Goal: Task Accomplishment & Management: Manage account settings

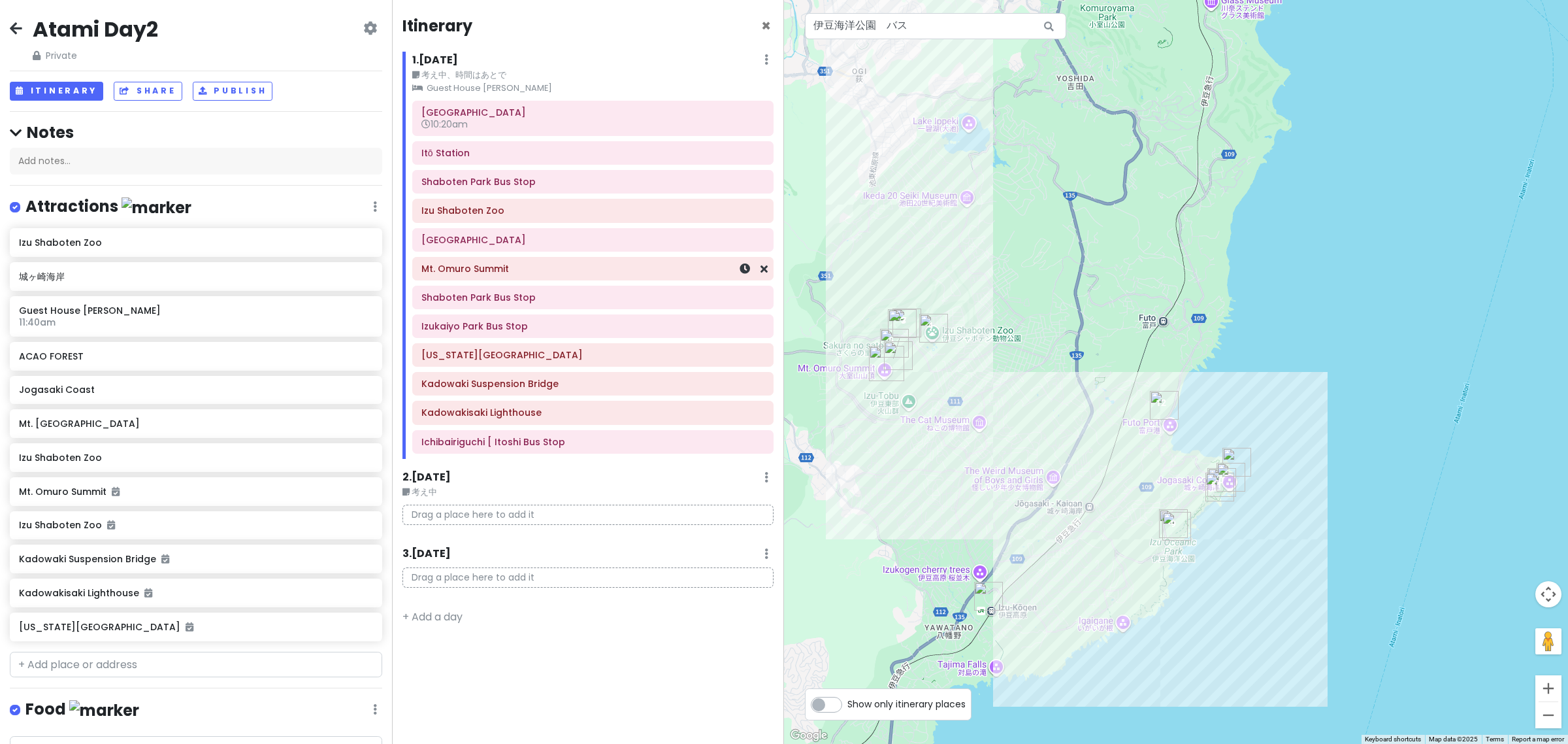
scroll to position [404, 0]
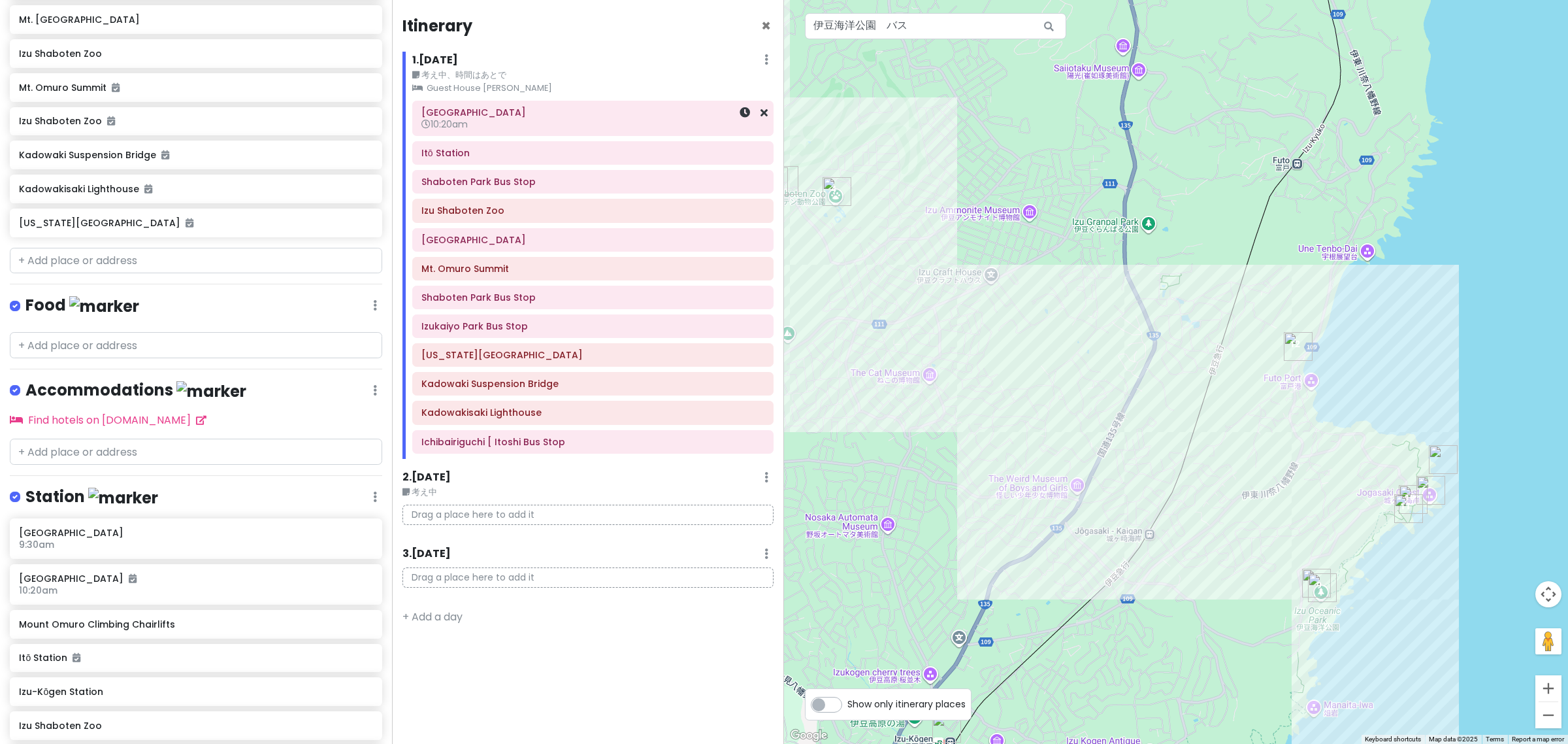
click at [540, 116] on h6 "[GEOGRAPHIC_DATA]" at bounding box center [593, 113] width 343 height 12
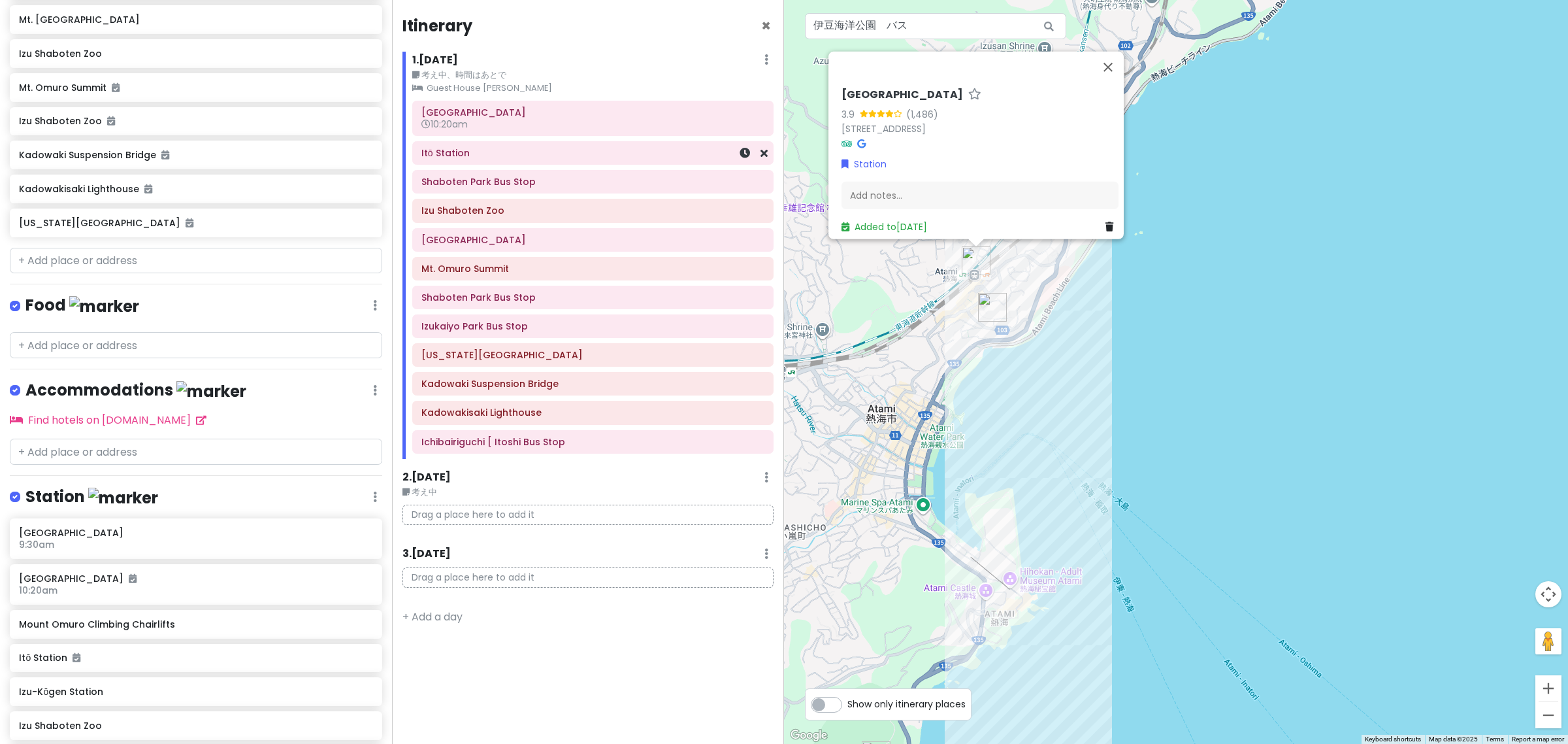
click at [518, 165] on div "Itō Station" at bounding box center [593, 153] width 361 height 24
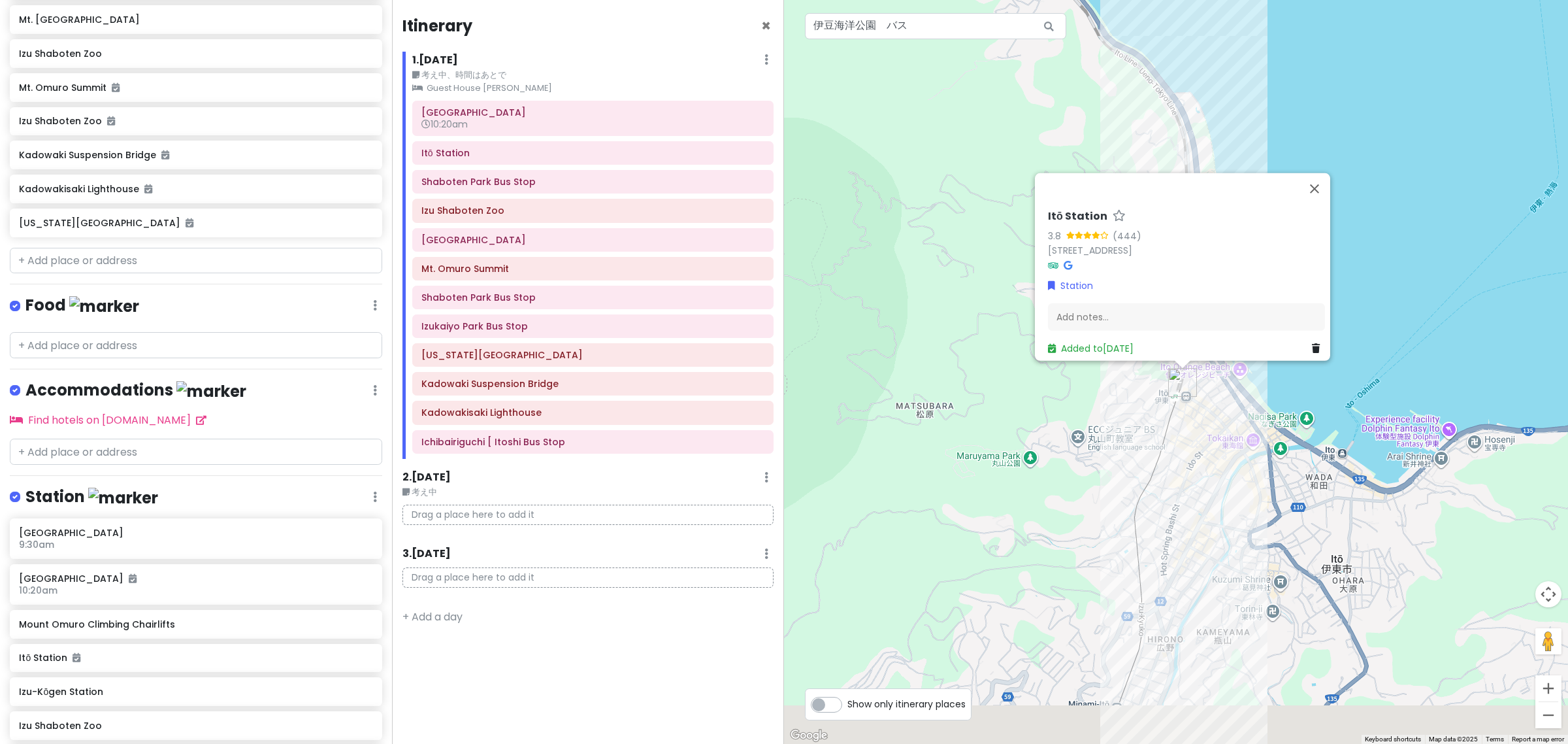
drag, startPoint x: 1236, startPoint y: 363, endPoint x: 1217, endPoint y: 90, distance: 273.7
click at [1230, 60] on div "No data available. Itō Station 3.8 (444) 3 Chome-12 Yukawa, Itō, Shizuoka 414-0…" at bounding box center [1176, 372] width 784 height 744
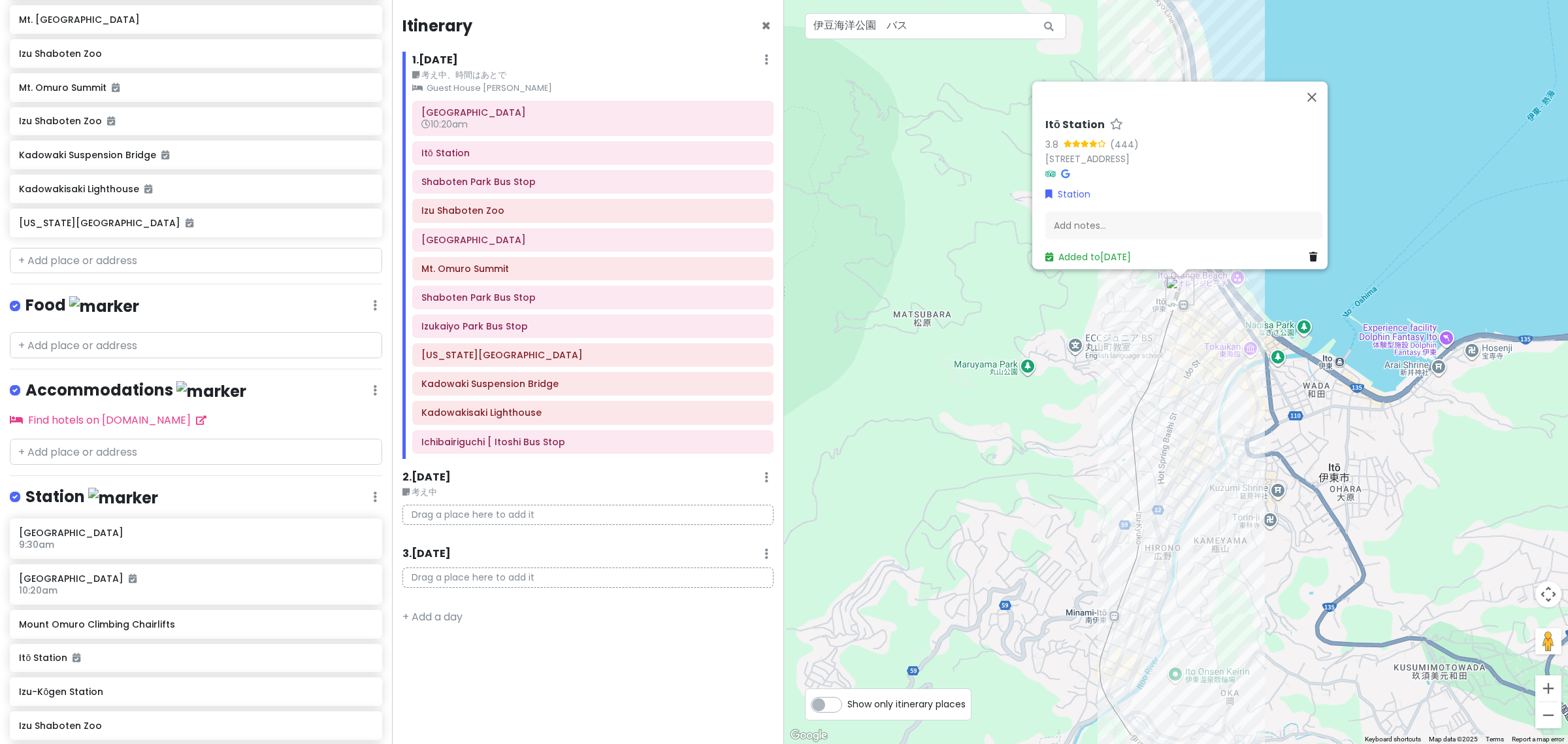
drag, startPoint x: 1208, startPoint y: 530, endPoint x: 1180, endPoint y: 437, distance: 97.1
click at [1180, 440] on div "No data available. Itō Station 3.8 (444) 3 Chome-12 Yukawa, Itō, Shizuoka 414-0…" at bounding box center [1176, 372] width 784 height 744
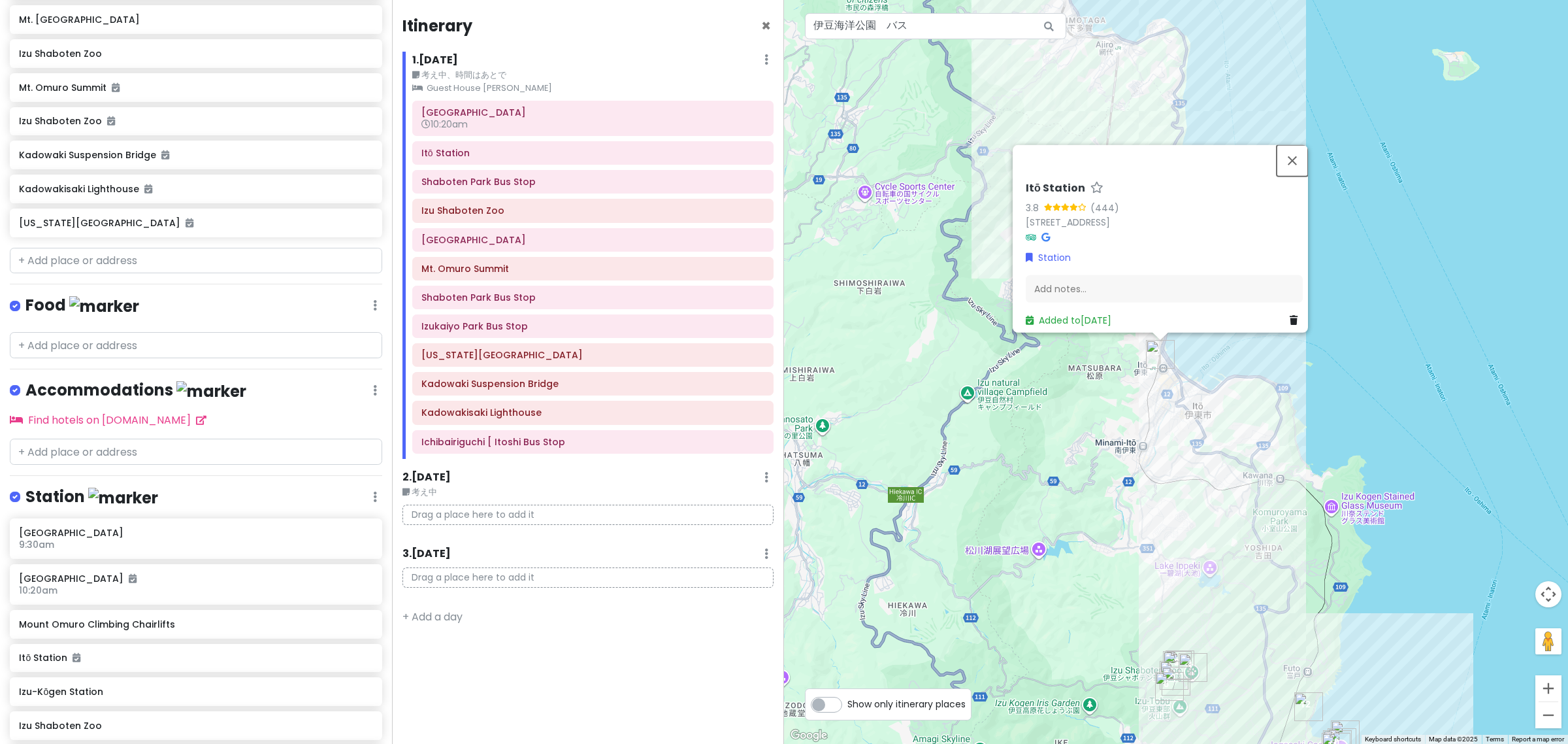
drag, startPoint x: 1310, startPoint y: 154, endPoint x: 1296, endPoint y: 178, distance: 27.8
click at [1308, 154] on button "Close" at bounding box center [1292, 160] width 31 height 31
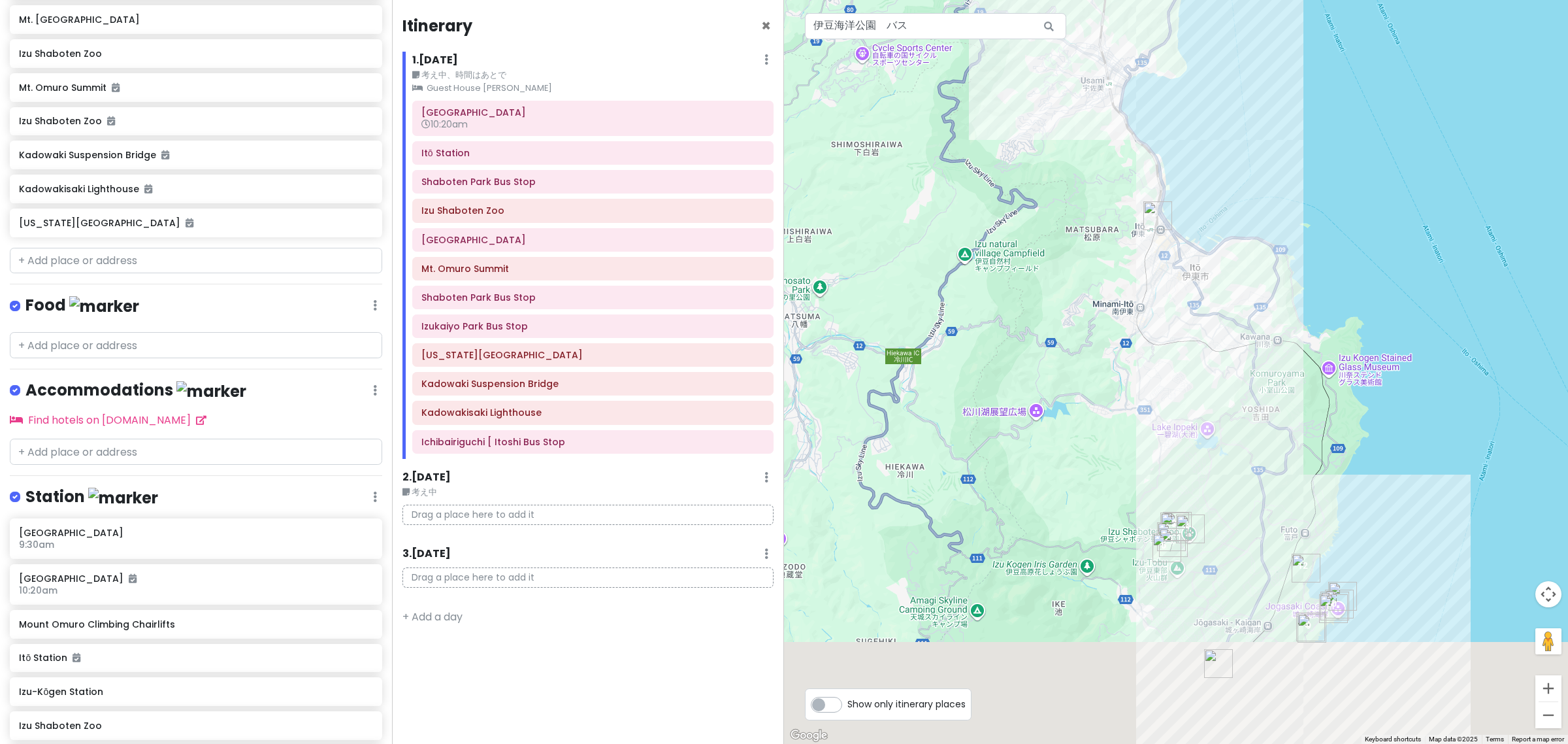
drag, startPoint x: 1230, startPoint y: 588, endPoint x: 1214, endPoint y: 434, distance: 154.8
click at [1222, 422] on div "No data available." at bounding box center [1176, 372] width 784 height 744
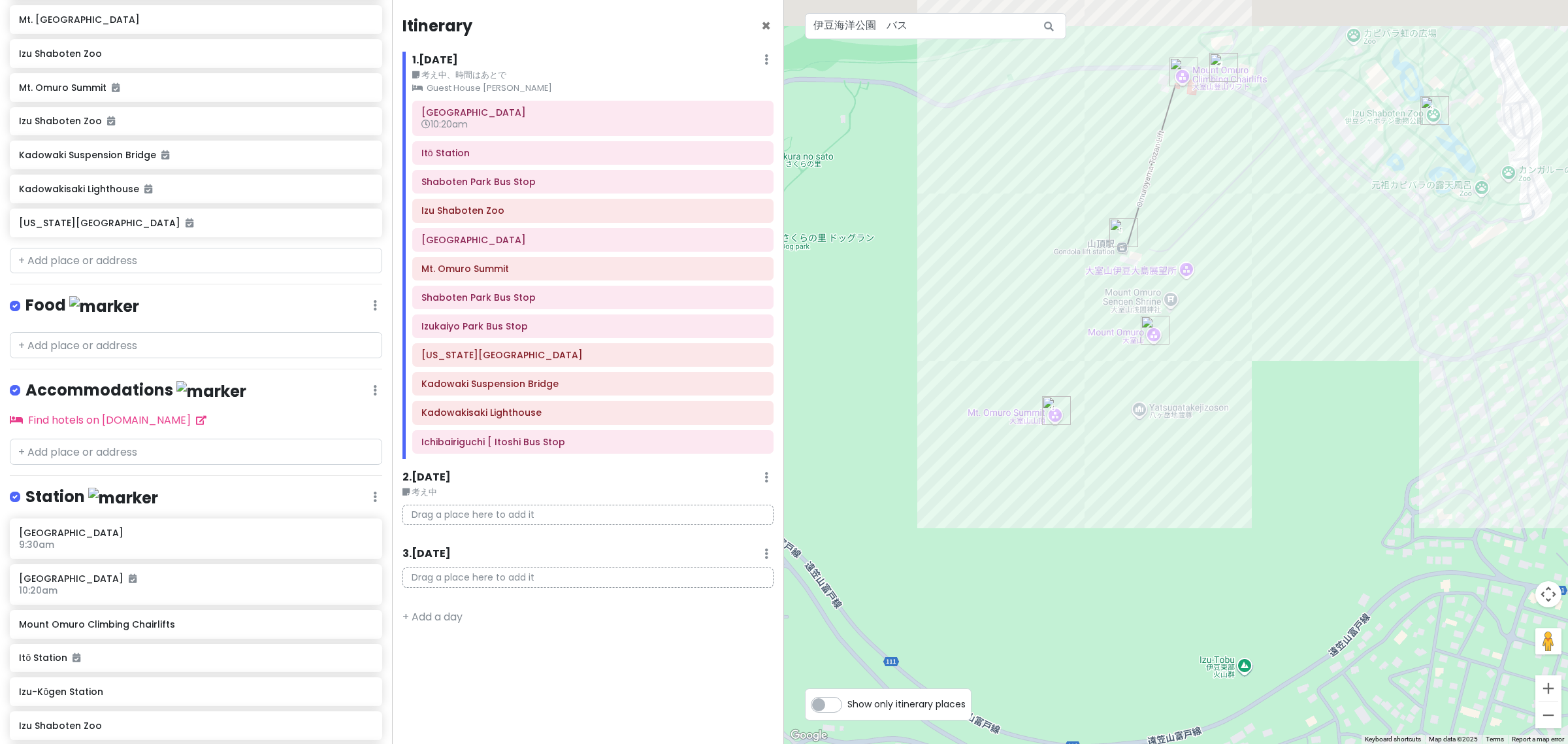
drag, startPoint x: 1243, startPoint y: 242, endPoint x: 1191, endPoint y: 475, distance: 238.7
click at [1214, 462] on div "No data available." at bounding box center [1176, 372] width 784 height 744
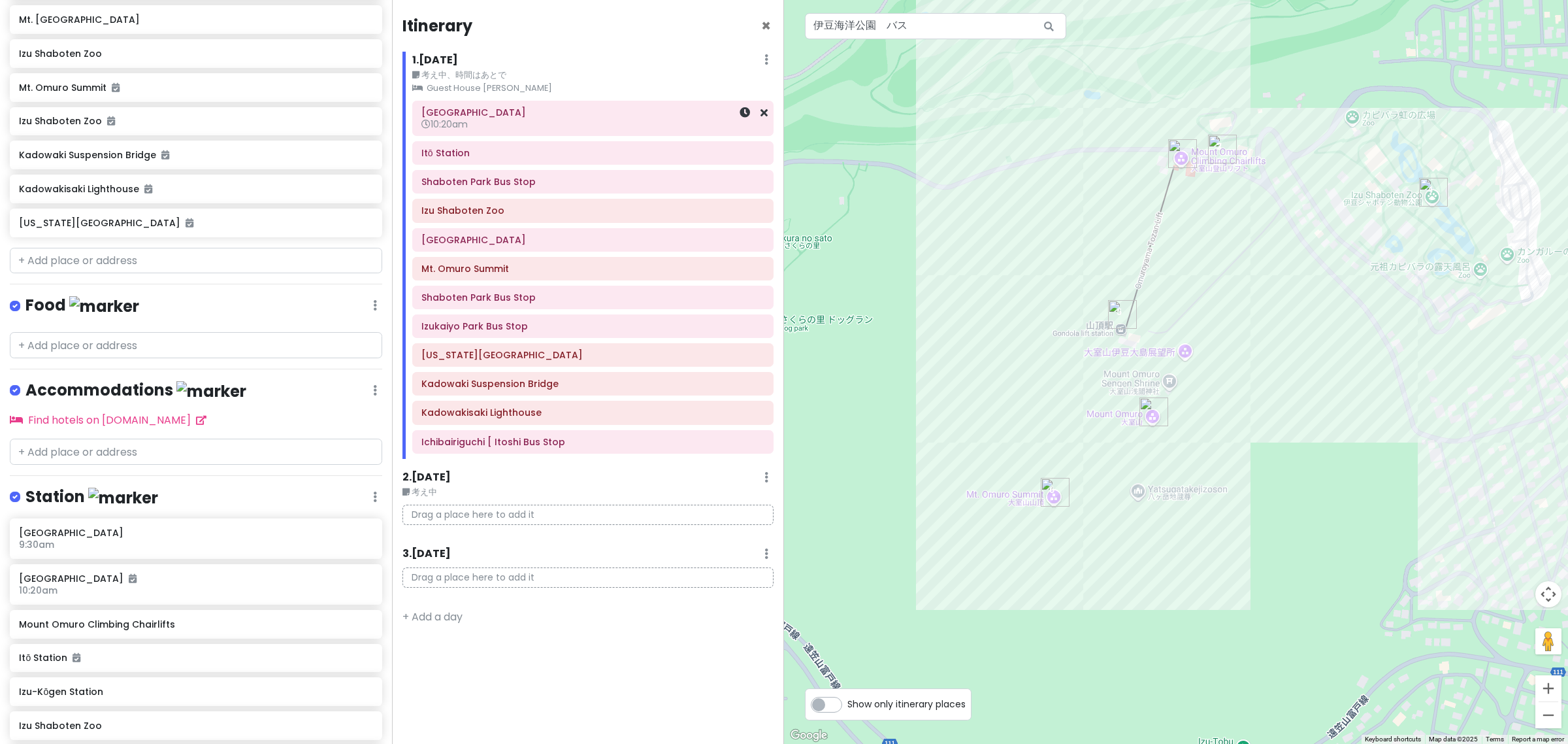
click at [502, 116] on h6 "[GEOGRAPHIC_DATA]" at bounding box center [593, 113] width 343 height 12
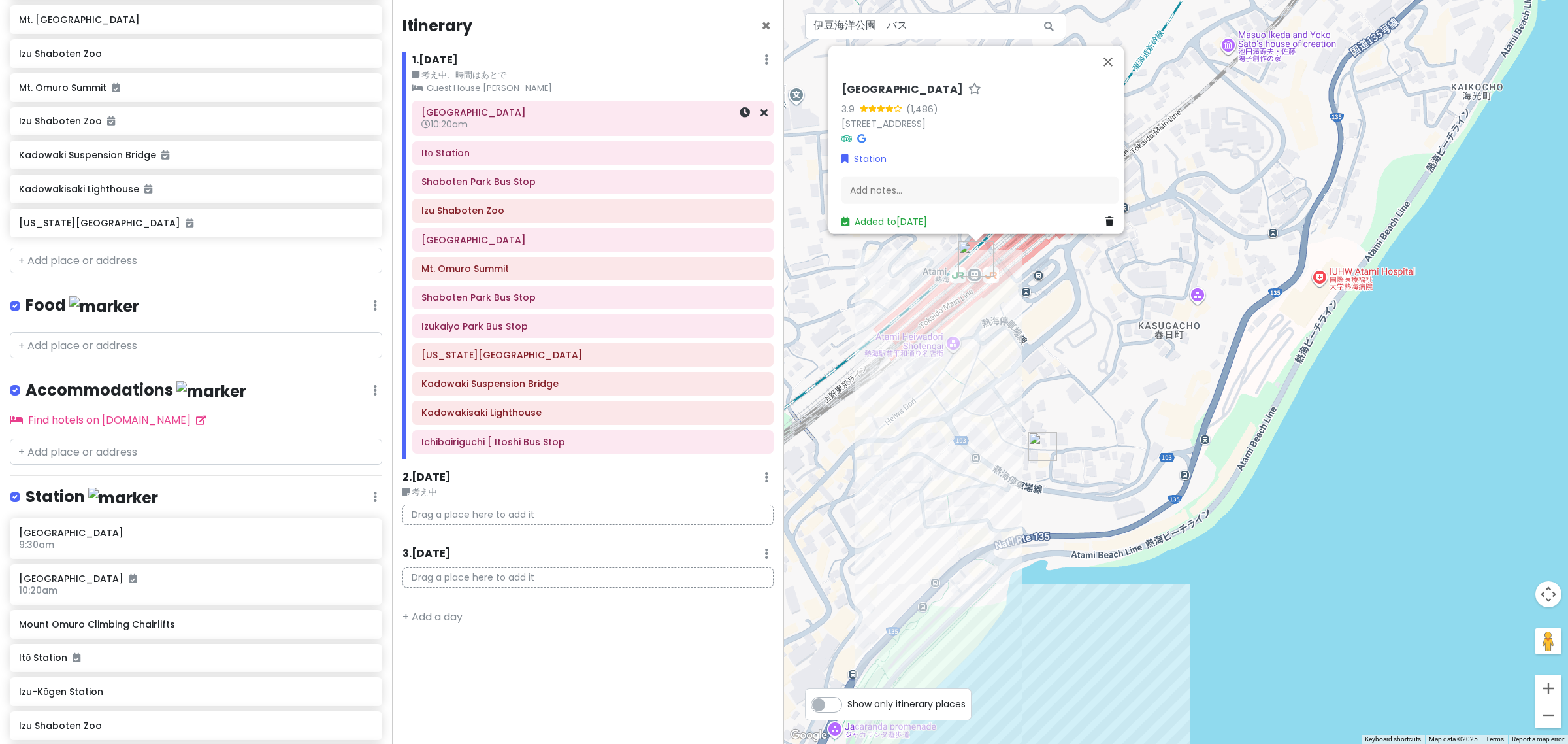
click at [476, 126] on h6 "10:20am" at bounding box center [593, 124] width 343 height 12
click at [485, 154] on h6 "Itō Station" at bounding box center [593, 153] width 343 height 12
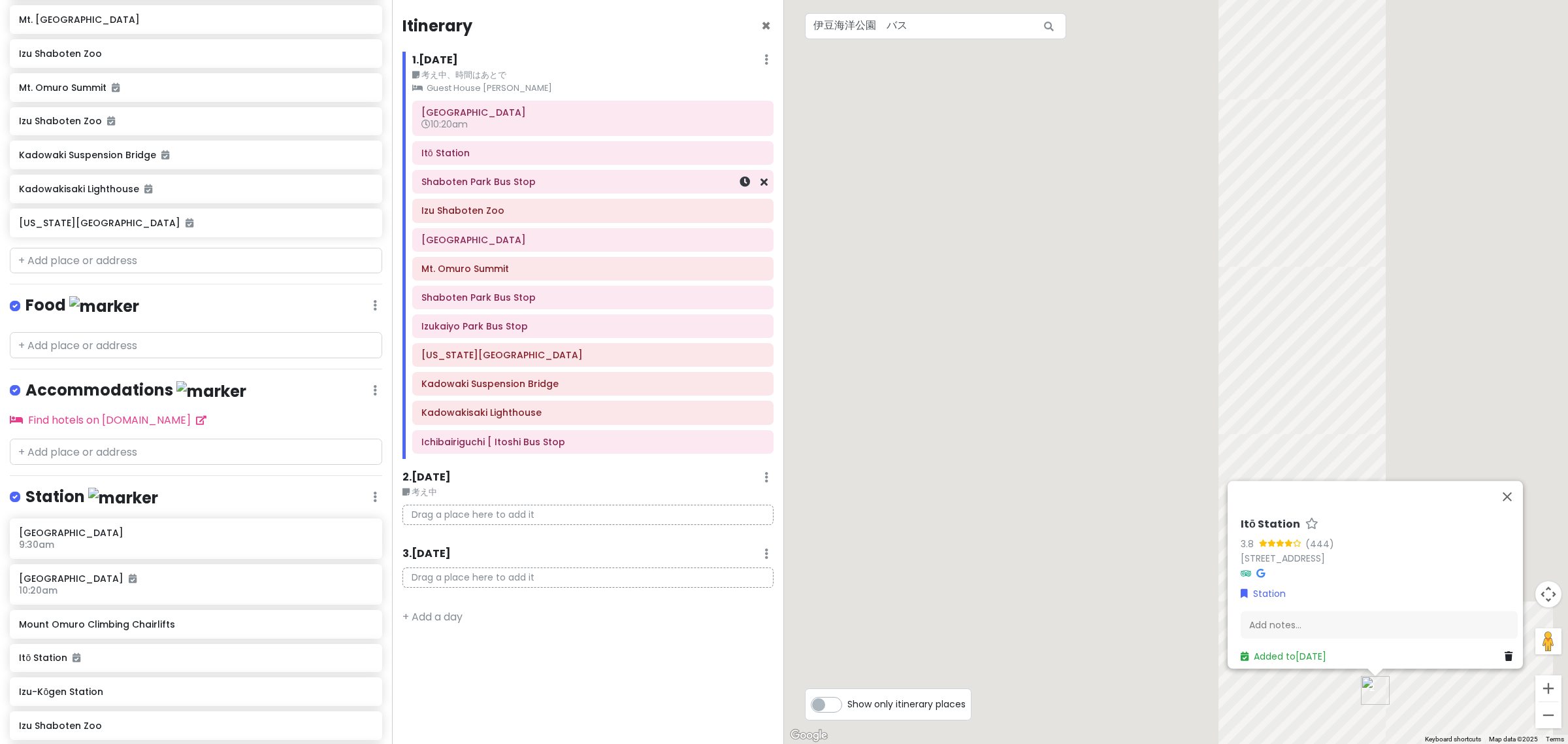
click at [499, 187] on h6 "Shaboten Park Bus Stop" at bounding box center [593, 182] width 343 height 12
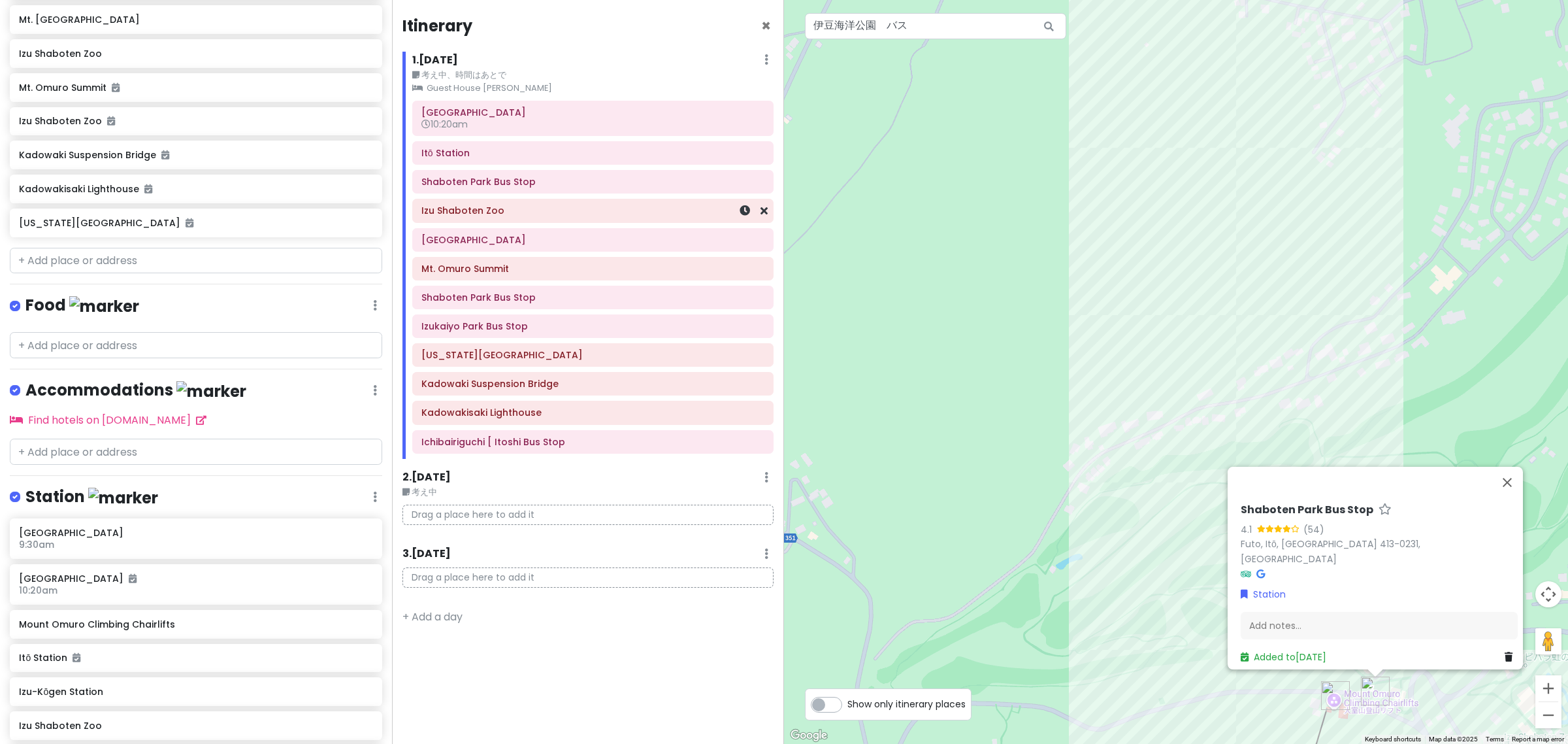
click at [508, 220] on div "Izu Shaboten Zoo" at bounding box center [593, 211] width 343 height 19
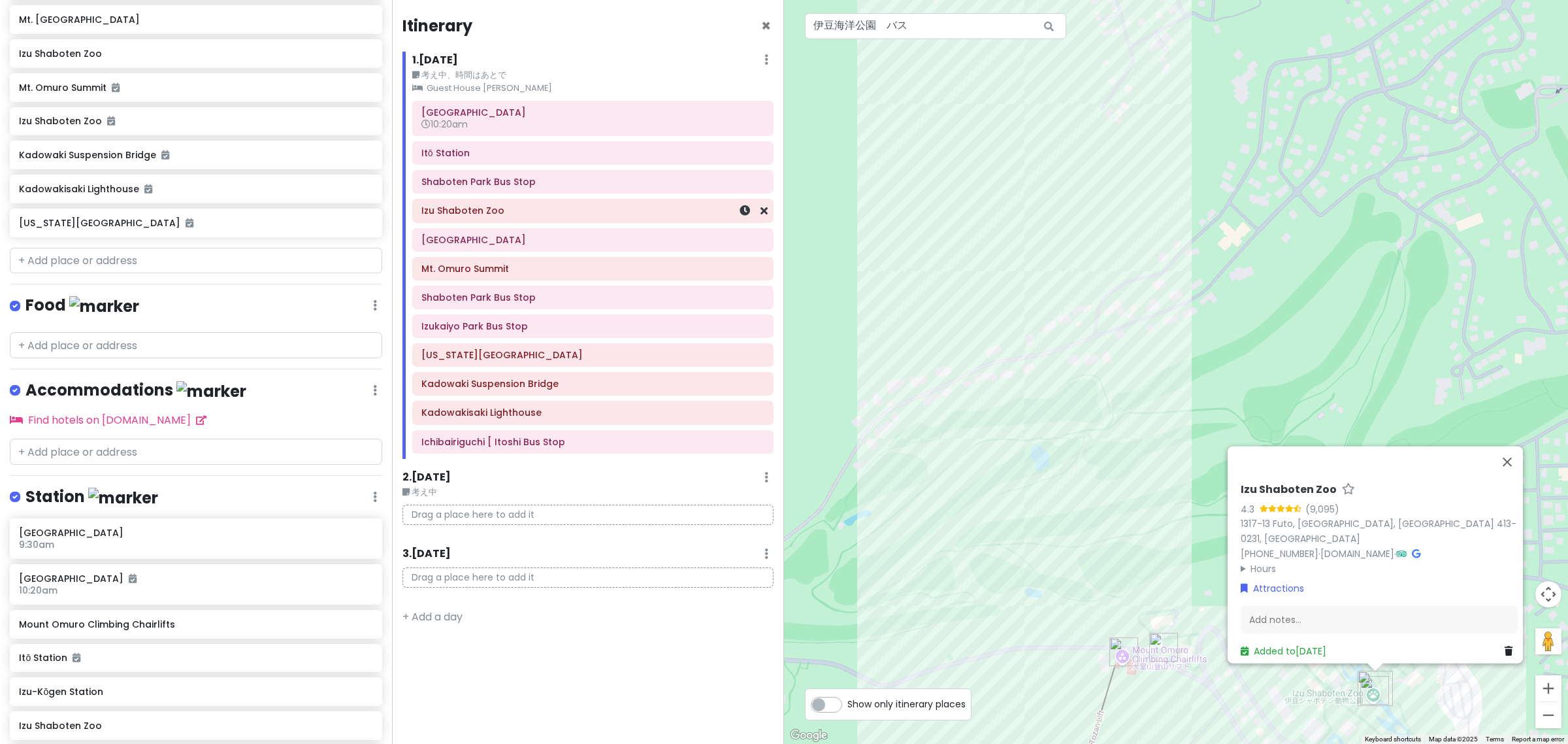
drag, startPoint x: 671, startPoint y: 213, endPoint x: 619, endPoint y: 219, distance: 52.3
click at [619, 219] on div "Izu Shaboten Zoo" at bounding box center [593, 211] width 343 height 19
click at [762, 56] on div "1 . Sun 10/5 Edit Day Notes Clear Lodging Delete Day" at bounding box center [593, 63] width 361 height 22
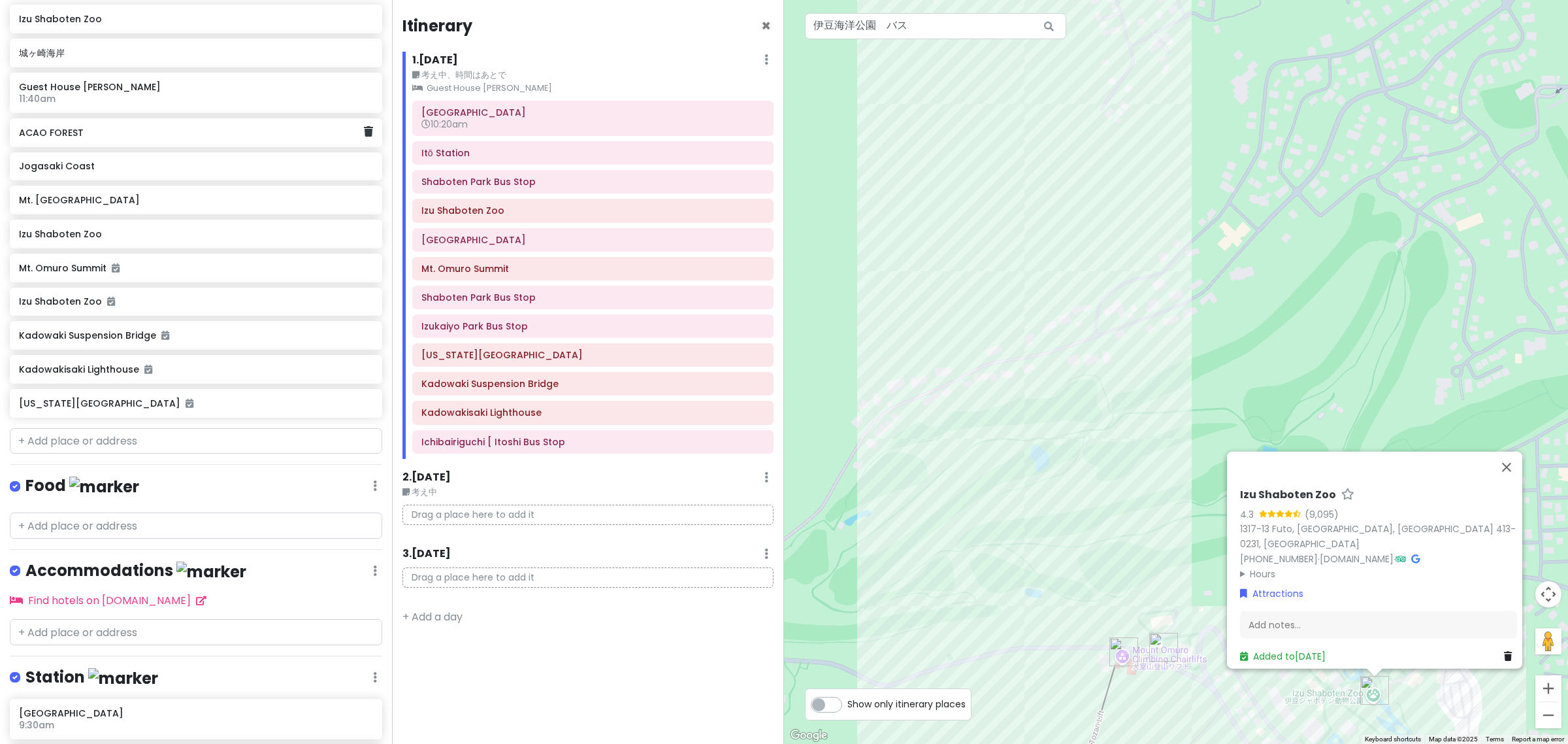
scroll to position [0, 0]
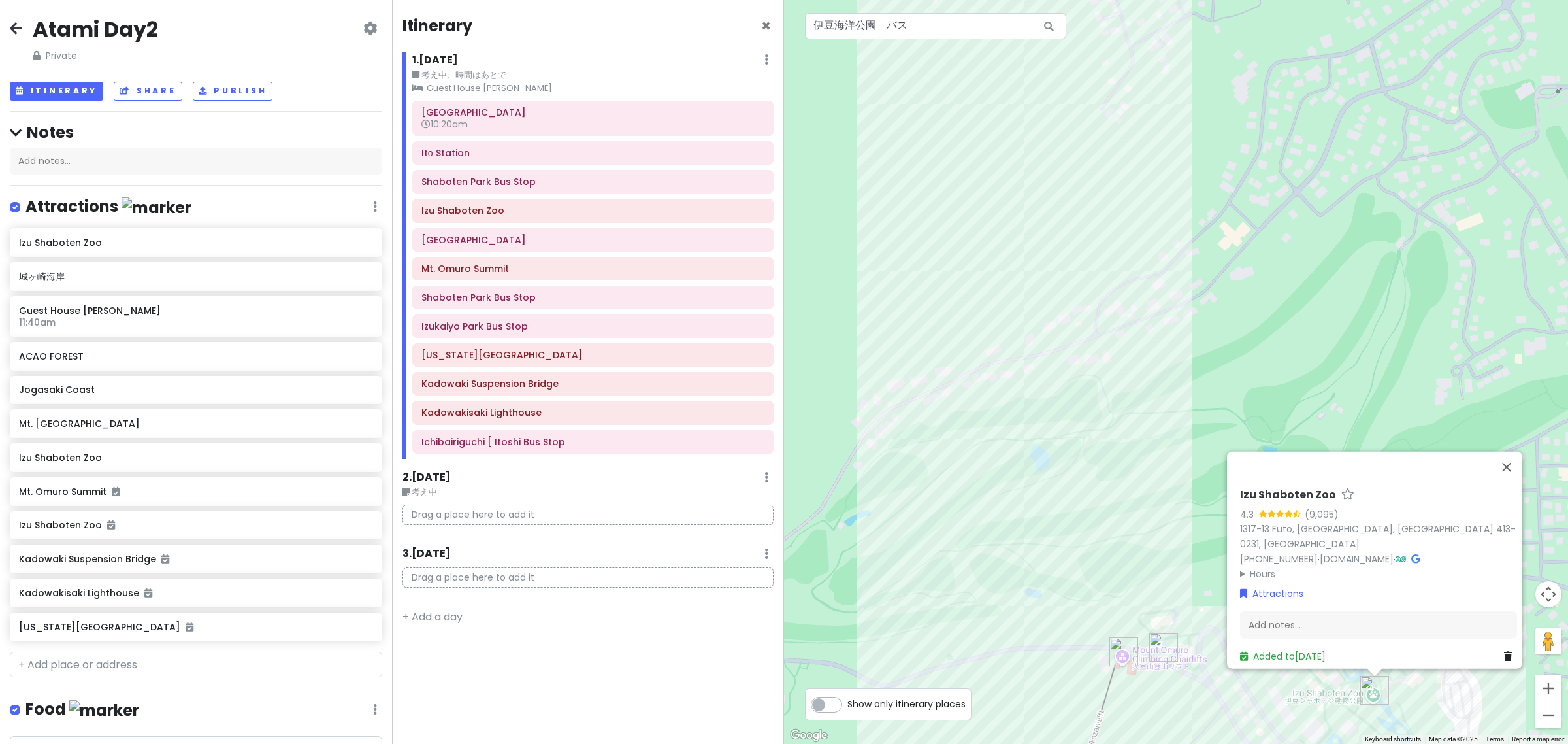
click at [365, 204] on div "Attractions Edit Reorder Delete List" at bounding box center [196, 210] width 372 height 27
click at [363, 215] on div "Attractions Edit Reorder Delete List" at bounding box center [196, 210] width 372 height 27
click at [373, 208] on icon at bounding box center [375, 206] width 4 height 10
click at [360, 281] on link "Reorder" at bounding box center [336, 276] width 104 height 31
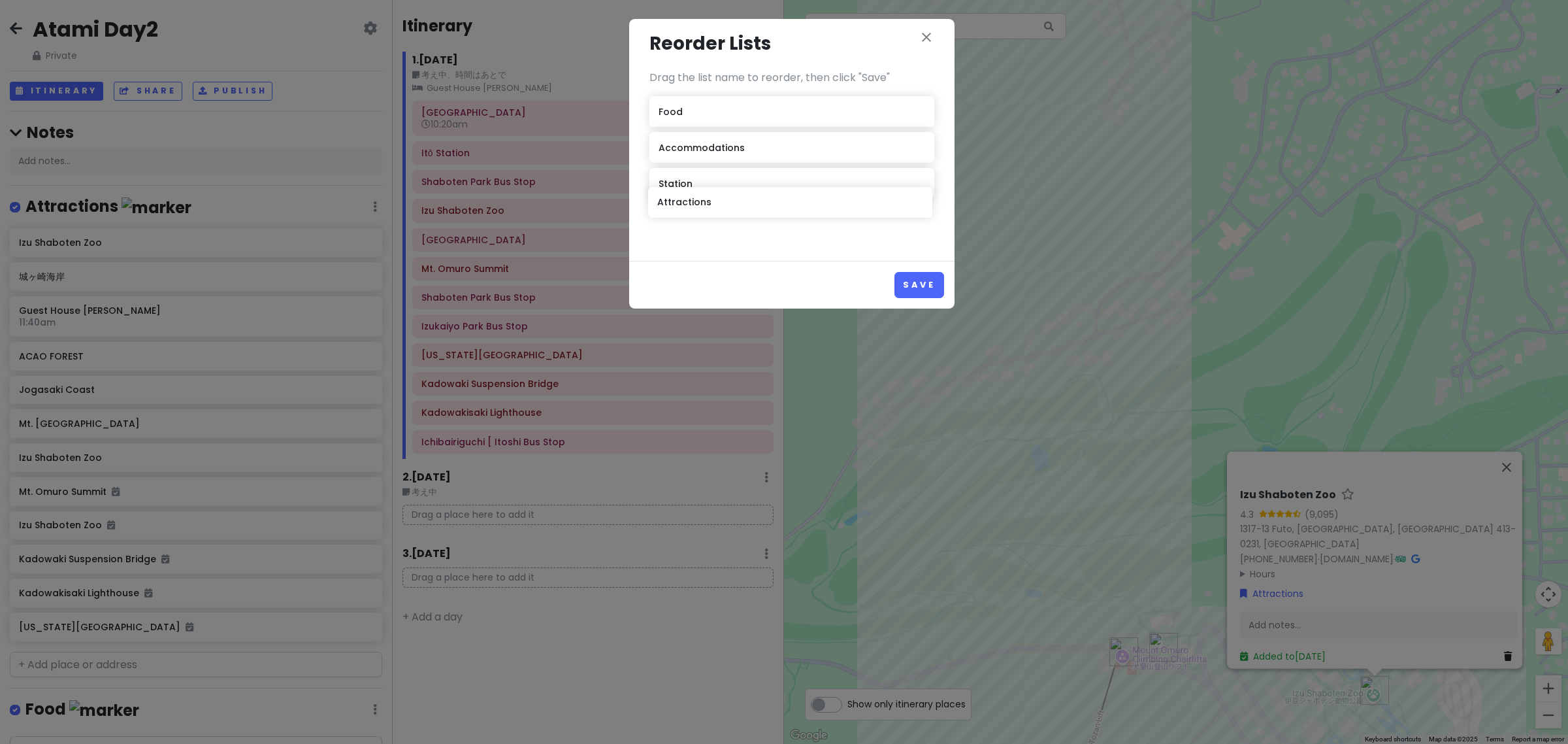
drag, startPoint x: 790, startPoint y: 124, endPoint x: 790, endPoint y: 204, distance: 80.0
click at [790, 204] on div "Attractions Food Accommodations Station" at bounding box center [792, 168] width 285 height 144
click at [909, 278] on button "Save" at bounding box center [919, 285] width 49 height 25
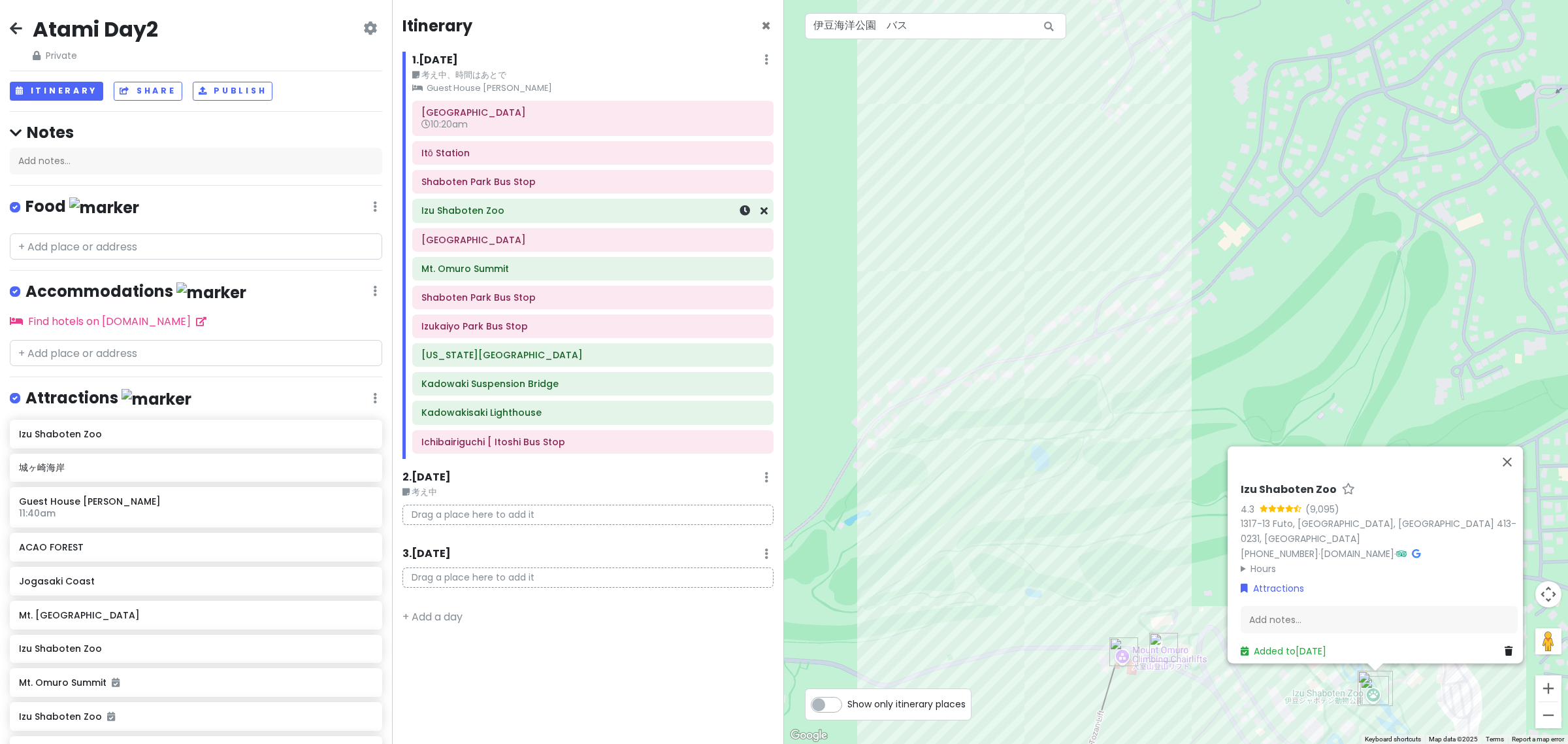
click at [515, 216] on h6 "Izu Shaboten Zoo" at bounding box center [593, 210] width 343 height 12
click at [518, 266] on h6 "Mt. Omuro Summit" at bounding box center [593, 269] width 343 height 12
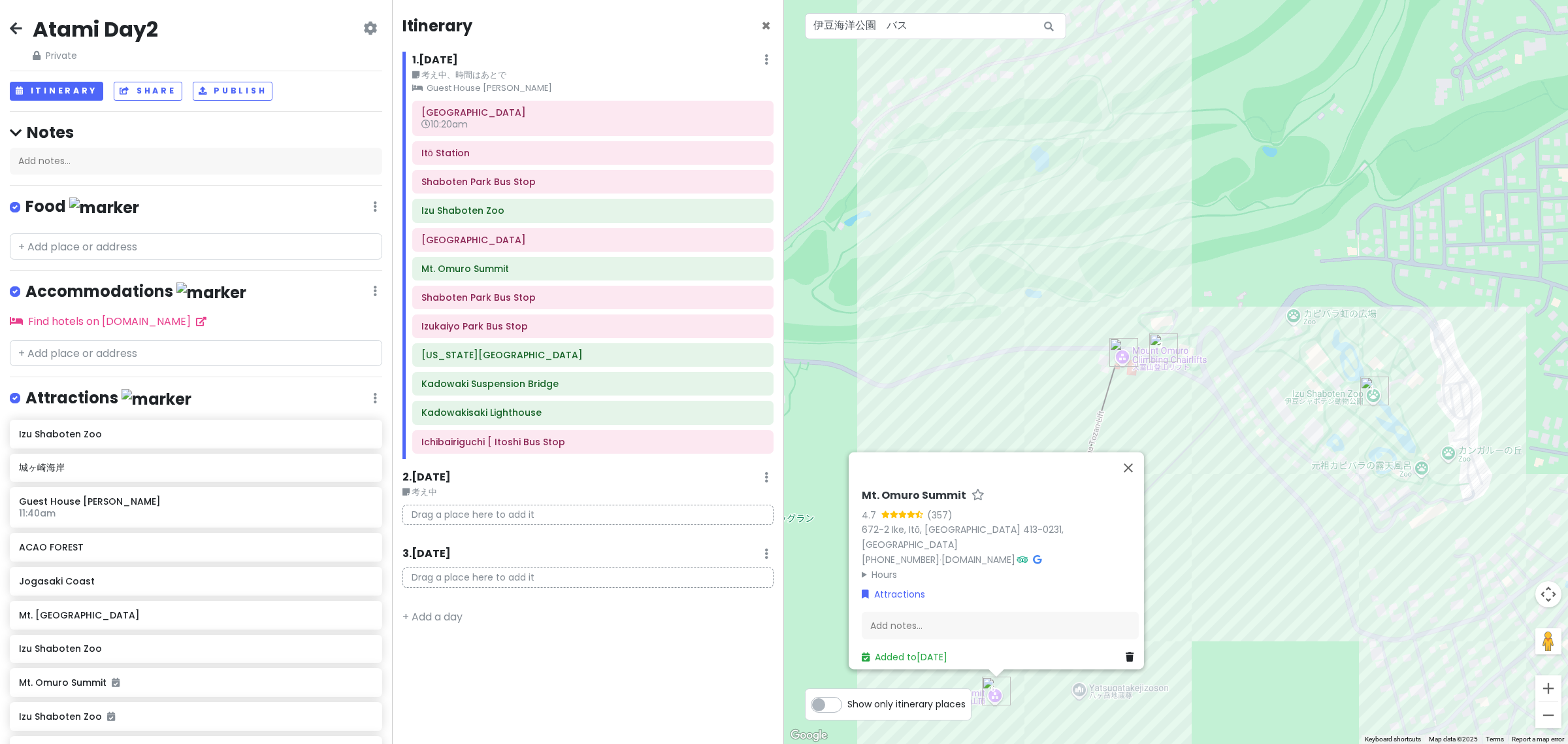
click at [368, 201] on div "Food Edit Reorder Delete List" at bounding box center [196, 210] width 372 height 27
click at [360, 204] on div "Food Edit Reorder Delete List" at bounding box center [196, 210] width 372 height 27
drag, startPoint x: 369, startPoint y: 211, endPoint x: 361, endPoint y: 203, distance: 11.3
click at [369, 210] on div "Food Edit Reorder Delete List" at bounding box center [196, 210] width 372 height 27
click at [373, 201] on icon at bounding box center [375, 206] width 4 height 10
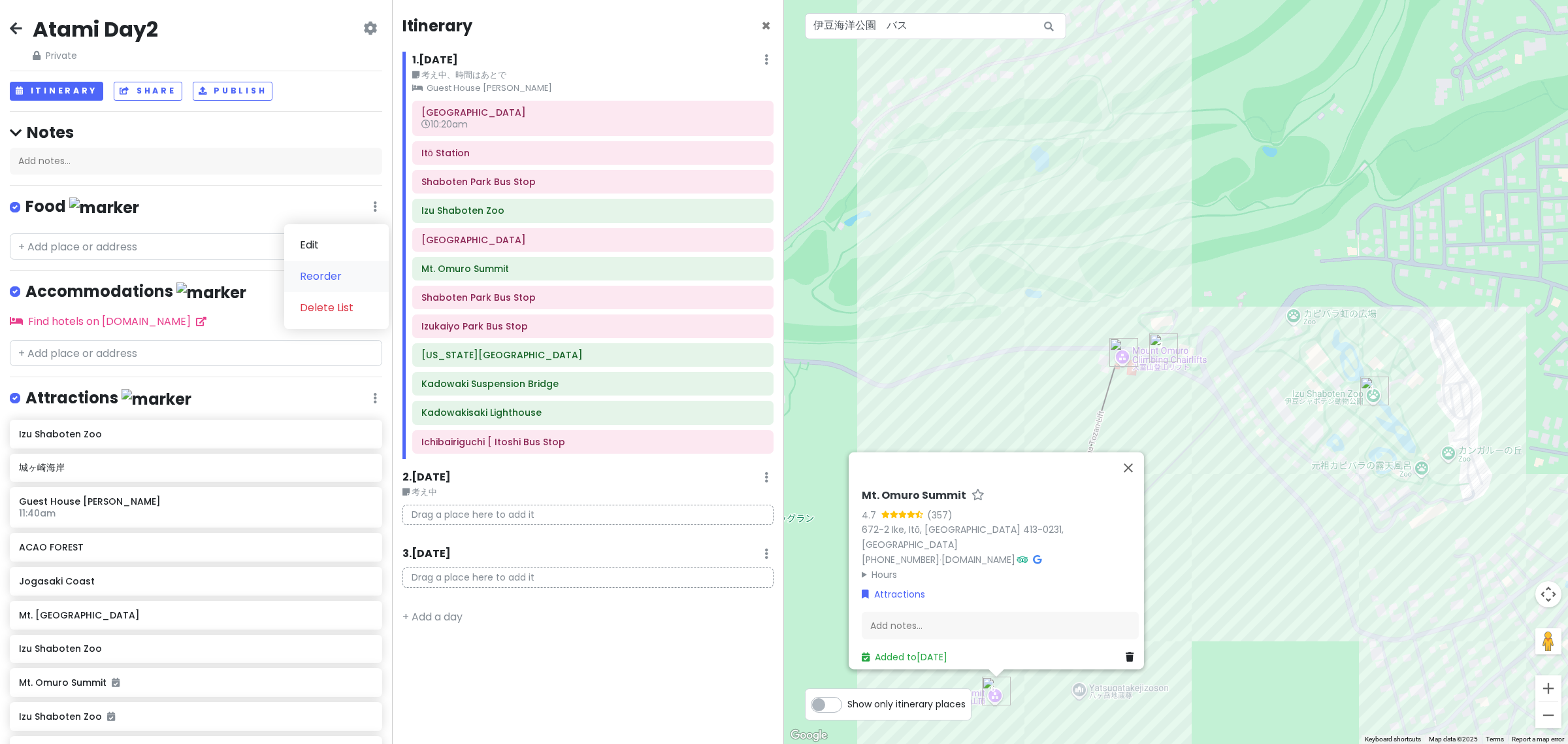
click at [337, 273] on link "Reorder" at bounding box center [336, 276] width 104 height 31
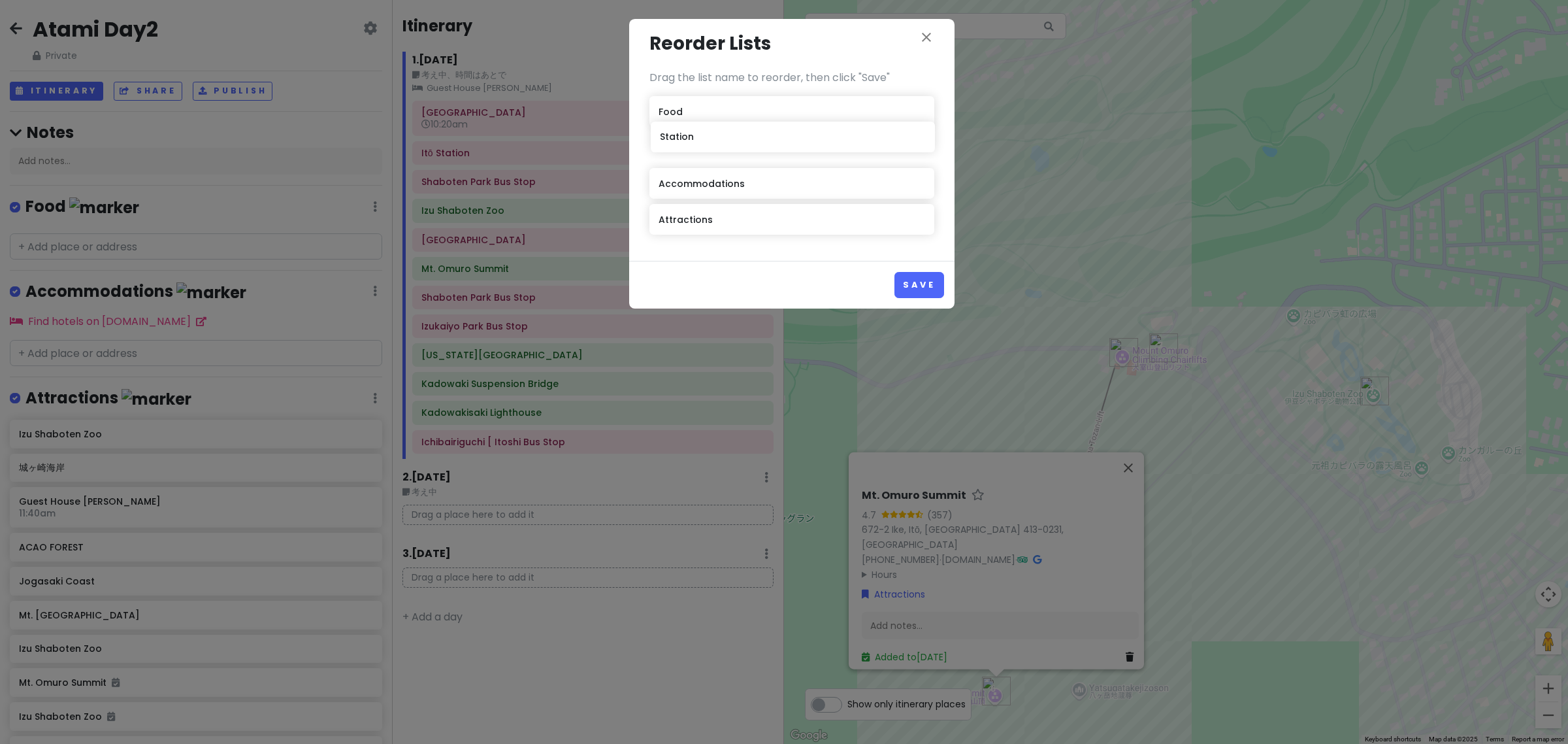
drag, startPoint x: 717, startPoint y: 232, endPoint x: 719, endPoint y: 149, distance: 83.0
click at [719, 149] on div "Food Accommodations Attractions Station" at bounding box center [792, 168] width 285 height 144
drag, startPoint x: 723, startPoint y: 185, endPoint x: 725, endPoint y: 162, distance: 23.1
click at [725, 160] on div "Food Station Accommodations Attractions" at bounding box center [792, 168] width 285 height 144
drag, startPoint x: 723, startPoint y: 211, endPoint x: 723, endPoint y: 218, distance: 7.0
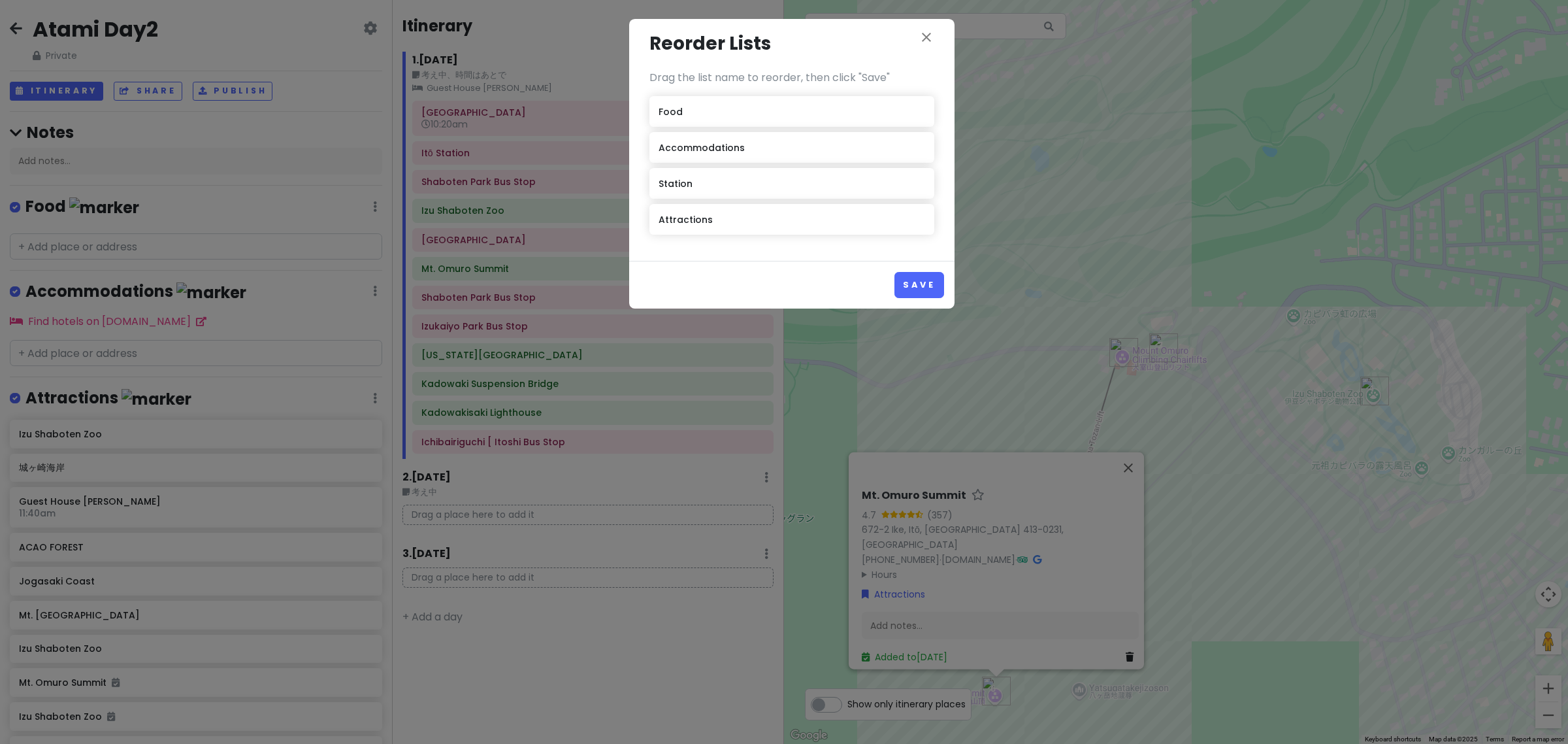
click at [723, 217] on div "Food Accommodations Station Attractions" at bounding box center [792, 168] width 285 height 144
drag, startPoint x: 723, startPoint y: 227, endPoint x: 717, endPoint y: 176, distance: 51.4
click at [717, 155] on div "Food Accommodations Station Attractions" at bounding box center [792, 168] width 285 height 144
drag, startPoint x: 713, startPoint y: 216, endPoint x: 719, endPoint y: 106, distance: 110.2
click at [719, 106] on div "Food Accommodations Station Attractions" at bounding box center [792, 168] width 285 height 144
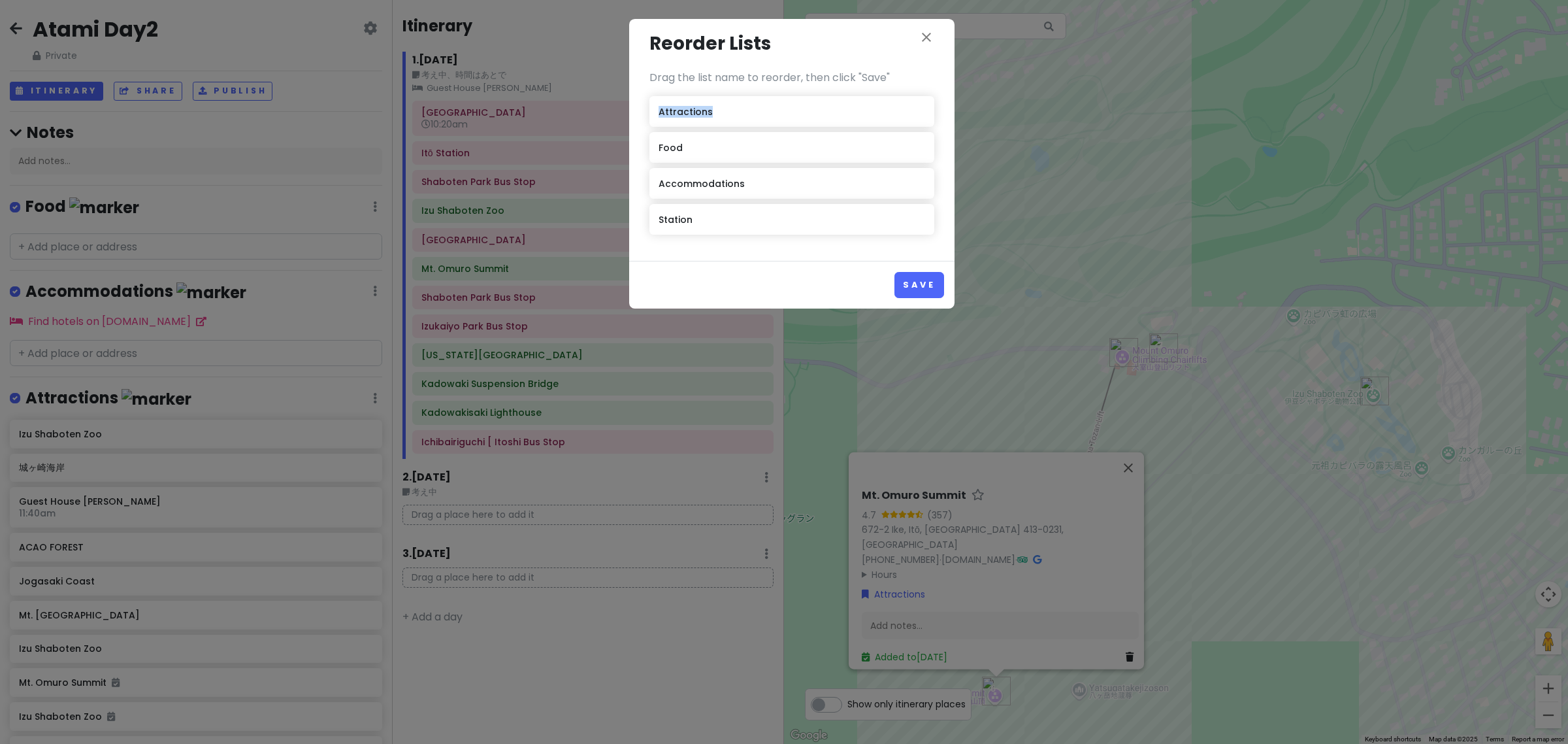
click at [716, 137] on div "Food" at bounding box center [792, 148] width 285 height 31
drag, startPoint x: 712, startPoint y: 198, endPoint x: 713, endPoint y: 155, distance: 43.0
click at [713, 155] on div "Attractions Food Accommodations Station" at bounding box center [792, 168] width 285 height 144
click at [712, 217] on div "Station" at bounding box center [792, 219] width 285 height 31
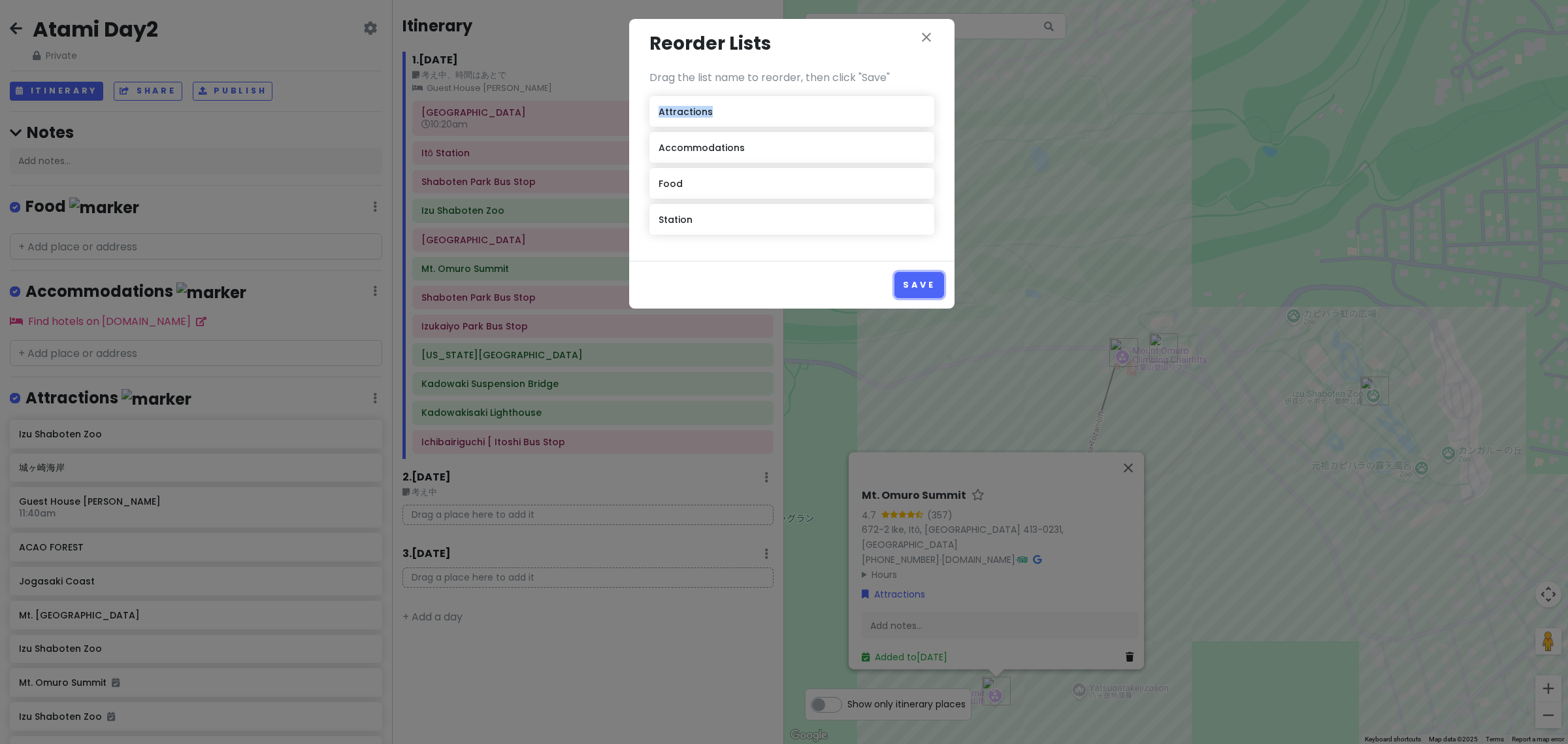
click at [918, 289] on button "Save" at bounding box center [919, 285] width 49 height 25
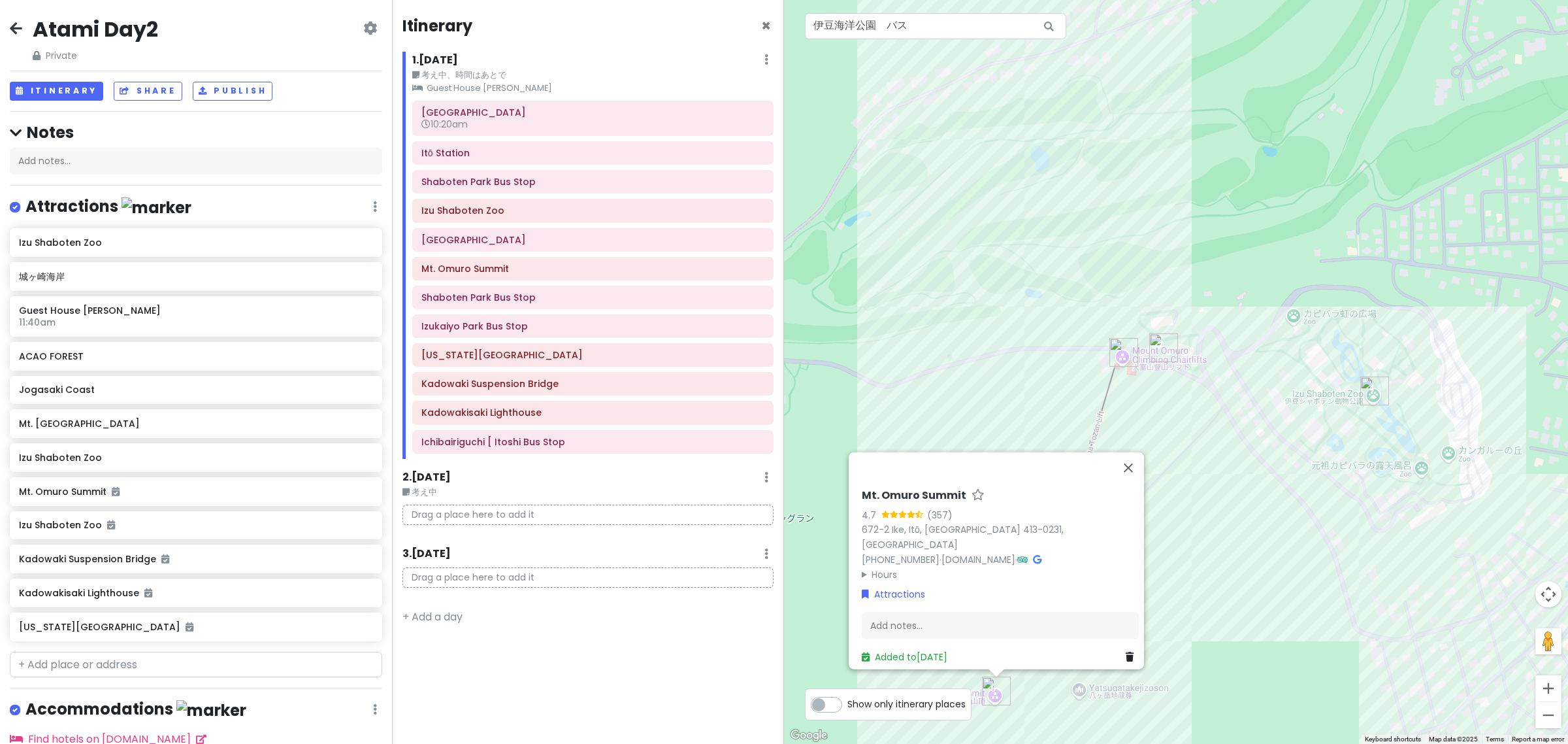
click at [373, 210] on icon at bounding box center [375, 206] width 4 height 10
click at [349, 263] on link "Reorder" at bounding box center [336, 276] width 104 height 31
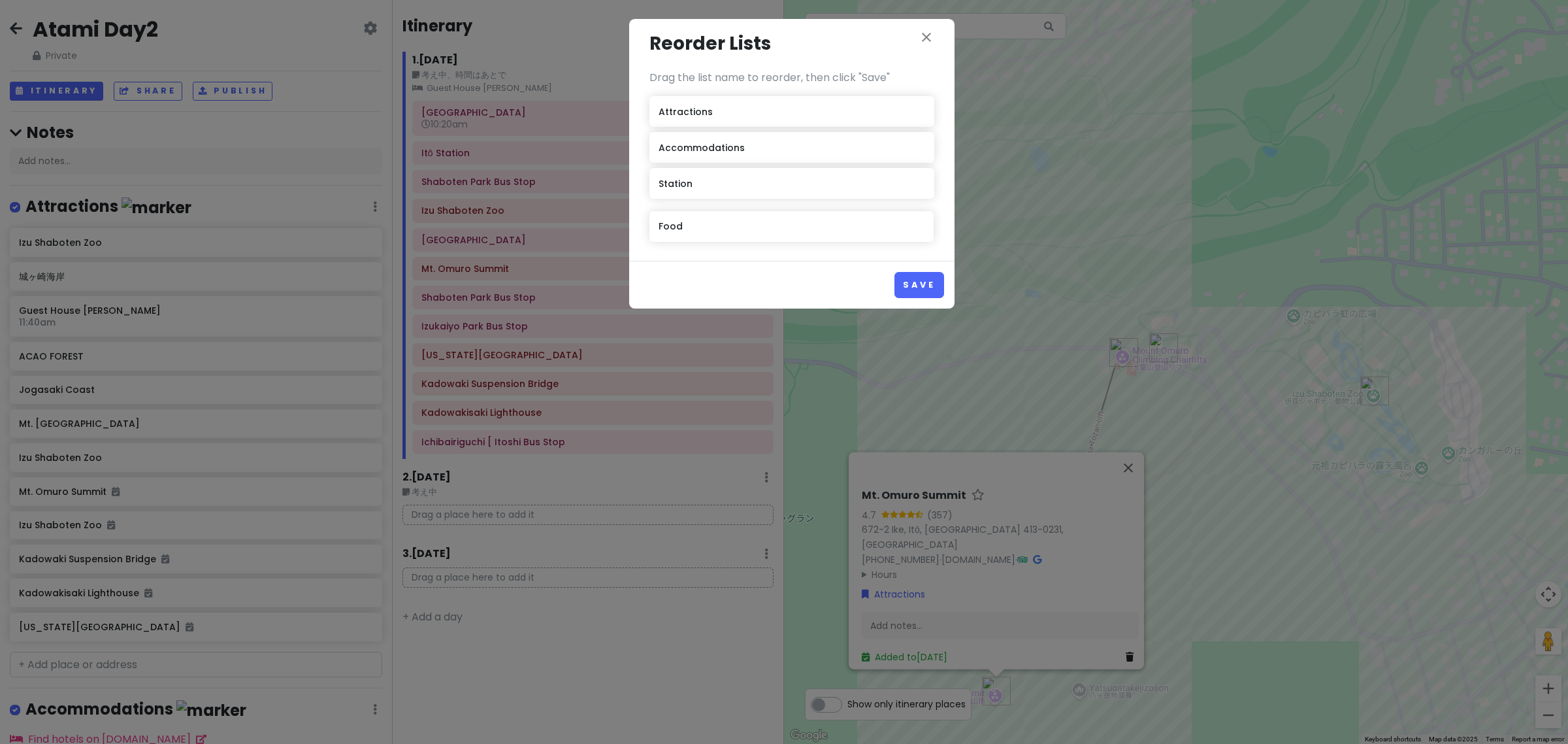
drag, startPoint x: 717, startPoint y: 201, endPoint x: 717, endPoint y: 229, distance: 28.0
click at [717, 229] on div "Attractions Accommodations Food Station" at bounding box center [792, 168] width 285 height 144
click at [916, 291] on button "Save" at bounding box center [919, 285] width 49 height 25
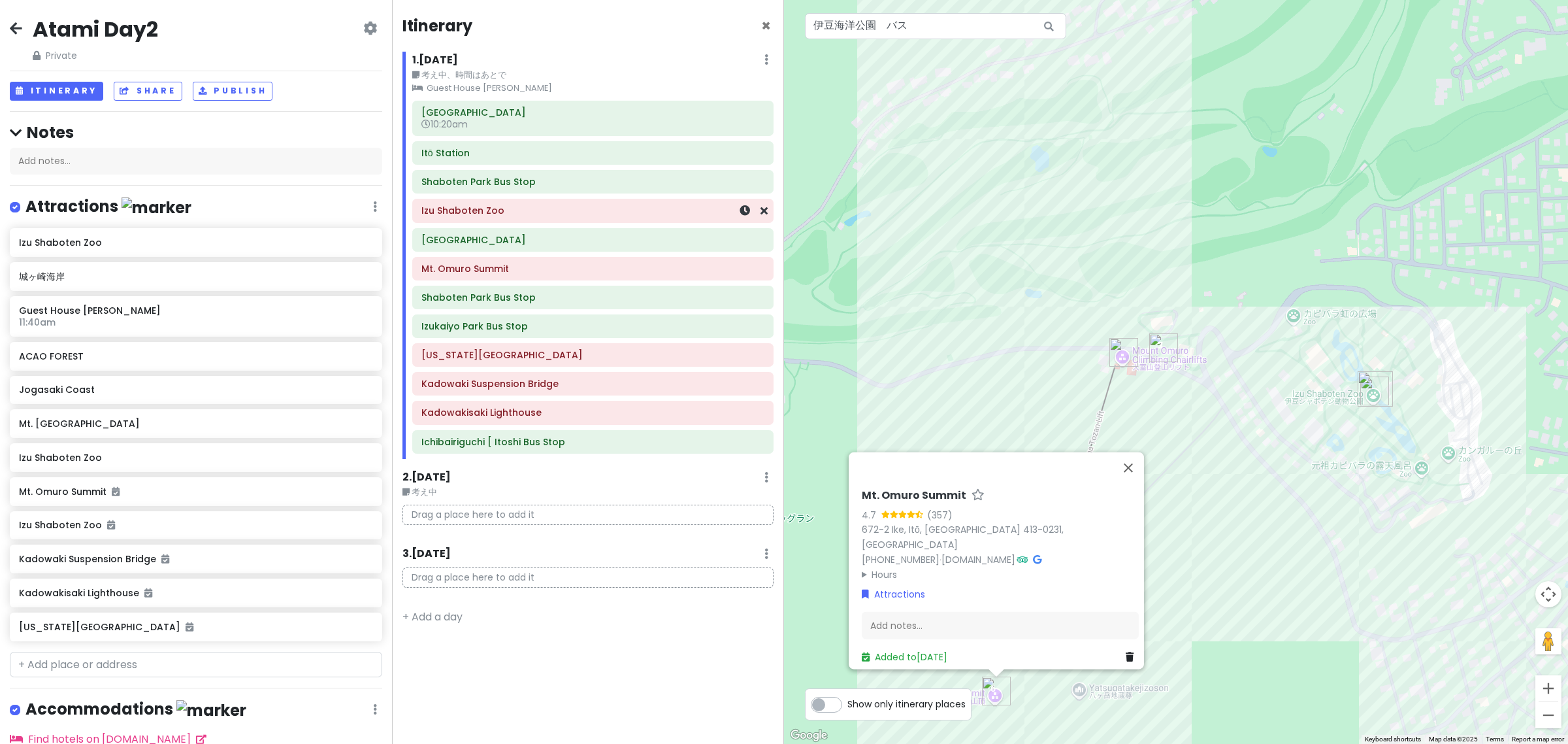
click at [528, 204] on div "Izu Shaboten Zoo" at bounding box center [593, 211] width 343 height 19
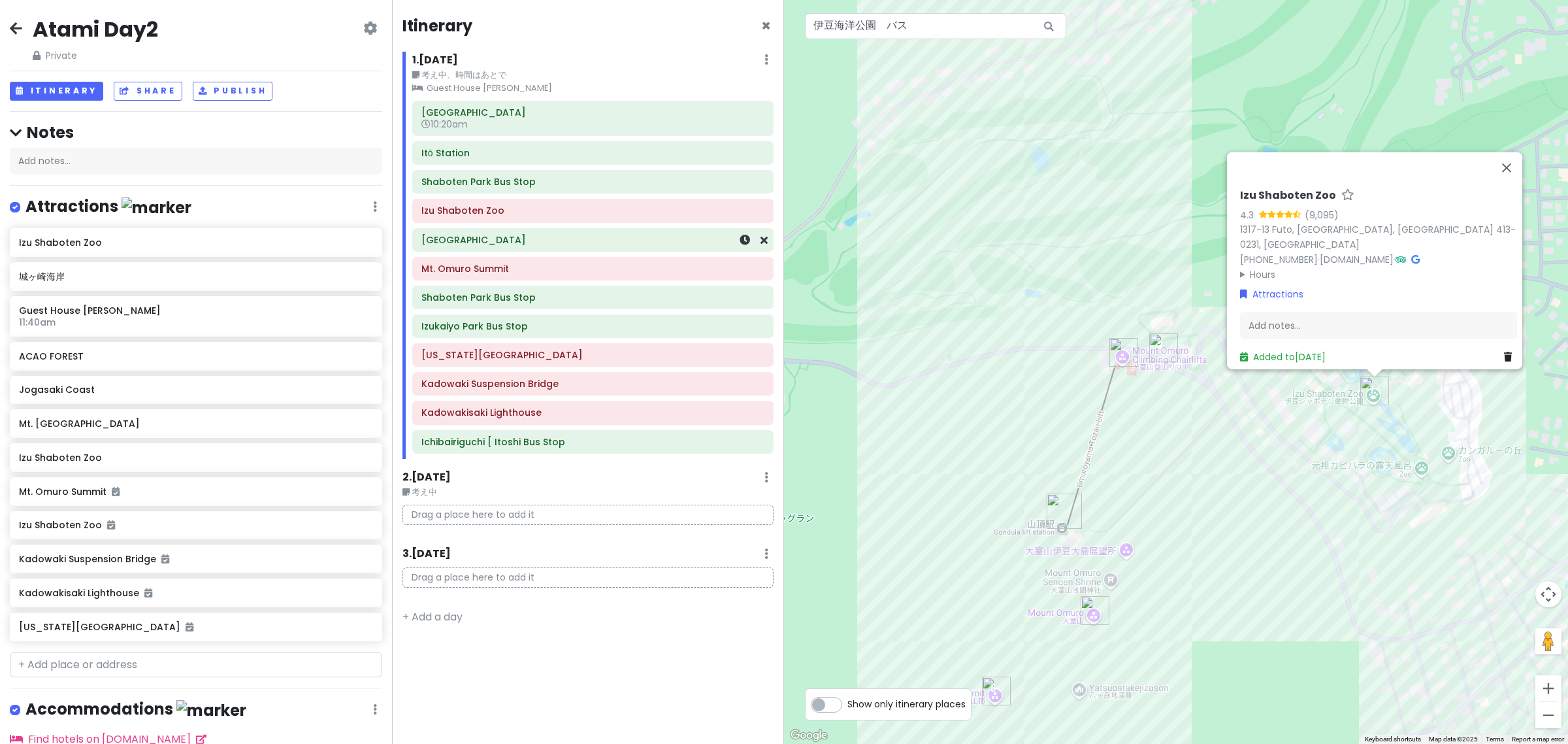
click at [557, 241] on h6 "[GEOGRAPHIC_DATA]" at bounding box center [593, 240] width 343 height 12
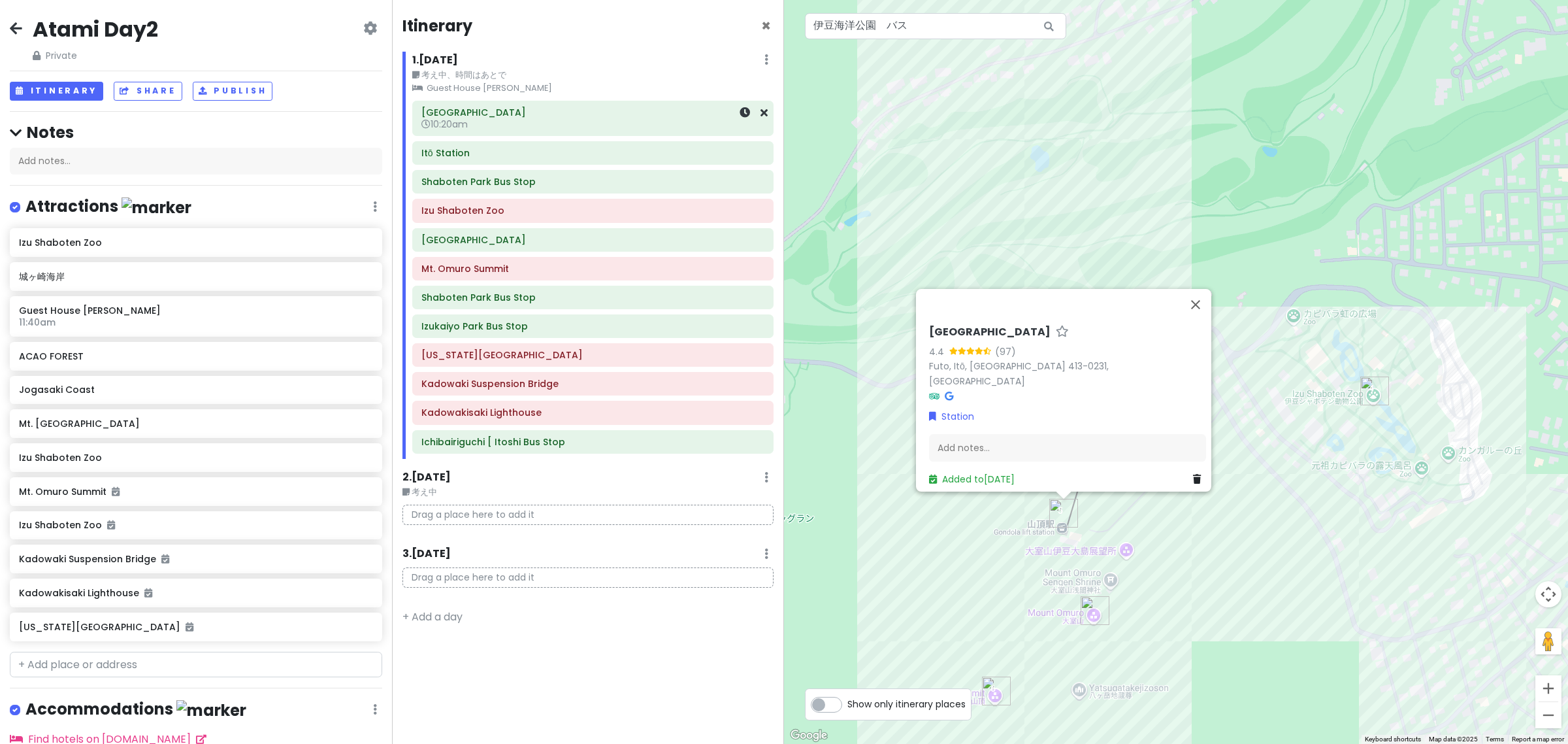
click at [518, 120] on h6 "10:20am" at bounding box center [593, 124] width 343 height 12
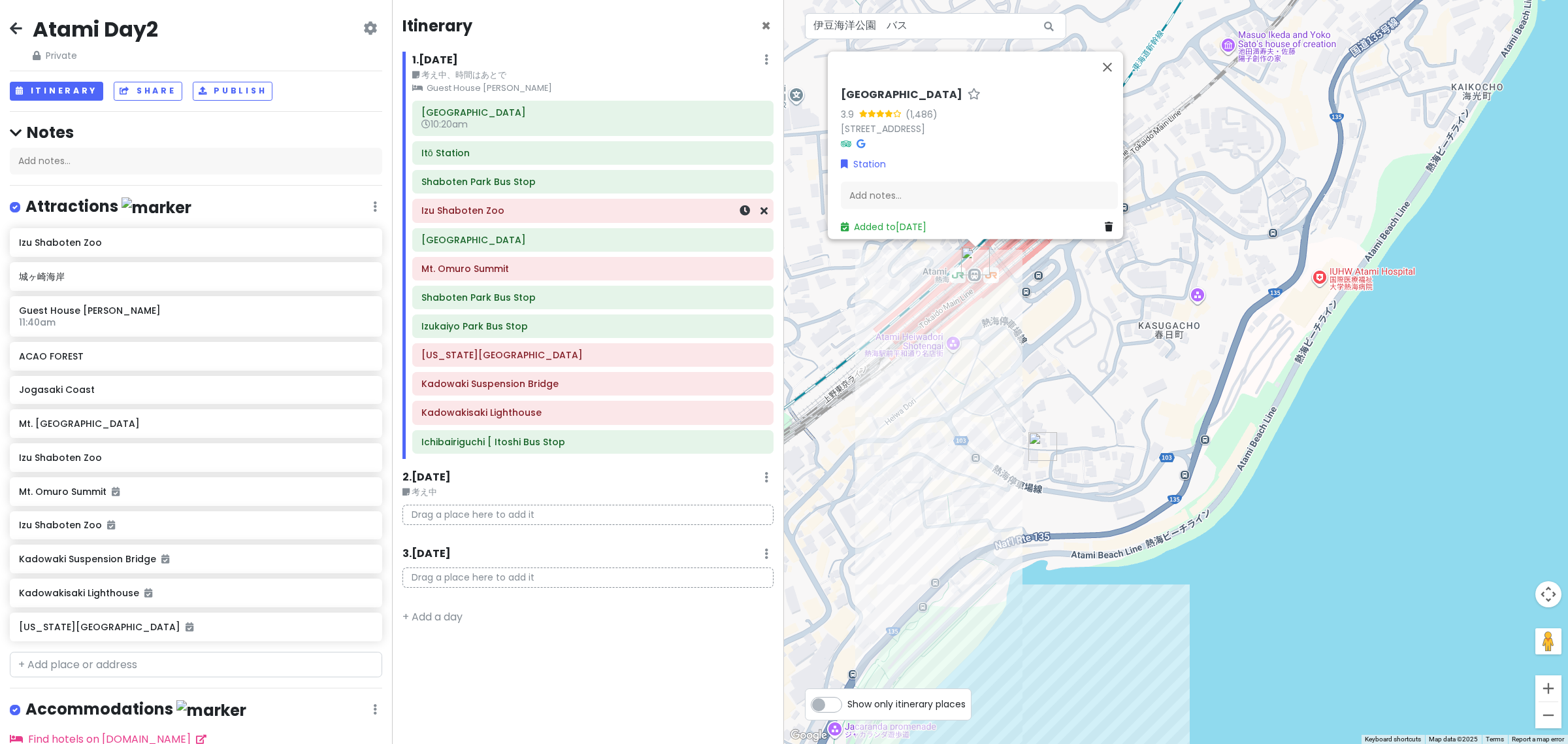
click at [528, 210] on h6 "Izu Shaboten Zoo" at bounding box center [593, 210] width 343 height 12
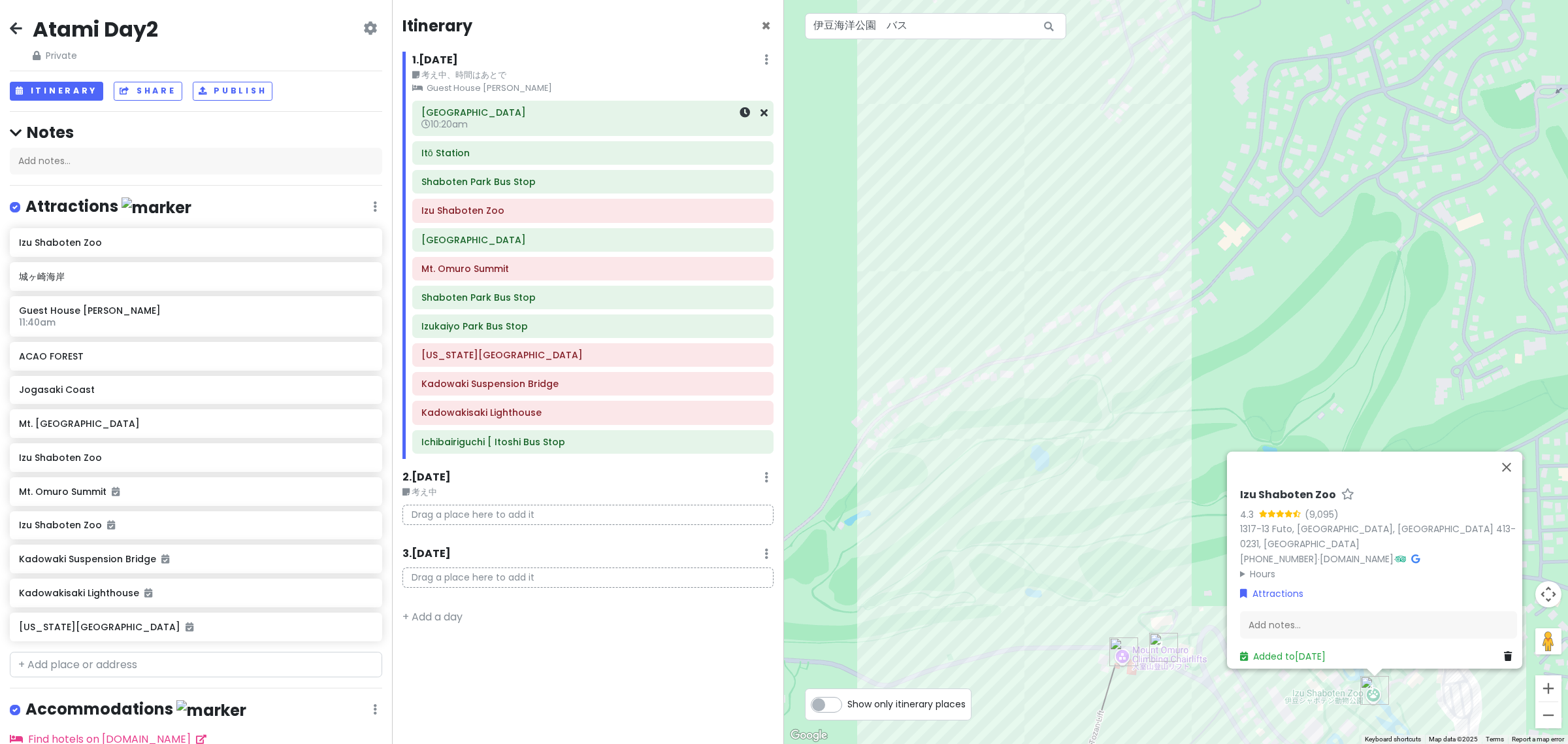
click at [514, 121] on h6 "10:20am" at bounding box center [593, 124] width 343 height 12
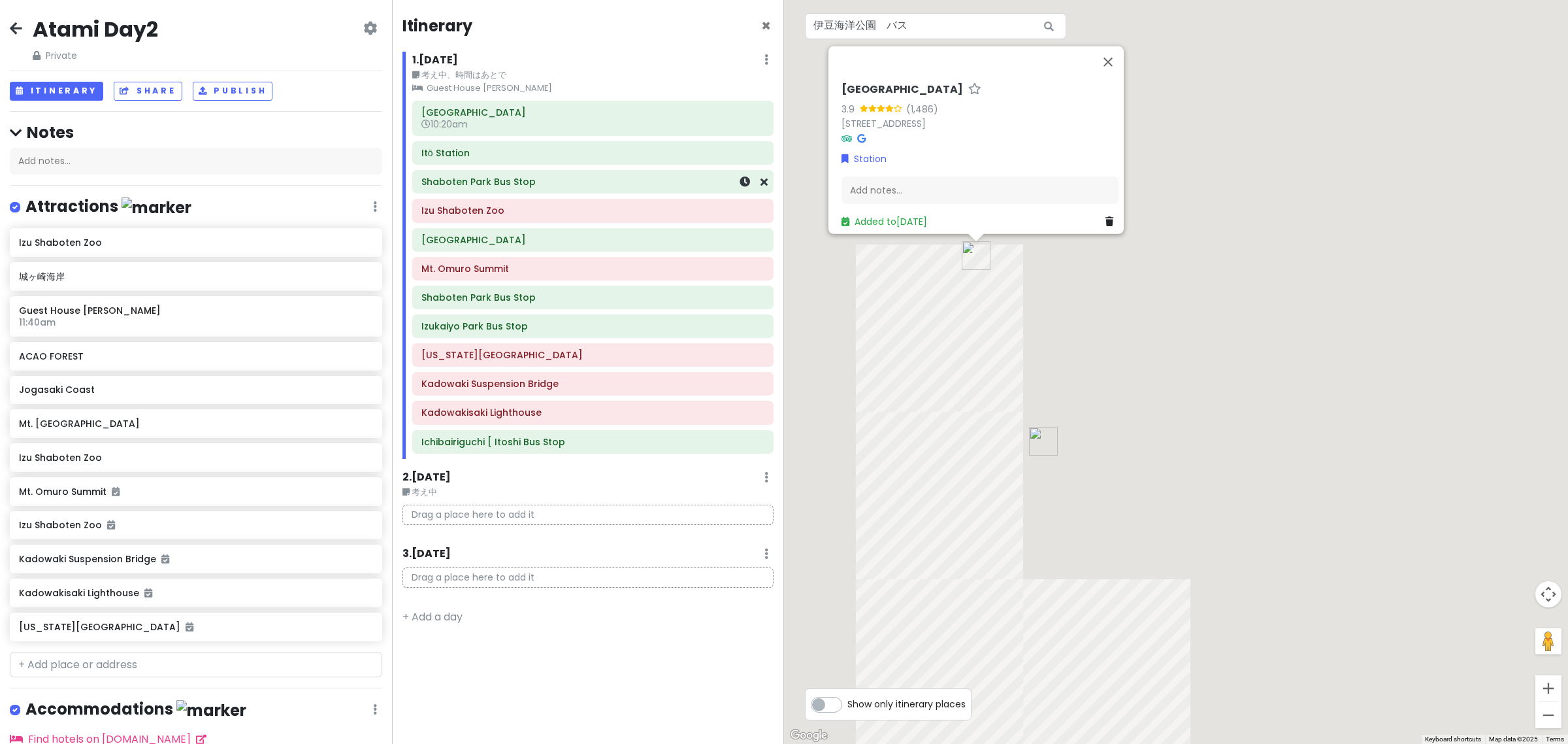
click at [517, 188] on div "Shaboten Park Bus Stop" at bounding box center [593, 182] width 343 height 19
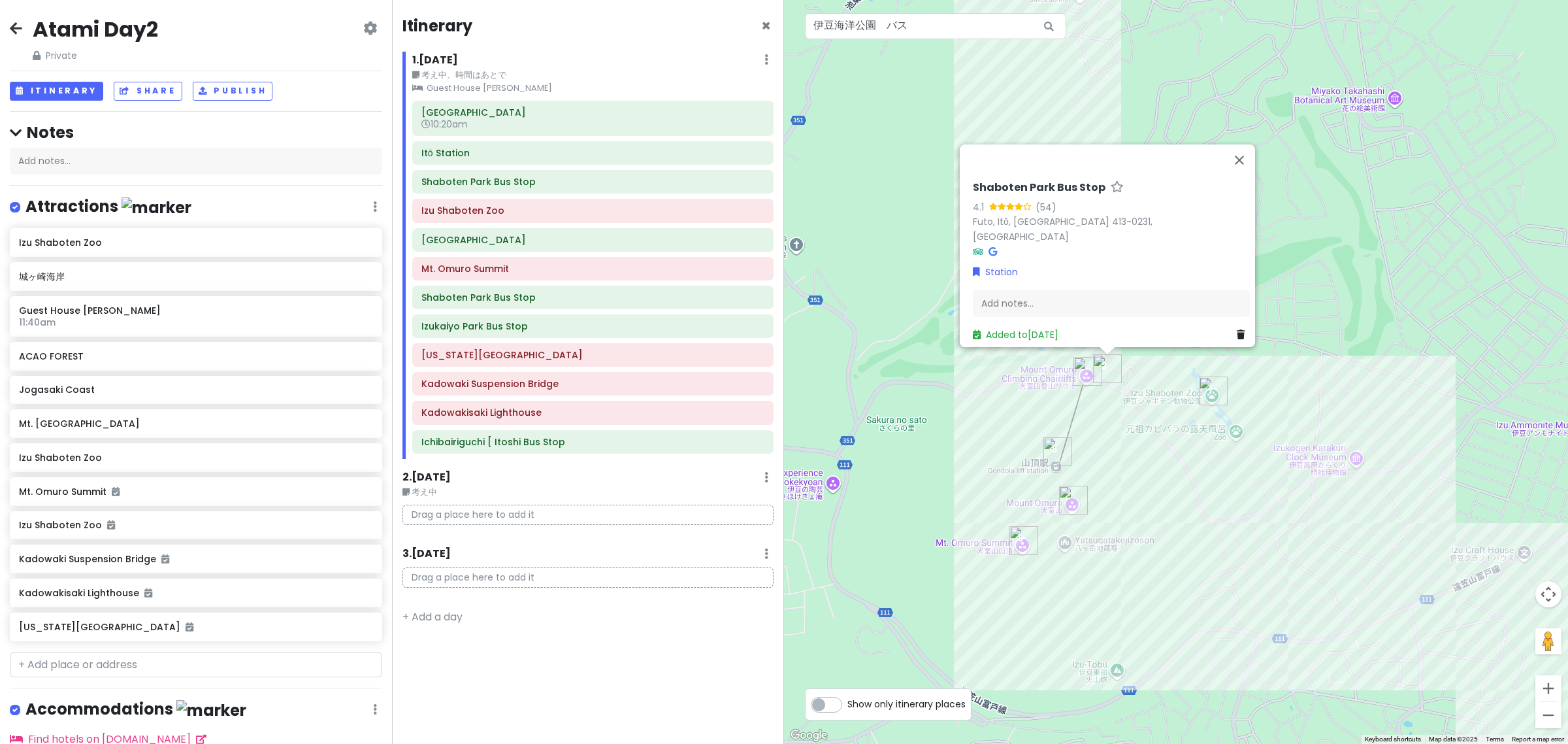
drag, startPoint x: 988, startPoint y: 365, endPoint x: 903, endPoint y: 260, distance: 135.1
click at [903, 260] on div "No data available. Shaboten Park Bus Stop 4.1 (54) Futo, Itō, Shizuoka 413-0231…" at bounding box center [1176, 372] width 784 height 744
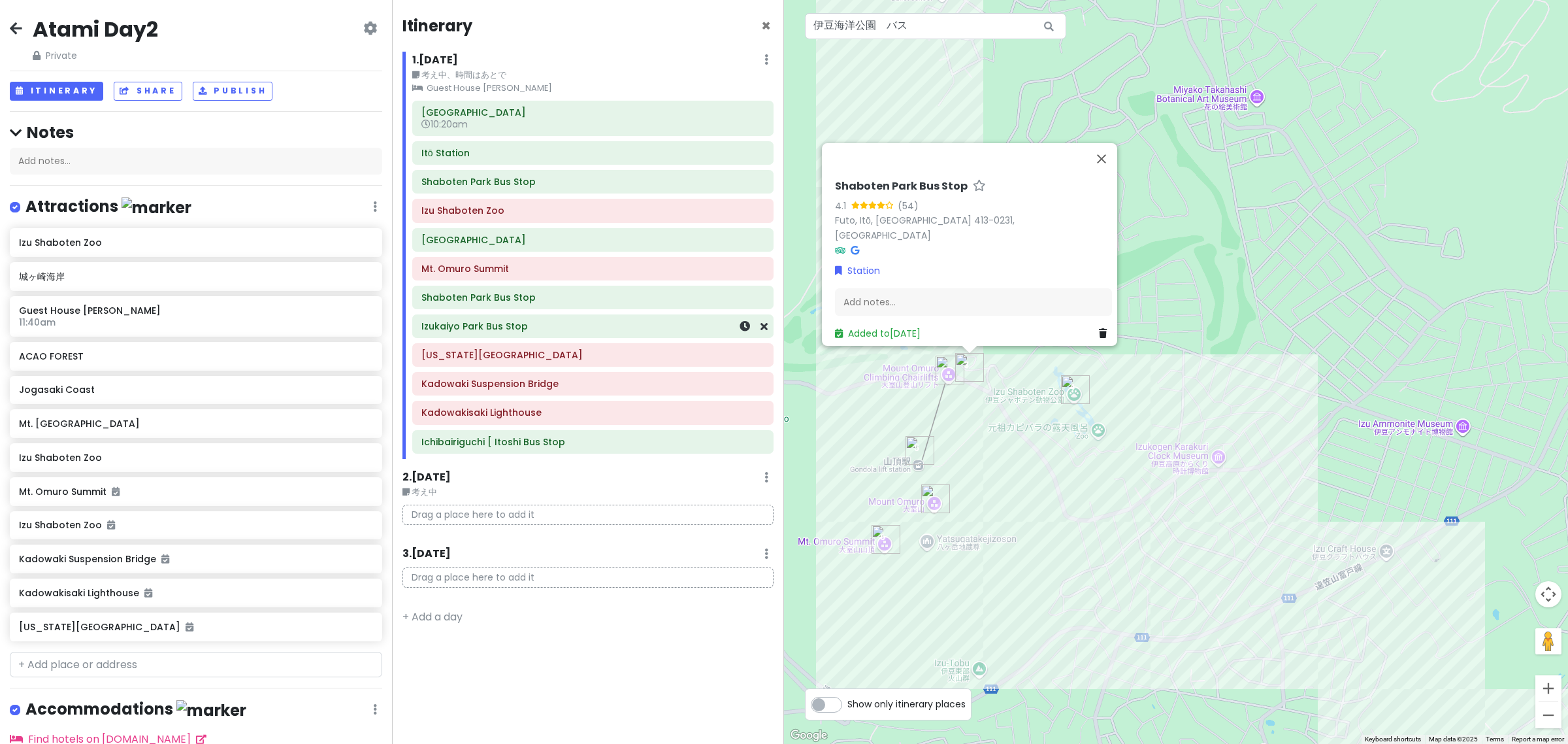
click at [513, 335] on div "Izukaiyo Park Bus Stop" at bounding box center [593, 327] width 343 height 19
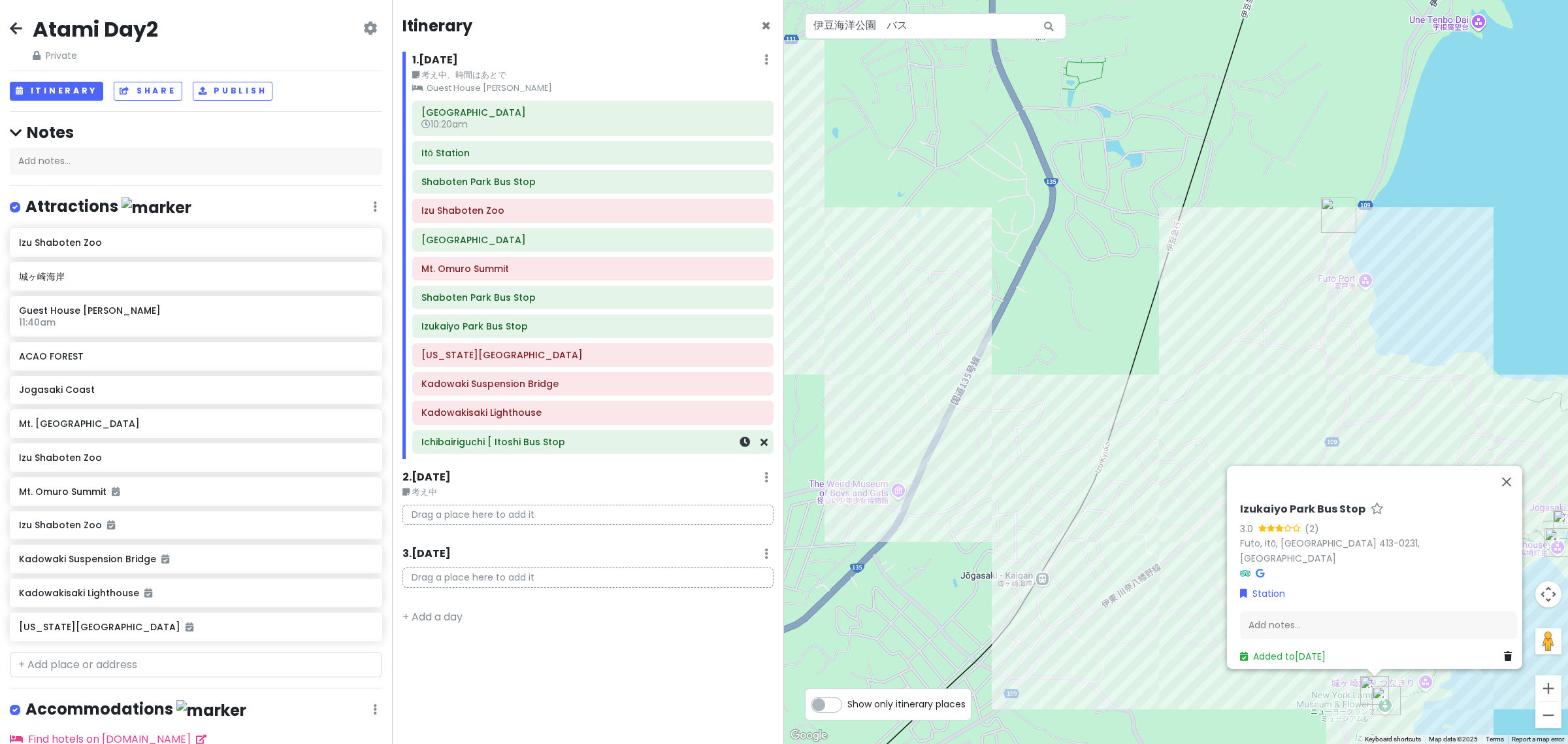
click at [560, 451] on div "Ichibairiguchi [ Itoshi Bus Stop" at bounding box center [593, 442] width 343 height 19
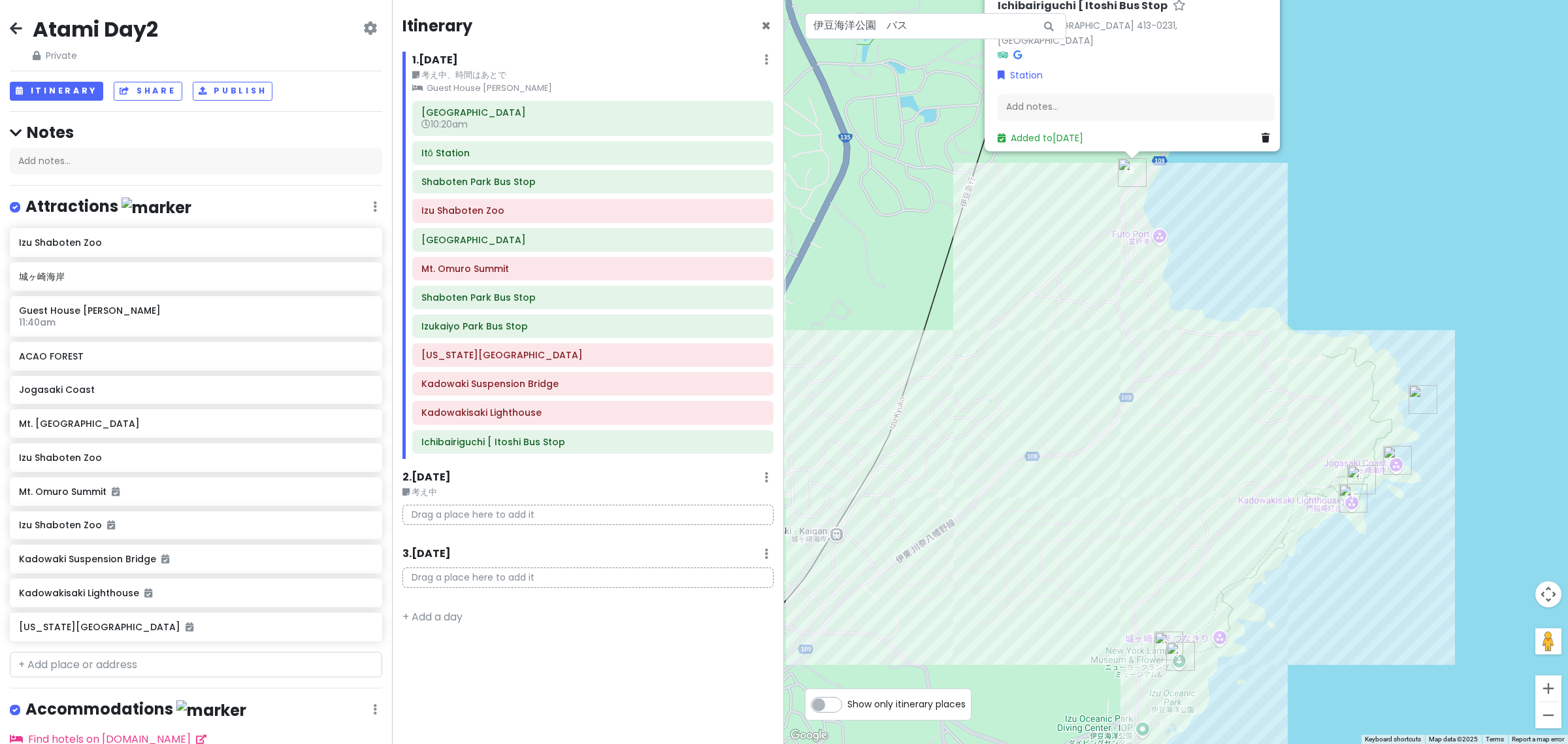
drag, startPoint x: 1308, startPoint y: 512, endPoint x: 1203, endPoint y: 491, distance: 107.1
click at [1204, 491] on div "No data available. Ichibairiguchi [ Itoshi Bus Stop Futo, Itō, Shizuoka 413-023…" at bounding box center [1176, 372] width 784 height 744
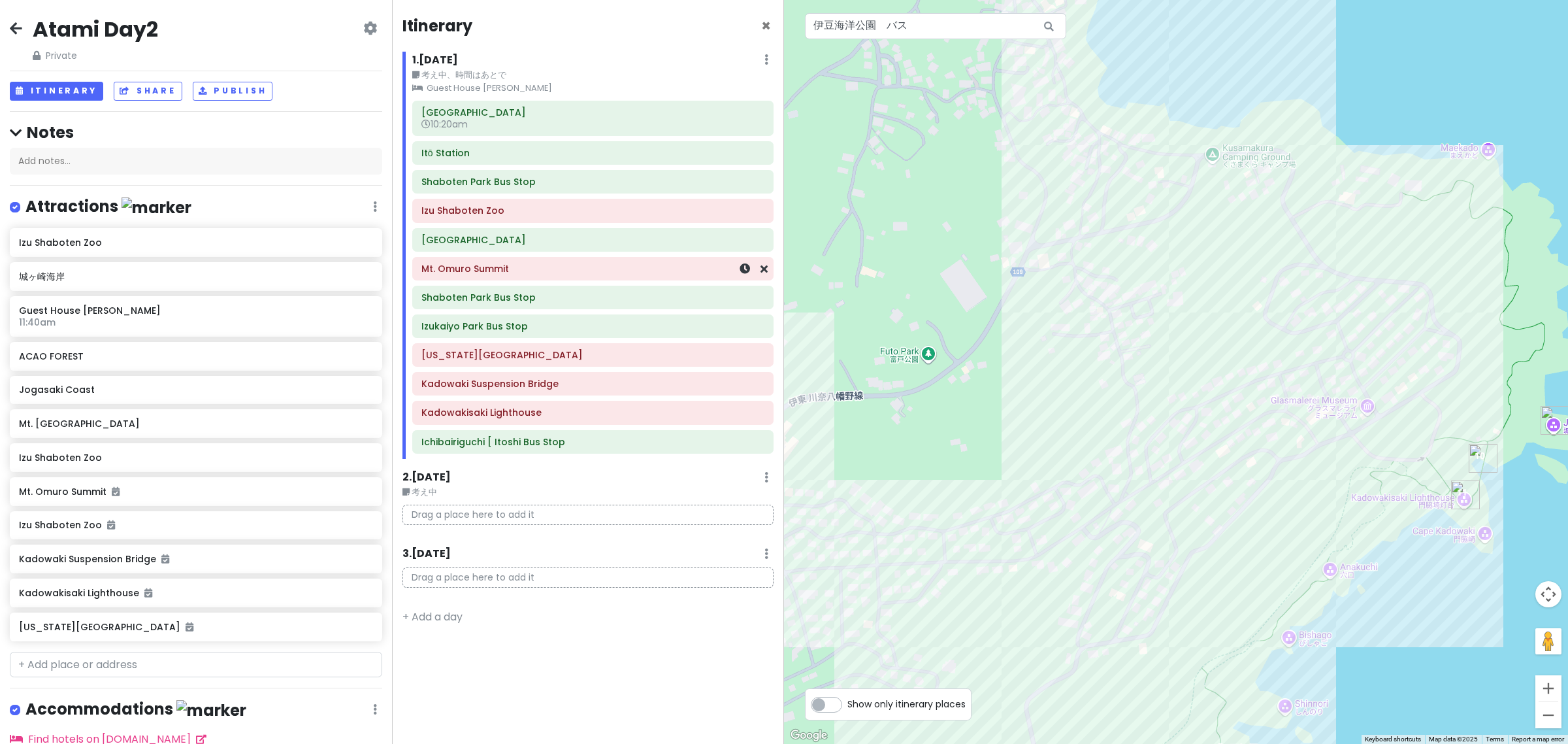
click at [511, 280] on div "Mt. Omuro Summit" at bounding box center [593, 269] width 360 height 22
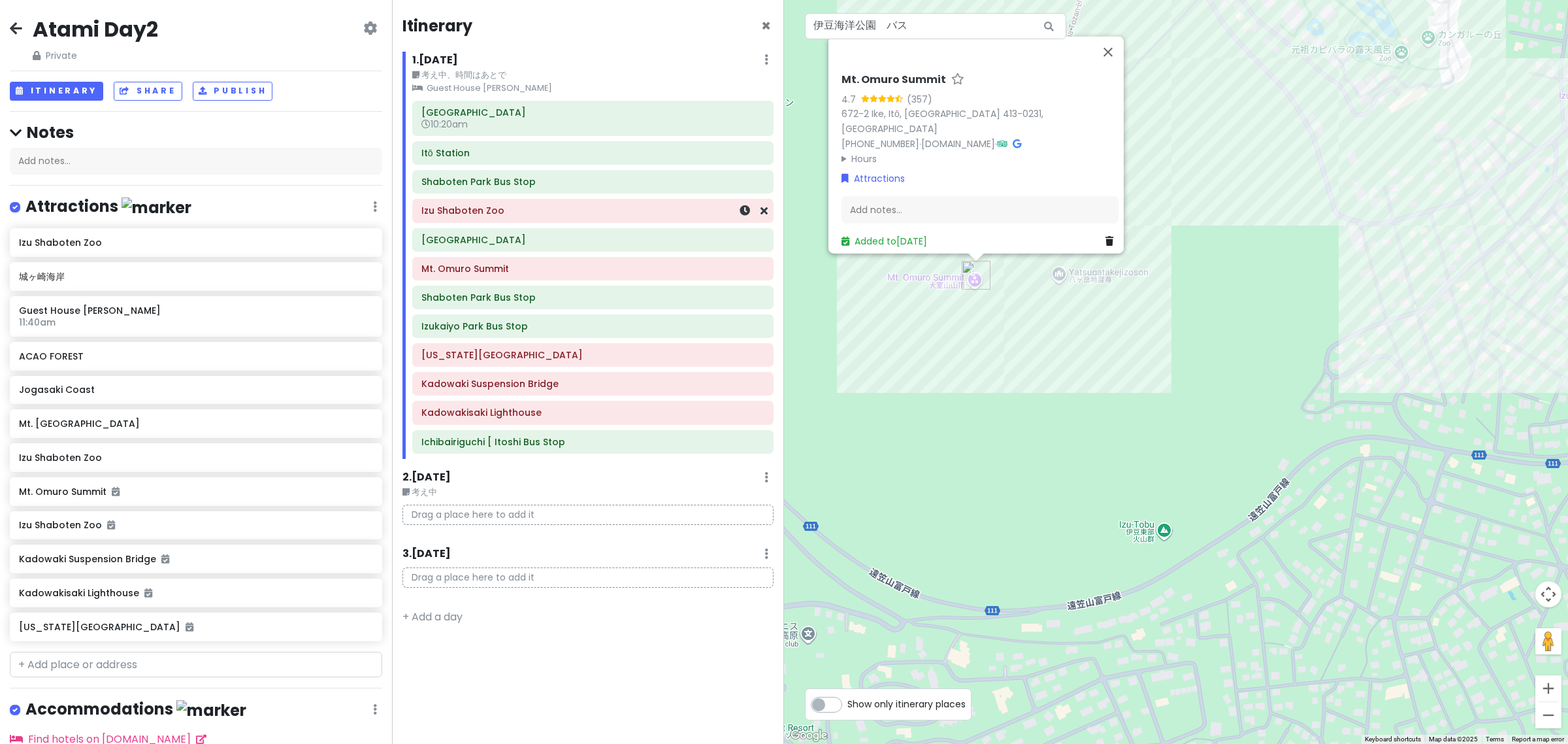
click at [533, 212] on h6 "Izu Shaboten Zoo" at bounding box center [593, 210] width 343 height 12
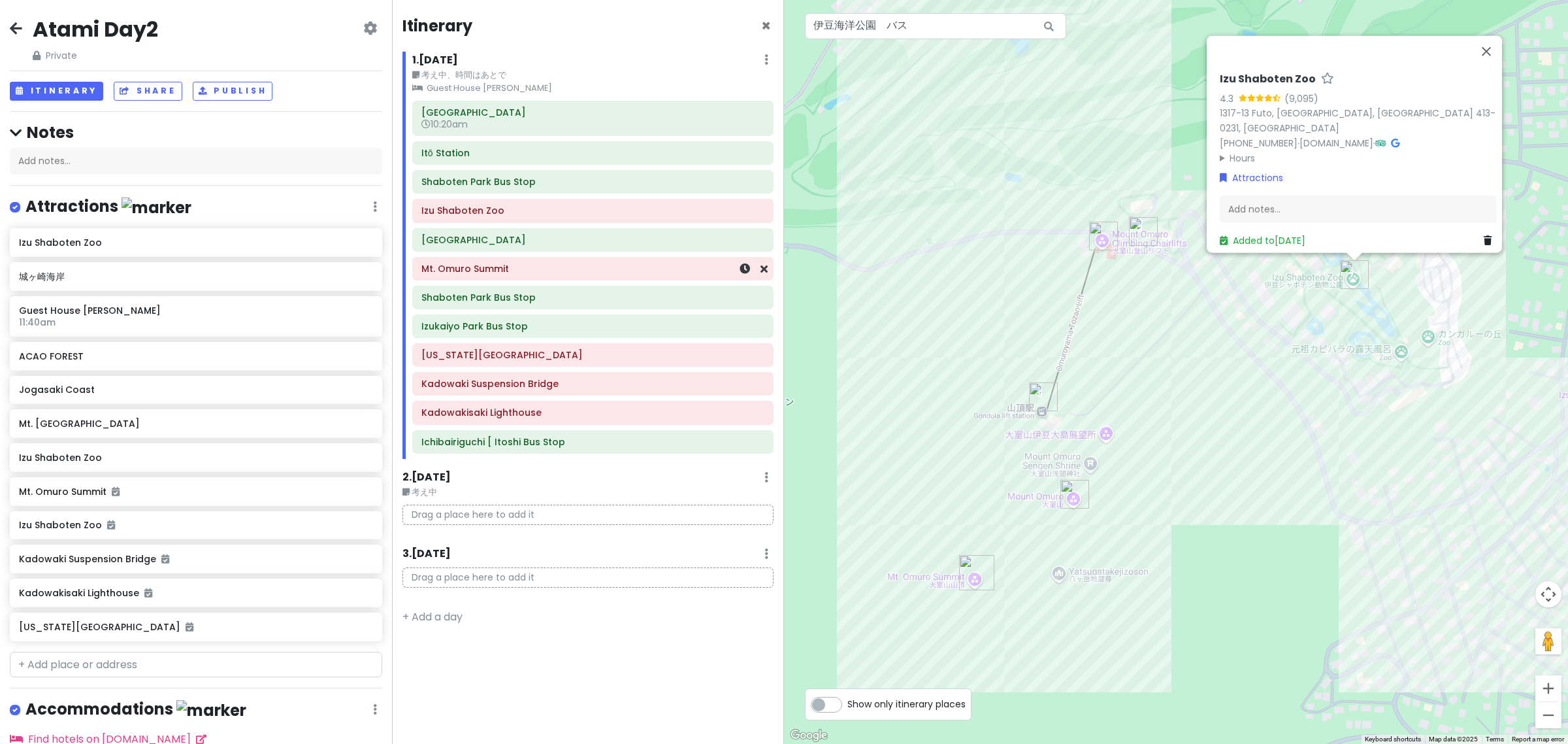
click at [567, 276] on div "Mt. Omuro Summit" at bounding box center [593, 269] width 343 height 19
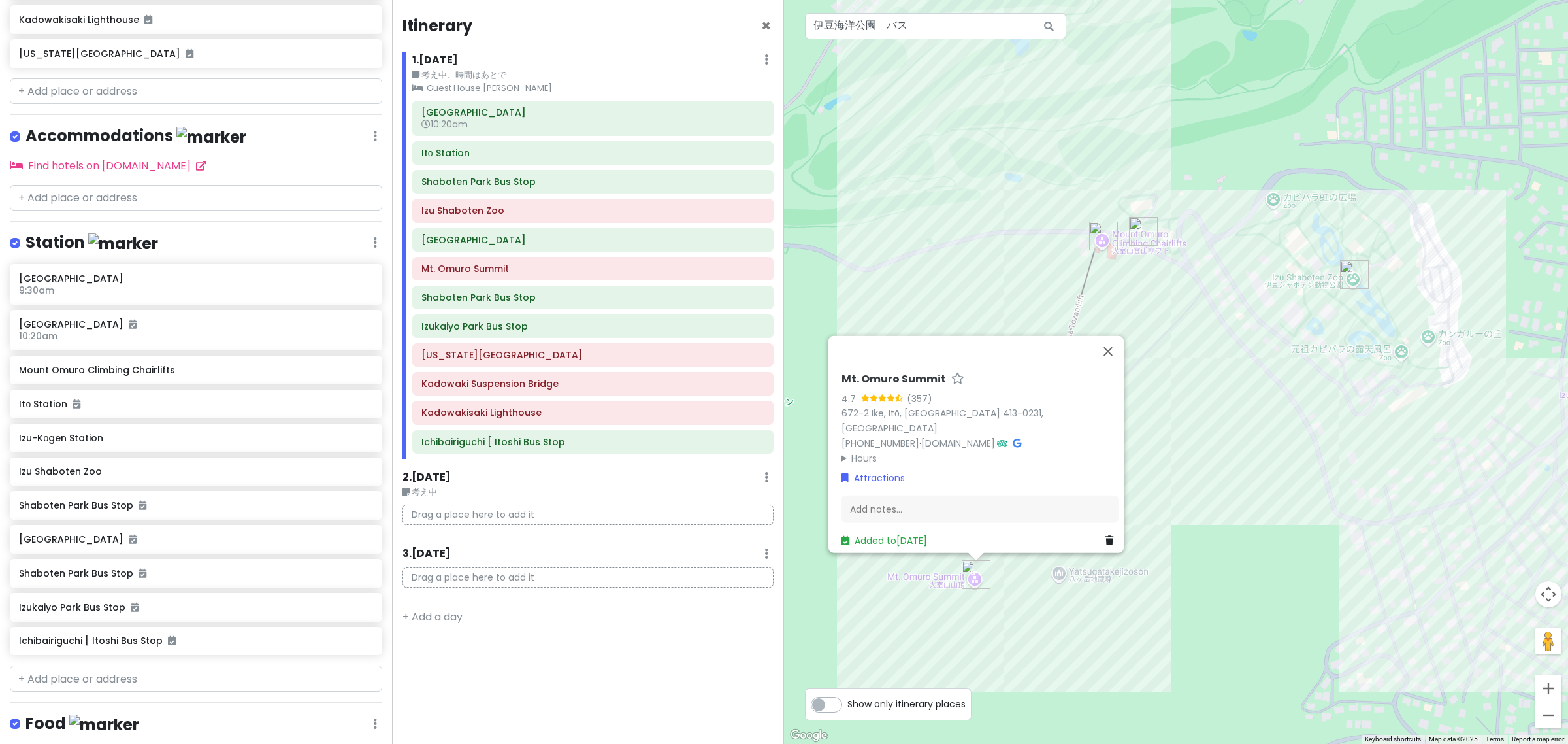
scroll to position [649, 0]
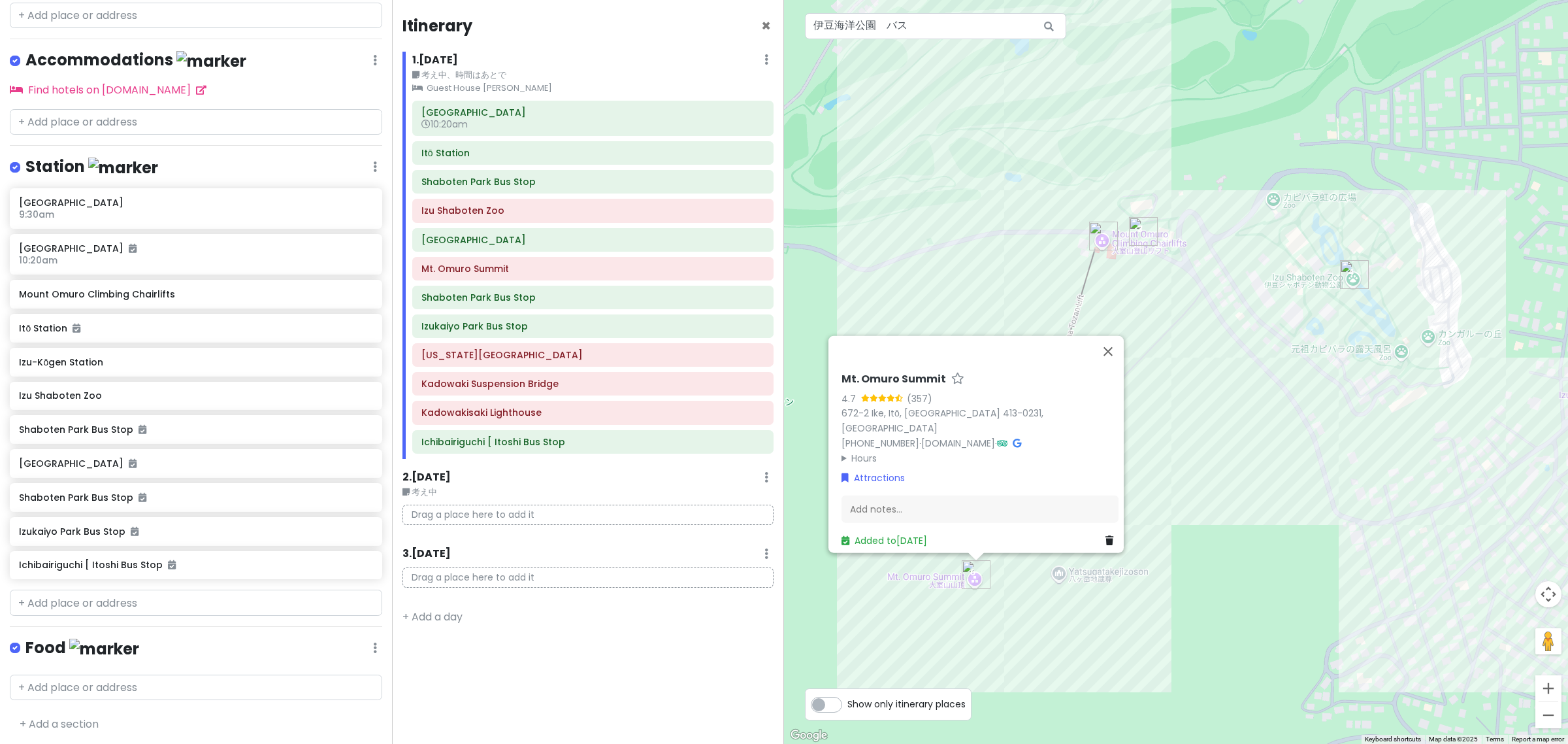
click at [373, 164] on icon at bounding box center [375, 166] width 4 height 10
click at [350, 227] on link "Reorder" at bounding box center [336, 236] width 104 height 31
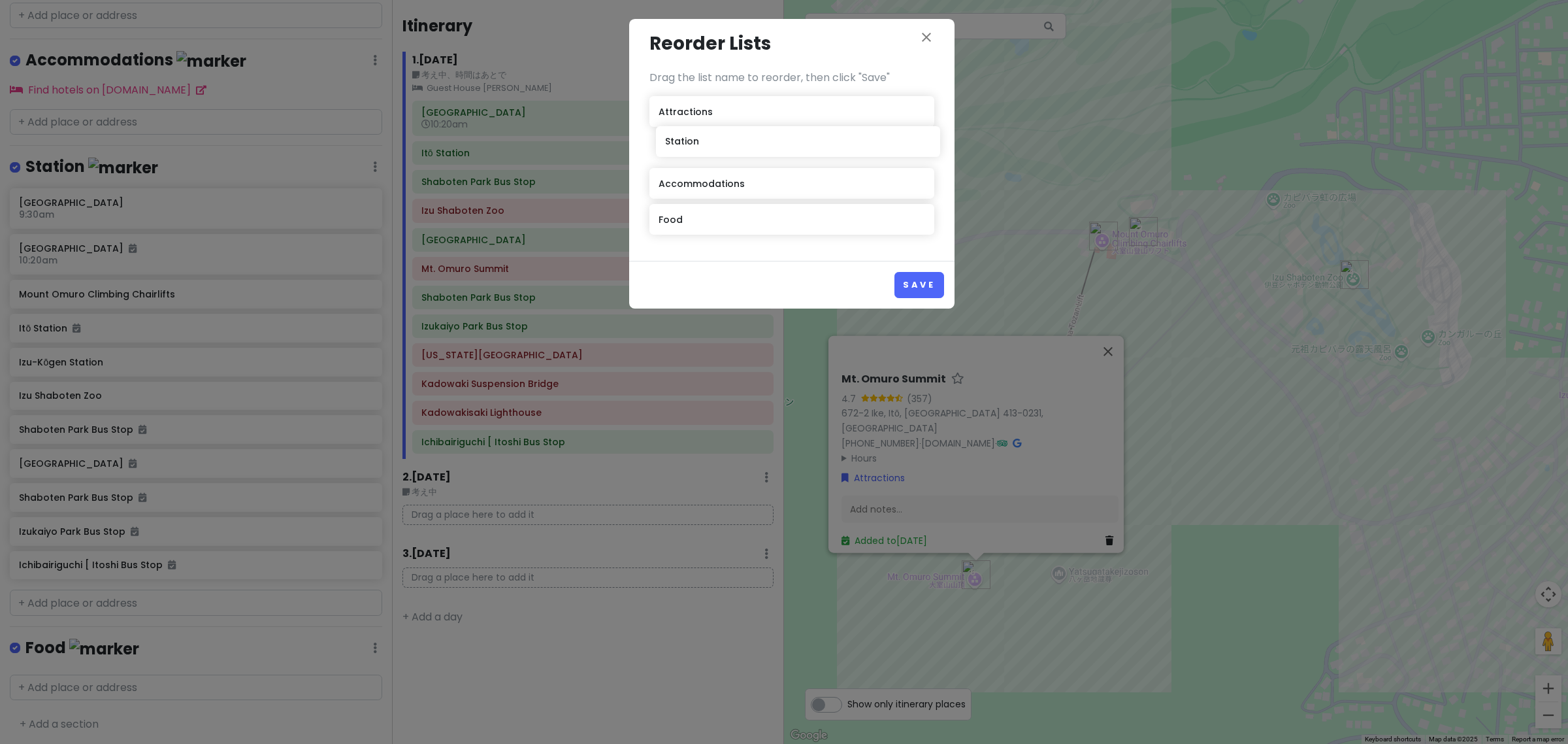
drag, startPoint x: 698, startPoint y: 193, endPoint x: 705, endPoint y: 151, distance: 42.6
click at [705, 151] on div "Attractions Accommodations Station Food" at bounding box center [792, 168] width 285 height 144
click at [918, 288] on button "Save" at bounding box center [919, 285] width 49 height 25
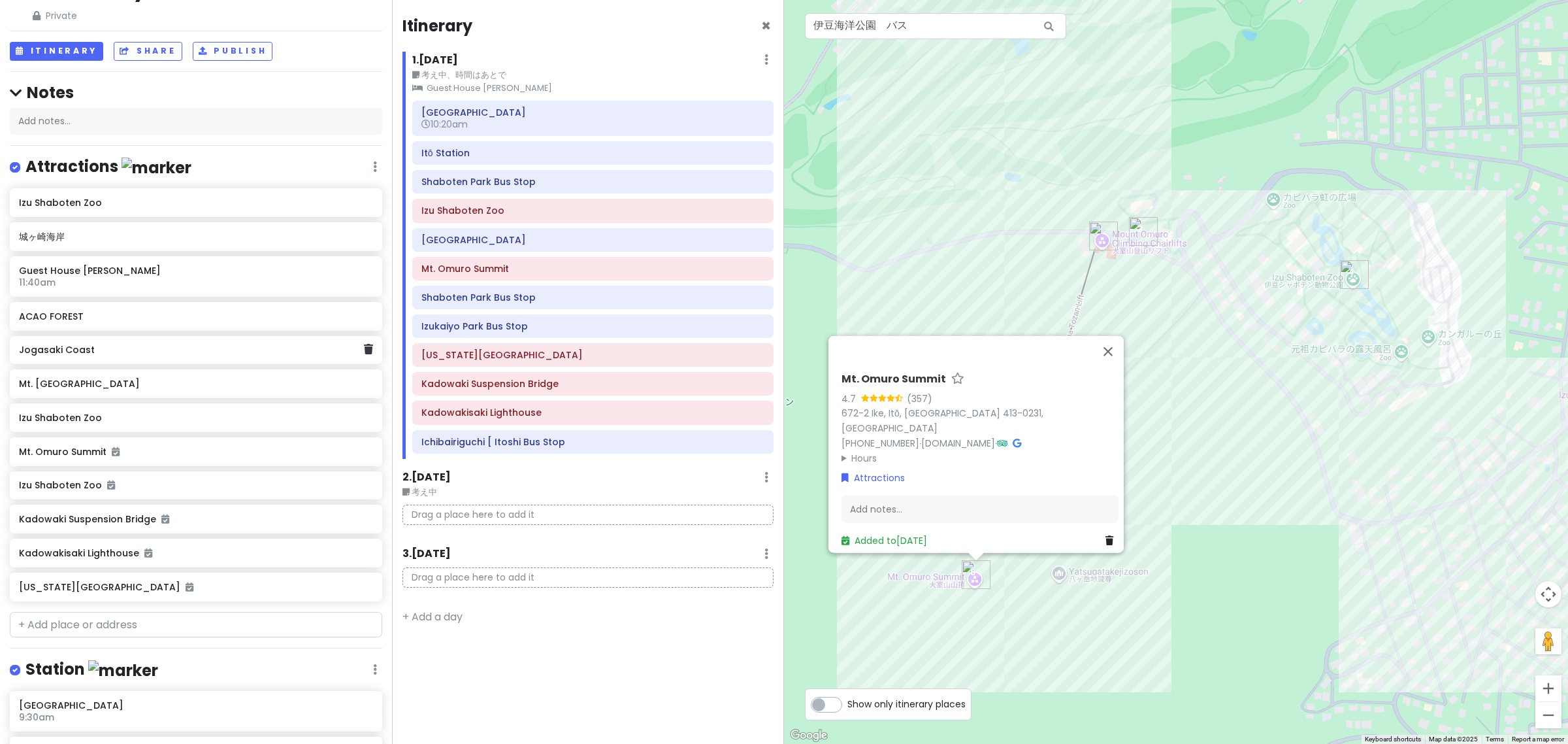
scroll to position [81, 0]
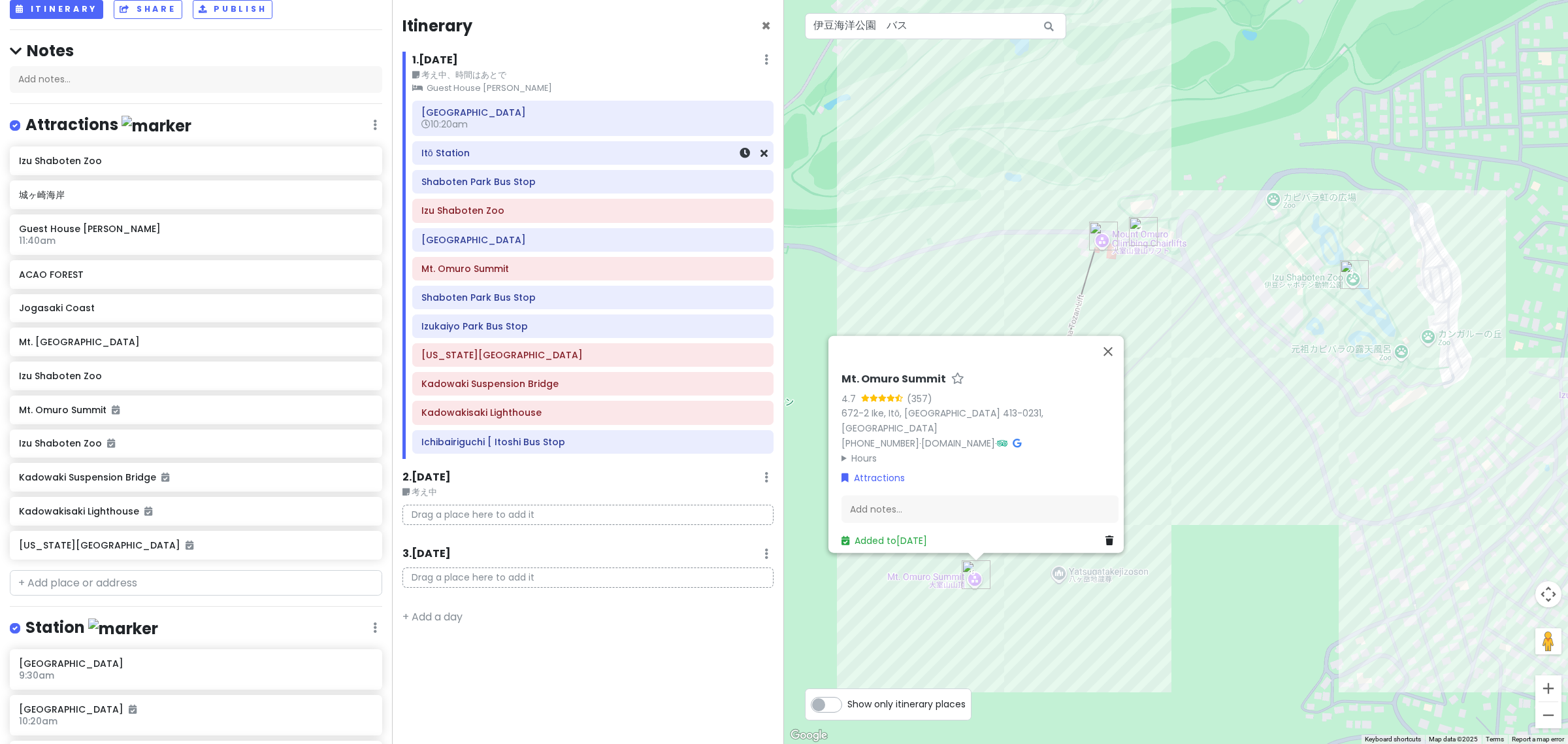
click at [490, 141] on div "Itō Station" at bounding box center [593, 153] width 361 height 24
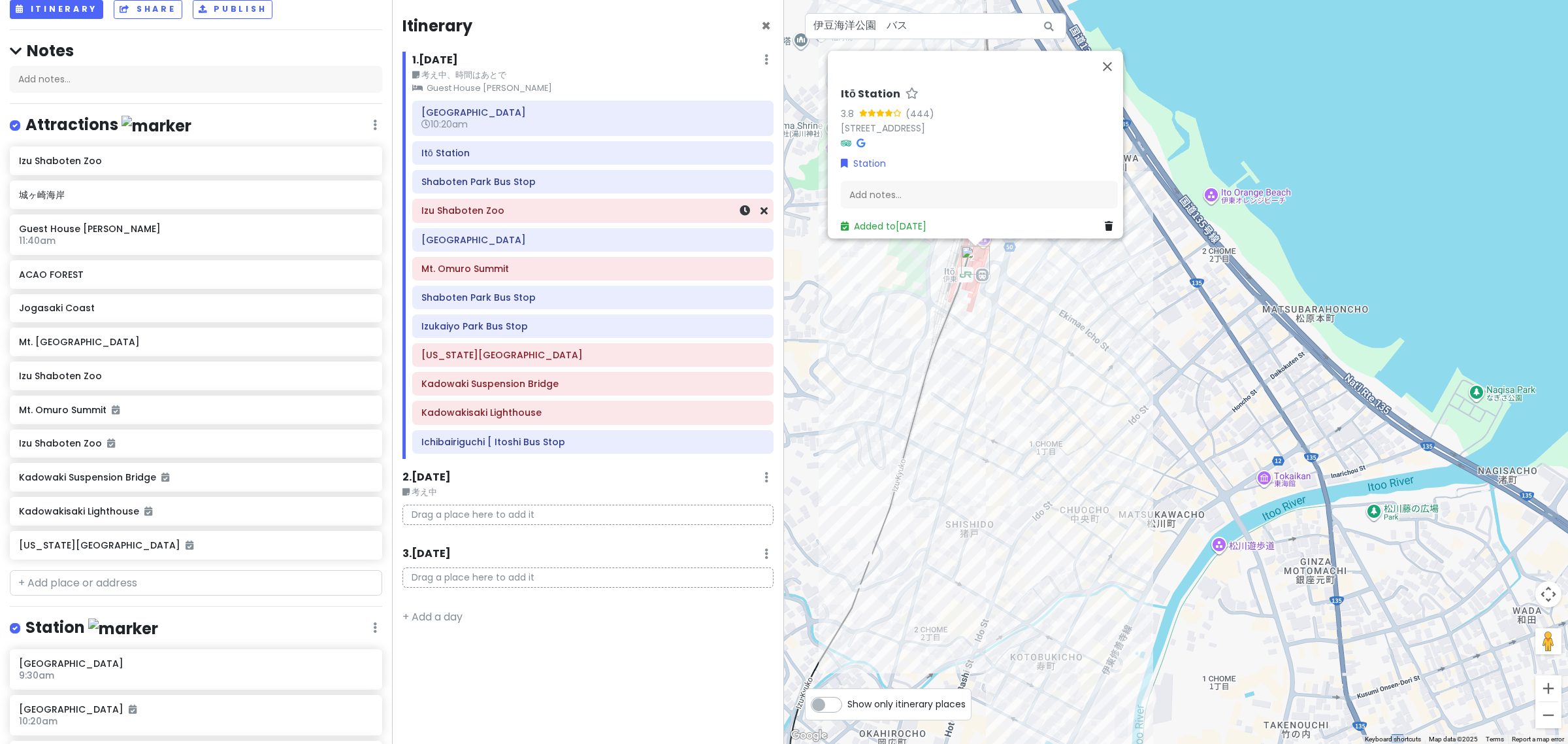
click at [497, 213] on h6 "Izu Shaboten Zoo" at bounding box center [593, 210] width 343 height 12
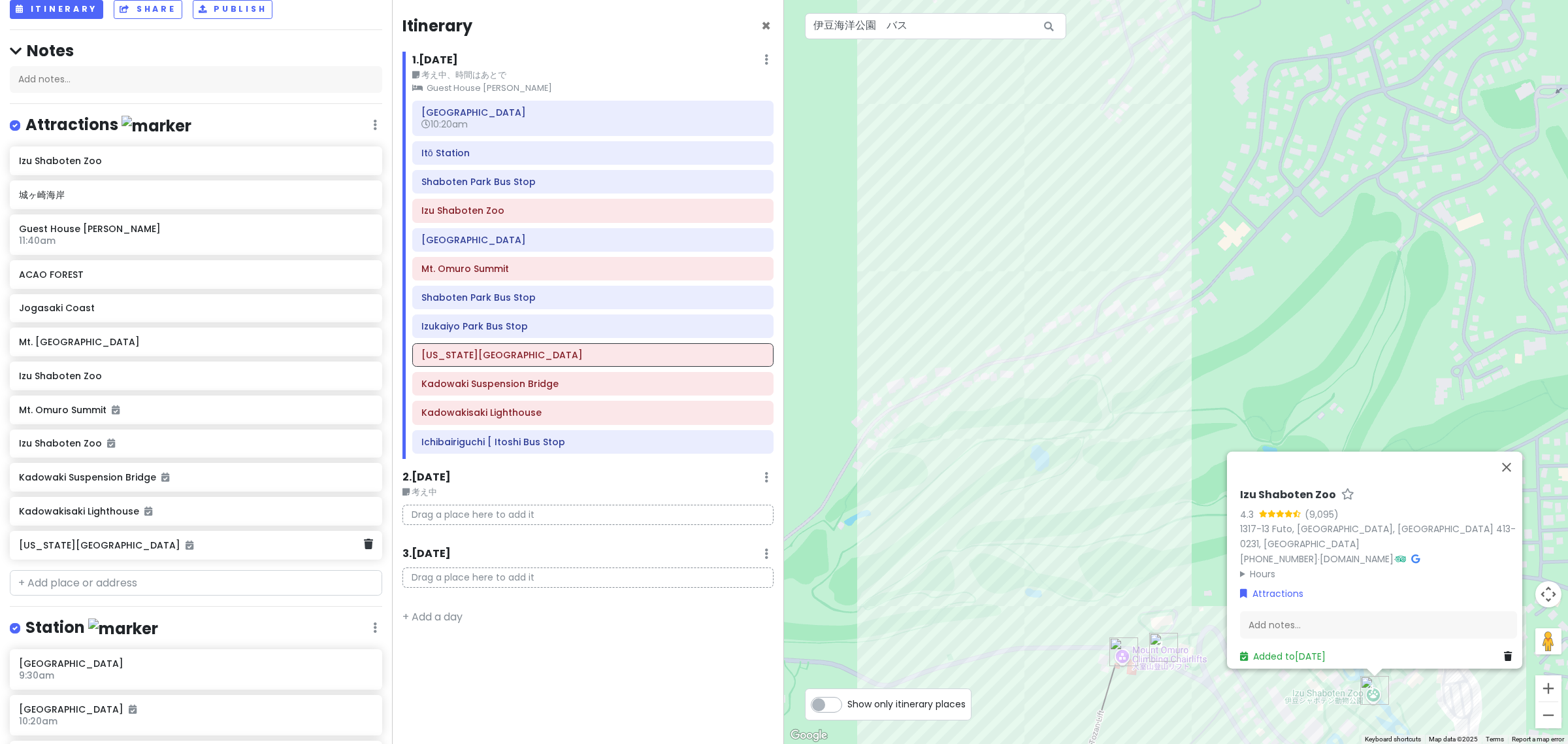
scroll to position [409, 0]
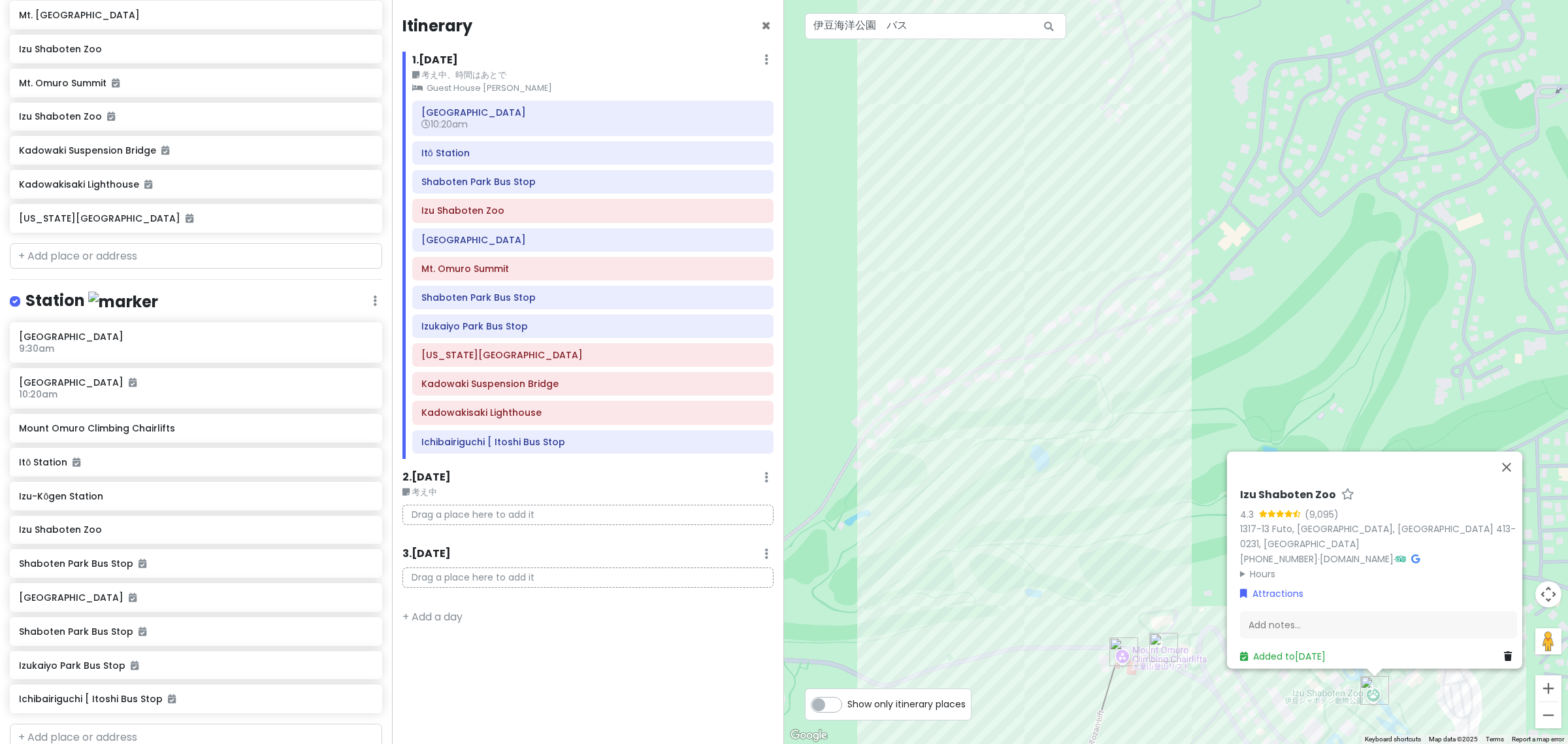
click at [357, 299] on div "Station Edit Reorder Delete List" at bounding box center [196, 304] width 372 height 27
click at [373, 299] on icon at bounding box center [375, 300] width 4 height 10
click at [356, 357] on link "Reorder" at bounding box center [336, 370] width 104 height 31
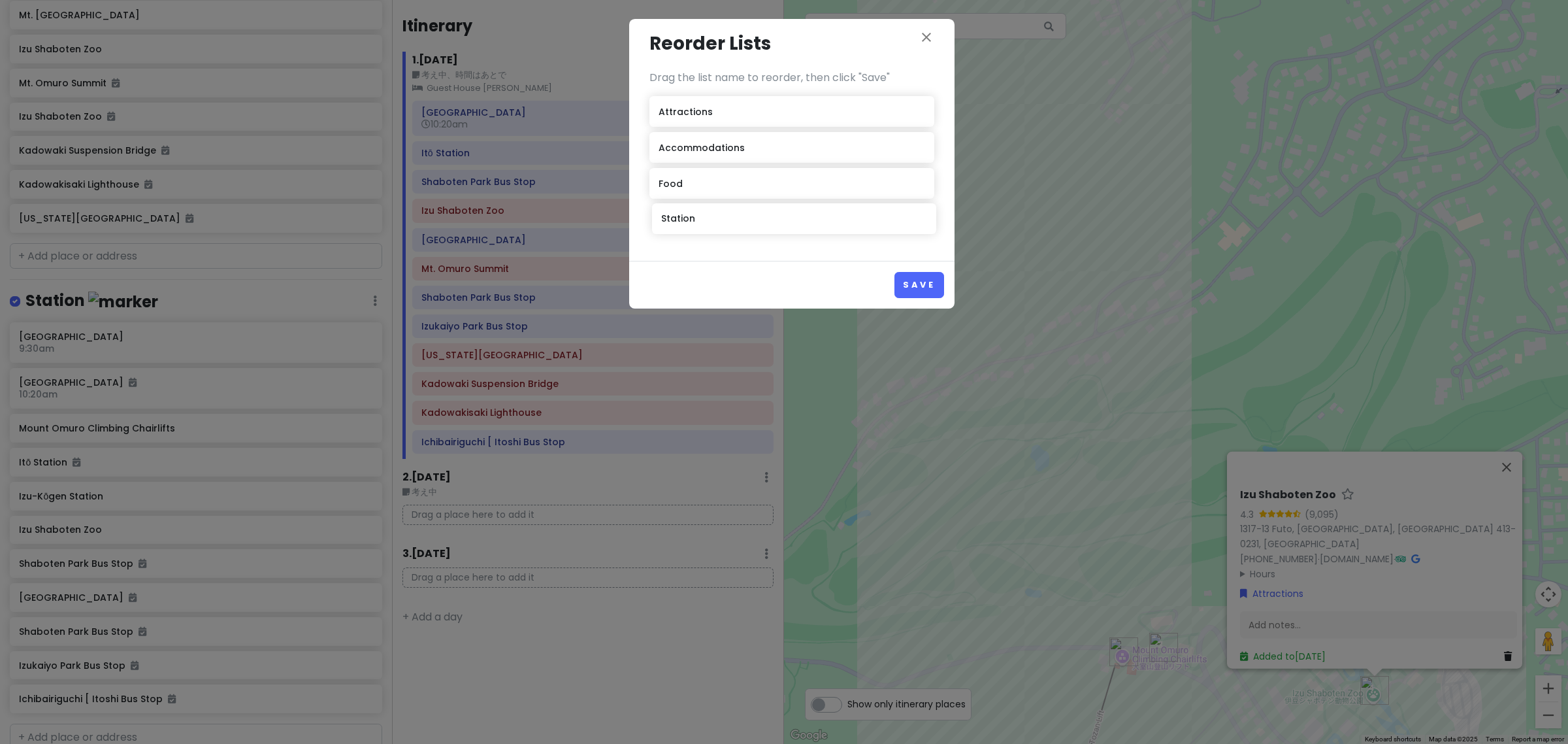
drag, startPoint x: 739, startPoint y: 151, endPoint x: 741, endPoint y: 221, distance: 70.0
click at [741, 221] on div "Attractions Station Accommodations Food" at bounding box center [792, 168] width 285 height 144
drag, startPoint x: 940, startPoint y: 293, endPoint x: 933, endPoint y: 291, distance: 7.3
click at [939, 293] on button "Save" at bounding box center [919, 285] width 49 height 25
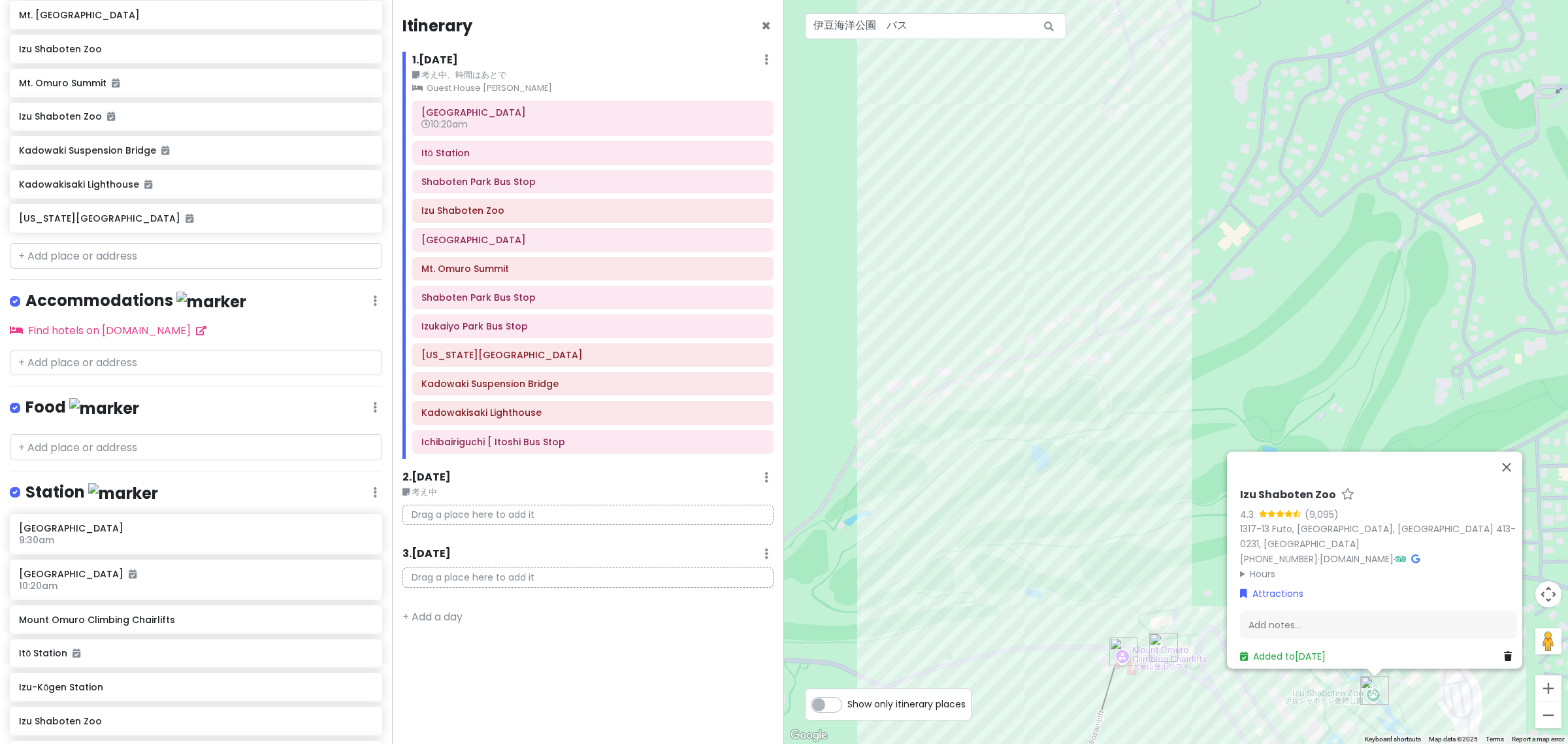
click at [373, 299] on icon at bounding box center [375, 300] width 4 height 10
click at [347, 370] on link "Reorder" at bounding box center [336, 370] width 104 height 31
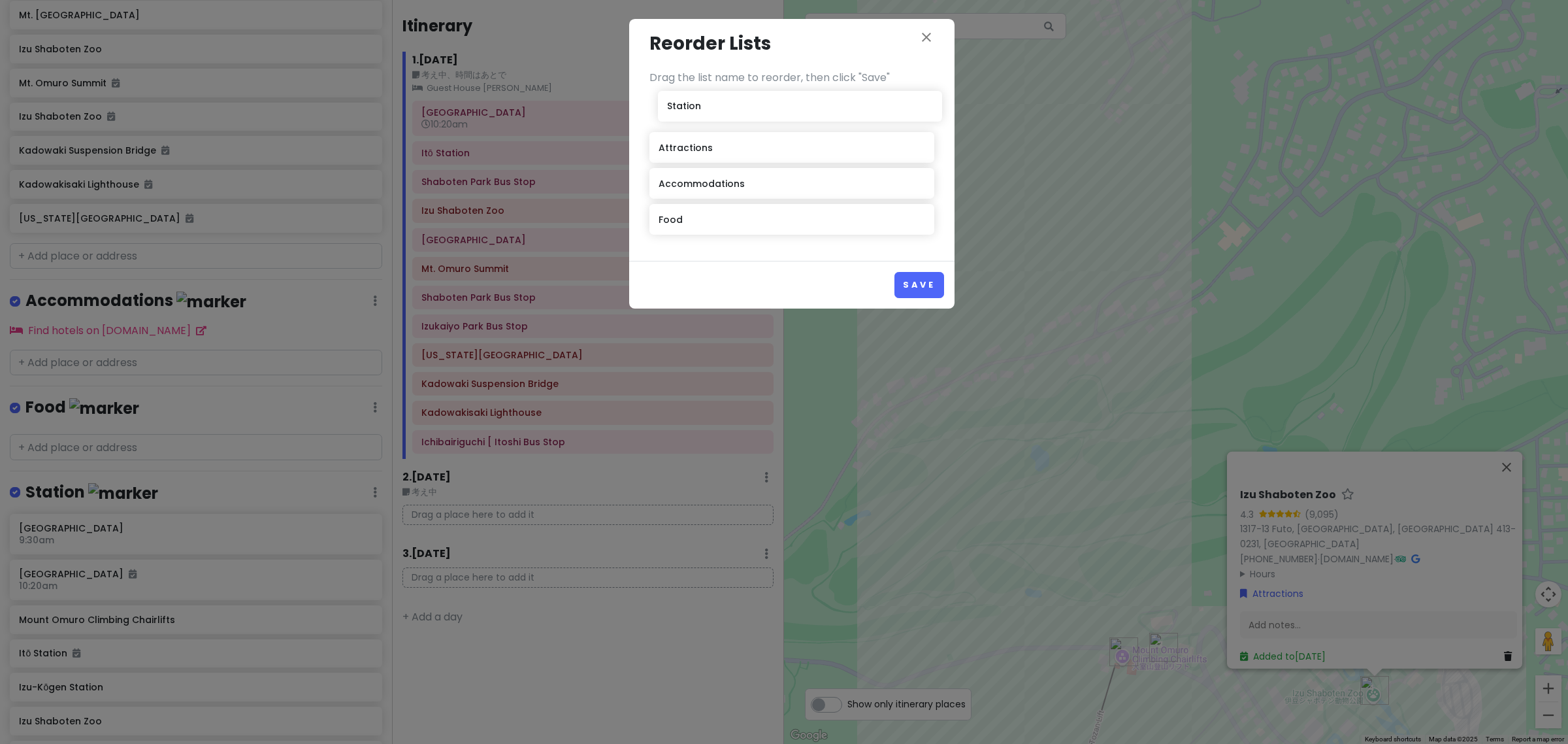
drag, startPoint x: 697, startPoint y: 222, endPoint x: 706, endPoint y: 109, distance: 113.4
click at [706, 109] on div "Attractions Accommodations Food Station" at bounding box center [792, 168] width 285 height 144
click at [935, 292] on button "Save" at bounding box center [919, 285] width 49 height 25
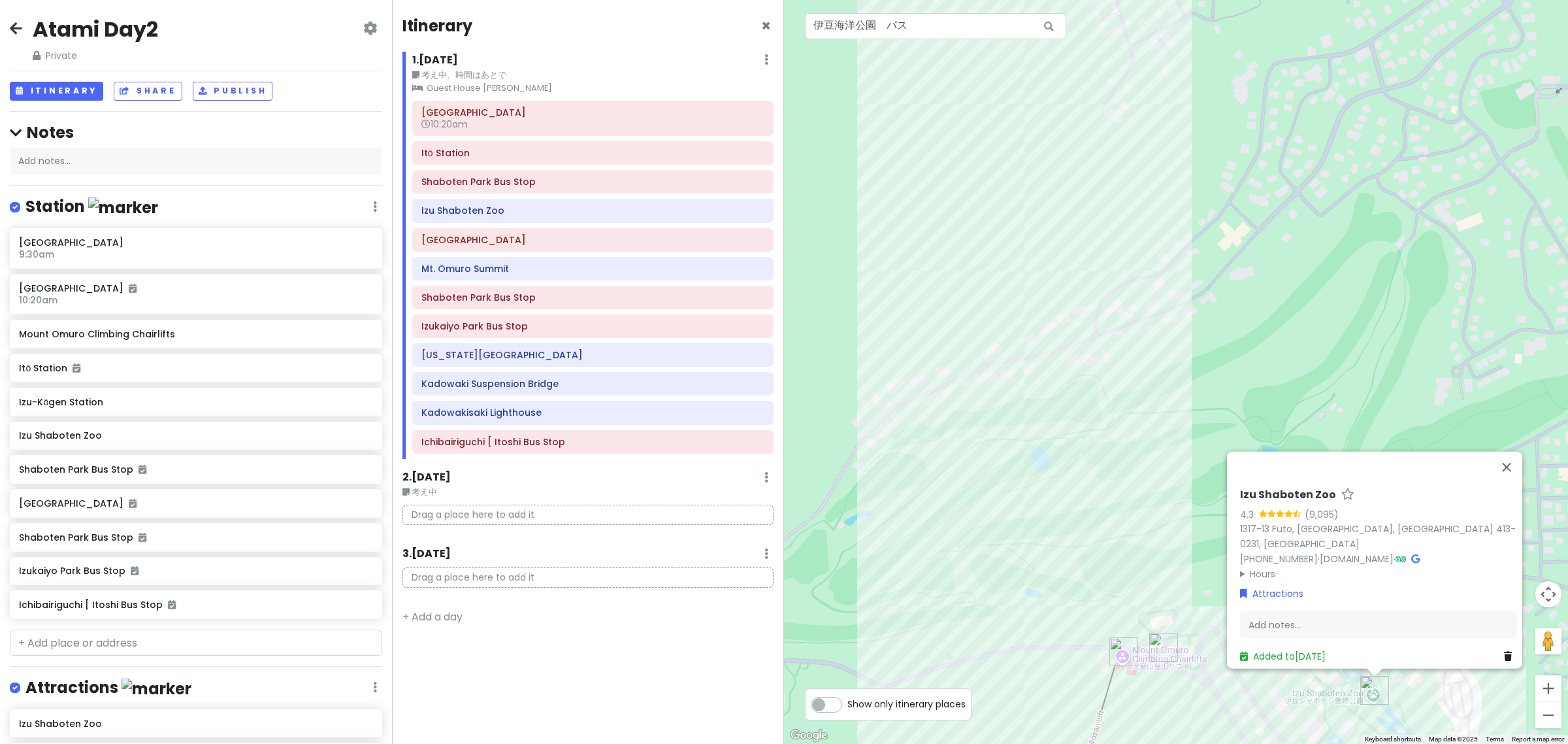
click at [365, 208] on div "Station Edit Reorder Delete List" at bounding box center [196, 210] width 372 height 27
click at [360, 194] on div "Atami Day2 Private Change Dates Make a Copy Delete Trip Go Pro ⚡️ Give Feedback…" at bounding box center [196, 372] width 392 height 744
click at [373, 204] on icon at bounding box center [375, 206] width 4 height 10
click at [348, 266] on link "Reorder" at bounding box center [336, 276] width 104 height 31
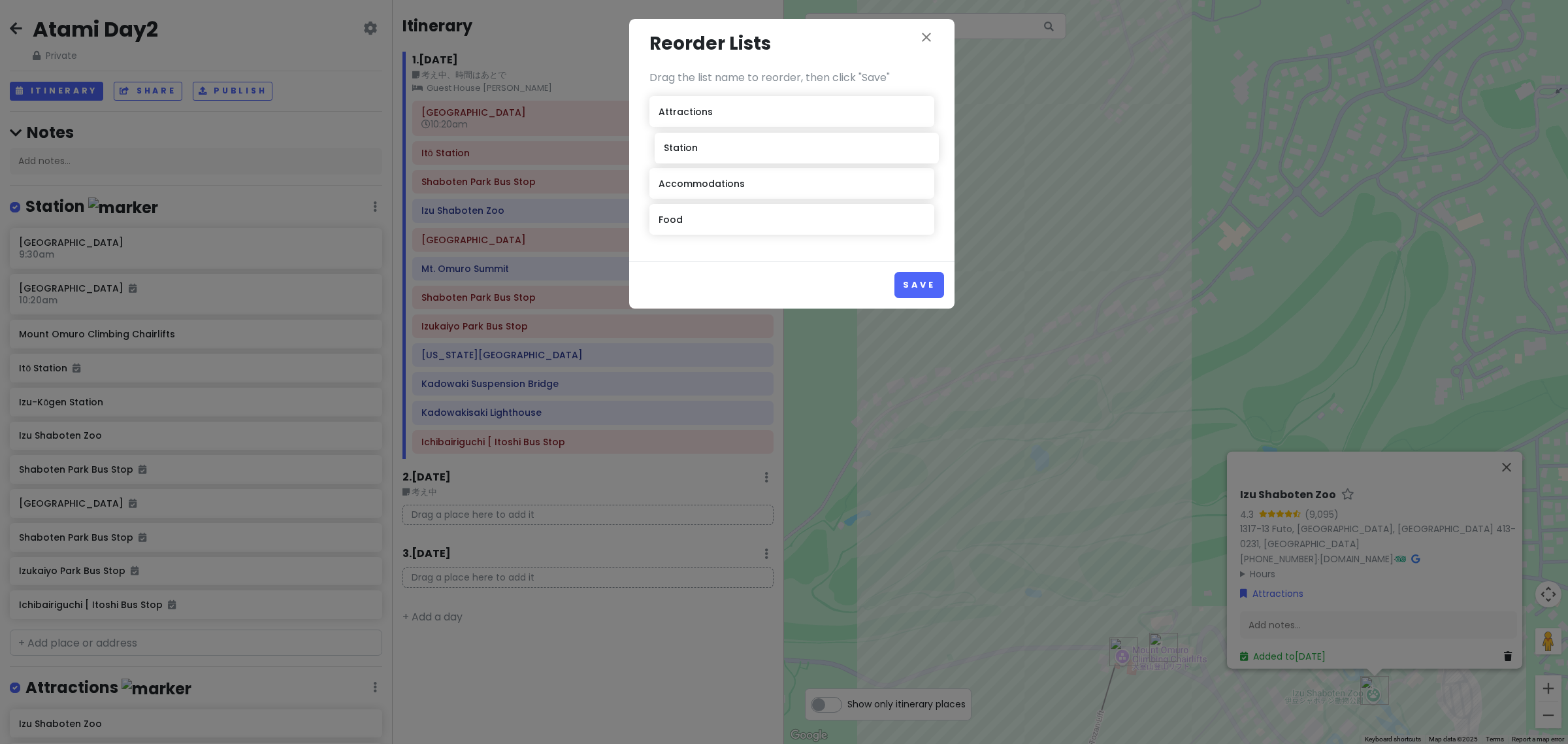
drag, startPoint x: 688, startPoint y: 115, endPoint x: 694, endPoint y: 153, distance: 38.5
click at [693, 153] on div "Station Attractions Accommodations Food" at bounding box center [792, 168] width 285 height 144
click at [918, 275] on button "Save" at bounding box center [919, 285] width 49 height 25
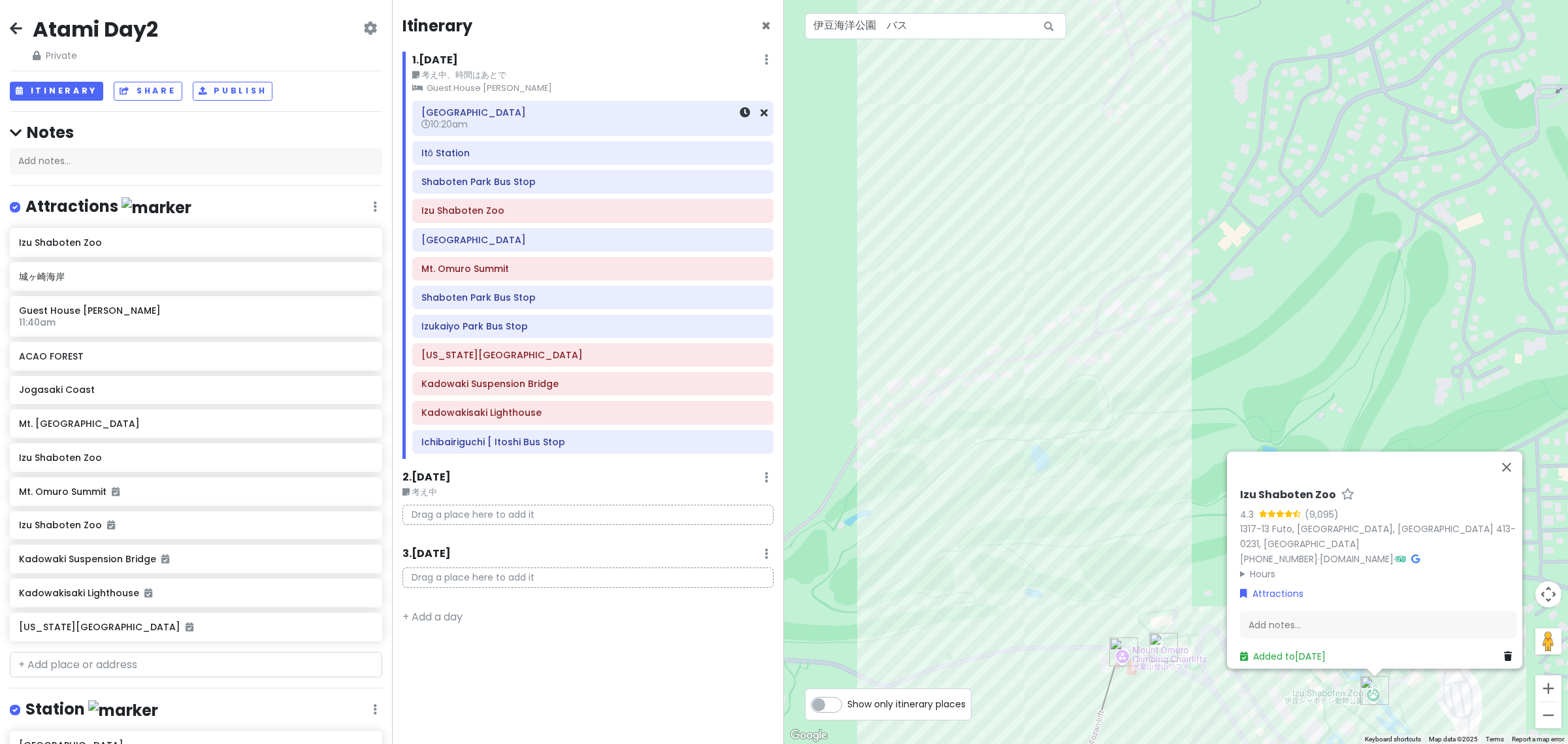
click at [510, 125] on h6 "10:20am" at bounding box center [593, 124] width 343 height 12
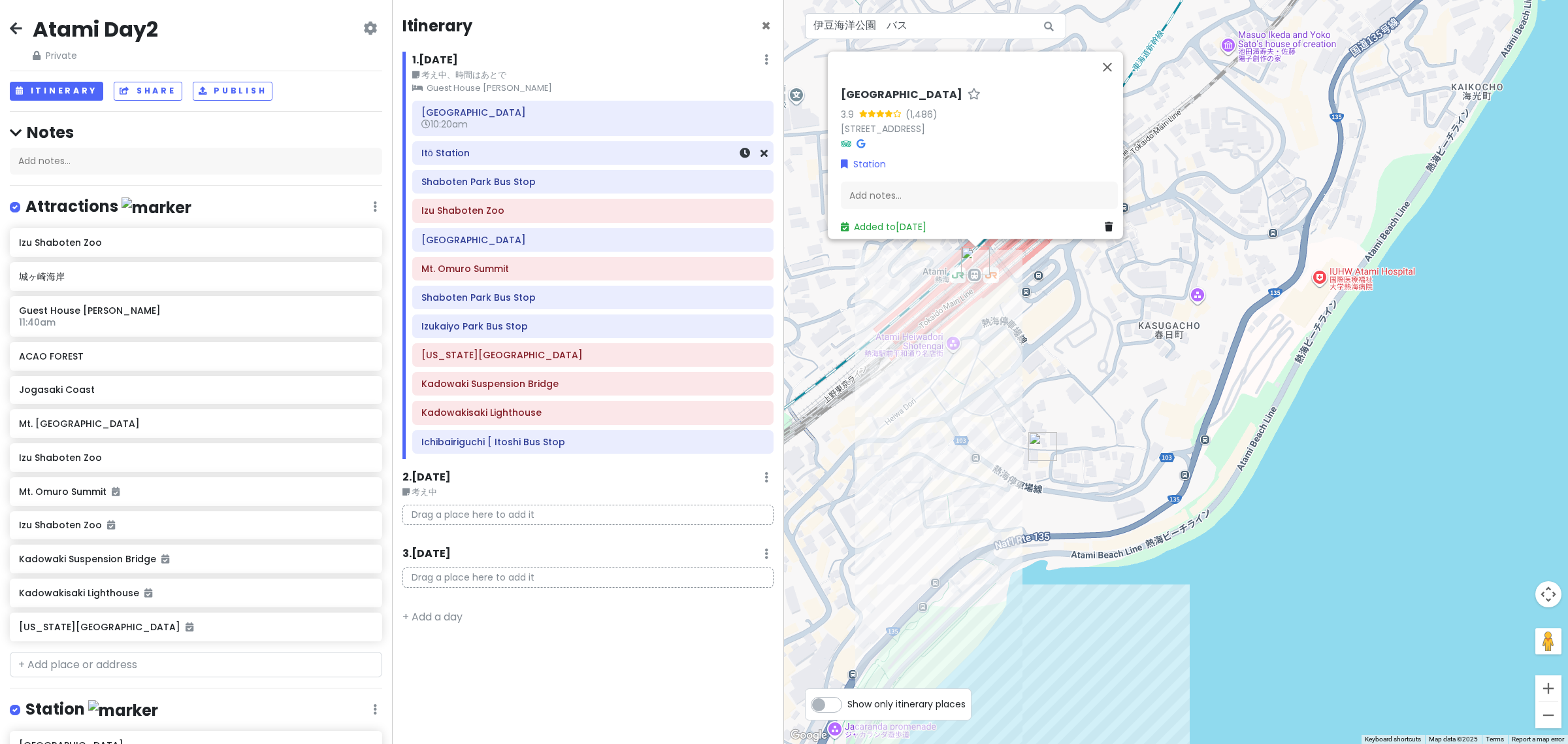
click at [529, 157] on h6 "Itō Station" at bounding box center [593, 153] width 343 height 12
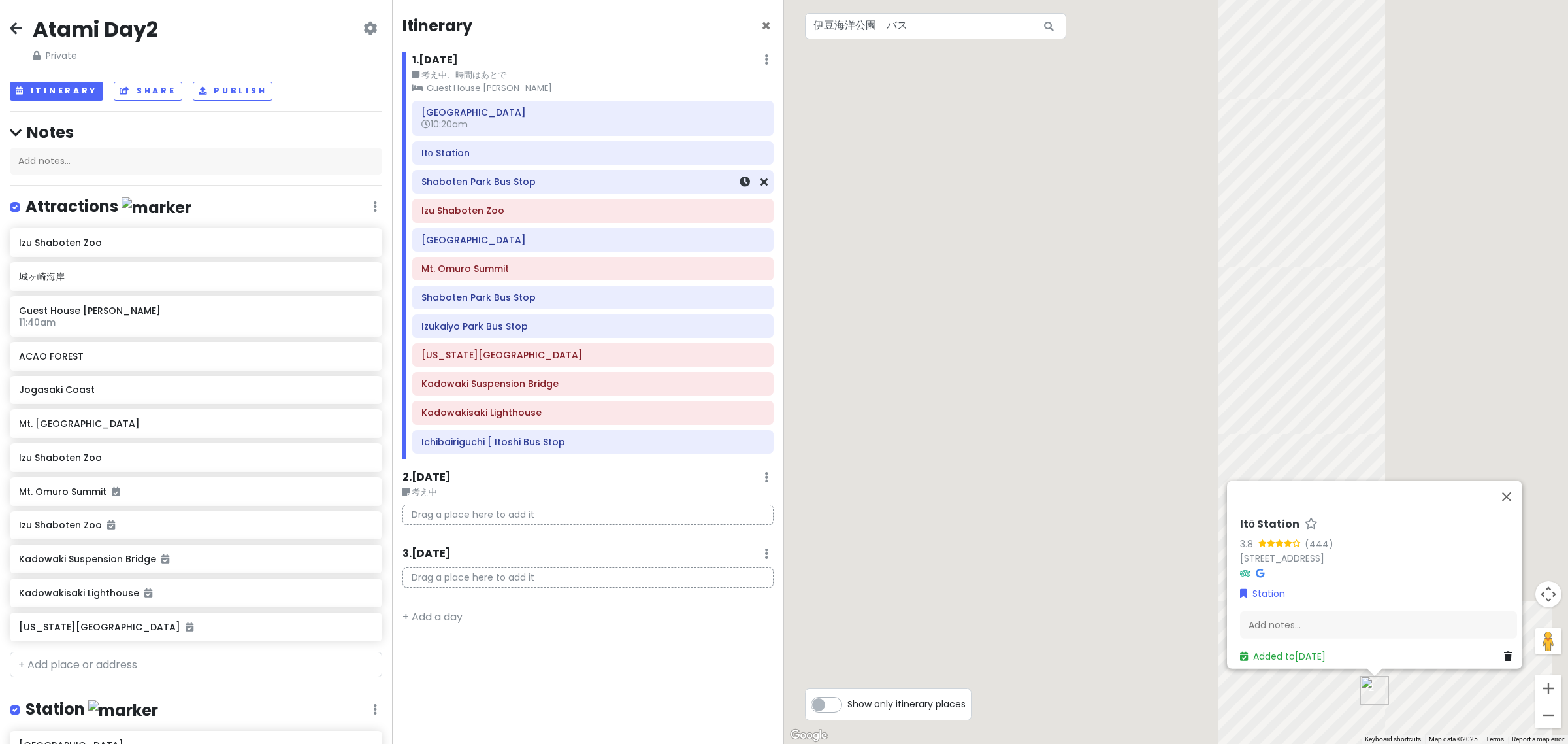
click at [533, 184] on h6 "Shaboten Park Bus Stop" at bounding box center [593, 182] width 343 height 12
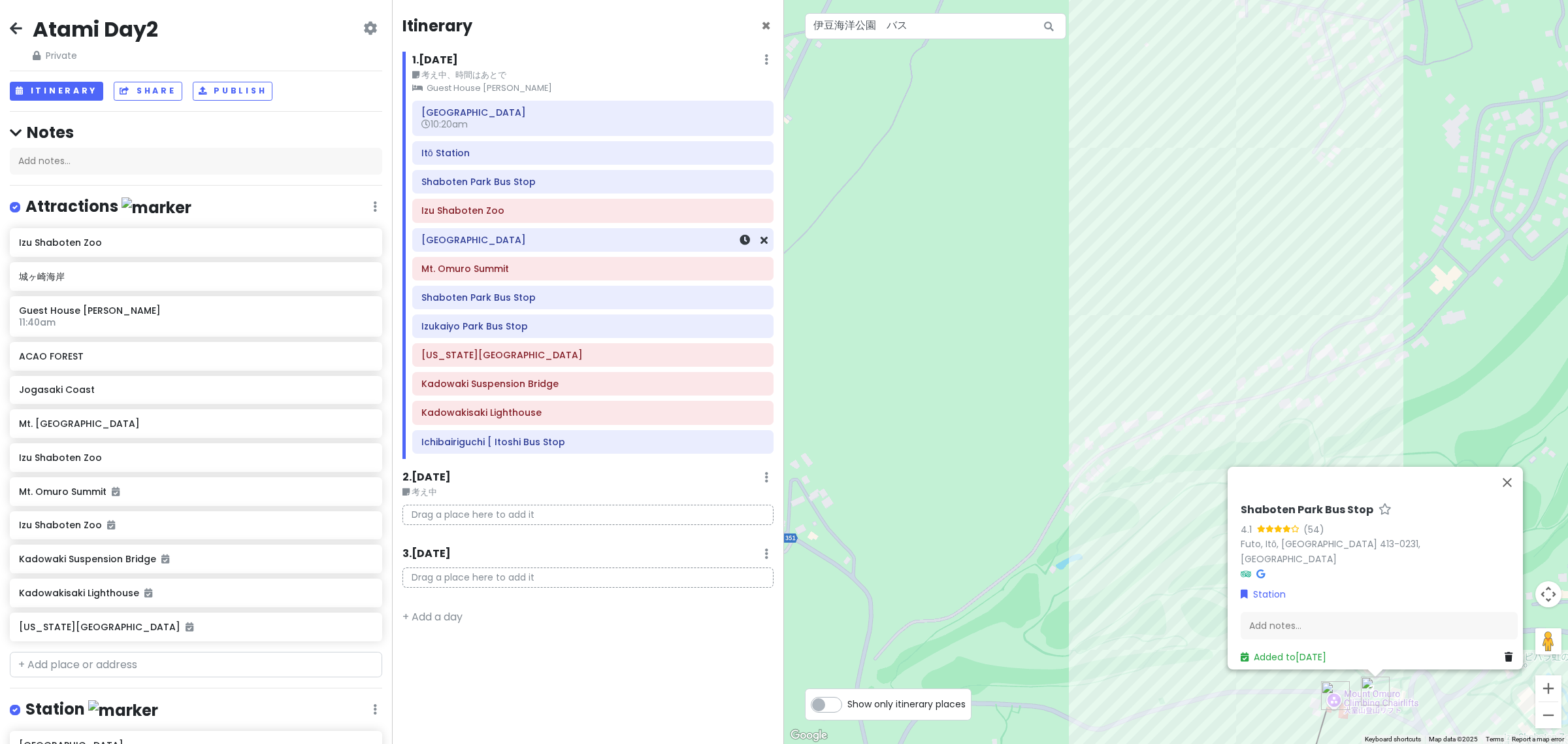
click at [539, 243] on h6 "[GEOGRAPHIC_DATA]" at bounding box center [593, 240] width 343 height 12
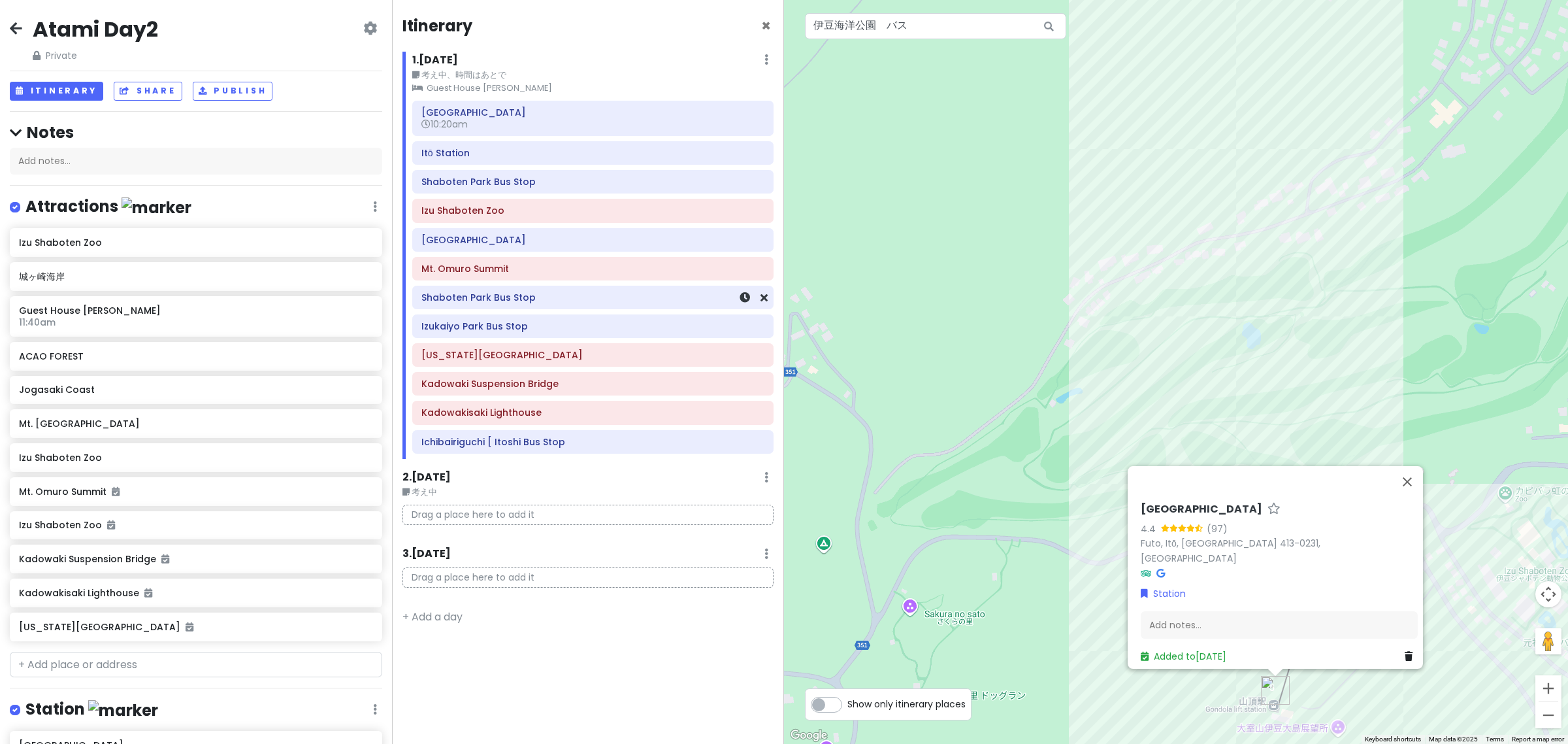
click at [554, 303] on h6 "Shaboten Park Bus Stop" at bounding box center [593, 298] width 343 height 12
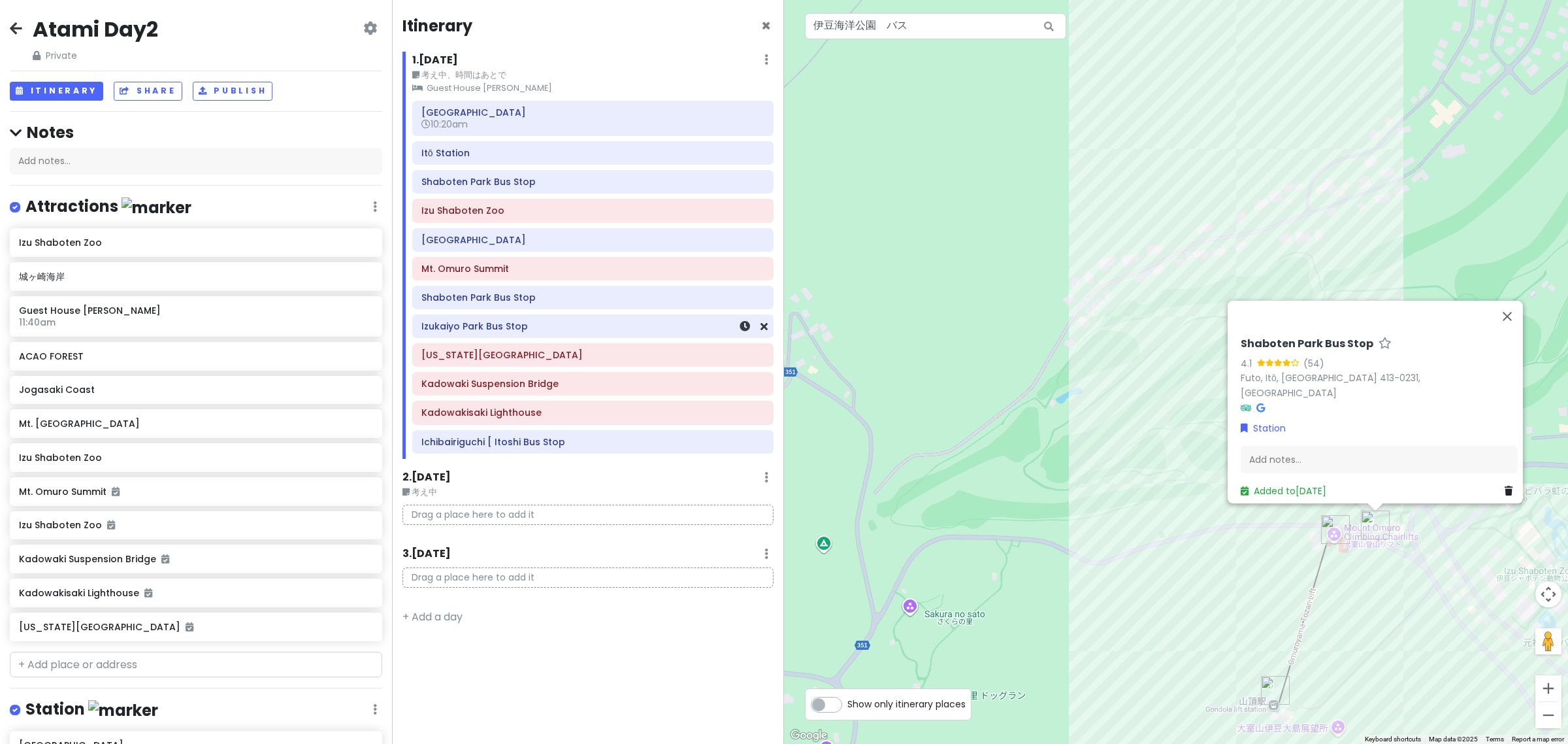
click at [559, 327] on h6 "Izukaiyo Park Bus Stop" at bounding box center [593, 327] width 343 height 12
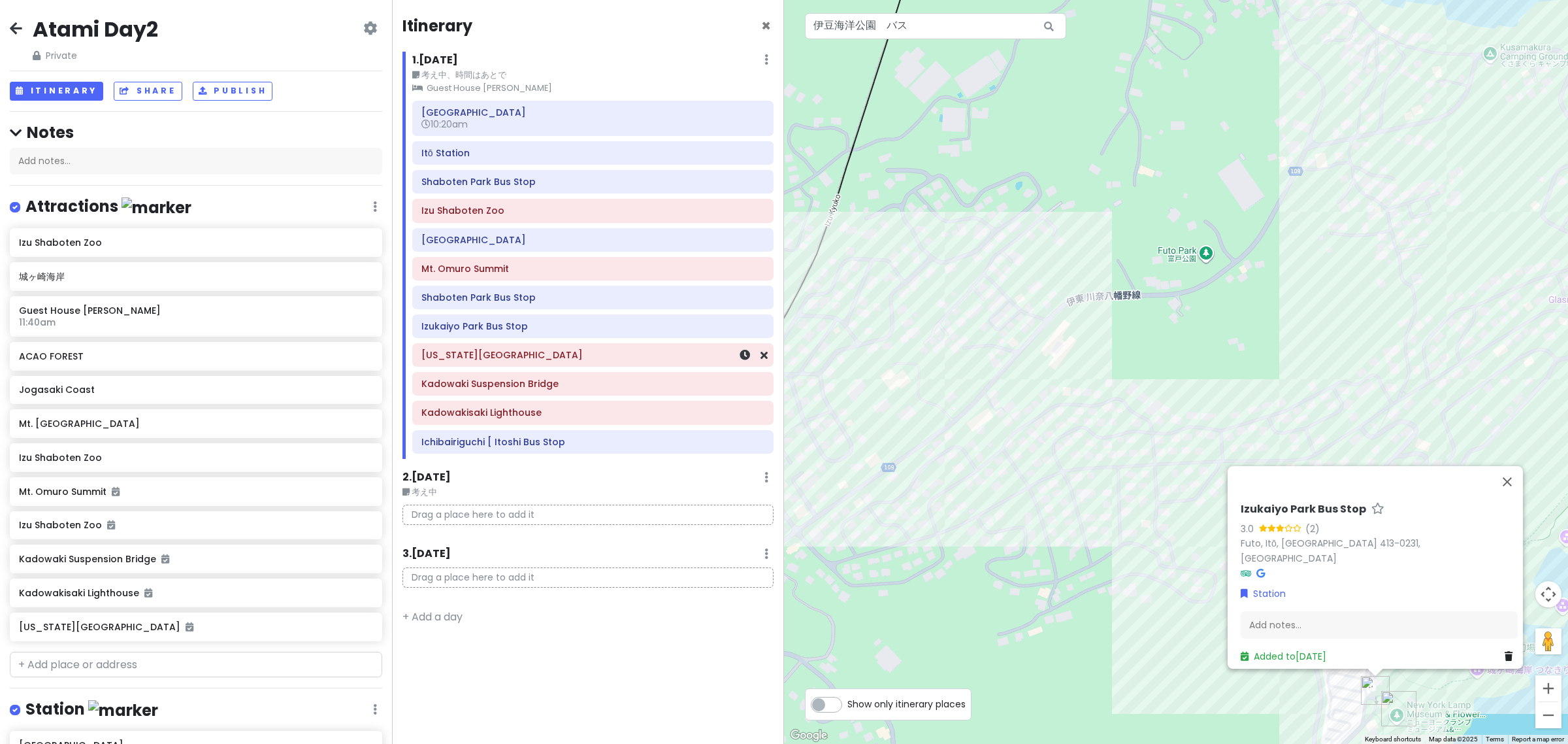
click at [572, 366] on div "[US_STATE][GEOGRAPHIC_DATA]" at bounding box center [593, 355] width 360 height 22
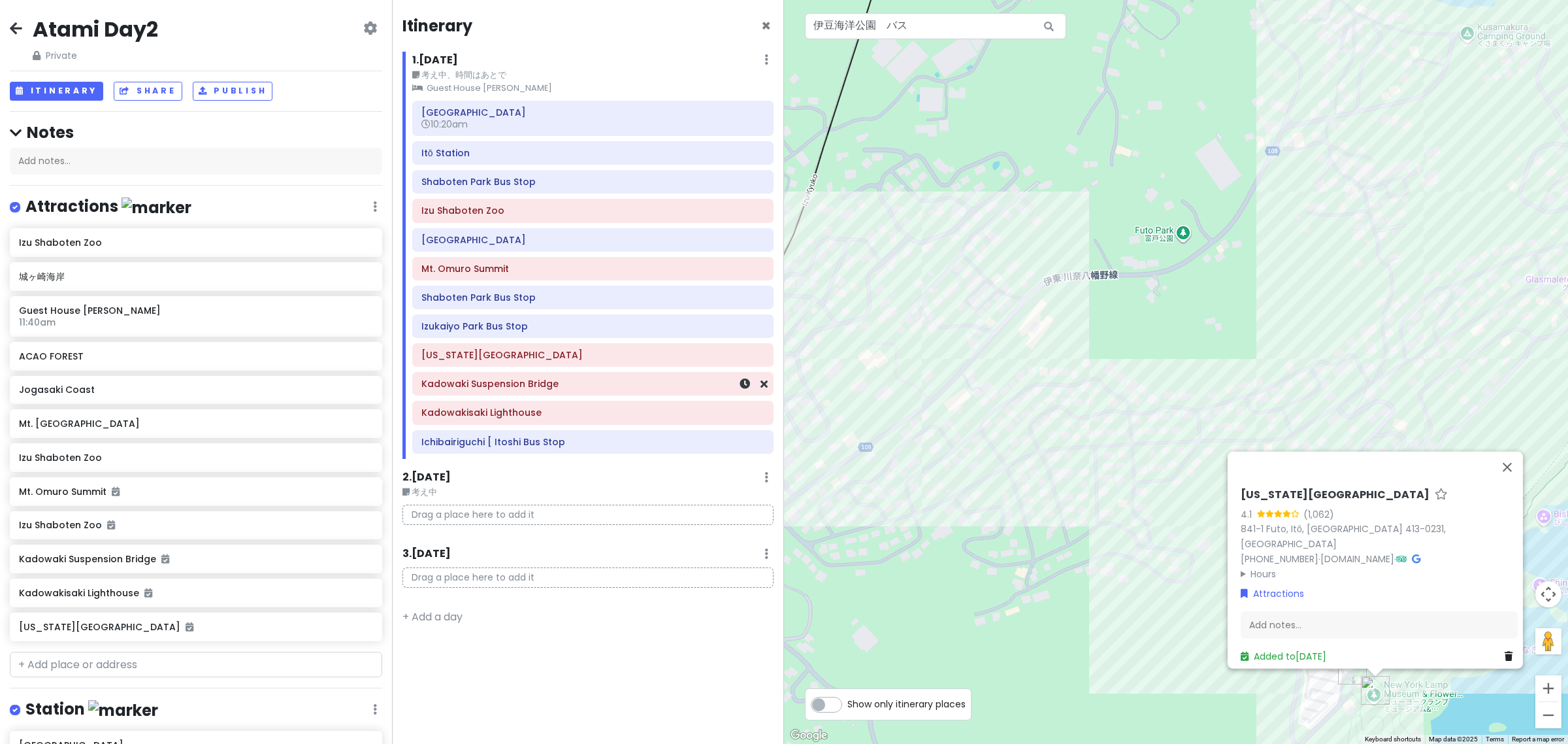
click at [583, 389] on h6 "Kadowaki Suspension Bridge" at bounding box center [593, 383] width 343 height 12
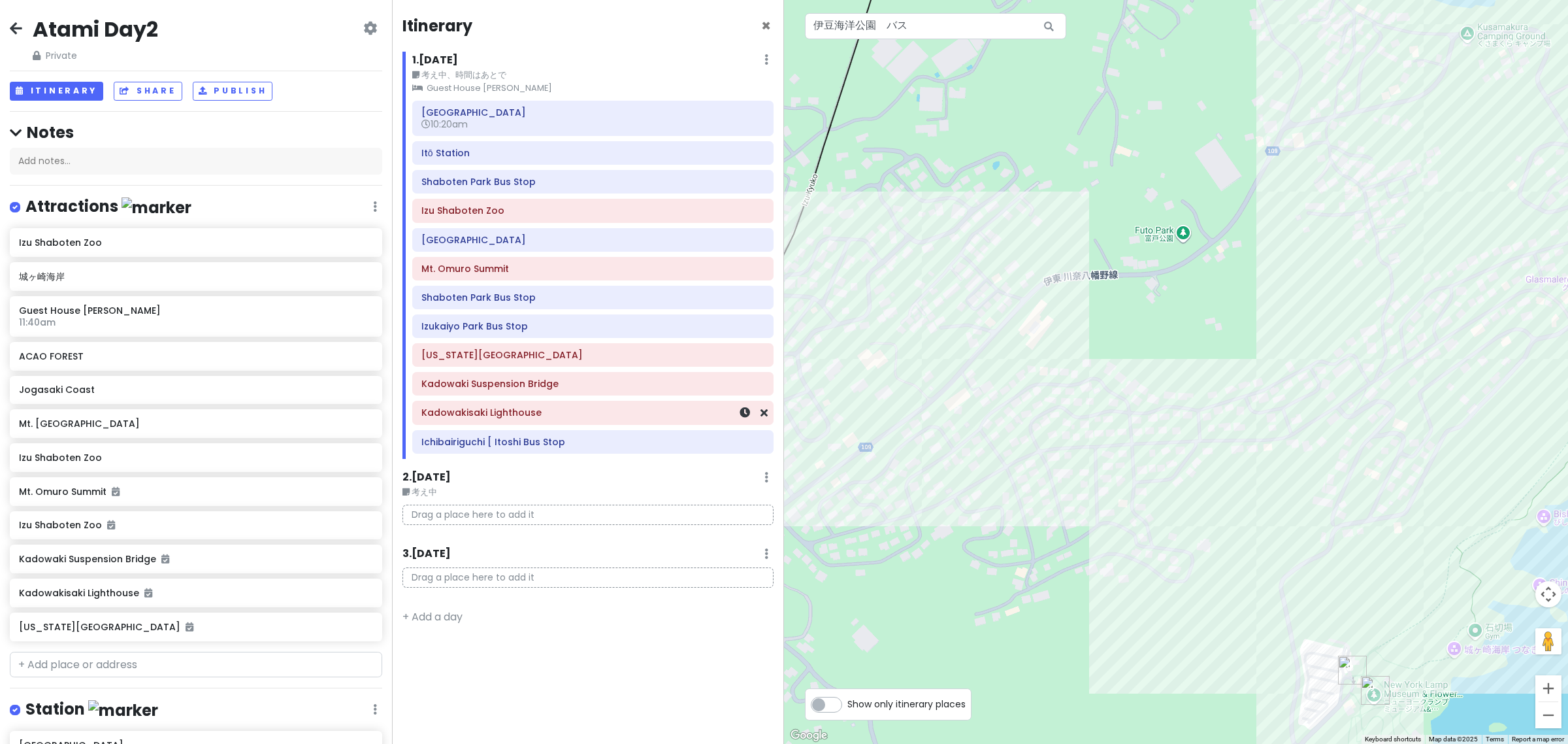
click at [598, 418] on h6 "Kadowakisaki Lighthouse" at bounding box center [593, 412] width 343 height 12
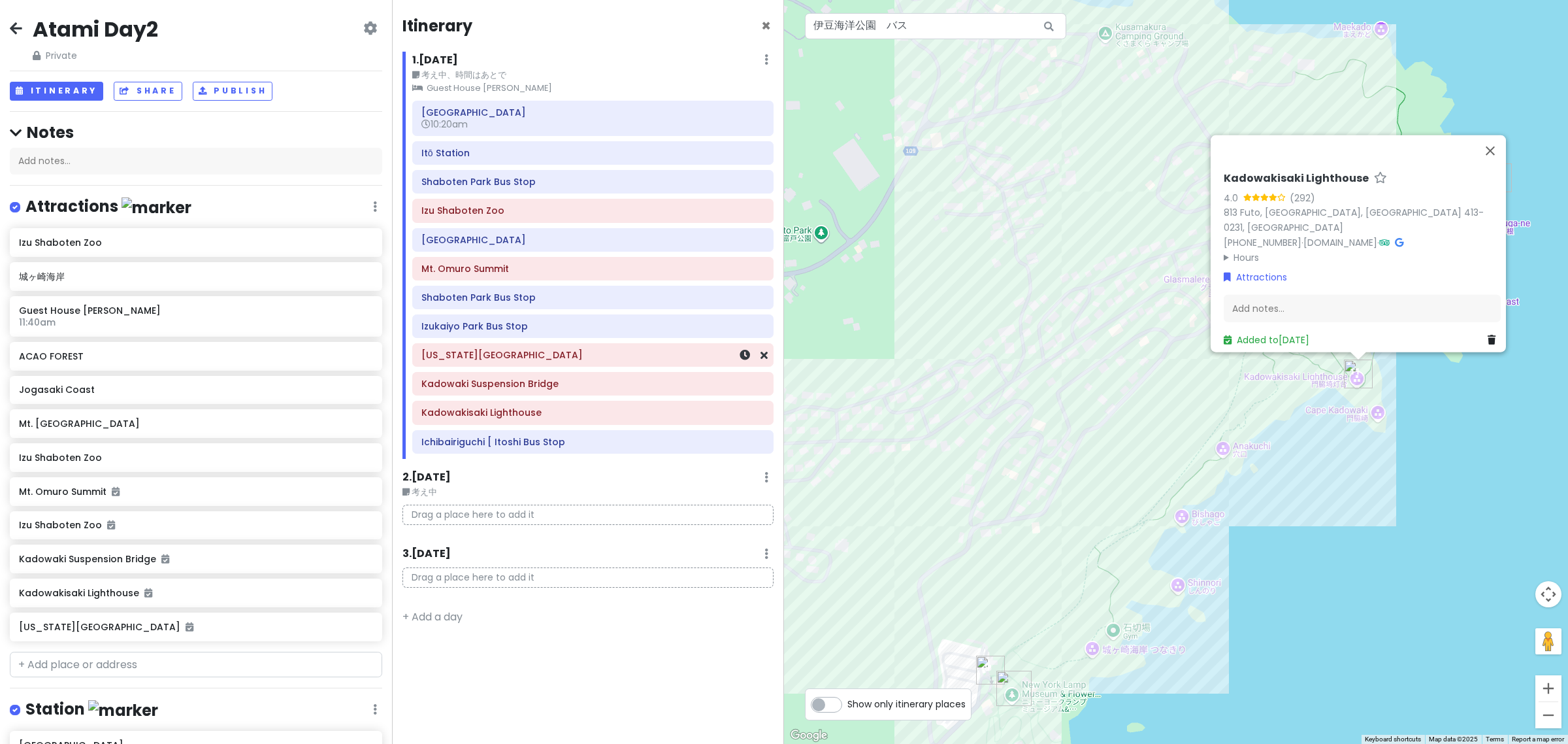
click at [554, 361] on h6 "[US_STATE][GEOGRAPHIC_DATA]" at bounding box center [593, 355] width 343 height 12
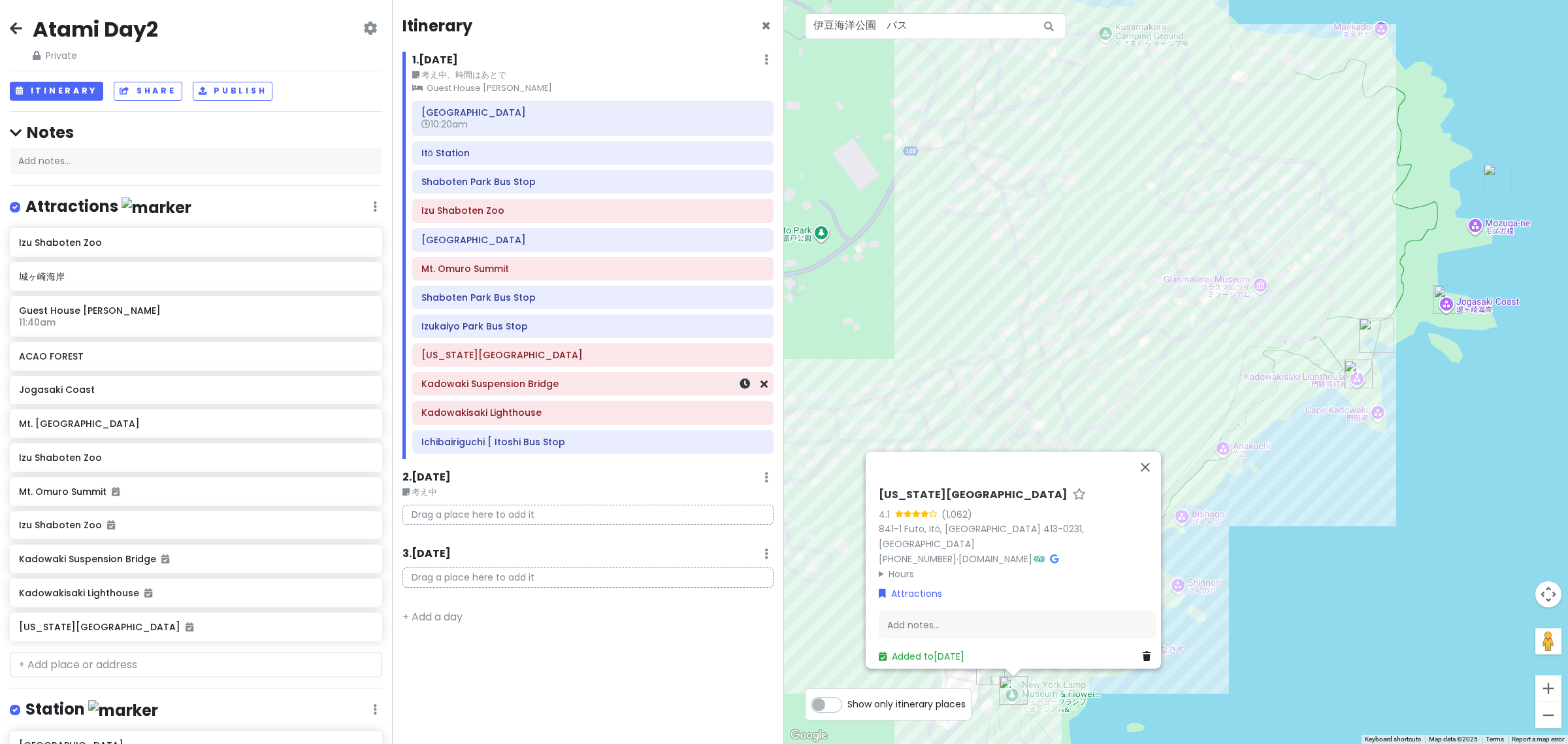
click at [570, 389] on h6 "Kadowaki Suspension Bridge" at bounding box center [593, 383] width 343 height 12
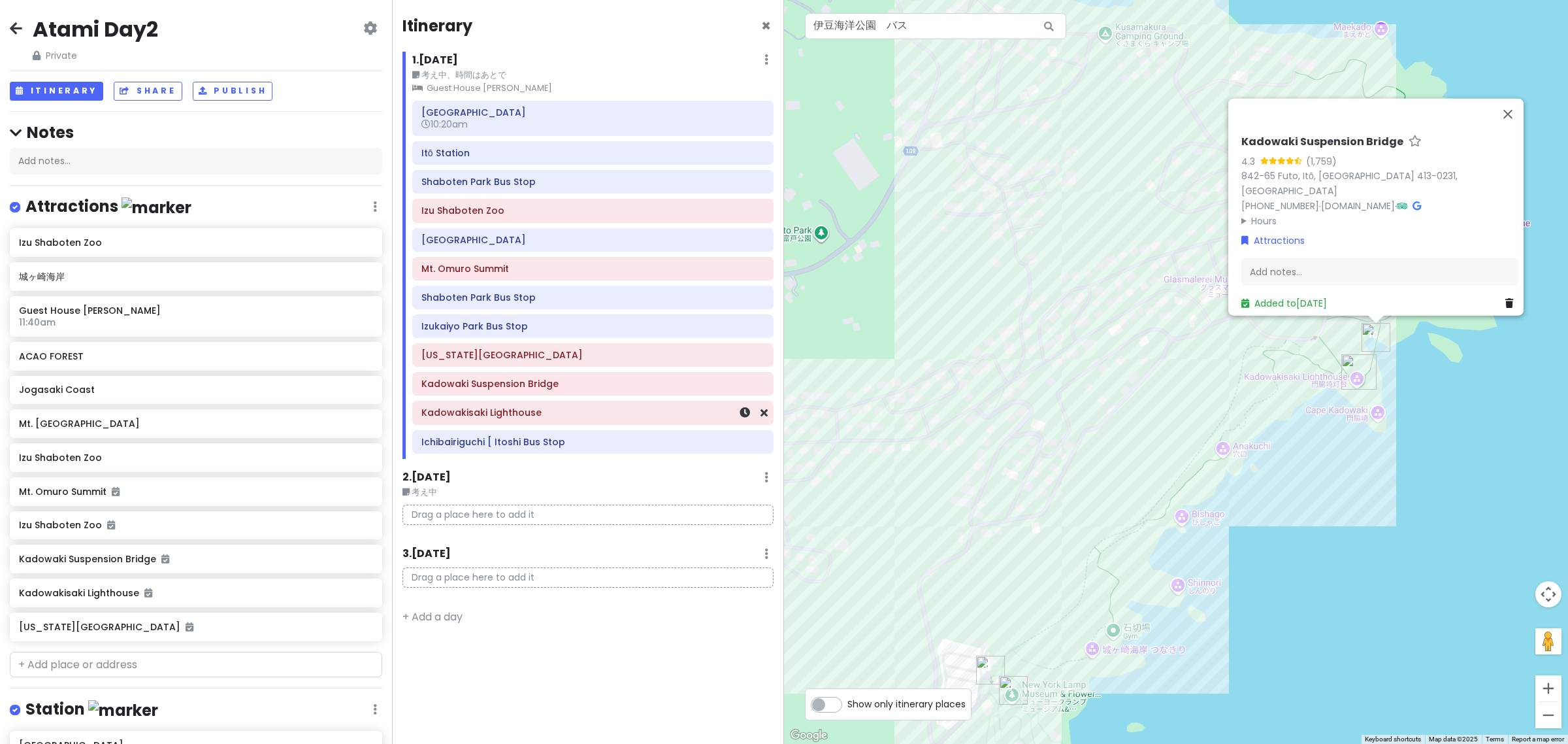
click at [588, 418] on h6 "Kadowakisaki Lighthouse" at bounding box center [593, 412] width 343 height 12
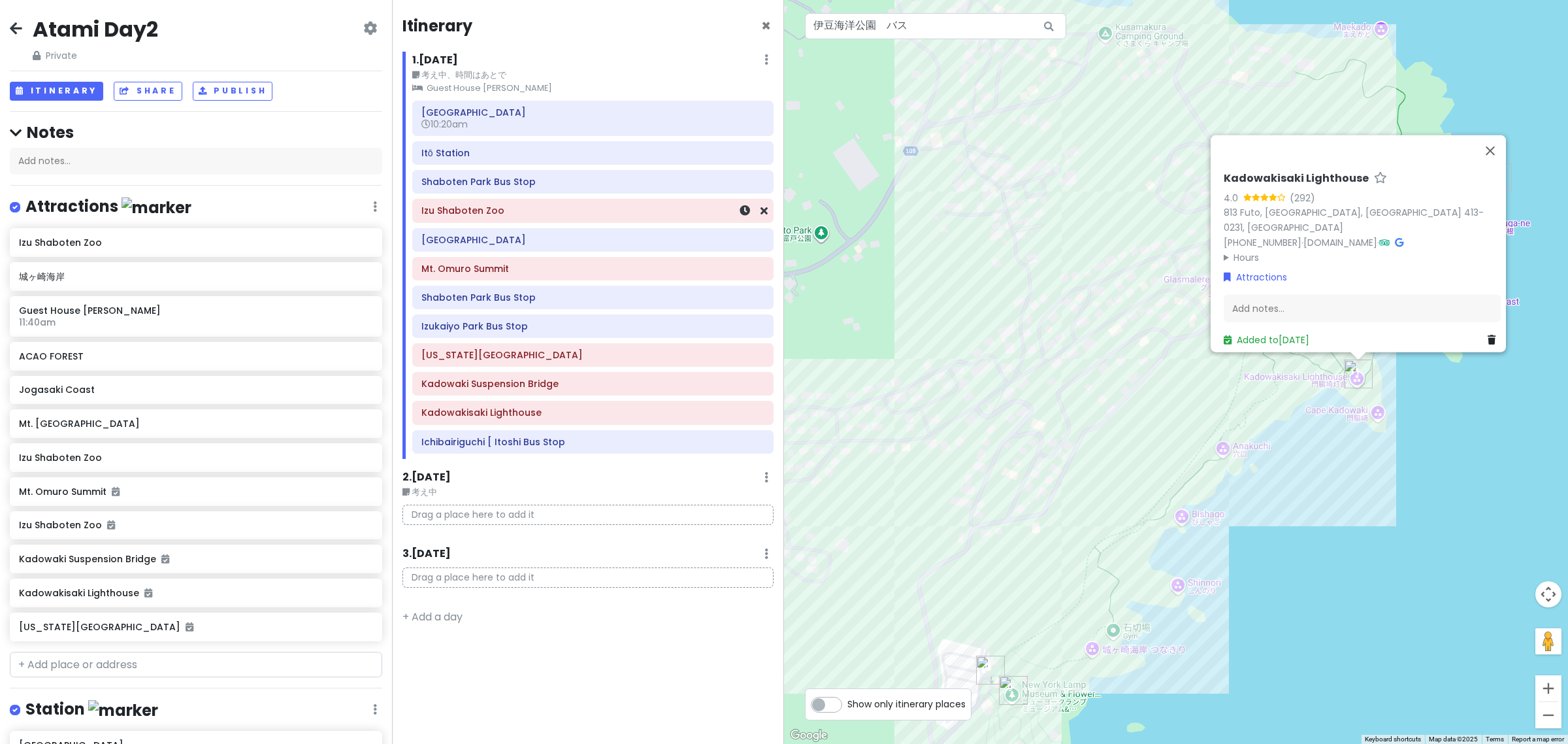
click at [550, 214] on h6 "Izu Shaboten Zoo" at bounding box center [593, 210] width 343 height 12
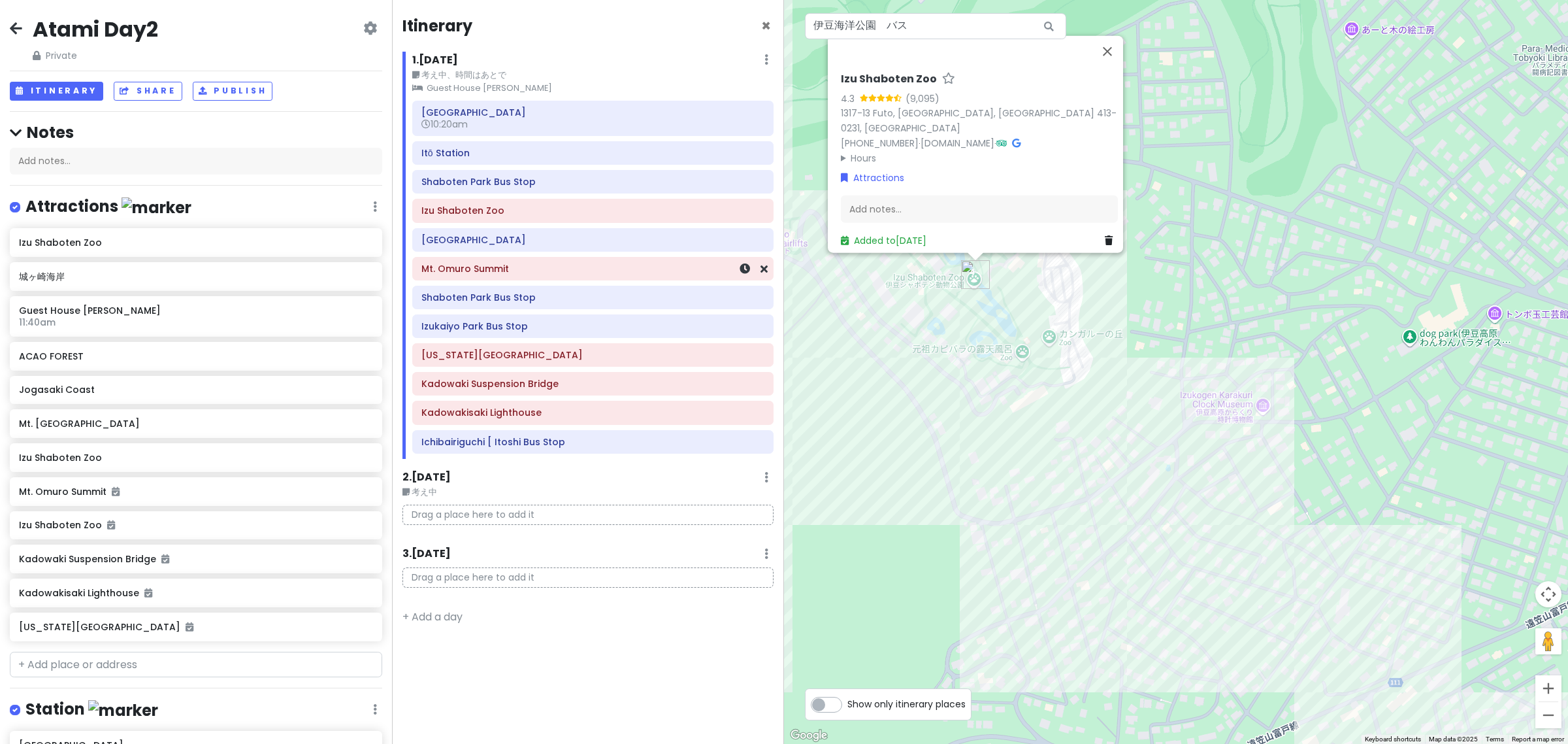
click at [543, 269] on h6 "Mt. Omuro Summit" at bounding box center [593, 269] width 343 height 12
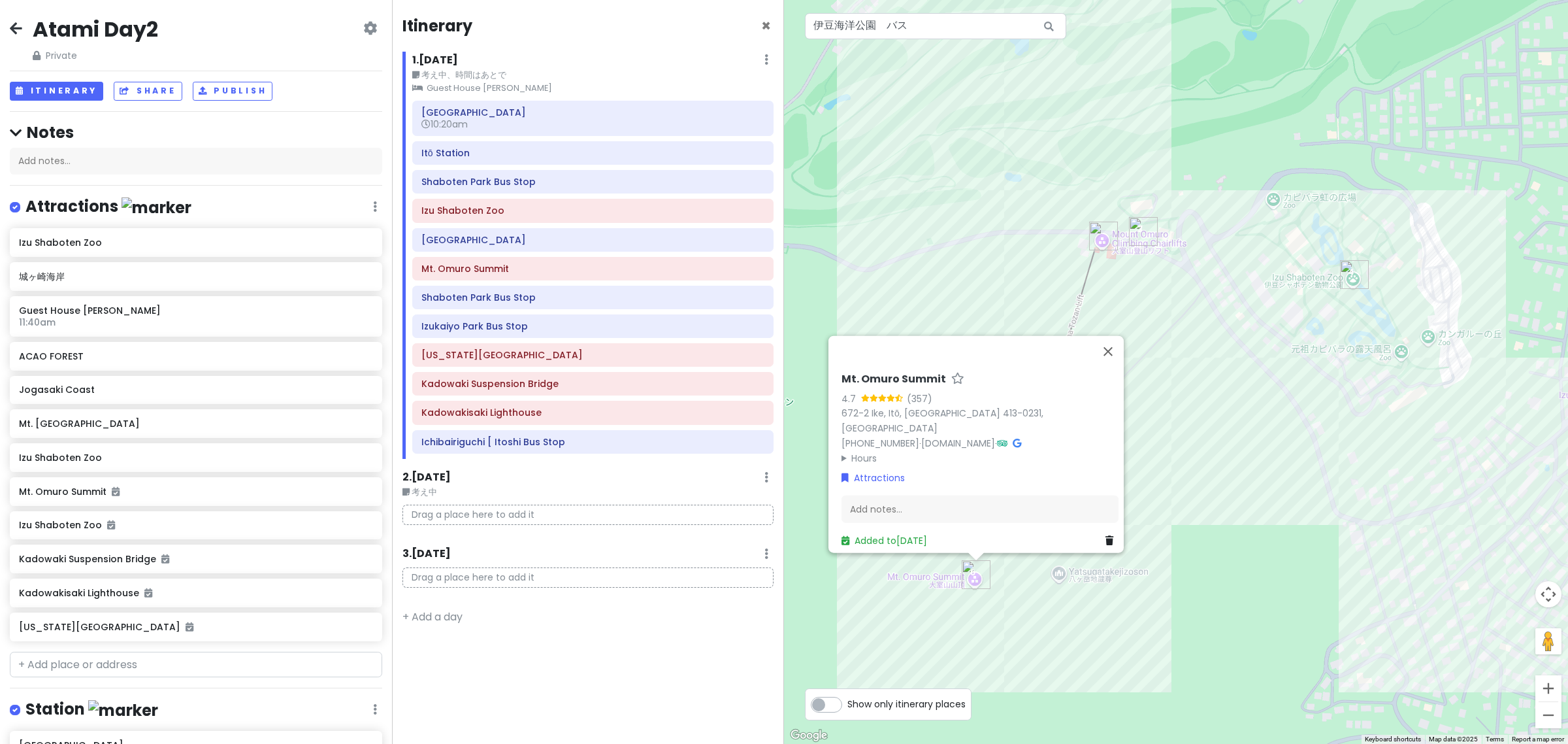
click at [1351, 269] on img "Izu Shaboten Zoo" at bounding box center [1354, 275] width 29 height 29
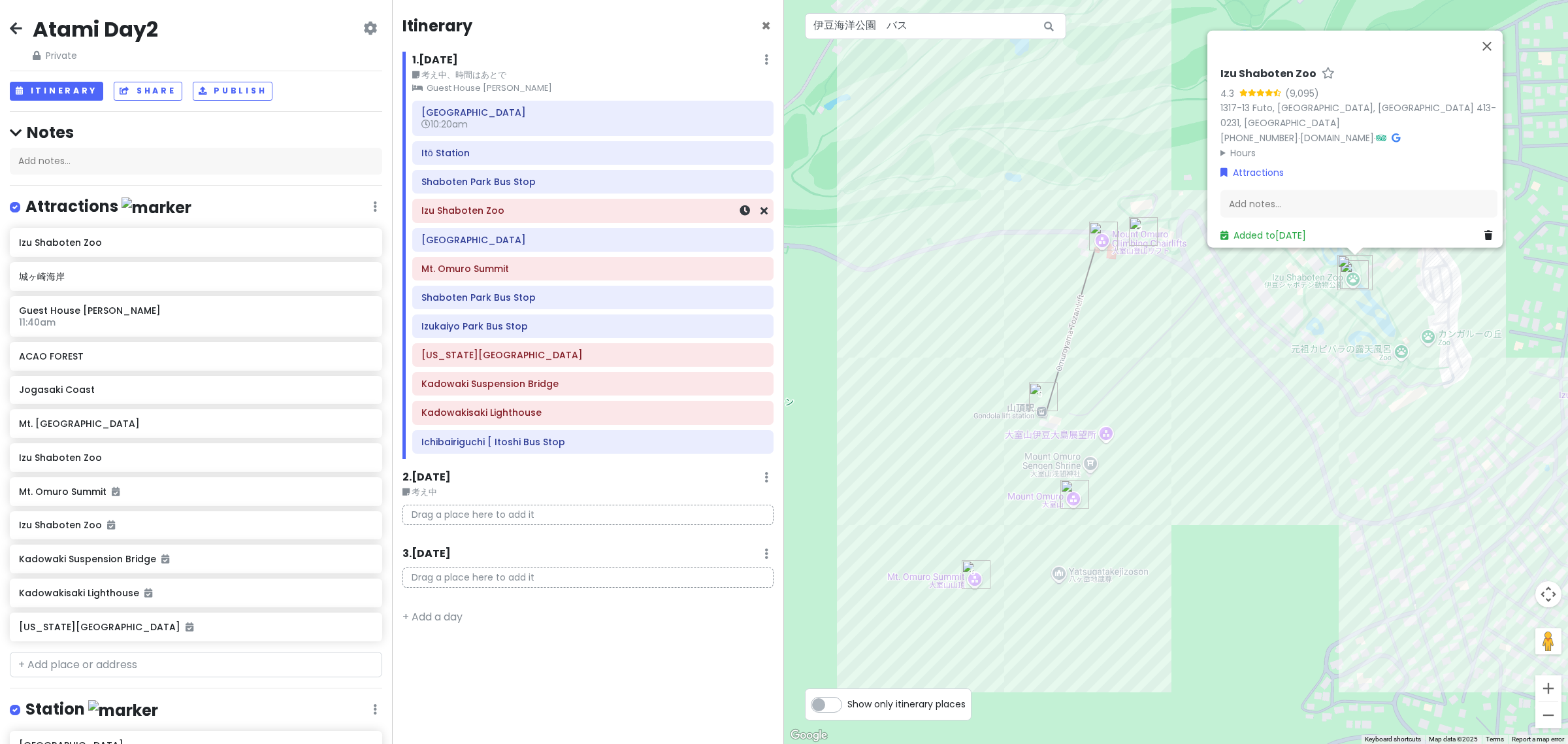
click at [488, 212] on h6 "Izu Shaboten Zoo" at bounding box center [593, 210] width 343 height 12
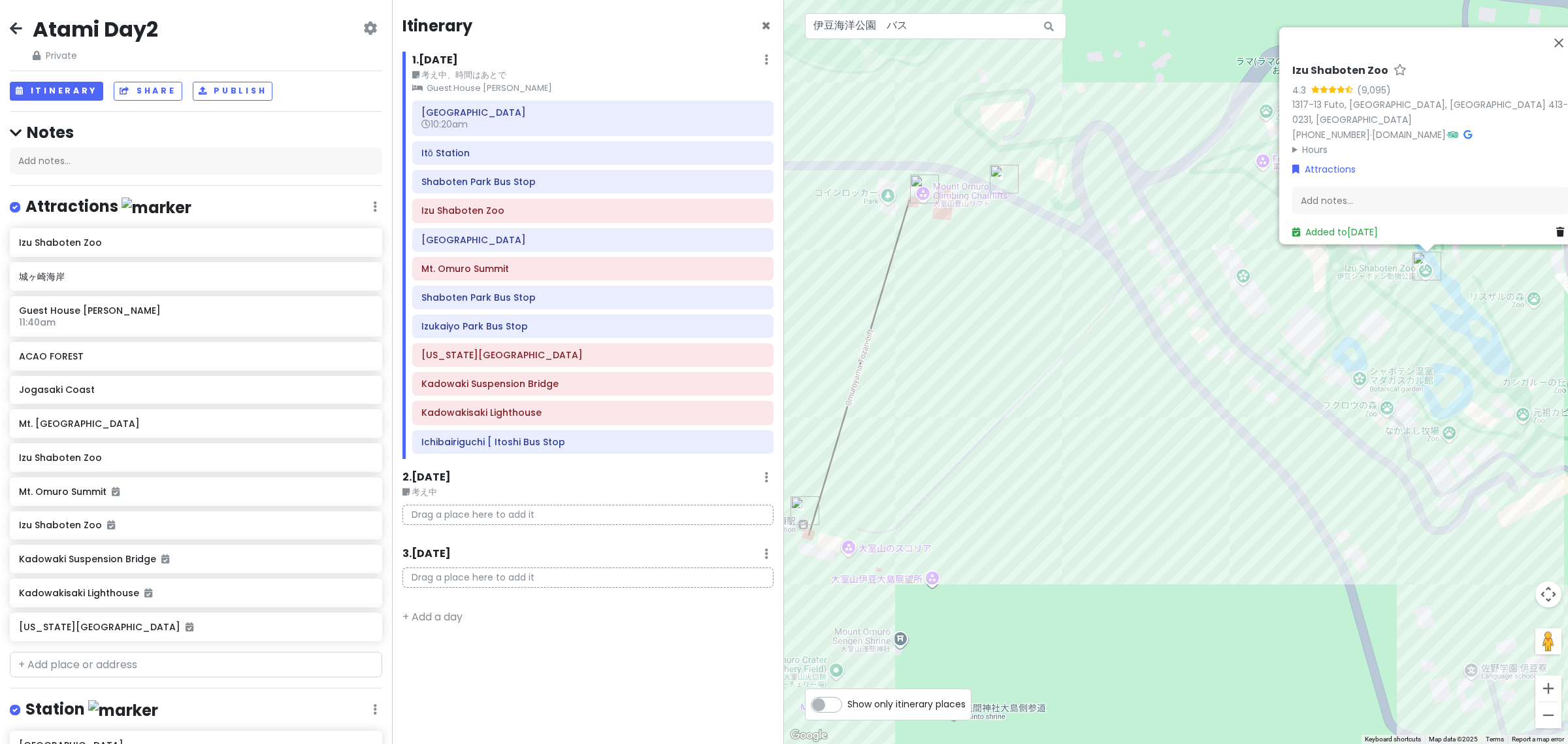
drag, startPoint x: 1288, startPoint y: 309, endPoint x: 1203, endPoint y: 292, distance: 86.7
click at [1203, 292] on div "No data available. Izu Shaboten Zoo 4.3 (9,095) 1317-13 Futo, Itō, Shizuoka 413…" at bounding box center [1176, 372] width 784 height 744
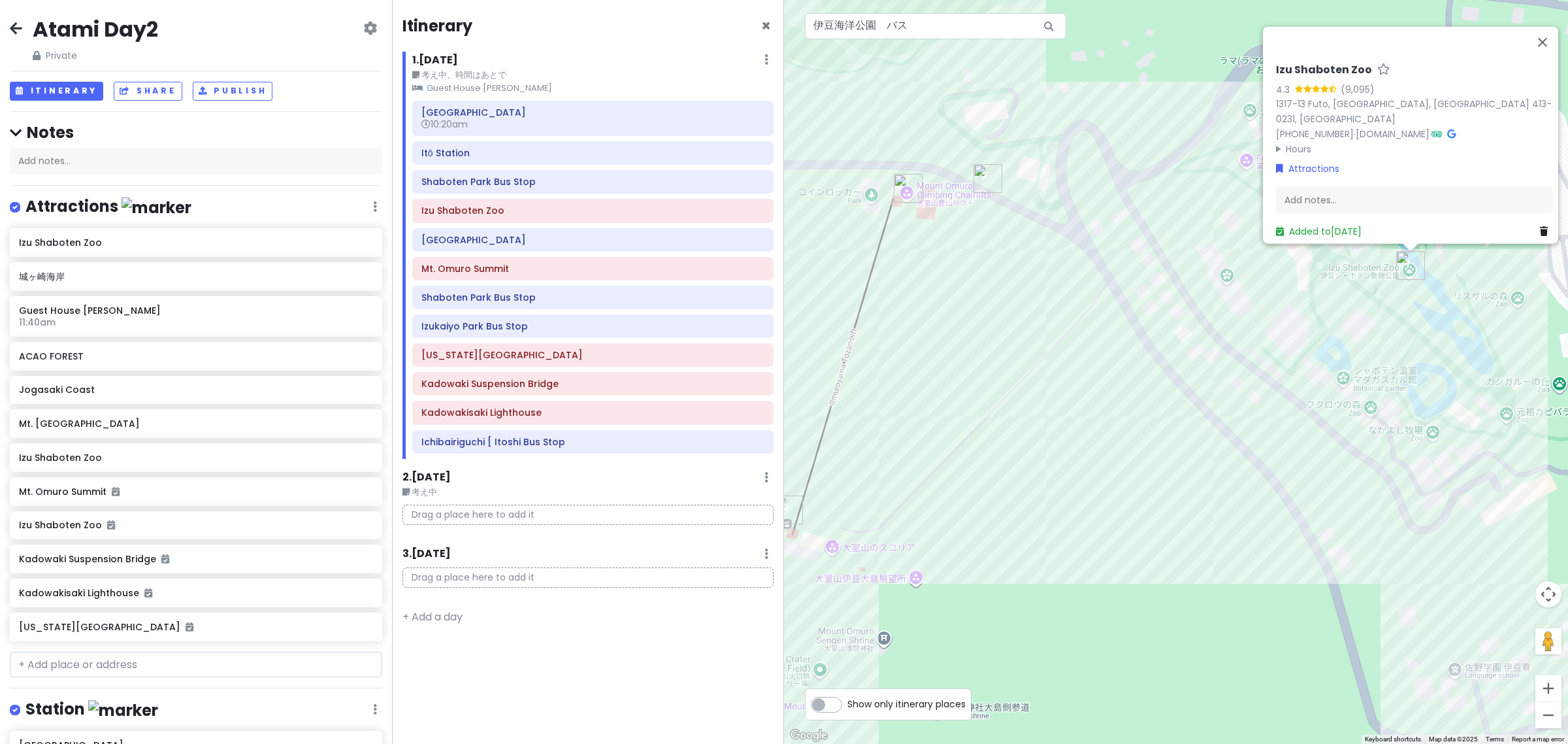
click at [1403, 272] on img "Izu Shaboten Zoo" at bounding box center [1410, 266] width 29 height 29
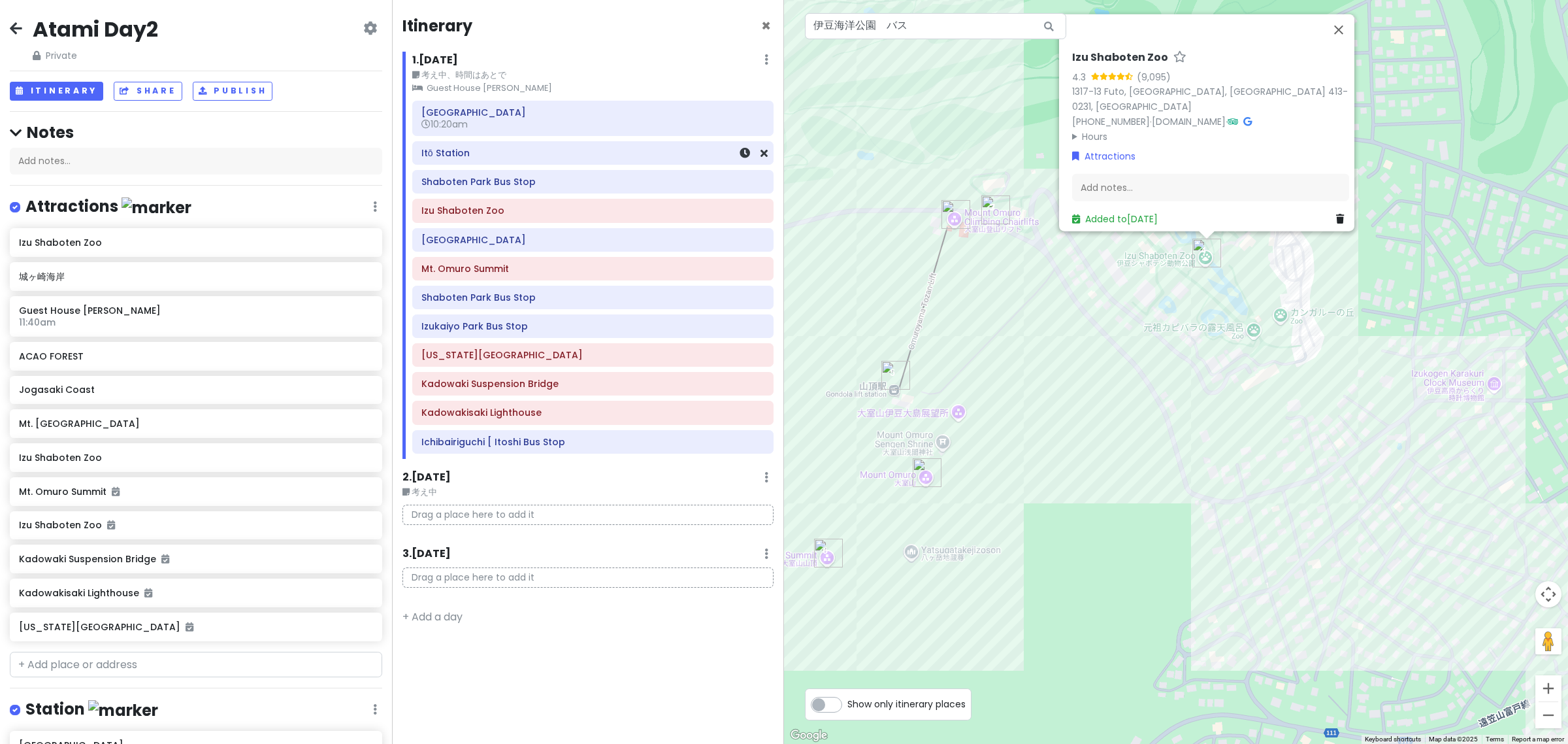
click at [528, 155] on h6 "Itō Station" at bounding box center [593, 153] width 343 height 12
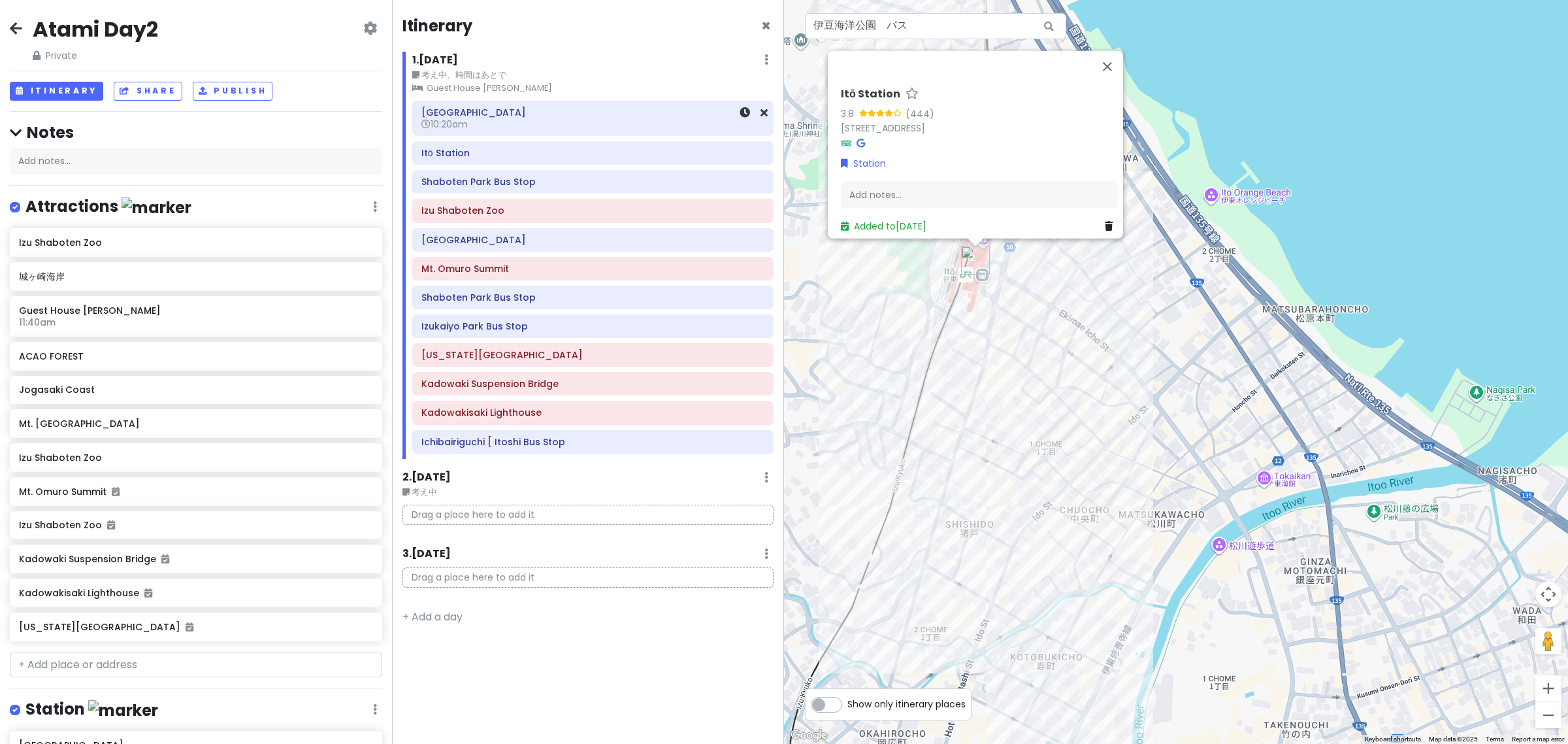
click at [522, 124] on h6 "10:20am" at bounding box center [593, 124] width 343 height 12
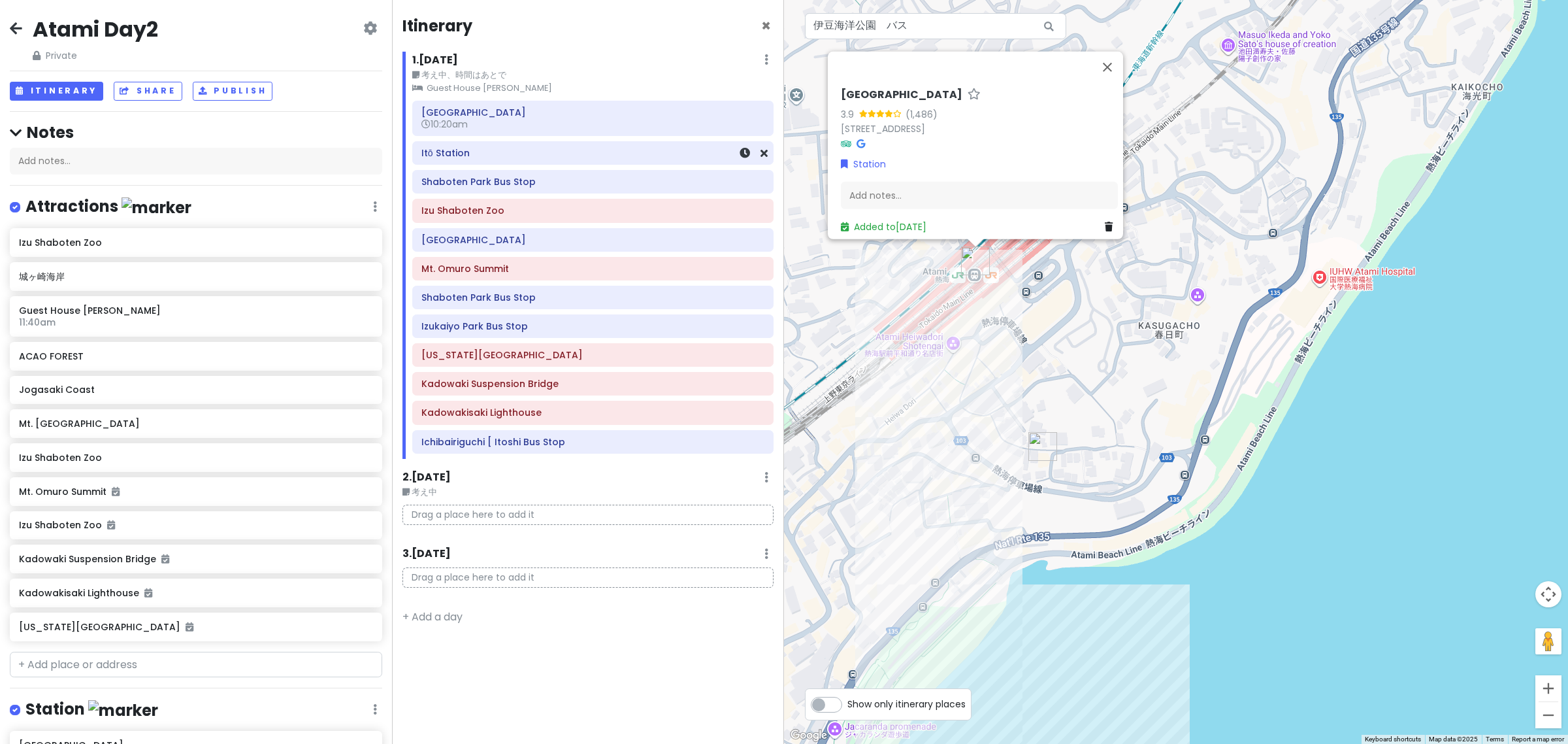
click at [533, 160] on div "Itō Station" at bounding box center [593, 154] width 343 height 19
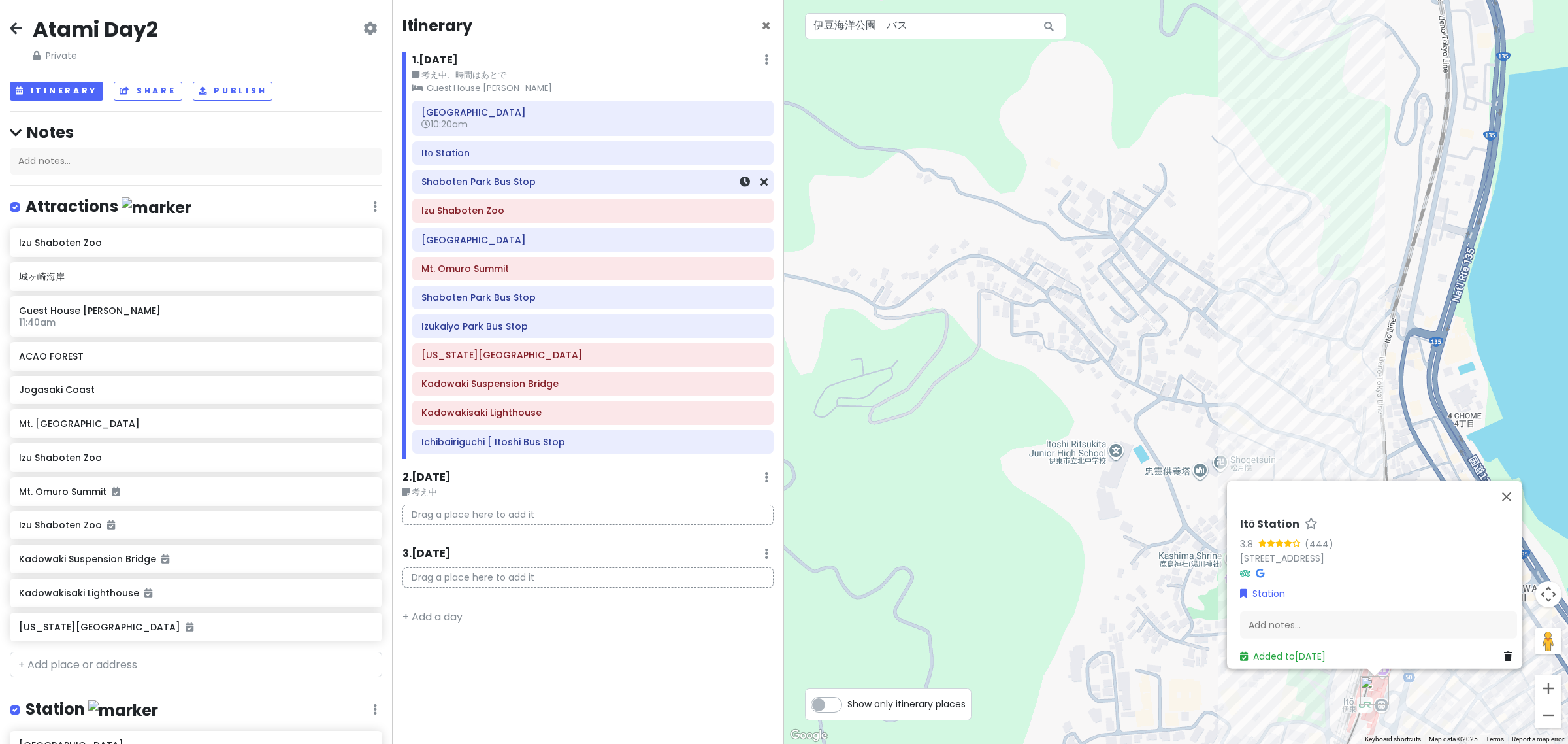
click at [539, 187] on h6 "Shaboten Park Bus Stop" at bounding box center [593, 182] width 343 height 12
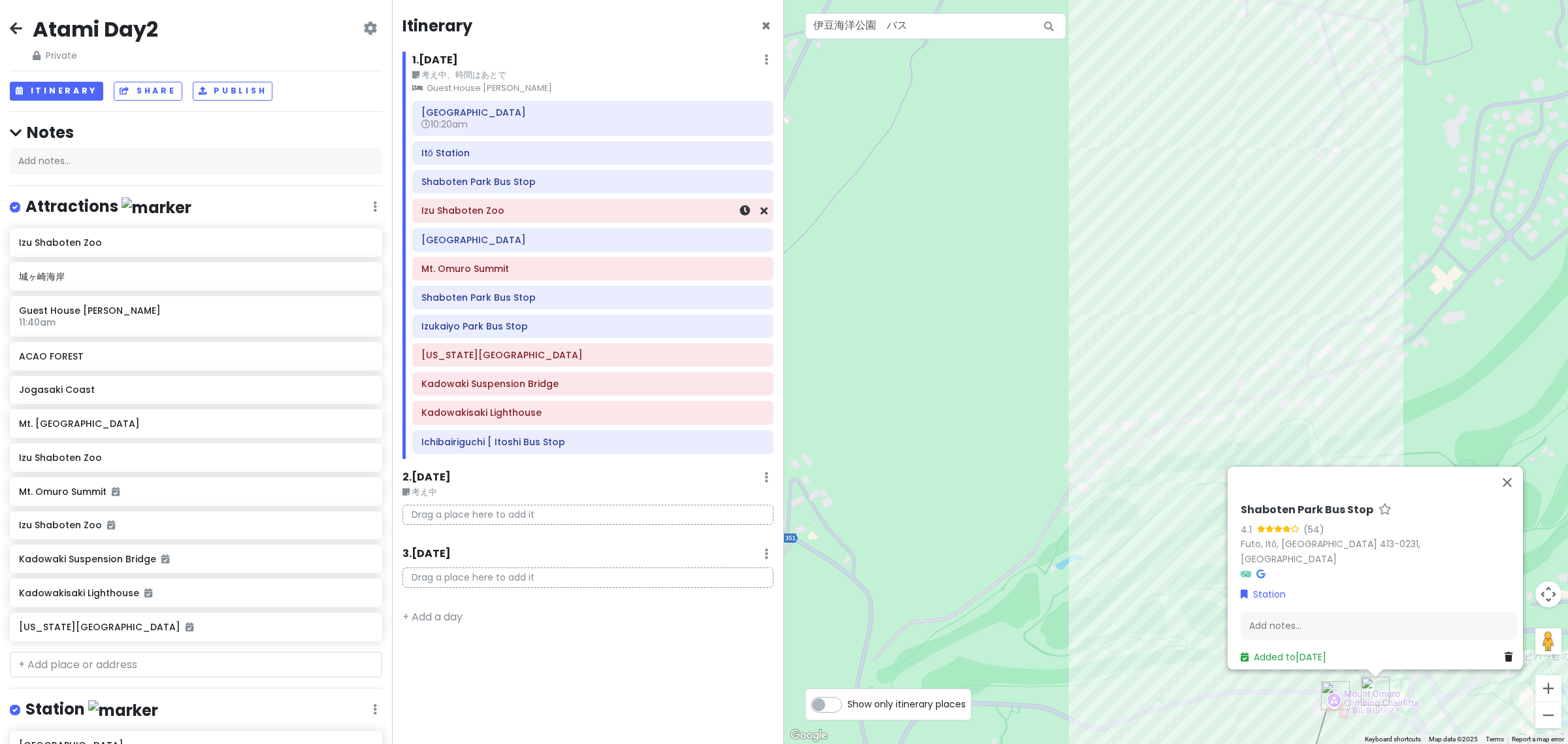
click at [547, 216] on h6 "Izu Shaboten Zoo" at bounding box center [593, 210] width 343 height 12
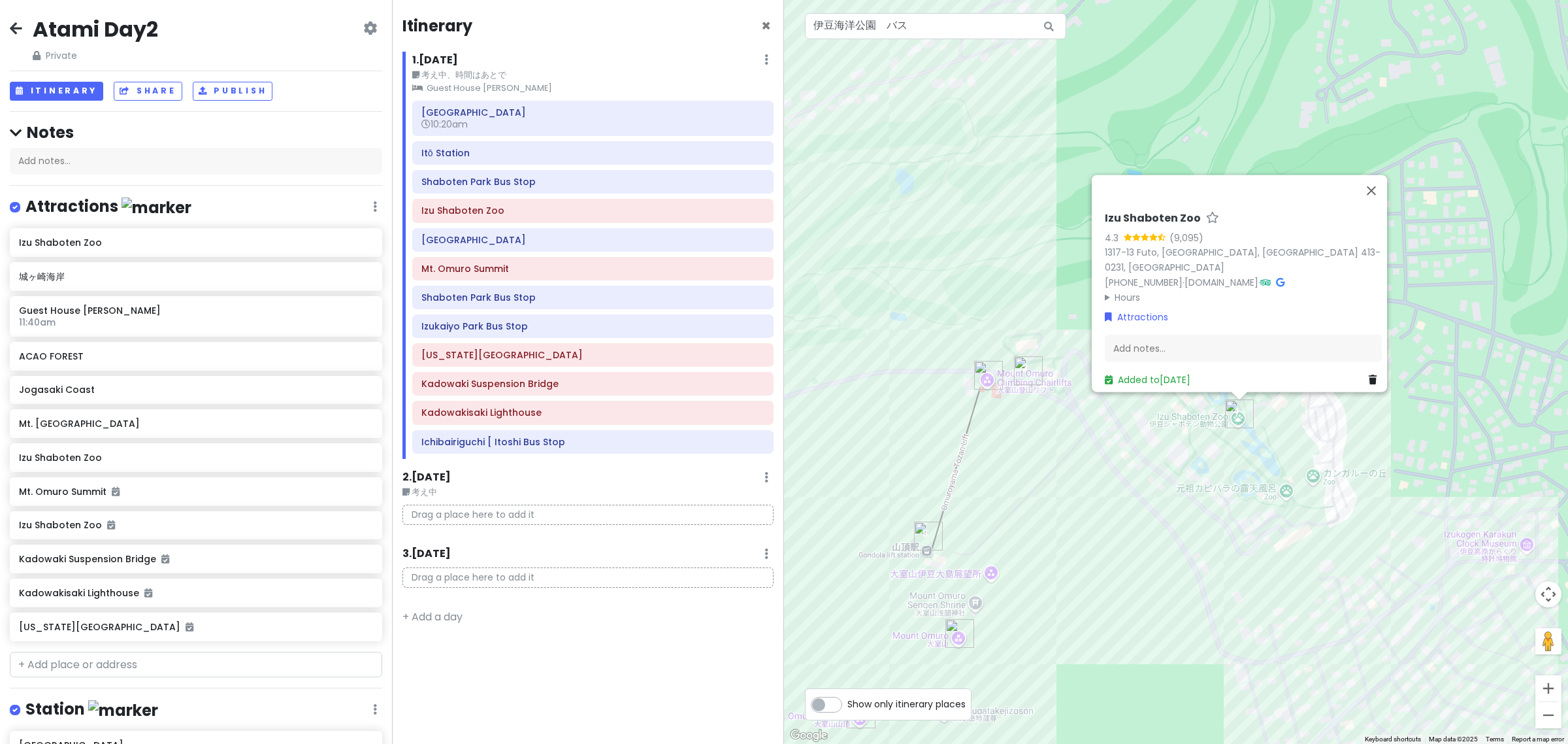
drag, startPoint x: 981, startPoint y: 364, endPoint x: 844, endPoint y: 76, distance: 318.9
click at [844, 76] on div "No data available. Izu Shaboten Zoo 4.3 (9,095) 1317-13 Futo, Itō, Shizuoka 413…" at bounding box center [1176, 372] width 784 height 744
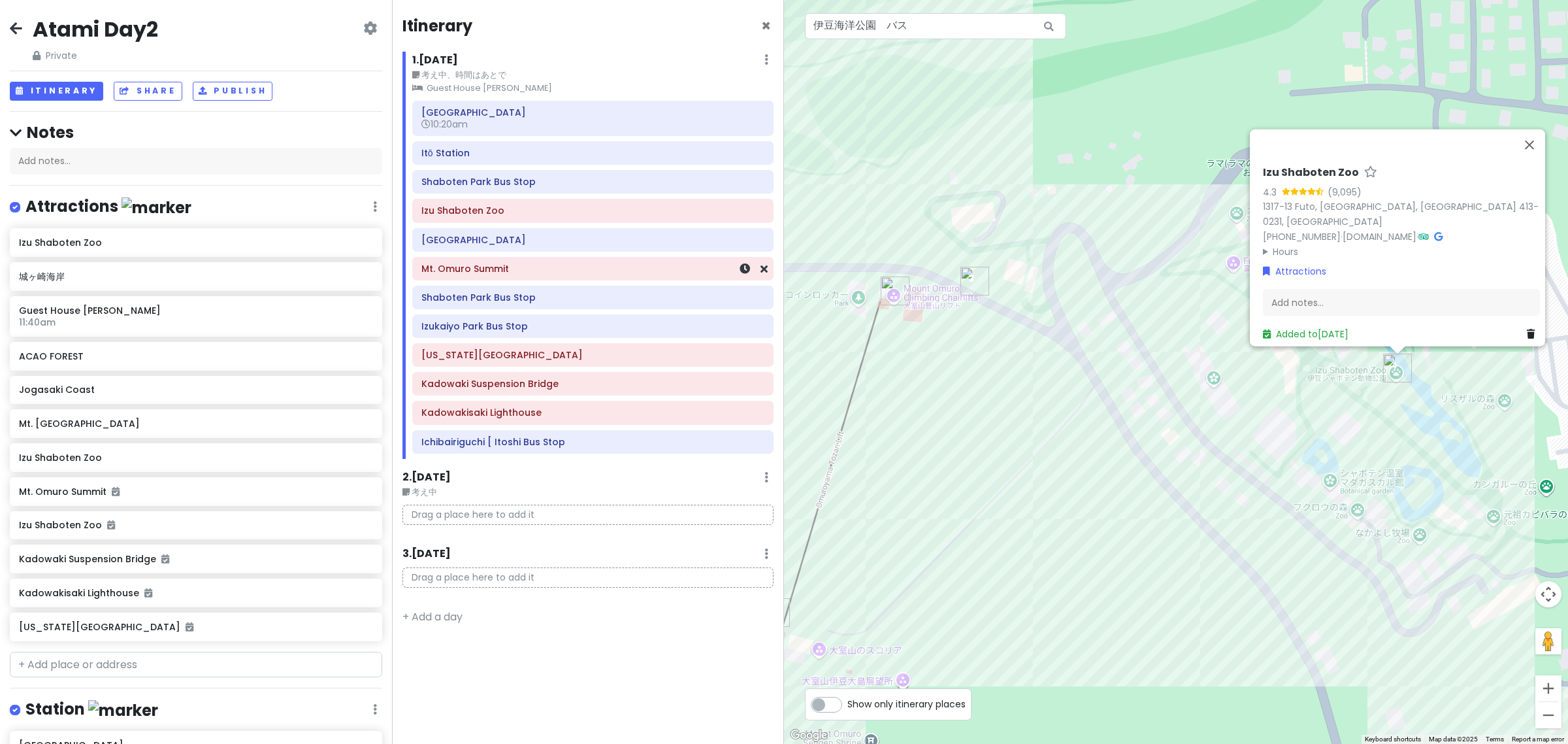
click at [586, 277] on div "Mt. Omuro Summit" at bounding box center [593, 269] width 343 height 19
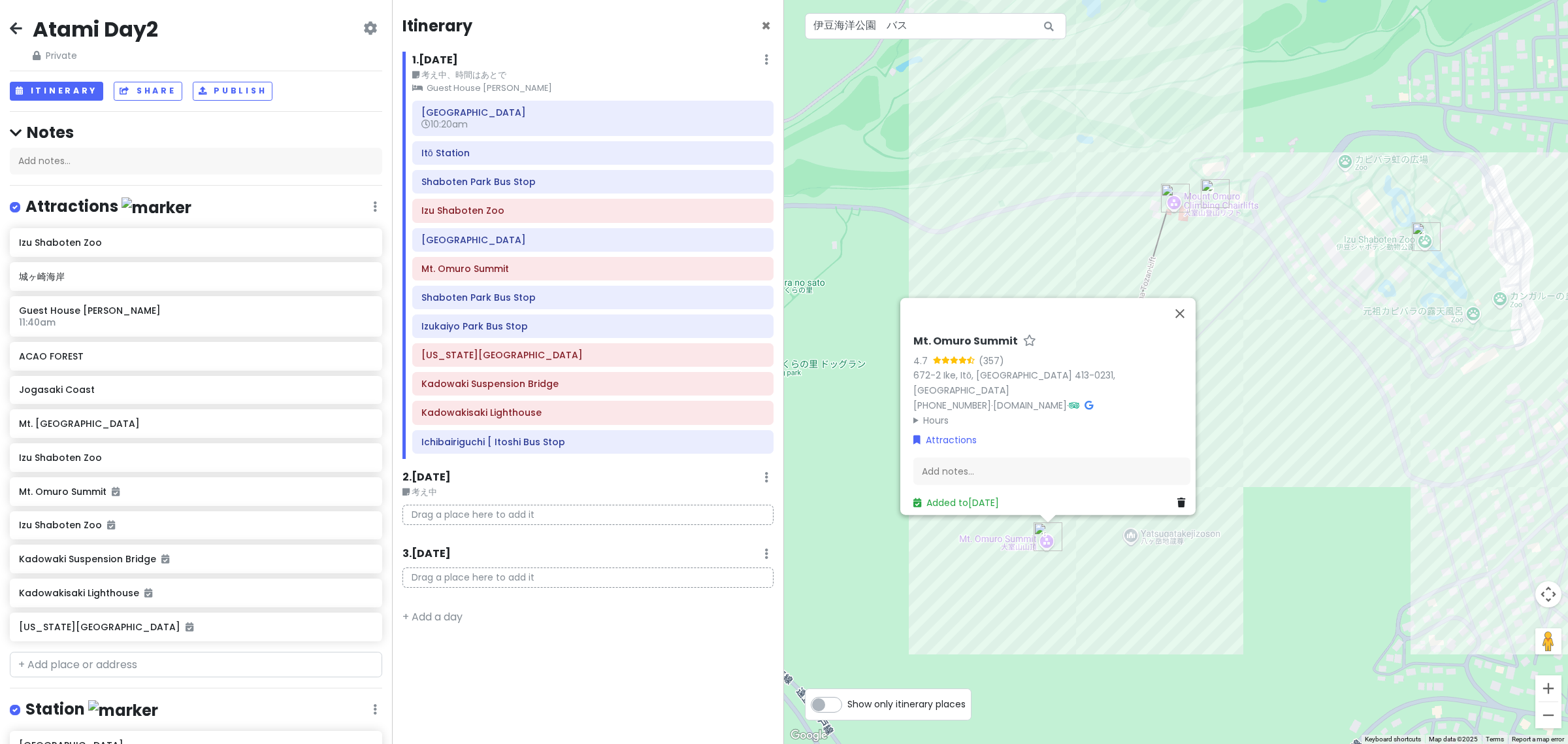
drag, startPoint x: 1276, startPoint y: 335, endPoint x: 1186, endPoint y: 289, distance: 101.1
click at [1217, 368] on div "No data available. Mt. Omuro Summit 4.7 (357) 672-2 Ike, Itō, Shizuoka 413-0231…" at bounding box center [1176, 372] width 784 height 744
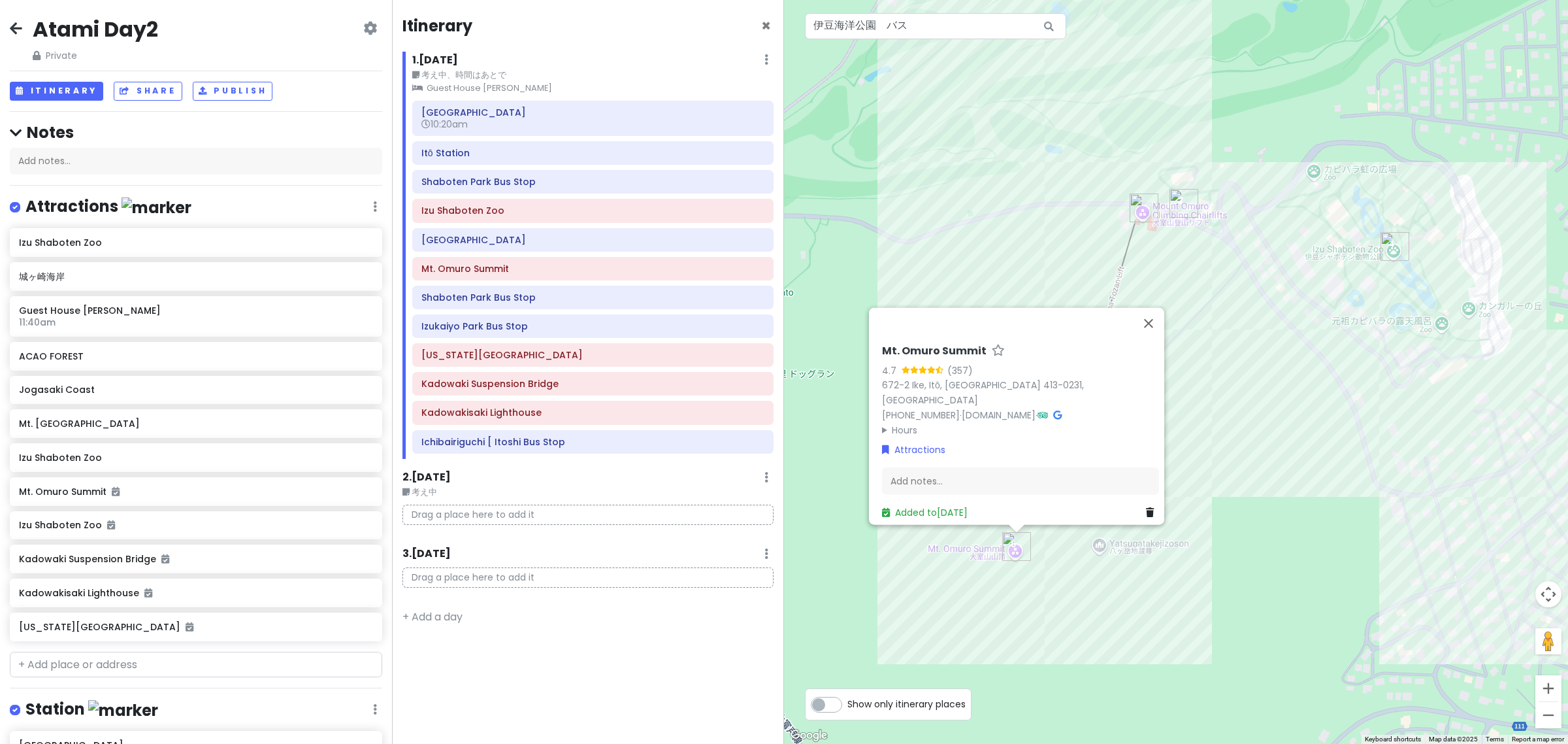
click at [1178, 204] on img "Shaboten Park Bus Stop" at bounding box center [1184, 204] width 29 height 29
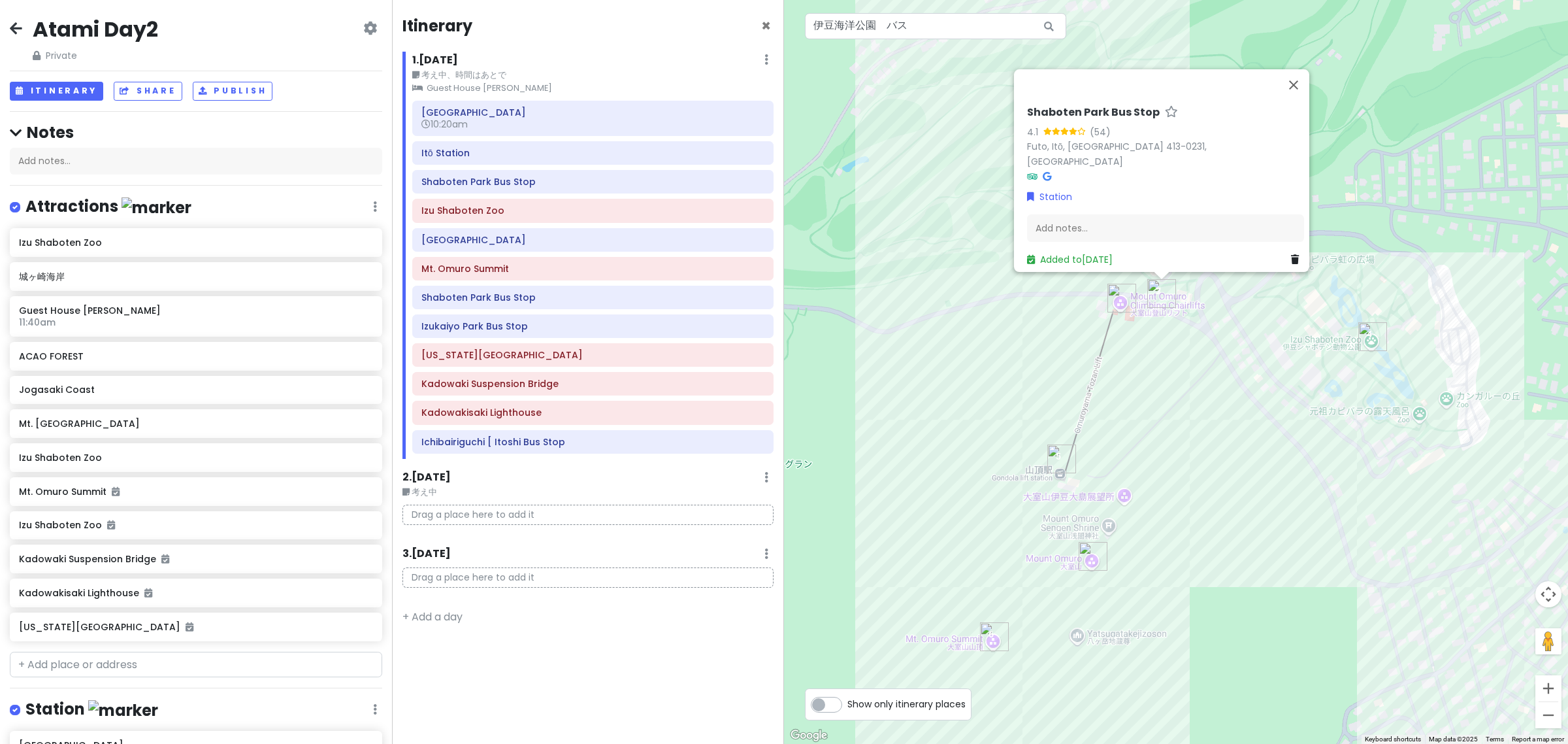
drag, startPoint x: 1230, startPoint y: 311, endPoint x: 1214, endPoint y: 338, distance: 31.4
click at [1214, 338] on div "No data available. Shaboten Park Bus Stop 4.1 (54) Futo, Itō, Shizuoka 413-0231…" at bounding box center [1176, 372] width 784 height 744
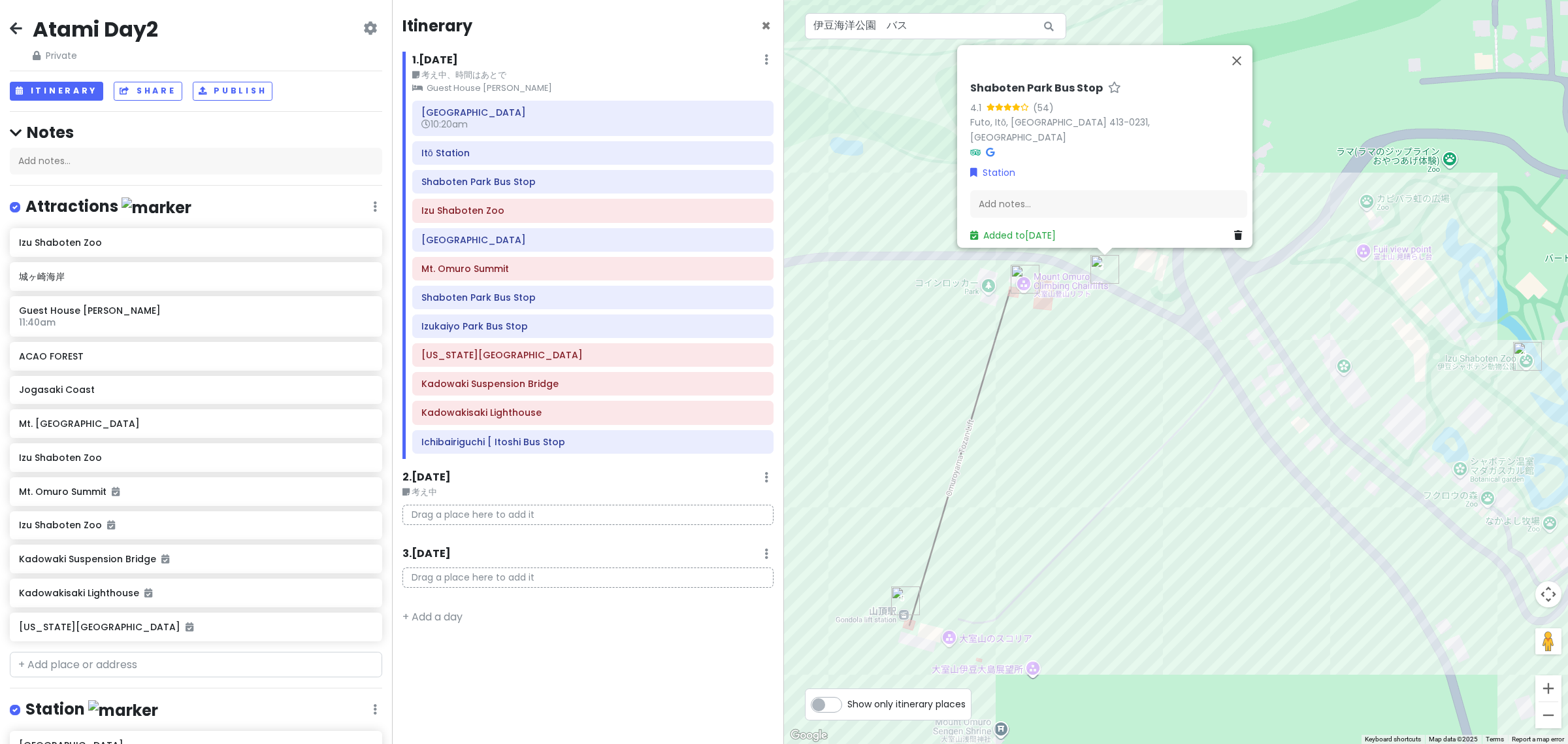
click at [1020, 283] on img "Mount Omuro Climbing Chairlifts" at bounding box center [1025, 279] width 29 height 29
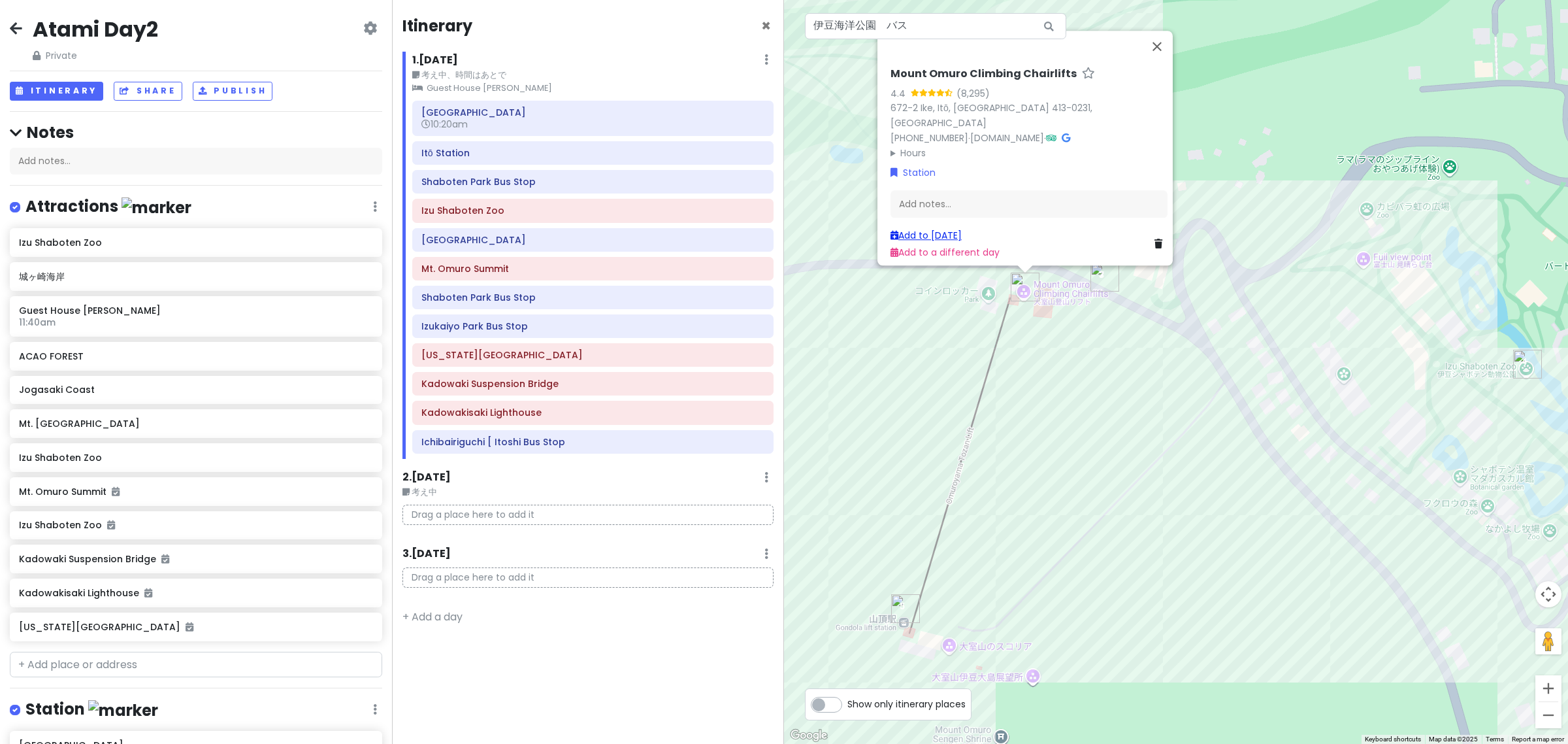
click at [925, 229] on link "Add to Sun 10/5" at bounding box center [926, 235] width 71 height 13
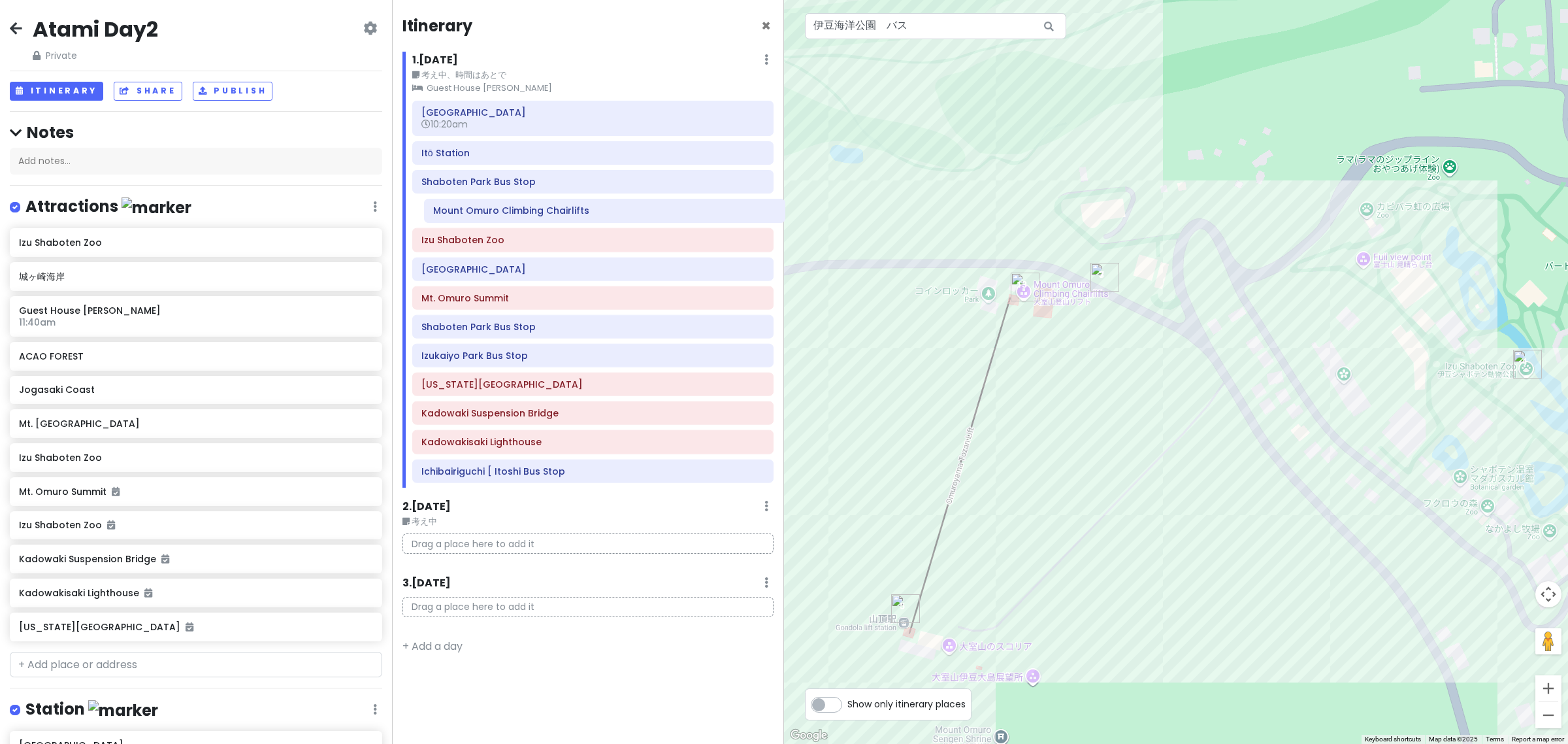
drag, startPoint x: 602, startPoint y: 423, endPoint x: 624, endPoint y: 218, distance: 206.2
click at [624, 218] on div "Atami Station 10:20am Itō Station Shaboten Park Bus Stop Izu Shaboten Zoo 山頂駅 M…" at bounding box center [593, 294] width 381 height 388
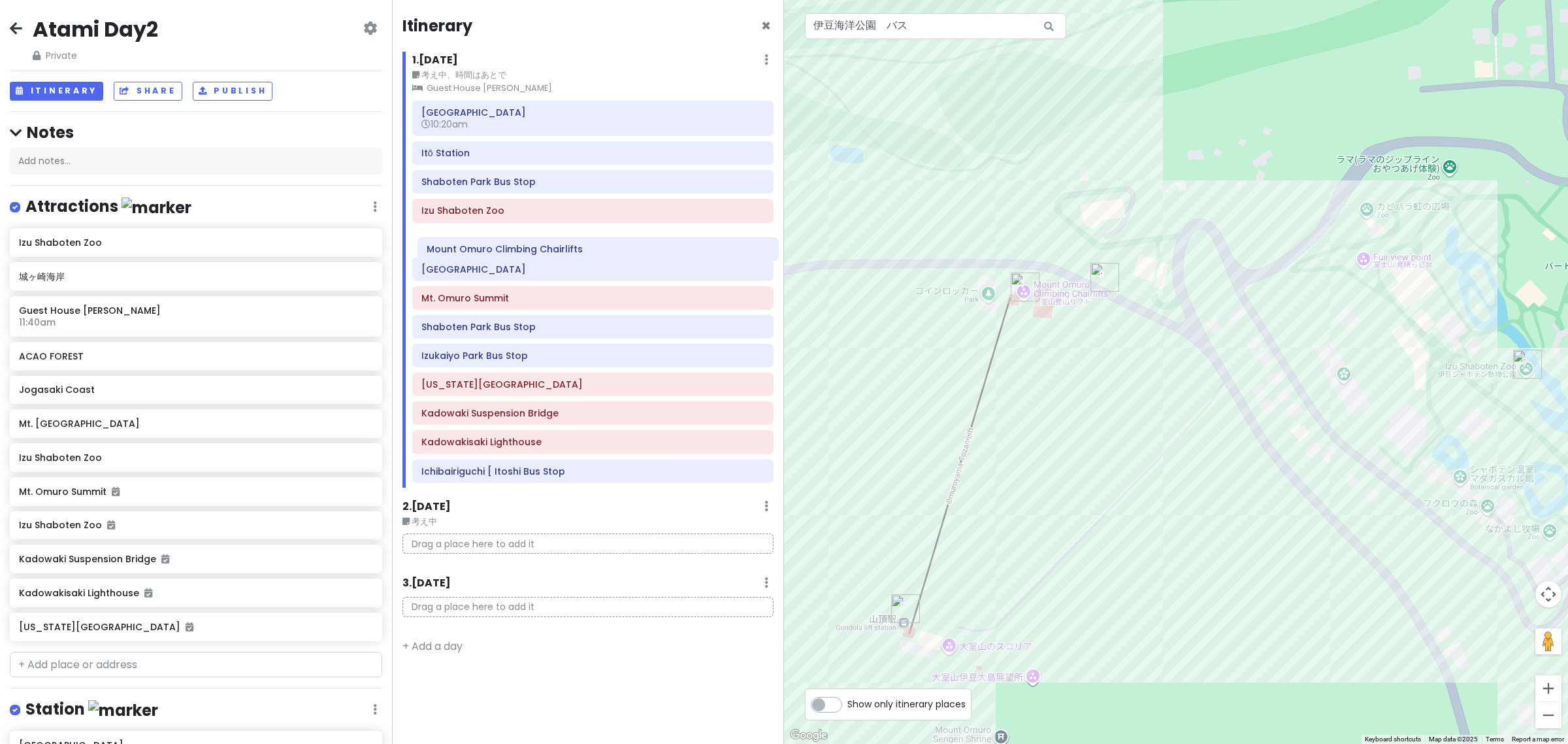
drag, startPoint x: 629, startPoint y: 220, endPoint x: 634, endPoint y: 257, distance: 37.3
click at [634, 257] on div "Atami Station 10:20am Itō Station Shaboten Park Bus Stop Mount Omuro Climbing C…" at bounding box center [593, 294] width 381 height 388
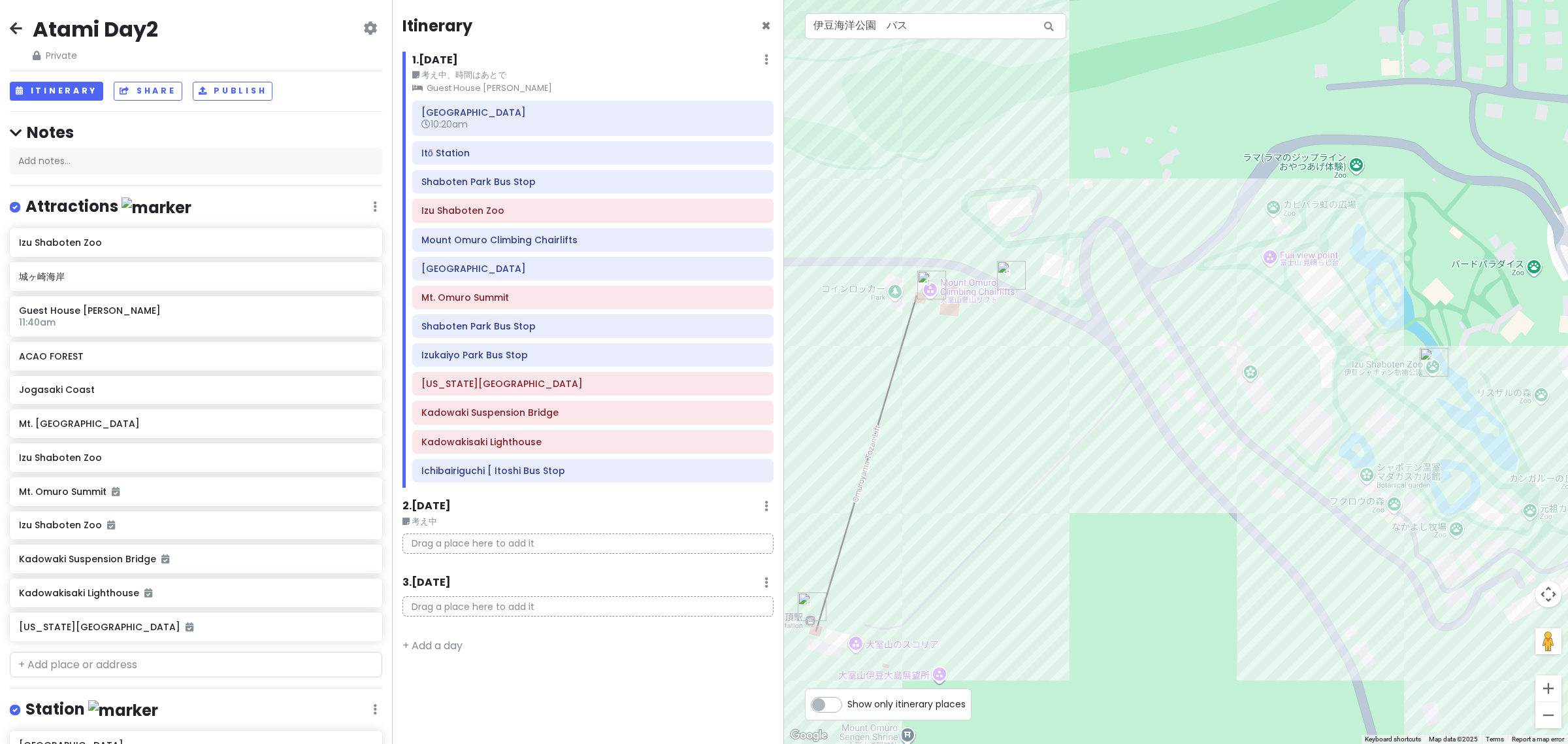
drag, startPoint x: 1180, startPoint y: 419, endPoint x: 1075, endPoint y: 414, distance: 105.1
click at [1080, 416] on div "No data available." at bounding box center [1176, 372] width 784 height 744
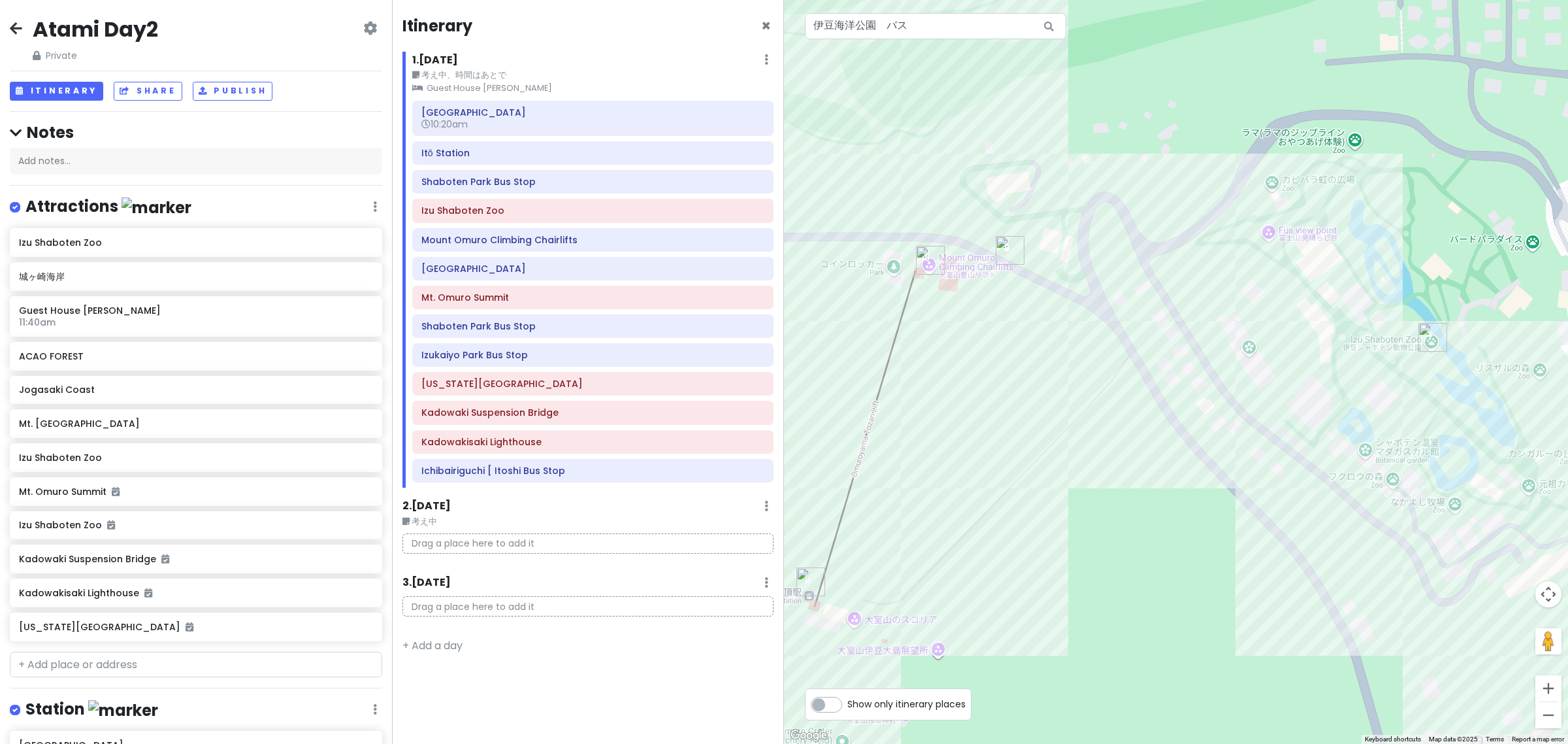
drag, startPoint x: 1035, startPoint y: 308, endPoint x: 1030, endPoint y: 434, distance: 126.1
click at [1030, 413] on div "No data available." at bounding box center [1176, 372] width 784 height 744
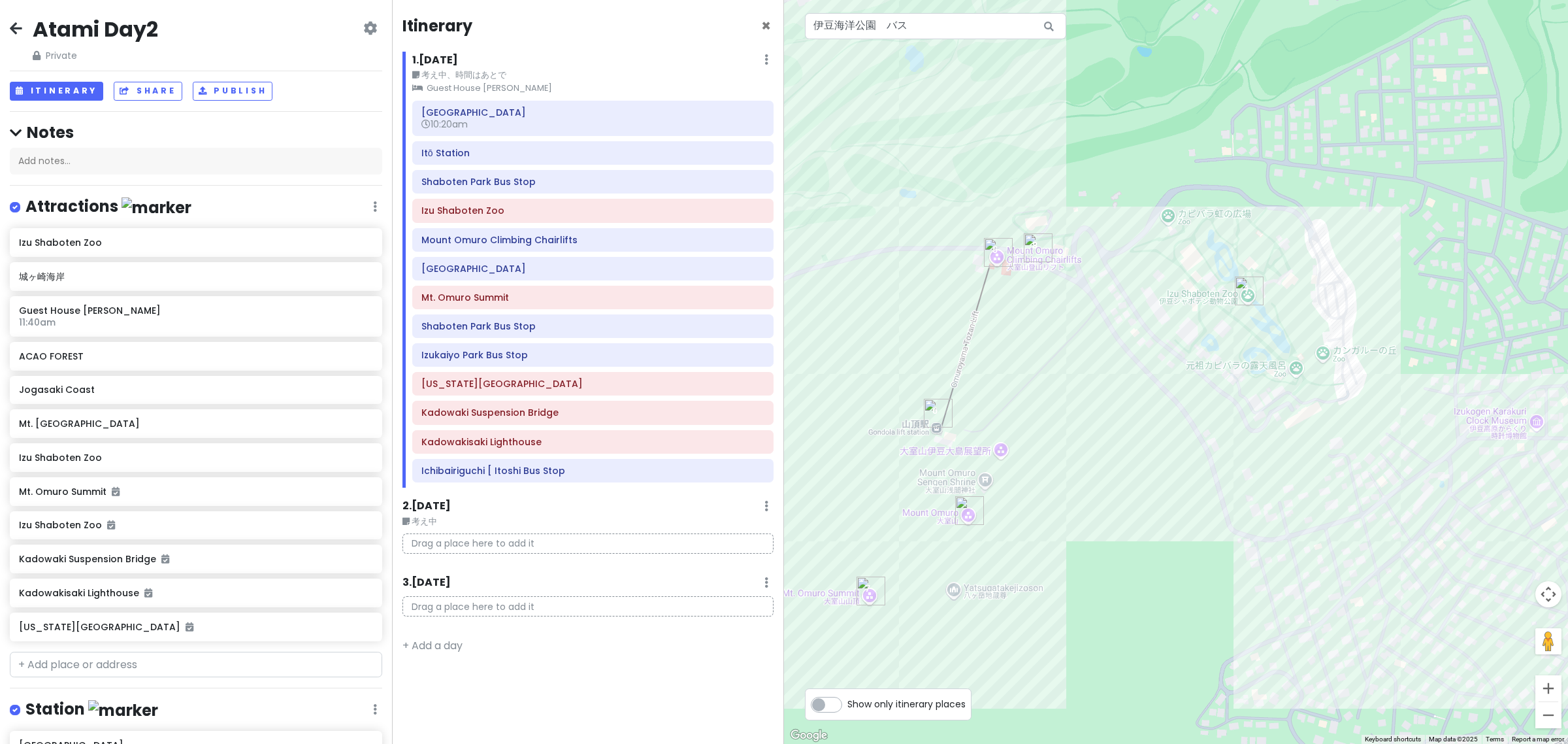
drag, startPoint x: 935, startPoint y: 488, endPoint x: 998, endPoint y: 414, distance: 97.2
click at [998, 414] on div "No data available." at bounding box center [1176, 372] width 784 height 744
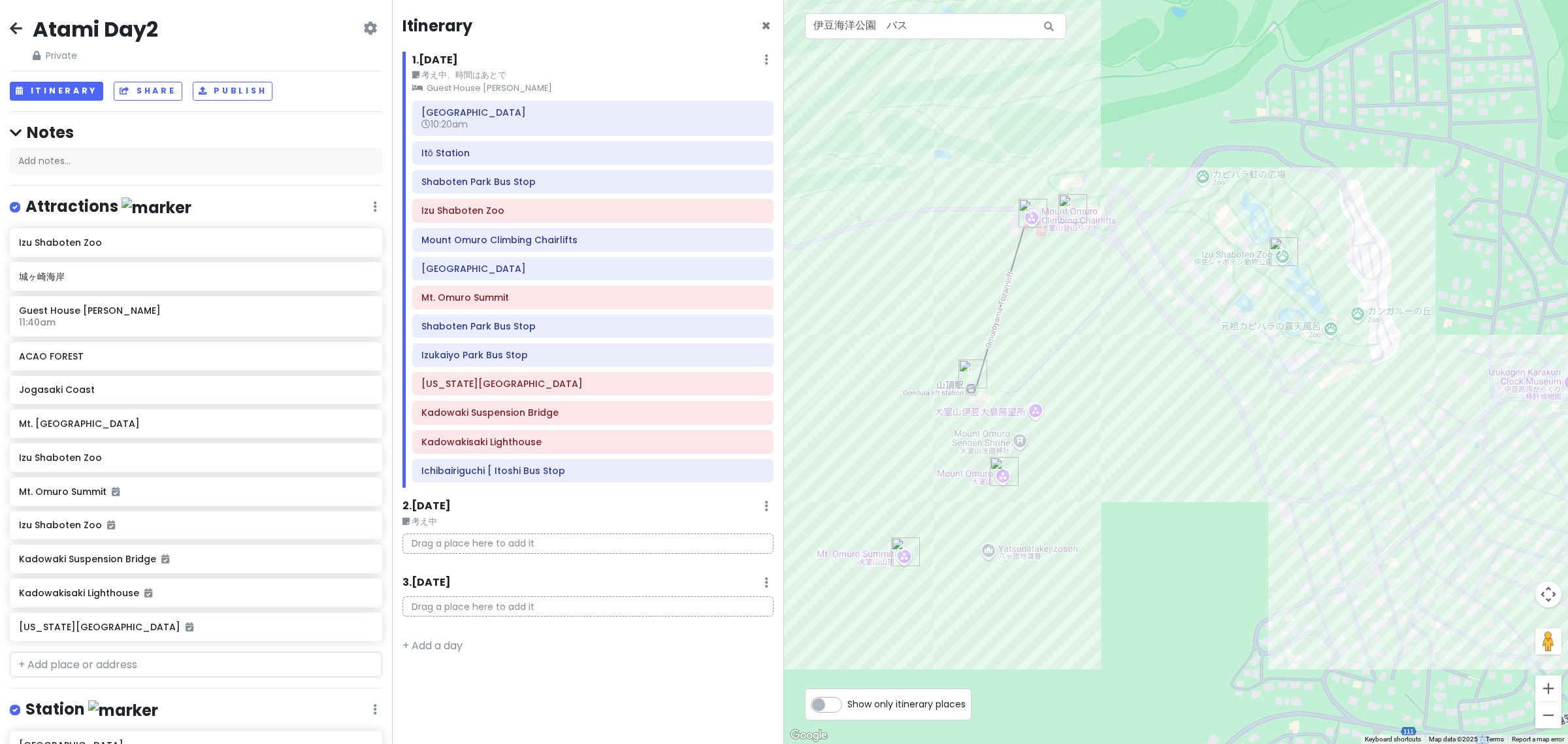
drag, startPoint x: 1041, startPoint y: 380, endPoint x: 1067, endPoint y: 343, distance: 45.2
click at [1067, 343] on div "No data available." at bounding box center [1176, 372] width 784 height 744
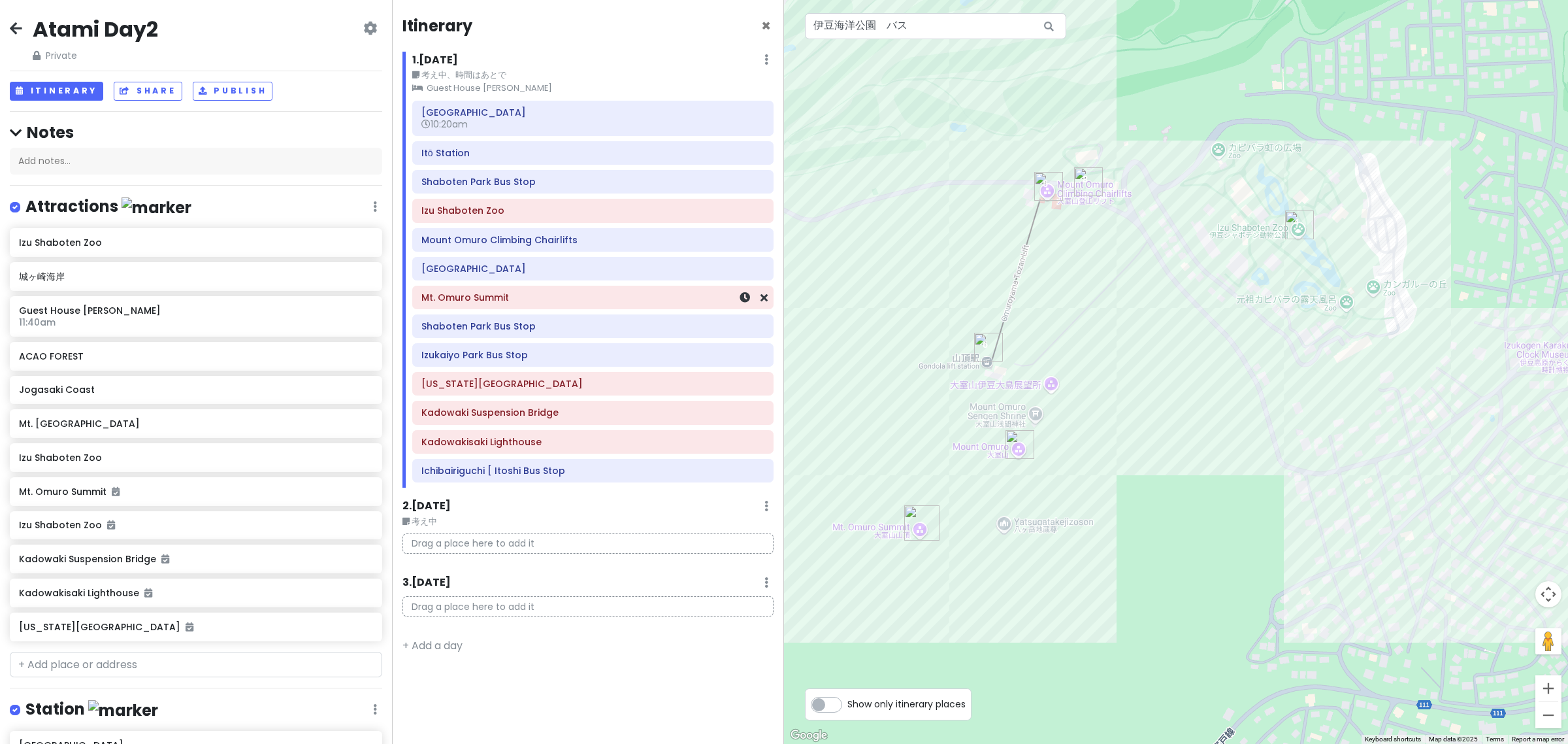
click at [539, 309] on div "Mt. Omuro Summit" at bounding box center [593, 297] width 360 height 22
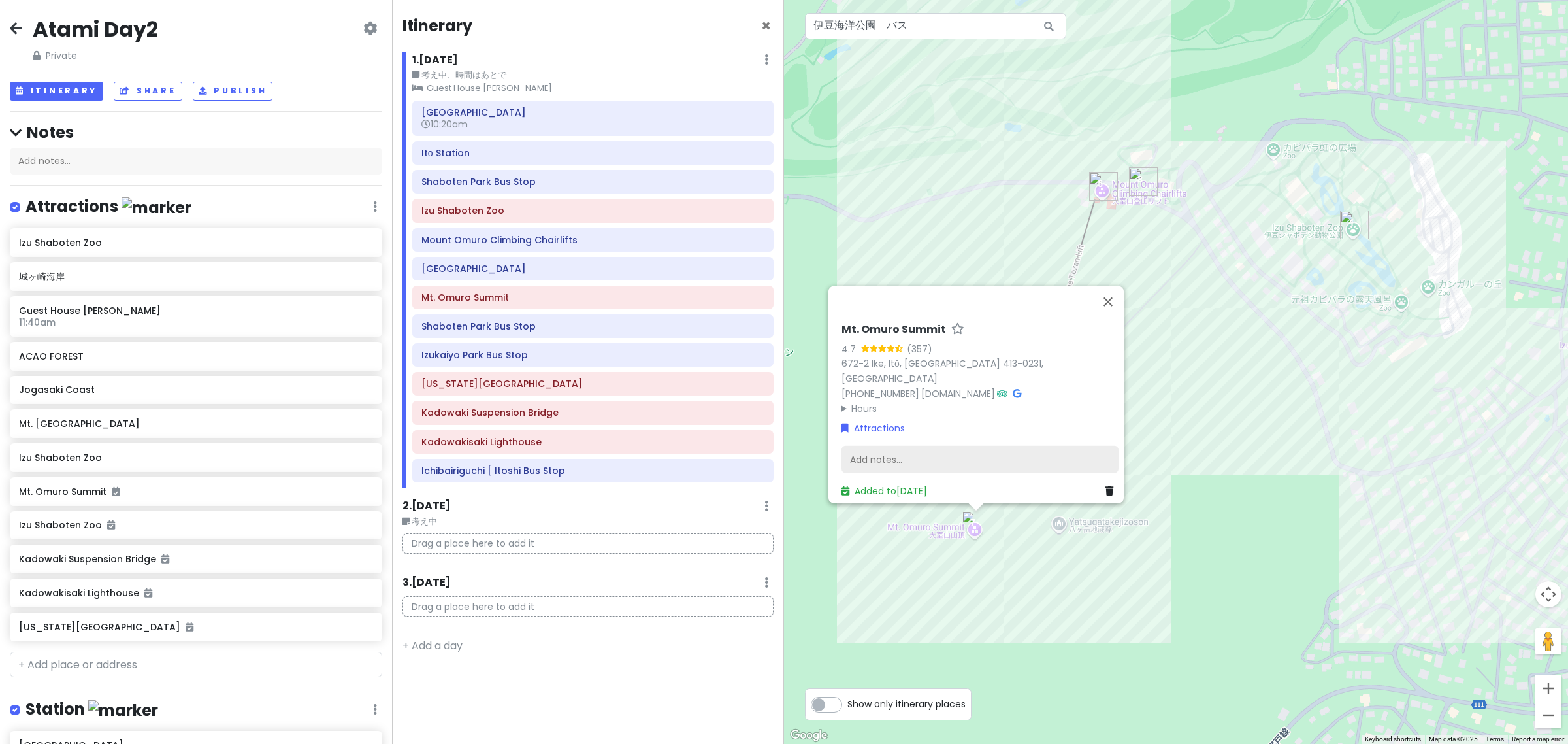
click at [896, 452] on div "Add notes..." at bounding box center [979, 459] width 277 height 27
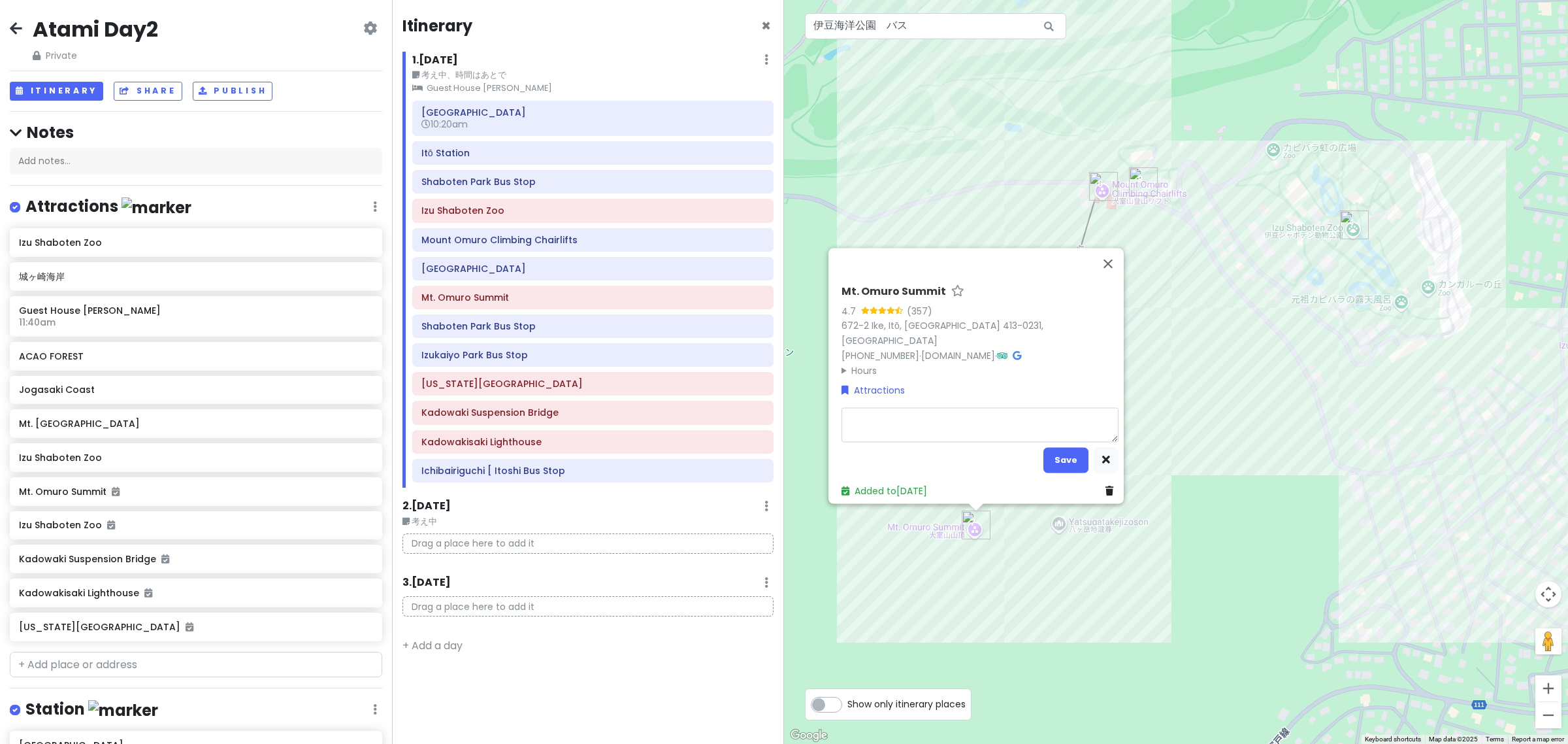
type textarea "９"
type textarea "x"
type textarea "９０"
type textarea "x"
type textarea "９"
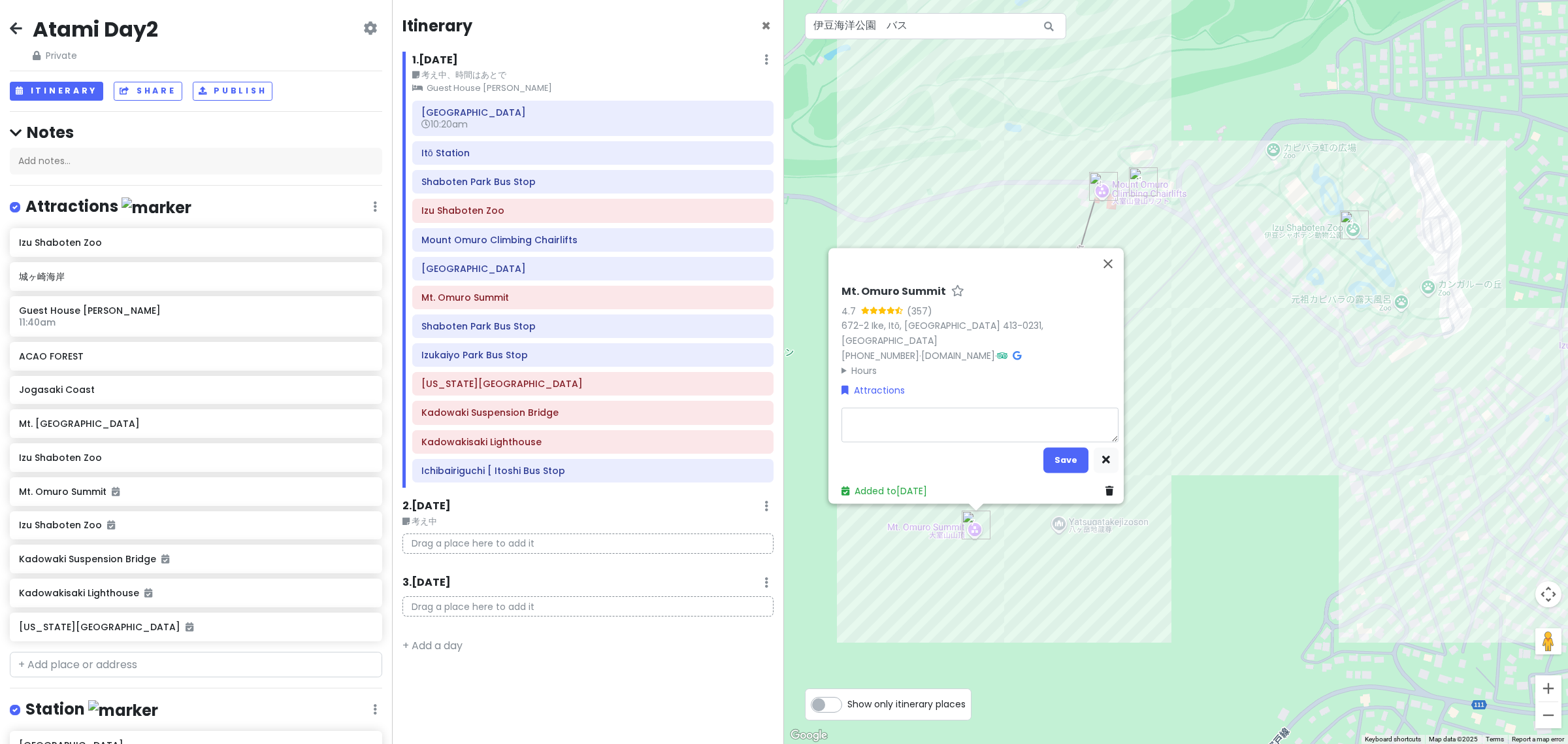
type textarea "x"
type textarea "１"
type textarea "x"
type textarea "１ｊ"
type textarea "x"
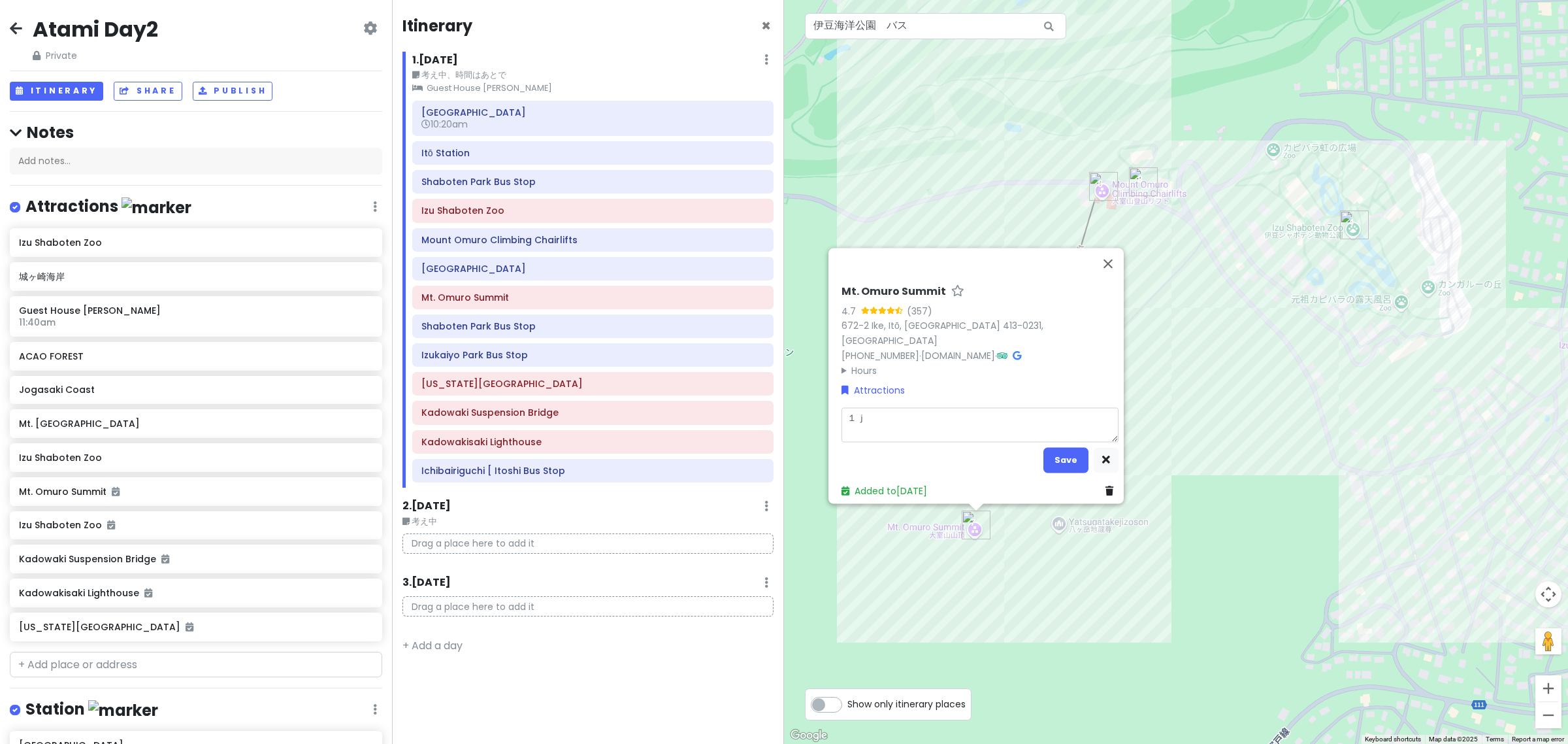
type textarea "１じ"
type textarea "x"
type textarea "１じｋ"
type textarea "x"
type textarea "１じか"
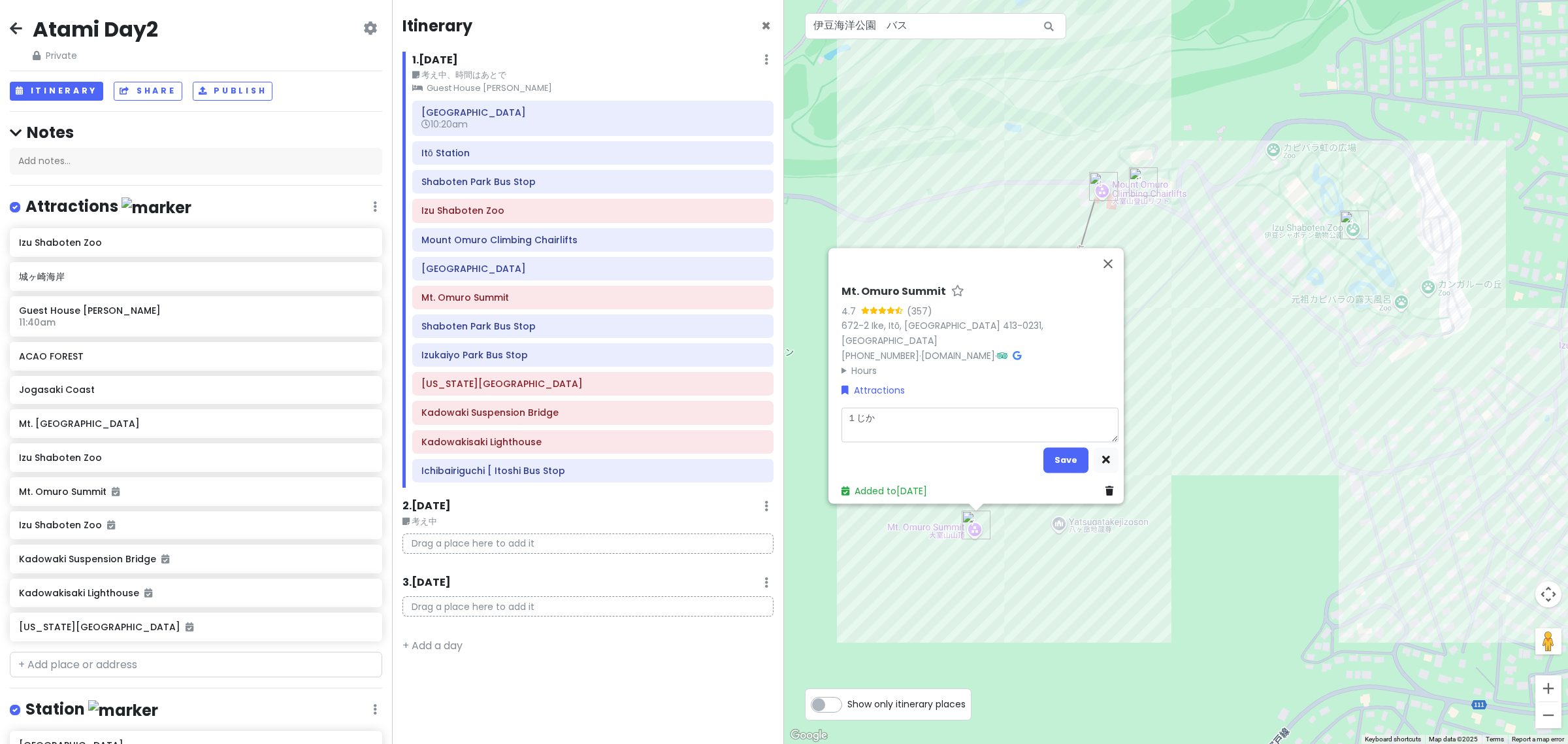
type textarea "x"
type textarea "１じかｎ"
type textarea "x"
type textarea "１じかんｈ"
type textarea "x"
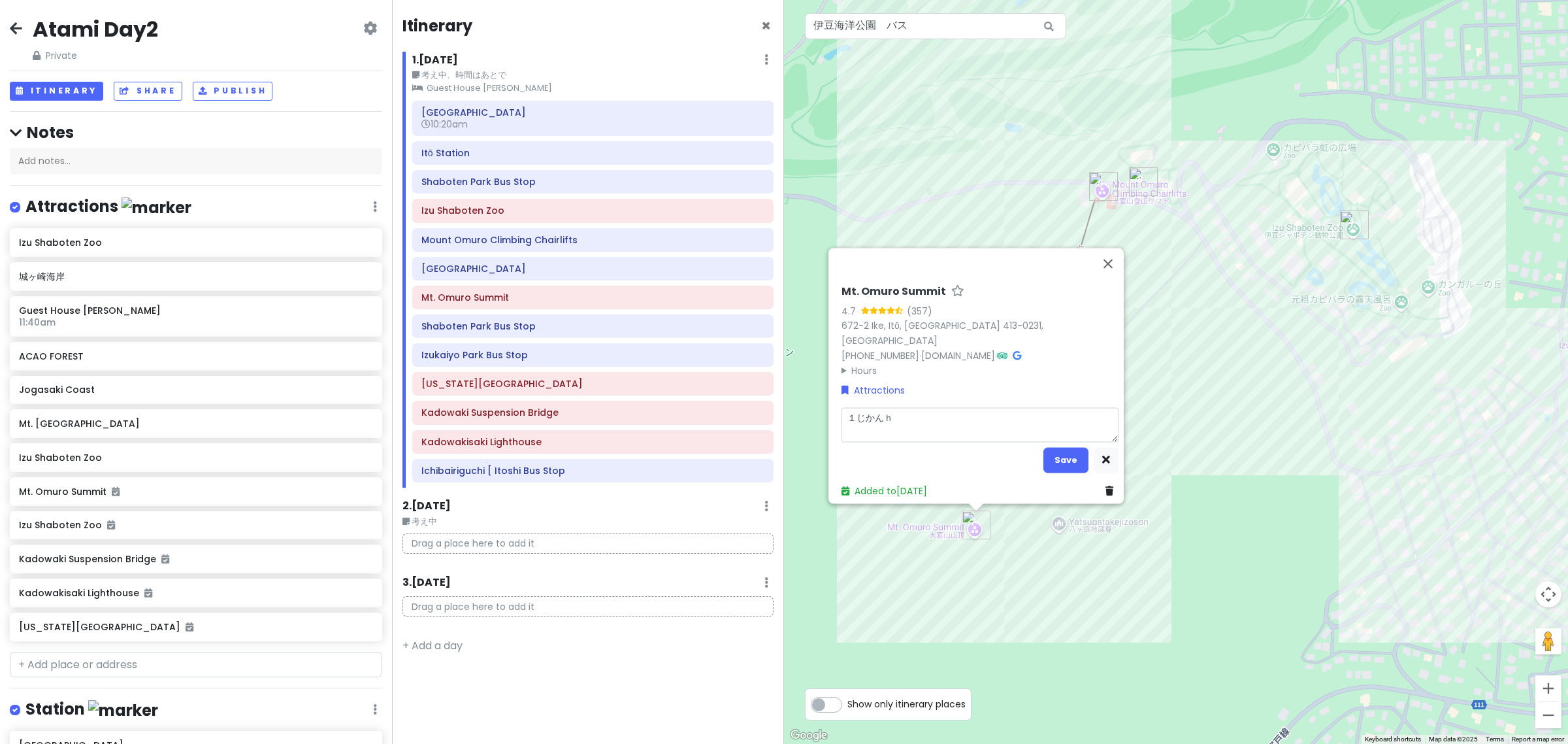
type textarea "１じかんは"
type textarea "x"
type textarea "１じかんはｎ"
type textarea "x"
type textarea "1時間半"
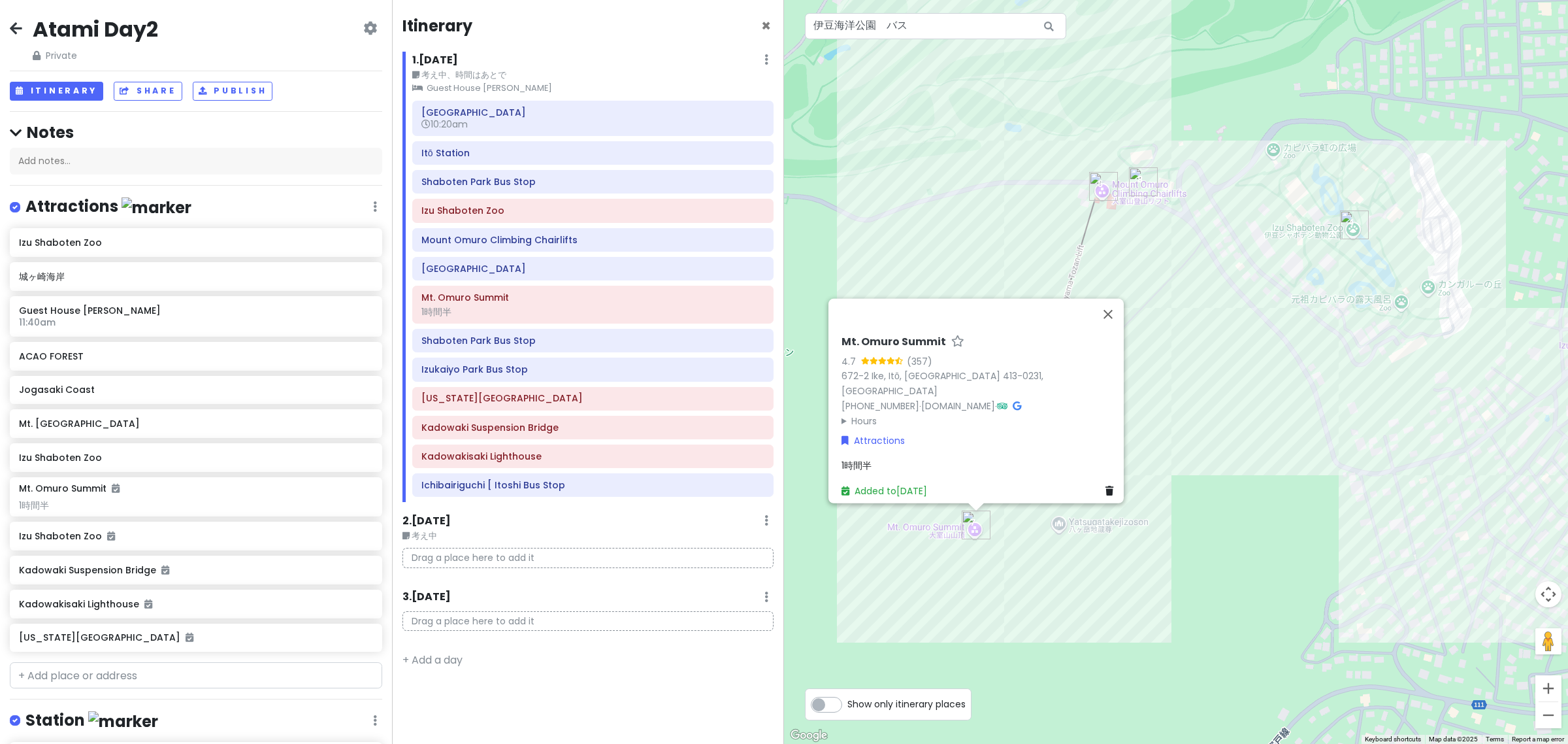
click at [622, 224] on div "Atami Station 10:20am Itō Station Shaboten Park Bus Stop Izu Shaboten Zoo Mount…" at bounding box center [593, 301] width 381 height 401
click at [633, 211] on h6 "Izu Shaboten Zoo" at bounding box center [593, 210] width 343 height 12
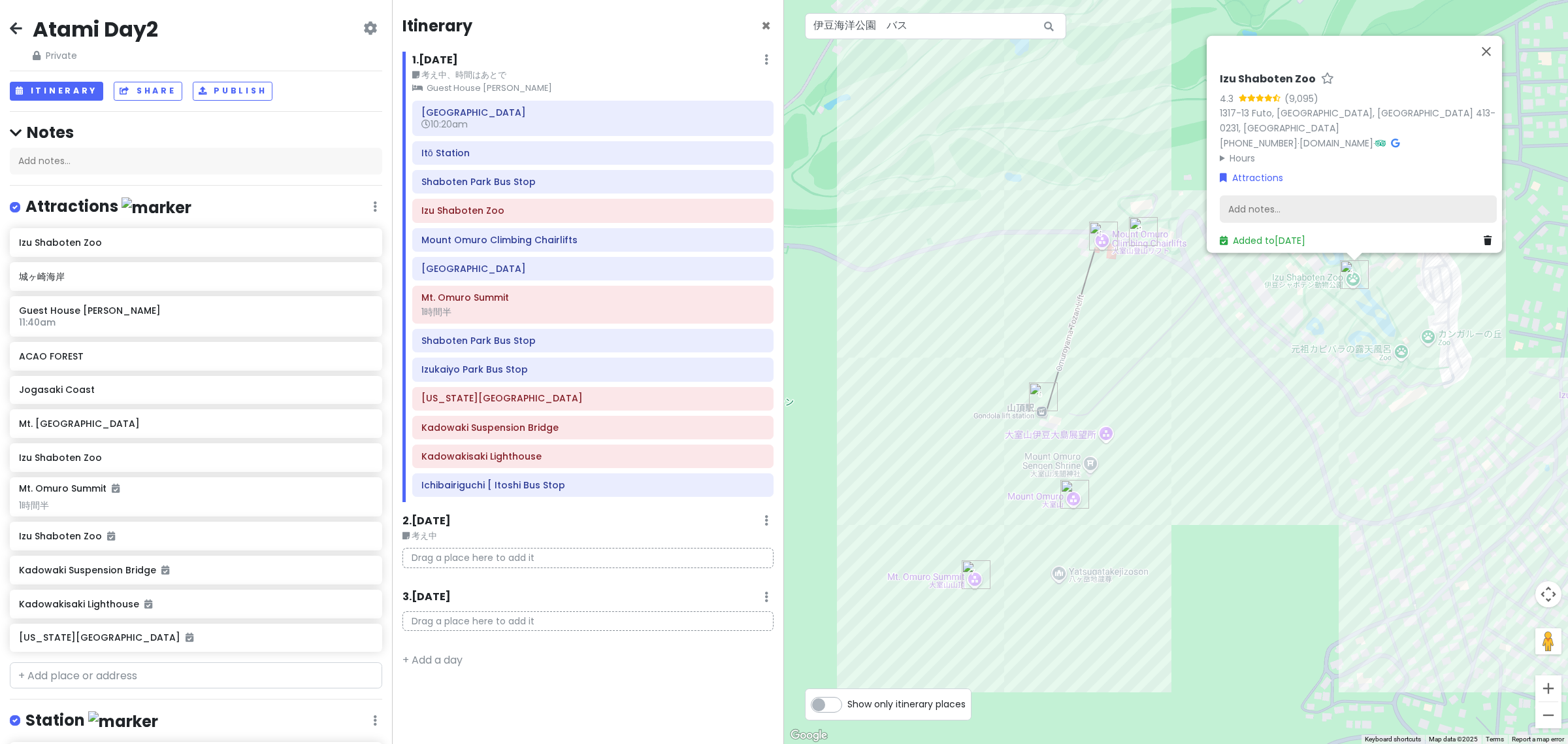
click at [1251, 195] on div "Add notes..." at bounding box center [1358, 209] width 277 height 27
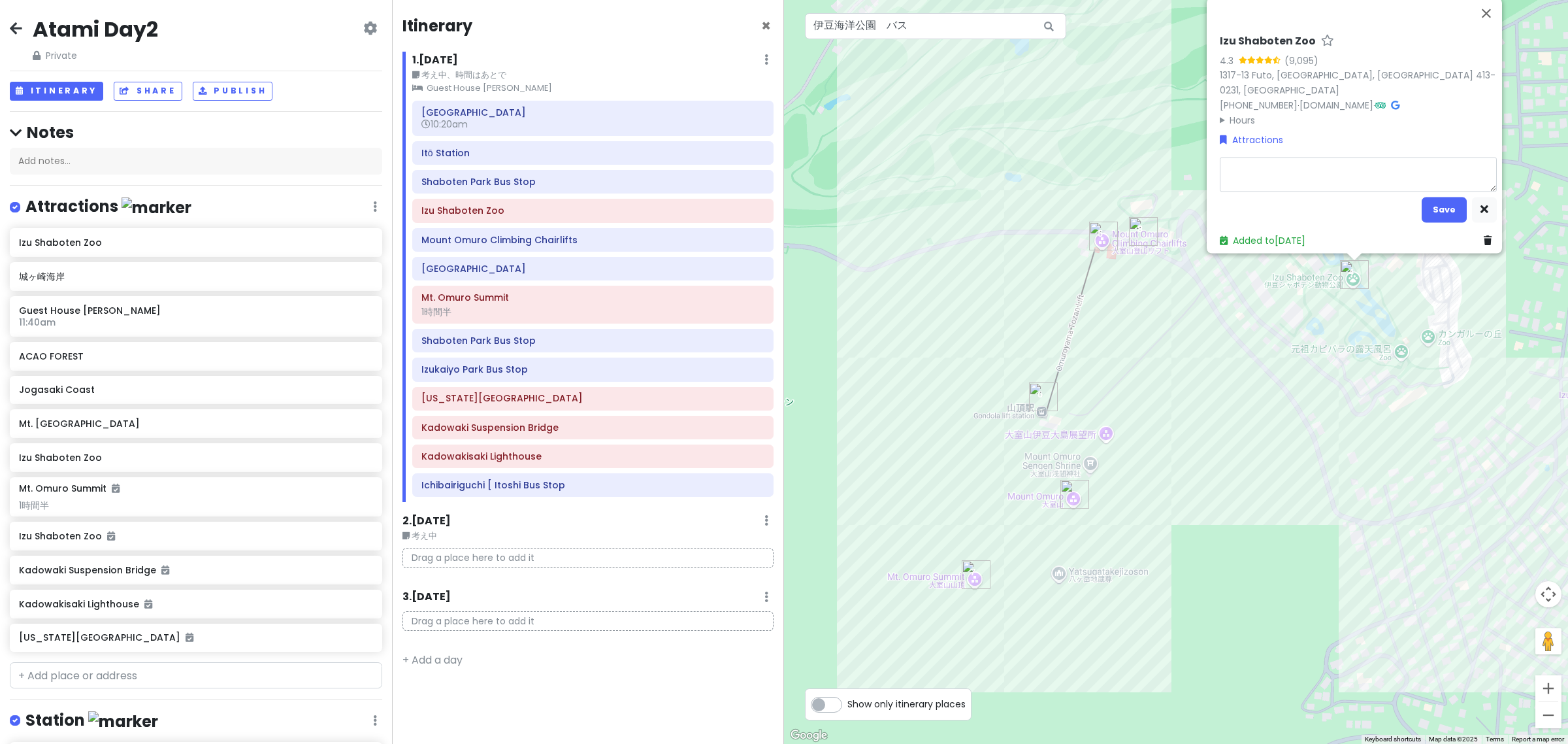
type textarea "x"
type textarea "２"
type textarea "x"
type textarea "２ｊ"
type textarea "x"
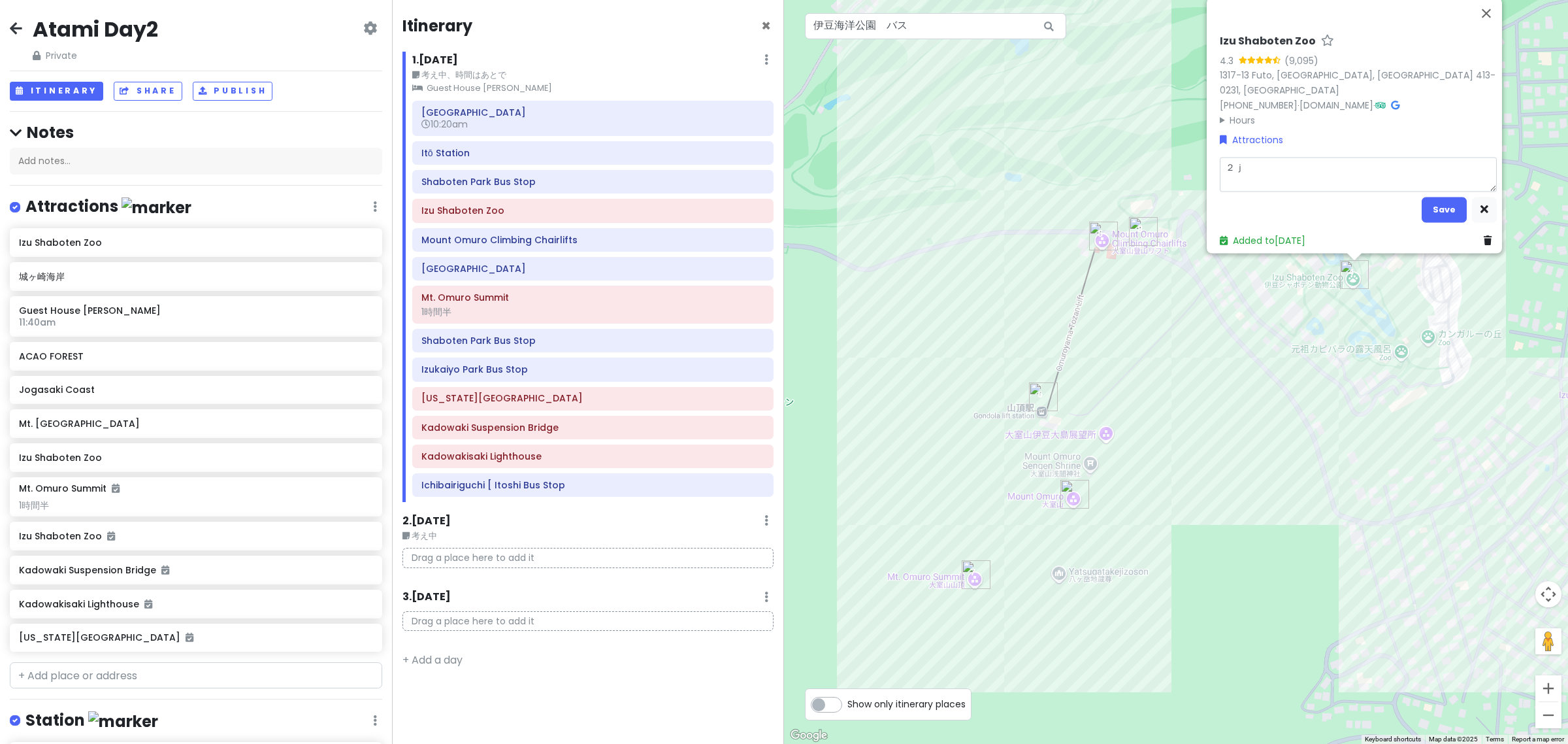
type textarea "２じ"
type textarea "x"
type textarea "２じｋ"
type textarea "x"
type textarea "２じか"
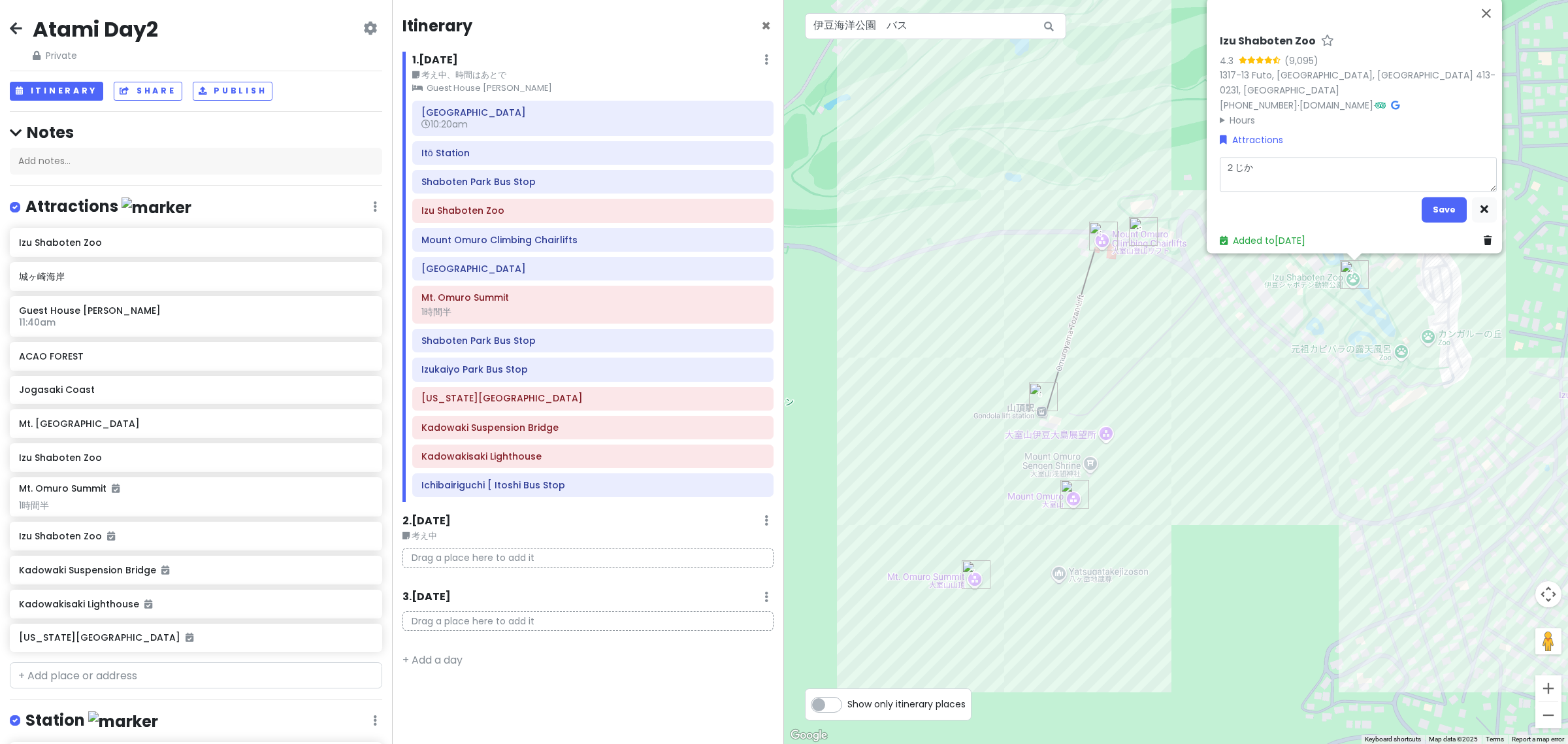
type textarea "x"
type textarea "２じかｎ"
type textarea "x"
type textarea "2時間"
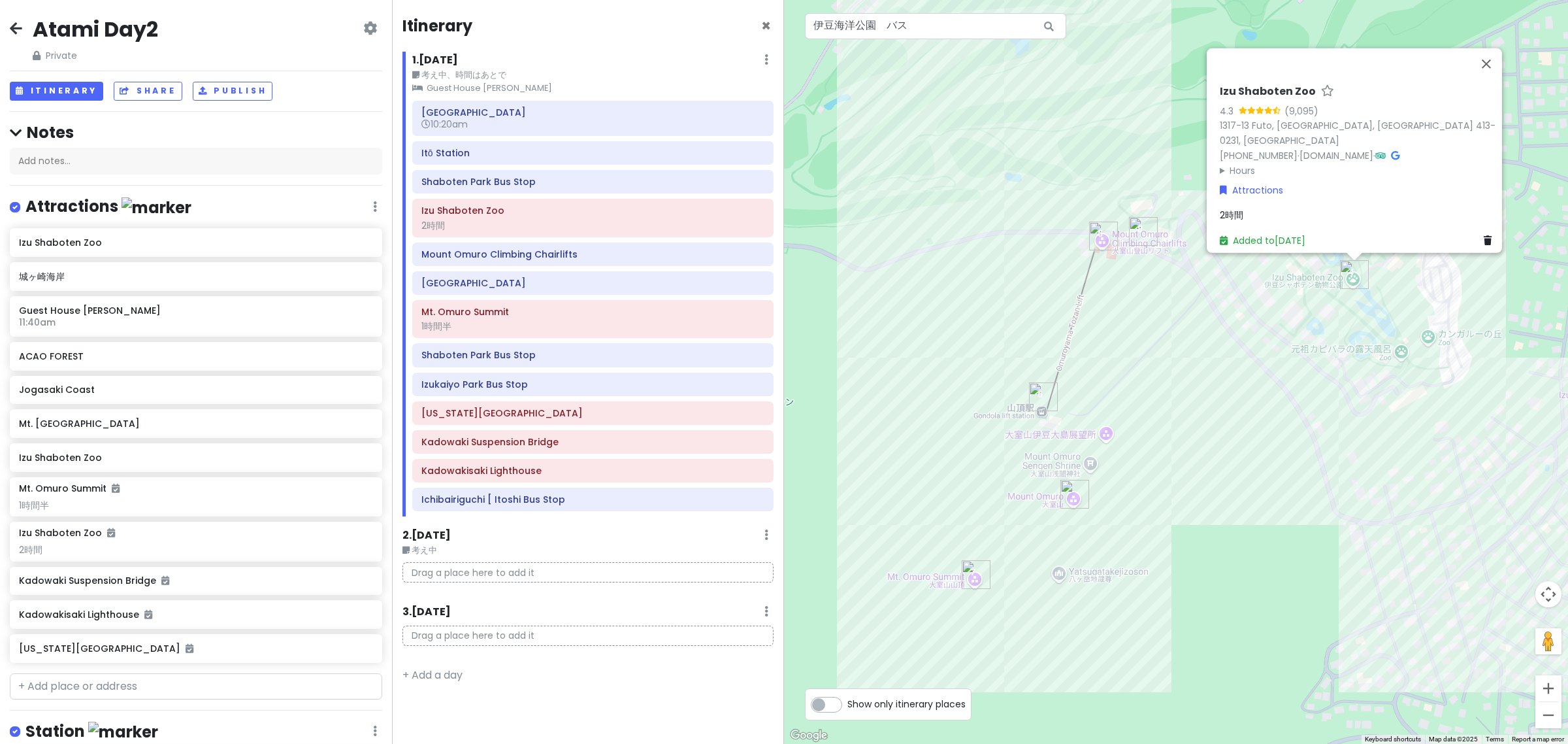
click at [884, 268] on div "No data available. Izu Shaboten Zoo 4.3 (9,095) 1317-13 Futo, Itō, Shizuoka 413…" at bounding box center [1176, 372] width 784 height 744
click at [1262, 347] on div "No data available. Izu Shaboten Zoo 4.3 (9,095) 1317-13 Futo, Itō, Shizuoka 413…" at bounding box center [1176, 372] width 784 height 744
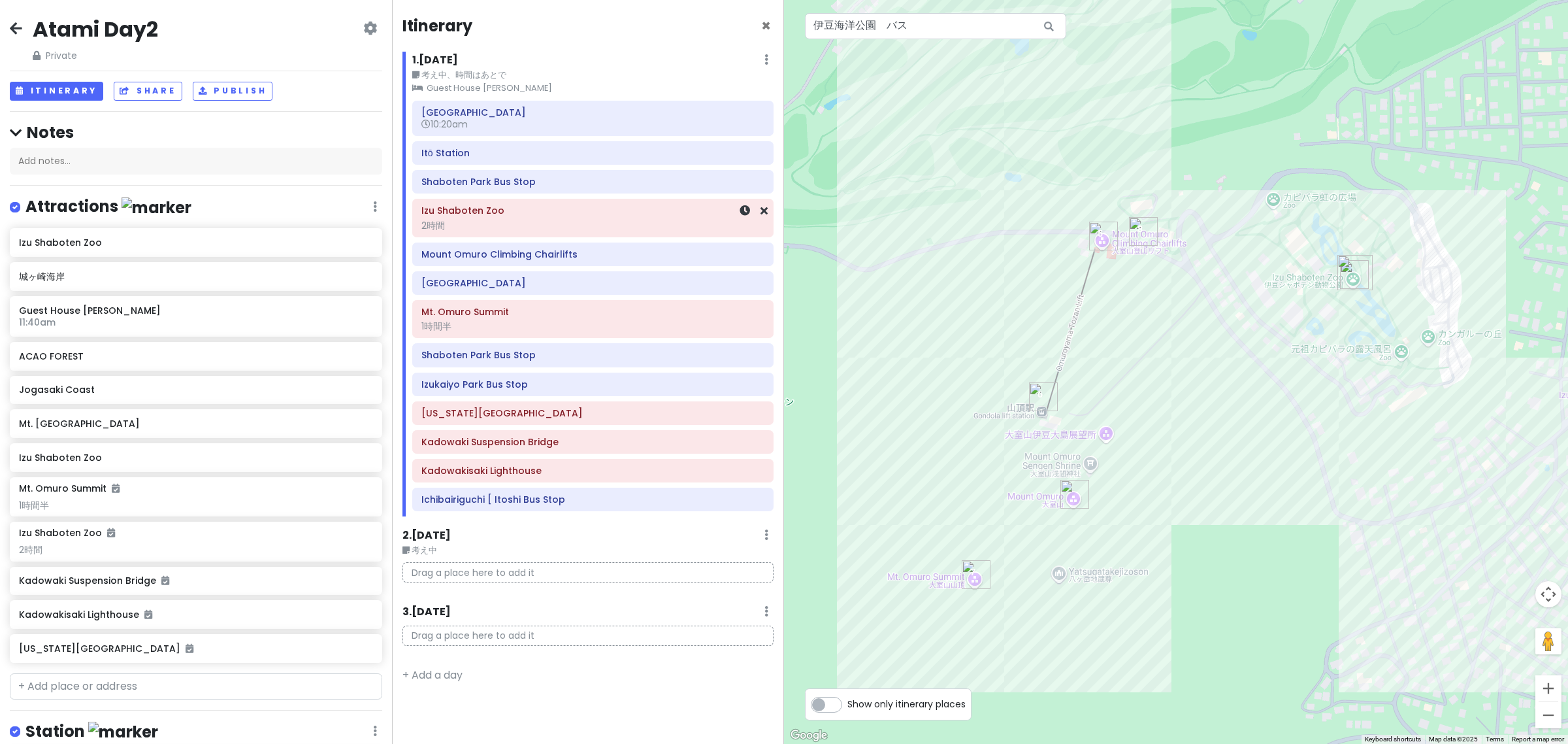
click at [526, 215] on h6 "Izu Shaboten Zoo" at bounding box center [593, 210] width 343 height 12
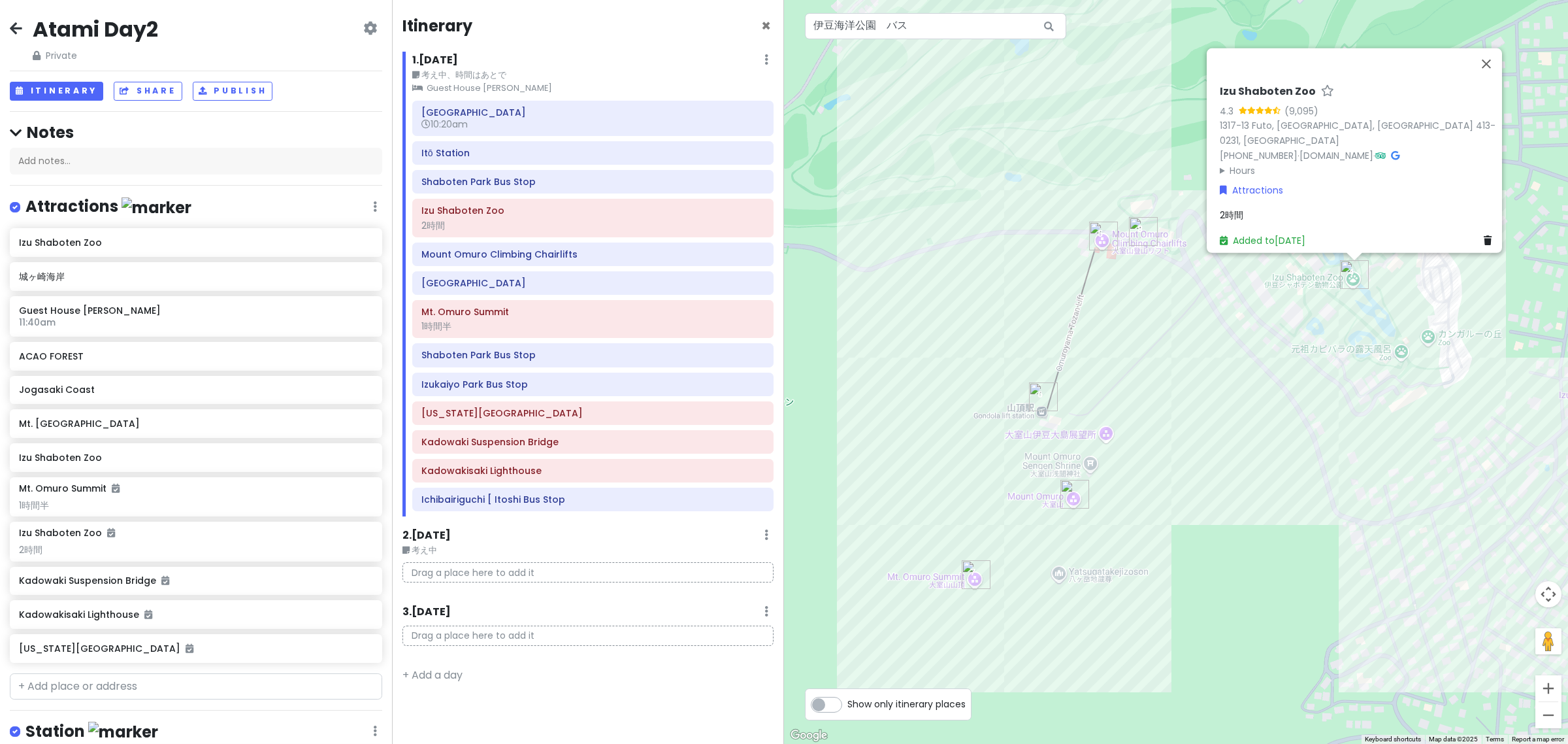
click at [1269, 208] on div "2時間" at bounding box center [1358, 215] width 277 height 14
type textarea "x"
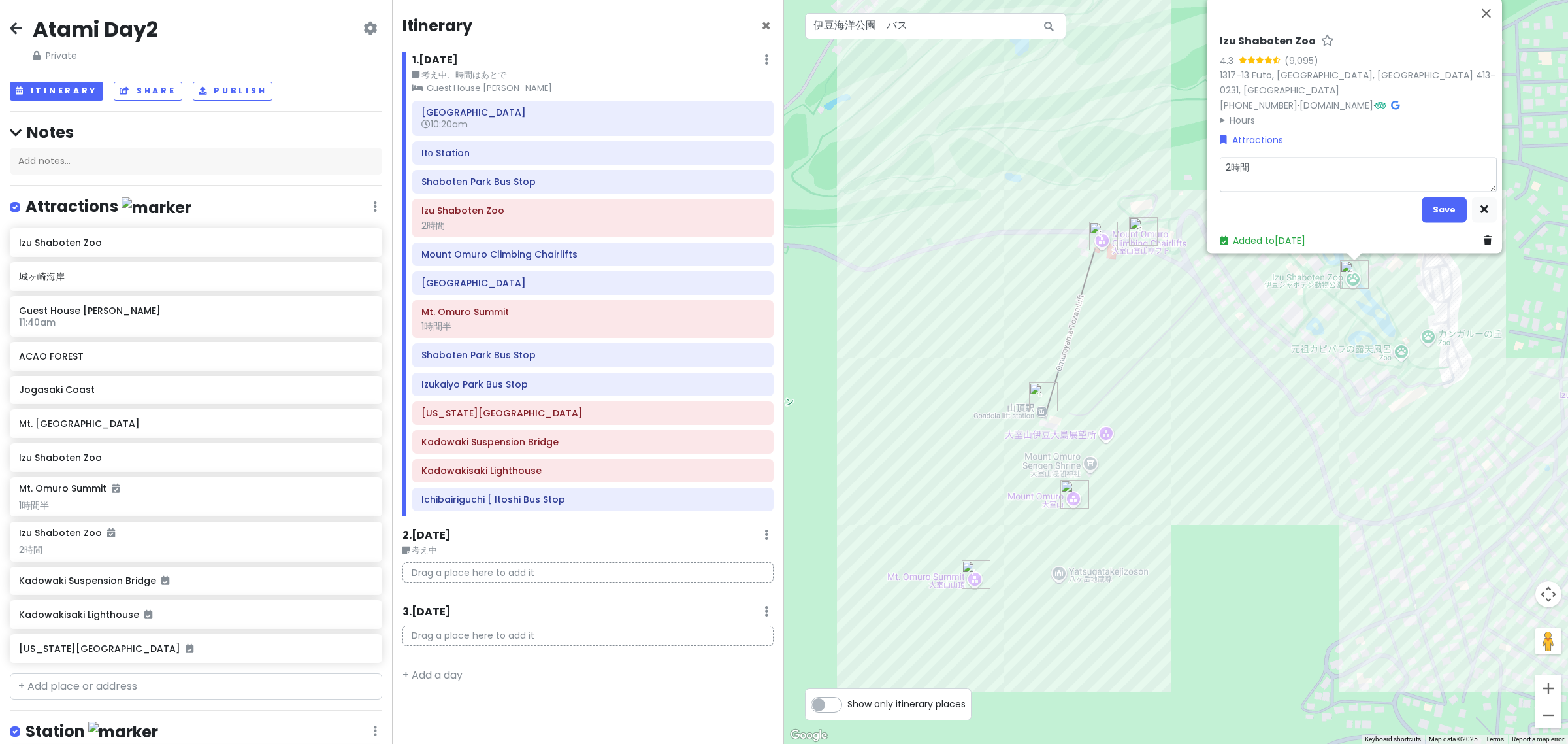
click at [1257, 170] on textarea "2時間" at bounding box center [1358, 175] width 277 height 35
type textarea "x"
type textarea "２"
type textarea "x"
type textarea "２H"
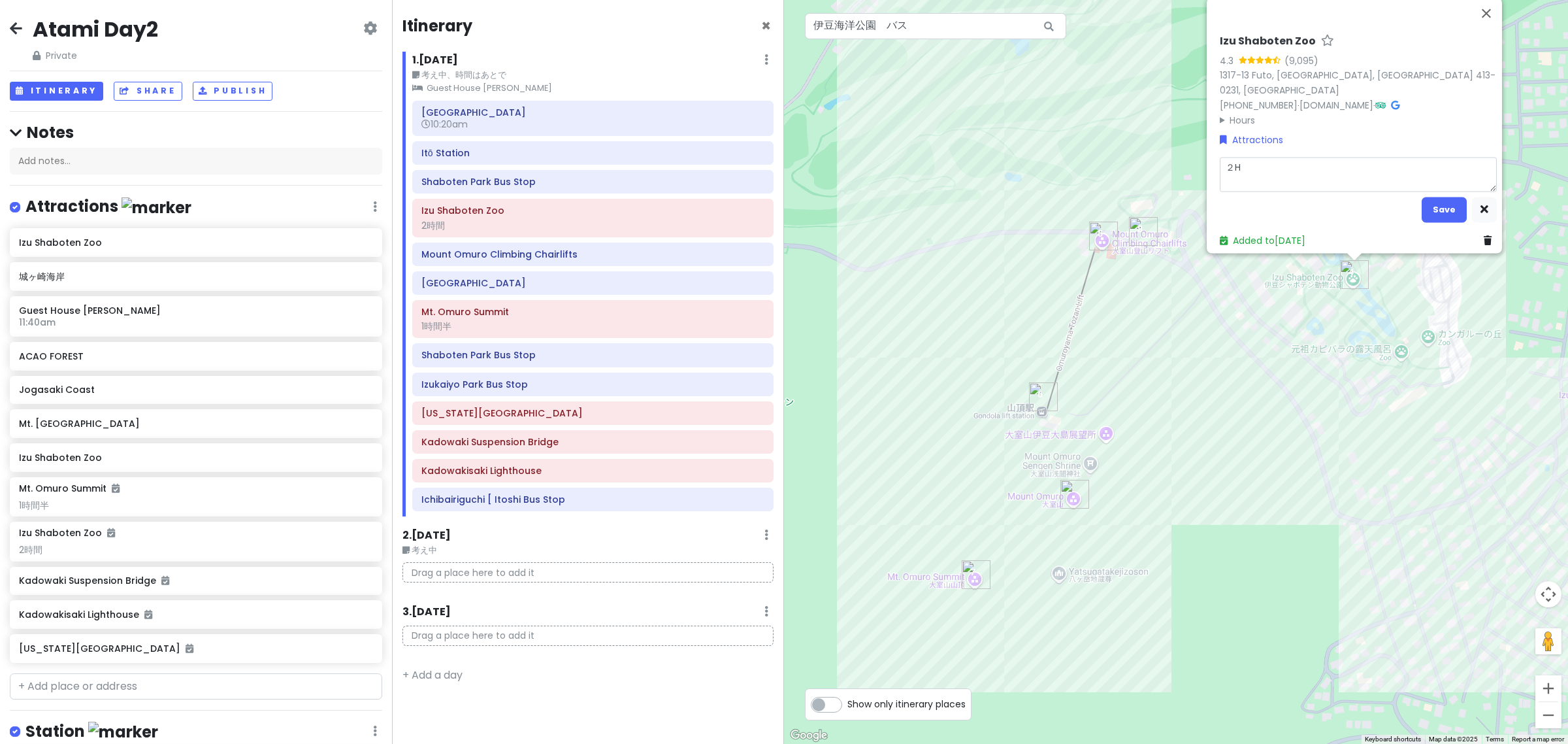
type textarea "x"
type textarea "２Hr"
type textarea "x"
type textarea "２Hr,"
type textarea "x"
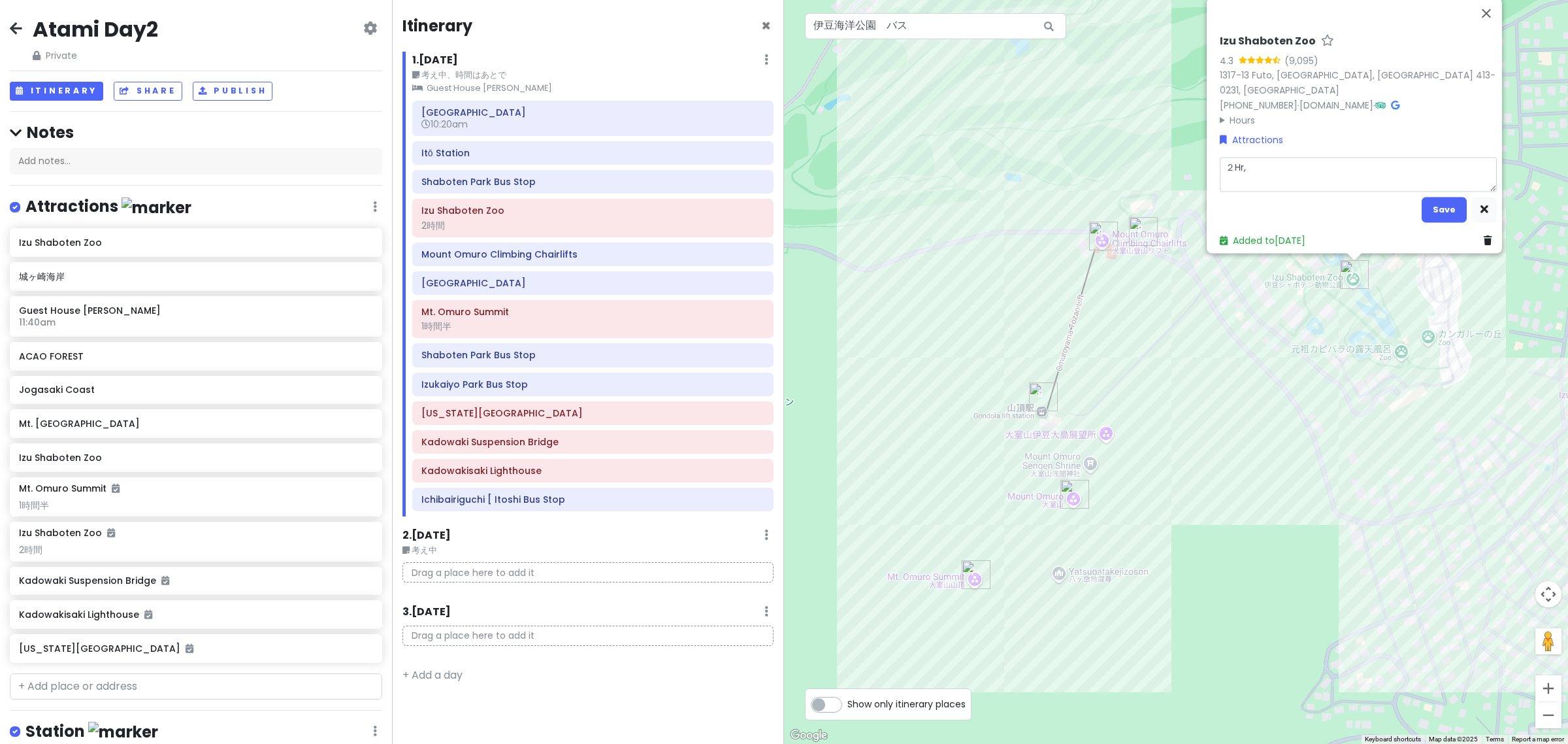
type textarea "２Hr,"
type textarea "x"
type textarea "２Hr,"
type textarea "x"
type textarea "２Hr"
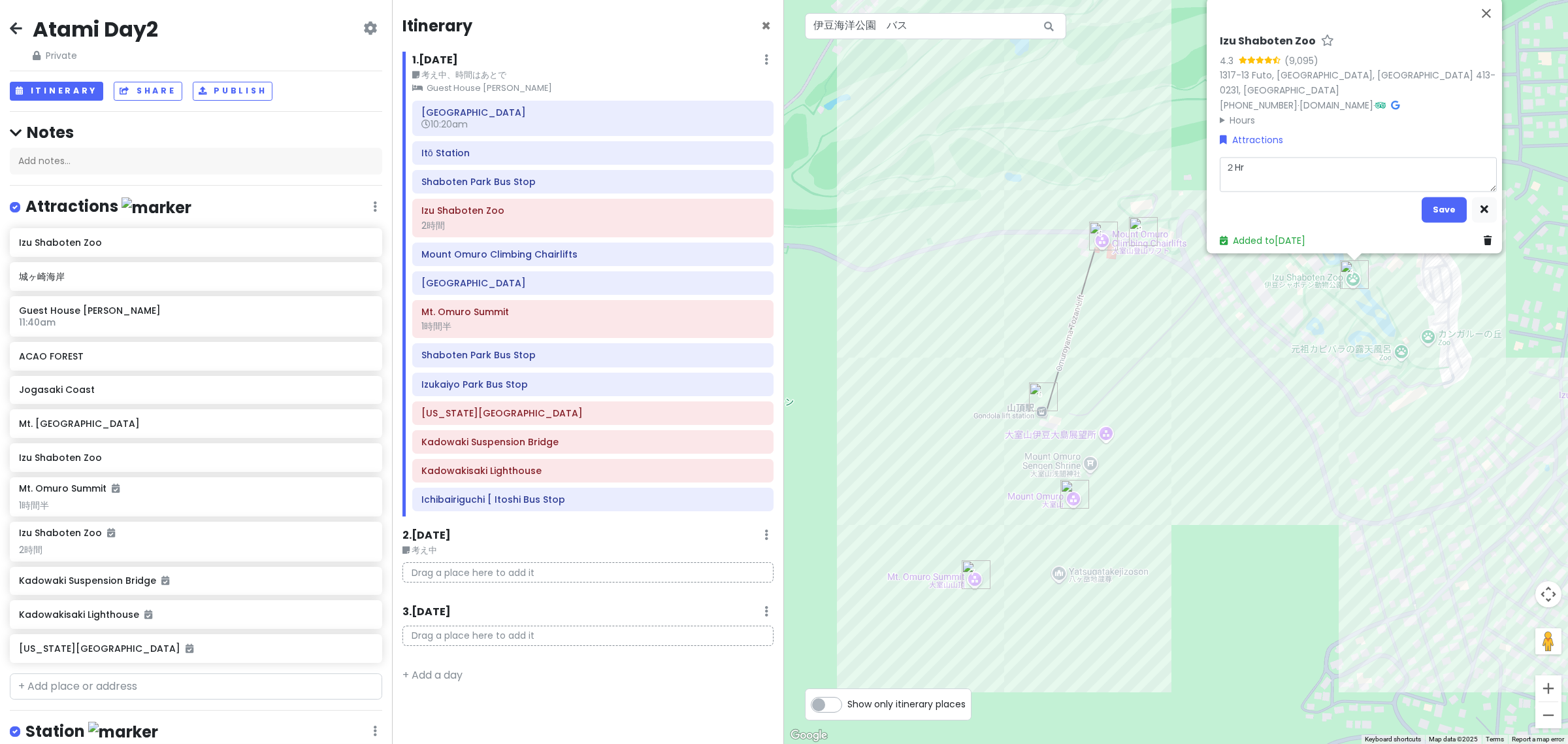
type textarea "x"
type textarea "２H"
type textarea "x"
type textarea "２"
type textarea "x"
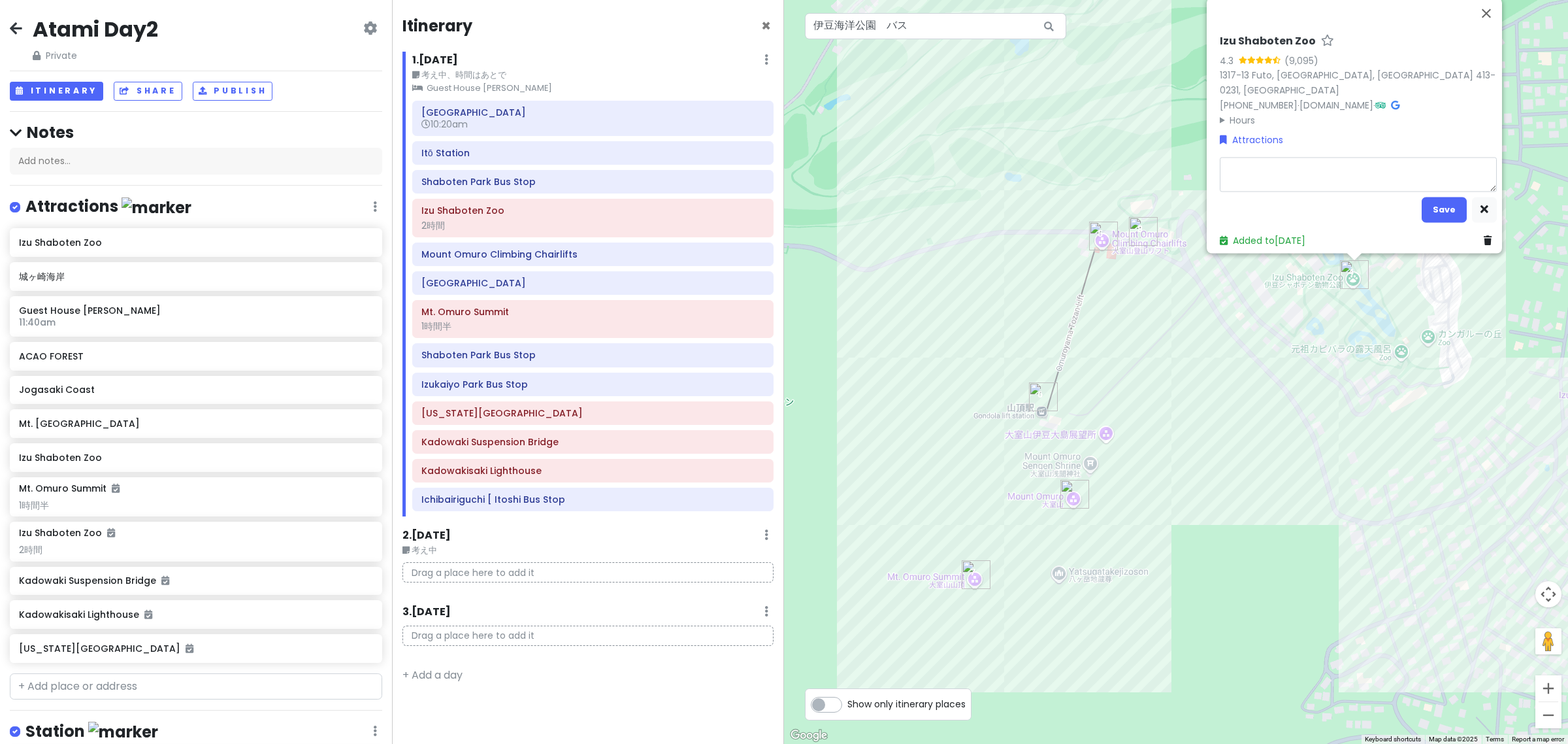
type textarea """
type textarea "x"
type textarea ""h"
type textarea "x"
type textarea ""hr"
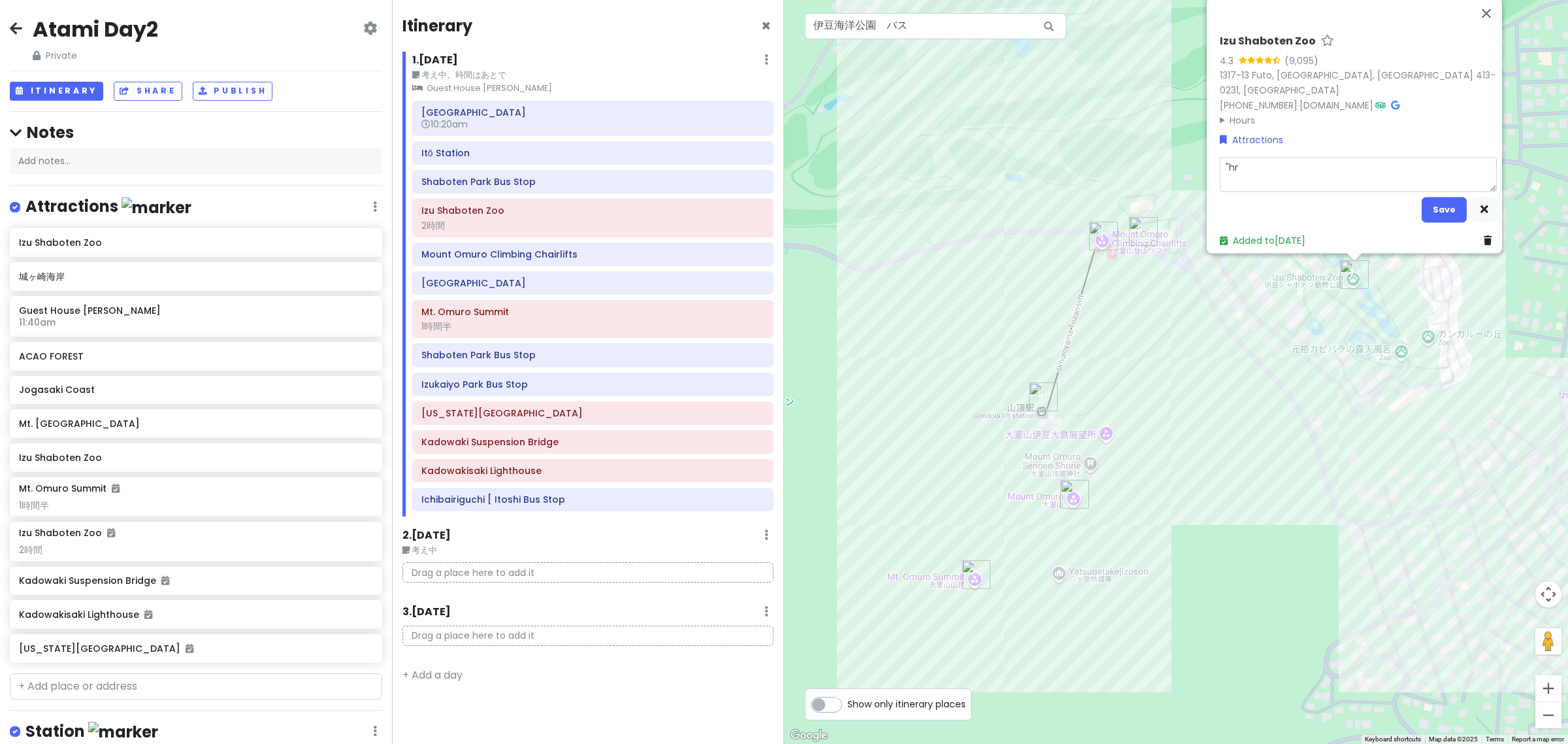
type textarea "x"
type textarea ""hr,"
type textarea "x"
type textarea ""hr,"
type textarea "x"
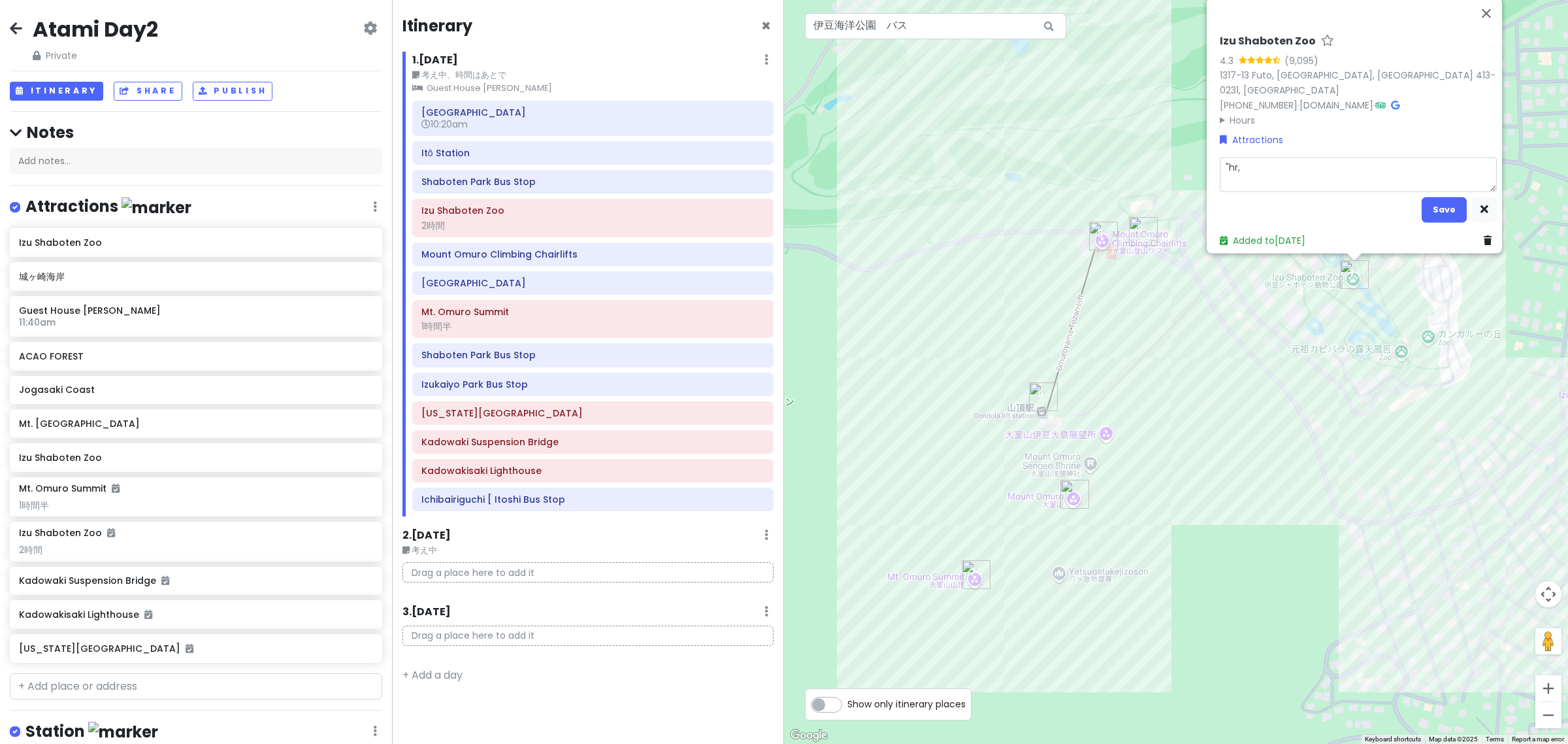
type textarea ""hr,"
type textarea "x"
type textarea ""hr"
type textarea "x"
type textarea ""h"
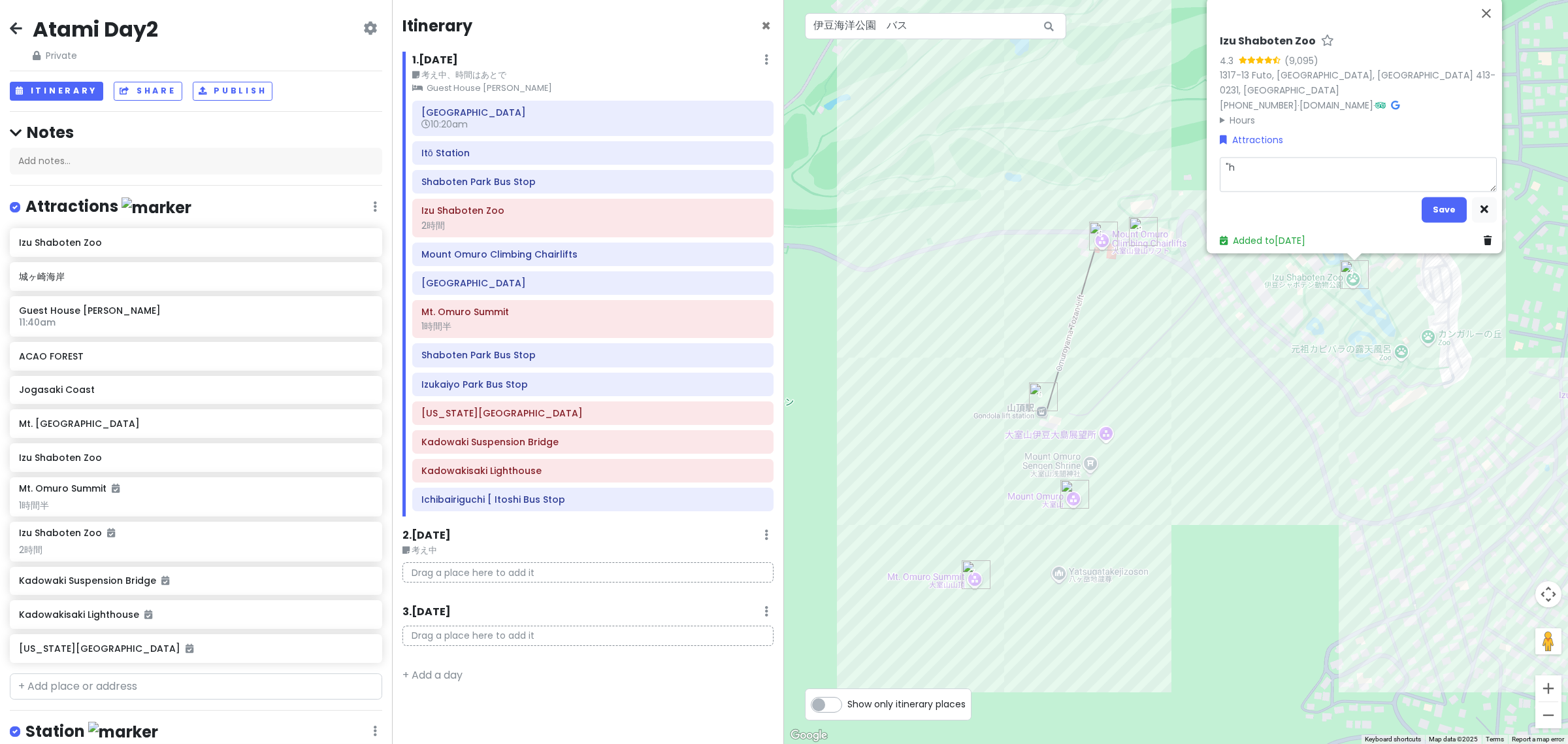
type textarea "x"
type textarea """
type textarea "x"
type textarea "2"
type textarea "x"
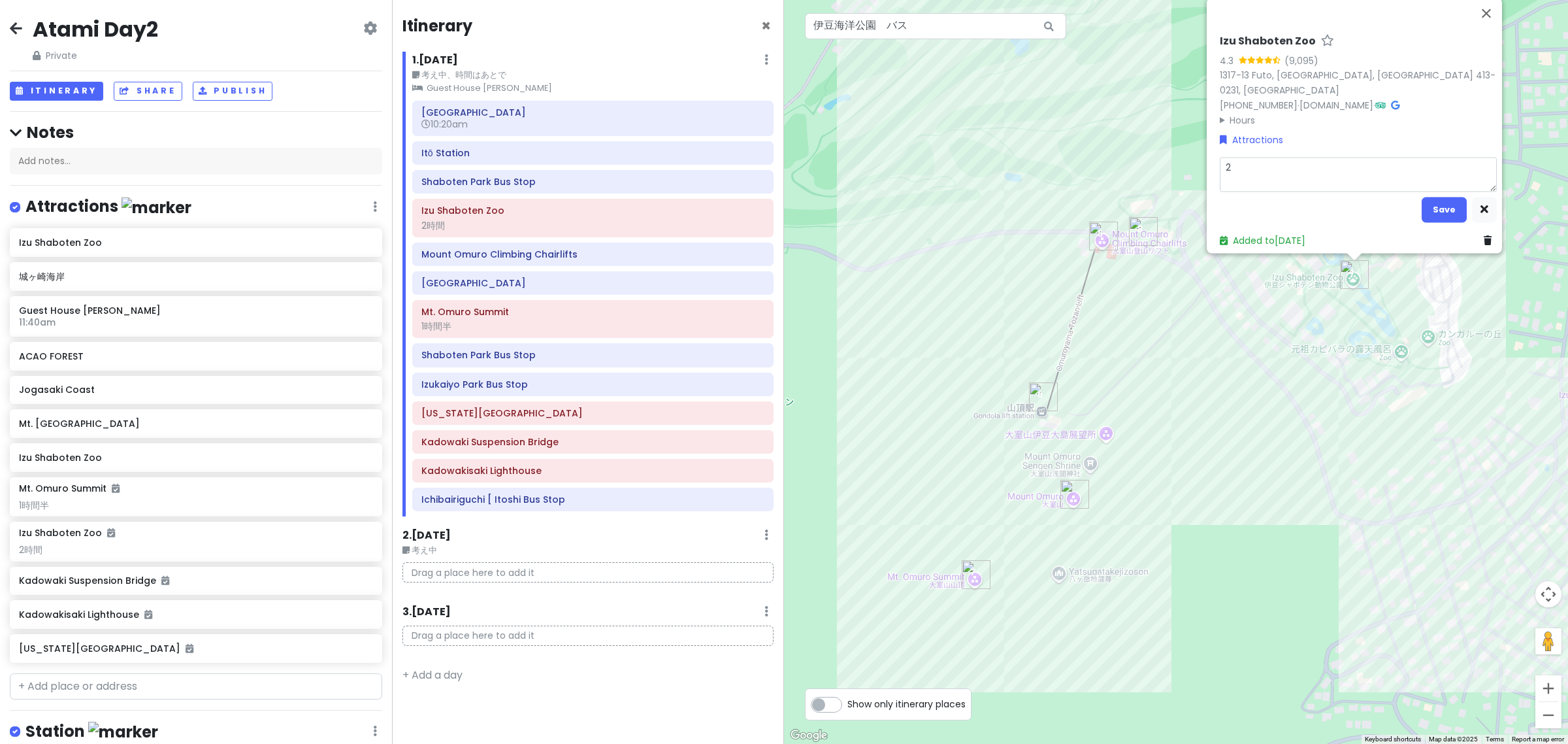
type textarea "2h"
type textarea "x"
type textarea "2hr"
type textarea "x"
type textarea "2hr,"
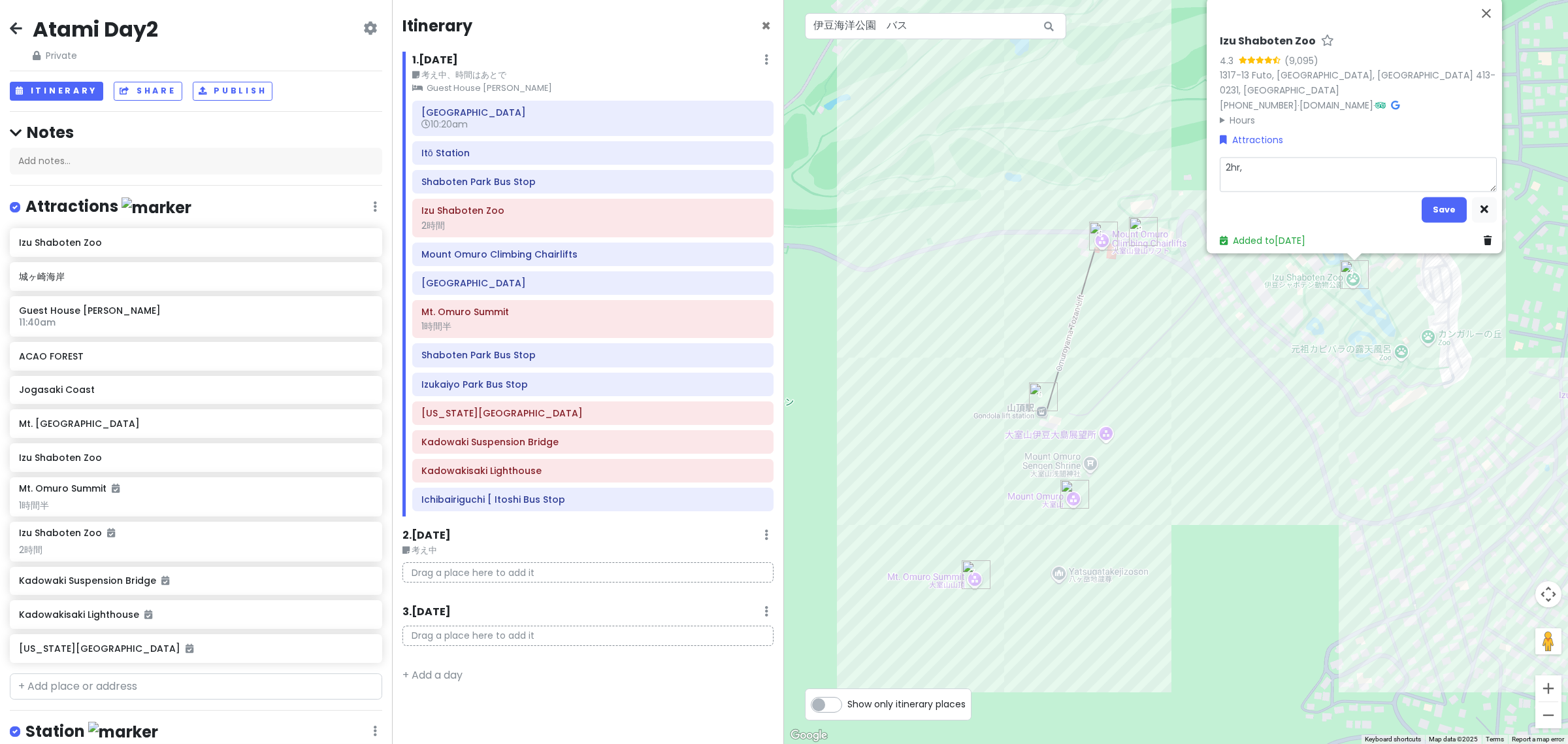
type textarea "x"
type textarea "2hr,"
type textarea "x"
type textarea "2hr, t"
type textarea "x"
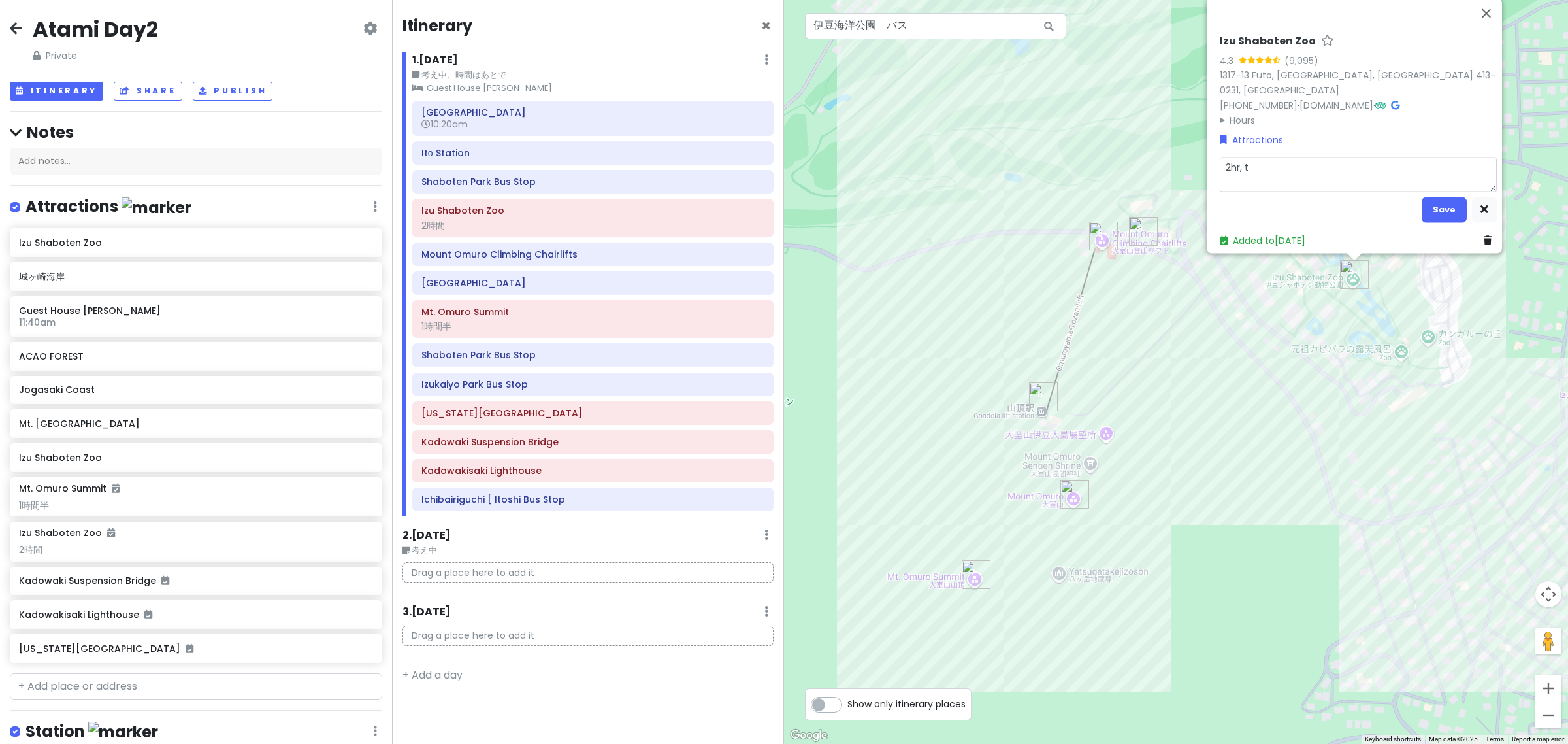
type textarea "2hr, ta"
type textarea "x"
type textarea "2hr, tak"
type textarea "x"
type textarea "2hr, take"
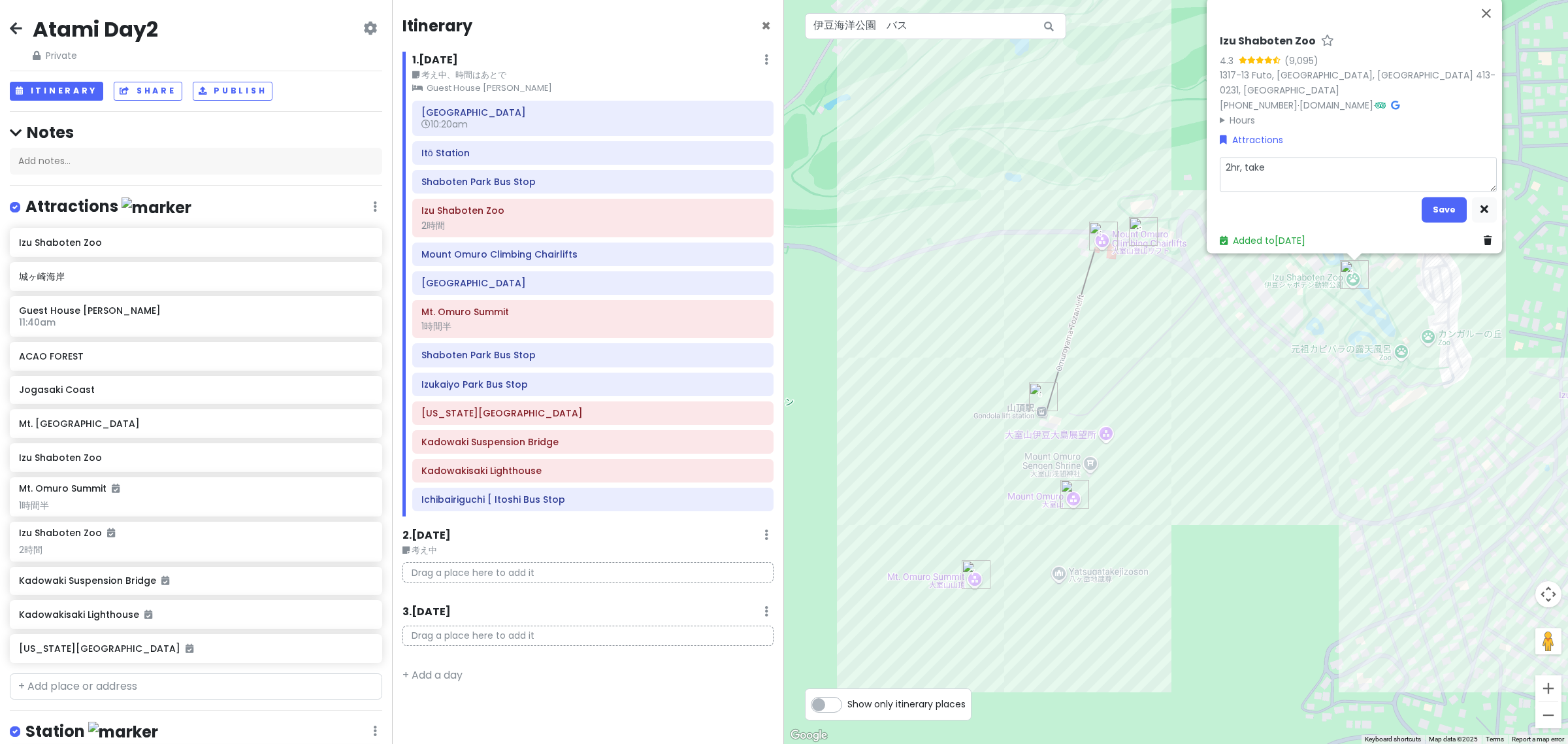
type textarea "x"
type textarea "2hr, takes"
type textarea "x"
type textarea "2hr, take"
type textarea "x"
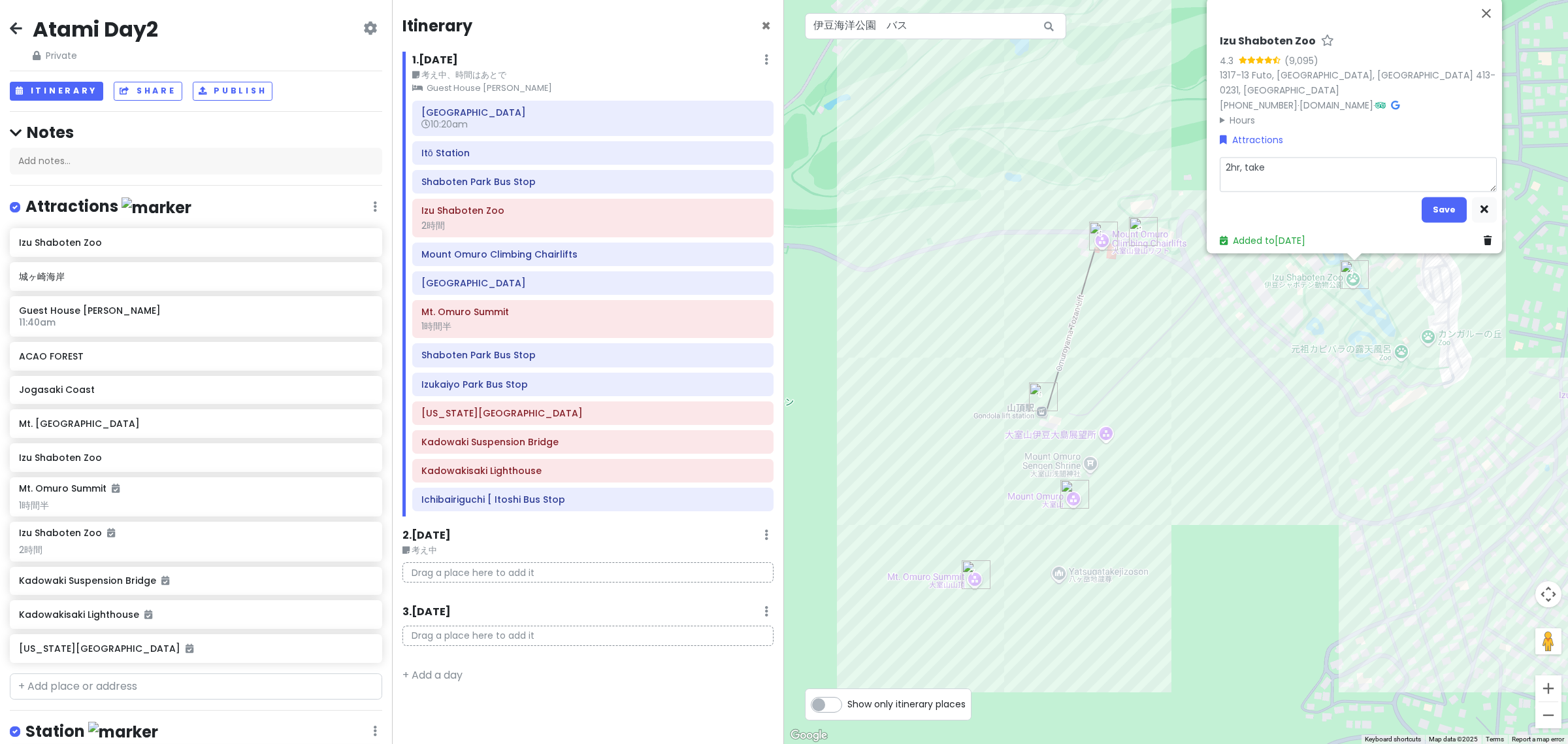
type textarea "2hr, tak"
type textarea "x"
type textarea "2hr, ta"
type textarea "x"
type textarea "2hr, t"
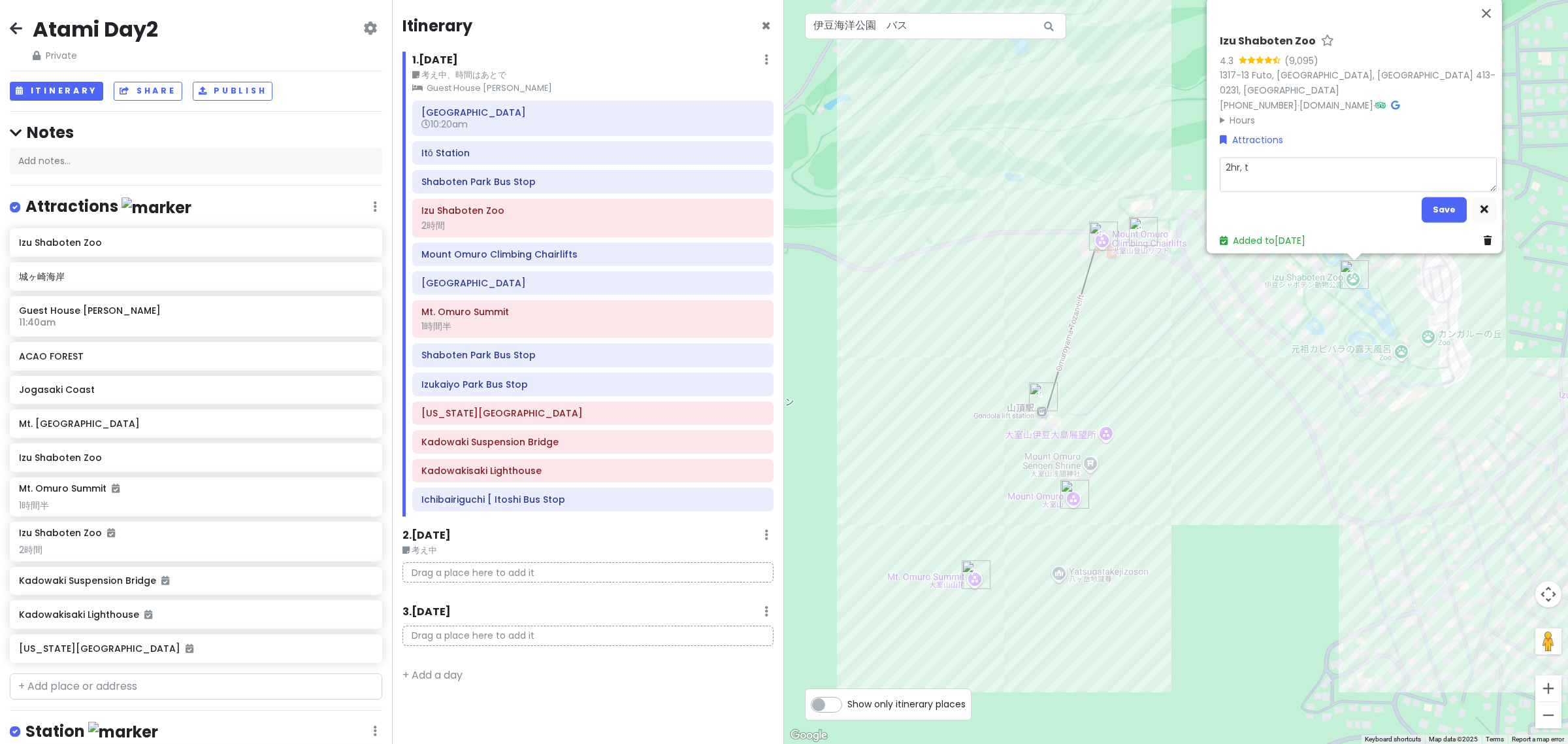
type textarea "x"
type textarea "2hr,"
type textarea "x"
type textarea "2hr, i"
type textarea "x"
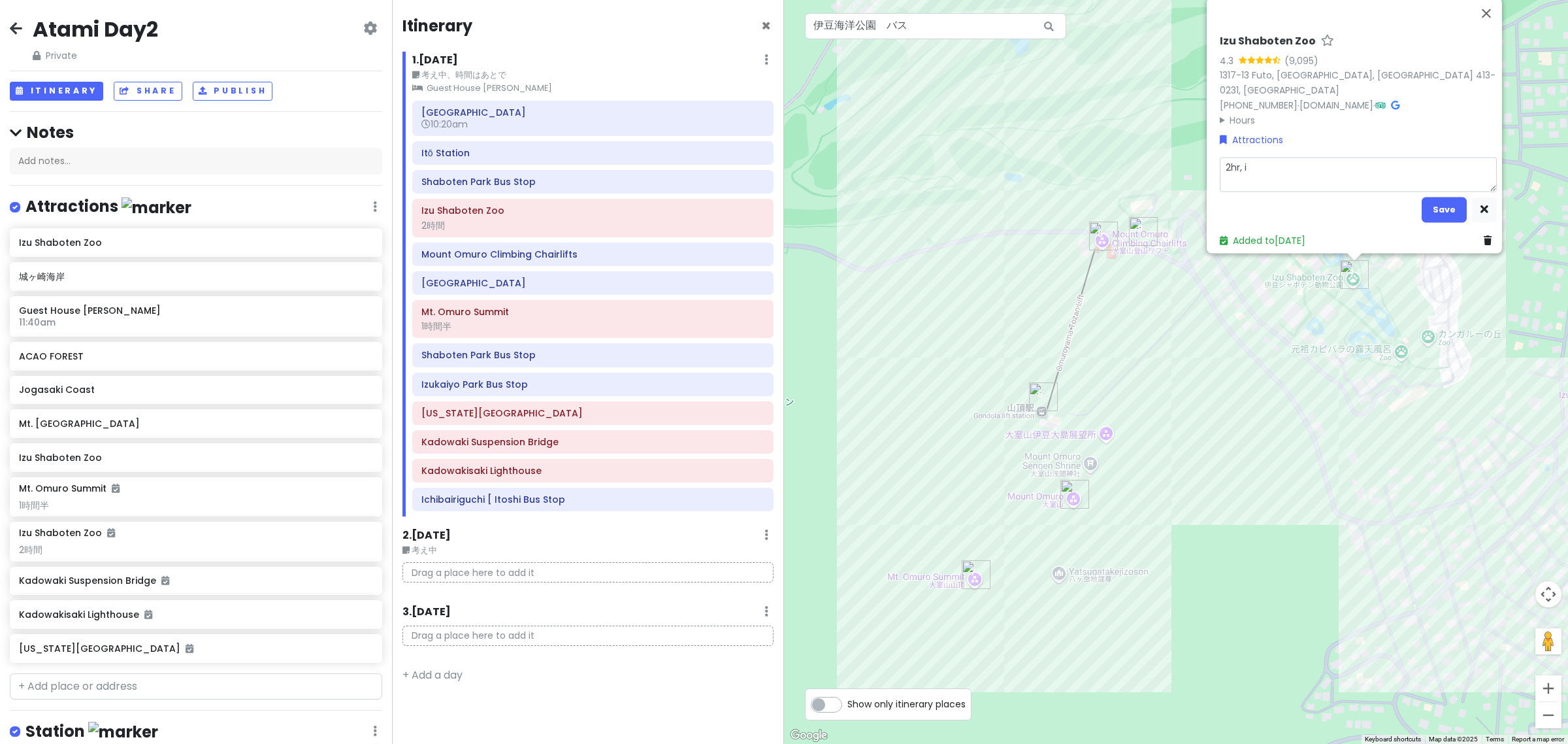
type textarea "2hr, it"
type textarea "x"
type textarea "2hr, it"
type textarea "x"
type textarea "2hr, it t"
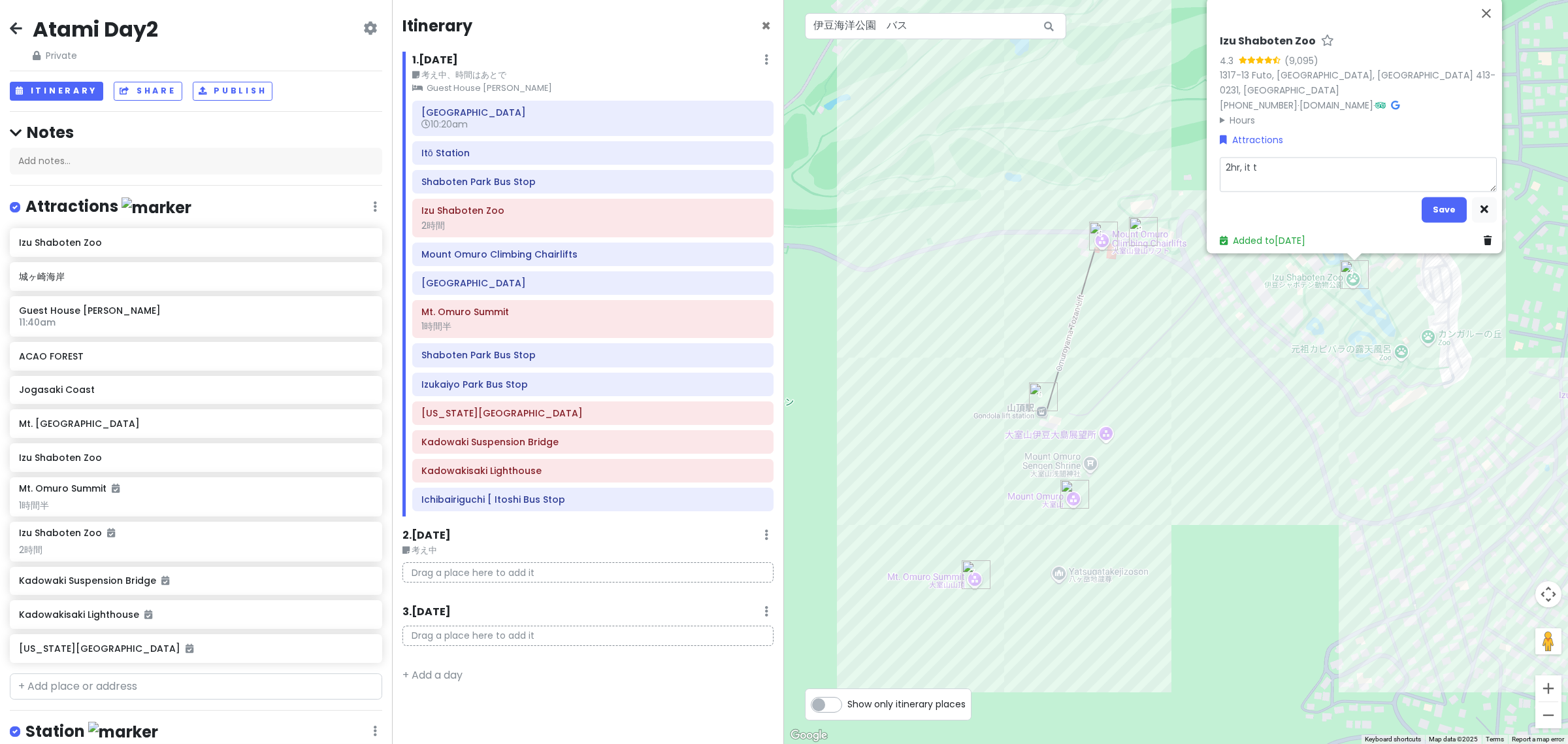
type textarea "x"
type textarea "2hr, it tak"
type textarea "x"
type textarea "2hr, it take"
type textarea "x"
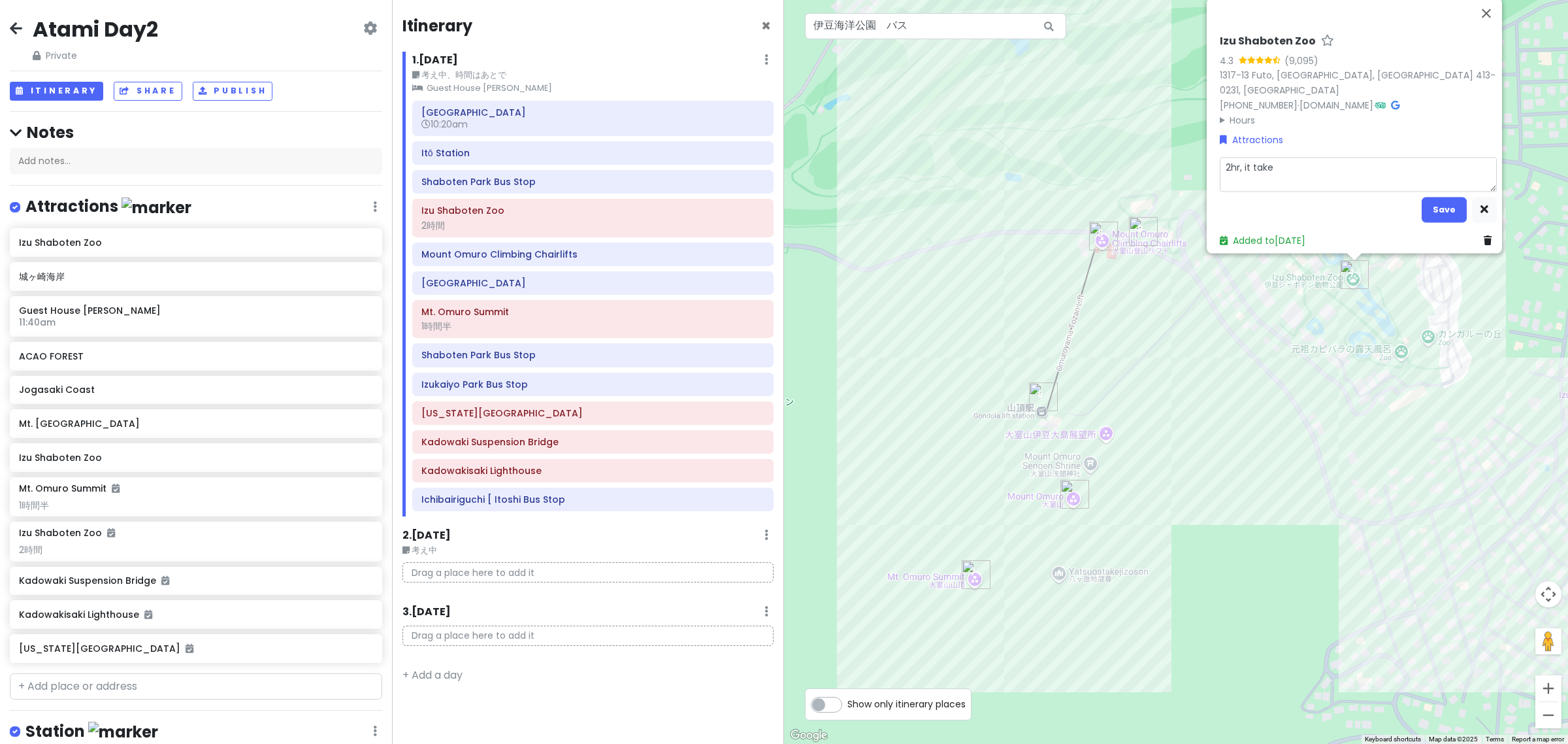
type textarea "2hr, it takes"
type textarea "x"
type textarea "2hr, it takes"
type textarea "x"
type textarea "2hr, it takes l"
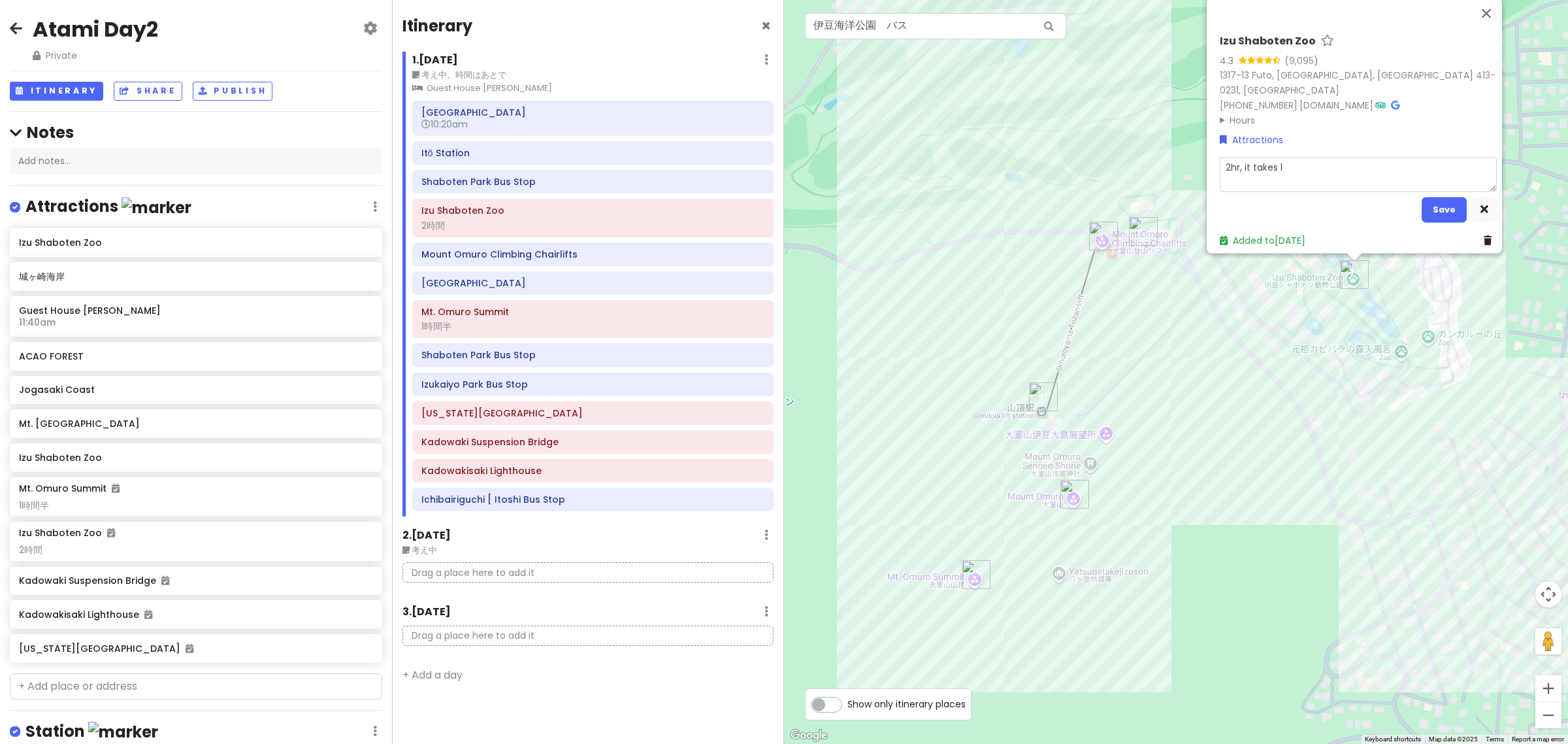
type textarea "x"
type textarea "2hr, it takes lo"
type textarea "x"
type textarea "2hr, it takes lon"
type textarea "x"
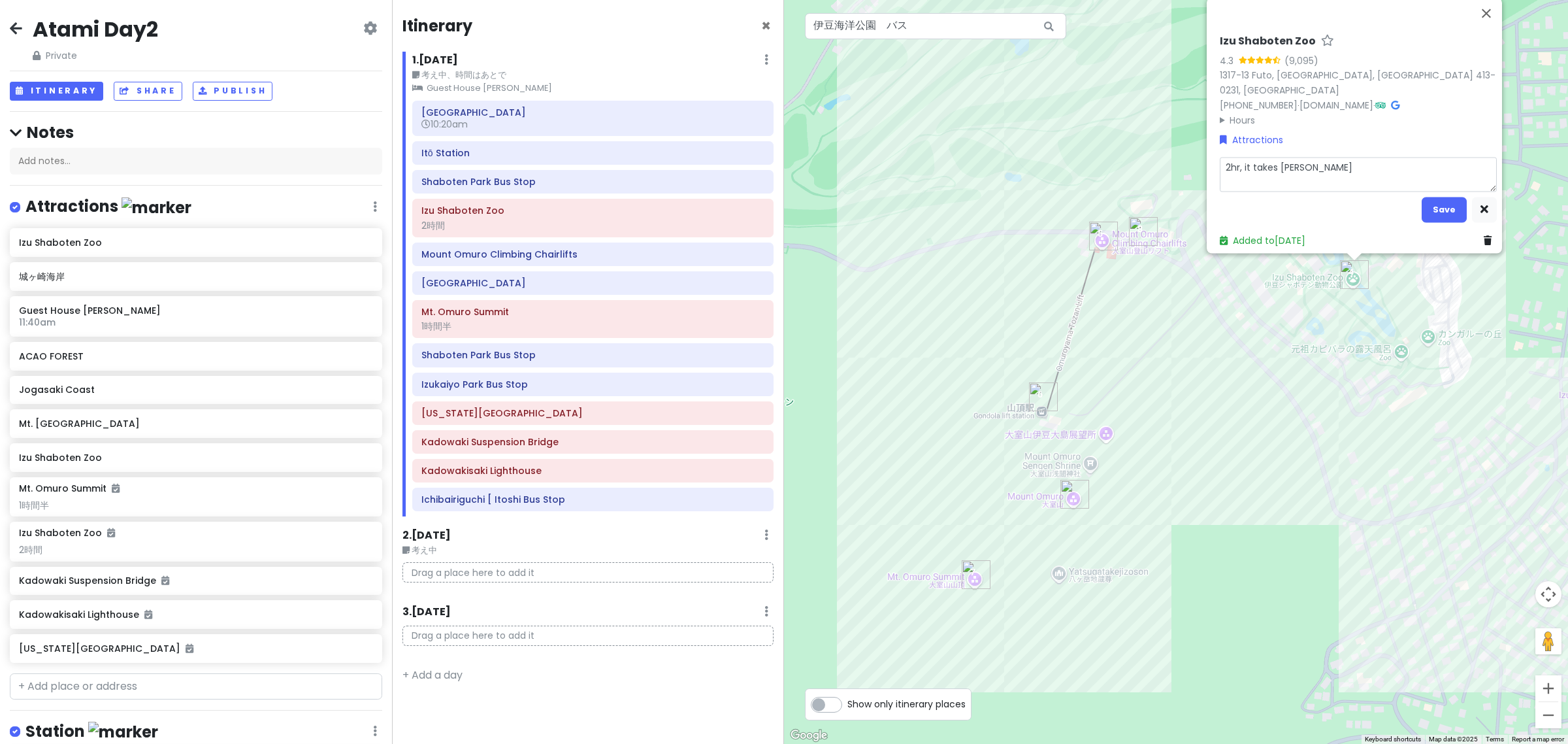
type textarea "2hr, it takes long"
type textarea "x"
type textarea "2hr, it takes longe"
type textarea "x"
type textarea "2hr, it takes longer"
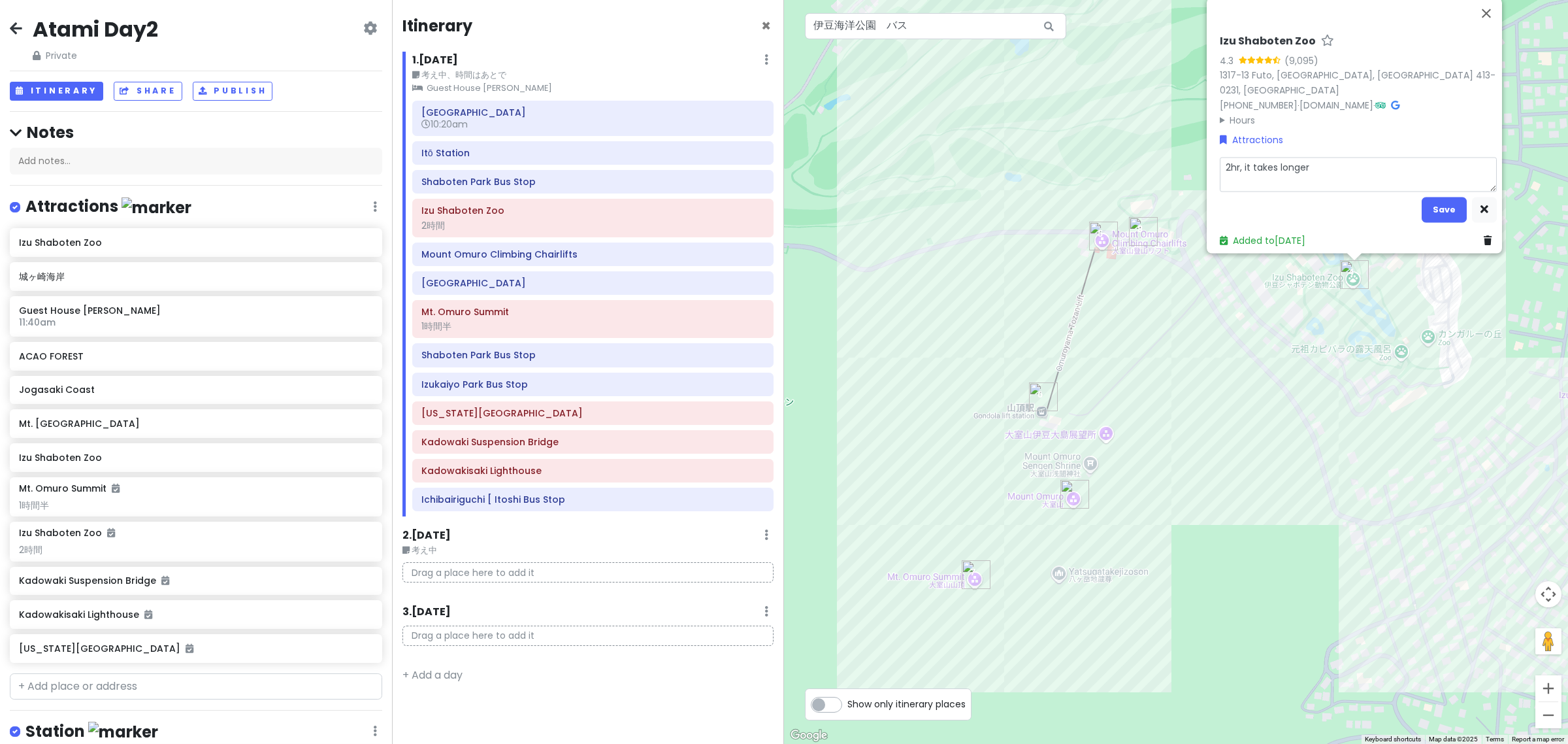
type textarea "x"
type textarea "2hr, it takes longer"
type textarea "x"
type textarea "2hr, it takes longer t"
type textarea "x"
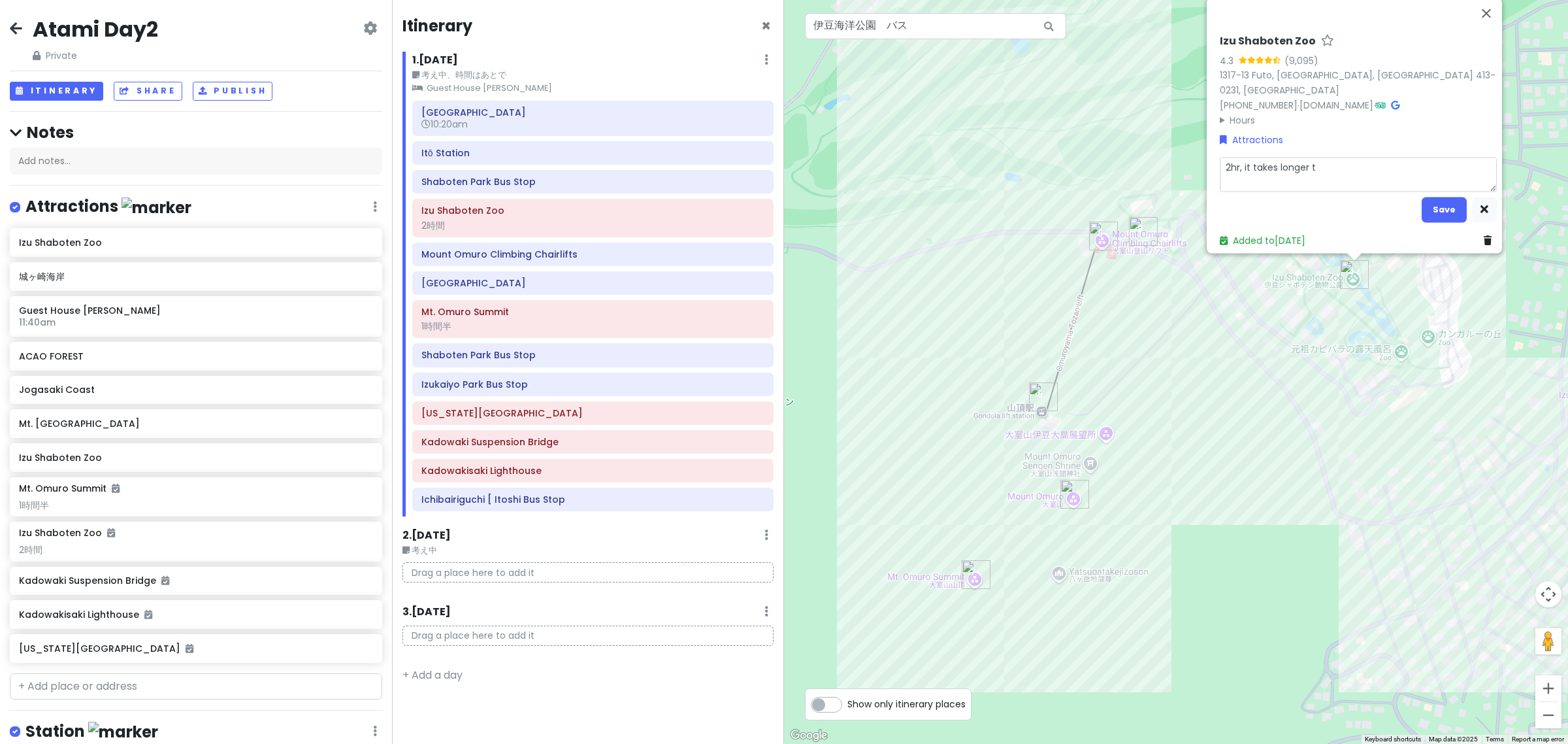
type textarea "2hr, it takes longer ti"
type textarea "x"
type textarea "2hr, it takes longer tim"
type textarea "x"
type textarea "2hr, it takes longer time"
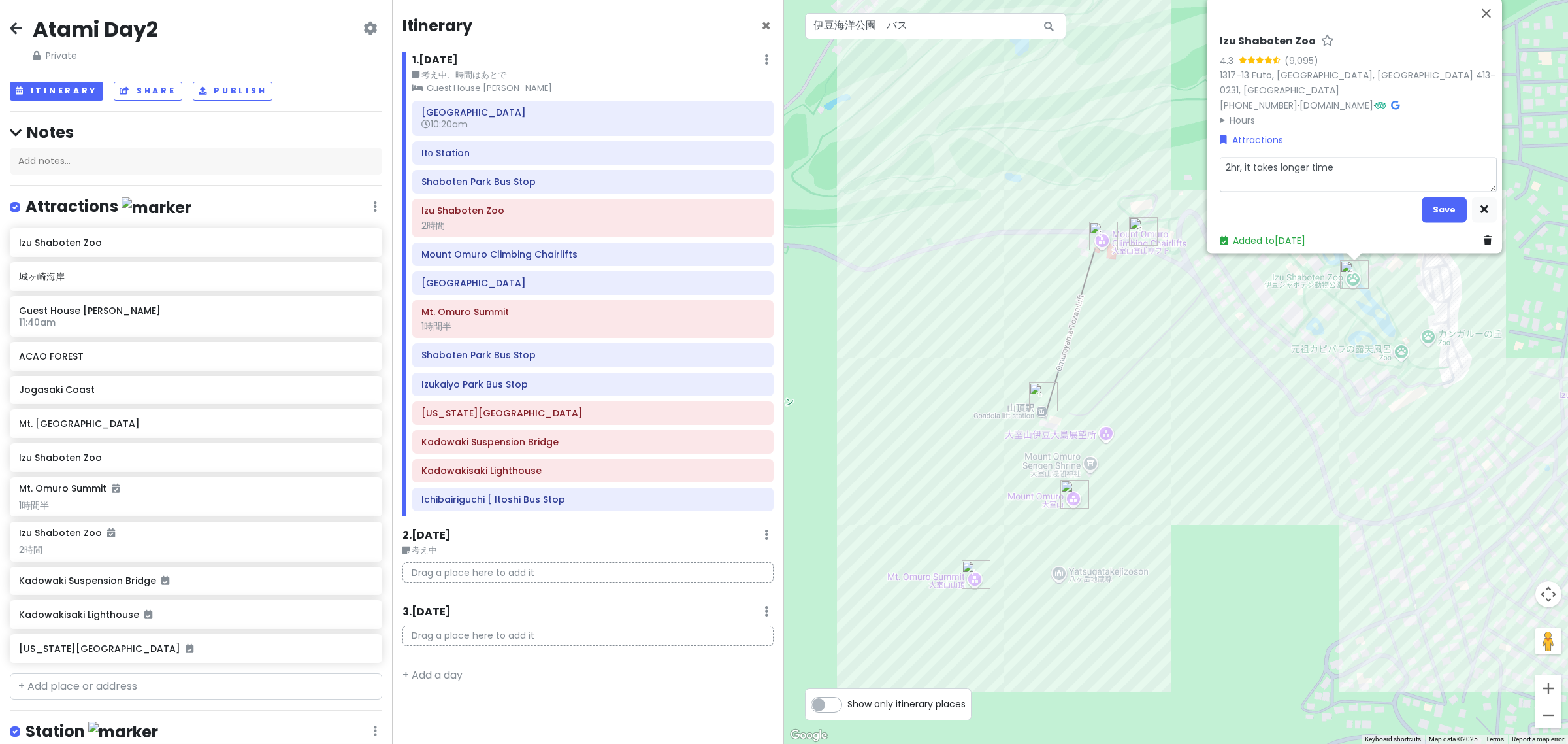
type textarea "x"
type textarea "2hr, it takes longer time"
type textarea "x"
type textarea "2hr, it takes longer time t"
type textarea "x"
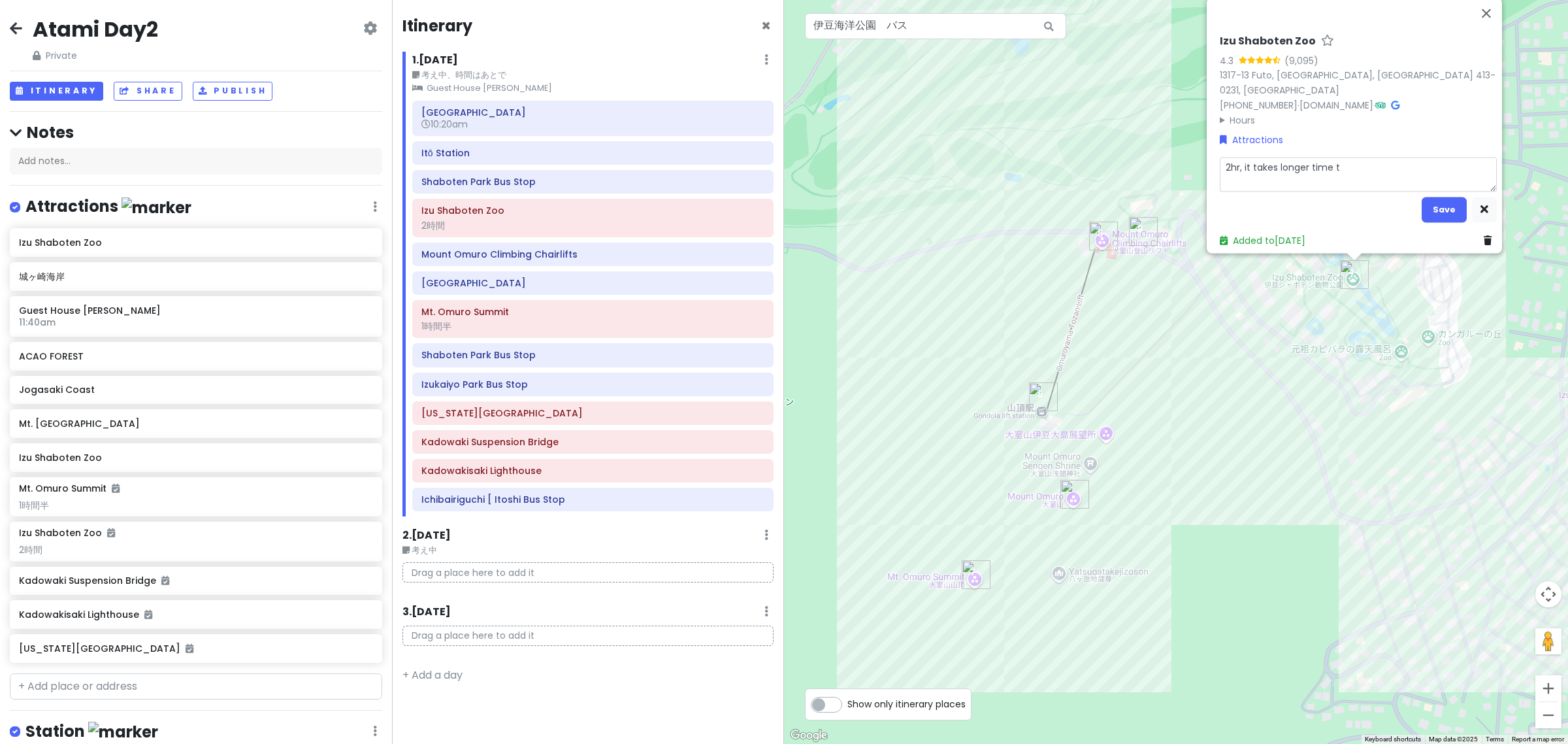
type textarea "2hr, it takes longer time th"
type textarea "x"
type textarea "2hr, it takes longer time tha"
type textarea "x"
type textarea "2hr, it takes longer time than"
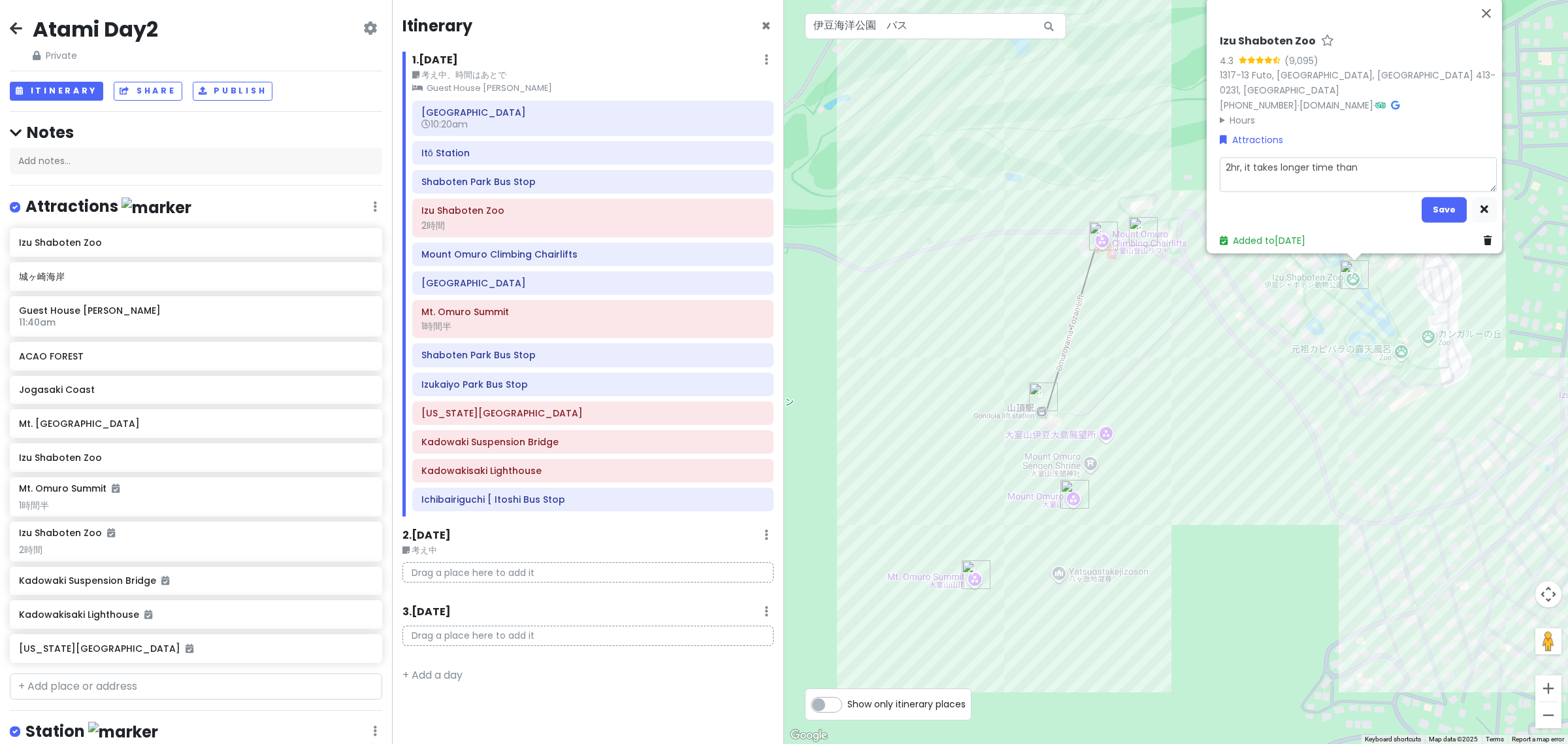
type textarea "x"
type textarea "2hr, it takes longer time than"
type textarea "x"
type textarea "2hr, it takes longer time than i"
type textarea "x"
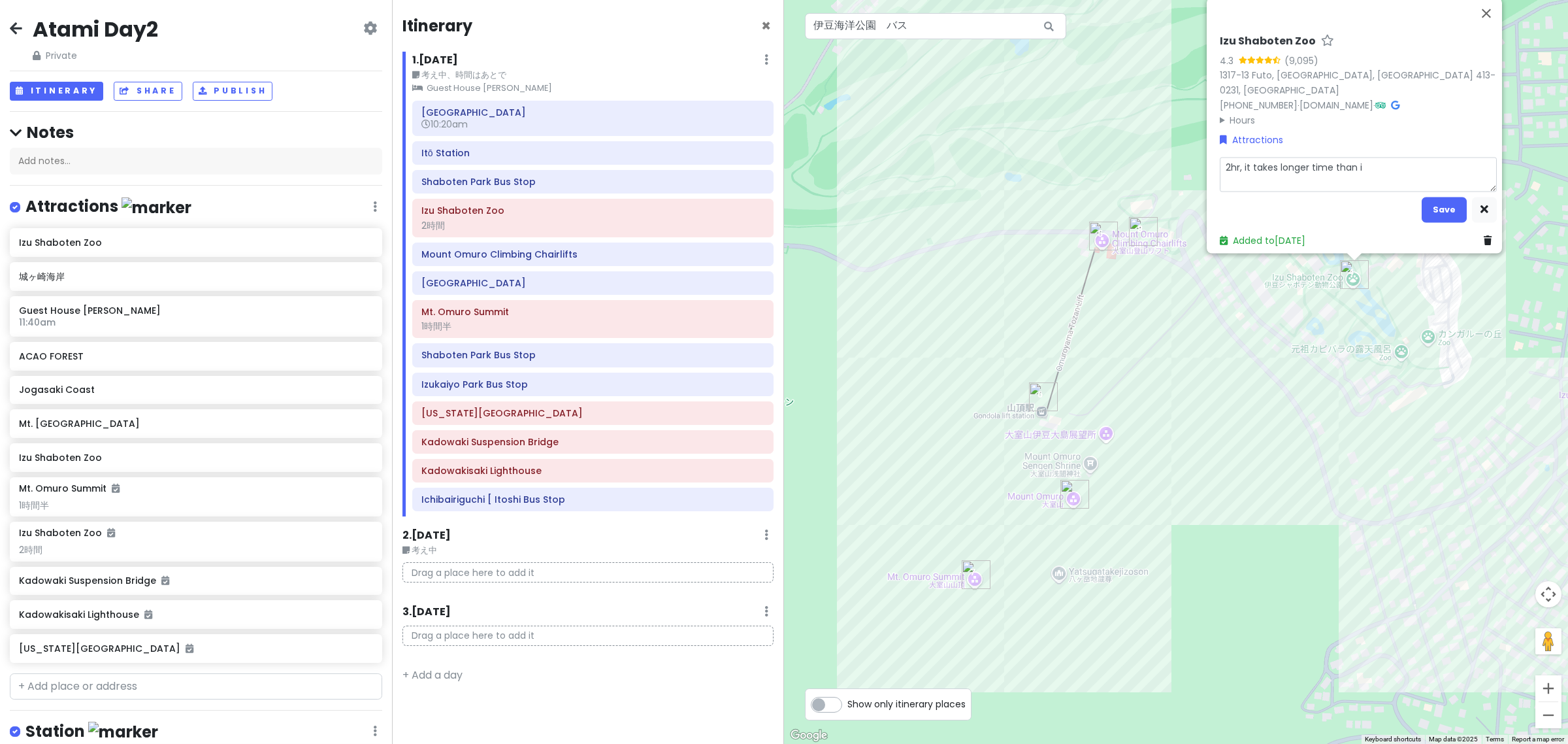
type textarea "2hr, it takes longer time than i"
type textarea "x"
type textarea "2hr, it takes longer time than i"
type textarea "x"
type textarea "2hr, it takes longer time than"
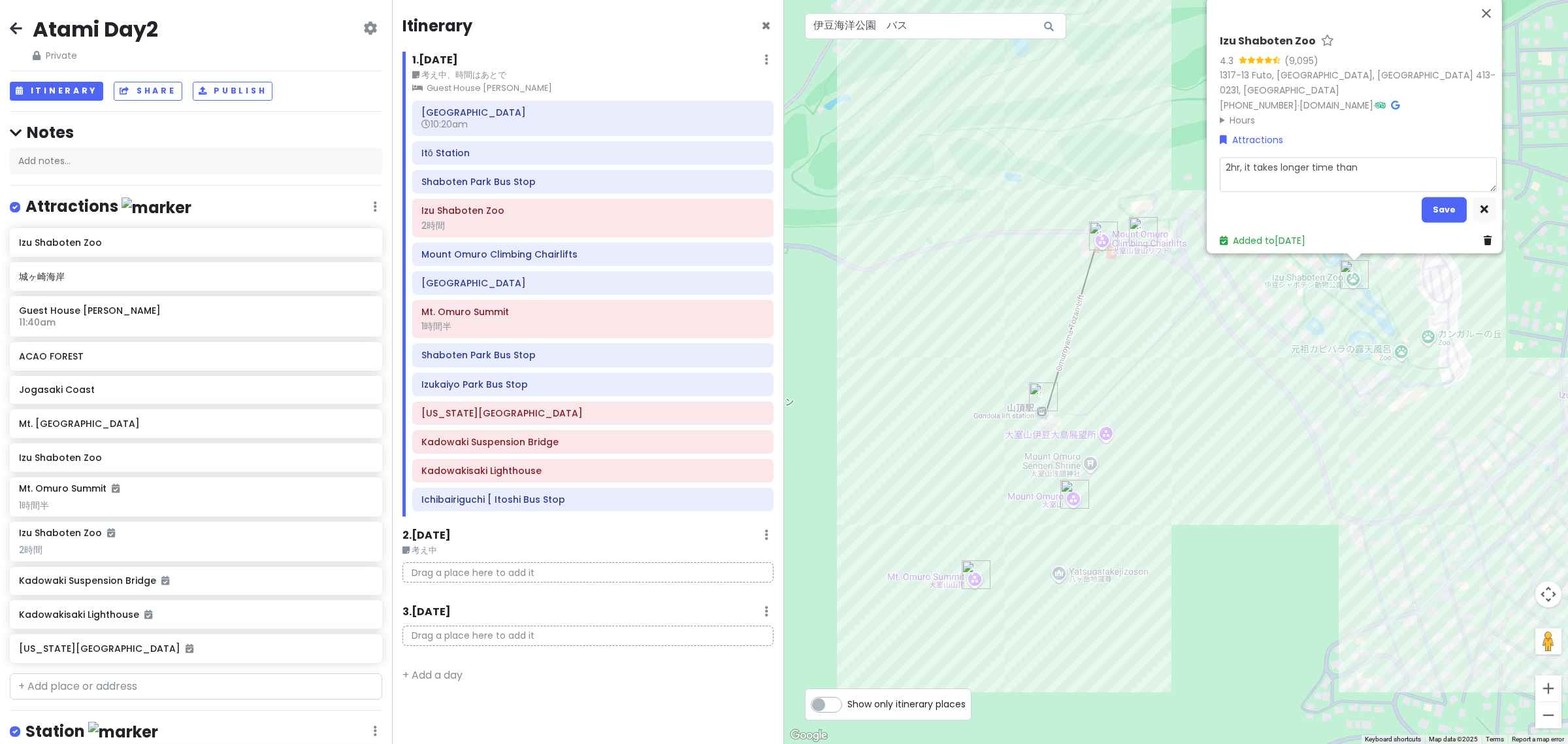
type textarea "x"
type textarea "2hr, it takes longer time than U"
type textarea "x"
type textarea "2hr, it takes longer time than"
type textarea "x"
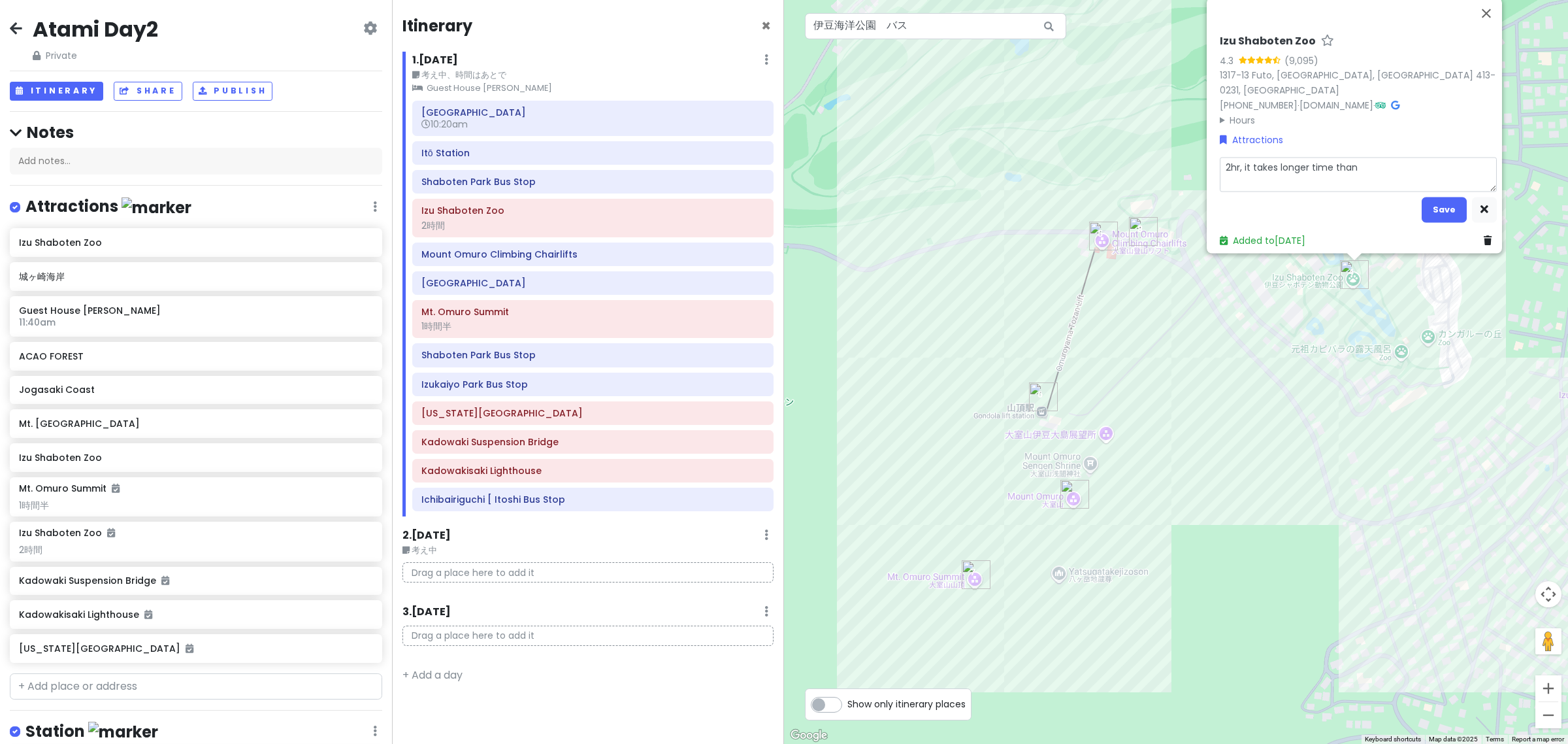
type textarea "2hr, it takes longer time than I"
type textarea "x"
type textarea "2hr, it takes longer time than I"
type textarea "x"
type textarea "2hr, it takes longer time than I e"
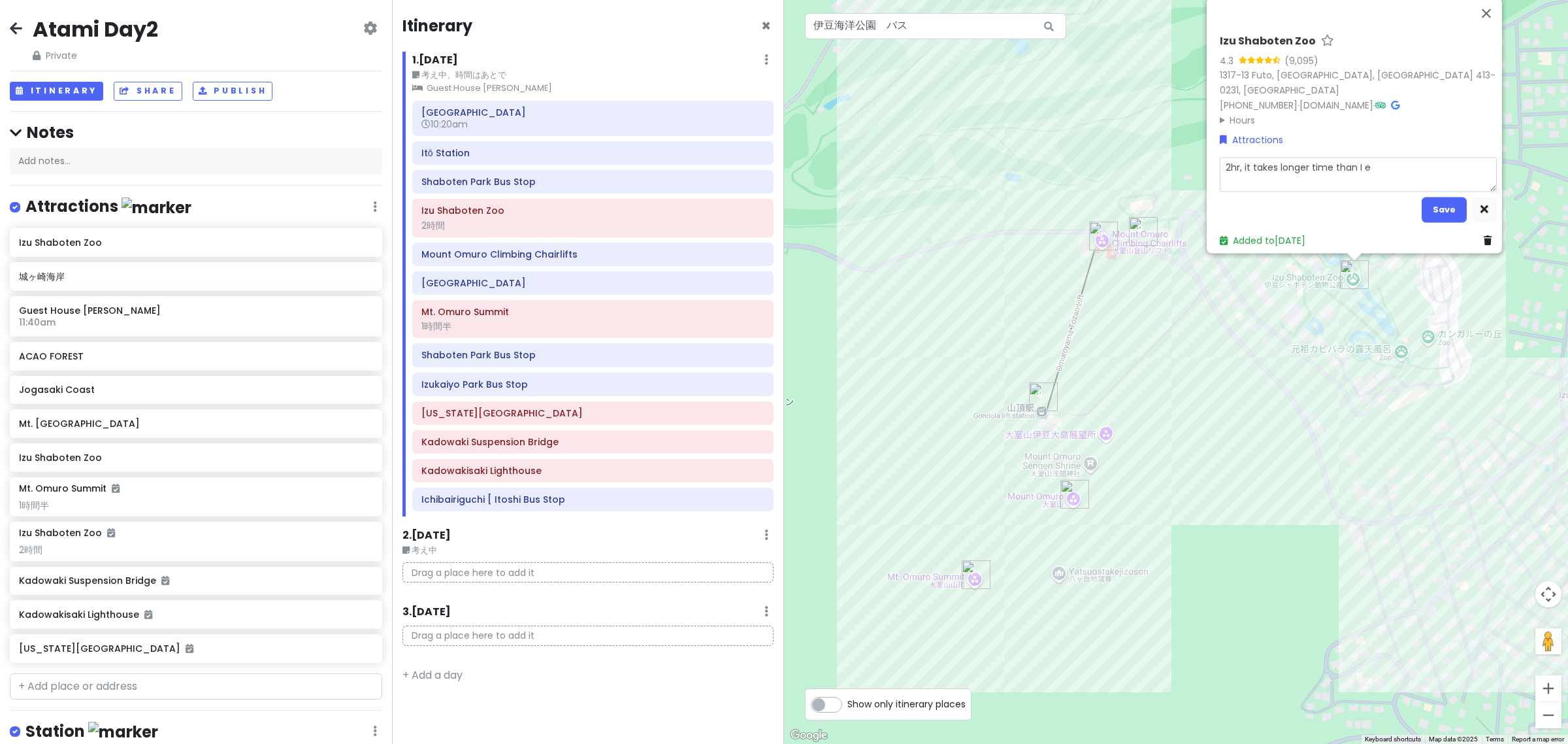
type textarea "x"
type textarea "2hr, it takes longer time than I ex"
type textarea "x"
type textarea "2hr, it takes longer time than I exp"
type textarea "x"
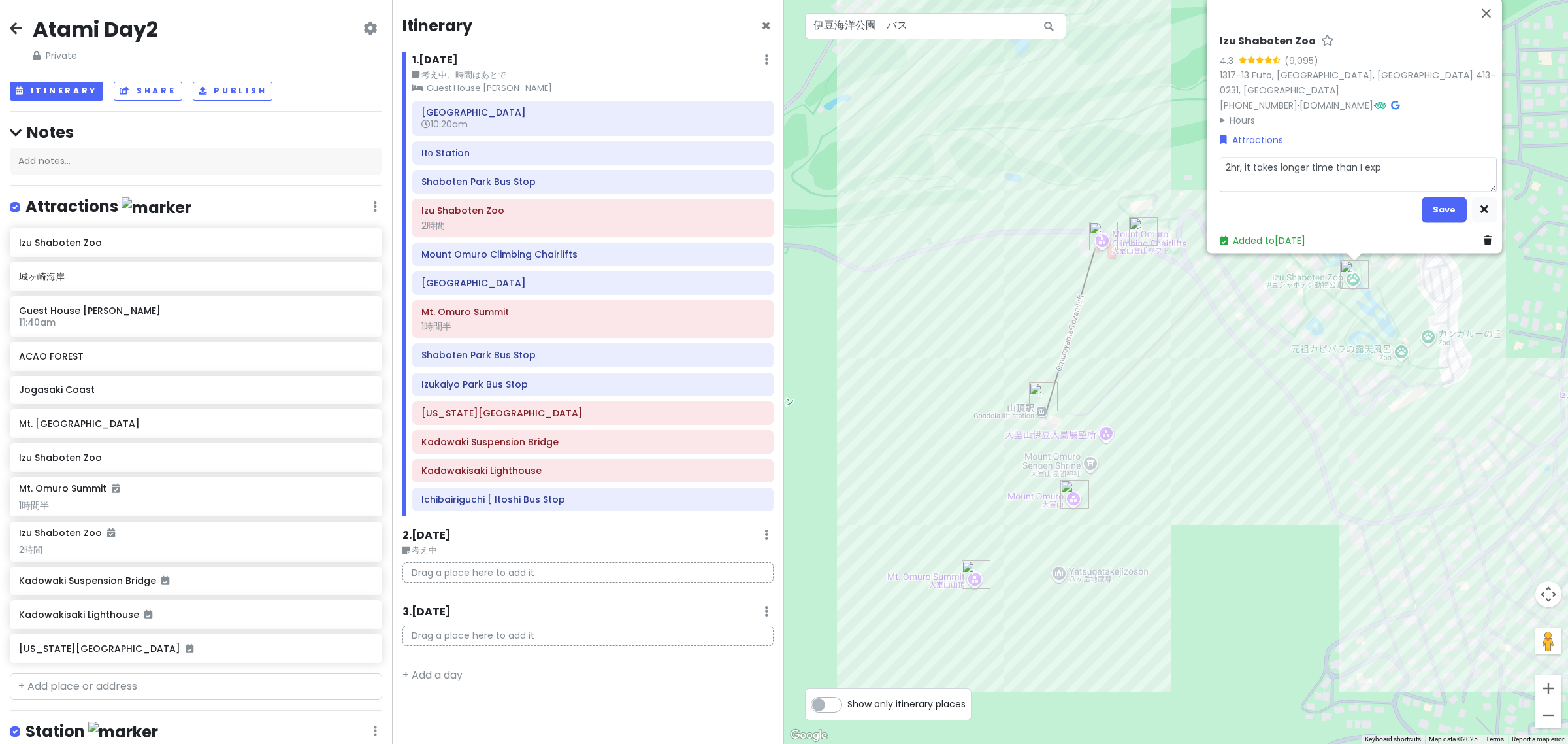
type textarea "2hr, it takes longer time than I expe"
type textarea "x"
type textarea "2hr, it takes longer time than I expec"
type textarea "x"
type textarea "2hr, it takes longer time than I expect"
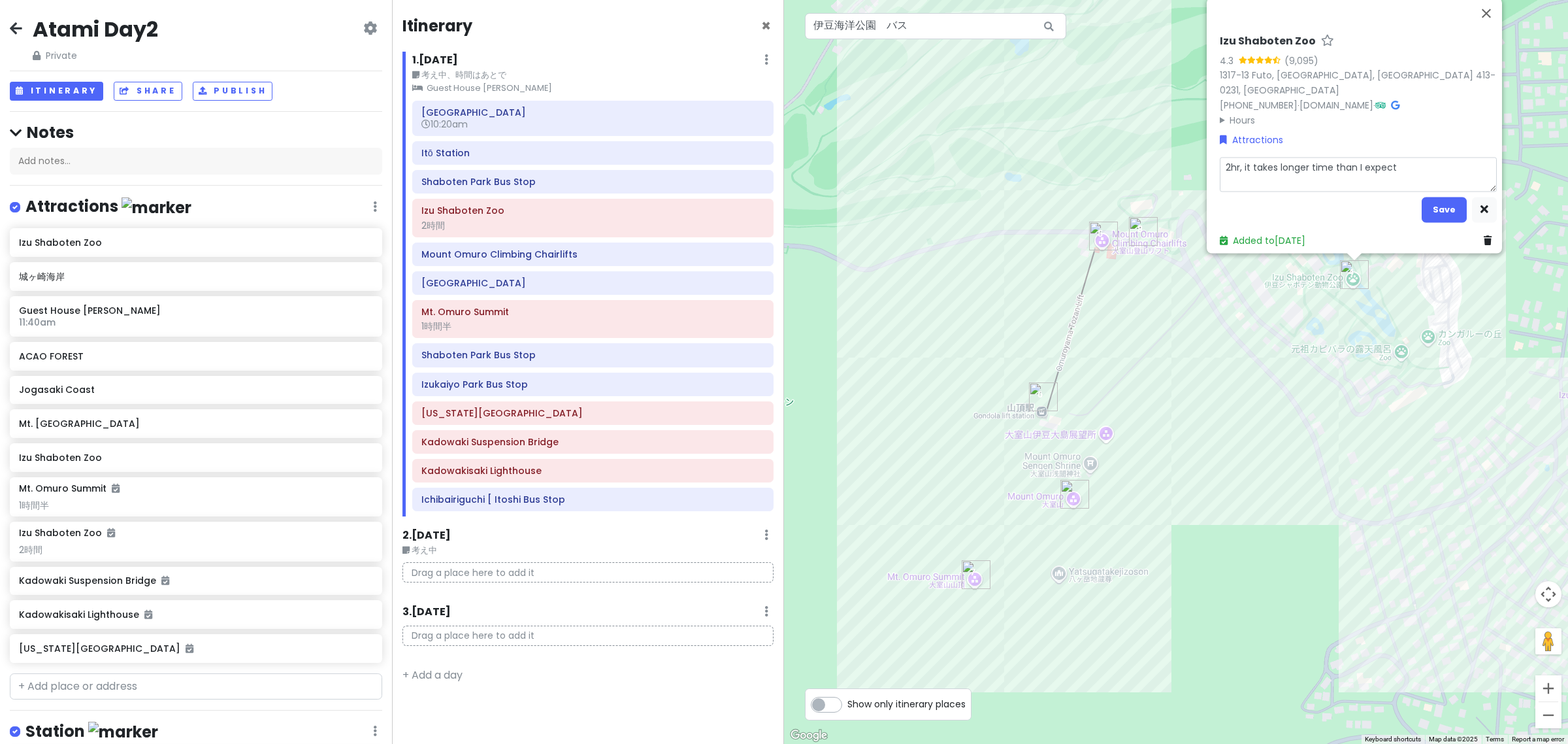
type textarea "x"
type textarea "2hr, it takes longer time than I expecte"
type textarea "x"
type textarea "2hr, it takes longer time than I expected"
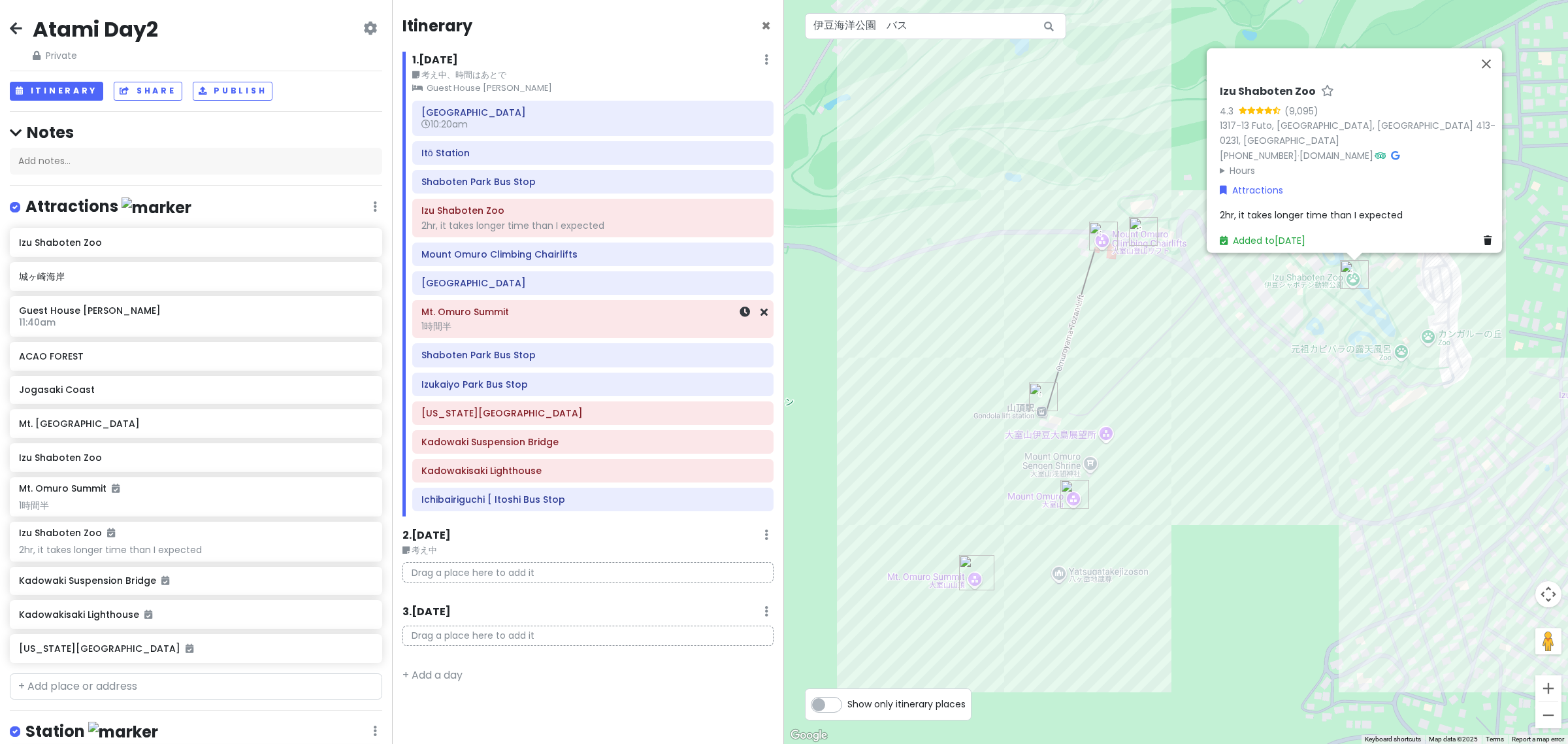
click at [506, 329] on div "1時間半" at bounding box center [593, 327] width 343 height 12
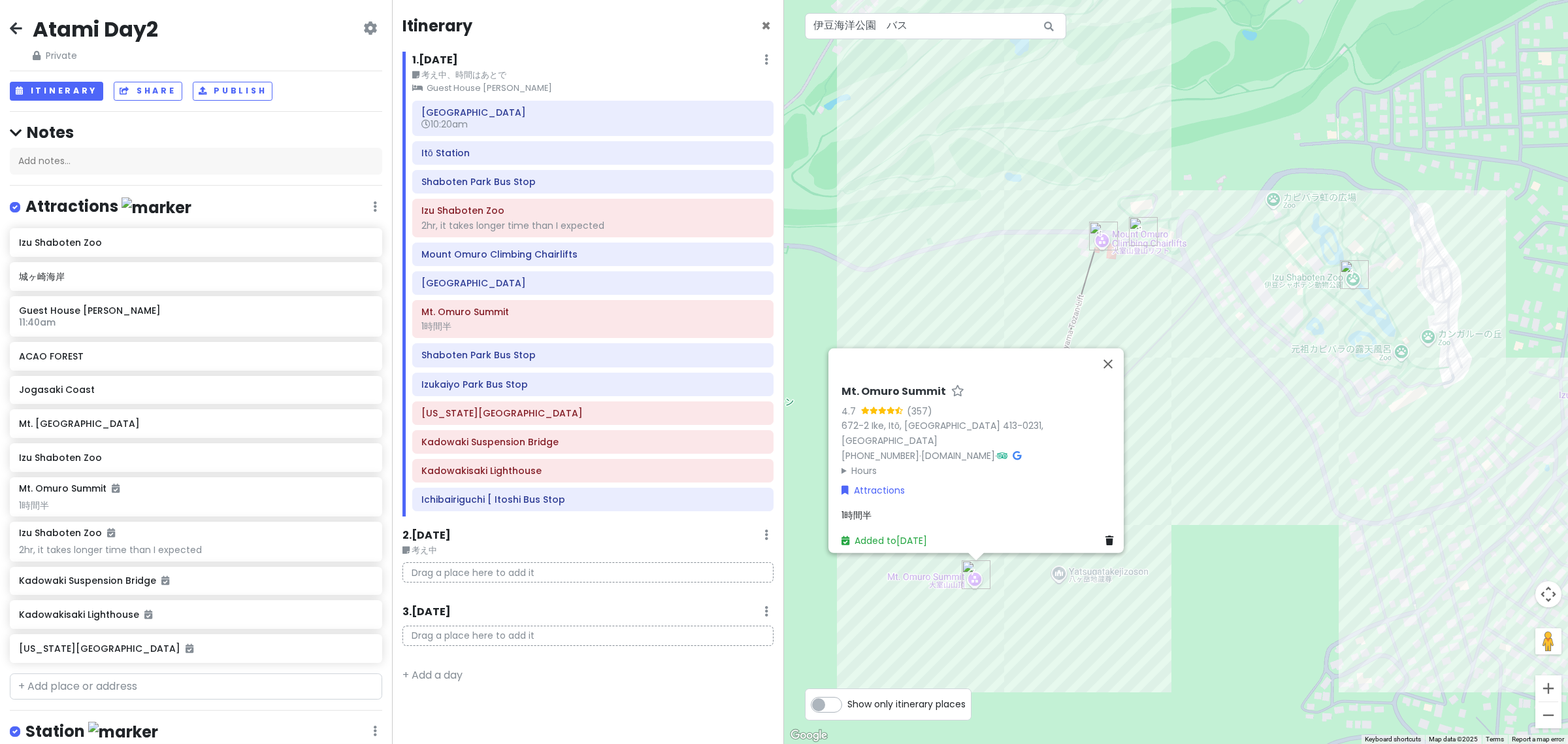
click at [847, 498] on div "Mt. Omuro Summit 4.7 (357) 672-2 Ike, Itō, Shizuoka 413-0231, Japan +81 557-51-…" at bounding box center [979, 467] width 287 height 173
click at [860, 508] on span "1時間半" at bounding box center [856, 514] width 30 height 13
type textarea "x"
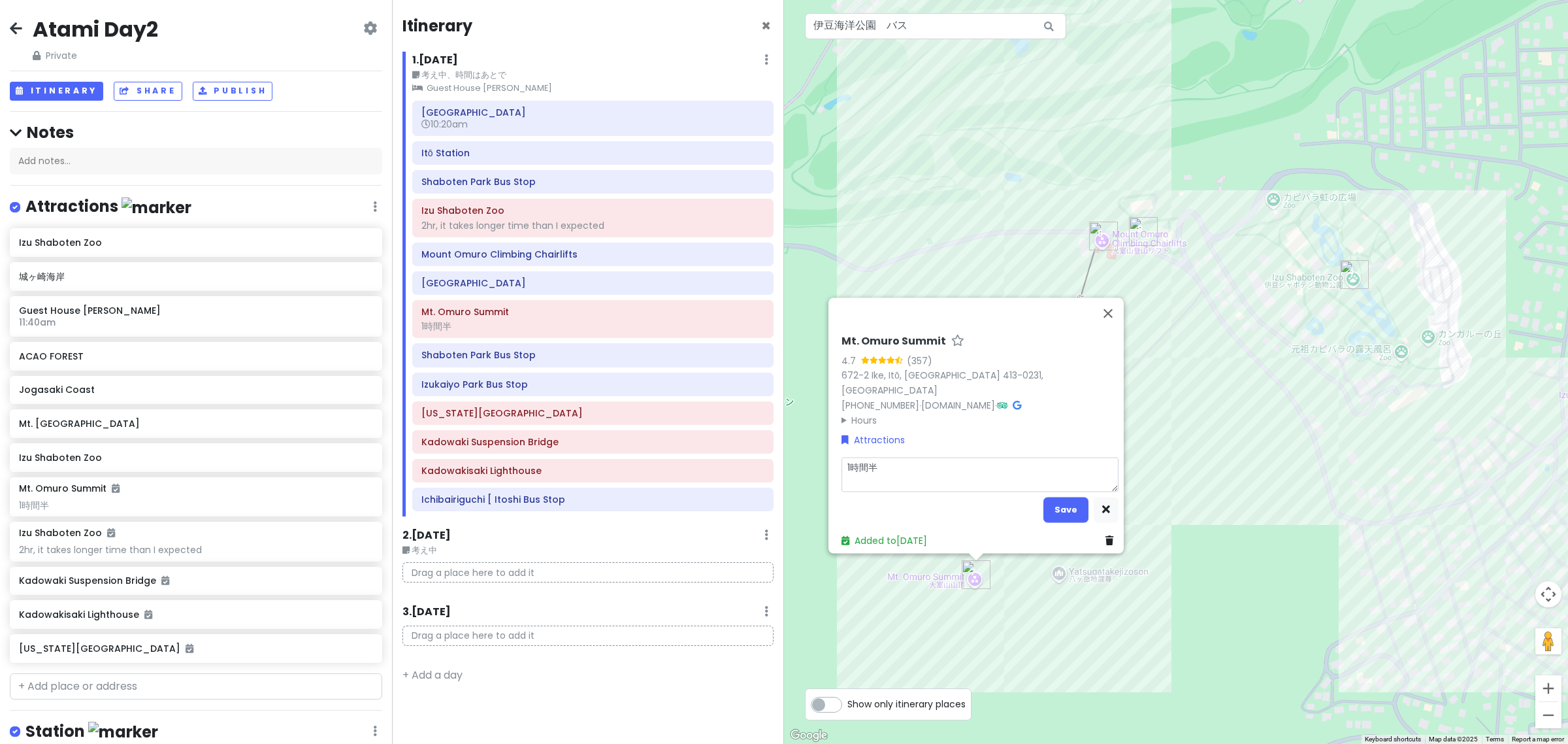
click at [736, 440] on div "Atami Day2 Private Change Dates Make a Copy Delete Trip Go Pro ⚡️ Give Feedback…" at bounding box center [784, 372] width 1568 height 744
type textarea "x"
type textarea "1"
type textarea "x"
type textarea "1."
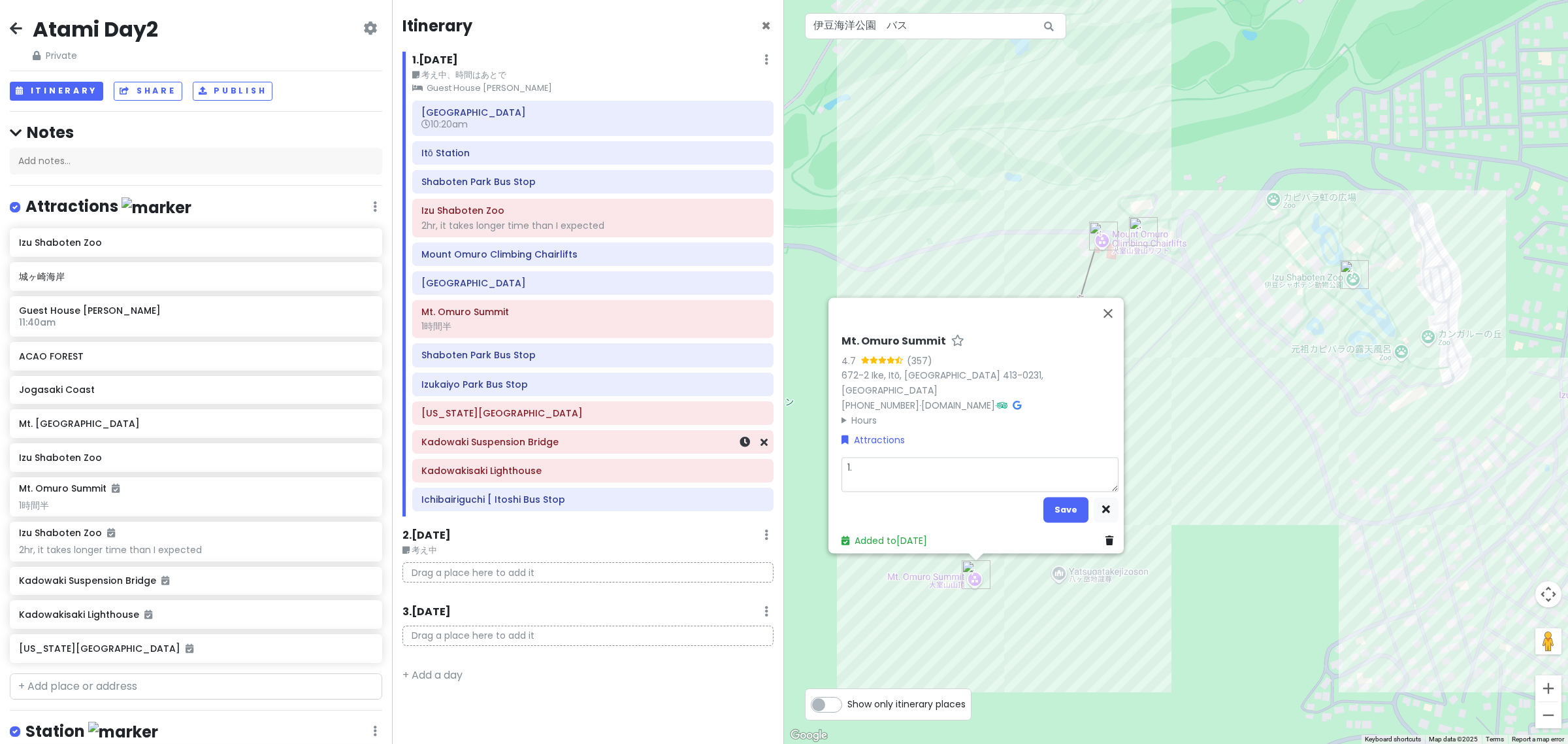
type textarea "x"
type textarea "1.5"
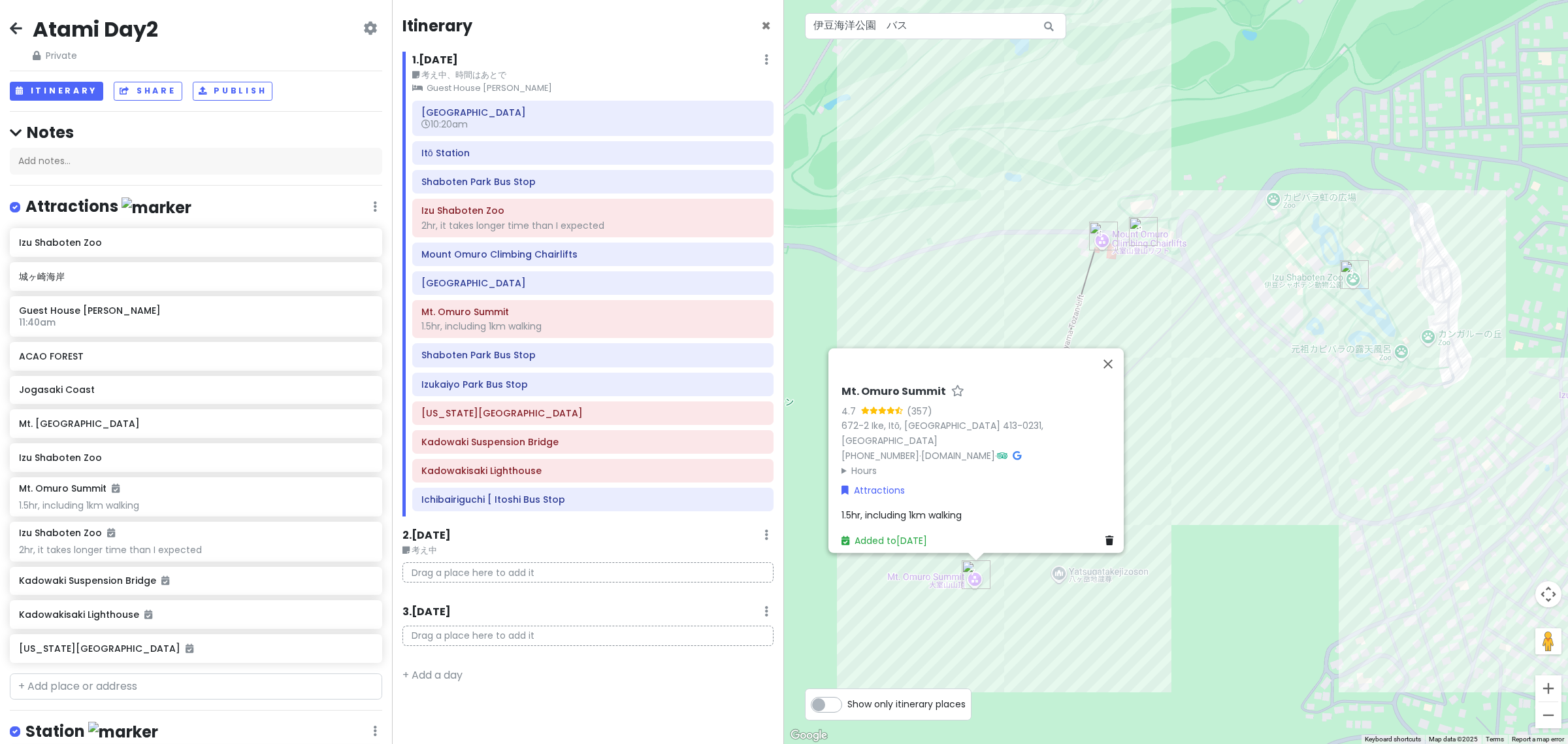
click at [928, 302] on div "No data available. Mt. Omuro Summit 4.7 (357) 672-2 Ike, Itō, Shizuoka 413-0231…" at bounding box center [1176, 372] width 784 height 744
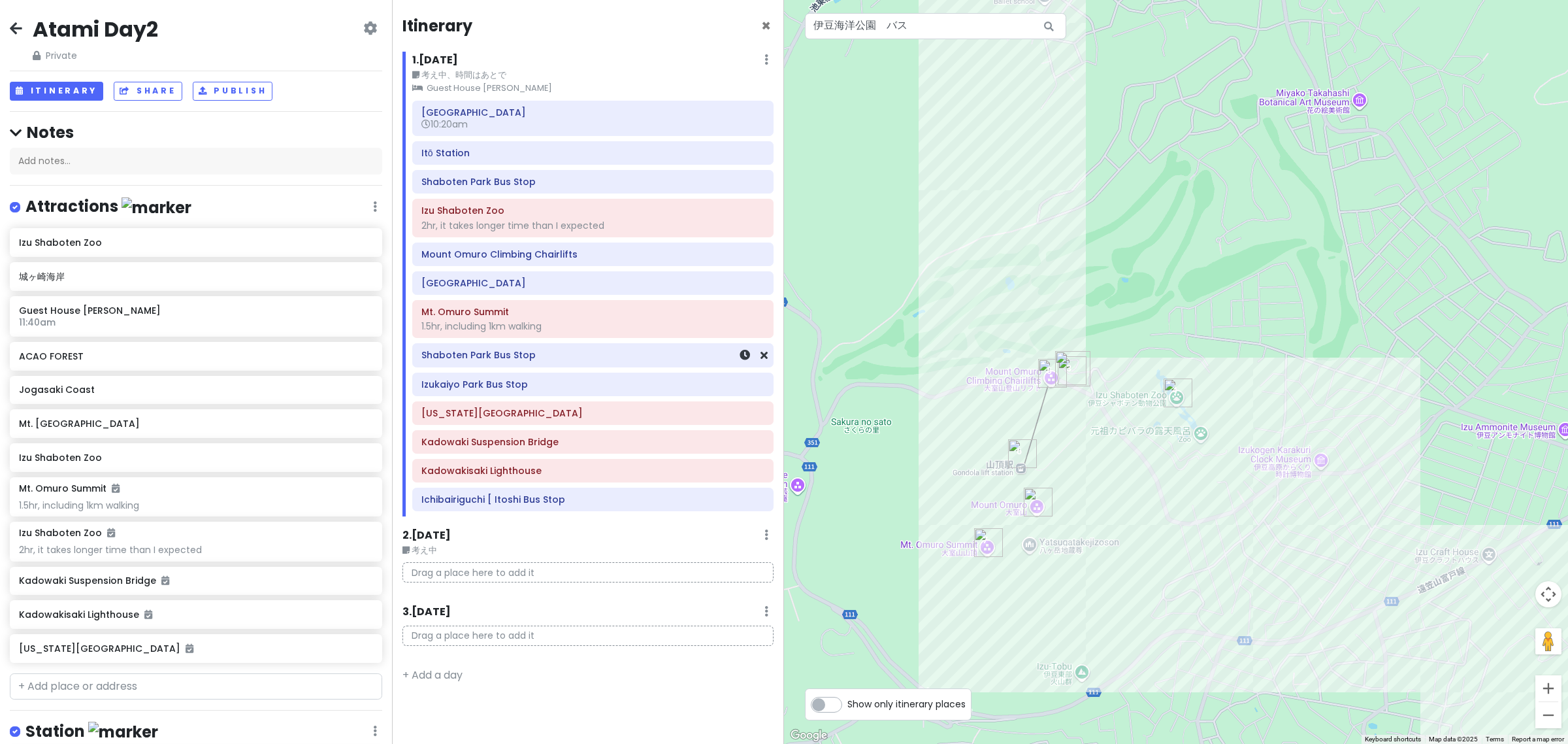
click at [562, 358] on h6 "Shaboten Park Bus Stop" at bounding box center [593, 355] width 343 height 12
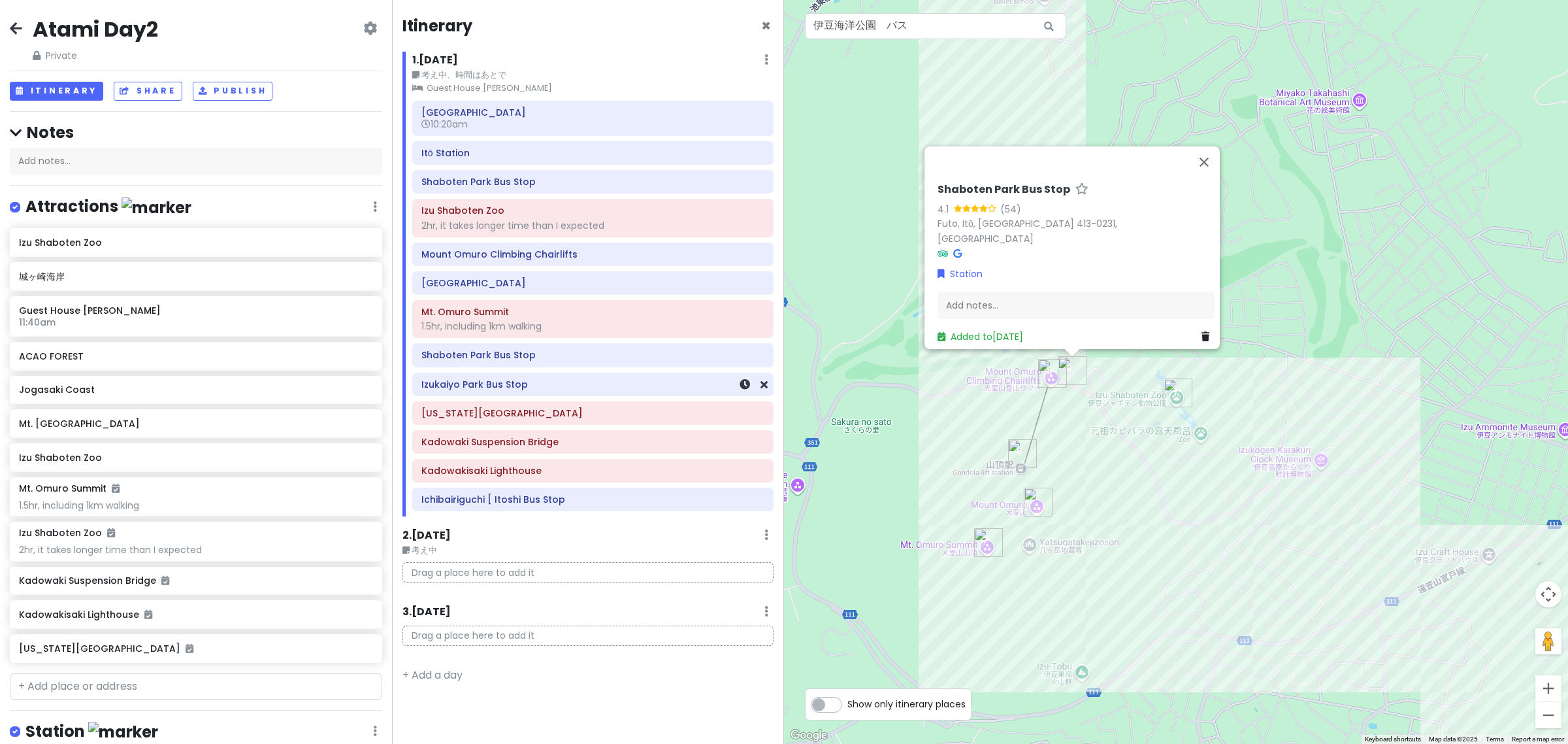
click at [575, 386] on h6 "Izukaiyo Park Bus Stop" at bounding box center [593, 384] width 343 height 12
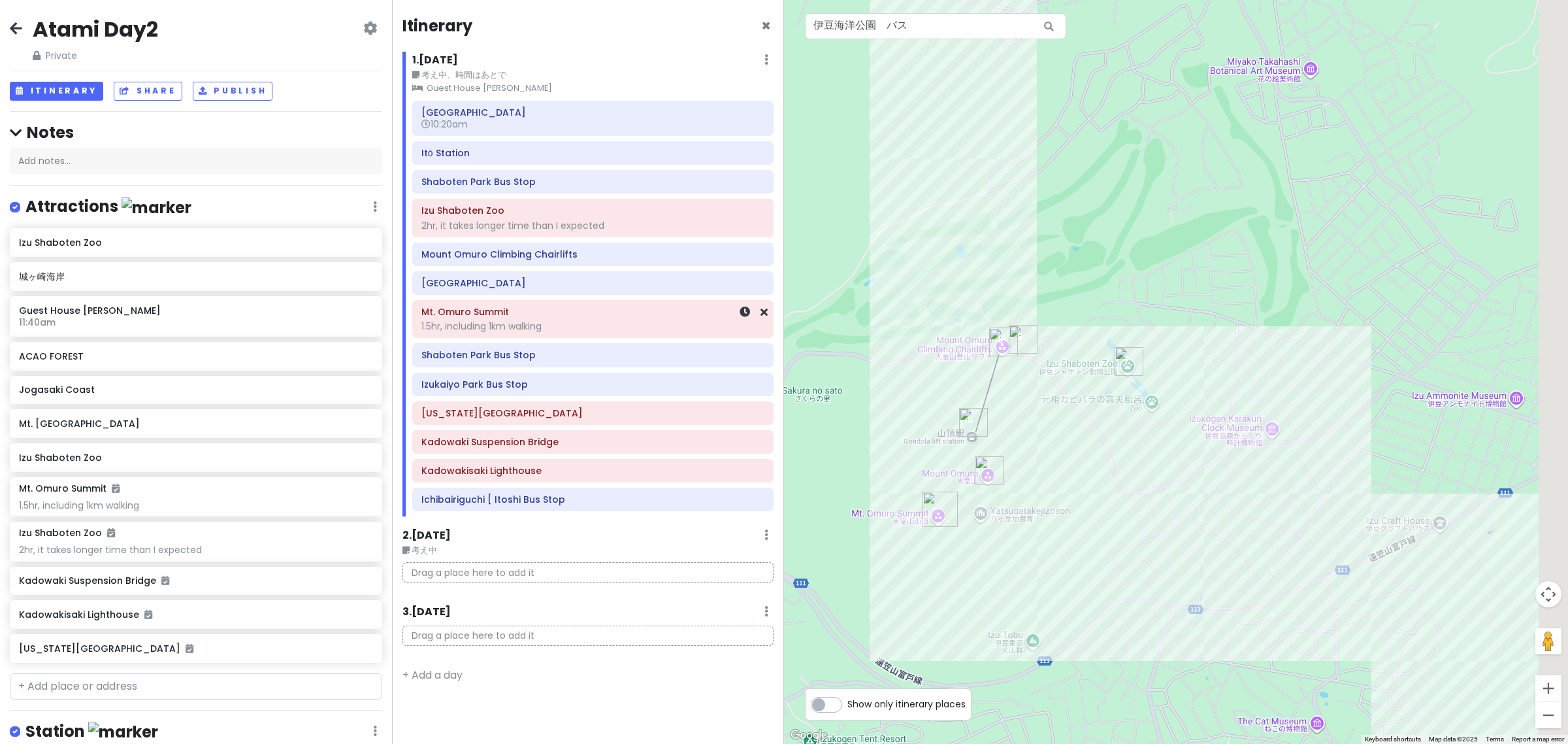
click at [562, 328] on div "1.5hr, including 1km walking" at bounding box center [593, 327] width 343 height 12
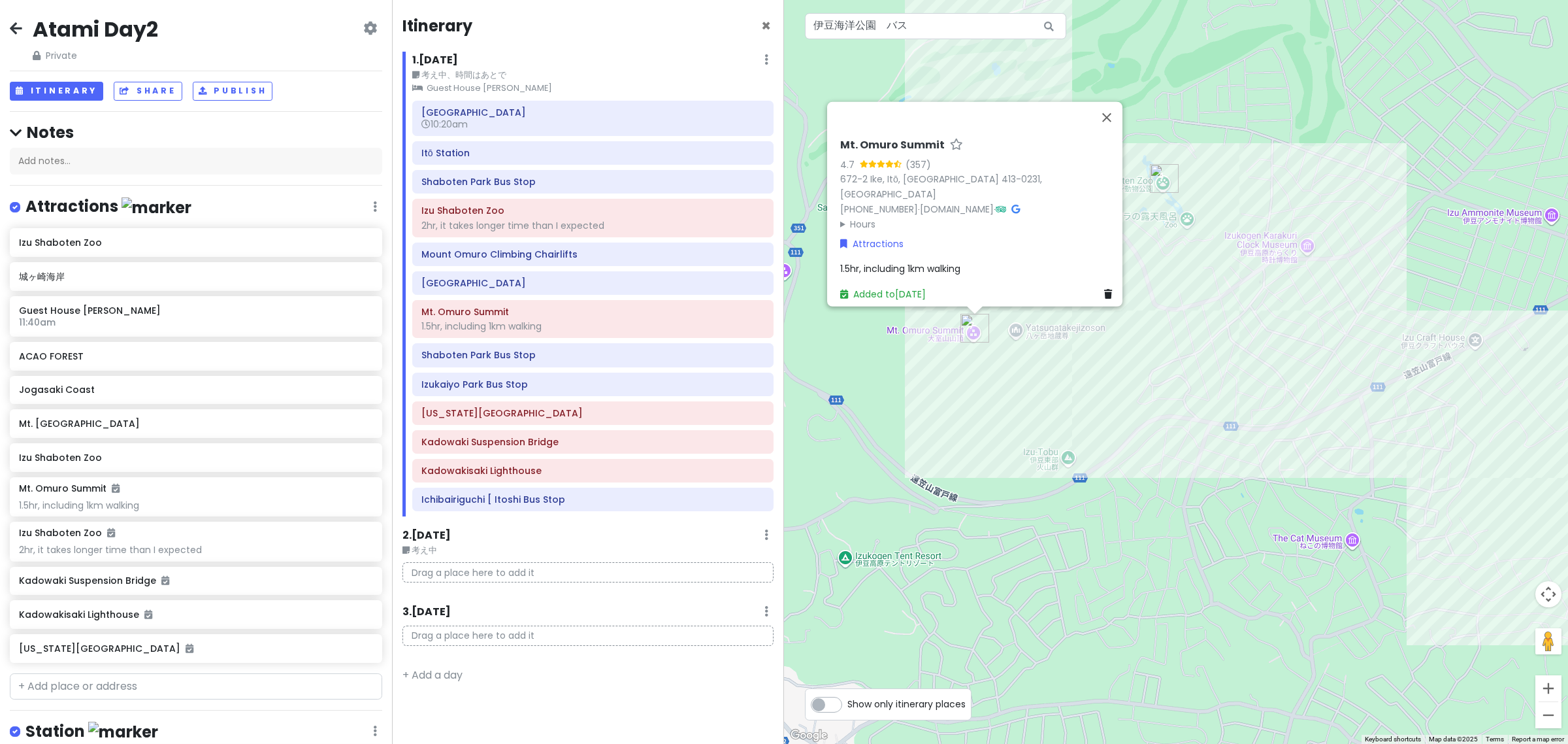
drag, startPoint x: 912, startPoint y: 363, endPoint x: 918, endPoint y: 451, distance: 88.2
click at [918, 451] on div "No data available. Mt. Omuro Summit 4.7 (357) 672-2 Ike, Itō, Shizuoka 413-0231…" at bounding box center [1176, 372] width 784 height 744
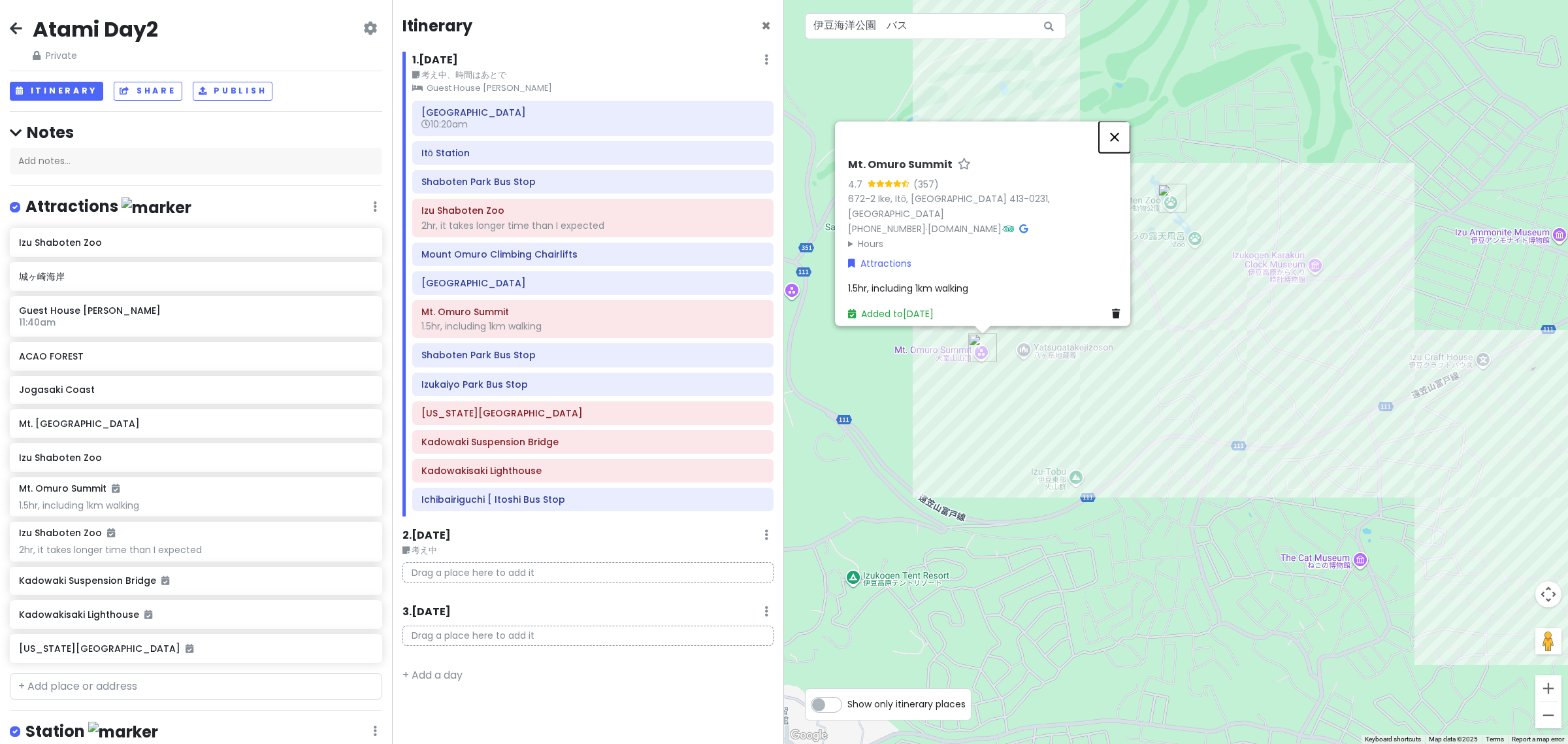
click at [1119, 143] on button "Close" at bounding box center [1114, 137] width 31 height 31
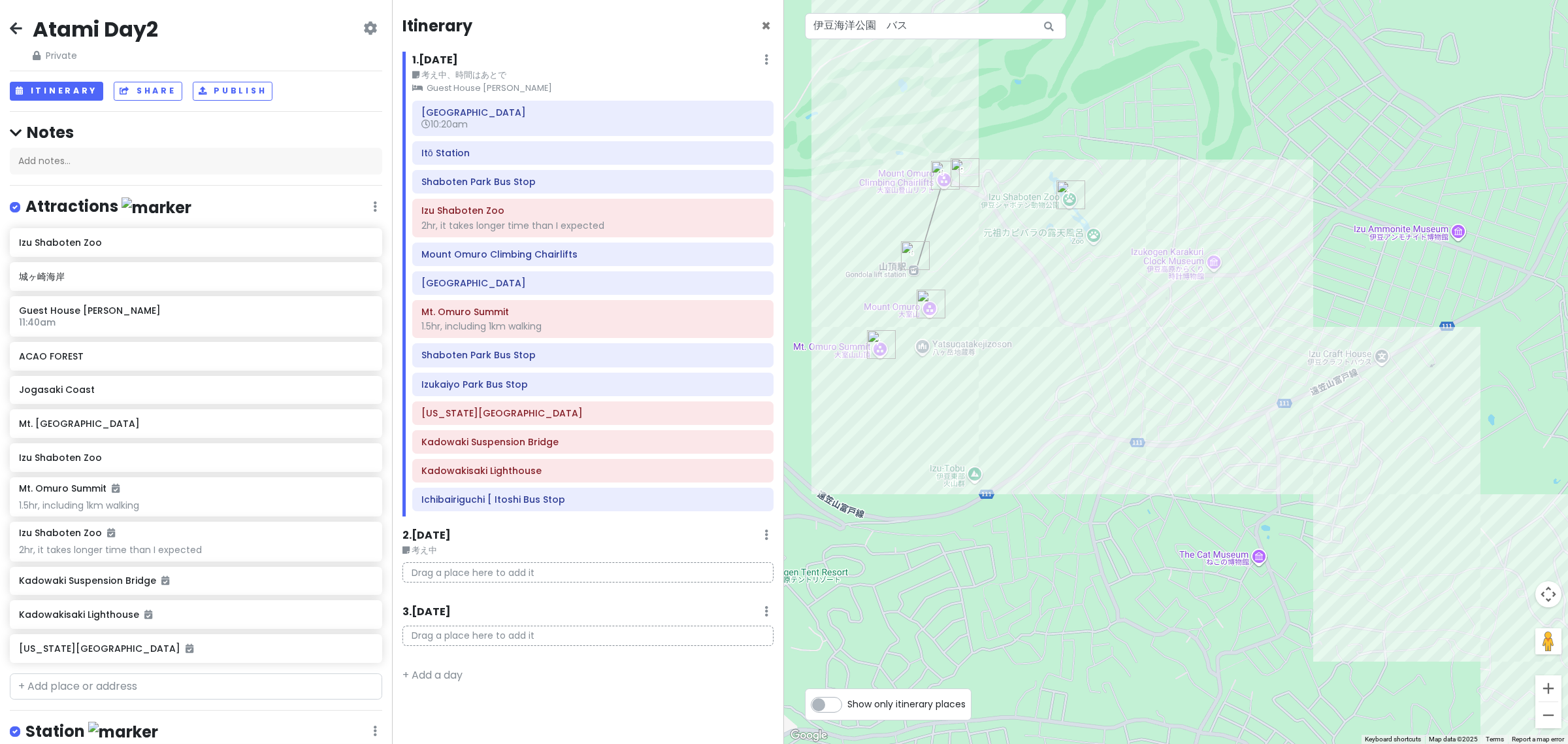
drag, startPoint x: 1066, startPoint y: 321, endPoint x: 985, endPoint y: 371, distance: 95.2
click at [987, 374] on div "No data available." at bounding box center [1176, 372] width 784 height 744
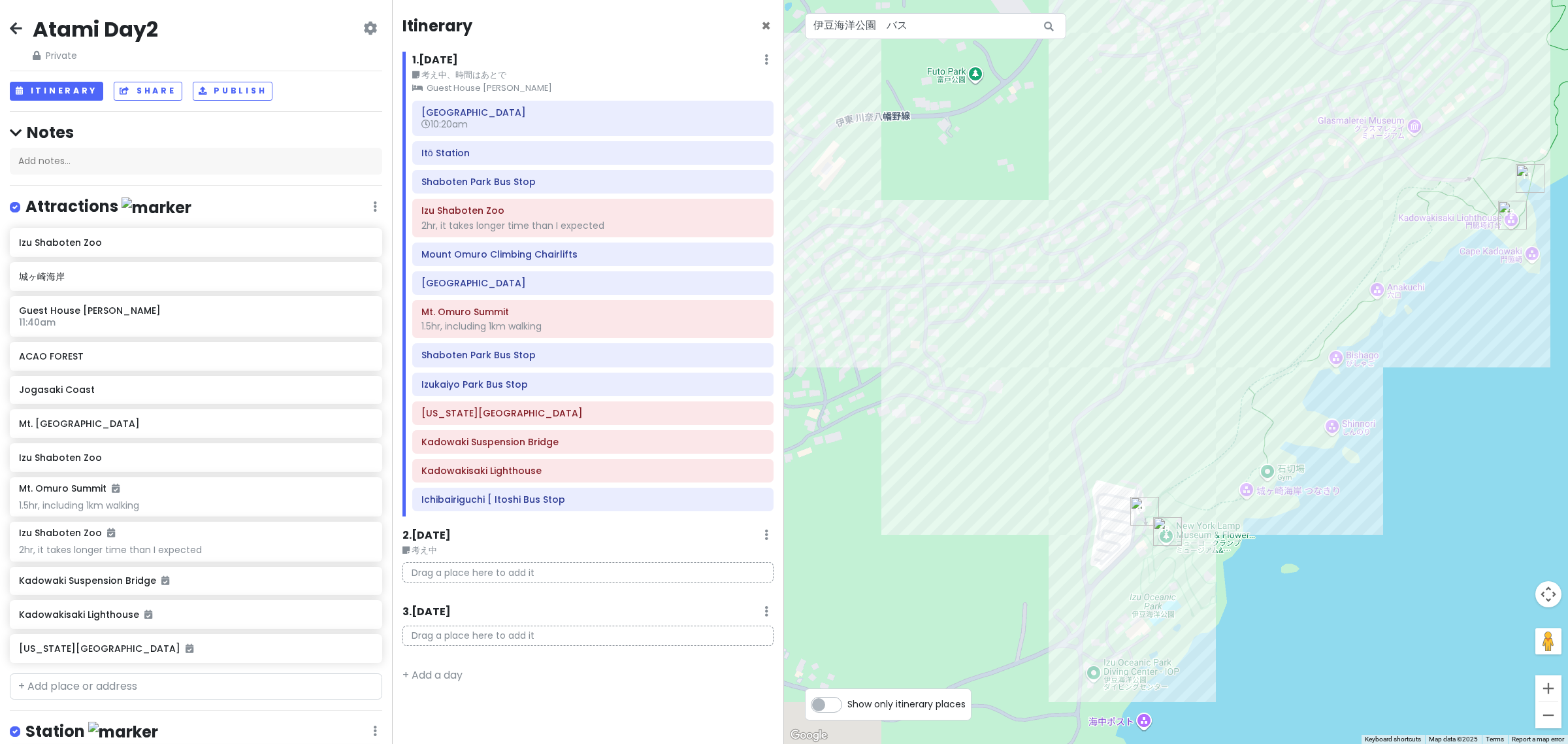
drag, startPoint x: 1336, startPoint y: 495, endPoint x: 1262, endPoint y: 352, distance: 161.0
click at [1262, 352] on div "No data available." at bounding box center [1176, 372] width 784 height 744
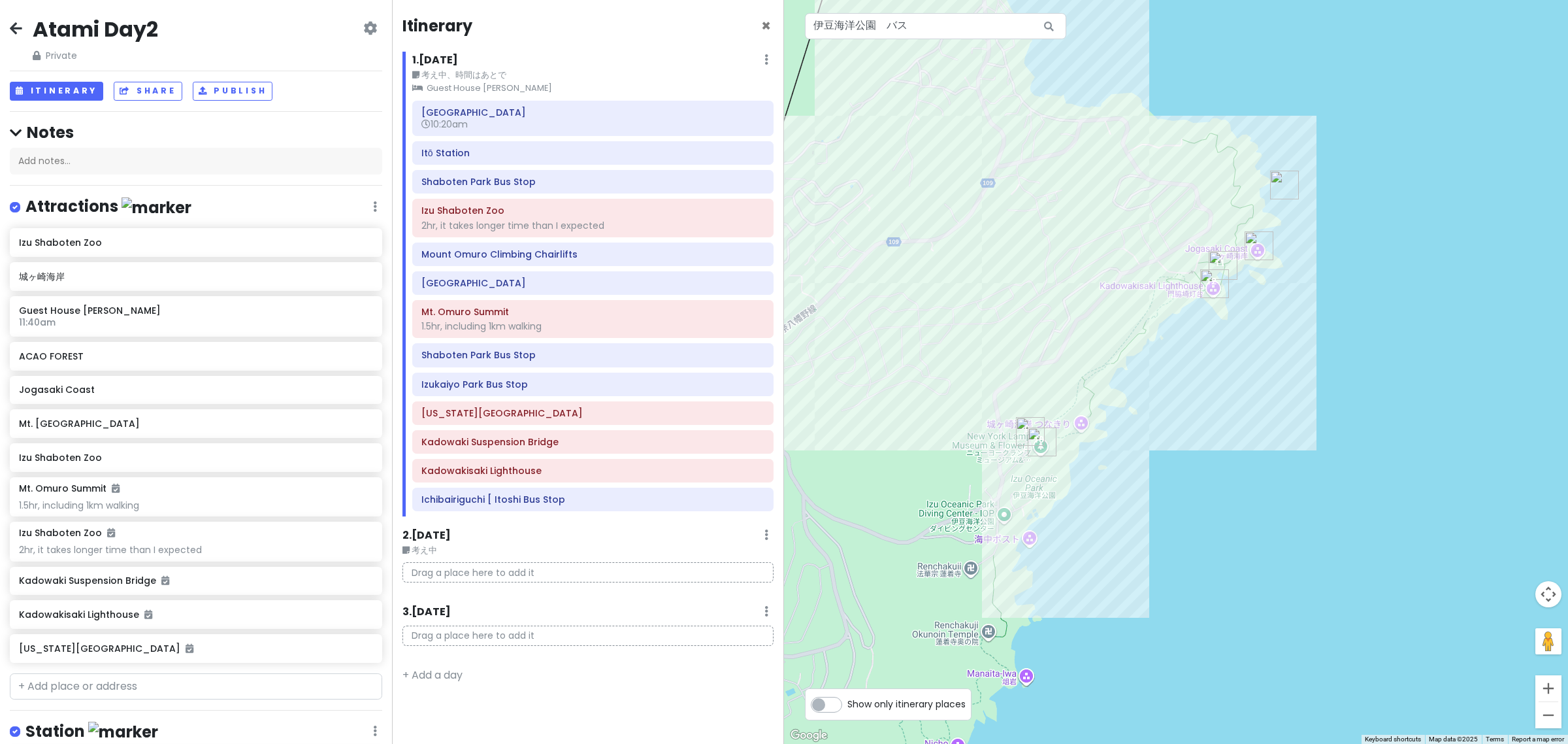
click at [1210, 294] on img "Kadowakisaki Lighthouse" at bounding box center [1214, 283] width 29 height 29
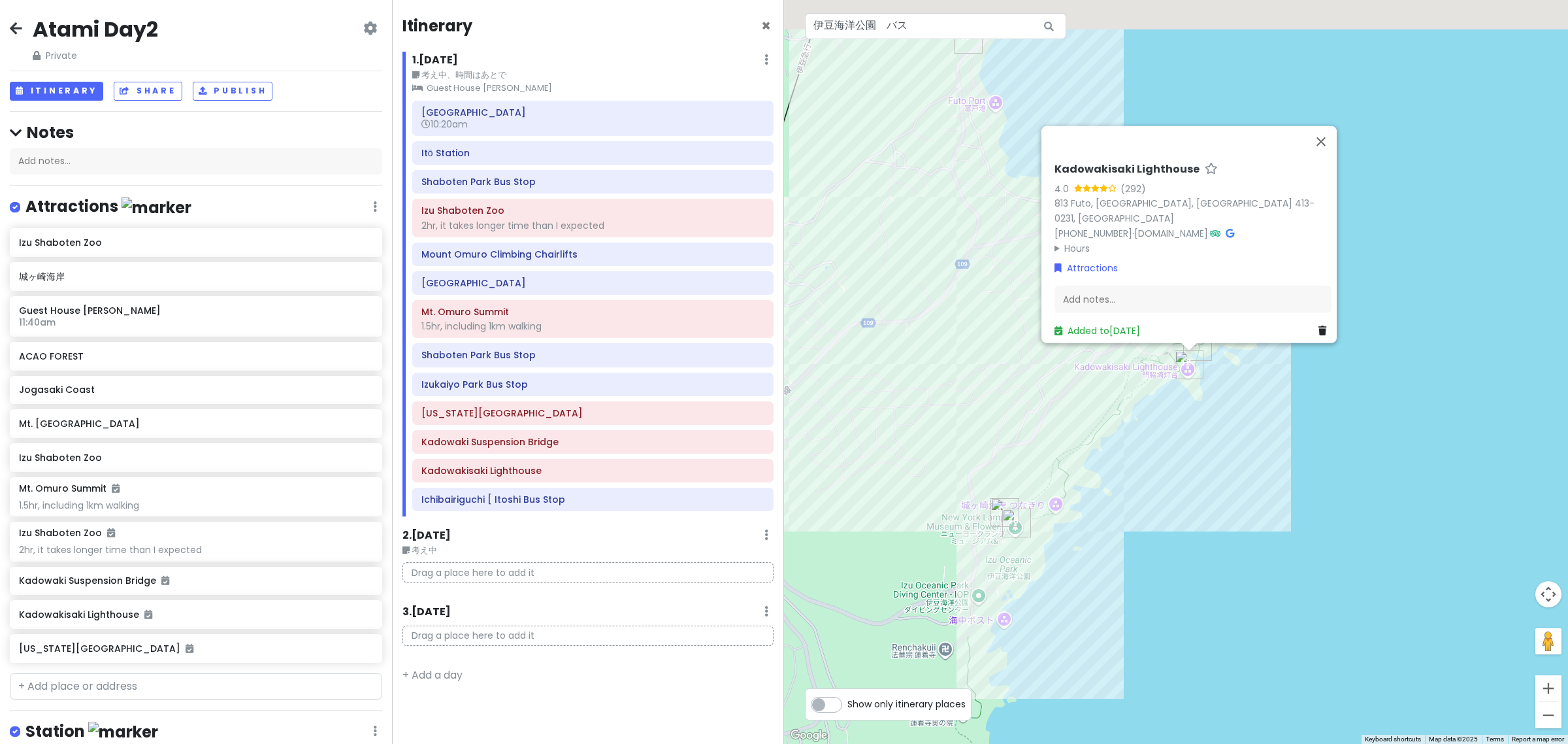
drag, startPoint x: 1123, startPoint y: 283, endPoint x: 1101, endPoint y: 397, distance: 116.1
click at [1101, 397] on div "No data available. Kadowakisaki Lighthouse 4.0 (292) 813 Futo, Itō, Shizuoka 41…" at bounding box center [1176, 372] width 784 height 744
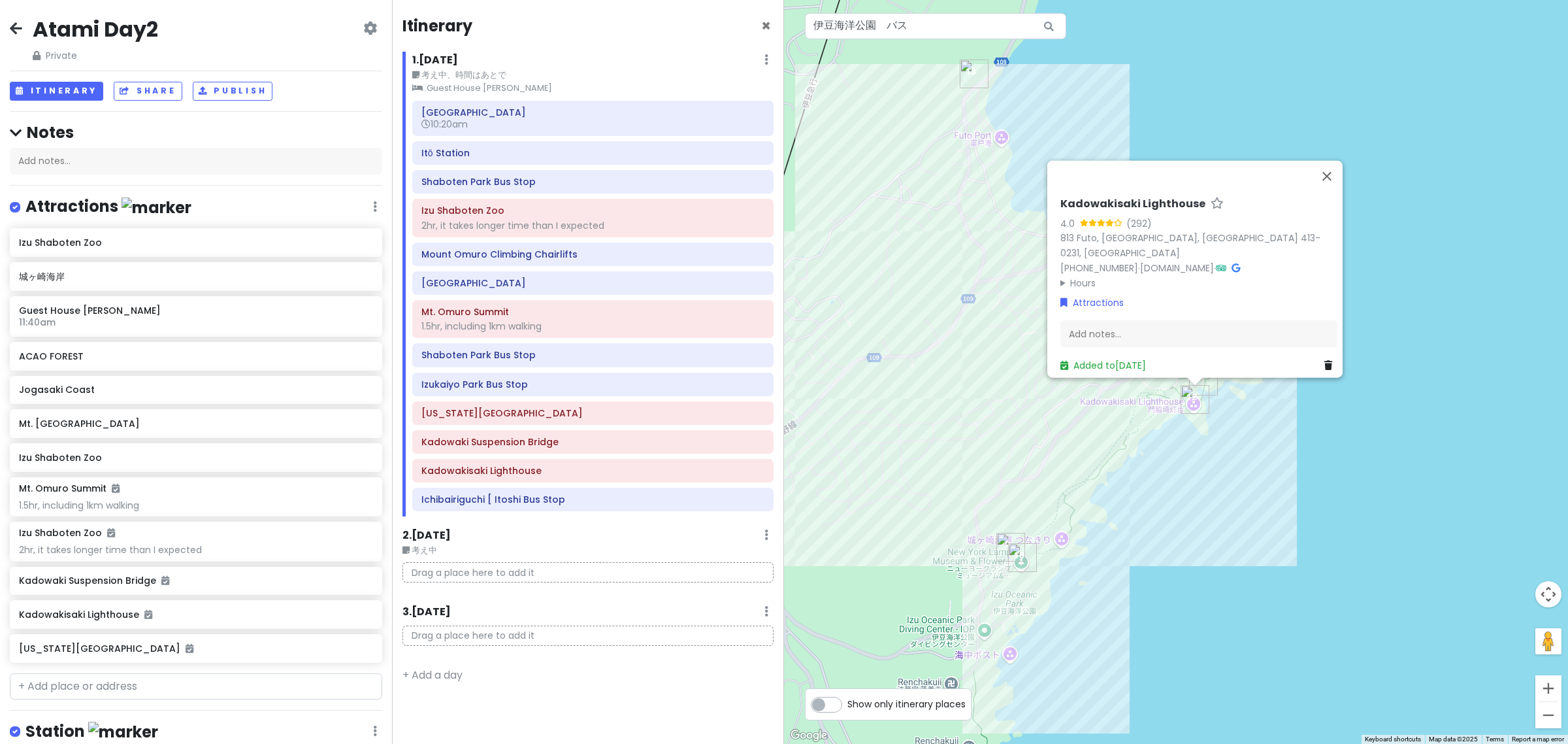
click at [972, 77] on img "Ichibairiguchi [ Itoshi Bus Stop" at bounding box center [974, 74] width 29 height 29
click at [1118, 106] on div "To navigate, press the arrow keys. No data available. Kadowakisaki Lighthouse 4…" at bounding box center [1176, 372] width 784 height 744
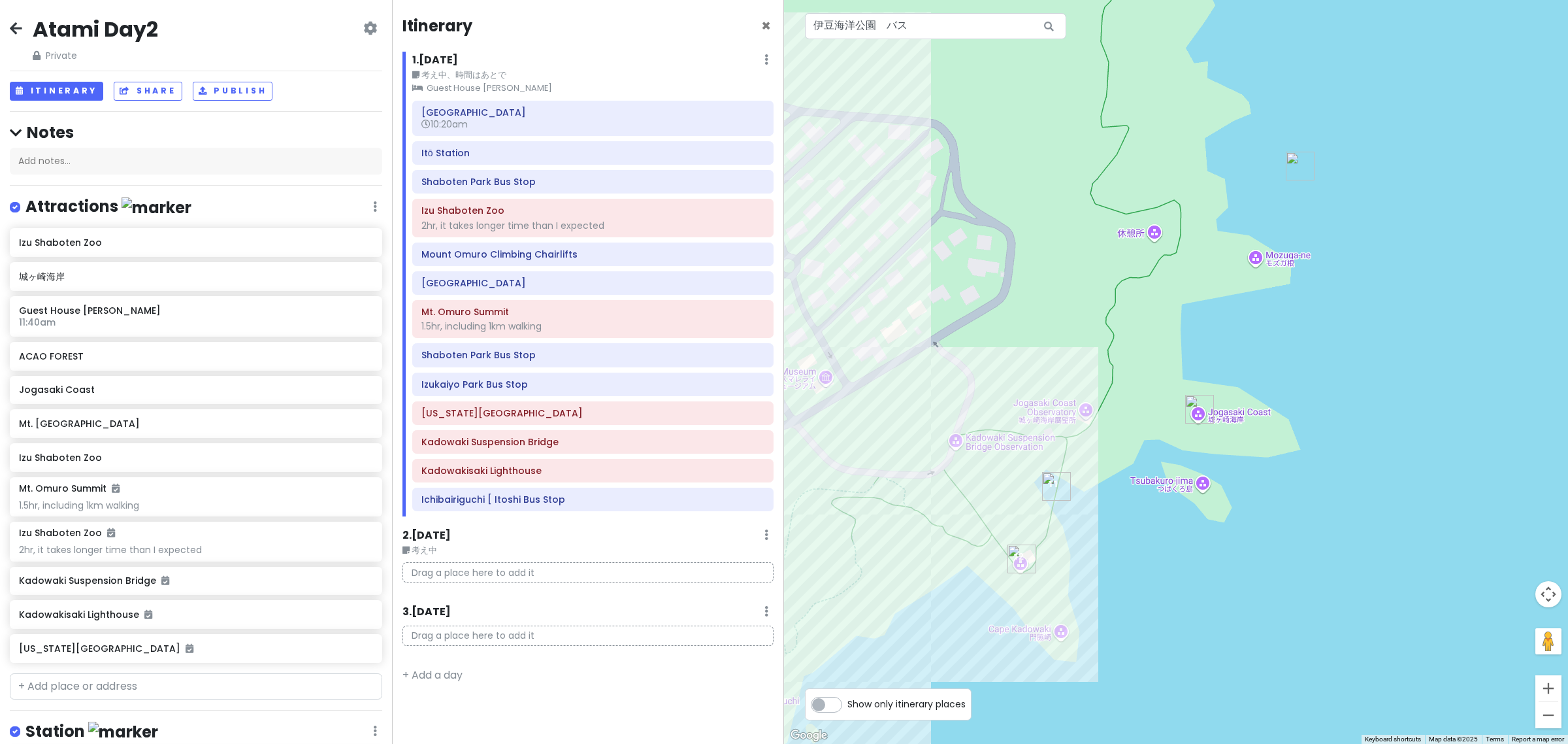
click at [1197, 417] on img "Jogasaki Coast" at bounding box center [1200, 409] width 29 height 29
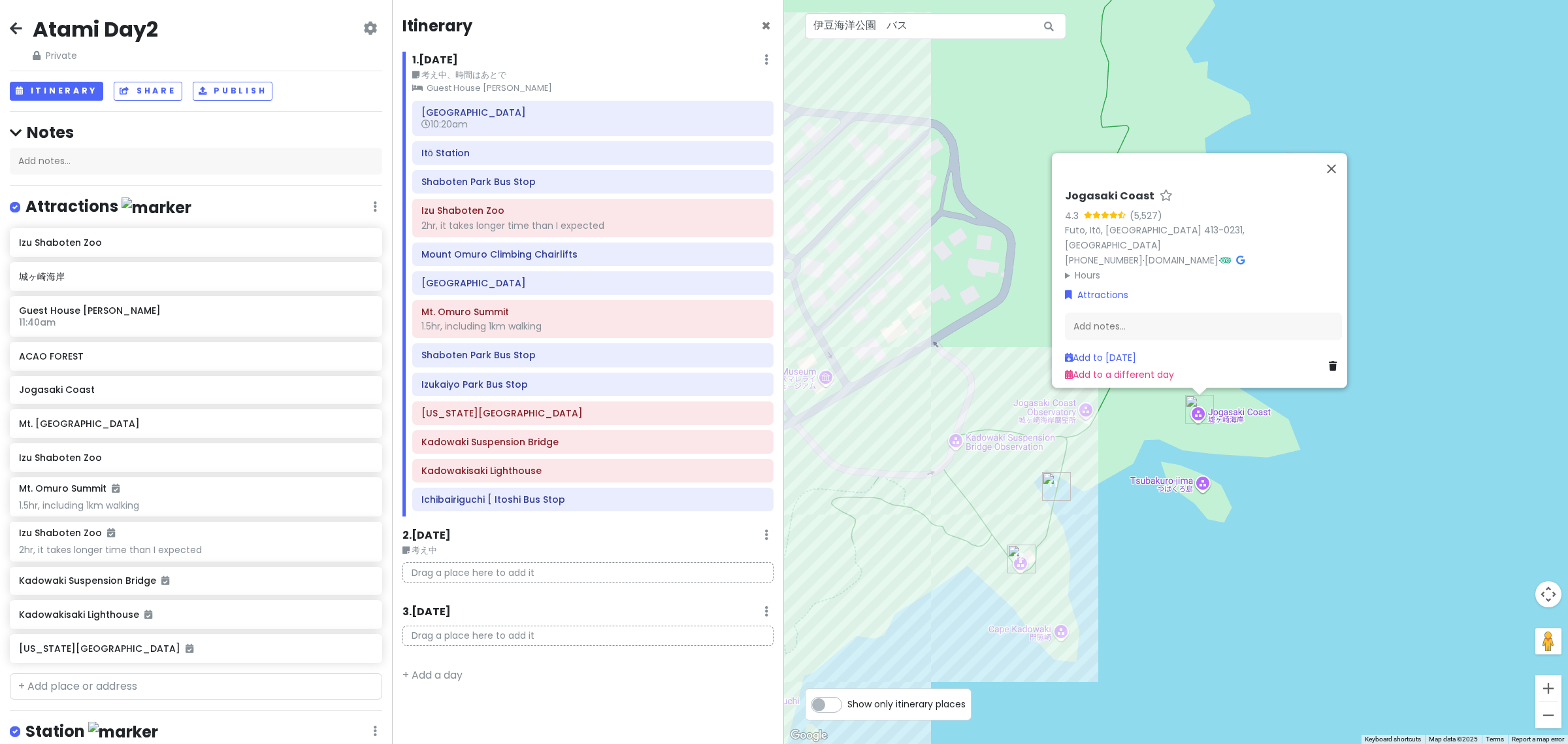
click at [1051, 487] on img "Kadowaki Suspension Bridge" at bounding box center [1057, 486] width 29 height 29
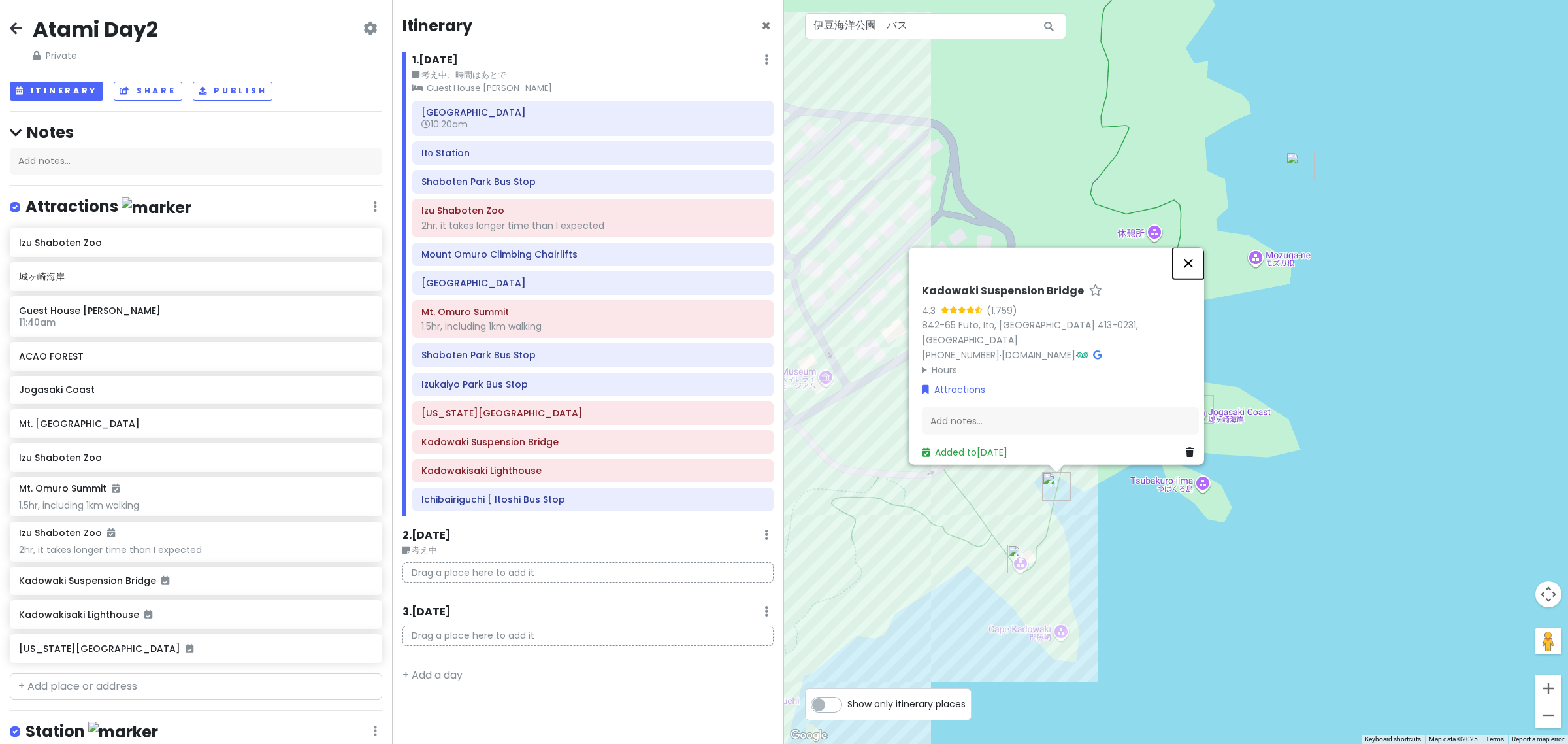
click at [1188, 266] on button "Close" at bounding box center [1188, 263] width 31 height 31
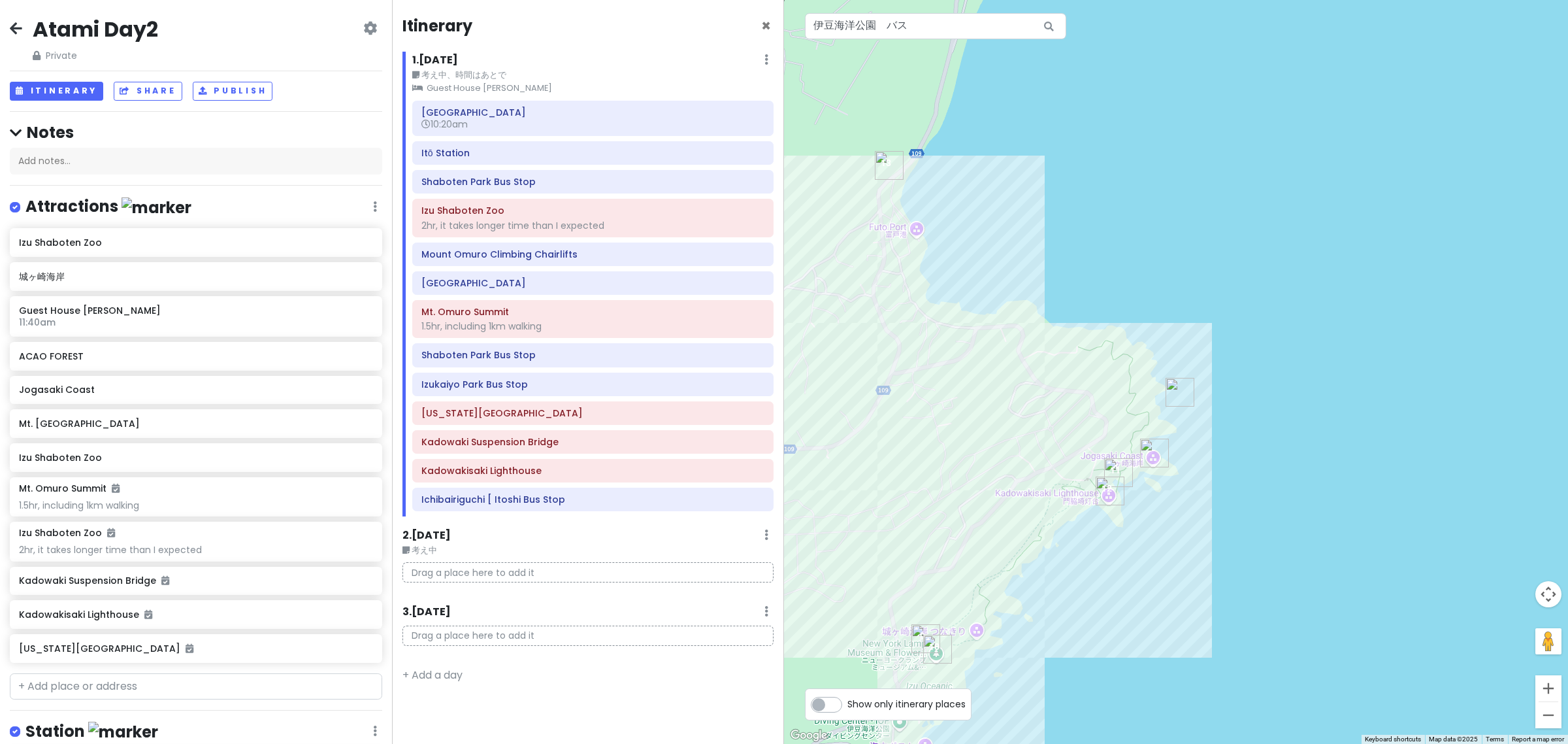
drag, startPoint x: 899, startPoint y: 224, endPoint x: 1004, endPoint y: 368, distance: 178.2
click at [1024, 418] on div "No data available." at bounding box center [1176, 372] width 784 height 744
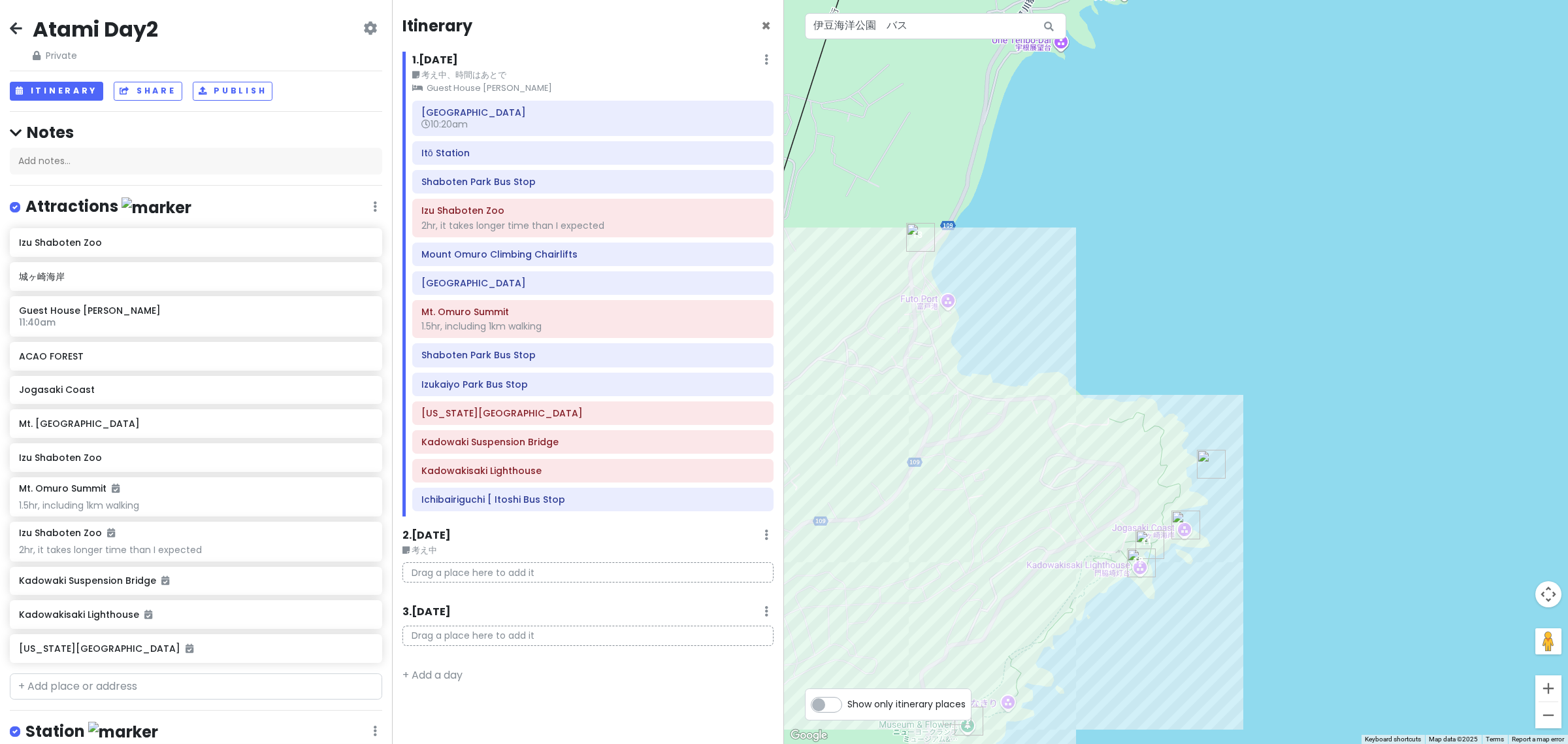
click at [924, 238] on img "Ichibairiguchi [ Itoshi Bus Stop" at bounding box center [921, 238] width 29 height 29
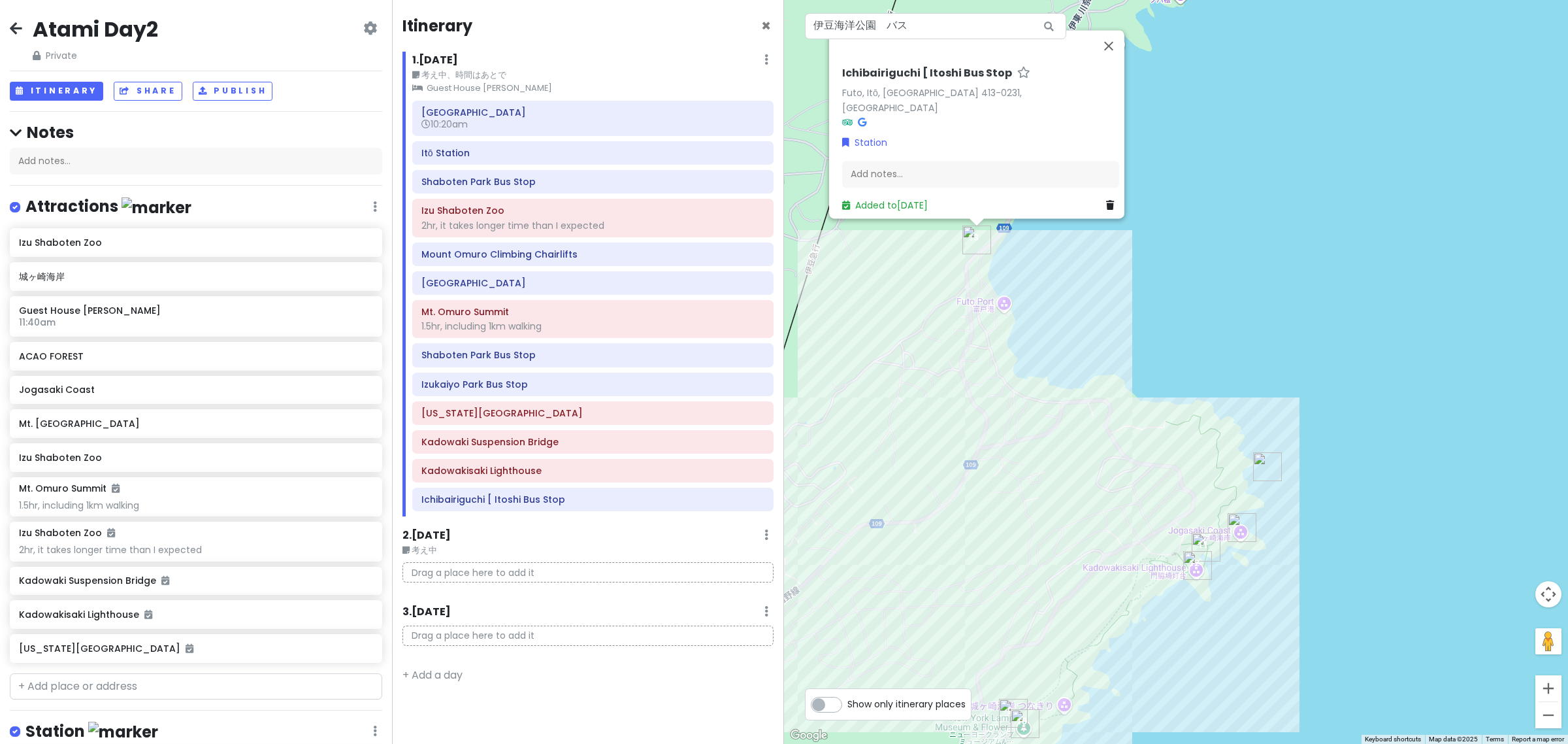
click at [1106, 203] on link at bounding box center [1112, 205] width 13 height 14
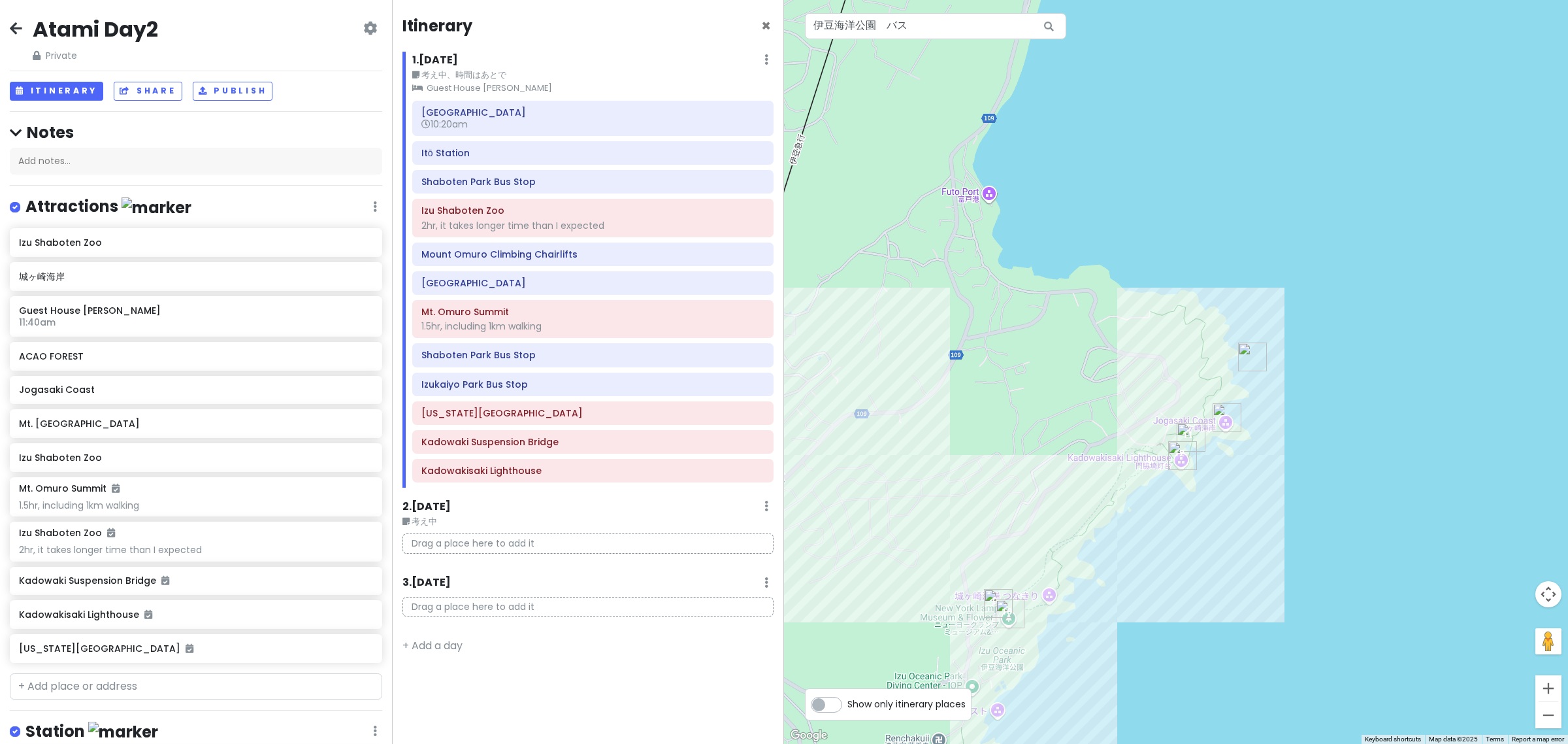
drag, startPoint x: 1242, startPoint y: 428, endPoint x: 1184, endPoint y: 280, distance: 159.0
click at [1186, 277] on div "No data available." at bounding box center [1176, 372] width 784 height 744
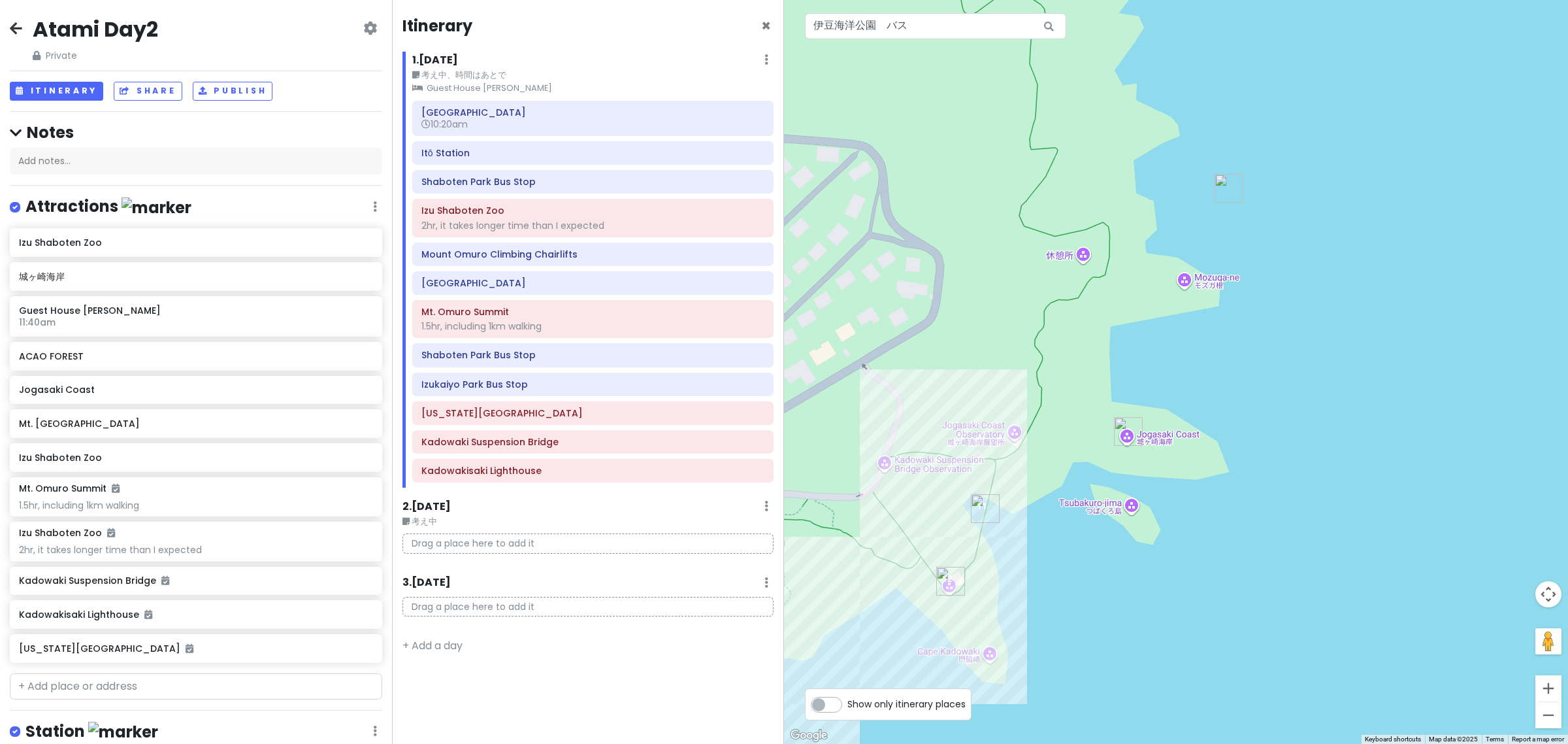
click at [1181, 282] on div "No data available." at bounding box center [1176, 372] width 784 height 744
click at [1015, 438] on div "No data available." at bounding box center [1176, 372] width 784 height 744
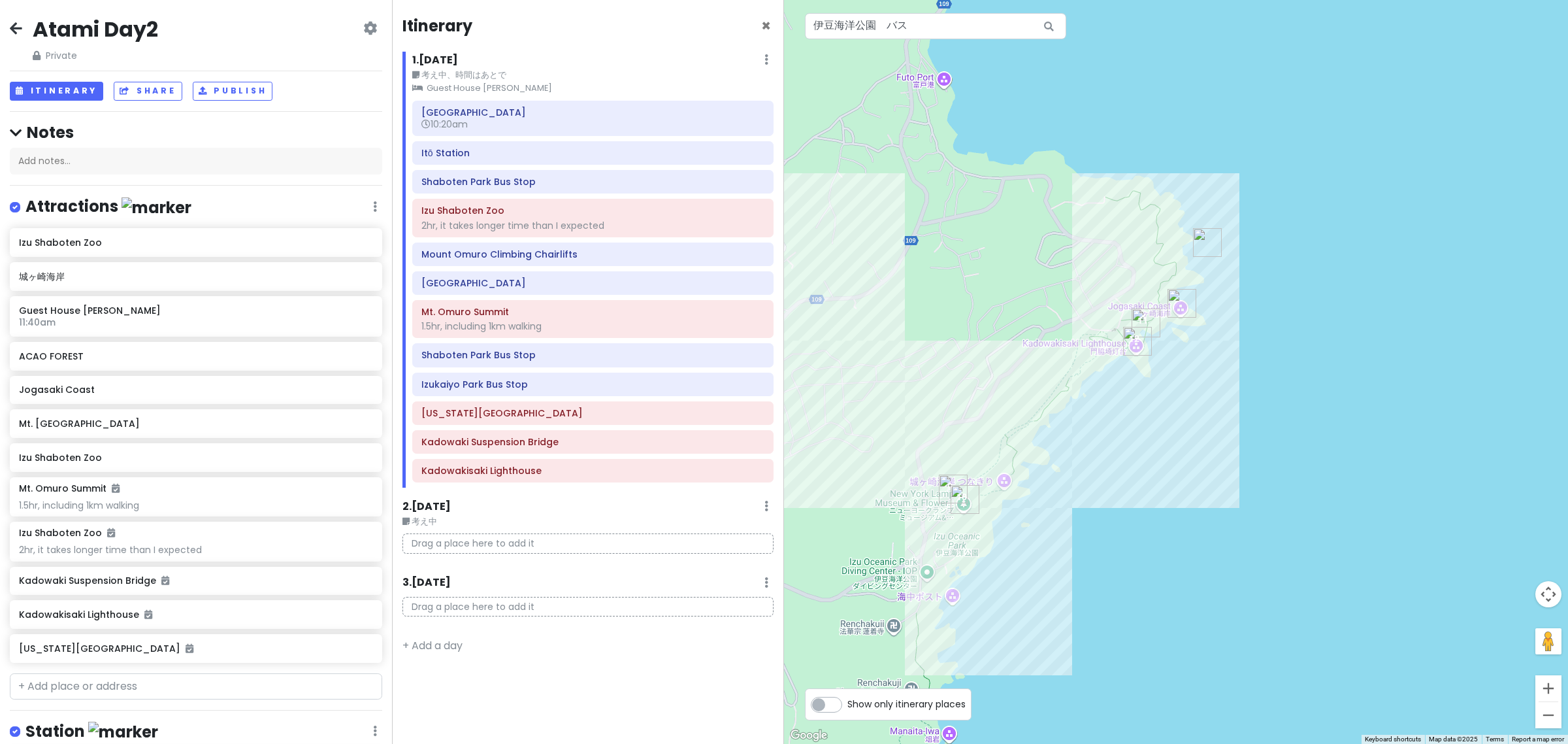
drag, startPoint x: 936, startPoint y: 394, endPoint x: 1102, endPoint y: 332, distance: 177.2
click at [1102, 327] on div "No data available." at bounding box center [1176, 372] width 784 height 744
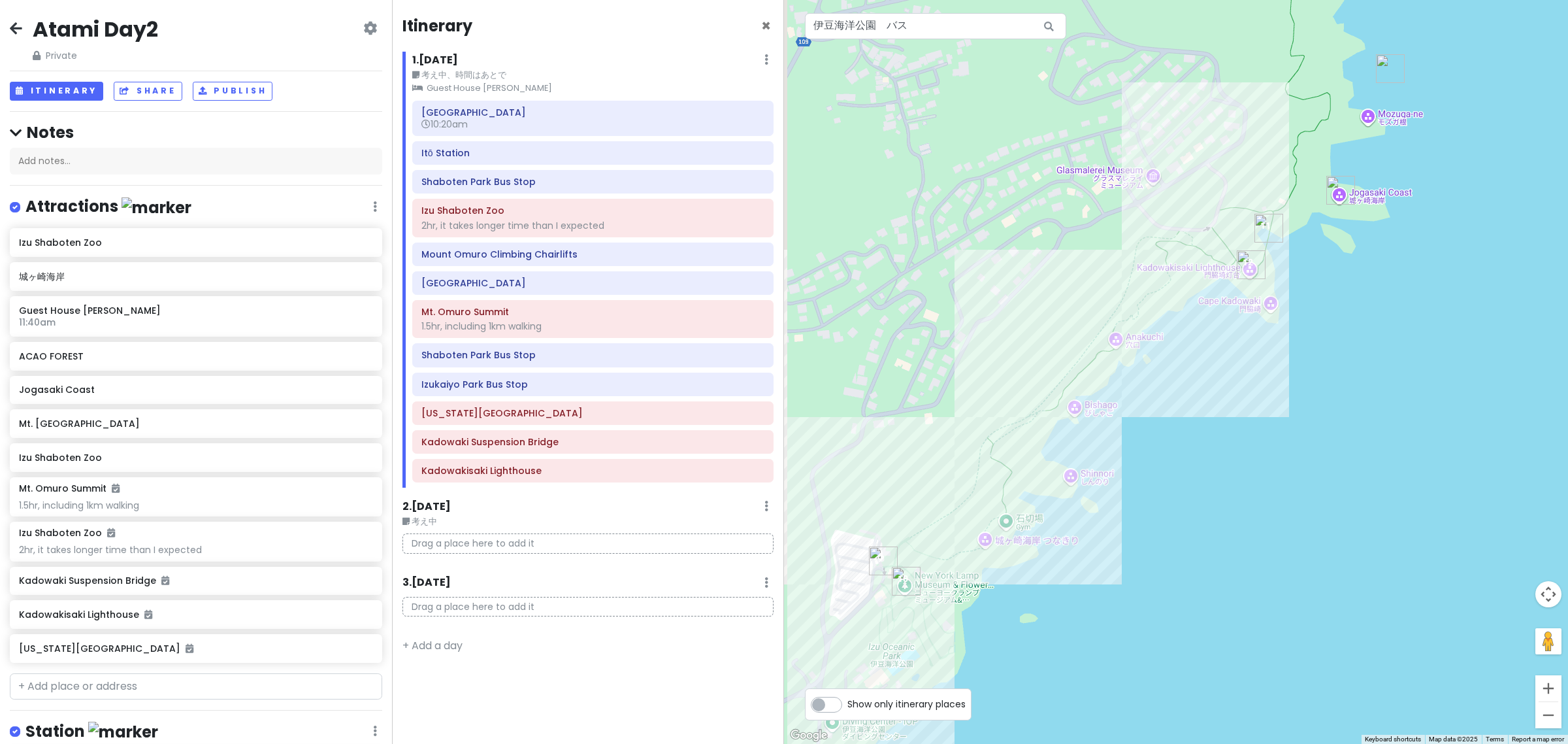
drag, startPoint x: 935, startPoint y: 487, endPoint x: 949, endPoint y: 478, distance: 16.6
click at [946, 479] on div "No data available." at bounding box center [1176, 372] width 784 height 744
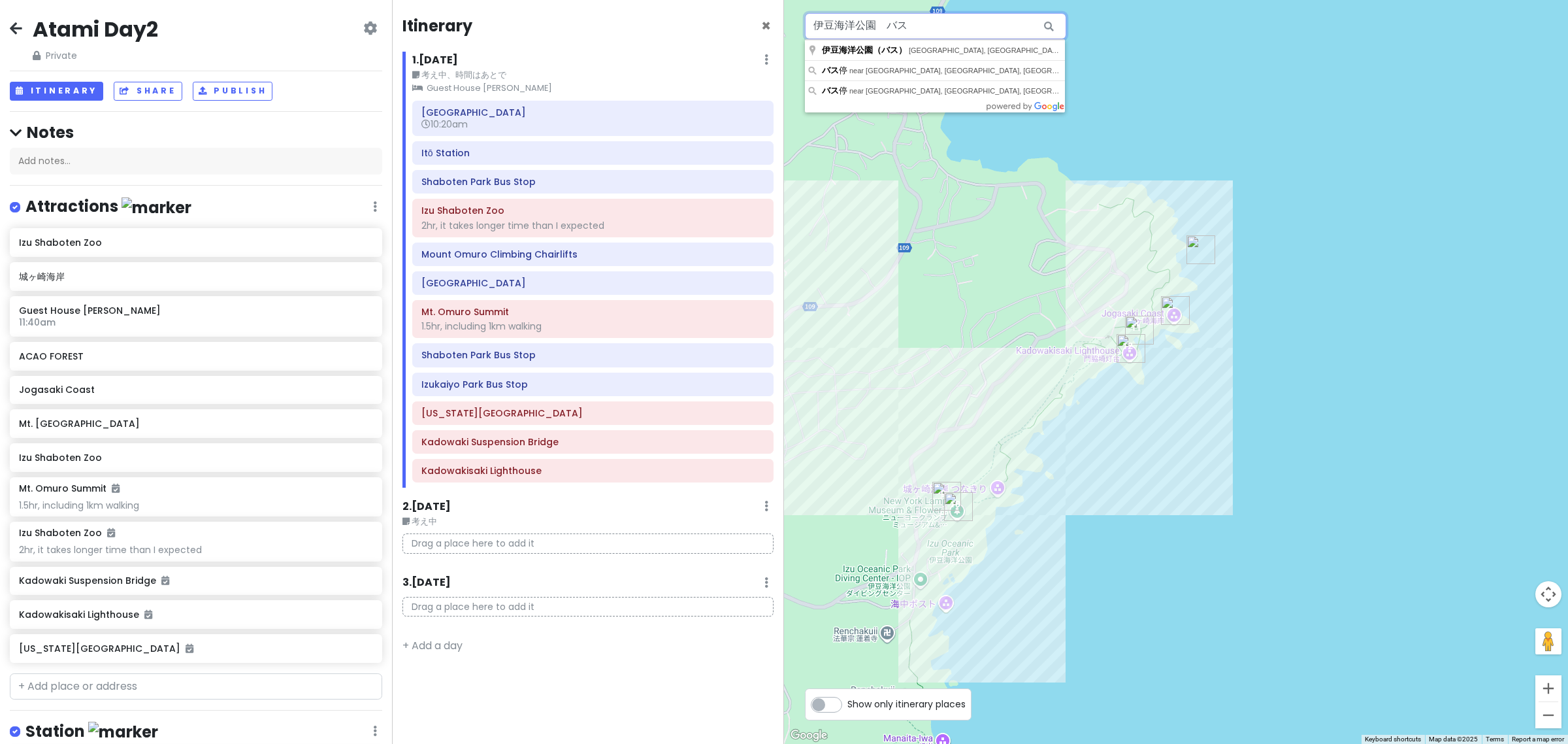
click at [869, 33] on input "伊豆海洋公園　バス" at bounding box center [935, 25] width 261 height 26
paste input "城ケ崎海岸駅"
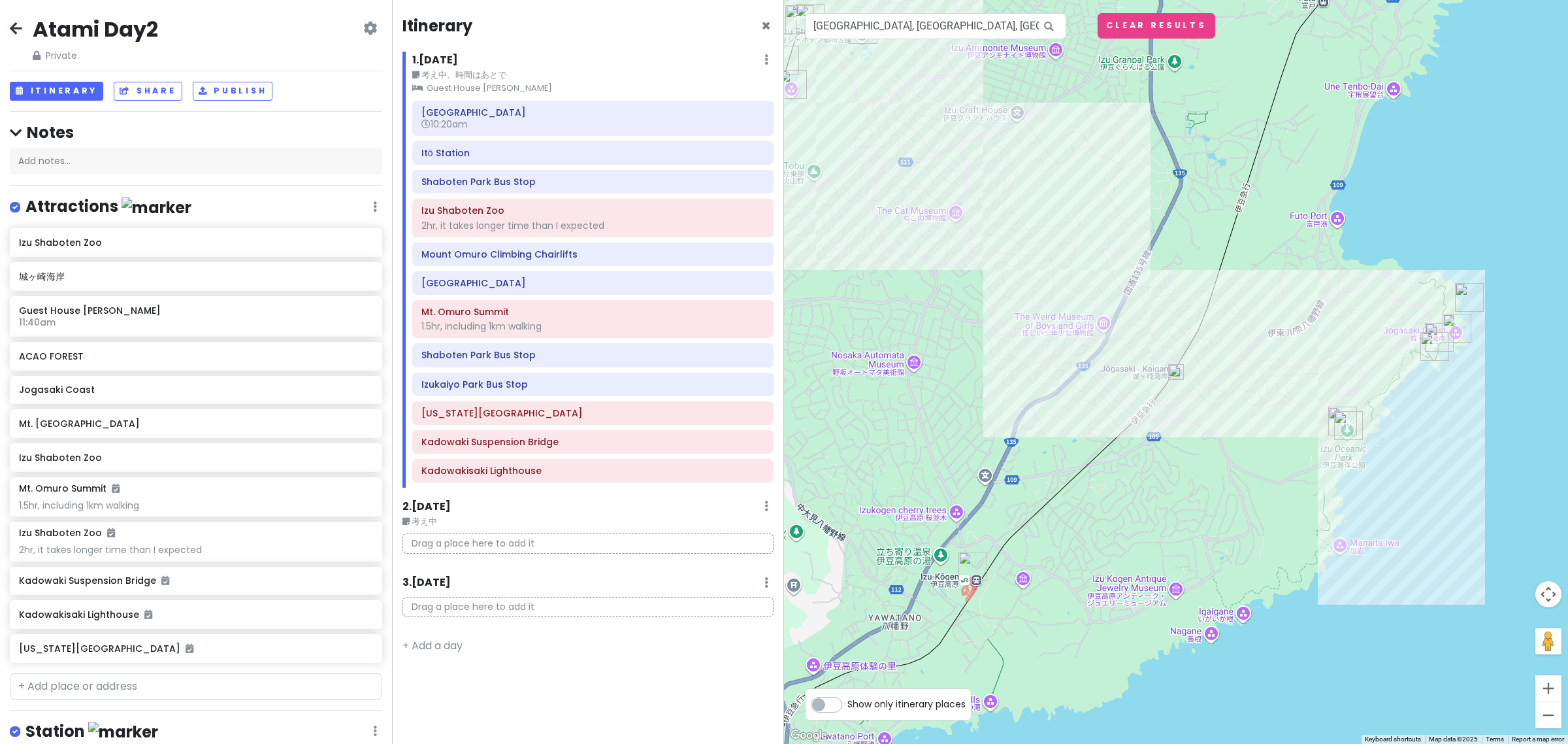
click at [1177, 371] on img at bounding box center [1176, 372] width 15 height 15
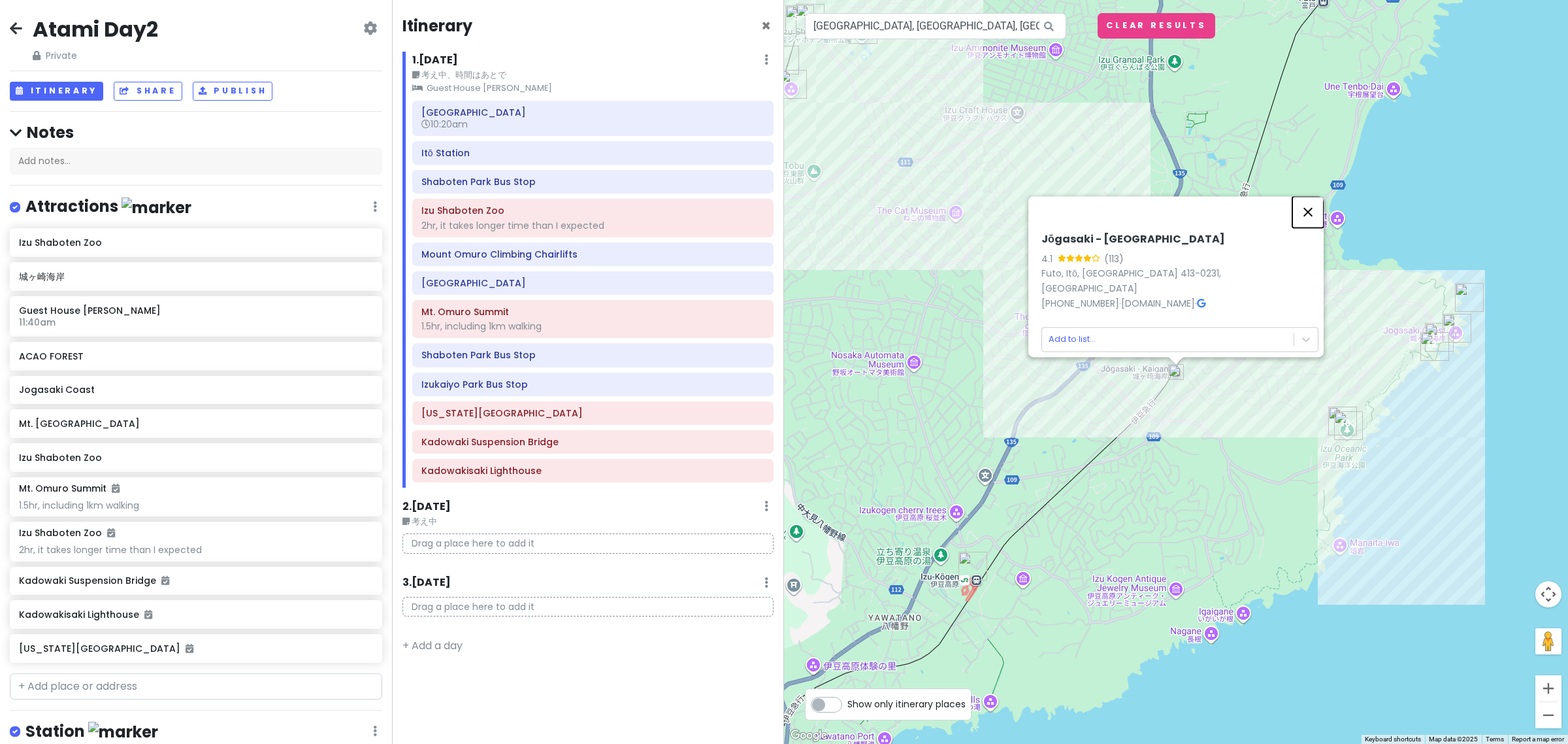
click at [1319, 215] on button "Close" at bounding box center [1308, 211] width 31 height 31
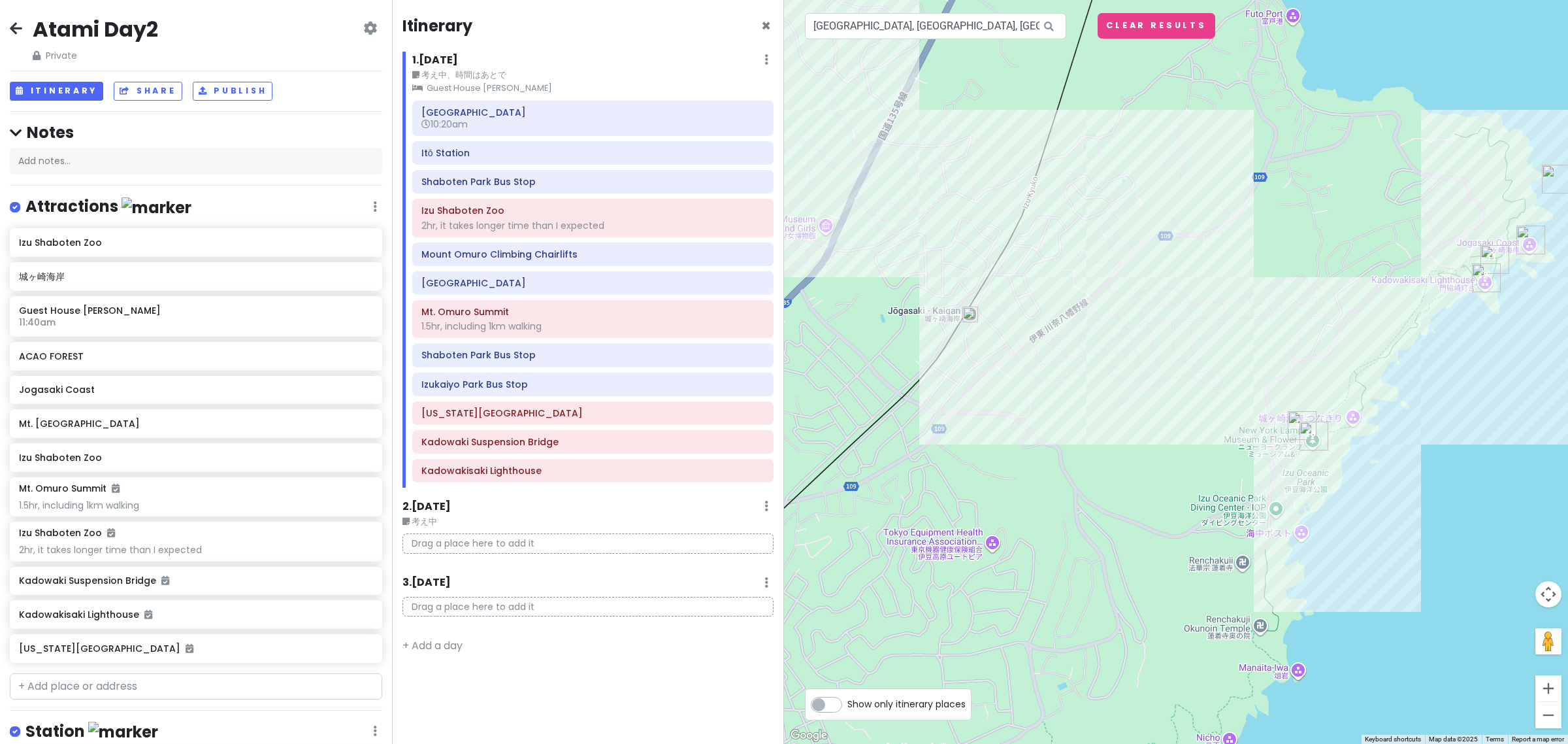
drag, startPoint x: 1360, startPoint y: 356, endPoint x: 1279, endPoint y: 312, distance: 92.2
click at [1288, 312] on div "No data available." at bounding box center [1176, 372] width 784 height 744
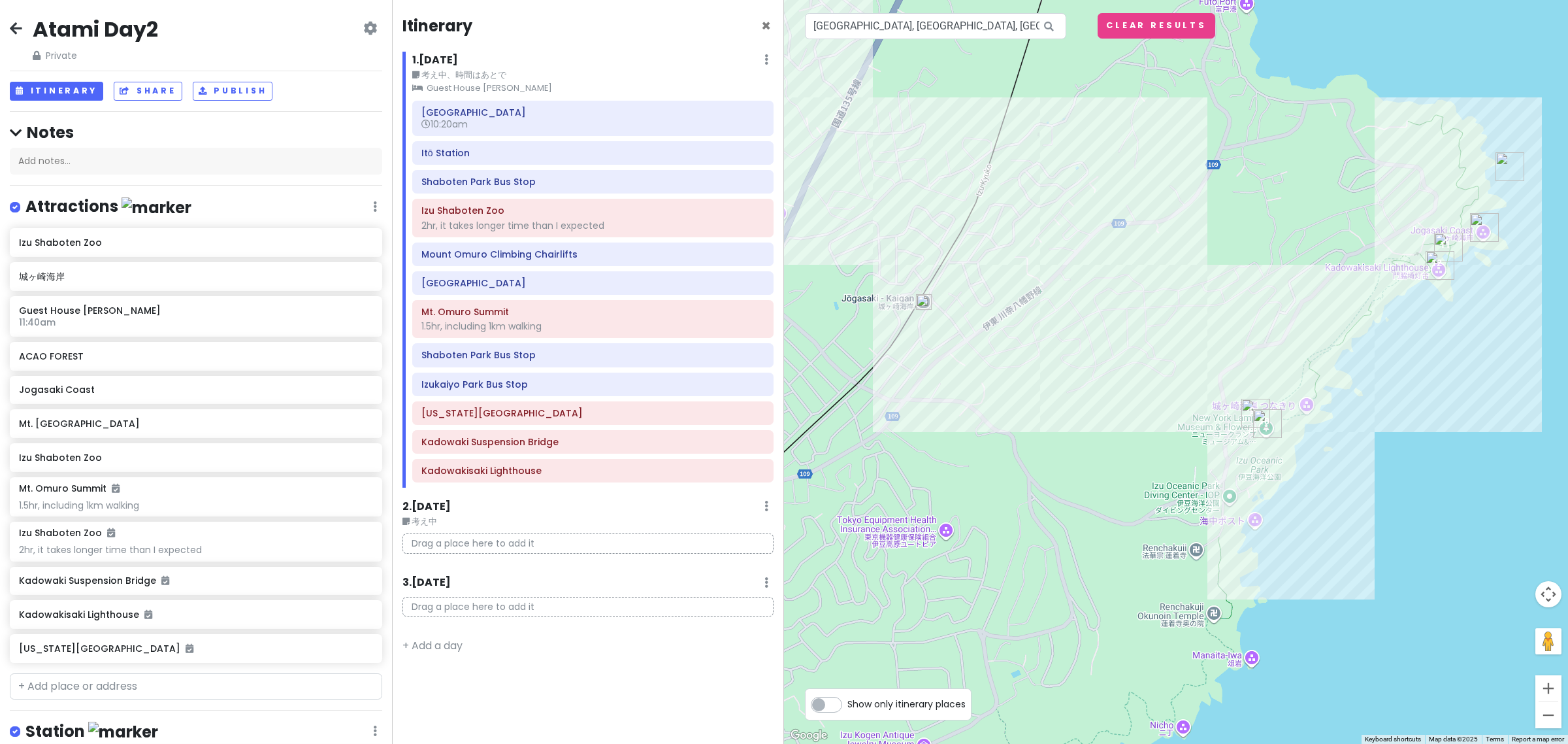
click at [1263, 427] on img "New York Lamp Museum & Flower Garden" at bounding box center [1268, 423] width 29 height 29
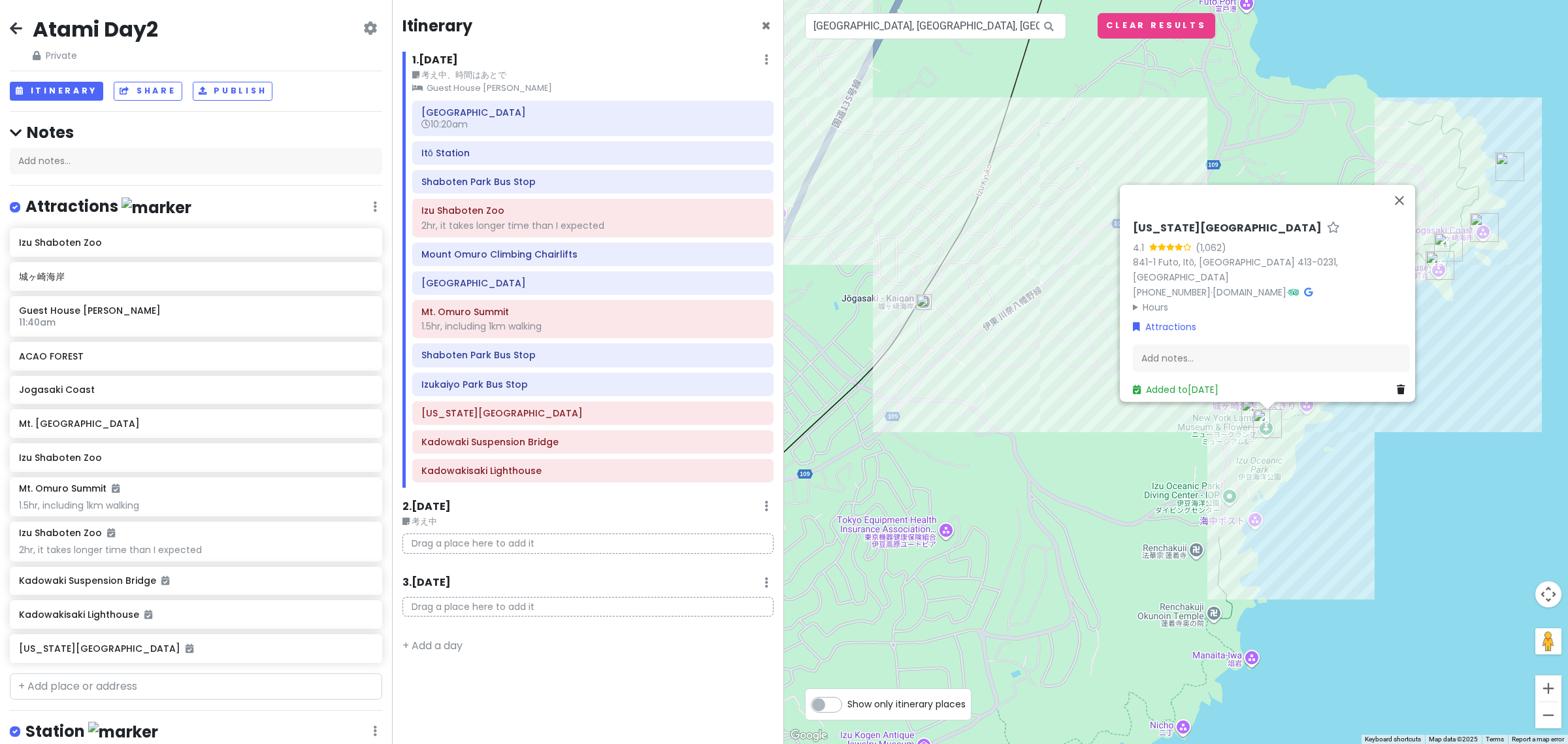
click at [1252, 413] on img "Izukaiyo Park Bus Stop" at bounding box center [1256, 413] width 29 height 29
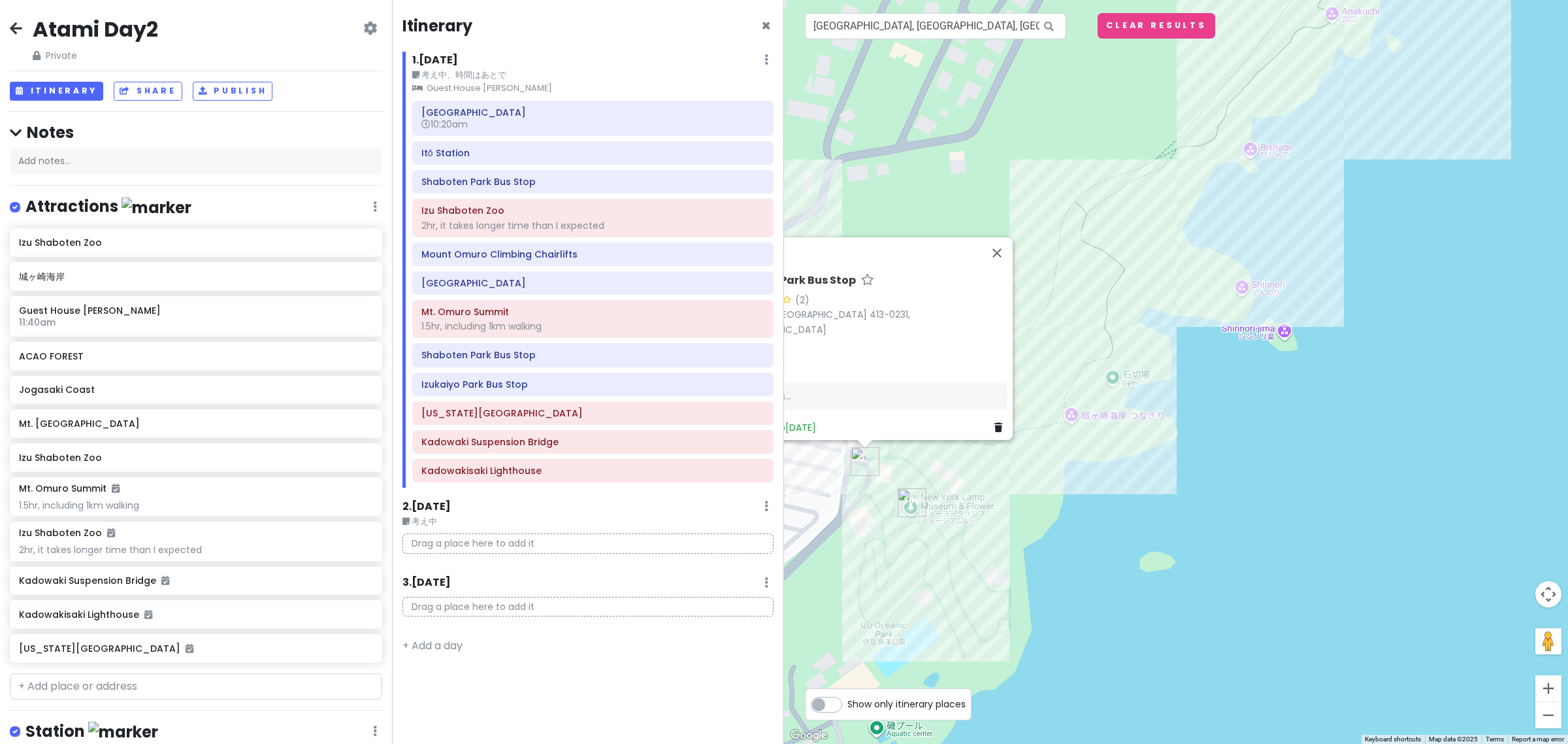
drag, startPoint x: 1129, startPoint y: 456, endPoint x: 1154, endPoint y: 462, distance: 25.7
click at [1154, 462] on div "No data available. Izukaiyo Park Bus Stop 3.0 (2) Futo, Itō, Shizuoka 413-0231,…" at bounding box center [1176, 372] width 784 height 744
click at [1158, 430] on div "No data available. Izukaiyo Park Bus Stop 3.0 (2) Futo, Itō, Shizuoka 413-0231,…" at bounding box center [1176, 372] width 784 height 744
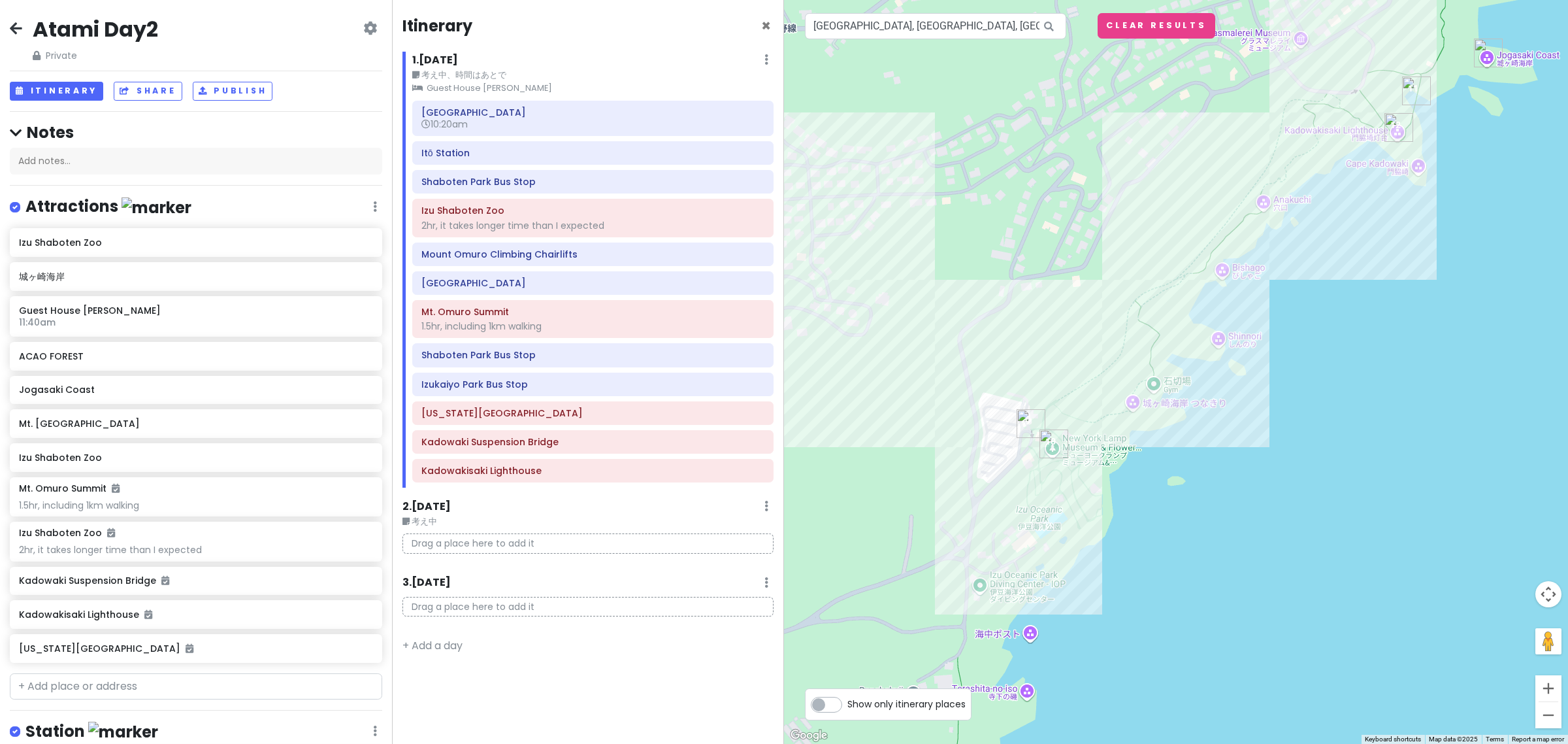
click at [1028, 422] on img "Izukaiyo Park Bus Stop" at bounding box center [1031, 423] width 29 height 29
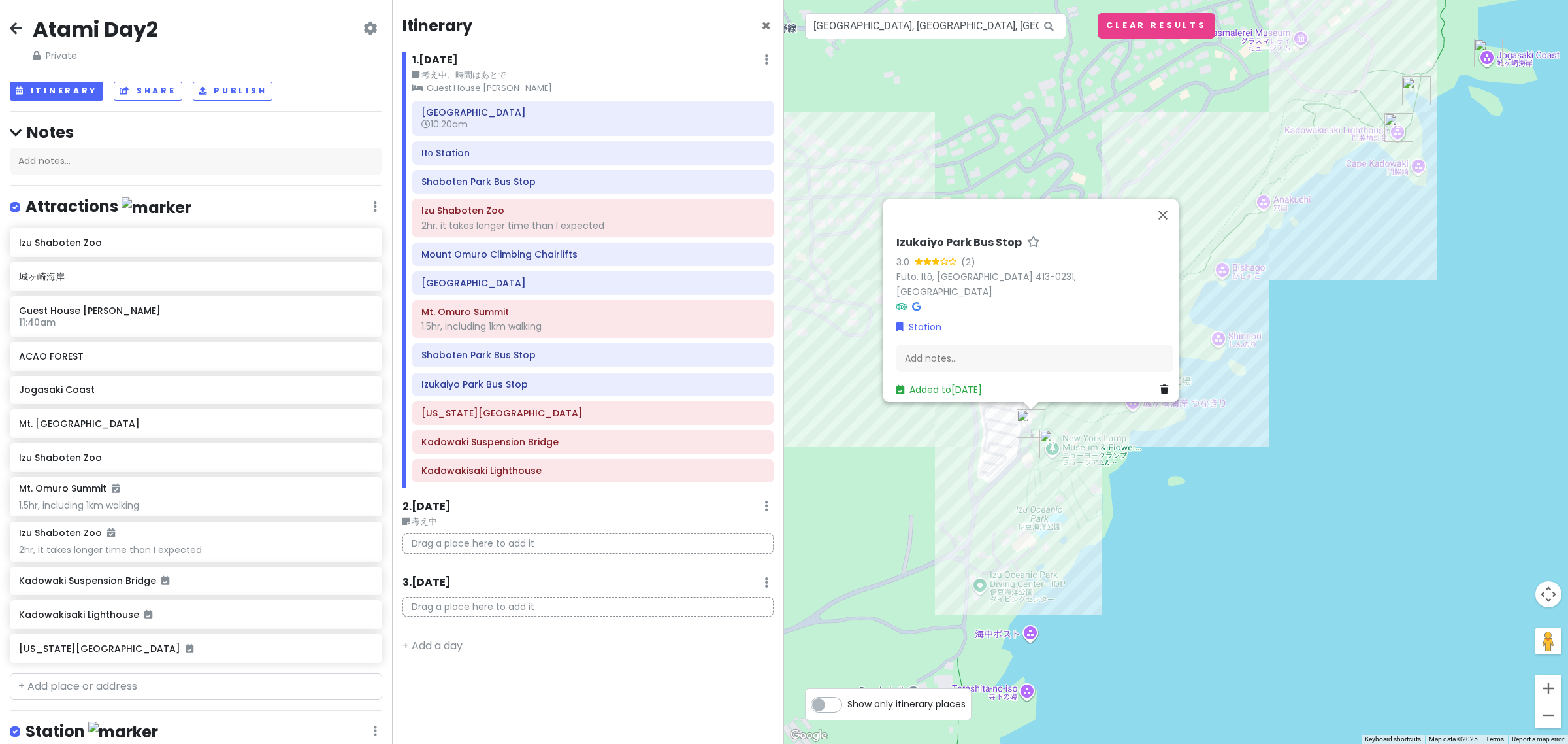
click at [933, 246] on h6 "Izukaiyo Park Bus Stop" at bounding box center [959, 243] width 126 height 14
click at [933, 246] on input "Izukaiyo Park Bus Stop" at bounding box center [1035, 239] width 277 height 20
click at [940, 249] on input "Izukaiyo Park Bus Stop" at bounding box center [1035, 239] width 277 height 20
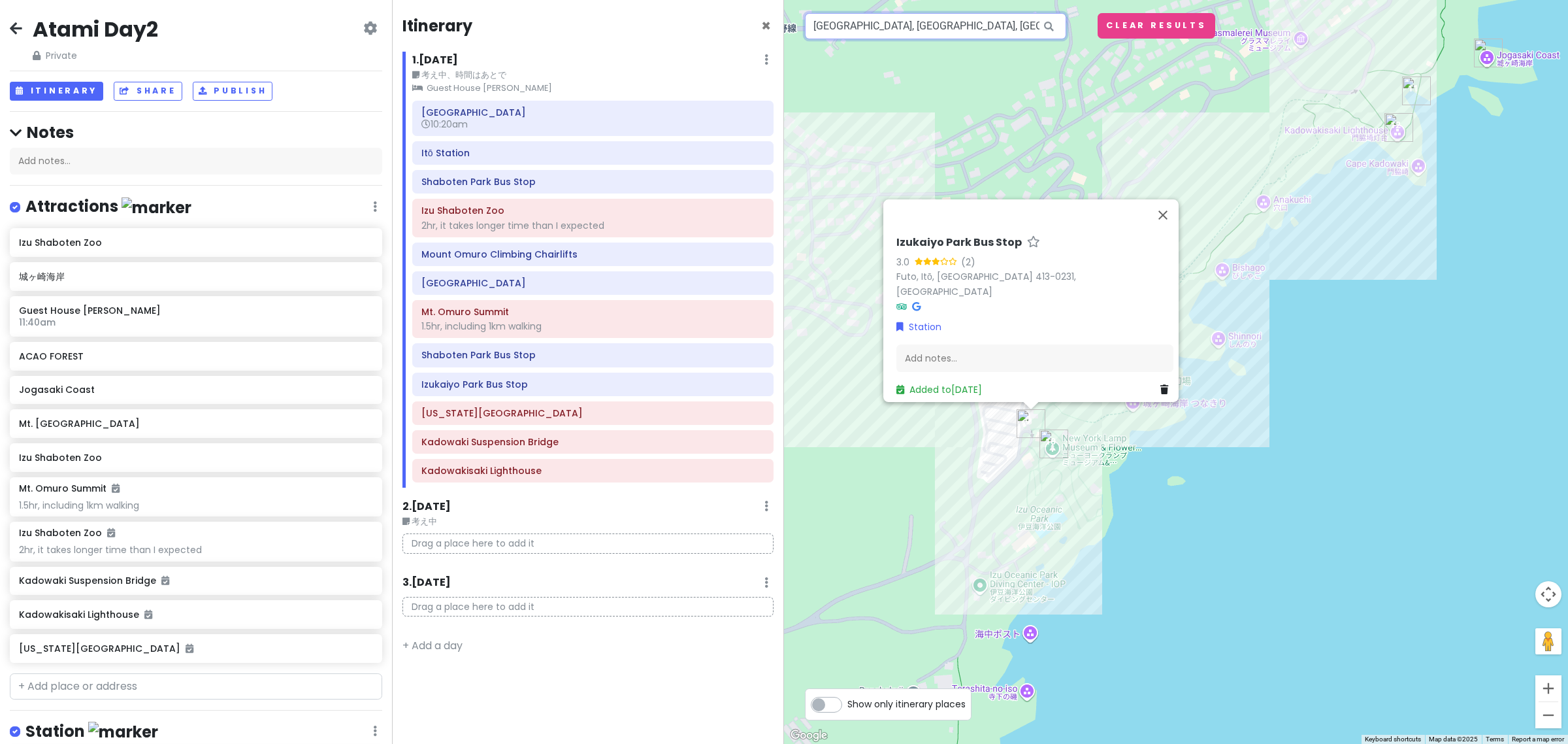
click at [884, 25] on input "Japan, Shizuoka, Itō, Futo, 城ヶ崎海岸駅" at bounding box center [935, 25] width 261 height 26
paste input "城ヶ崎口"
click at [855, 62] on body "Atami Day2 Private Change Dates Make a Copy Delete Trip Go Pro ⚡️ Give Feedback…" at bounding box center [784, 372] width 1568 height 744
click at [850, 31] on input "城ヶ崎口" at bounding box center [935, 25] width 261 height 26
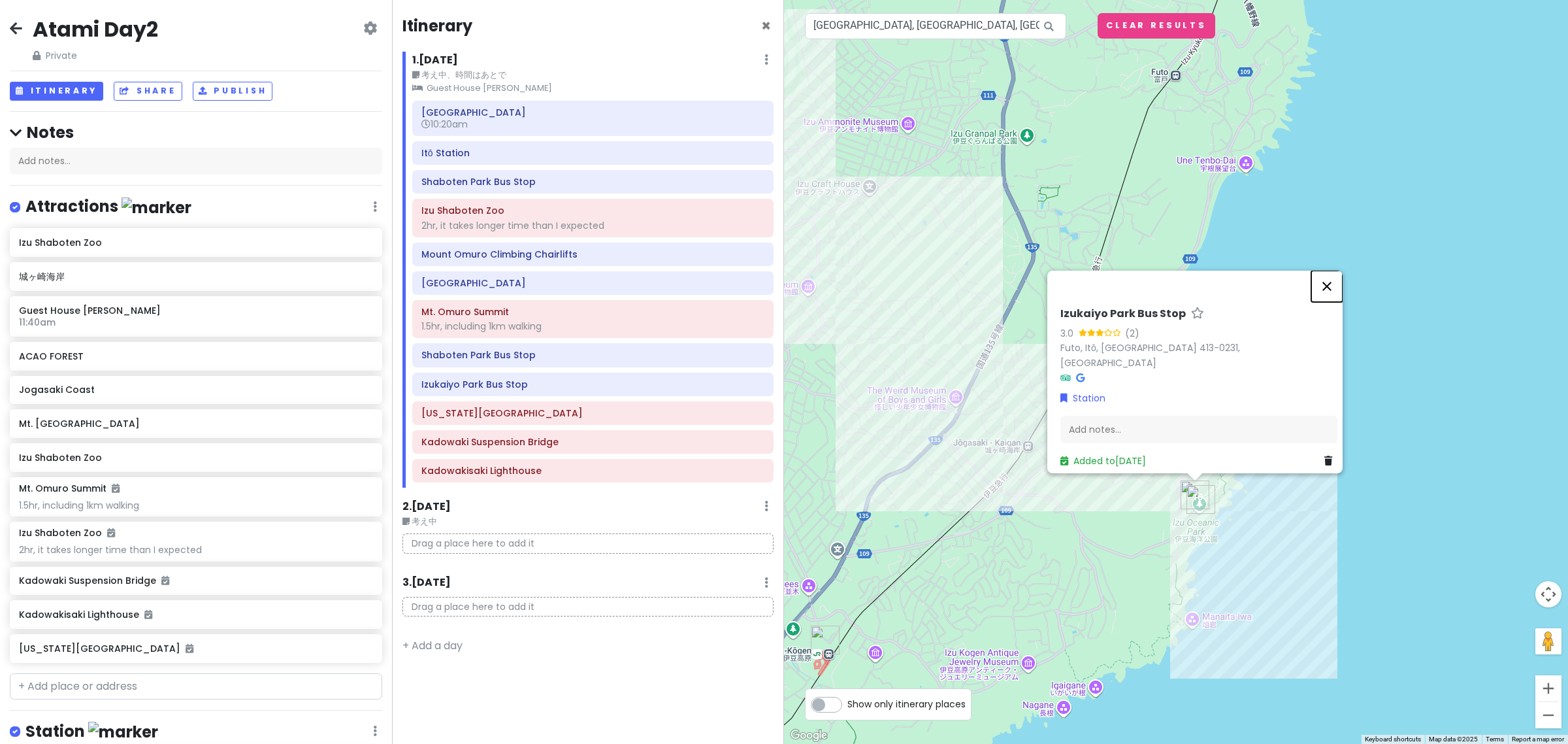
click at [1342, 295] on button "Close" at bounding box center [1326, 286] width 31 height 31
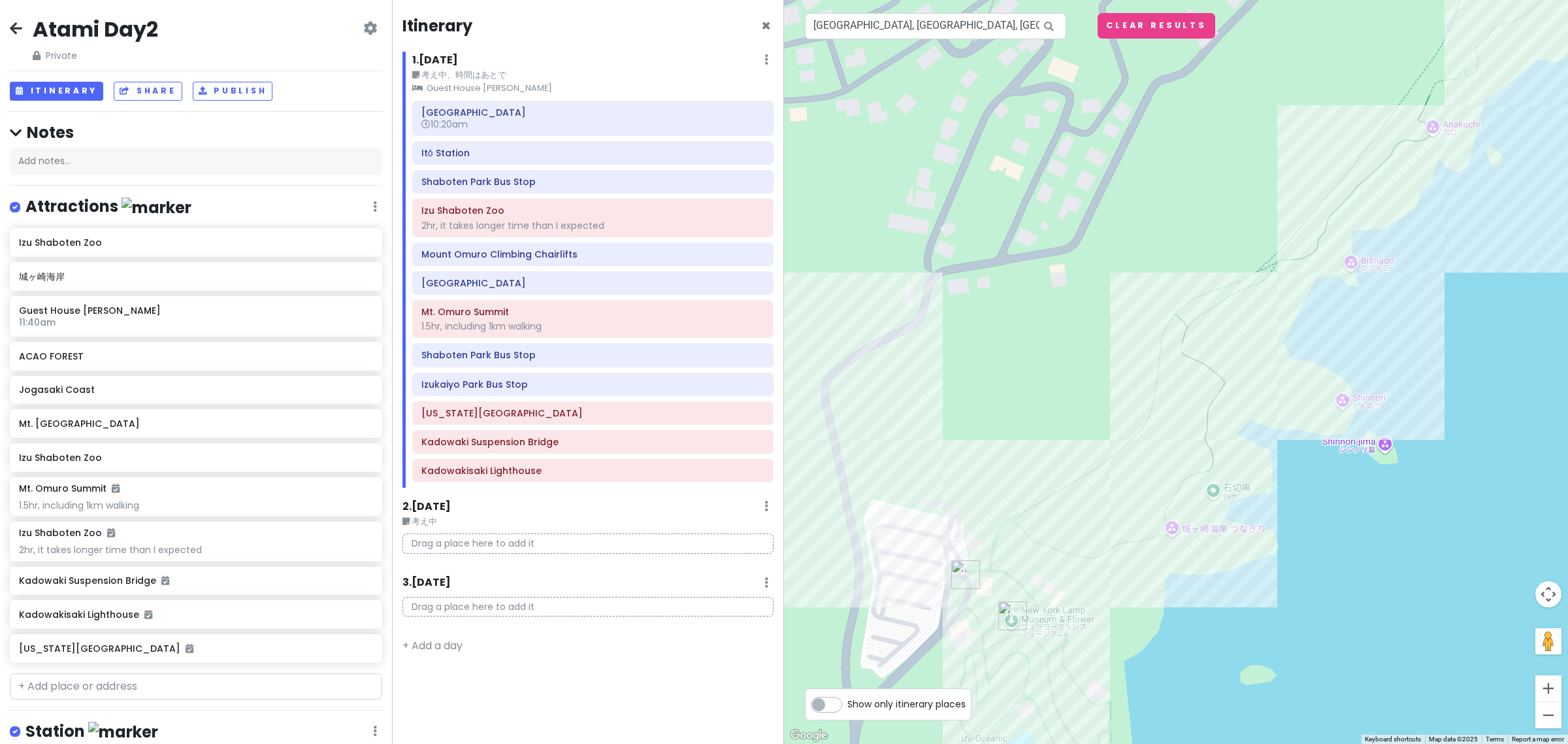
click at [958, 575] on img "Izukaiyo Park Bus Stop" at bounding box center [966, 574] width 29 height 29
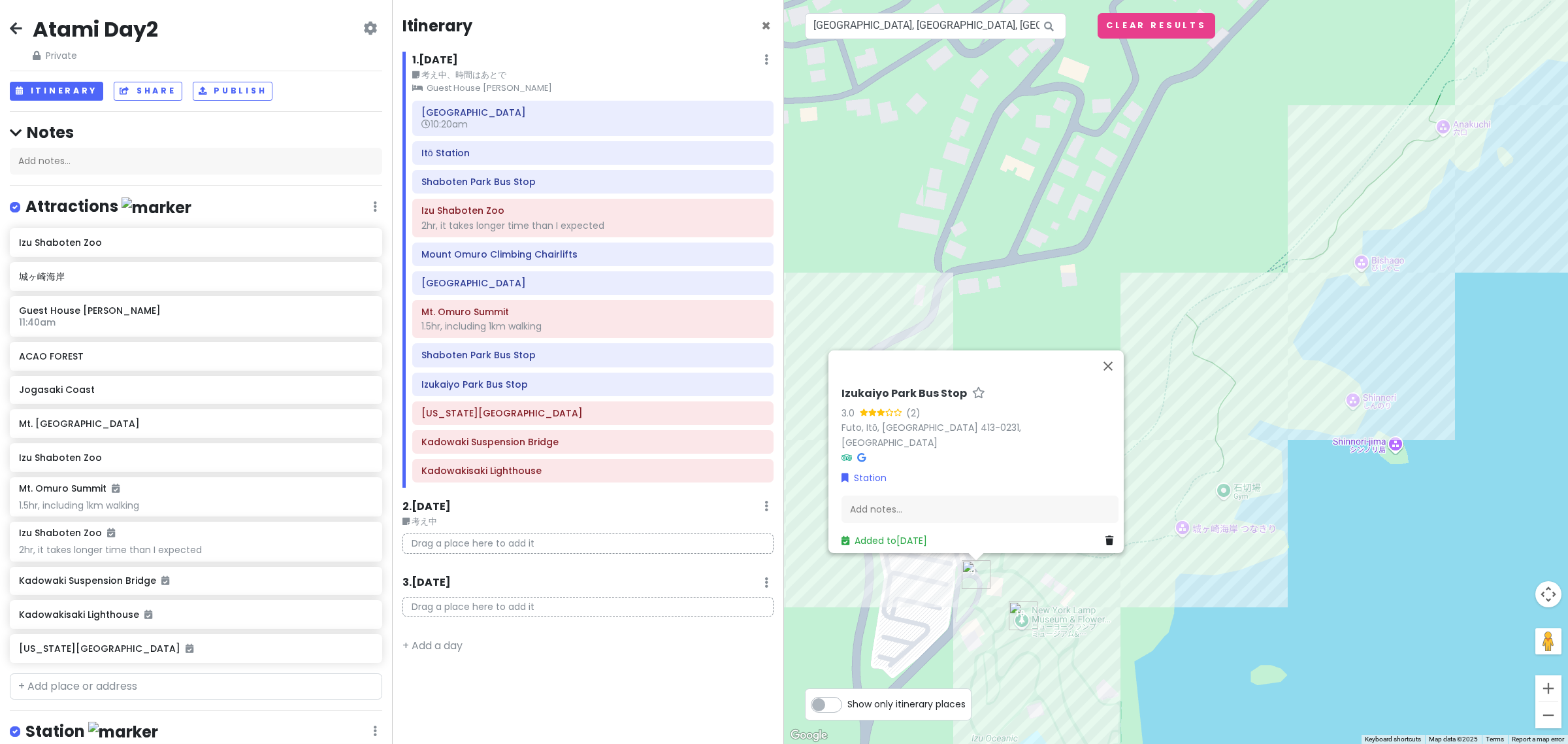
click at [1024, 616] on img "New York Lamp Museum & Flower Garden" at bounding box center [1024, 616] width 29 height 29
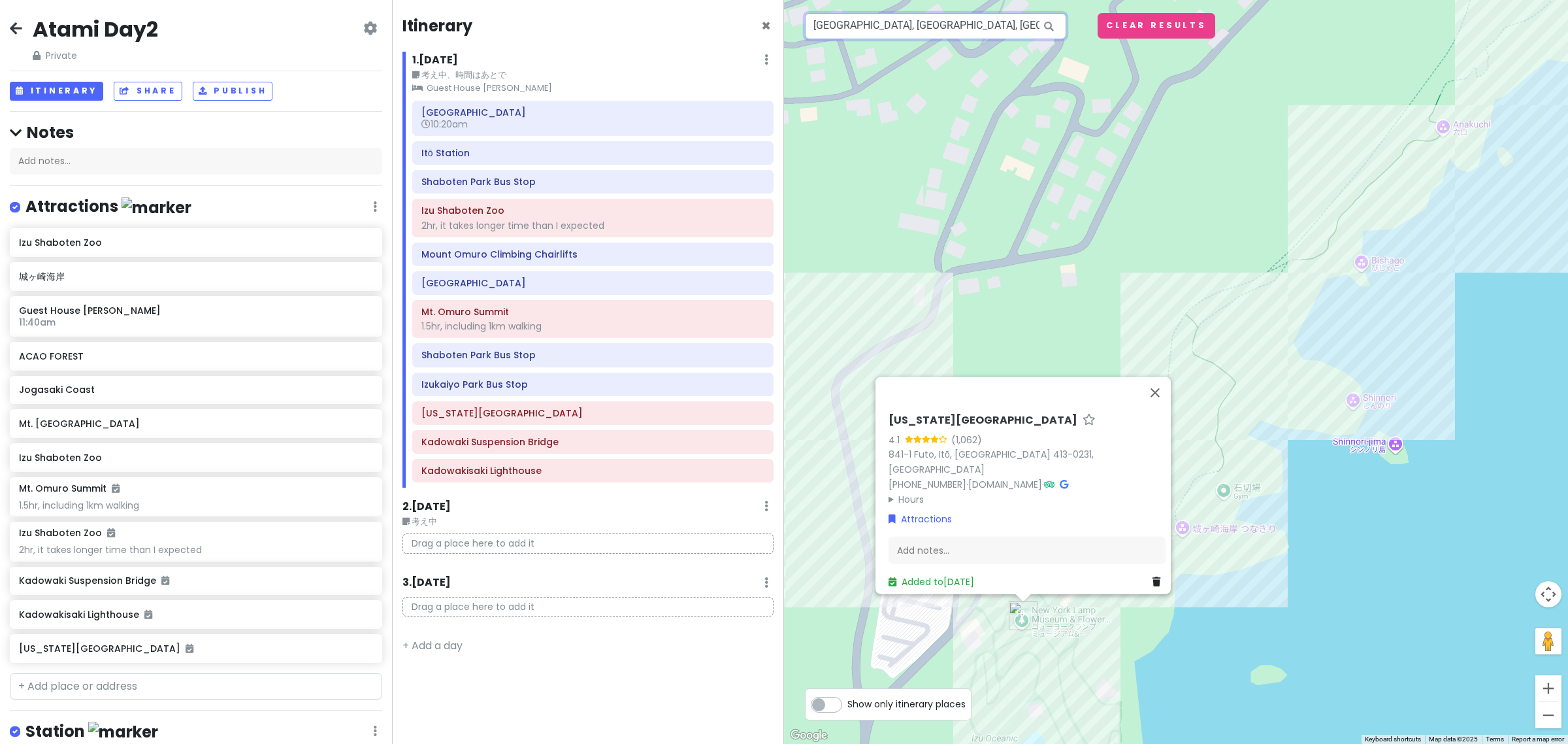
click at [941, 28] on input "Japan, Shizuoka, Itō, Futo, 城ヶ崎口（バス）" at bounding box center [935, 25] width 261 height 26
paste input "城ヶ崎口"
click at [1046, 25] on icon at bounding box center [1049, 26] width 30 height 27
drag, startPoint x: 1050, startPoint y: 26, endPoint x: 959, endPoint y: 33, distance: 91.3
click at [1044, 26] on icon at bounding box center [1049, 26] width 30 height 27
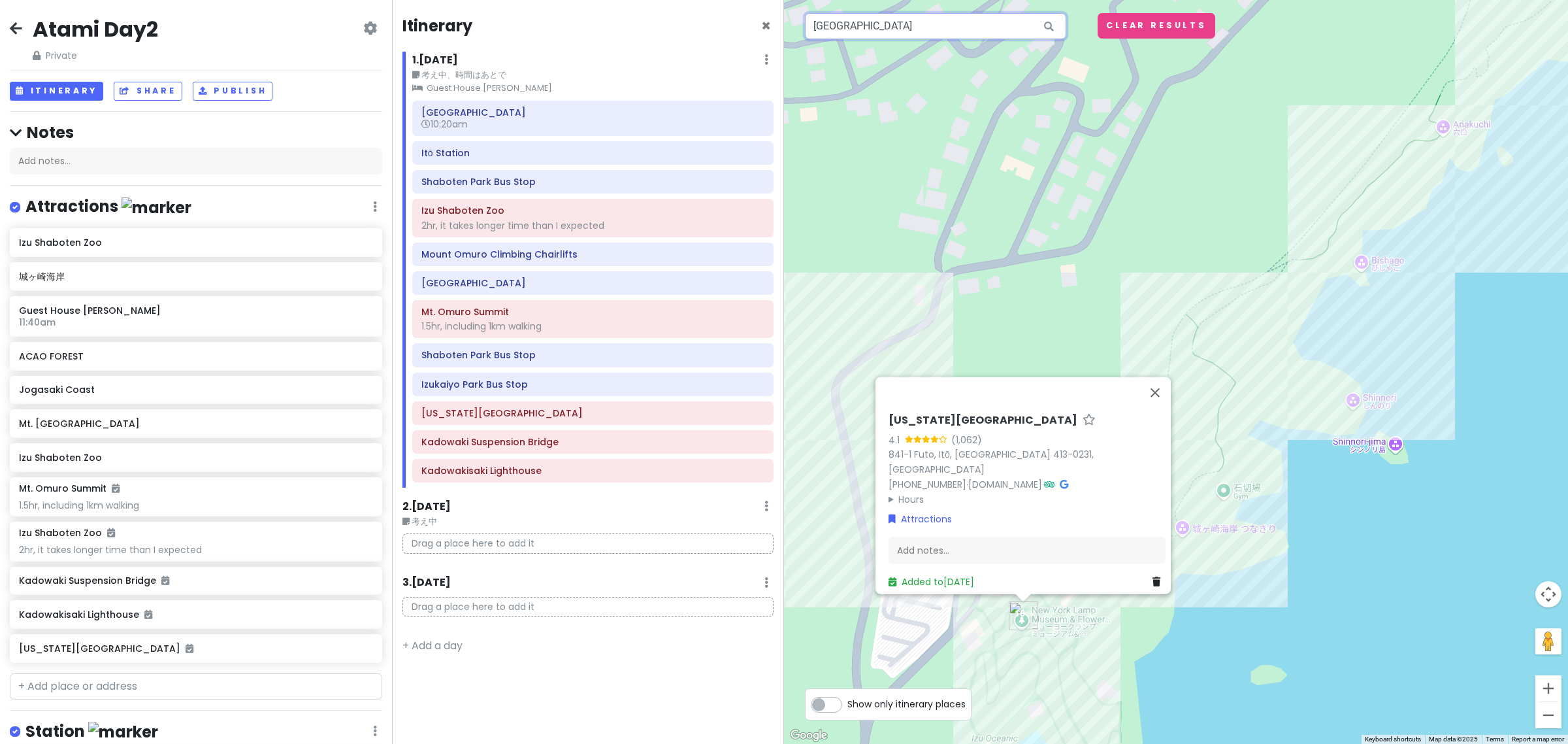
click at [952, 34] on input "城ヶ崎口" at bounding box center [935, 25] width 261 height 26
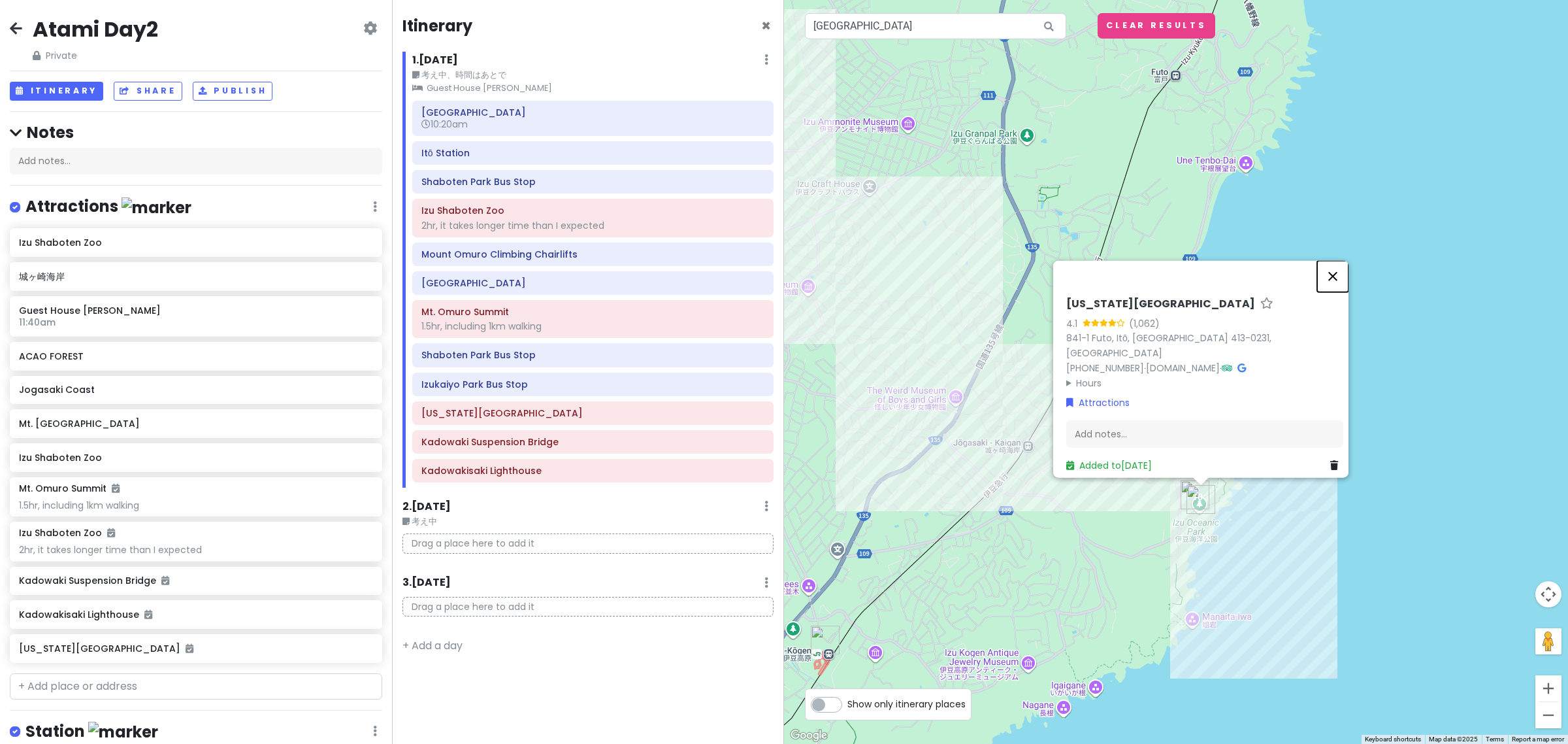
click at [1340, 282] on button "Close" at bounding box center [1332, 276] width 31 height 31
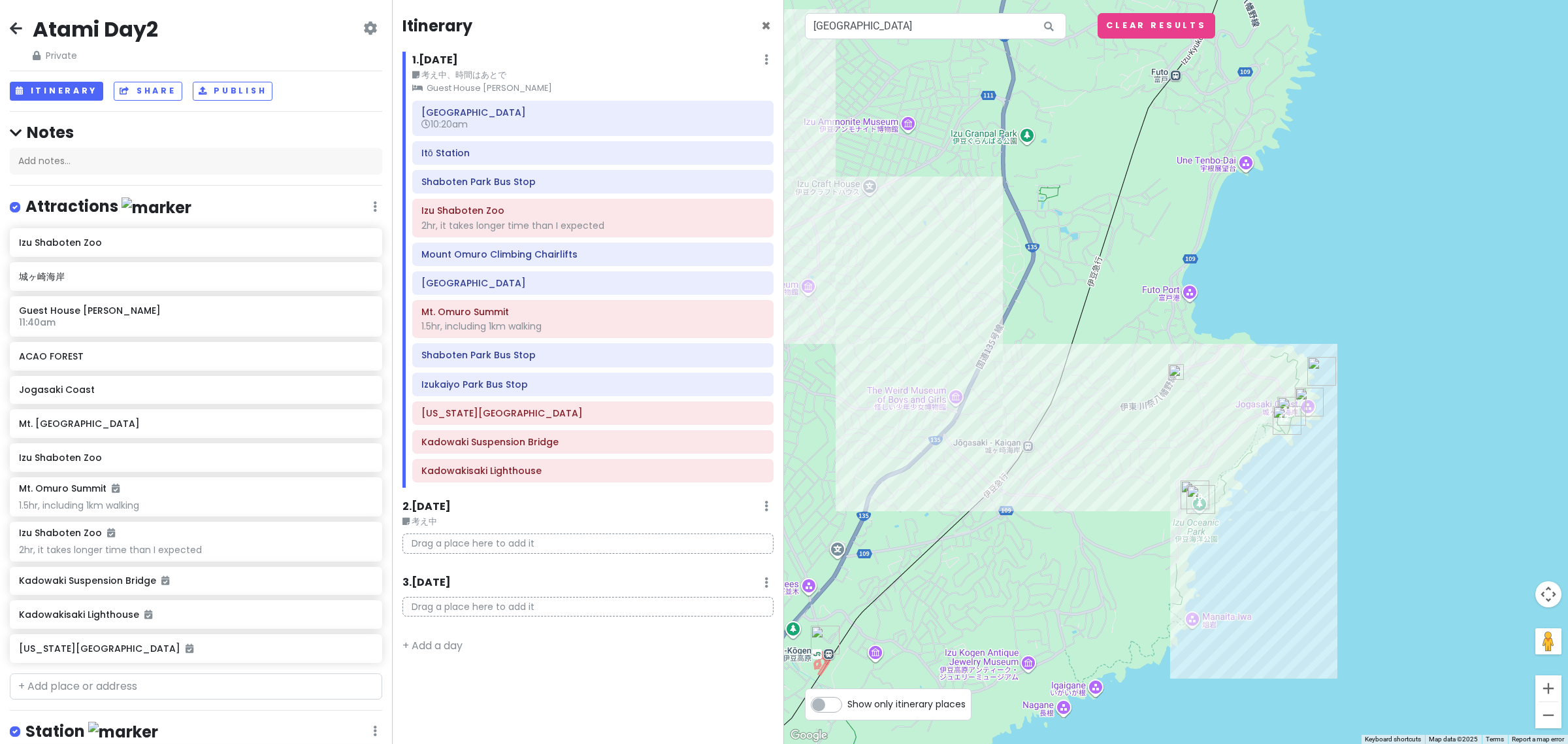
click at [1173, 377] on img at bounding box center [1176, 372] width 15 height 15
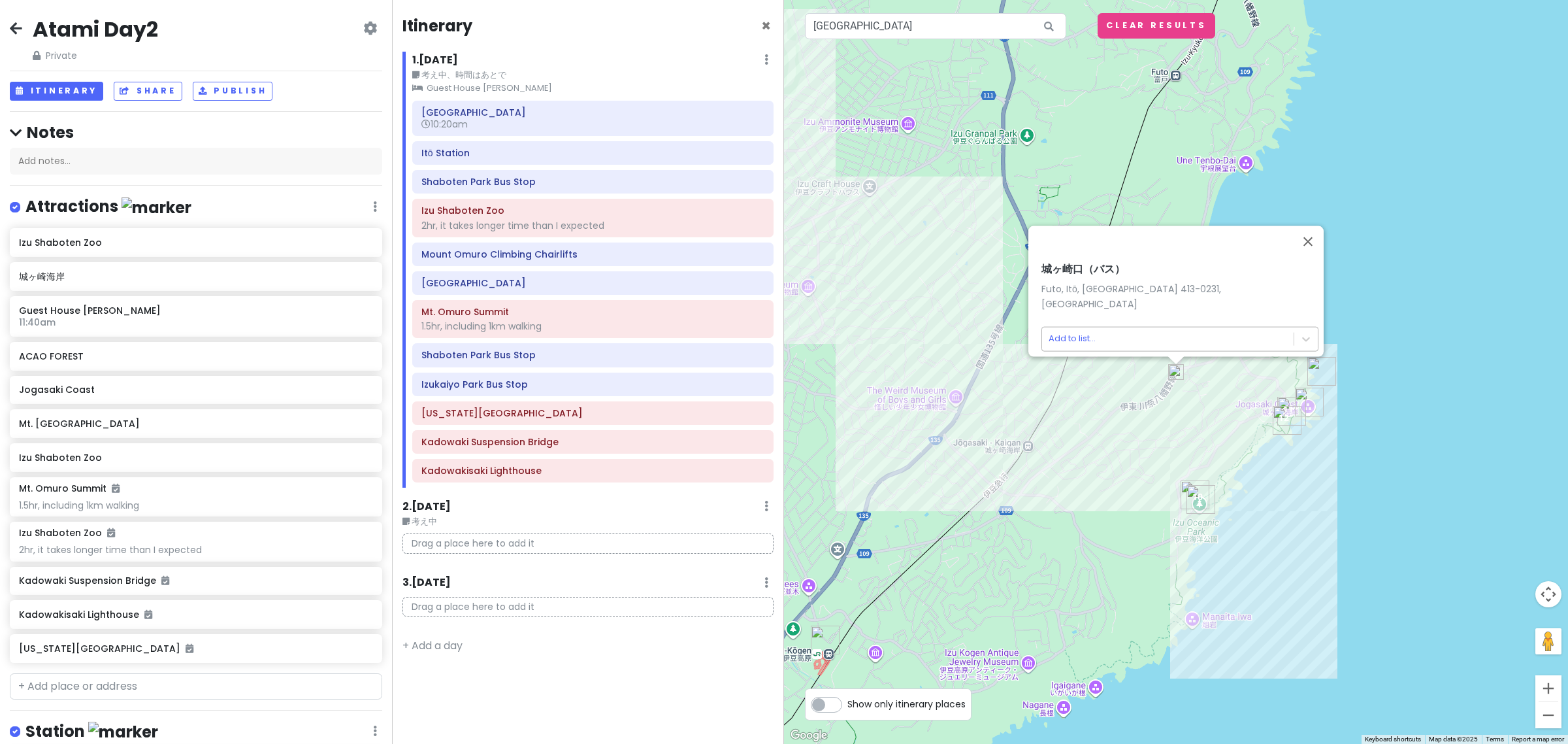
click at [1069, 337] on body "Atami Day2 Private Change Dates Make a Copy Delete Trip Go Pro ⚡️ Give Feedback…" at bounding box center [784, 372] width 1568 height 744
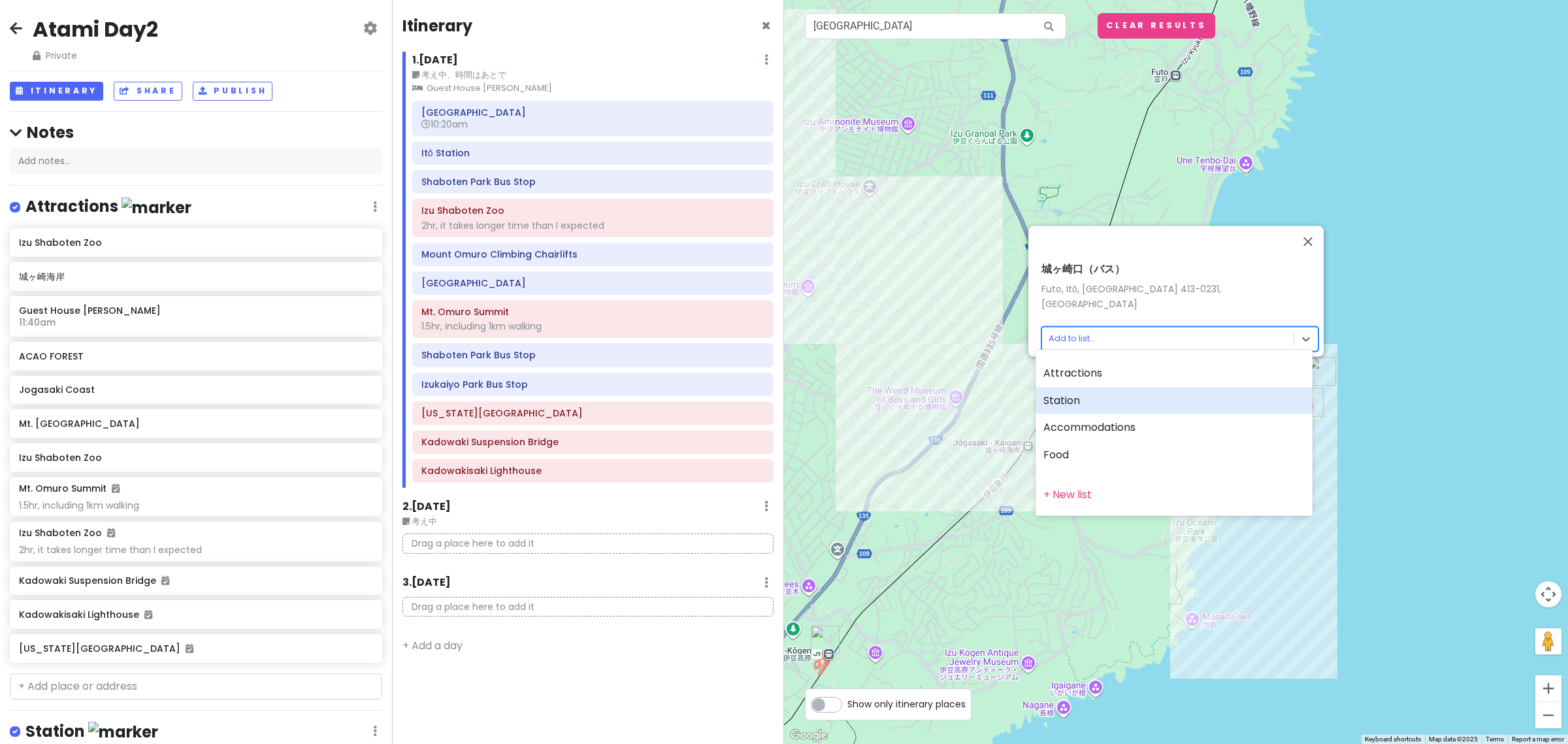
click at [1072, 412] on div "Station" at bounding box center [1174, 400] width 277 height 27
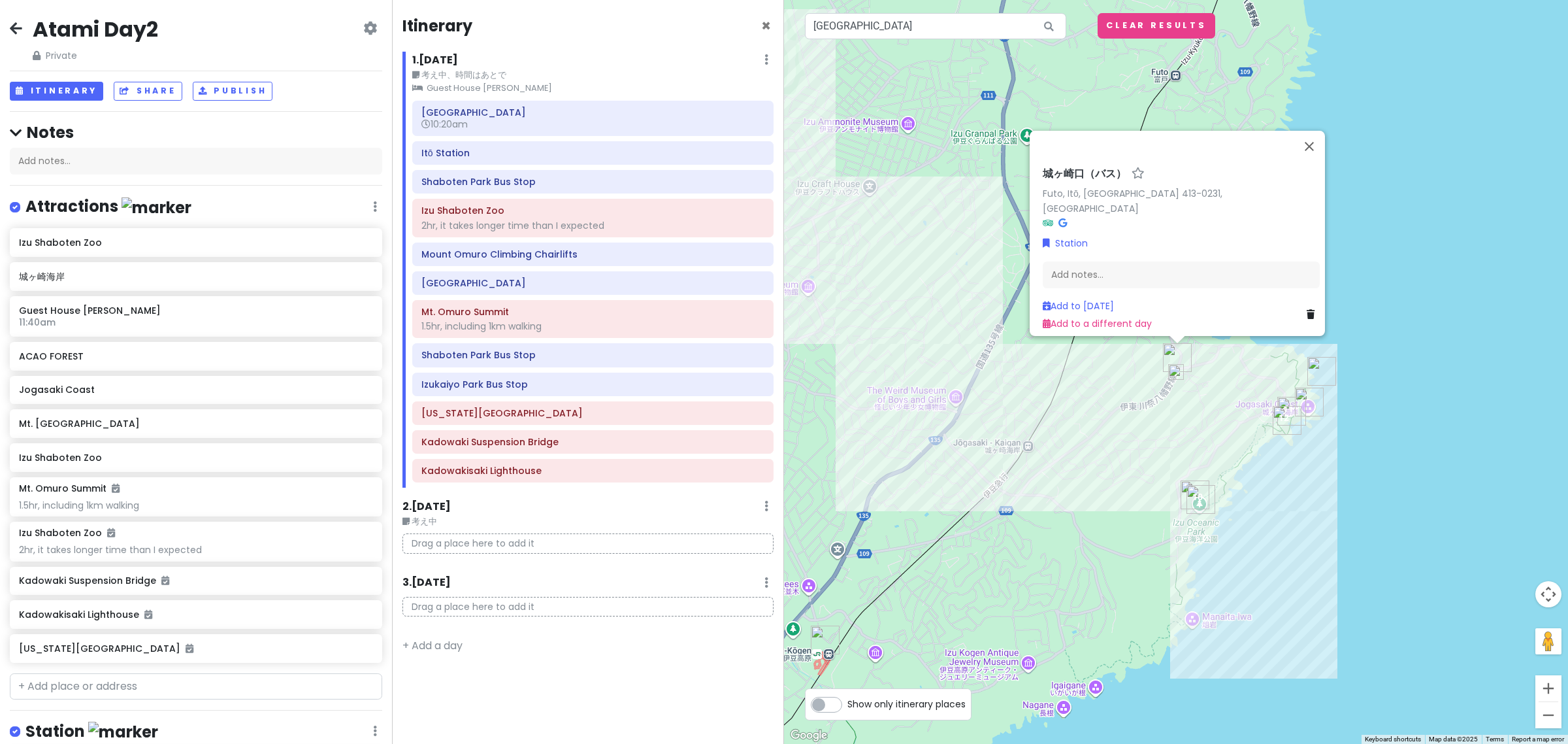
click at [1175, 355] on img "城ヶ崎口（バス）" at bounding box center [1177, 357] width 29 height 29
click at [1085, 299] on link "Add to Sun 10/5" at bounding box center [1079, 305] width 71 height 13
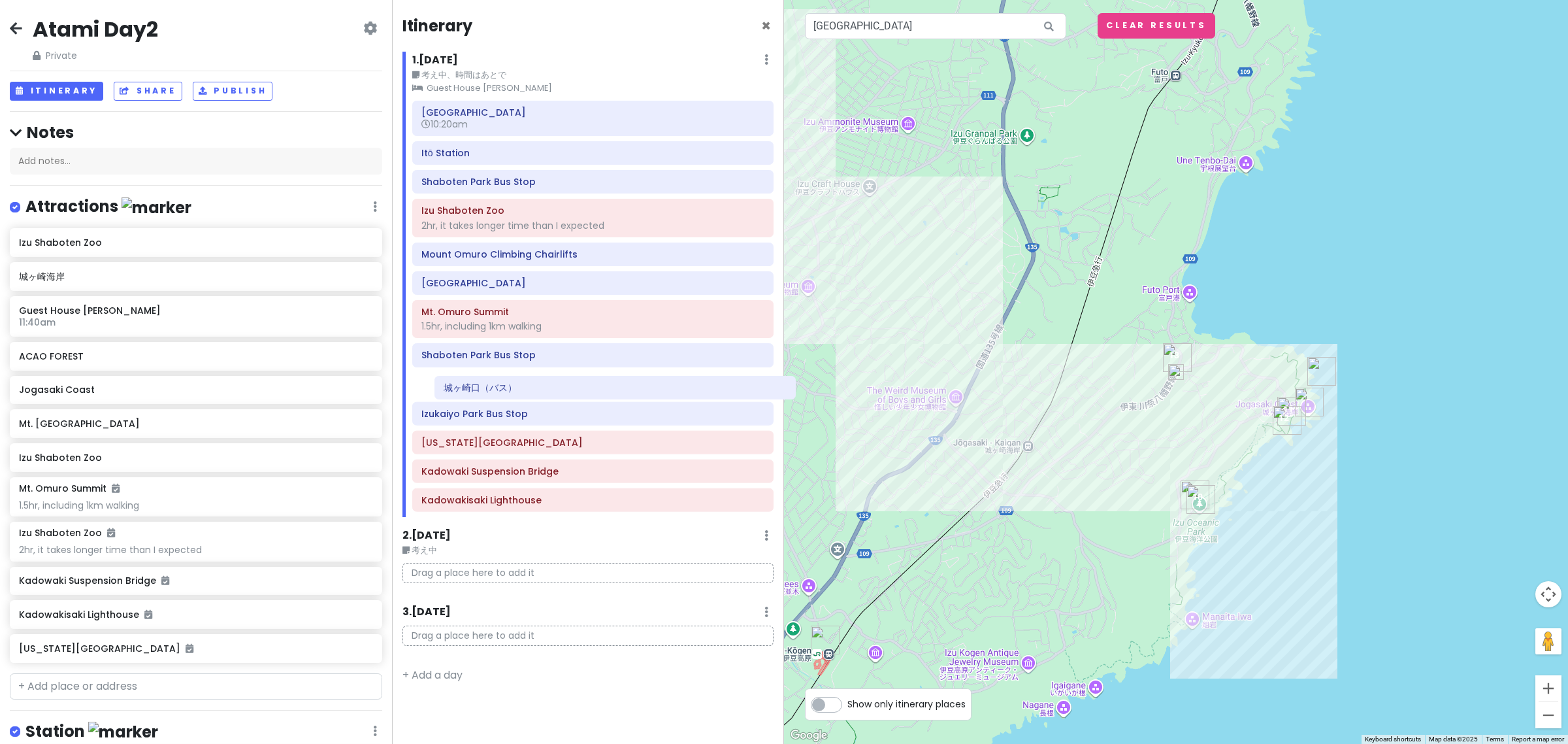
drag, startPoint x: 537, startPoint y: 499, endPoint x: 554, endPoint y: 381, distance: 119.2
click at [559, 383] on div "Atami Station 10:20am Itō Station Shaboten Park Bus Stop Izu Shaboten Zoo 2hr, …" at bounding box center [593, 309] width 381 height 417
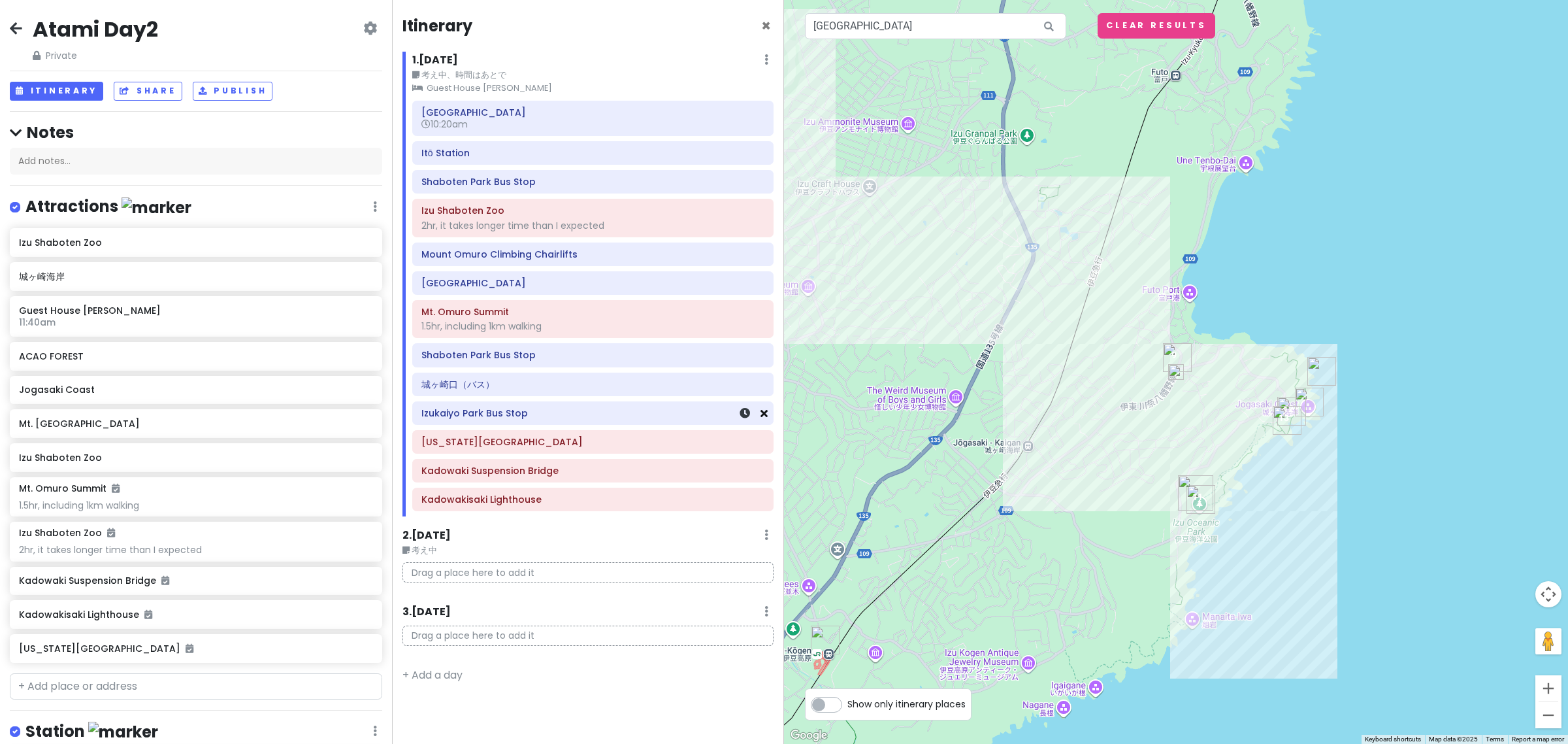
click at [763, 417] on icon at bounding box center [764, 413] width 7 height 10
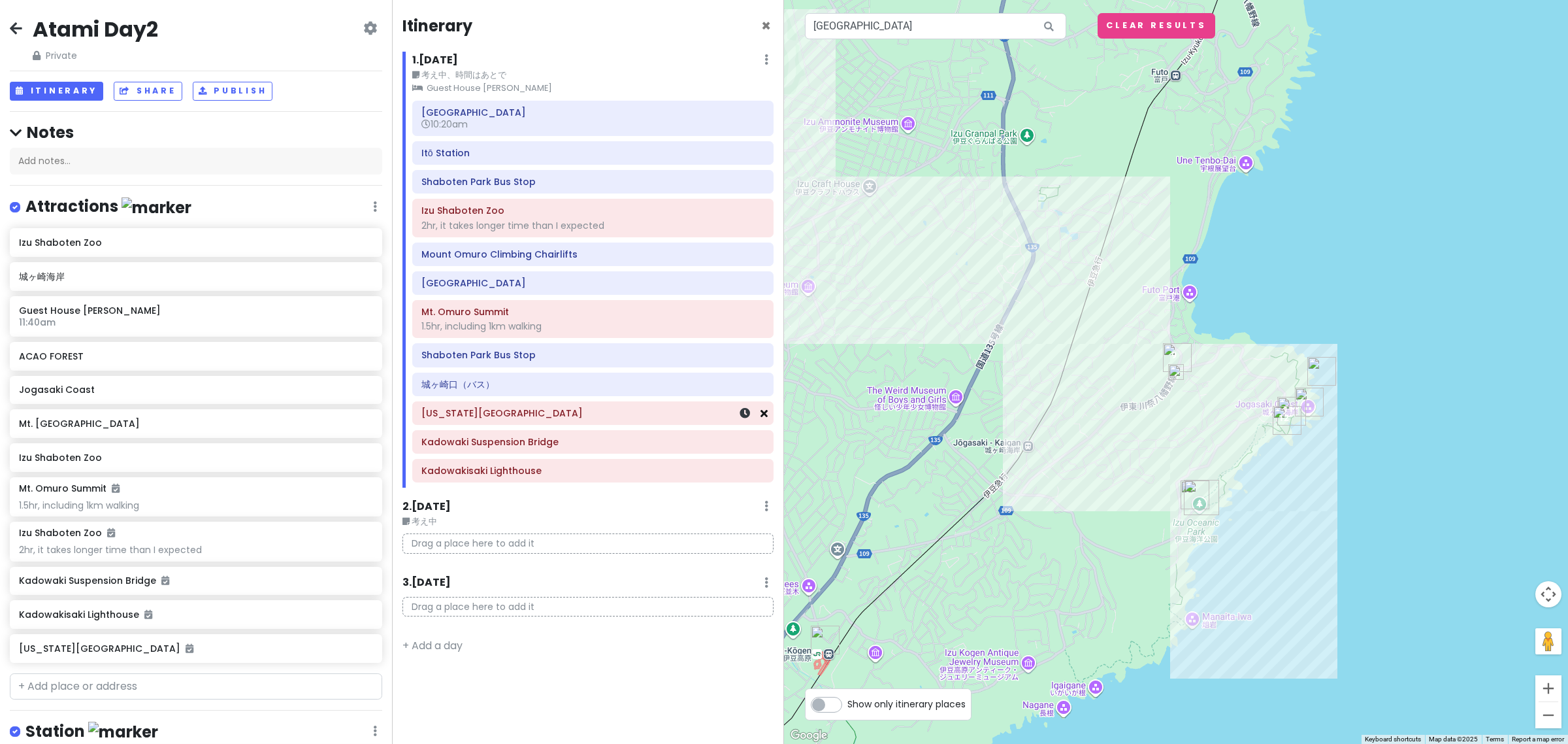
click at [764, 418] on icon at bounding box center [764, 413] width 7 height 10
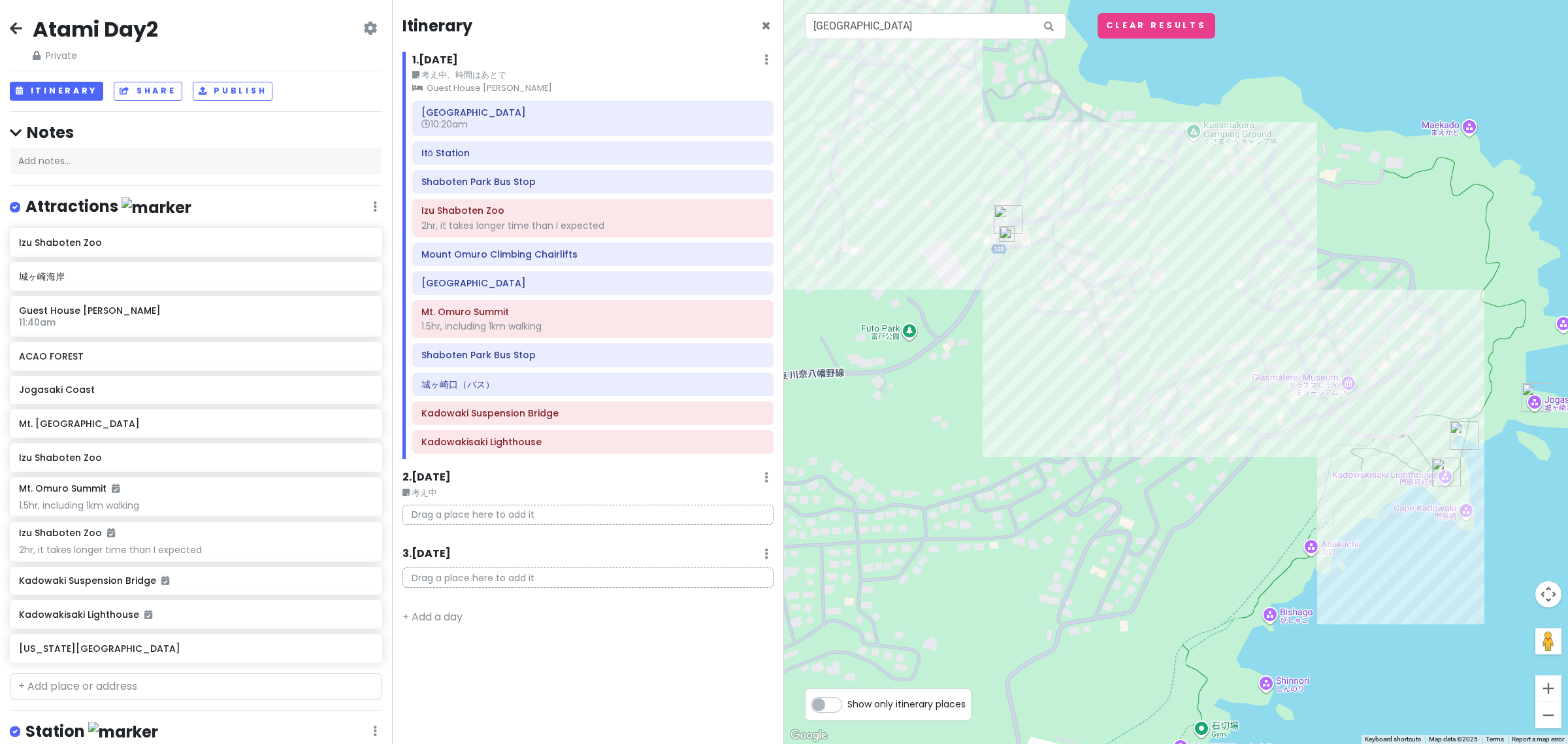
click at [1010, 238] on img at bounding box center [1007, 234] width 15 height 15
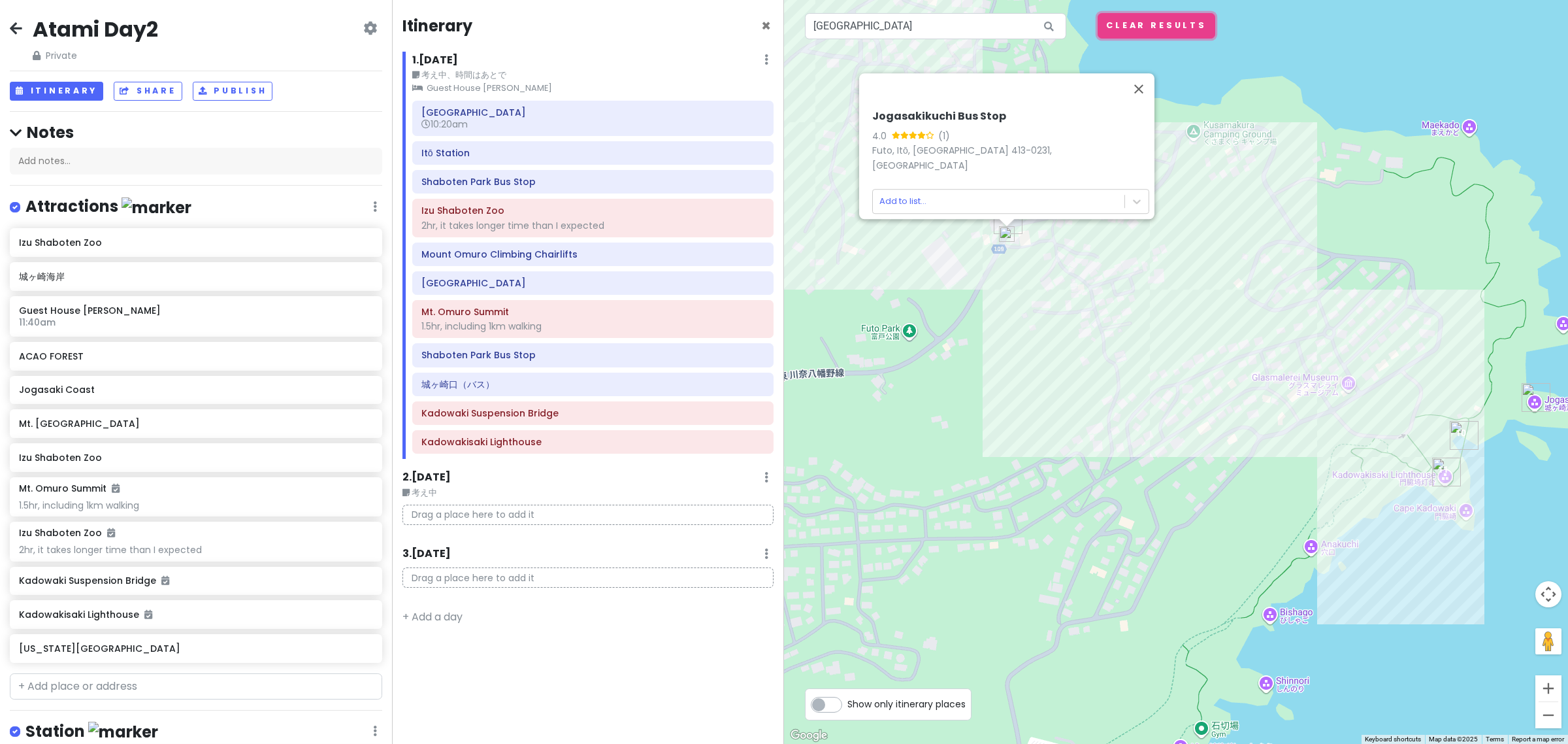
drag, startPoint x: 1152, startPoint y: 21, endPoint x: 1158, endPoint y: 34, distance: 14.3
click at [1153, 21] on button "Clear Results" at bounding box center [1156, 25] width 118 height 25
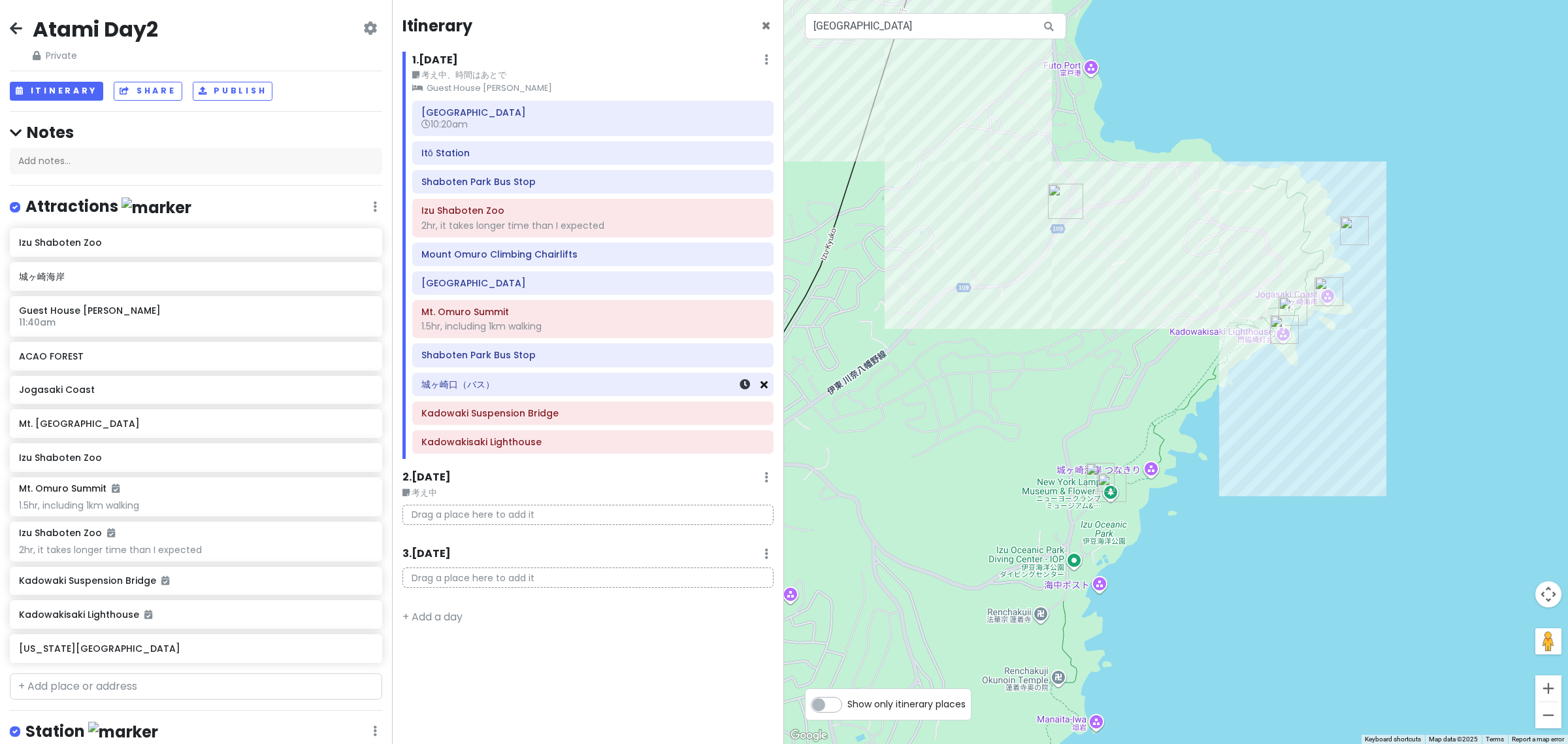
click at [766, 383] on icon at bounding box center [764, 384] width 7 height 10
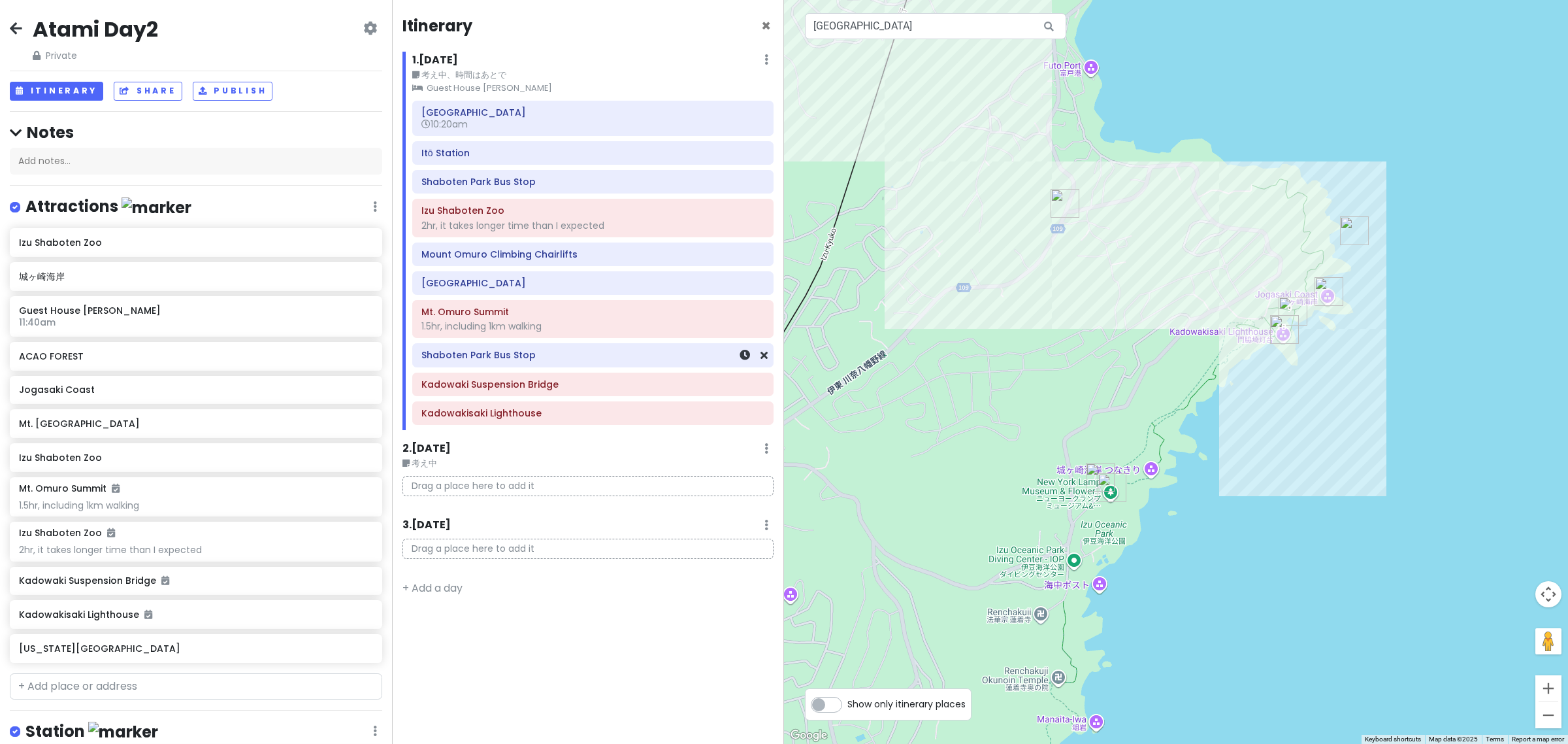
click at [557, 361] on h6 "Shaboten Park Bus Stop" at bounding box center [593, 355] width 343 height 12
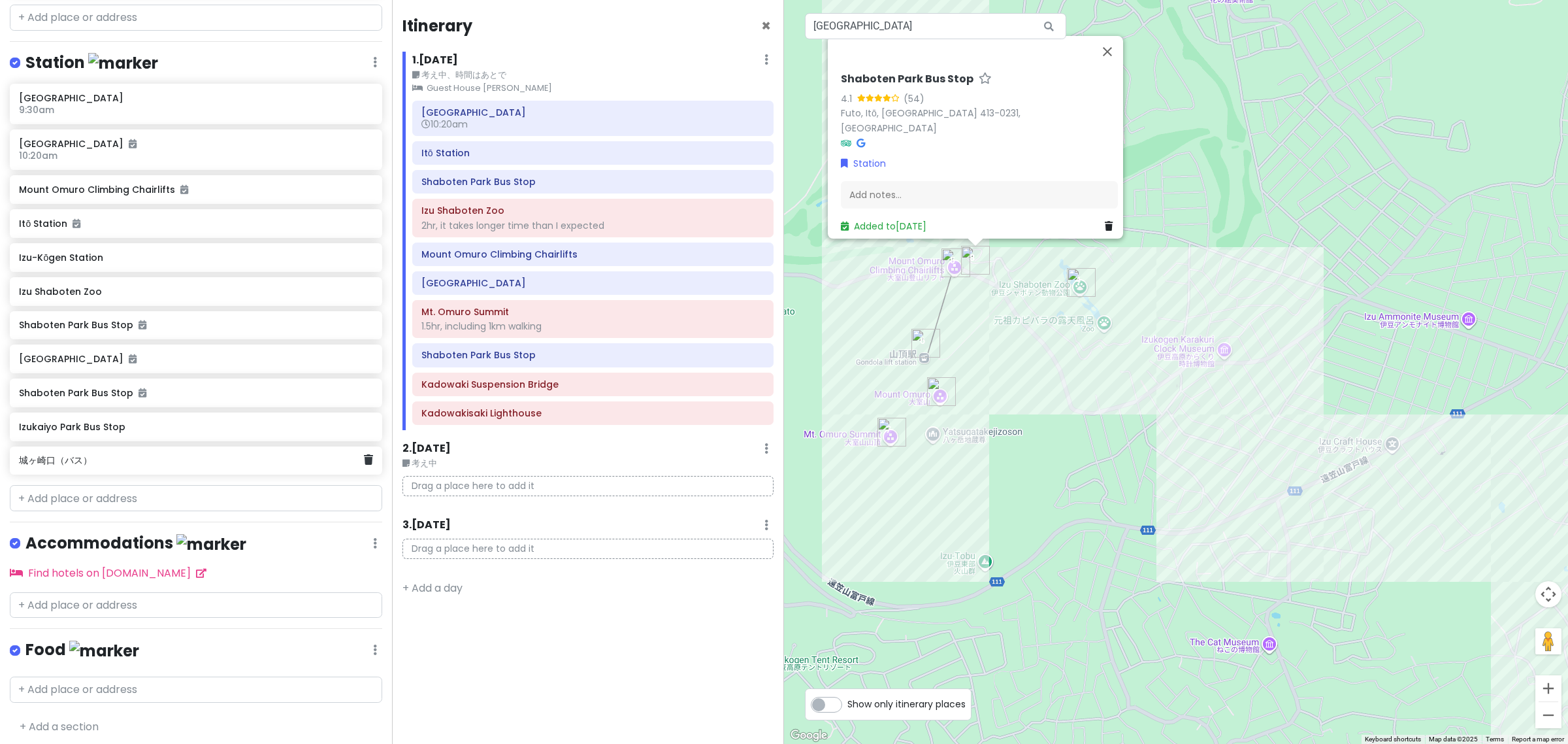
scroll to position [671, 0]
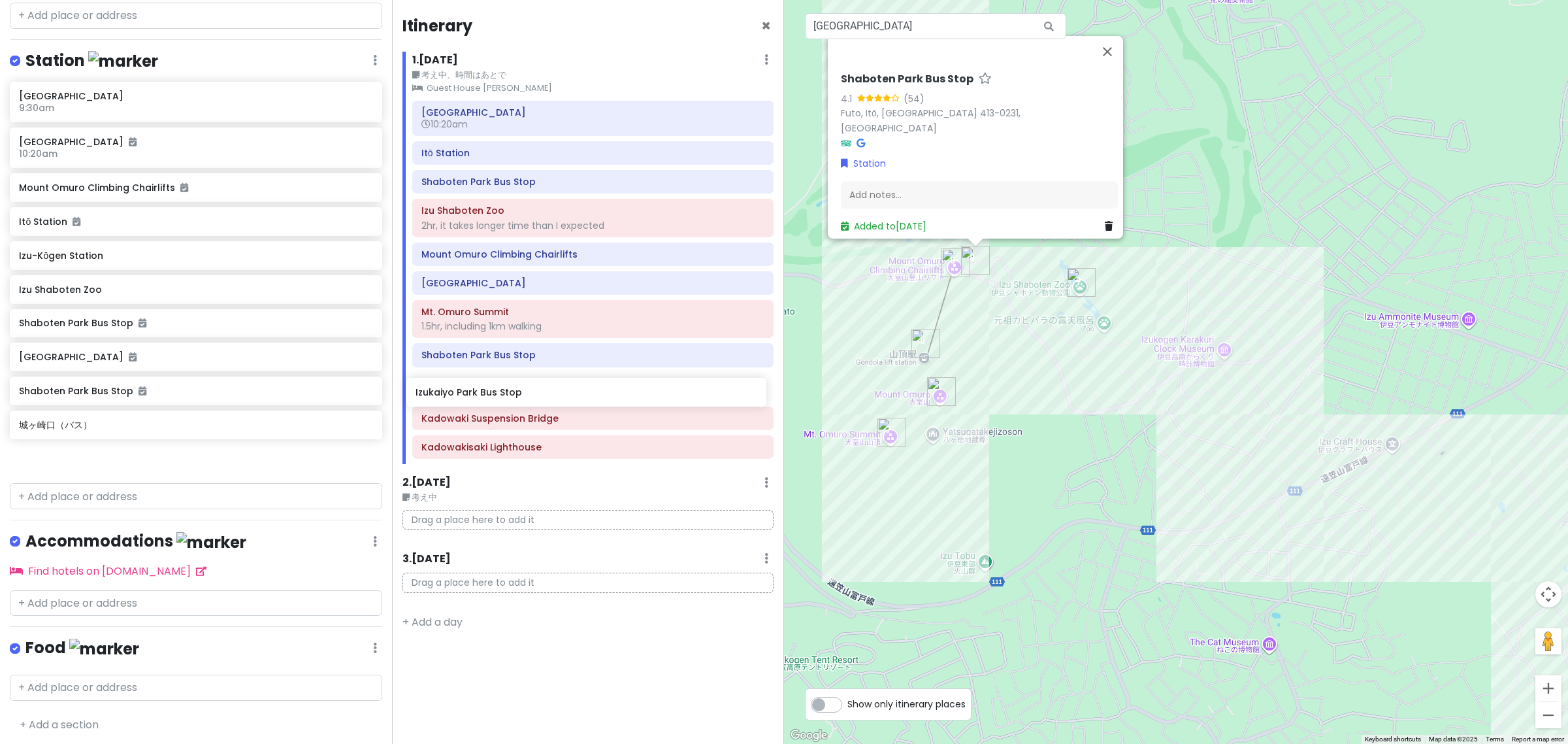
drag, startPoint x: 188, startPoint y: 433, endPoint x: 585, endPoint y: 402, distance: 398.2
click at [585, 402] on div "Atami Day2 Private Change Dates Make a Copy Delete Trip Go Pro ⚡️ Give Feedback…" at bounding box center [784, 372] width 1568 height 744
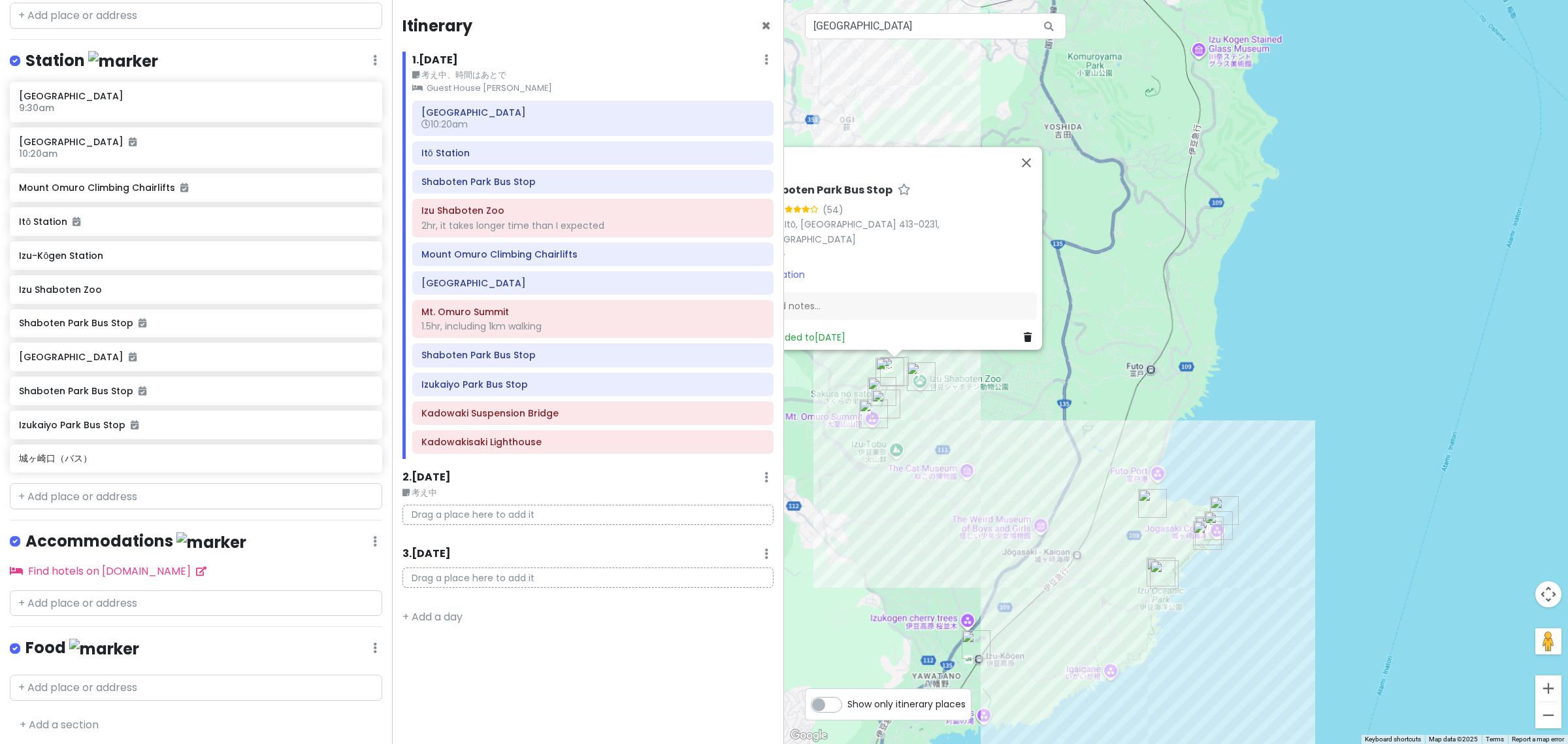
drag, startPoint x: 1030, startPoint y: 562, endPoint x: 922, endPoint y: 481, distance: 135.0
click at [922, 481] on div "No data available. Shaboten Park Bus Stop 4.1 (54) Futo, Itō, Shizuoka 413-0231…" at bounding box center [1176, 372] width 784 height 744
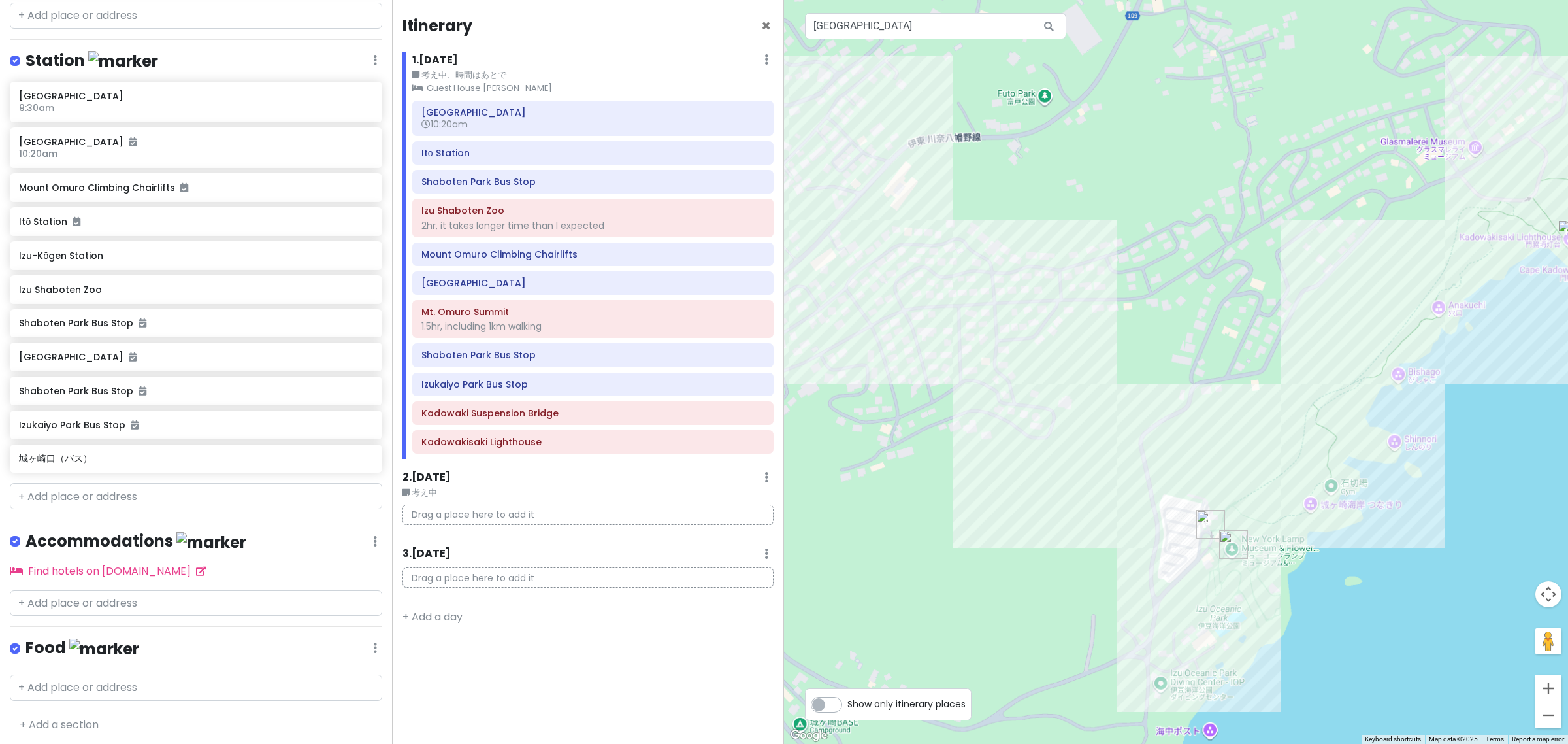
drag, startPoint x: 1137, startPoint y: 549, endPoint x: 908, endPoint y: 491, distance: 236.2
click at [980, 511] on div "No data available. Shaboten Park Bus Stop 4.1 (54) Futo, Itō, Shizuoka 413-0231…" at bounding box center [1176, 372] width 784 height 744
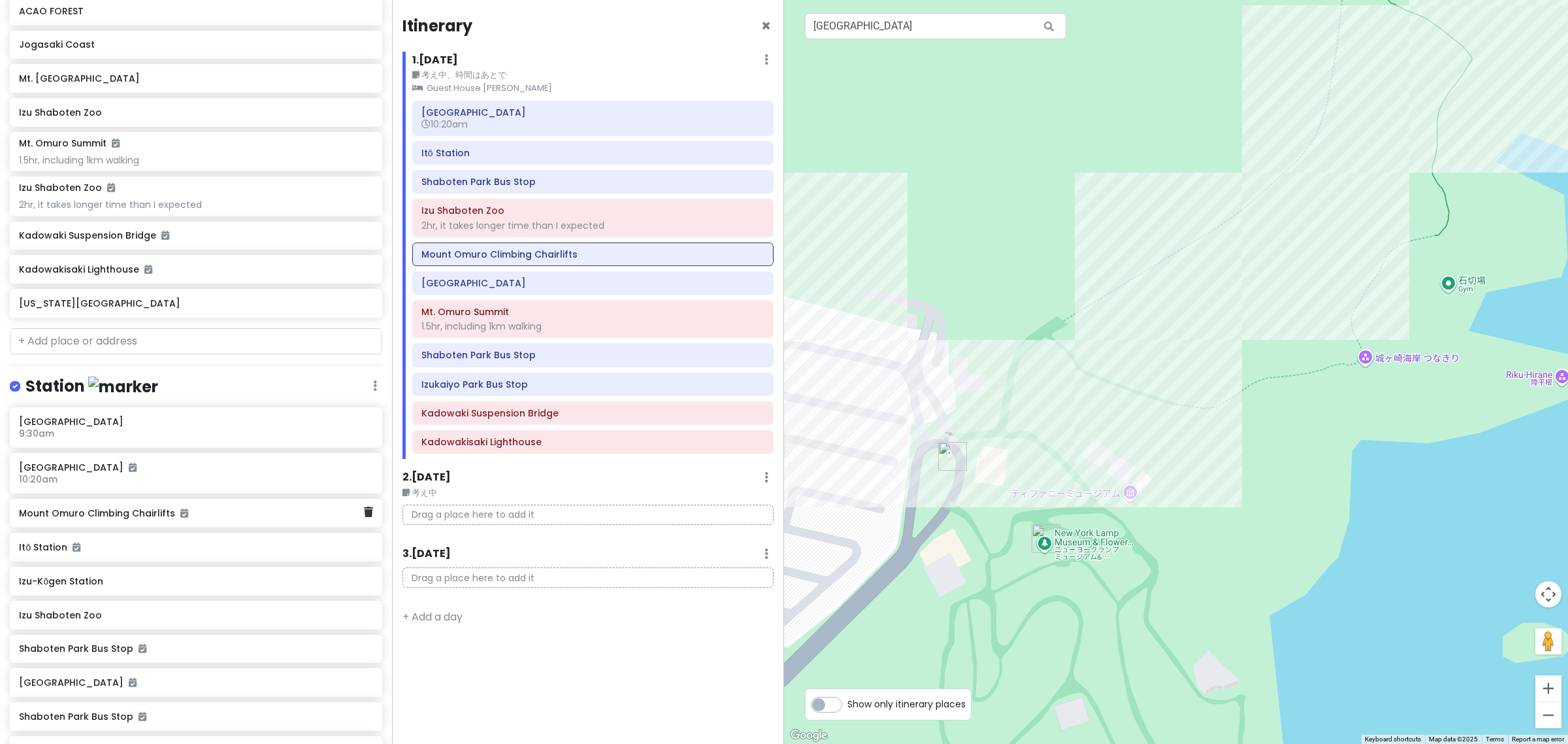
scroll to position [344, 0]
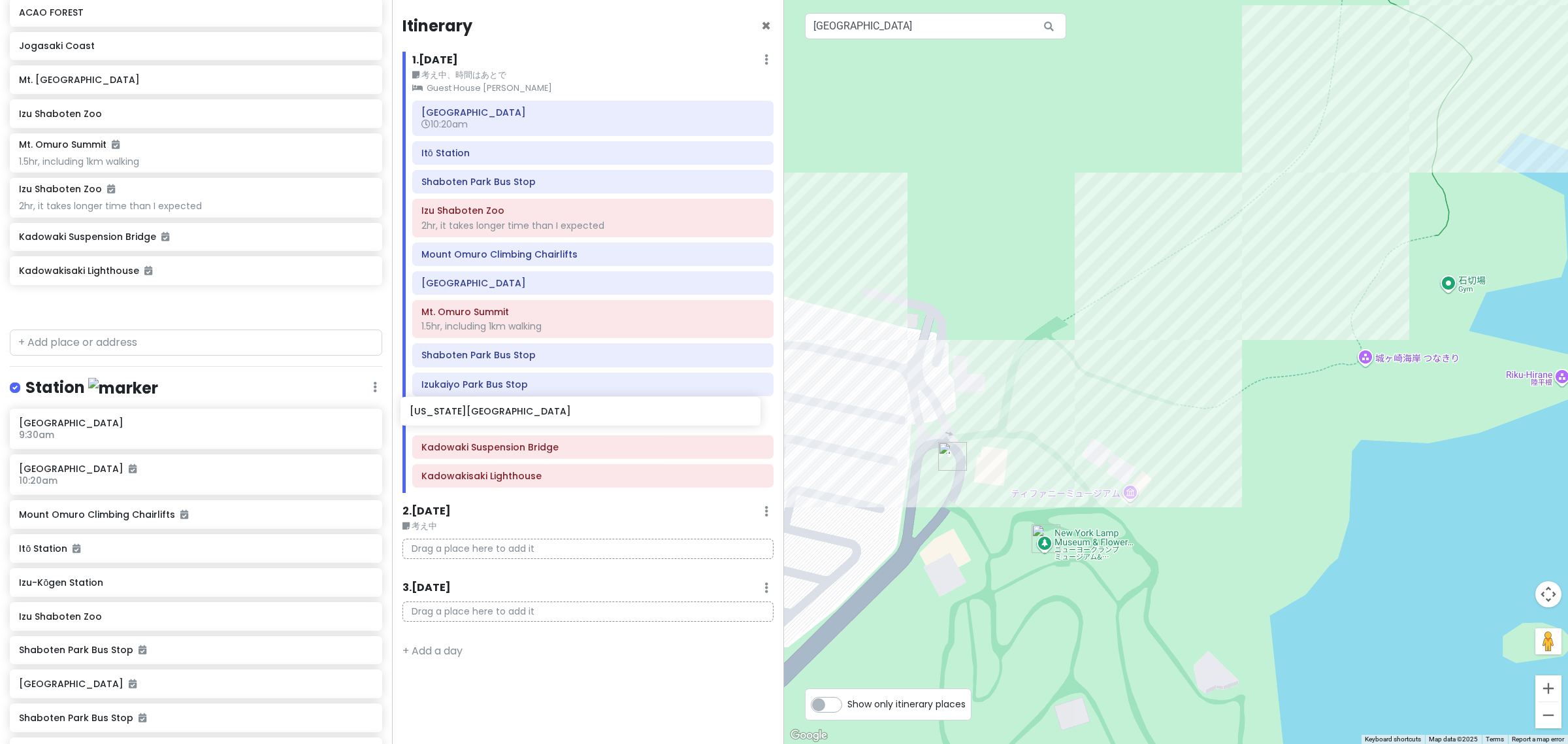
drag, startPoint x: 166, startPoint y: 309, endPoint x: 557, endPoint y: 417, distance: 405.6
click at [557, 417] on div "Atami Day2 Private Change Dates Make a Copy Delete Trip Go Pro ⚡️ Give Feedback…" at bounding box center [784, 372] width 1568 height 744
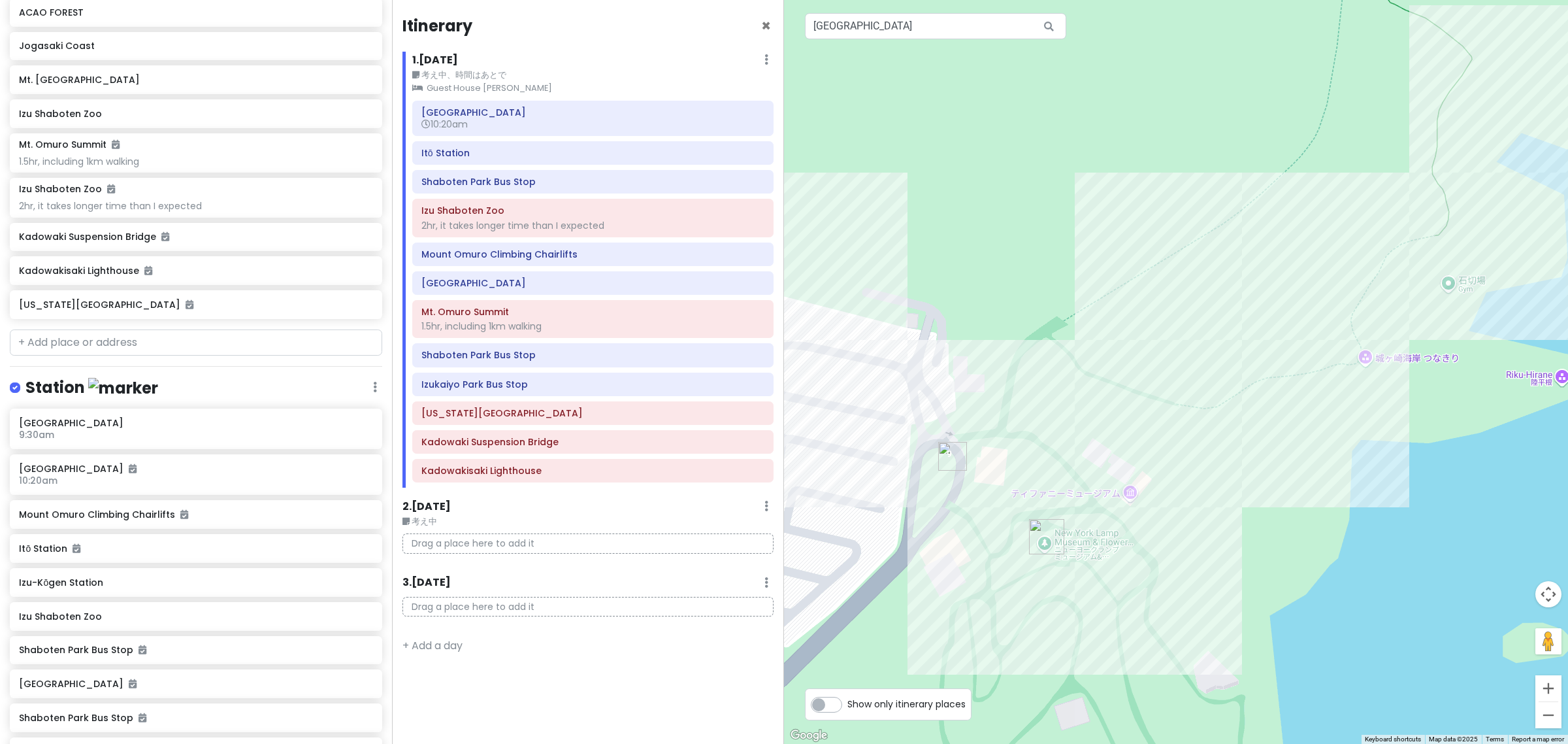
scroll to position [309, 0]
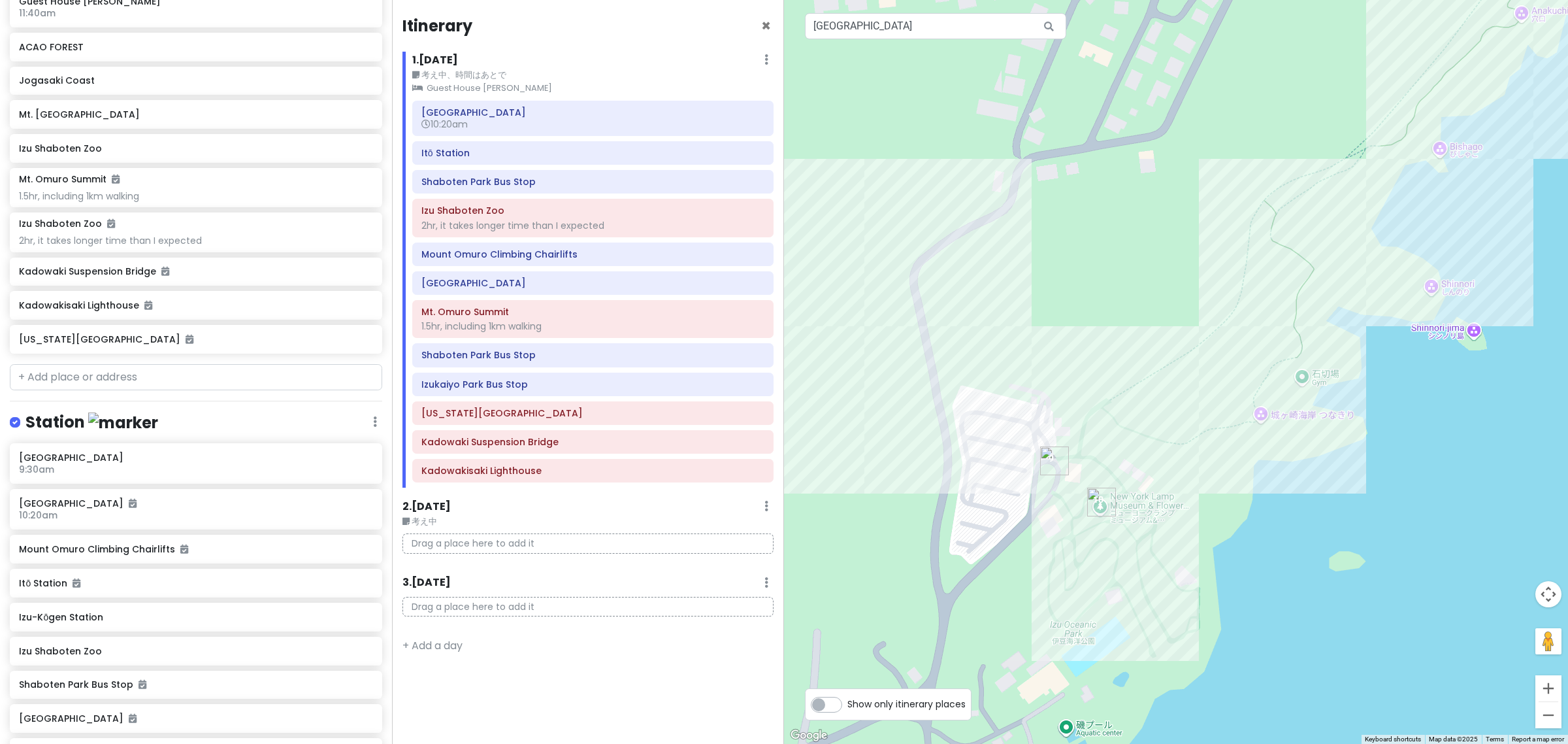
drag, startPoint x: 1287, startPoint y: 394, endPoint x: 1129, endPoint y: 540, distance: 215.1
click at [1131, 540] on div "No data available. Shaboten Park Bus Stop 4.1 (54) Futo, Itō, Shizuoka 413-0231…" at bounding box center [1176, 372] width 784 height 744
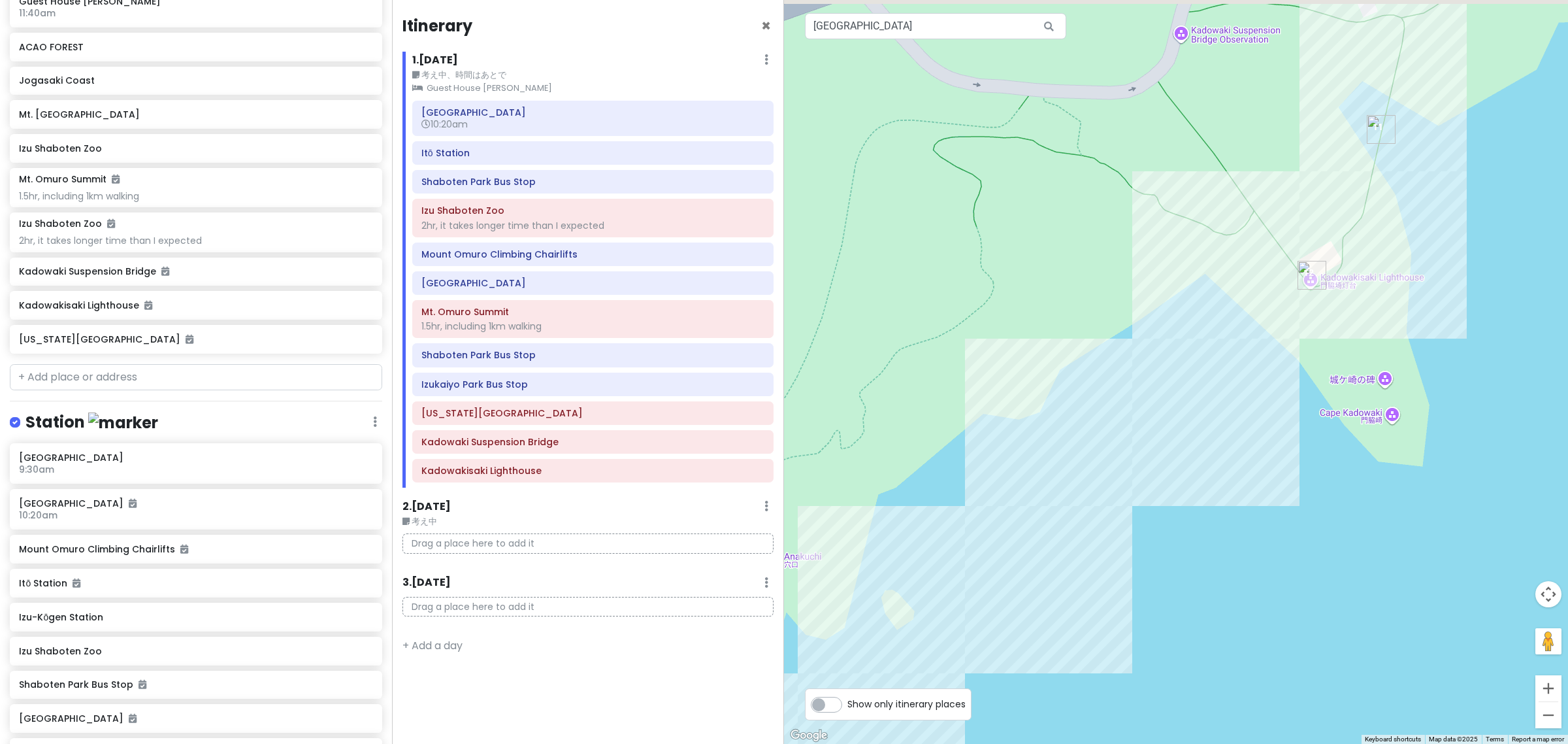
drag, startPoint x: 1370, startPoint y: 174, endPoint x: 1281, endPoint y: 353, distance: 199.9
click at [1286, 341] on div "No data available. Shaboten Park Bus Stop 4.1 (54) Futo, Itō, Shizuoka 413-0231…" at bounding box center [1176, 372] width 784 height 744
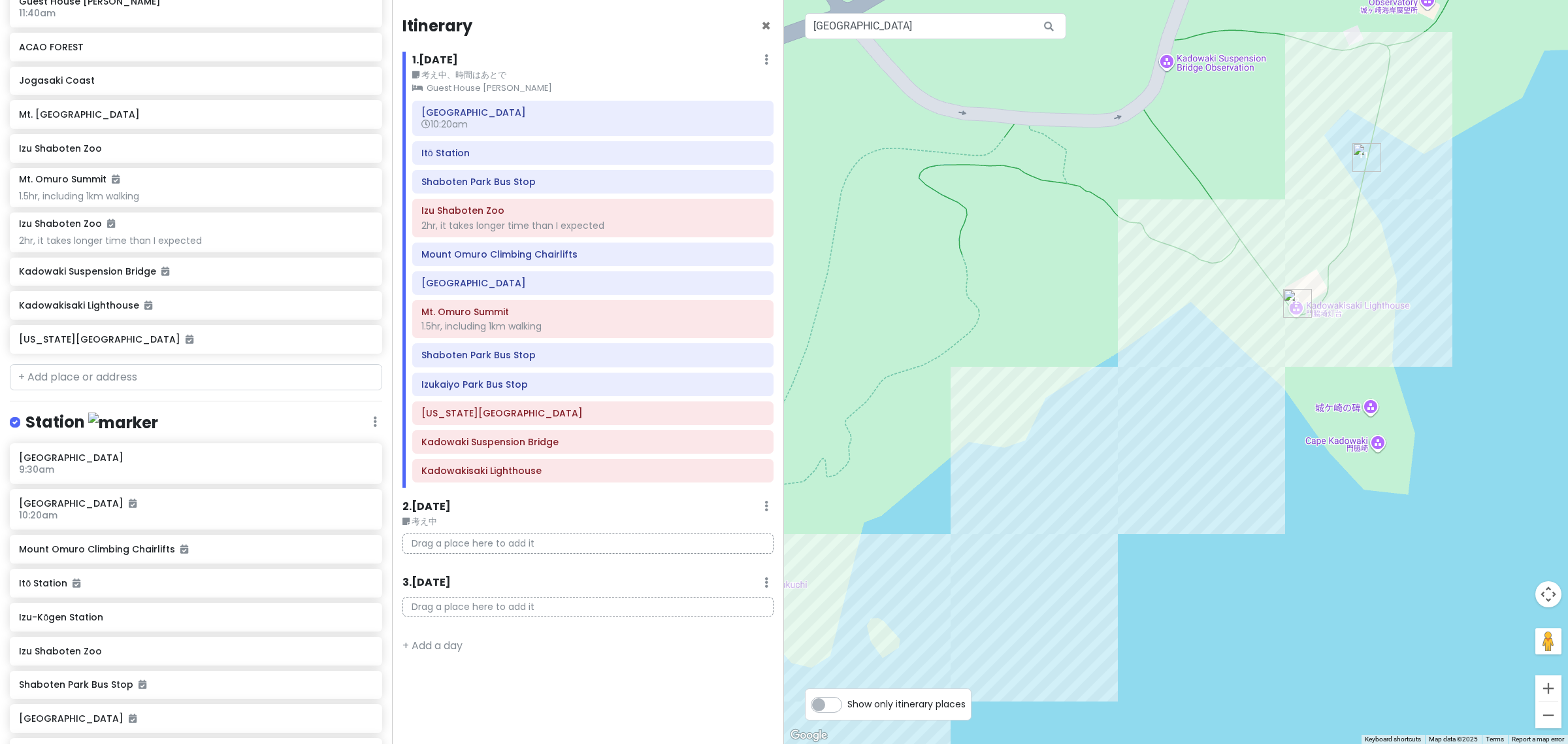
click at [1374, 445] on div "No data available. Shaboten Park Bus Stop 4.1 (54) Futo, Itō, Shizuoka 413-0231…" at bounding box center [1176, 372] width 784 height 744
click at [882, 27] on input "城ヶ崎口" at bounding box center [935, 25] width 261 height 26
click at [1054, 24] on icon at bounding box center [1049, 26] width 30 height 27
click at [1000, 104] on div "No data available." at bounding box center [1176, 372] width 784 height 744
click at [896, 28] on input "夕焼け" at bounding box center [935, 25] width 261 height 26
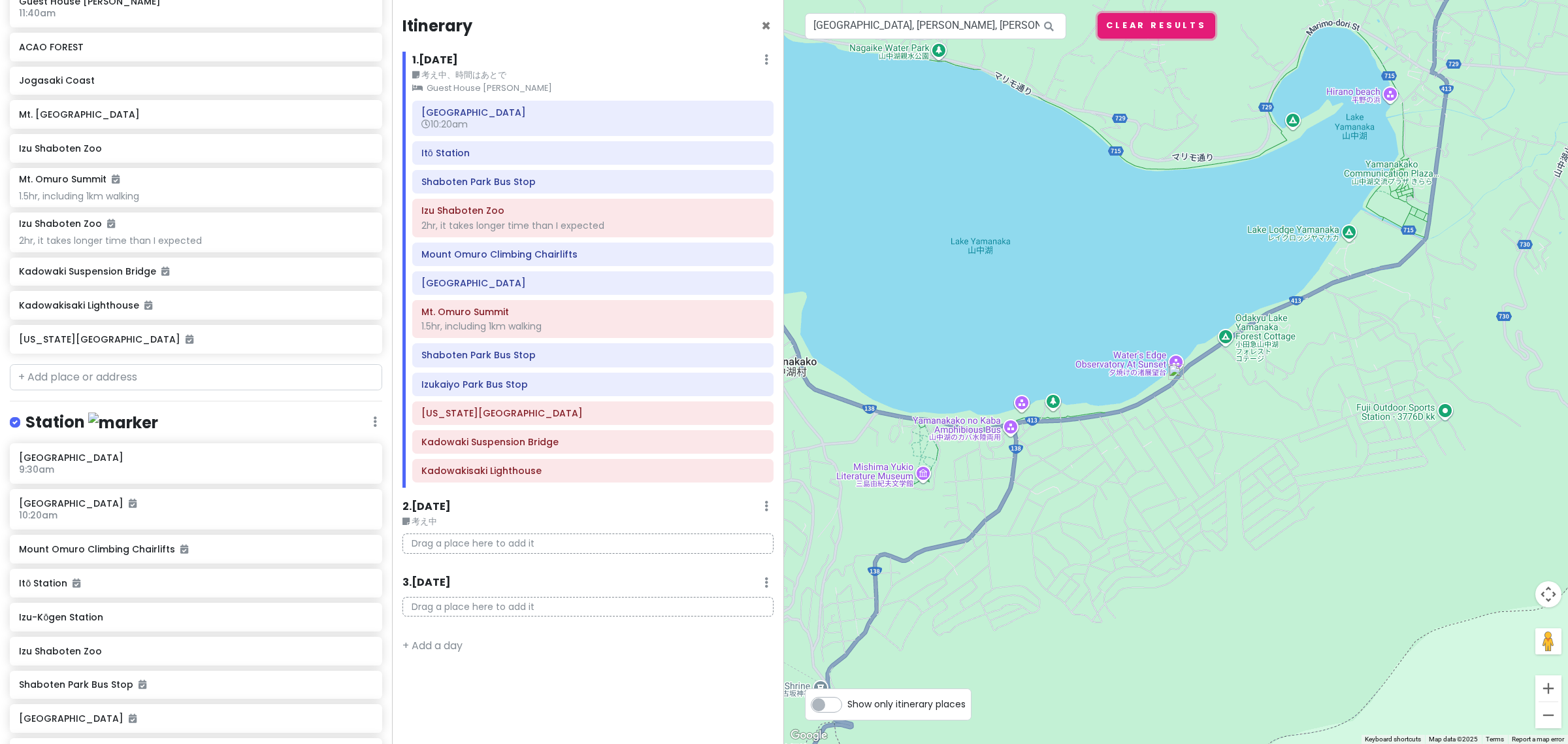
click at [1160, 24] on button "Clear Results" at bounding box center [1156, 25] width 118 height 25
click at [572, 130] on h6 "10:20am" at bounding box center [593, 124] width 343 height 12
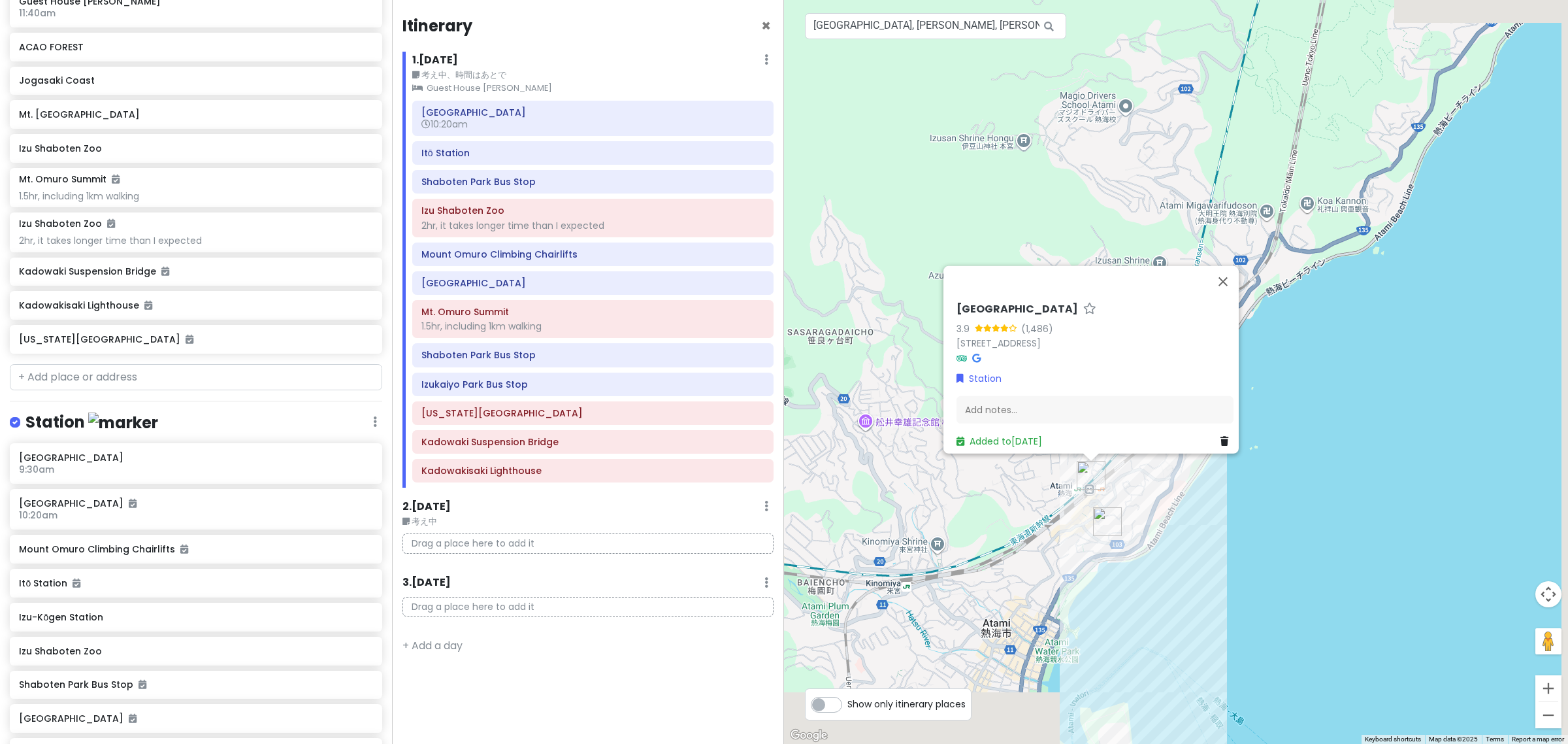
drag, startPoint x: 1200, startPoint y: 348, endPoint x: 1003, endPoint y: 185, distance: 255.7
click at [1003, 185] on div "No data available. Atami Station 3.9 (1,486) 11-11 Tawarahonchō, Atami, Shizuok…" at bounding box center [1176, 372] width 784 height 744
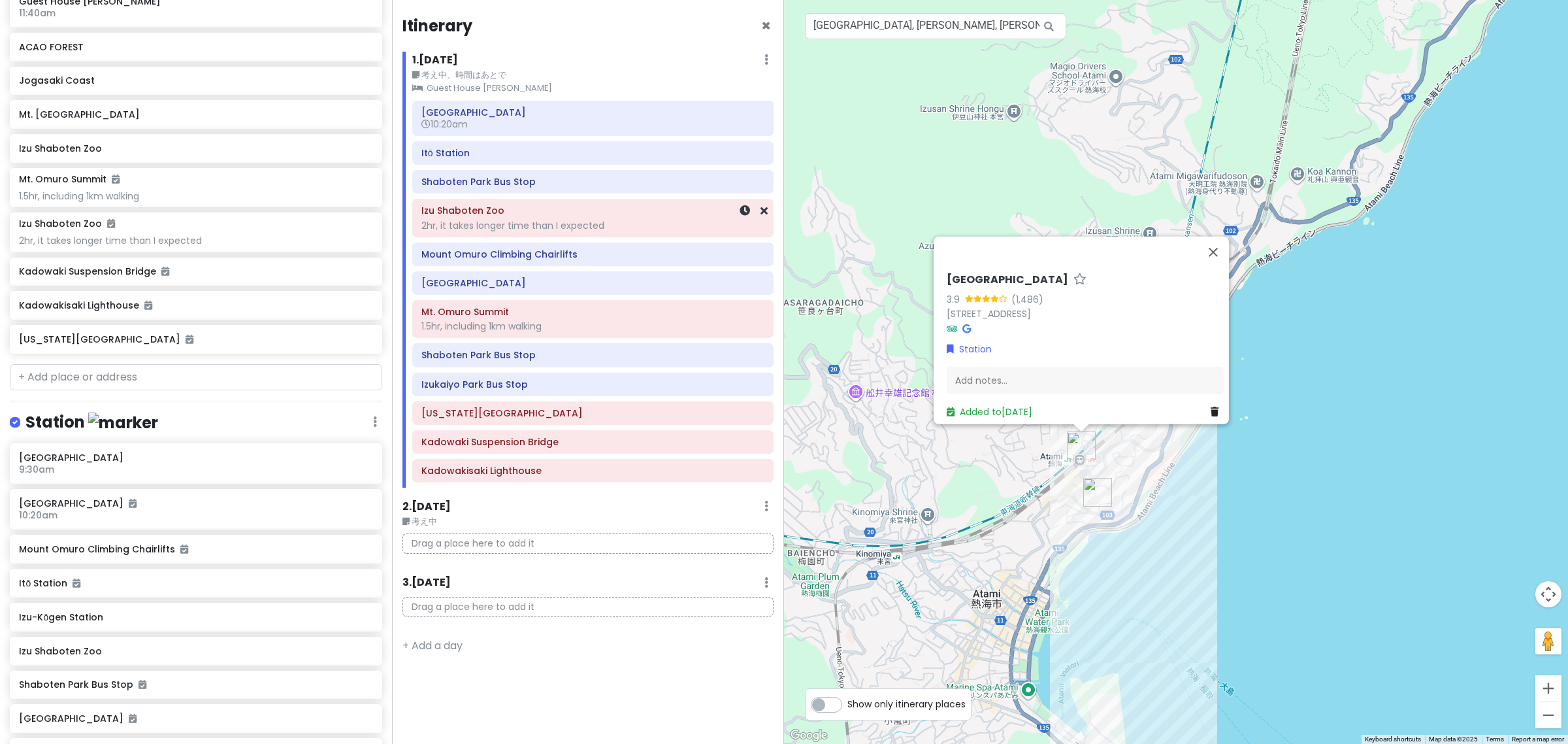
click at [506, 226] on div "2hr, it takes longer time than I expected" at bounding box center [593, 226] width 343 height 12
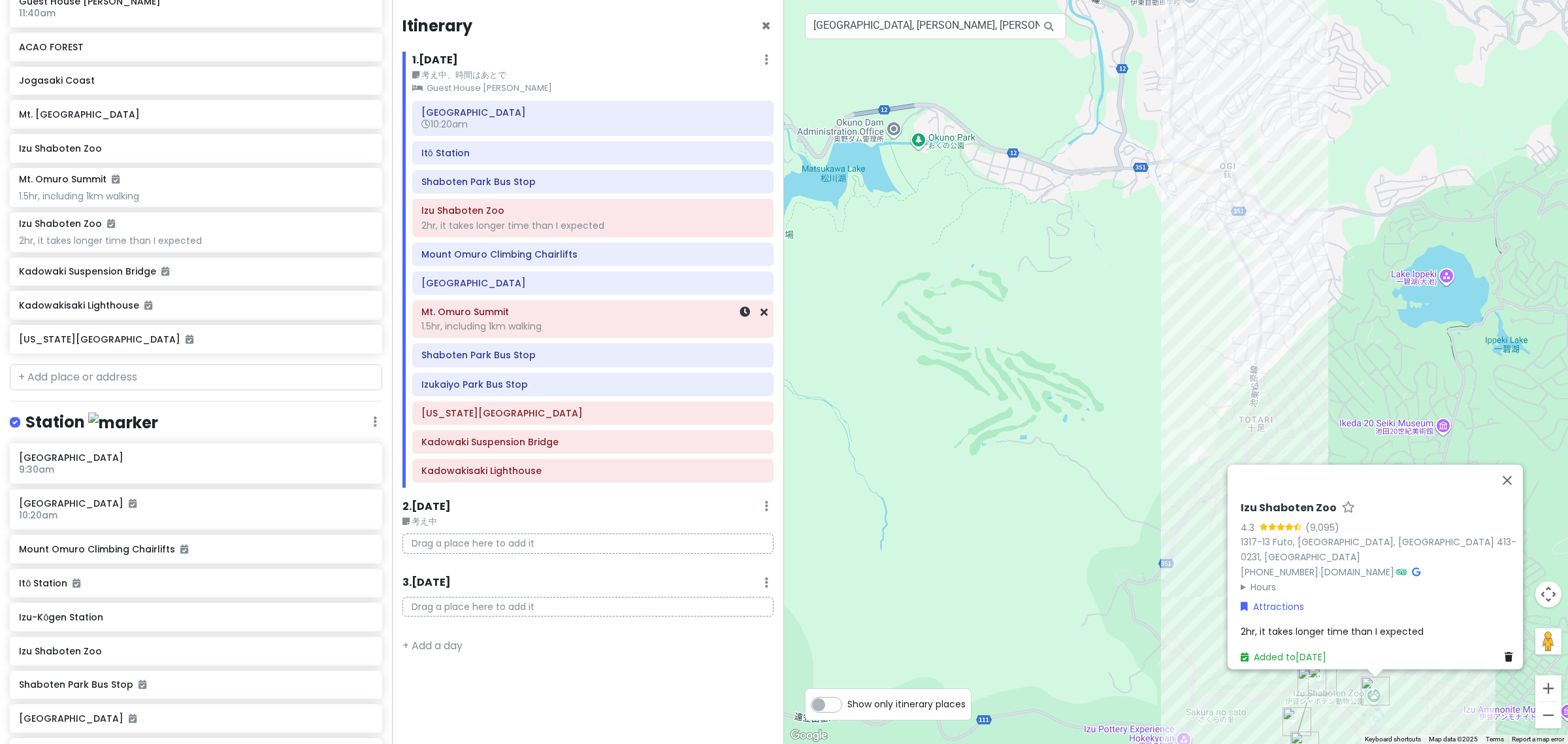
click at [548, 335] on div "Mt. Omuro Summit 1.5hr, including 1km walking" at bounding box center [593, 319] width 343 height 33
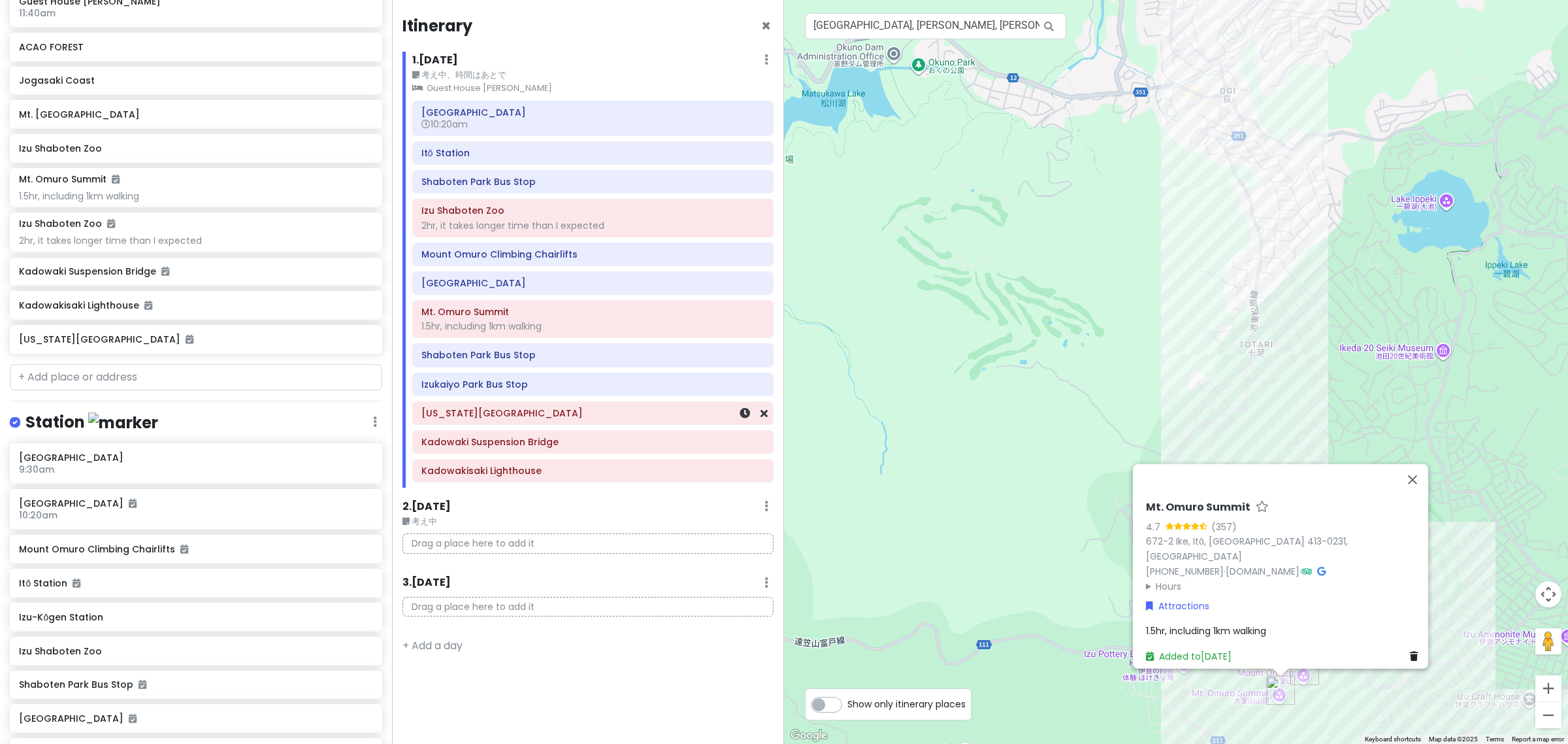
click at [589, 422] on div "[US_STATE][GEOGRAPHIC_DATA]" at bounding box center [593, 413] width 343 height 19
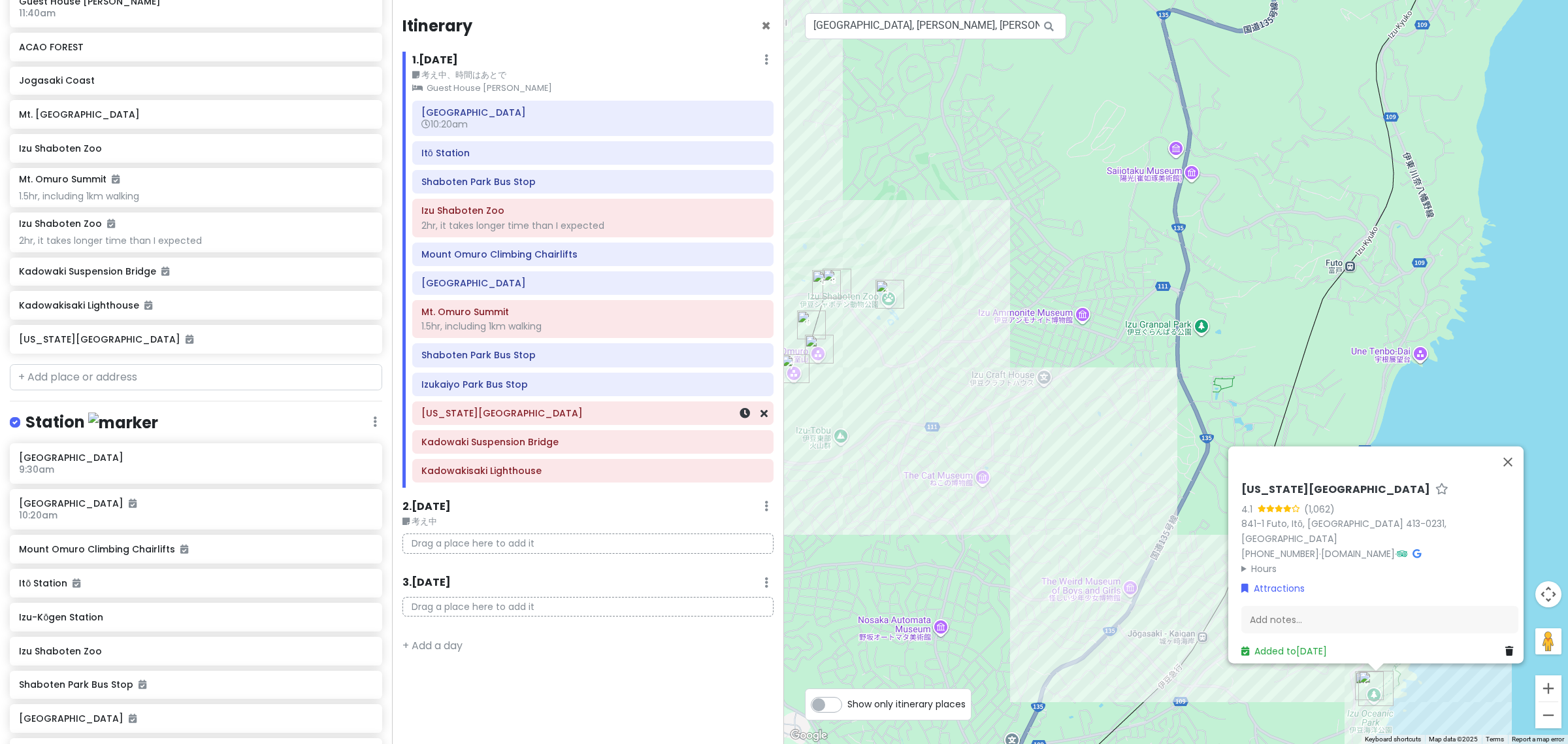
click at [498, 422] on div "[US_STATE][GEOGRAPHIC_DATA]" at bounding box center [593, 413] width 343 height 19
click at [1326, 501] on h6 "[US_STATE][GEOGRAPHIC_DATA]" at bounding box center [1335, 495] width 189 height 14
click at [1326, 501] on input "[US_STATE][GEOGRAPHIC_DATA]" at bounding box center [1379, 491] width 277 height 20
click at [538, 422] on div "[US_STATE][GEOGRAPHIC_DATA]" at bounding box center [593, 413] width 343 height 19
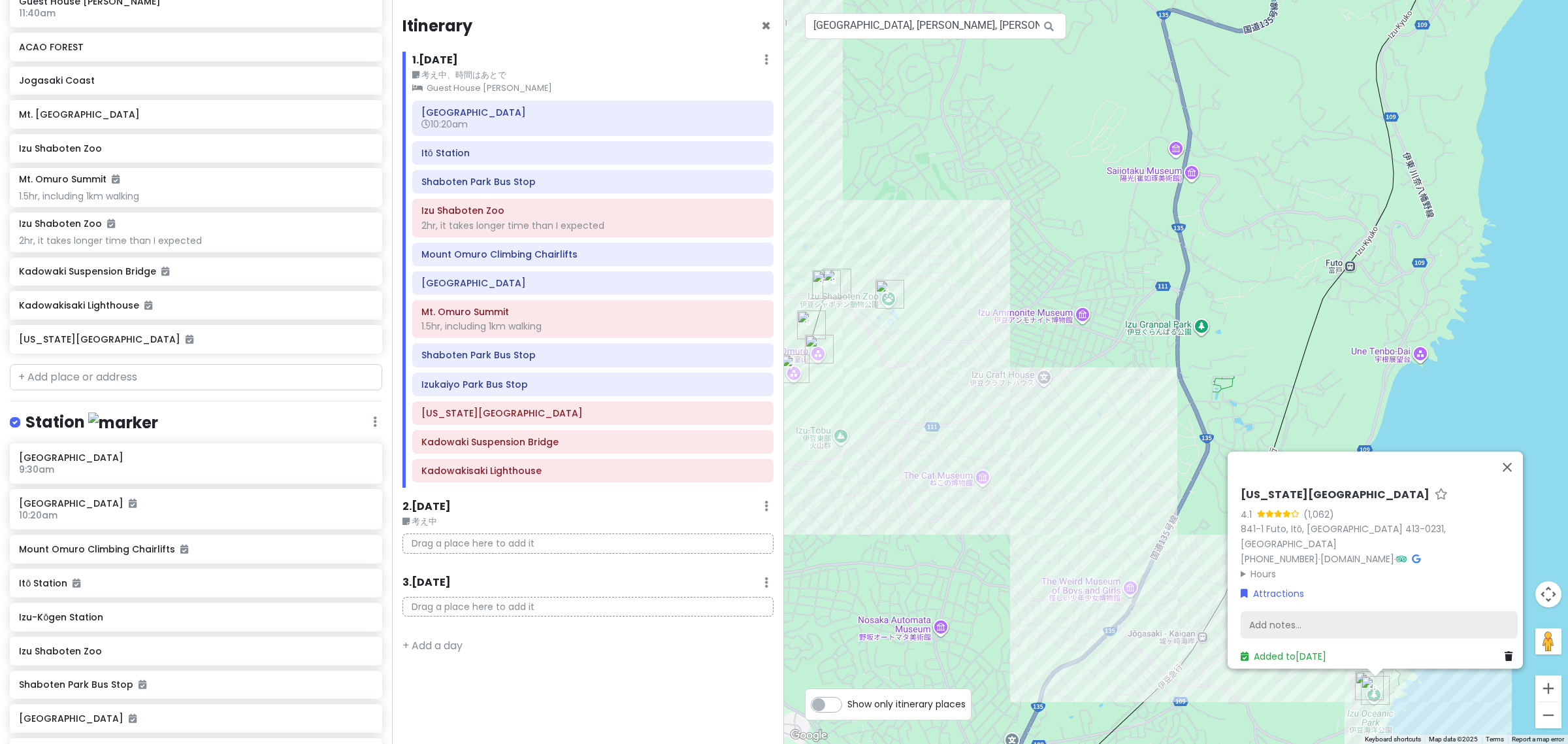
click at [1268, 612] on div "Add notes..." at bounding box center [1379, 624] width 277 height 27
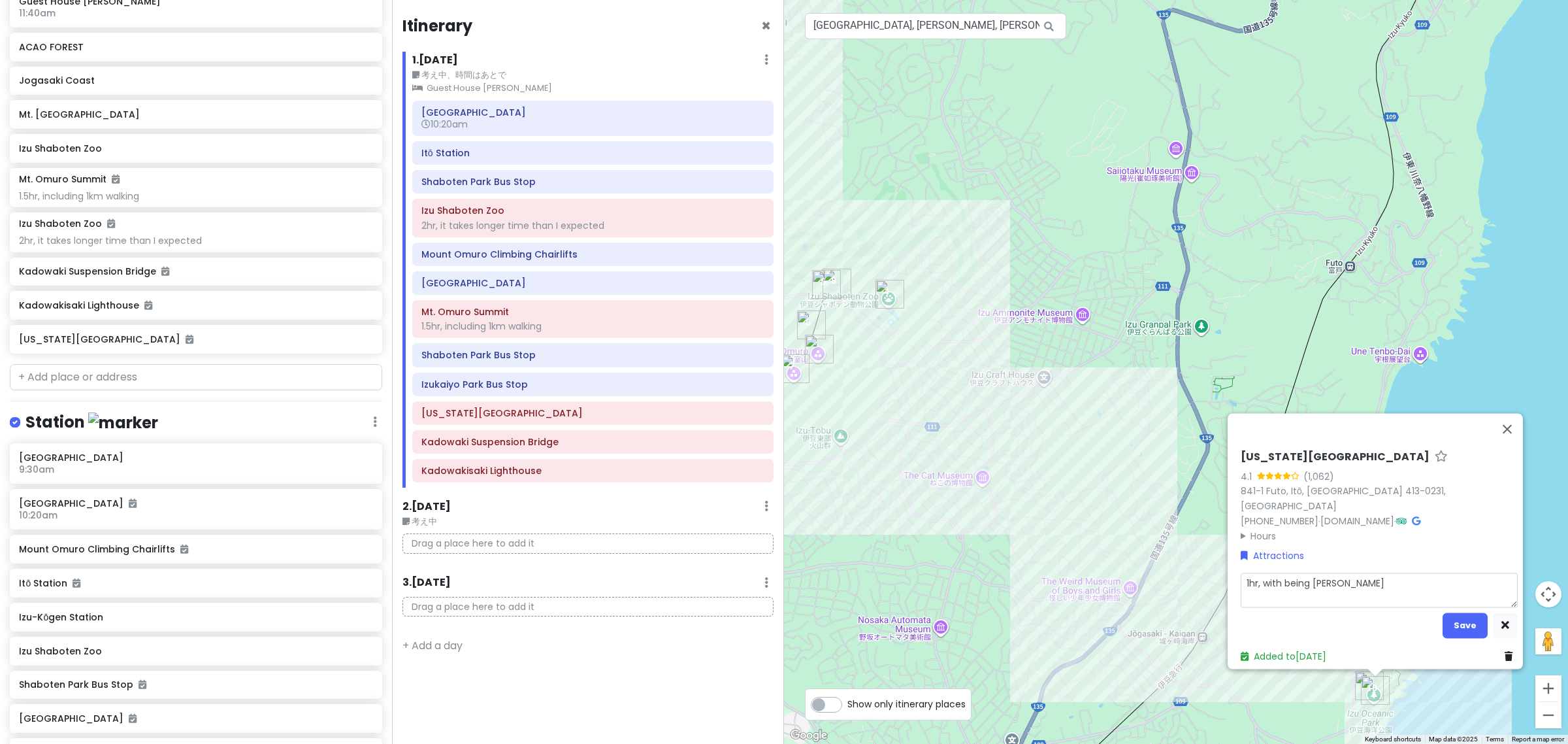
scroll to position [321, 0]
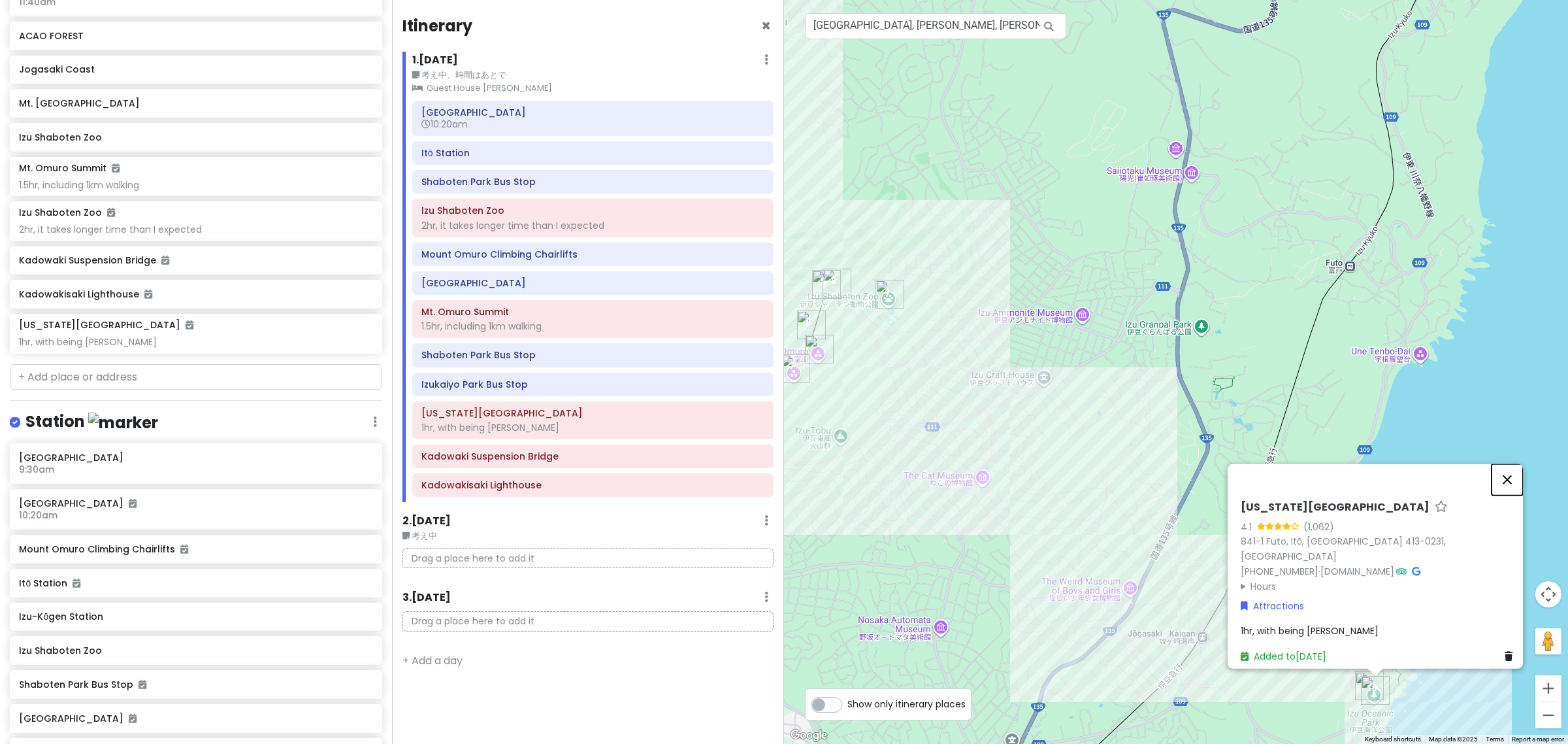
click at [1515, 484] on button "Close" at bounding box center [1507, 479] width 31 height 31
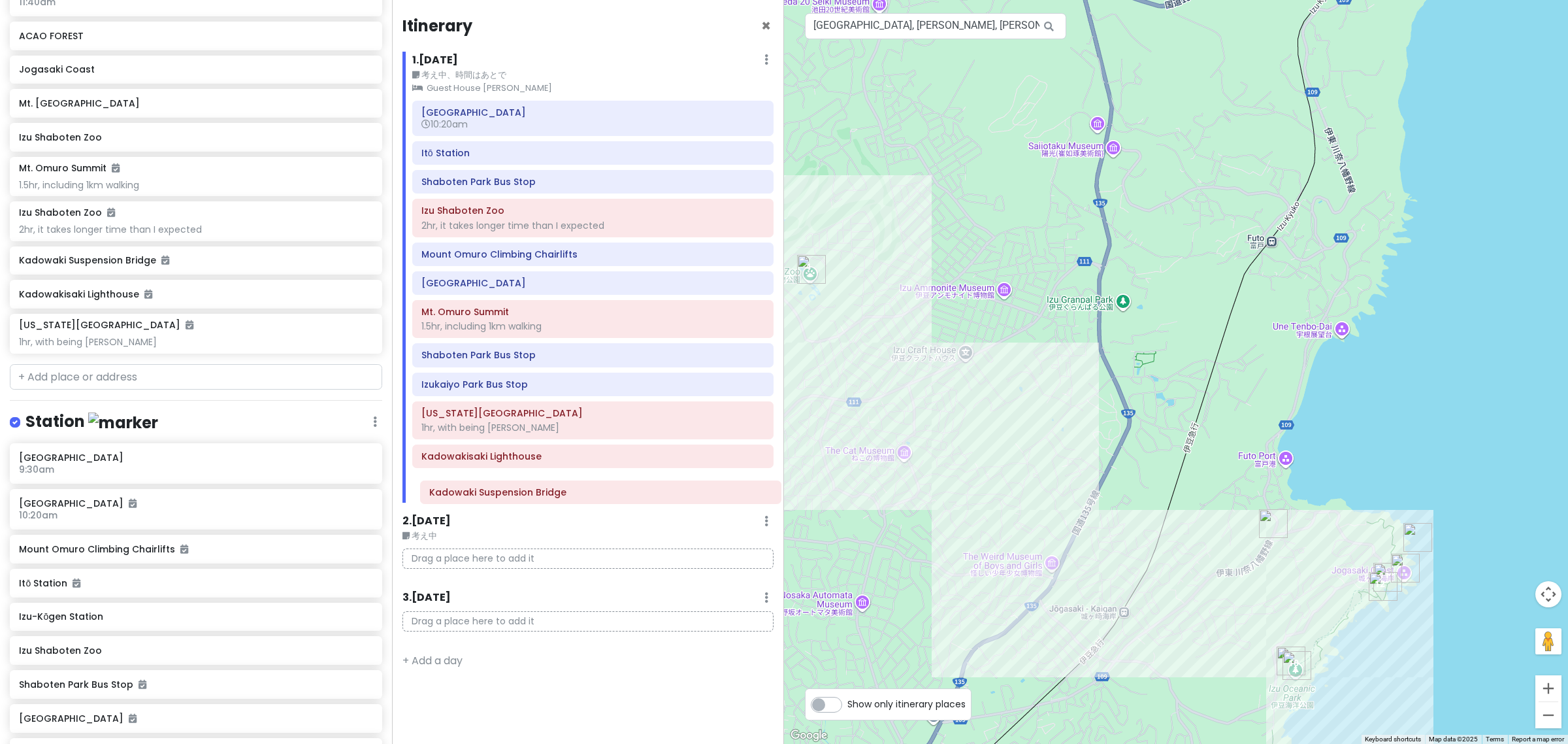
drag, startPoint x: 631, startPoint y: 468, endPoint x: 639, endPoint y: 498, distance: 31.0
click at [639, 501] on div "Atami Station 10:20am Itō Station Shaboten Park Bus Stop Izu Shaboten Zoo 2hr, …" at bounding box center [593, 302] width 381 height 402
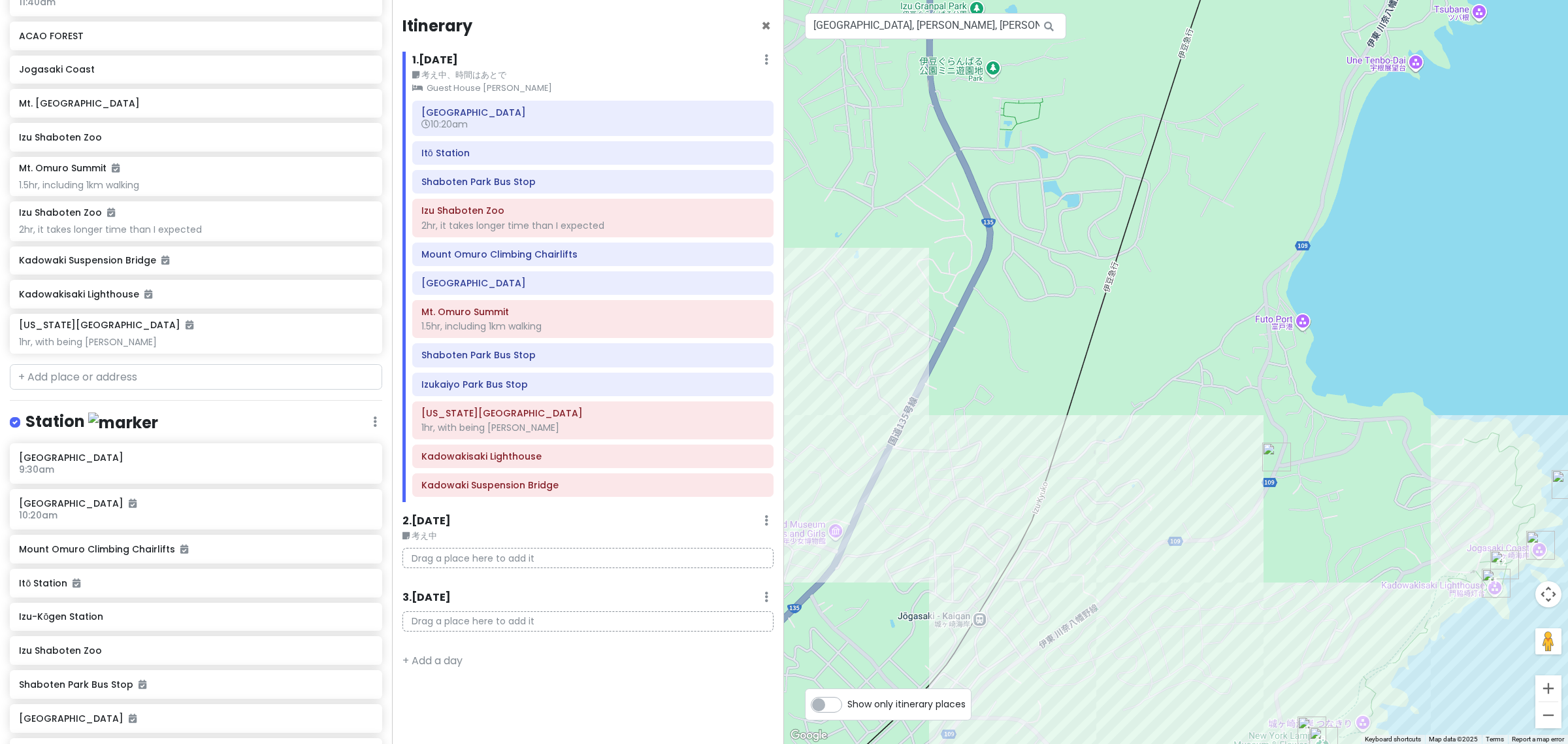
drag, startPoint x: 1457, startPoint y: 557, endPoint x: 1292, endPoint y: 515, distance: 170.3
click at [1292, 515] on div "No data available." at bounding box center [1176, 372] width 784 height 744
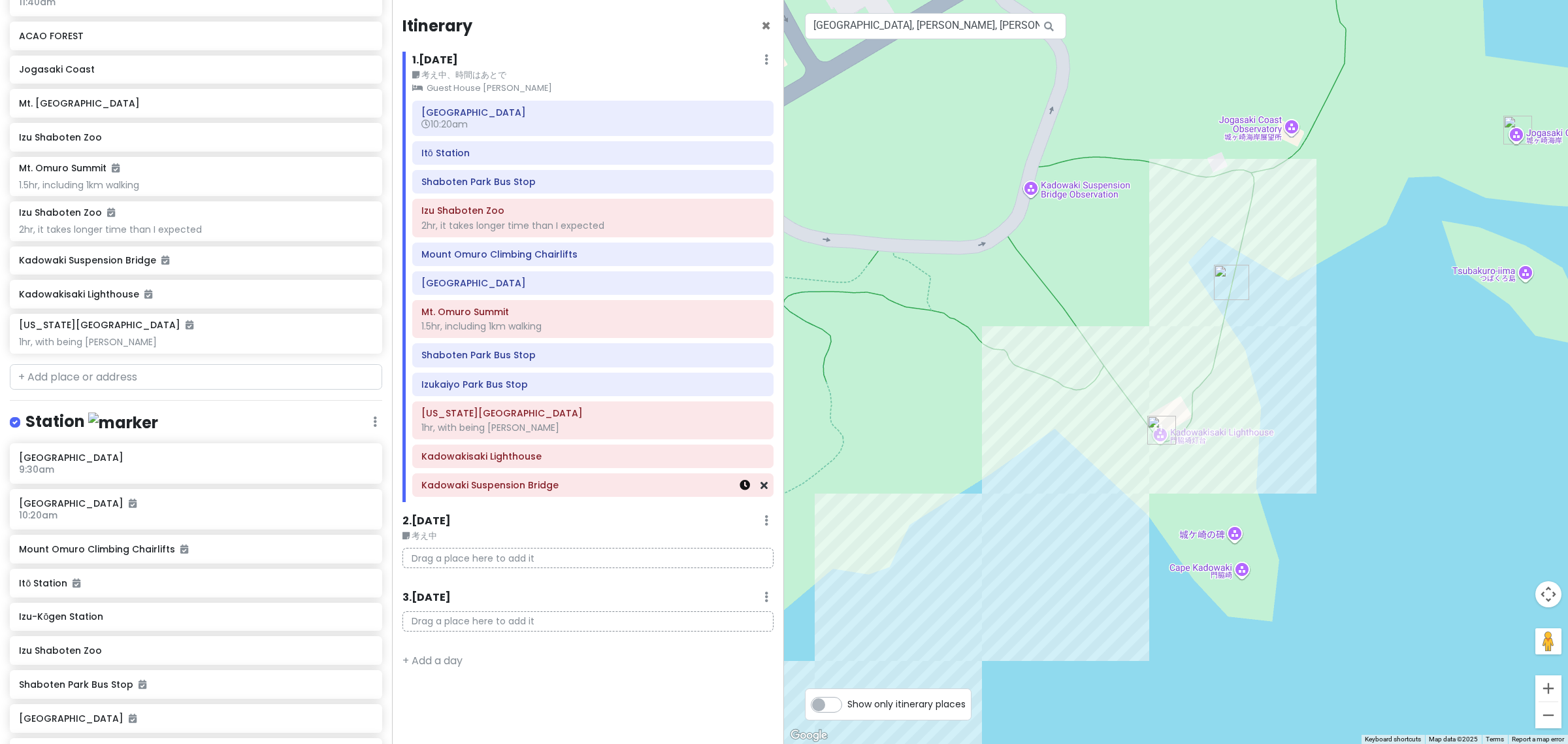
click at [742, 490] on icon at bounding box center [745, 485] width 10 height 10
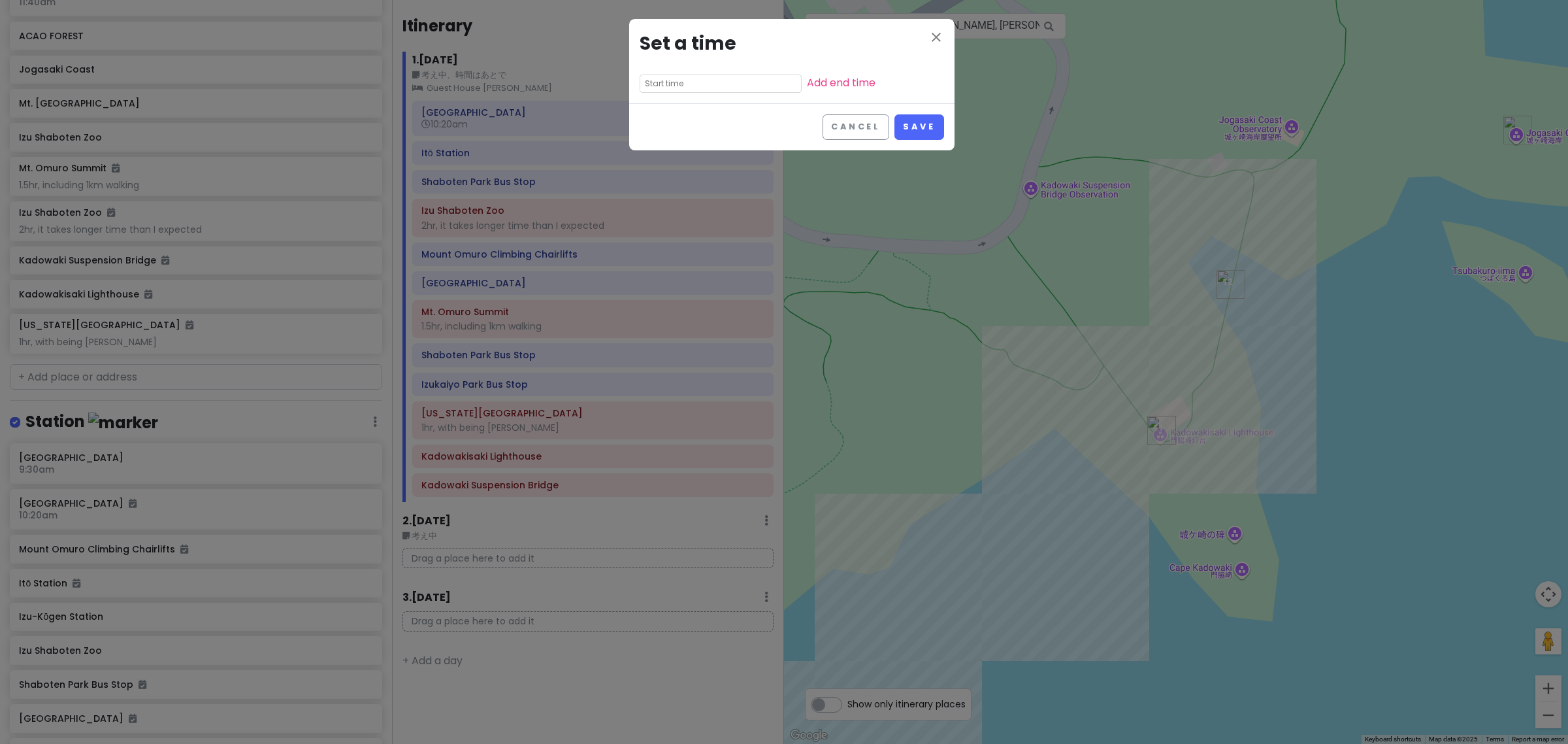
click at [678, 89] on input "text" at bounding box center [720, 84] width 162 height 19
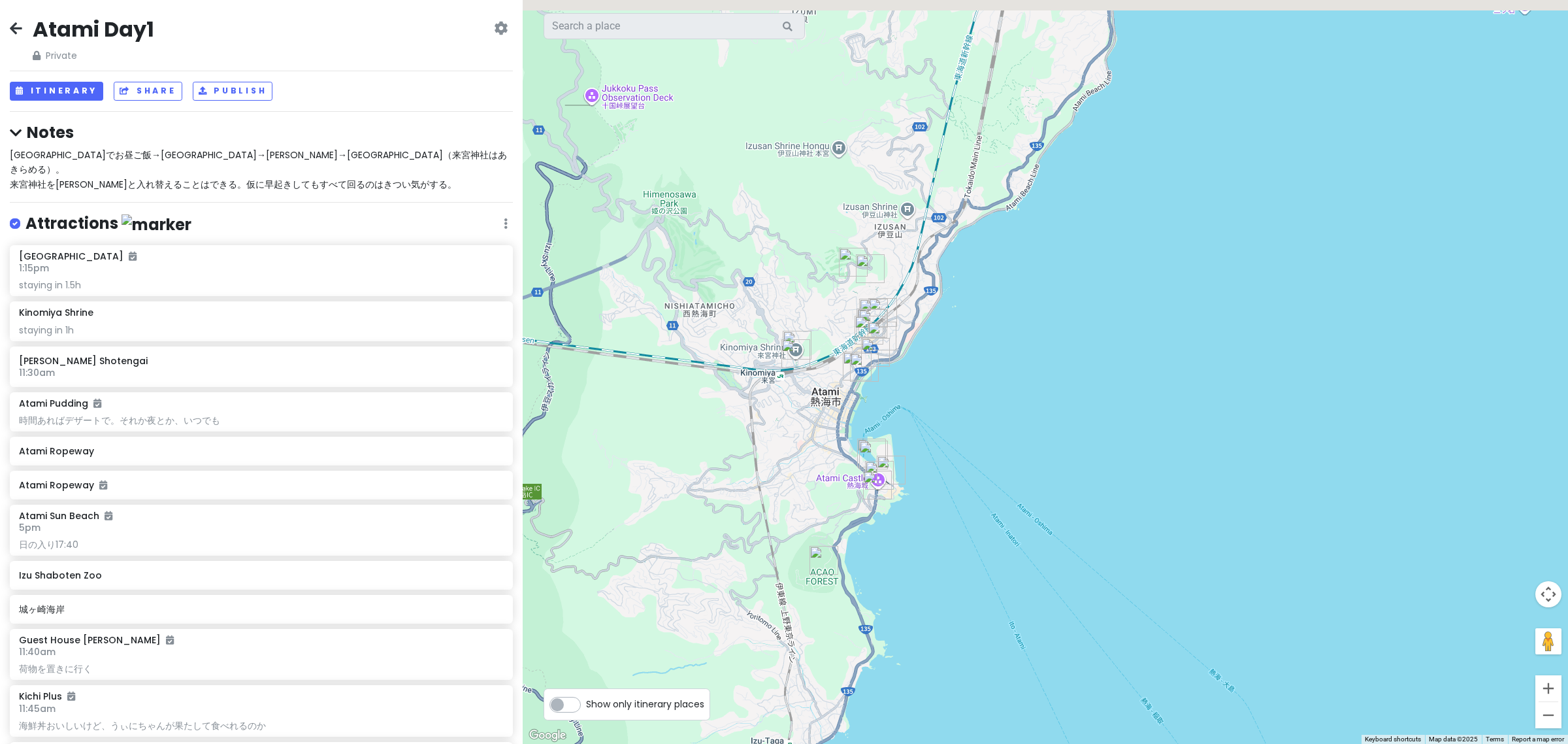
drag, startPoint x: 820, startPoint y: 441, endPoint x: 869, endPoint y: 521, distance: 93.8
click at [869, 521] on div at bounding box center [1045, 372] width 1046 height 744
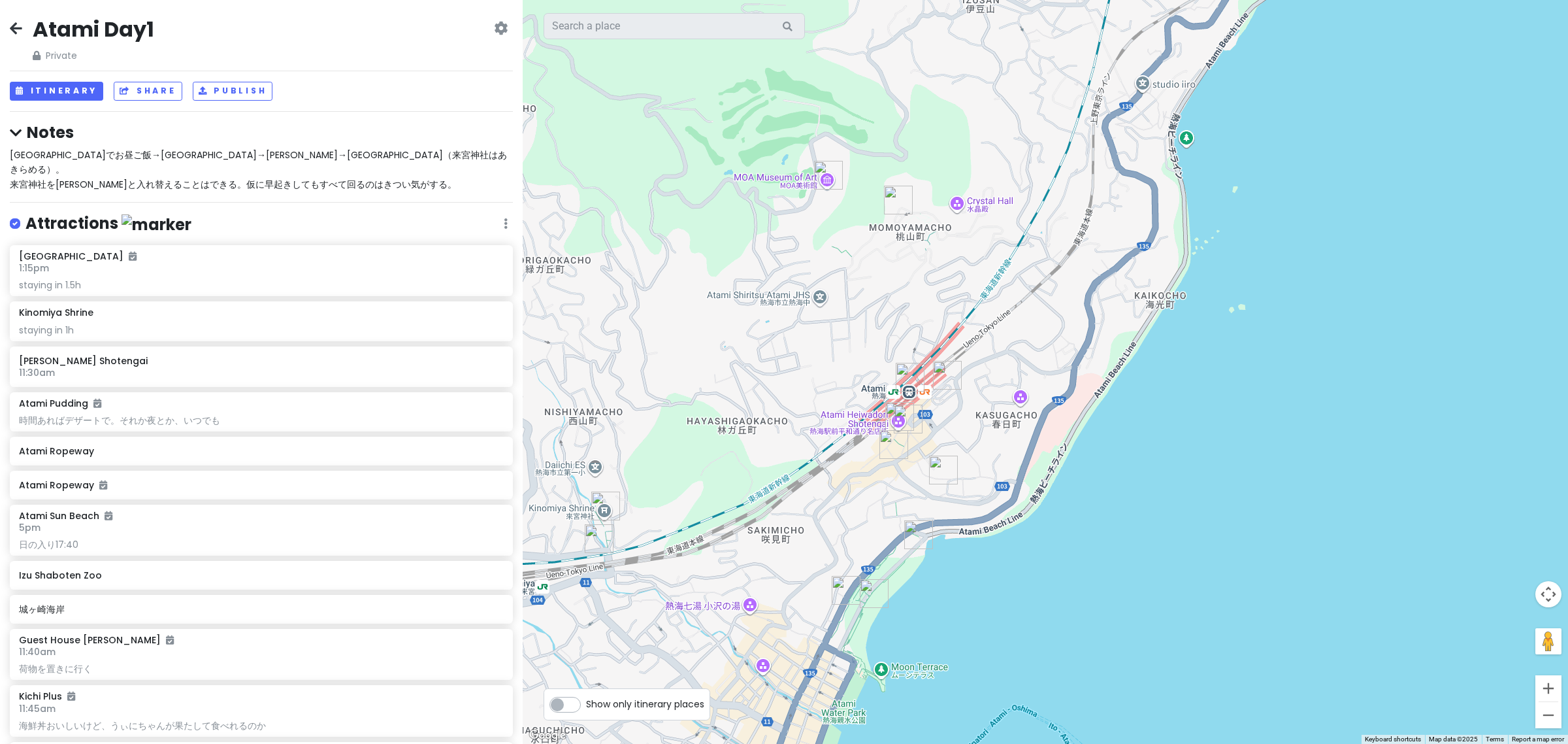
drag, startPoint x: 1004, startPoint y: 249, endPoint x: 1015, endPoint y: 340, distance: 91.7
click at [1015, 340] on div at bounding box center [1045, 372] width 1046 height 744
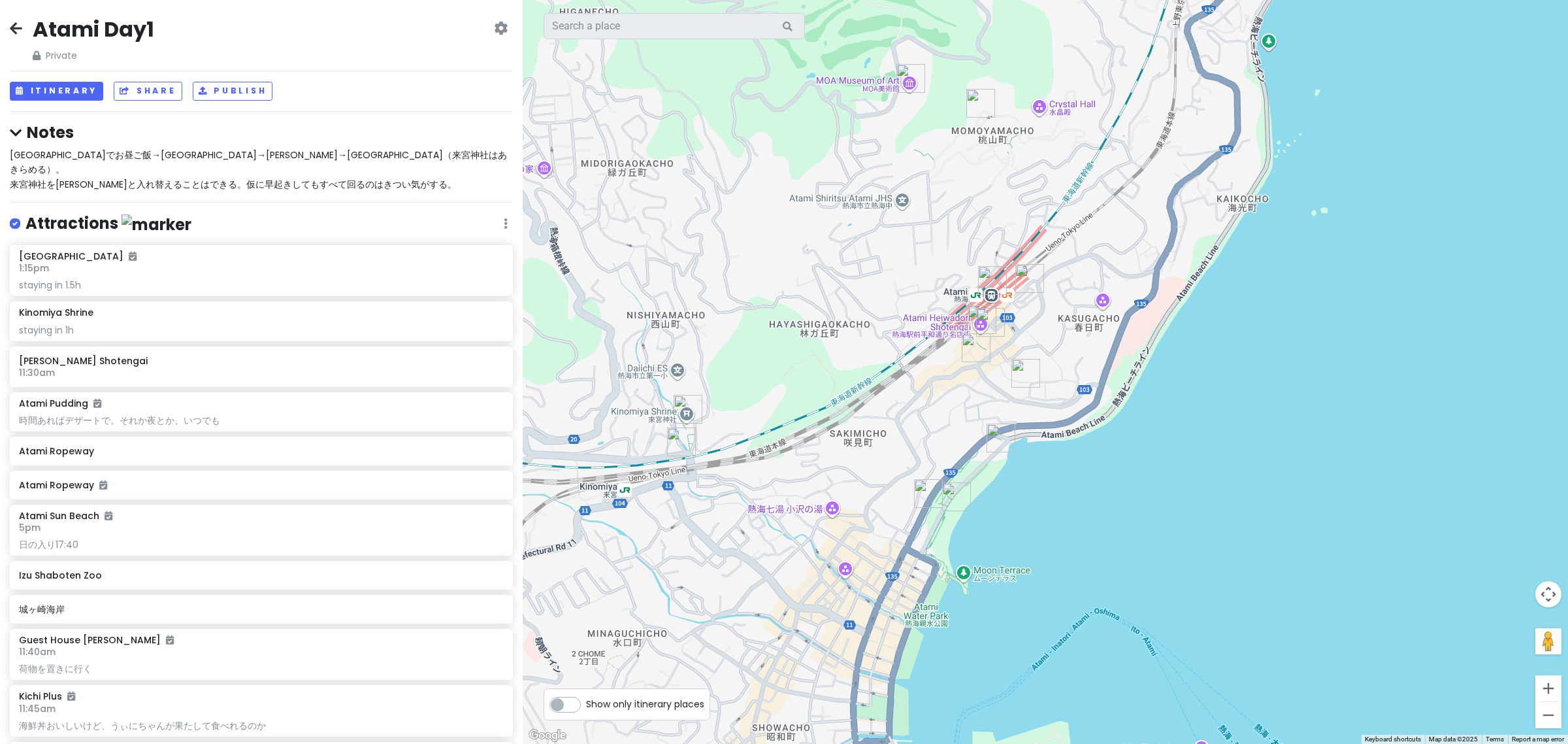
click at [956, 506] on img "Atami Sun Beach" at bounding box center [957, 497] width 29 height 29
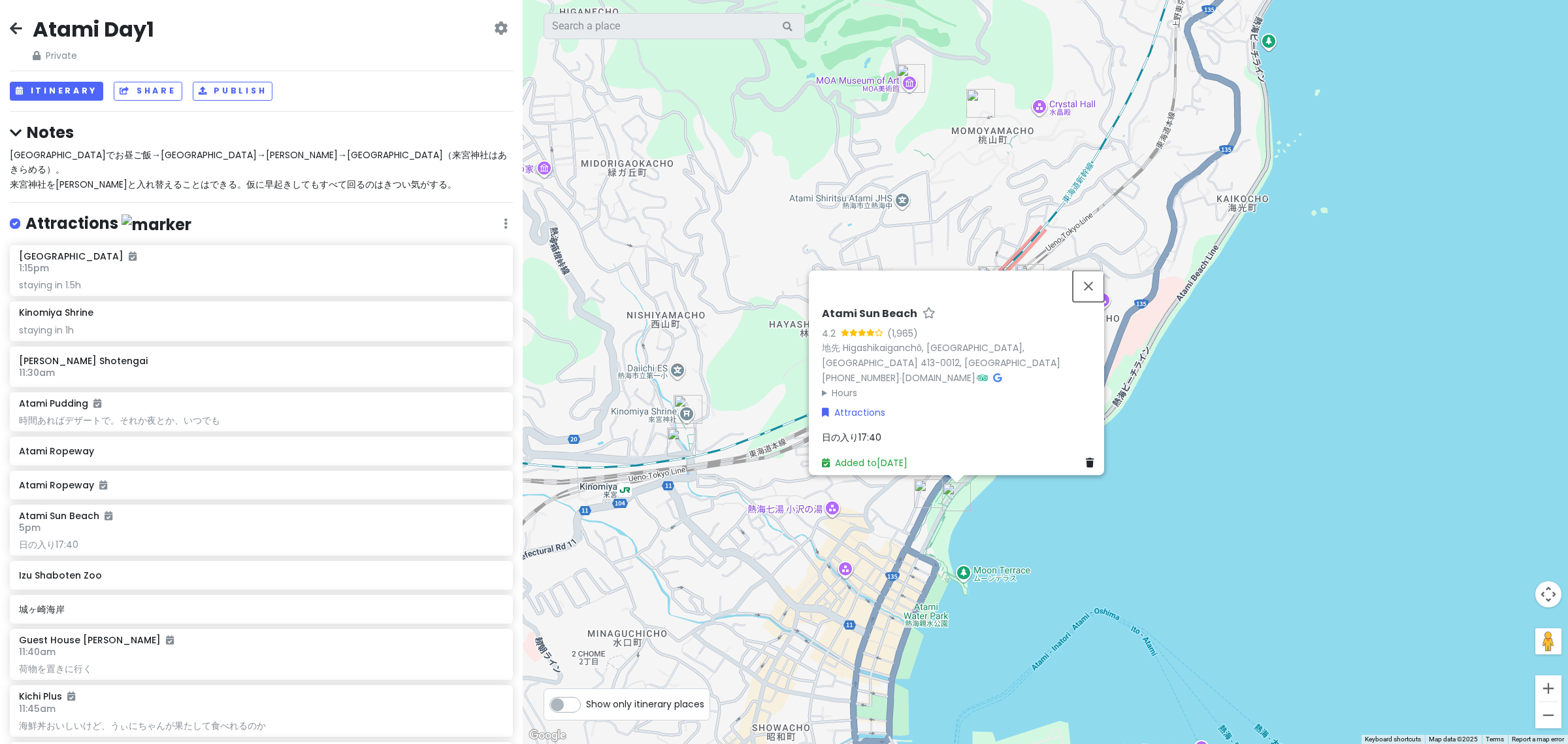
click at [1098, 302] on button "Close" at bounding box center [1088, 286] width 31 height 31
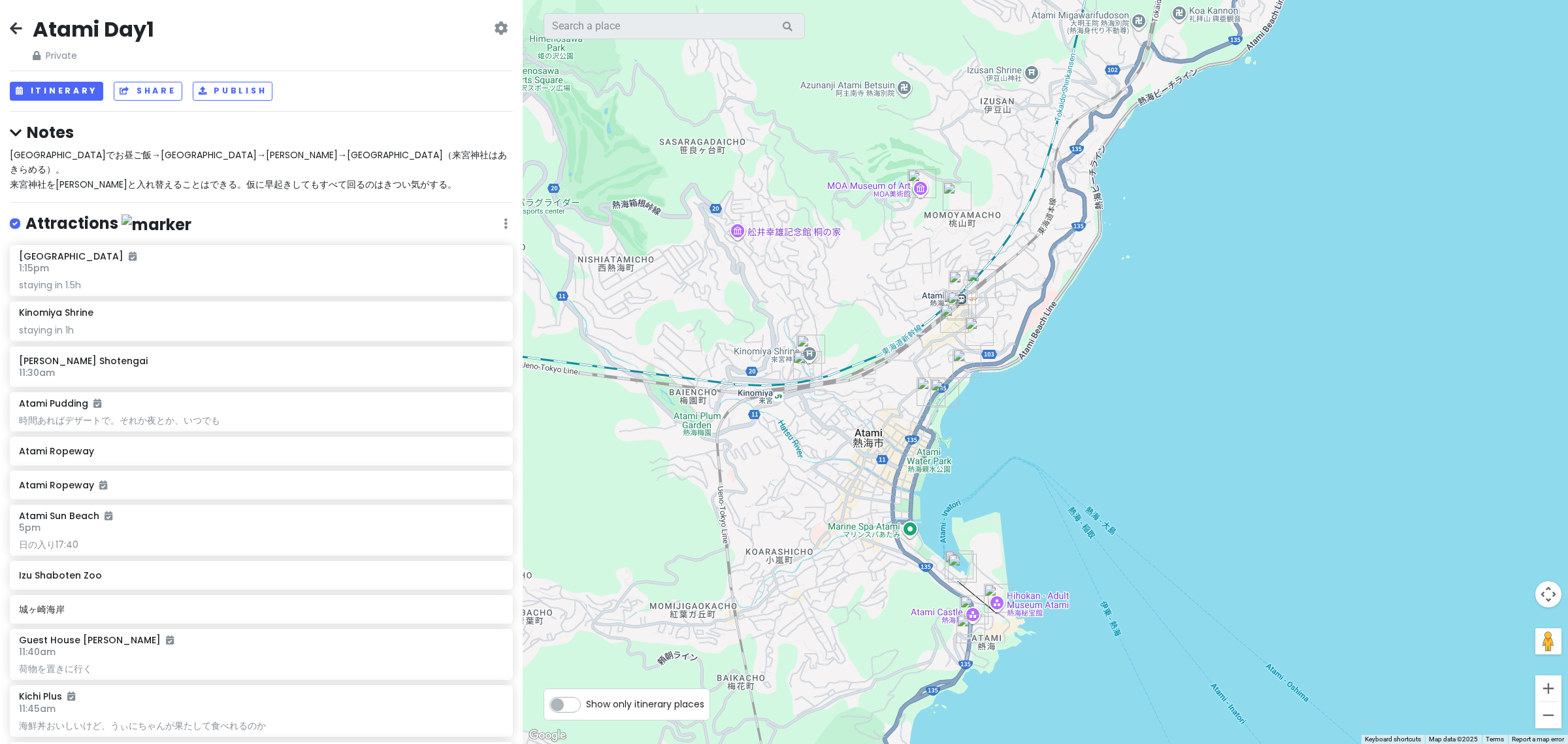
drag, startPoint x: 827, startPoint y: 434, endPoint x: 844, endPoint y: 411, distance: 28.6
click at [844, 412] on div at bounding box center [1045, 372] width 1046 height 744
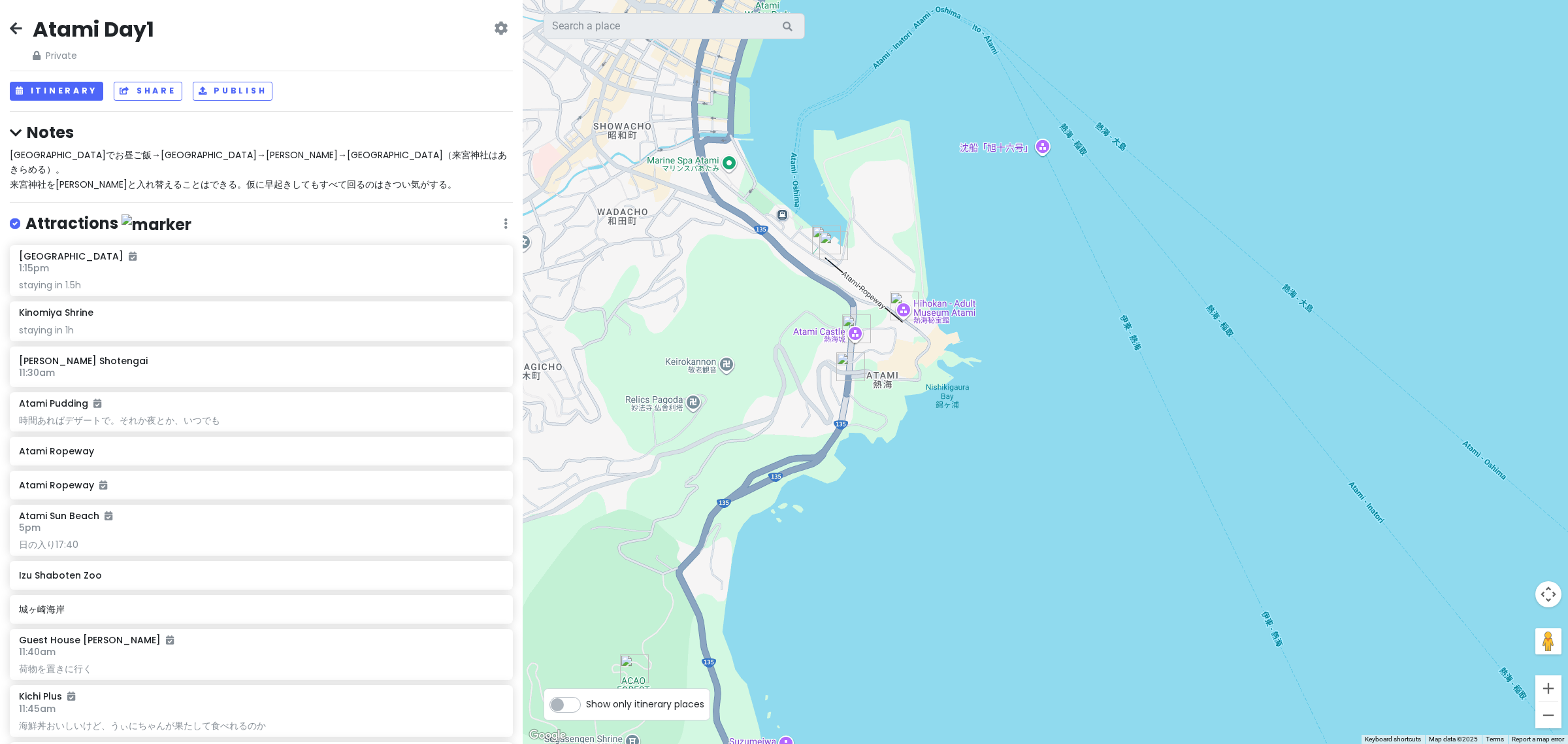
drag, startPoint x: 728, startPoint y: 417, endPoint x: 778, endPoint y: 503, distance: 99.5
click at [778, 502] on div at bounding box center [1045, 372] width 1046 height 744
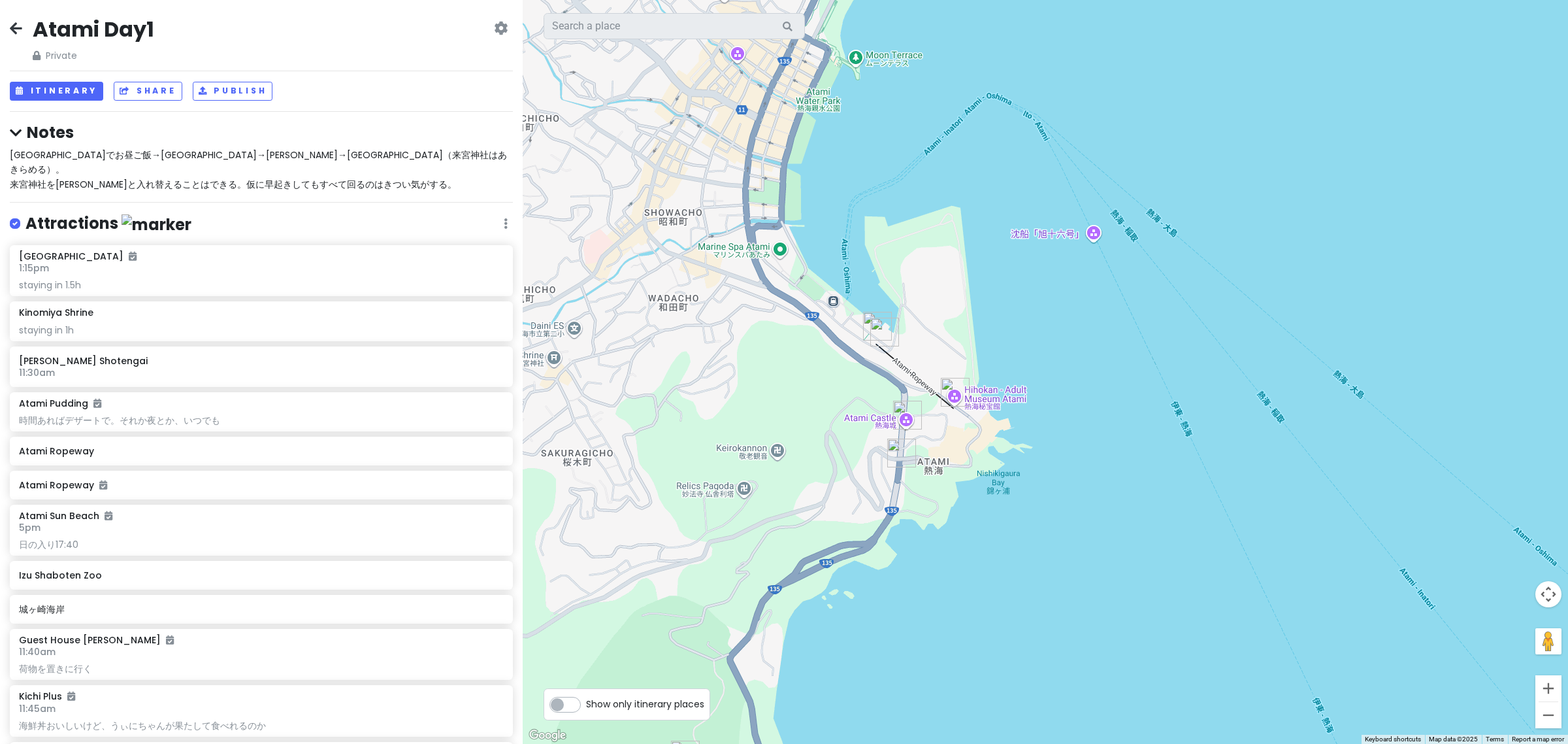
drag, startPoint x: 743, startPoint y: 334, endPoint x: 797, endPoint y: 419, distance: 100.7
click at [797, 417] on div at bounding box center [1045, 372] width 1046 height 744
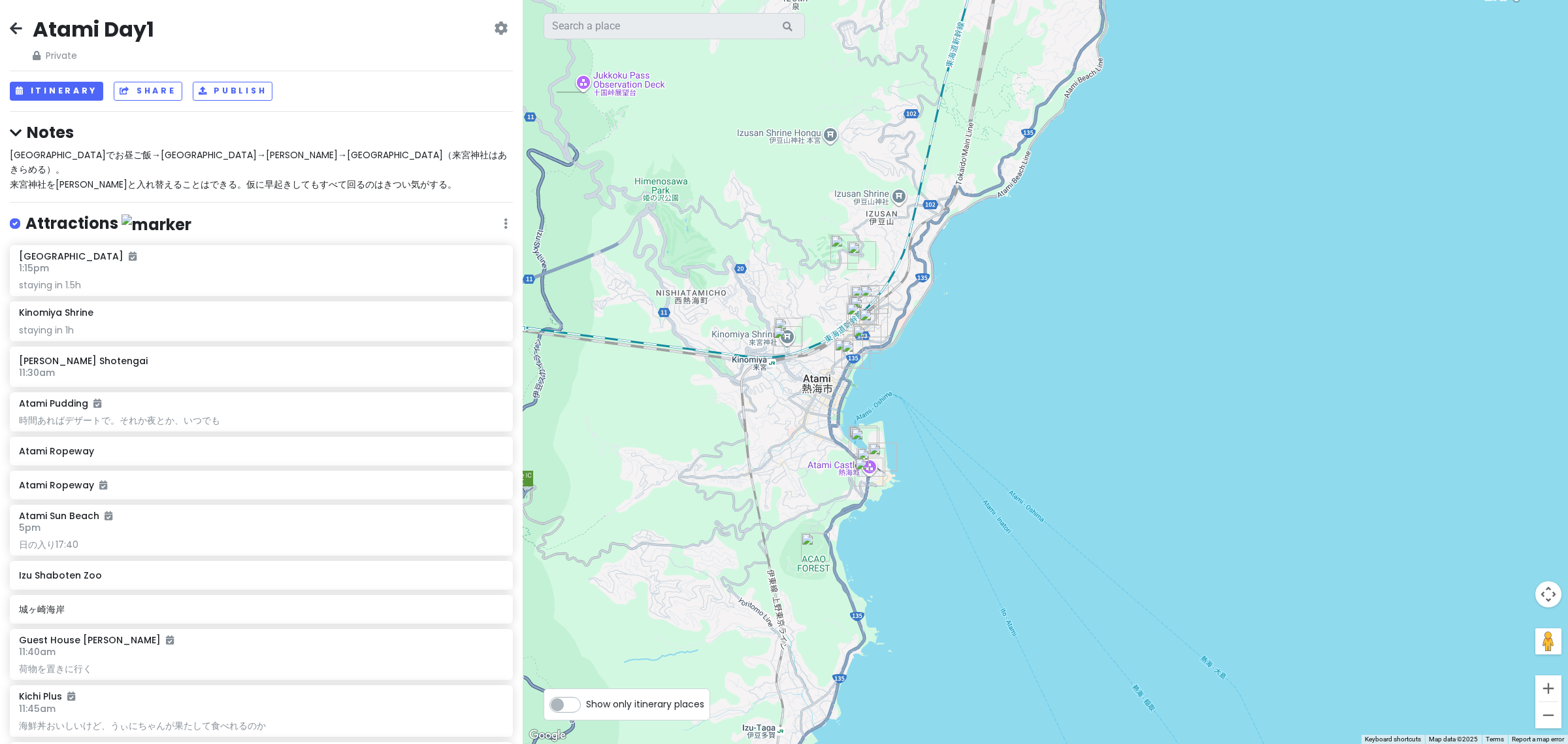
click at [856, 528] on div at bounding box center [1045, 372] width 1046 height 744
drag, startPoint x: 668, startPoint y: 693, endPoint x: 701, endPoint y: 654, distance: 51.1
click at [695, 662] on div "← Move left → Move right ↑ Move up ↓ Move down + Zoom in - Zoom out Home Jump l…" at bounding box center [1045, 372] width 1046 height 744
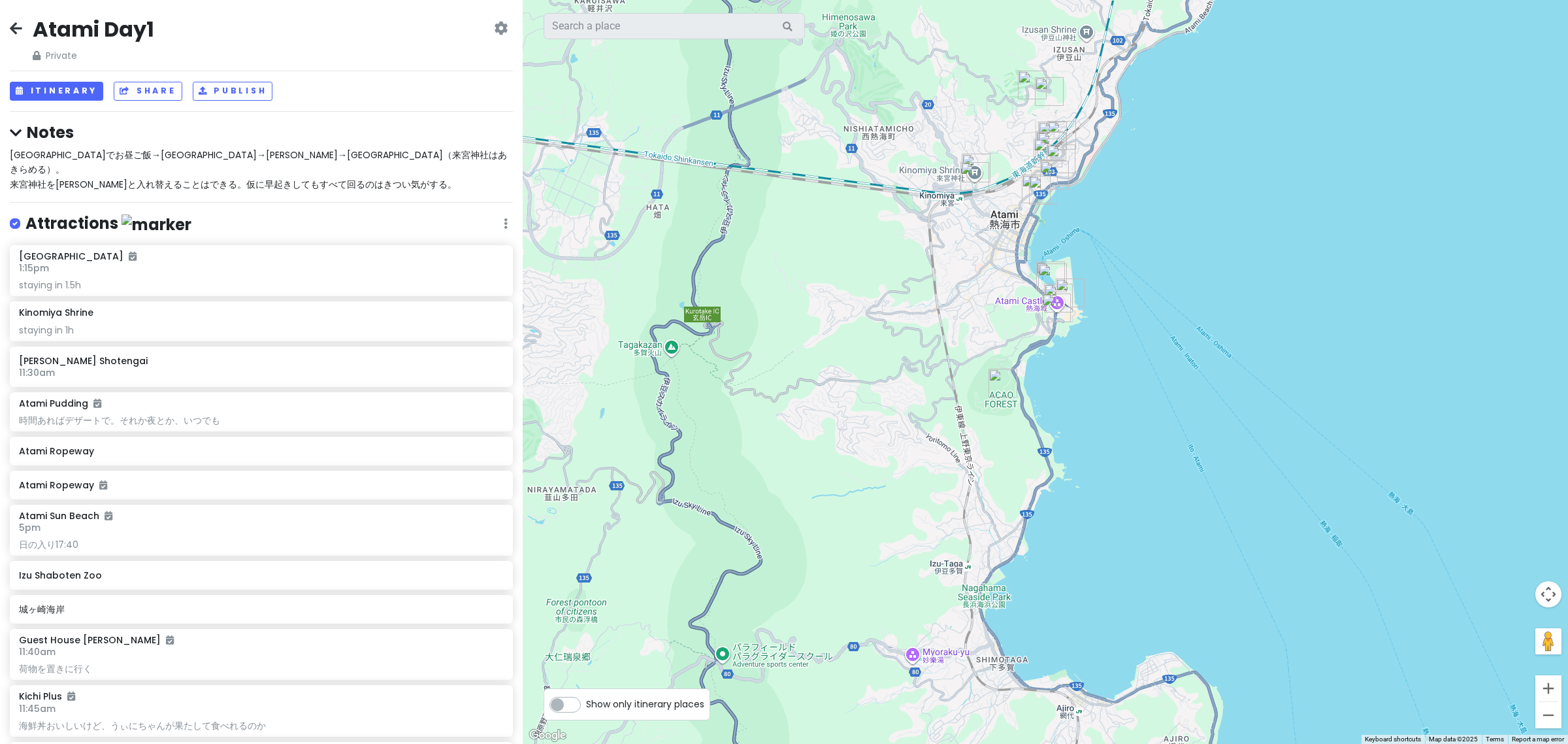
drag, startPoint x: 750, startPoint y: 613, endPoint x: 900, endPoint y: 480, distance: 200.5
click at [900, 480] on div at bounding box center [1045, 372] width 1046 height 744
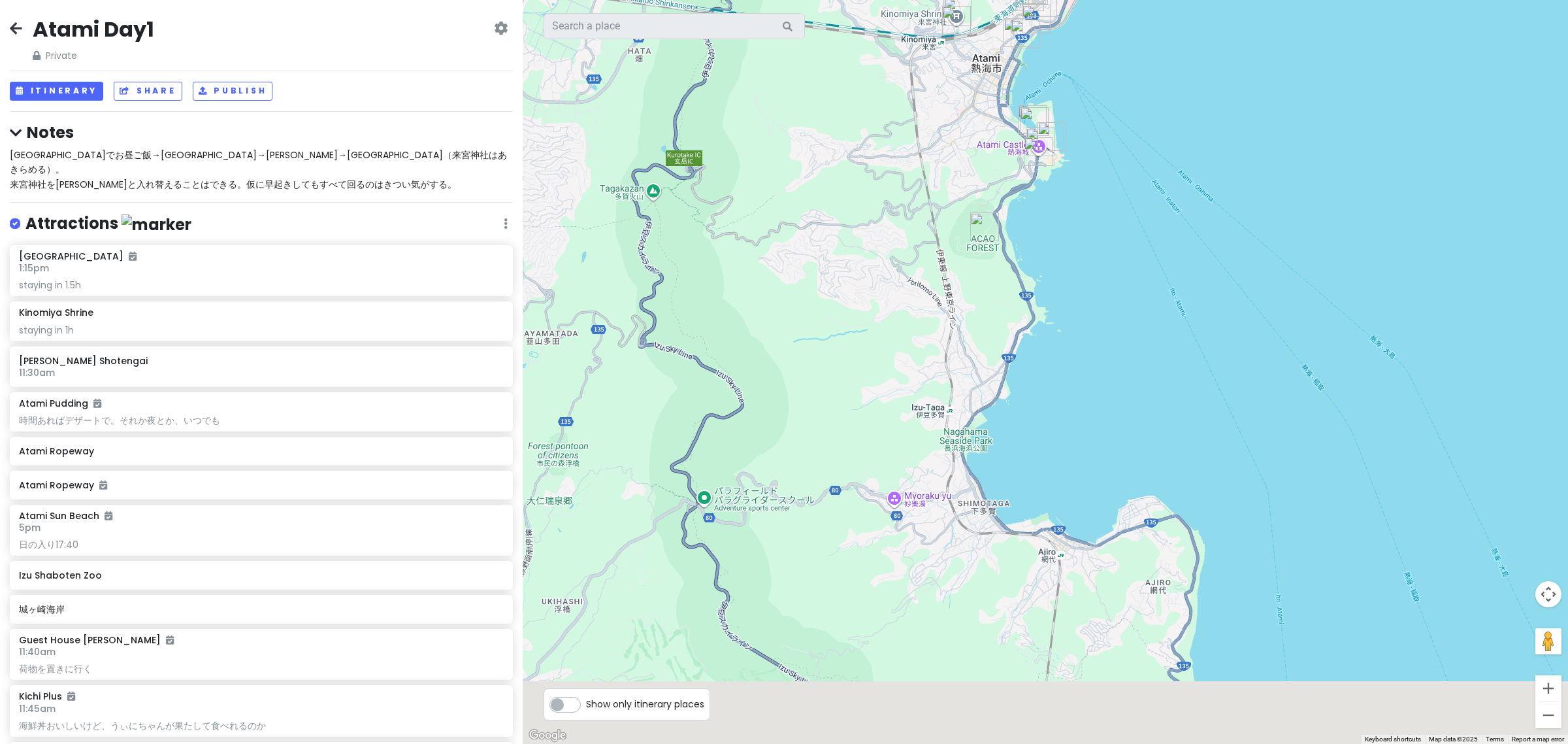
drag, startPoint x: 867, startPoint y: 614, endPoint x: 773, endPoint y: 420, distance: 215.6
click at [806, 460] on div at bounding box center [1045, 372] width 1046 height 744
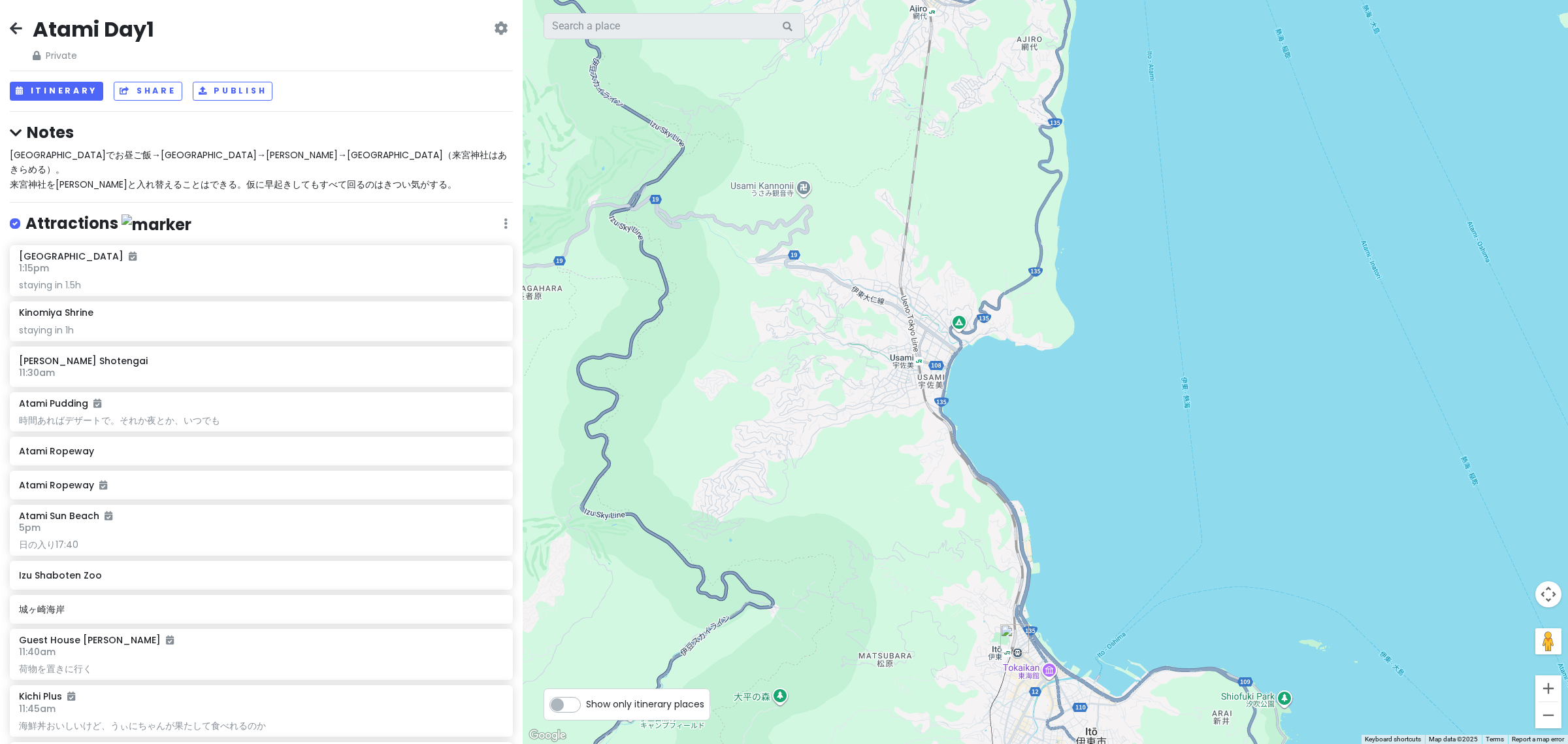
drag, startPoint x: 818, startPoint y: 472, endPoint x: 884, endPoint y: 371, distance: 120.7
click at [884, 372] on div at bounding box center [1045, 372] width 1046 height 744
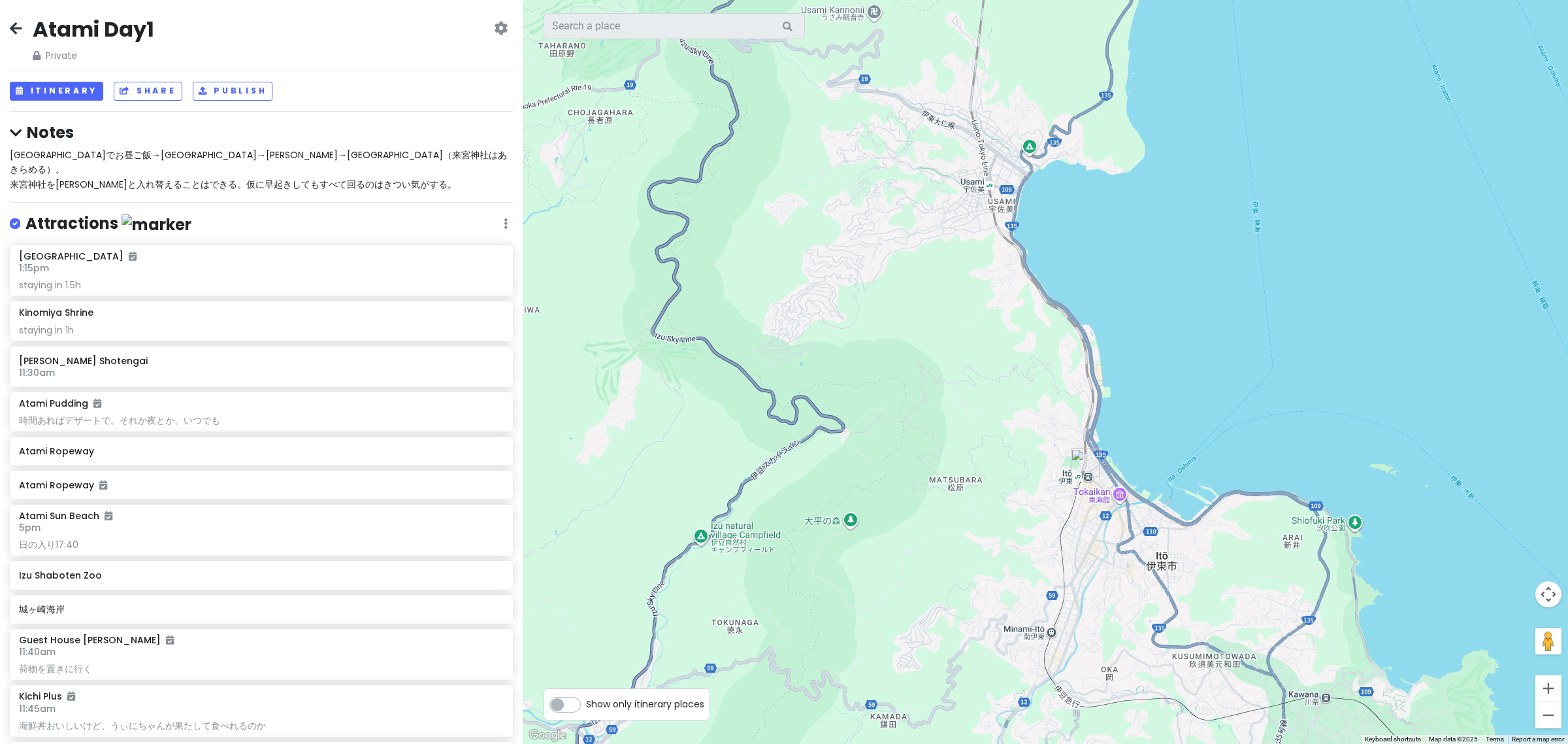
click at [781, 454] on div at bounding box center [1045, 372] width 1046 height 744
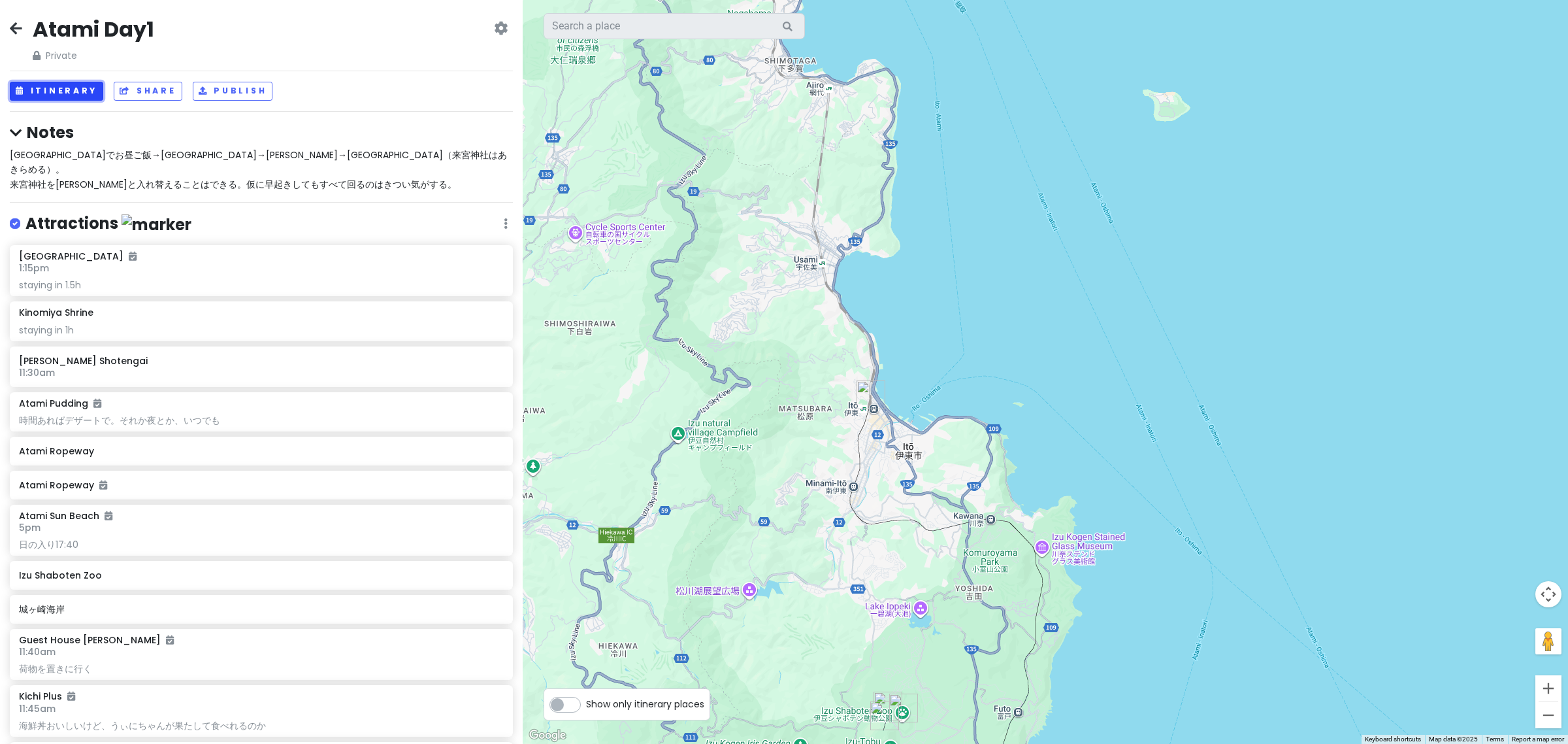
click at [80, 87] on button "Itinerary" at bounding box center [57, 91] width 93 height 19
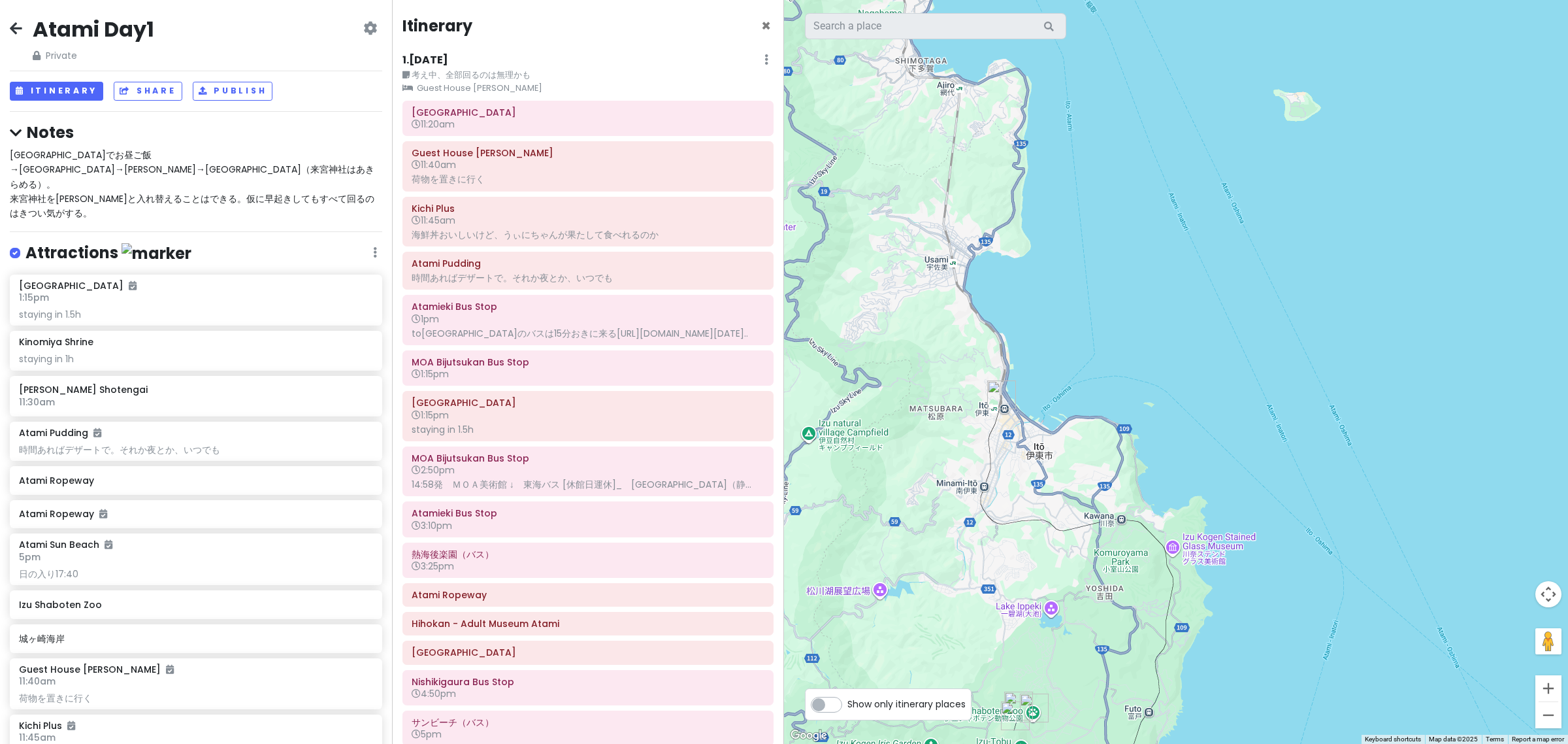
click at [750, 53] on div "1 . Sat 10/4 Edit Day Notes Clear Lodging Delete Day" at bounding box center [589, 63] width 371 height 22
click at [764, 56] on icon at bounding box center [766, 59] width 4 height 10
click at [373, 247] on icon at bounding box center [375, 252] width 4 height 10
click at [357, 306] on link "Reorder" at bounding box center [336, 322] width 104 height 31
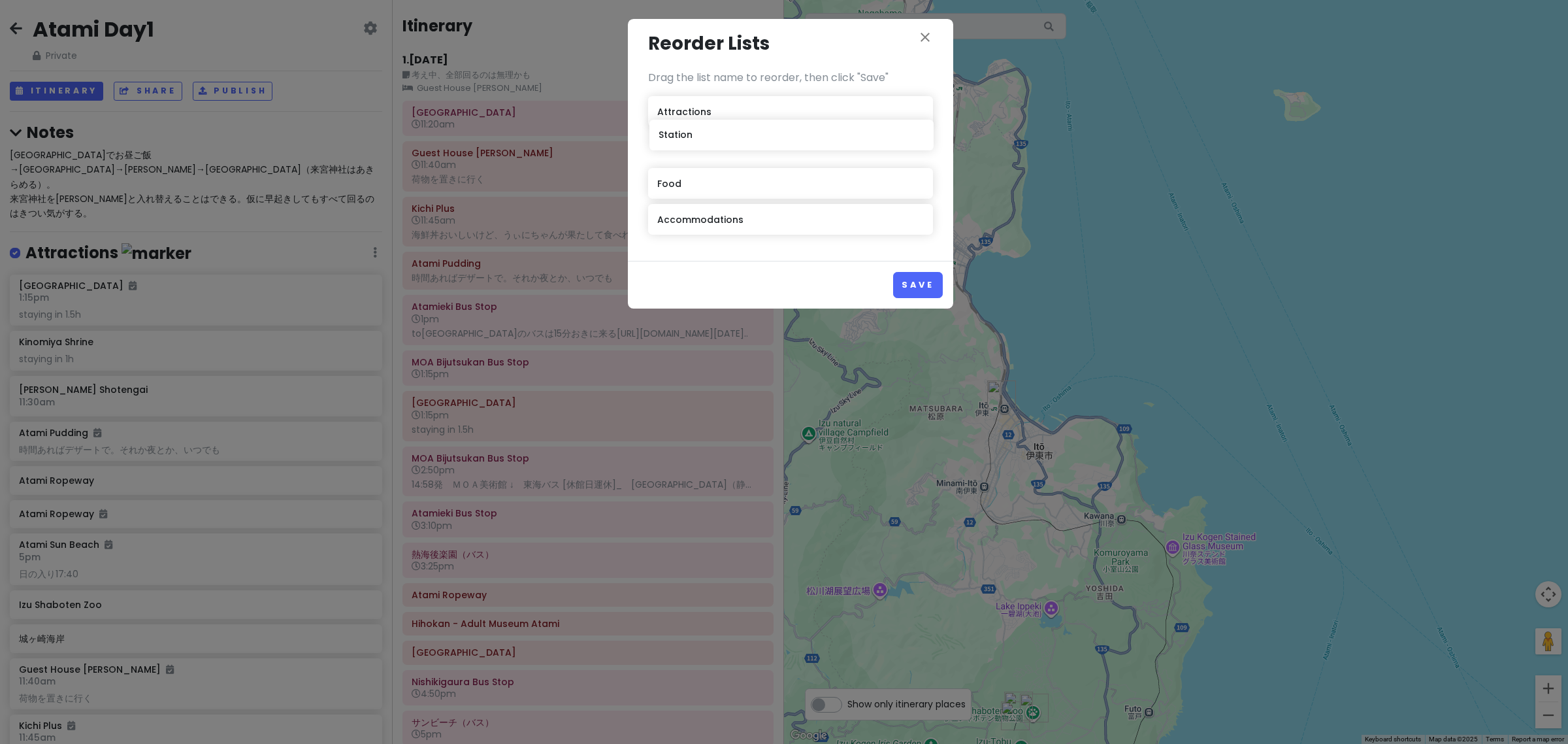
drag, startPoint x: 745, startPoint y: 223, endPoint x: 745, endPoint y: 144, distance: 79.0
click at [745, 144] on div "Attractions Food Accommodations Station" at bounding box center [790, 168] width 285 height 144
click at [913, 276] on button "Save" at bounding box center [918, 285] width 49 height 25
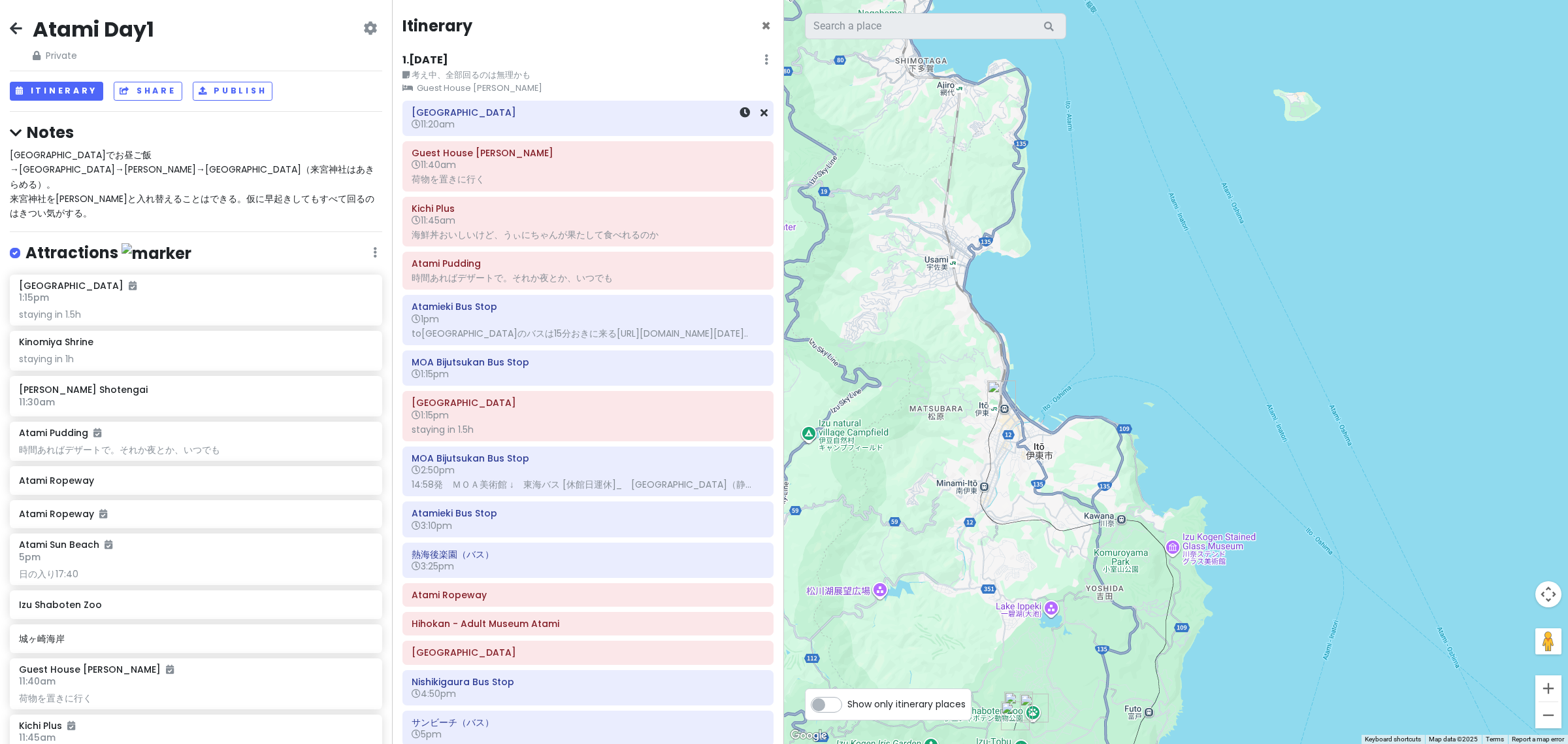
click at [490, 121] on h6 "11:20am" at bounding box center [588, 124] width 353 height 12
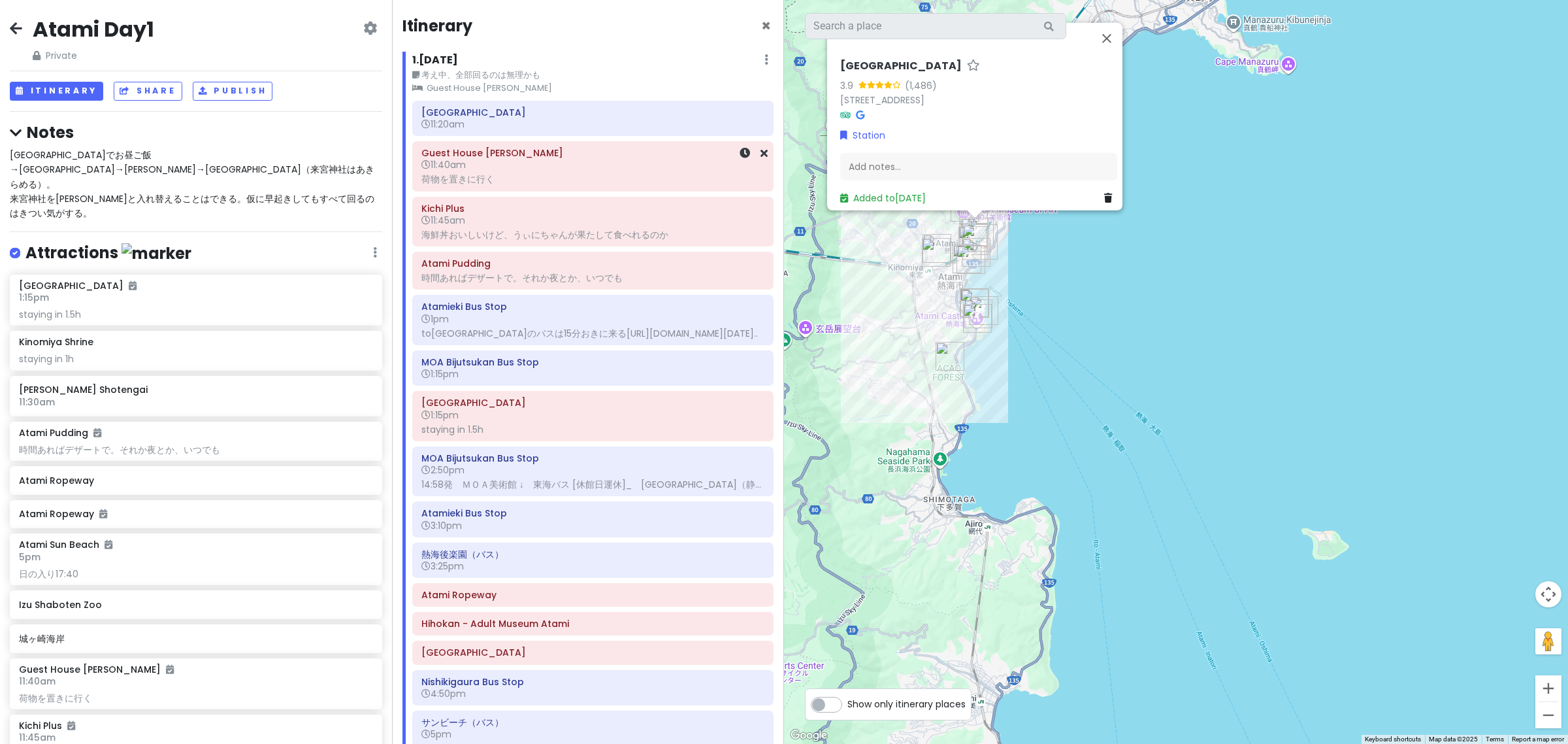
click at [533, 175] on div "荷物を置きに行く" at bounding box center [593, 179] width 343 height 12
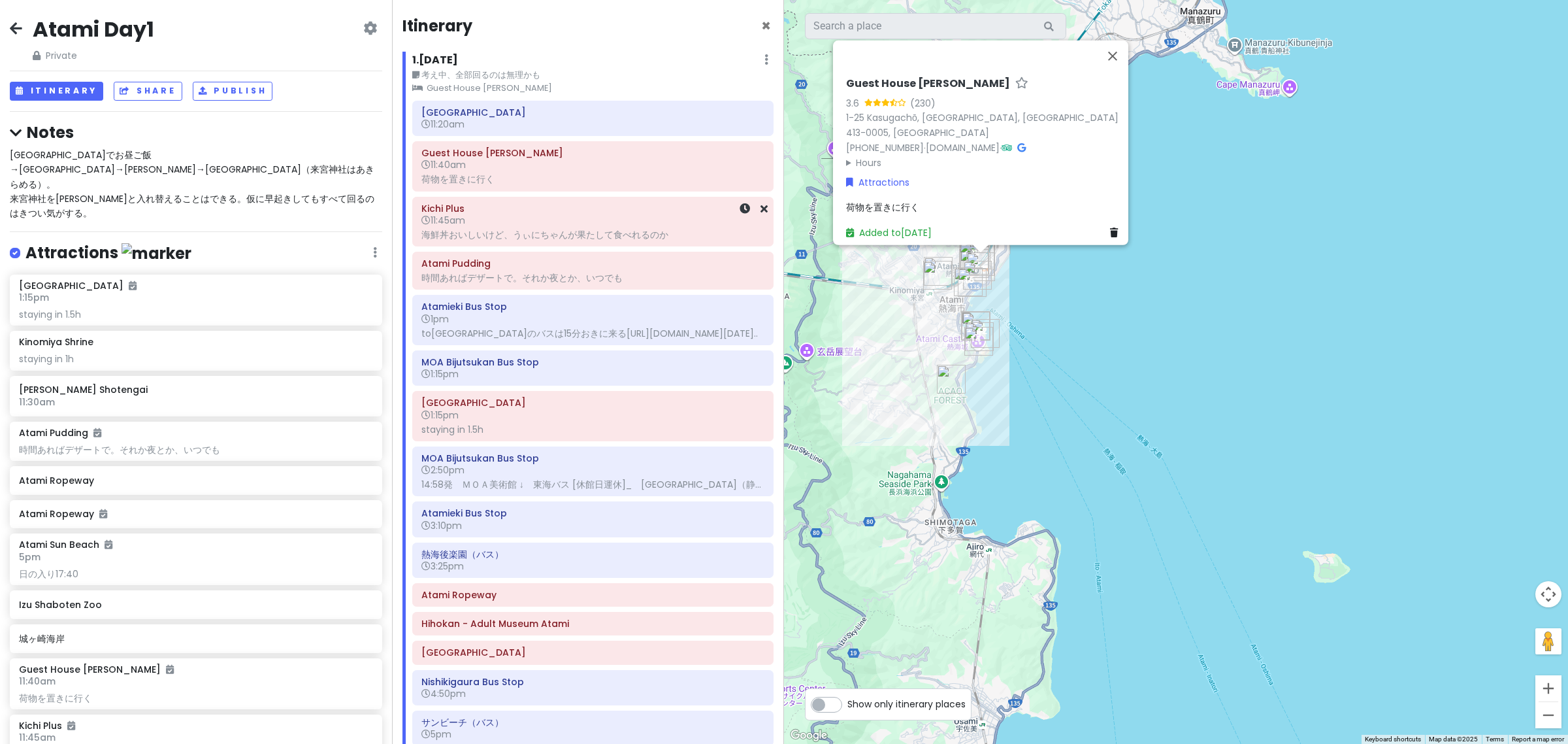
click at [554, 232] on div "海鮮丼おいしいけど、うぃにちゃんが果たして食べれるのか" at bounding box center [593, 235] width 343 height 12
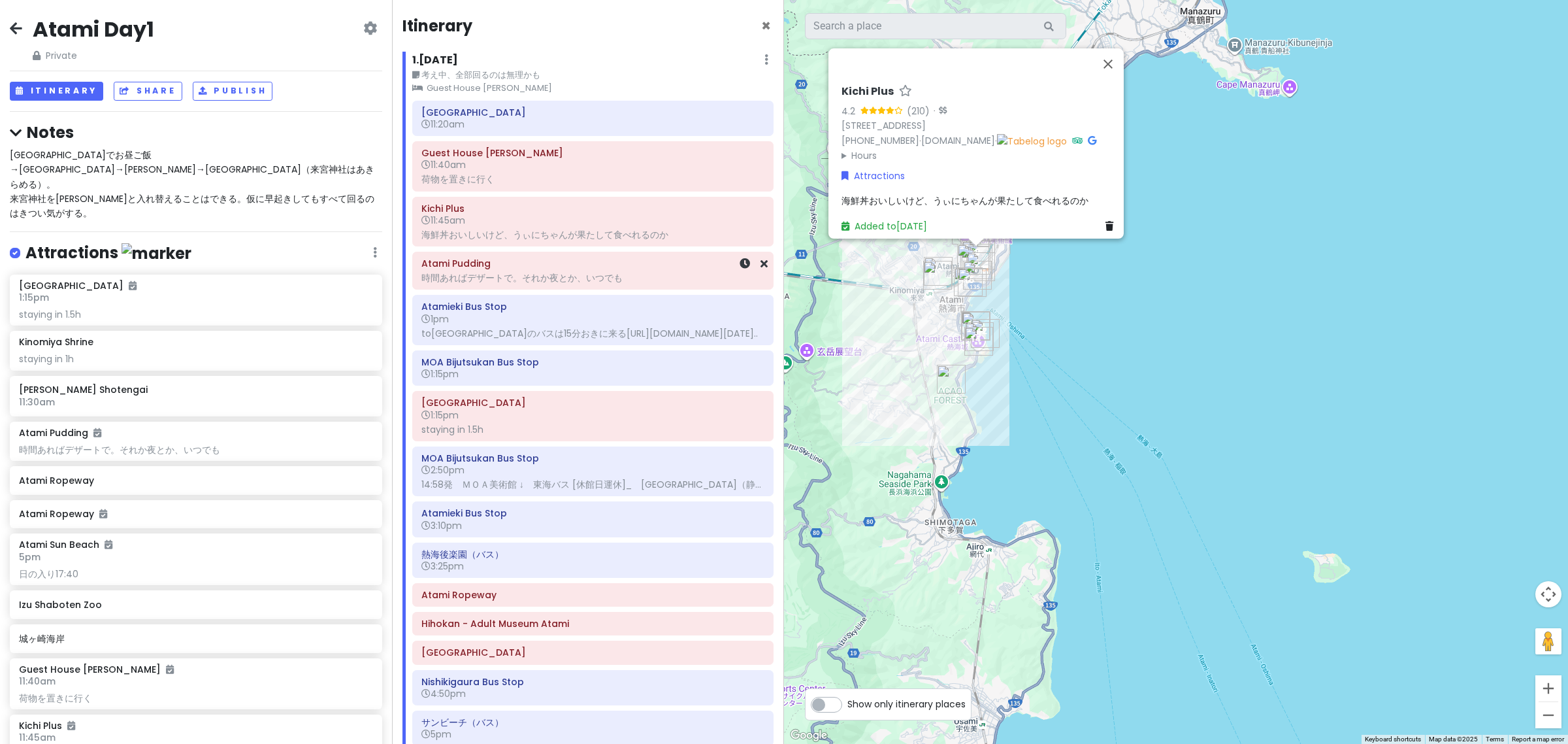
click at [561, 266] on h6 "Atami Pudding" at bounding box center [593, 264] width 343 height 12
click at [568, 339] on div "toMOA美術館のバスは15分おきに来るhttps://www.navitime.co.jp/bus/diagram/timelist?date=2025-1…" at bounding box center [593, 333] width 343 height 12
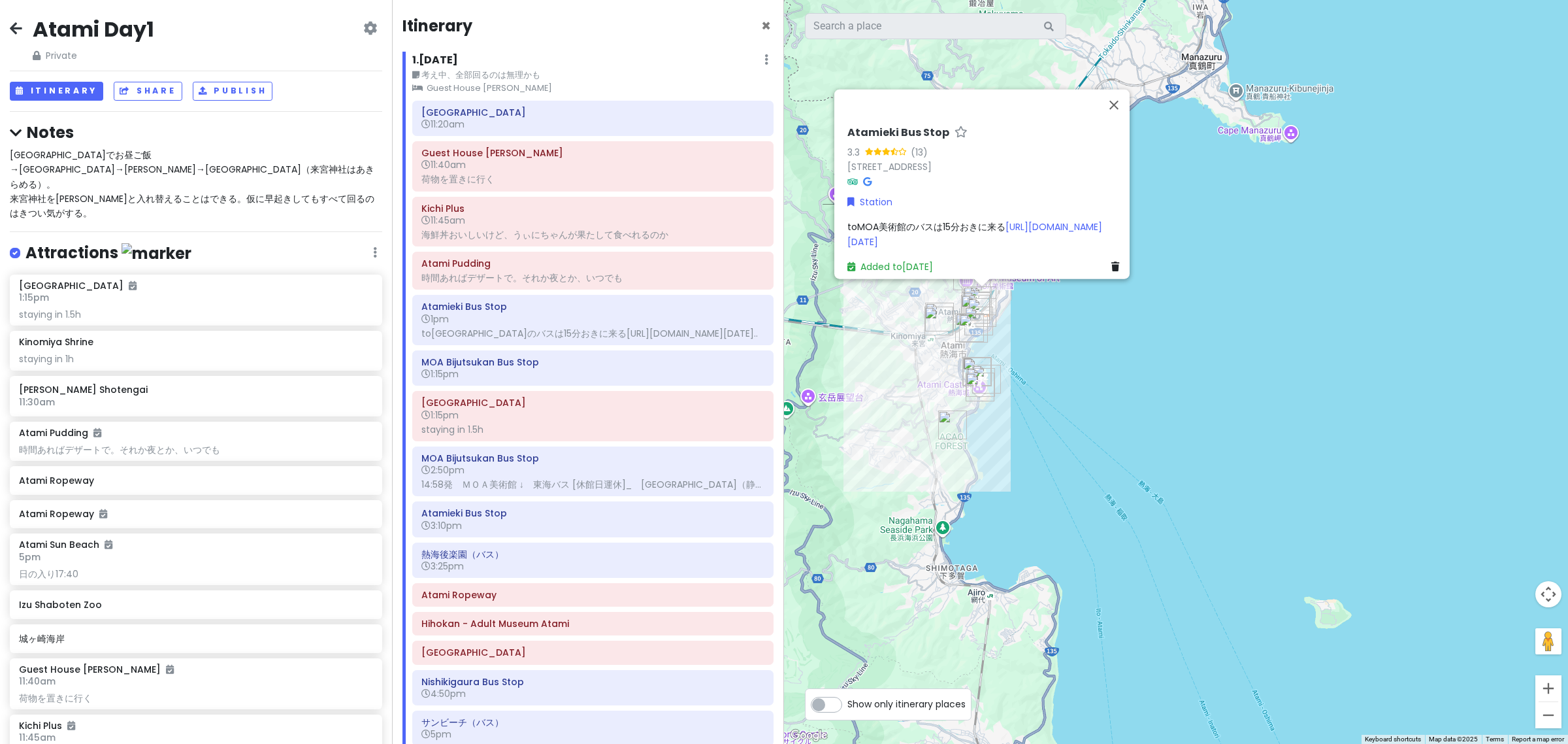
click at [510, 72] on small "考え中、全部回るのは無理かも" at bounding box center [593, 75] width 361 height 13
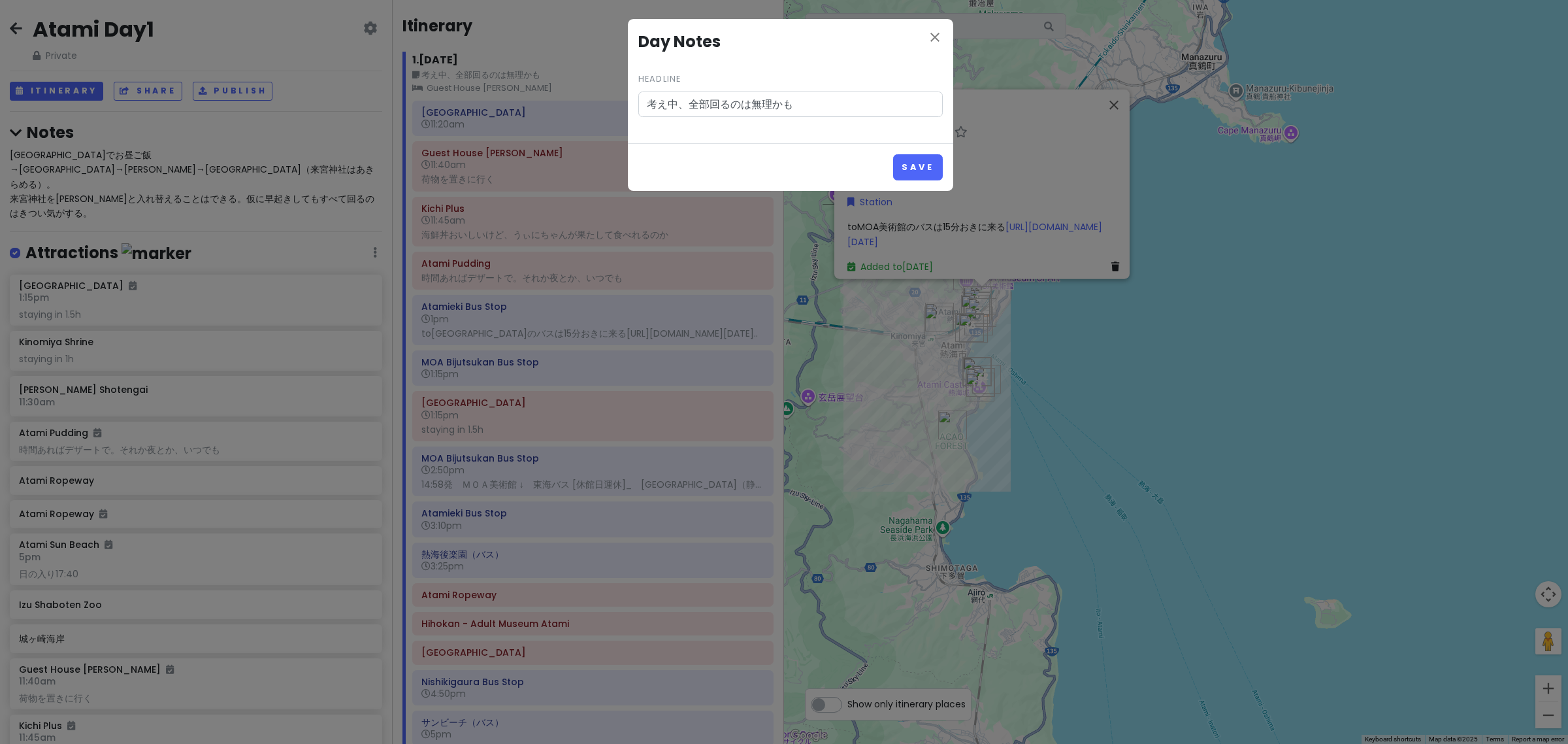
drag, startPoint x: 837, startPoint y: 104, endPoint x: 520, endPoint y: 104, distance: 317.0
click at [520, 104] on div "close Day Notes Headline 考え中、全部回るのは無理かも Save" at bounding box center [784, 372] width 1568 height 744
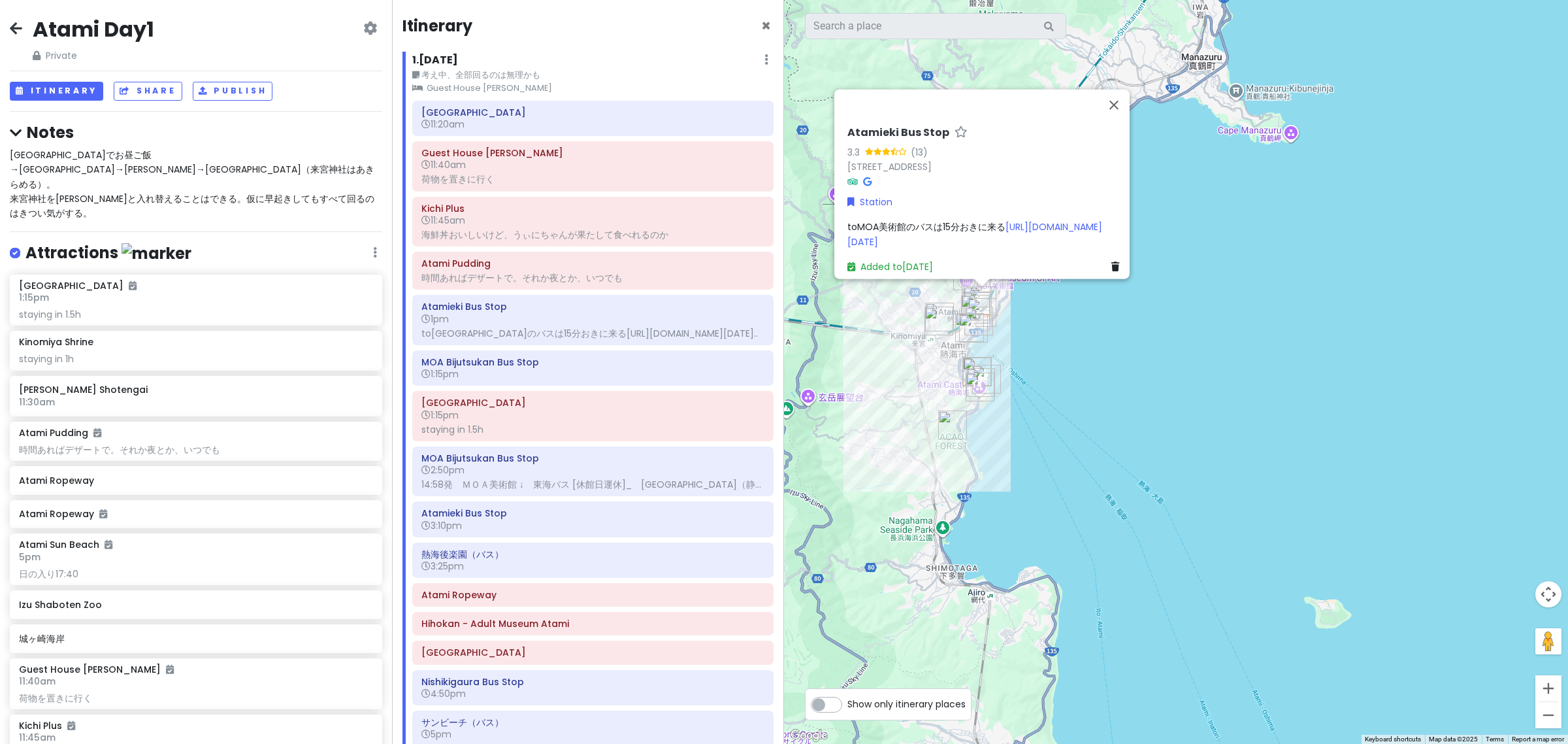
click at [499, 66] on div "1 . Sat 10/4 Edit Day Notes Clear Lodging Delete Day" at bounding box center [593, 63] width 361 height 22
click at [501, 76] on small "考え中、全部回るのは無理かも" at bounding box center [593, 75] width 361 height 13
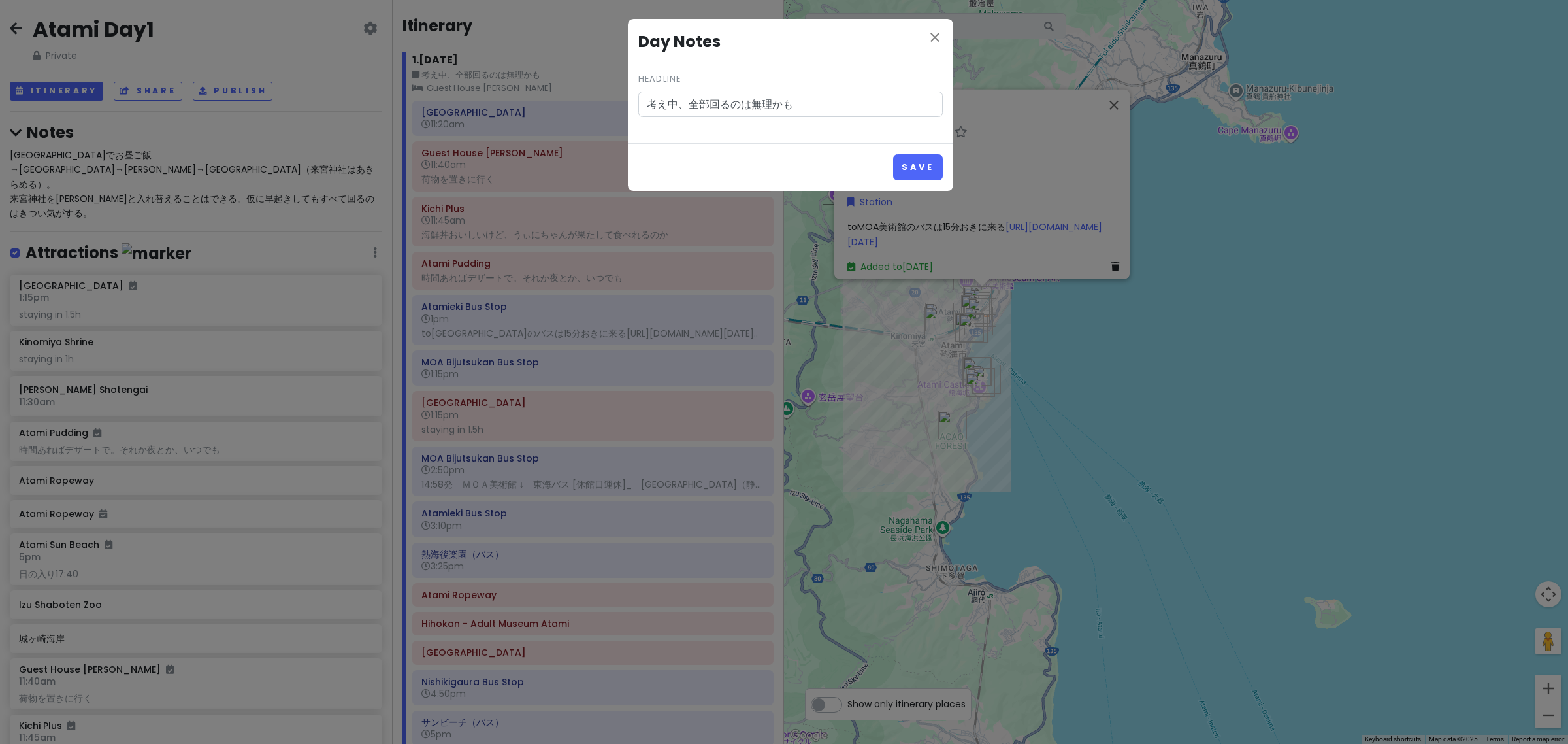
click at [716, 107] on input "考え中、全部回るのは無理かも" at bounding box center [790, 104] width 304 height 26
click at [909, 164] on button "Save" at bounding box center [918, 167] width 49 height 25
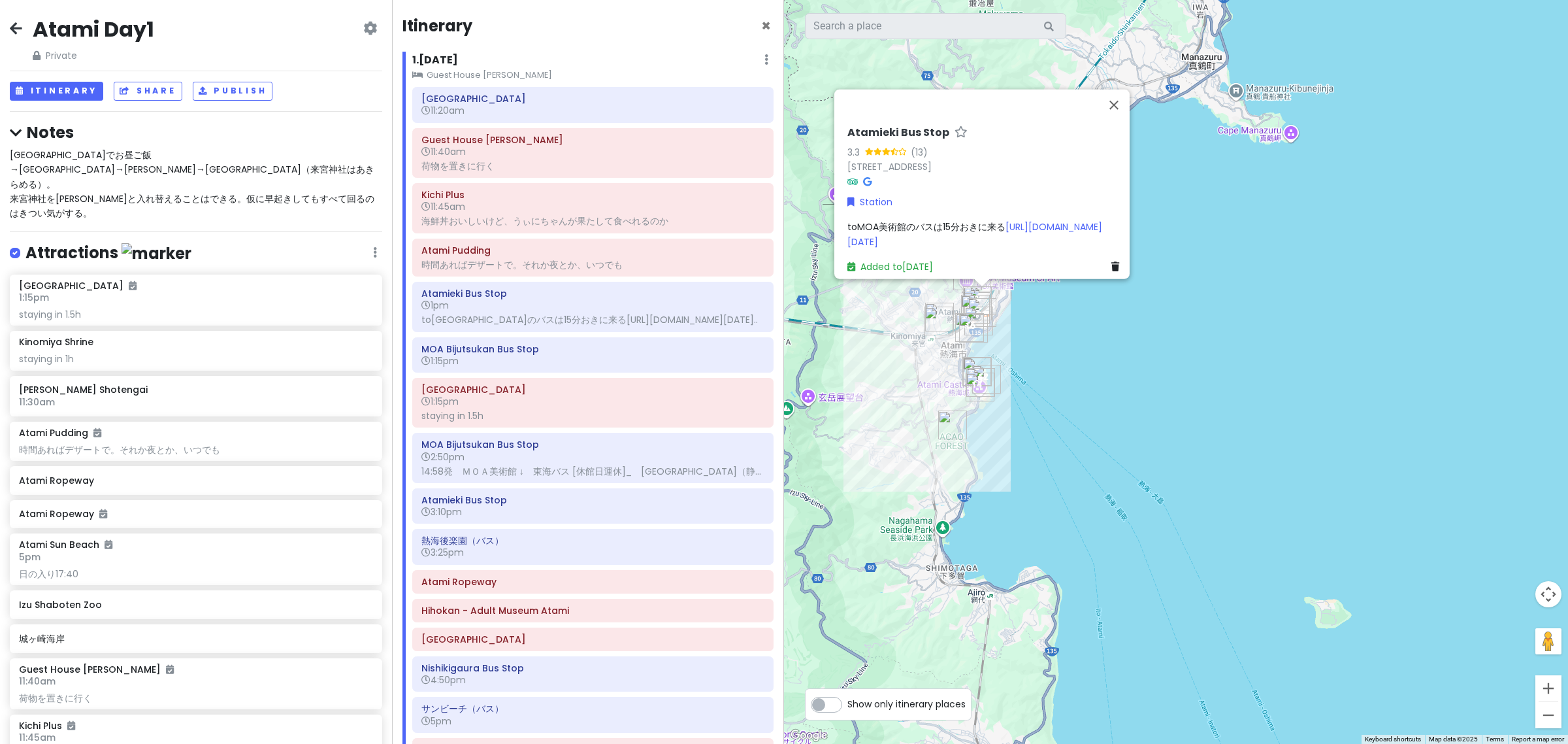
click at [102, 161] on div "熱海商店街でお昼ご飯→MOA→熱海城→サンセットビーチ（来宮神社はあきらめる）。 来宮神社を熱海城と入れ替えることはできる。仮に早起きしてもすべて回るのはきつ…" at bounding box center [196, 184] width 372 height 73
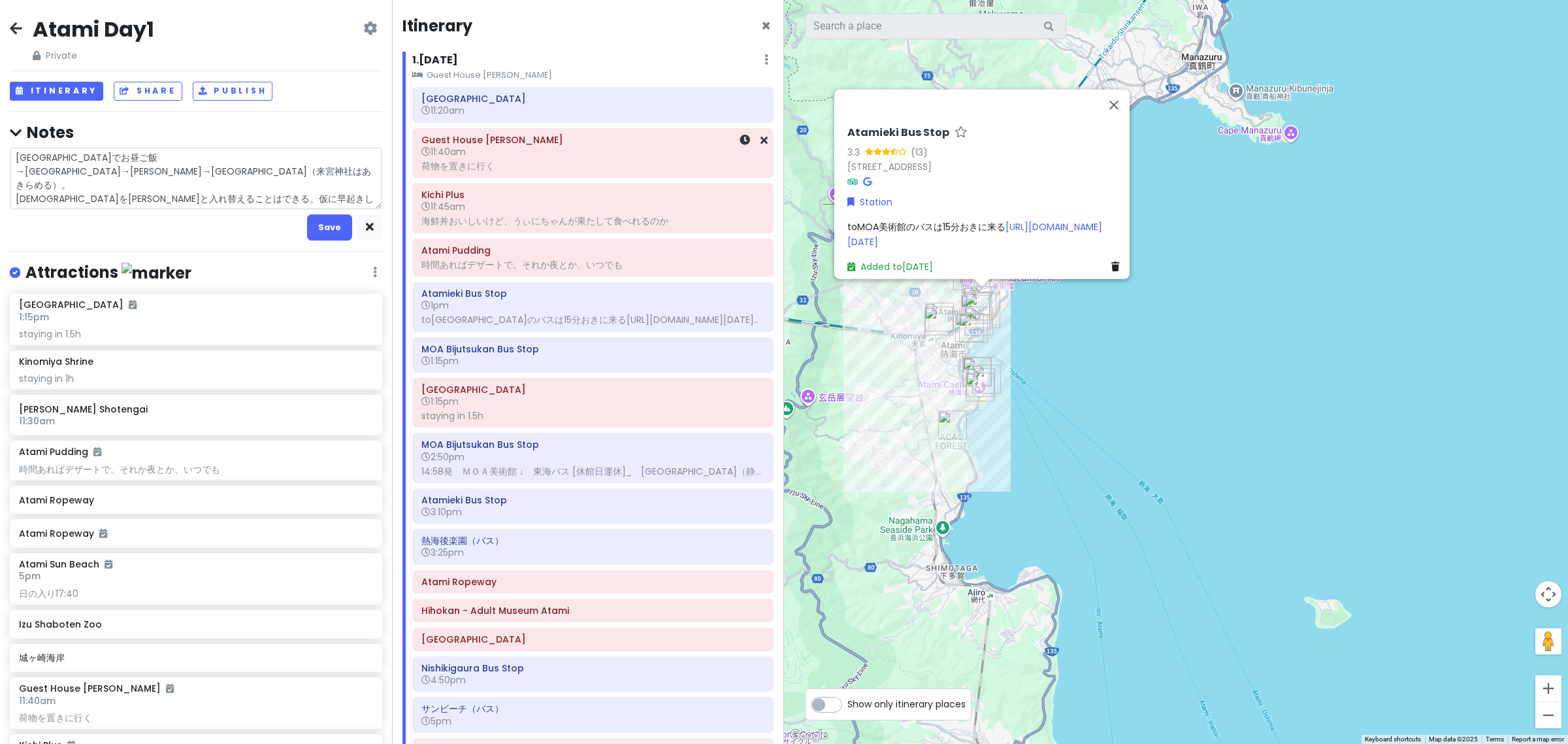
click at [517, 165] on div "荷物を置きに行く" at bounding box center [593, 166] width 343 height 12
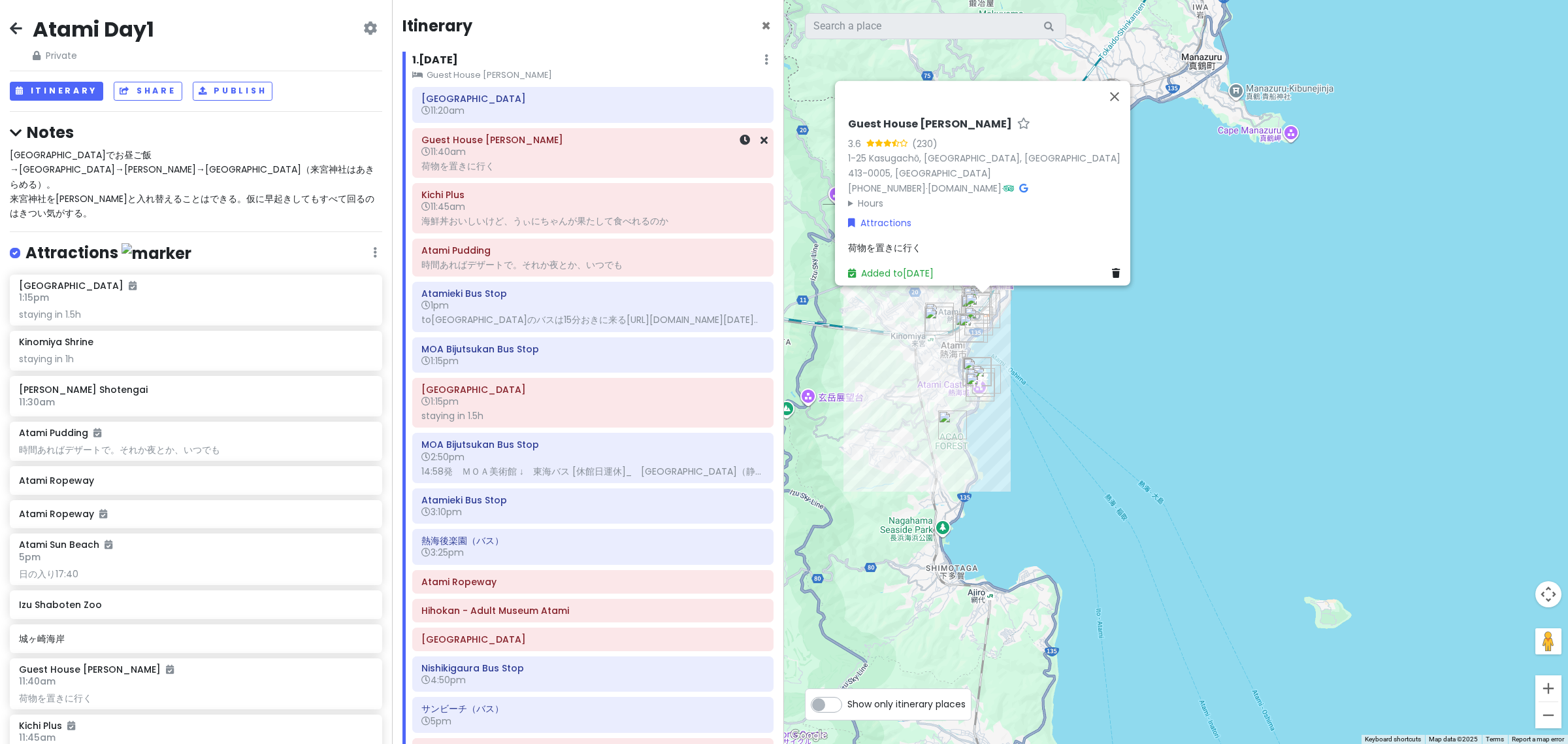
click at [517, 165] on div "荷物を置きに行く" at bounding box center [593, 166] width 343 height 12
click at [901, 246] on span "荷物を置きに行く" at bounding box center [884, 252] width 73 height 13
type textarea "x"
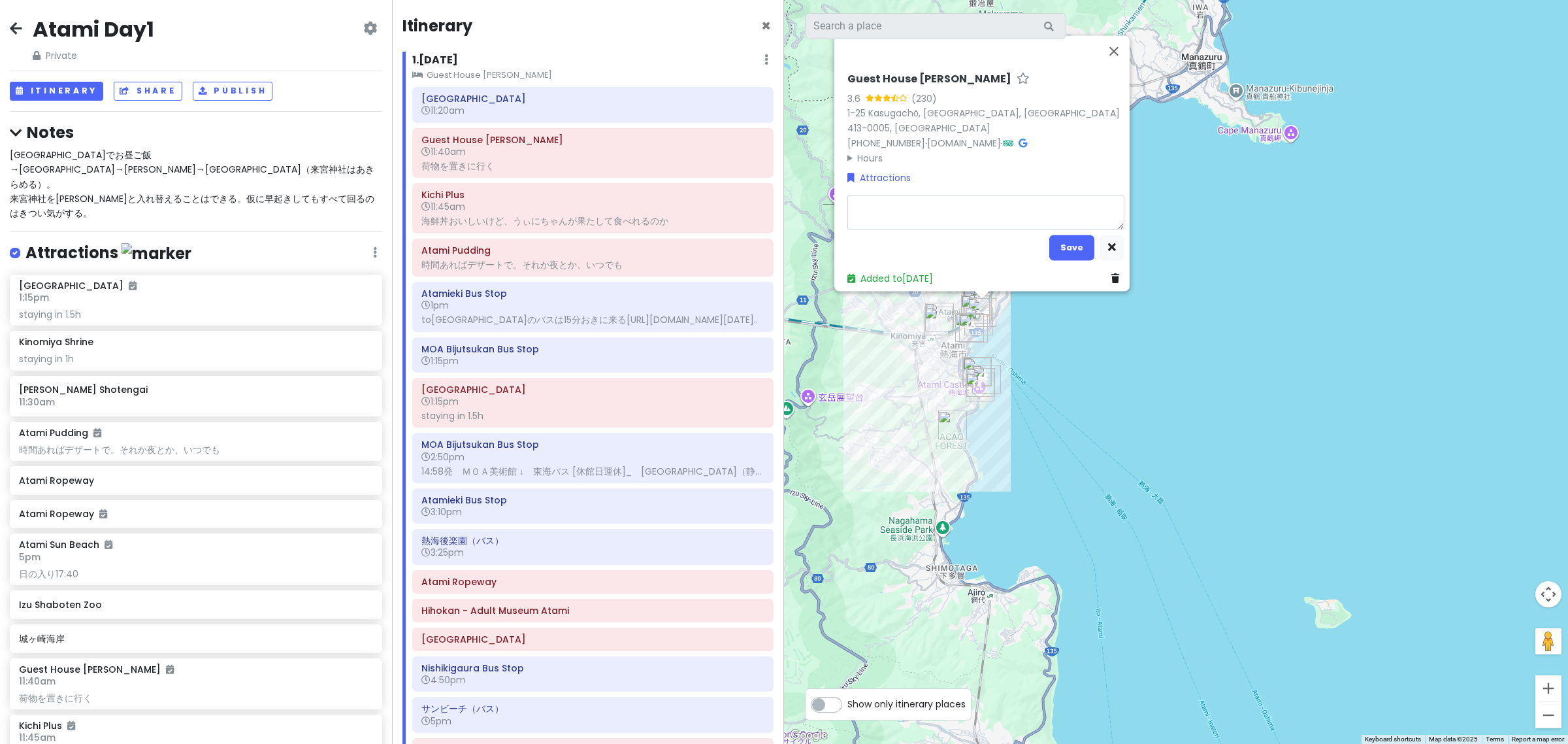
type textarea "x"
type textarea "あ"
type textarea "x"
type textarea "p"
type textarea "x"
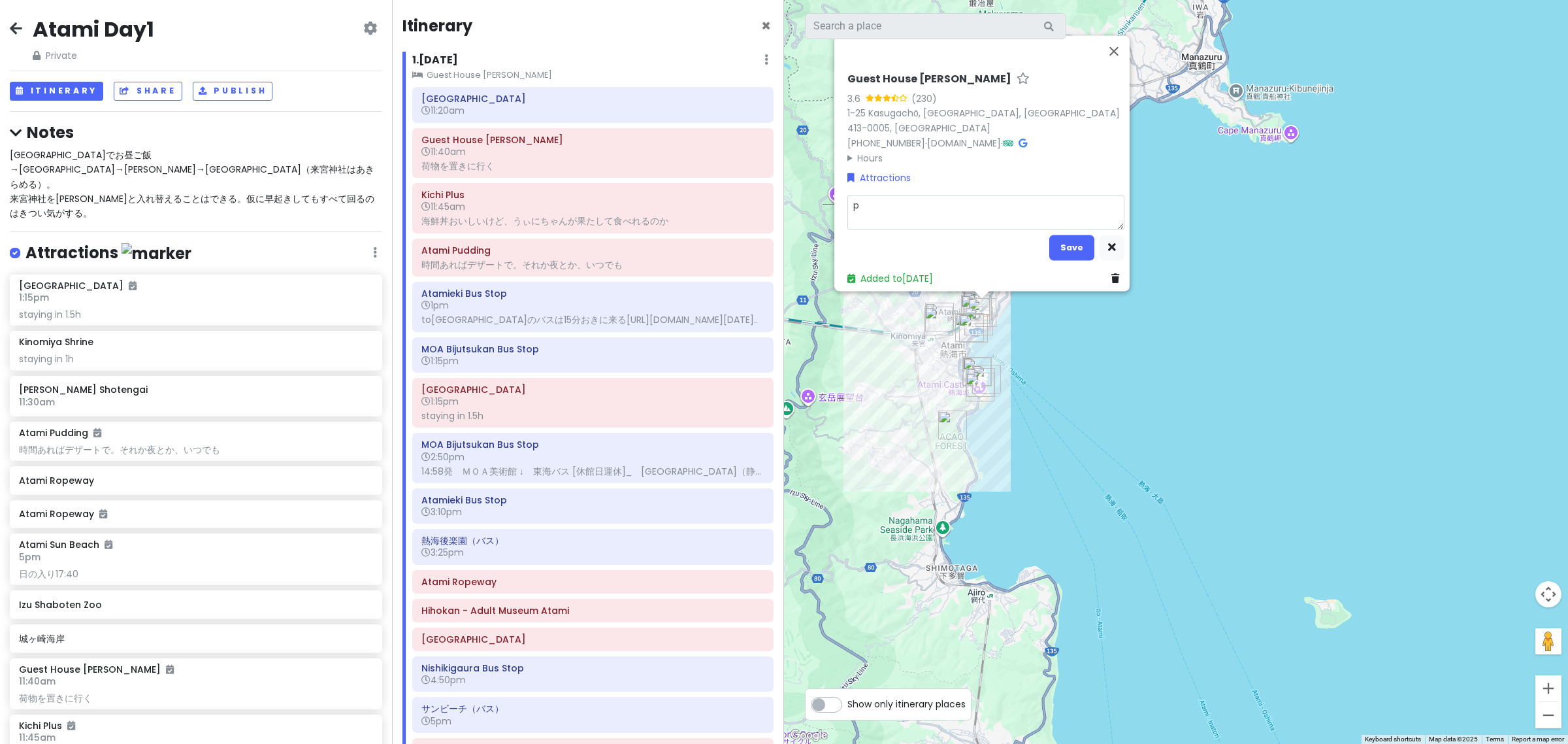
type textarea "pu"
type textarea "x"
type textarea "put"
type textarea "x"
type textarea "put"
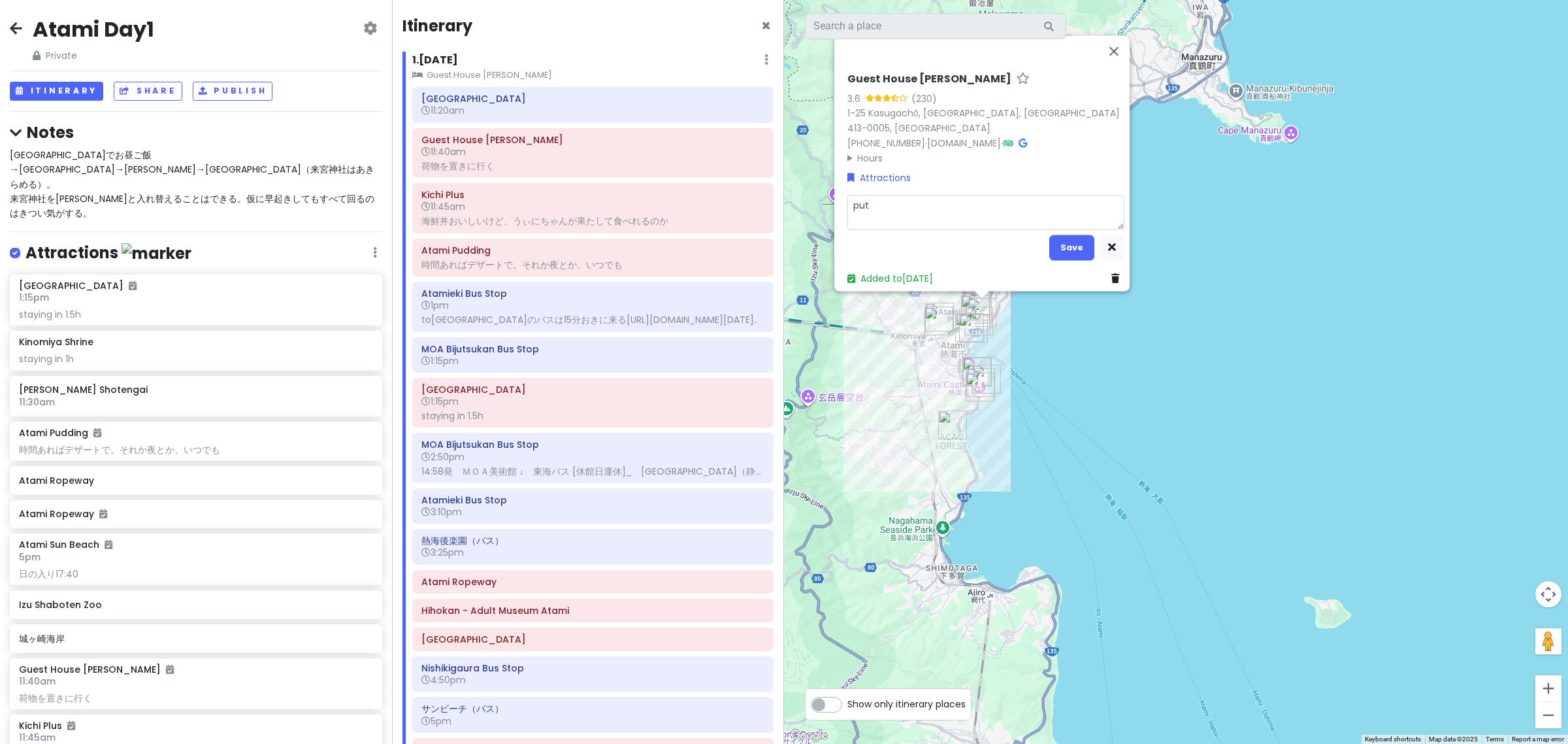
type textarea "x"
type textarea "put a"
type textarea "x"
type textarea "put"
type textarea "x"
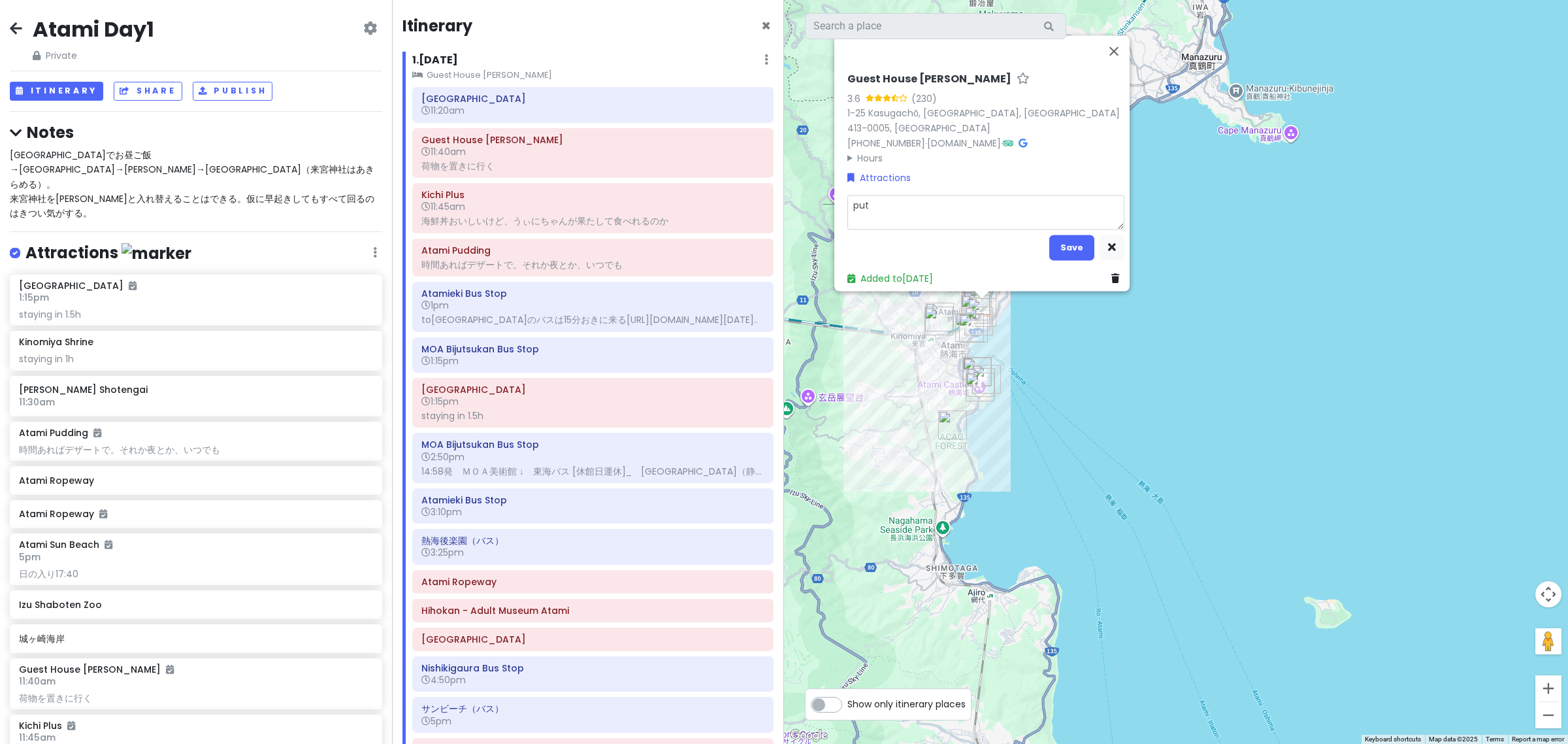
type textarea "put \"
type textarea "x"
type textarea "put \o"
type textarea "x"
type textarea "put \ou"
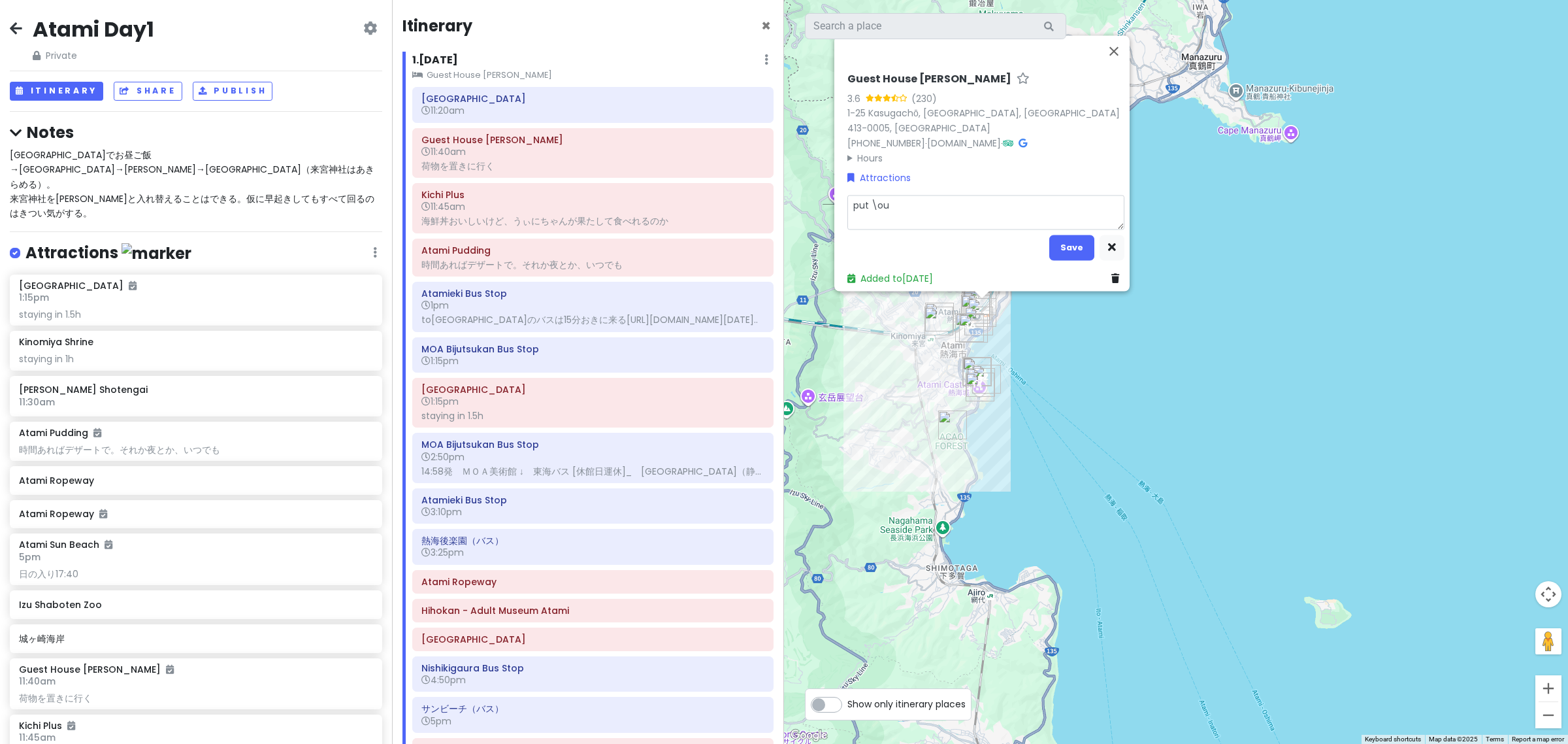
type textarea "x"
type textarea "put \o"
type textarea "x"
type textarea "put \"
type textarea "x"
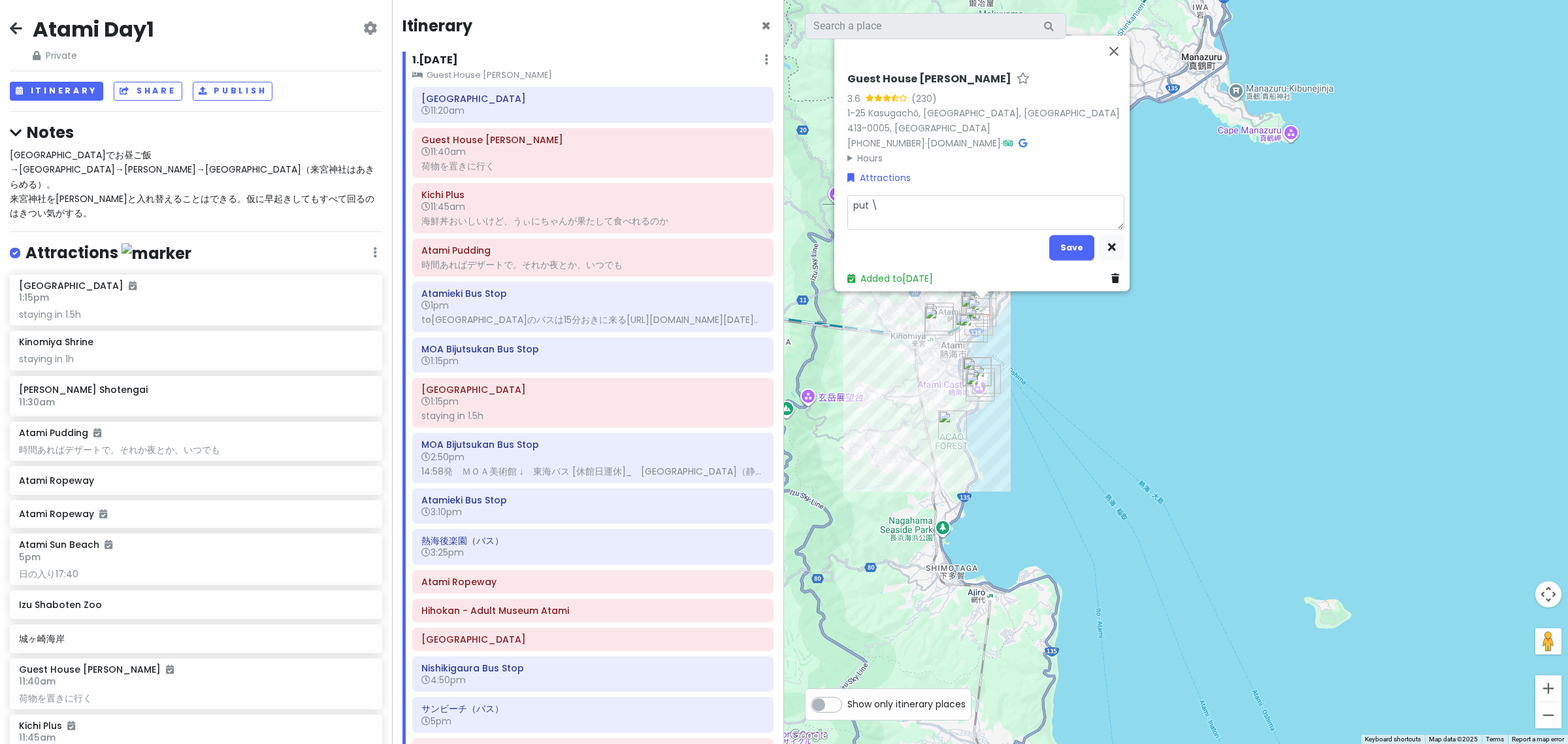
type textarea "put"
type textarea "x"
type textarea "put o"
type textarea "x"
type textarea "put ou"
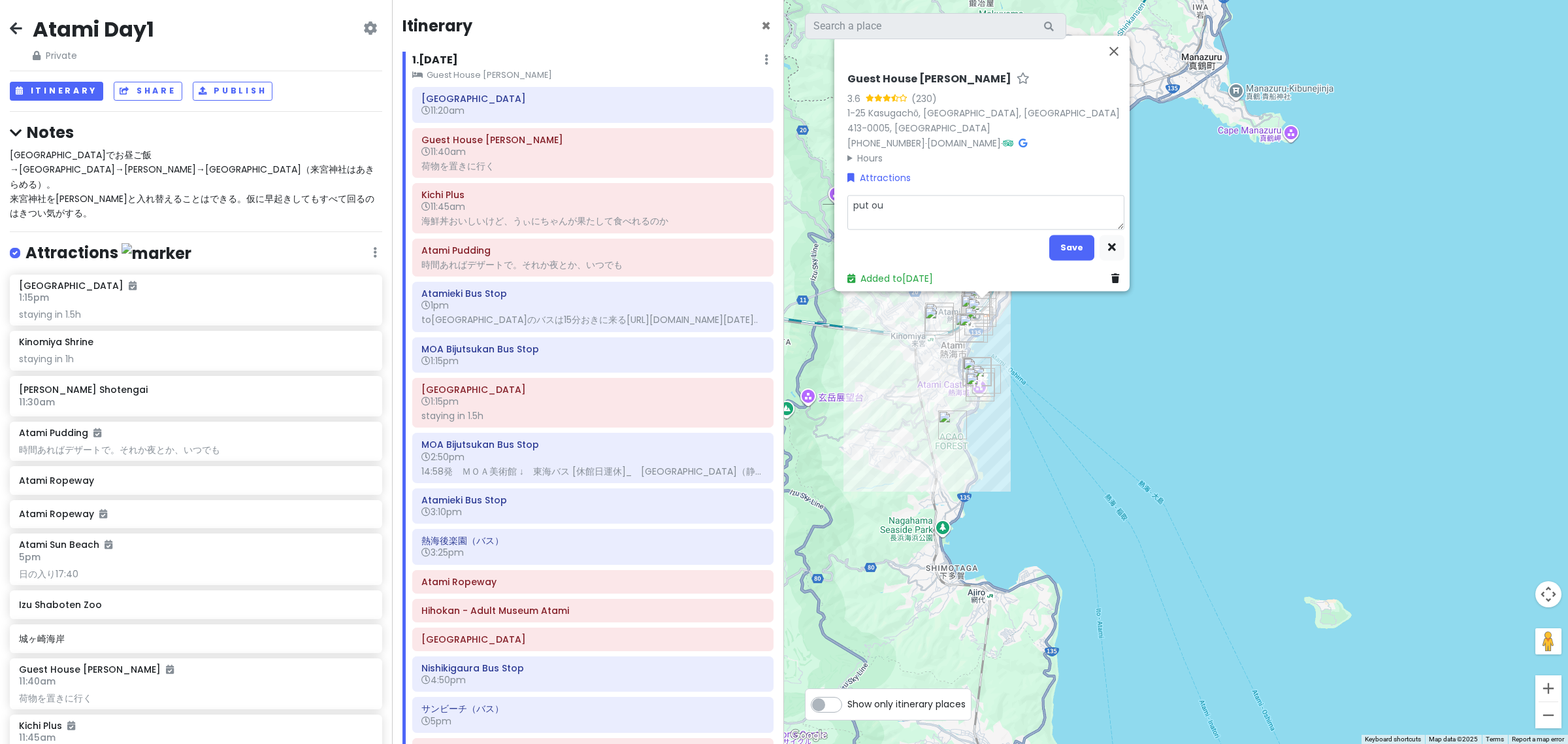
type textarea "x"
type textarea "put our"
type textarea "x"
type textarea "put our"
type textarea "x"
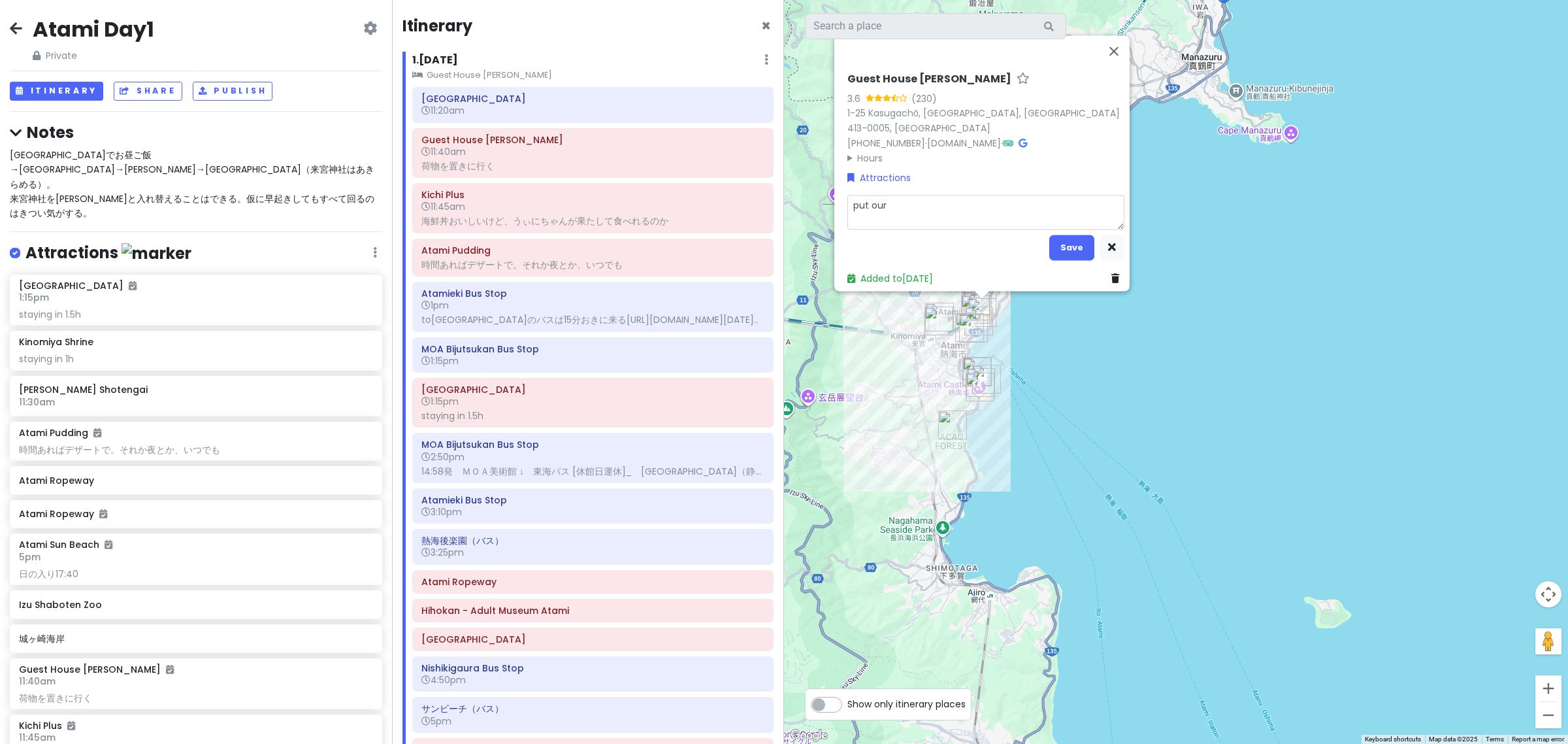
type textarea "put our l"
type textarea "x"
type textarea "put our li"
type textarea "x"
type textarea "put our l"
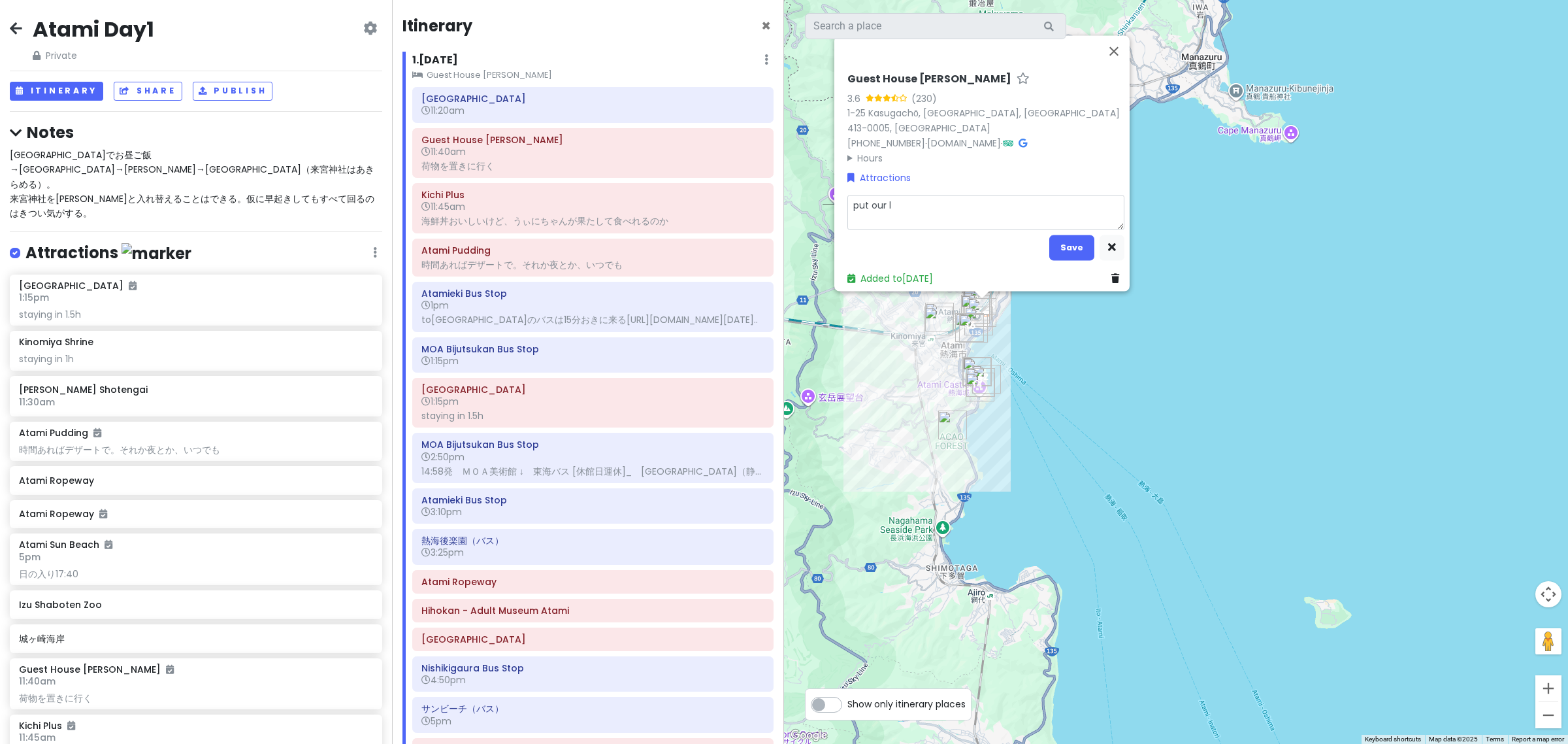
type textarea "x"
type textarea "put our lu"
type textarea "x"
type textarea "put our lug"
type textarea "x"
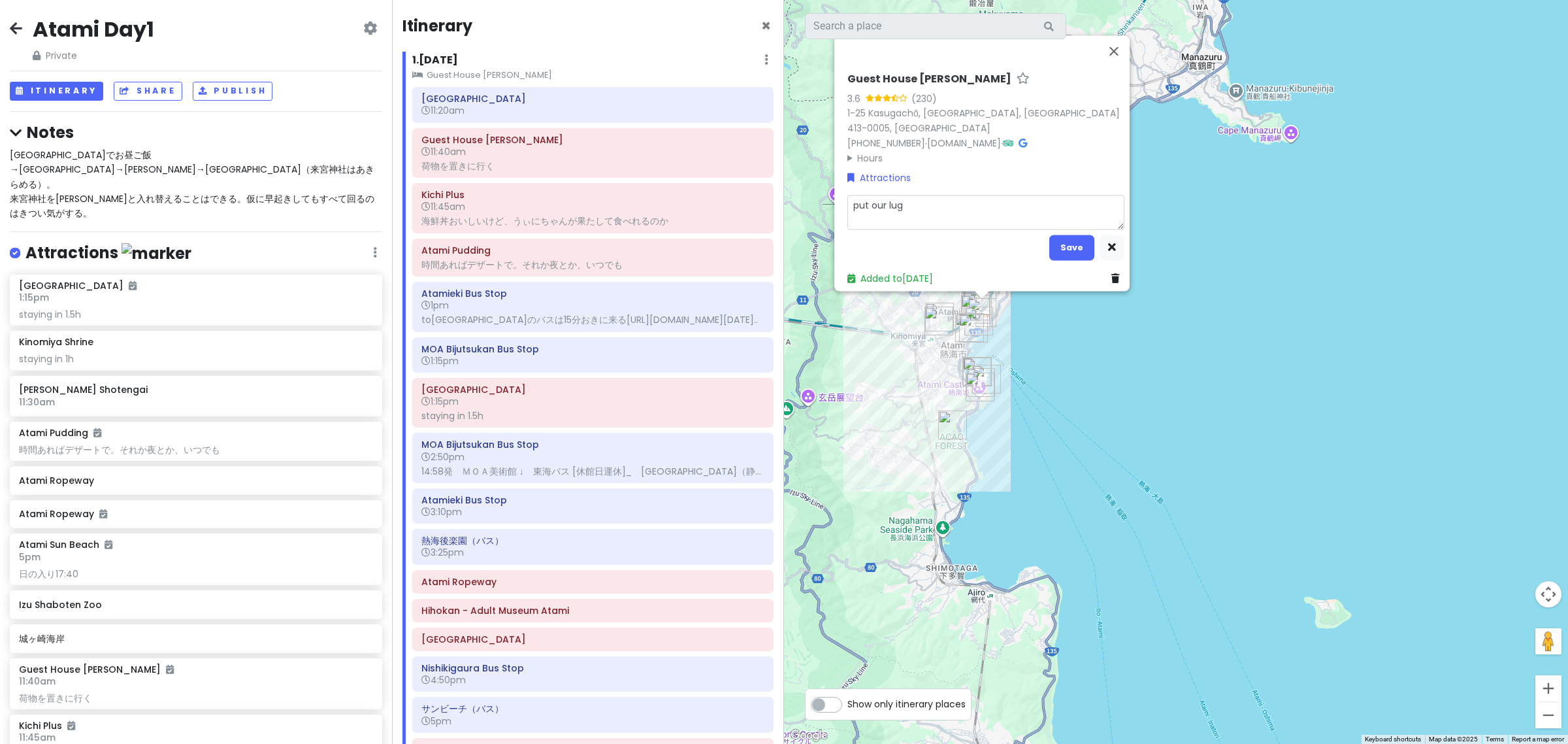
type textarea "put our lugg"
type textarea "x"
type textarea "put our lugga"
type textarea "x"
type textarea "put our luggag"
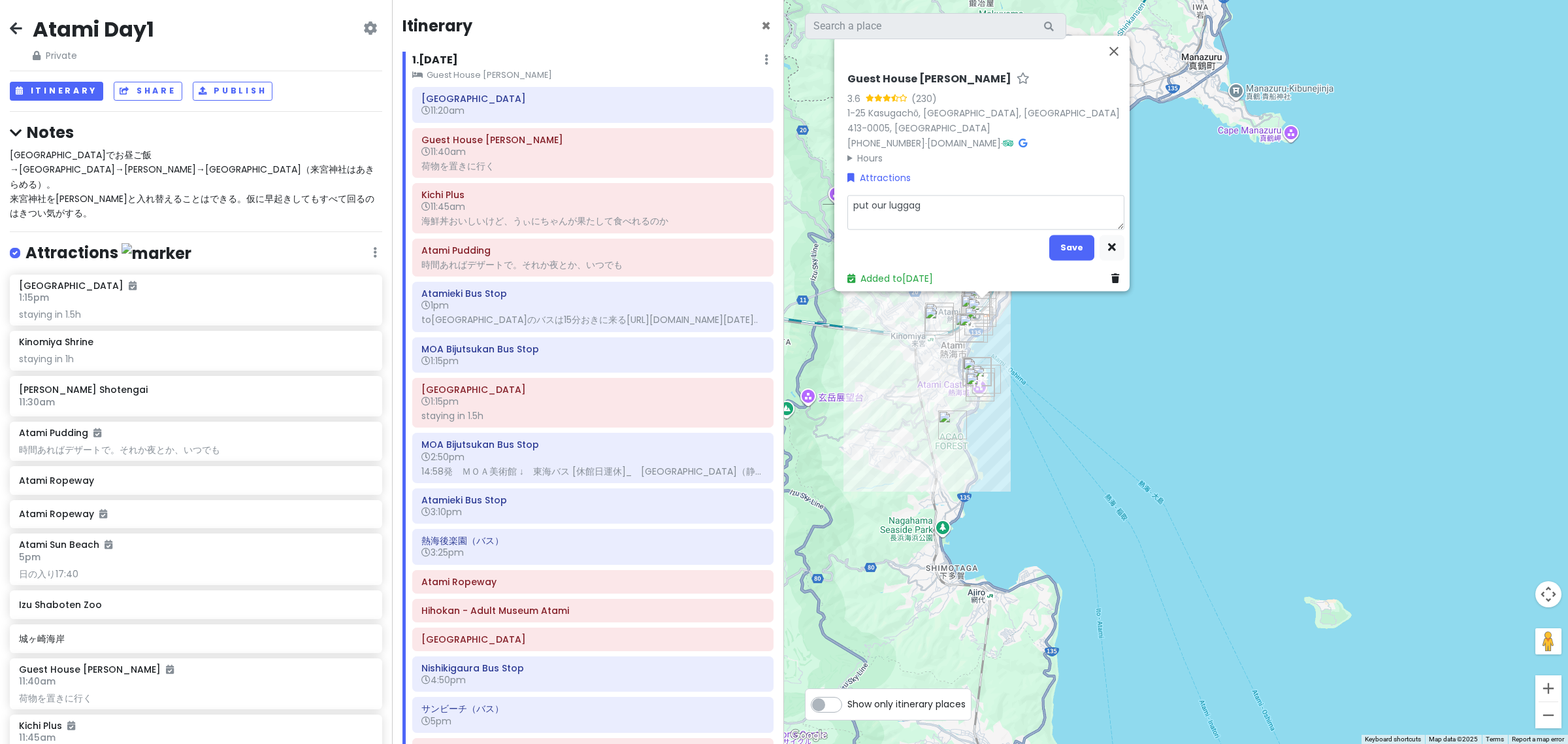
type textarea "x"
type textarea "put our luggage"
type textarea "x"
type textarea "put our luggage"
type textarea "x"
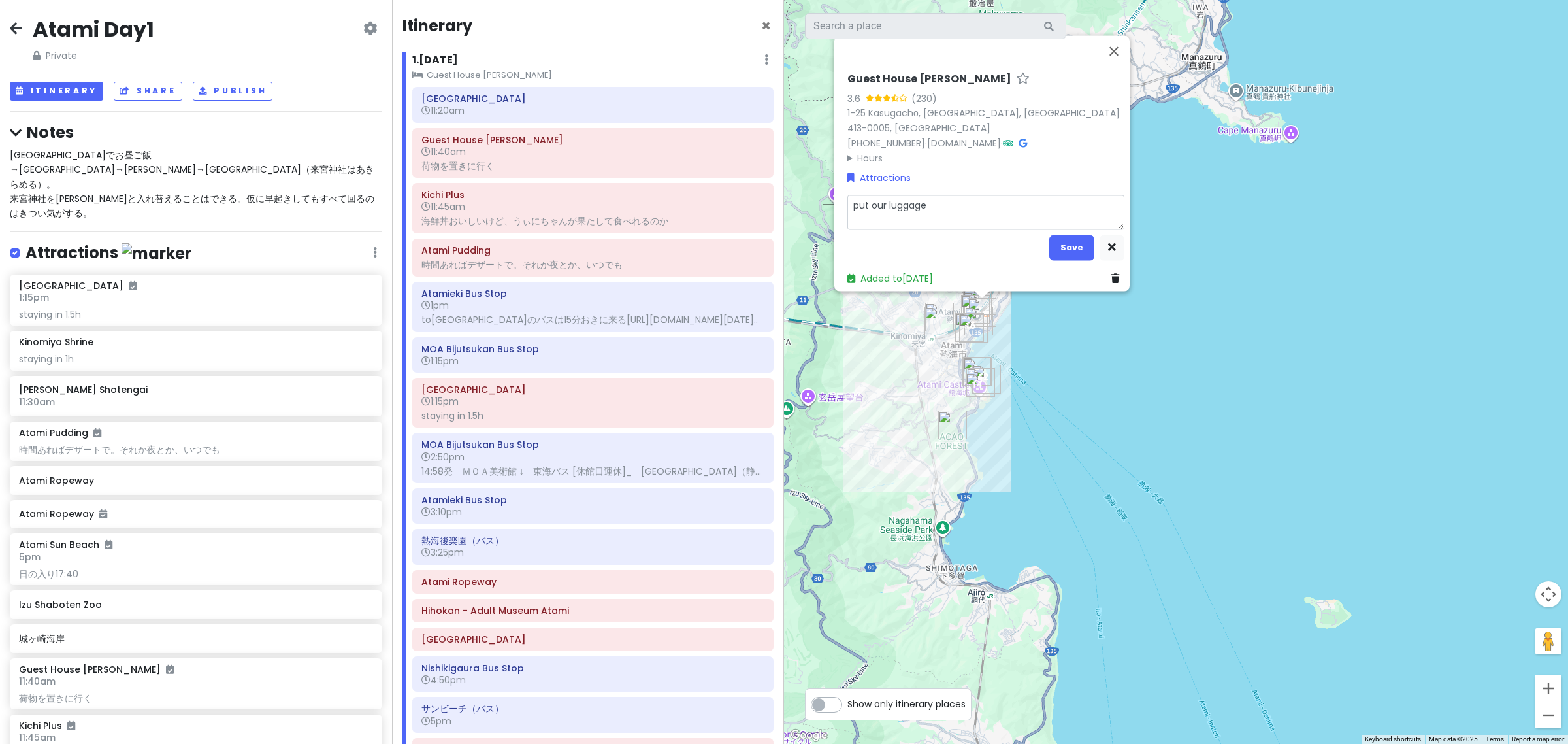
type textarea "put our luggage h"
type textarea "x"
type textarea "put our luggage he"
type textarea "x"
type textarea "put our luggage her"
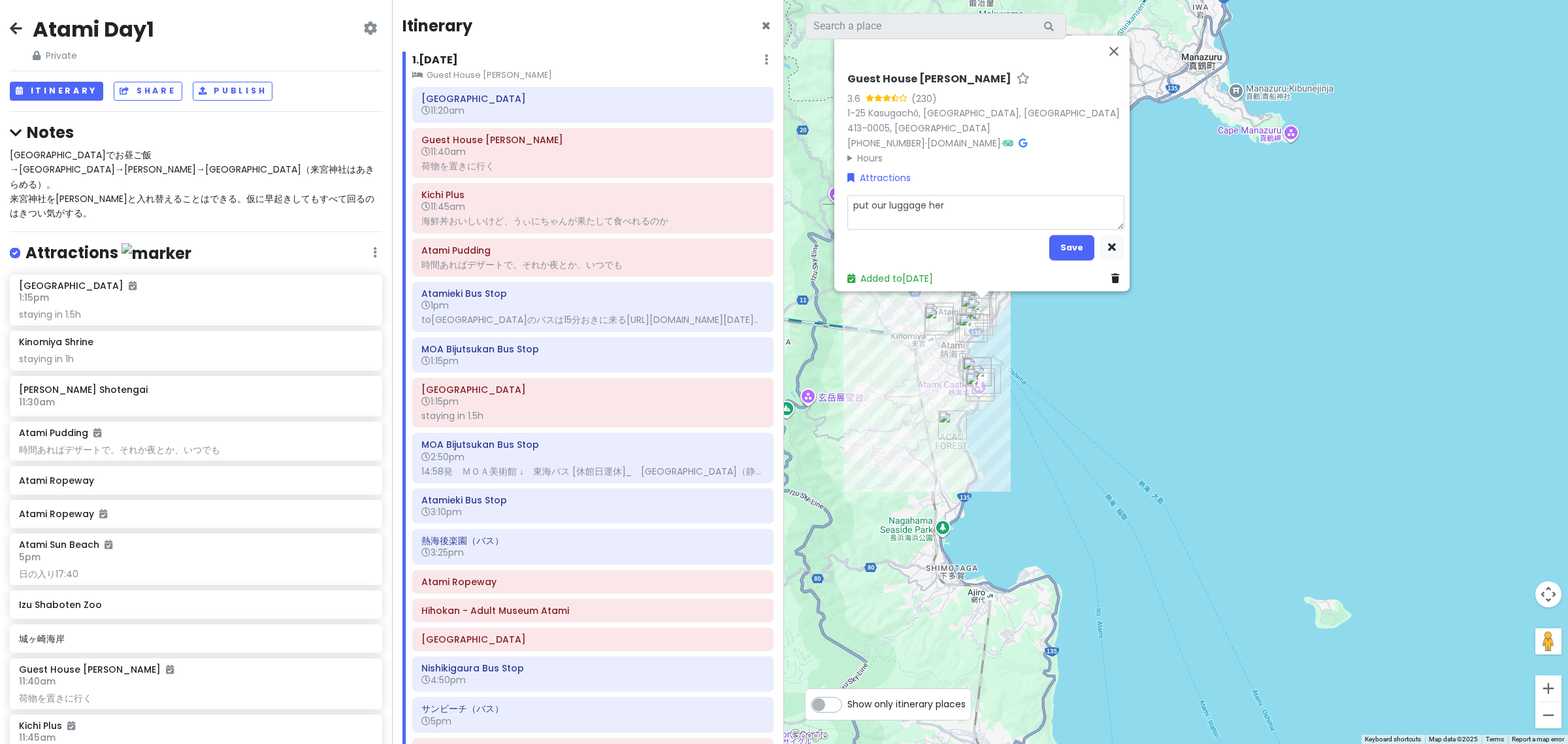
type textarea "x"
type textarea "put our luggage her"
type textarea "x"
type textarea "put our luggage her e"
type textarea "x"
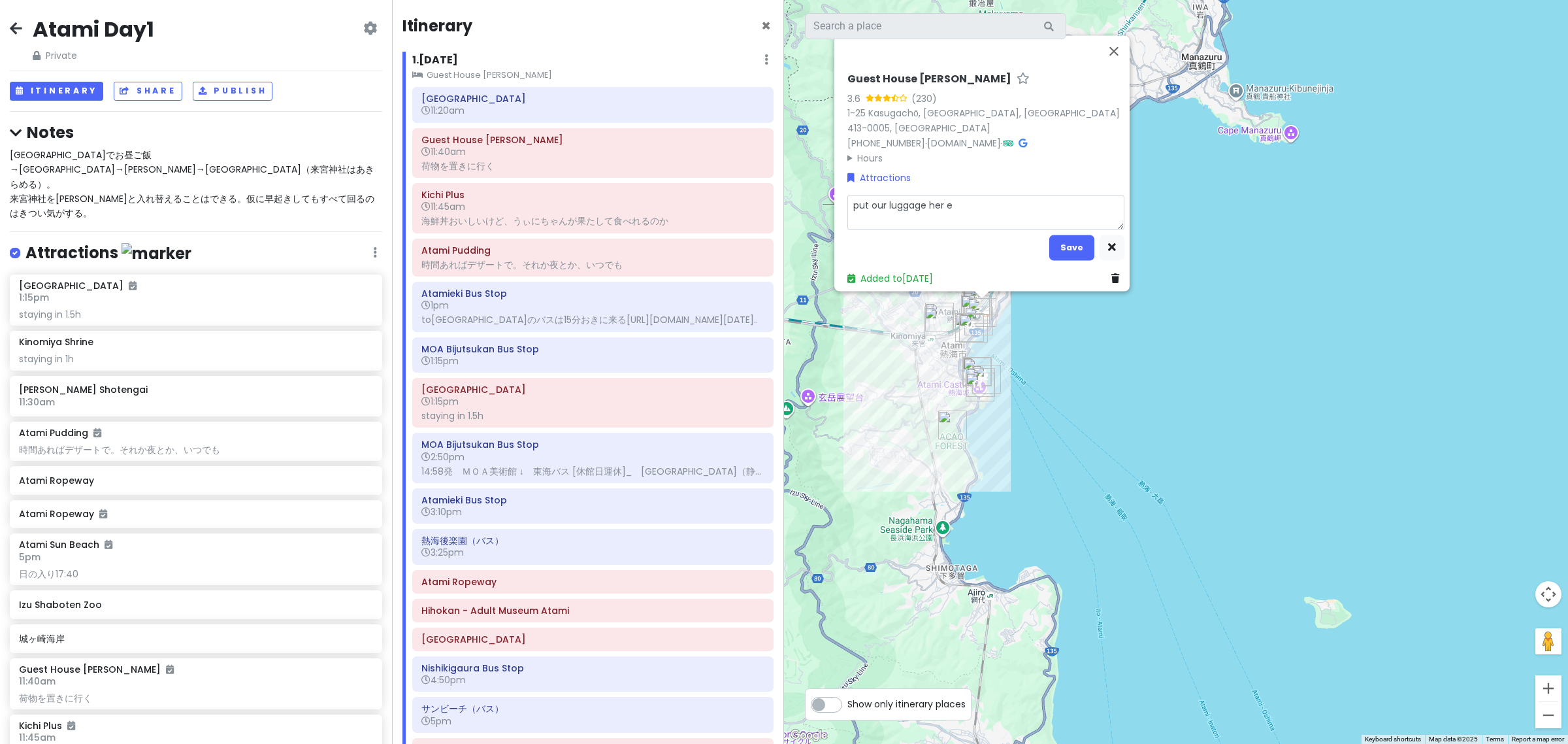
type textarea "put our luggage her"
type textarea "x"
type textarea "put our luggage her"
type textarea "x"
type textarea "put our luggage here"
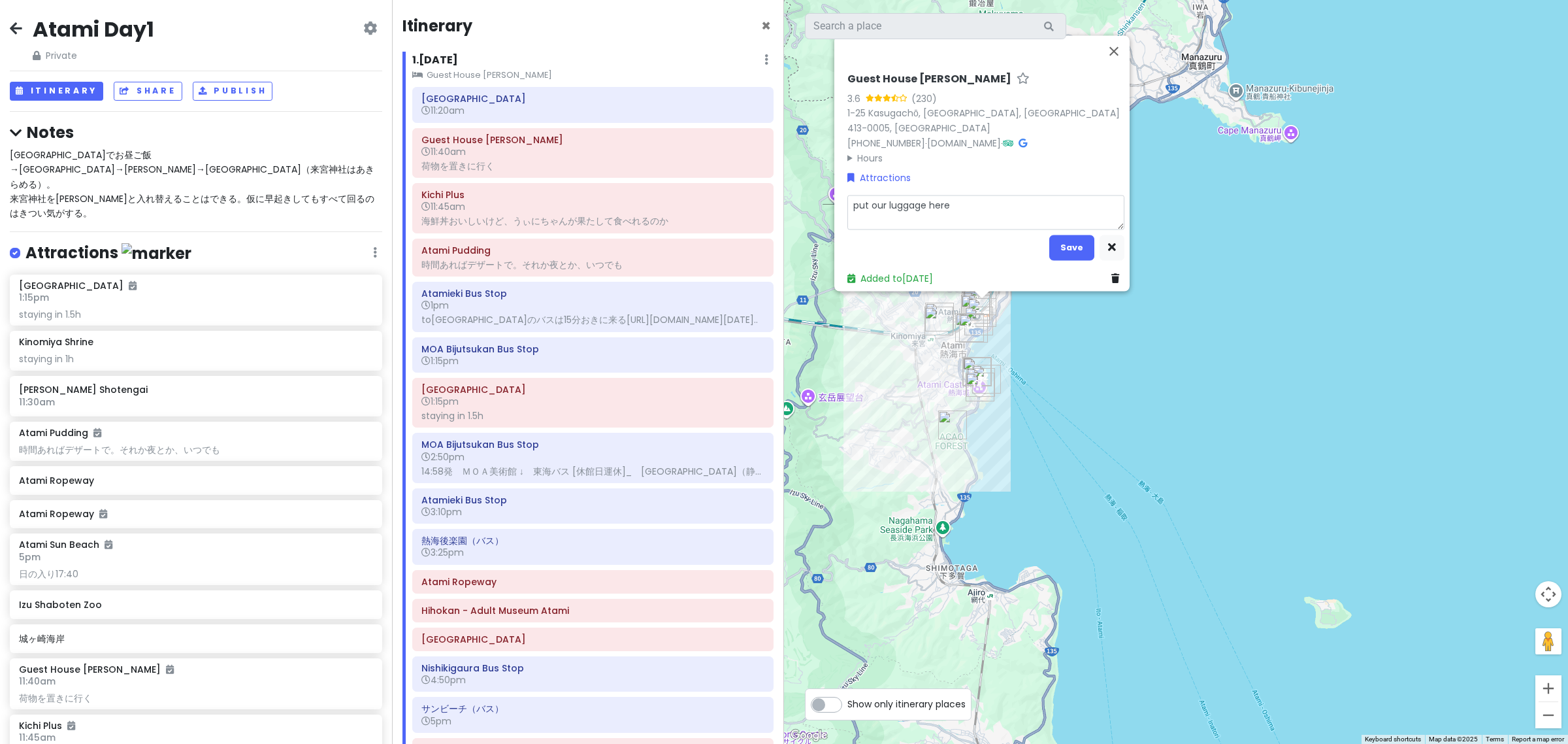
type textarea "x"
type textarea "put our luggage here"
type textarea "x"
type textarea "put our luggage here a"
type textarea "x"
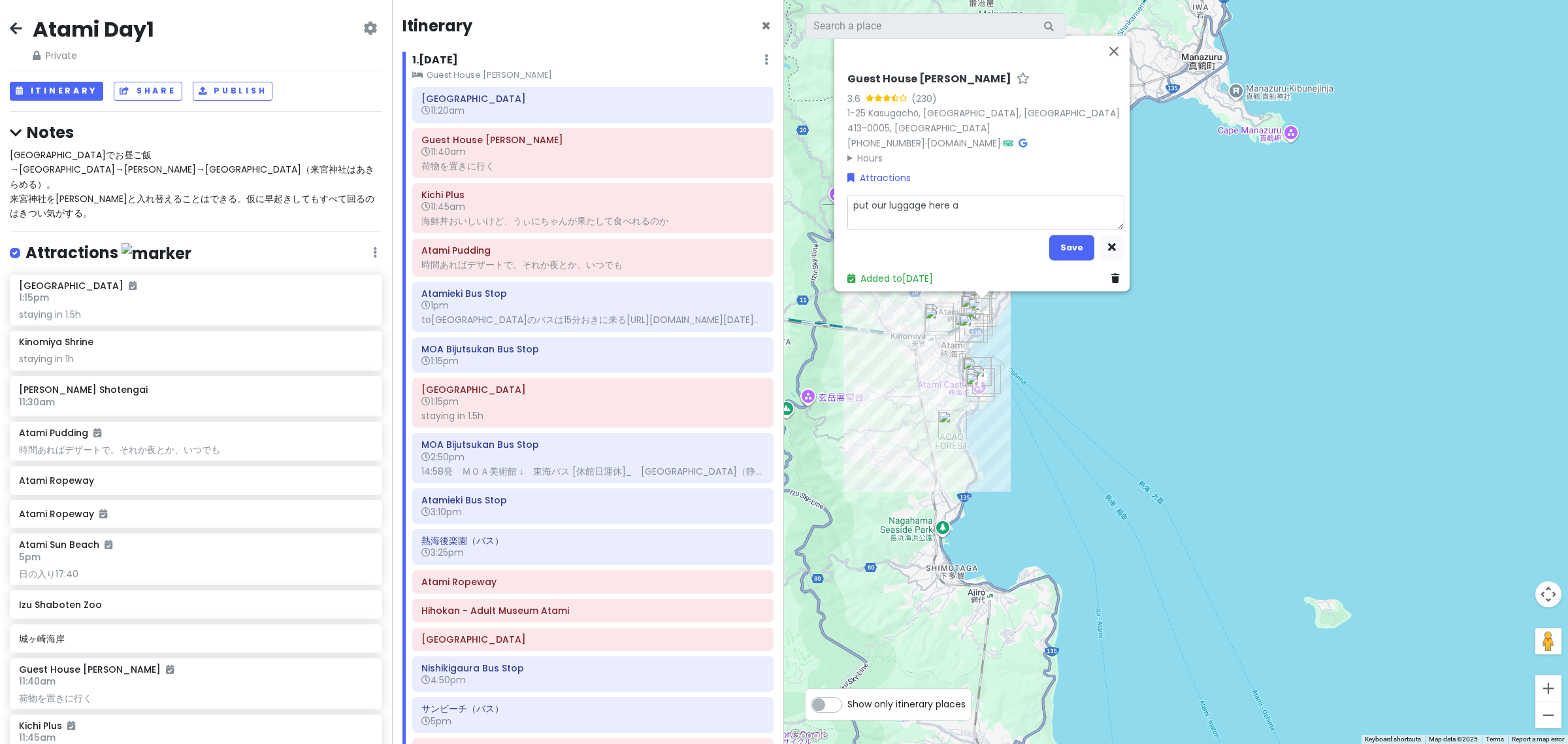
type textarea "put our luggage here at"
type textarea "x"
type textarea "put our luggage here at"
type textarea "x"
type textarea "put our luggage here at f"
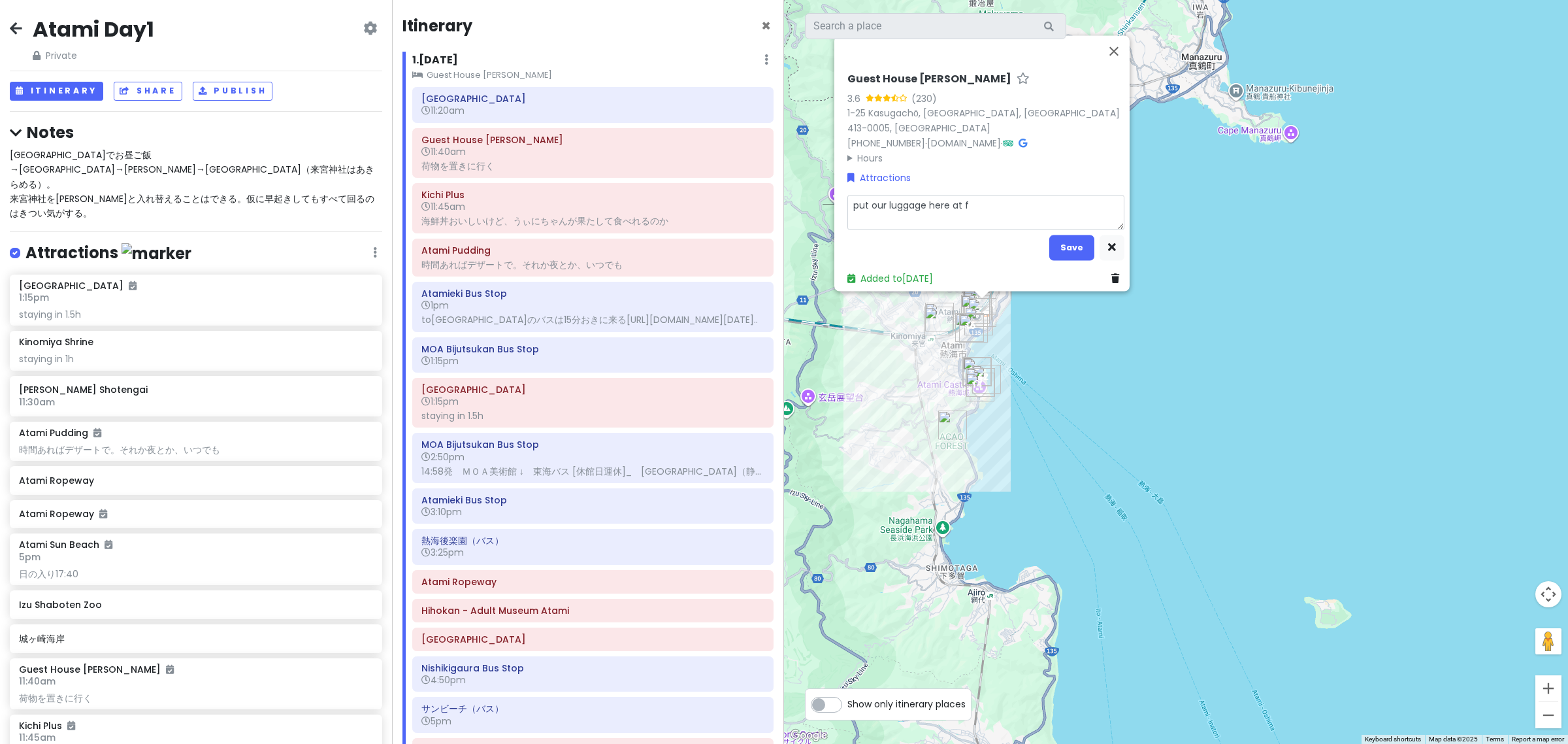
type textarea "x"
type textarea "put our luggage here at fi"
type textarea "x"
type textarea "put our luggage here at fiu"
type textarea "x"
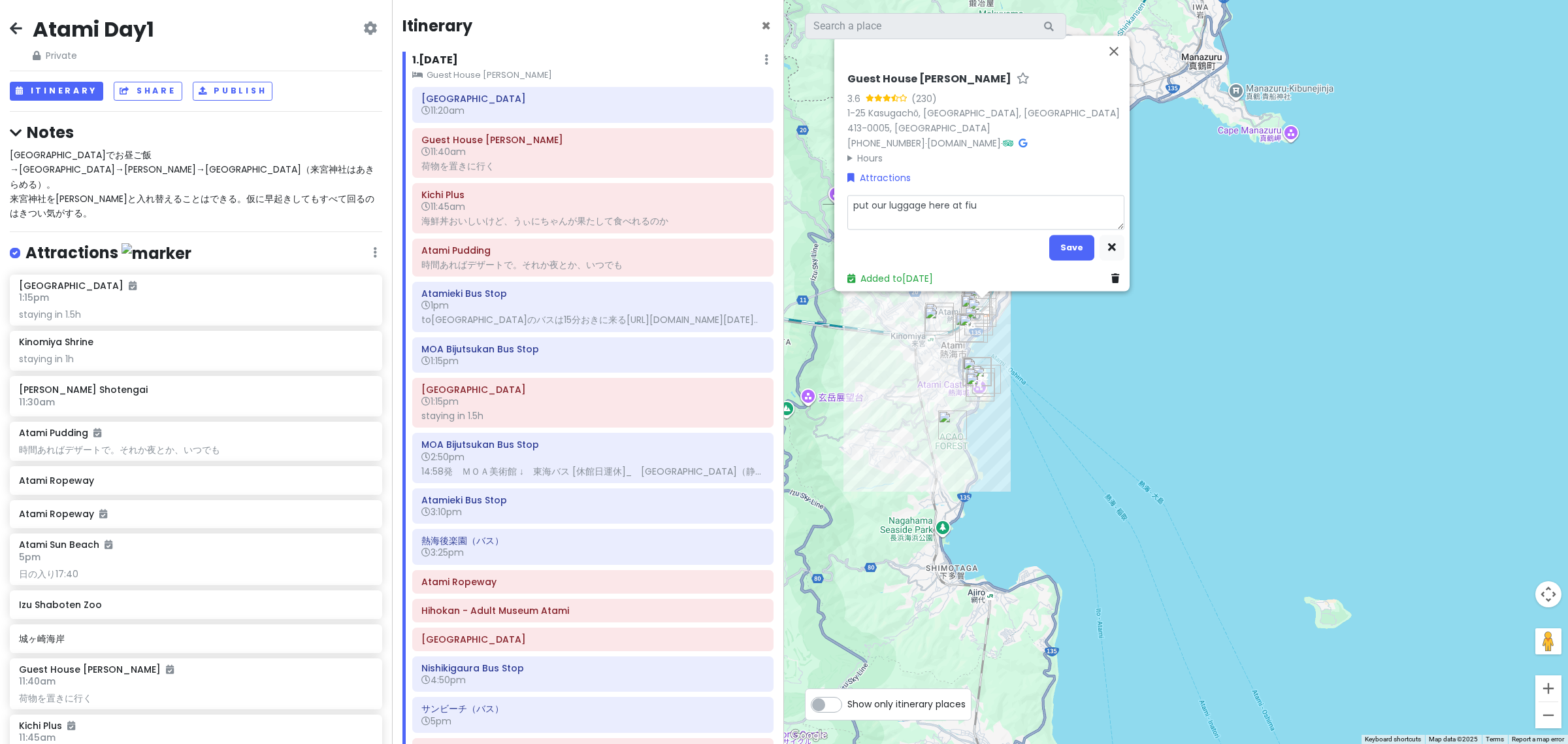
type textarea "put our luggage here at fiur"
type textarea "x"
type textarea "put our luggage here at fiurs"
type textarea "x"
type textarea "put our luggage here at fiurst"
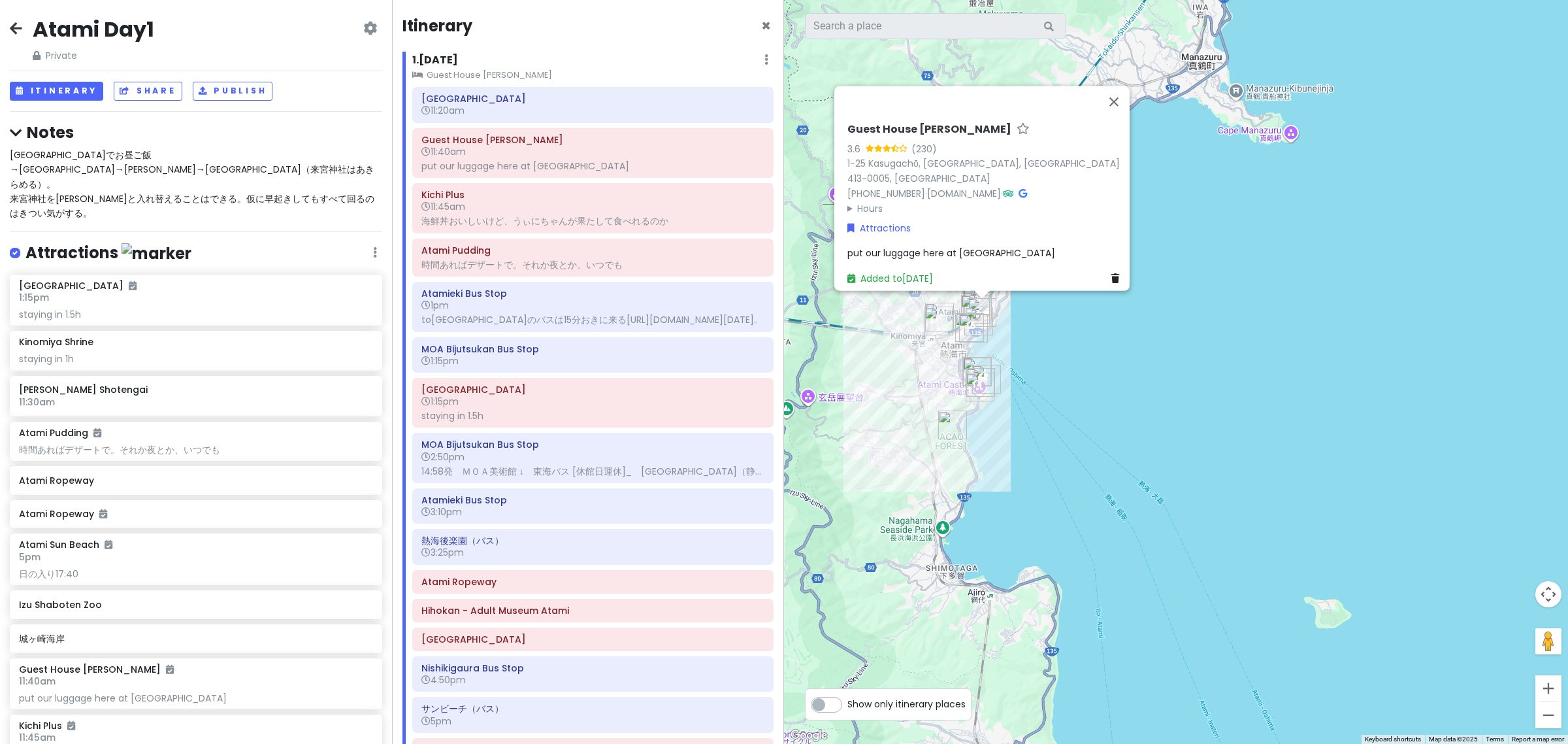
click at [931, 246] on span "put our luggage here at fiurst" at bounding box center [951, 252] width 208 height 13
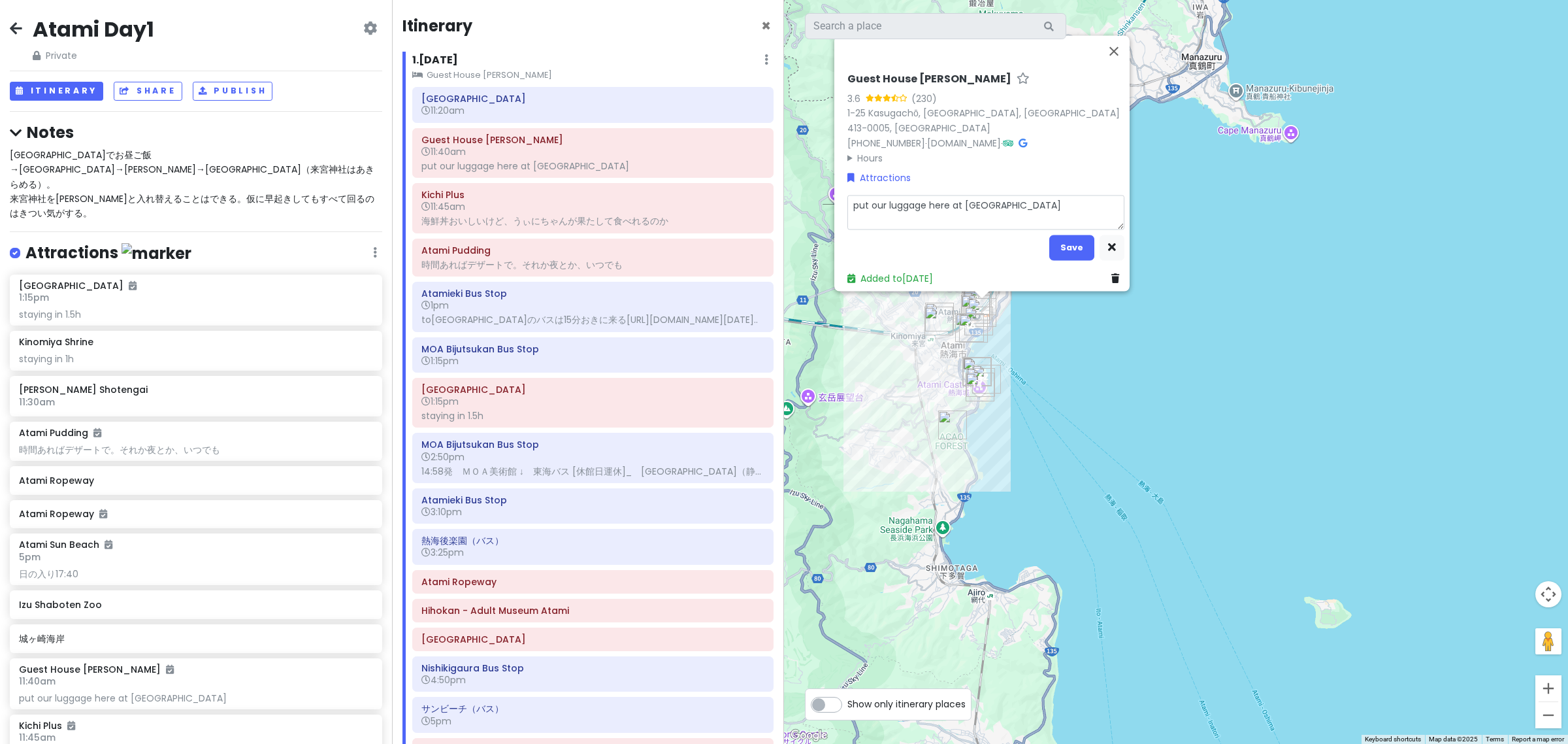
click at [978, 203] on textarea "put our luggage here at fiurst" at bounding box center [985, 212] width 277 height 35
type textarea "x"
type textarea "put our luggage here at first"
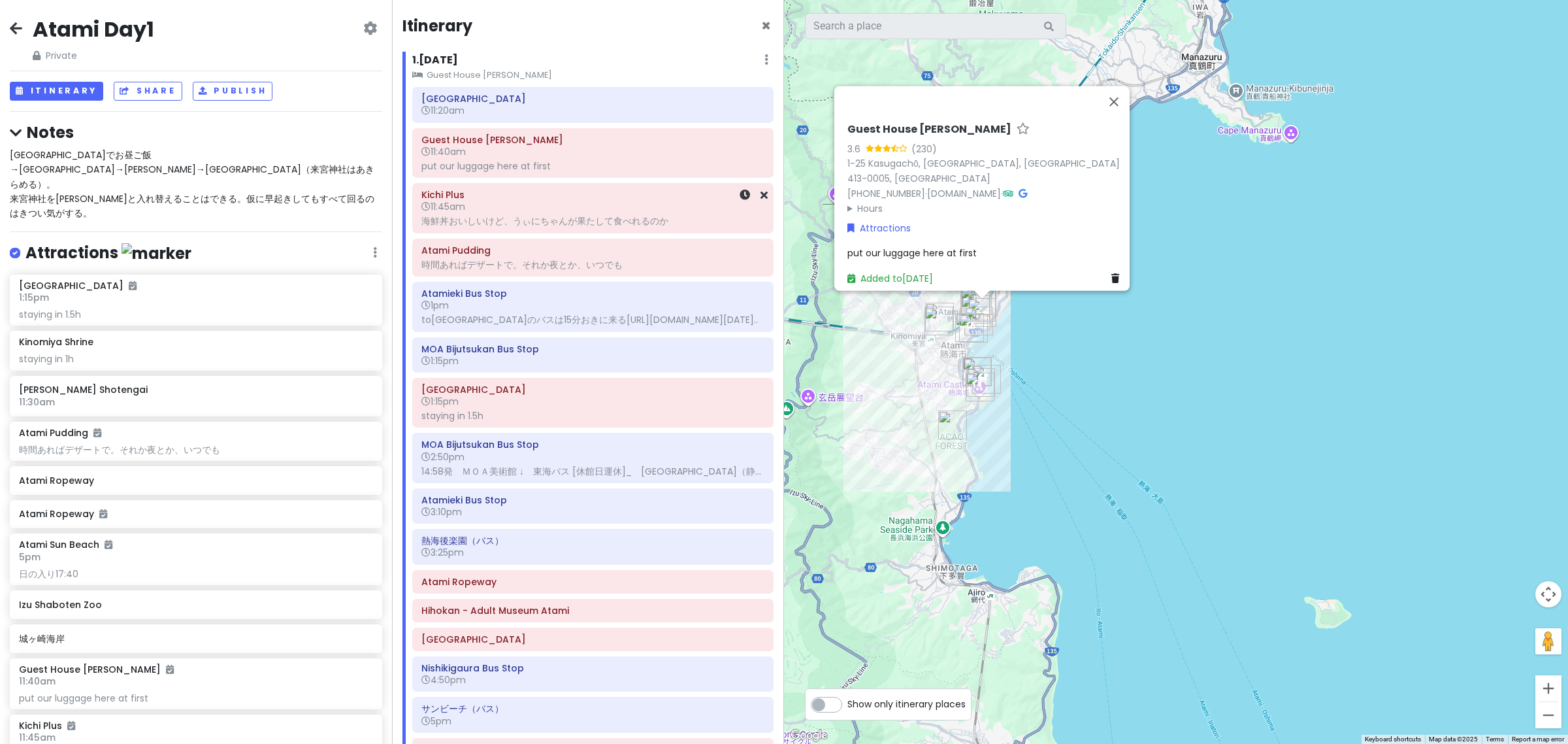
click at [595, 224] on div "海鮮丼おいしいけど、うぃにちゃんが果たして食べれるのか" at bounding box center [593, 221] width 343 height 12
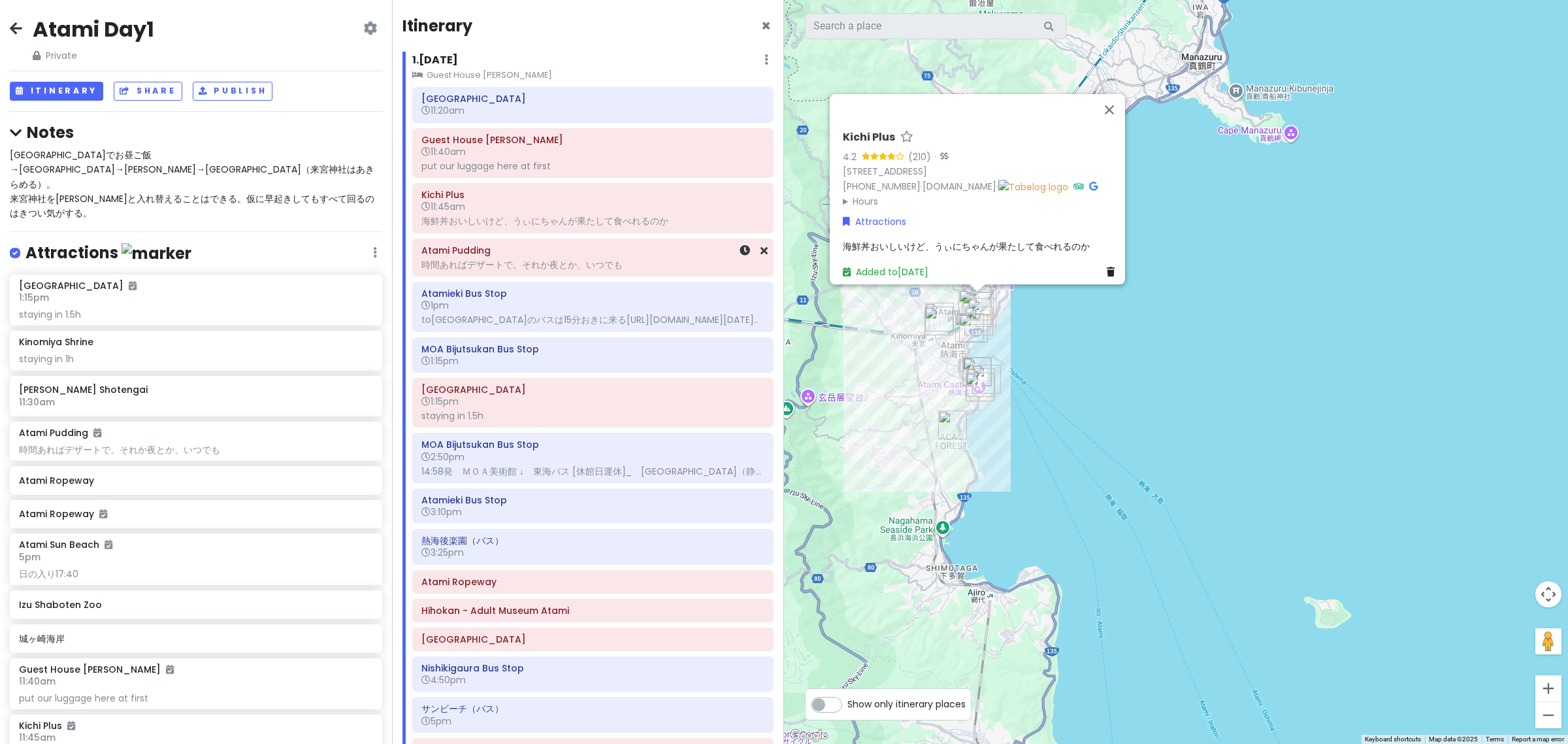
click at [592, 266] on div "時間あればデザートで。それか夜とか、いつでも" at bounding box center [593, 265] width 343 height 12
click at [901, 395] on div "Atami Pudding 3.9 (1,110) · 3-14 Tawarahonchō, Atami, Shizuoka 413-0011, Japan …" at bounding box center [1176, 372] width 784 height 744
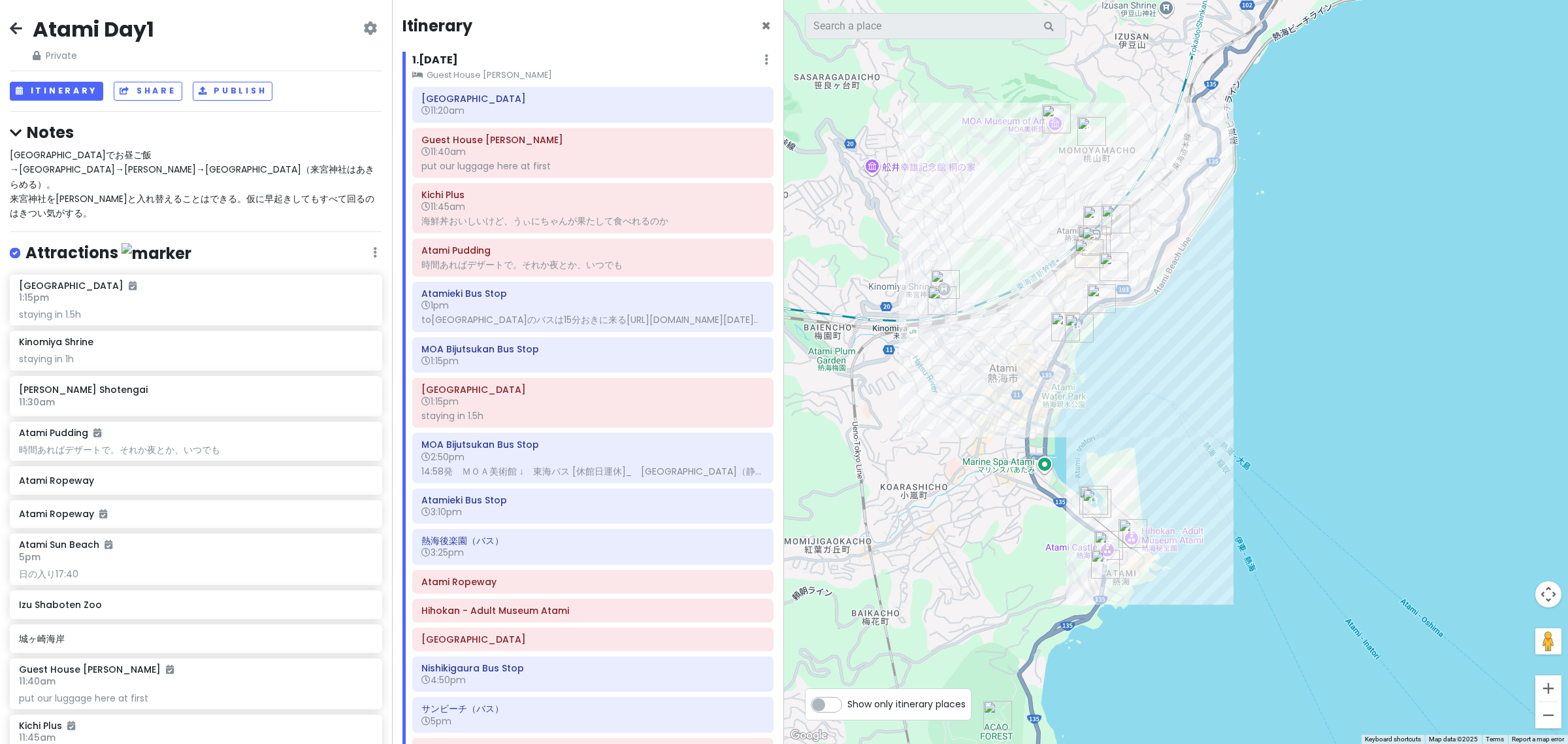
drag, startPoint x: 1134, startPoint y: 322, endPoint x: 1112, endPoint y: 400, distance: 81.0
click at [1112, 400] on div at bounding box center [1176, 372] width 784 height 744
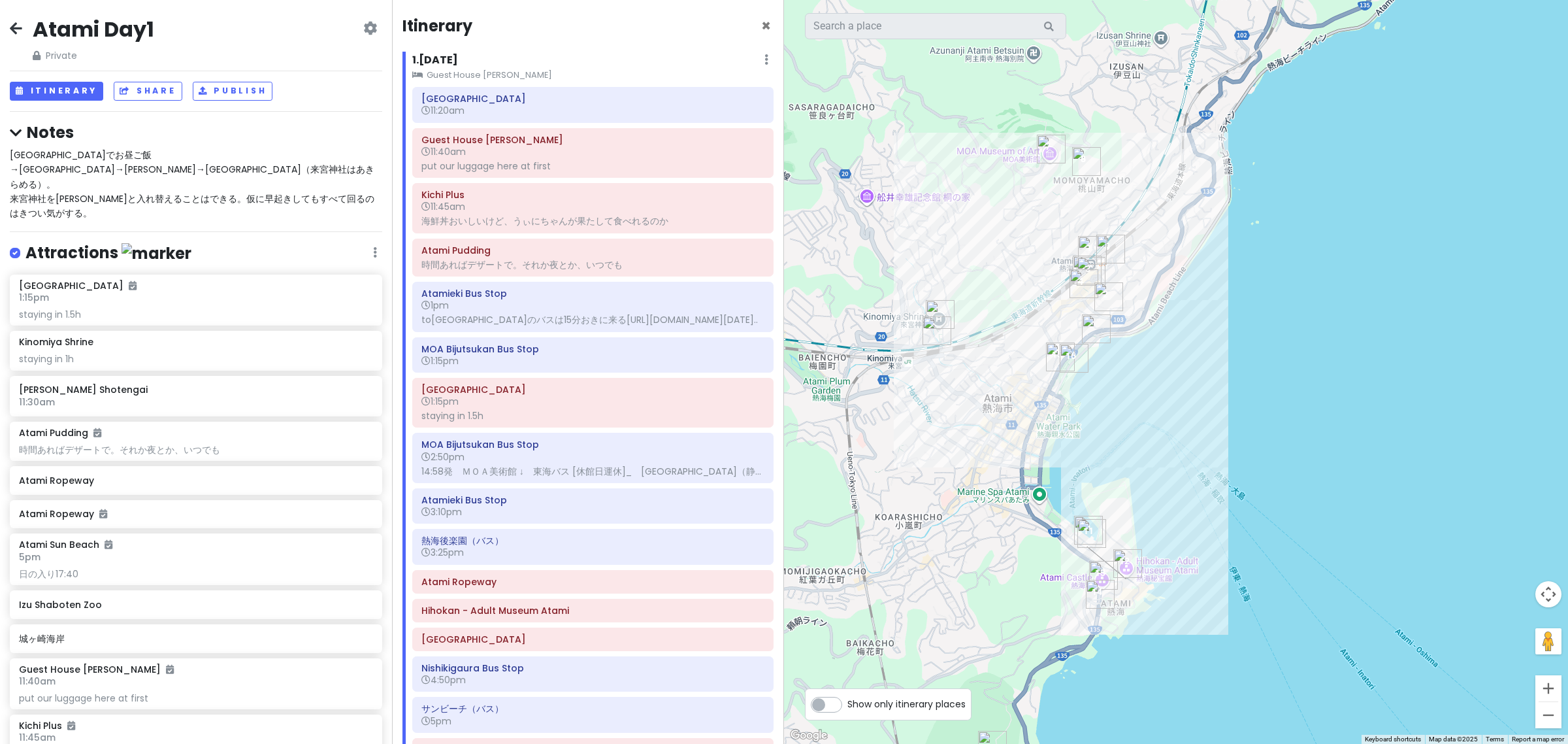
click at [882, 466] on div at bounding box center [1176, 372] width 784 height 744
click at [553, 407] on h6 "1:15pm" at bounding box center [593, 401] width 343 height 12
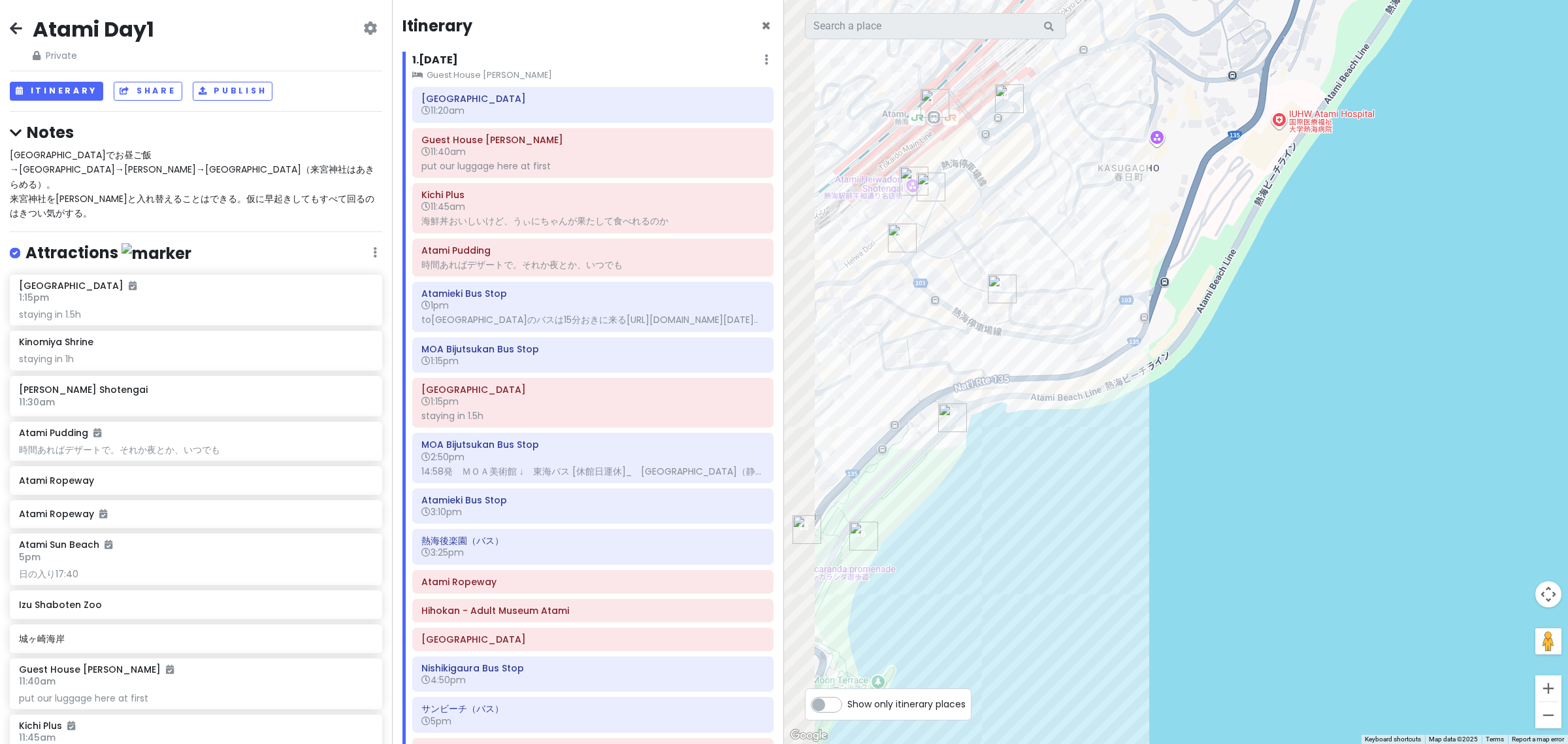
drag, startPoint x: 972, startPoint y: 406, endPoint x: 1188, endPoint y: 533, distance: 250.6
click at [1186, 530] on div "MOA Museum of Art 4.3 (6,046) 26-2 Momoyamachō, Atami, Shizuoka 413-8511, Japan…" at bounding box center [1176, 372] width 784 height 744
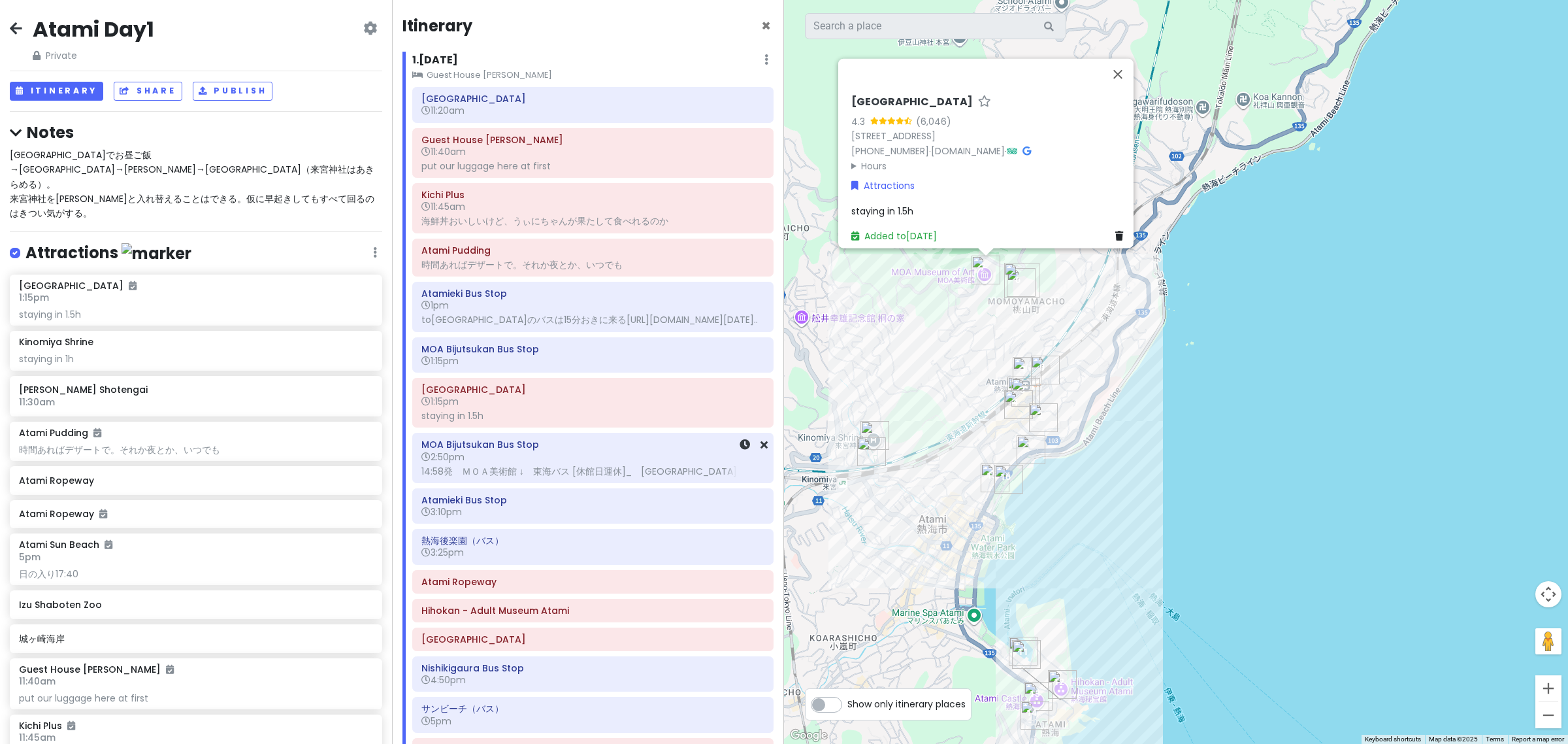
click at [539, 477] on div "14:58発　ＭＯＡ美術館 ↓　東海バス [休館日運休]_　熱海駅（静..." at bounding box center [593, 472] width 343 height 12
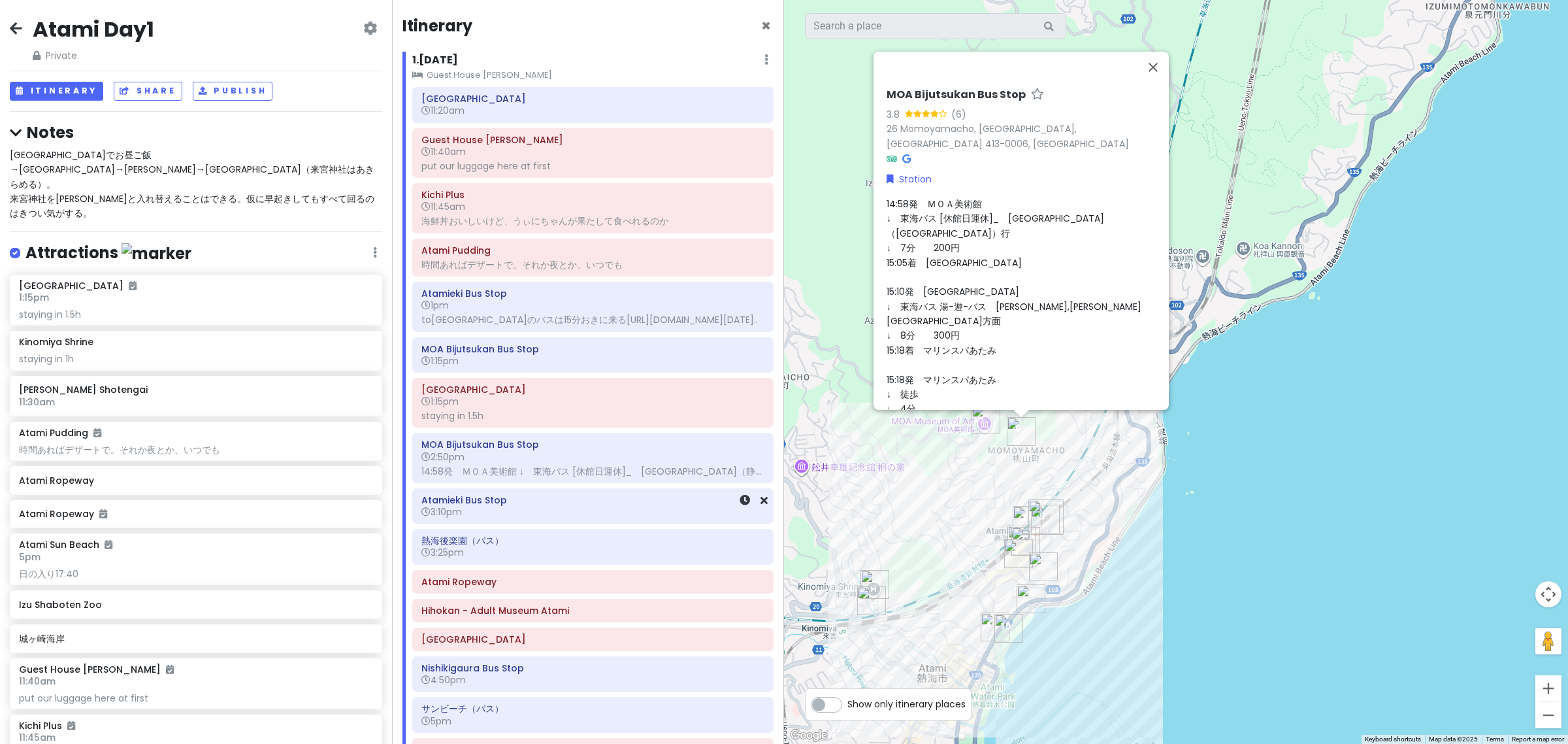
click at [591, 523] on div "Atamieki Bus Stop 3:10pm" at bounding box center [593, 506] width 360 height 34
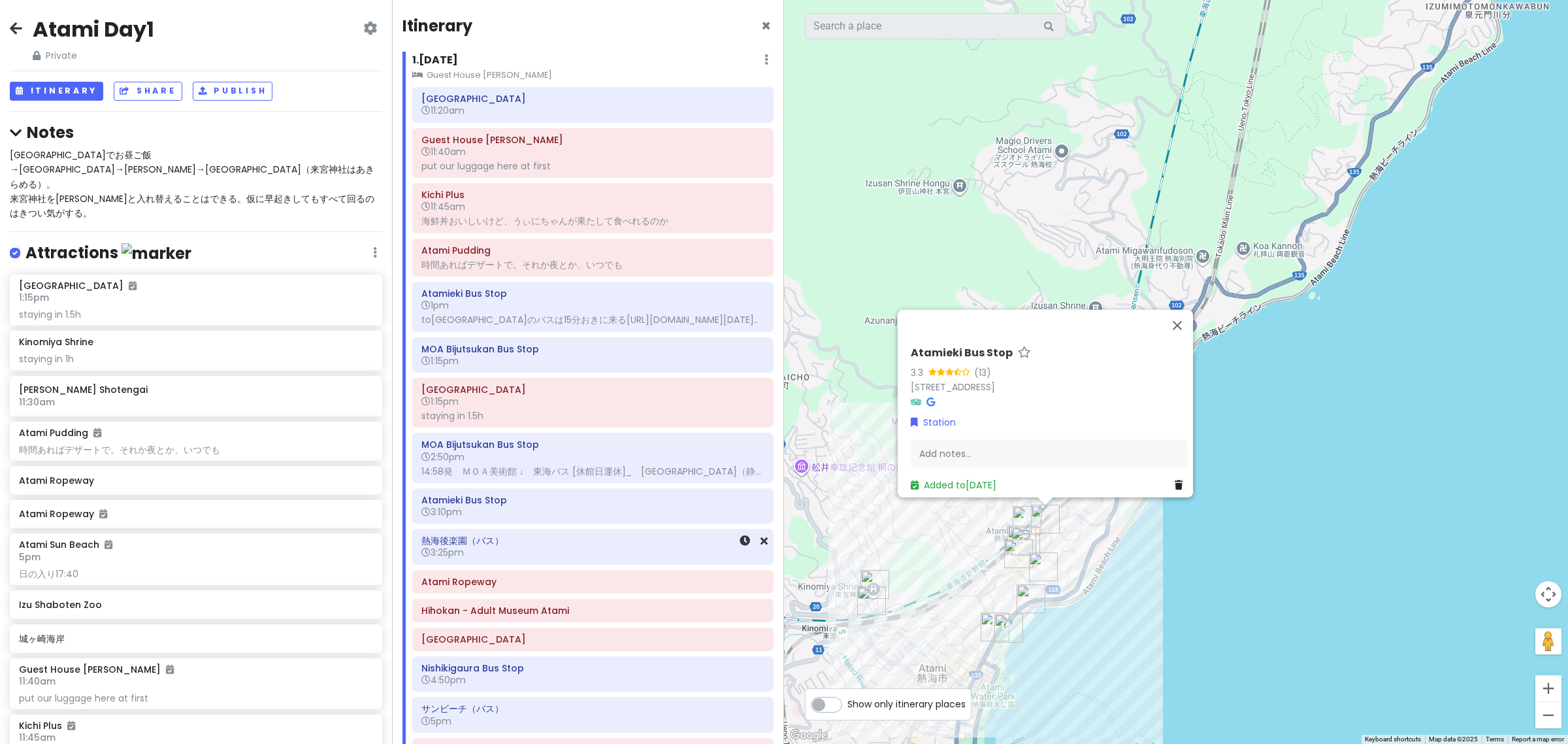
click at [599, 558] on h6 "3:25pm" at bounding box center [593, 552] width 343 height 12
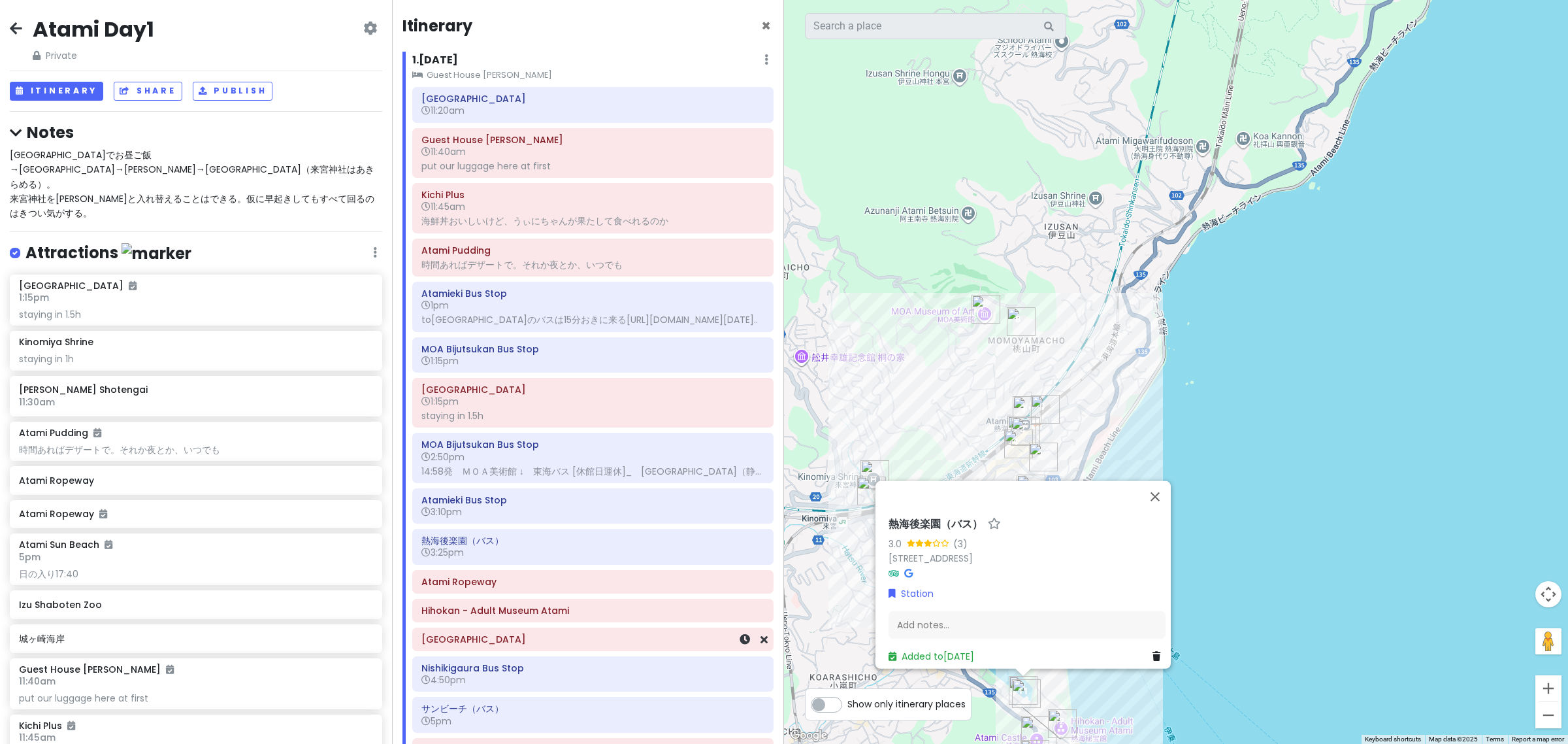
scroll to position [245, 0]
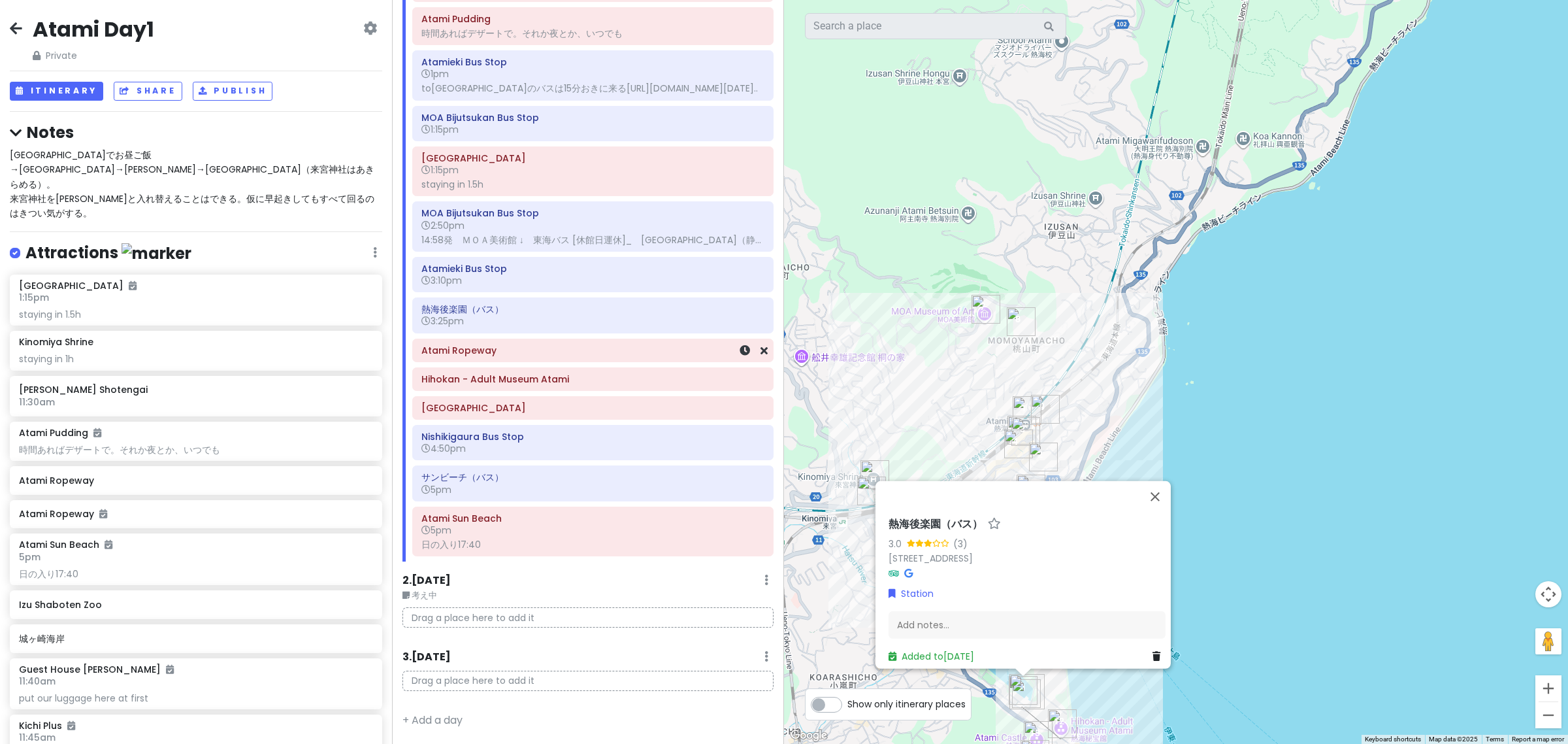
click at [537, 350] on h6 "Atami Ropeway" at bounding box center [593, 350] width 343 height 12
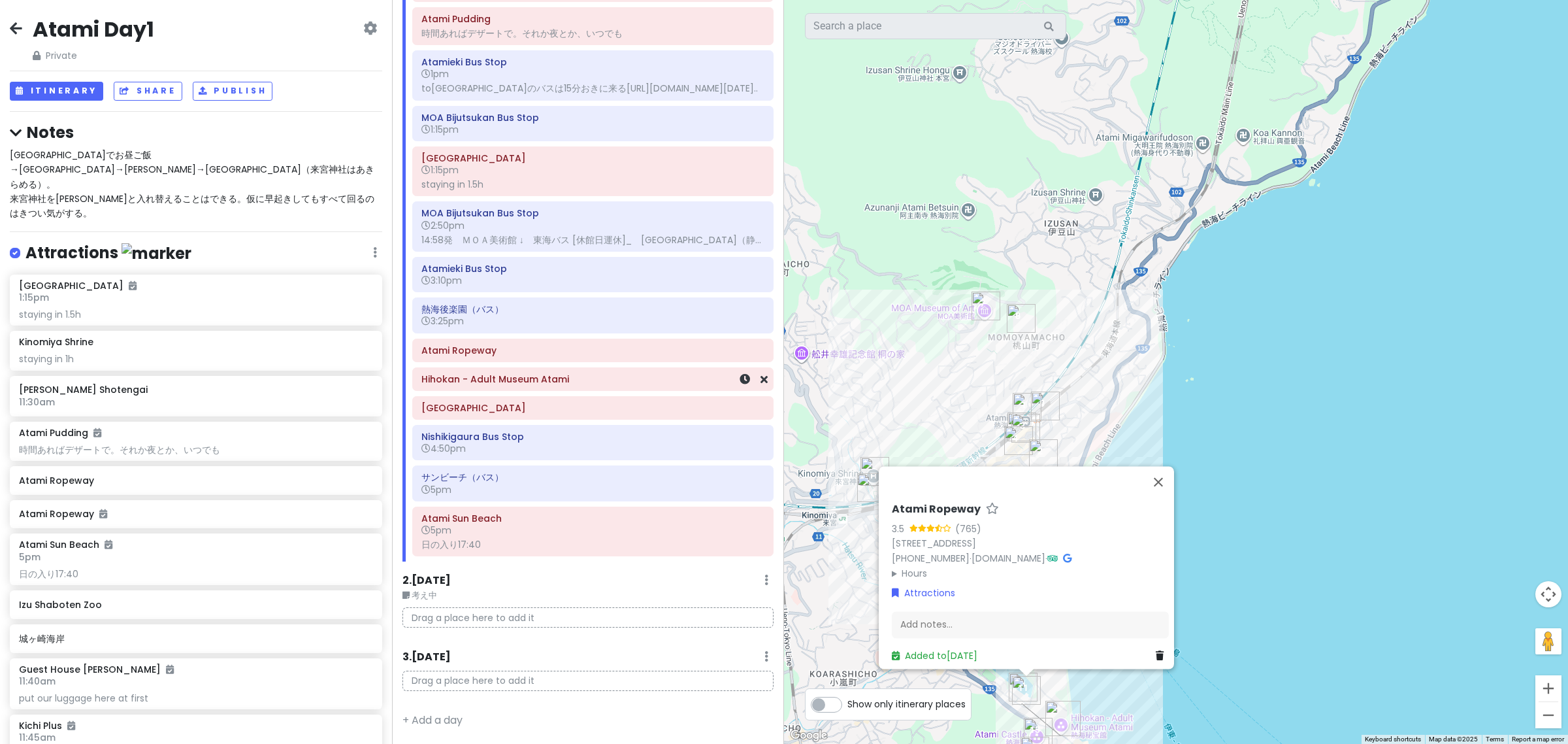
click at [542, 389] on div "Hihokan - Adult Museum Atami" at bounding box center [593, 379] width 343 height 19
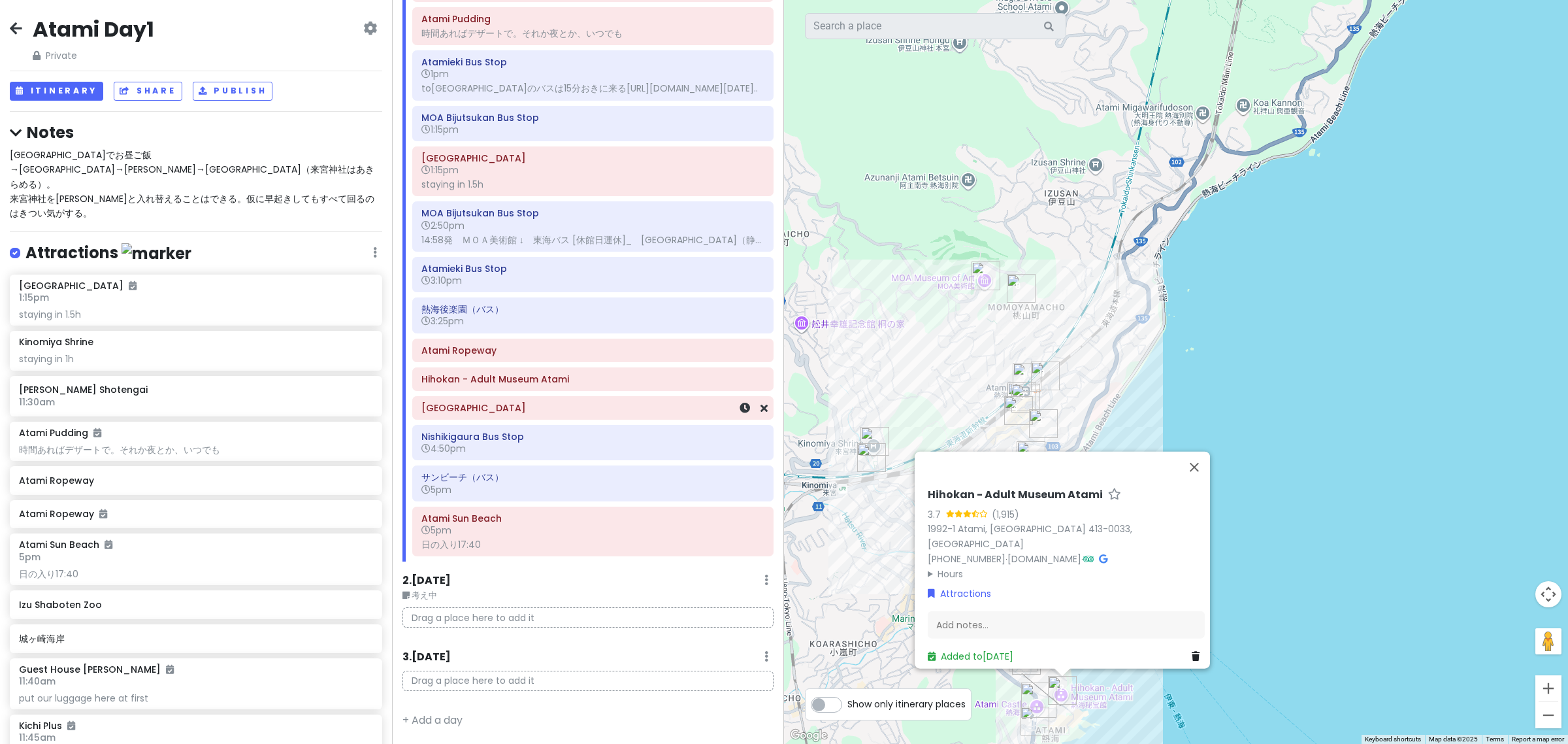
click at [548, 411] on h6 "[GEOGRAPHIC_DATA]" at bounding box center [593, 408] width 343 height 12
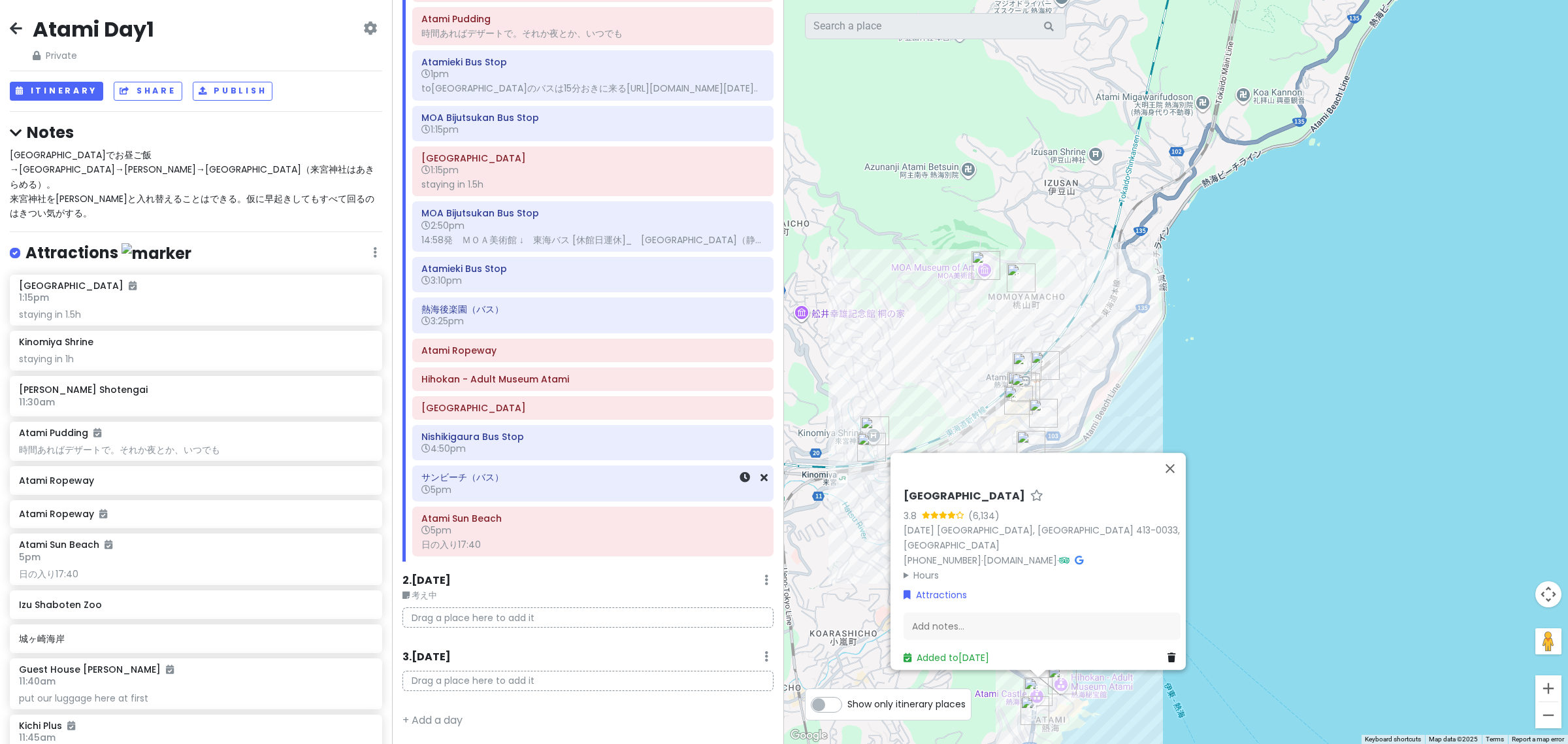
click at [562, 468] on div "サンビーチ（バス） 5pm" at bounding box center [593, 483] width 360 height 34
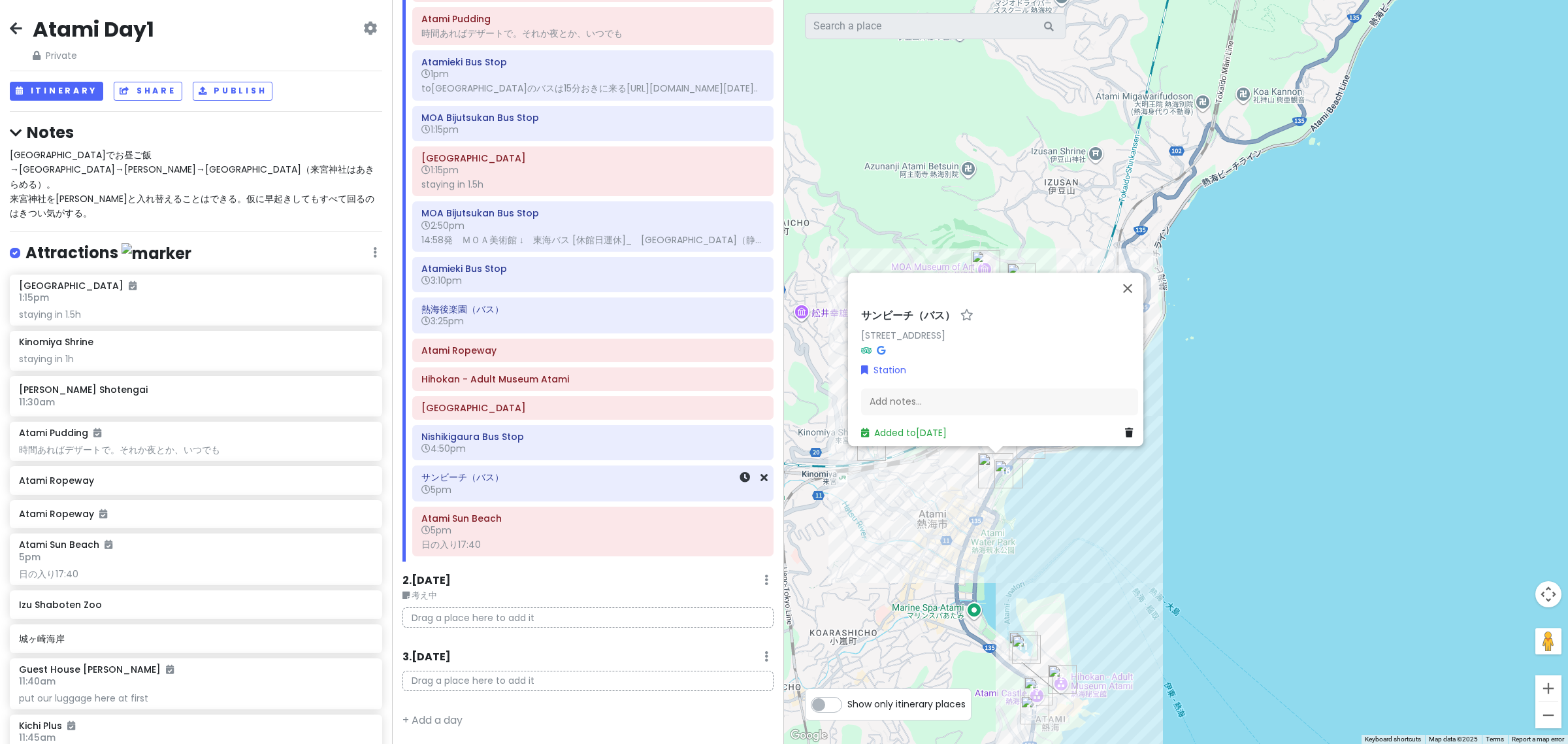
click at [563, 495] on h6 "5pm" at bounding box center [593, 489] width 343 height 12
click at [569, 482] on h6 "サンビーチ（バス）" at bounding box center [593, 478] width 343 height 12
click at [573, 533] on h6 "5pm" at bounding box center [593, 530] width 343 height 12
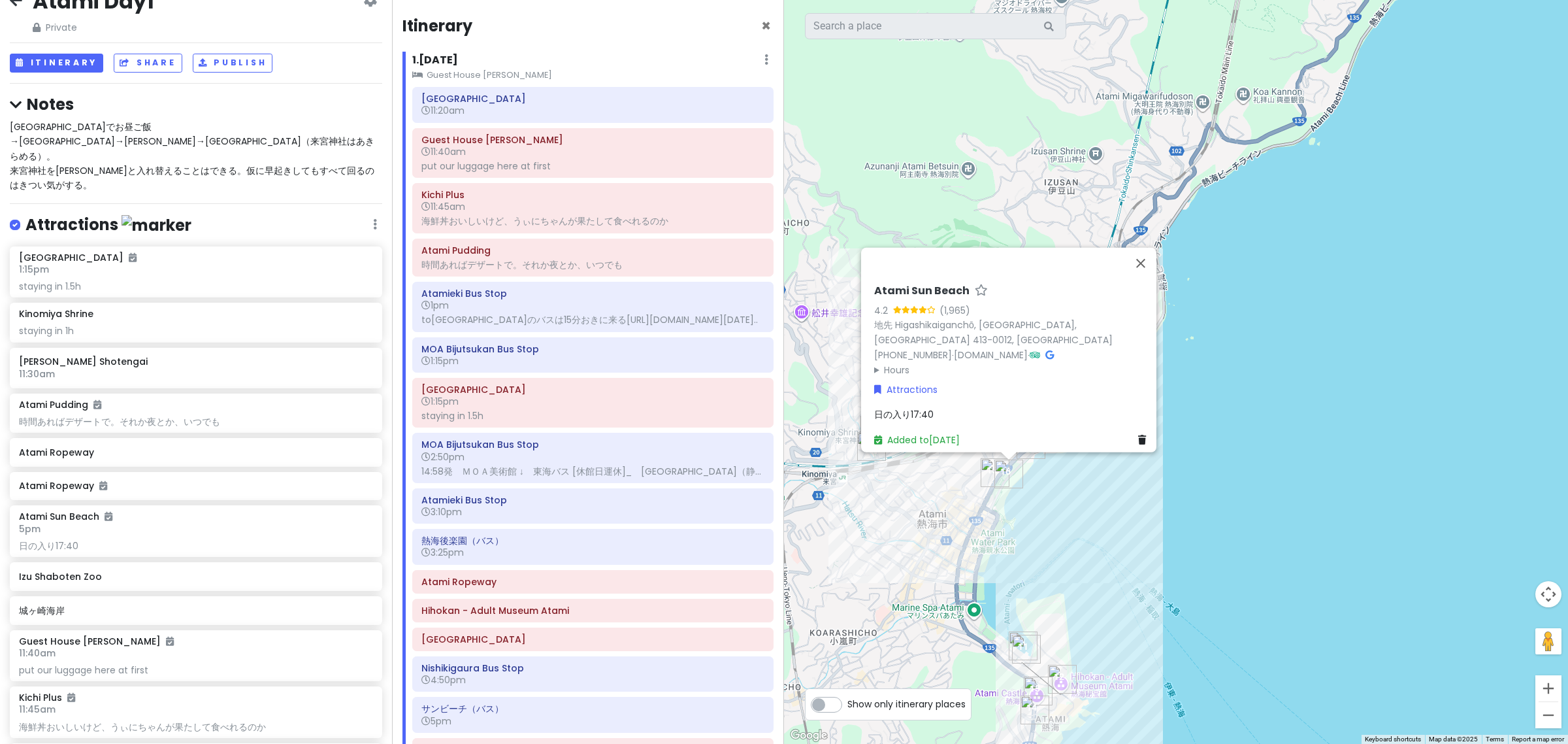
scroll to position [0, 0]
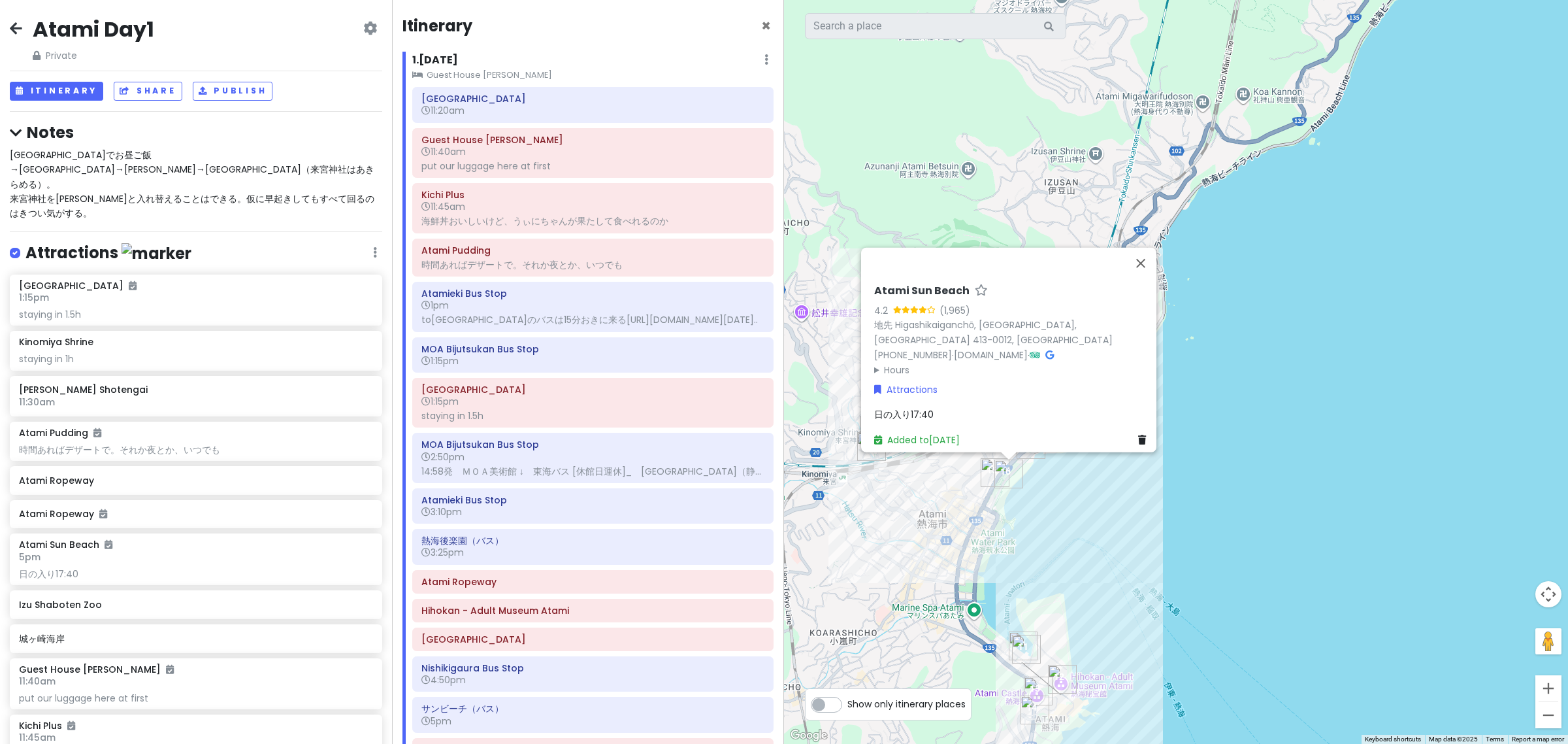
click at [135, 145] on div "Notes 熱海商店街でお昼ご飯→MOA→熱海城→サンセットビーチ（来宮神社はあきらめる）。 来宮神社を熱海城と入れ替えることはできる。仮に早起きしてもすべて…" at bounding box center [196, 171] width 372 height 98
click at [138, 171] on span "熱海商店街でお昼ご飯→MOA→熱海城→サンセットビーチ（来宮神社はあきらめる）。 来宮神社を熱海城と入れ替えることはできる。仮に早起きしてもすべて回るのはきつ…" at bounding box center [193, 184] width 365 height 72
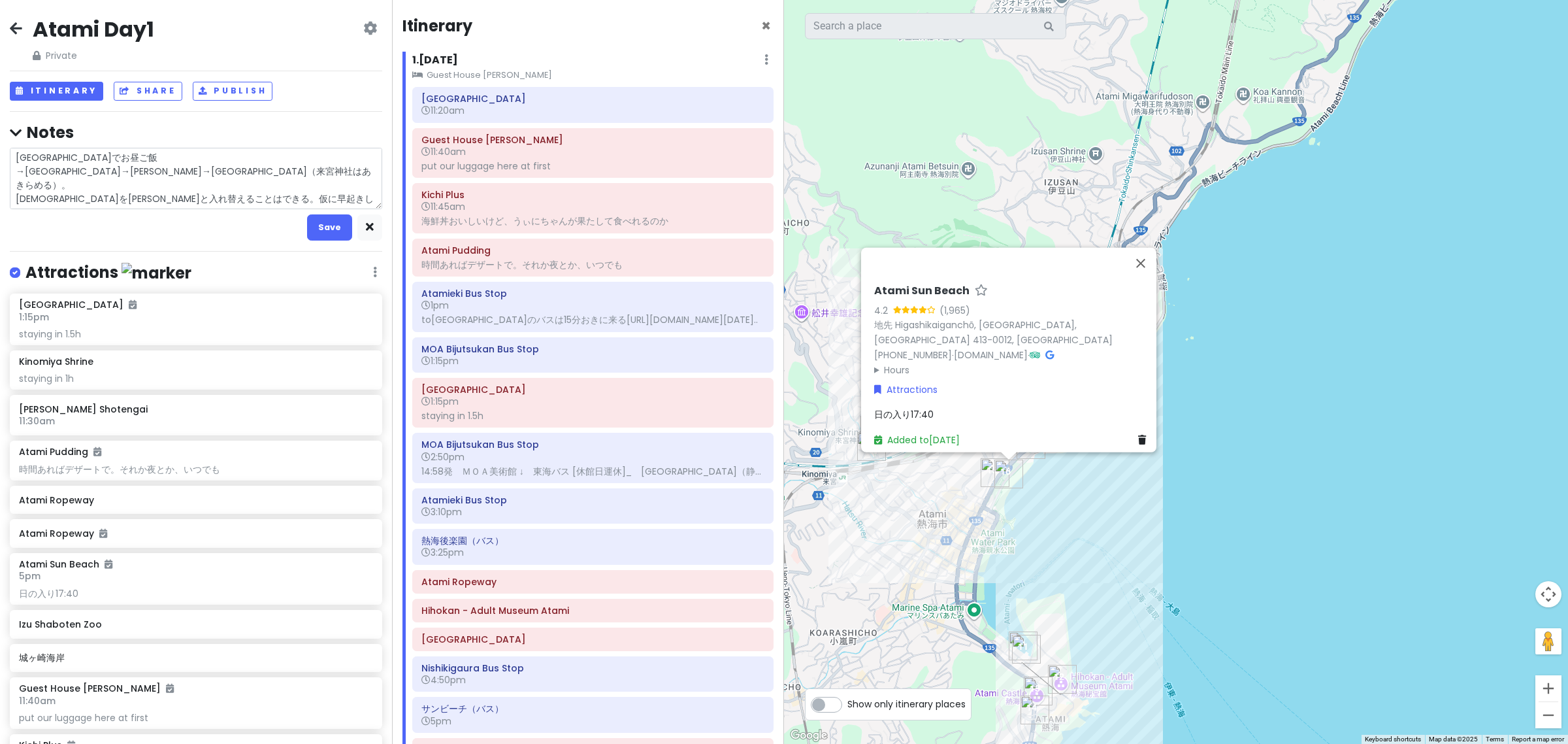
click at [227, 190] on textarea "熱海商店街でお昼ご飯→MOA→熱海城→サンセットビーチ（来宮神社はあきらめる）。 来宮神社を熱海城と入れ替えることはできる。仮に早起きしてもすべて回るのはきつ…" at bounding box center [196, 178] width 372 height 62
click at [329, 227] on button "Save" at bounding box center [329, 227] width 45 height 25
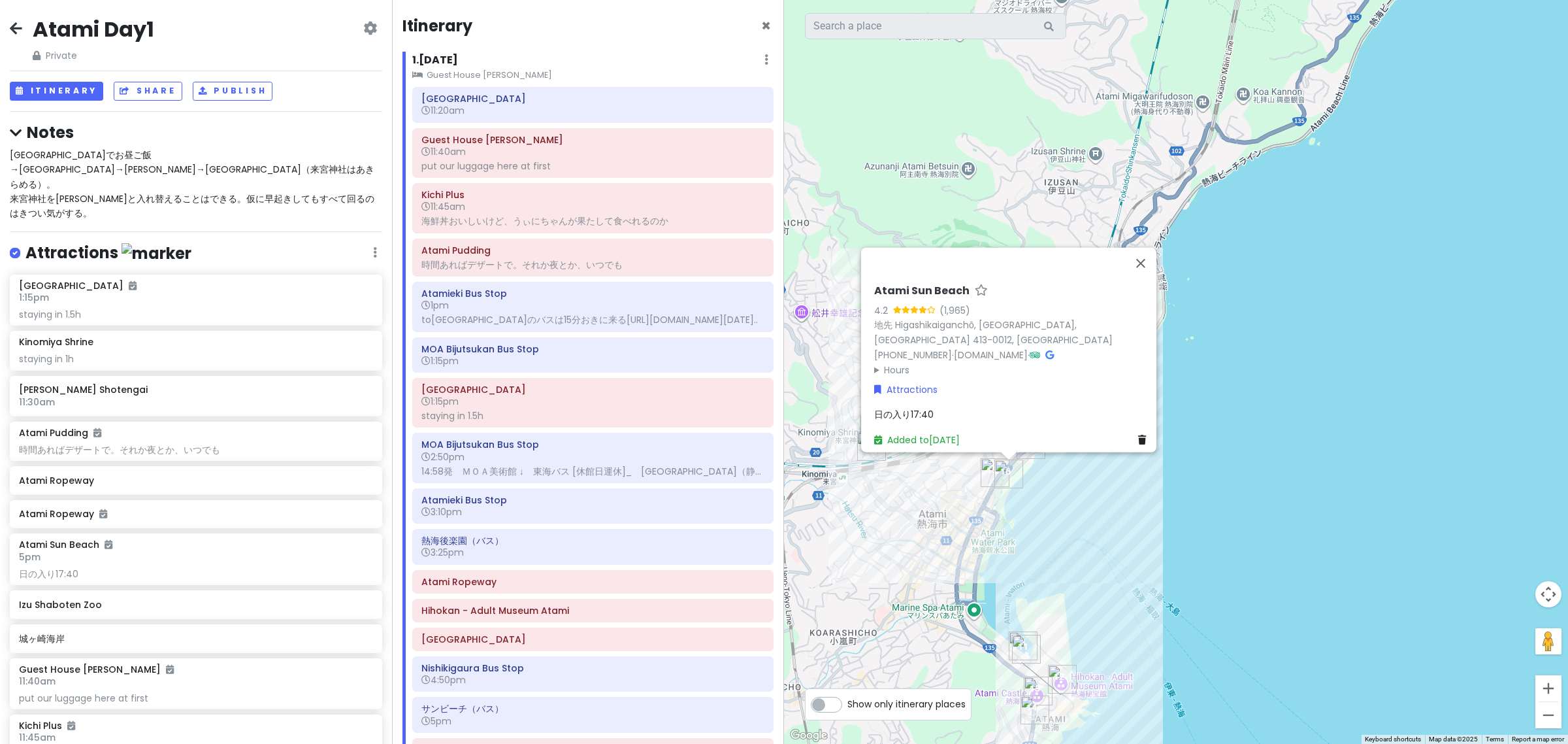
click at [122, 178] on div "熱海商店街でお昼ご飯→MOA→熱海城→サンセットビーチ（来宮神社はあきらめる）。 来宮神社を熱海城と入れ替えることはできる。仮に早起きしてもすべて回るのはきつ…" at bounding box center [196, 184] width 372 height 73
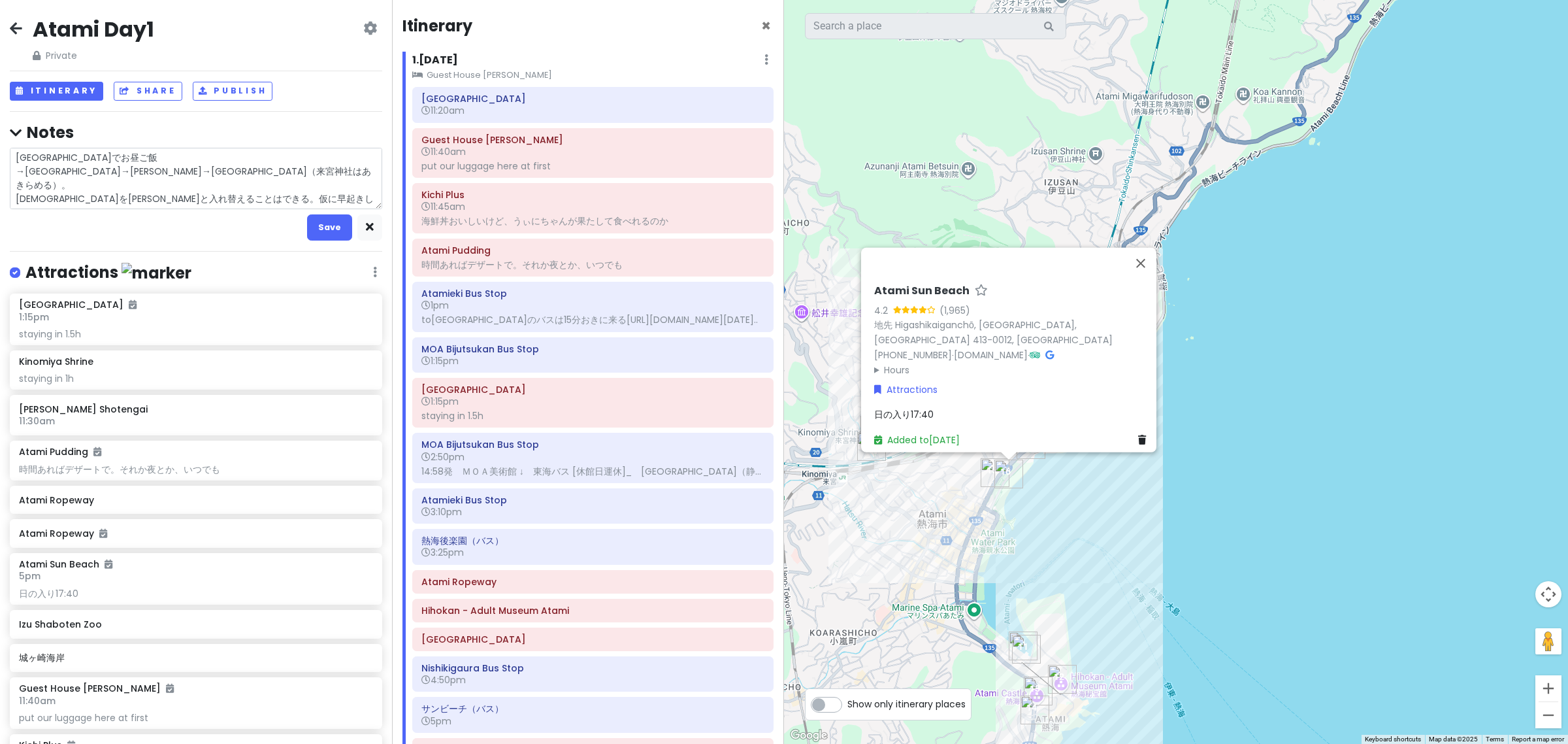
click at [151, 175] on textarea "熱海商店街でお昼ご飯→MOA→熱海城→サンセットビーチ（来宮神社はあきらめる）。 来宮神社を熱海城と入れ替えることはできる。仮に早起きしてもすべて回るのはきつ…" at bounding box center [196, 178] width 372 height 62
type textarea "x"
type textarea "熱海商店街でお昼ご飯→MOA→熱海城→サンセットビーチ（来宮神社はあきらめる）。来宮神社を熱海城と入れ替えることはできる。仮に早起きしてもすべて回るのはきつい…"
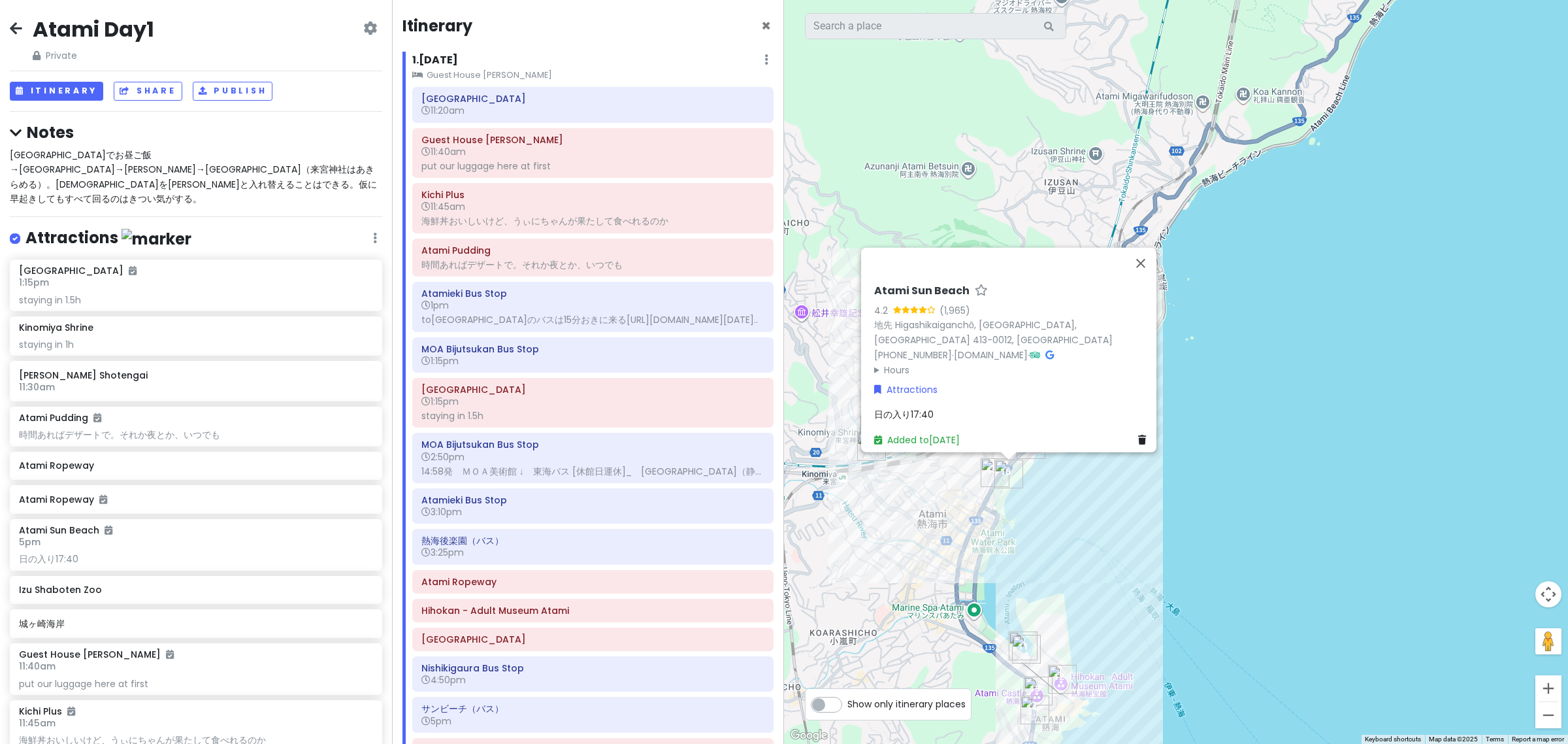
click at [181, 158] on span "熱海商店街でお昼ご飯→MOA→熱海城→サンセットビーチ（来宮神社はあきらめる）。来宮神社を熱海城と入れ替えることはできる。仮に早起きしてもすべて回るのはきつい…" at bounding box center [193, 176] width 367 height 57
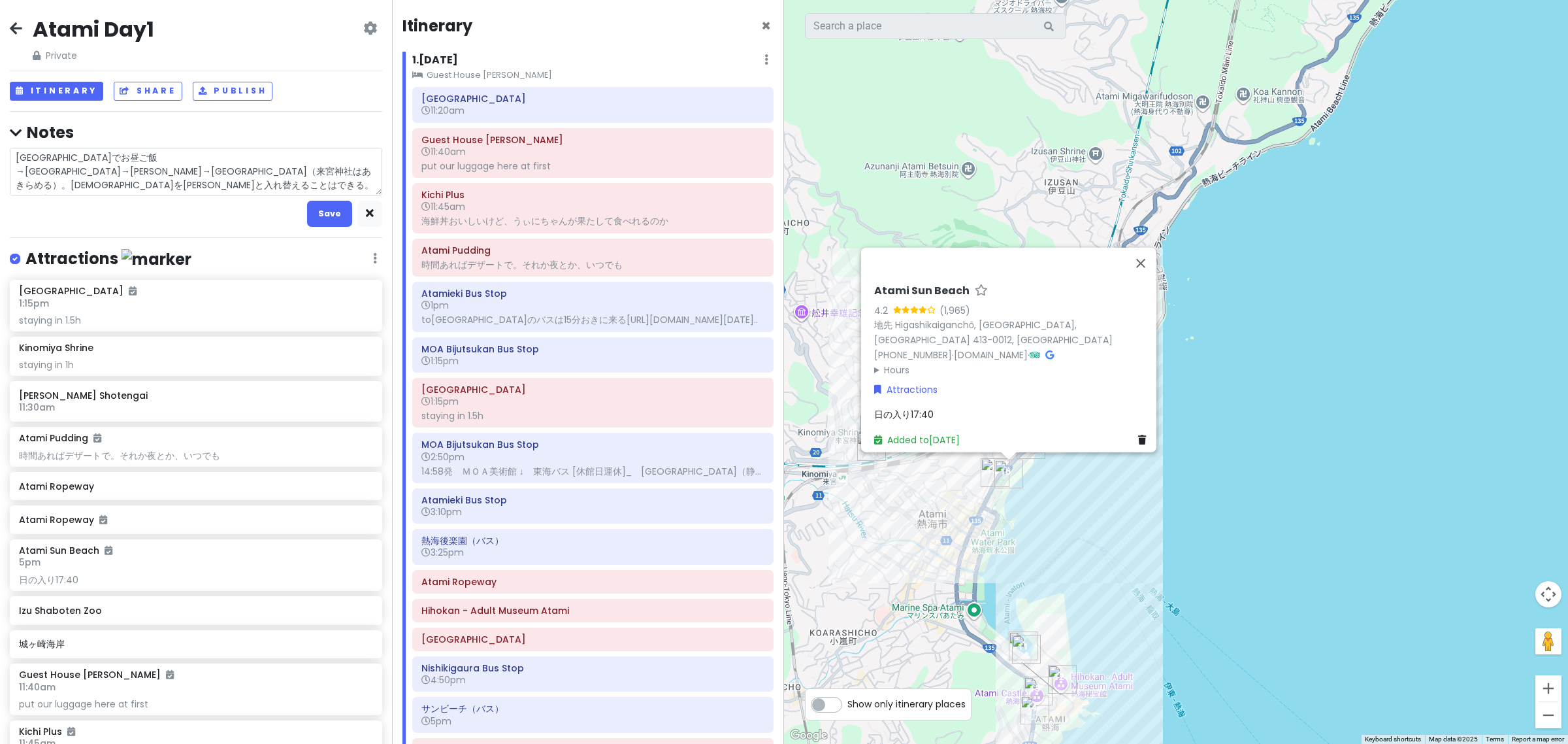
click at [226, 193] on textarea "熱海商店街でお昼ご飯→MOA→熱海城→サンセットビーチ（来宮神社はあきらめる）。来宮神社を熱海城と入れ替えることはできる。仮に早起きしてもすべて回るのはきつい…" at bounding box center [196, 171] width 372 height 48
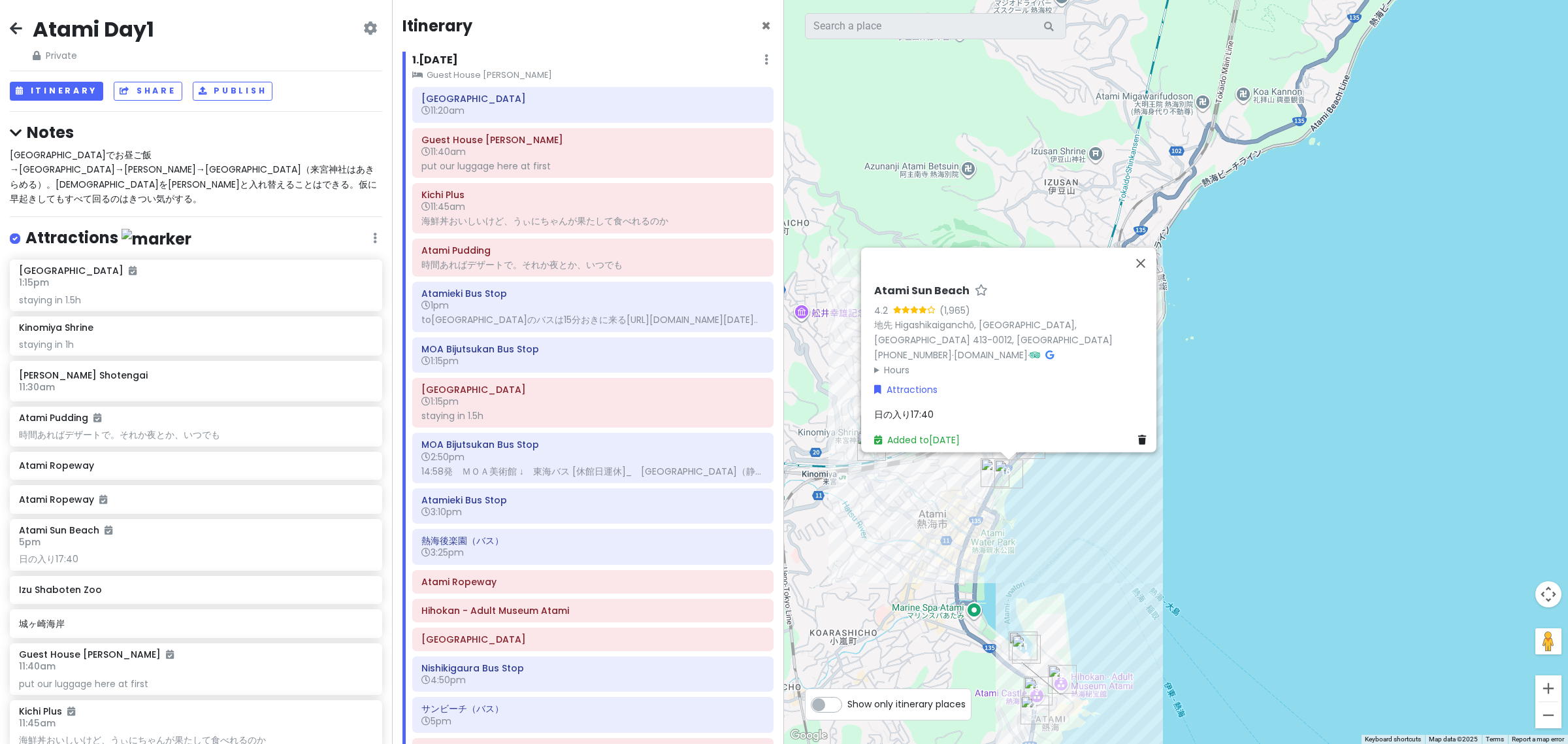
click at [215, 143] on div "Notes 熱海商店街でお昼ご飯→MOA→熱海城→サンセットビーチ（来宮神社はあきらめる）。来宮神社を熱海城と入れ替えることはできる。仮に早起きしてもすべて回…" at bounding box center [196, 164] width 372 height 84
click at [213, 158] on span "熱海商店街でお昼ご飯→MOA→熱海城→サンセットビーチ（来宮神社はあきらめる）。来宮神社を熱海城と入れ替えることはできる。仮に早起きしてもすべて回るのはきつい…" at bounding box center [193, 176] width 367 height 57
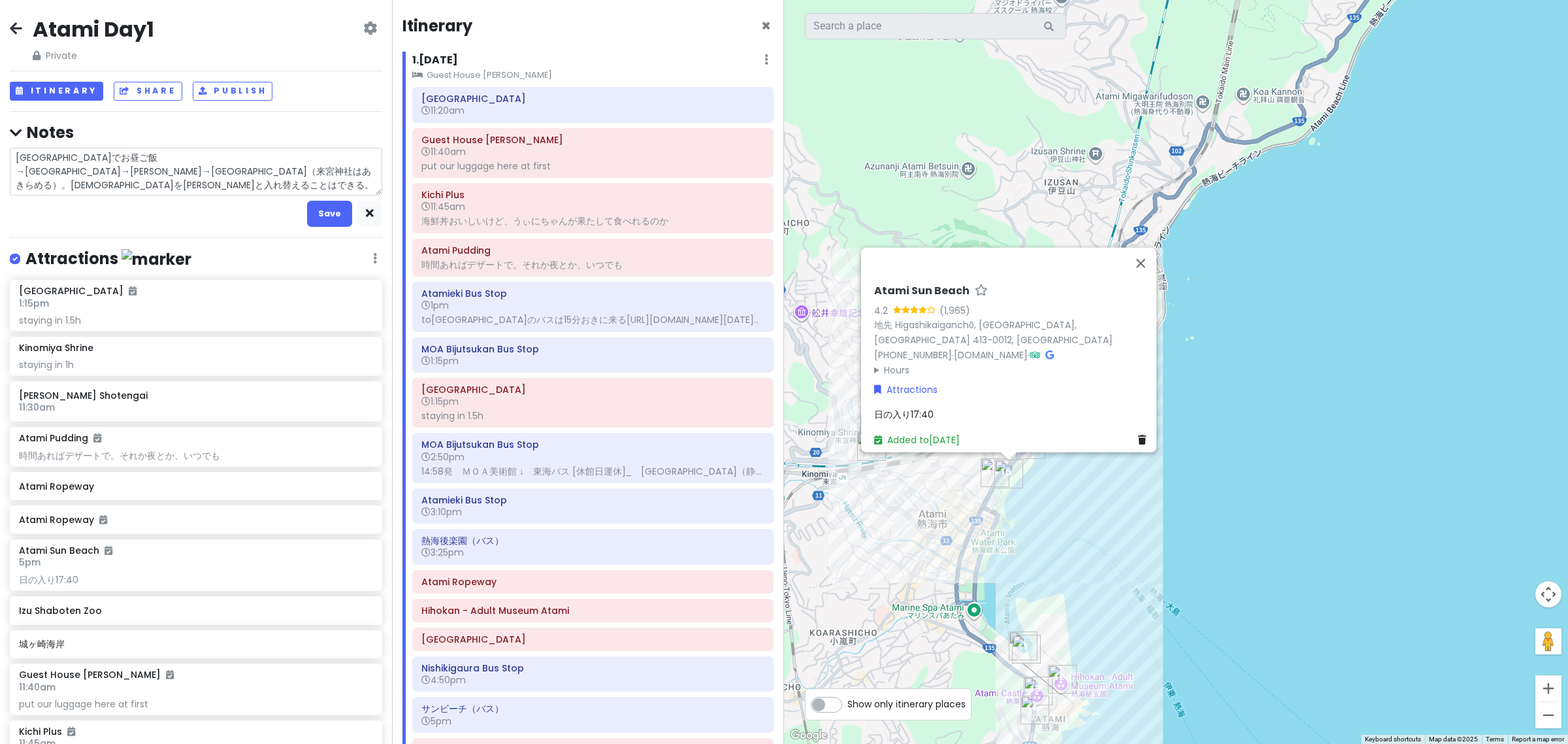
type textarea "x"
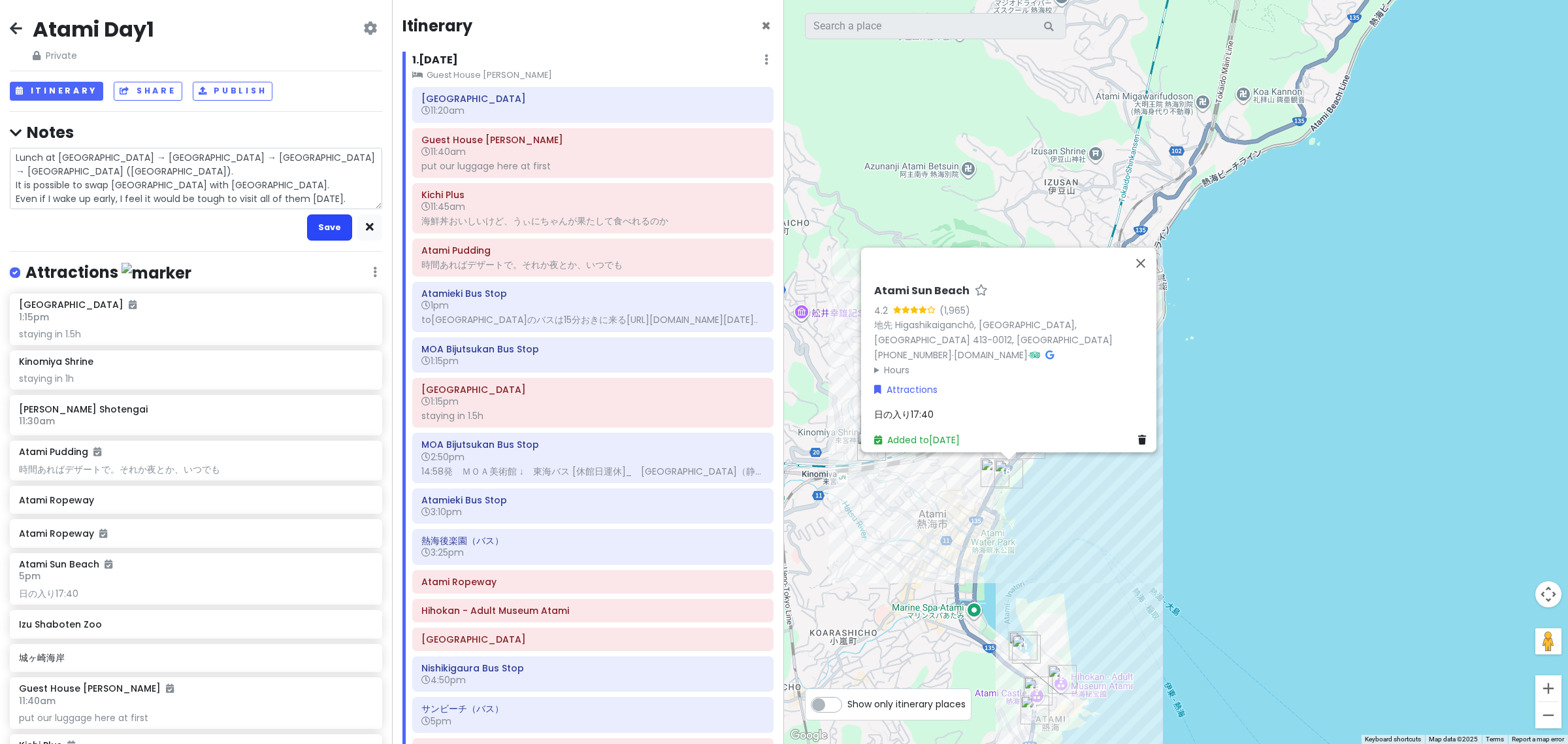
type textarea "Lunch at [GEOGRAPHIC_DATA] → [GEOGRAPHIC_DATA] → [GEOGRAPHIC_DATA] → [GEOGRAPHI…"
click at [332, 229] on button "Save" at bounding box center [329, 227] width 45 height 25
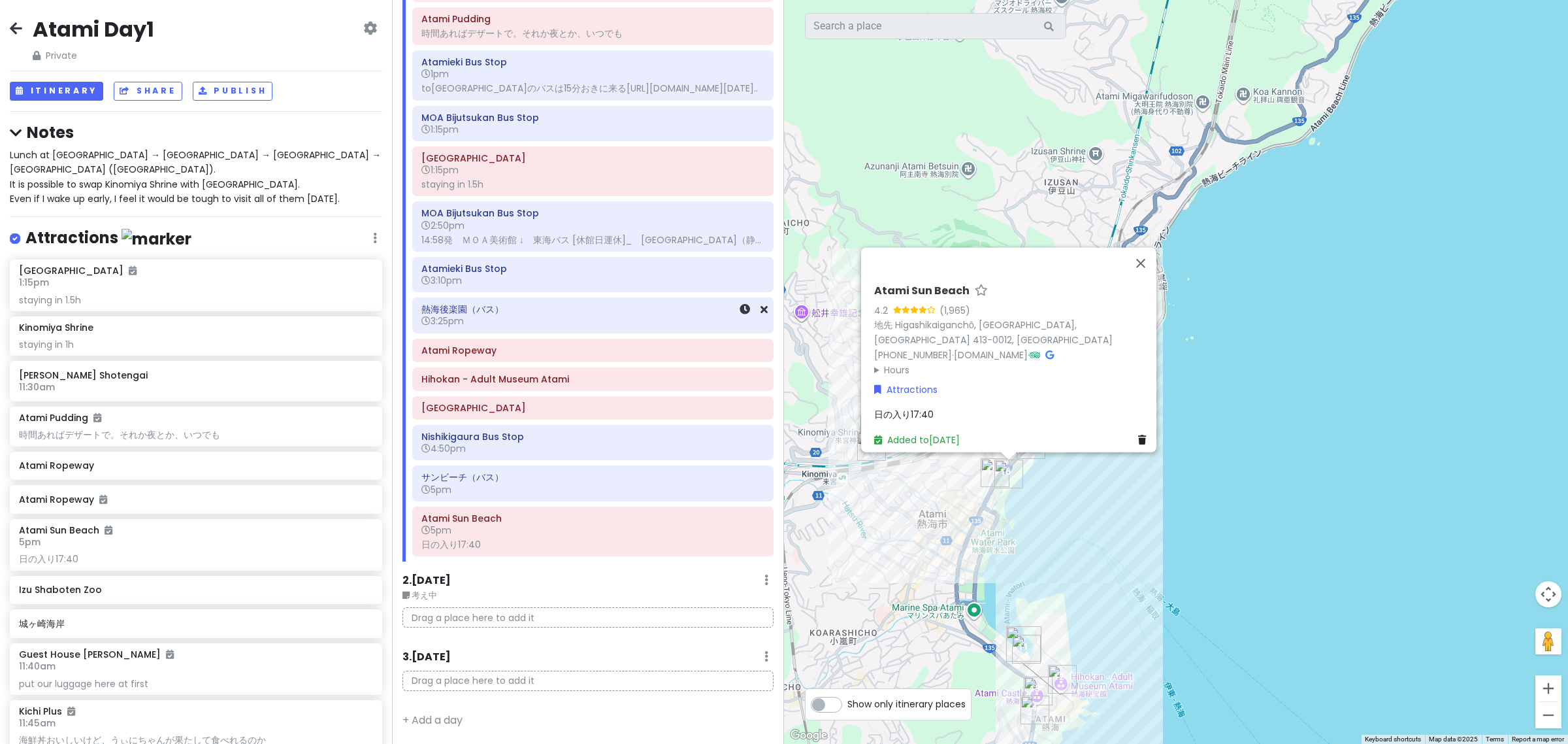
scroll to position [249, 0]
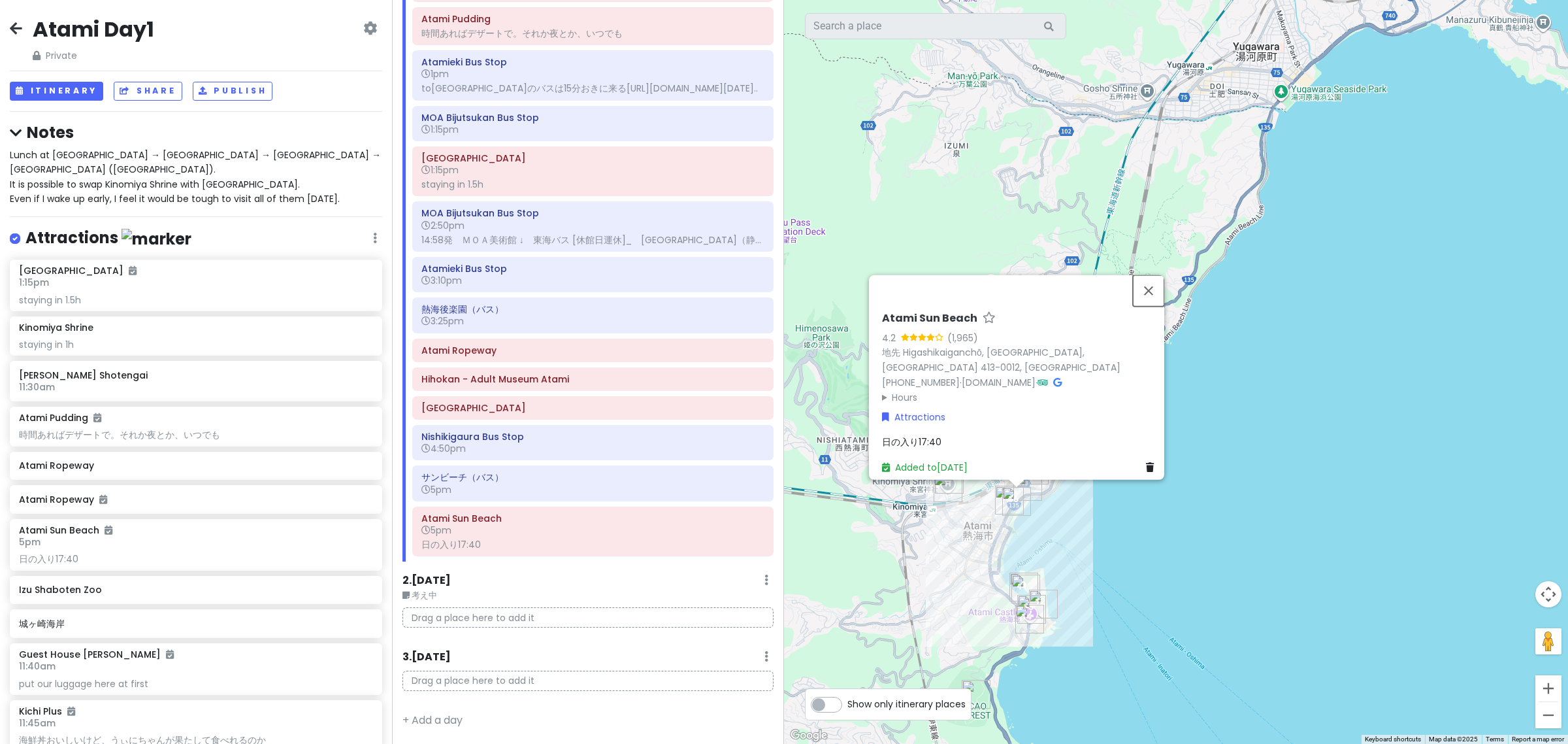
click at [1155, 292] on button "Close" at bounding box center [1148, 290] width 31 height 31
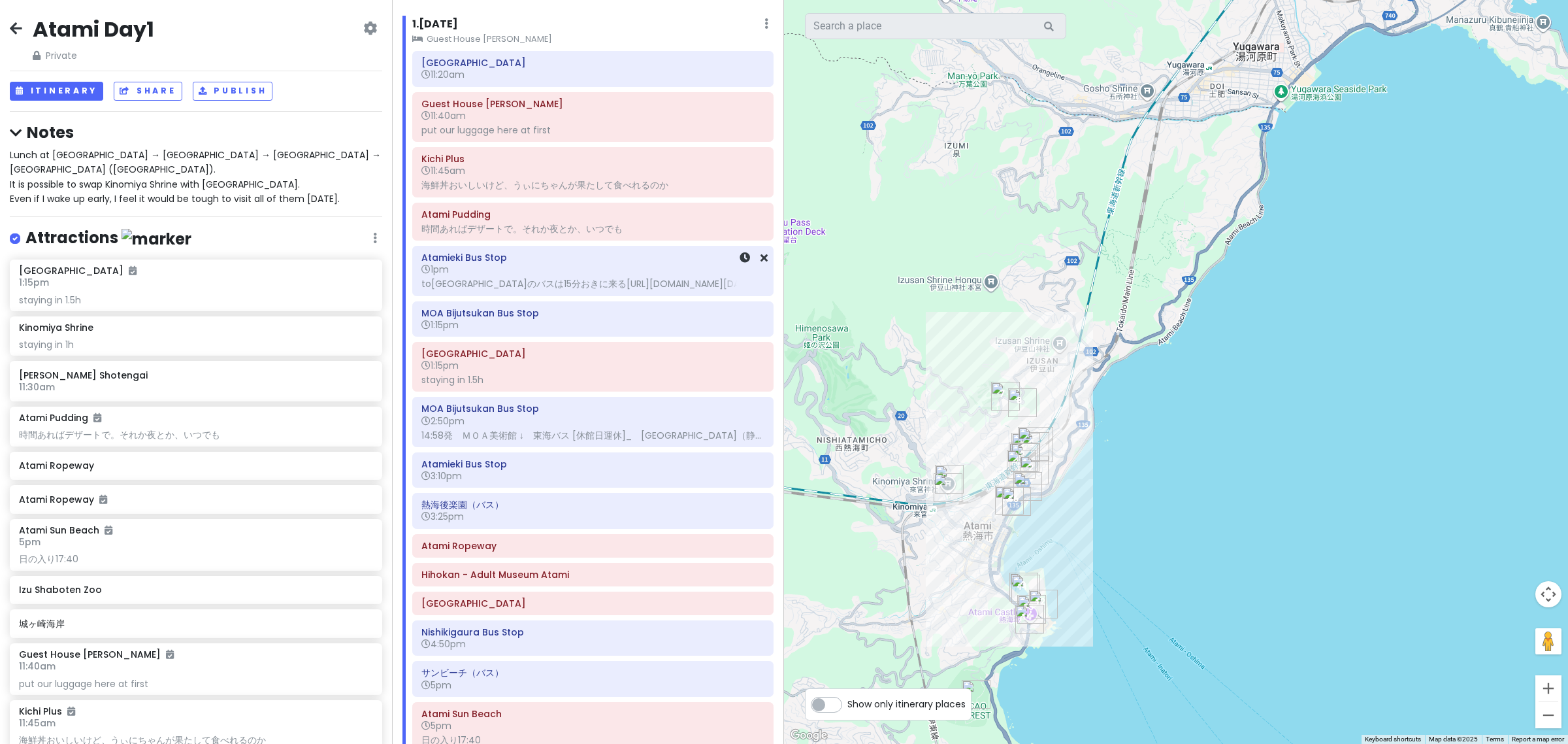
scroll to position [0, 0]
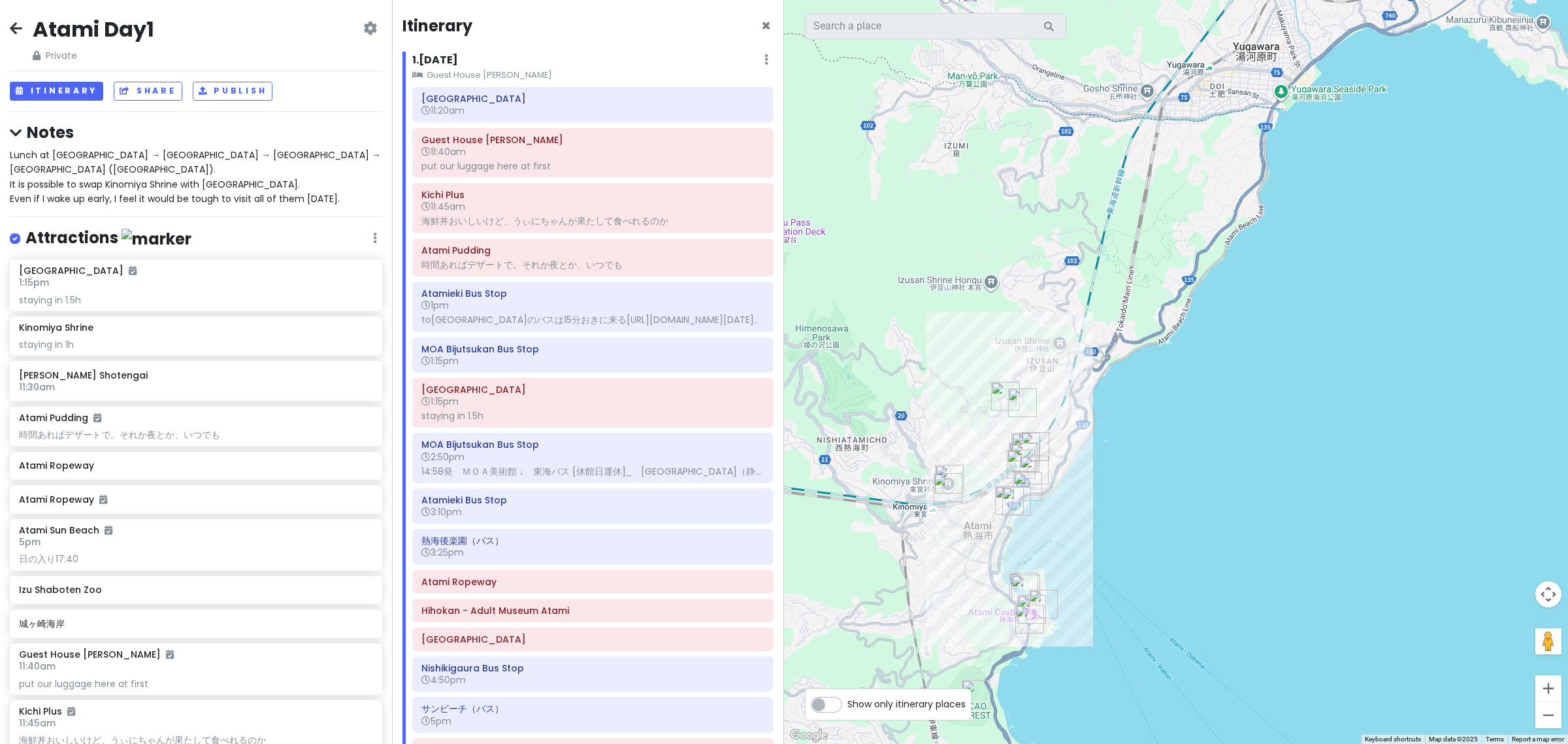
click at [145, 184] on span "Lunch at [GEOGRAPHIC_DATA] → [GEOGRAPHIC_DATA] → [GEOGRAPHIC_DATA] → [GEOGRAPHI…" at bounding box center [197, 176] width 374 height 57
type textarea "x"
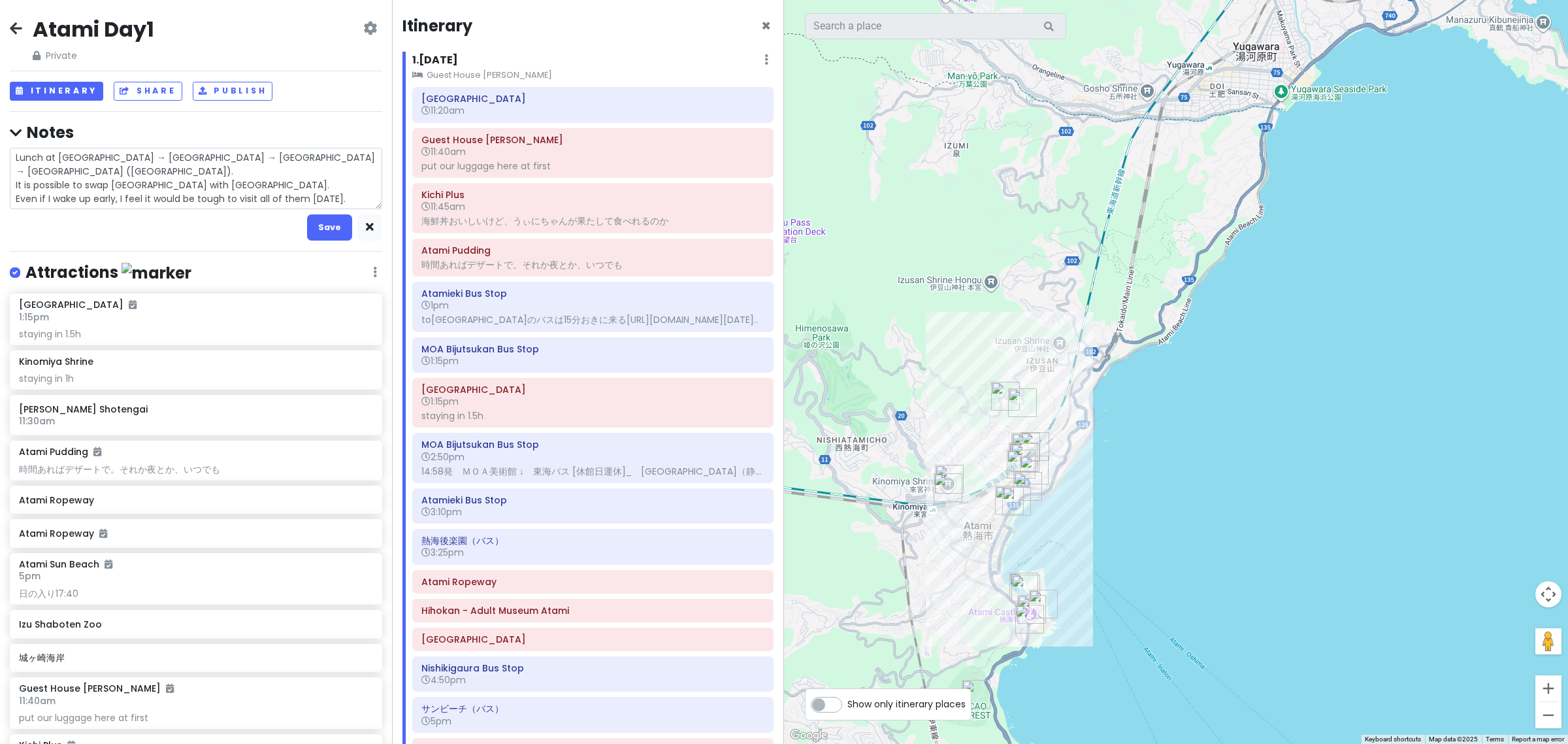
scroll to position [2, 0]
click at [365, 227] on button "button" at bounding box center [369, 227] width 25 height 25
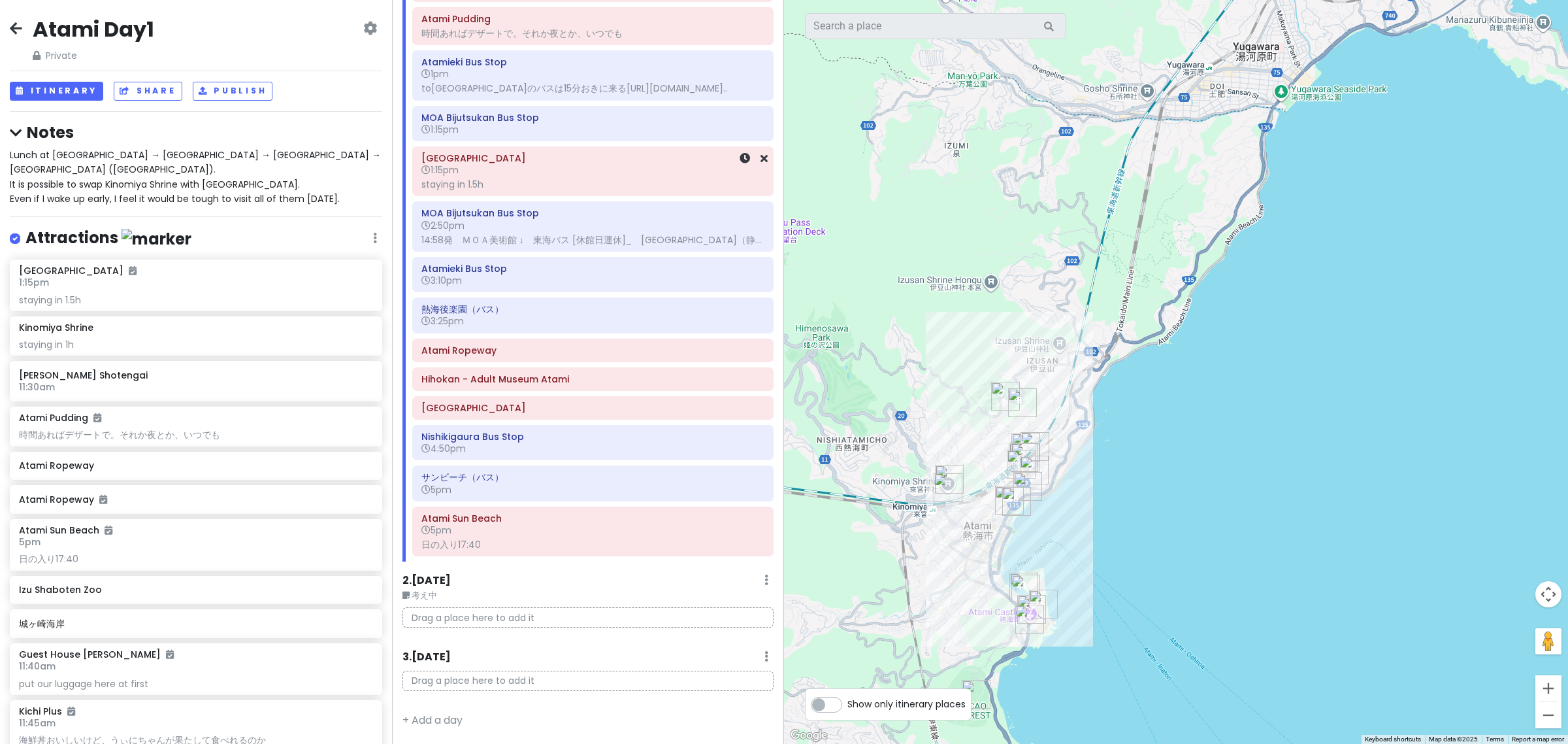
scroll to position [0, 0]
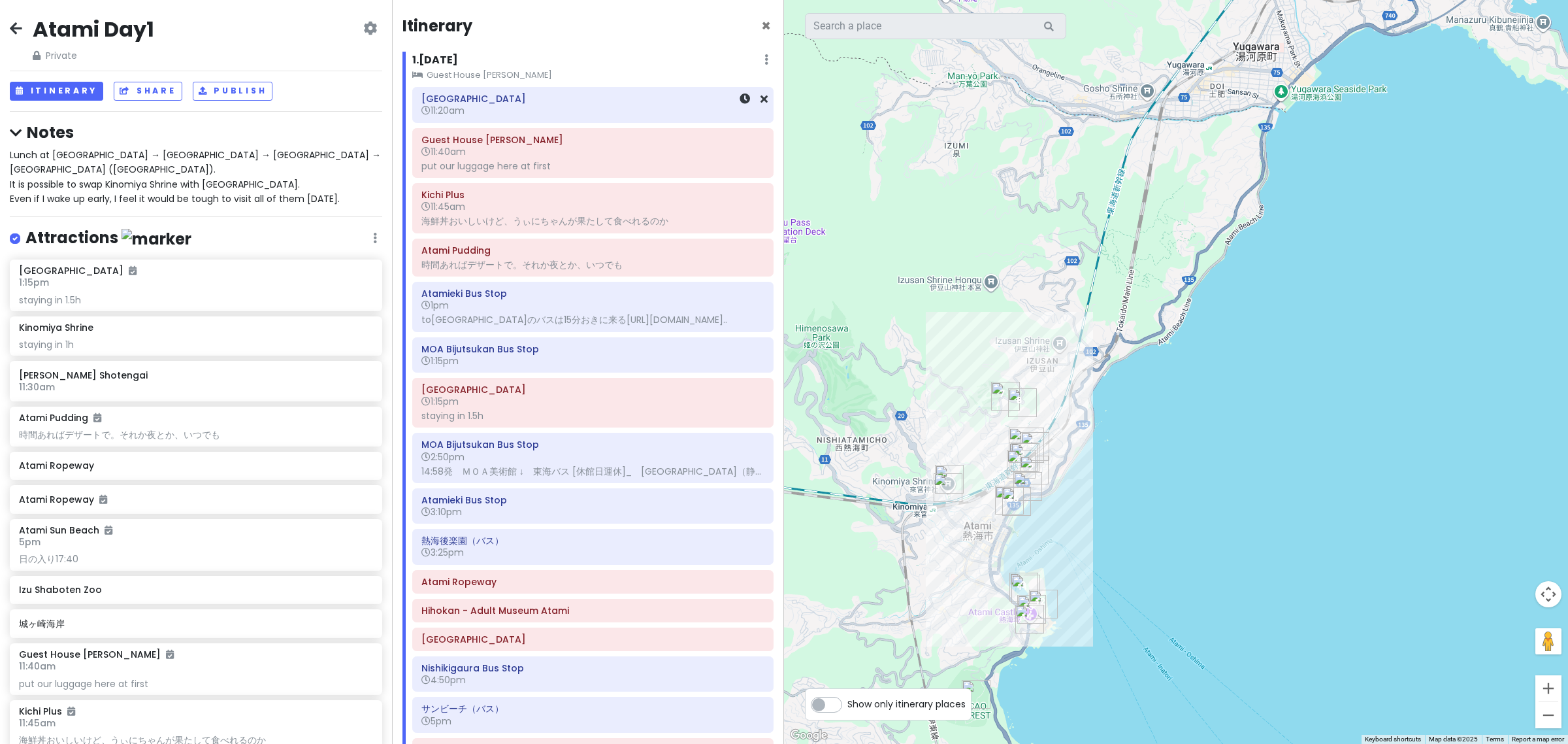
click at [545, 119] on div "Atami Station 11:20am" at bounding box center [593, 104] width 343 height 30
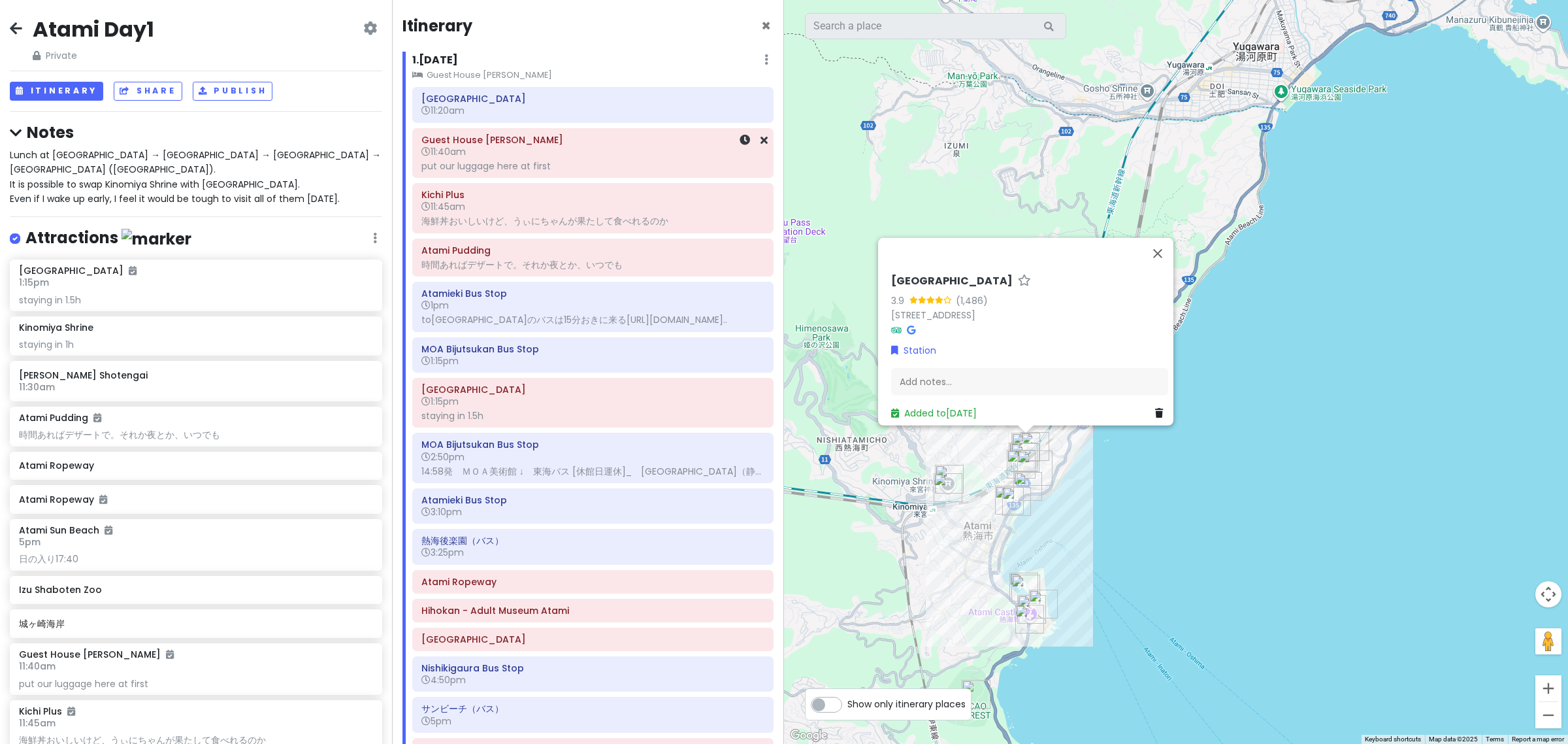
click at [560, 171] on div "put our luggage here at first" at bounding box center [593, 166] width 343 height 12
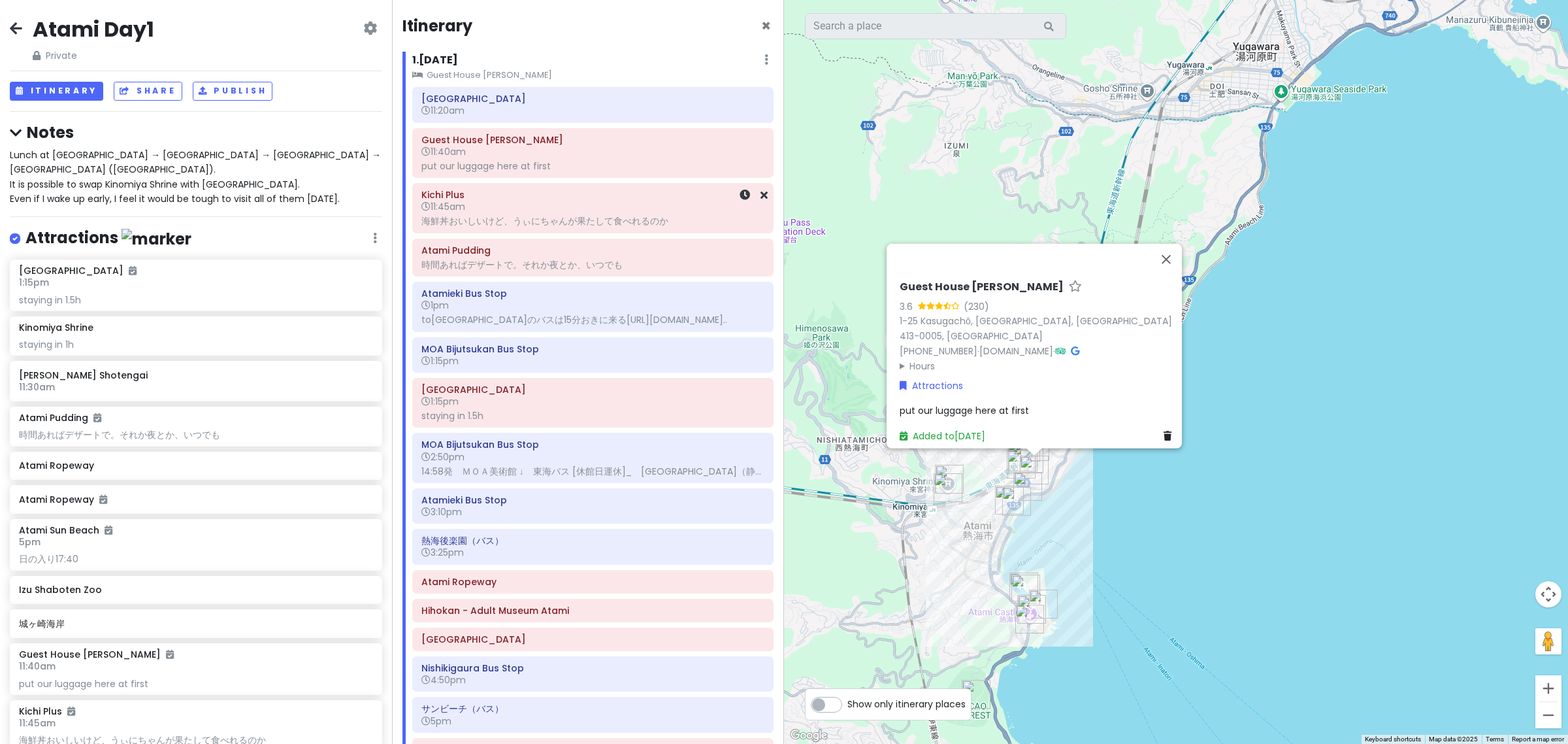
click at [562, 204] on h6 "11:45am" at bounding box center [593, 207] width 343 height 12
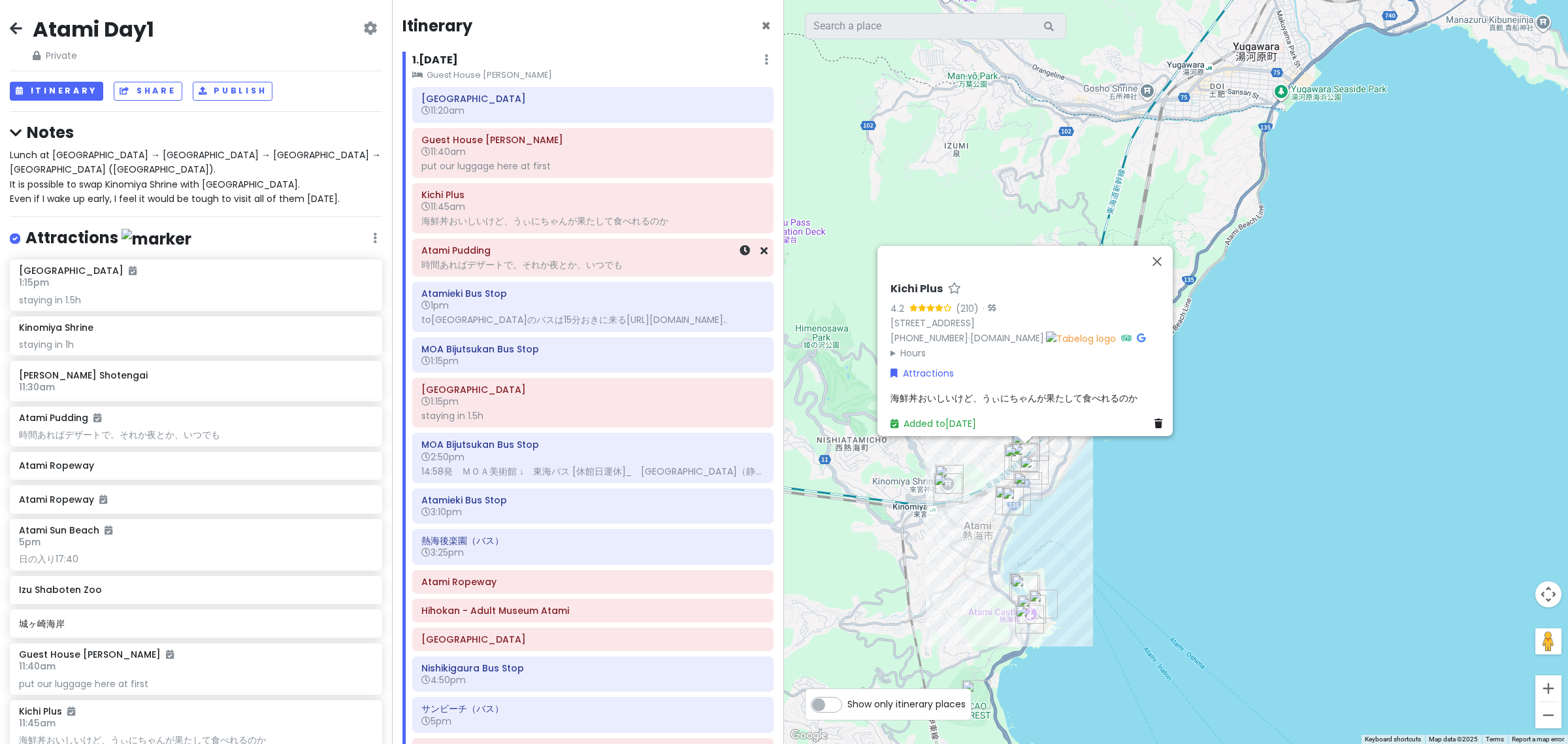
click at [561, 269] on div "時間あればデザートで。それか夜とか、いつでも" at bounding box center [593, 265] width 343 height 12
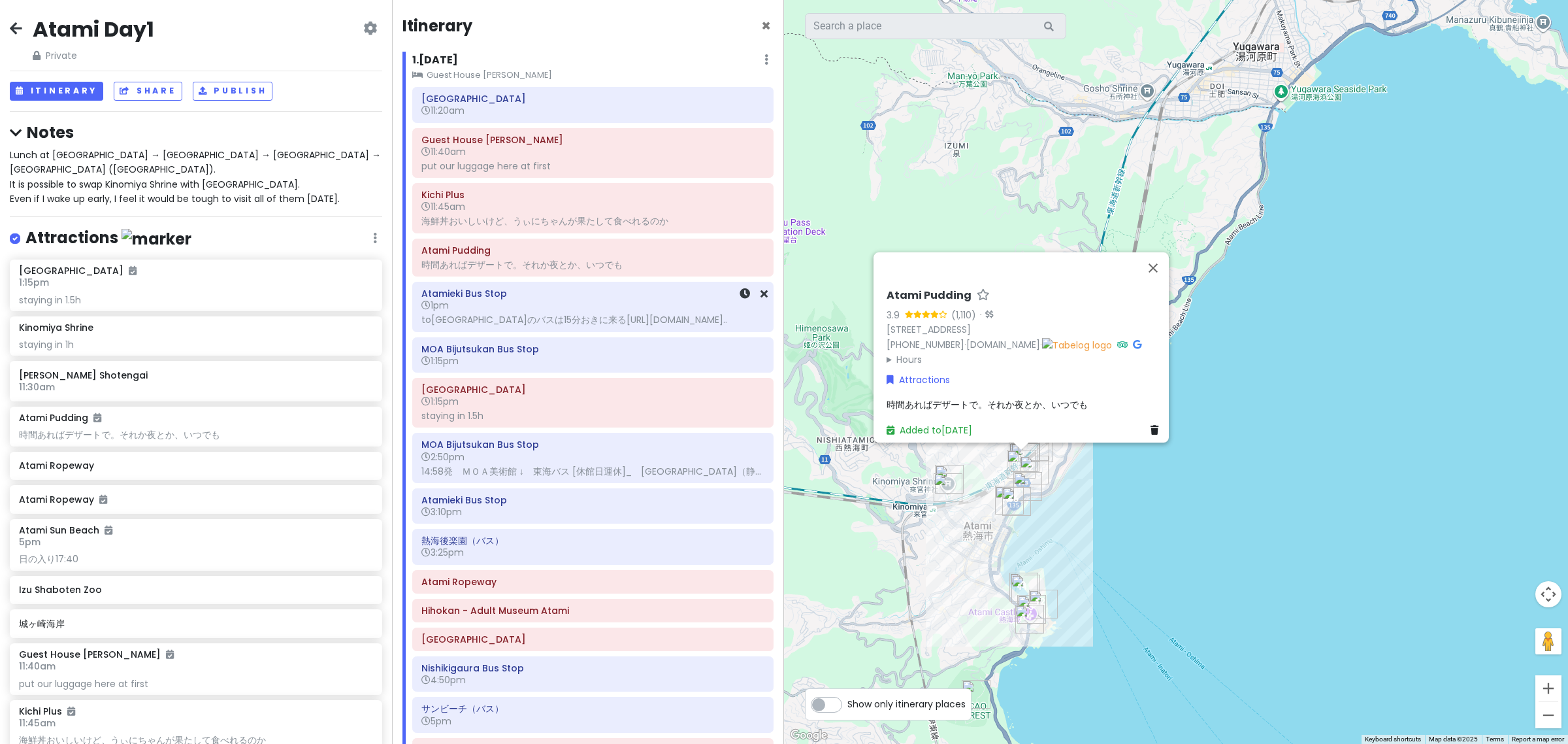
click at [550, 324] on div "toMOA美術館のバスは15分おきに来るhttps://www.navitime.co.jp/bus/diagram/timelist?date=2025-1…" at bounding box center [593, 320] width 343 height 12
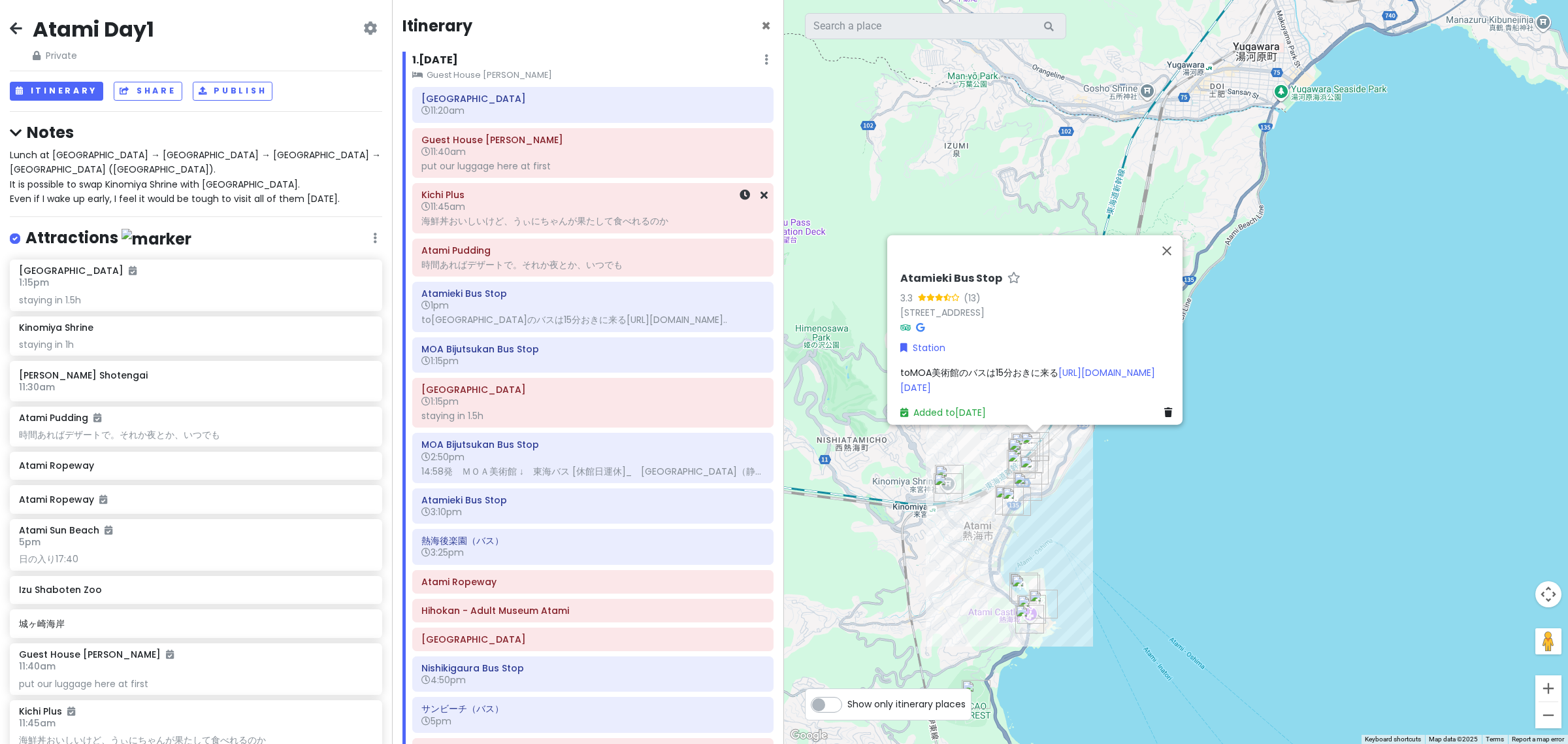
click at [505, 214] on div "Kichi Plus 11:45am 海鮮丼おいしいけど、うぃにちゃんが果たして食べれるのか" at bounding box center [593, 208] width 343 height 44
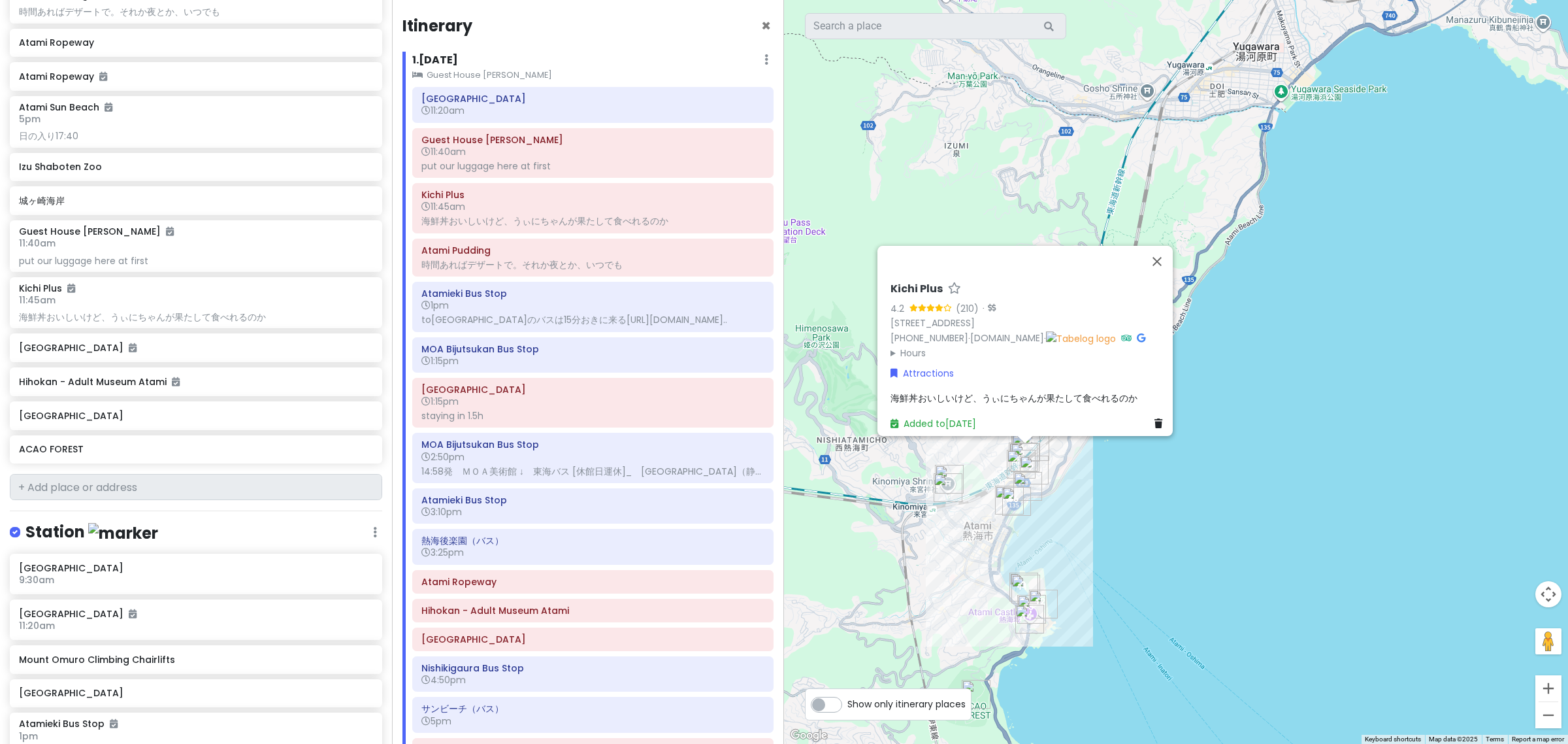
scroll to position [409, 0]
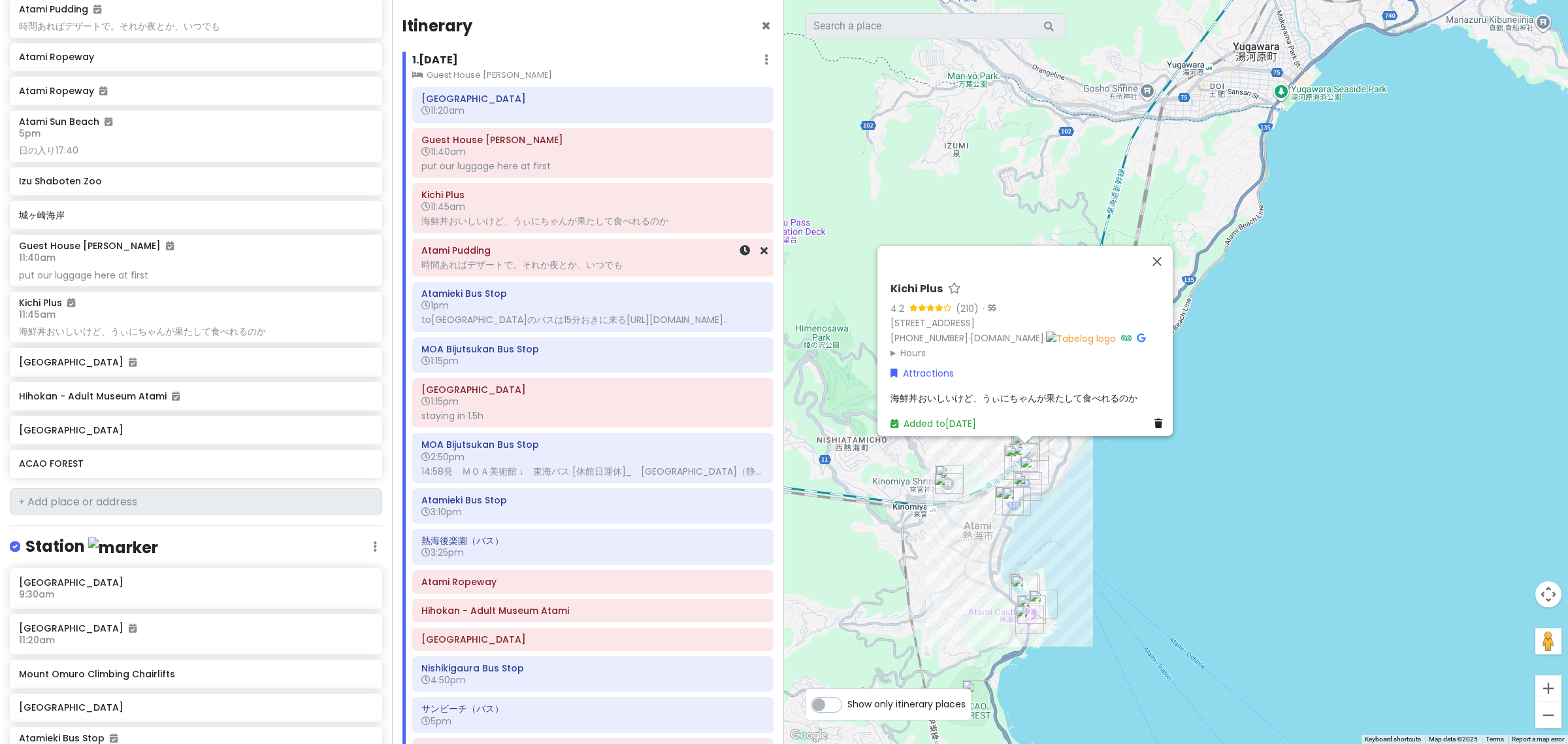
click at [494, 231] on div "Kichi Plus 11:45am 海鮮丼おいしいけど、うぃにちゃんが果たして食べれるのか" at bounding box center [593, 209] width 360 height 49
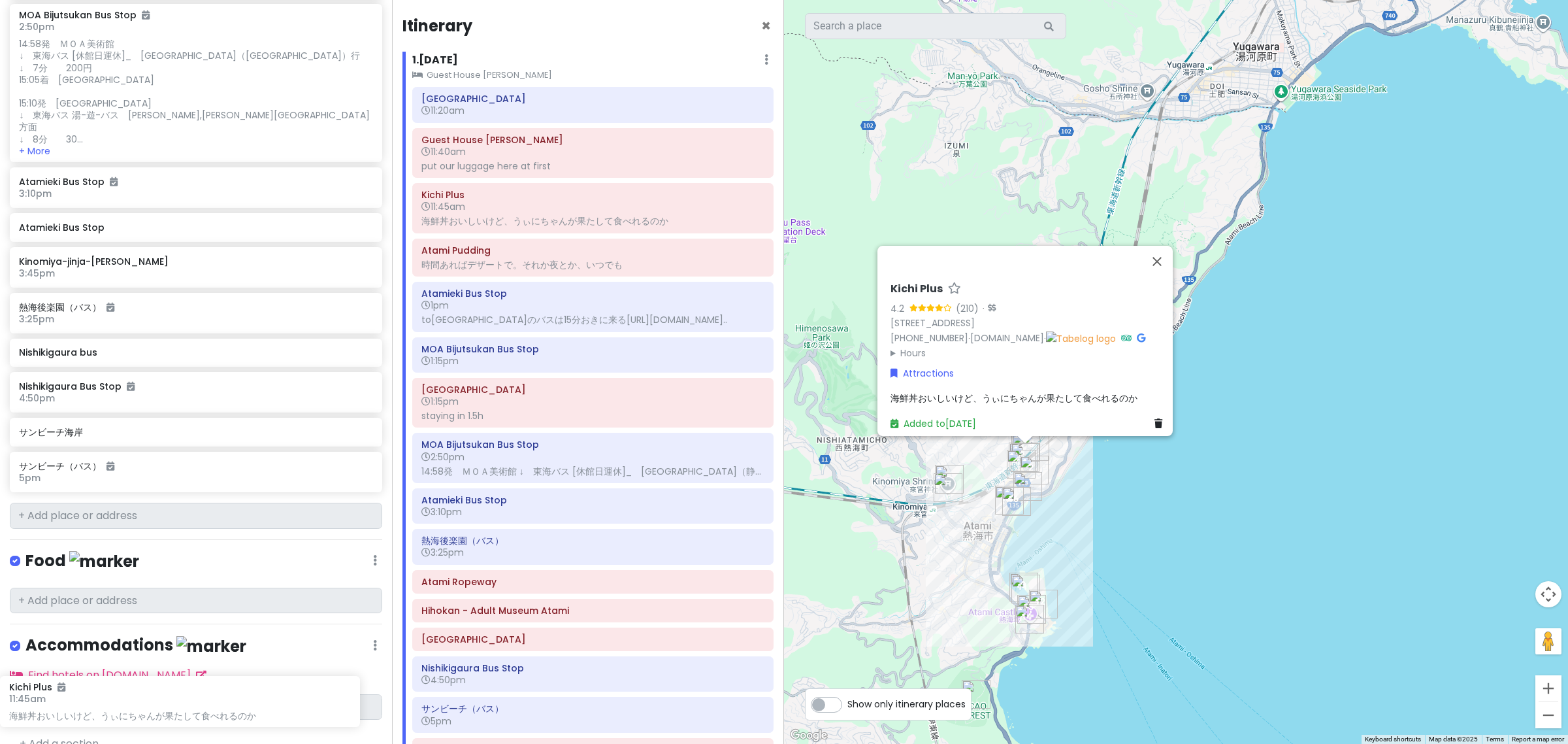
scroll to position [1312, 0]
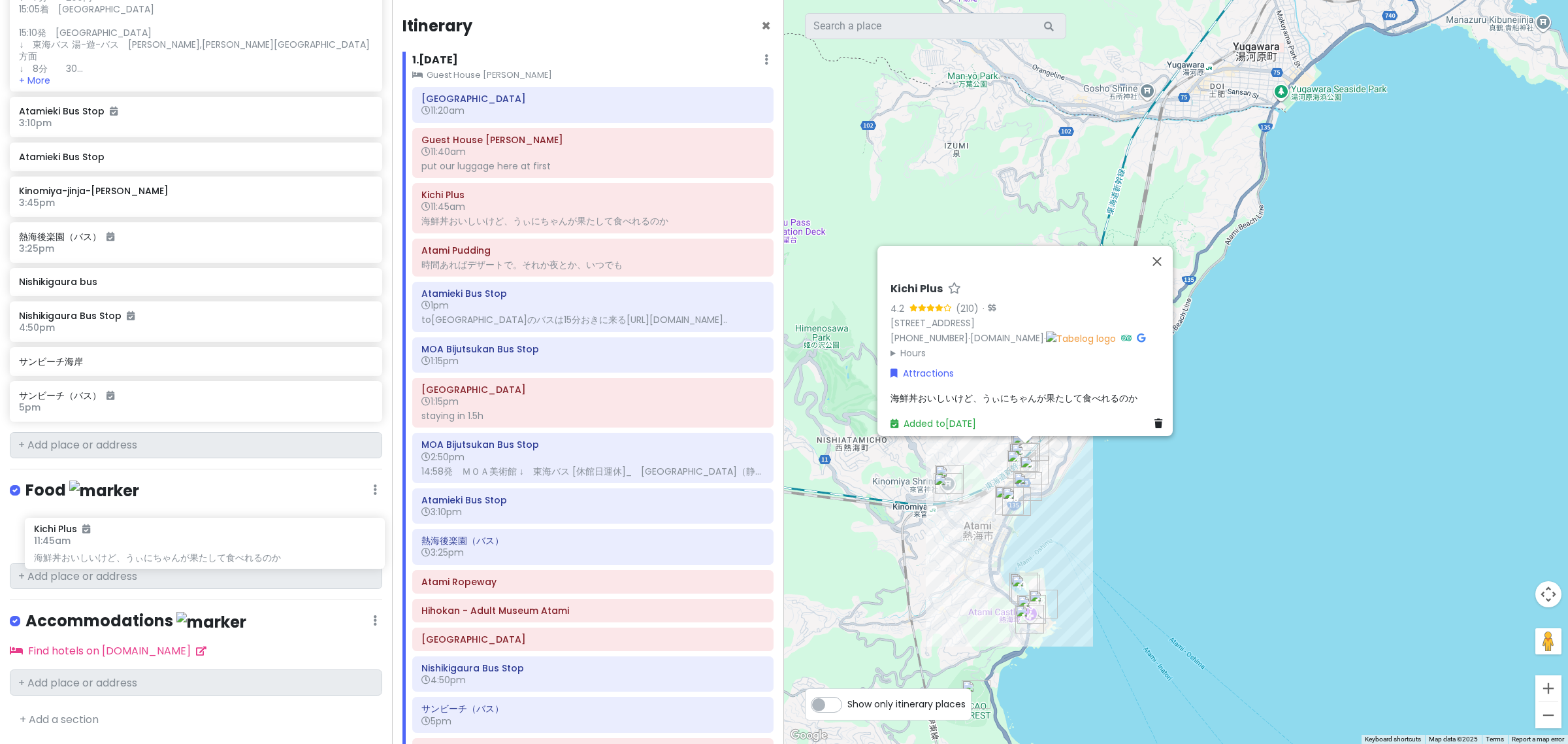
drag, startPoint x: 152, startPoint y: 373, endPoint x: 154, endPoint y: 540, distance: 167.0
click at [154, 540] on div "Atami Day1 Private Change Dates Make a Copy Delete Trip Go Pro ⚡️ Give Feedback…" at bounding box center [196, 372] width 392 height 744
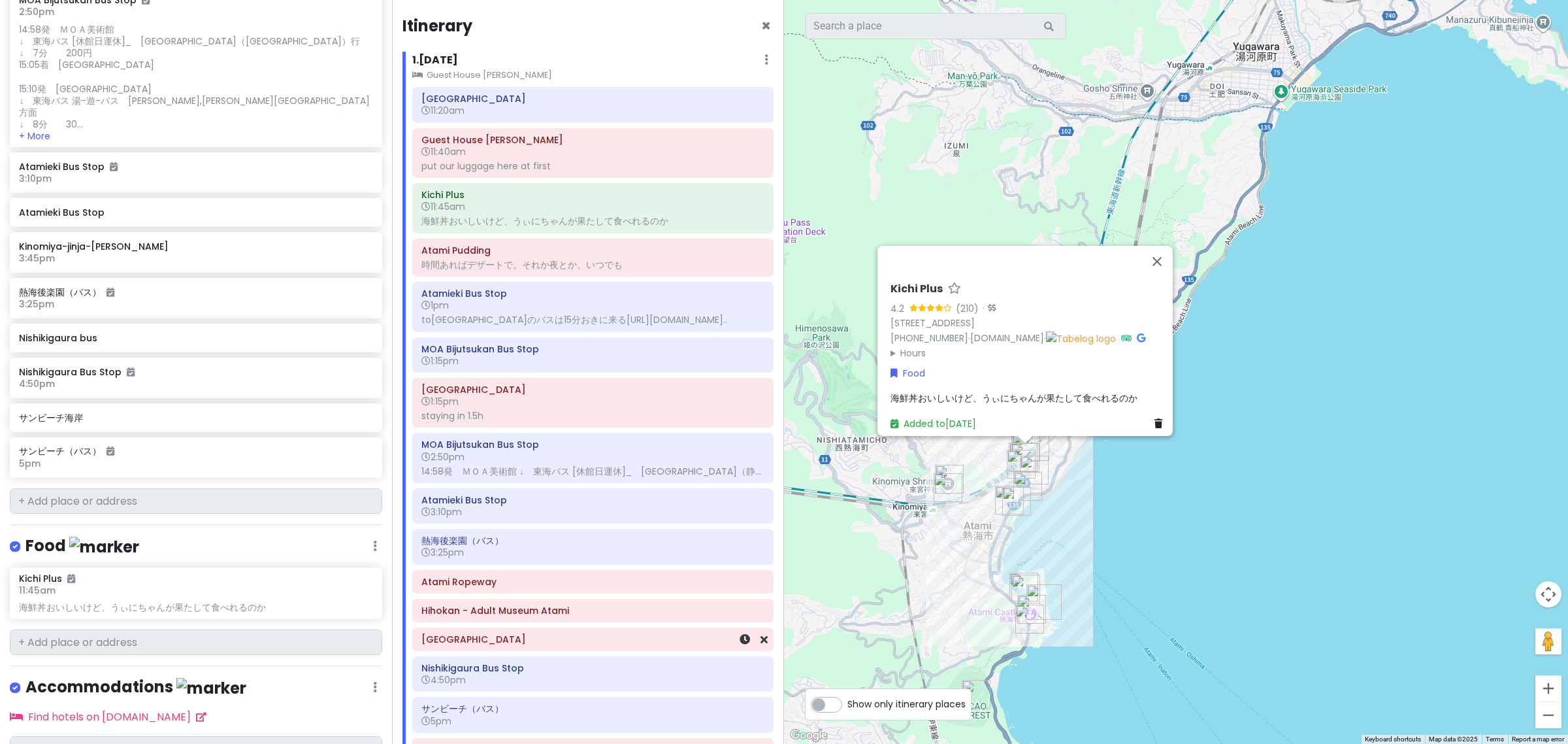
scroll to position [249, 0]
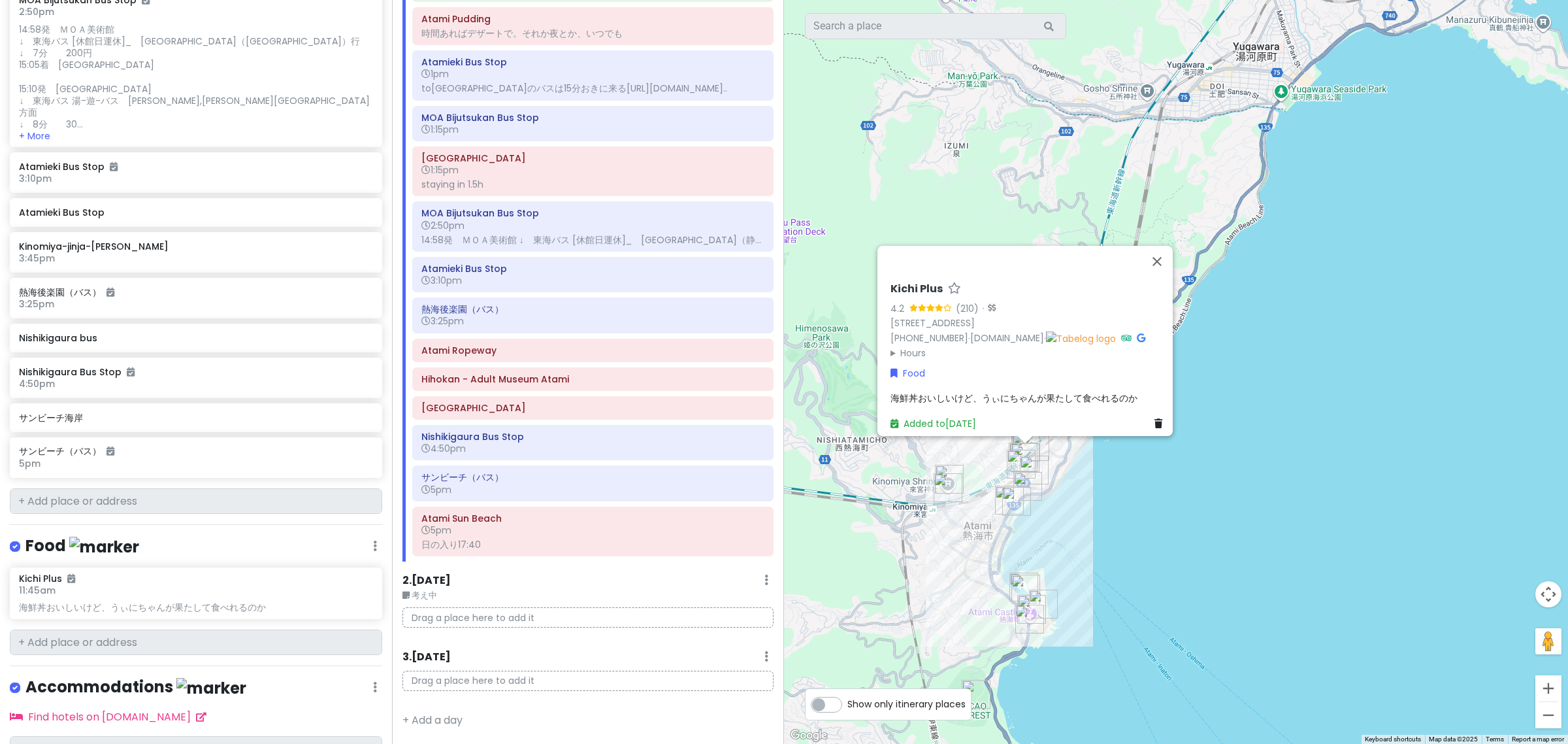
click at [478, 560] on div "Atami Station 11:20am Guest House Megumi 11:40am put our luggage here at first …" at bounding box center [593, 209] width 381 height 706
click at [169, 656] on input "text" at bounding box center [196, 642] width 372 height 26
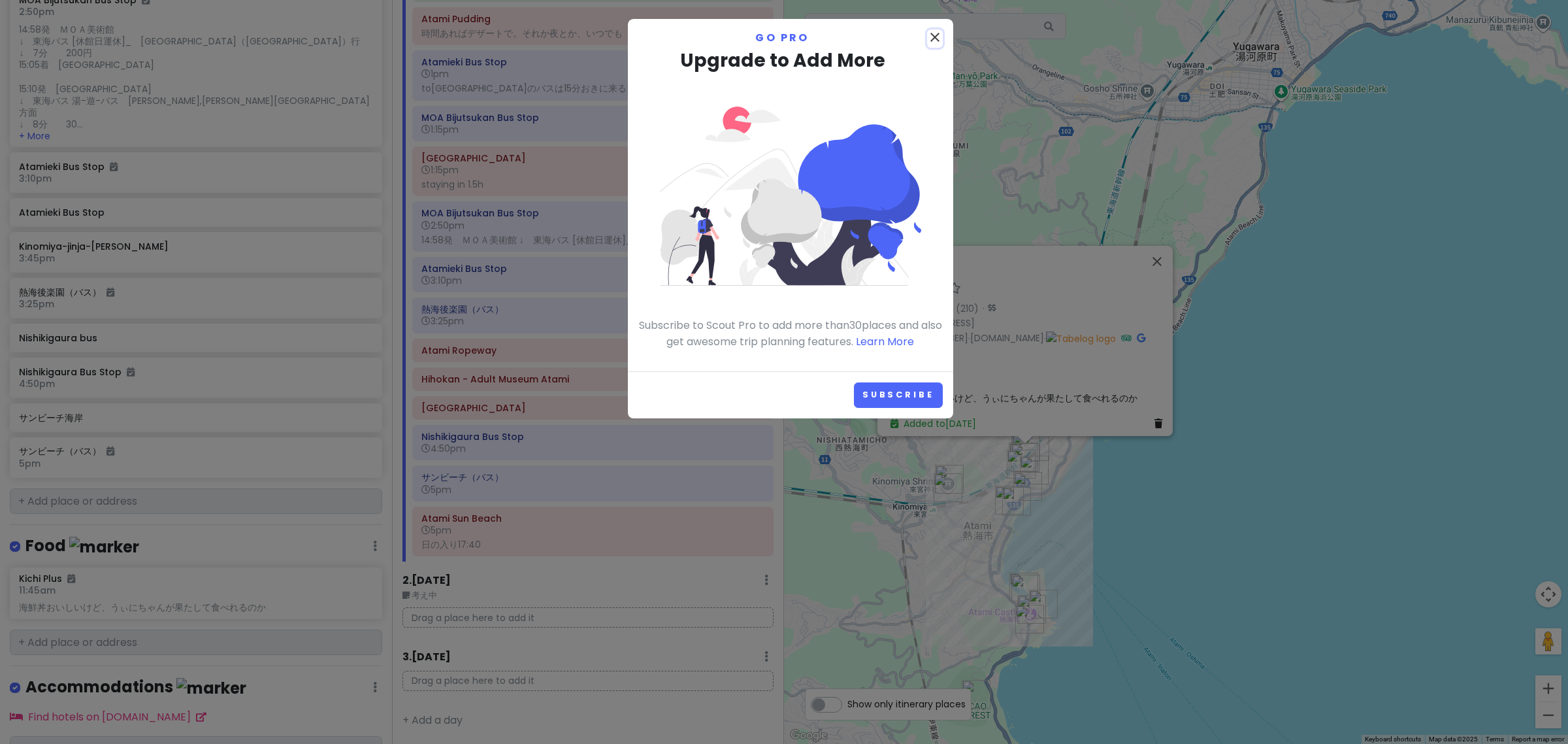
click at [938, 38] on icon "close" at bounding box center [935, 37] width 15 height 15
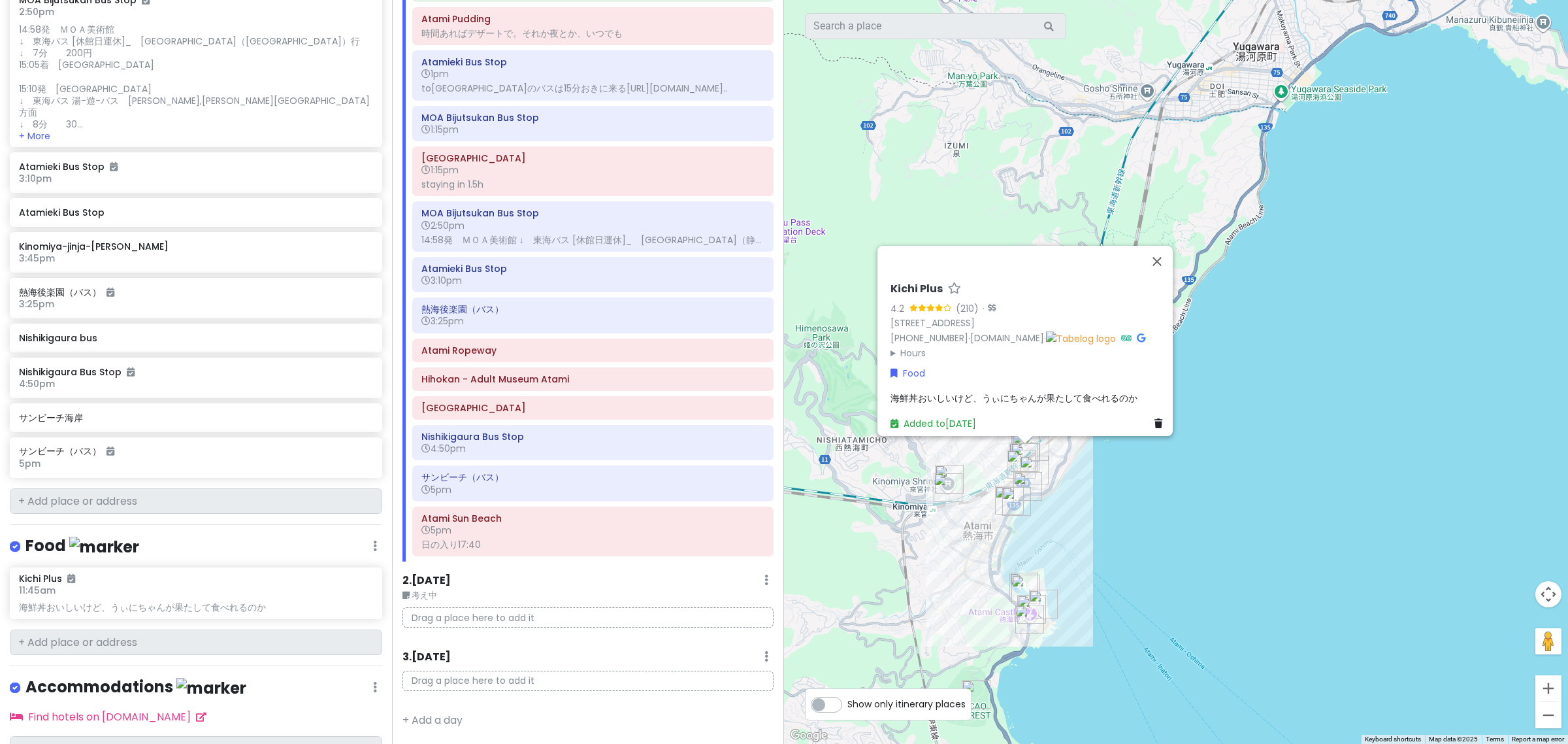
click at [847, 708] on label "Show only itinerary places" at bounding box center [906, 701] width 118 height 15
click at [847, 702] on input "Show only itinerary places" at bounding box center [851, 697] width 8 height 8
click at [847, 708] on label "Show only itinerary places" at bounding box center [906, 701] width 118 height 15
click at [847, 702] on input "Show only itinerary places" at bounding box center [851, 697] width 8 height 8
click at [847, 708] on label "Show only itinerary places" at bounding box center [906, 701] width 118 height 15
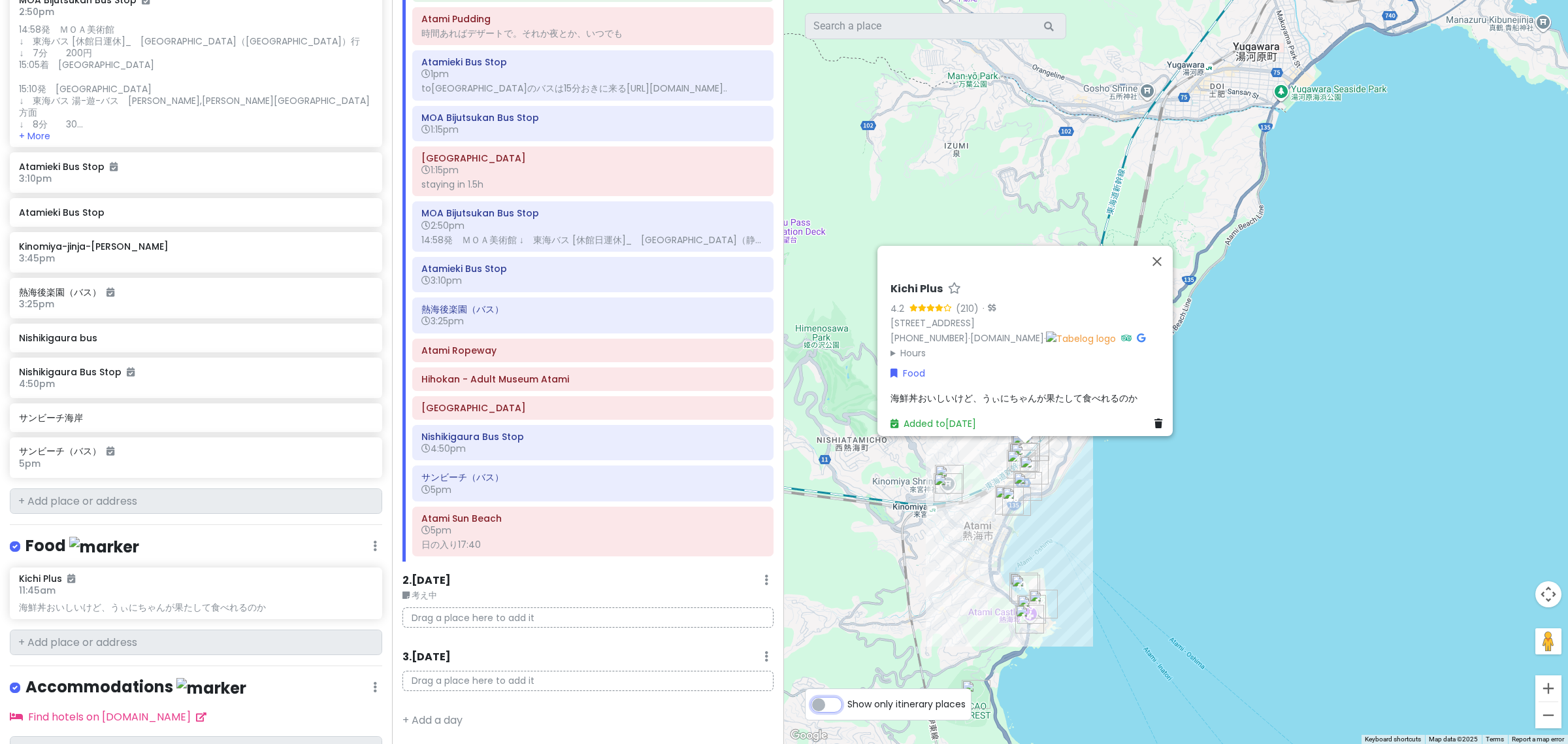
click at [847, 702] on input "Show only itinerary places" at bounding box center [851, 697] width 8 height 8
click at [847, 707] on label "Show only itinerary places" at bounding box center [906, 701] width 118 height 15
click at [847, 702] on input "Show only itinerary places" at bounding box center [851, 697] width 8 height 8
checkbox input "false"
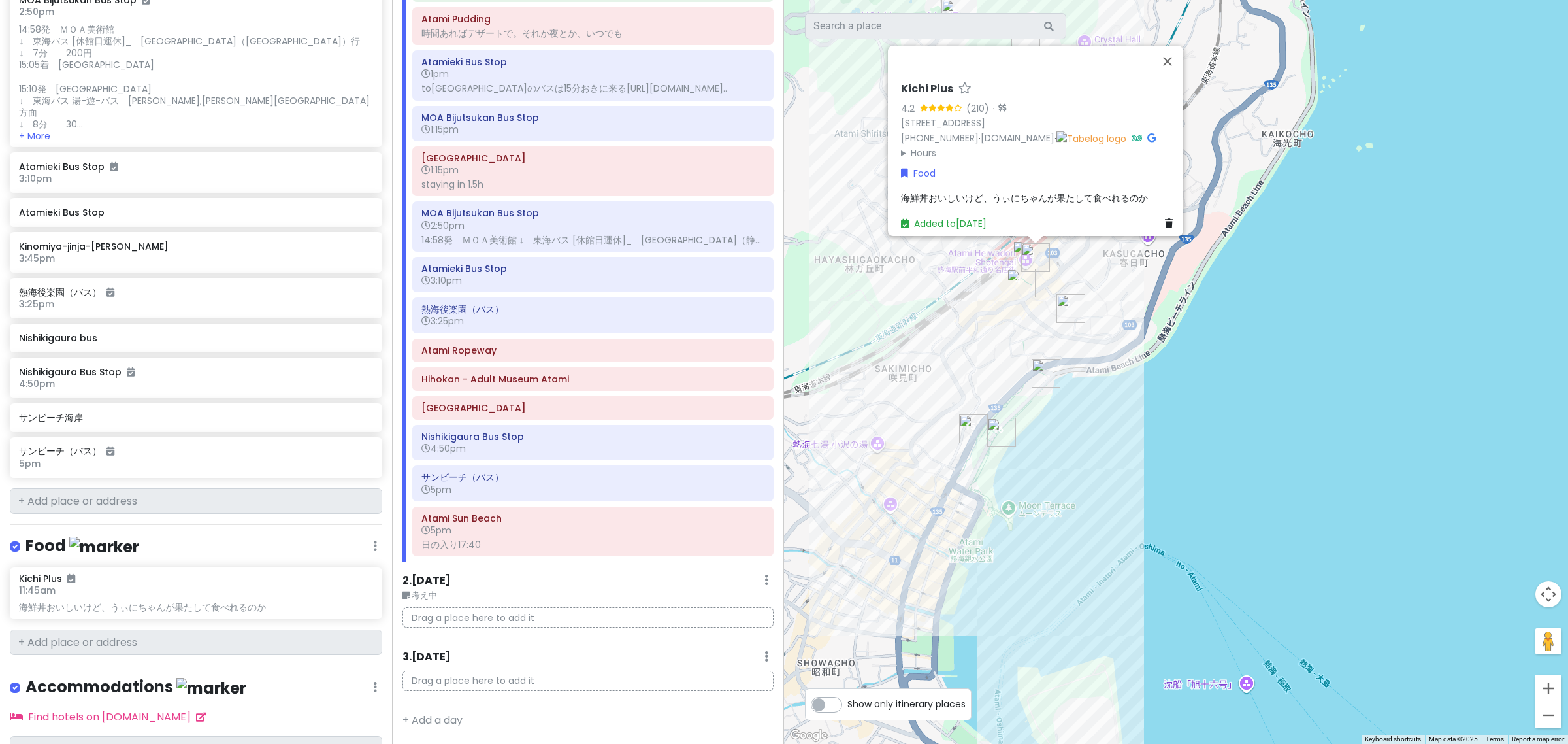
click at [1050, 369] on img "サンビーチ海岸" at bounding box center [1046, 373] width 29 height 29
click at [1118, 360] on div "To navigate, press the arrow keys. Kichi Plus 4.2 (210) · 6-11 Tawarahonchō, At…" at bounding box center [1176, 372] width 784 height 744
click at [987, 422] on img "Atami Sun Beach" at bounding box center [1002, 432] width 29 height 29
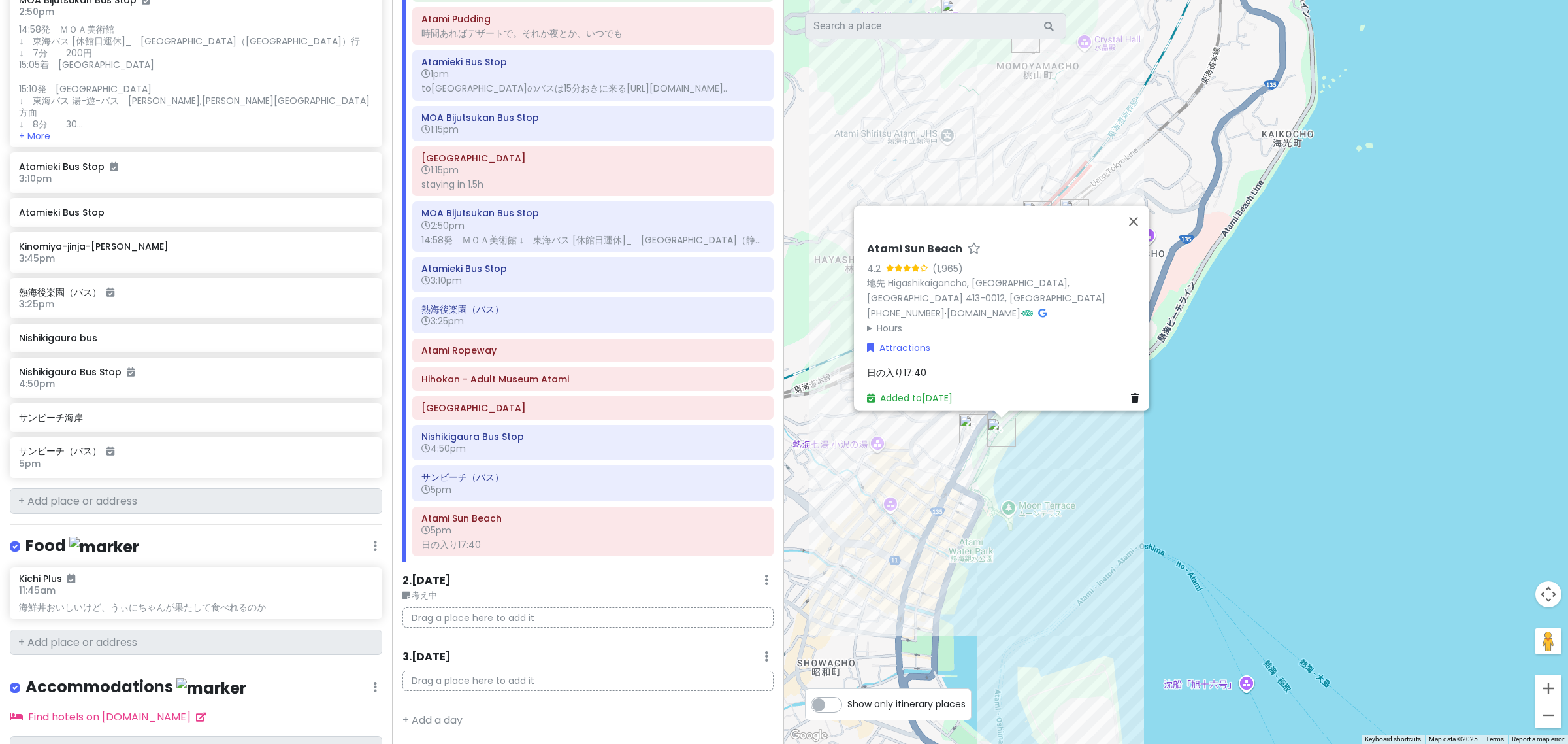
drag, startPoint x: 1131, startPoint y: 478, endPoint x: 1100, endPoint y: 455, distance: 38.6
click at [1131, 477] on div "Atami Sun Beach 4.2 (1,965) 地先 Higashikaiganchō, Atami, Shizuoka 413-0012, Japa…" at bounding box center [1176, 372] width 784 height 744
click at [1136, 230] on button "Close" at bounding box center [1133, 221] width 31 height 31
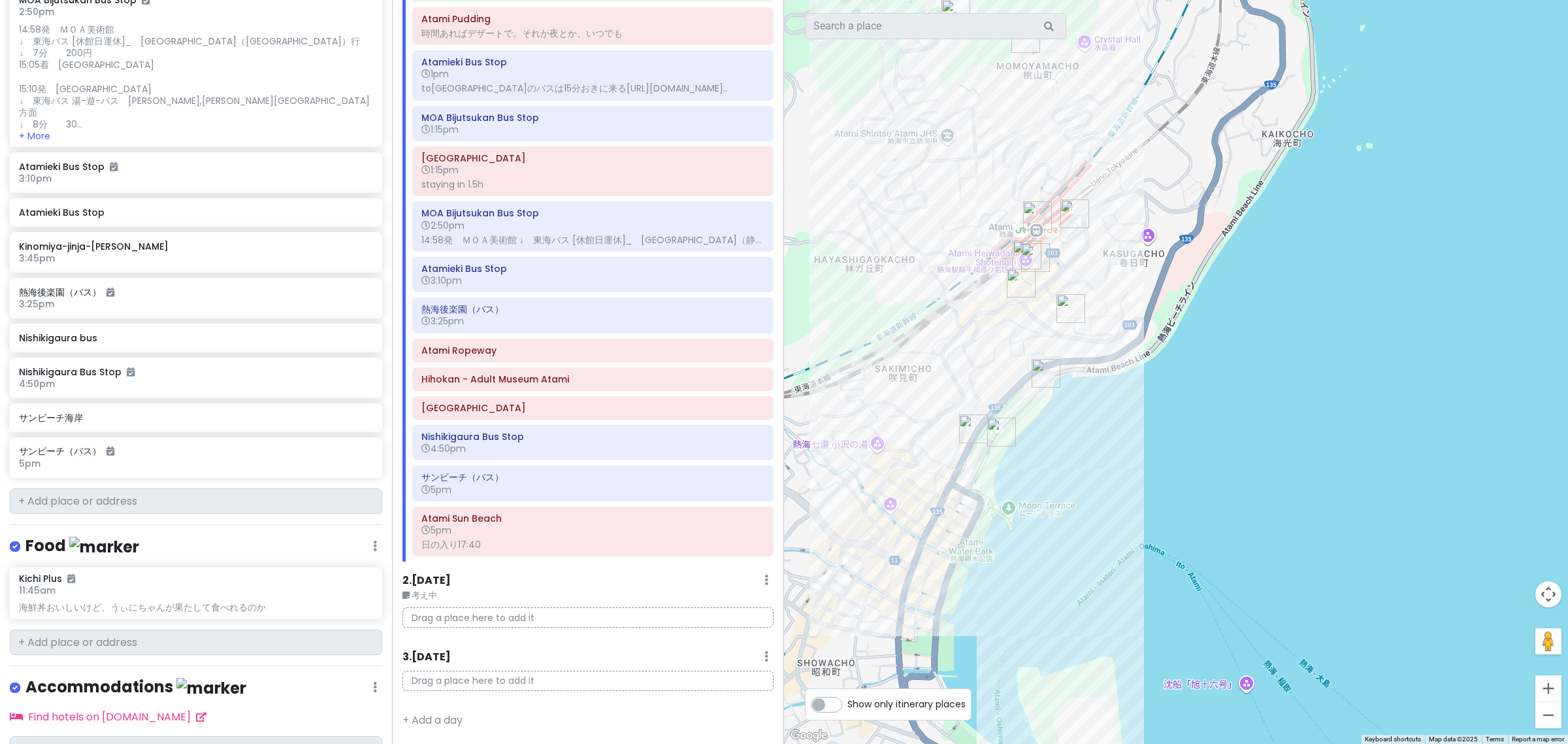
click at [1035, 371] on img "サンビーチ海岸" at bounding box center [1046, 373] width 29 height 29
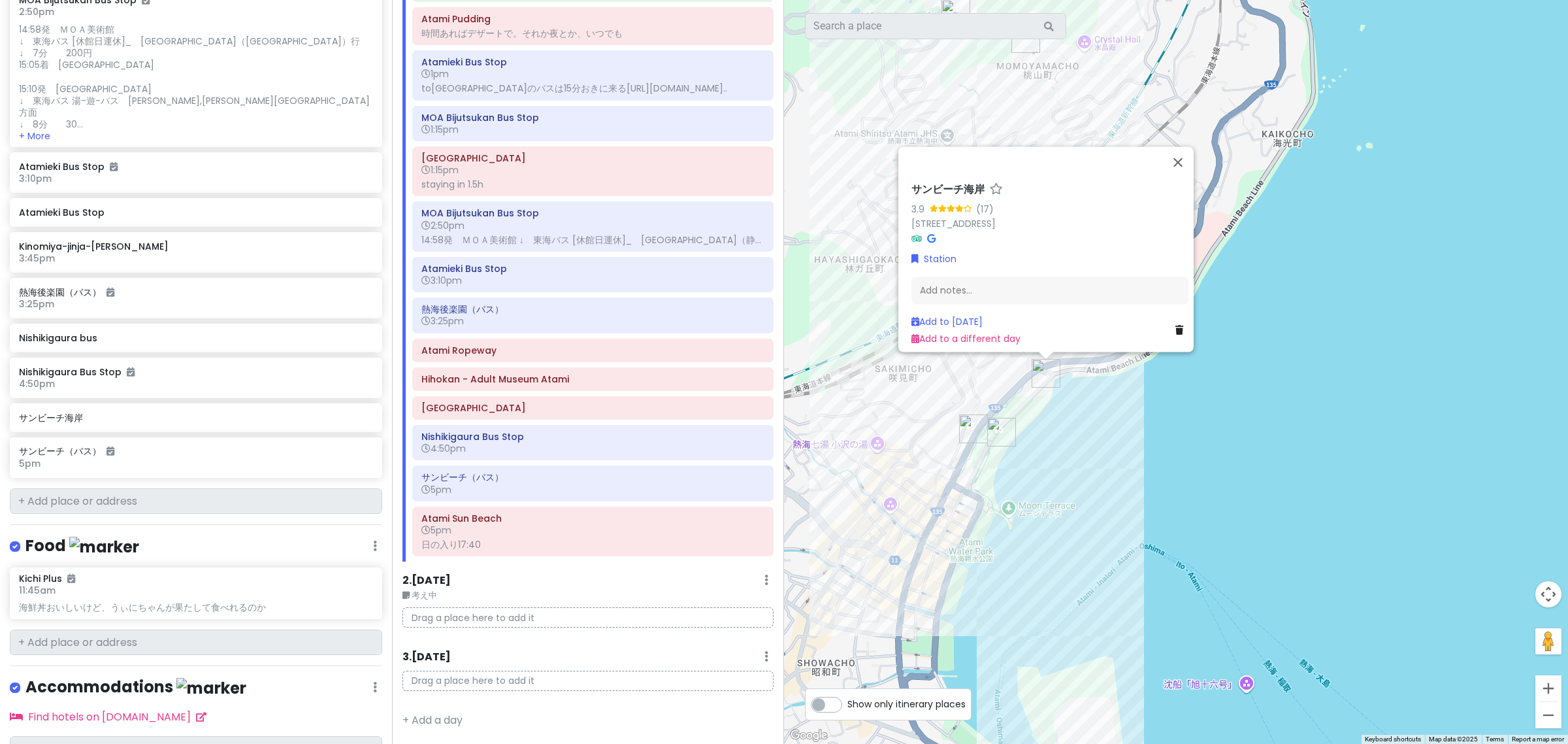
click at [1175, 326] on icon at bounding box center [1179, 330] width 8 height 9
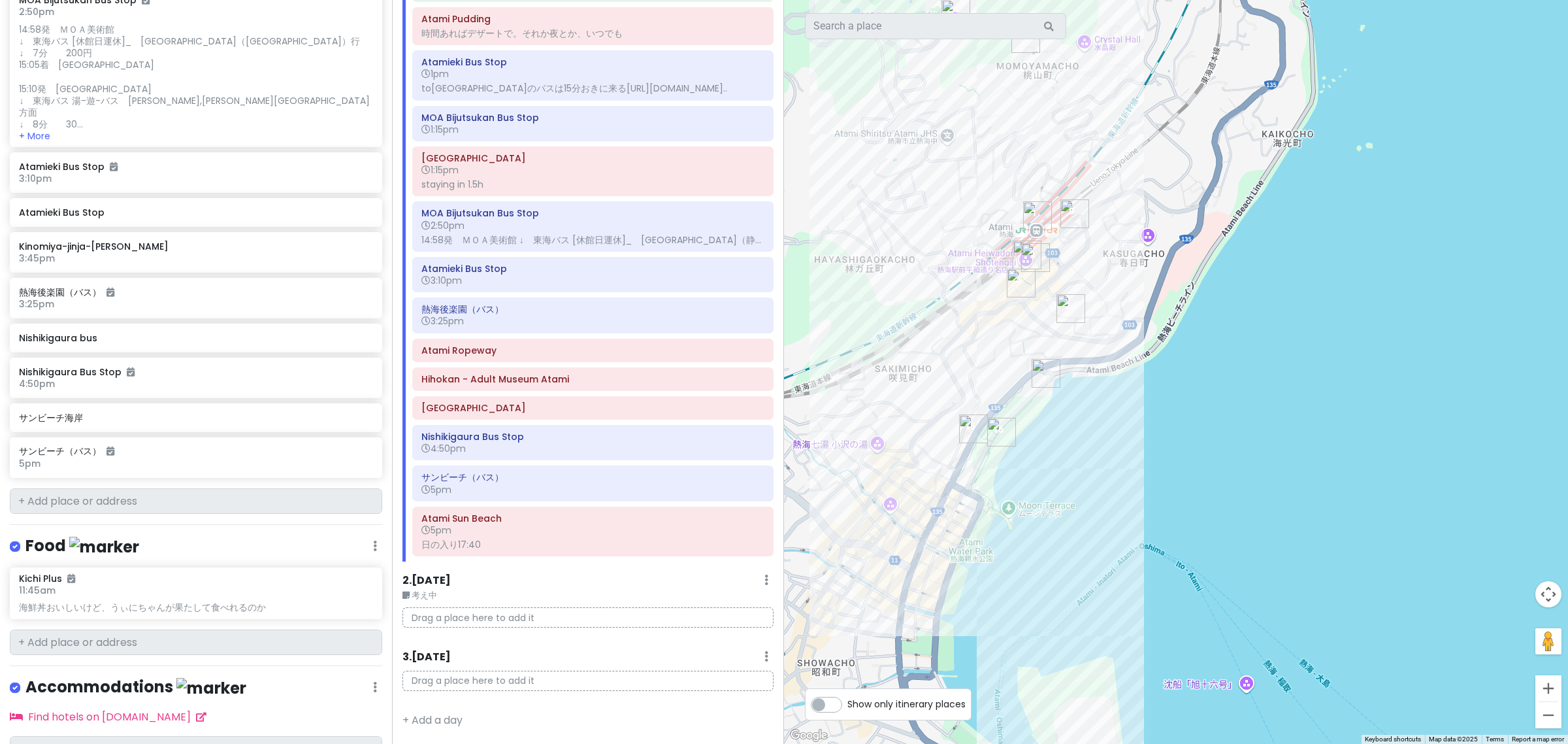
scroll to position [1193, 0]
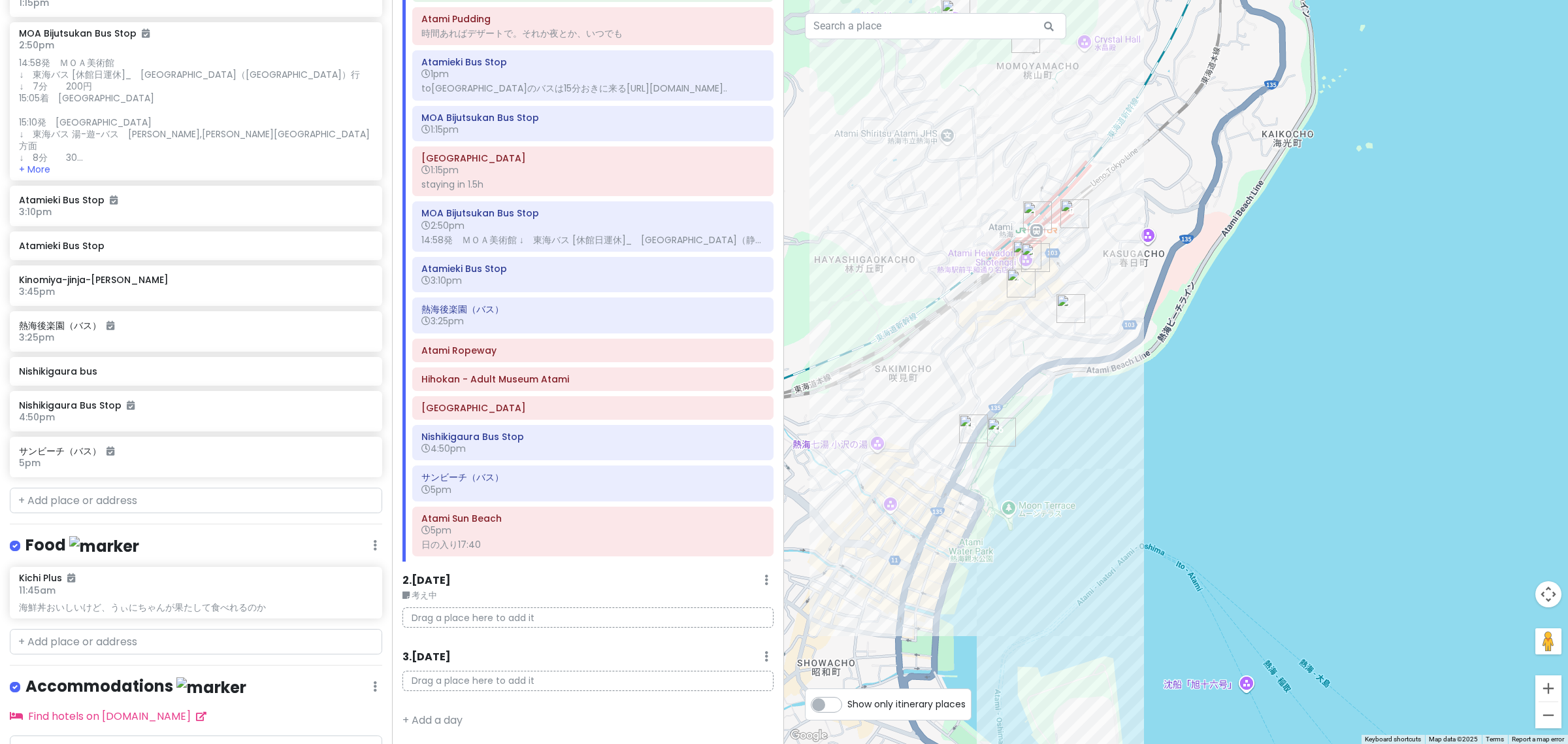
click at [554, 500] on div "サンビーチ（バス） 5pm" at bounding box center [593, 484] width 361 height 36
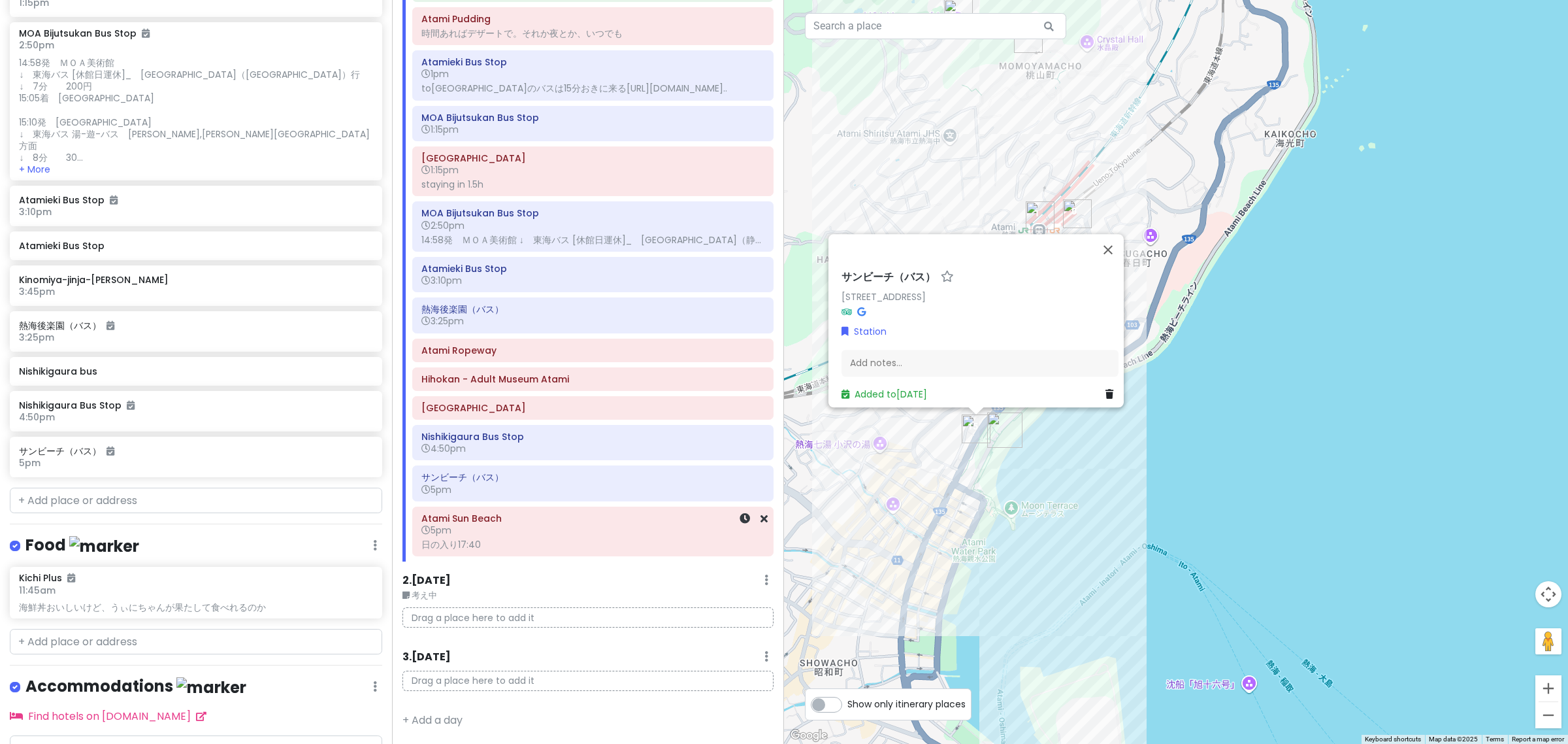
click at [555, 531] on h6 "5pm" at bounding box center [593, 530] width 343 height 12
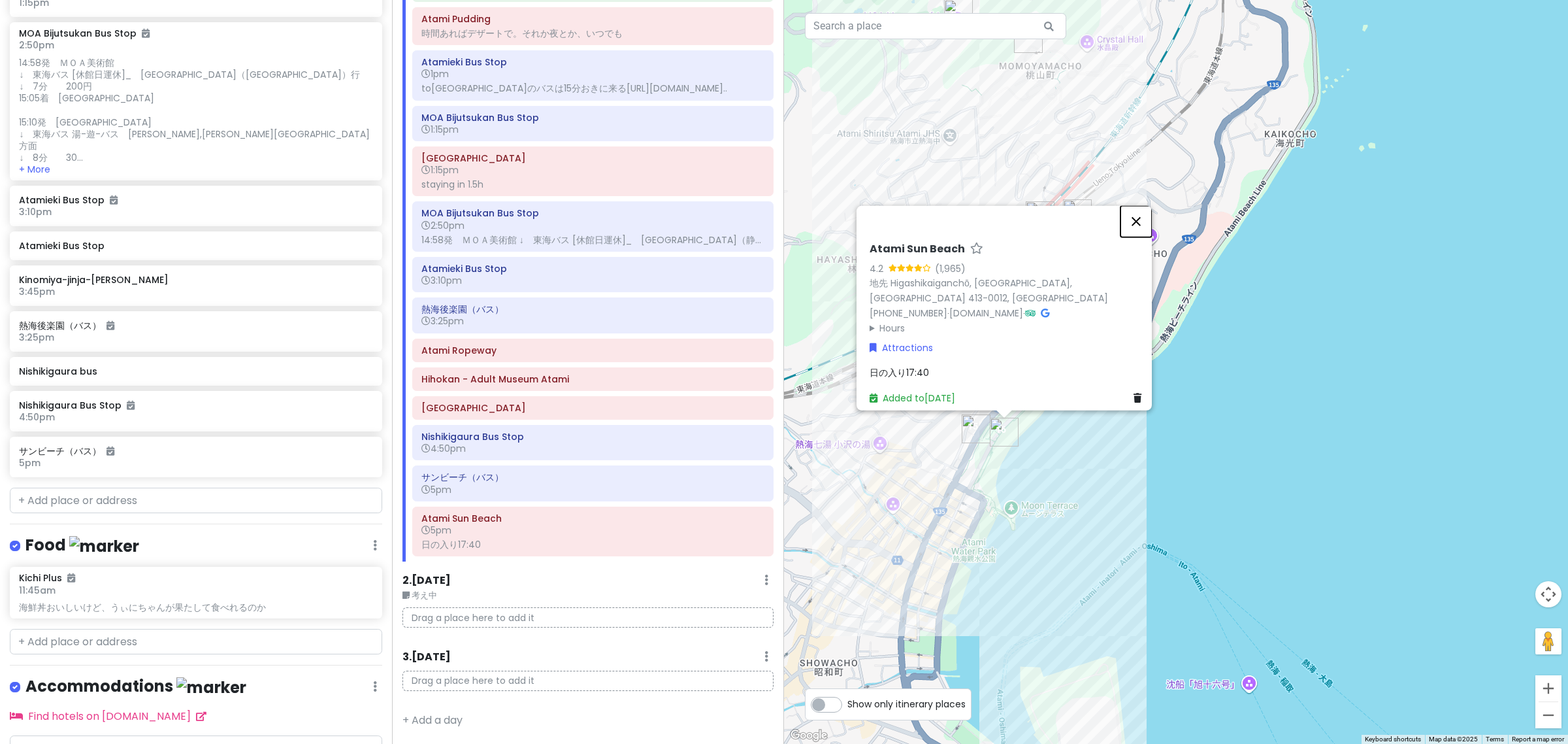
click at [1150, 229] on button "Close" at bounding box center [1136, 221] width 31 height 31
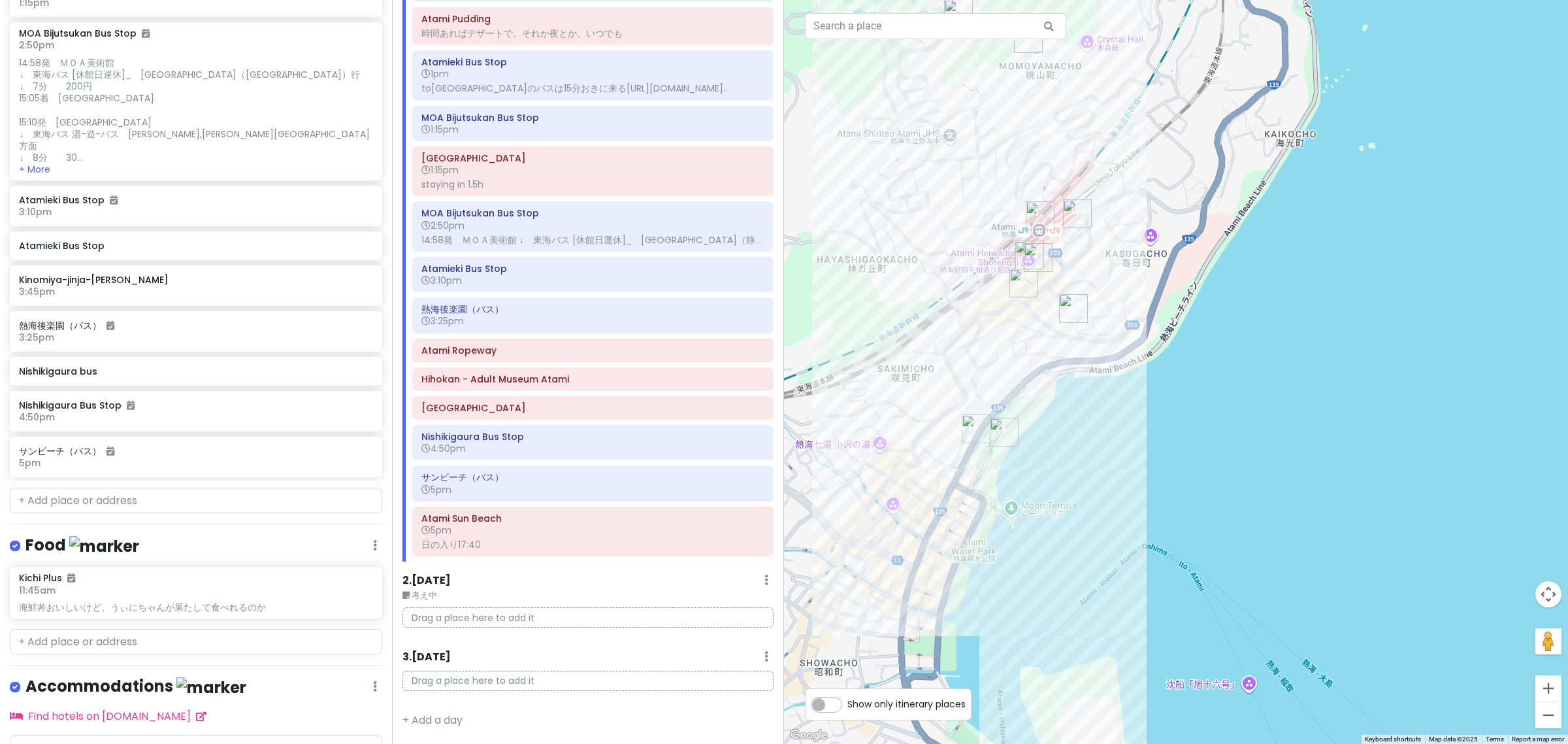
drag, startPoint x: 941, startPoint y: 412, endPoint x: 1148, endPoint y: 152, distance: 332.3
click at [1148, 152] on div at bounding box center [1176, 372] width 784 height 744
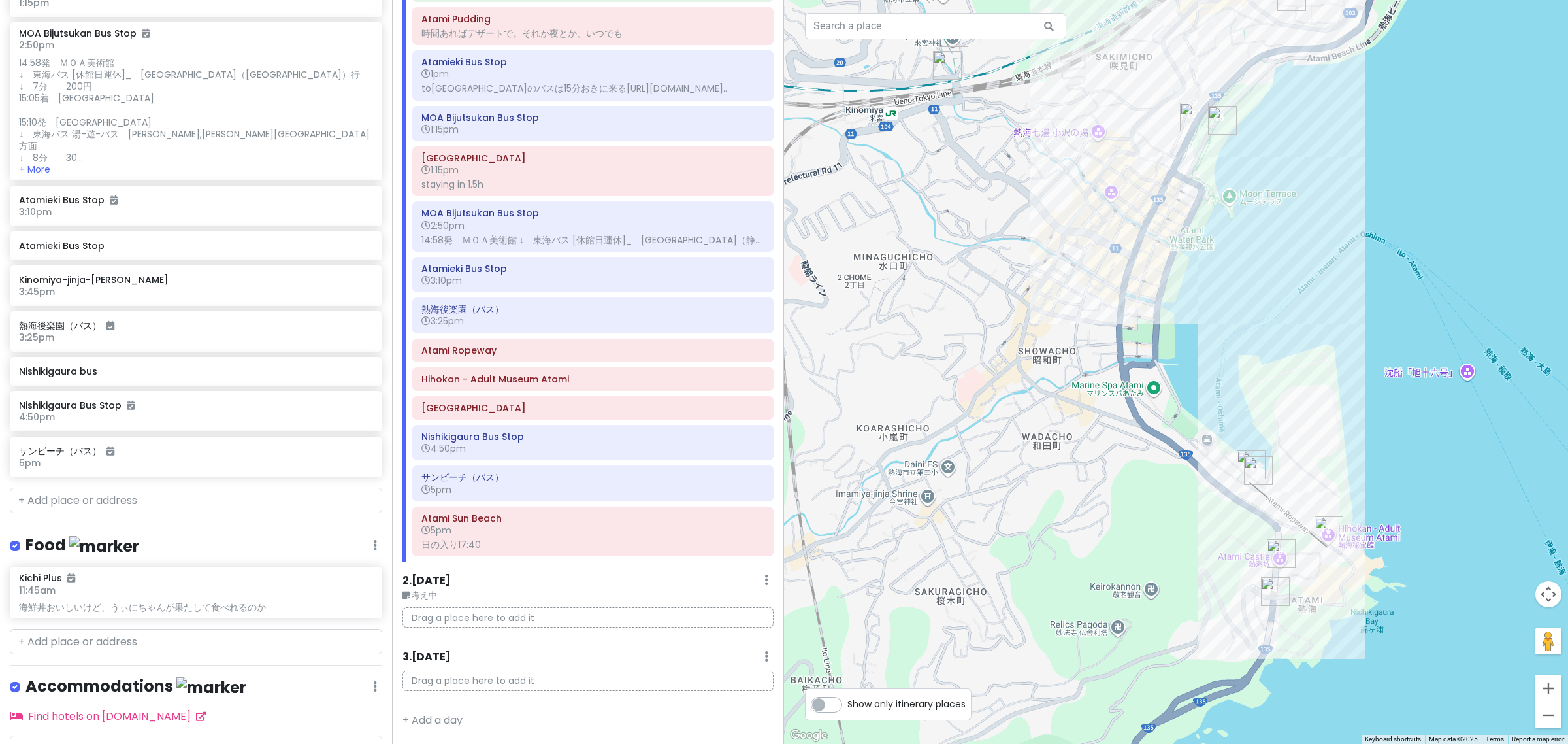
drag, startPoint x: 1166, startPoint y: 349, endPoint x: 1088, endPoint y: 292, distance: 96.6
click at [1108, 301] on div at bounding box center [1176, 372] width 784 height 744
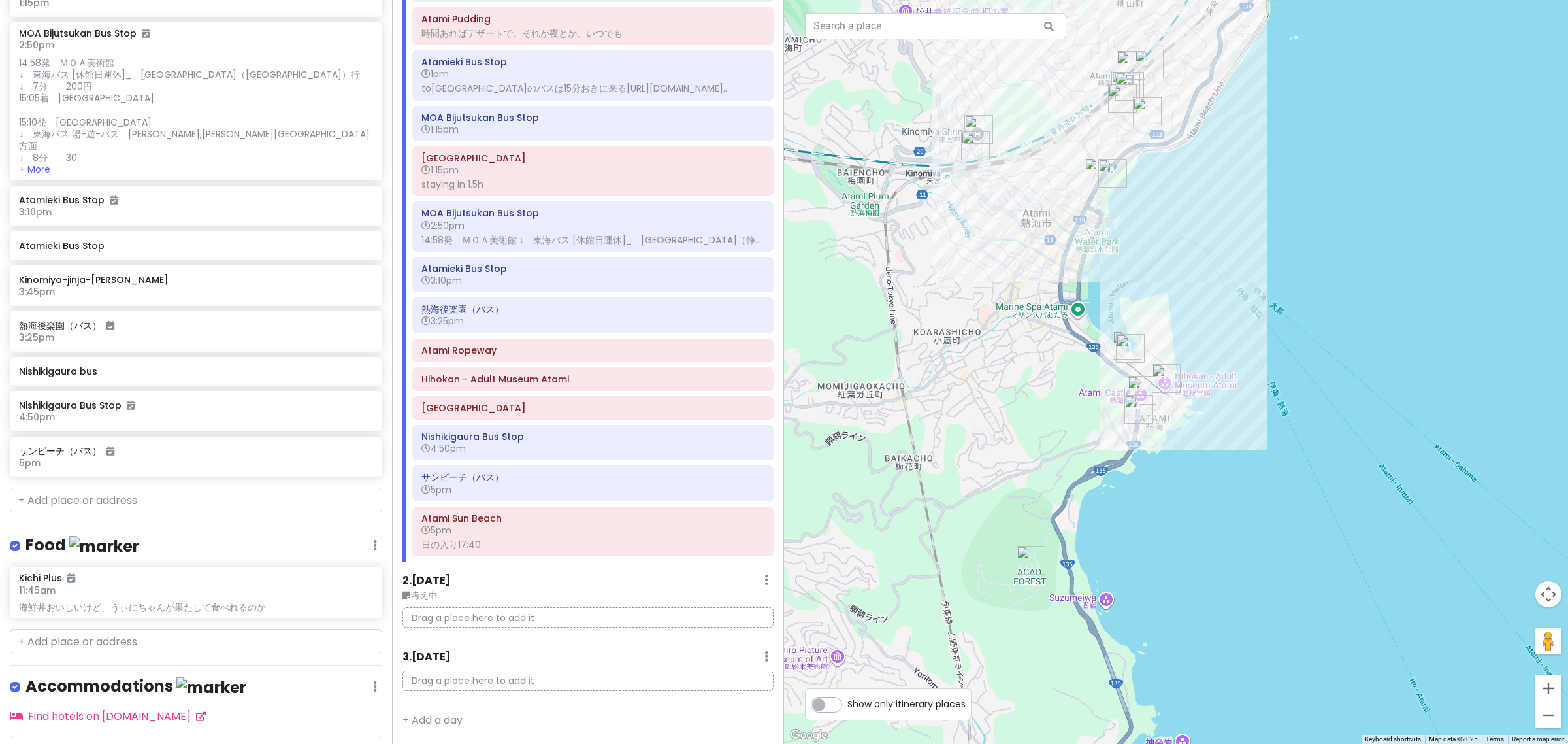
drag, startPoint x: 985, startPoint y: 175, endPoint x: 1018, endPoint y: 201, distance: 42.0
click at [1011, 193] on div at bounding box center [1176, 372] width 784 height 744
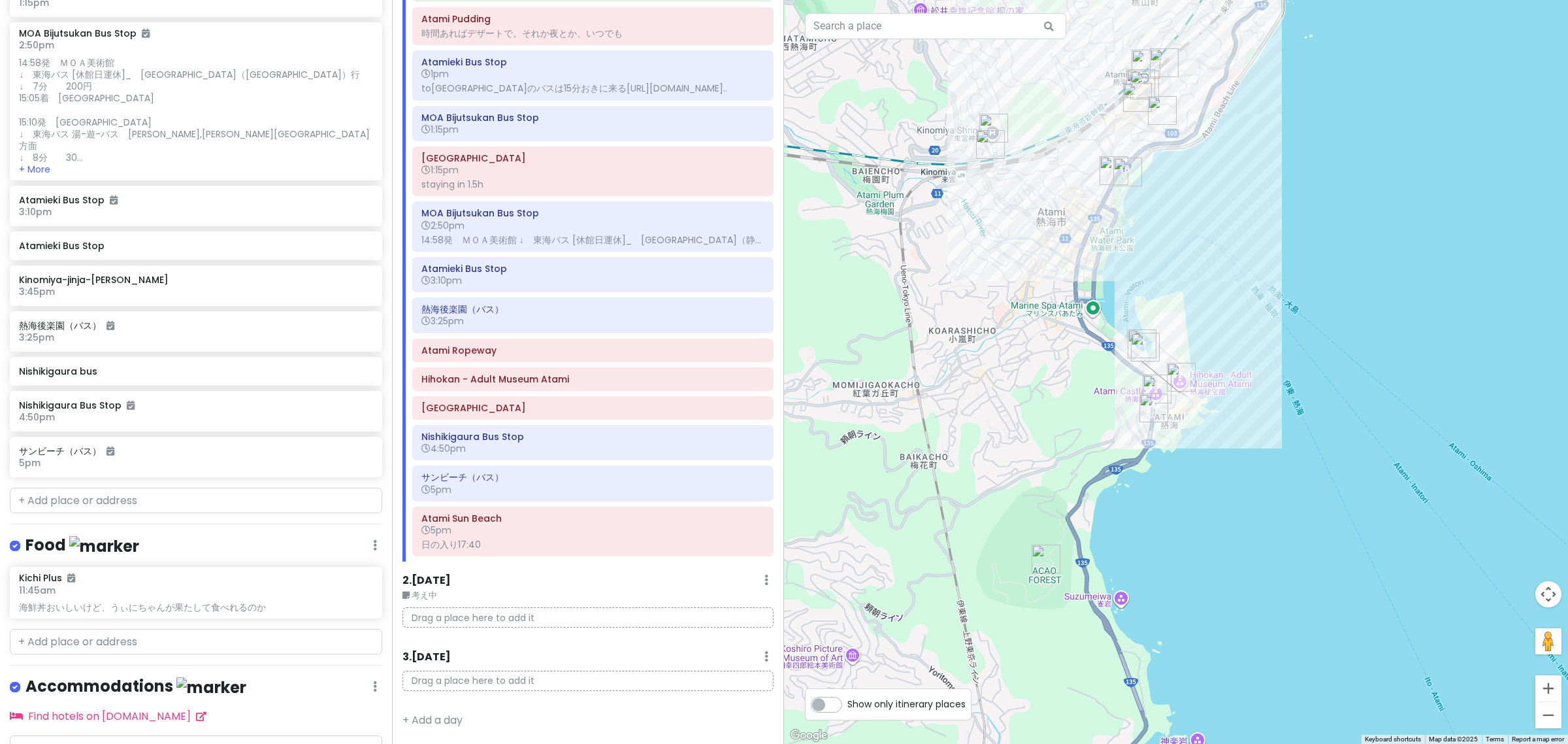
click at [1043, 563] on img "ACAO FOREST" at bounding box center [1046, 559] width 29 height 29
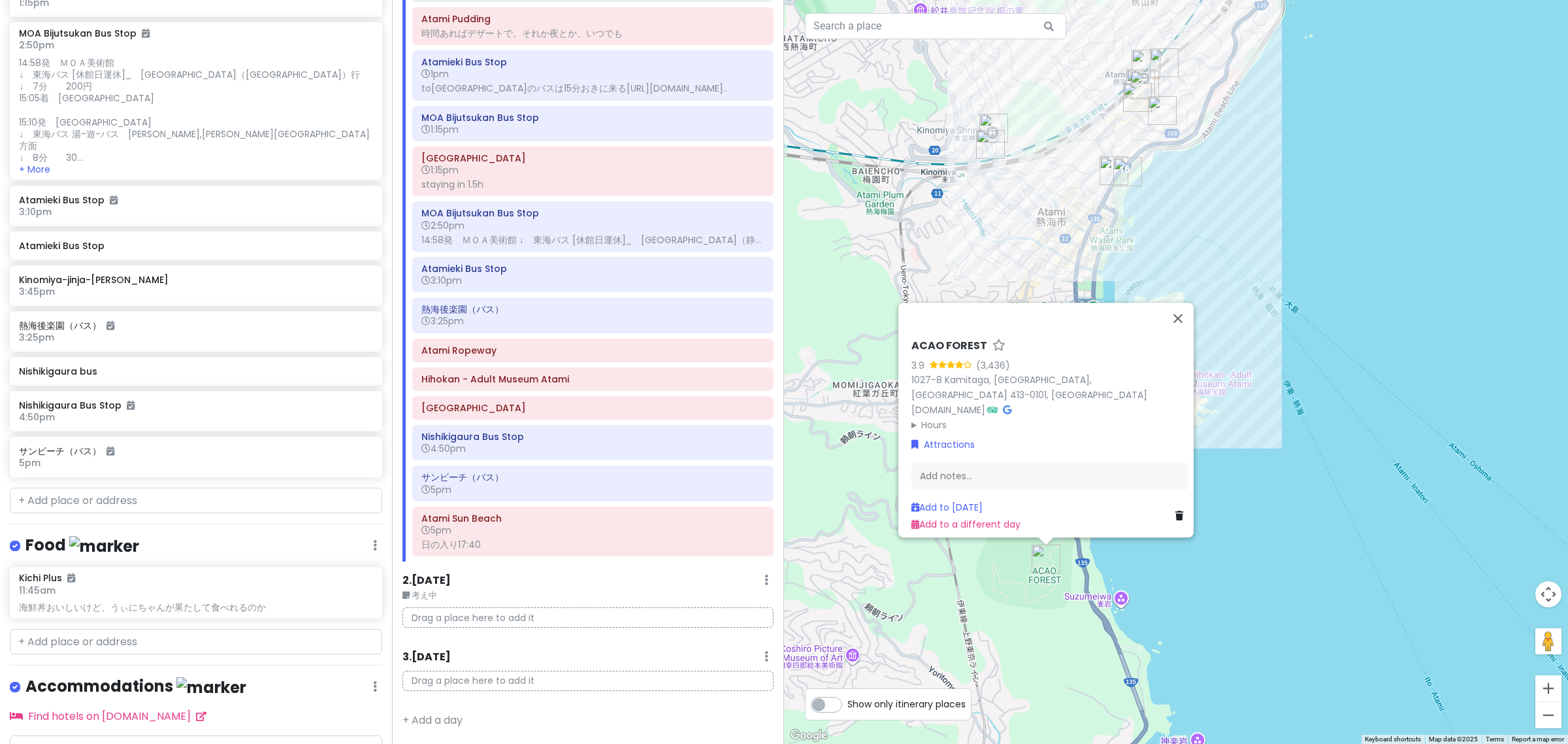
click at [1175, 514] on link at bounding box center [1181, 515] width 13 height 14
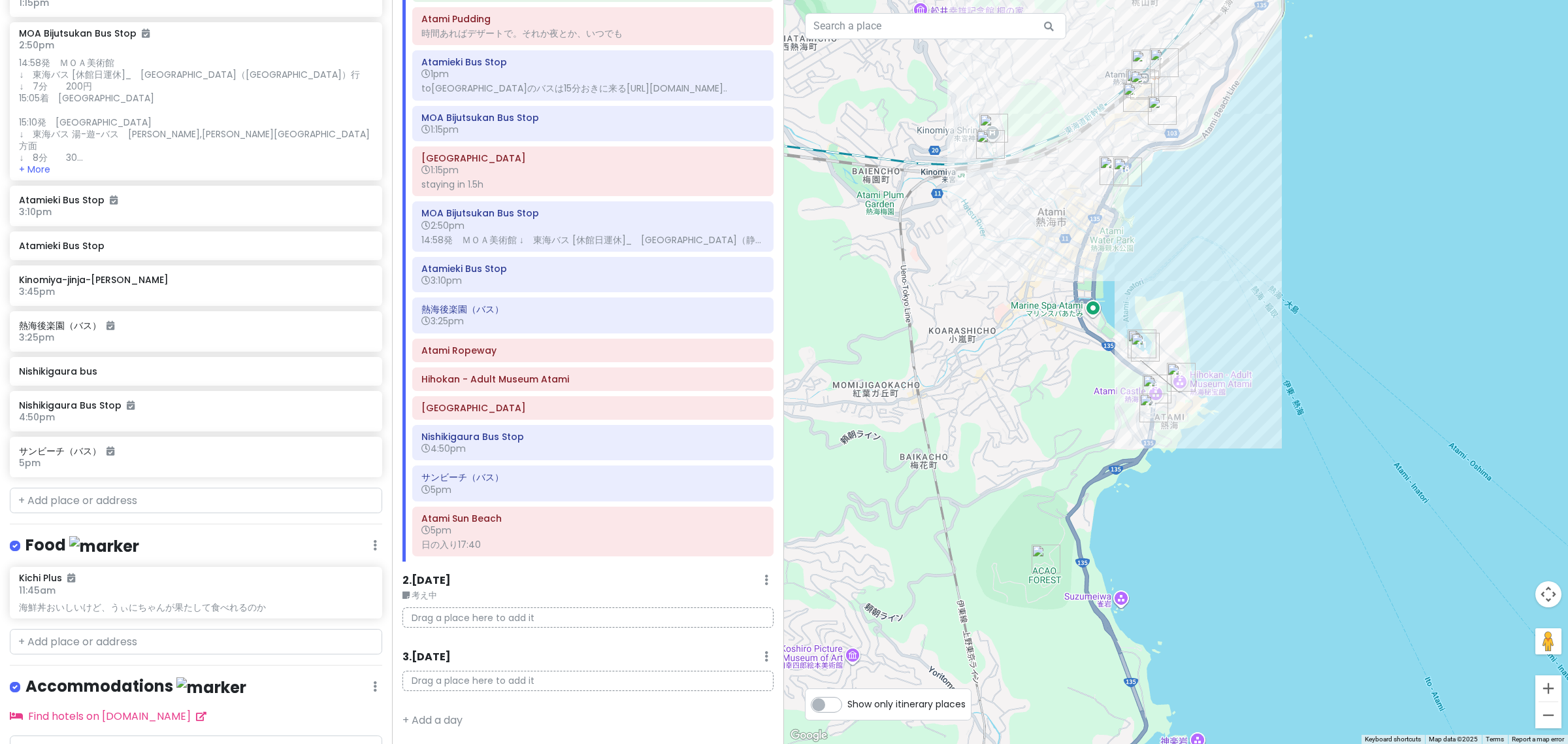
scroll to position [1158, 0]
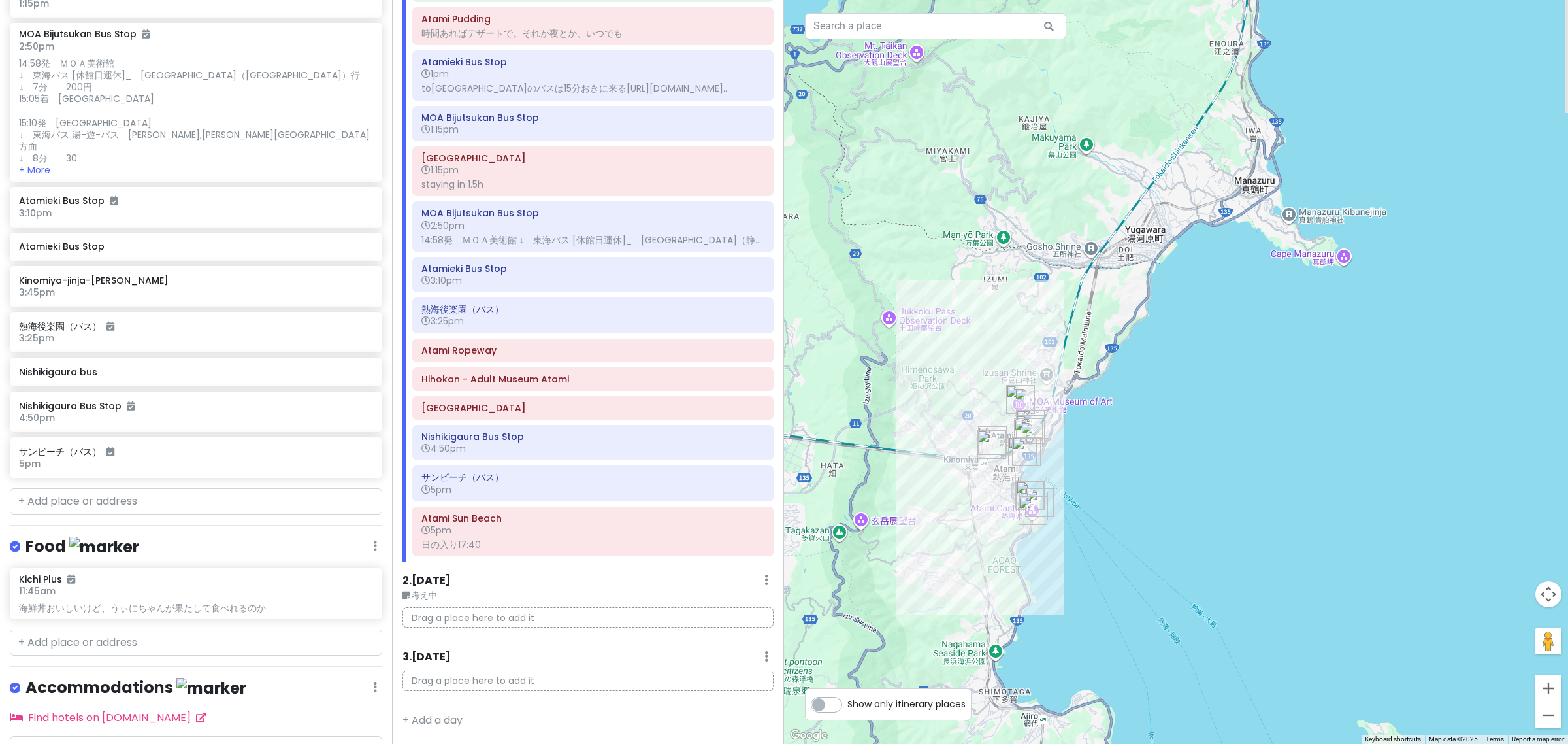
drag, startPoint x: 963, startPoint y: 332, endPoint x: 961, endPoint y: 501, distance: 169.0
click at [961, 501] on div at bounding box center [1176, 372] width 784 height 744
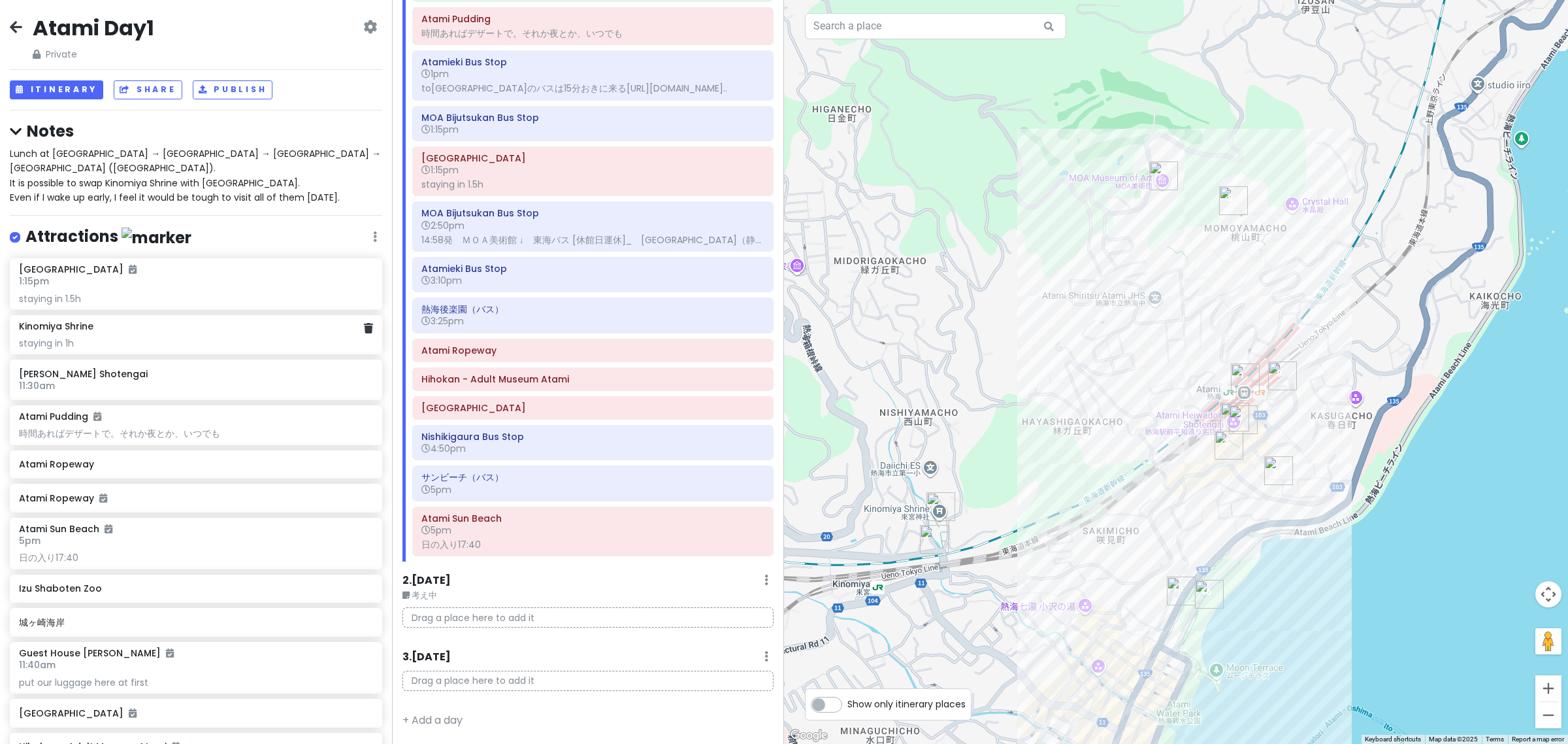
scroll to position [81, 0]
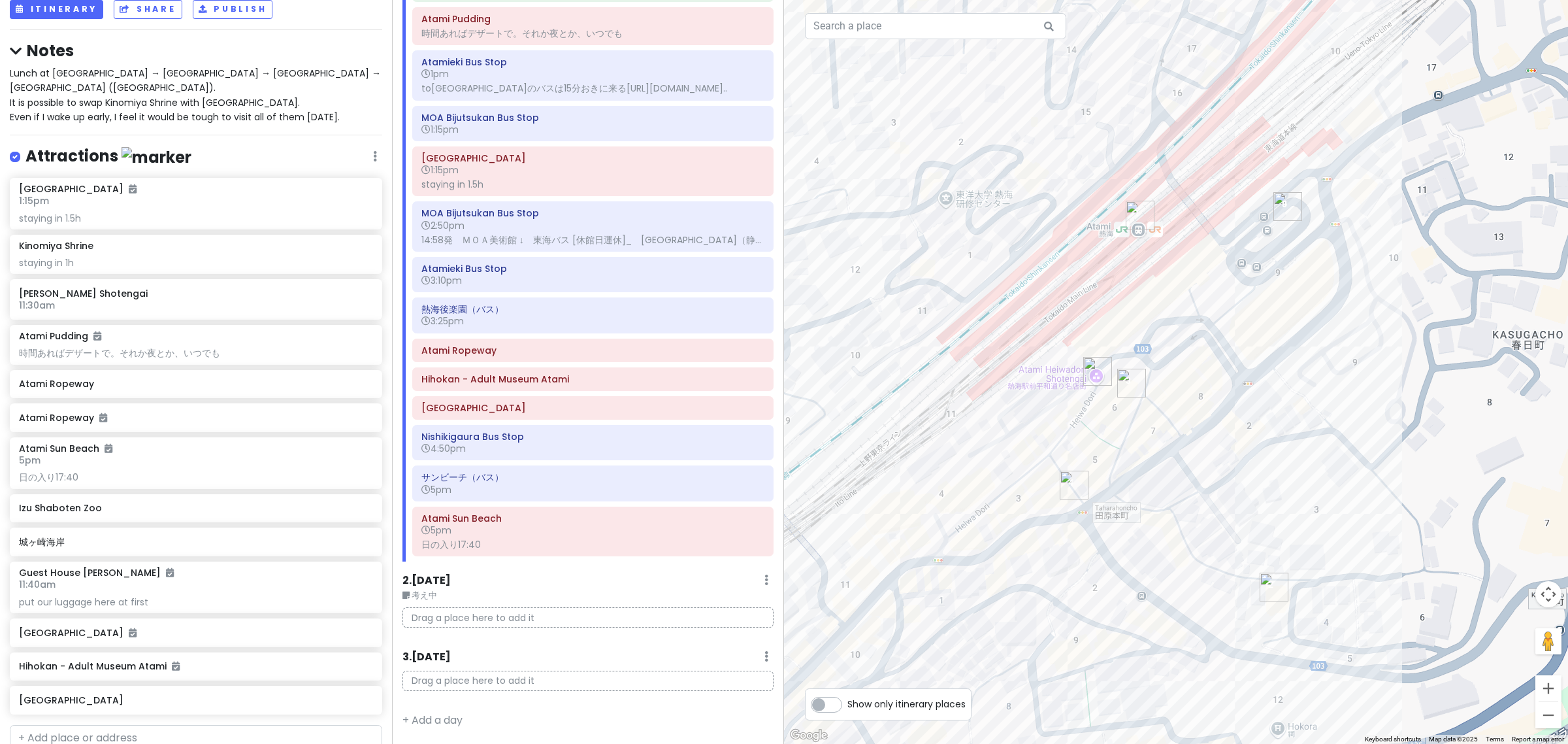
click at [1086, 366] on img "Atami Heiwadori Shotengai" at bounding box center [1097, 372] width 29 height 29
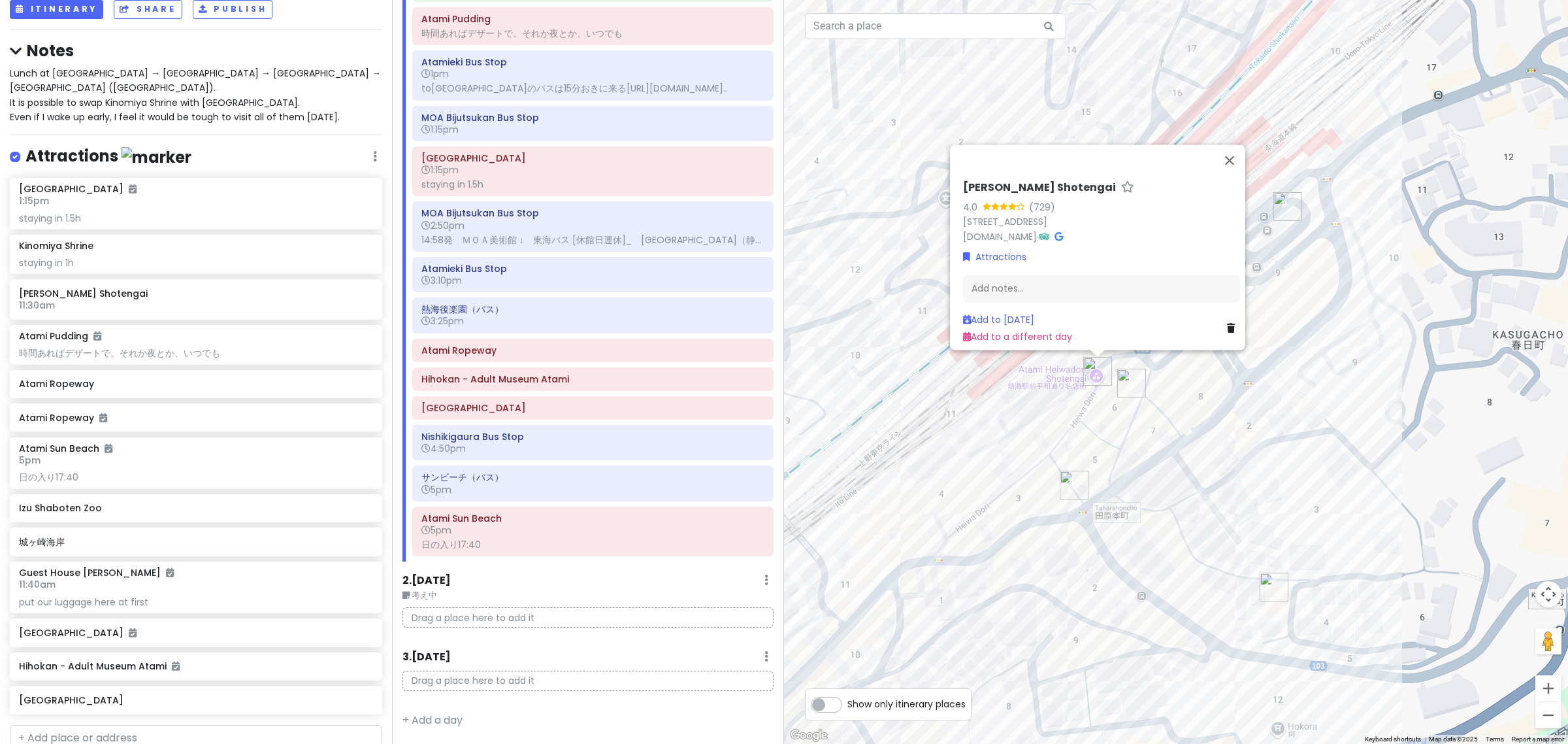
click at [1227, 323] on icon at bounding box center [1230, 327] width 8 height 9
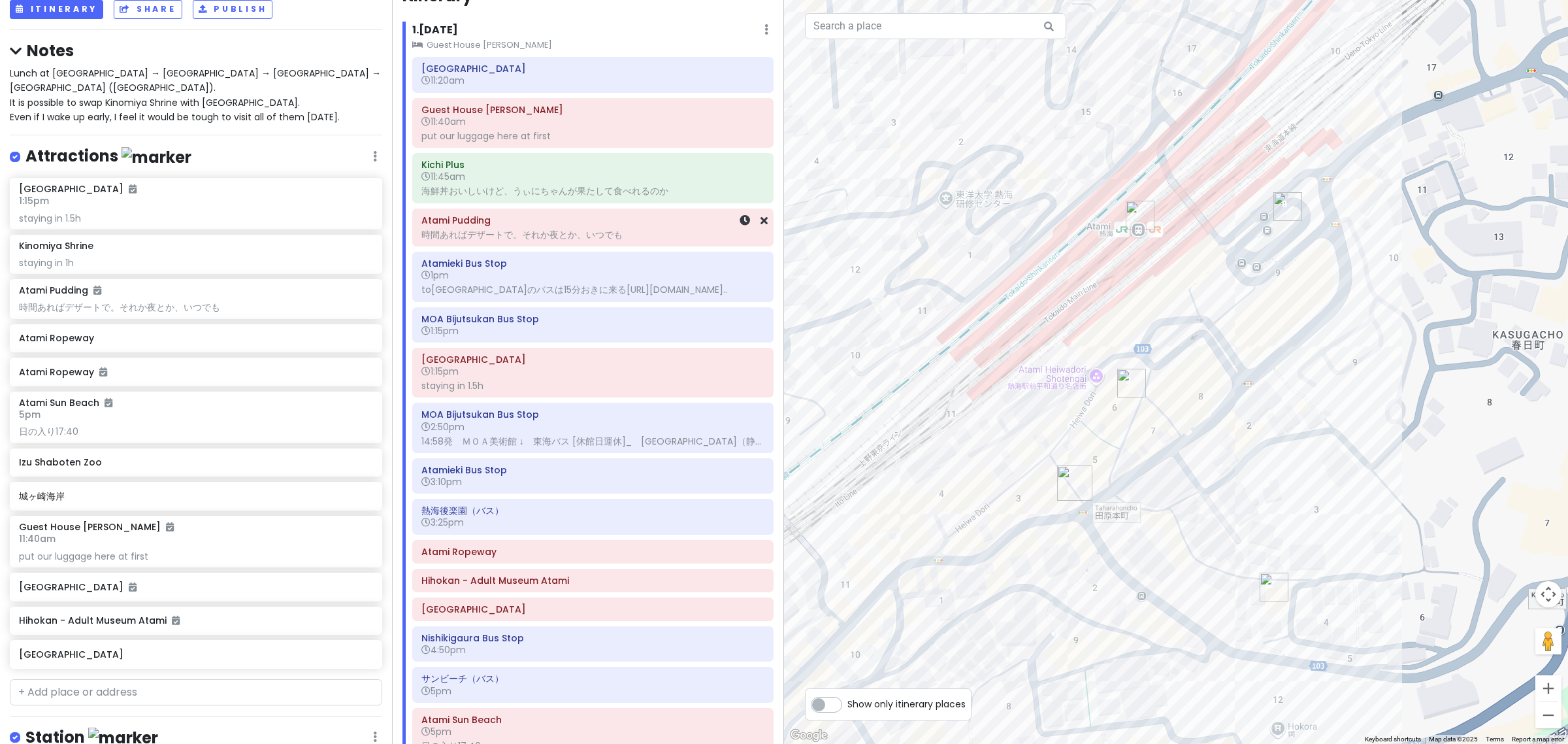
scroll to position [0, 0]
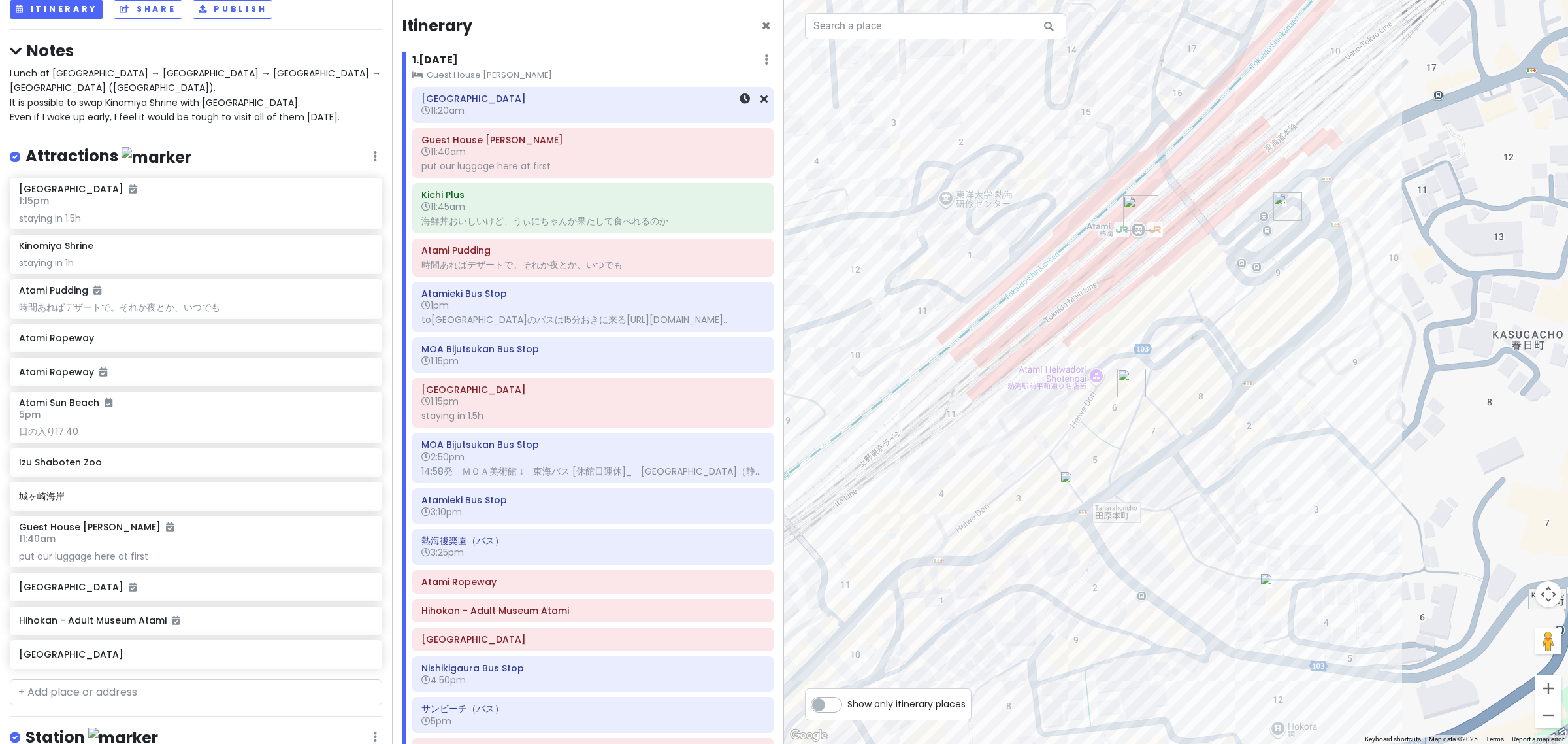
click at [485, 115] on h6 "11:20am" at bounding box center [593, 110] width 343 height 12
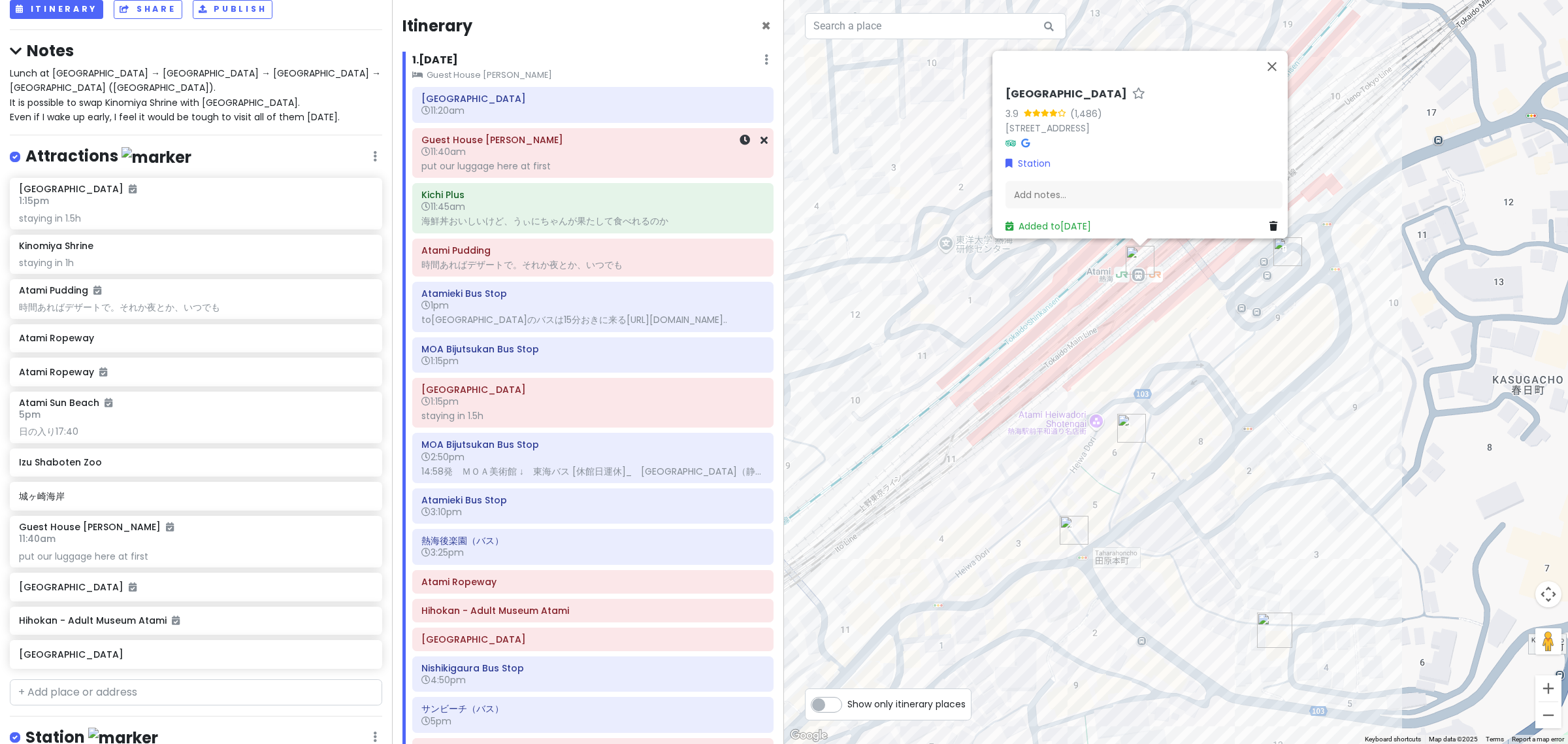
click at [545, 109] on h6 "11:20am" at bounding box center [593, 110] width 343 height 12
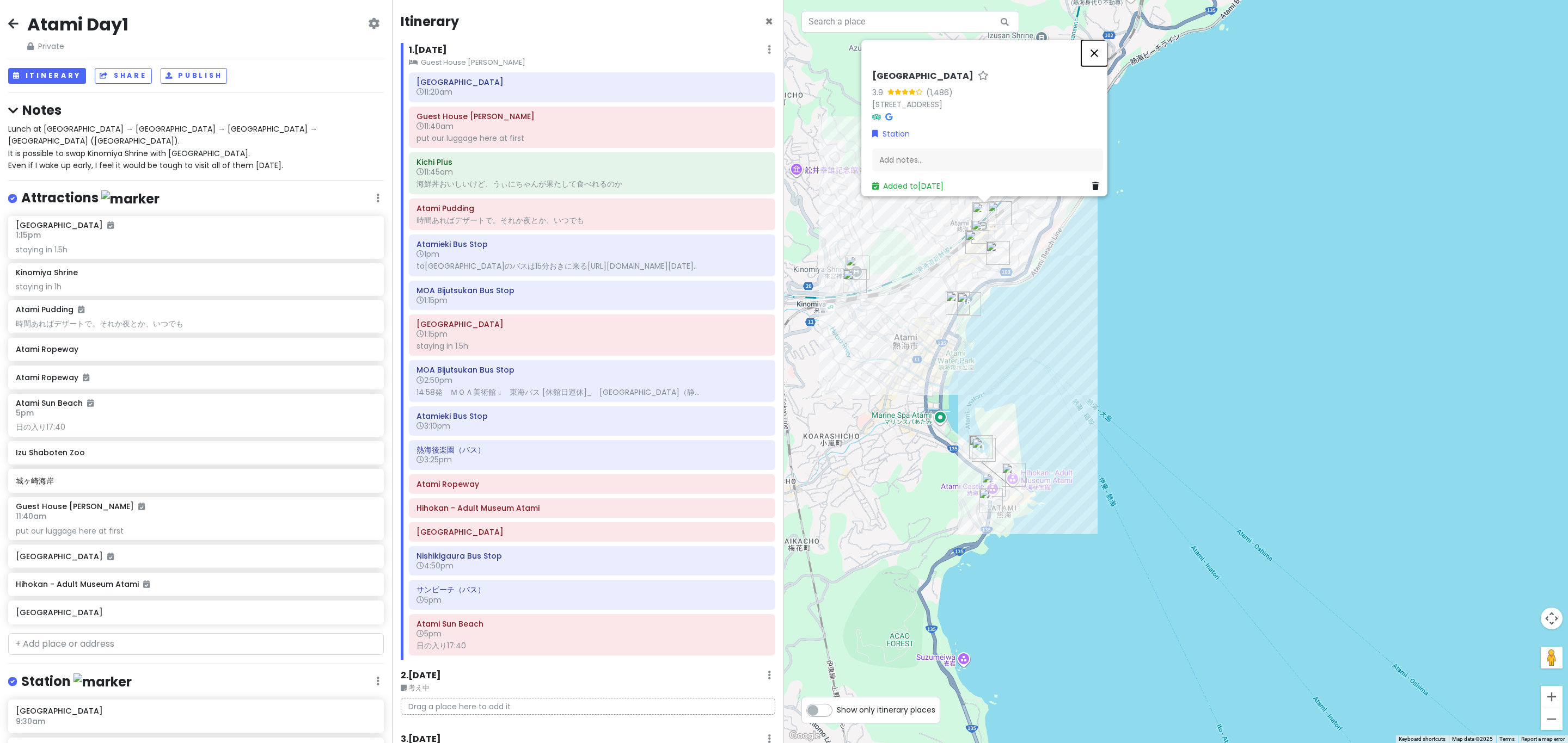
click at [1101, 51] on button "Close" at bounding box center [1094, 53] width 26 height 26
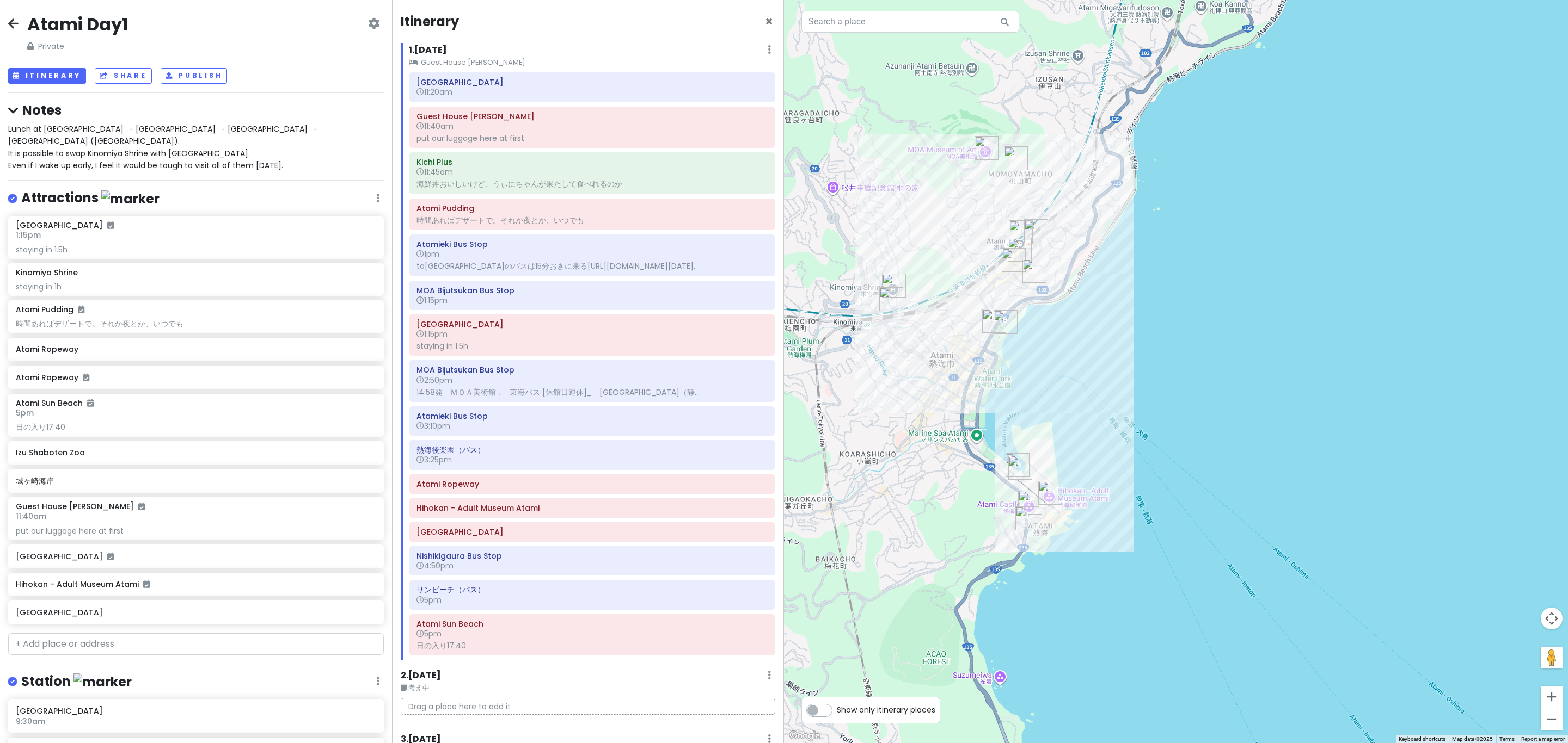
click at [1038, 273] on img "Guest House Megumi" at bounding box center [1034, 271] width 24 height 24
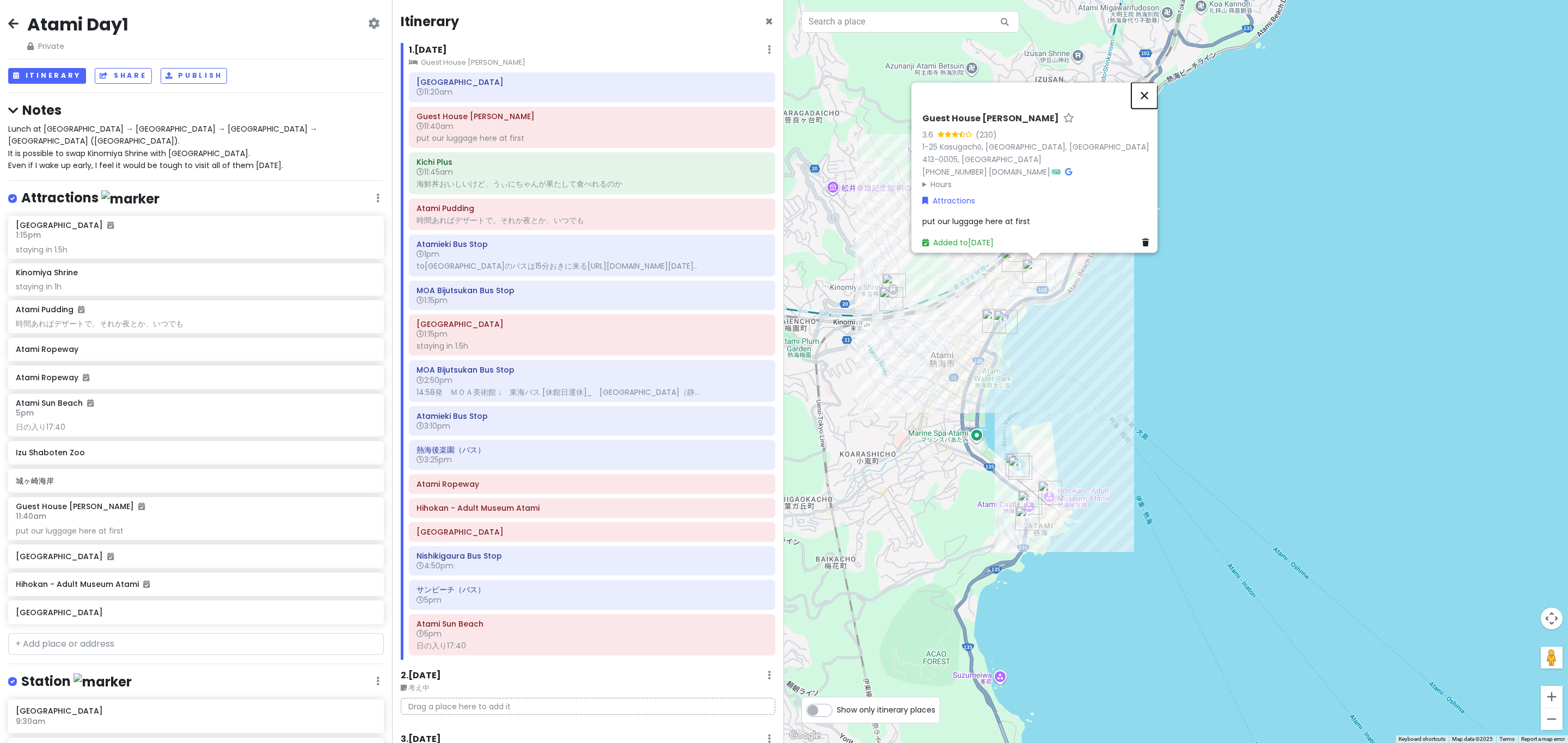
click at [1150, 100] on button "Close" at bounding box center [1144, 95] width 26 height 26
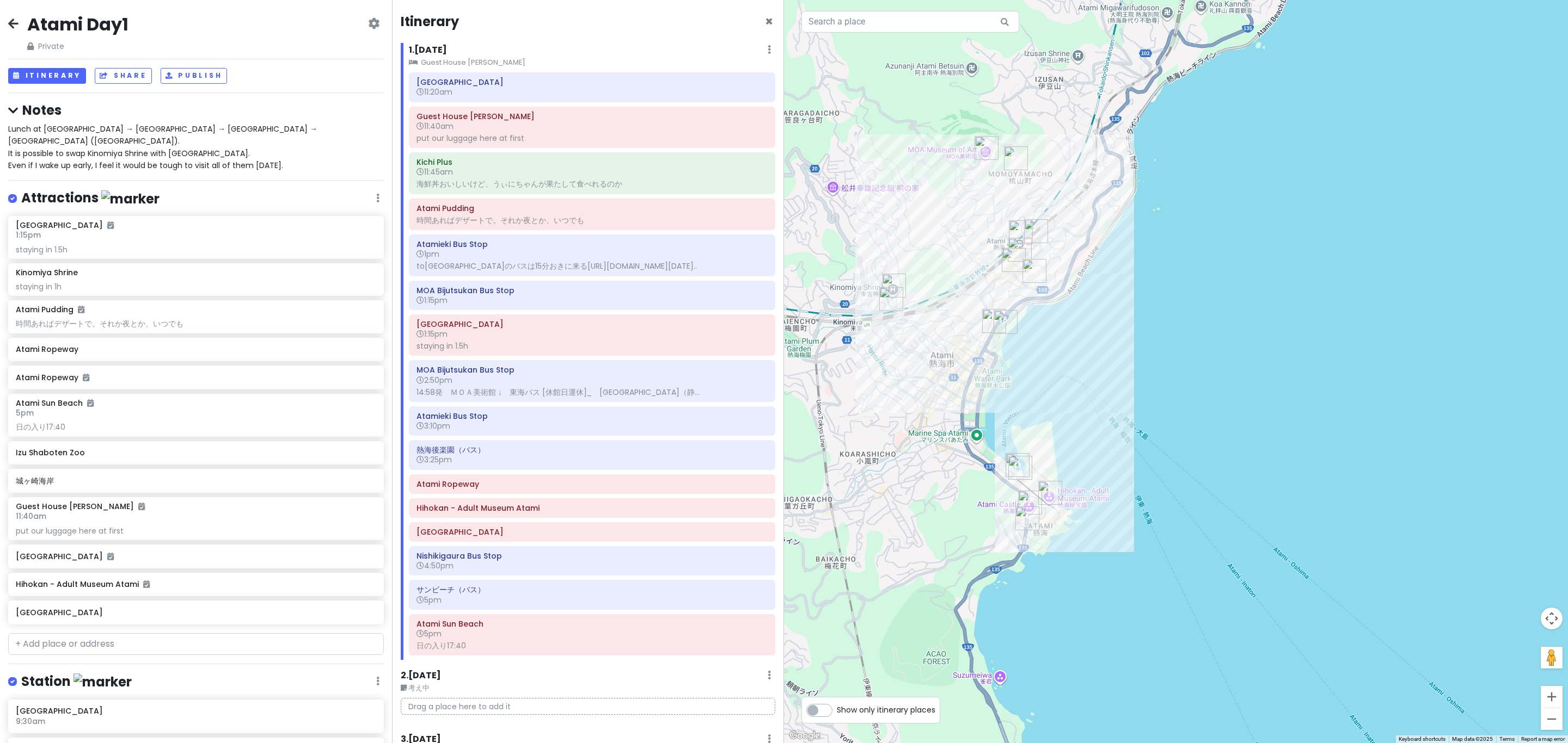
click at [1016, 225] on img "Atami Station" at bounding box center [1021, 232] width 24 height 24
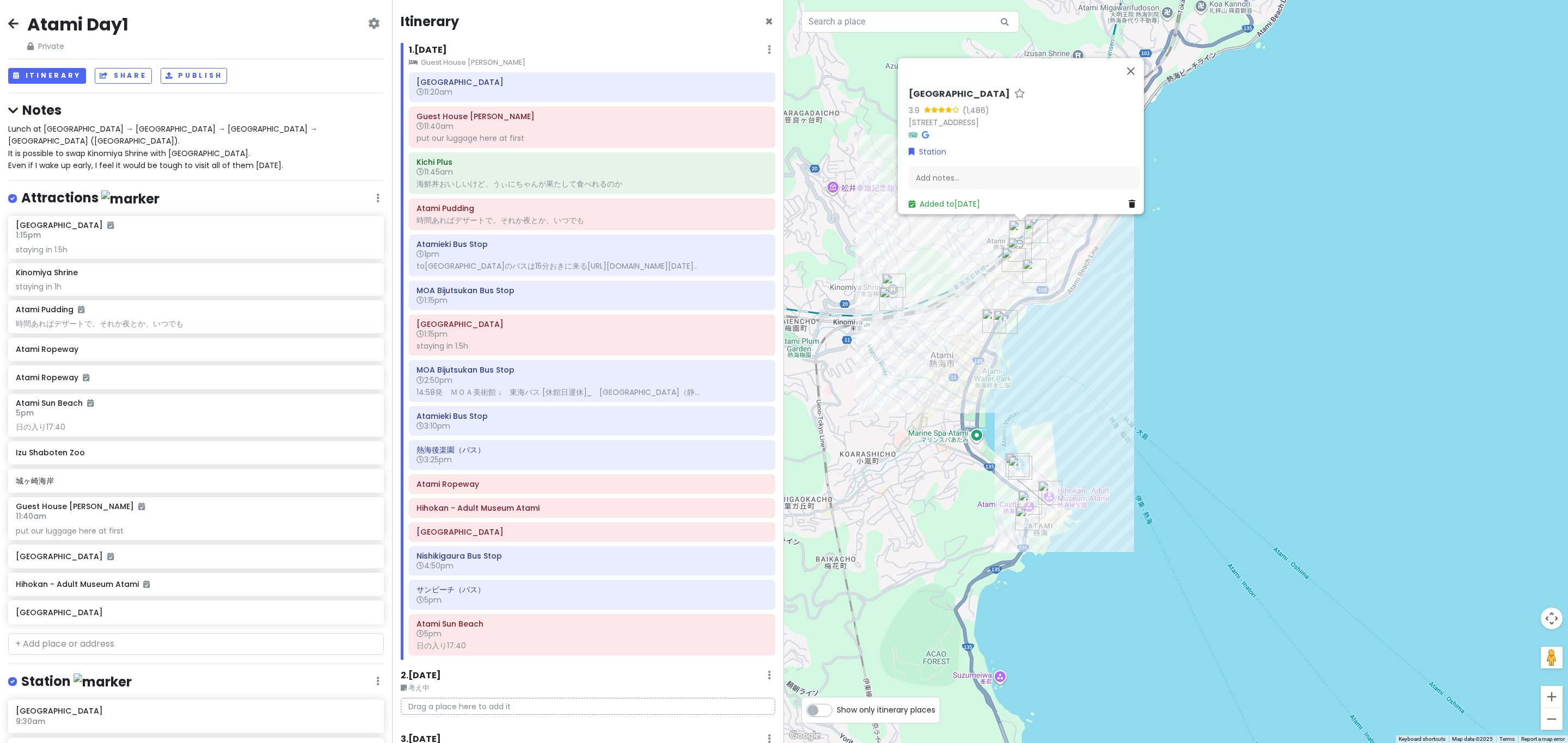
click at [1107, 251] on div "Atami Station 3.9 (1,486) 11-11 Tawarahonchō, Atami, Shizuoka 413-0011, Japan S…" at bounding box center [1175, 372] width 784 height 743
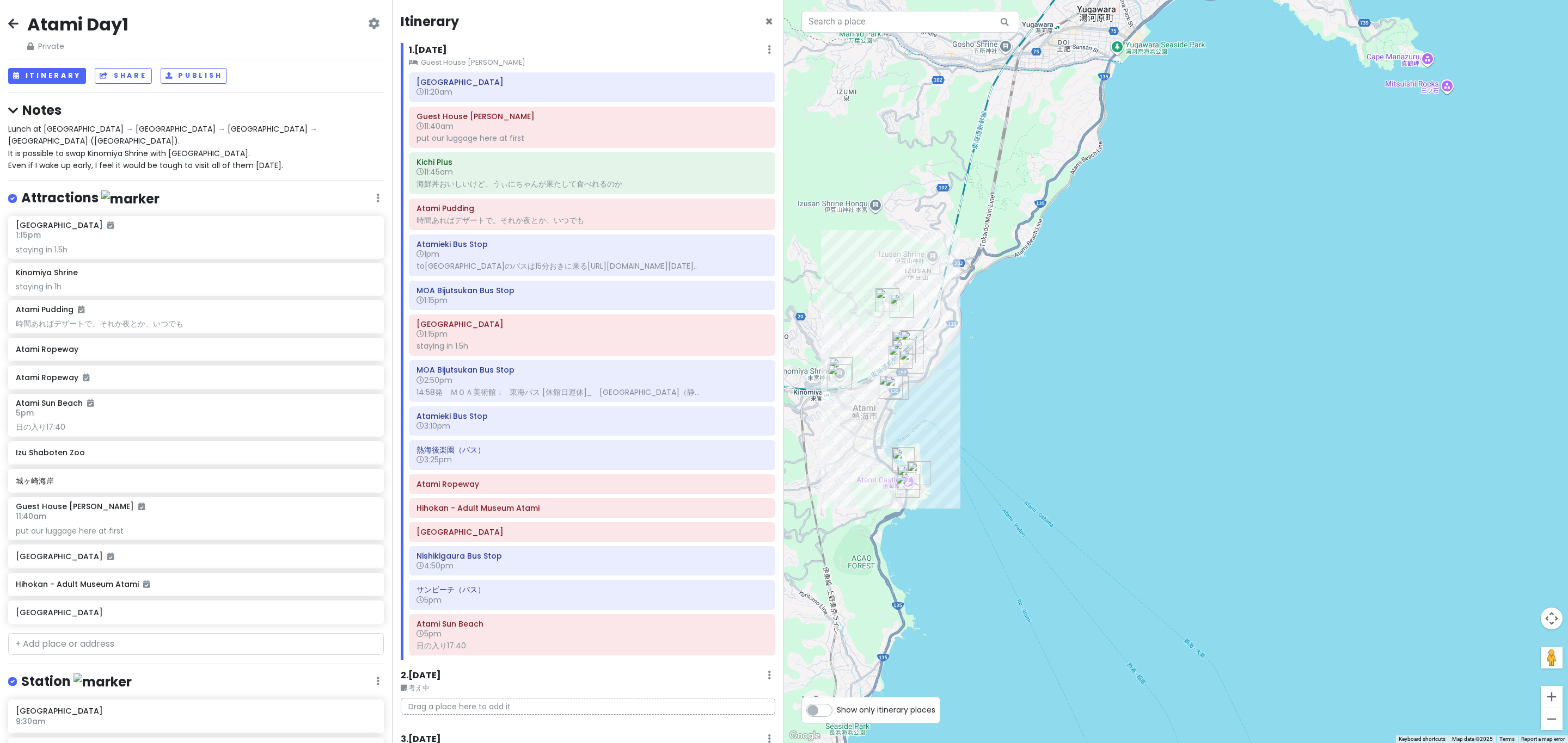
click at [127, 141] on div "Lunch at Atami Shopping Street → MOA Museum → Atami Castle → Sunset Beach (skip…" at bounding box center [196, 147] width 376 height 49
type textarea "x"
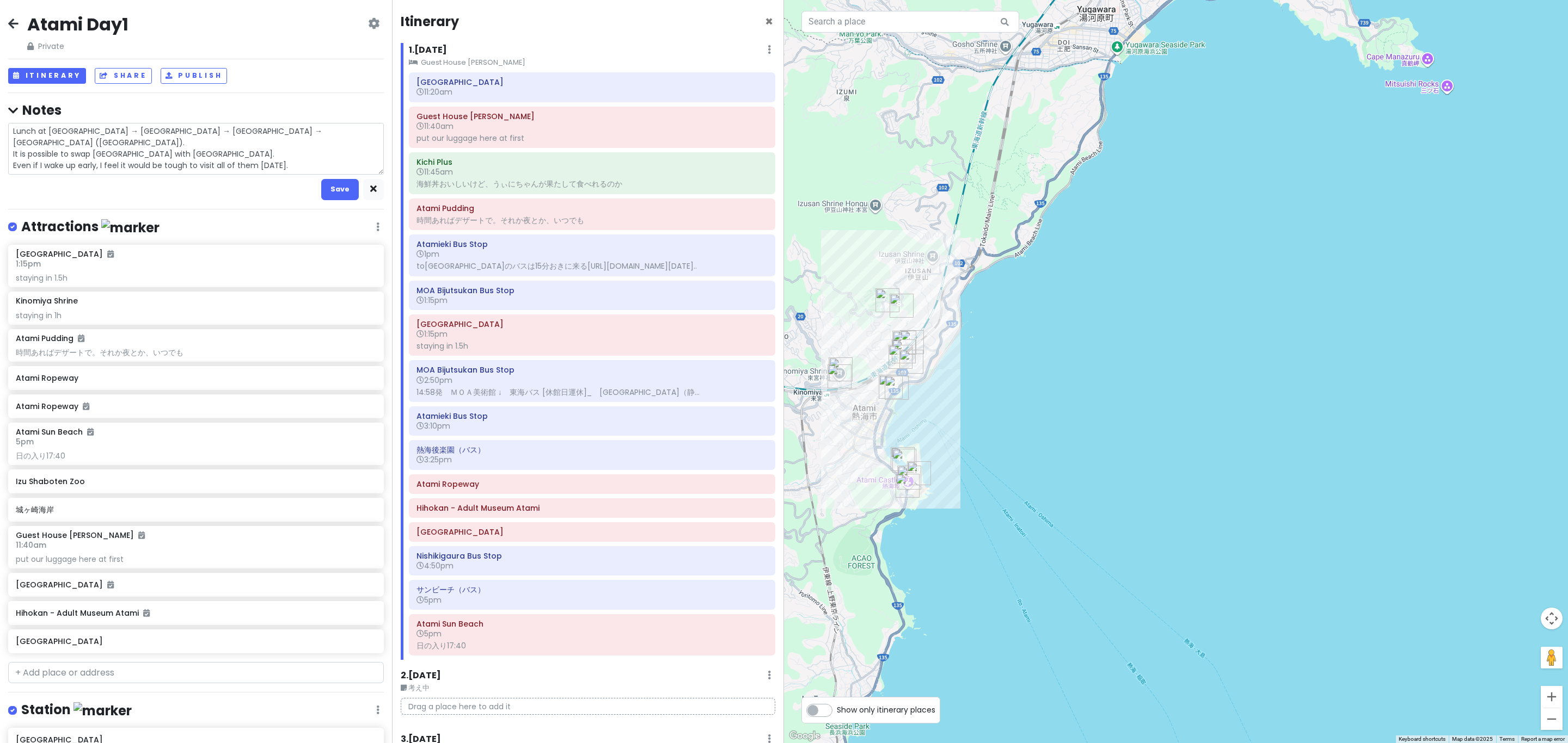
click at [198, 143] on textarea "Lunch at Atami Shopping Street → MOA Museum → Atami Castle → Sunset Beach (skip…" at bounding box center [196, 148] width 376 height 52
click at [247, 150] on textarea "Lunch at Atami Shopping Street → MOA Museum → Atami Castle → Sunset Beach (skip…" at bounding box center [196, 148] width 376 height 52
click at [331, 191] on button "Save" at bounding box center [340, 189] width 37 height 21
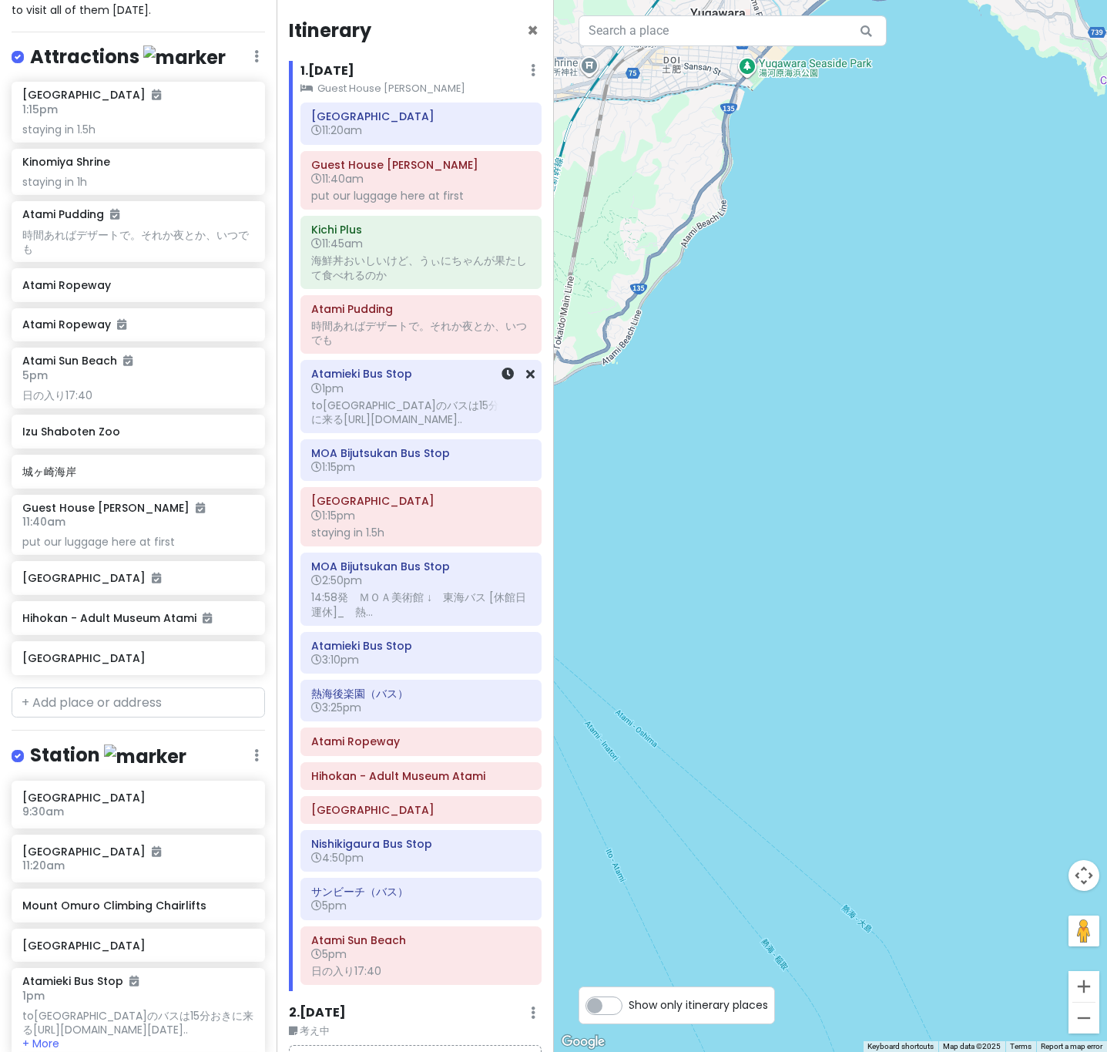
scroll to position [167, 0]
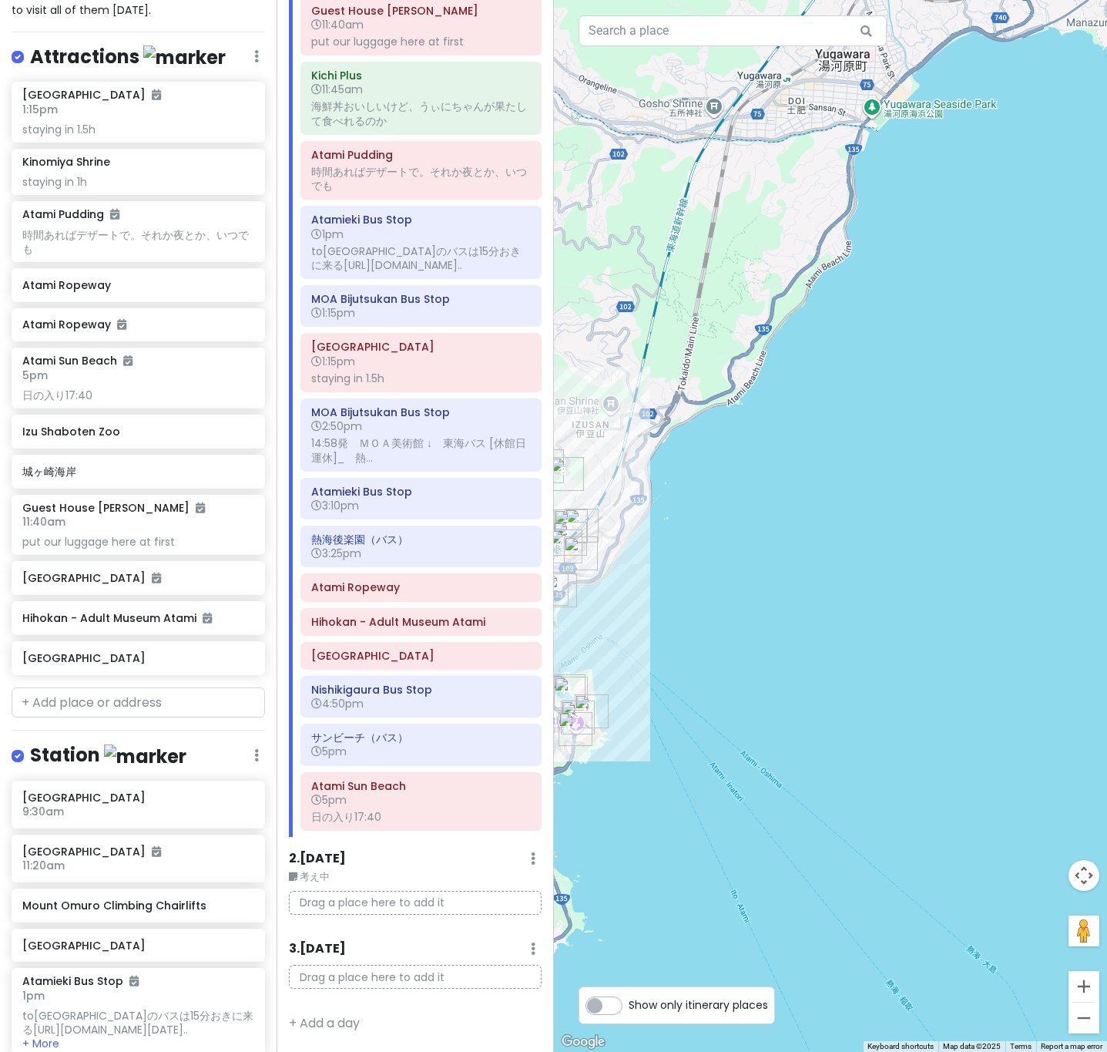
drag, startPoint x: 693, startPoint y: 217, endPoint x: 763, endPoint y: 261, distance: 82.1
click at [819, 261] on div at bounding box center [831, 526] width 554 height 1052
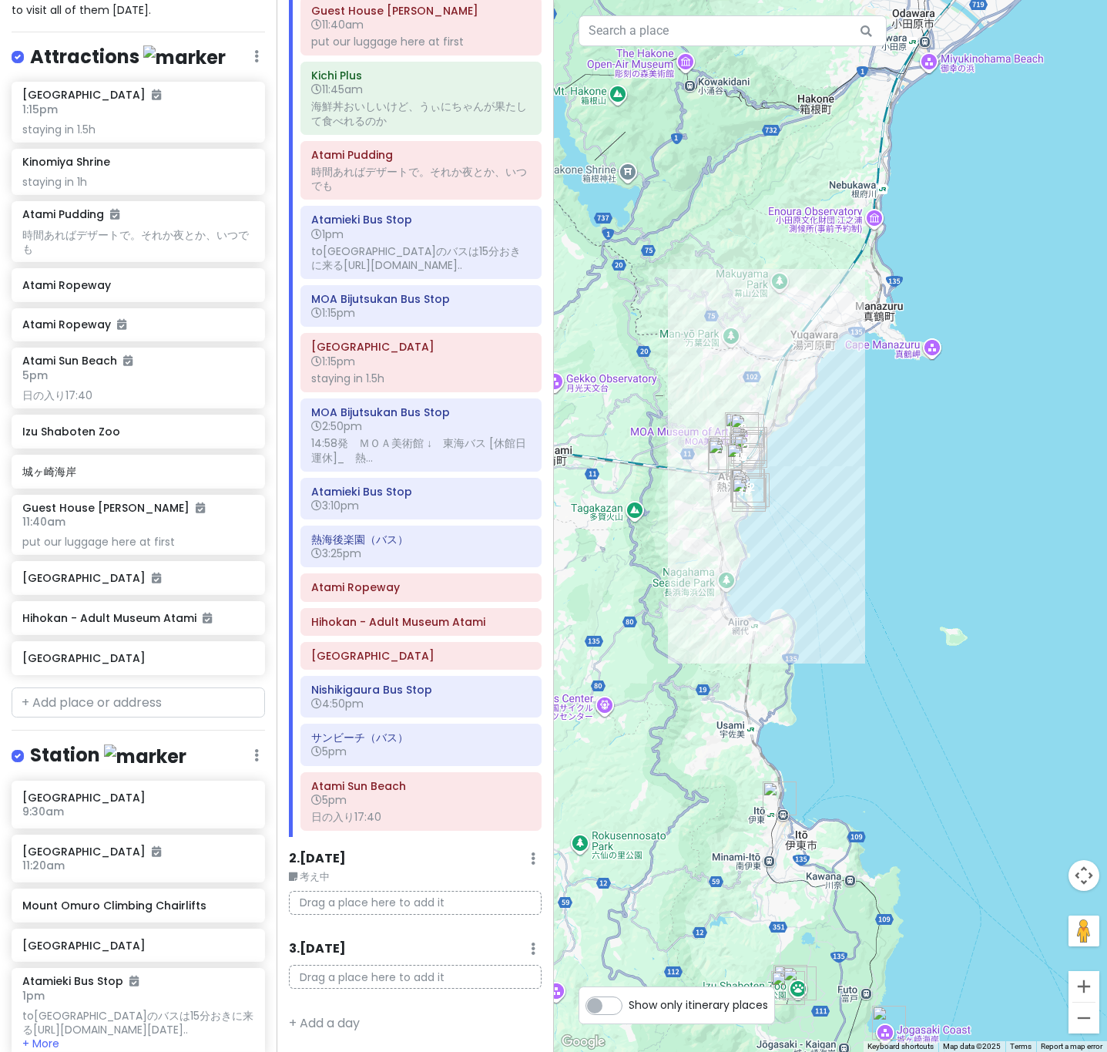
drag, startPoint x: 770, startPoint y: 458, endPoint x: 740, endPoint y: 634, distance: 178.2
click at [736, 595] on div at bounding box center [831, 526] width 554 height 1052
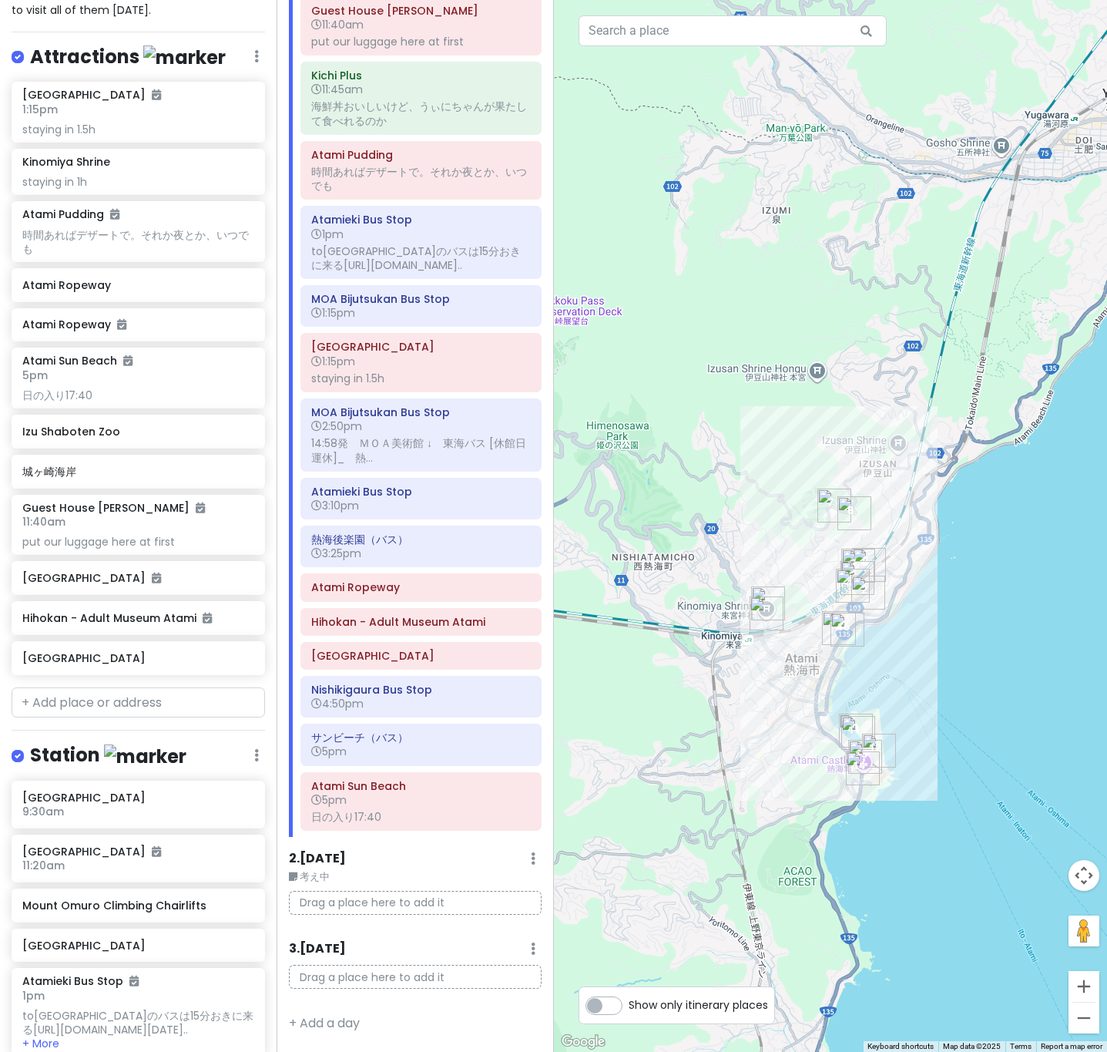
scroll to position [0, 0]
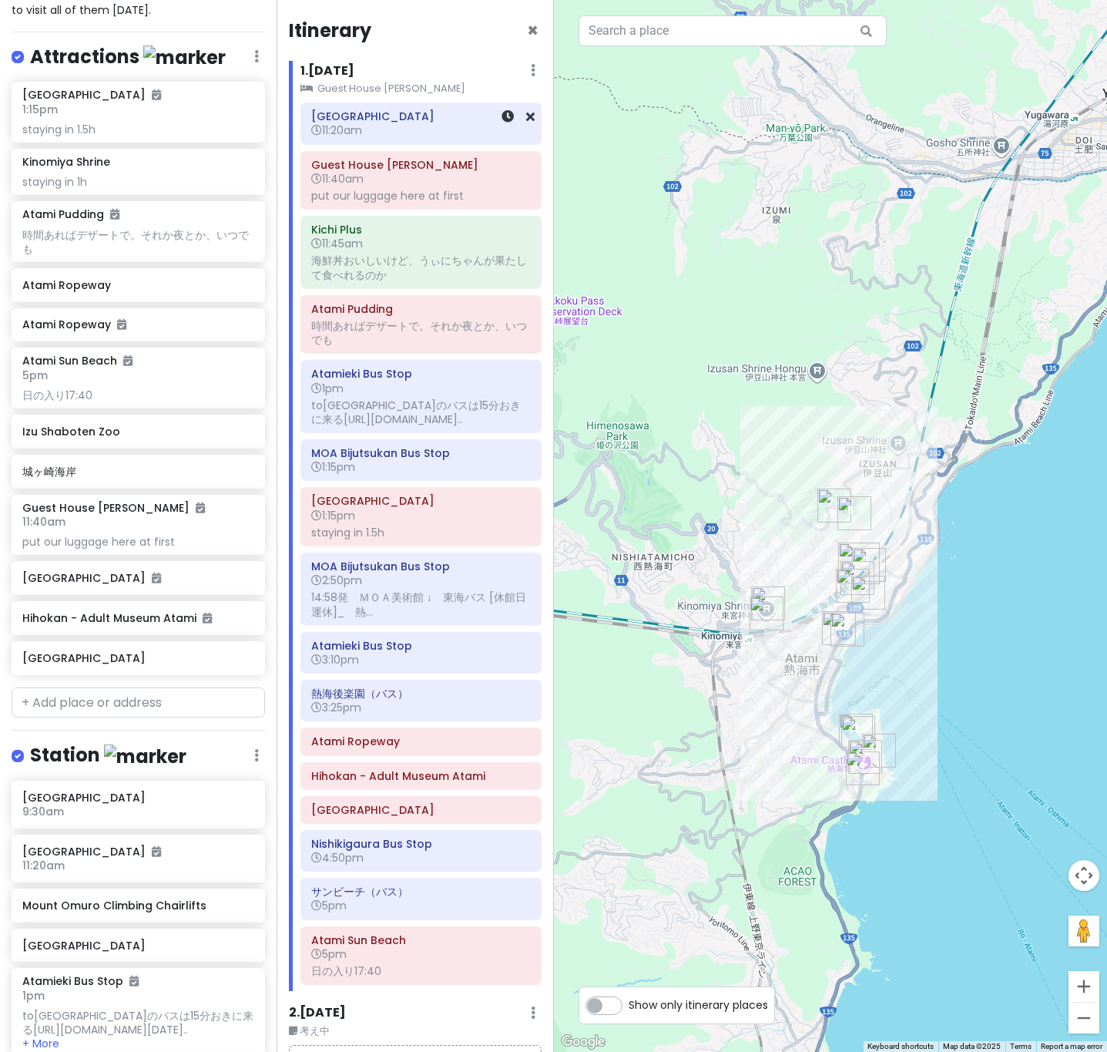
click at [342, 123] on span "11:20am" at bounding box center [336, 130] width 51 height 15
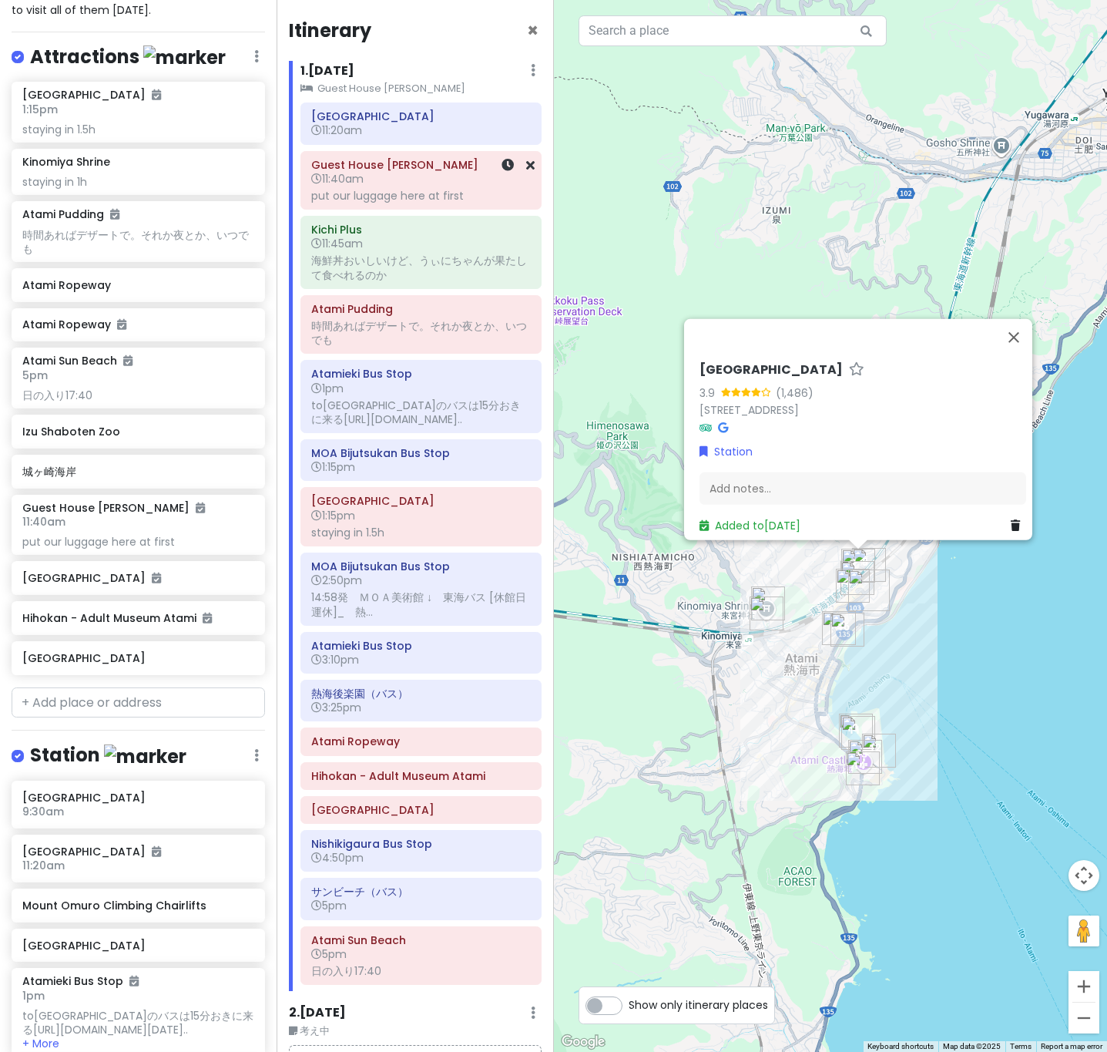
click at [354, 193] on div "put our luggage here at first" at bounding box center [421, 196] width 220 height 14
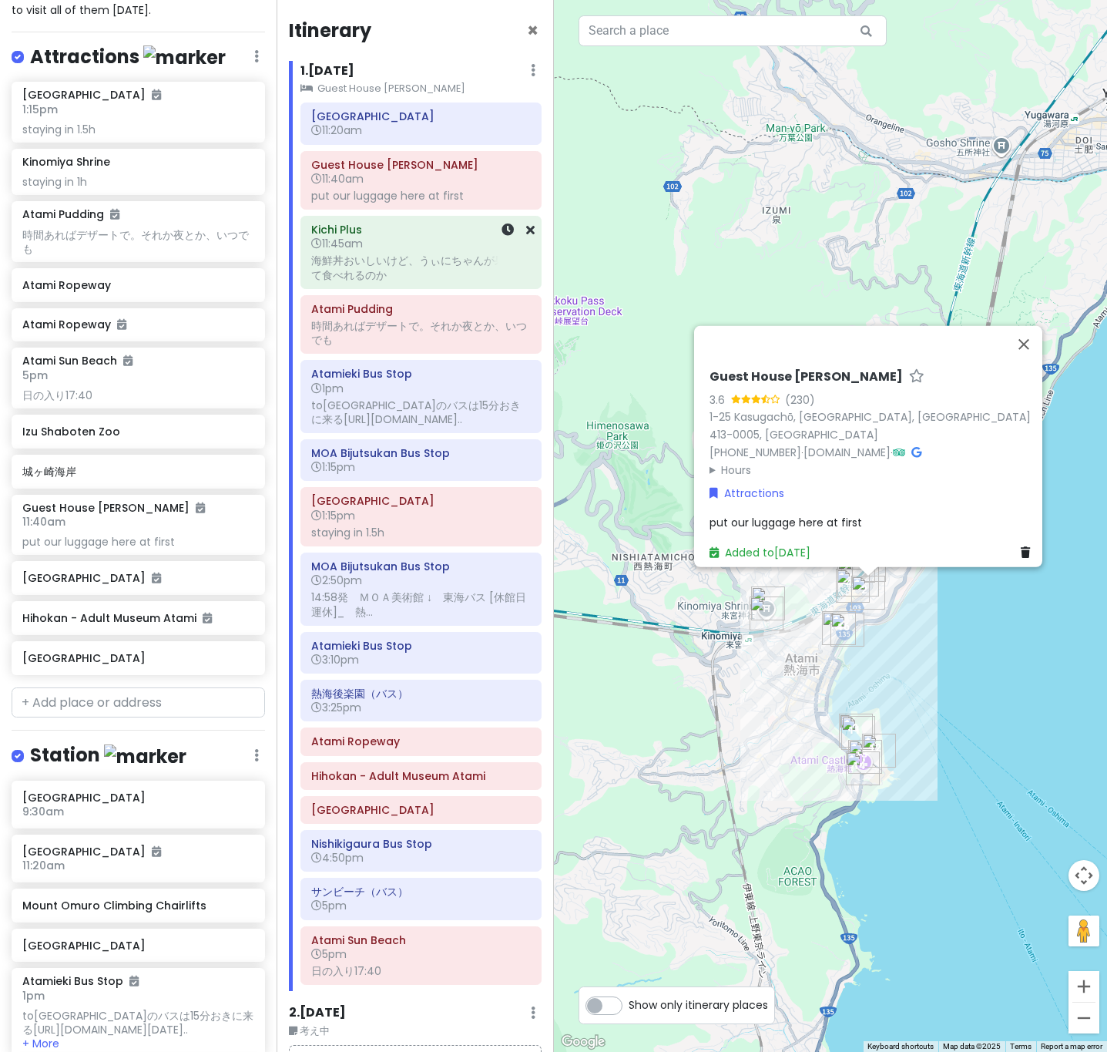
click at [380, 281] on div "海鮮丼おいしいけど、うぃにちゃんが果たして食べれるのか" at bounding box center [421, 267] width 220 height 28
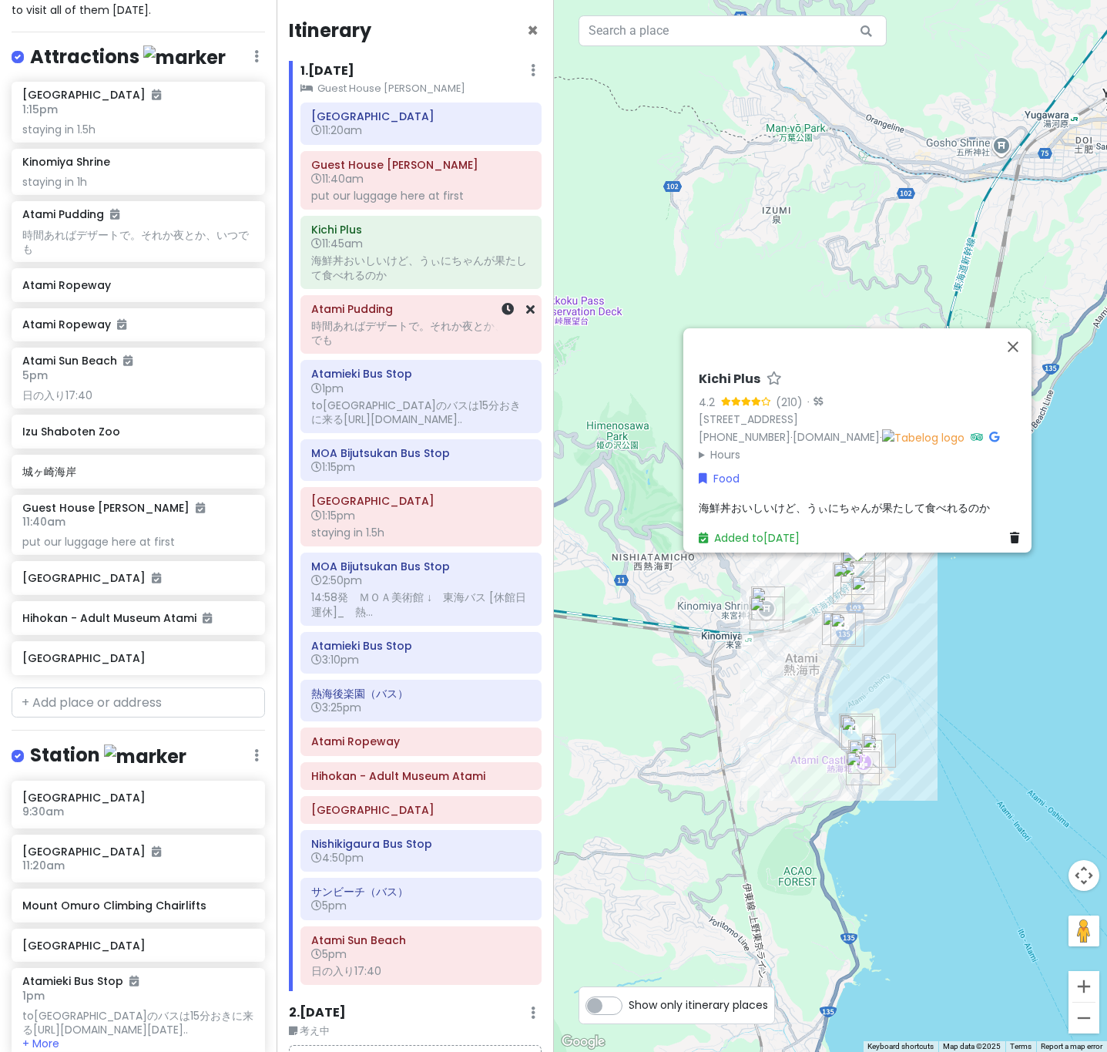
drag, startPoint x: 384, startPoint y: 324, endPoint x: 381, endPoint y: 361, distance: 37.1
click at [384, 324] on div "時間あればデザートで。それか夜とか、いつでも" at bounding box center [421, 333] width 220 height 28
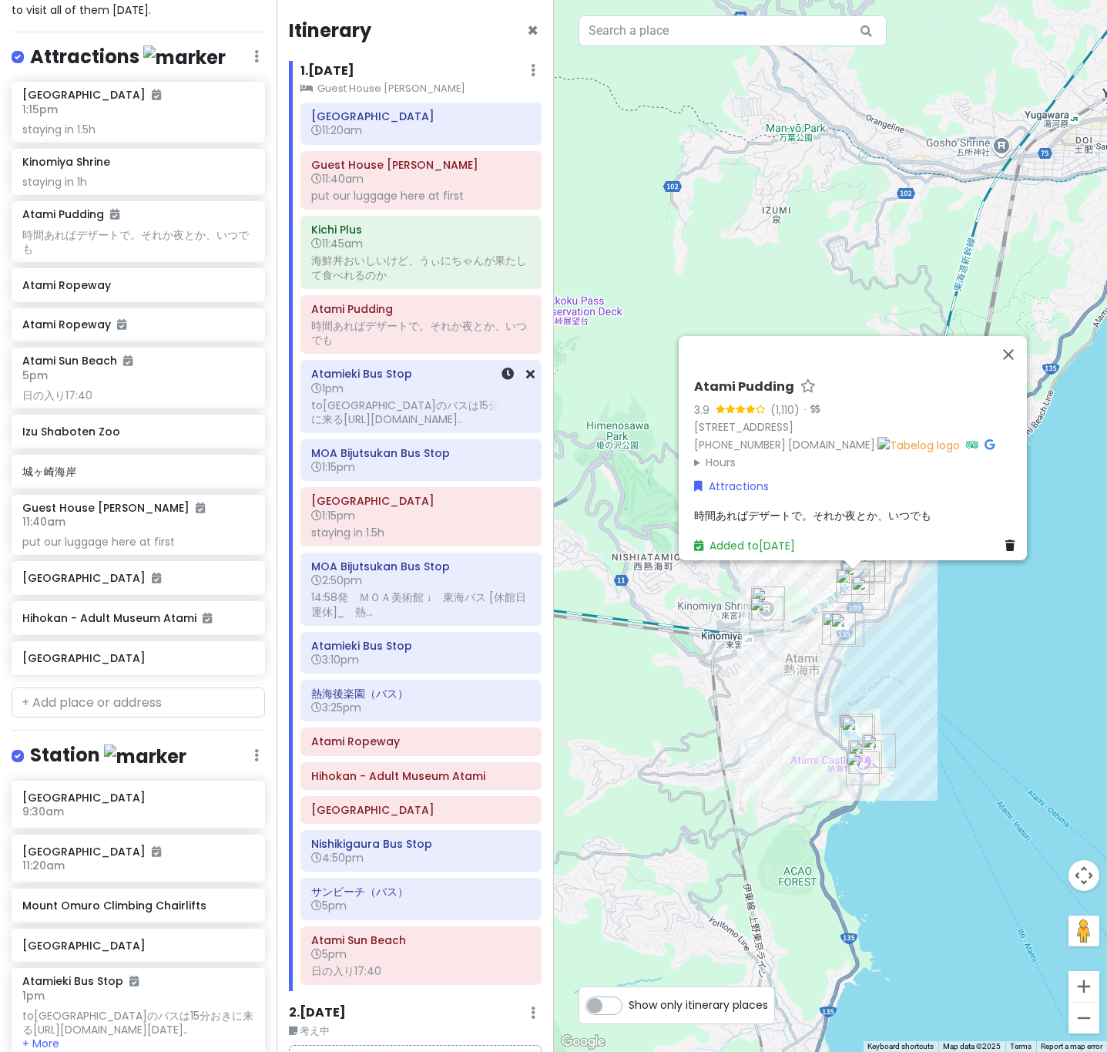
click at [366, 425] on div "toMOA美術館のバスは15分おきに来るhttps://www.navitime.co.jp/bus..." at bounding box center [421, 412] width 220 height 28
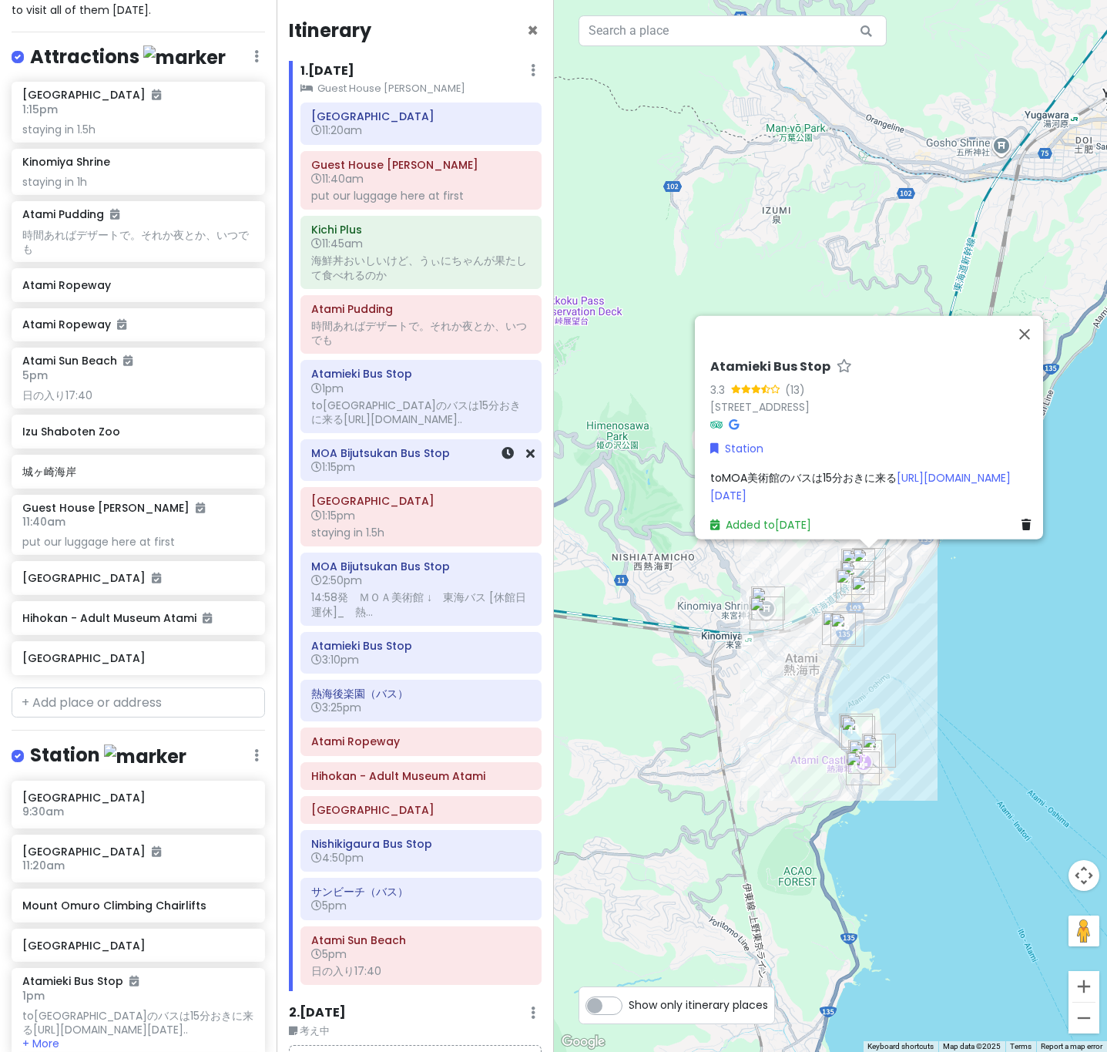
click at [370, 465] on h6 "1:15pm" at bounding box center [421, 467] width 220 height 14
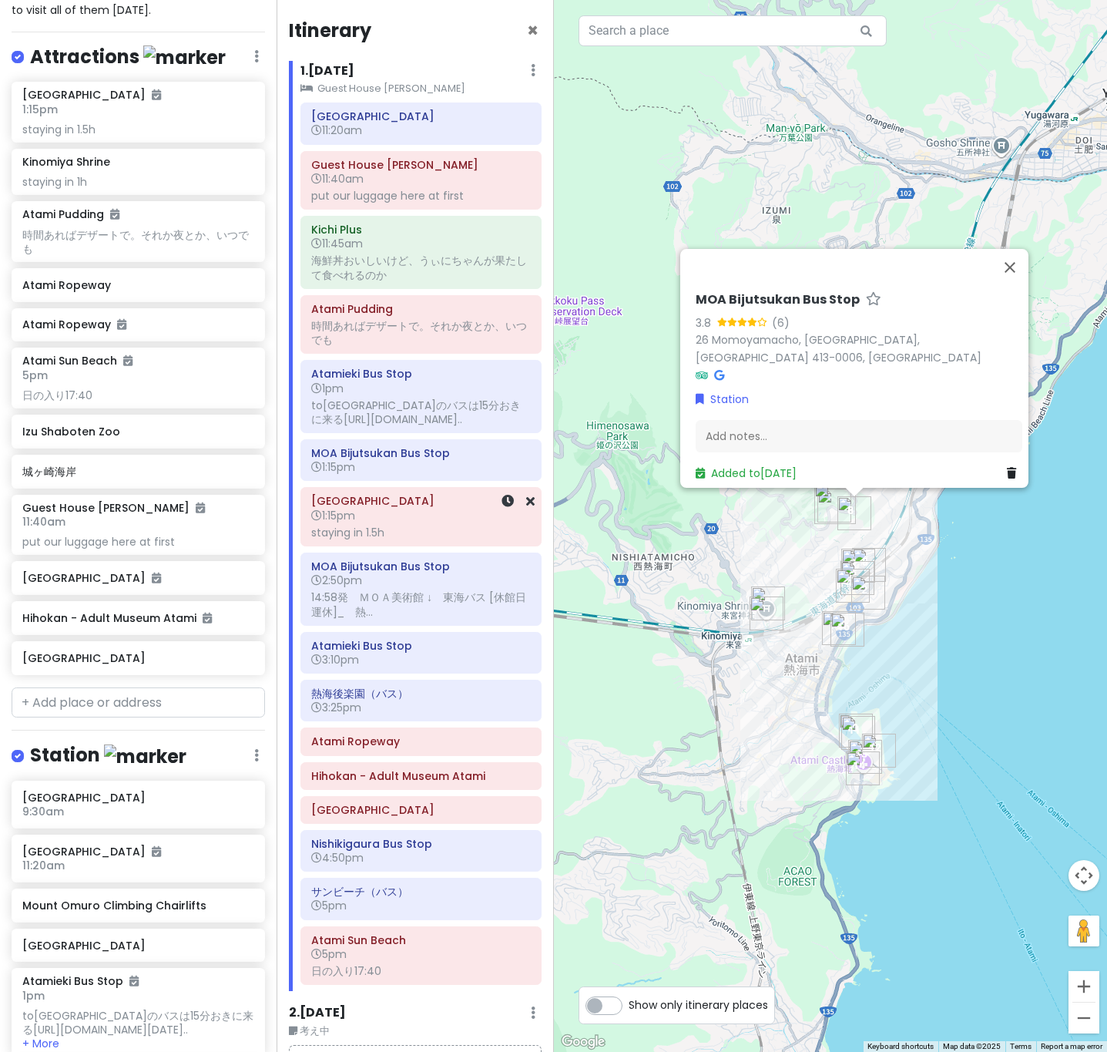
click at [365, 539] on div "staying in 1.5h" at bounding box center [421, 532] width 220 height 14
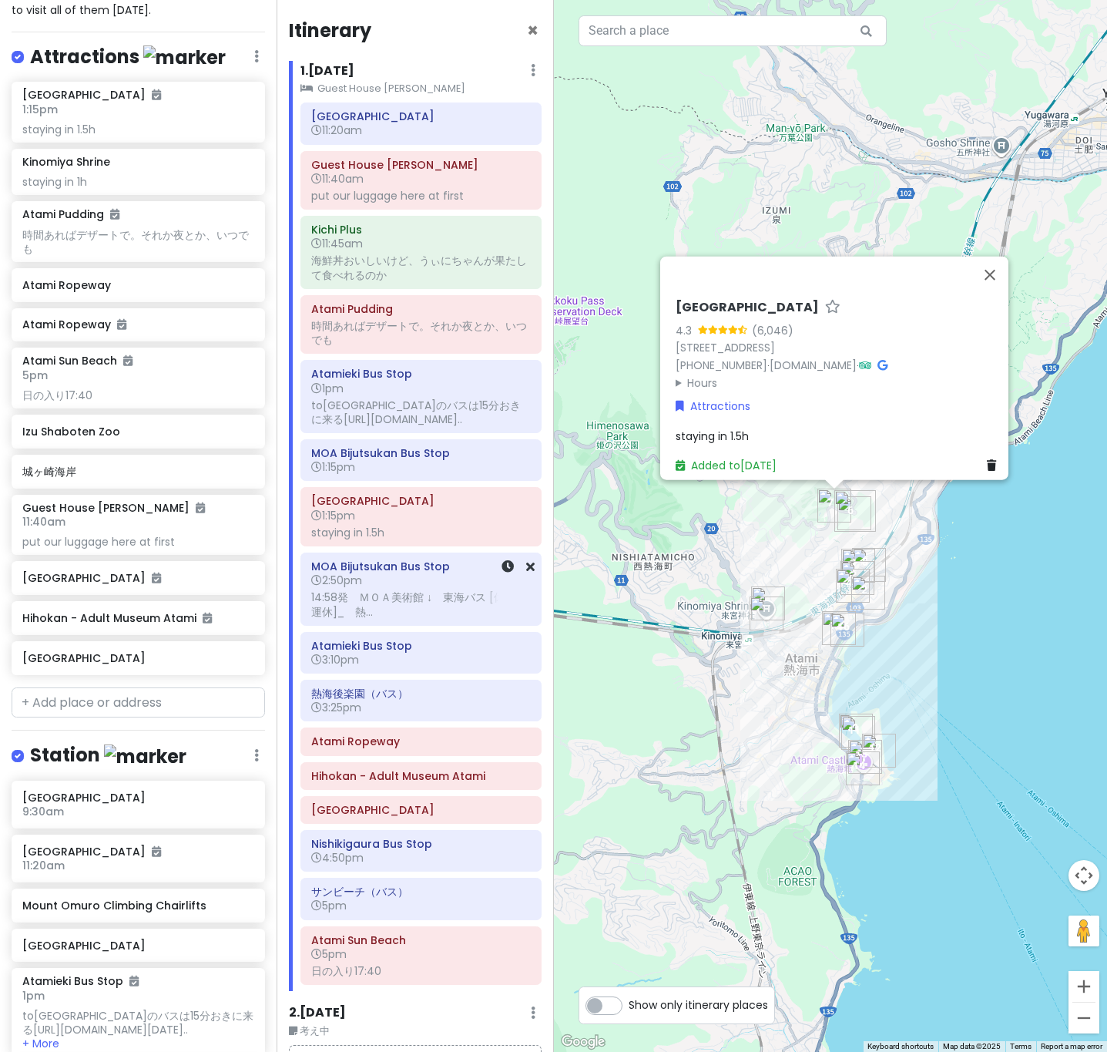
click at [391, 617] on div "14:58発　ＭＯＡ美術館 ↓　東海バス [休館日運休]_　熱..." at bounding box center [421, 604] width 220 height 28
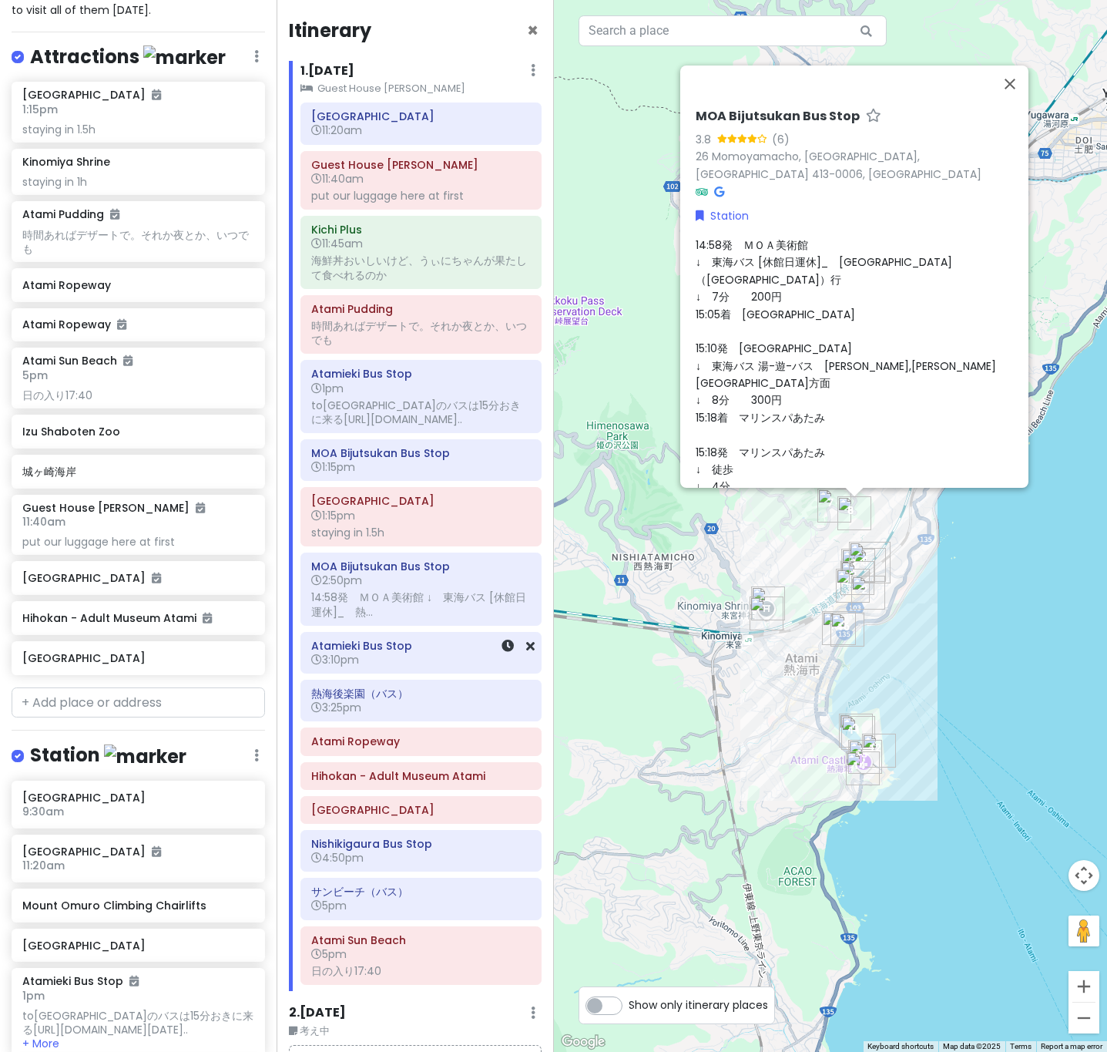
click at [398, 666] on h6 "3:10pm" at bounding box center [421, 660] width 220 height 14
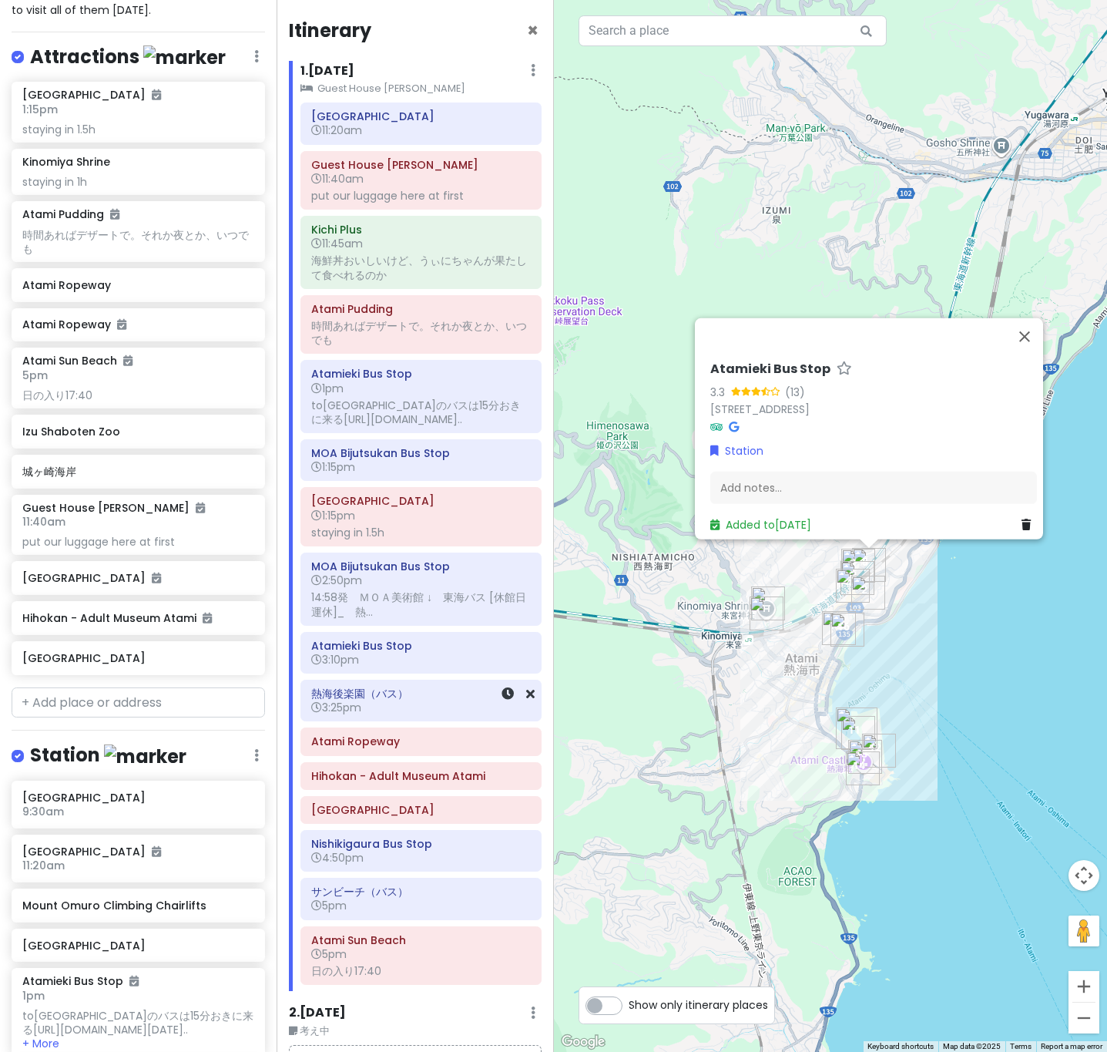
click at [374, 700] on h6 "熱海後楽園（バス）" at bounding box center [421, 693] width 220 height 14
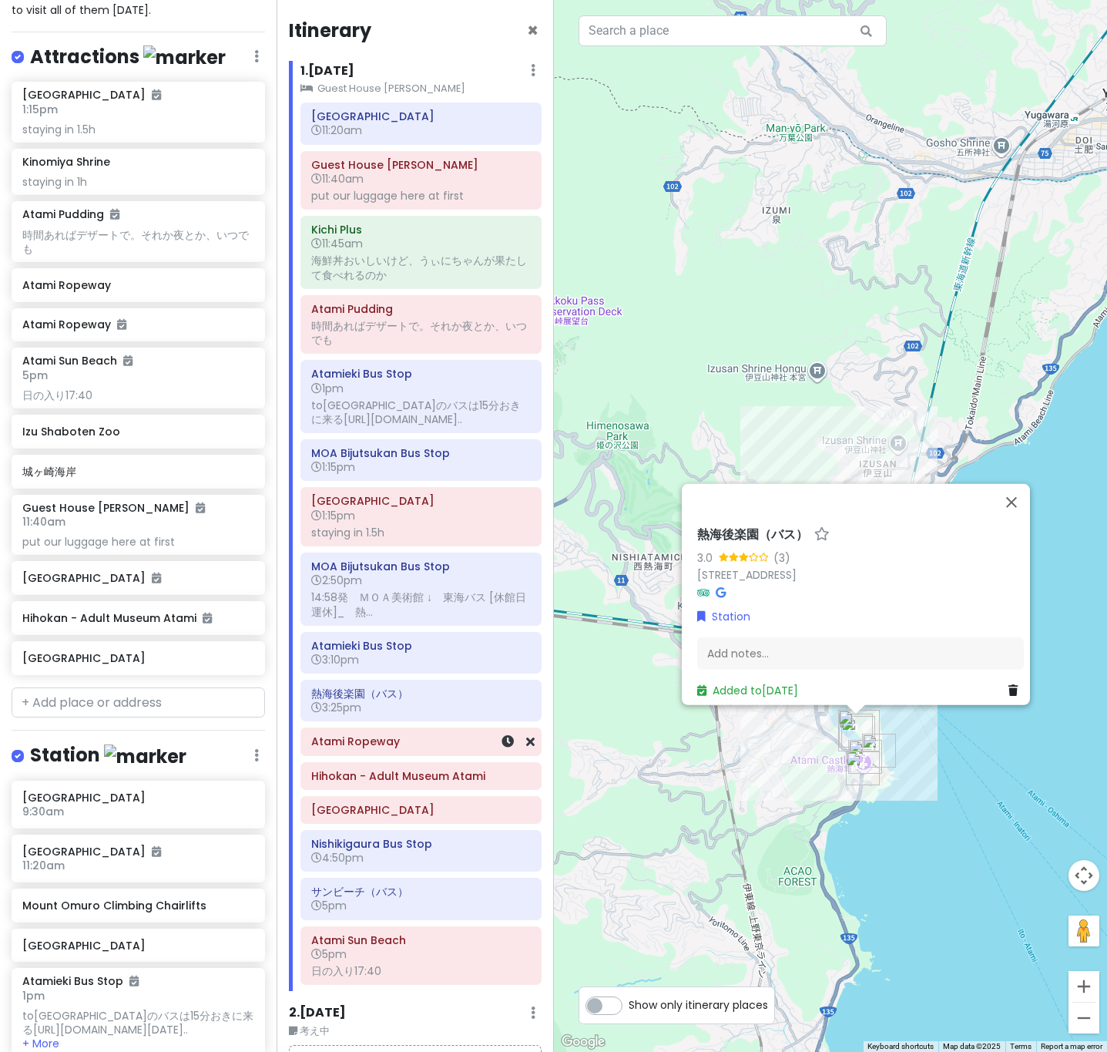
click at [371, 753] on div "Atami Ropeway" at bounding box center [421, 742] width 220 height 22
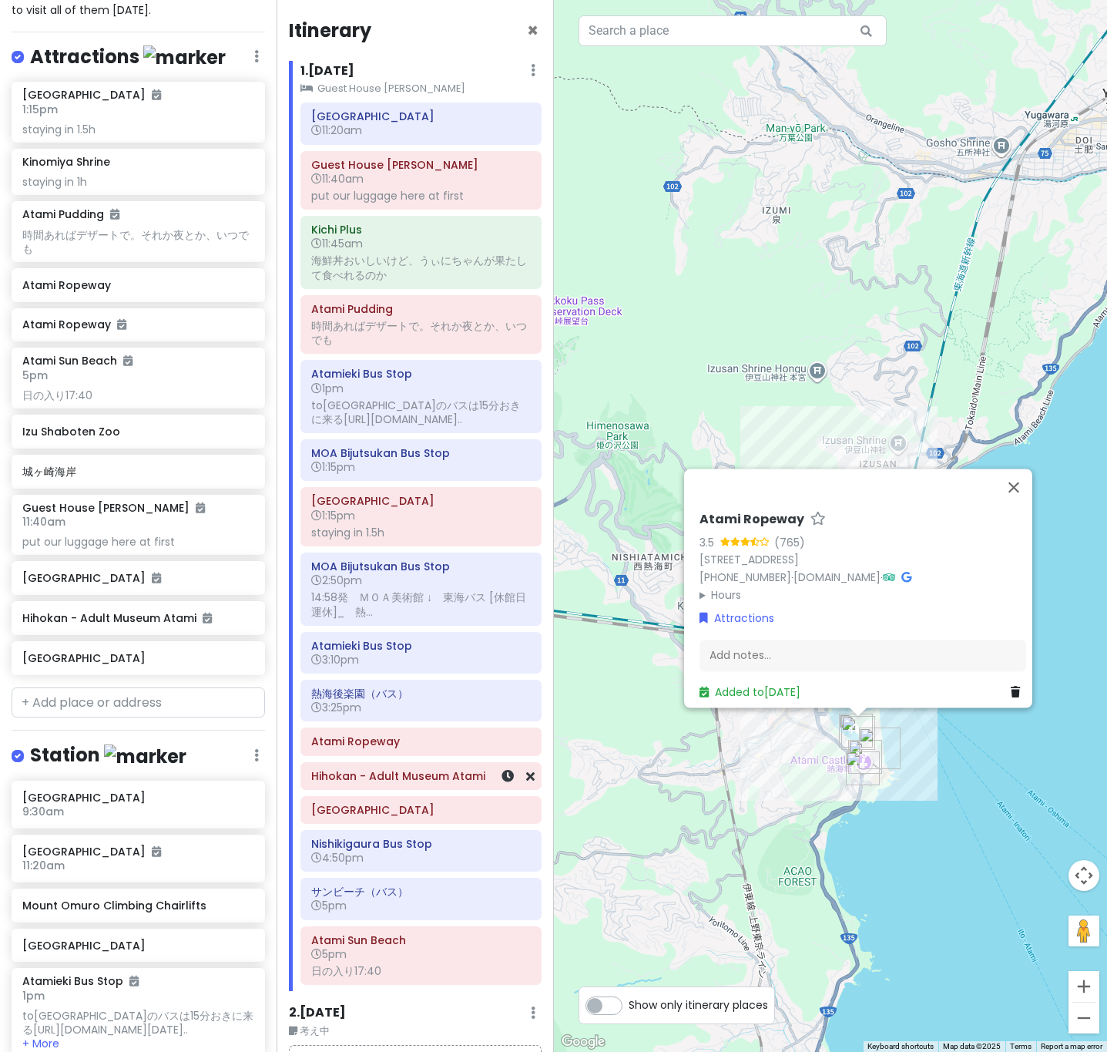
click at [363, 787] on div "Hihokan - Adult Museum Atami" at bounding box center [421, 776] width 220 height 22
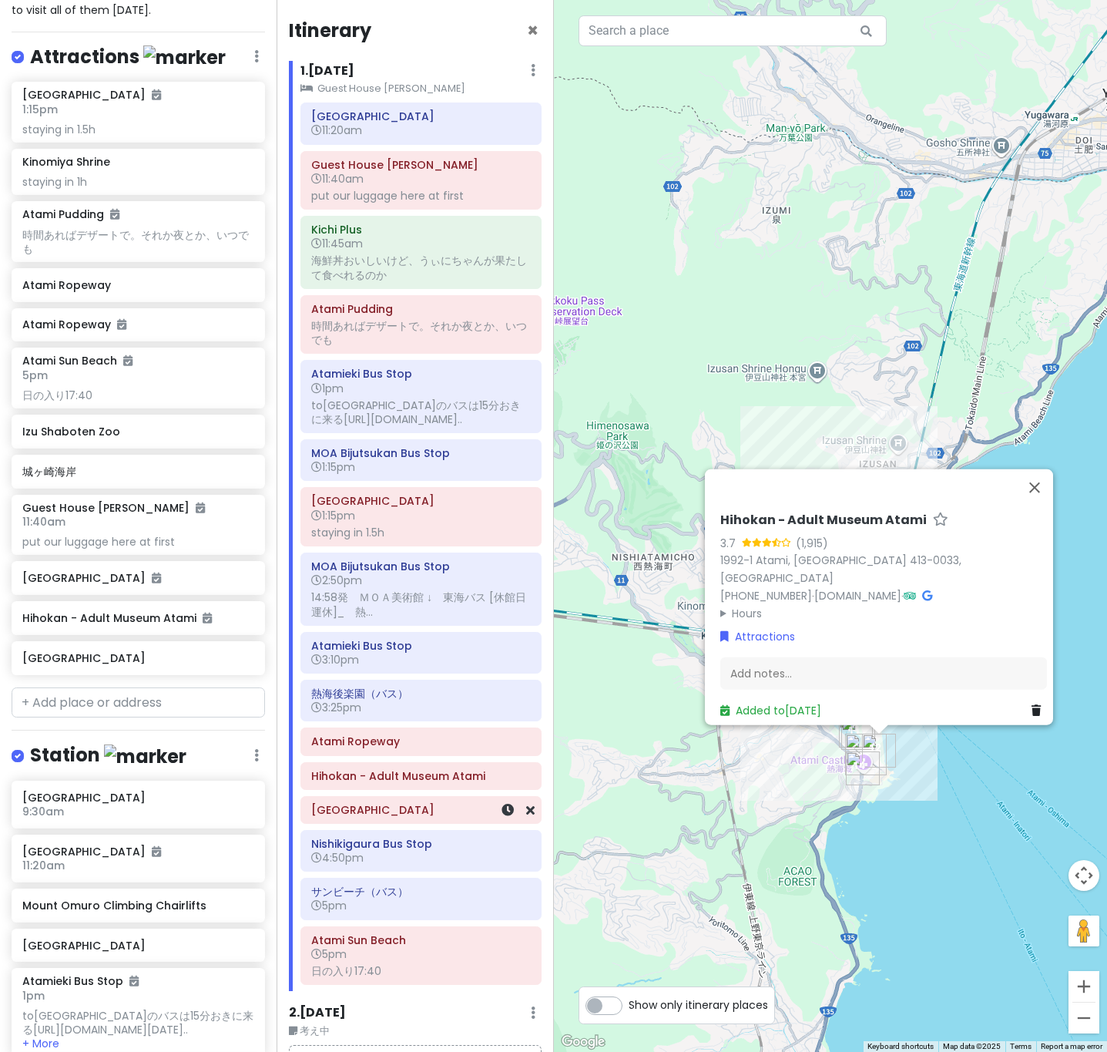
click at [365, 824] on div "Atami Castle" at bounding box center [420, 810] width 240 height 28
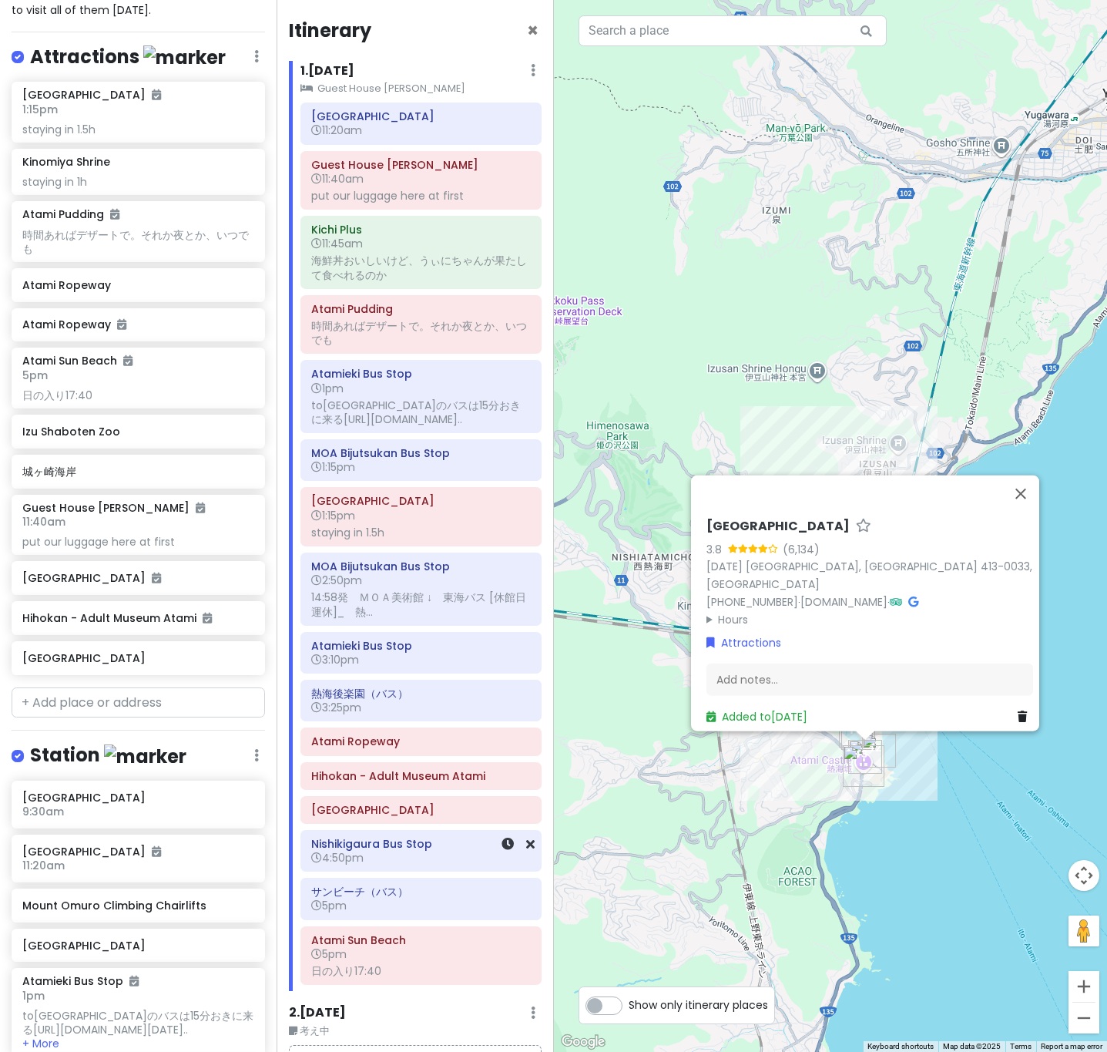
click at [375, 864] on h6 "4:50pm" at bounding box center [421, 858] width 220 height 14
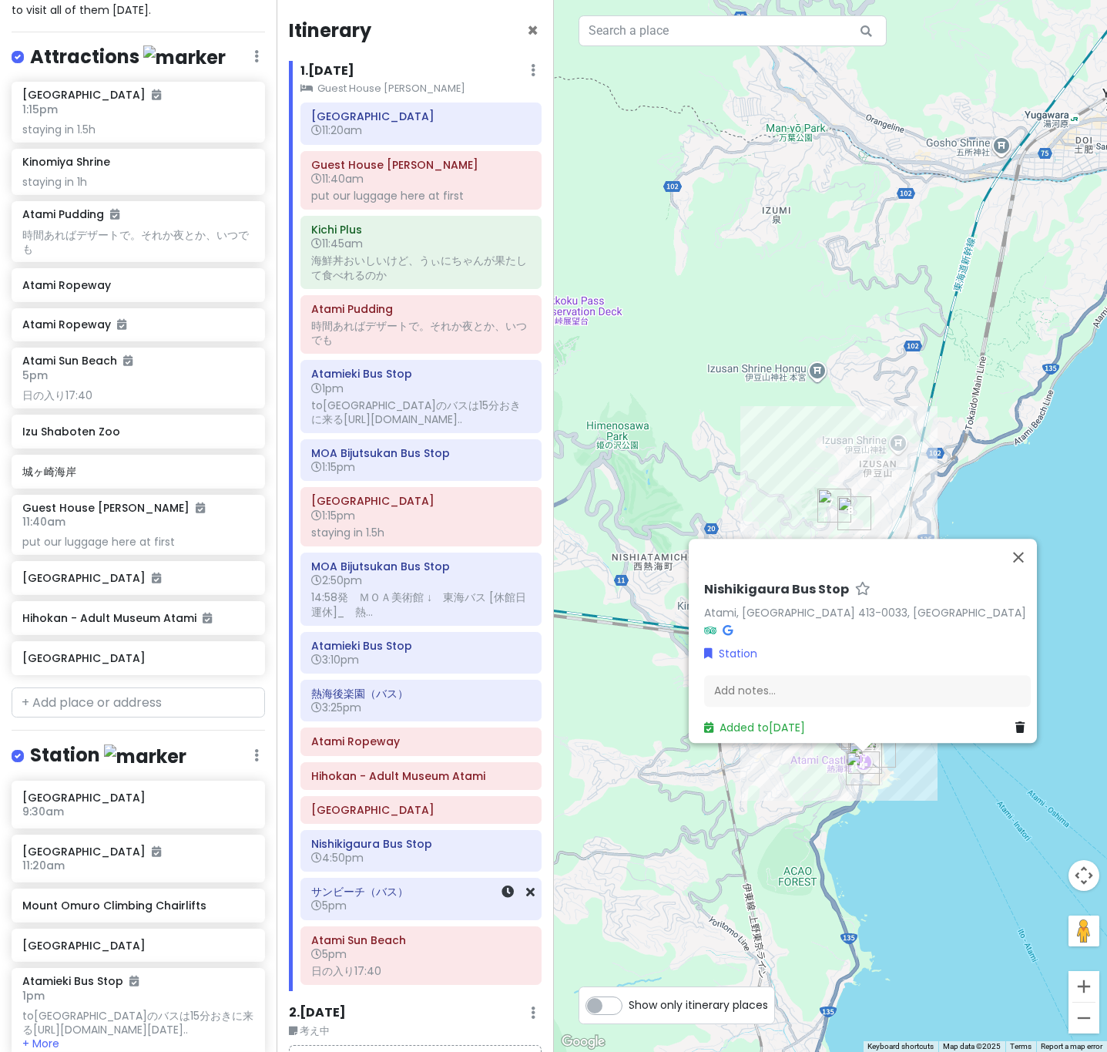
click at [396, 876] on h6 "サンビーチ（バス）" at bounding box center [421, 891] width 220 height 14
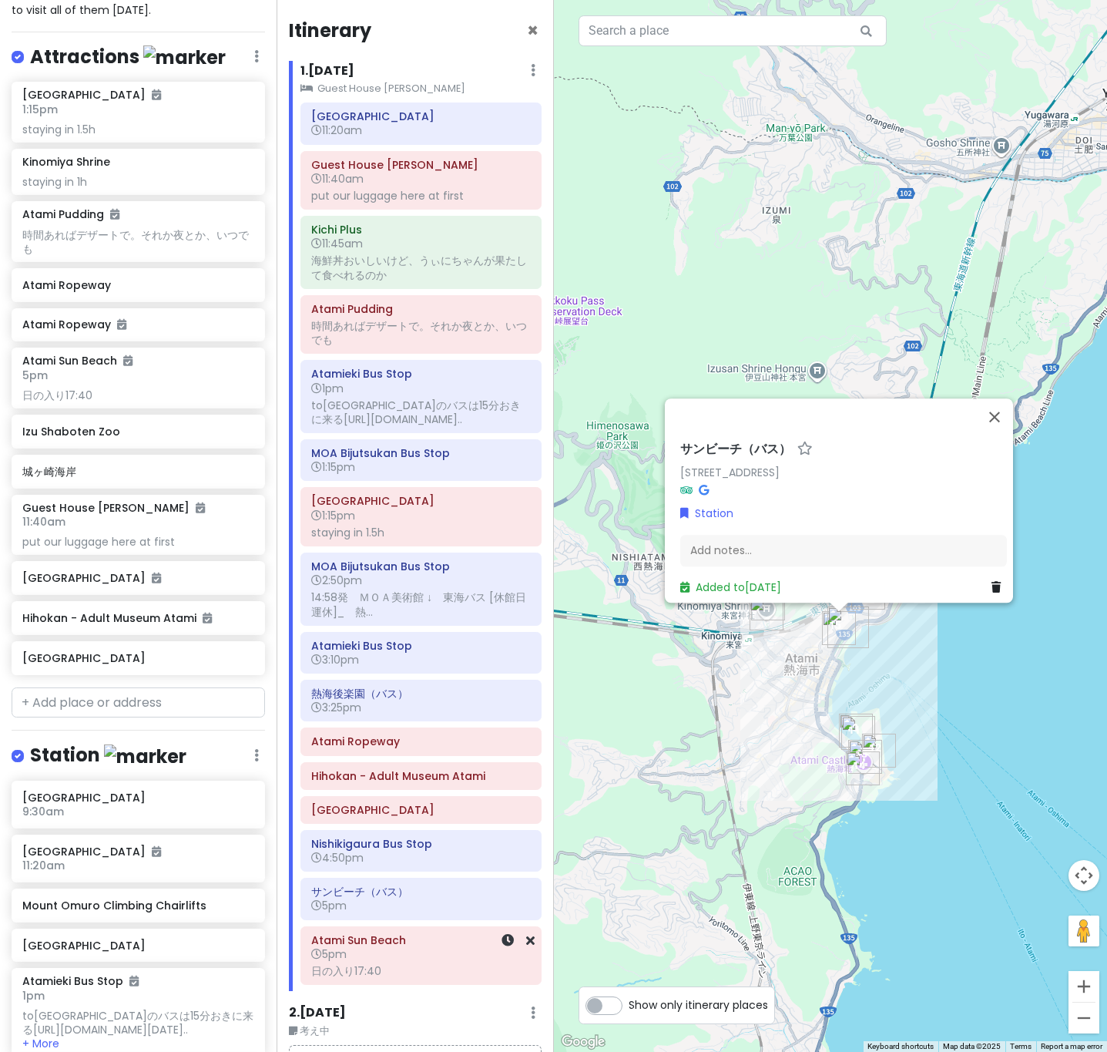
click at [368, 876] on h6 "5pm" at bounding box center [421, 954] width 220 height 14
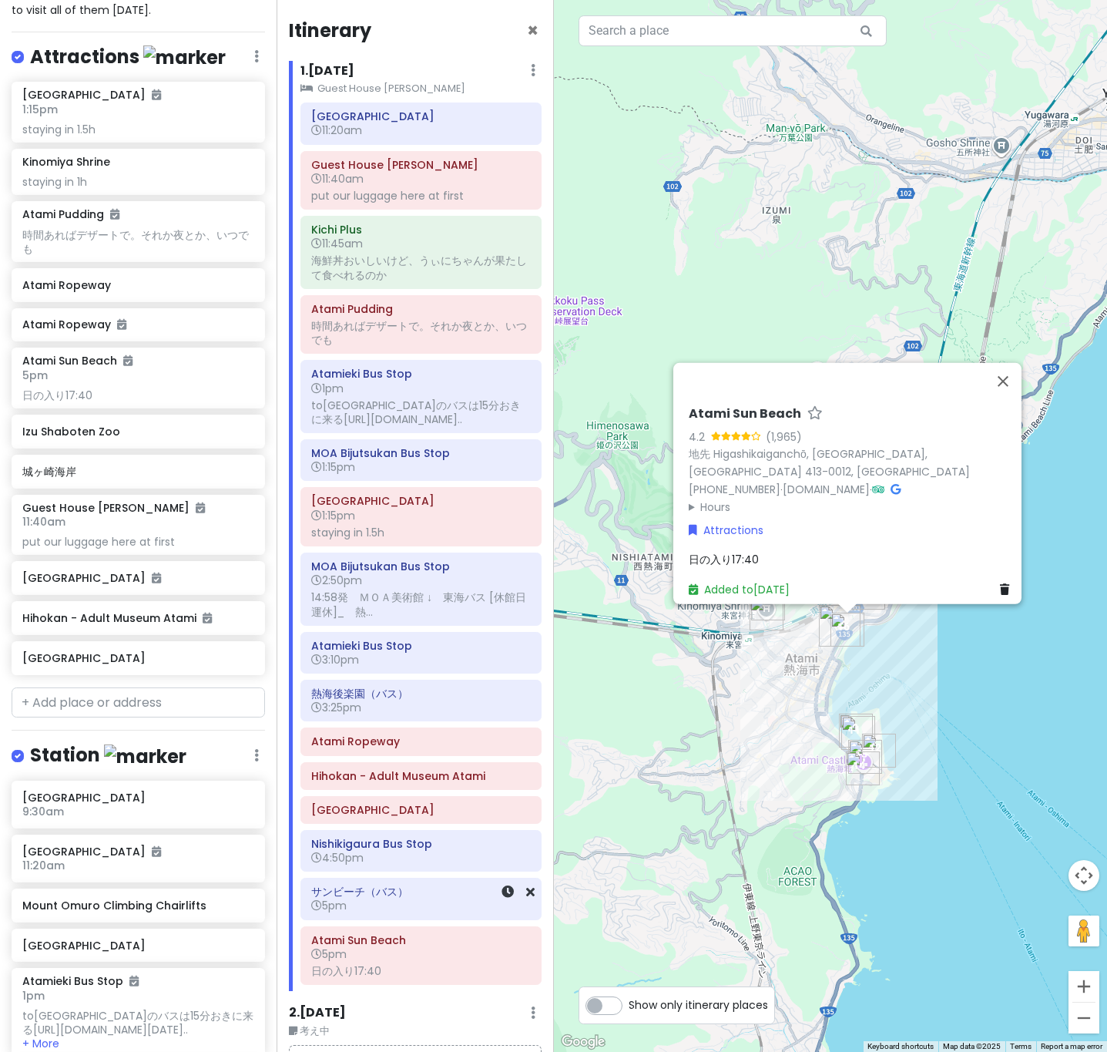
click at [356, 876] on h6 "サンビーチ（バス）" at bounding box center [421, 891] width 220 height 14
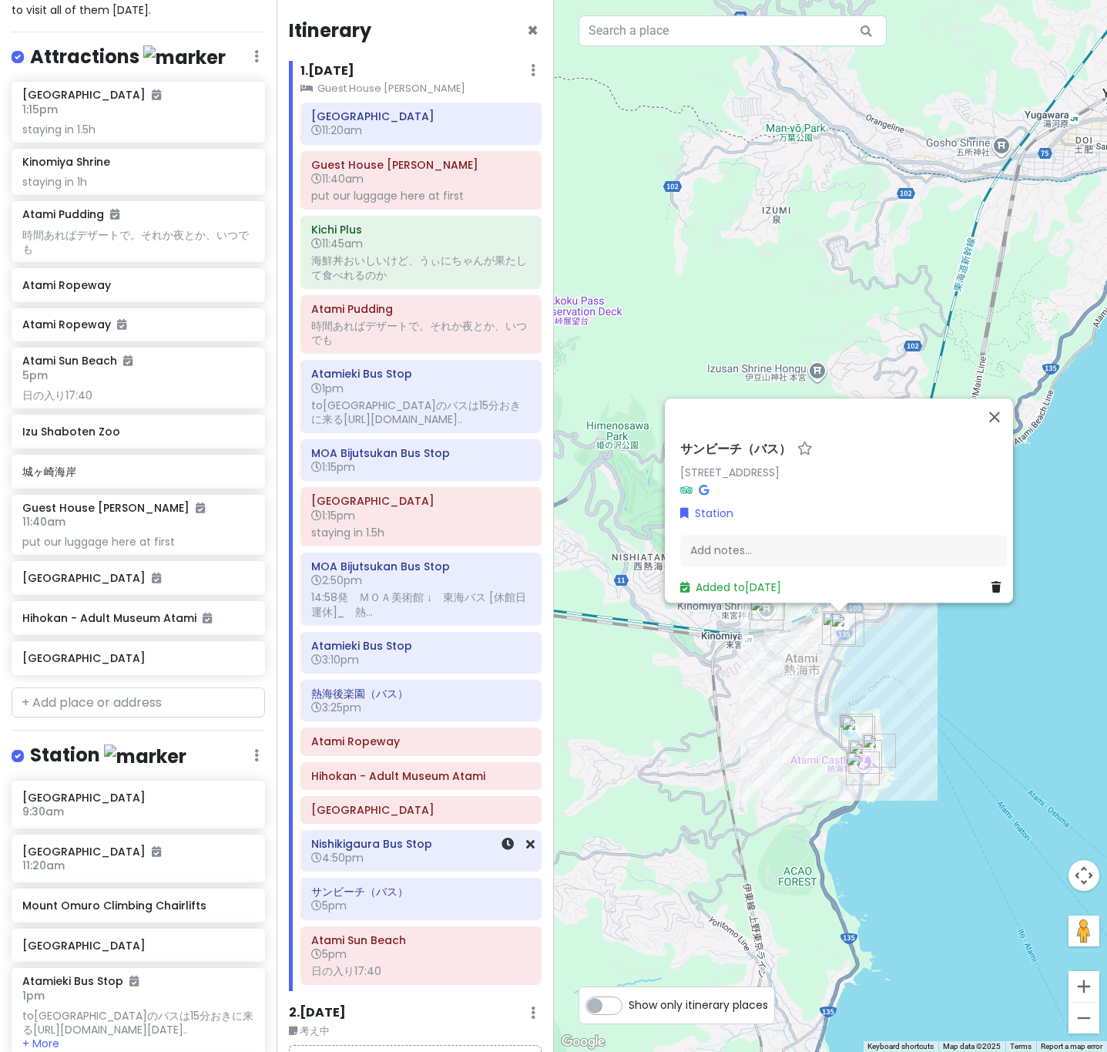
click at [357, 868] on div "Nishikigaura Bus Stop 4:50pm" at bounding box center [421, 850] width 220 height 35
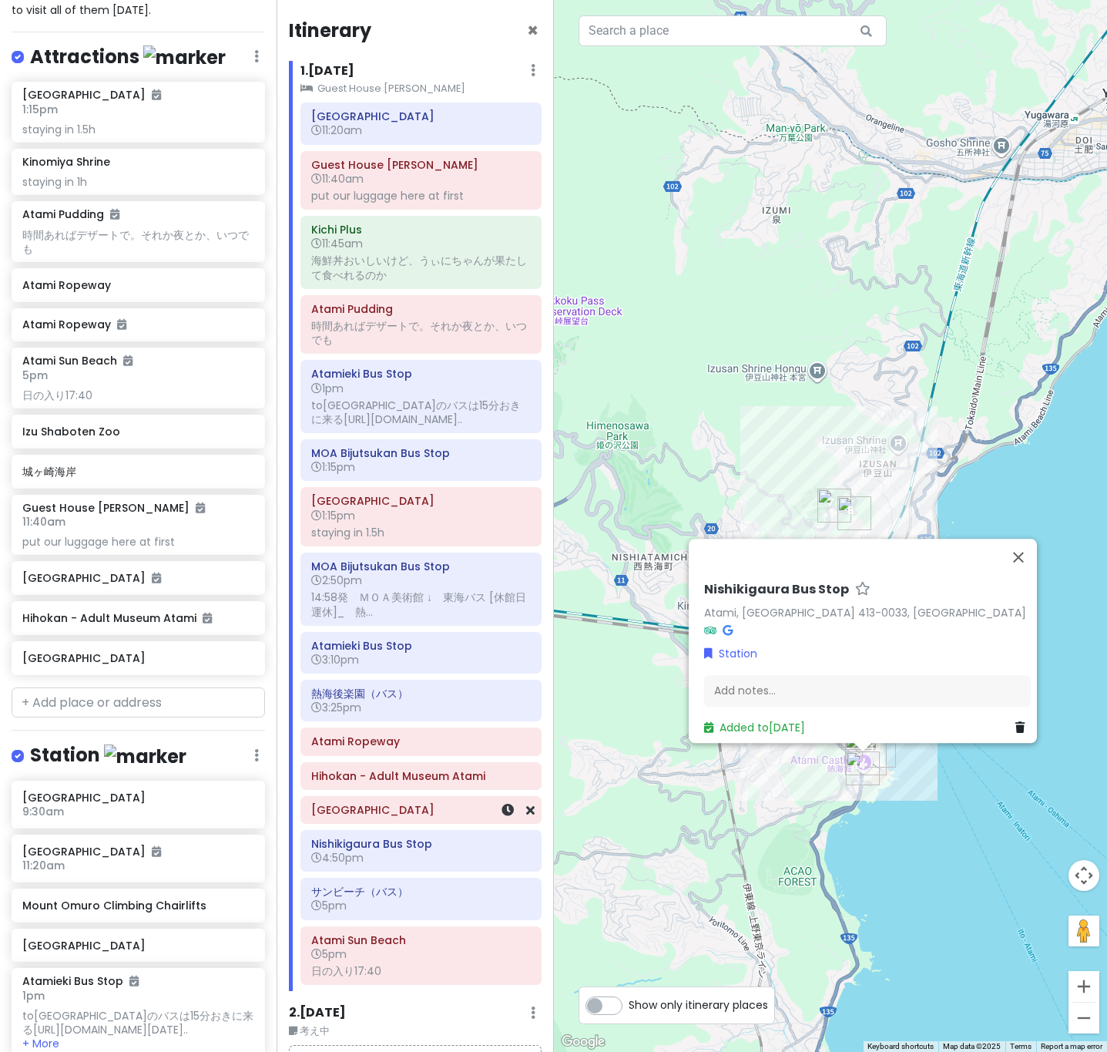
click at [374, 816] on h6 "Atami Castle" at bounding box center [421, 810] width 220 height 14
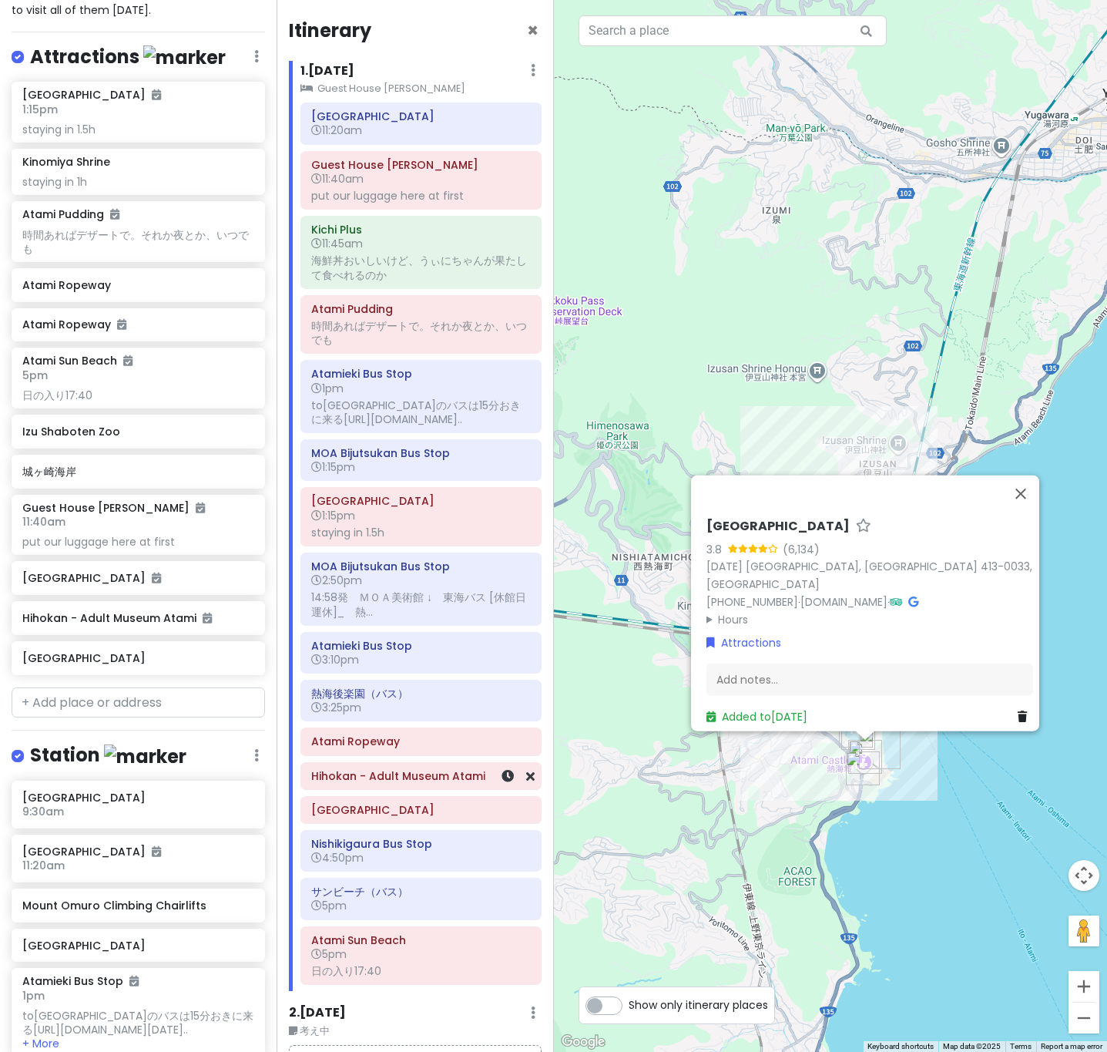
click at [375, 783] on h6 "Hihokan - Adult Museum Atami" at bounding box center [421, 776] width 220 height 14
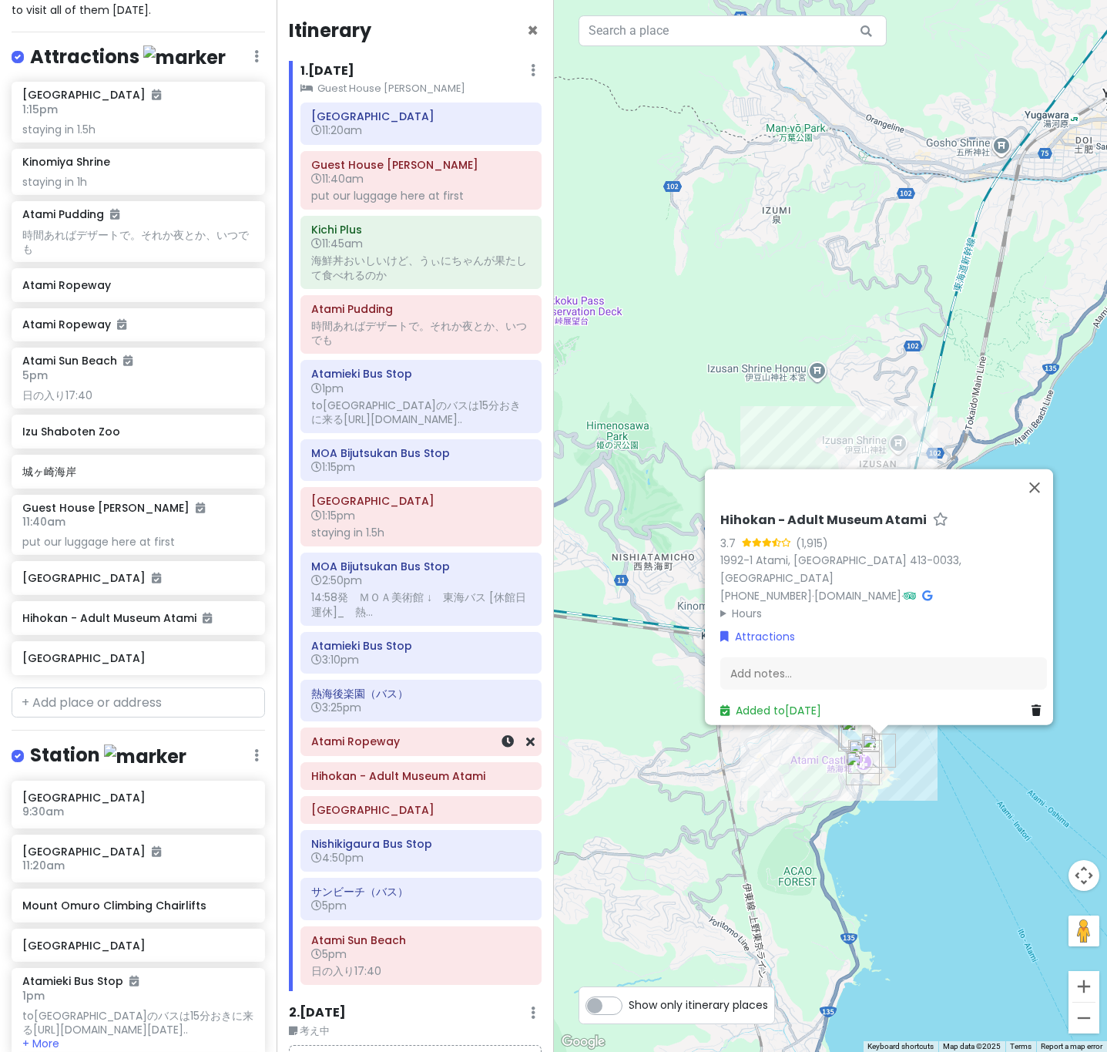
drag, startPoint x: 371, startPoint y: 760, endPoint x: 366, endPoint y: 738, distance: 22.8
click at [370, 756] on div "Atami Station 11:20am Guest House Megumi 11:40am put our luggage here at first …" at bounding box center [421, 546] width 264 height 888
click at [361, 718] on div "熱海後楽園（バス） 3:25pm" at bounding box center [421, 700] width 220 height 35
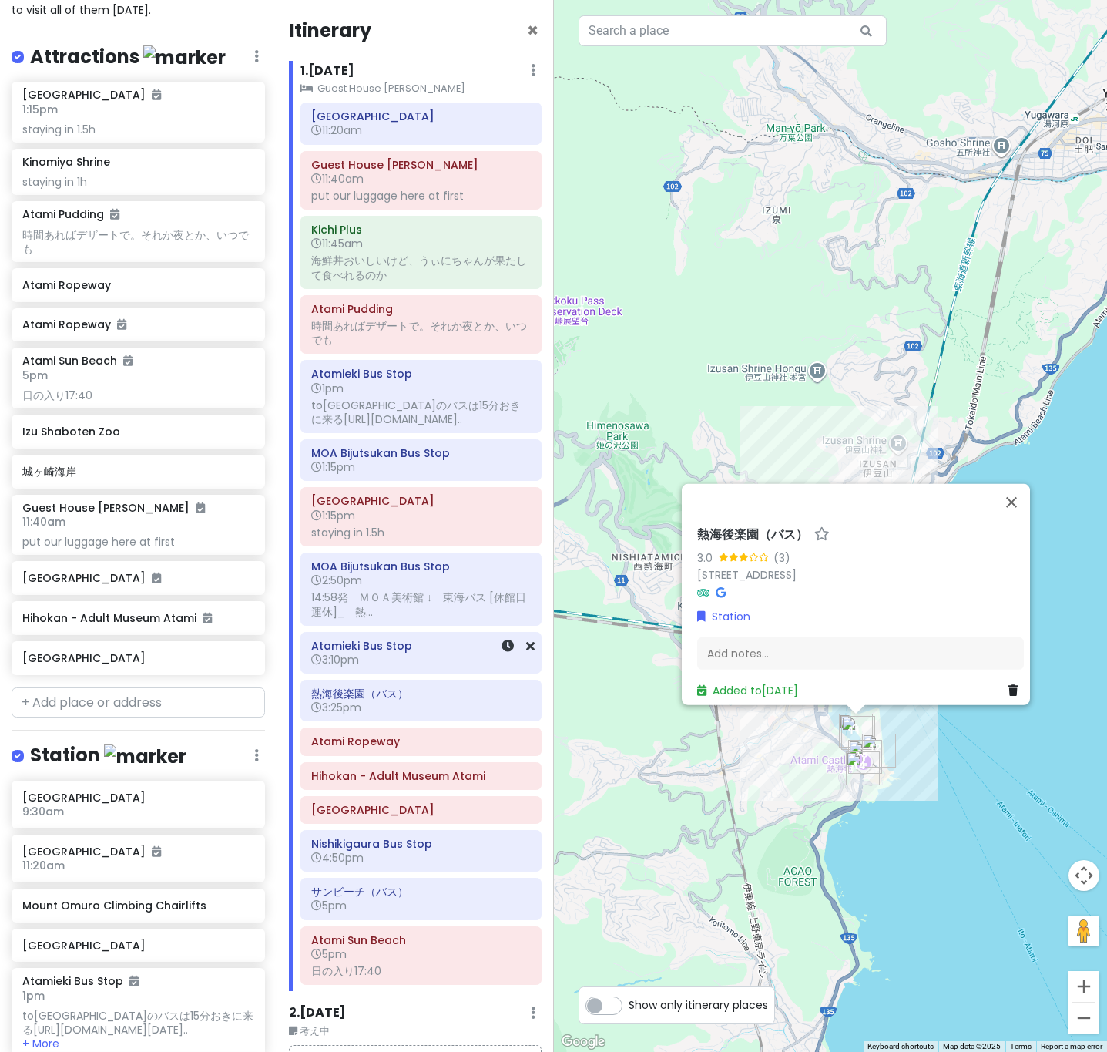
click at [354, 666] on h6 "3:10pm" at bounding box center [421, 660] width 220 height 14
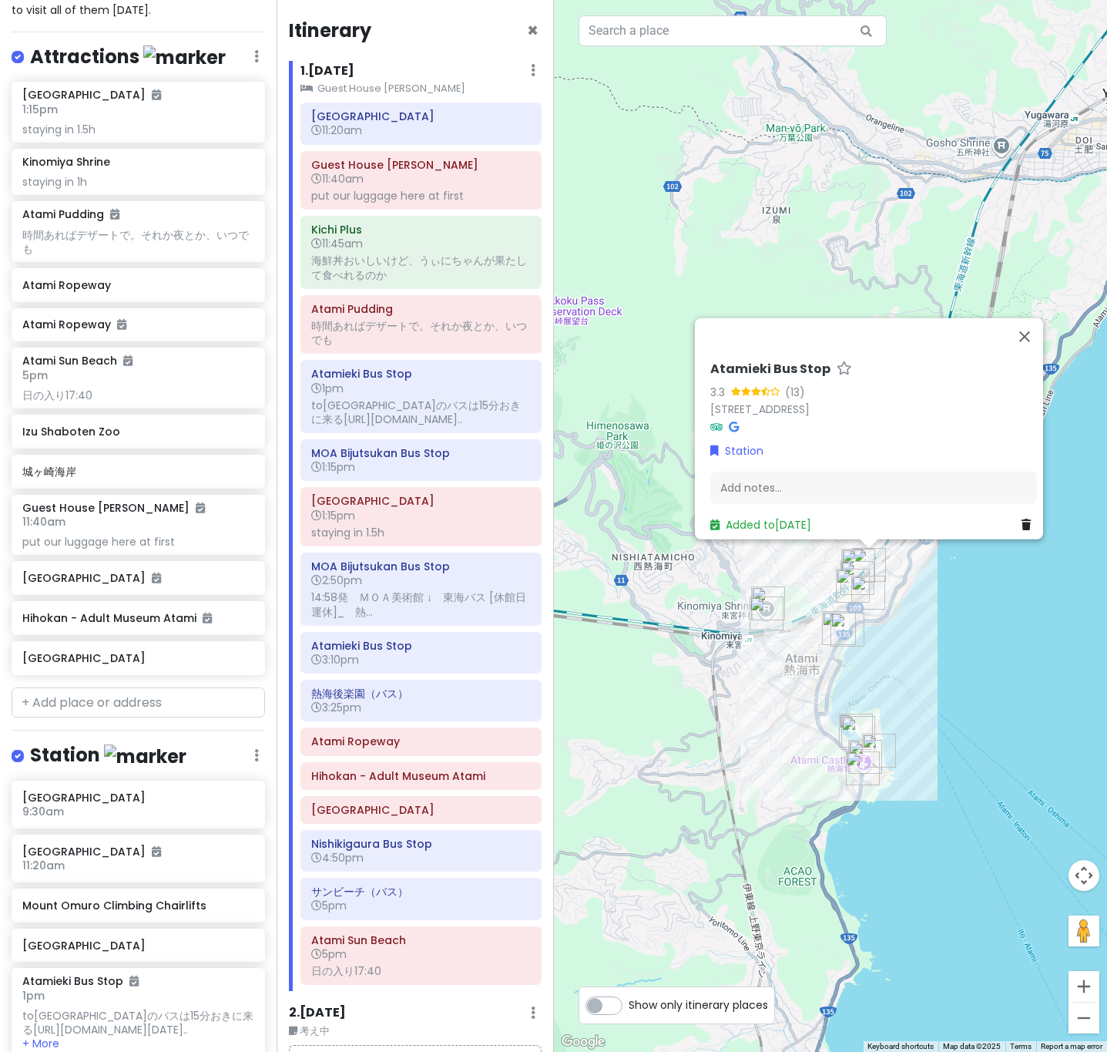
click at [344, 634] on div "Atami Station 11:20am Guest House Megumi 11:40am put our luggage here at first …" at bounding box center [421, 546] width 264 height 888
click at [343, 611] on div "14:58発　ＭＯＡ美術館 ↓　東海バス [休館日運休]_　熱..." at bounding box center [421, 604] width 220 height 28
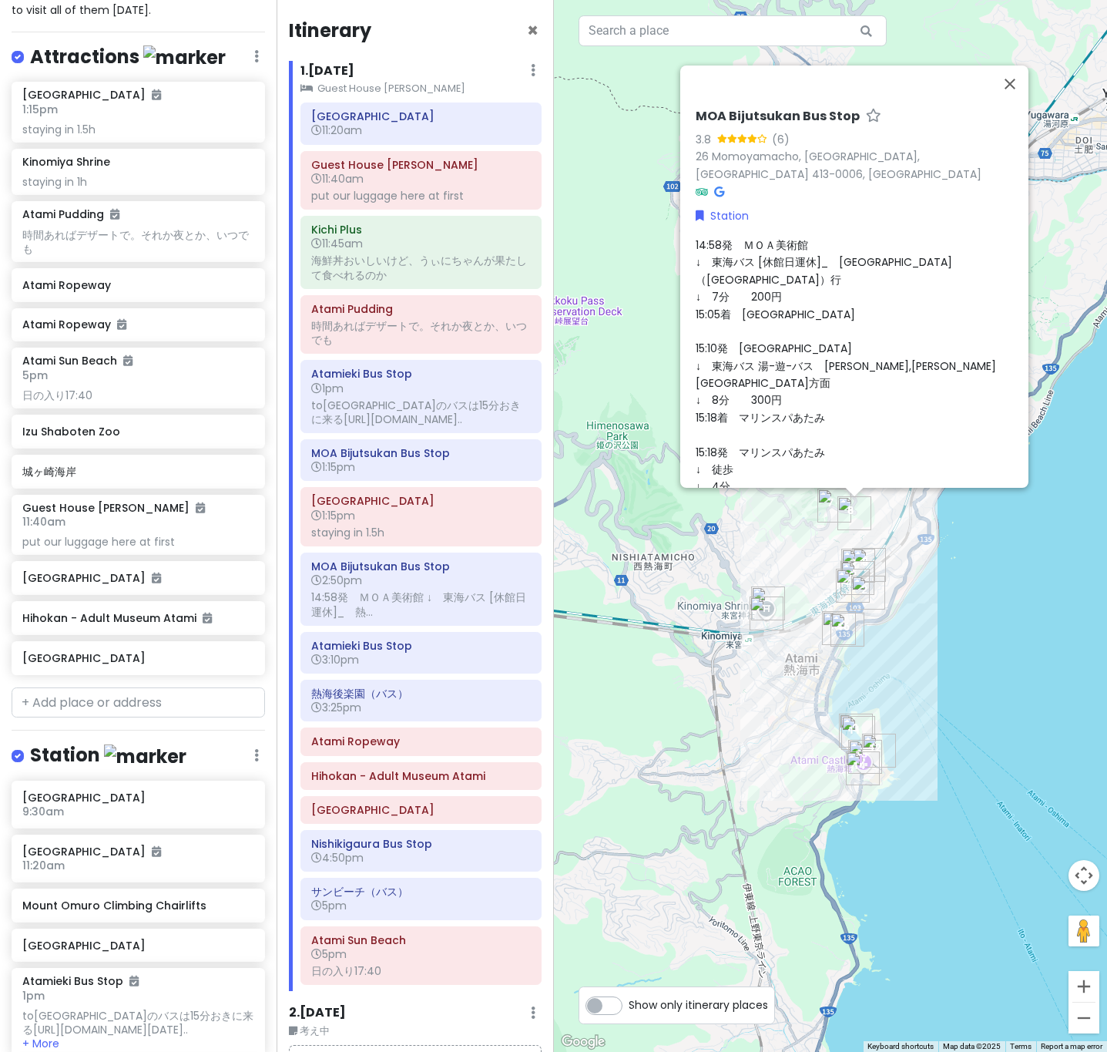
click at [327, 555] on div "Atami Station 11:20am Guest House Megumi 11:40am put our luggage here at first …" at bounding box center [421, 546] width 264 height 888
click at [335, 539] on div "staying in 1.5h" at bounding box center [421, 532] width 220 height 14
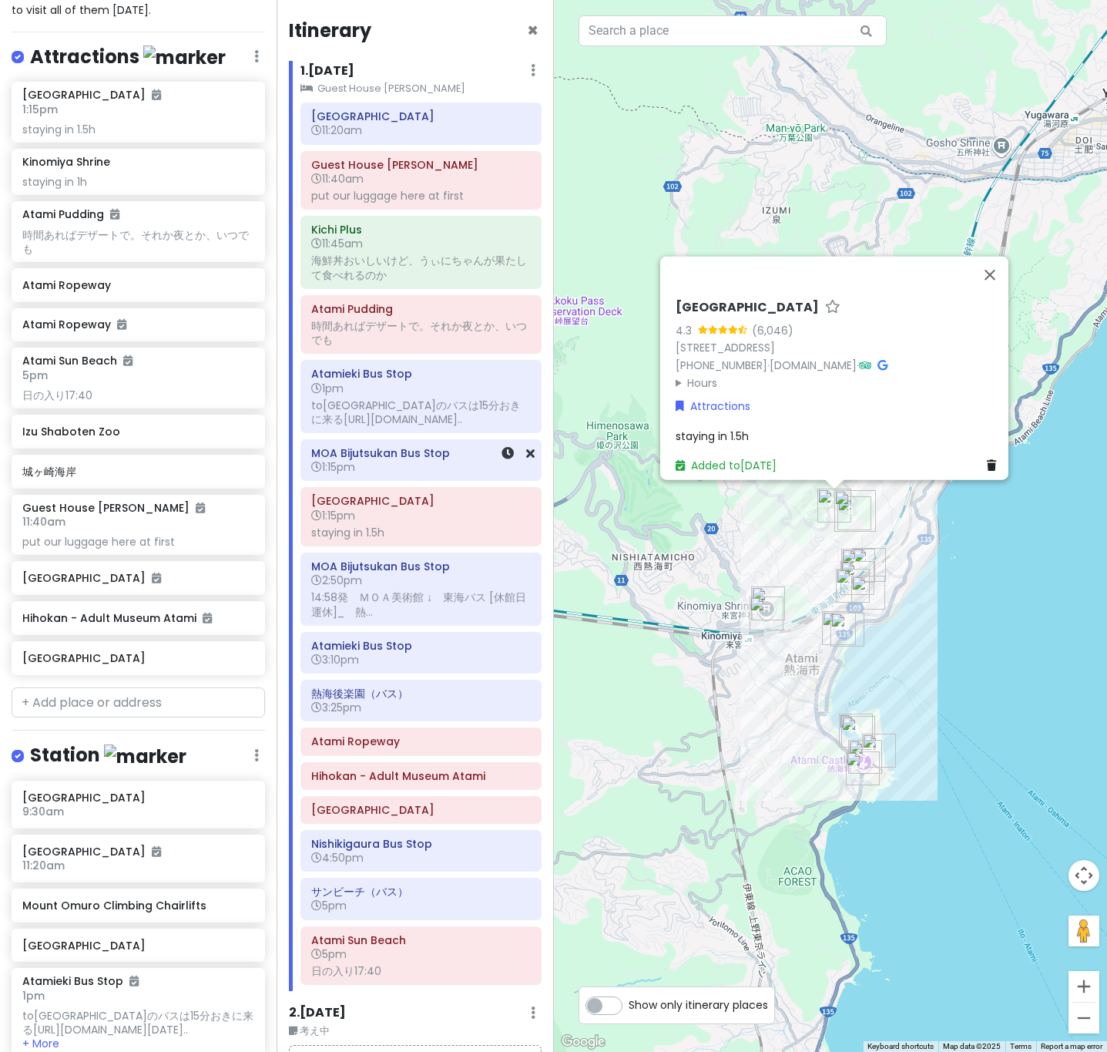
click at [341, 477] on div "MOA Bijutsukan Bus Stop 1:15pm" at bounding box center [421, 459] width 220 height 35
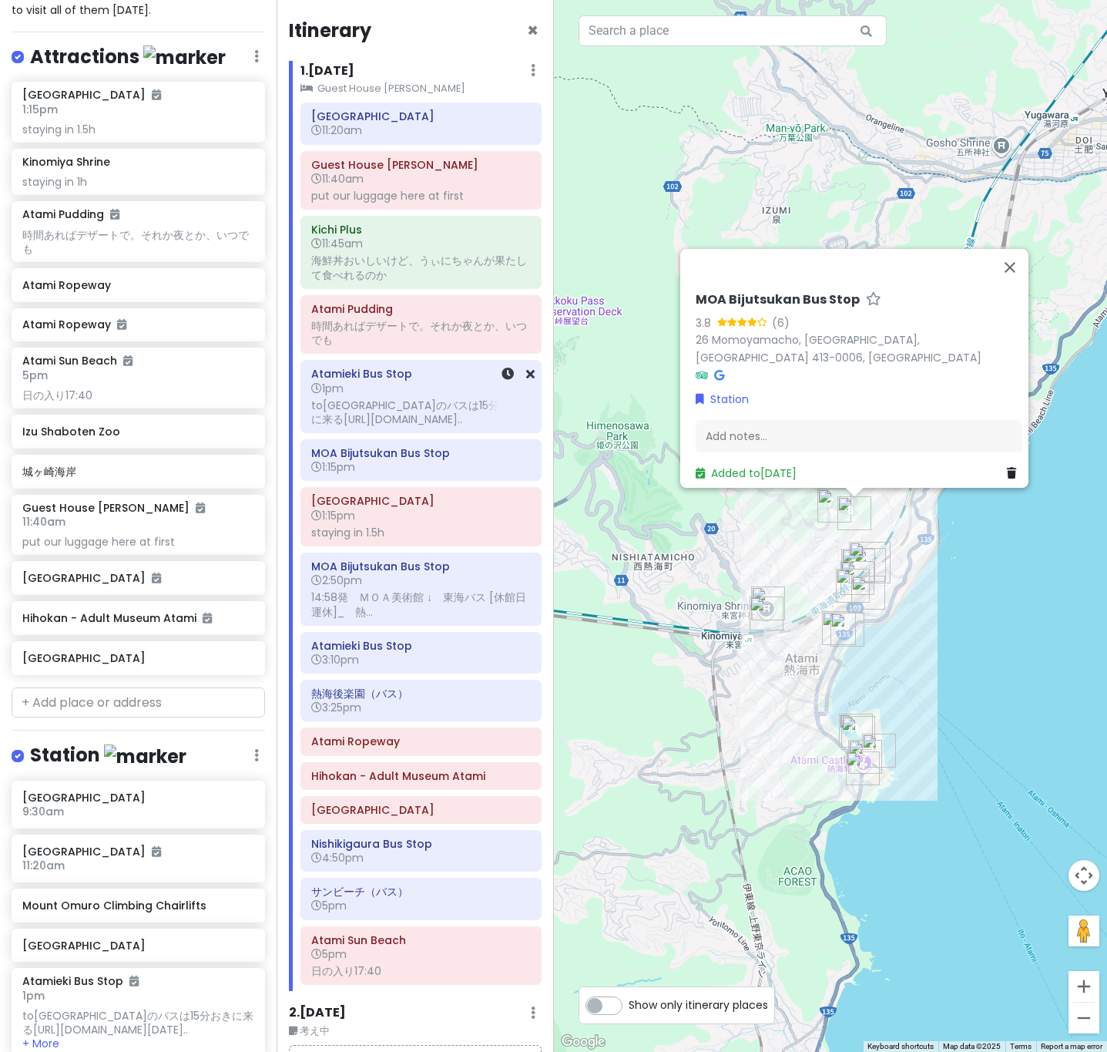
click at [342, 386] on span "1pm" at bounding box center [327, 388] width 32 height 15
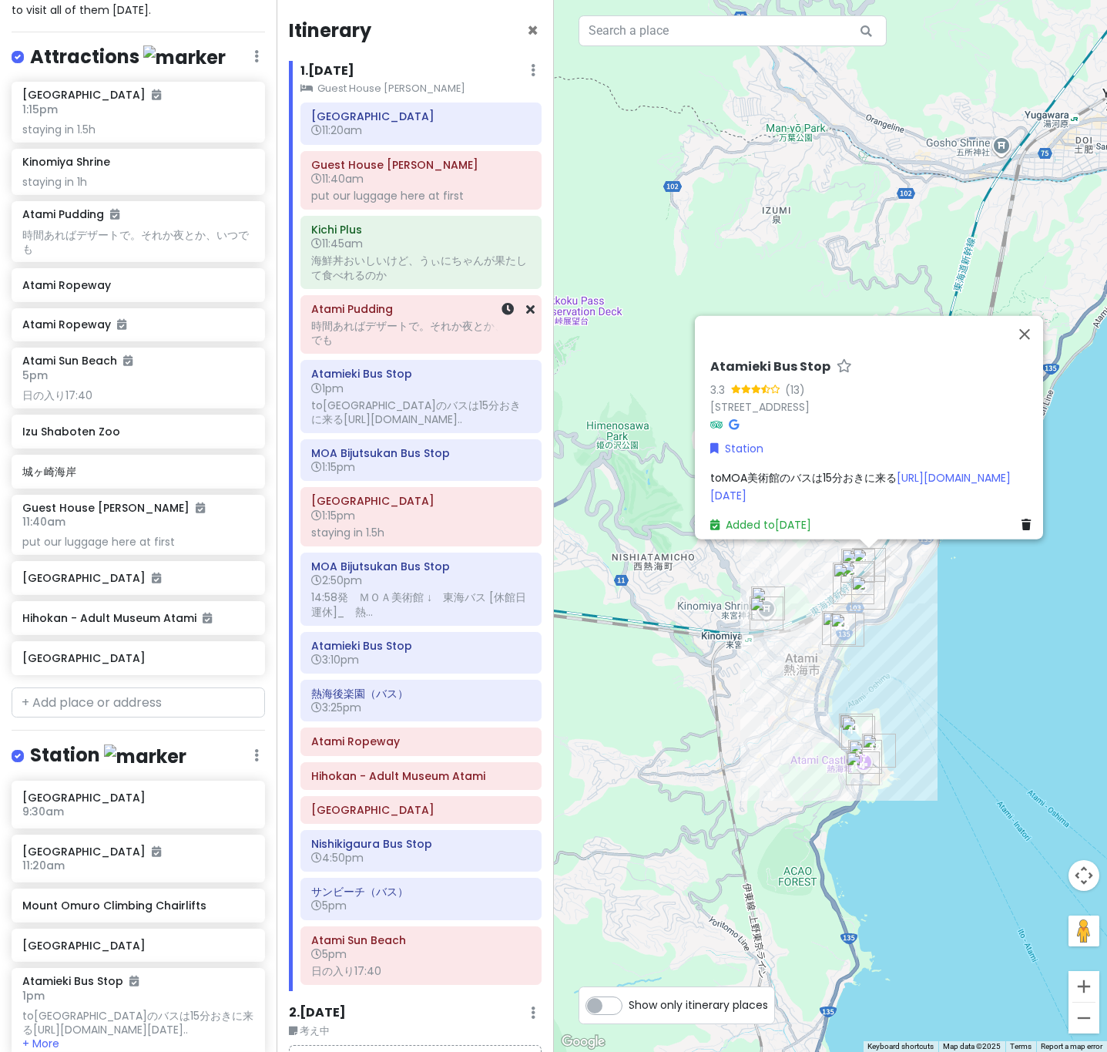
click at [349, 322] on div "時間あればデザートで。それか夜とか、いつでも" at bounding box center [421, 333] width 220 height 28
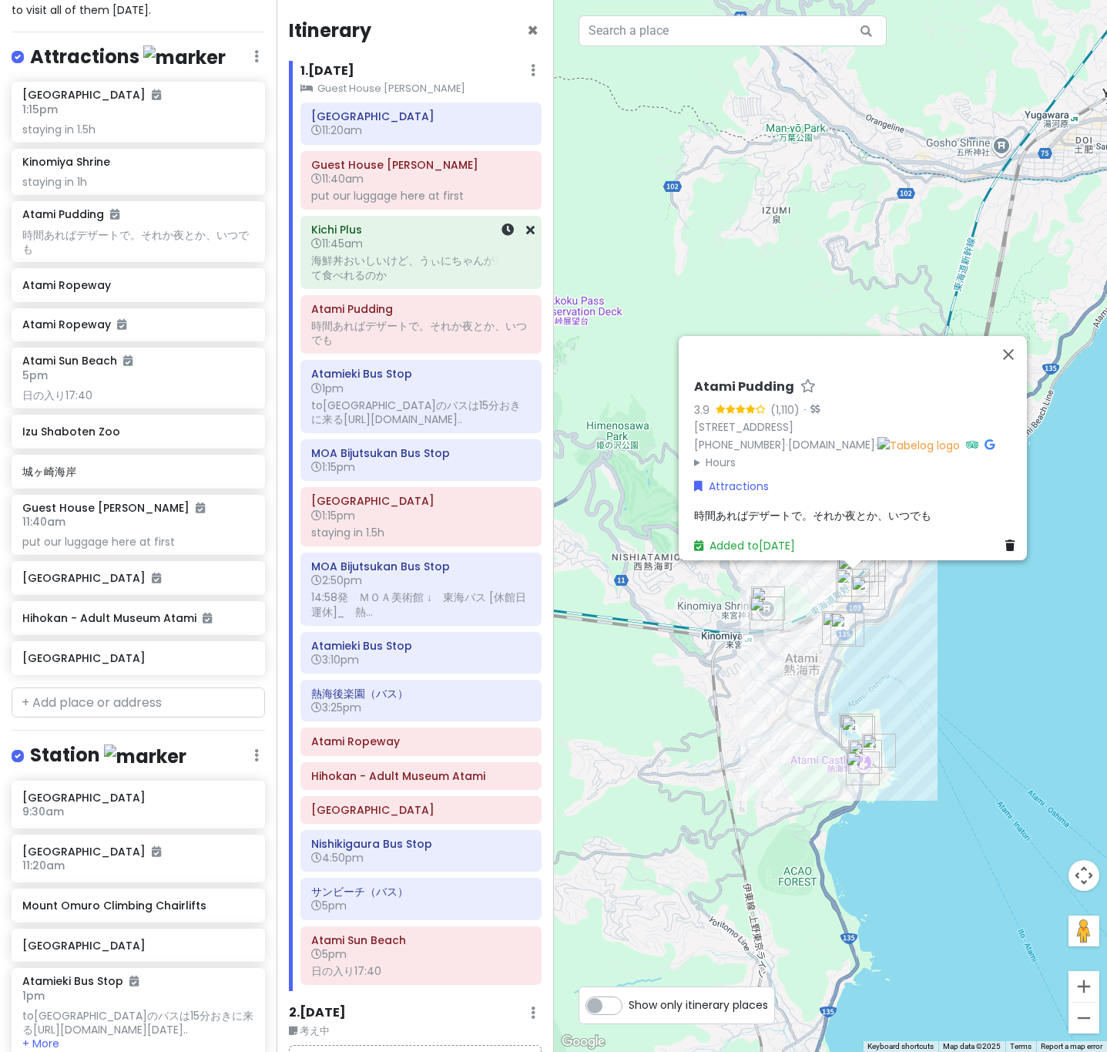
click at [357, 273] on div "海鮮丼おいしいけど、うぃにちゃんが果たして食べれるのか" at bounding box center [421, 267] width 220 height 28
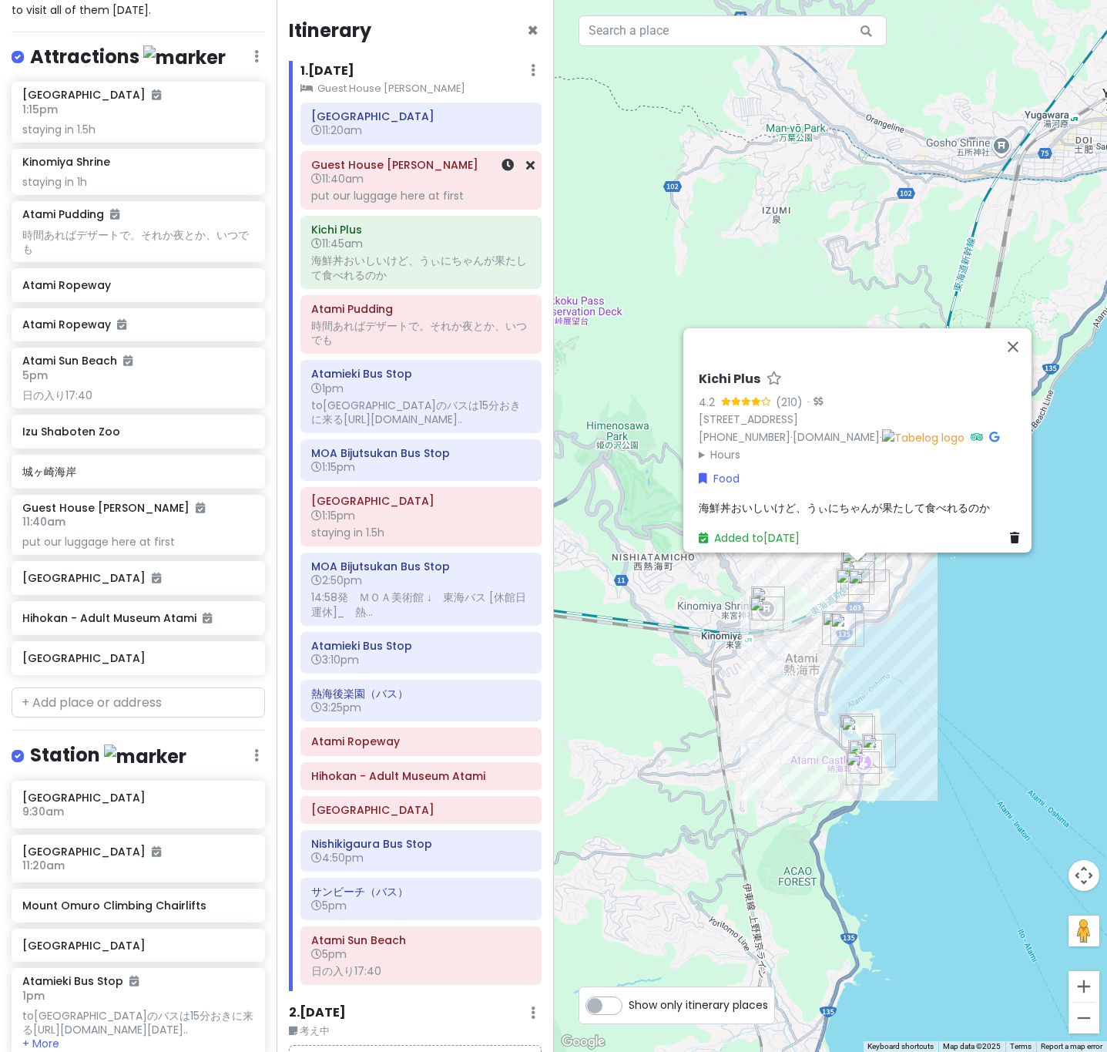
click at [335, 209] on div "Guest House Megumi 11:40am put our luggage here at first" at bounding box center [420, 181] width 239 height 58
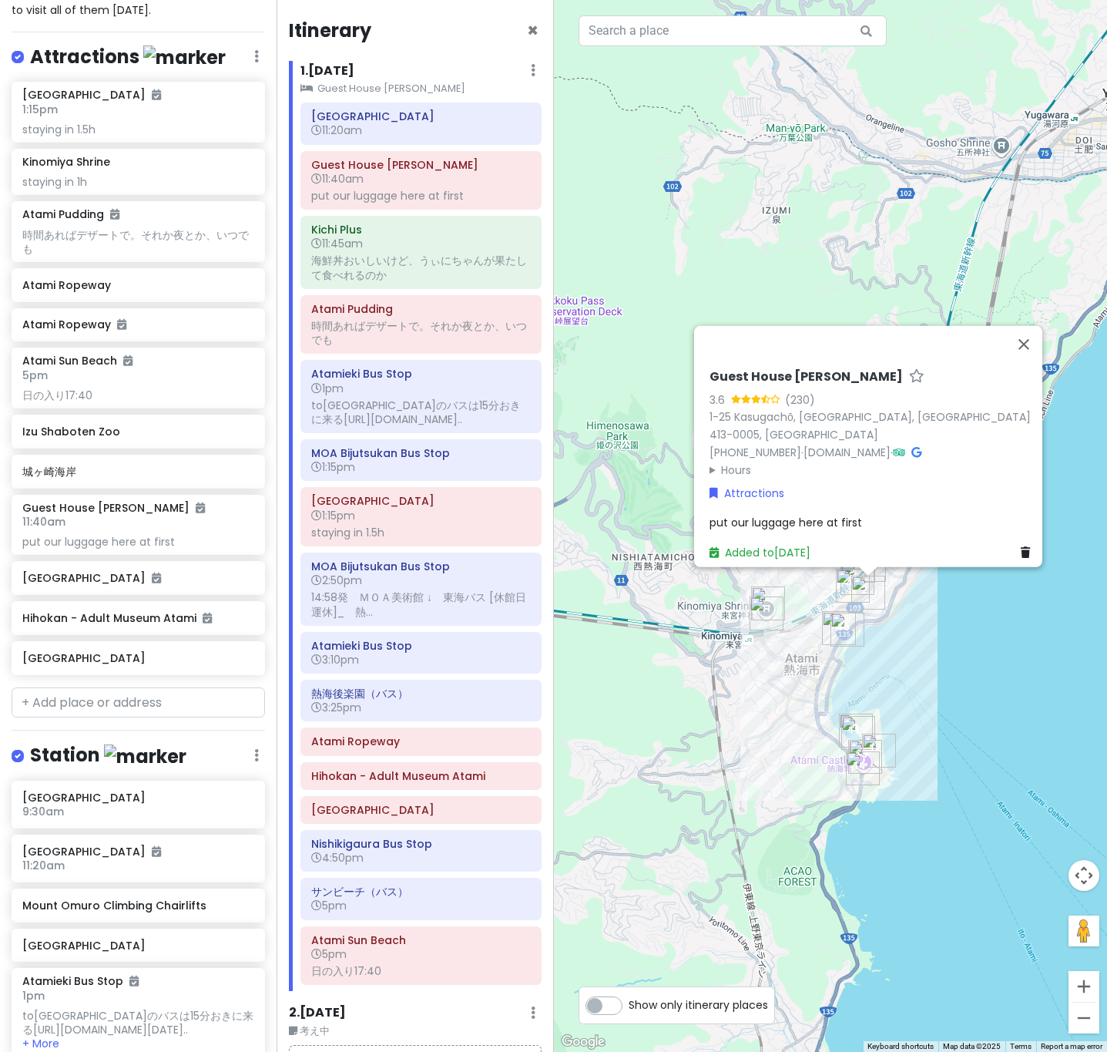
scroll to position [220, 0]
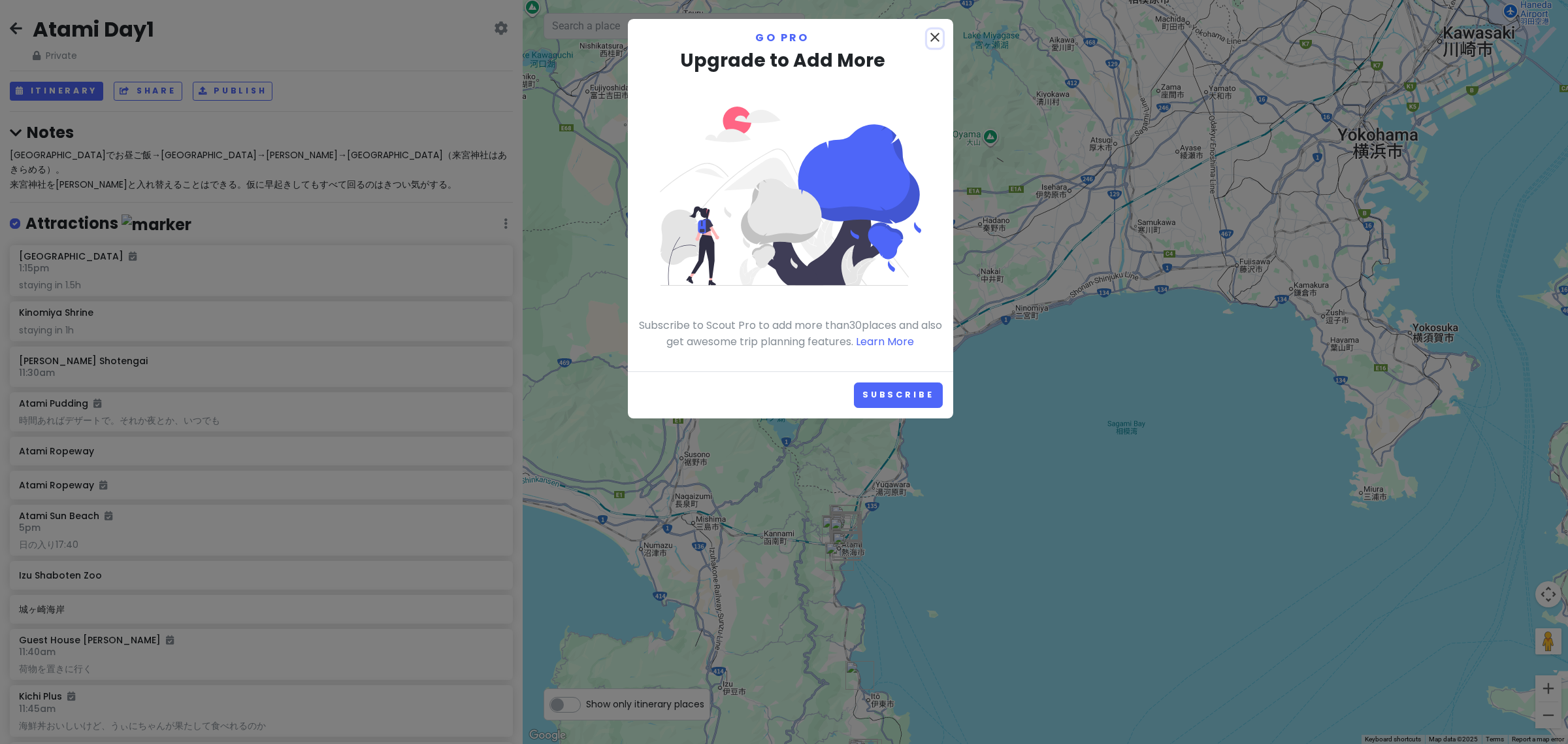
click at [939, 42] on icon "close" at bounding box center [935, 37] width 15 height 15
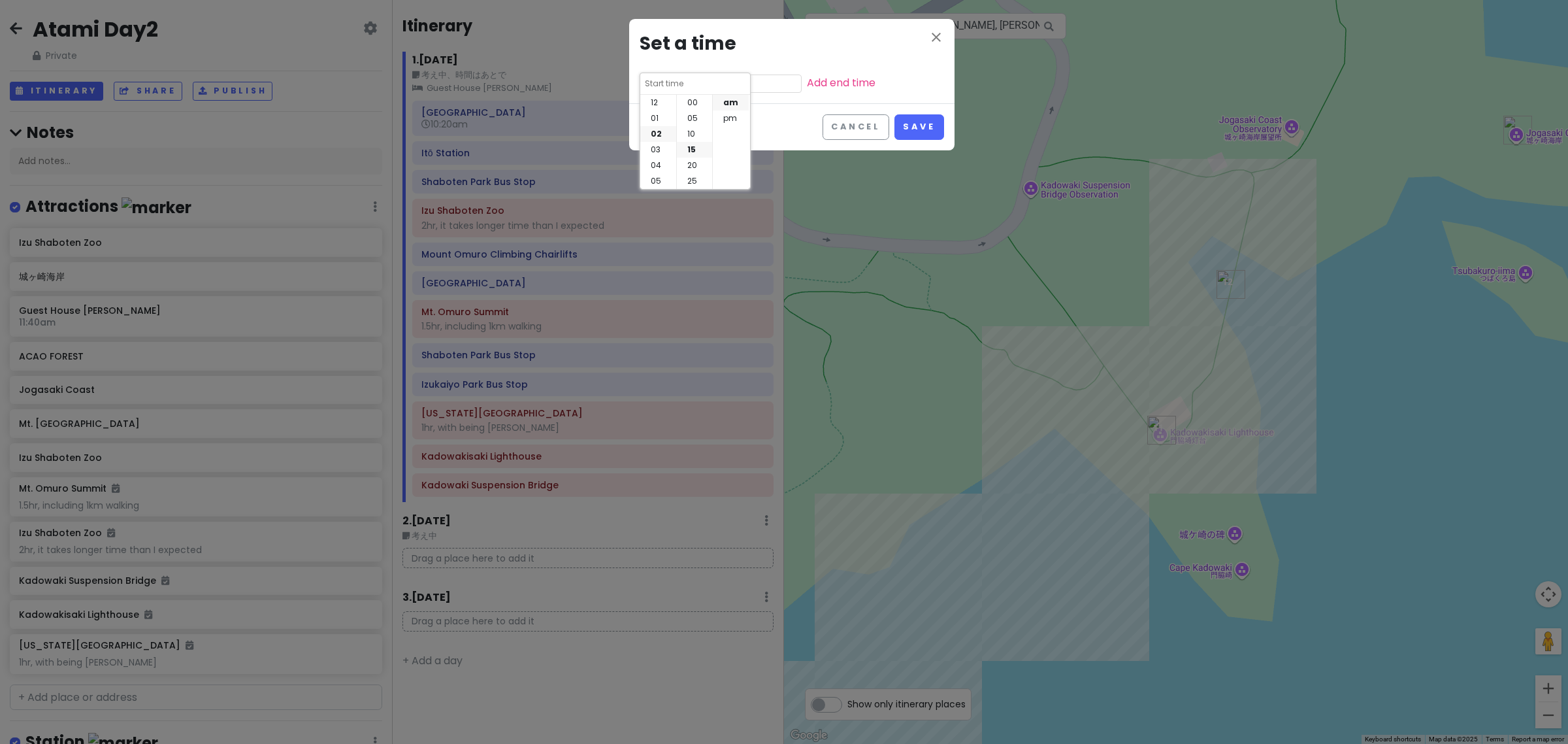
scroll to position [47, 0]
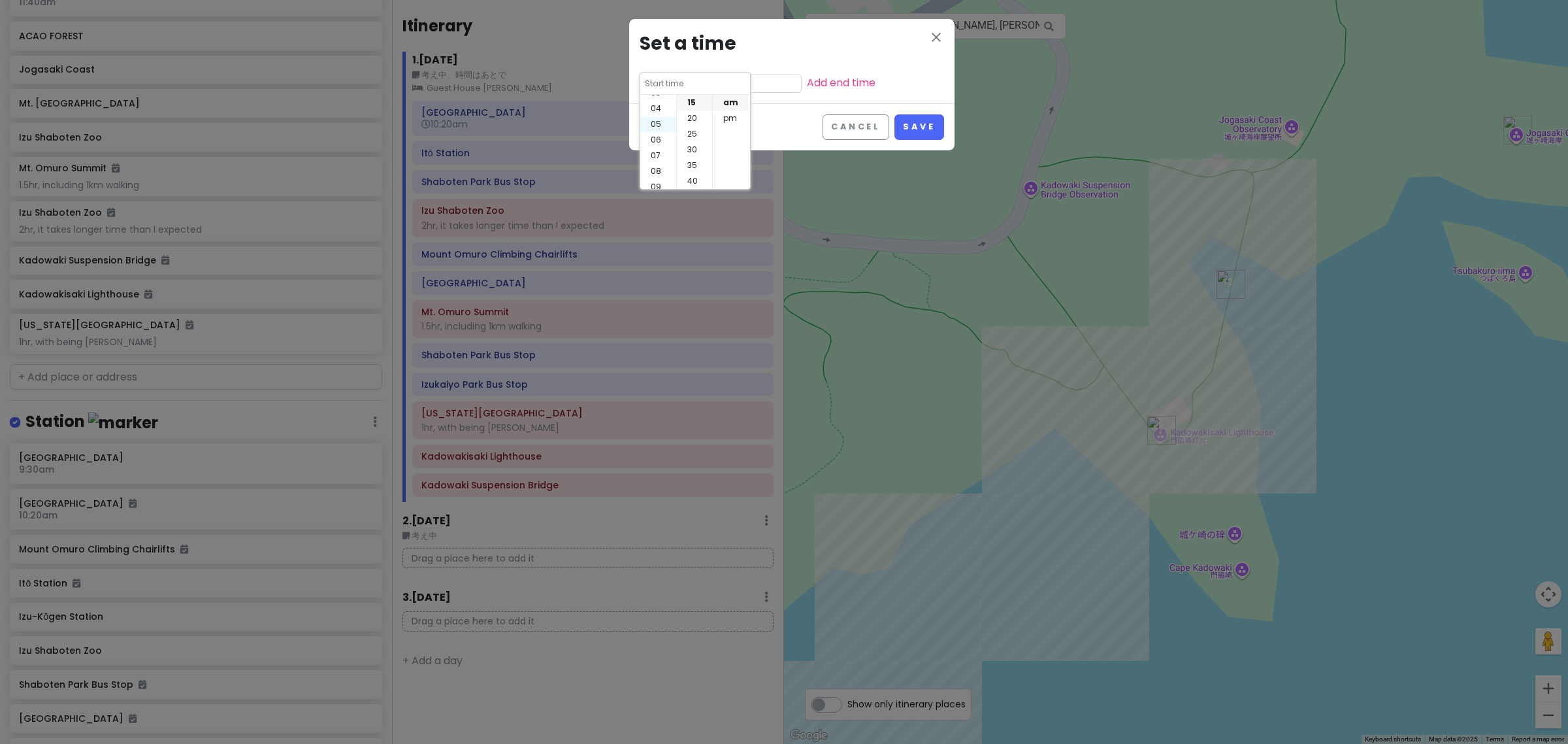
click at [655, 123] on li "05" at bounding box center [658, 124] width 36 height 15
type input "5:15 am"
click at [688, 103] on li "00" at bounding box center [695, 103] width 36 height 15
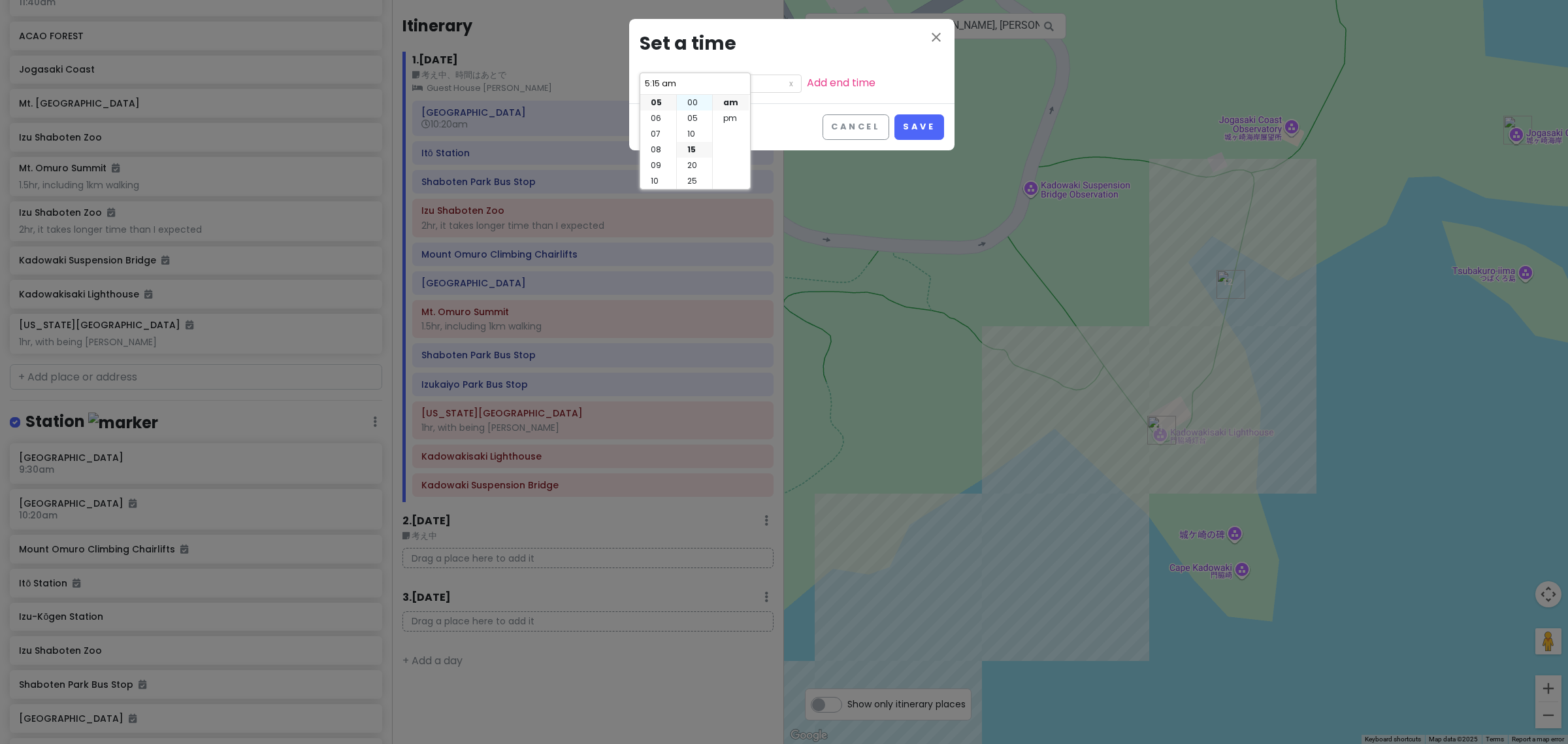
type input "5:00 am"
click at [740, 116] on li "pm" at bounding box center [731, 118] width 36 height 15
type input "5:00 pm"
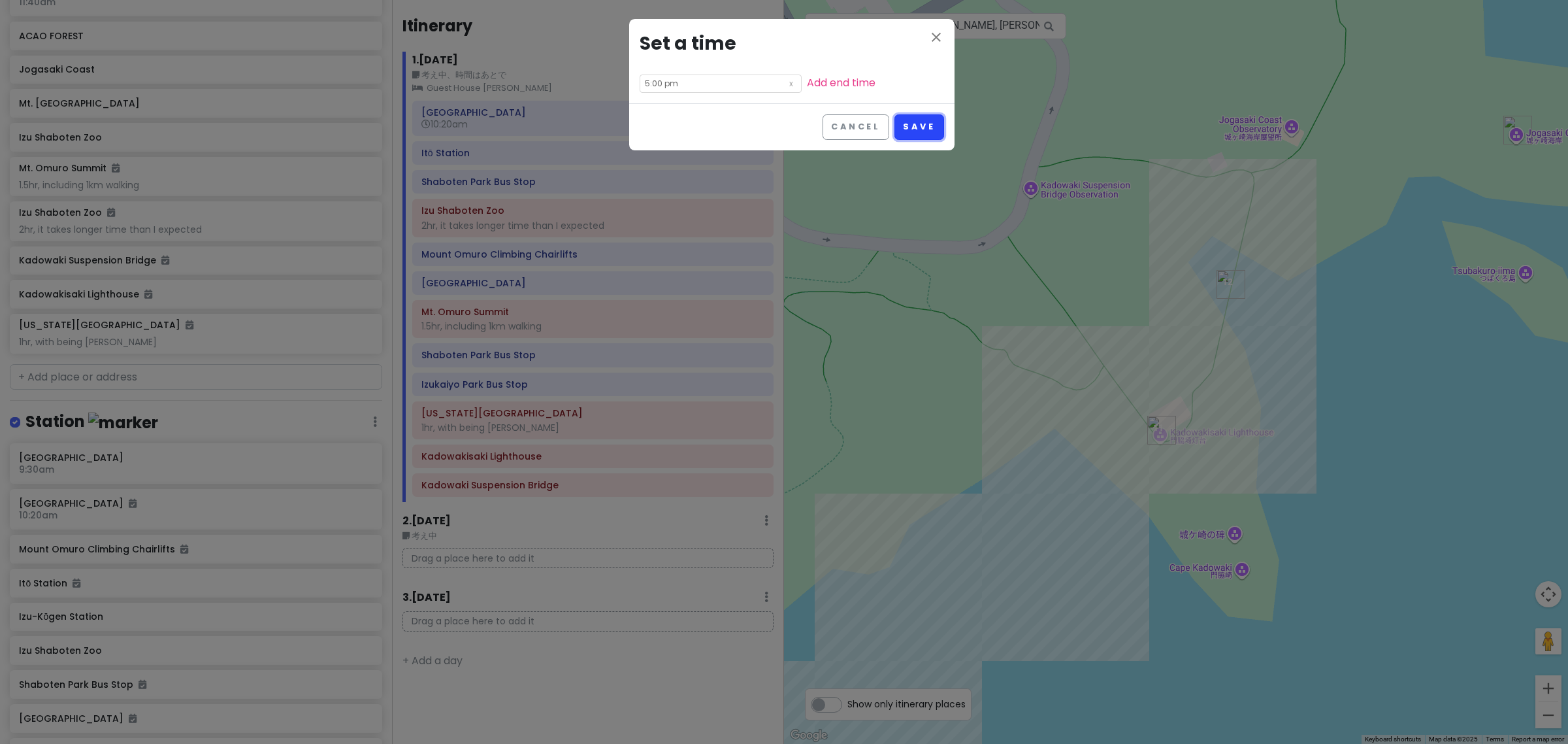
click at [924, 126] on button "Save" at bounding box center [919, 127] width 49 height 25
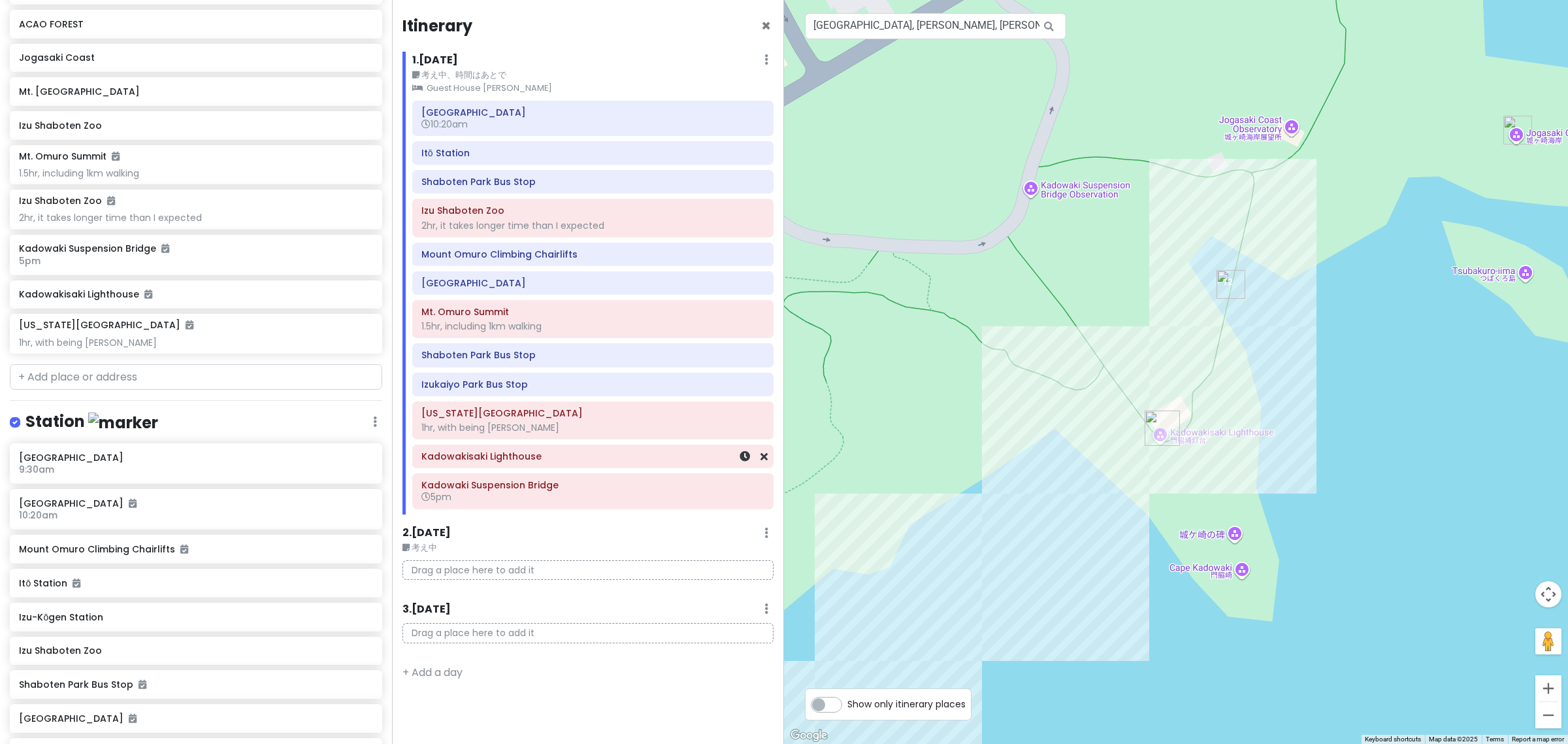
click at [520, 466] on div "Kadowakisaki Lighthouse" at bounding box center [593, 456] width 343 height 19
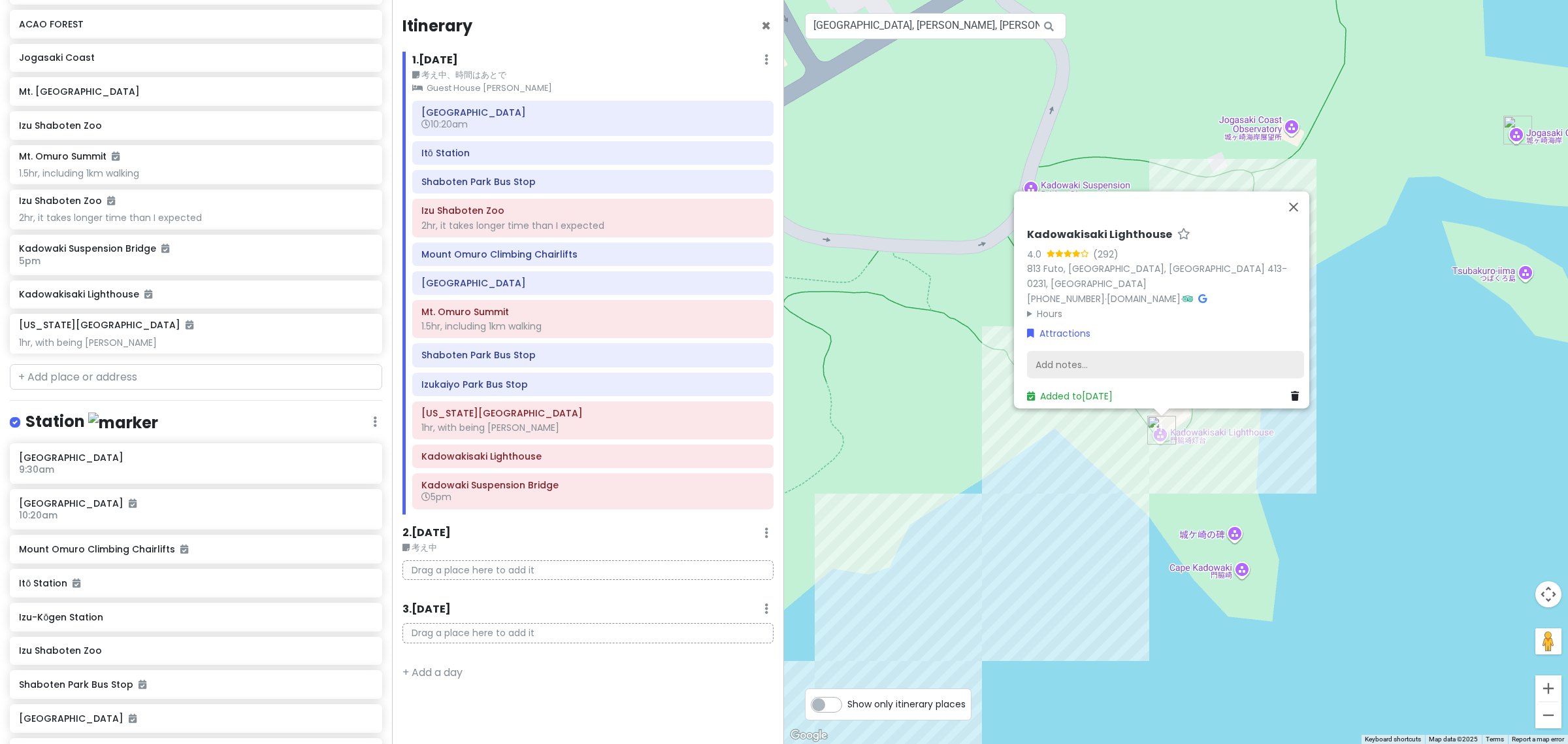
click at [1124, 360] on div "Add notes..." at bounding box center [1165, 365] width 277 height 27
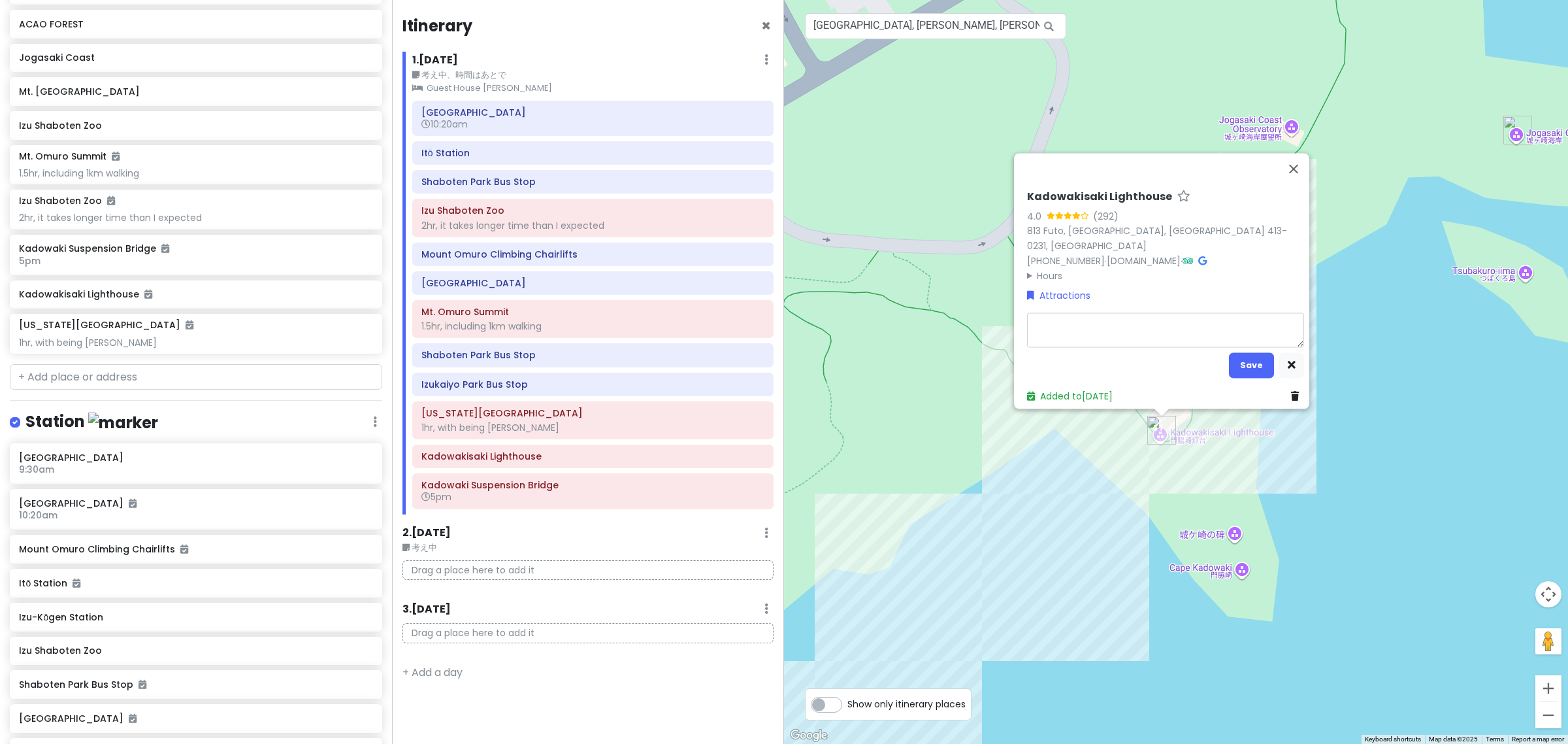
type textarea "x"
type textarea "3"
type textarea "x"
type textarea "30"
type textarea "x"
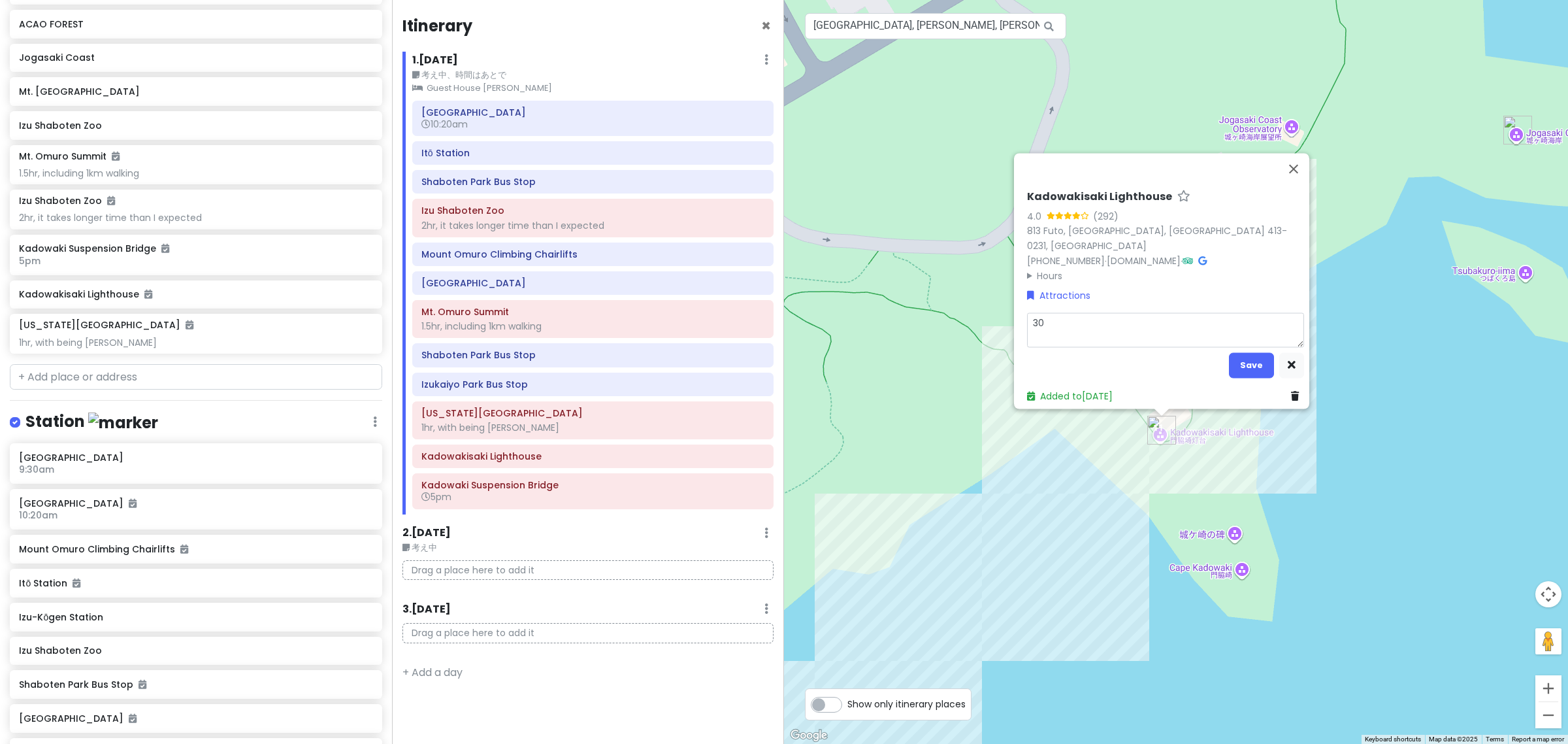
type textarea "30h"
type textarea "x"
type textarea "30"
type textarea "x"
type textarea "30m"
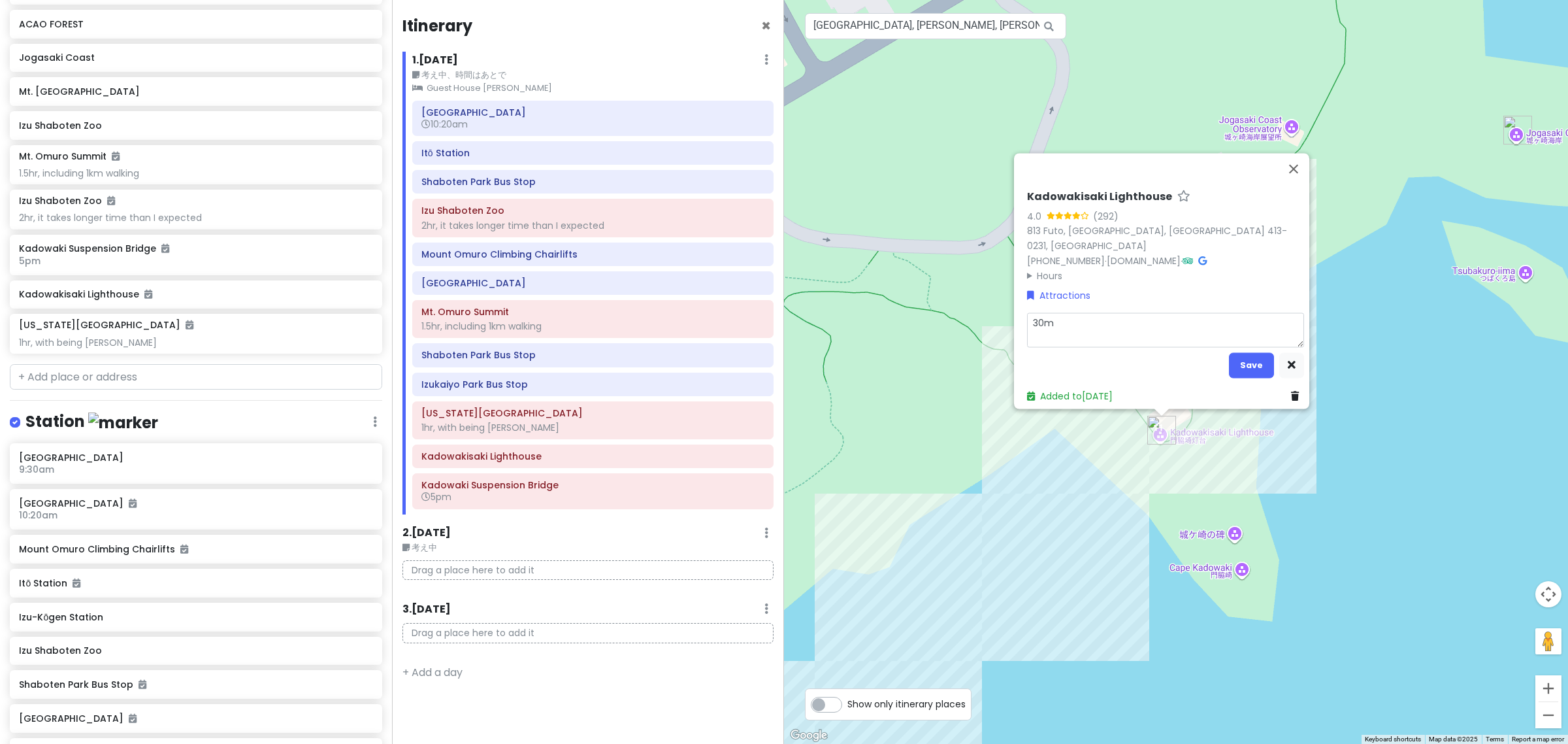
type textarea "x"
type textarea "30mi"
type textarea "x"
type textarea "30min"
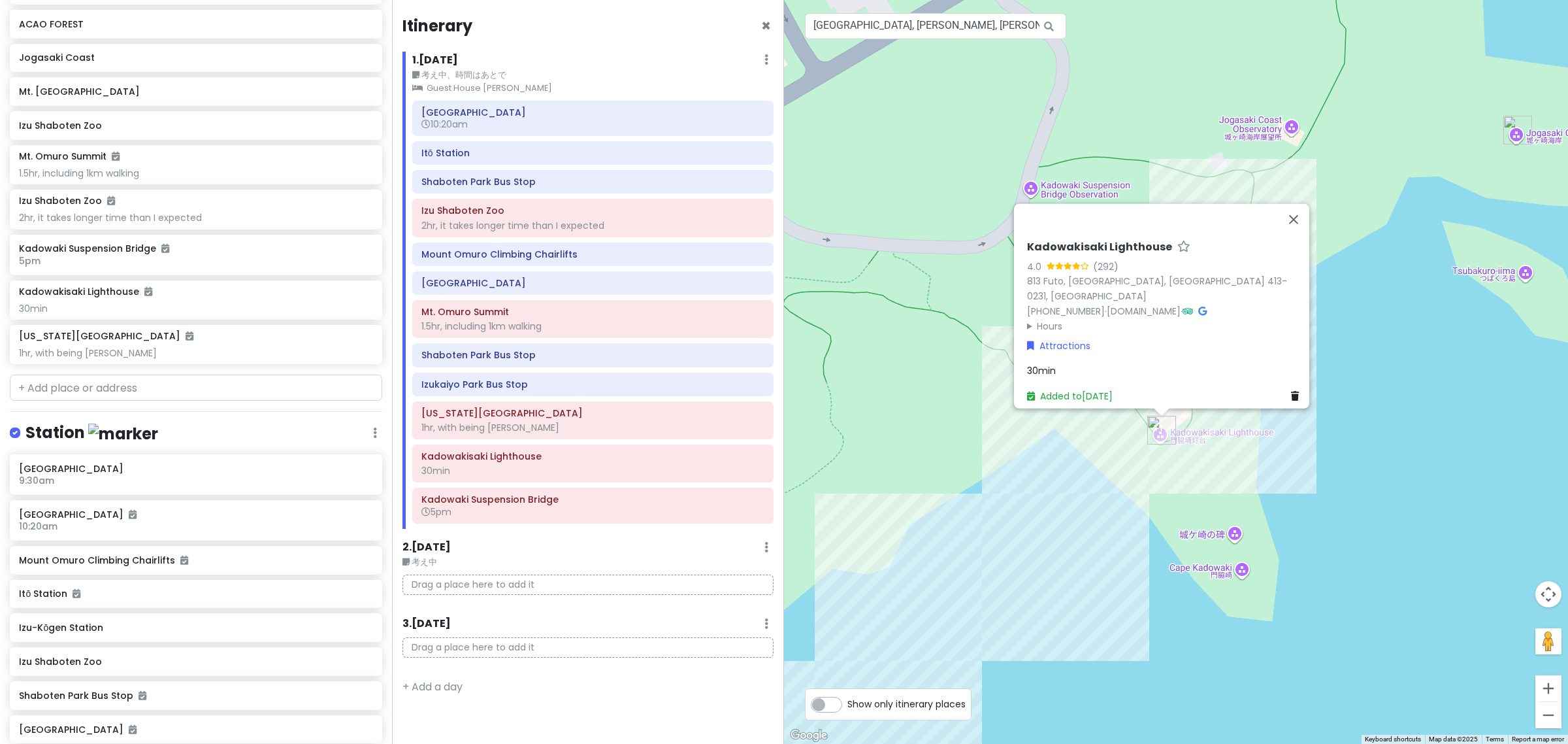
scroll to position [343, 0]
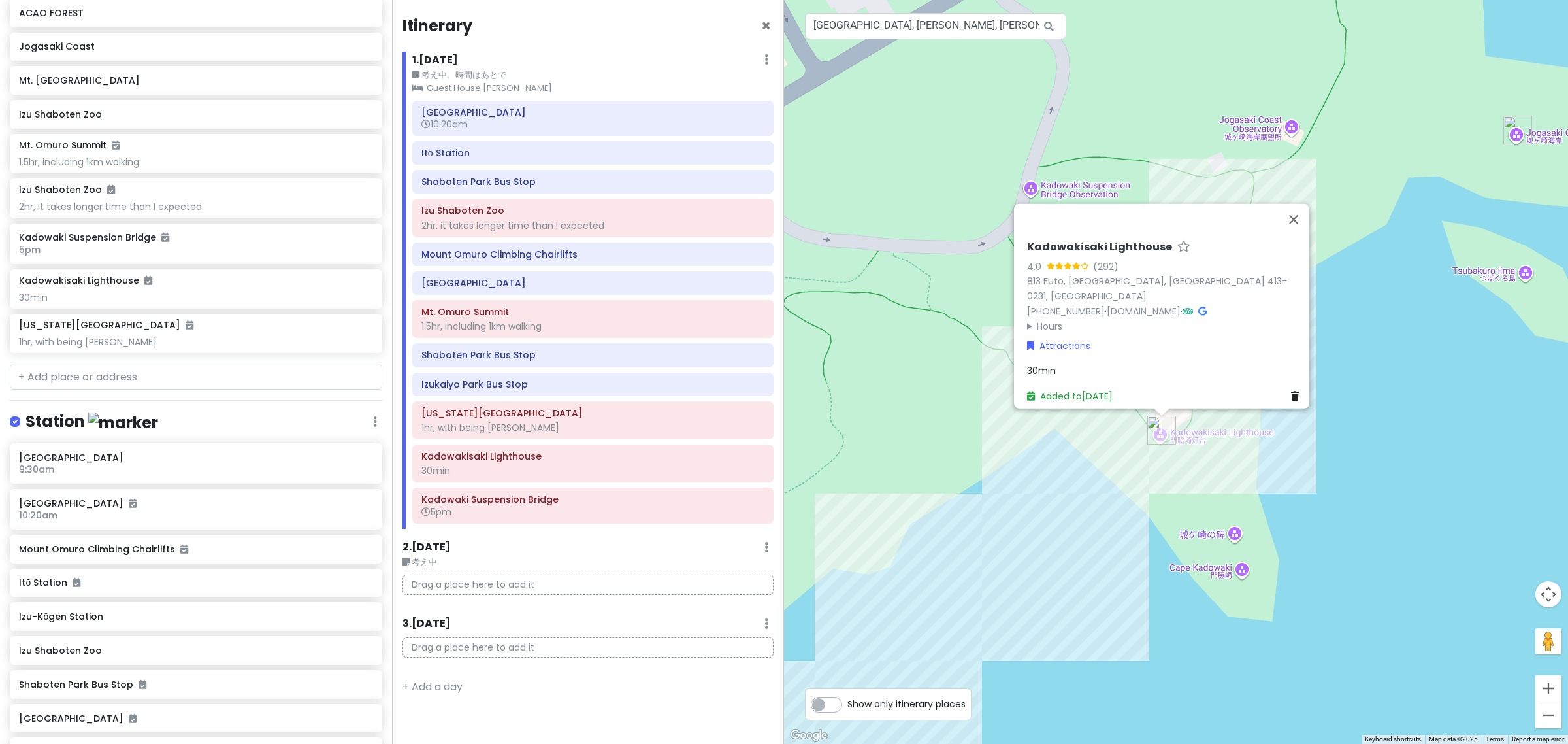
click at [555, 490] on div "Atami Station 10:20am Itō Station Shaboten Park Bus Stop Izu Shaboten Zoo 2hr, …" at bounding box center [593, 315] width 381 height 428
click at [1077, 366] on div "30min" at bounding box center [1165, 370] width 277 height 14
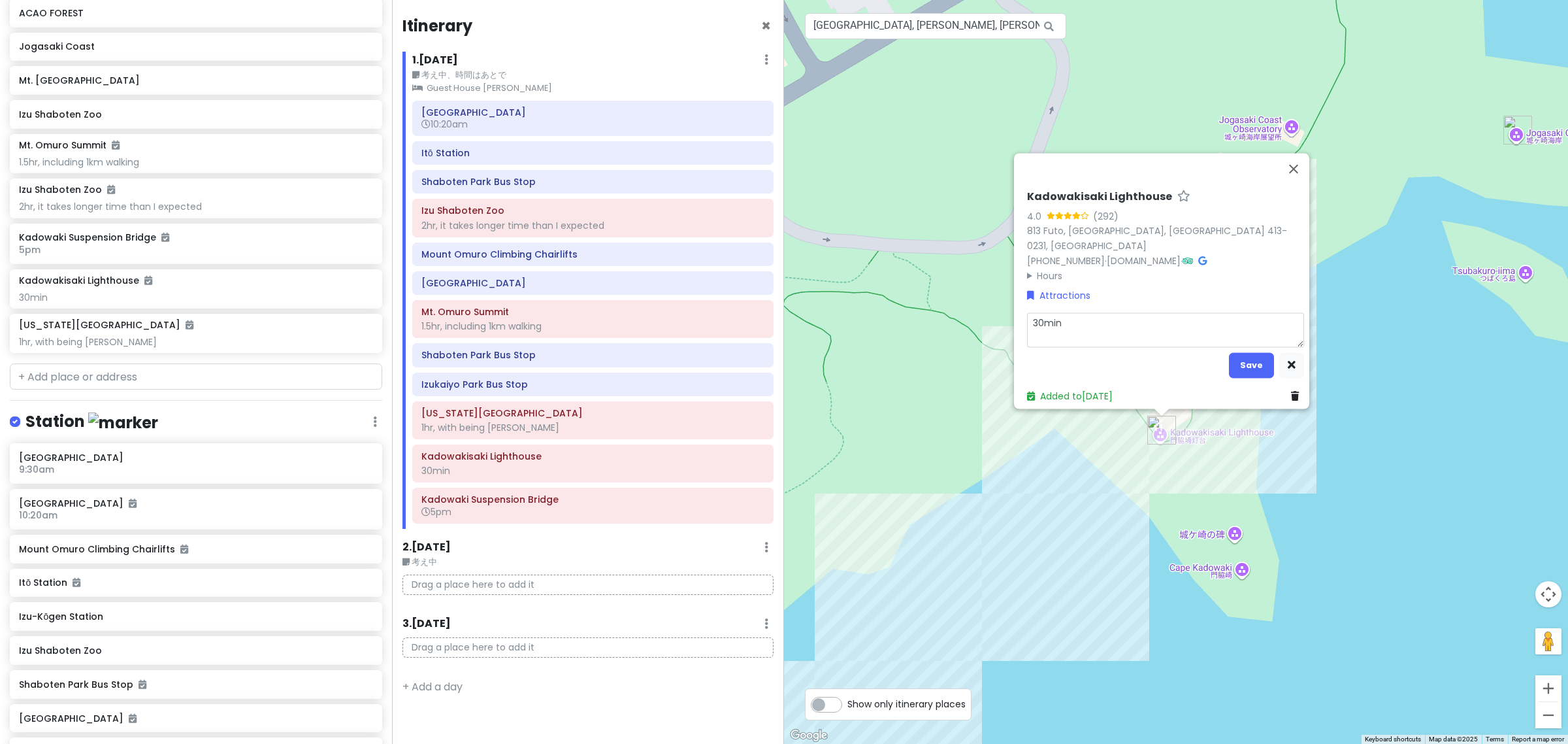
type textarea "x"
type textarea "0"
type textarea "x"
type textarea "0."
type textarea "x"
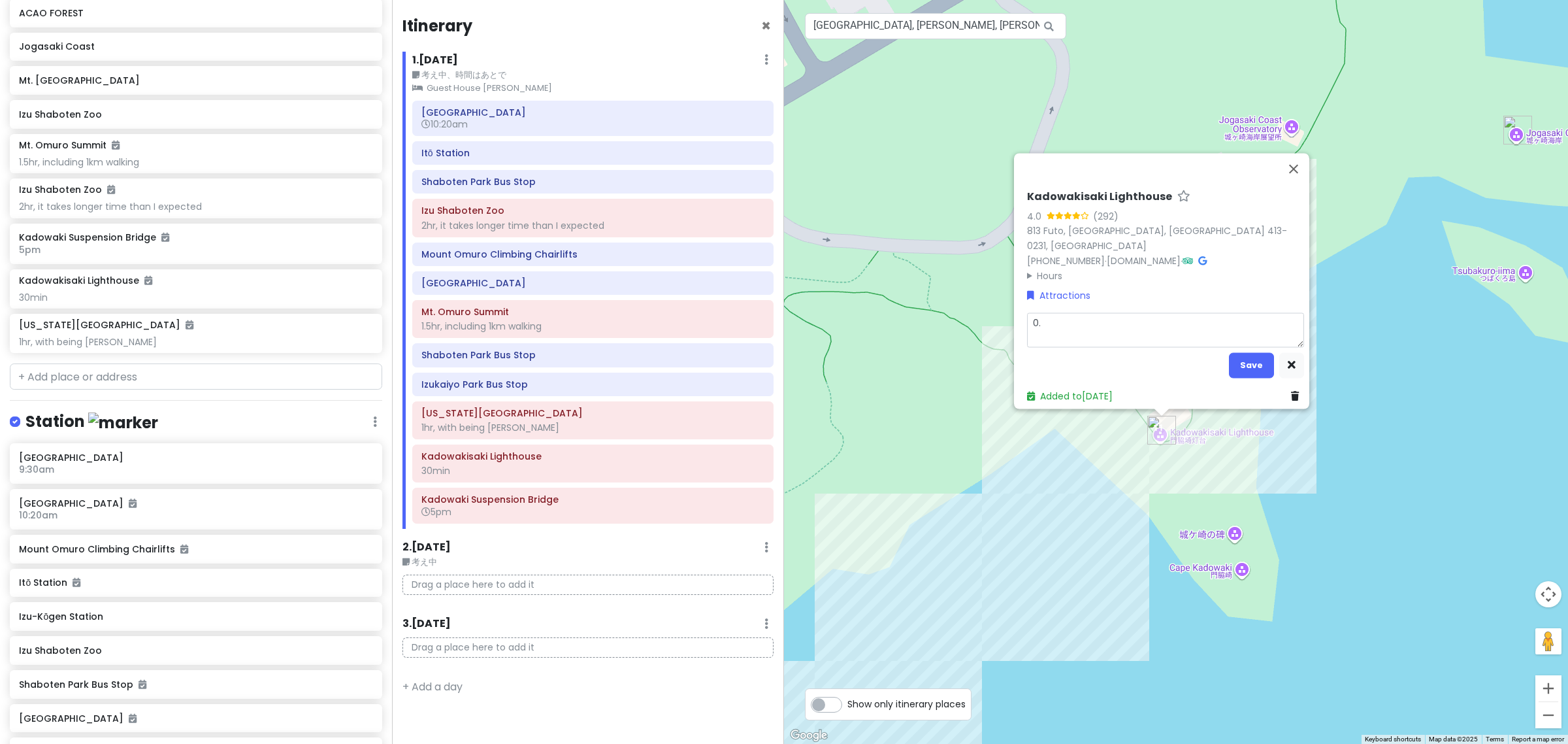
type textarea "0.5"
type textarea "x"
type textarea "0.5h"
type textarea "x"
type textarea "0.5hr"
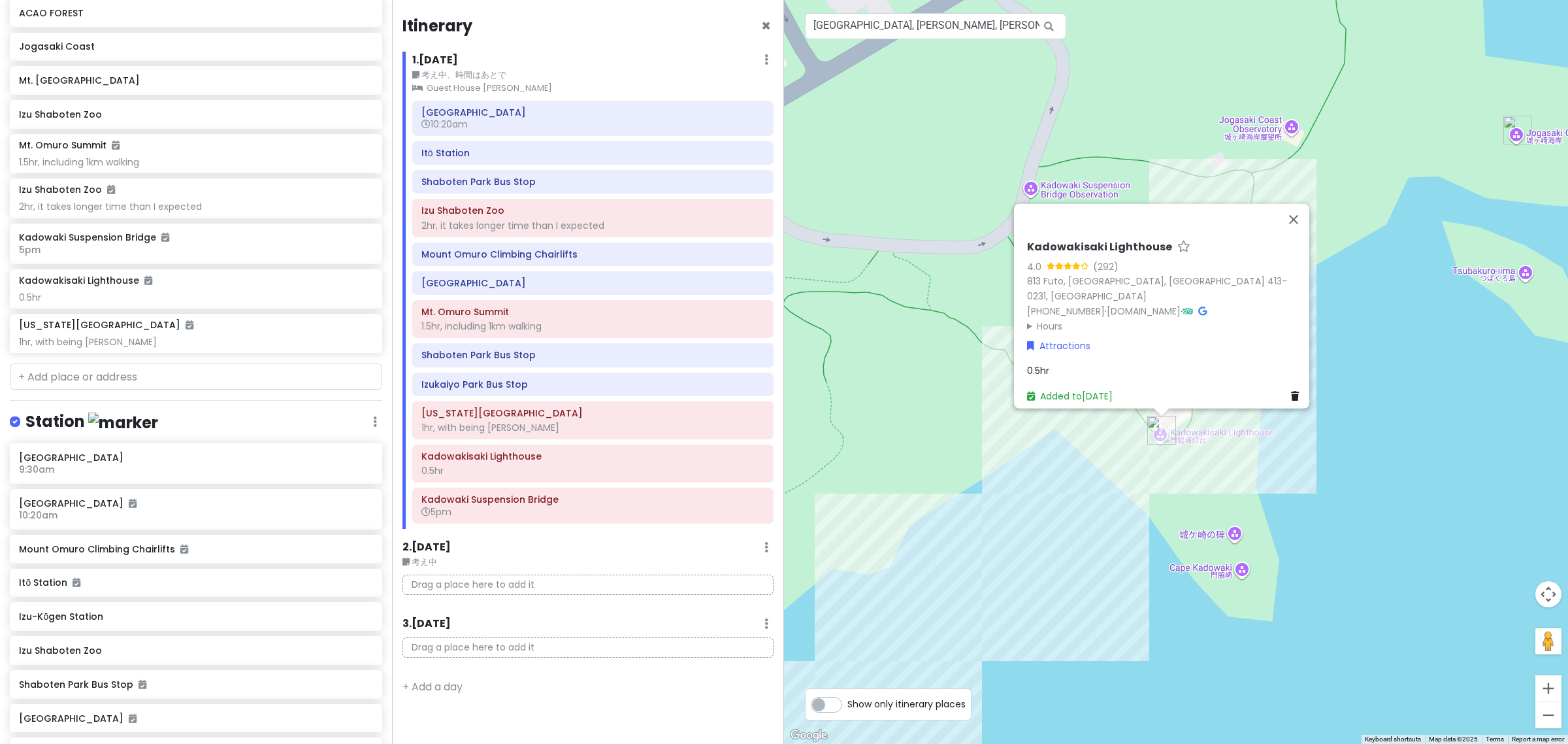
click at [966, 458] on div "No data available. Kadowakisaki Lighthouse 4.0 (292) 813 Futo, Itō, Shizuoka 41…" at bounding box center [1176, 372] width 784 height 744
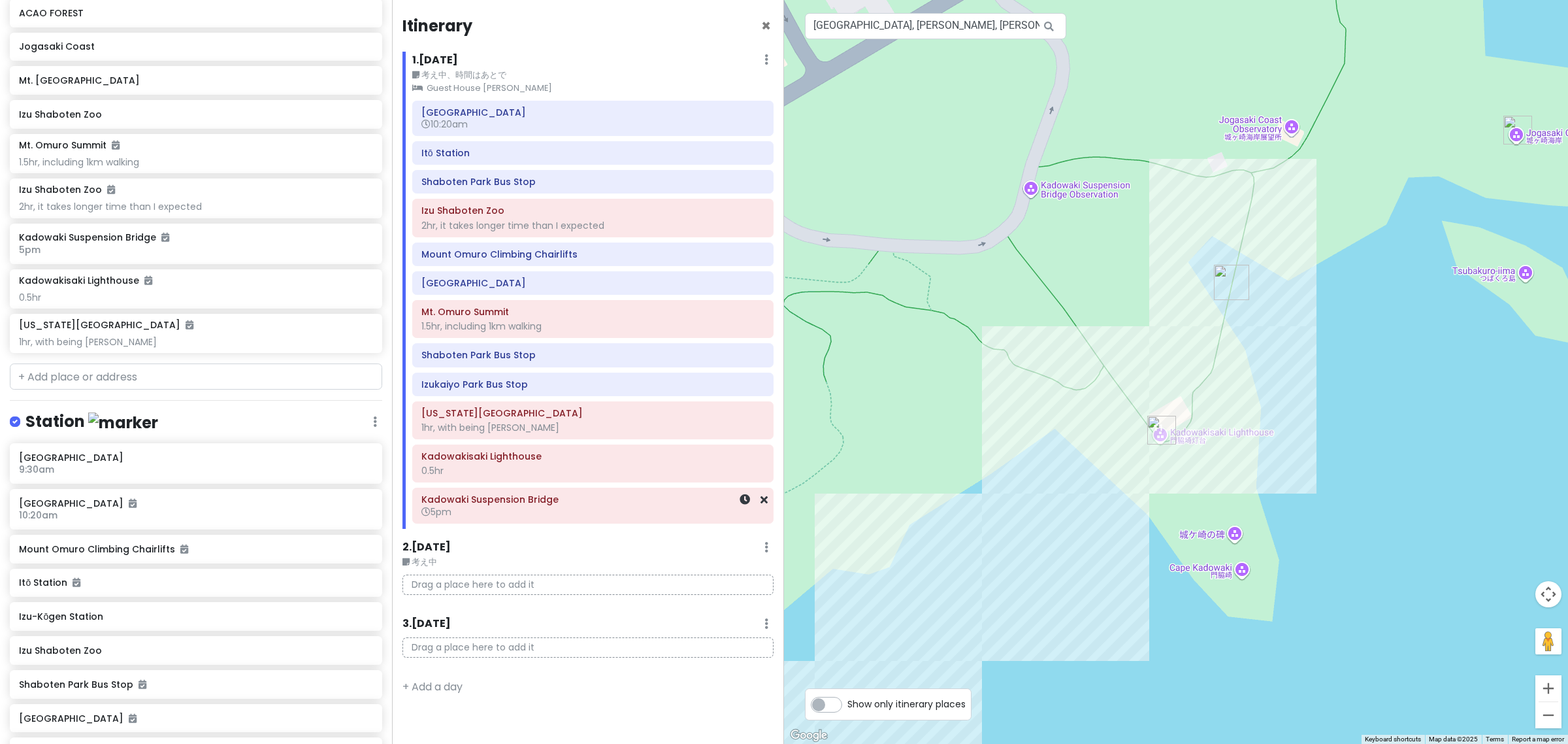
click at [628, 517] on h6 "5pm" at bounding box center [593, 512] width 343 height 12
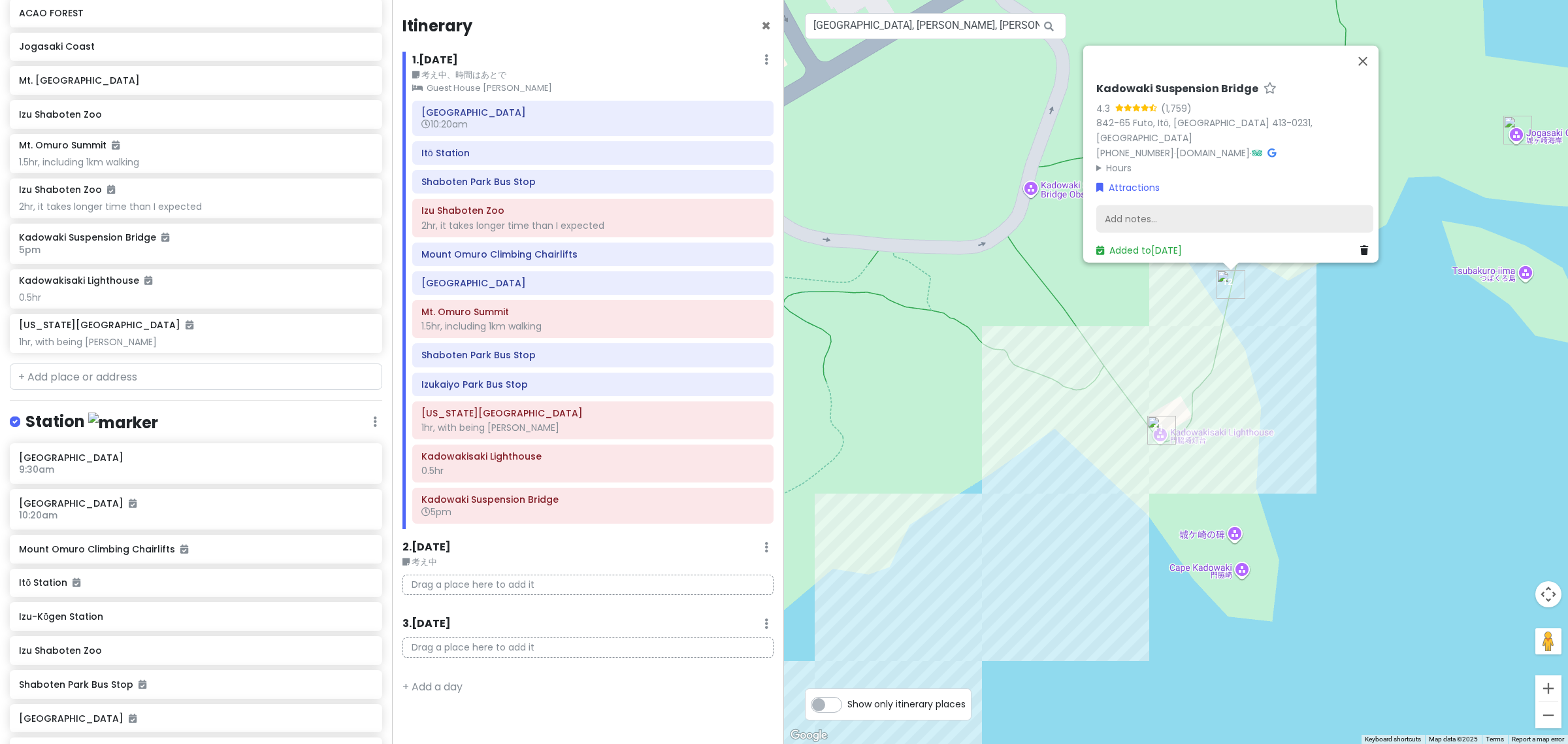
click at [1167, 205] on div "Add notes..." at bounding box center [1235, 219] width 277 height 27
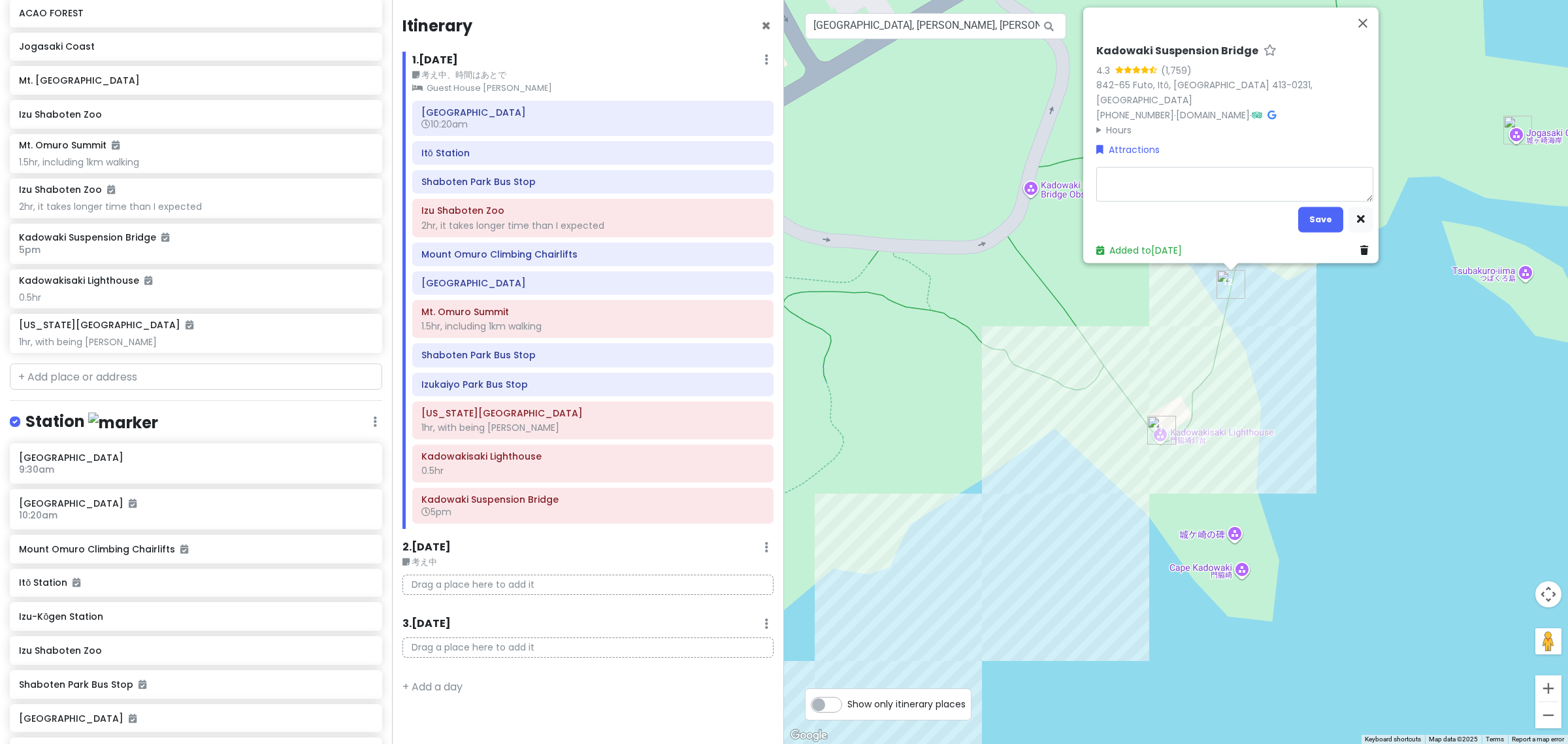
type textarea "x"
type textarea "ｙ"
type textarea "x"
type textarea "ゆ"
type textarea "x"
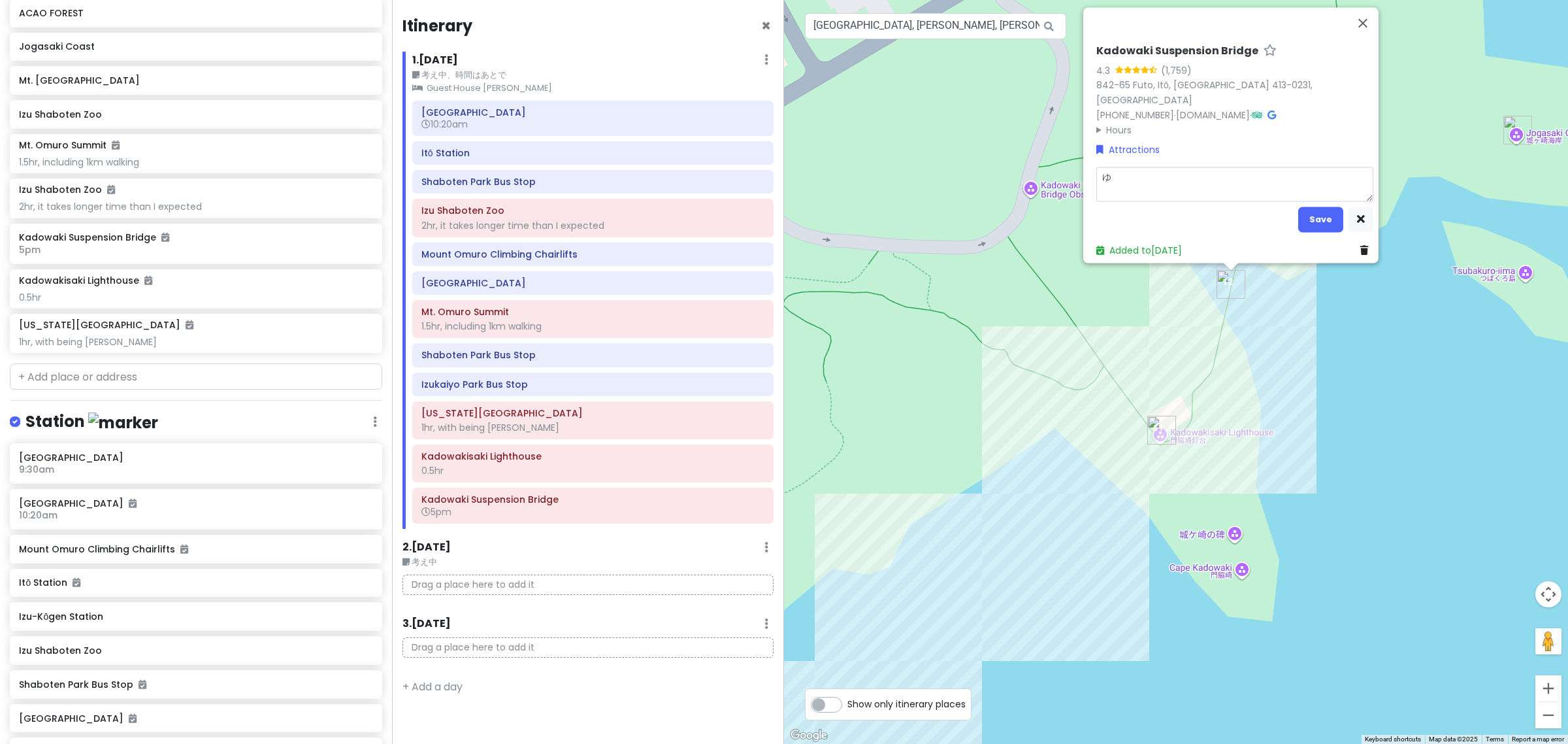
type textarea "ゆう"
type textarea "x"
type textarea "ゆうｈ"
type textarea "x"
type textarea "ゆうひ"
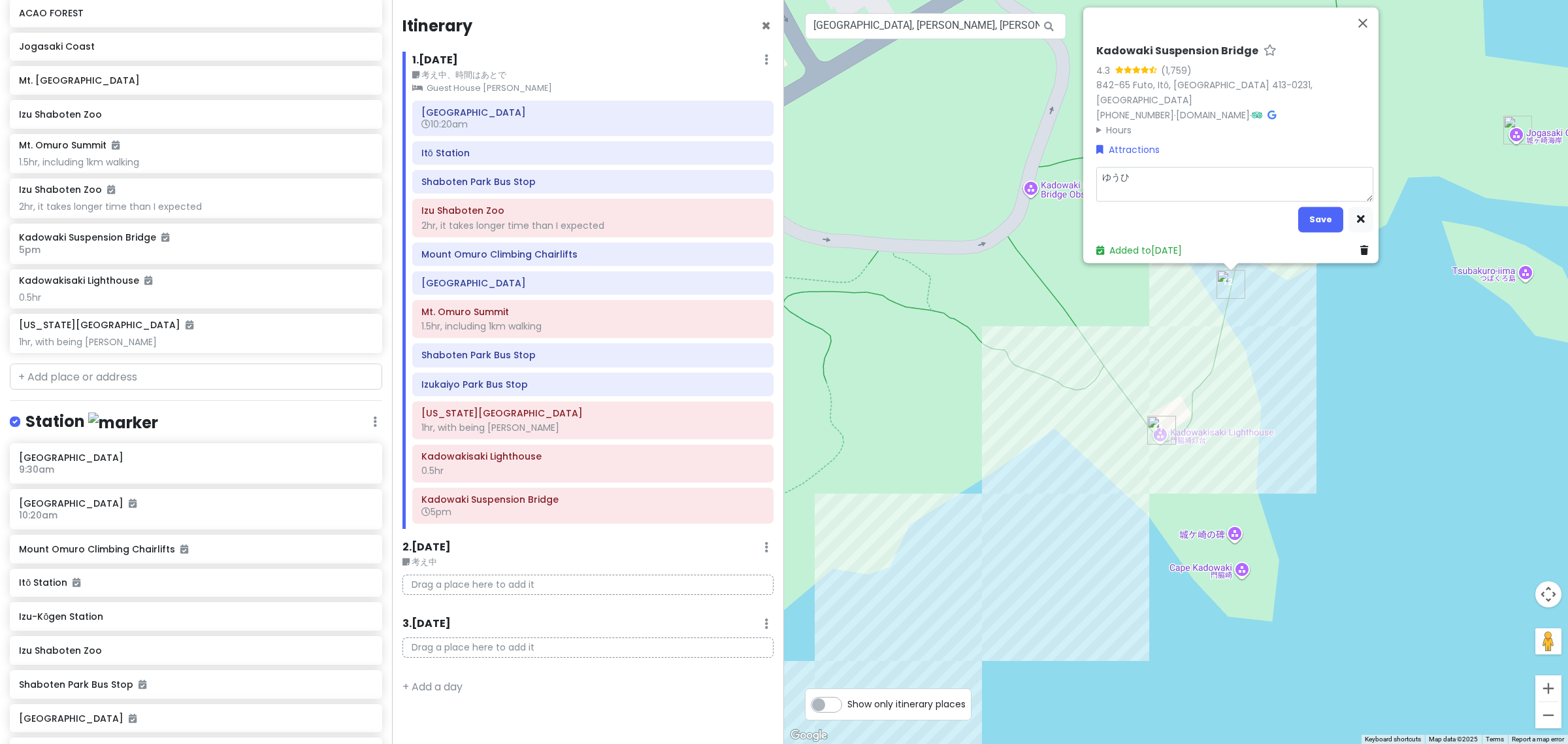
type textarea "x"
type textarea "ゆう"
type textarea "x"
type textarea "ゆうｇ"
type textarea "x"
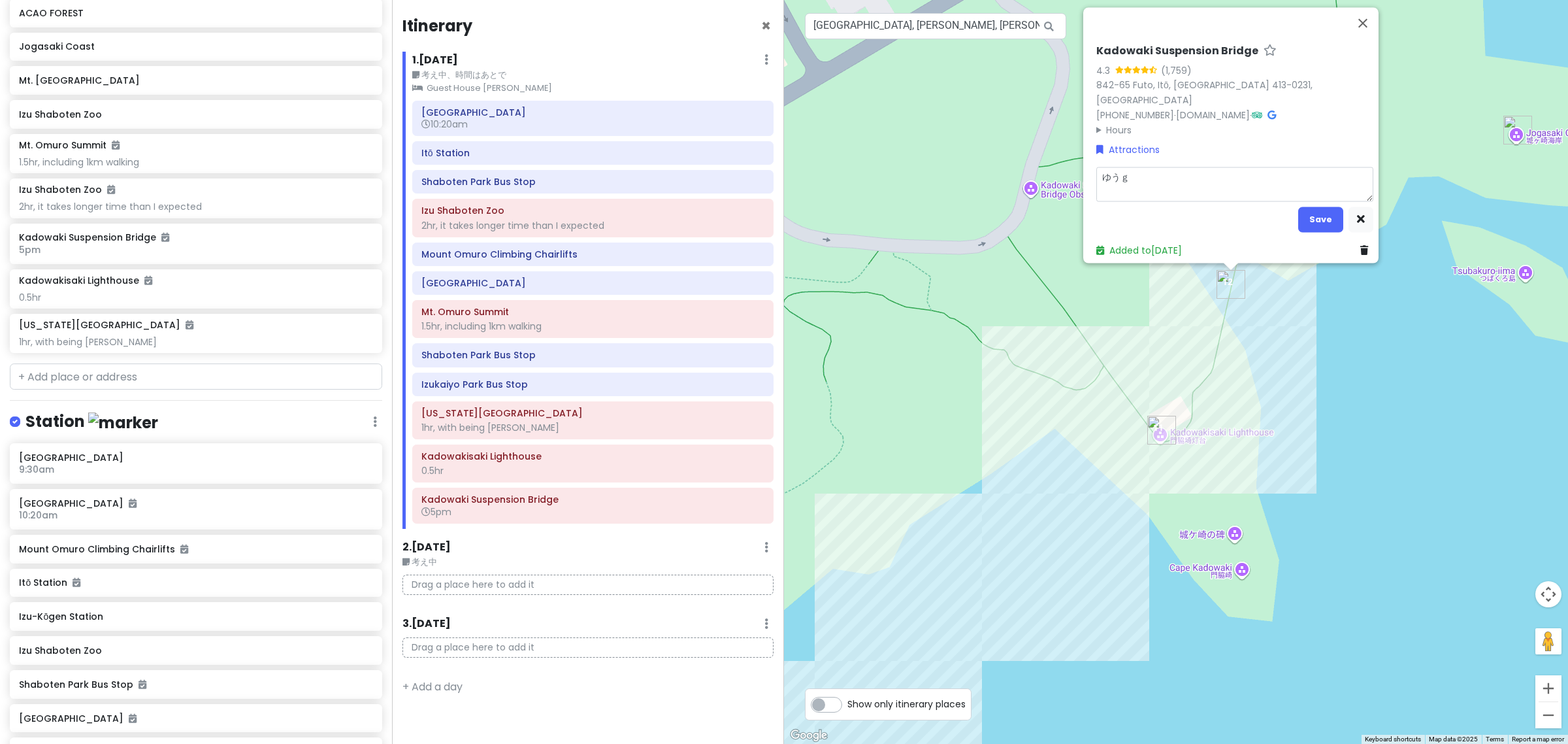
type textarea "ゆうｇｒ"
type textarea "x"
type textarea "ゆうｇれ"
type textarea "x"
type textarea "ゆうｇ"
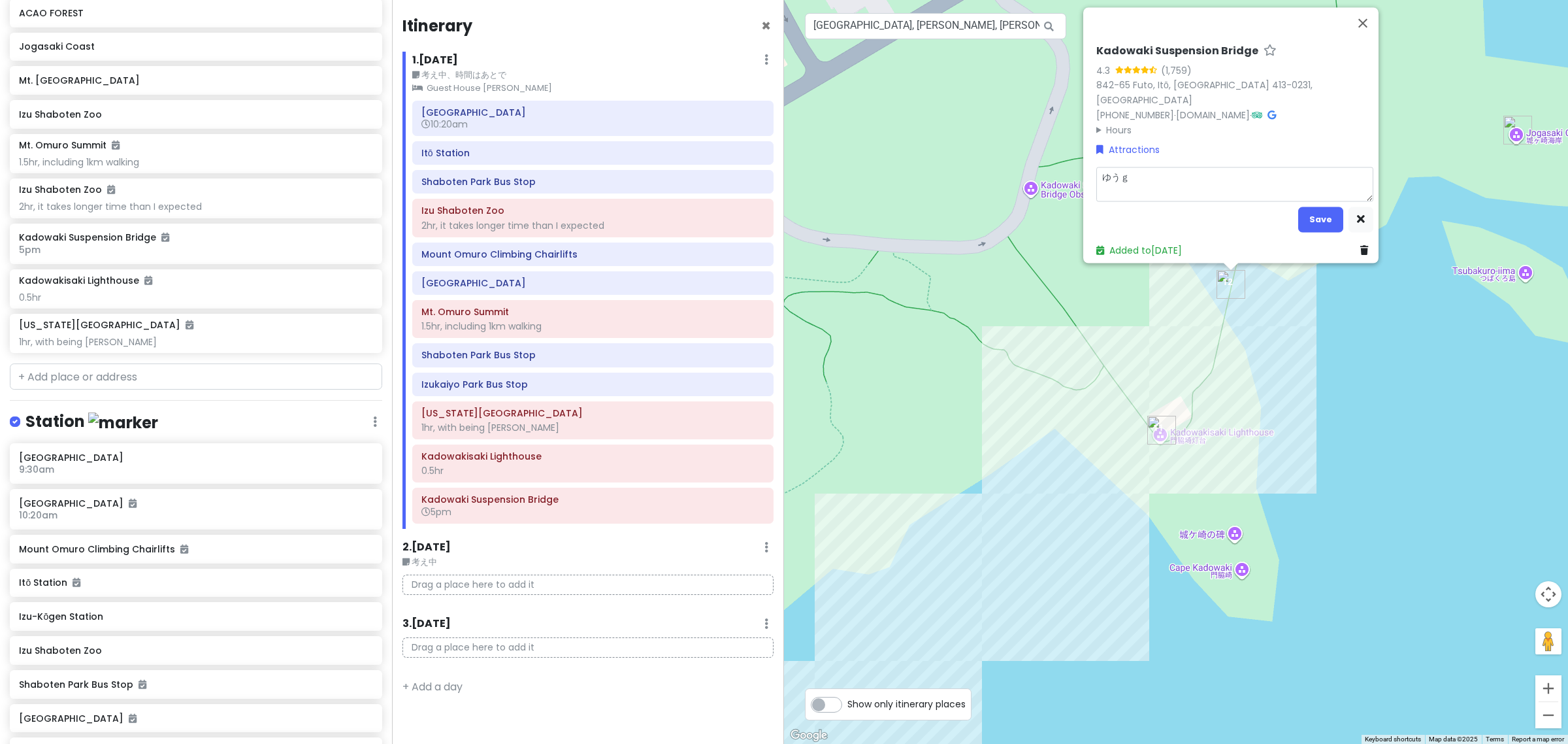
type textarea "x"
type textarea "ゆうぐ"
type textarea "x"
type textarea "ゆうぐｒ"
type textarea "x"
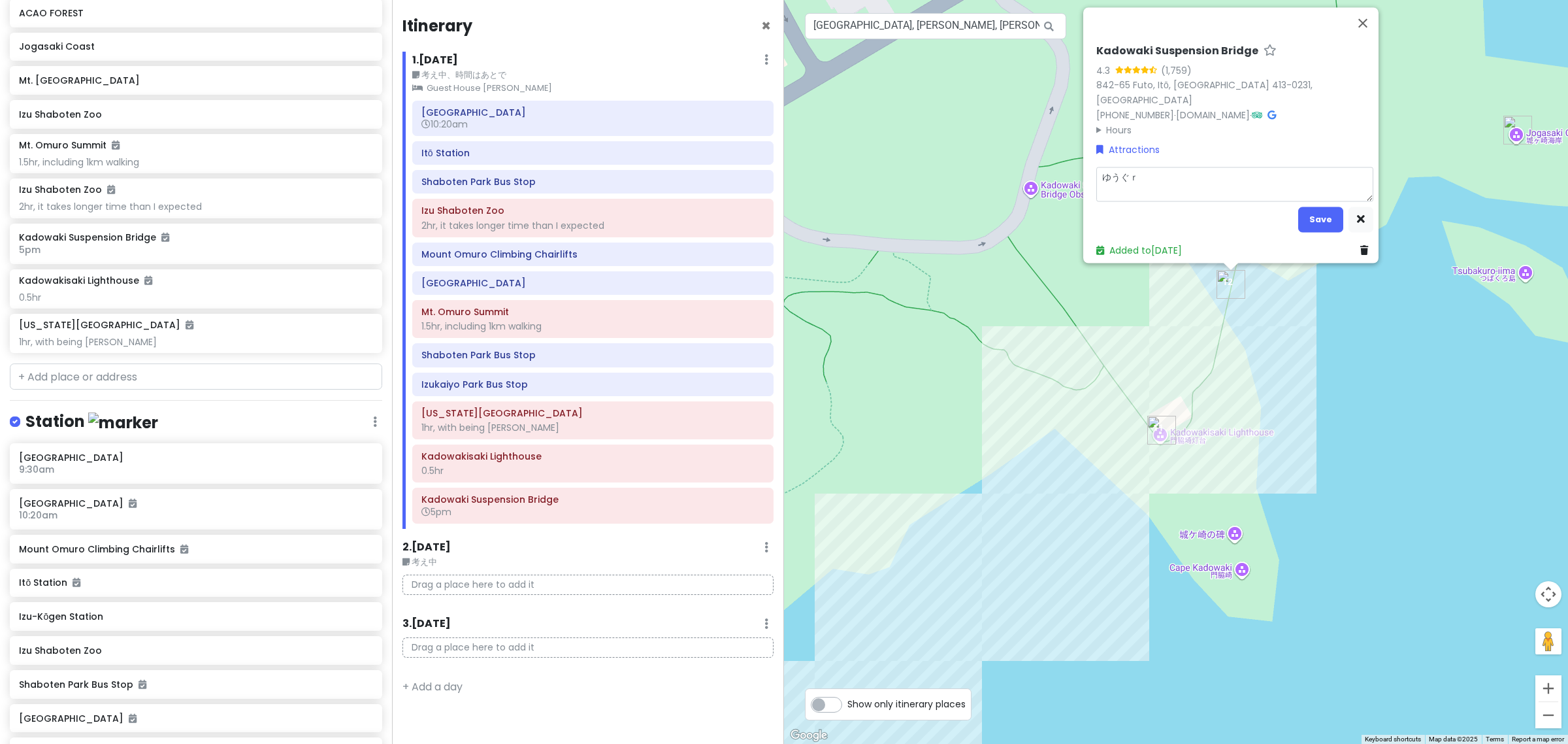
type textarea "ゆうぐれ"
type textarea "x"
type textarea "夕暮れ"
type textarea "x"
type textarea "夕暮れｇ"
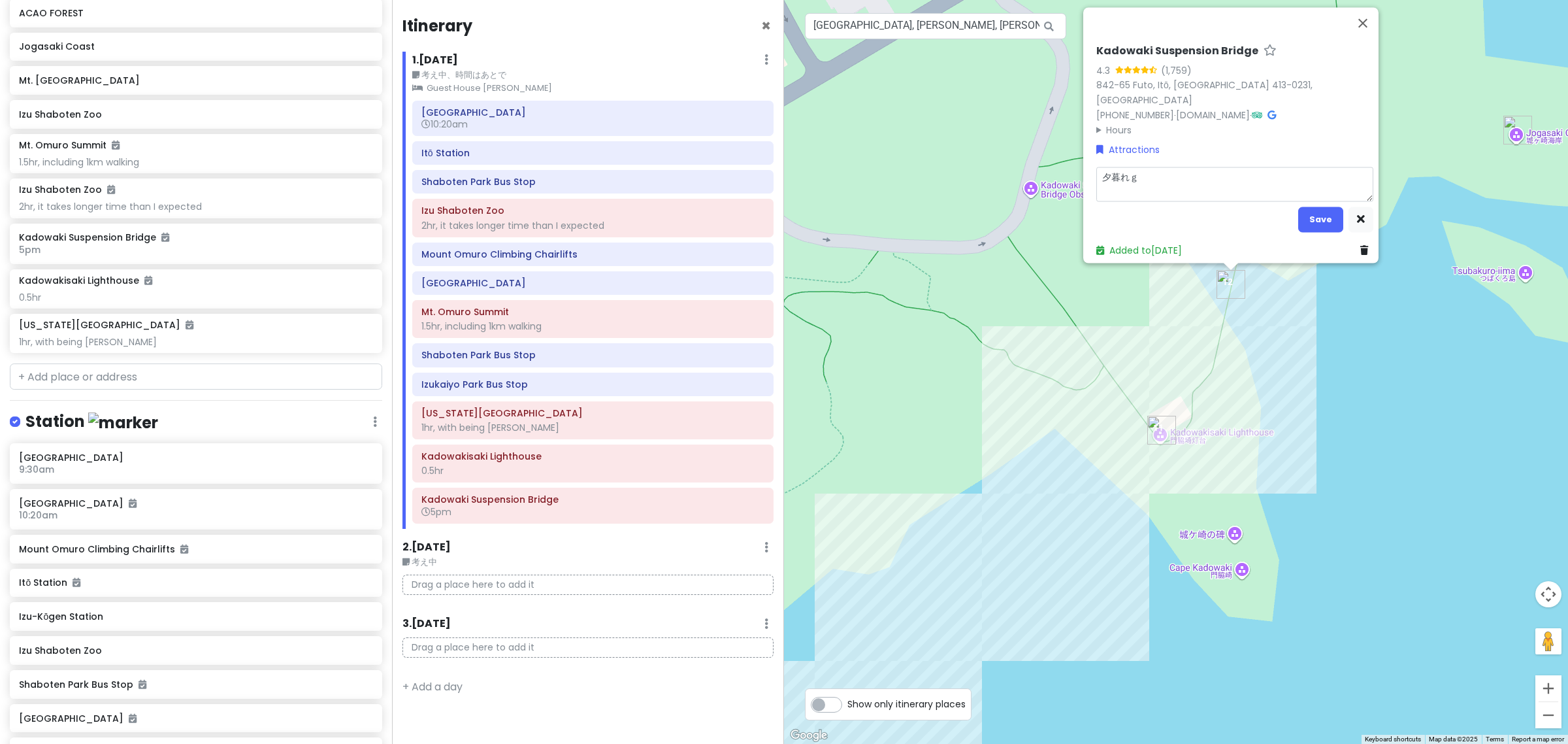
type textarea "x"
type textarea "夕暮れが"
type textarea "x"
type textarea "夕暮れが１￥"
type textarea "x"
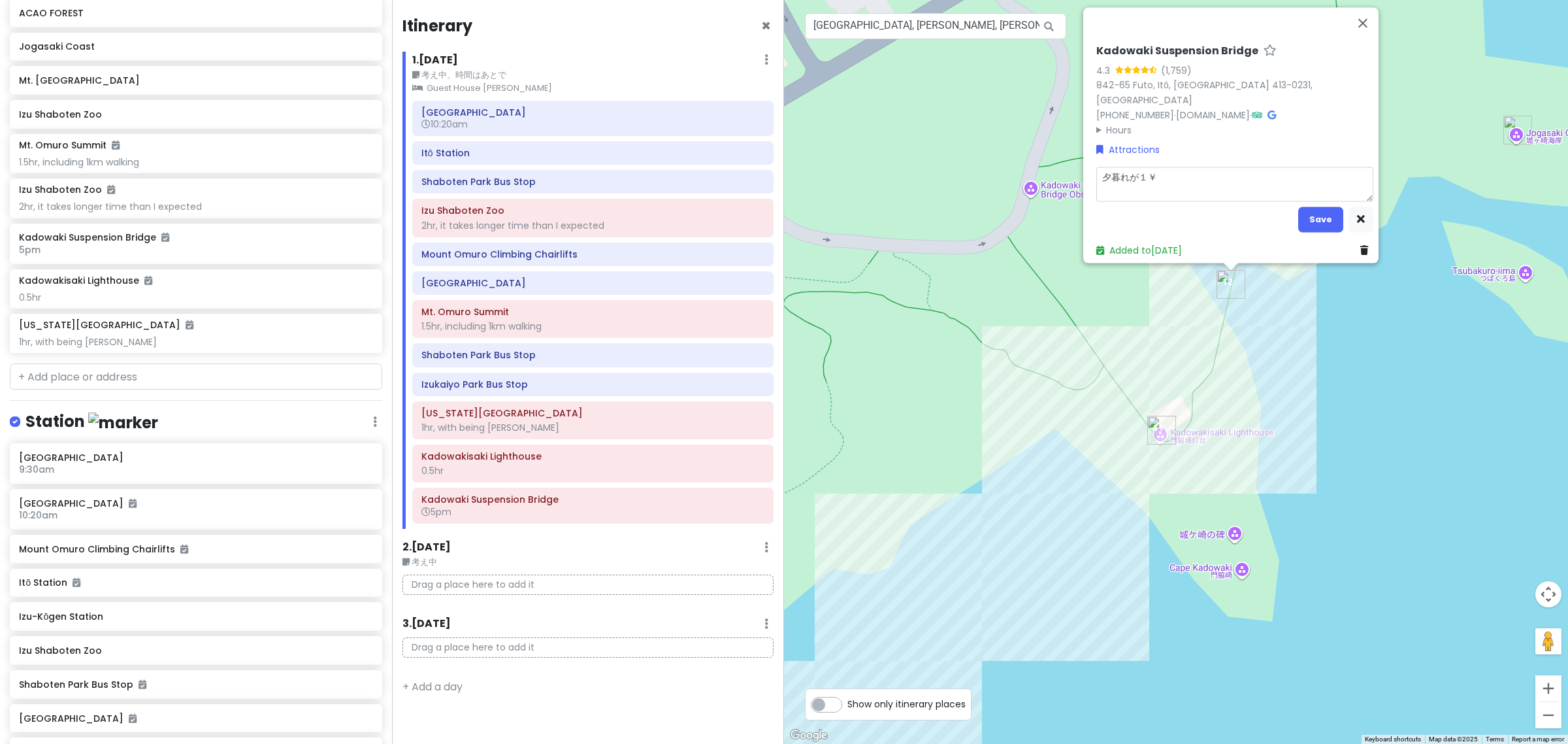
type textarea "夕暮れが１"
type textarea "x"
type textarea "夕暮れが"
type textarea "x"
type textarea "夕暮れが5"
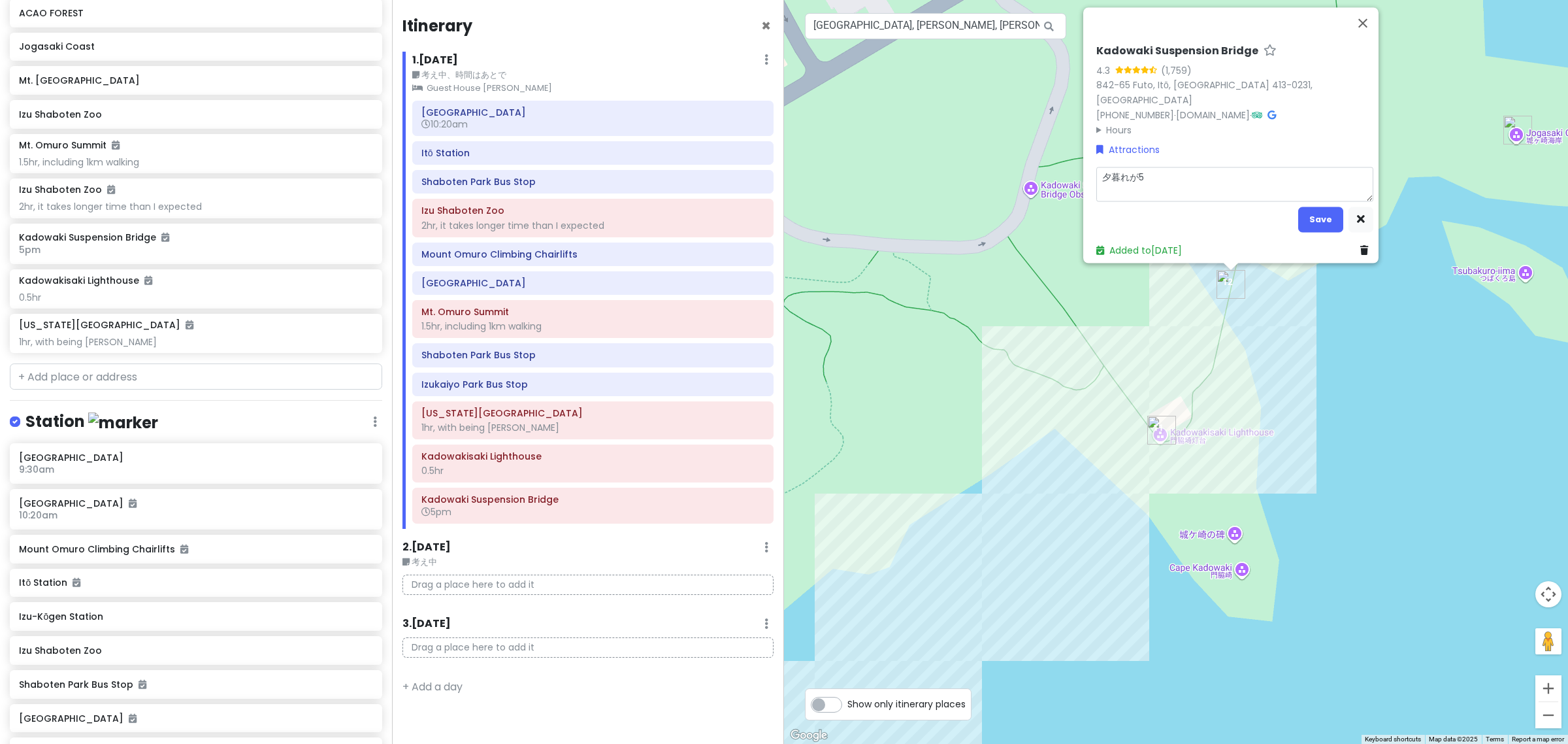
type textarea "x"
type textarea "夕暮れが5:"
type textarea "x"
type textarea "夕暮れが5:3"
type textarea "x"
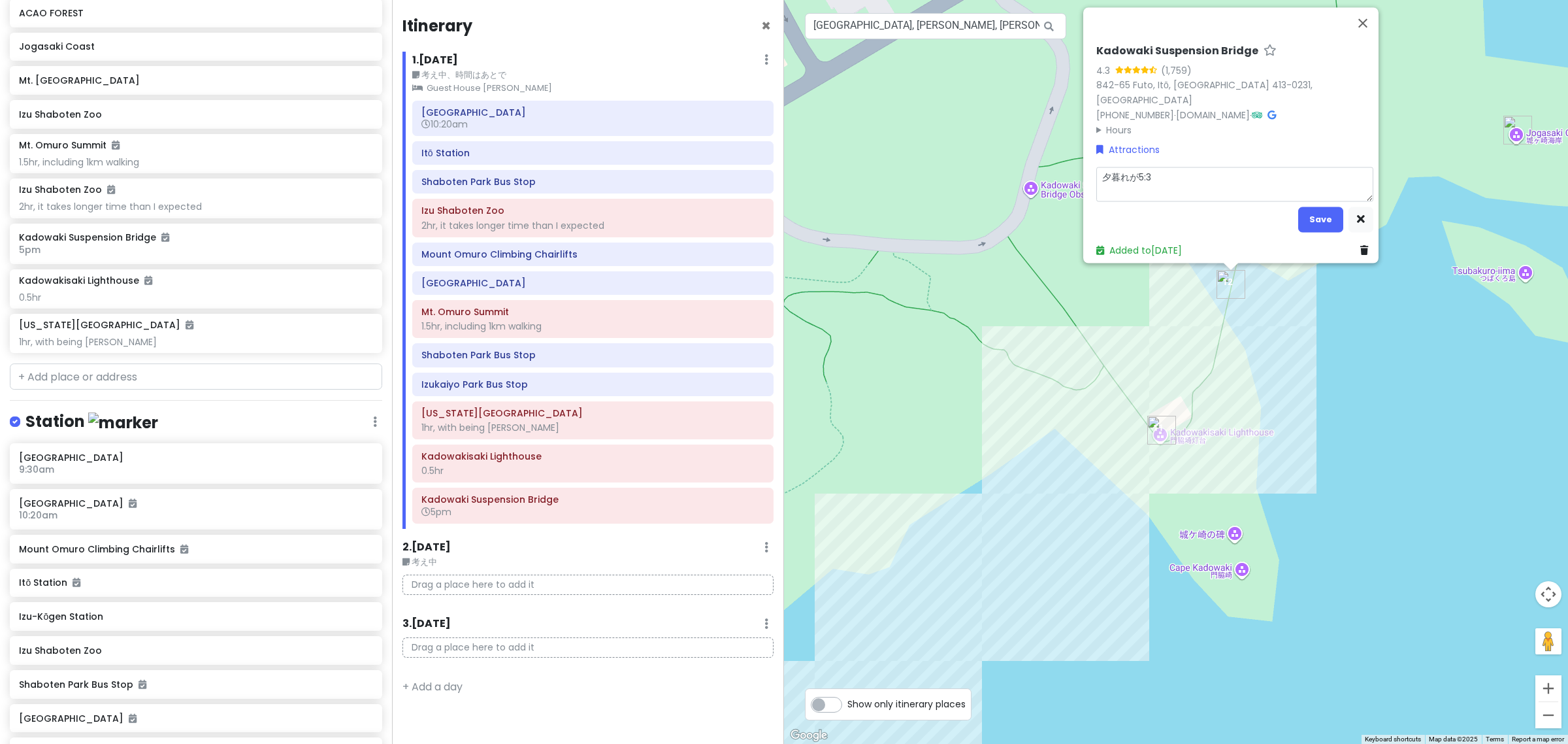
type textarea "夕暮れが5:30"
type textarea "x"
type textarea "夕暮れが5:30p"
type textarea "x"
type textarea "夕暮れが5:30pm"
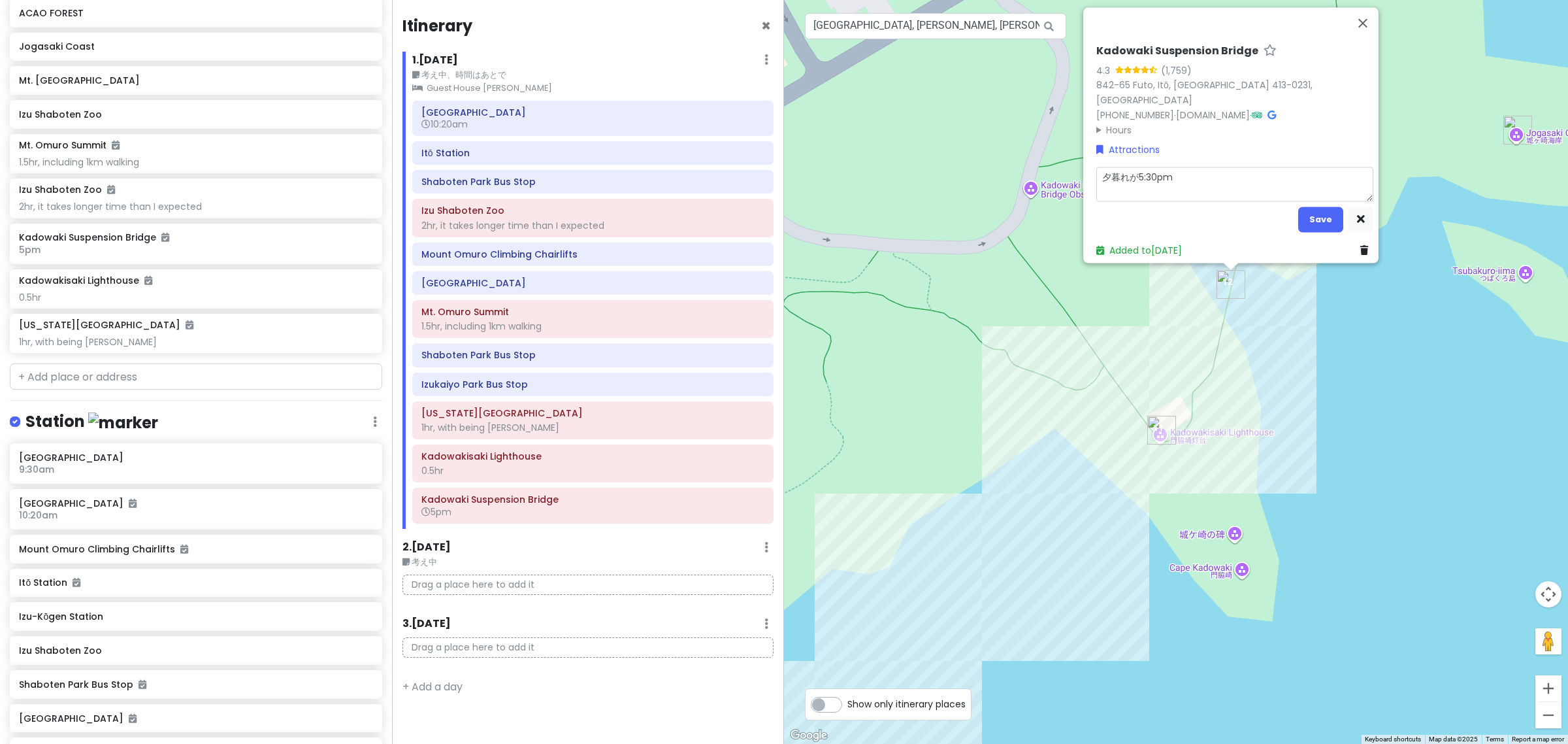
scroll to position [355, 0]
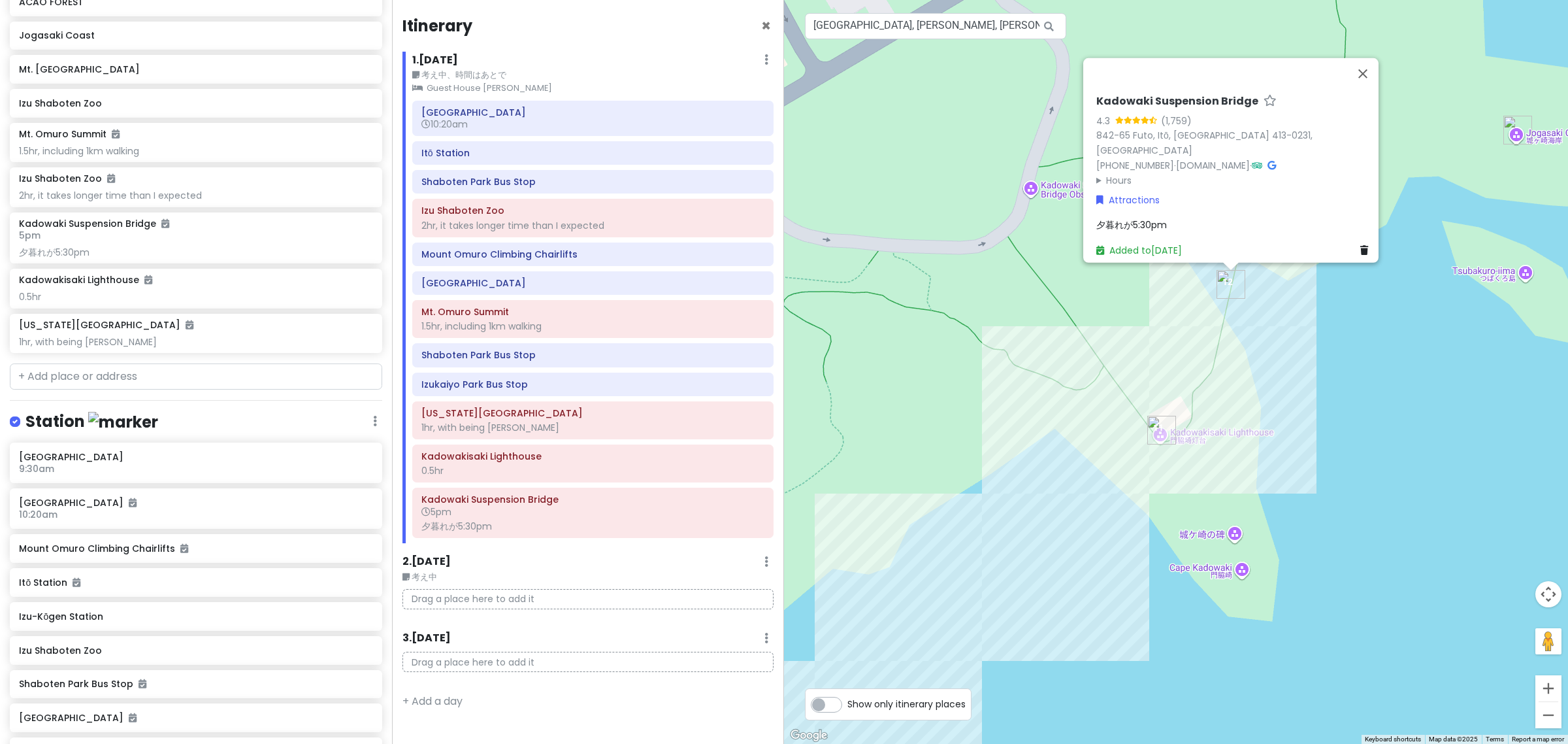
click at [989, 368] on div "No data available. Kadowaki Suspension Bridge 4.3 (1,759) 842-65 Futo, Itō, Shi…" at bounding box center [1176, 372] width 784 height 744
click at [1369, 86] on button "Close" at bounding box center [1363, 74] width 31 height 31
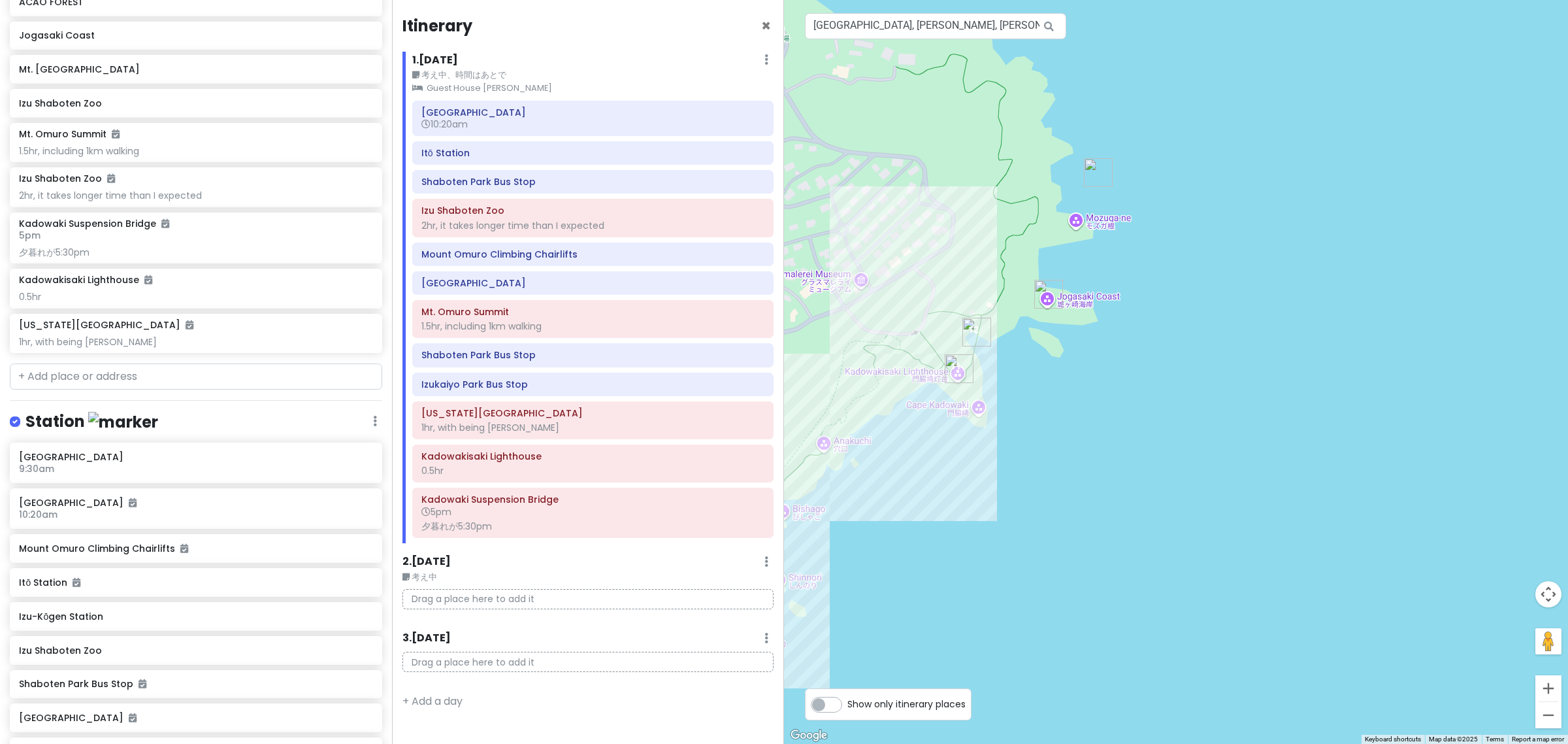
click at [915, 442] on div "No data available." at bounding box center [1176, 372] width 784 height 744
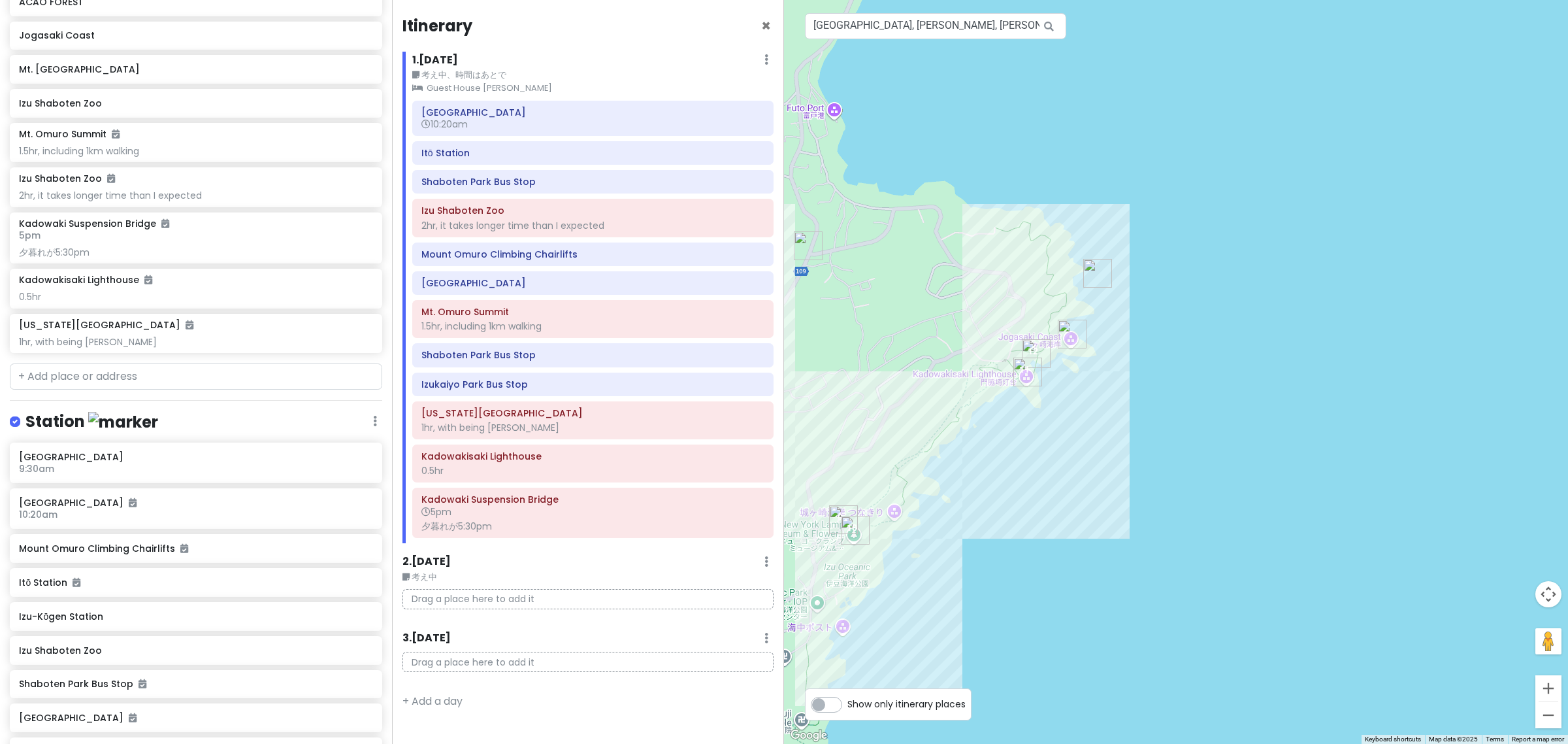
drag, startPoint x: 877, startPoint y: 374, endPoint x: 981, endPoint y: 380, distance: 104.2
click at [981, 380] on div "No data available." at bounding box center [1176, 372] width 784 height 744
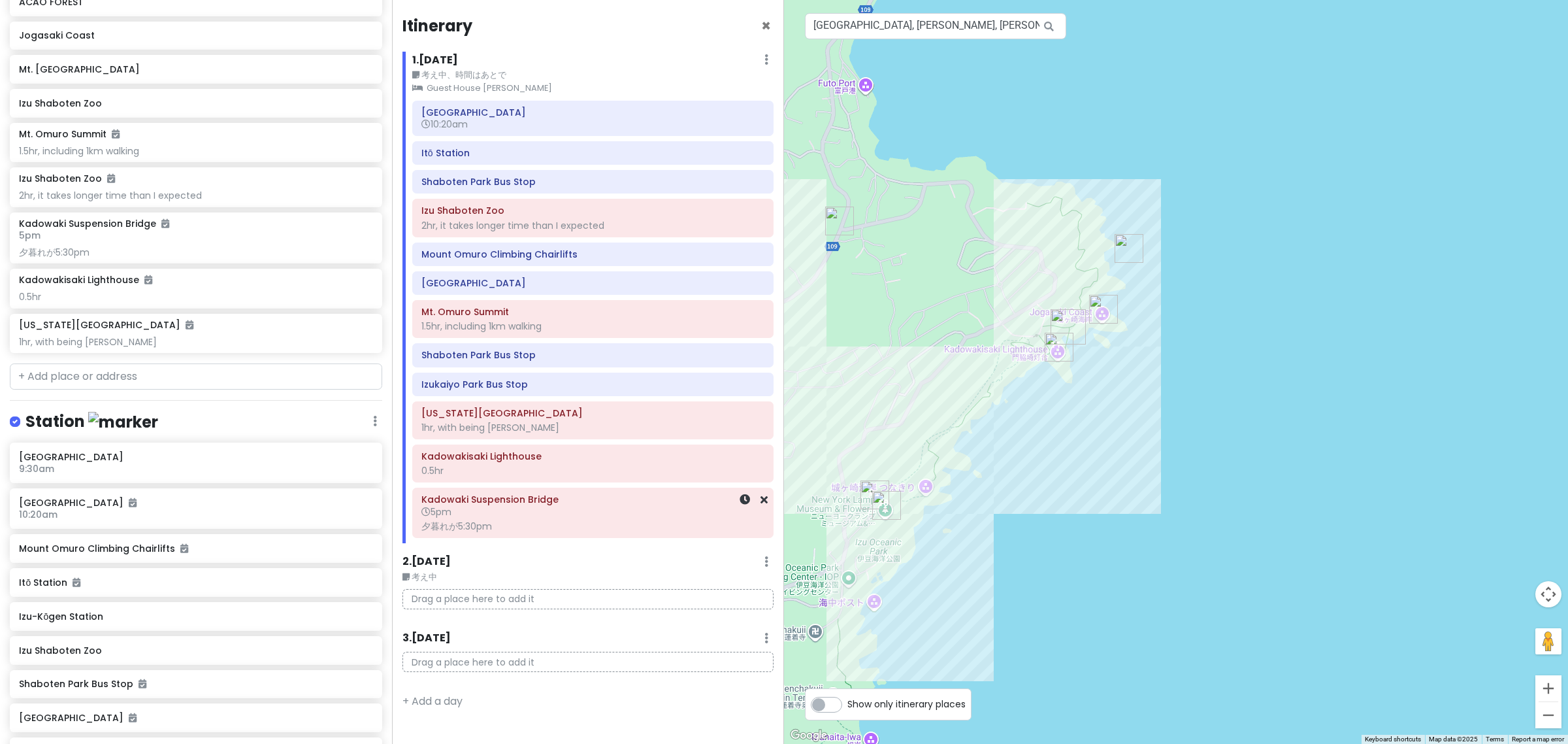
click at [550, 526] on div "夕暮れが5:30pm" at bounding box center [593, 526] width 343 height 12
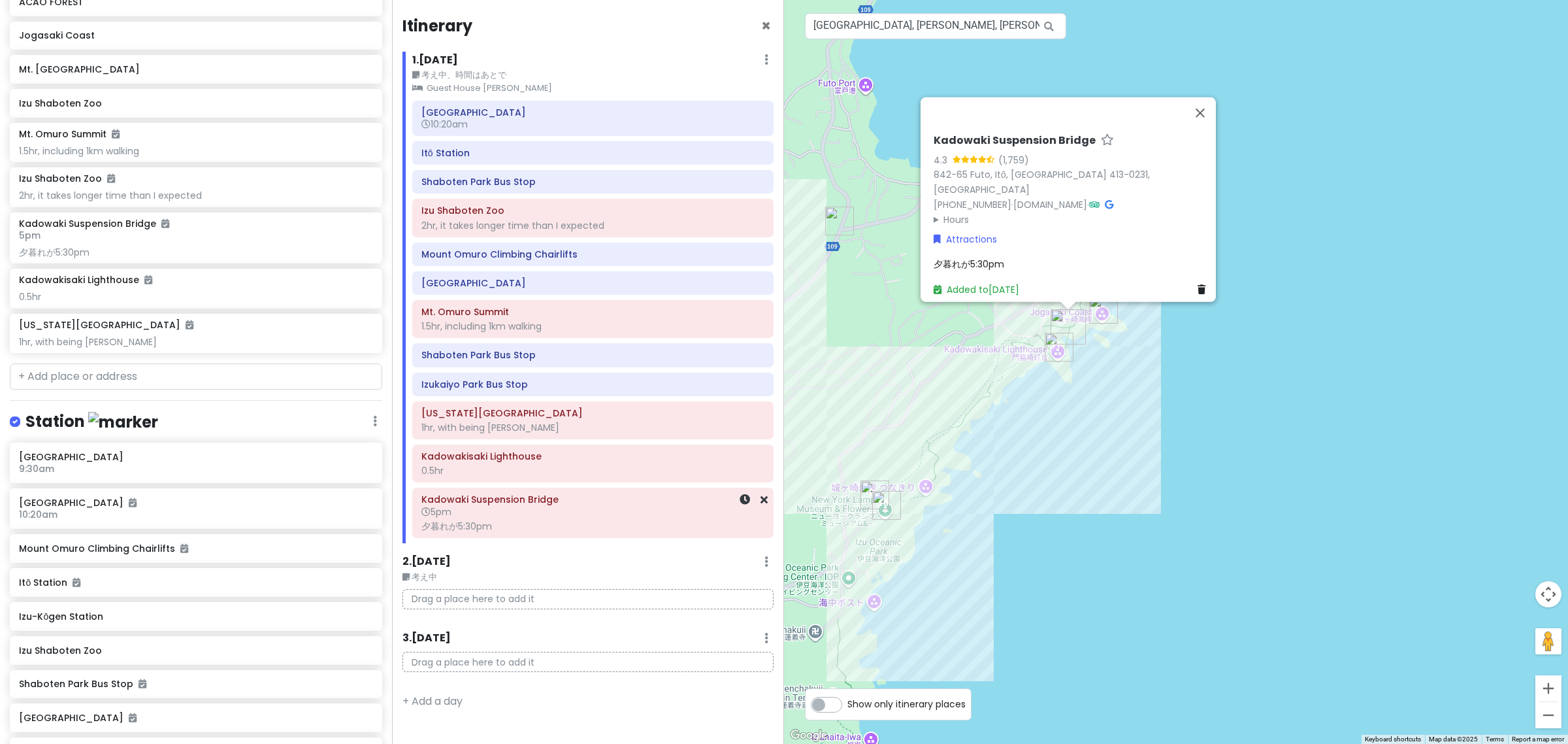
click at [550, 526] on div "夕暮れが5:30pm" at bounding box center [593, 526] width 343 height 12
click at [739, 505] on icon at bounding box center [745, 499] width 10 height 10
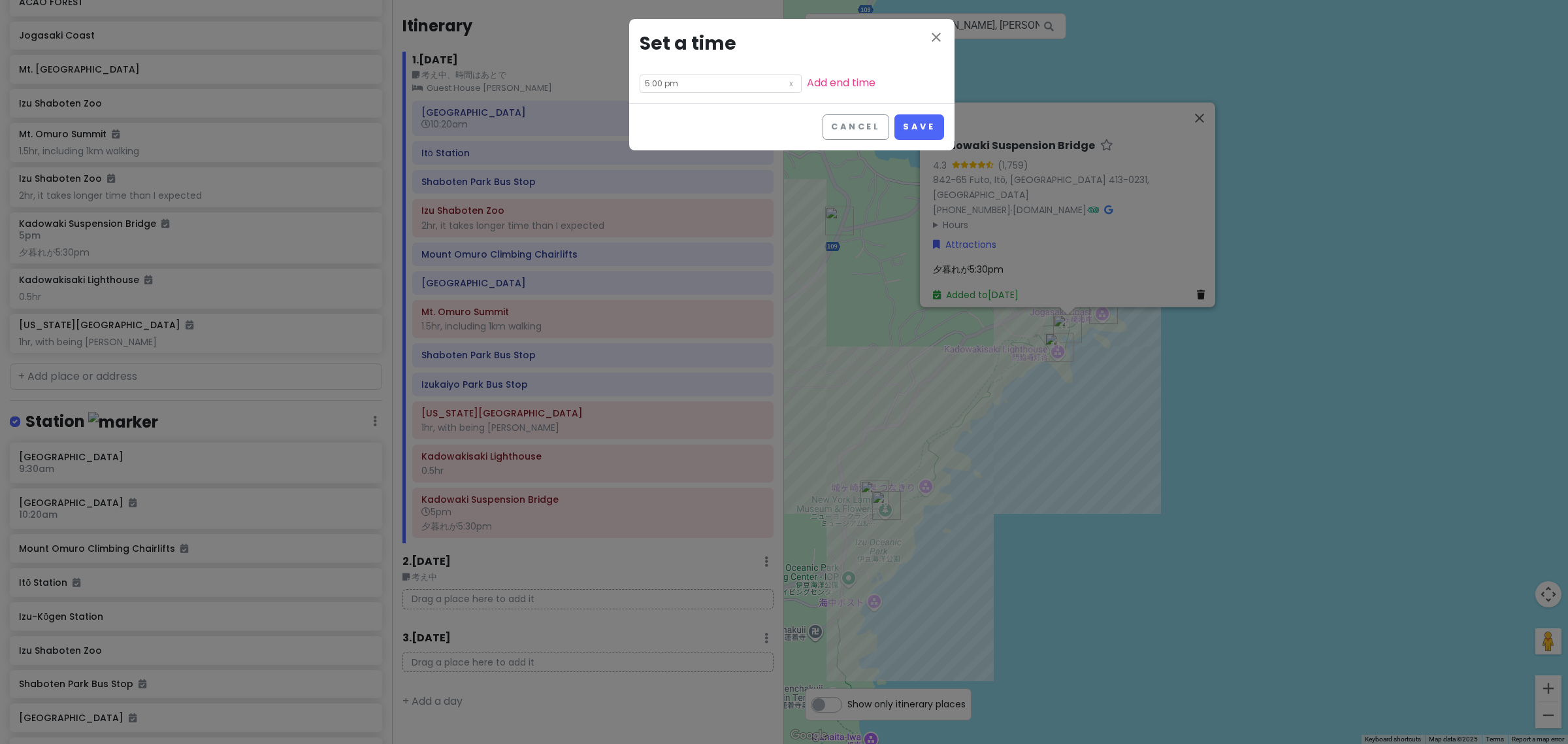
click at [792, 95] on div "close Set a time 5:00 pm Add end time" at bounding box center [792, 60] width 326 height 84
click at [807, 88] on link "Add end time" at bounding box center [841, 83] width 69 height 15
click at [919, 132] on button "Save" at bounding box center [919, 145] width 49 height 25
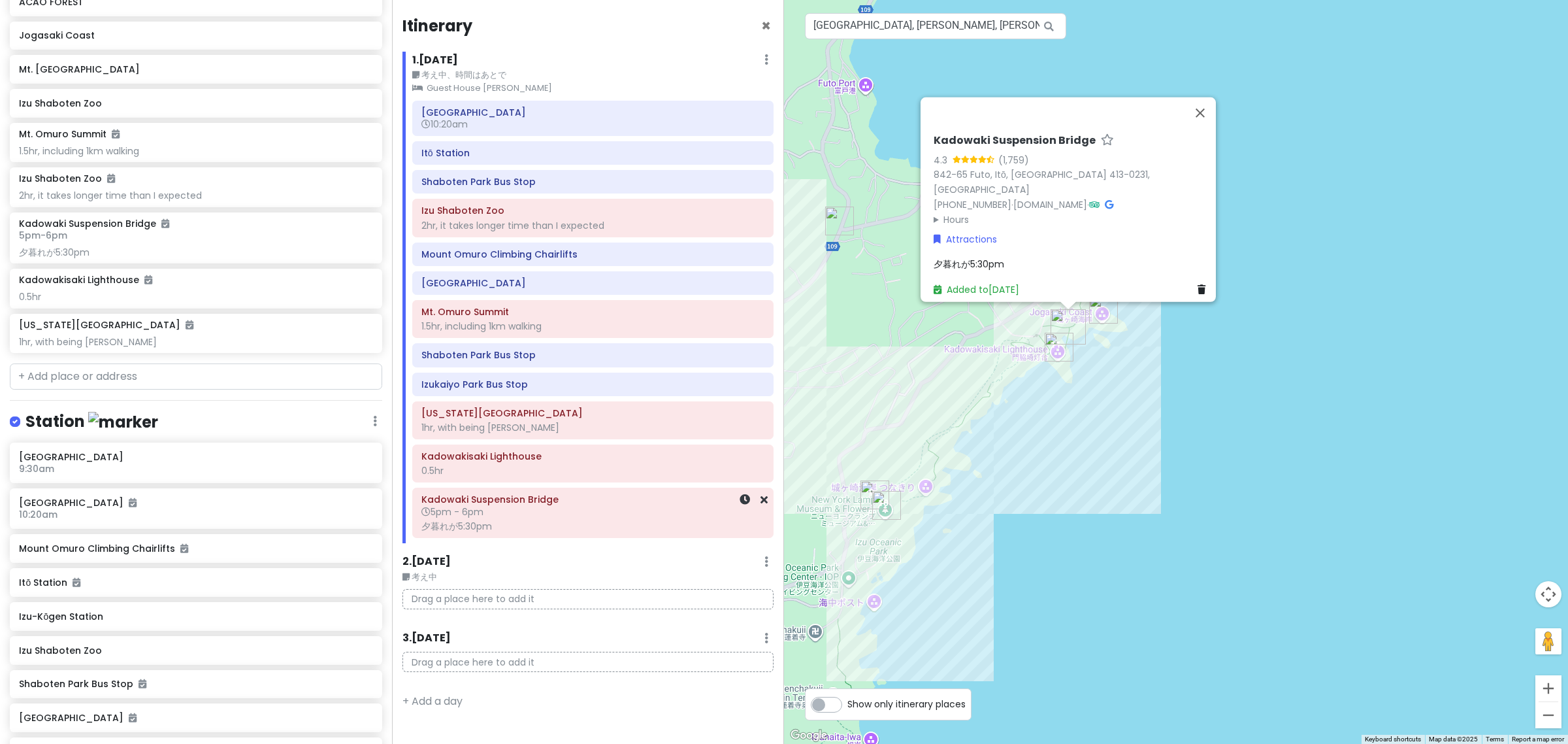
click at [598, 506] on h6 "Kadowaki Suspension Bridge" at bounding box center [593, 500] width 343 height 12
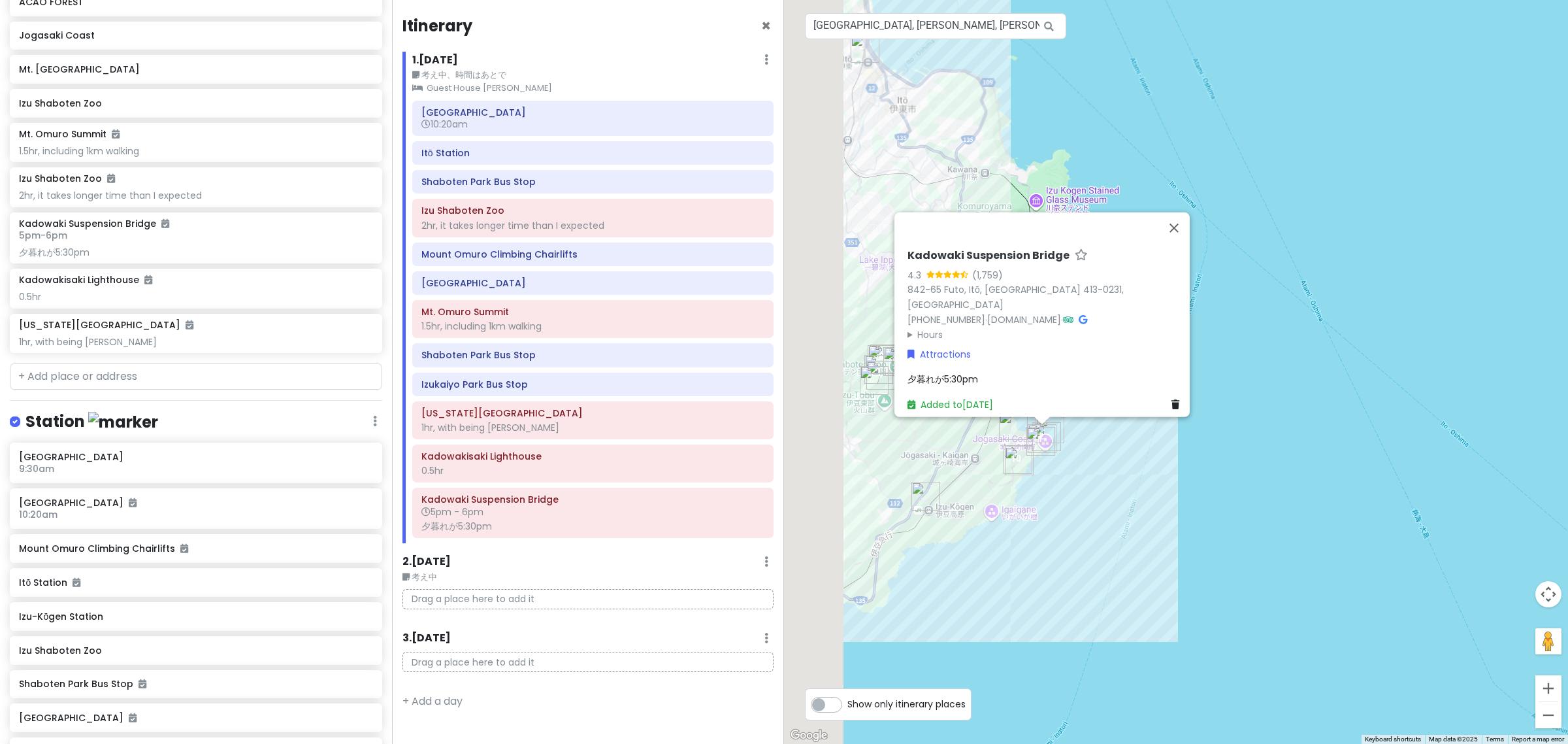
drag, startPoint x: 844, startPoint y: 537, endPoint x: 1046, endPoint y: 517, distance: 203.0
click at [1046, 517] on div "No data available. Kadowaki Suspension Bridge 4.3 (1,759) 842-65 Futo, Itō, Shi…" at bounding box center [1176, 372] width 784 height 744
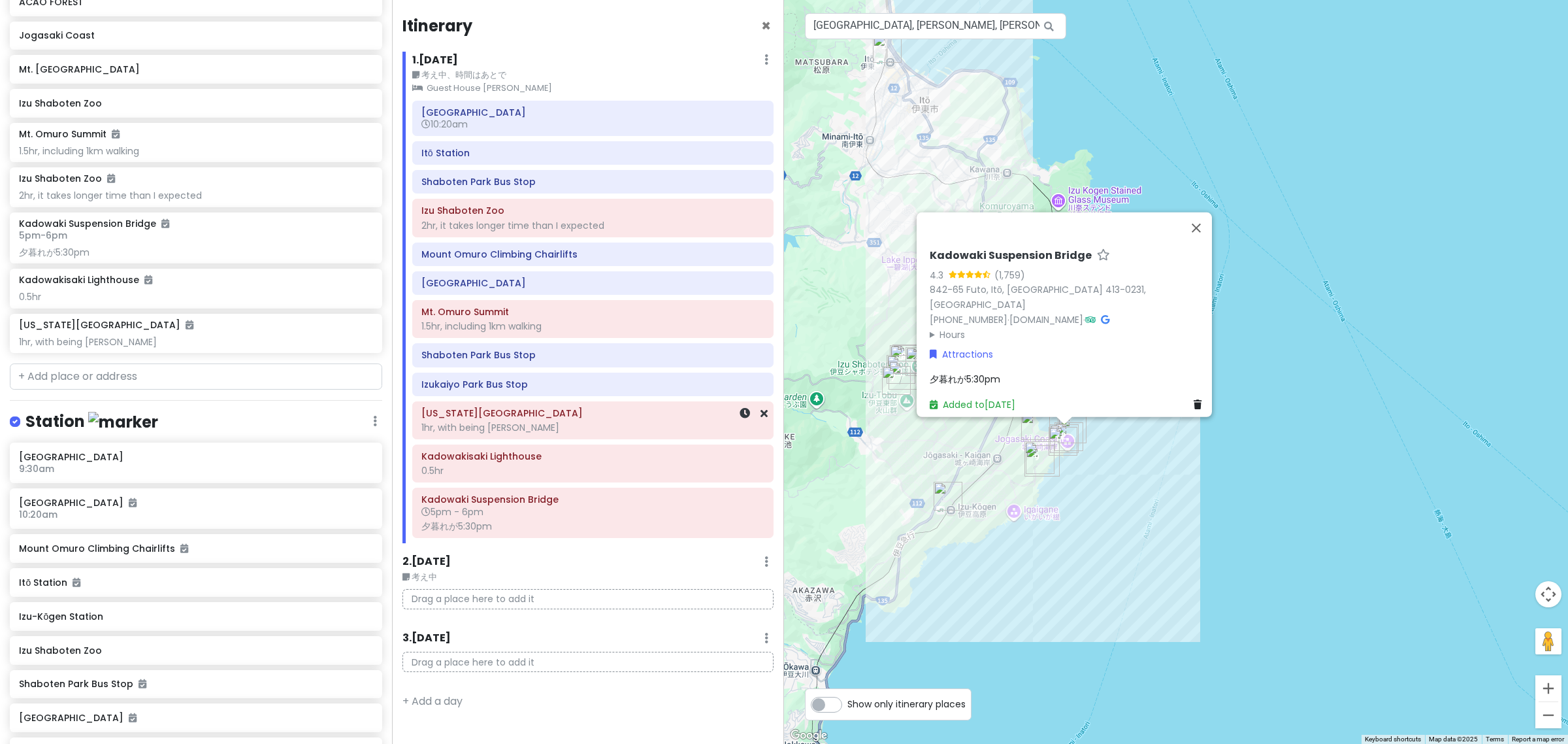
click at [556, 417] on h6 "[US_STATE][GEOGRAPHIC_DATA]" at bounding box center [593, 413] width 343 height 12
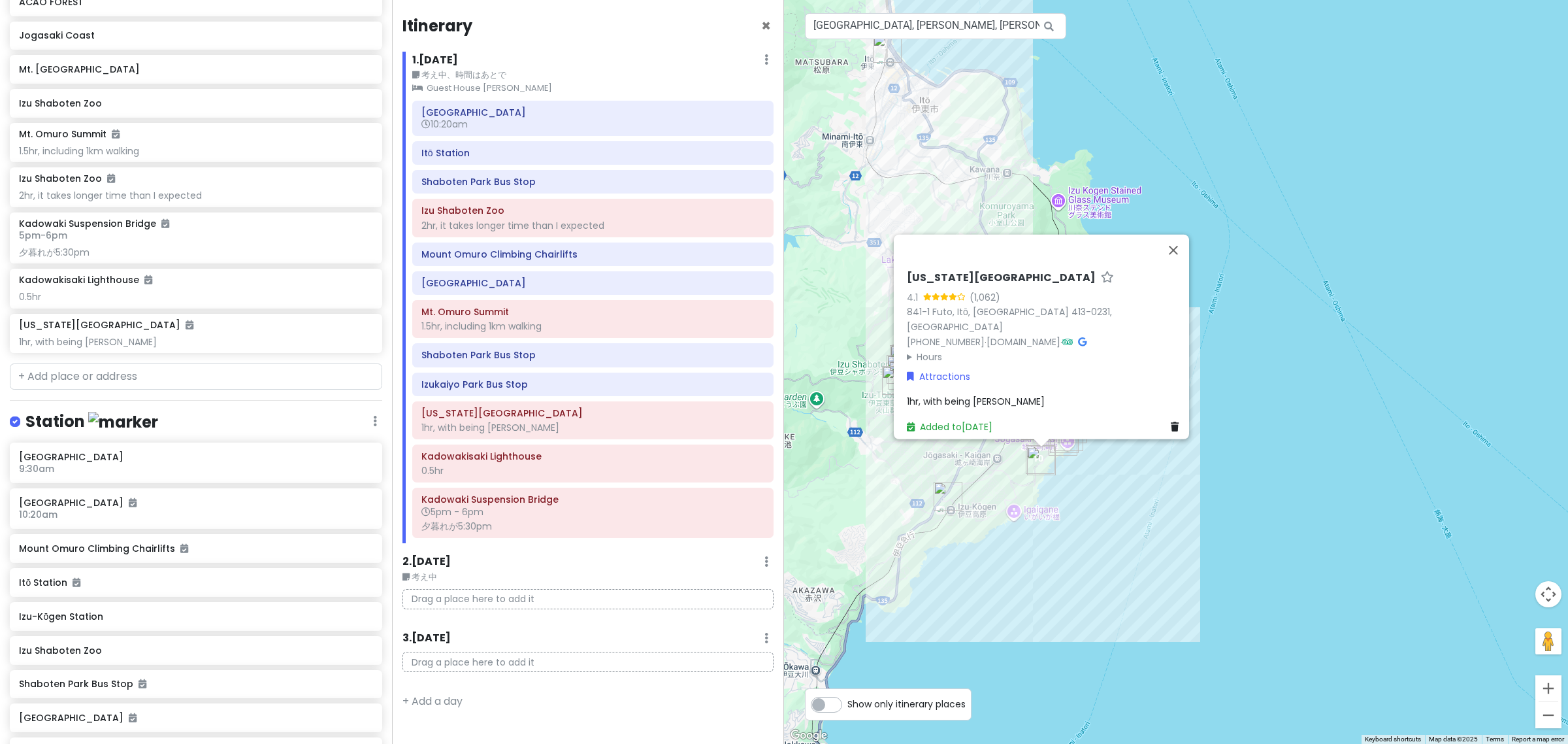
click at [977, 395] on span "1hr, with being hasty" at bounding box center [975, 400] width 138 height 13
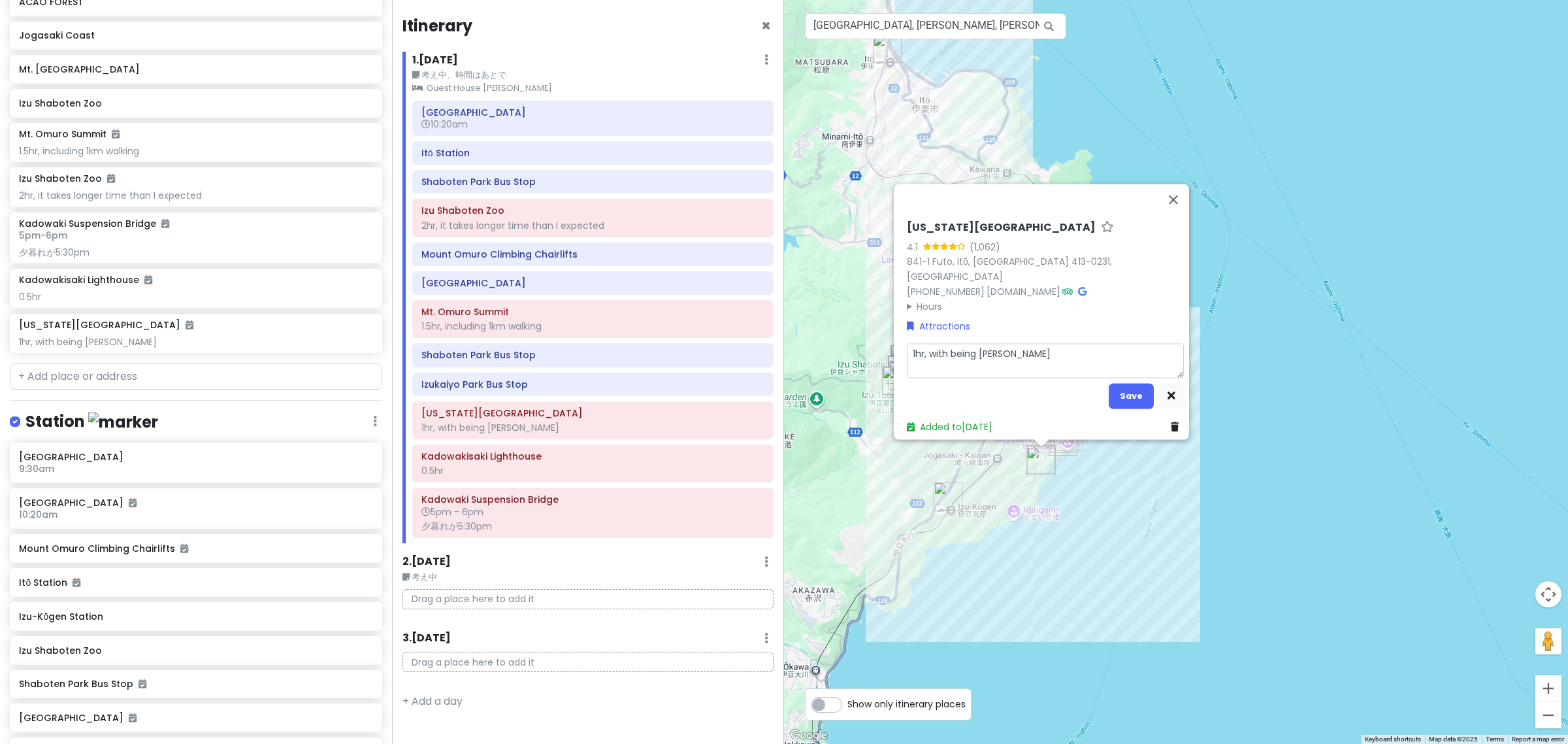
click at [1035, 349] on textarea "1hr, with being hasty" at bounding box center [1045, 361] width 277 height 35
type textarea "x"
type textarea "1hr, with being hasty、"
type textarea "x"
type textarea "1hr, with being hasty"
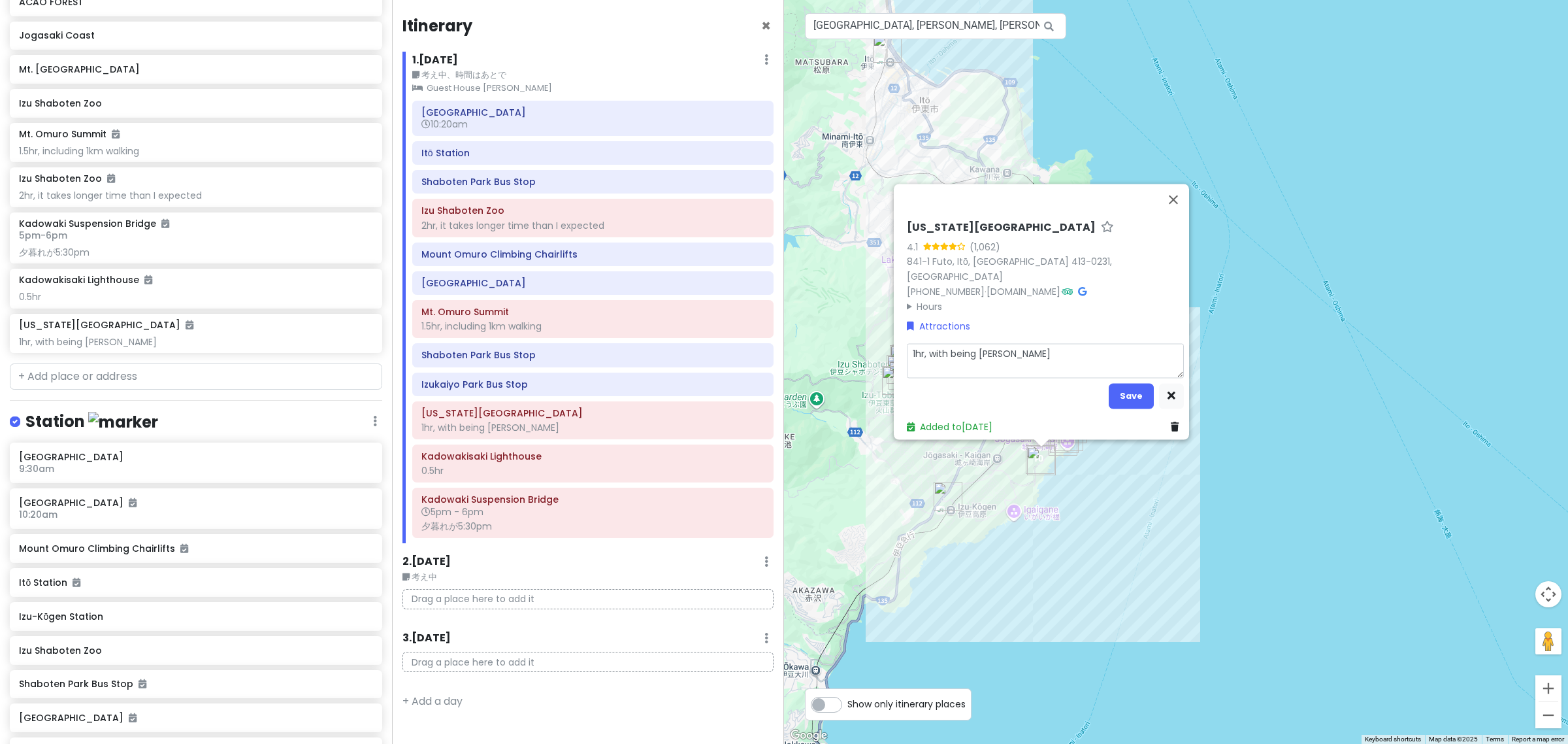
type textarea "x"
type textarea "1hr, with being hasty,"
type textarea "x"
type textarea "1hr, with being hasty,"
type textarea "x"
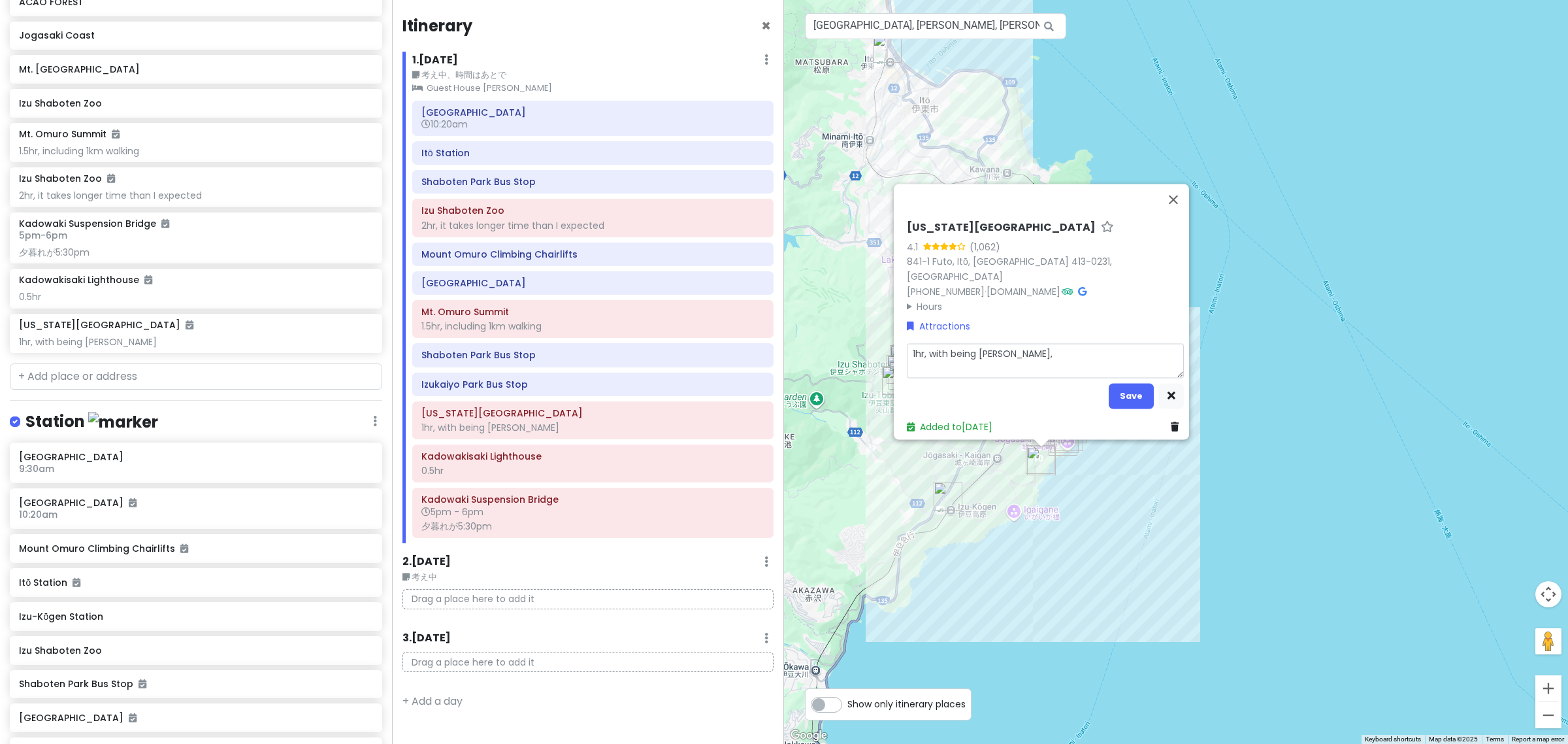
type textarea "1hr, with being hasty, o"
type textarea "x"
type textarea "1hr, with being hasty, op"
type textarea "x"
type textarea "1hr, with being hasty, opt"
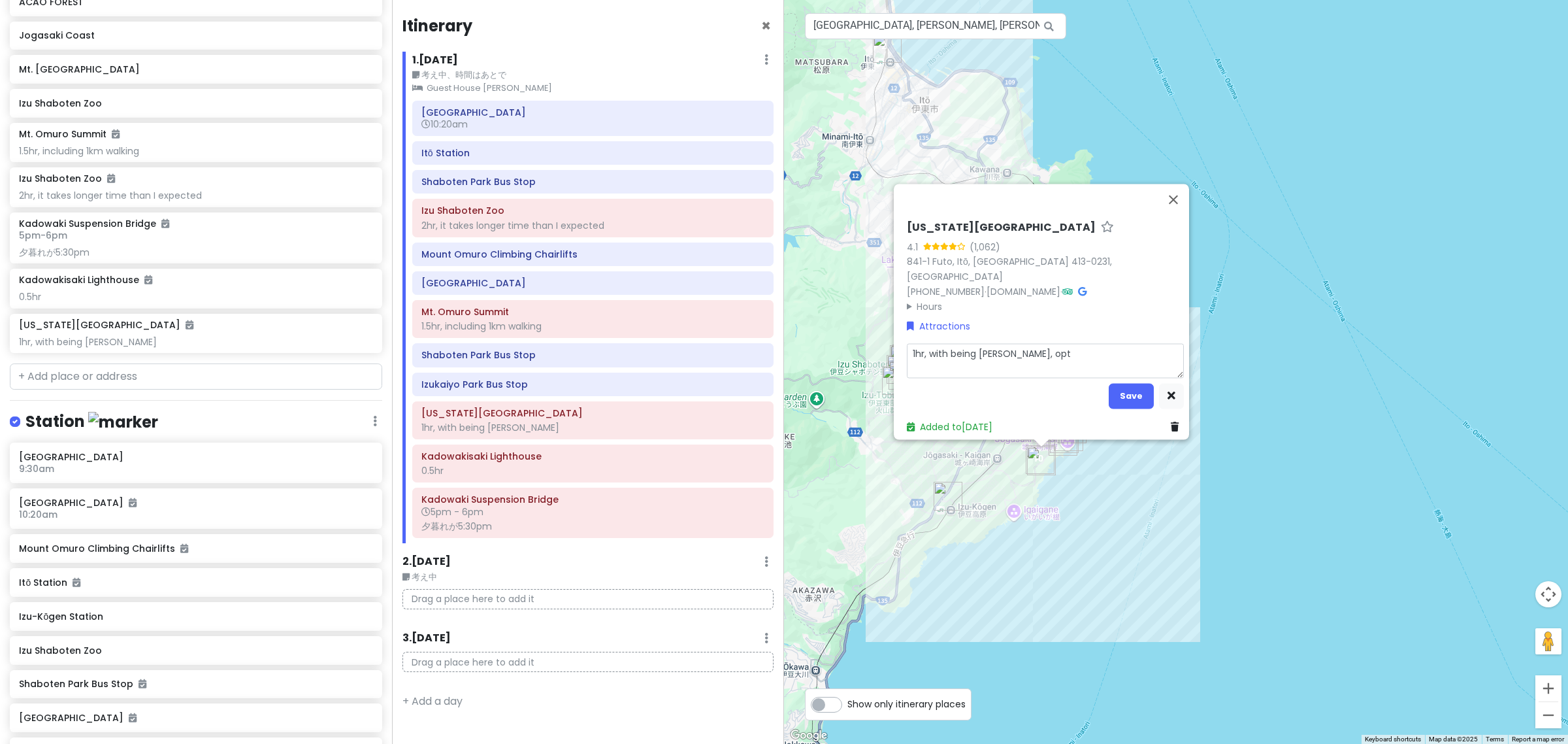
type textarea "x"
type textarea "1hr, with being hasty, opti"
type textarea "x"
type textarea "1hr, with being hasty, optio"
type textarea "x"
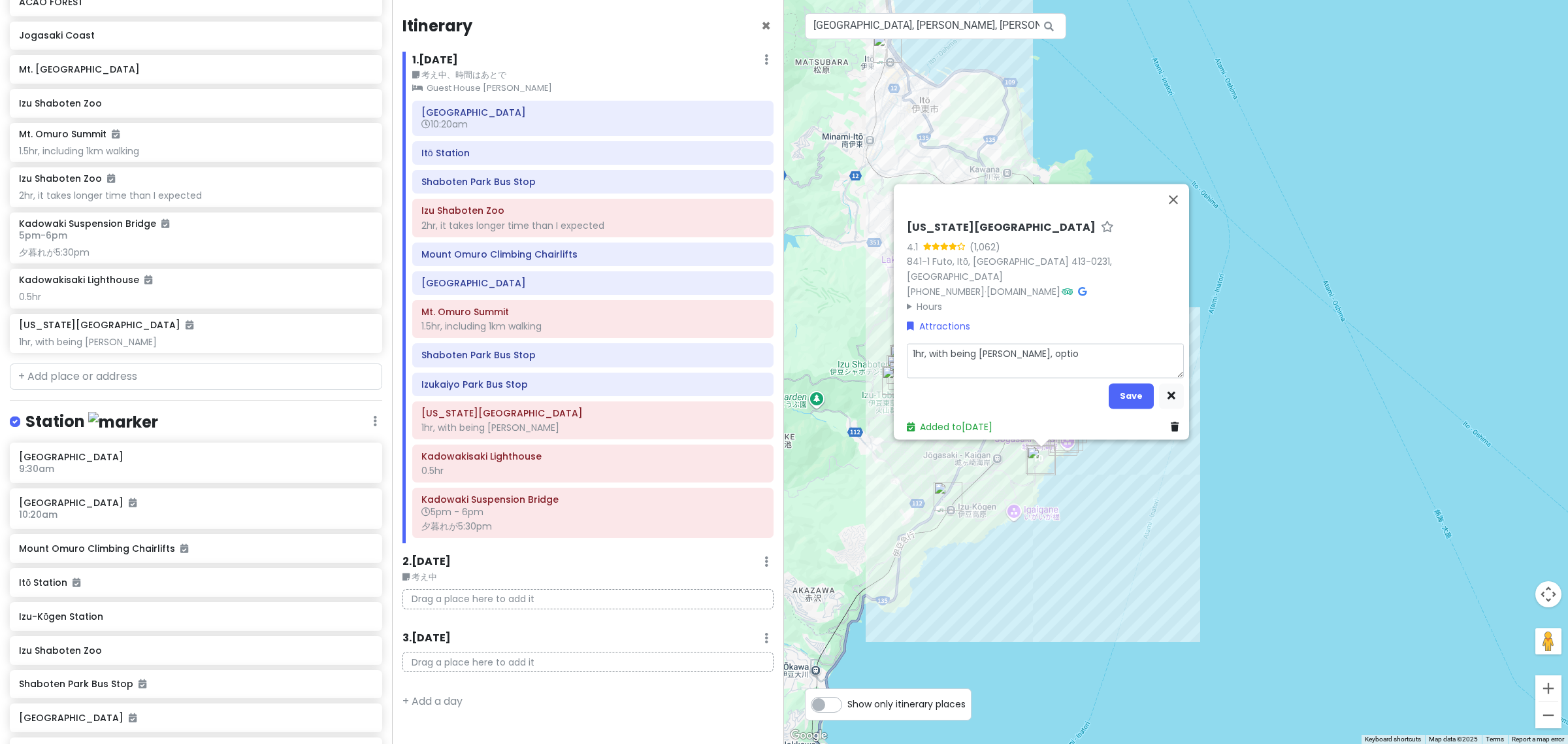
type textarea "1hr, with being hasty, option"
type textarea "x"
type textarea "1hr, with being hasty, optionn"
type textarea "x"
type textarea "1hr, with being hasty, optionna"
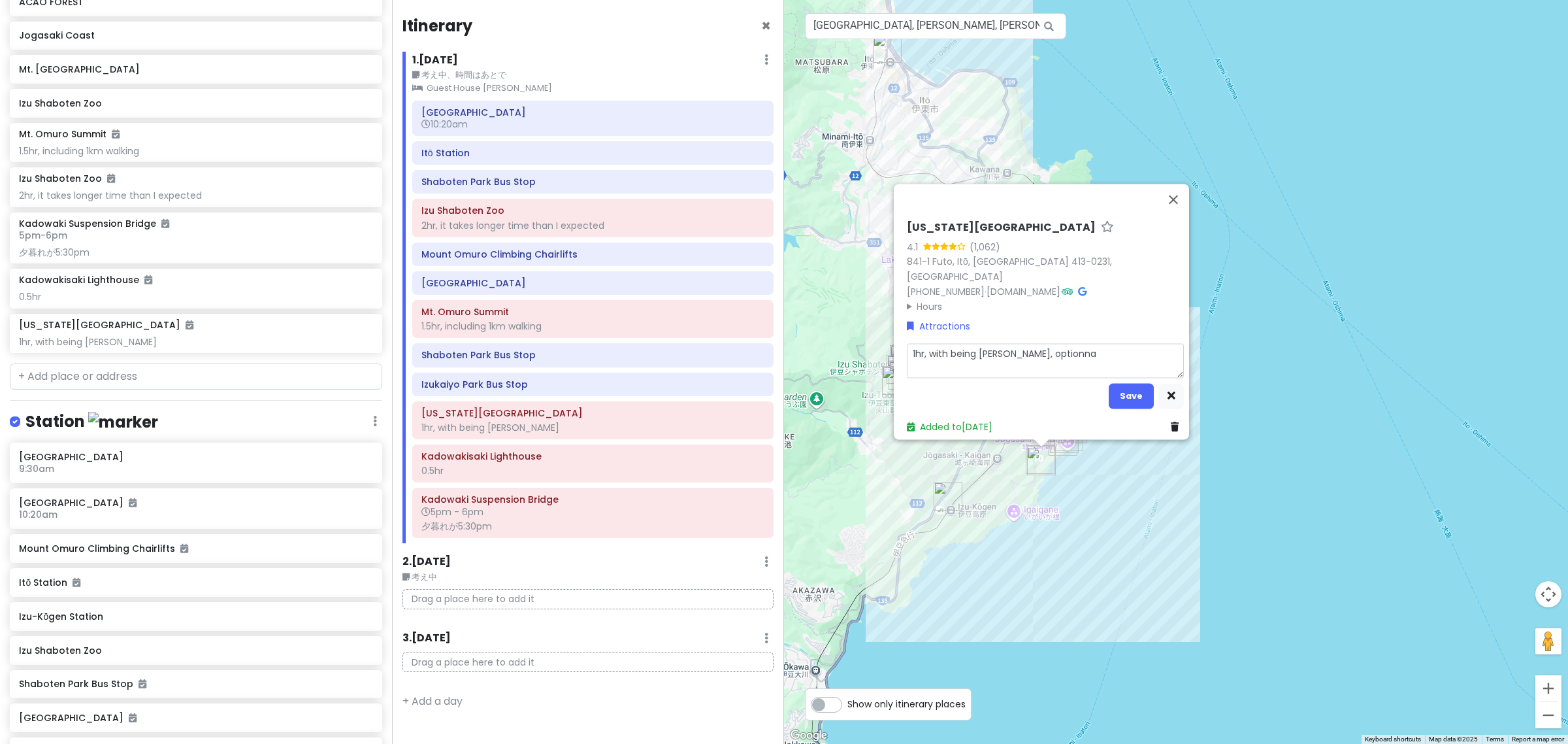
type textarea "x"
type textarea "1hr, with being hasty, optionn"
type textarea "x"
type textarea "1hr, with being hasty, option"
type textarea "x"
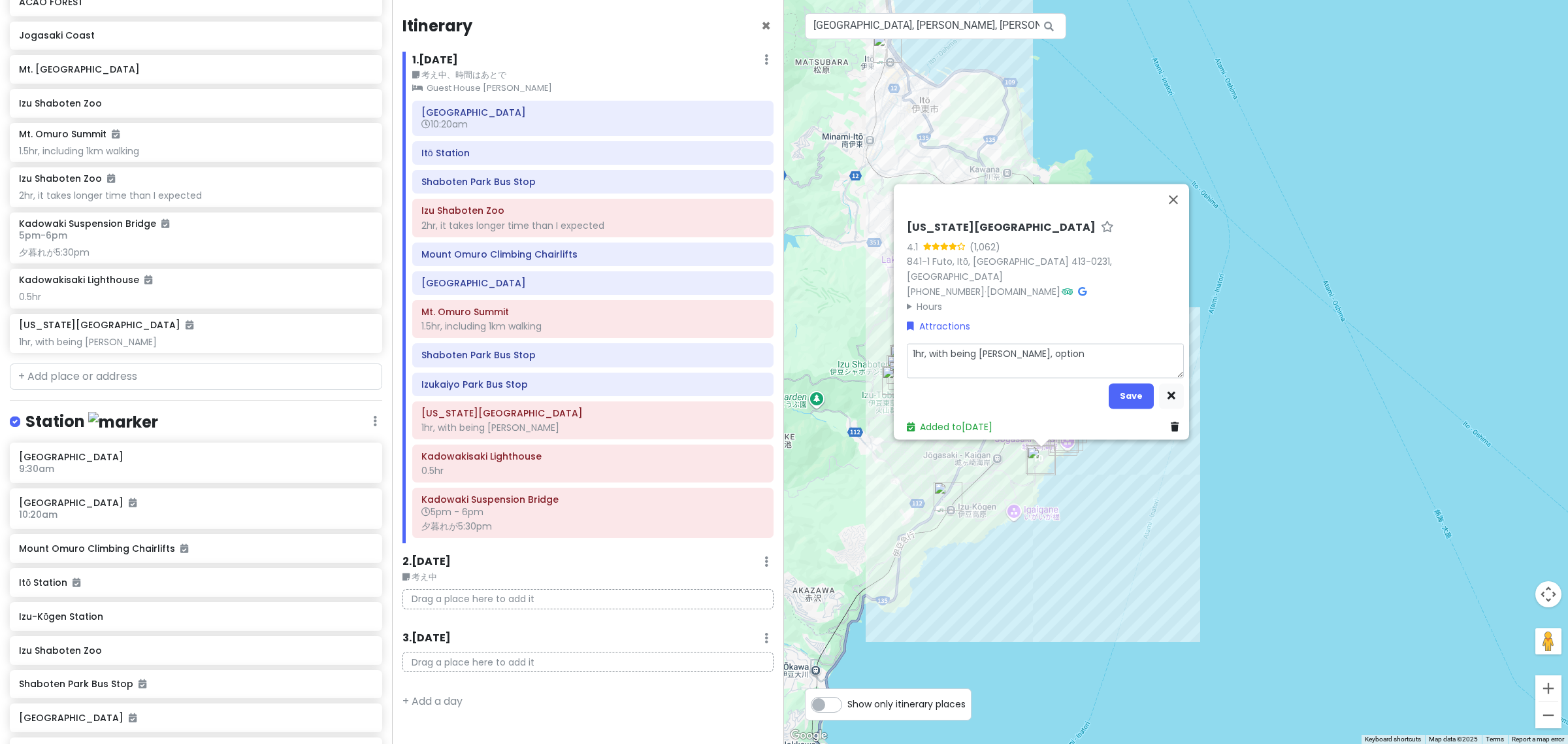
type textarea "1hr, with being hasty, optiona"
type textarea "x"
type textarea "1hr, with being hasty, optional"
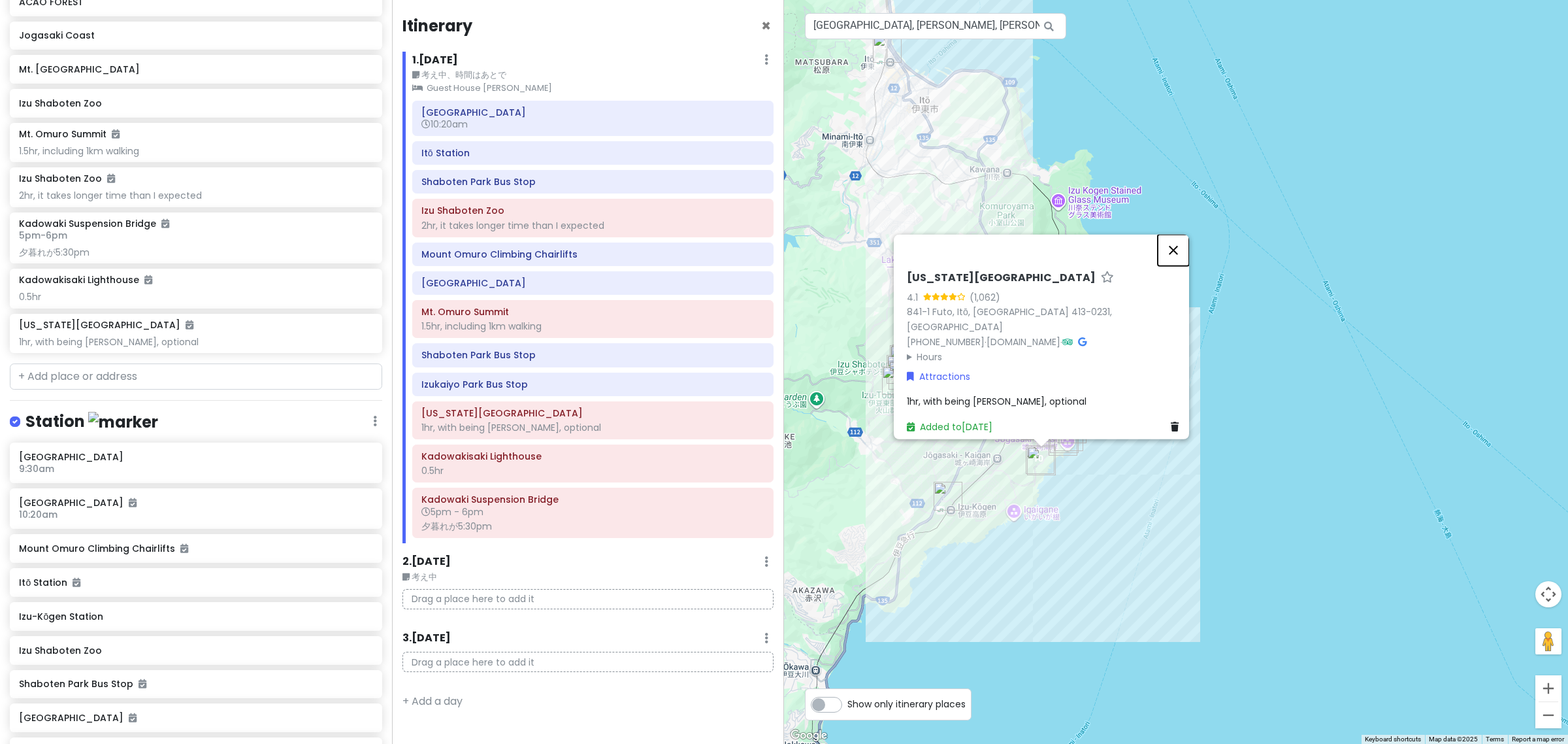
click at [1176, 263] on button "Close" at bounding box center [1173, 250] width 31 height 31
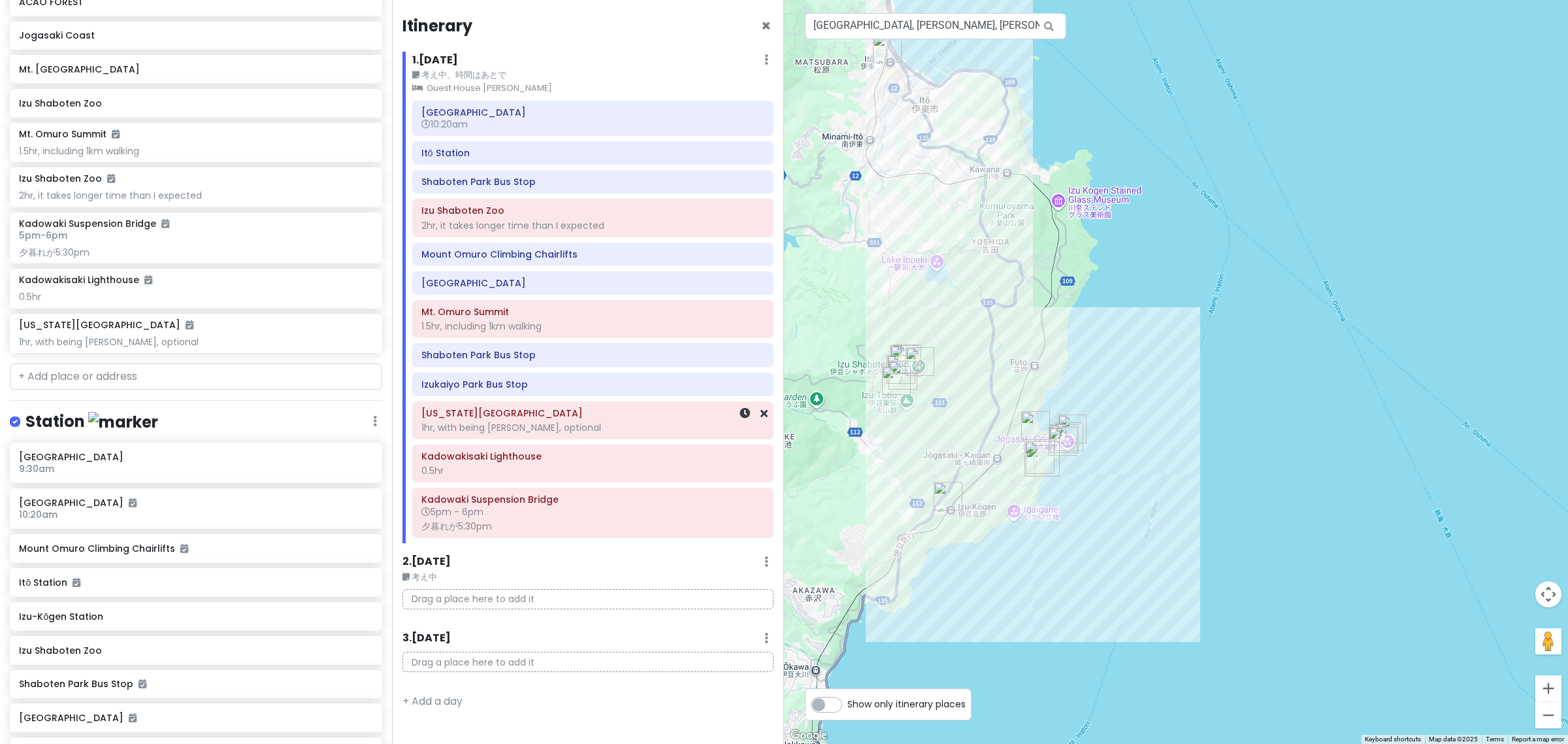
click at [570, 428] on div "1hr, with being hasty, optional" at bounding box center [593, 428] width 343 height 12
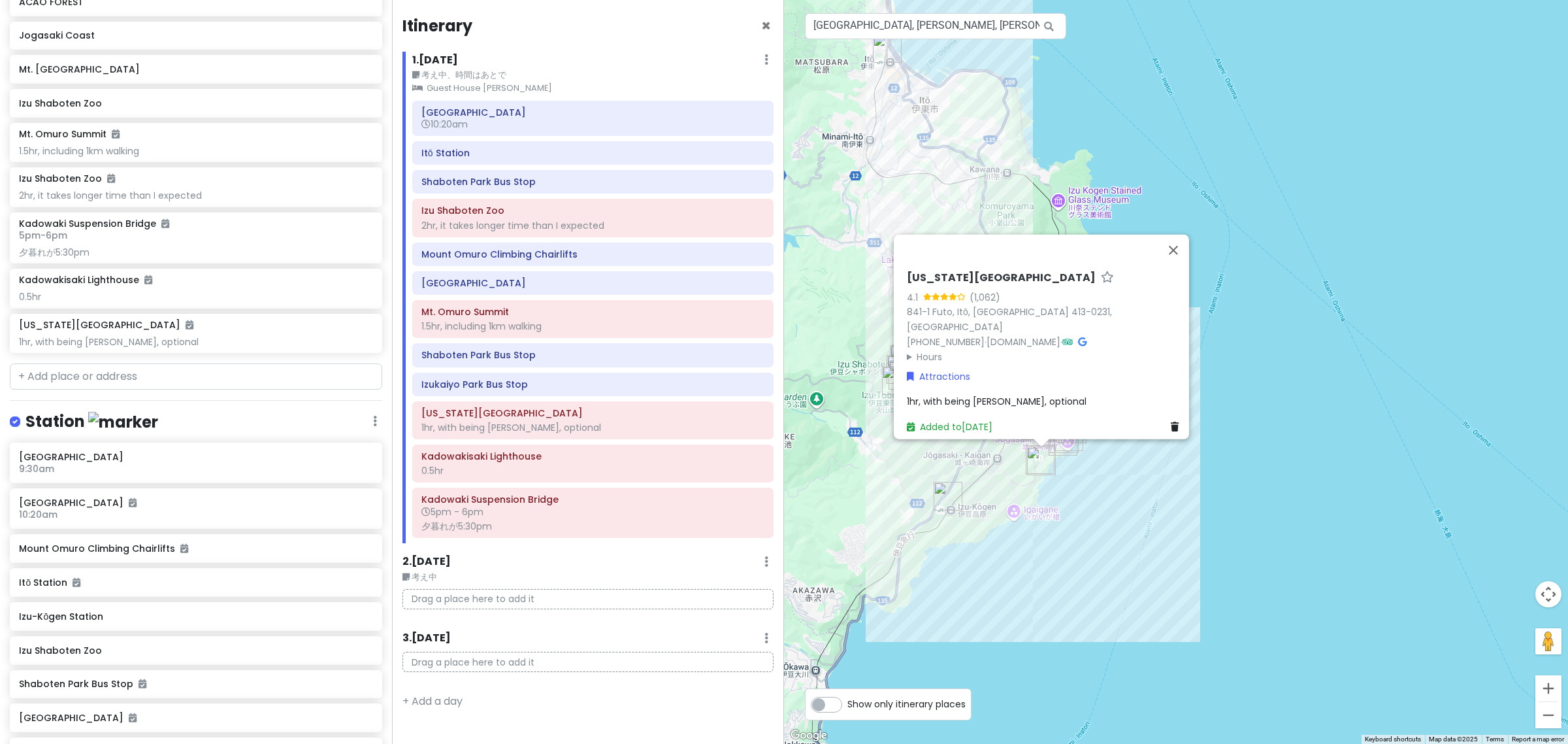
click at [966, 394] on span "1hr, with being hasty, optional" at bounding box center [996, 400] width 180 height 13
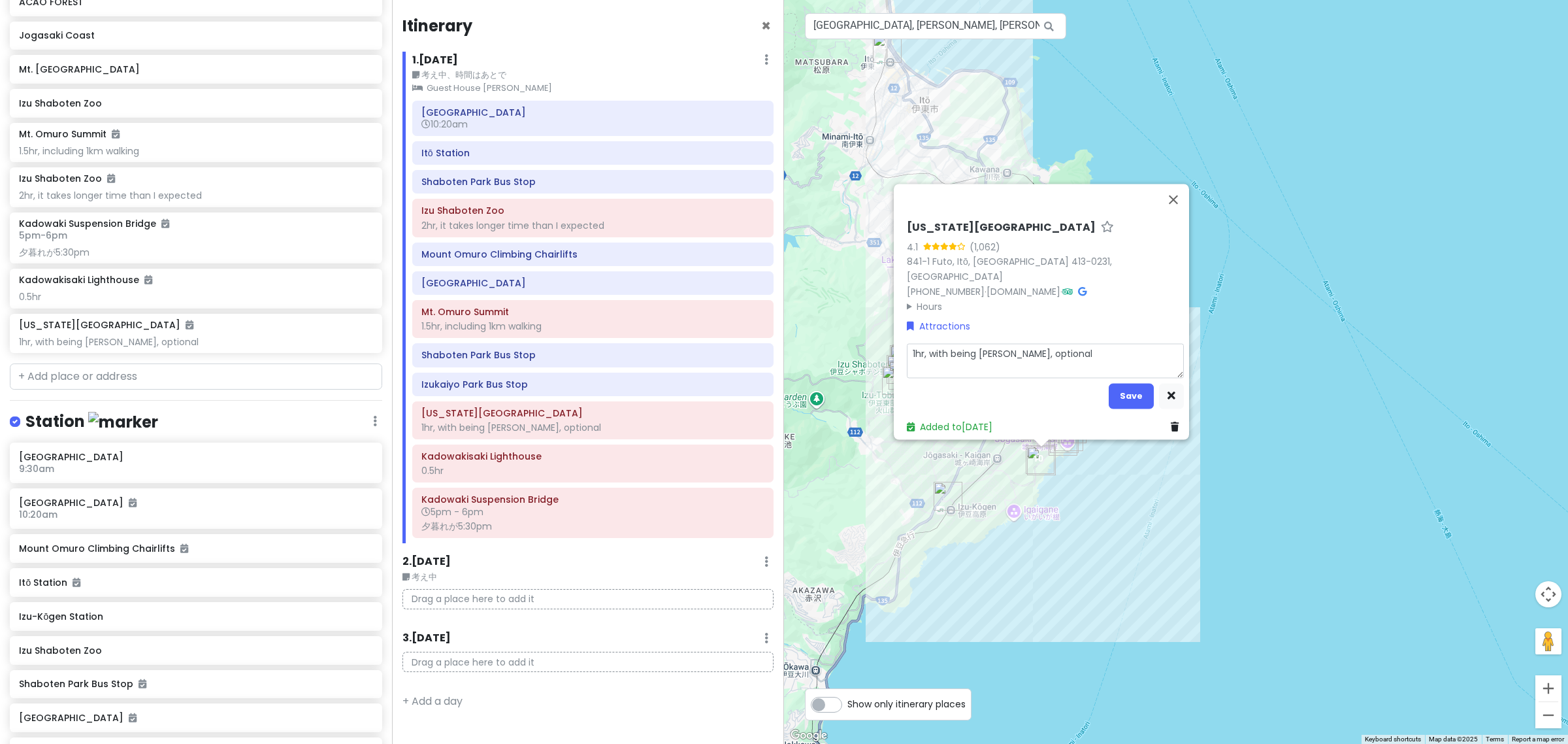
click at [927, 349] on textarea "1hr, with being hasty, optional" at bounding box center [1045, 361] width 277 height 35
drag, startPoint x: 927, startPoint y: 349, endPoint x: 988, endPoint y: 350, distance: 61.0
click at [988, 350] on textarea "1hr, with being hasty, optional" at bounding box center [1045, 361] width 277 height 35
type textarea "x"
type textarea "1hr, , optional"
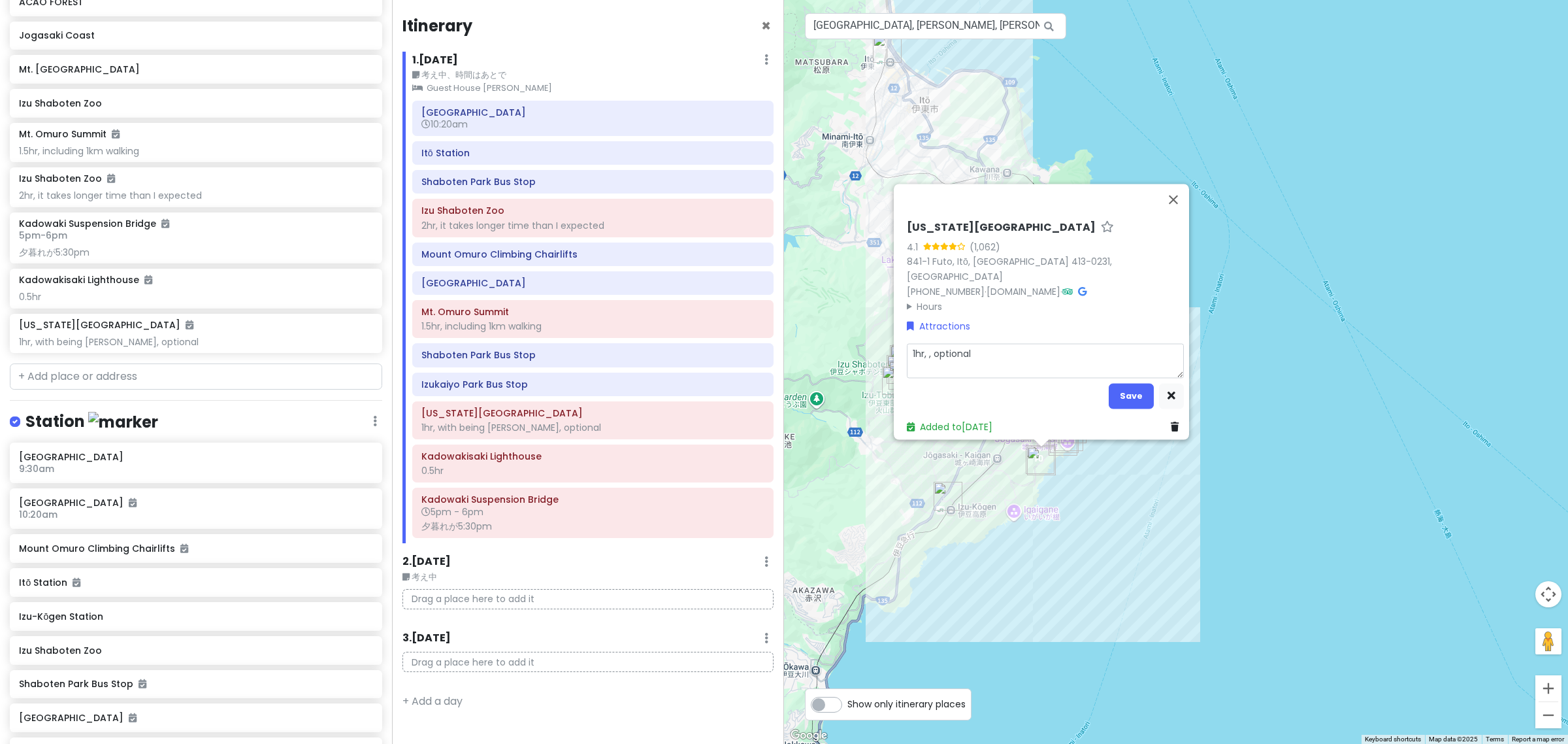
type textarea "x"
type textarea "1hr,, optional"
type textarea "x"
type textarea "1hr, optional"
type textarea "x"
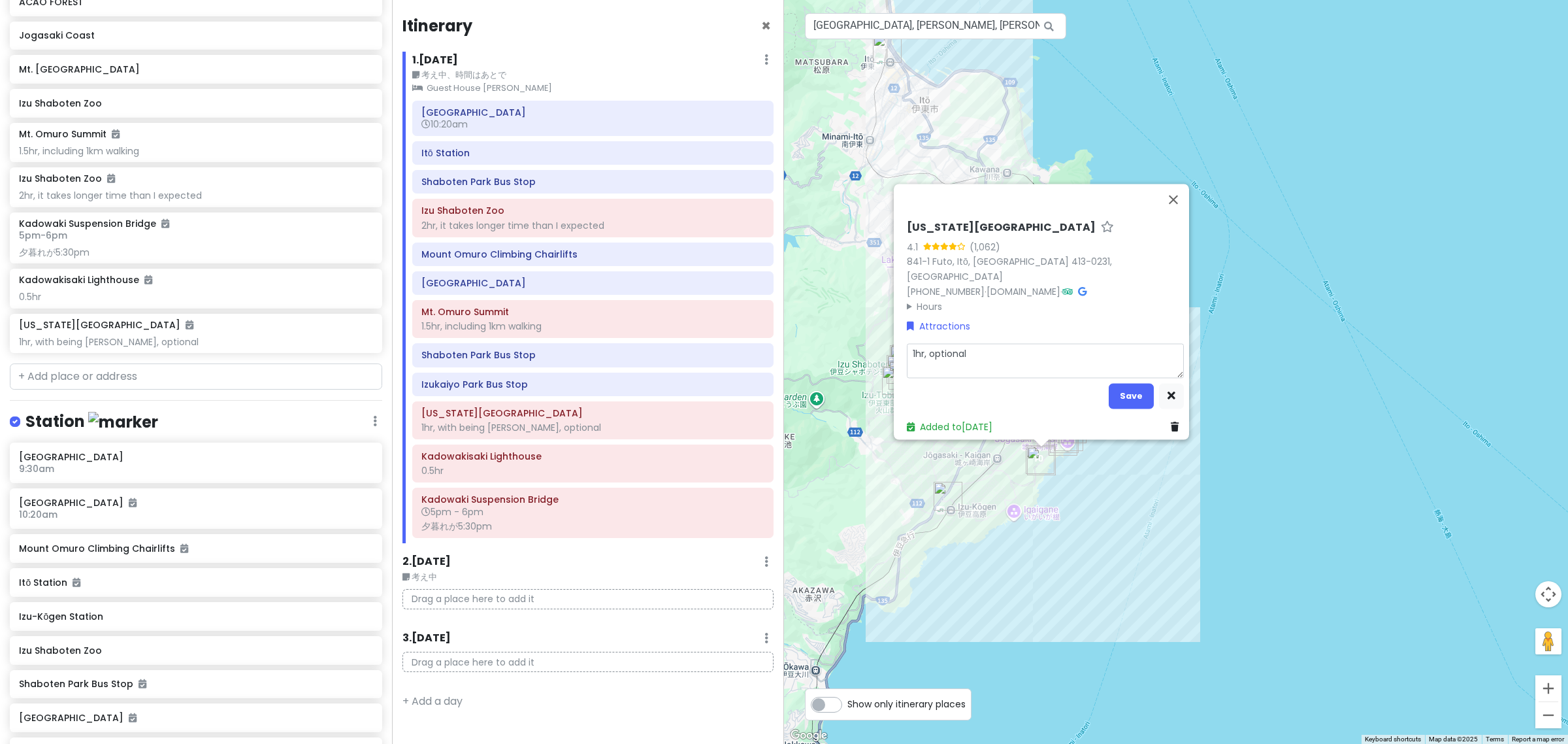
type textarea "1hr , optional"
type textarea "x"
type textarea "1hr i, optional"
type textarea "x"
type textarea "1hr if, optional"
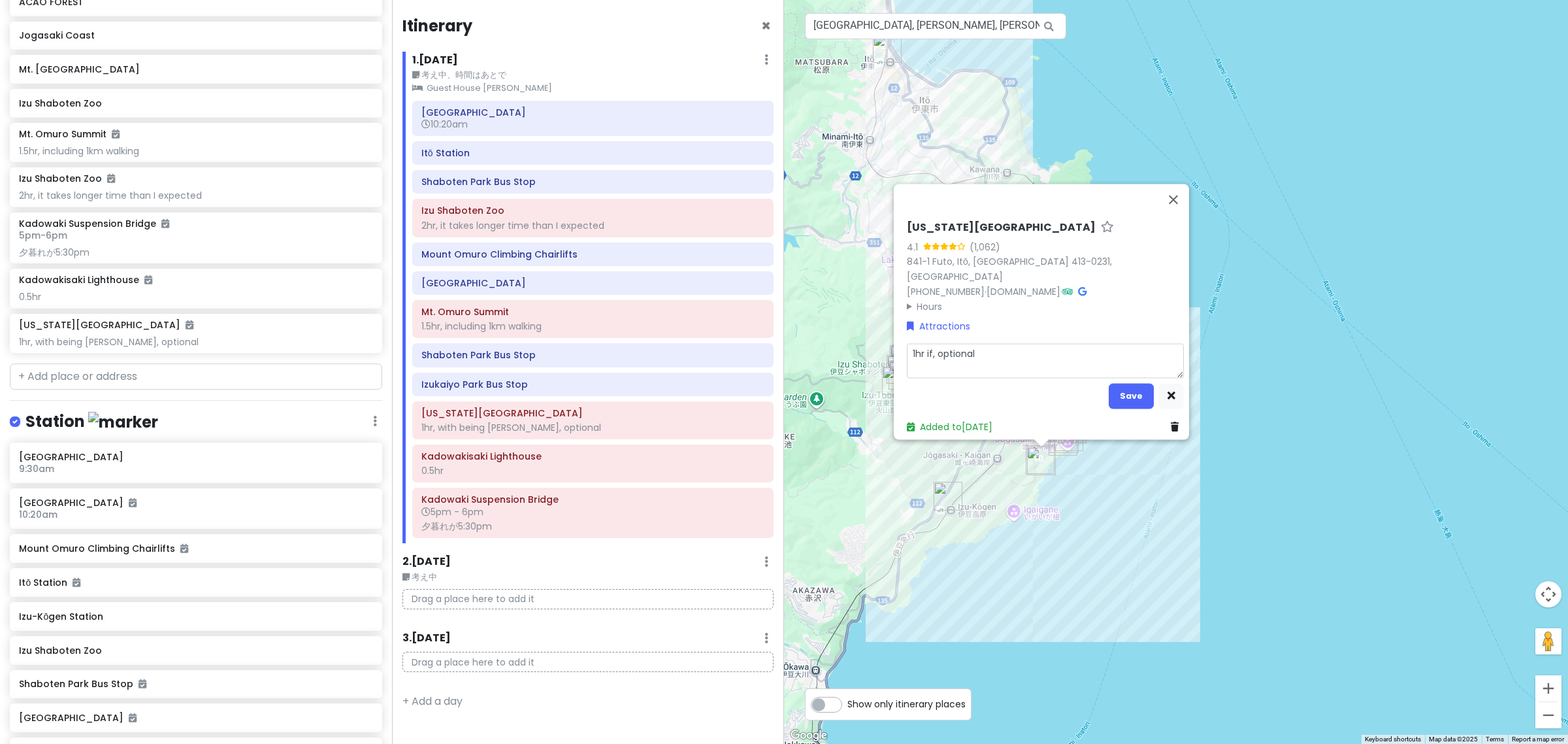
type textarea "x"
type textarea "1hr if , optional"
type textarea "x"
type textarea "1hr if w, optional"
type textarea "x"
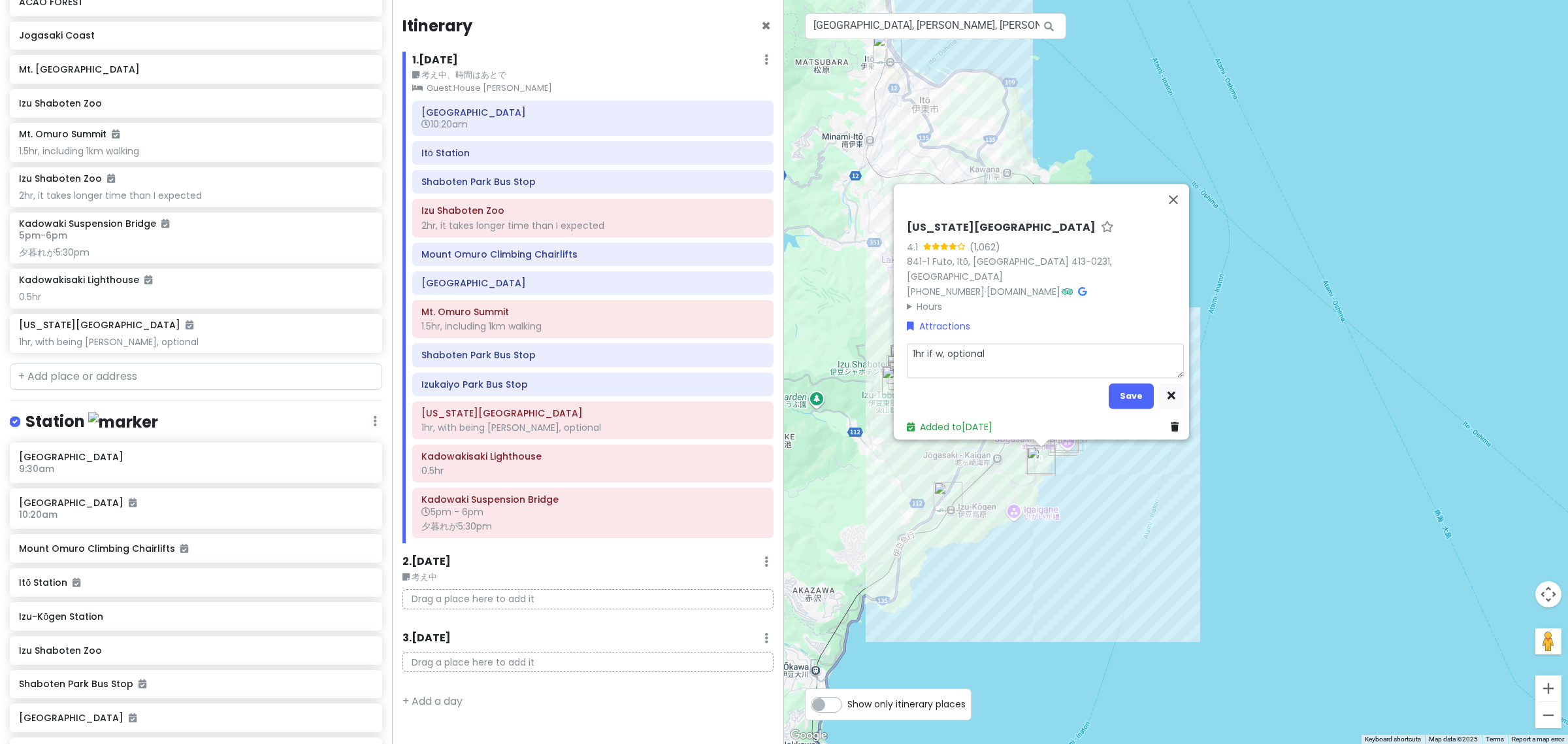
type textarea "1hr if we, optional"
type textarea "x"
type textarea "1hr if we , optional"
type textarea "x"
type textarea "1hr if we a, optional"
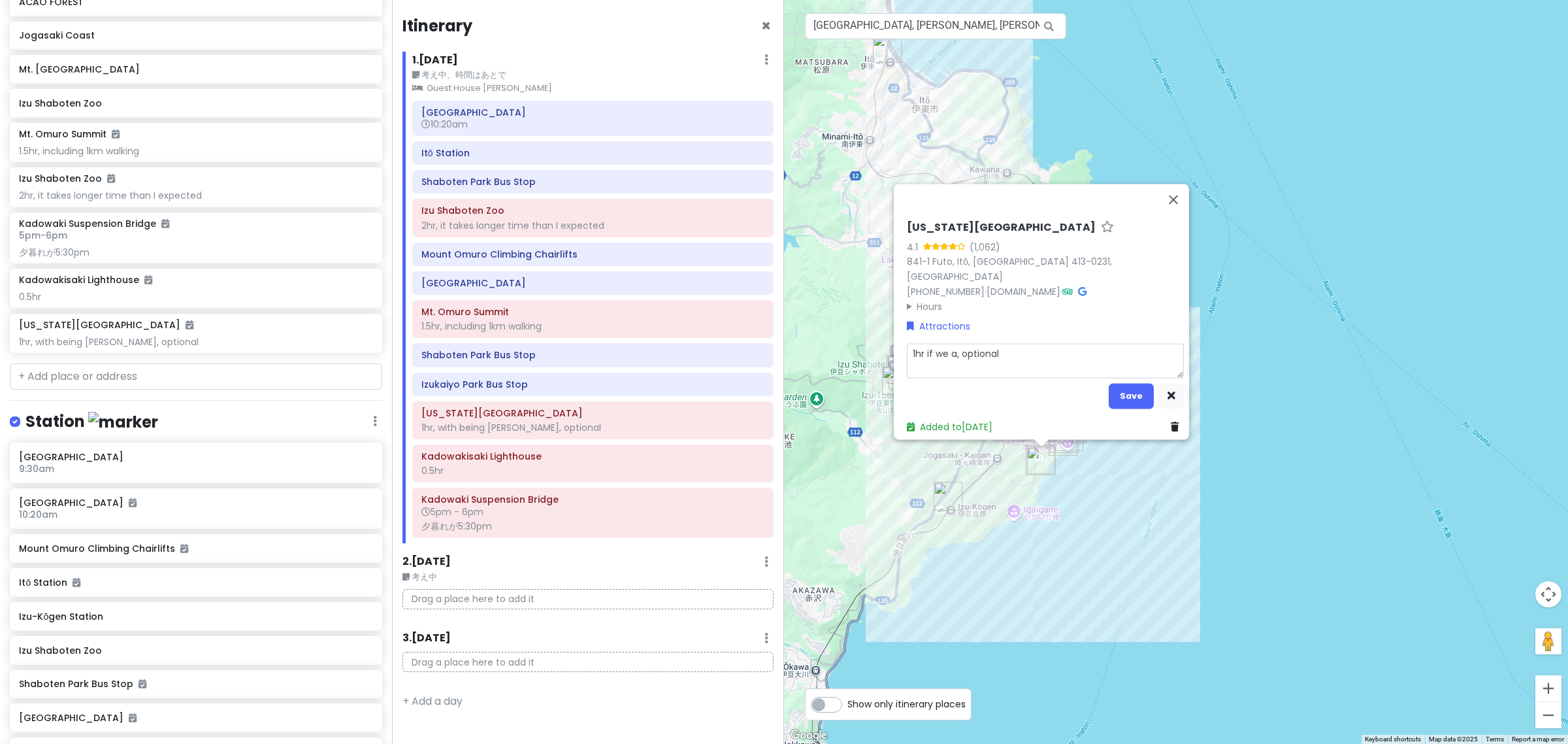
type textarea "x"
type textarea "1hr if we ar, optional"
type textarea "x"
type textarea "1hr if we are, optional"
type textarea "x"
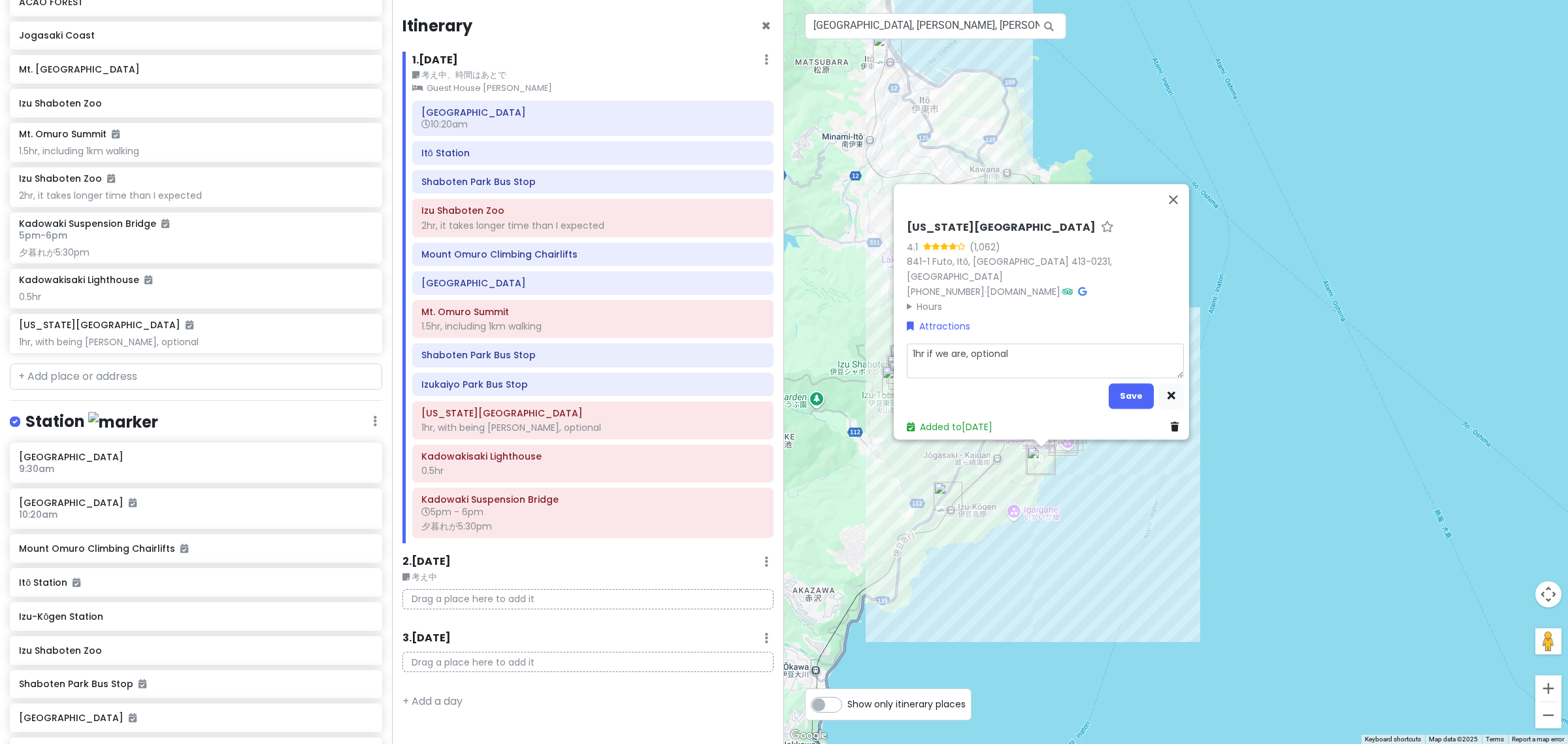
type textarea "1hr if we are , optional"
type textarea "x"
type textarea "1hr if we are t, optional"
type textarea "x"
type textarea "1hr if we are to, optional"
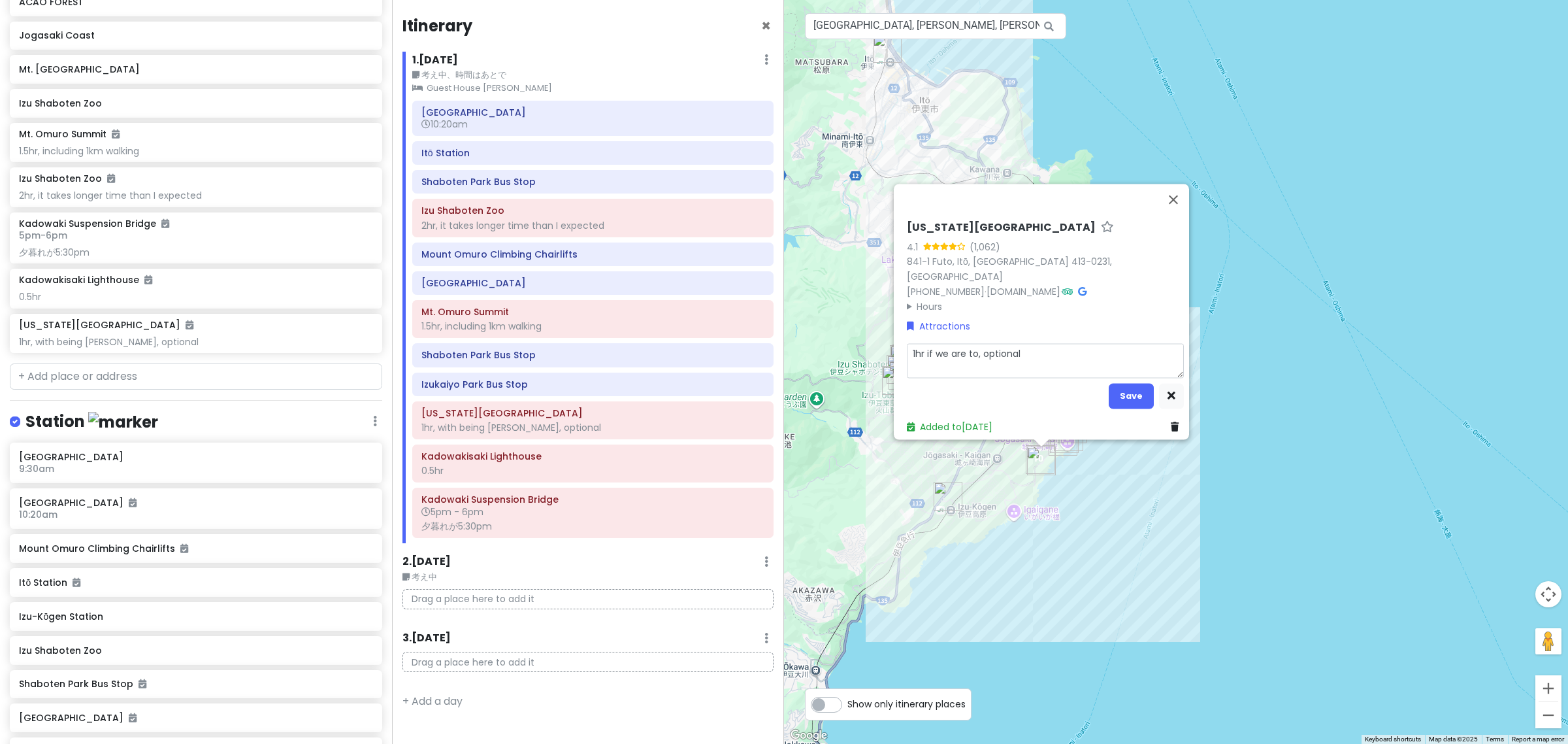
type textarea "x"
type textarea "1hr if we are to , optional"
type textarea "x"
type textarea "1hr if we are to b, optional"
type textarea "x"
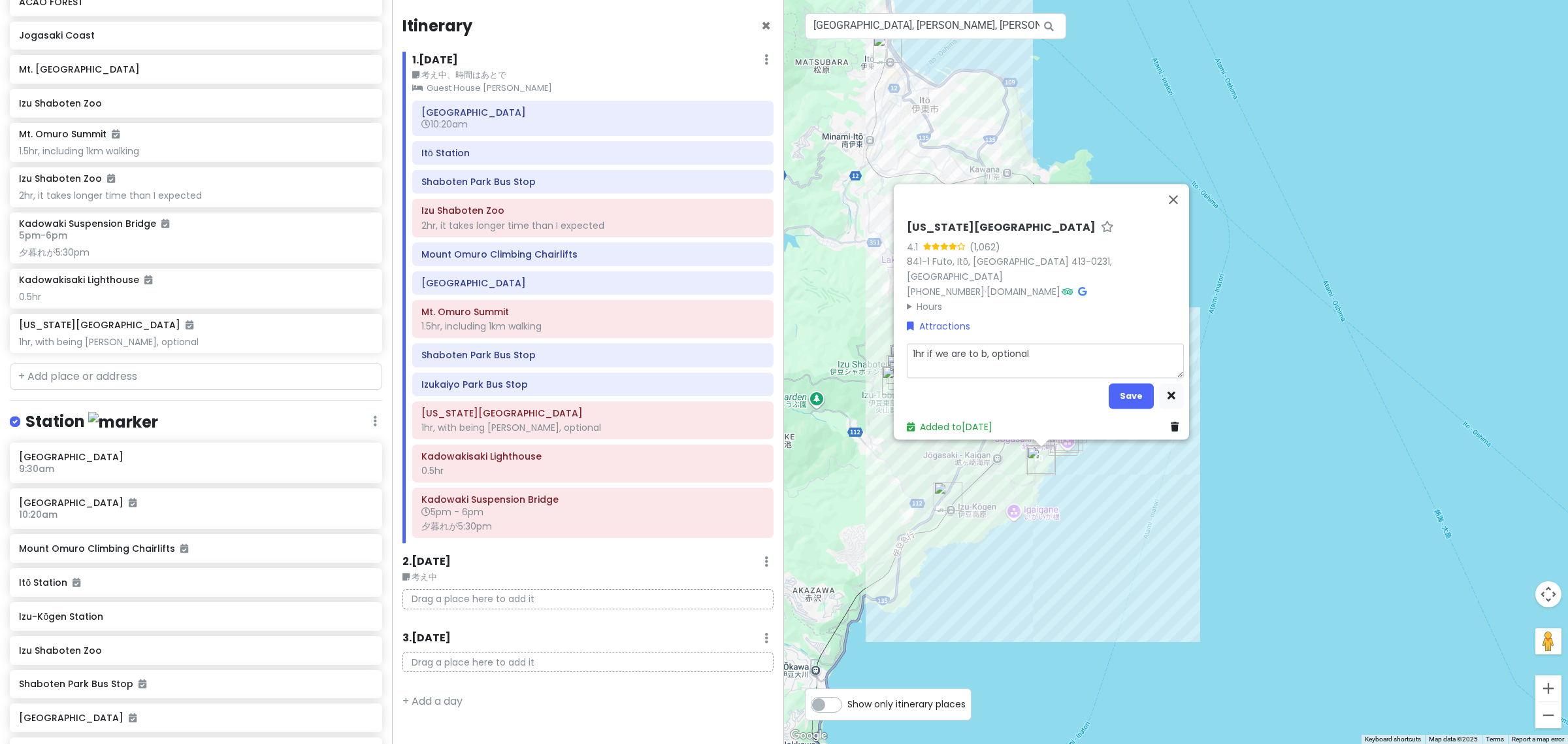
type textarea "1hr if we are to be, optional"
type textarea "x"
type textarea "1hr if we are to be , optional"
type textarea "x"
type textarea "1hr if we are to be h, optional"
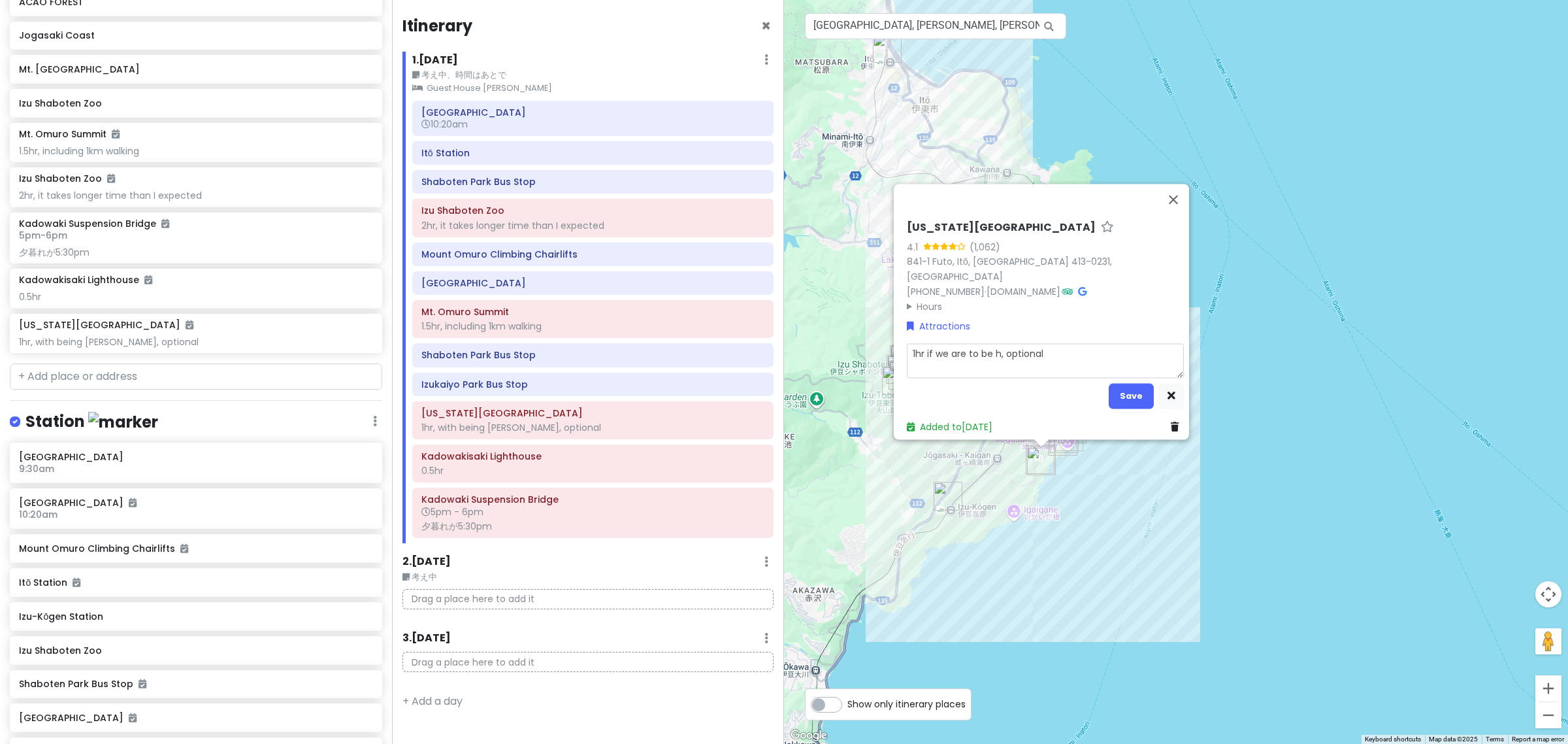
type textarea "x"
type textarea "1hr if we are to be ha, optional"
type textarea "x"
type textarea "1hr if we are to be has, optional"
type textarea "x"
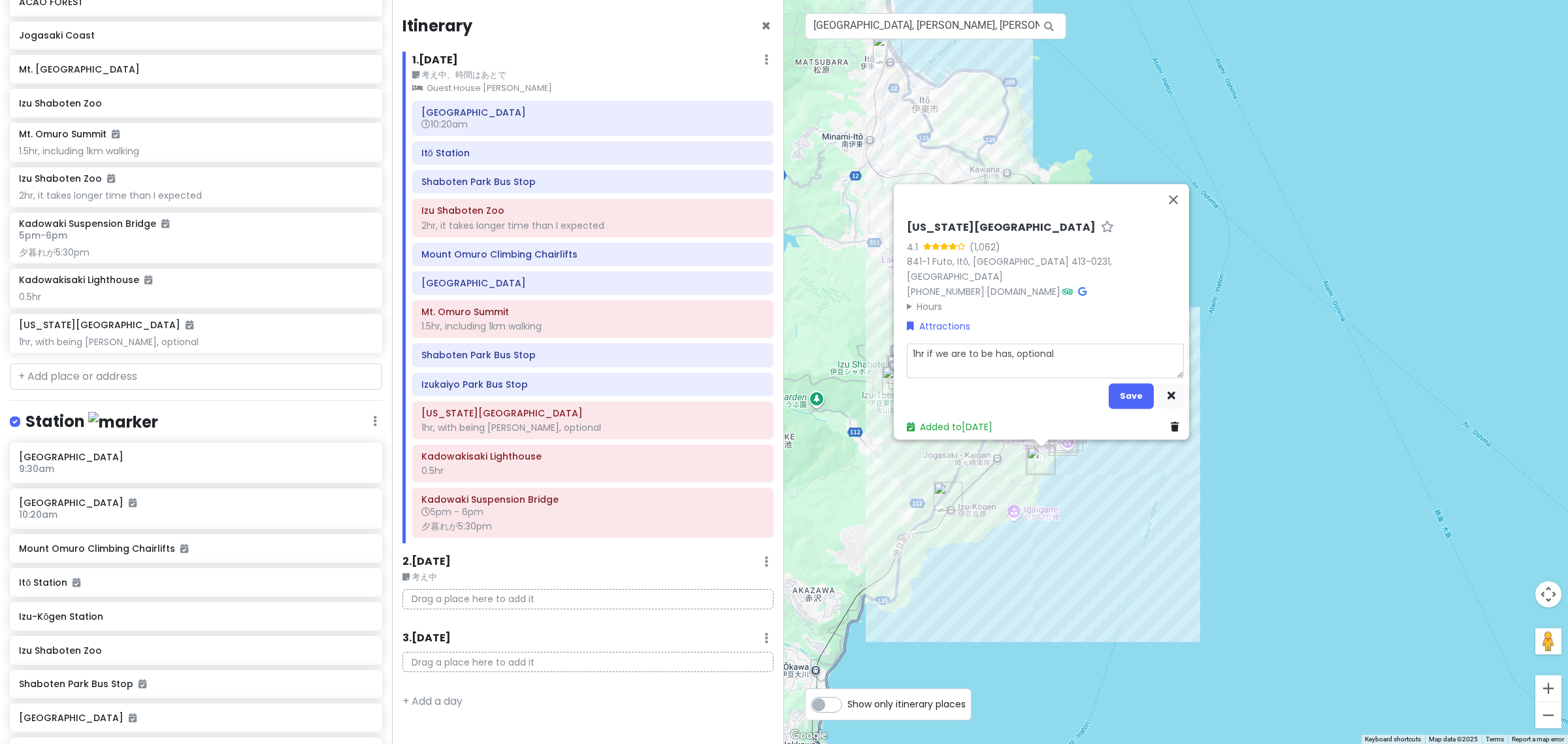
type textarea "1hr if we are to be hast, optional"
type textarea "x"
type textarea "1hr if we are to be hasty, optional"
type textarea "x"
type textarea "1hr if we are to be hasty , optional"
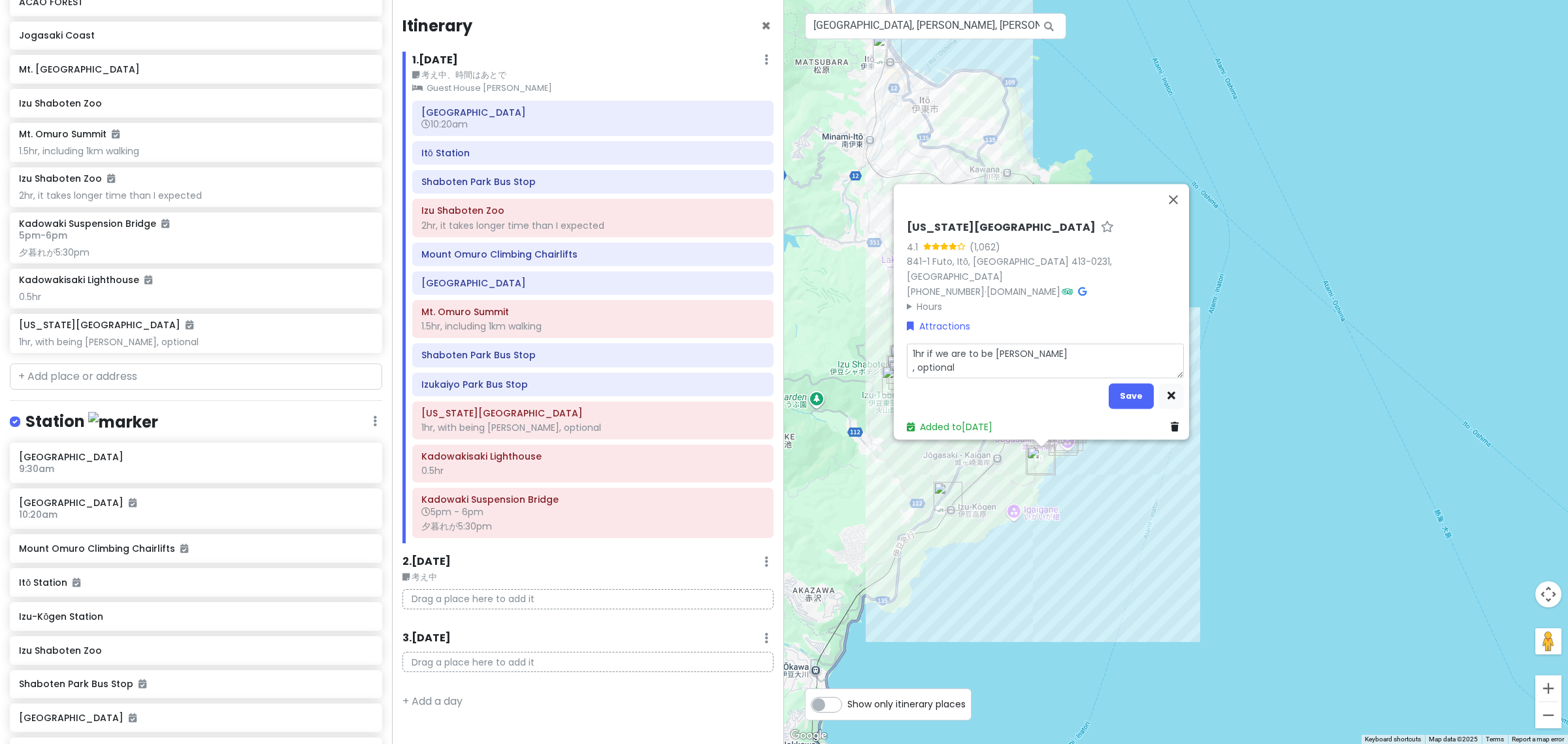
type textarea "x"
type textarea "1hr if we are to be hasty, optional"
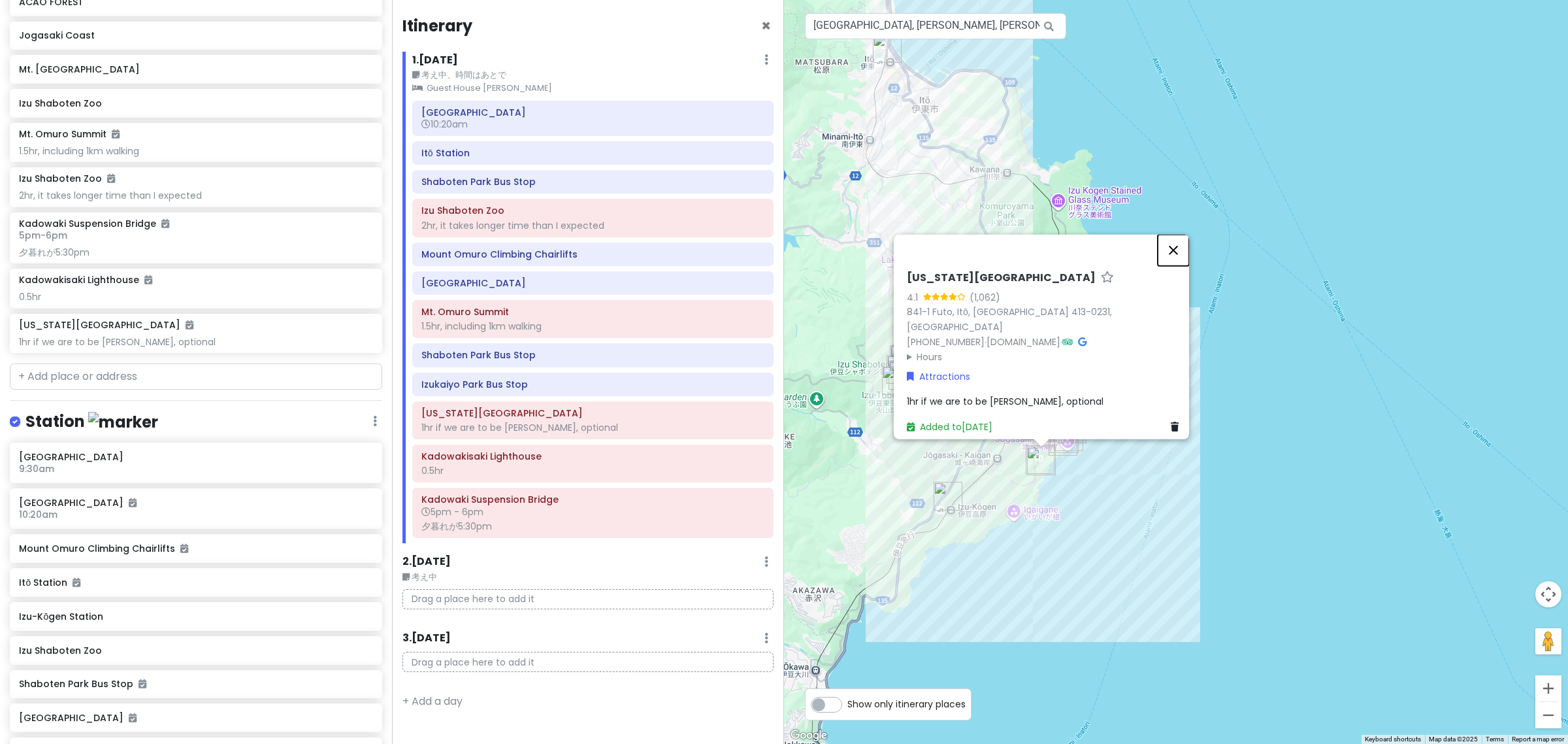
click at [1183, 253] on button "Close" at bounding box center [1173, 250] width 31 height 31
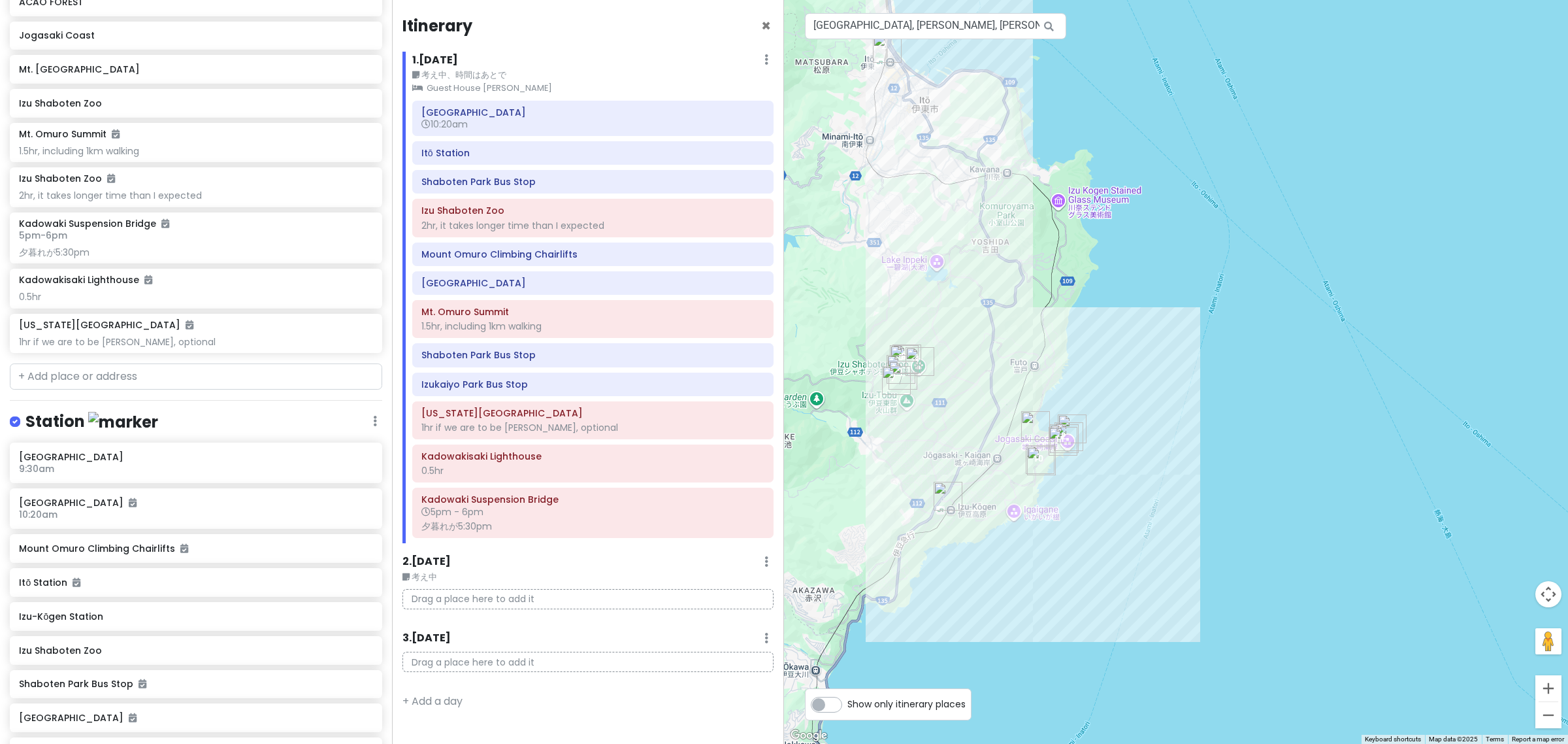
click at [1251, 418] on div "No data available." at bounding box center [1176, 372] width 784 height 744
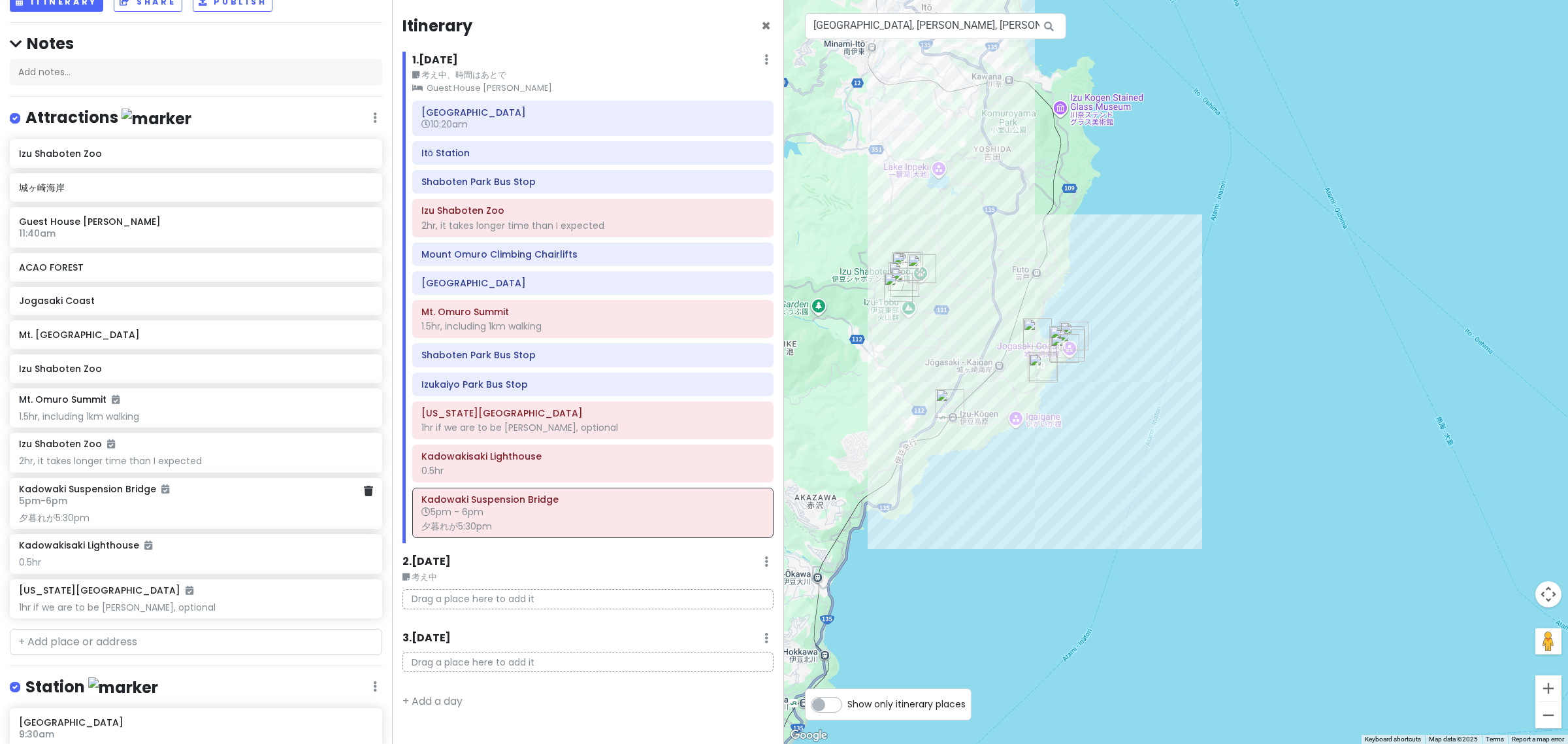
scroll to position [327, 0]
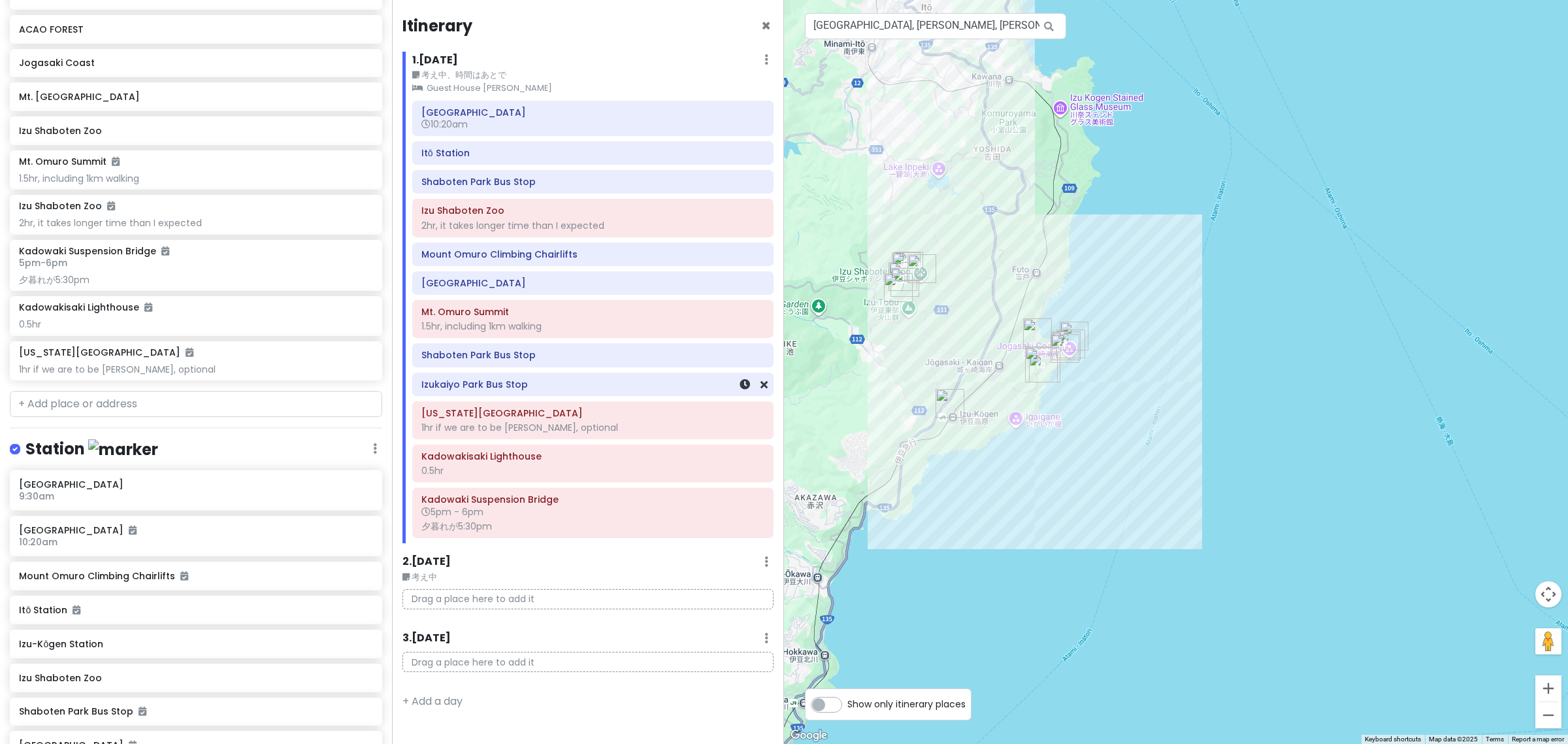
click at [494, 387] on h6 "Izukaiyo Park Bus Stop" at bounding box center [593, 384] width 343 height 12
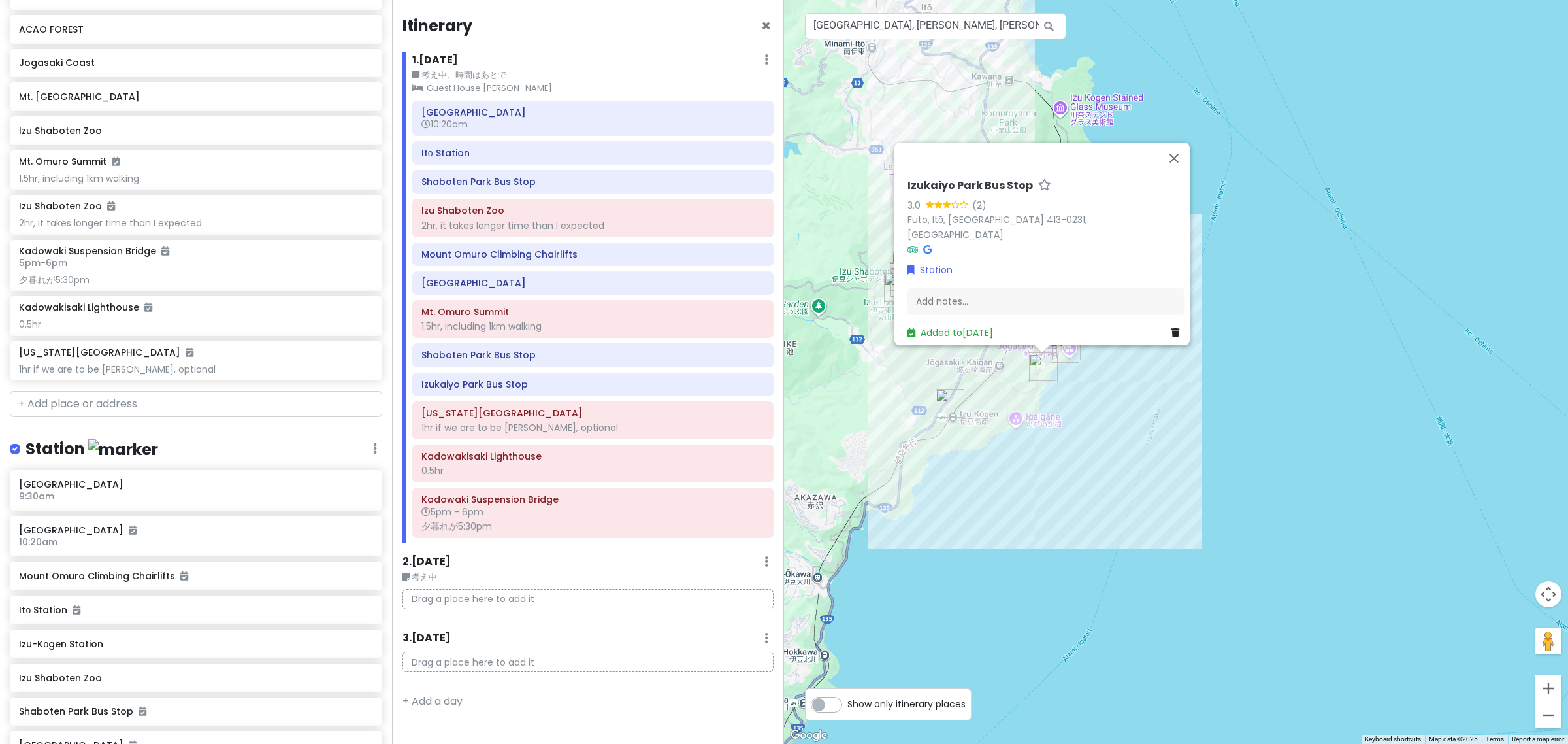
click at [969, 193] on h6 "Izukaiyo Park Bus Stop" at bounding box center [970, 186] width 126 height 14
click at [970, 193] on input "Izukaiyo Park Bus Stop" at bounding box center [1046, 182] width 277 height 20
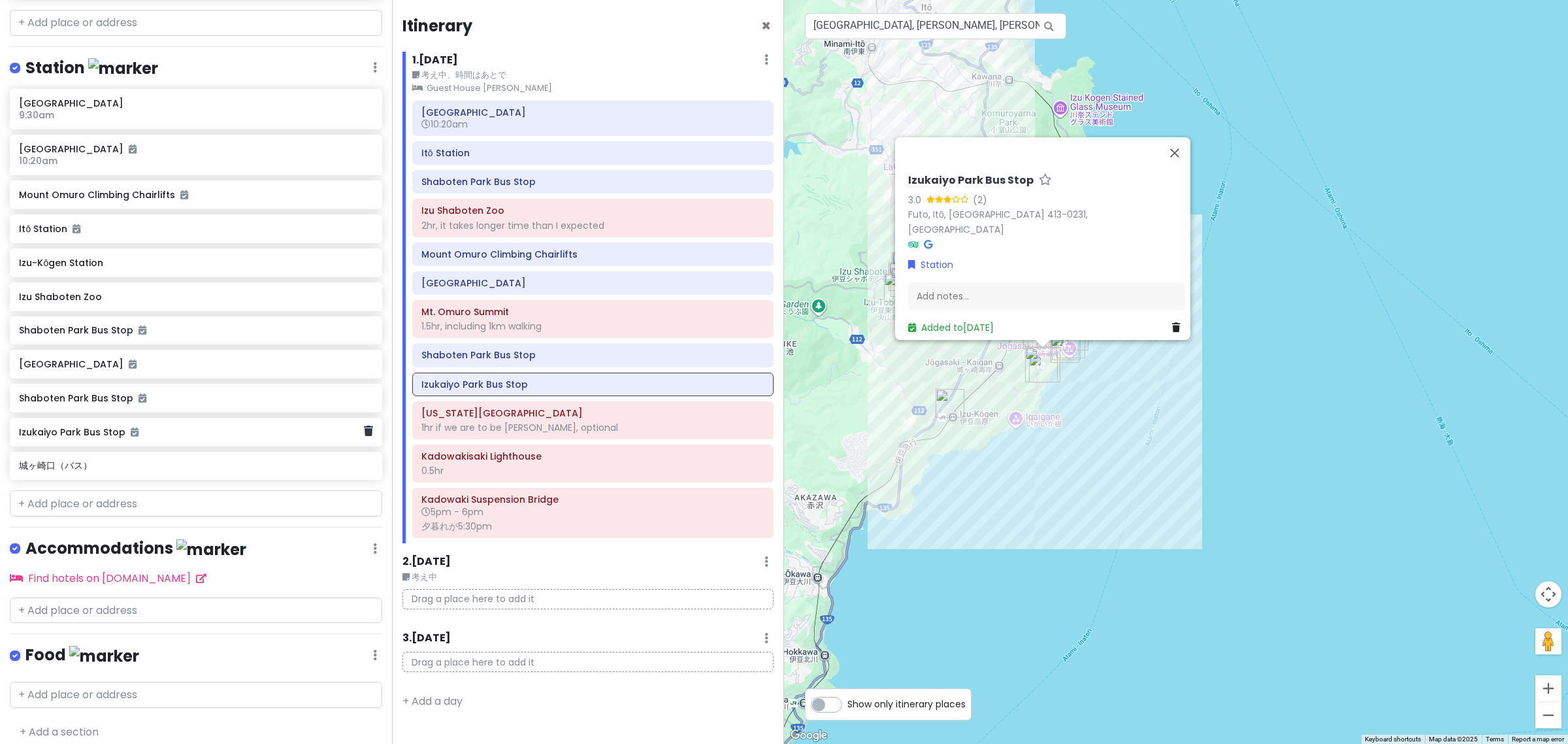
scroll to position [716, 0]
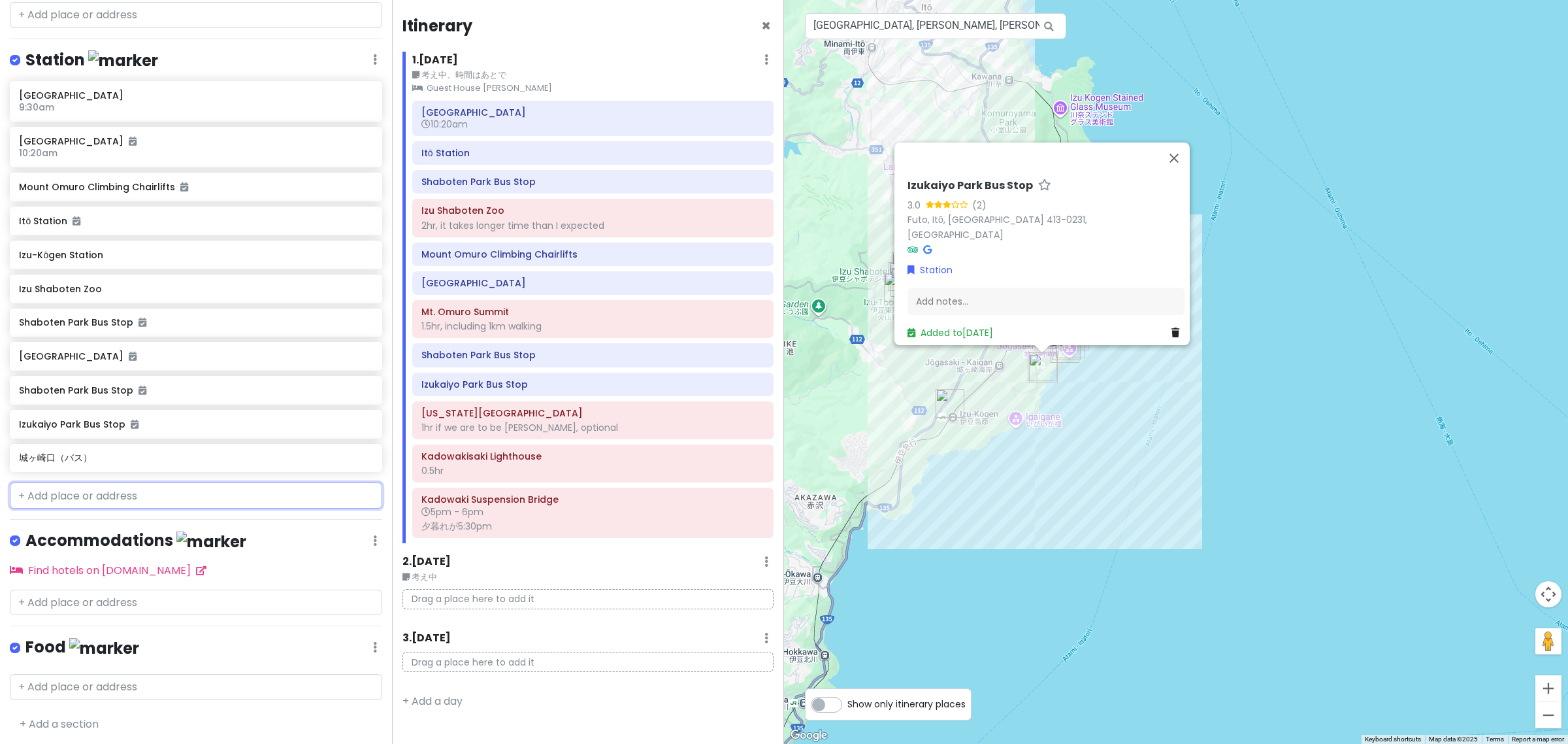
click at [131, 498] on input "text" at bounding box center [196, 495] width 372 height 26
paste input "Izukaiyo Park Bus Stop"
type input "Izukaiyo Park Bus Stop"
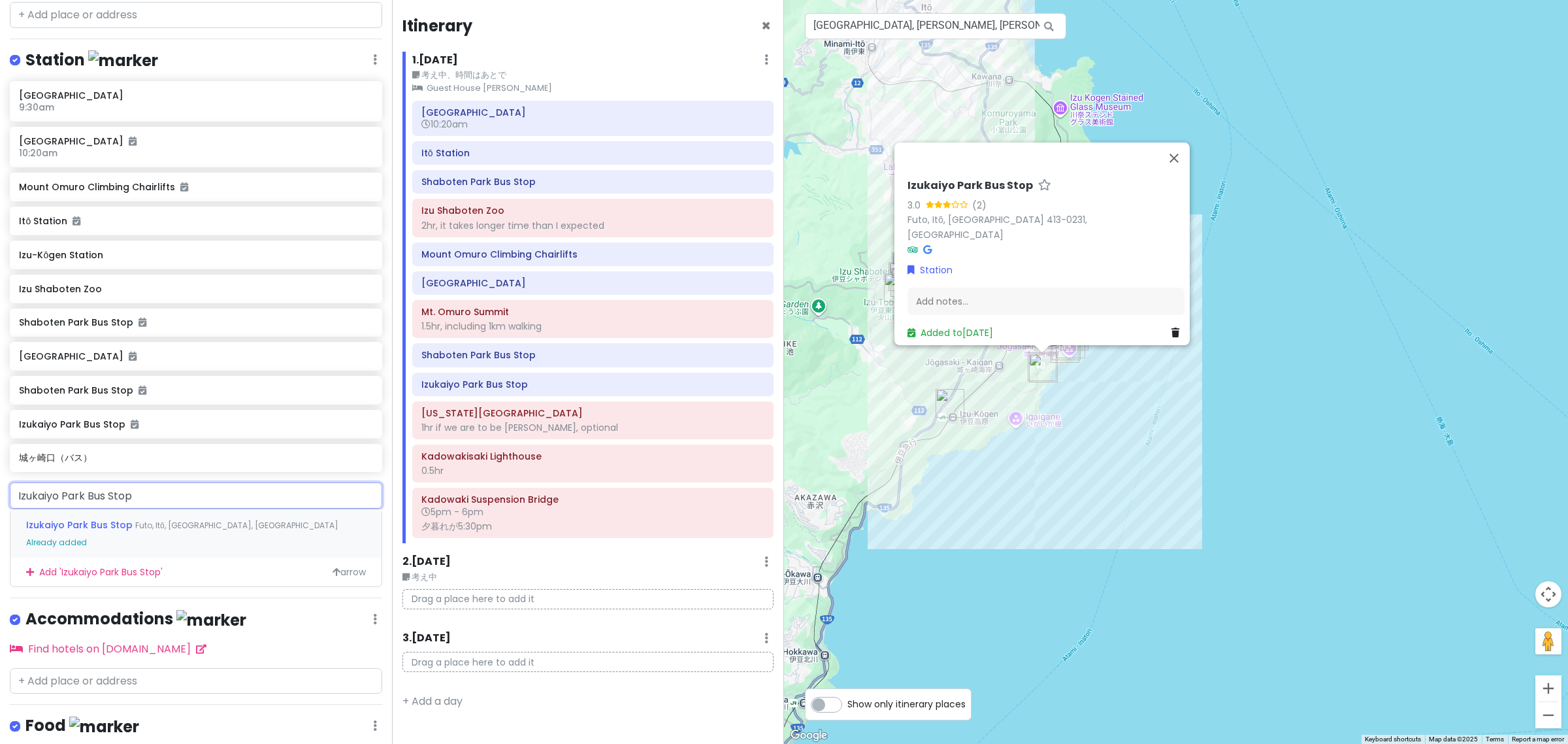
click at [141, 517] on div "Izukaiyo Park Bus Stop Futo, Itō, Shizuoka, Japan Already added" at bounding box center [196, 533] width 371 height 48
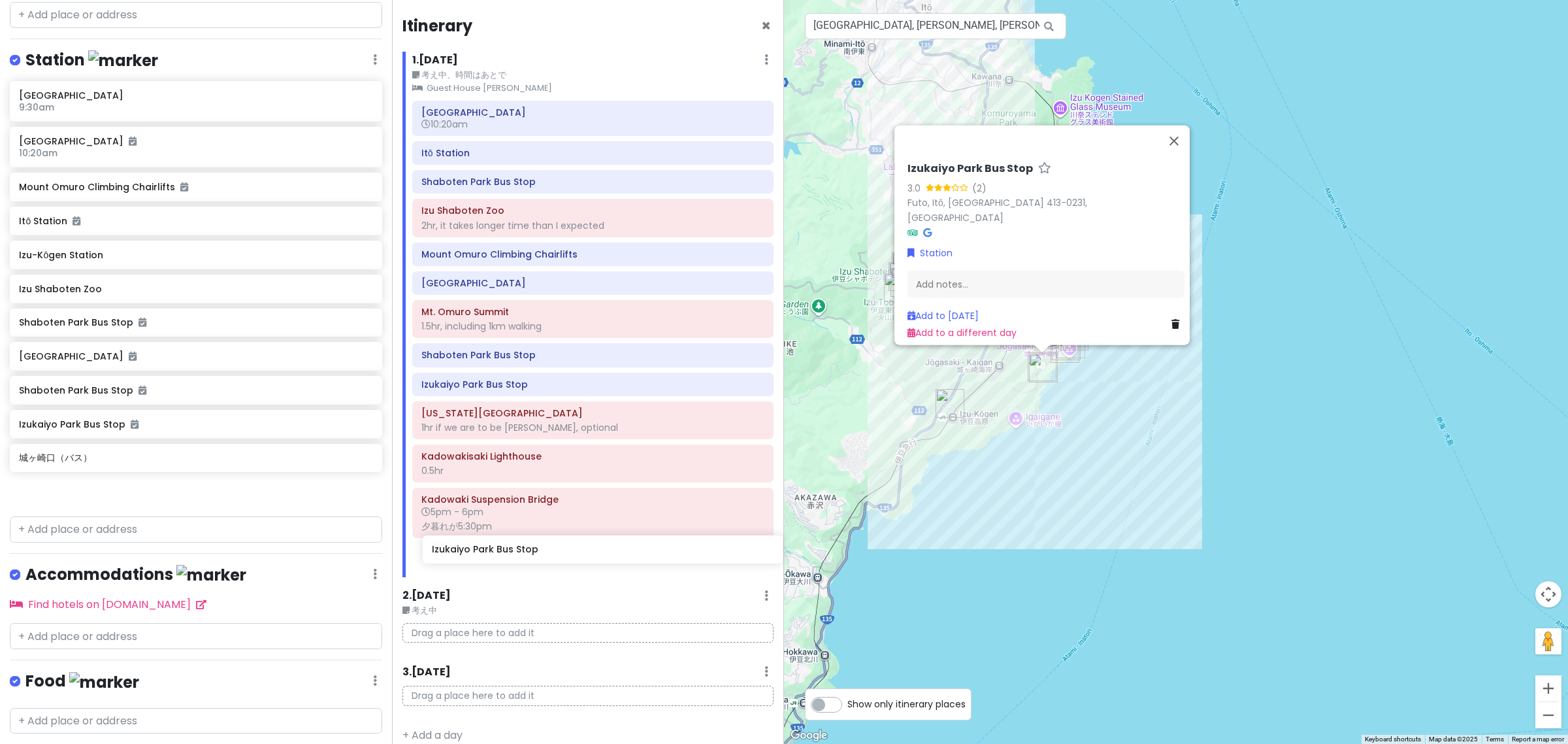
drag, startPoint x: 138, startPoint y: 494, endPoint x: 549, endPoint y: 559, distance: 416.1
click at [549, 559] on div "Atami Day2 Private Change Dates Make a Copy Delete Trip Go Pro ⚡️ Give Feedback…" at bounding box center [784, 372] width 1568 height 744
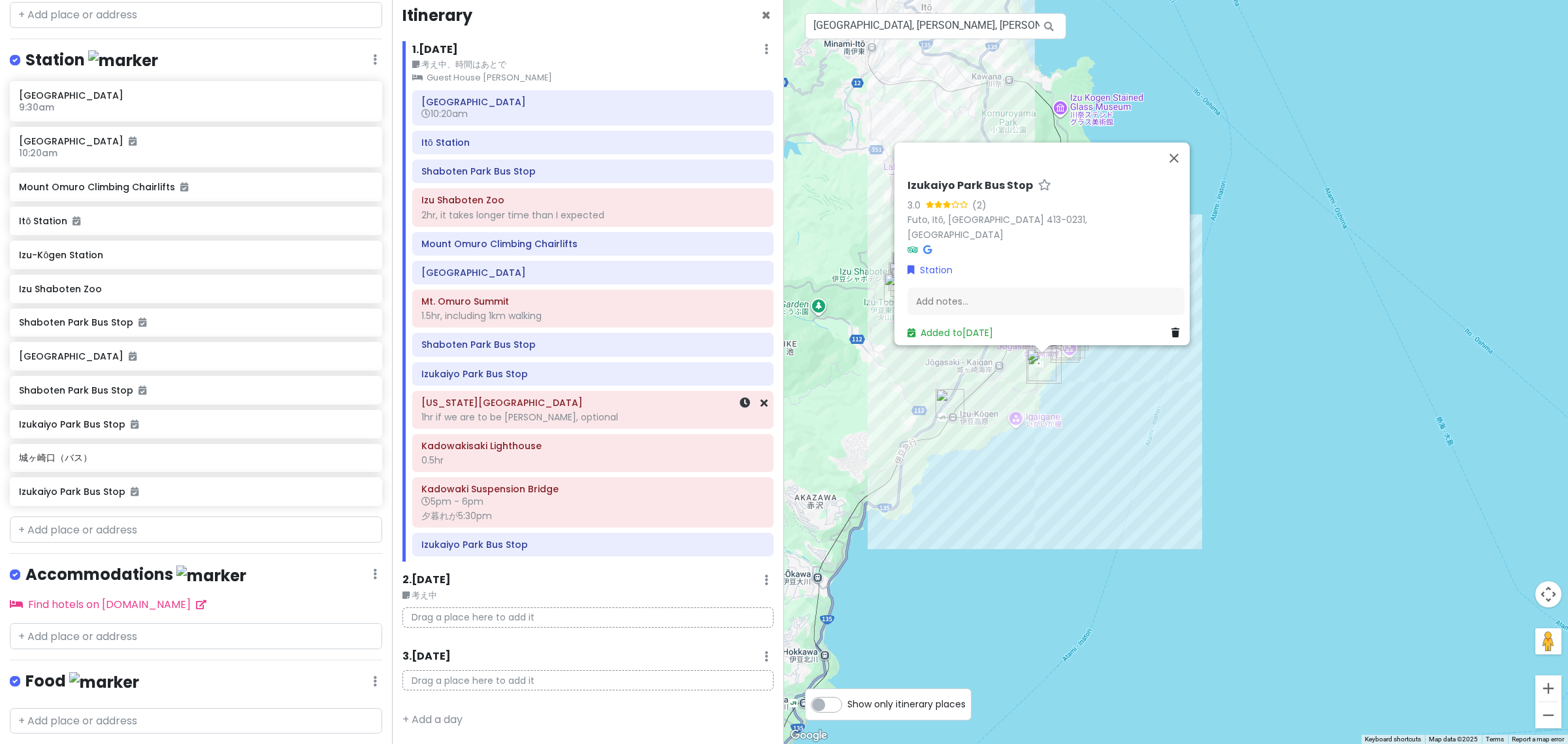
scroll to position [14, 0]
click at [557, 545] on h6 "Izukaiyo Park Bus Stop" at bounding box center [593, 545] width 343 height 12
click at [134, 530] on input "text" at bounding box center [196, 529] width 372 height 26
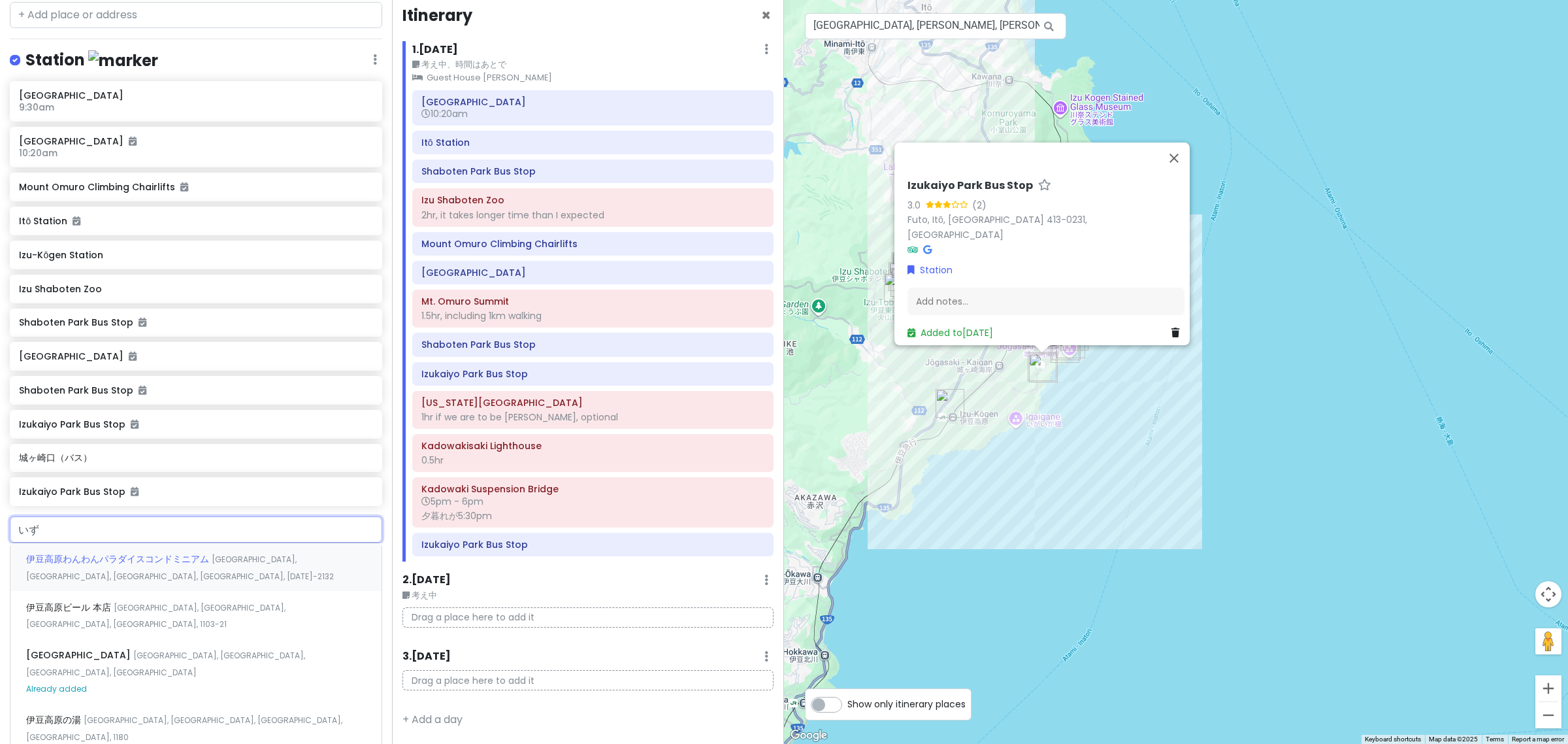
type input "い"
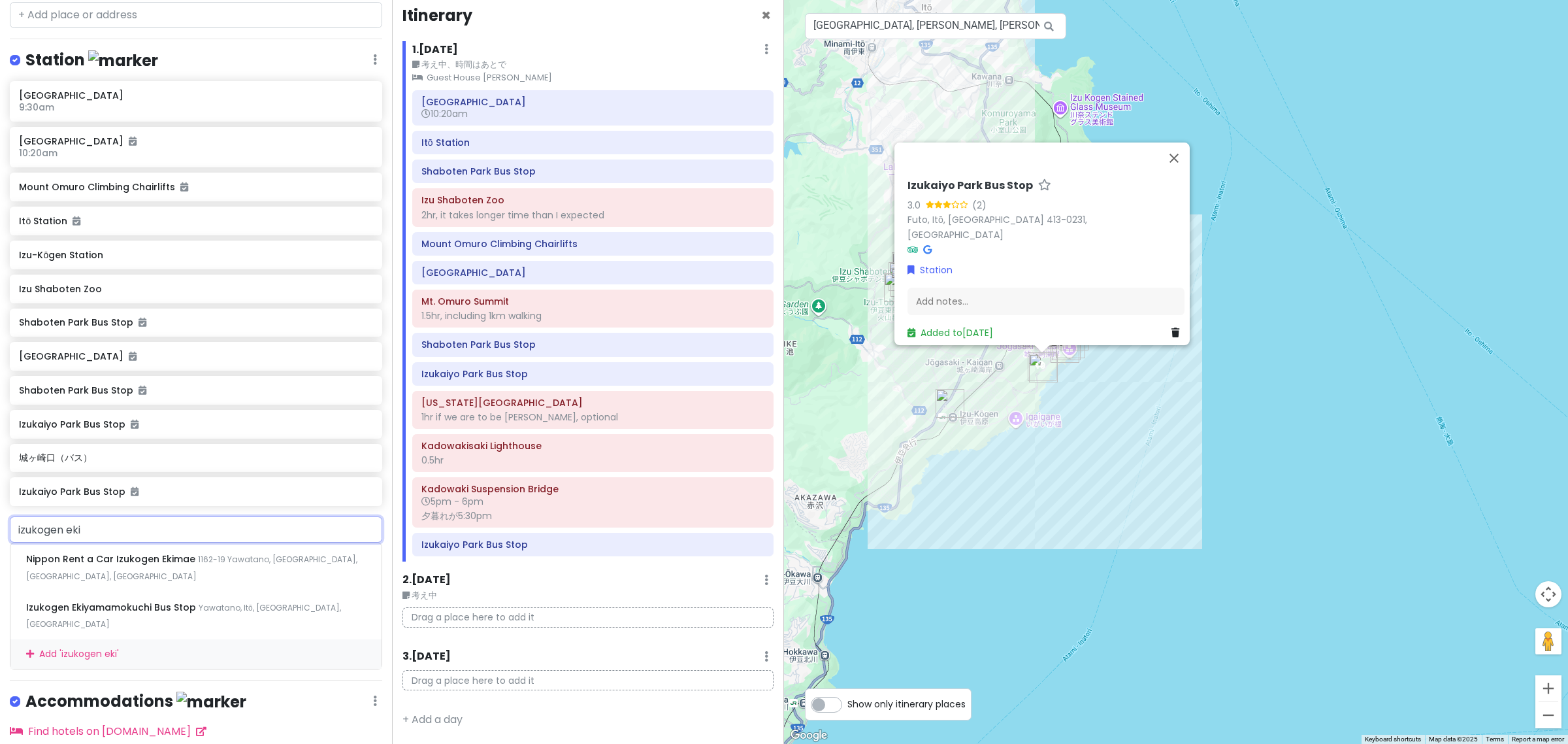
click at [76, 531] on input "izukogen eki" at bounding box center [196, 529] width 372 height 26
click at [80, 531] on input "izukogen eki" at bounding box center [196, 529] width 372 height 26
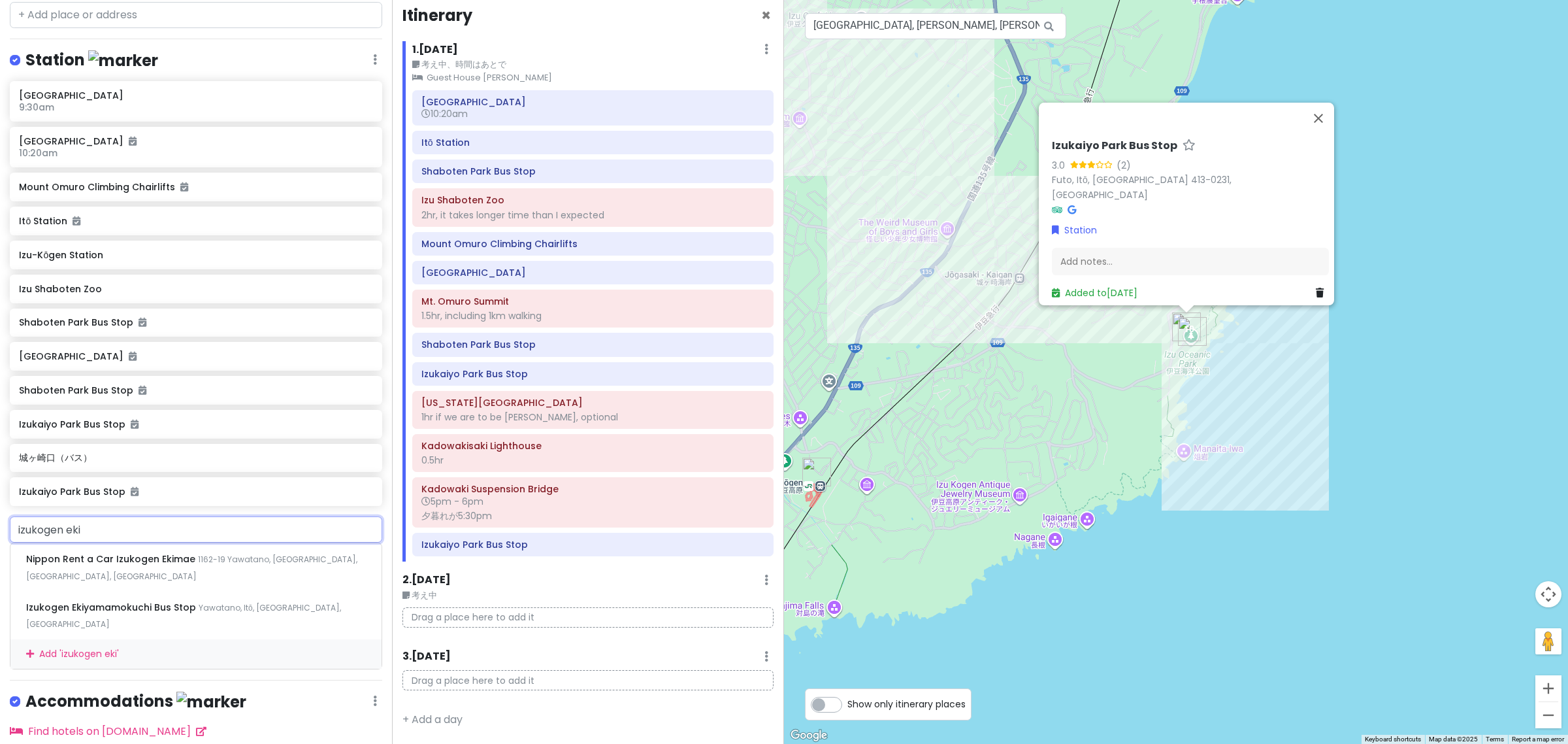
type input "izukogen eki"
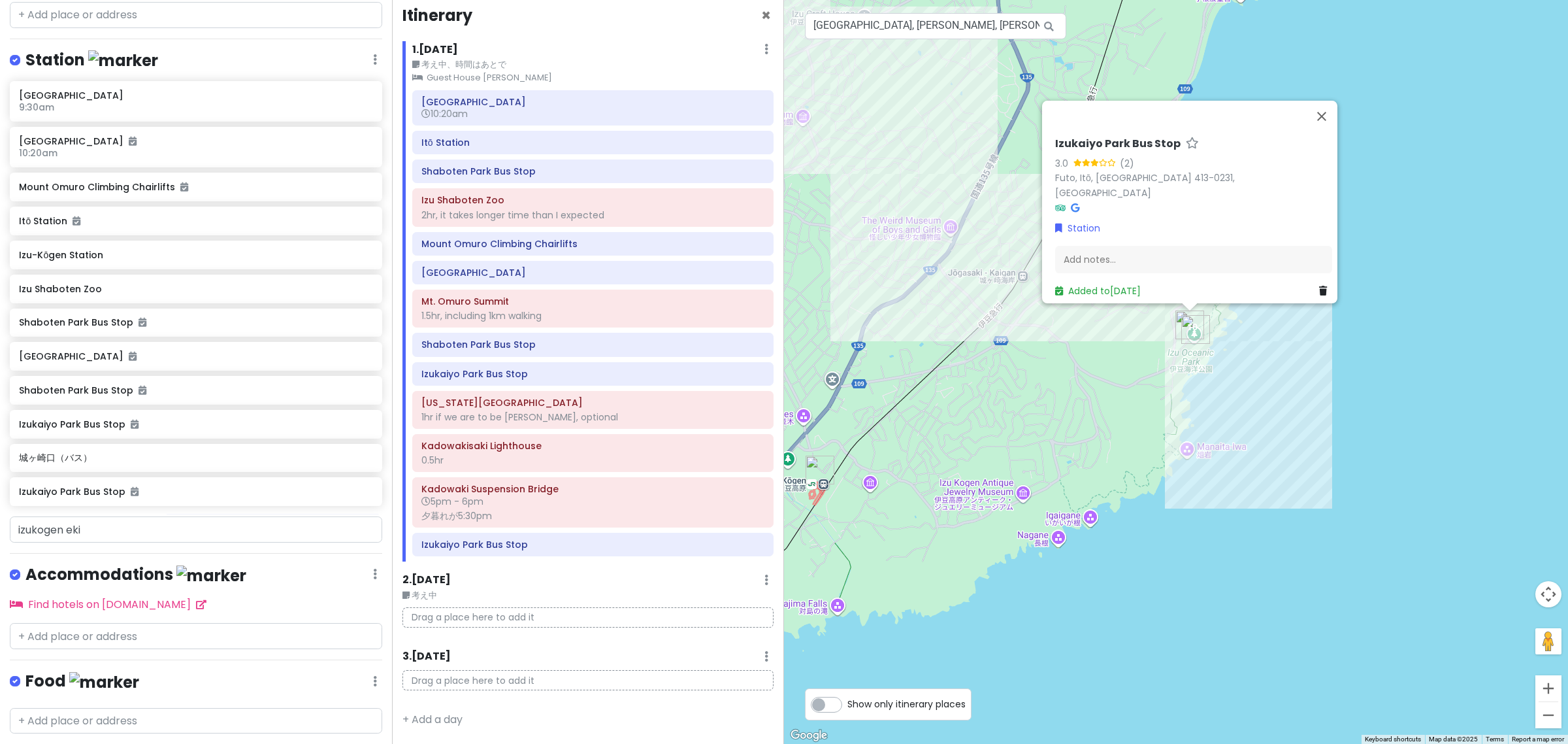
click at [824, 495] on div "No data available. Izukaiyo Park Bus Stop 3.0 (2) Futo, Itō, Shizuoka 413-0231,…" at bounding box center [1176, 372] width 784 height 744
click at [818, 468] on img "Izu-Kōgen Station" at bounding box center [821, 468] width 29 height 29
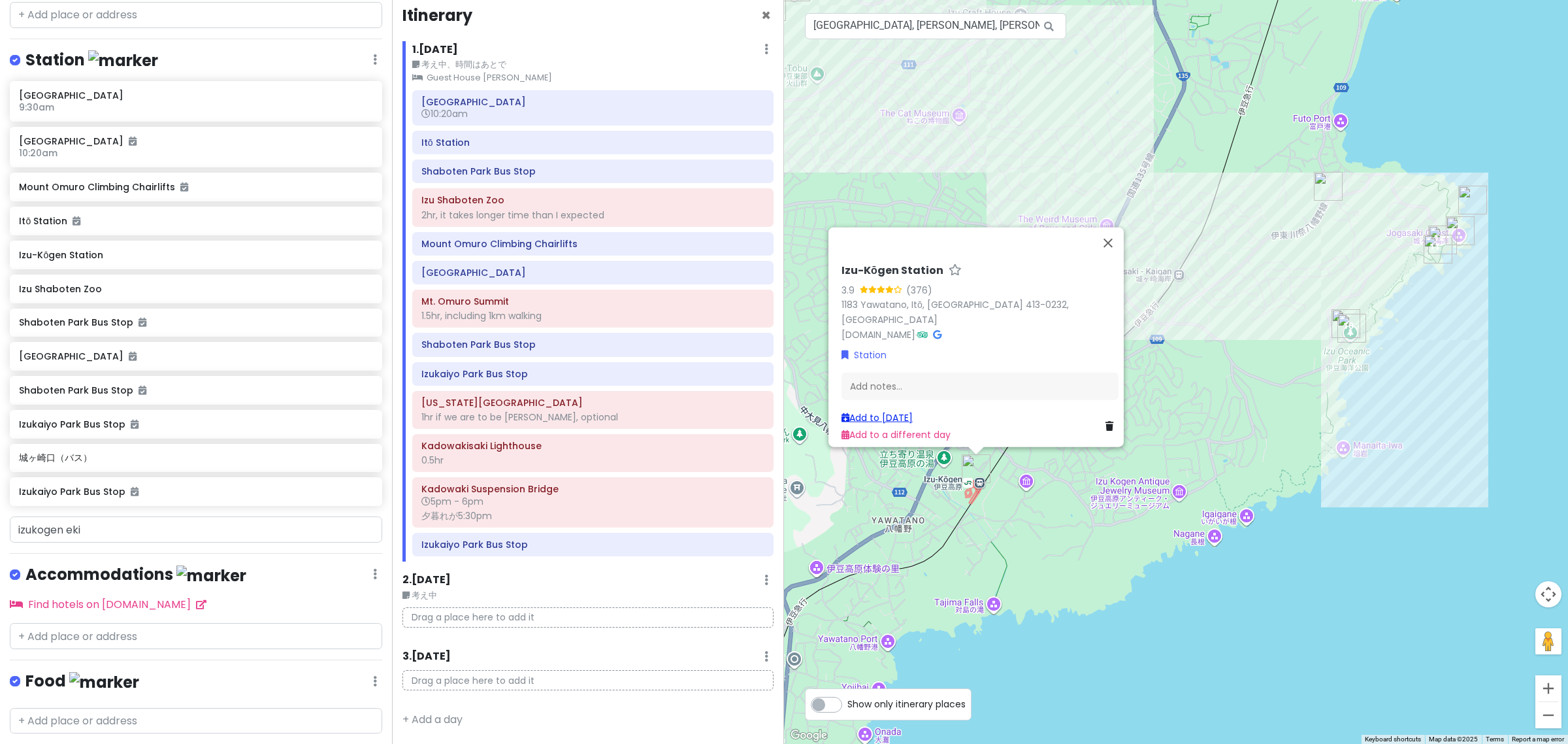
click at [879, 412] on link "Add to Sun 10/5" at bounding box center [877, 417] width 71 height 13
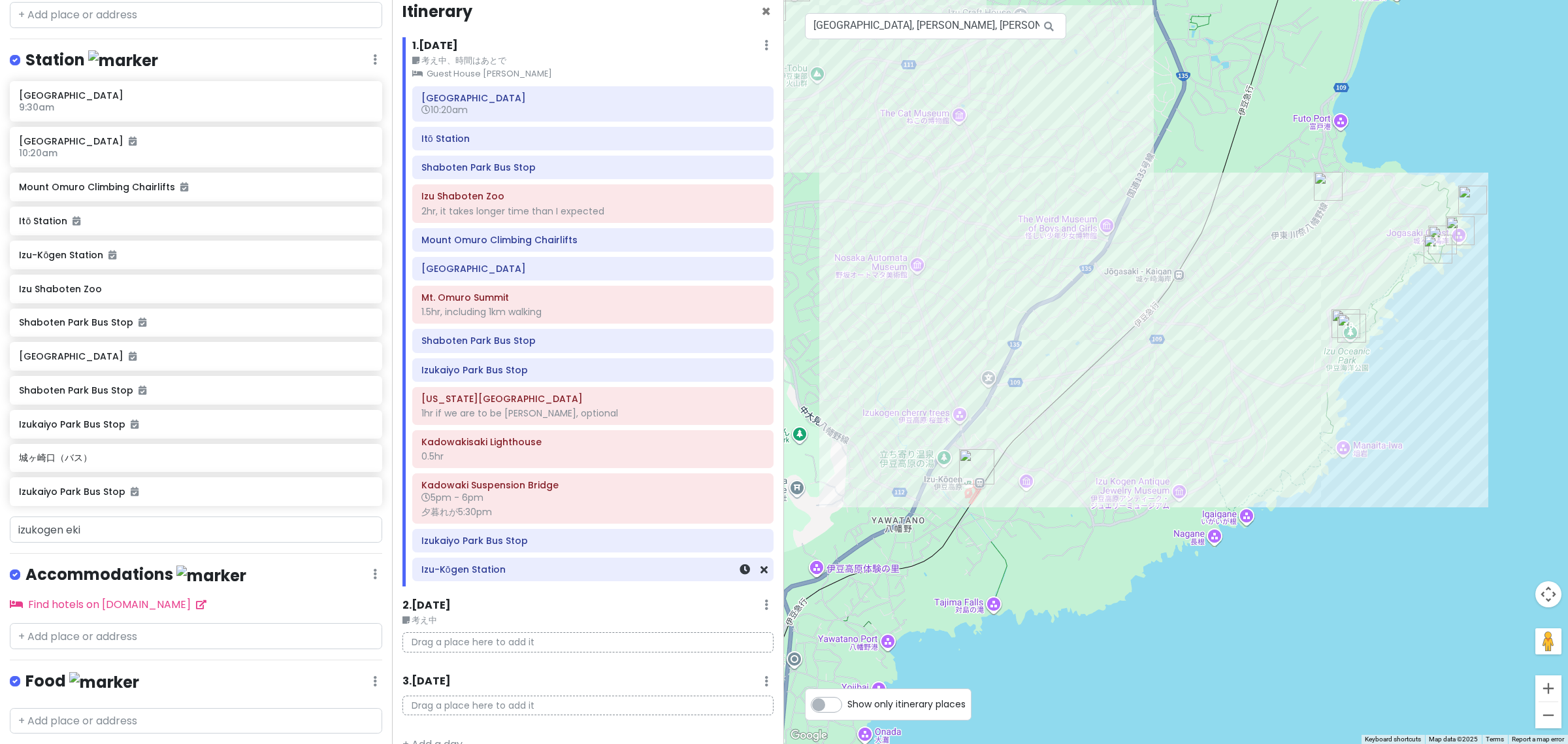
click at [529, 575] on h6 "Izu-Kōgen Station" at bounding box center [593, 569] width 343 height 12
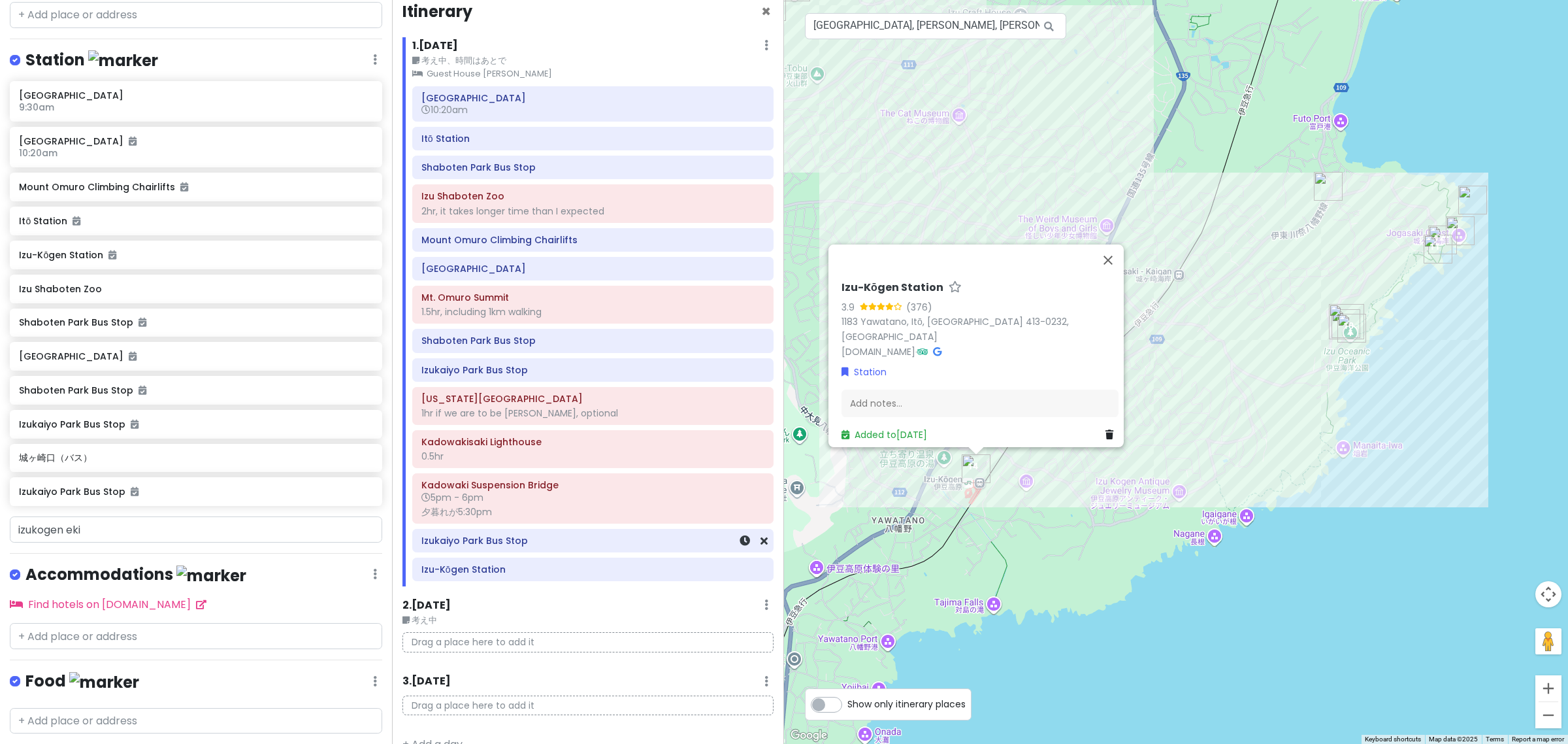
click at [497, 540] on h6 "Izukaiyo Park Bus Stop" at bounding box center [593, 540] width 343 height 12
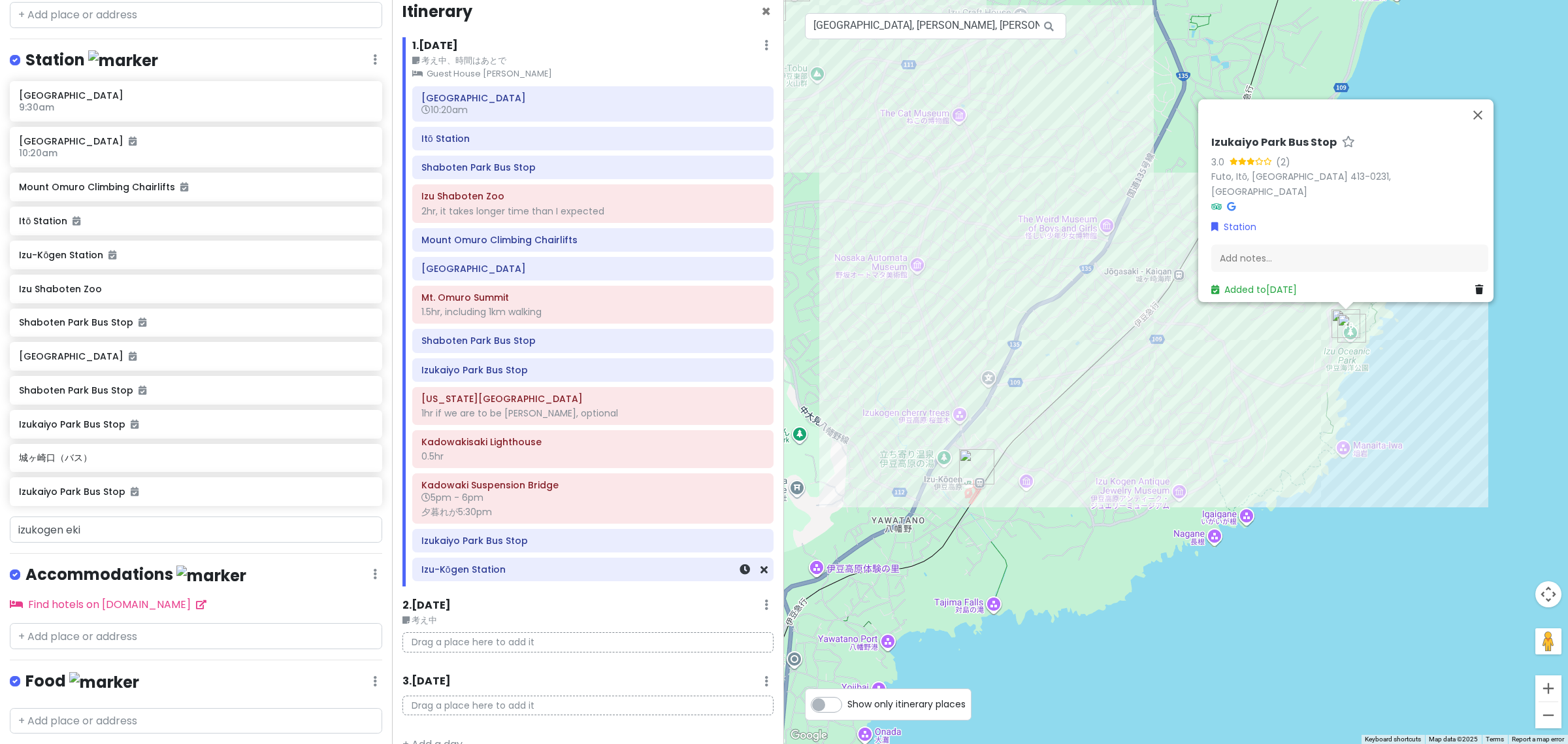
click at [537, 579] on div "Izu-Kōgen Station" at bounding box center [593, 569] width 343 height 19
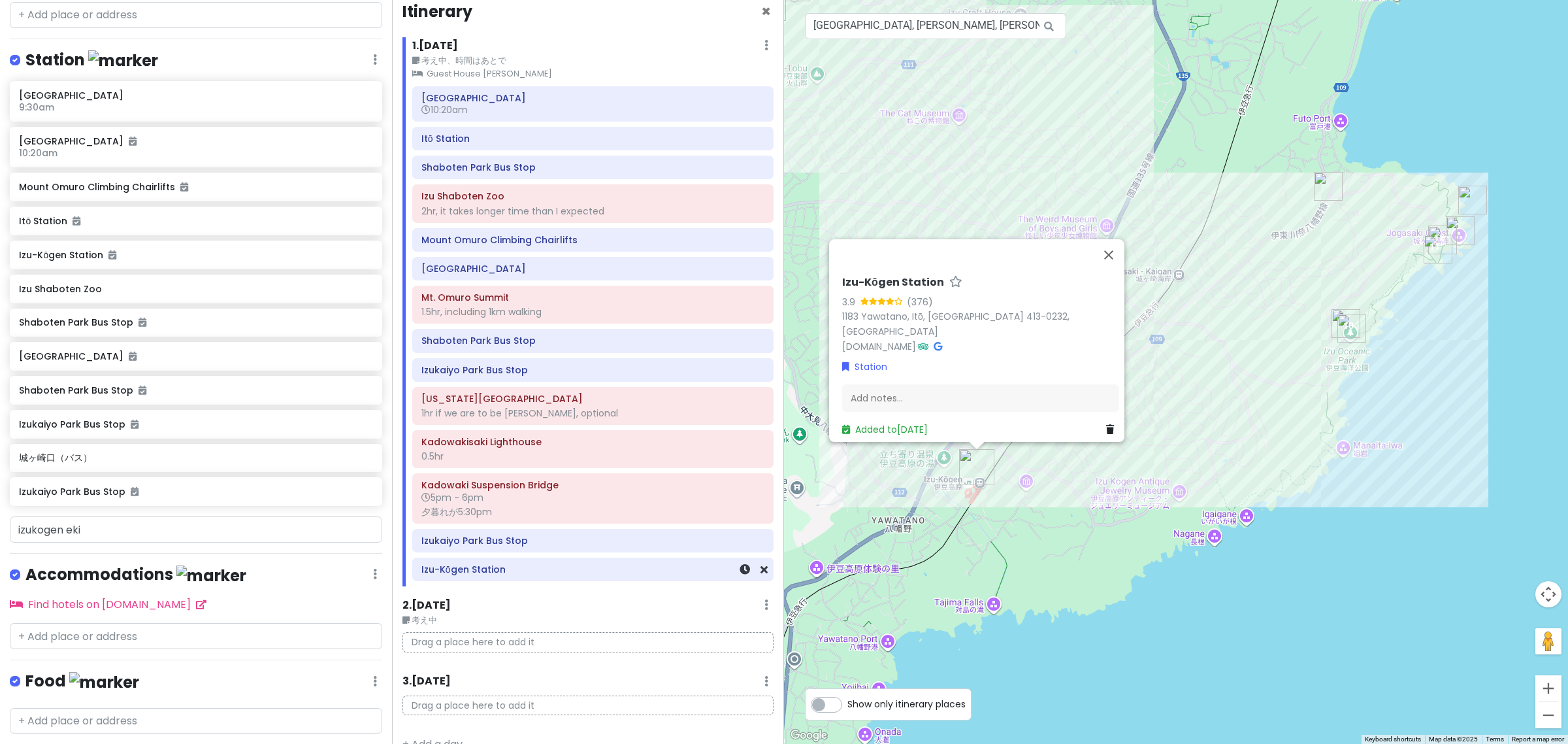
click at [572, 575] on h6 "Izu-Kōgen Station" at bounding box center [593, 569] width 343 height 12
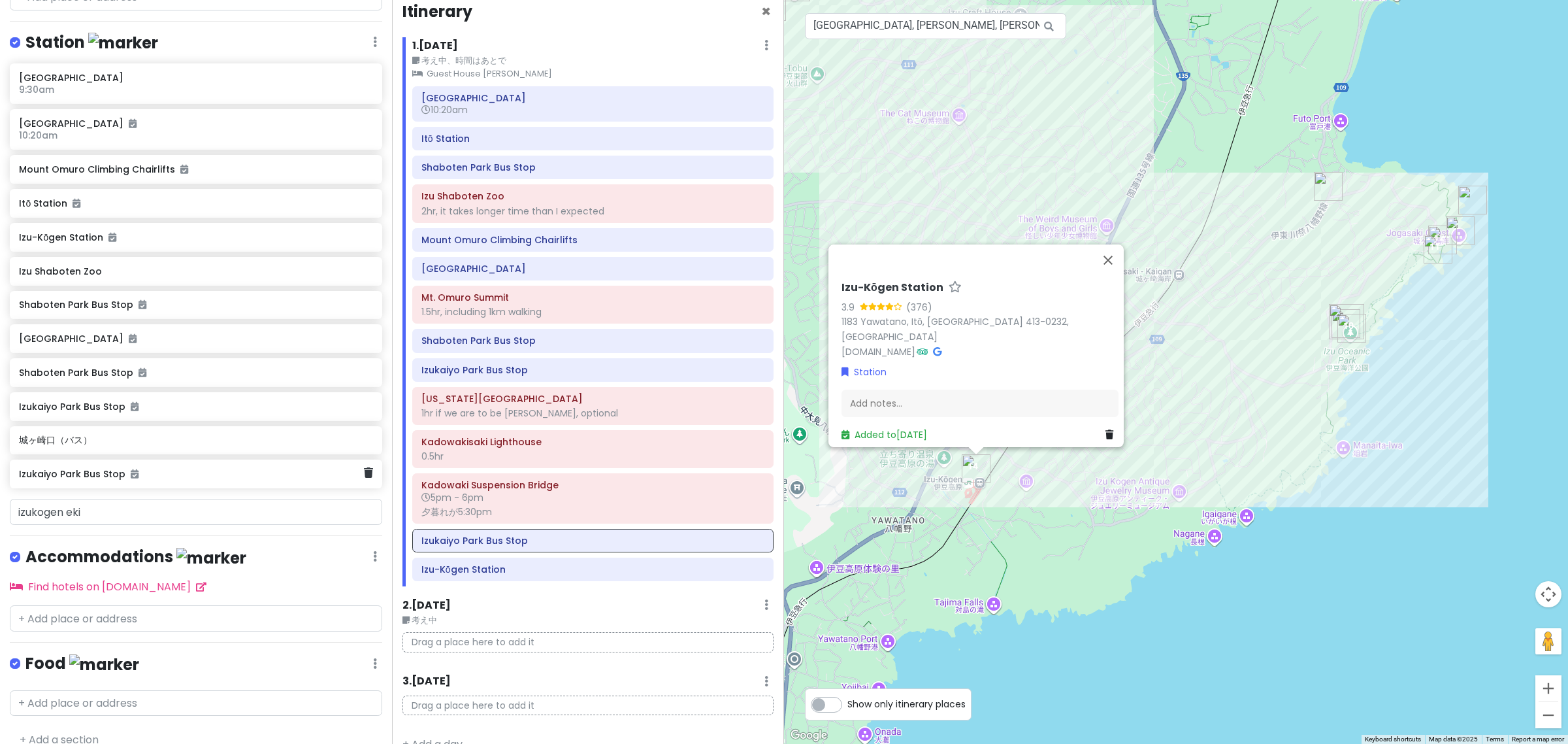
scroll to position [749, 0]
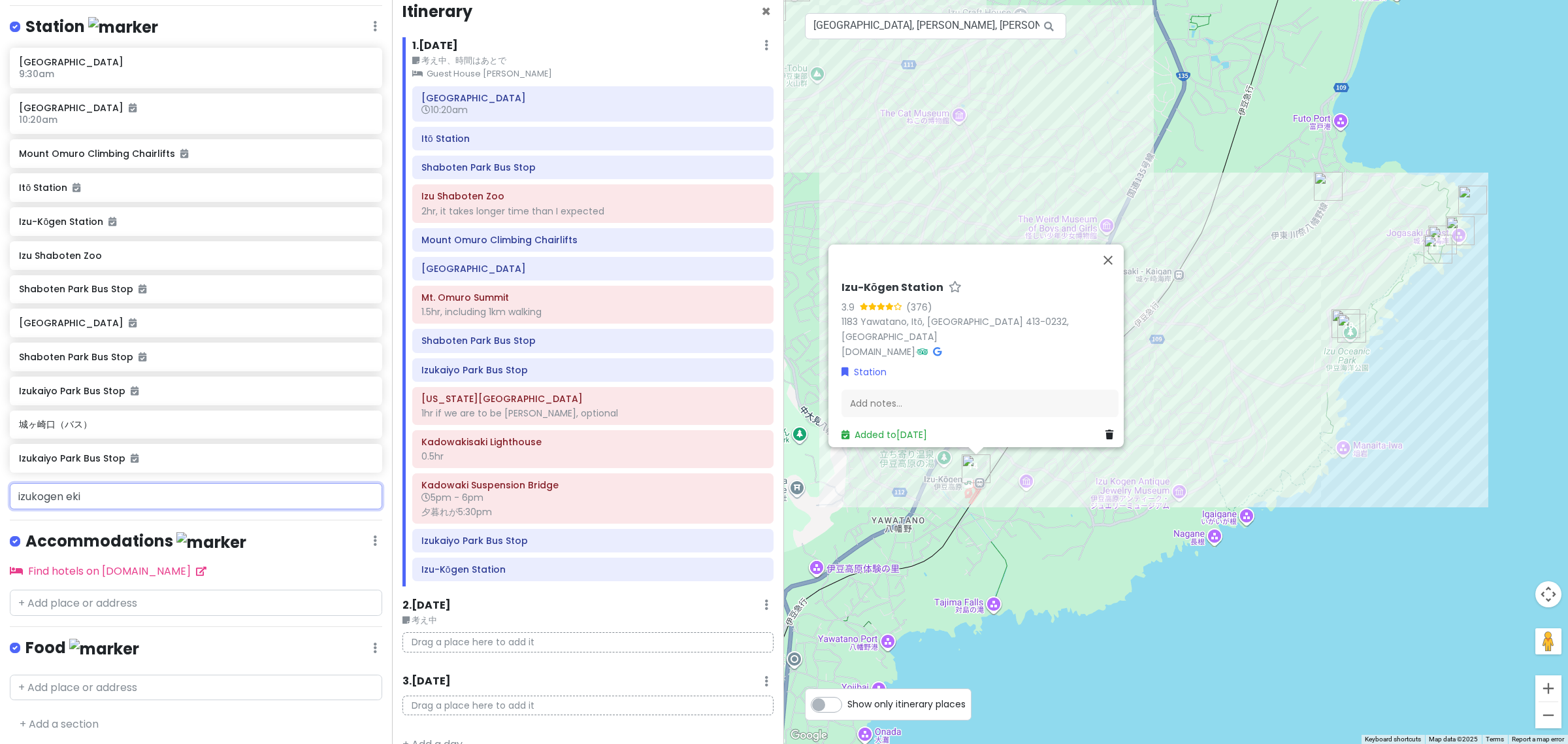
click at [209, 497] on input "izukogen eki" at bounding box center [196, 495] width 372 height 26
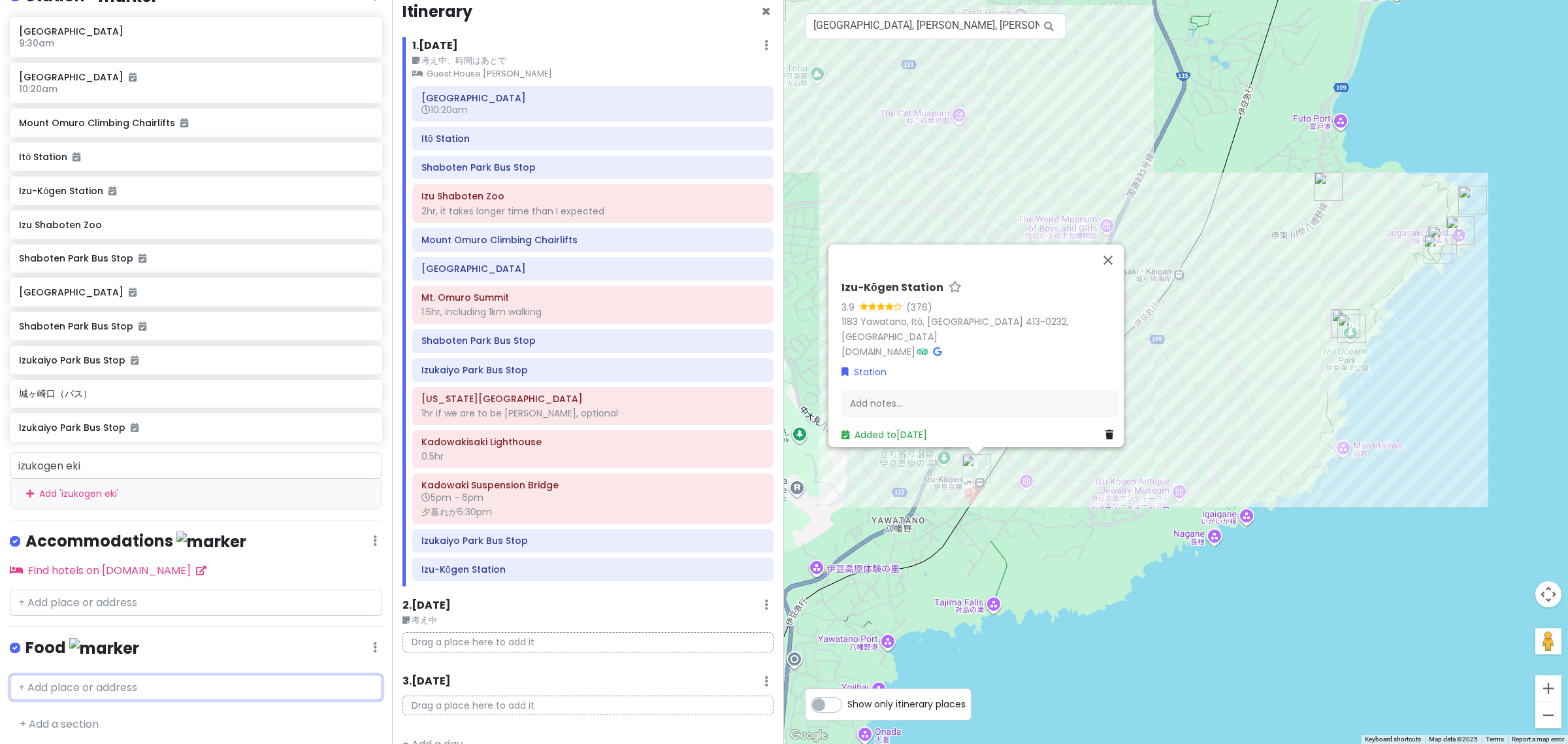
click at [138, 676] on input "text" at bounding box center [196, 687] width 372 height 26
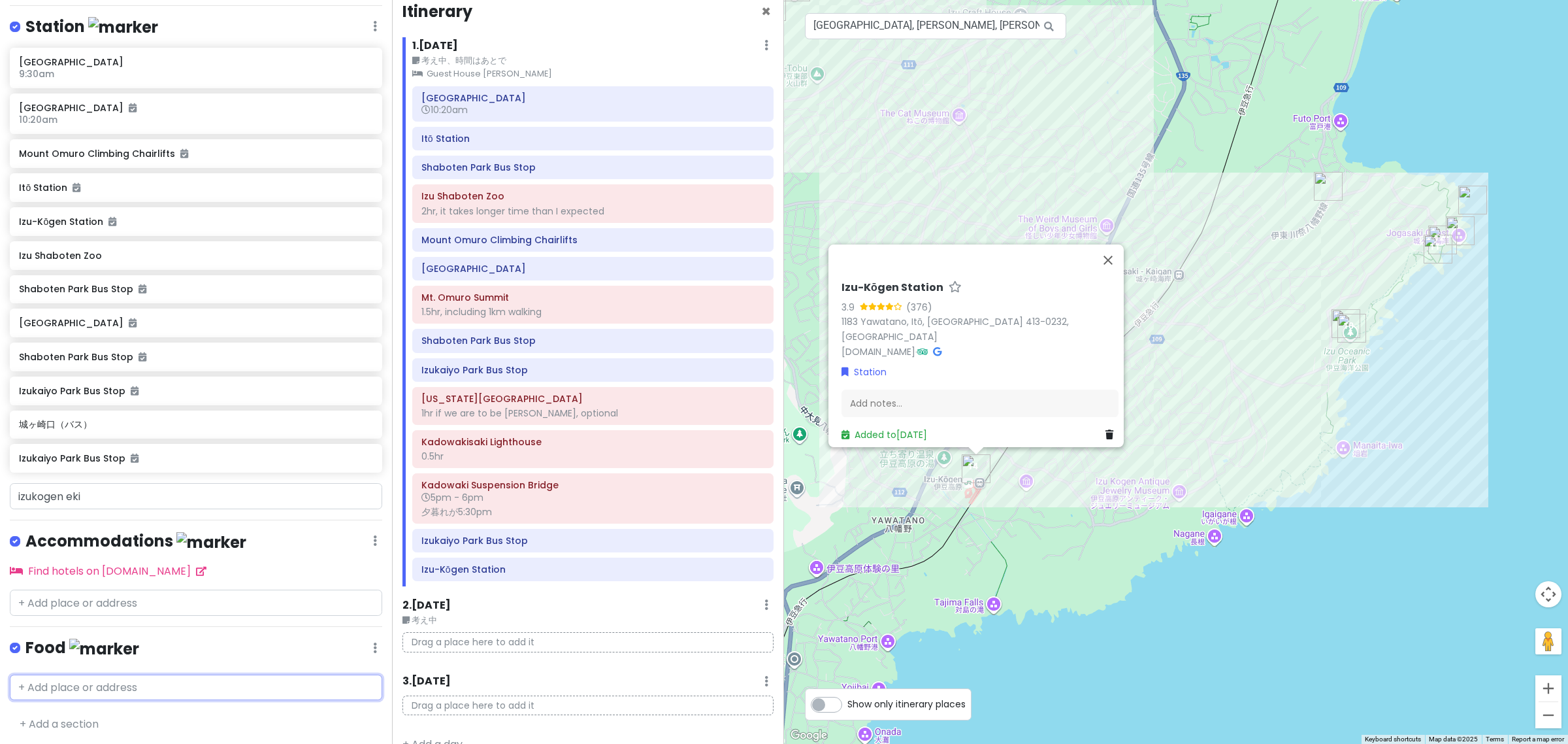
paste input "Ohmuro Luncheonette"
type input "Ohmuro Luncheonette"
click at [150, 706] on div "おおむろ軽食堂 Japan, Shizuoka, Itō, Futo, 1317-5" at bounding box center [196, 724] width 371 height 48
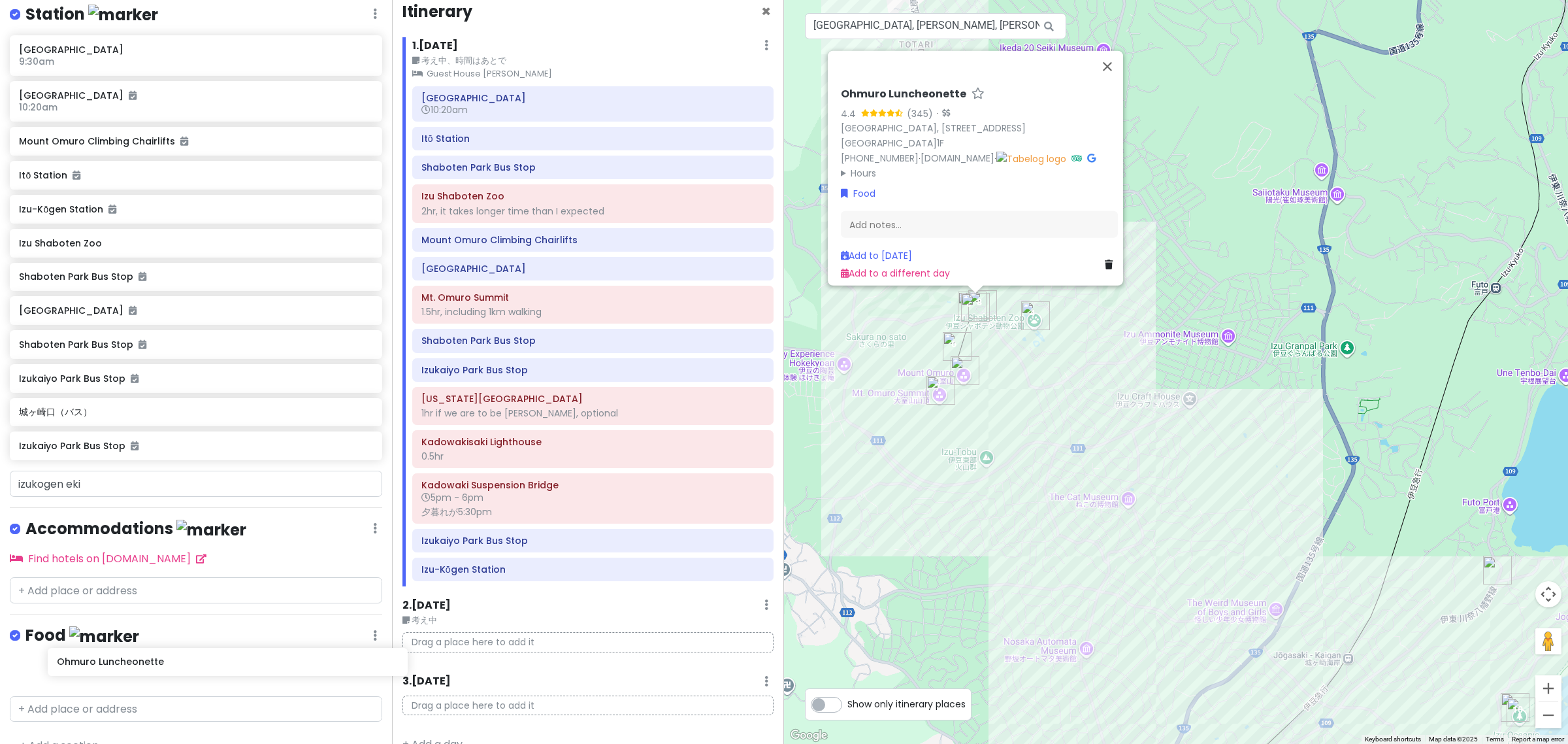
scroll to position [771, 0]
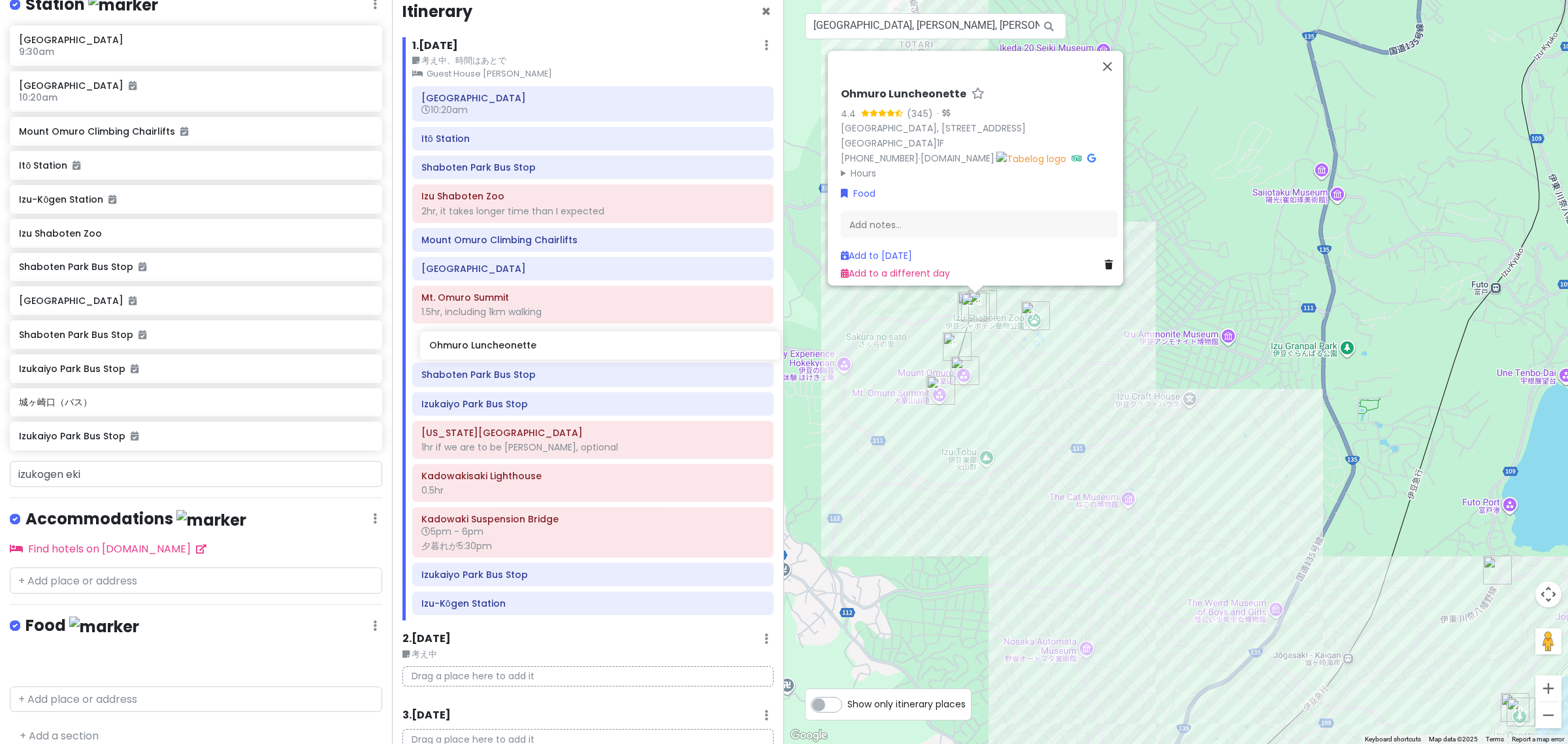
drag, startPoint x: 192, startPoint y: 685, endPoint x: 602, endPoint y: 342, distance: 534.6
click at [602, 350] on div "Atami Day2 Private Change Dates Make a Copy Delete Trip Go Pro ⚡️ Give Feedback…" at bounding box center [784, 372] width 1568 height 744
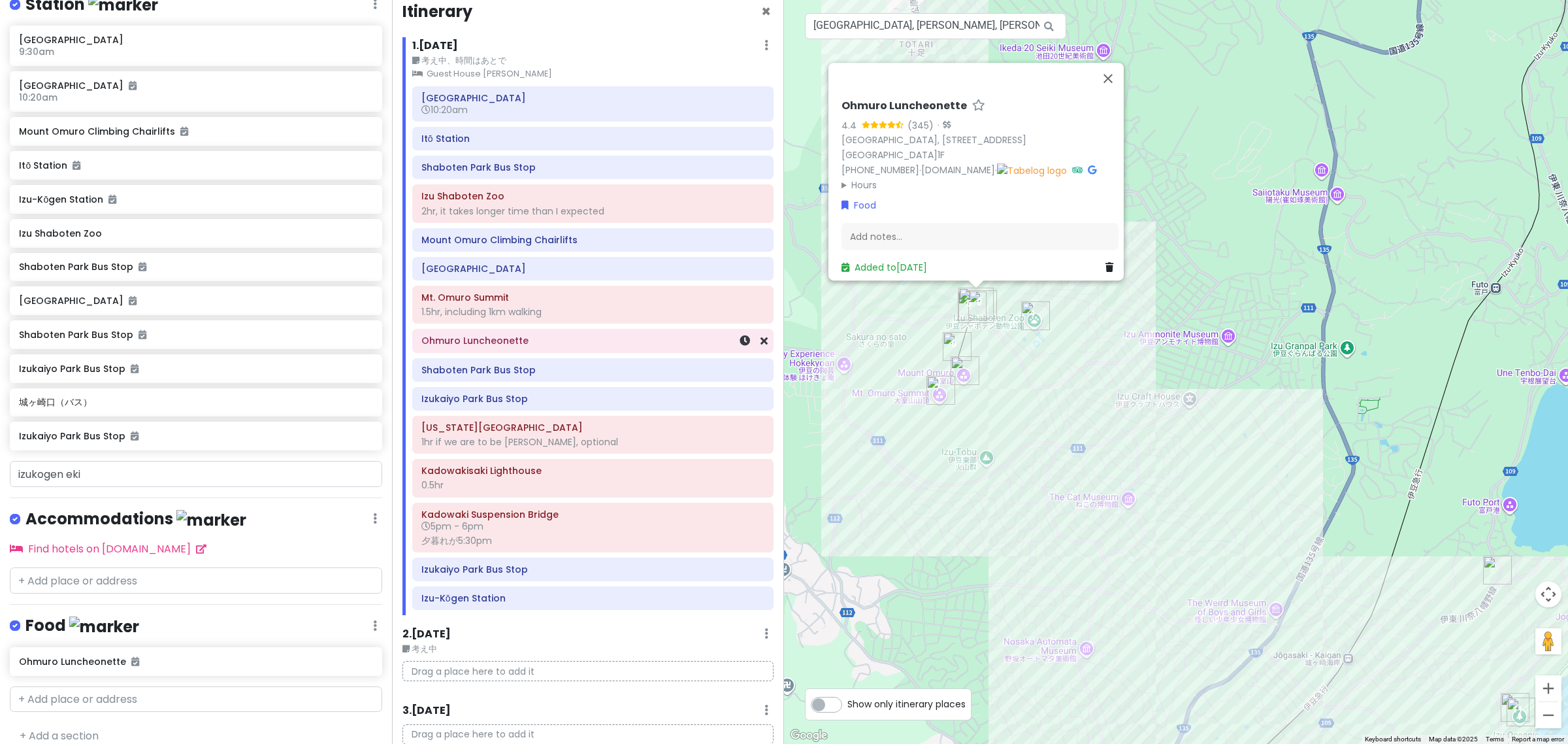
click at [593, 335] on div "Ohmuro Luncheonette" at bounding box center [593, 341] width 343 height 19
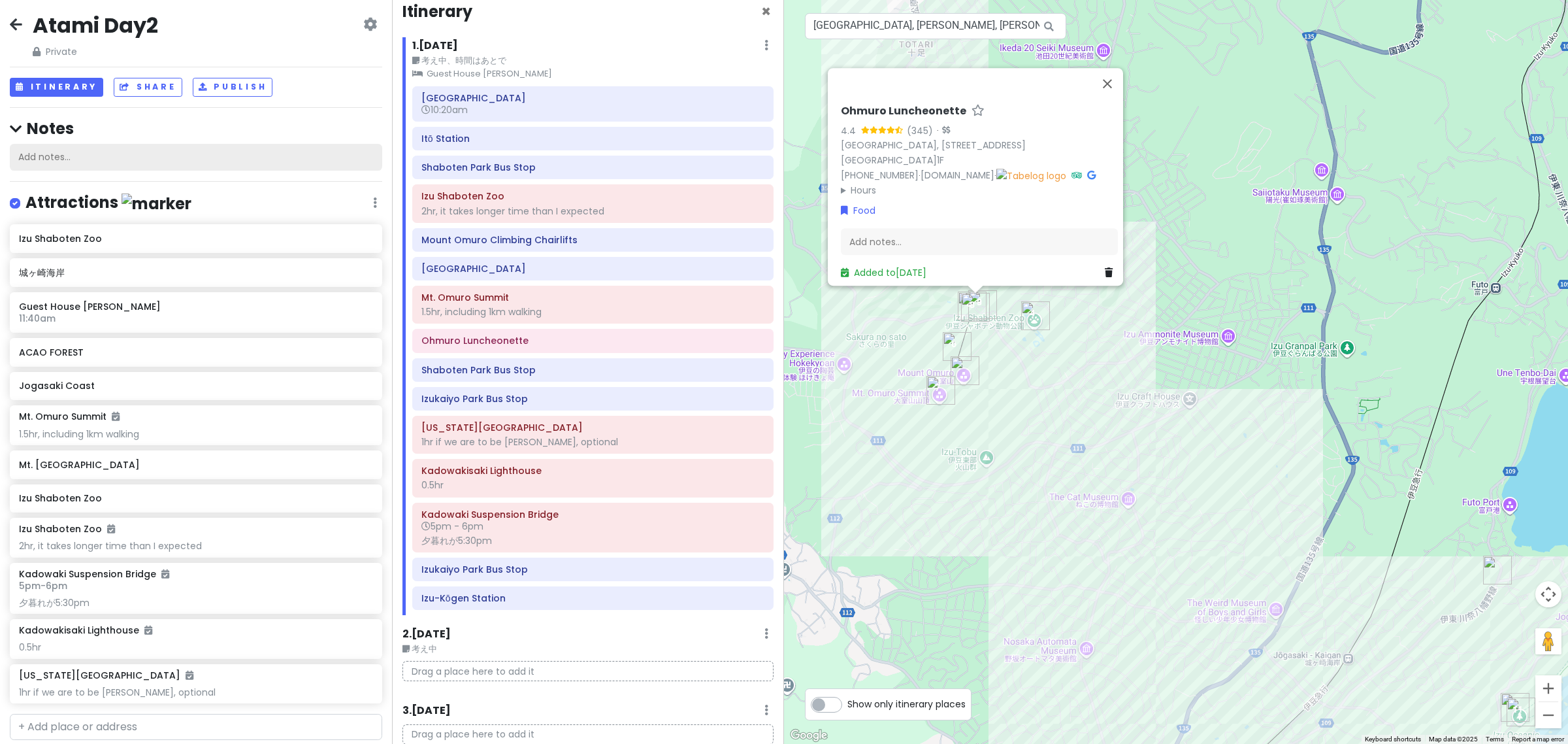
scroll to position [0, 0]
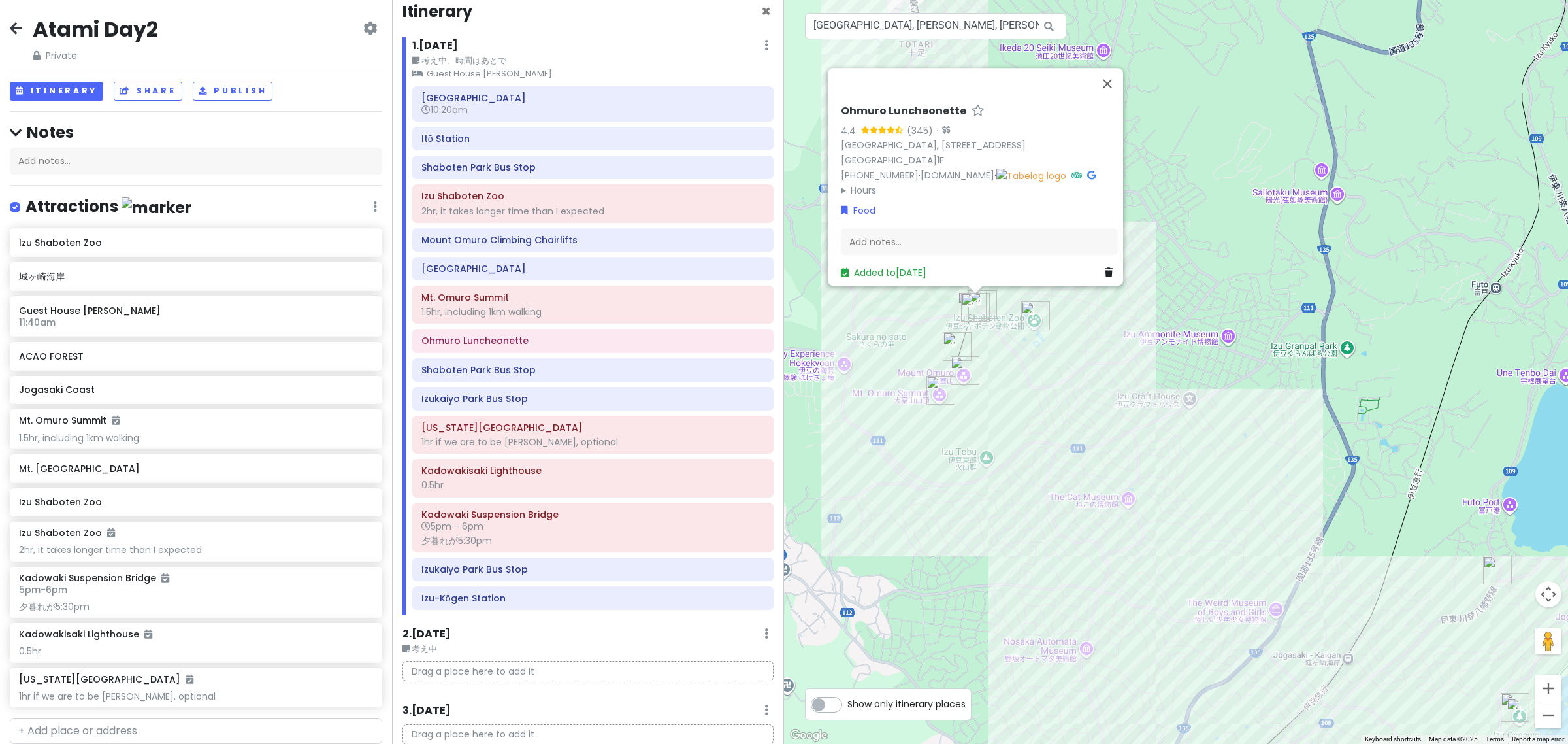
click at [364, 25] on icon at bounding box center [370, 28] width 14 height 10
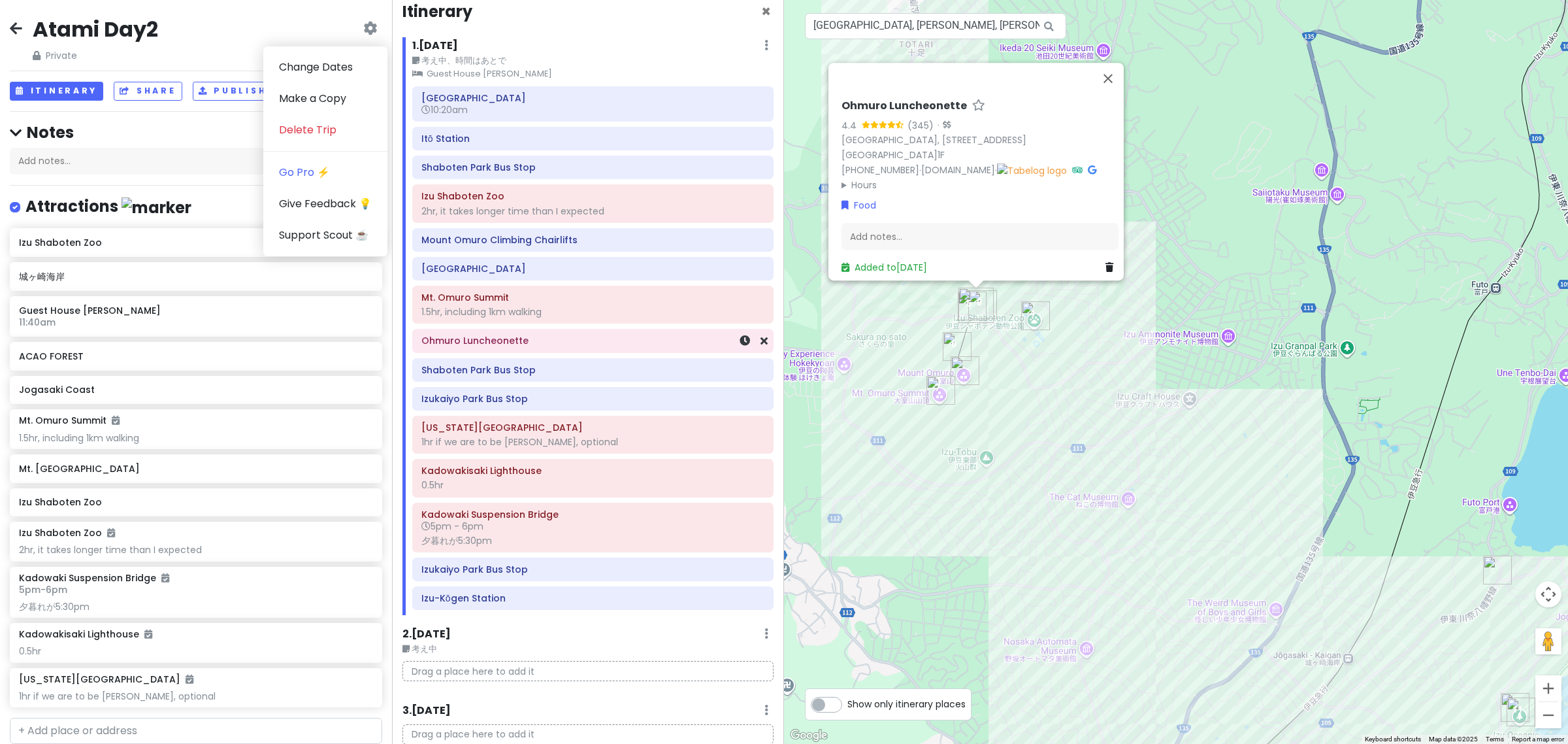
click at [549, 346] on h6 "Ohmuro Luncheonette" at bounding box center [593, 340] width 343 height 12
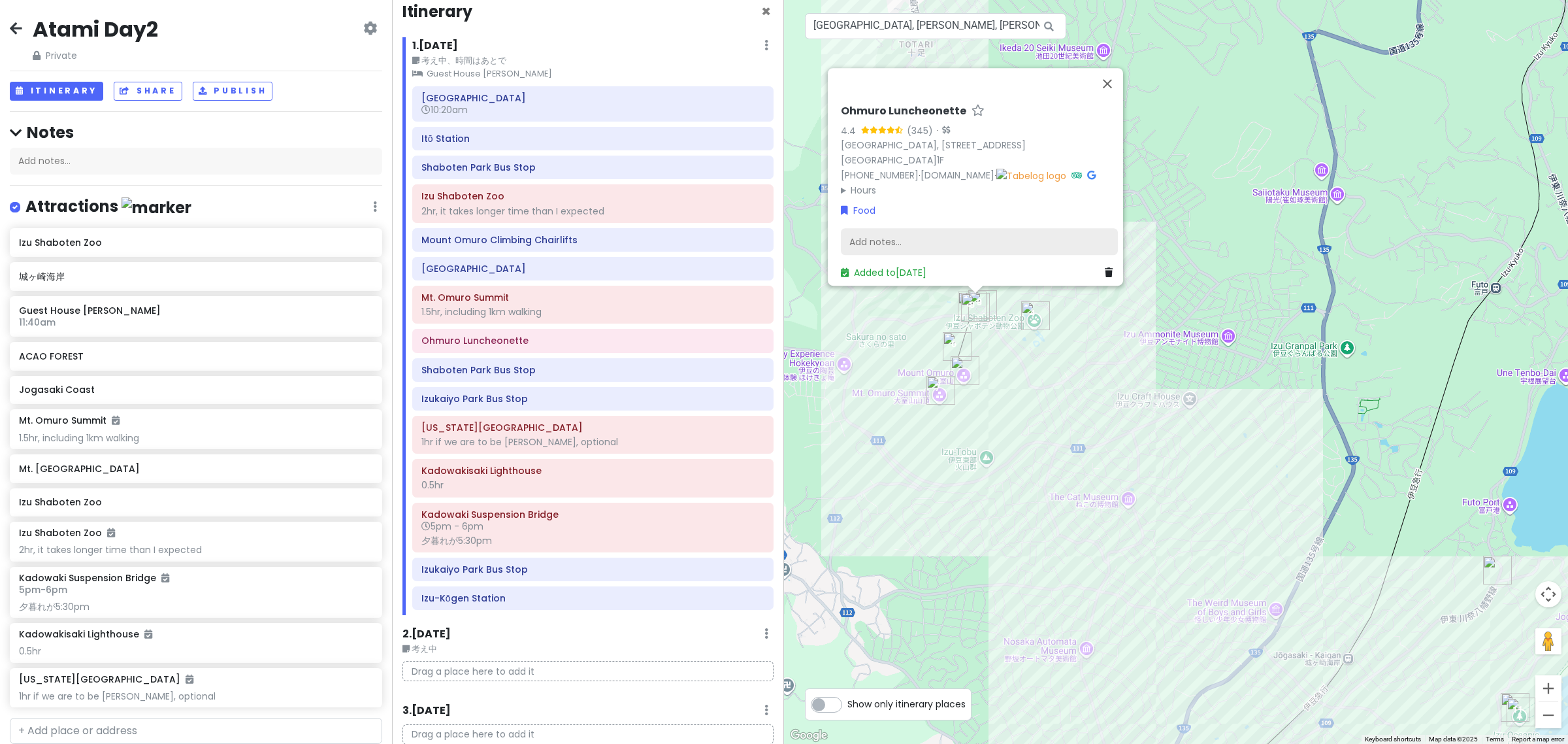
click at [879, 230] on div "Add notes..." at bounding box center [979, 242] width 277 height 27
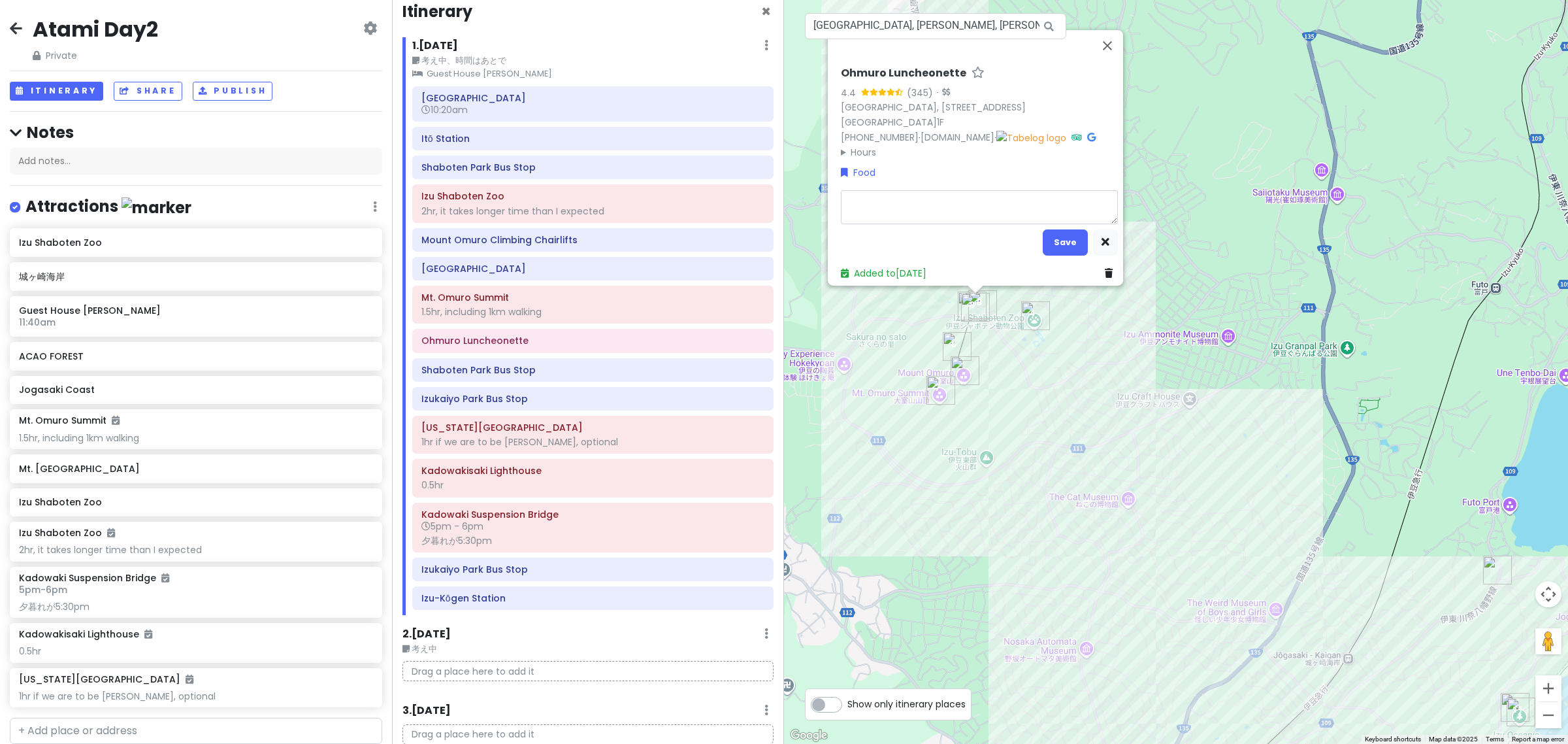
type textarea "x"
type textarea "Li"
type textarea "x"
type textarea "Liu"
type textarea "x"
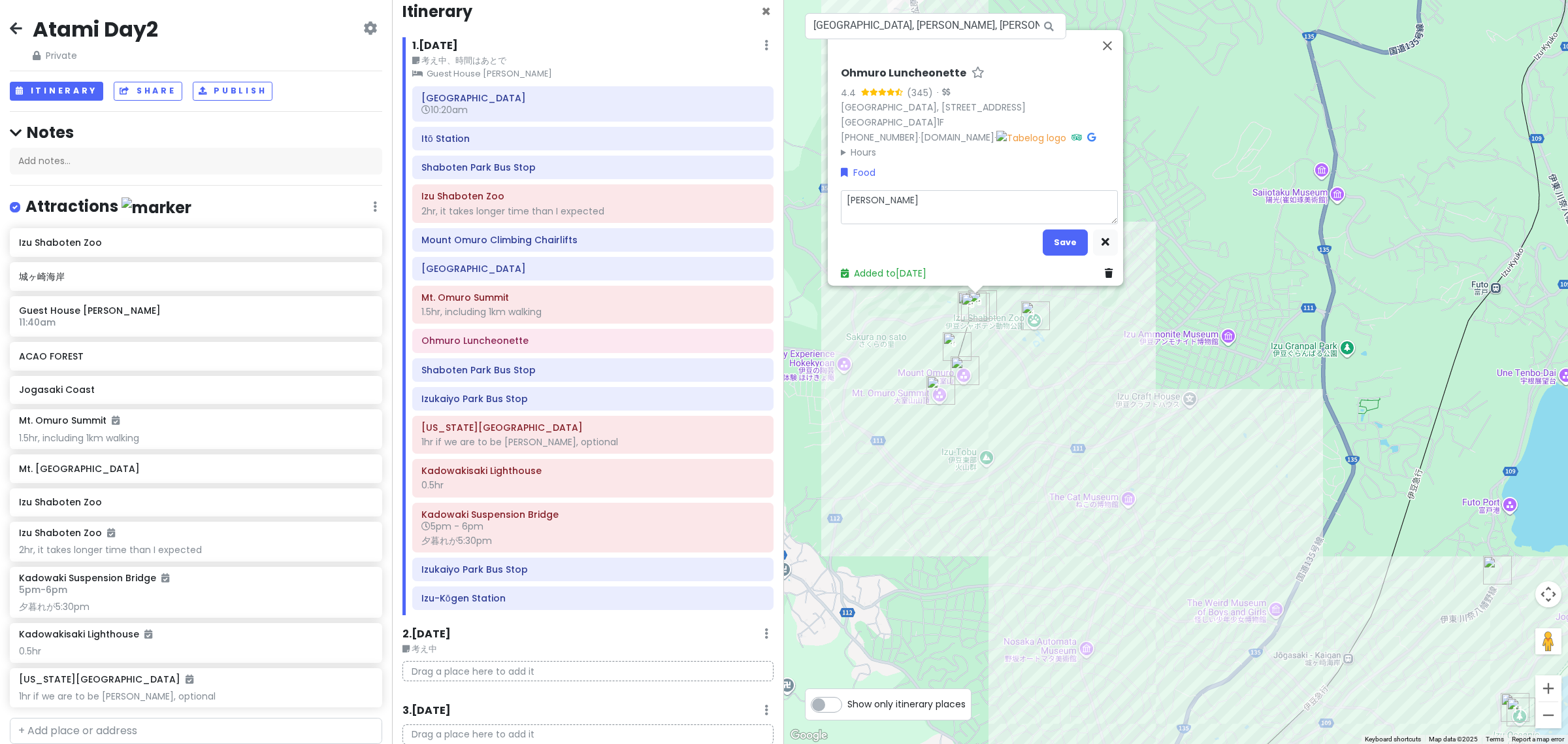
type textarea "Liun"
type textarea "x"
type textarea "Liu"
type textarea "x"
type textarea "Li"
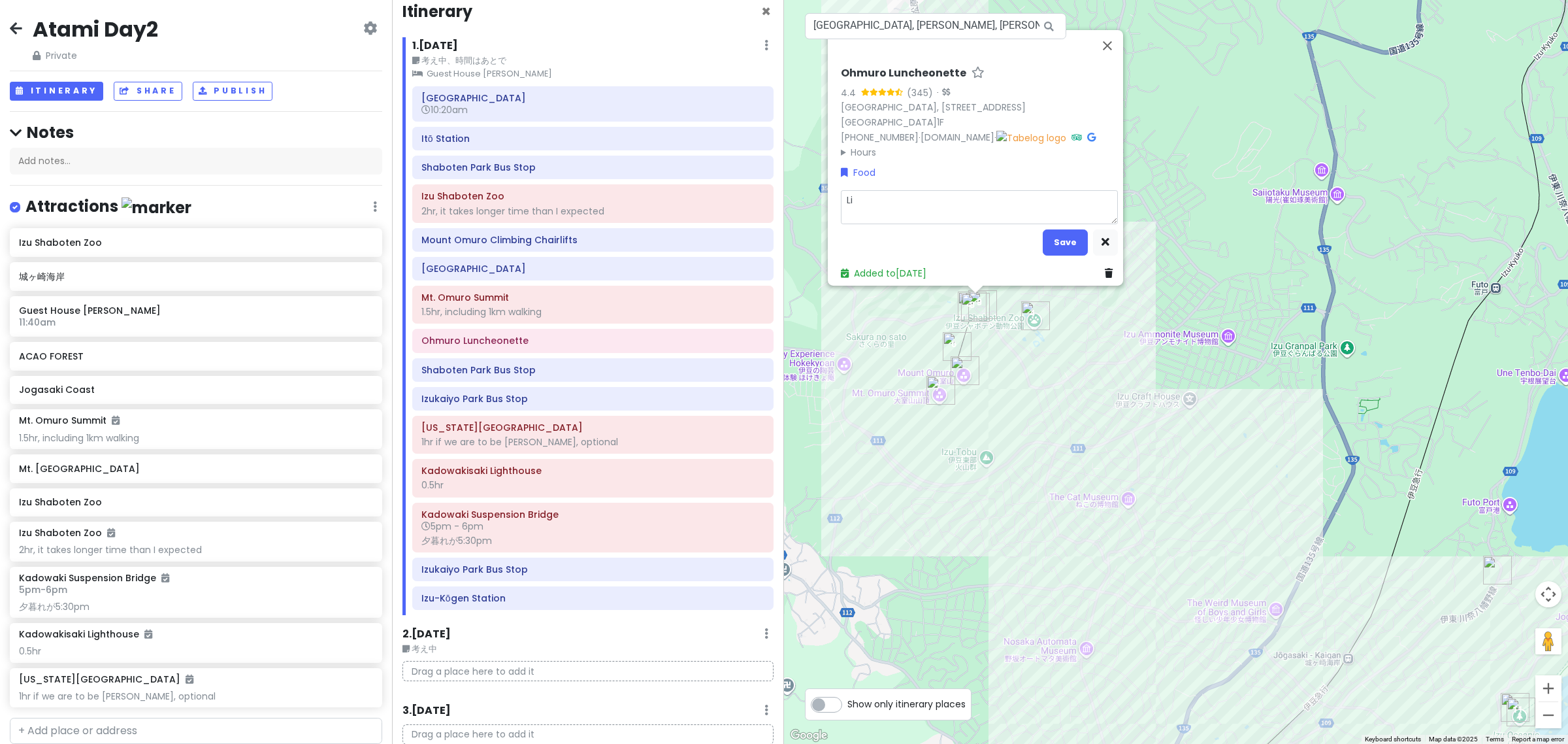
type textarea "x"
type textarea "L"
type textarea "x"
type textarea "Lu"
type textarea "x"
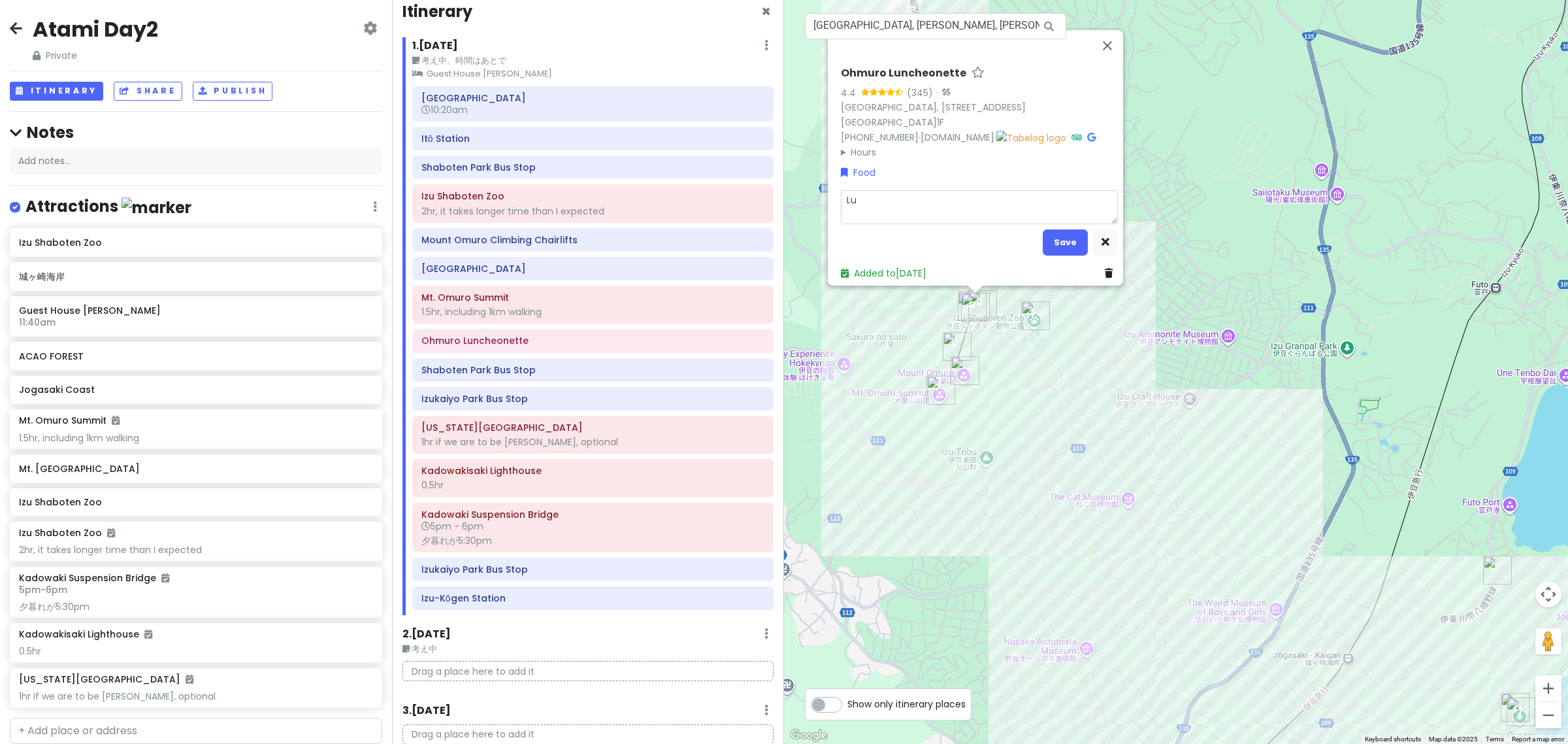
type textarea "Lun"
type textarea "x"
type textarea "Lunc"
type textarea "x"
type textarea "Lunch"
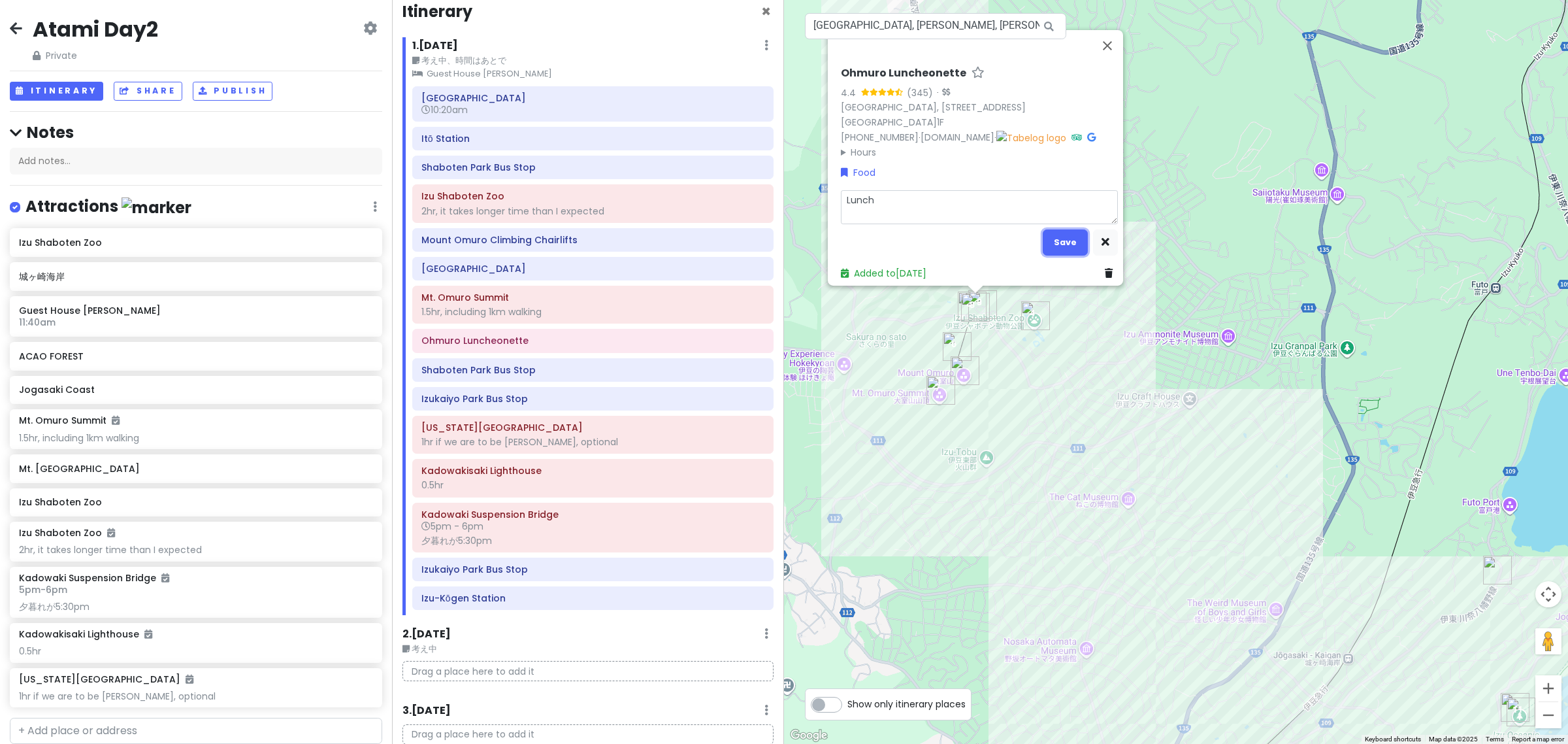
click at [1057, 243] on button "Save" at bounding box center [1065, 242] width 45 height 25
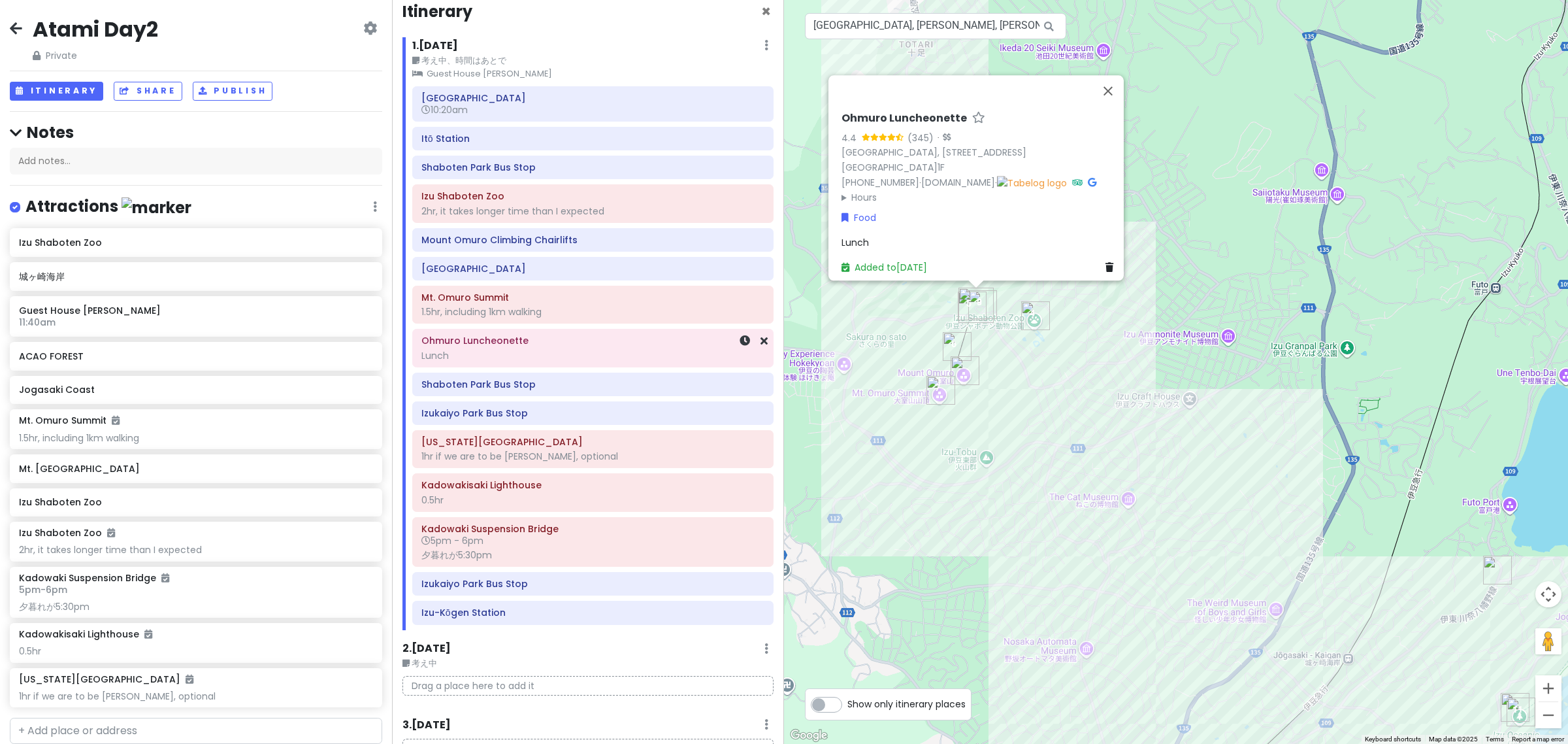
click at [541, 365] on div "Ohmuro Luncheonette Lunch" at bounding box center [593, 347] width 360 height 36
click at [561, 310] on div "1.5hr, including 1km walking" at bounding box center [593, 312] width 343 height 12
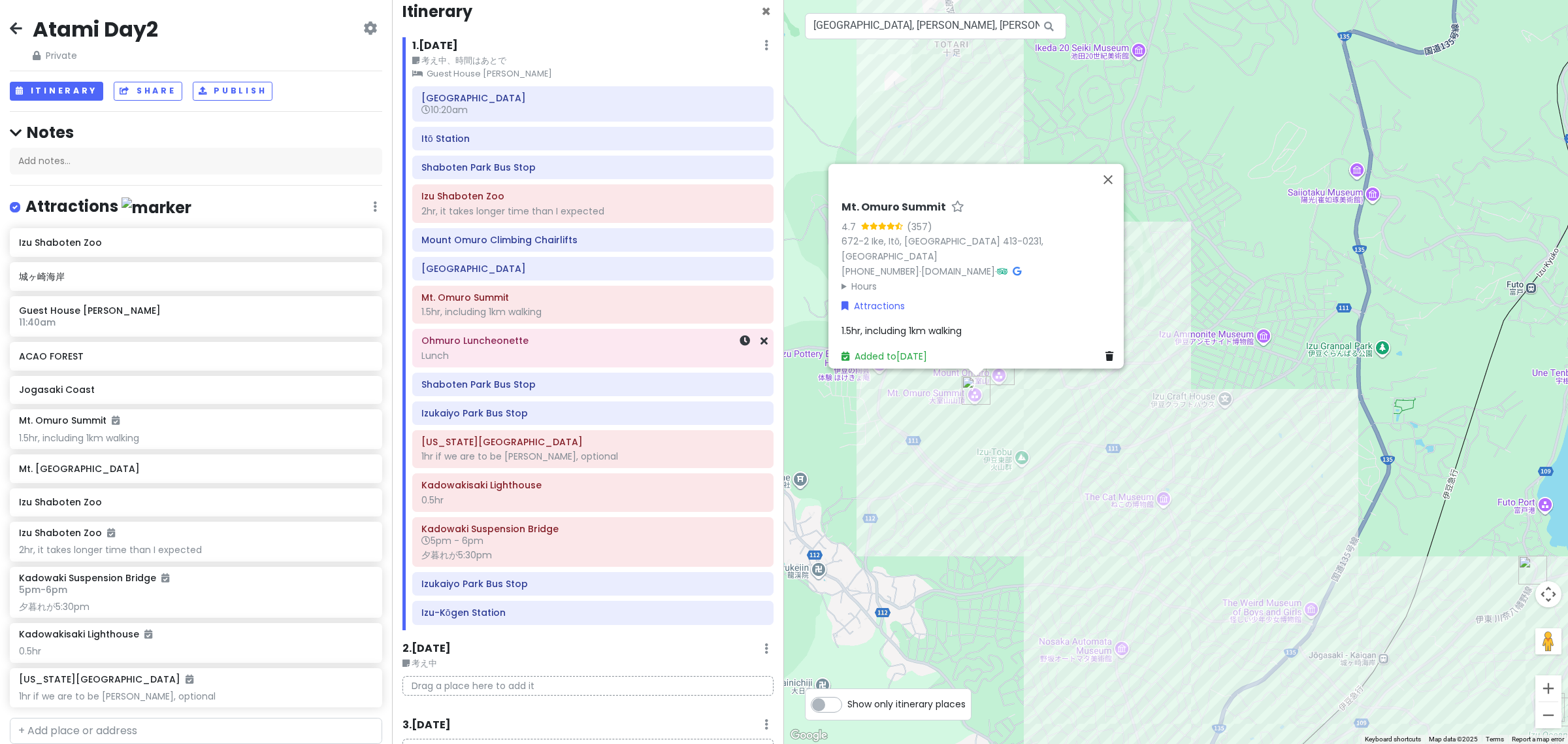
click at [569, 364] on div "Ohmuro Luncheonette Lunch" at bounding box center [593, 348] width 343 height 33
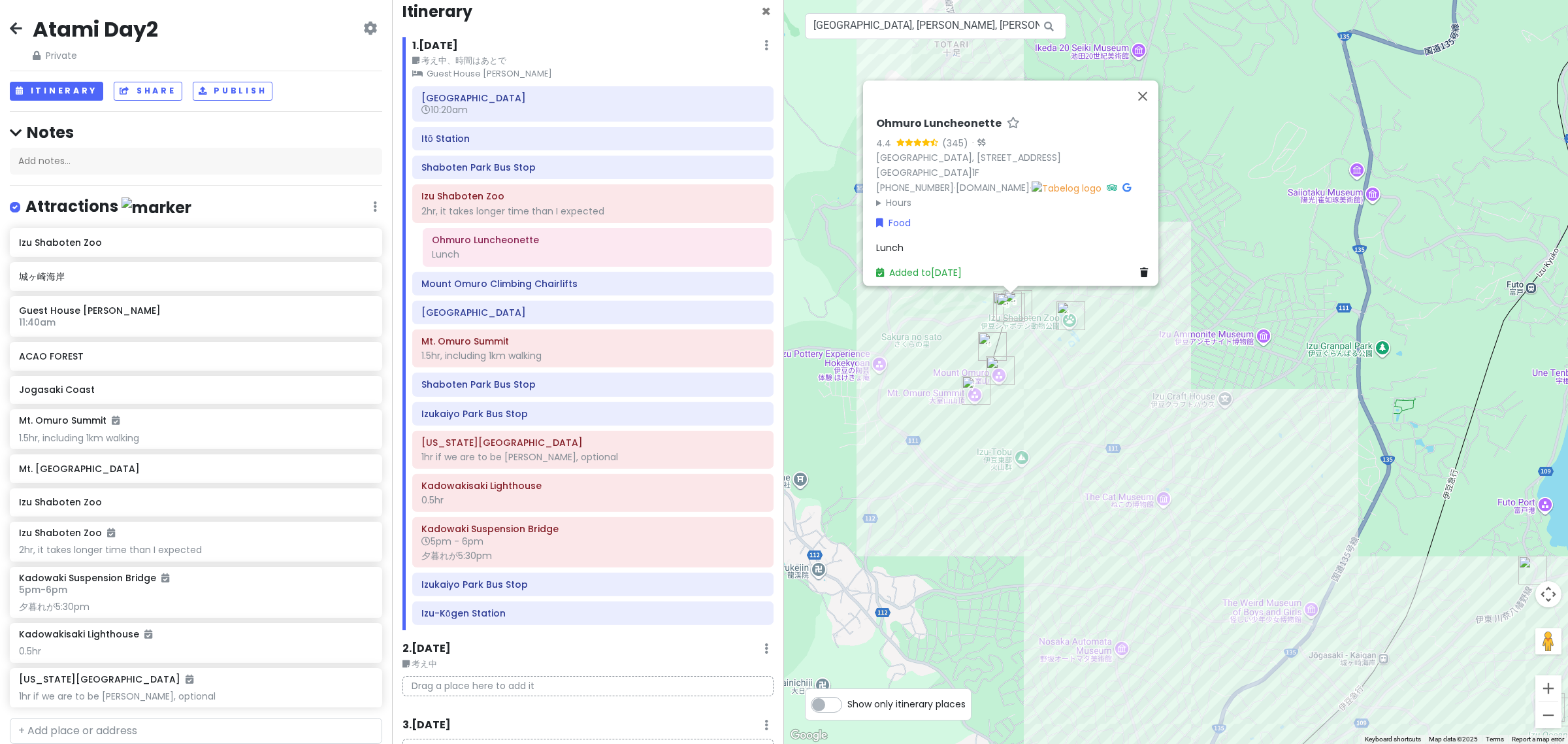
drag, startPoint x: 551, startPoint y: 332, endPoint x: 566, endPoint y: 255, distance: 78.4
click at [566, 255] on div "Atami Station 10:20am Itō Station Shaboten Park Bus Stop Izu Shaboten Zoo 2hr, …" at bounding box center [593, 358] width 381 height 544
click at [567, 215] on div "2hr, it takes longer time than I expected" at bounding box center [593, 211] width 343 height 12
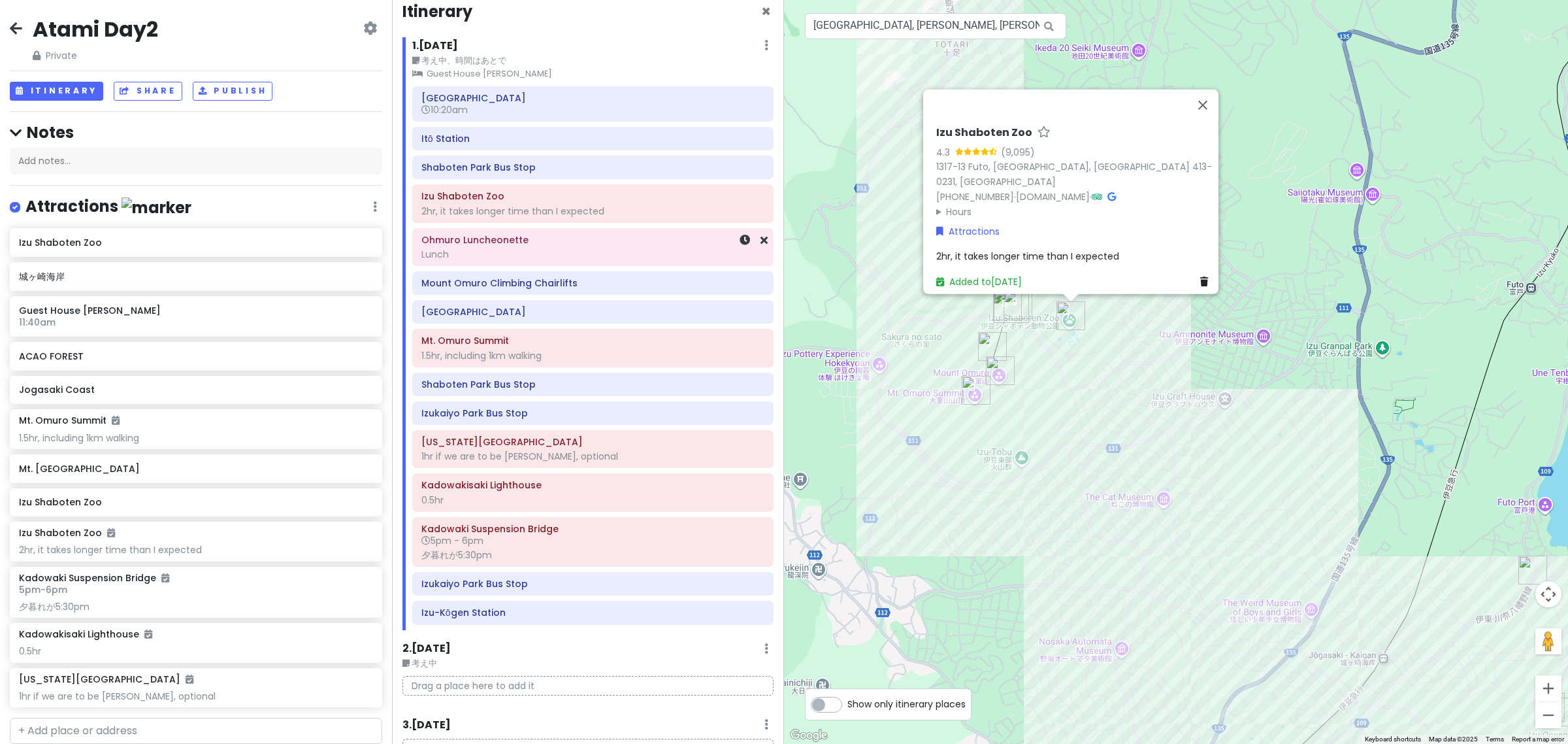
click at [566, 257] on div "Lunch" at bounding box center [593, 255] width 343 height 12
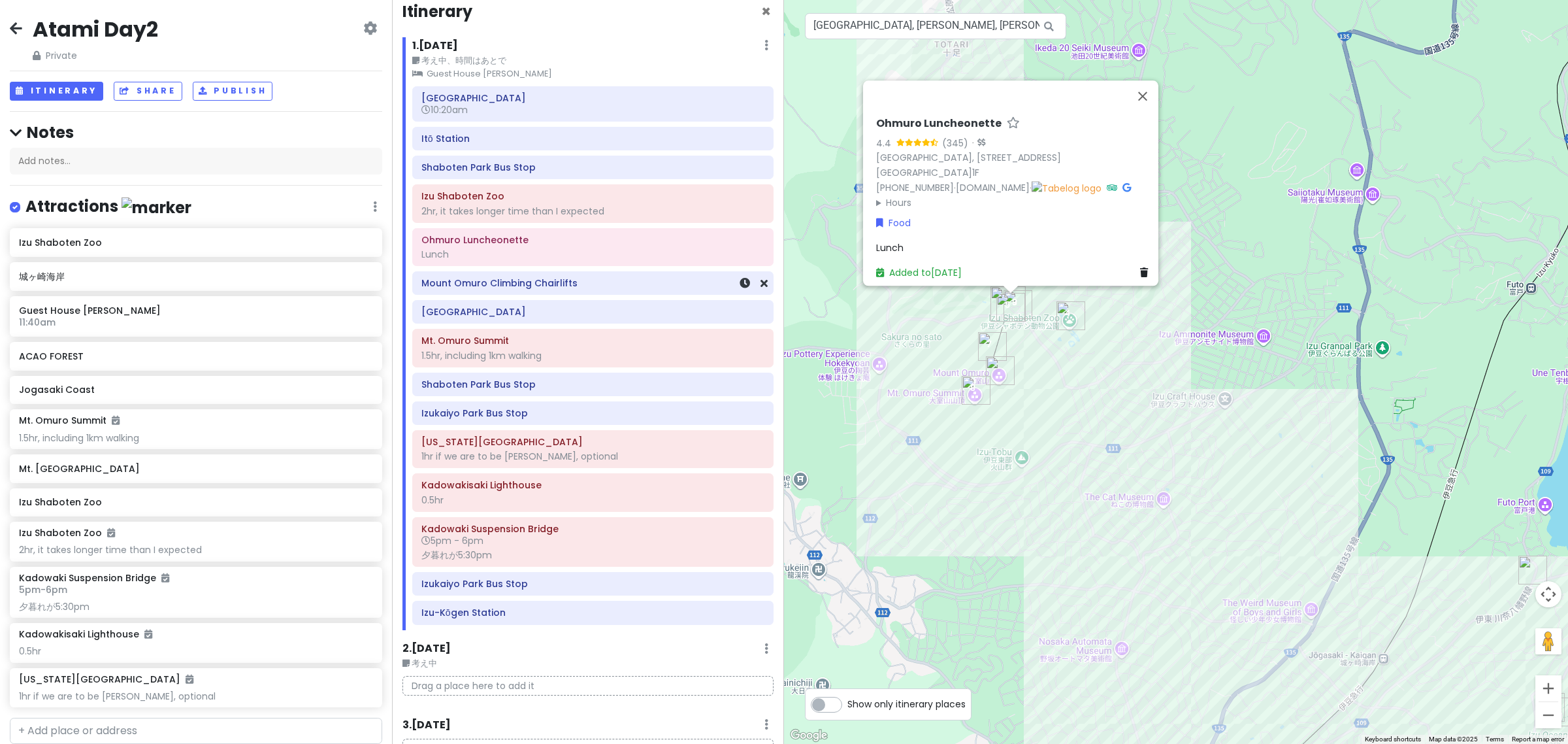
click at [571, 292] on div "Mount Omuro Climbing Chairlifts" at bounding box center [593, 283] width 343 height 19
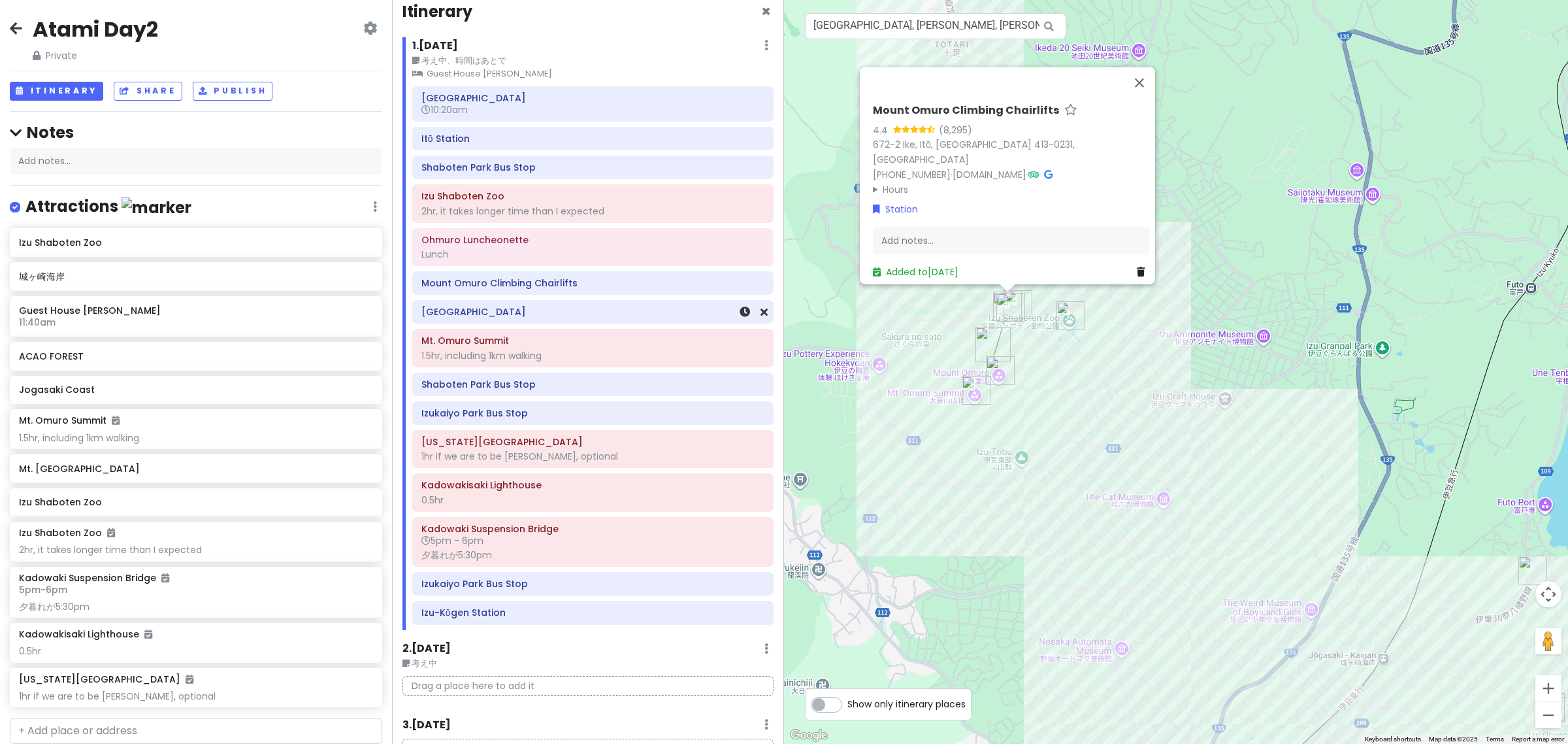
click at [576, 317] on h6 "[GEOGRAPHIC_DATA]" at bounding box center [593, 312] width 343 height 12
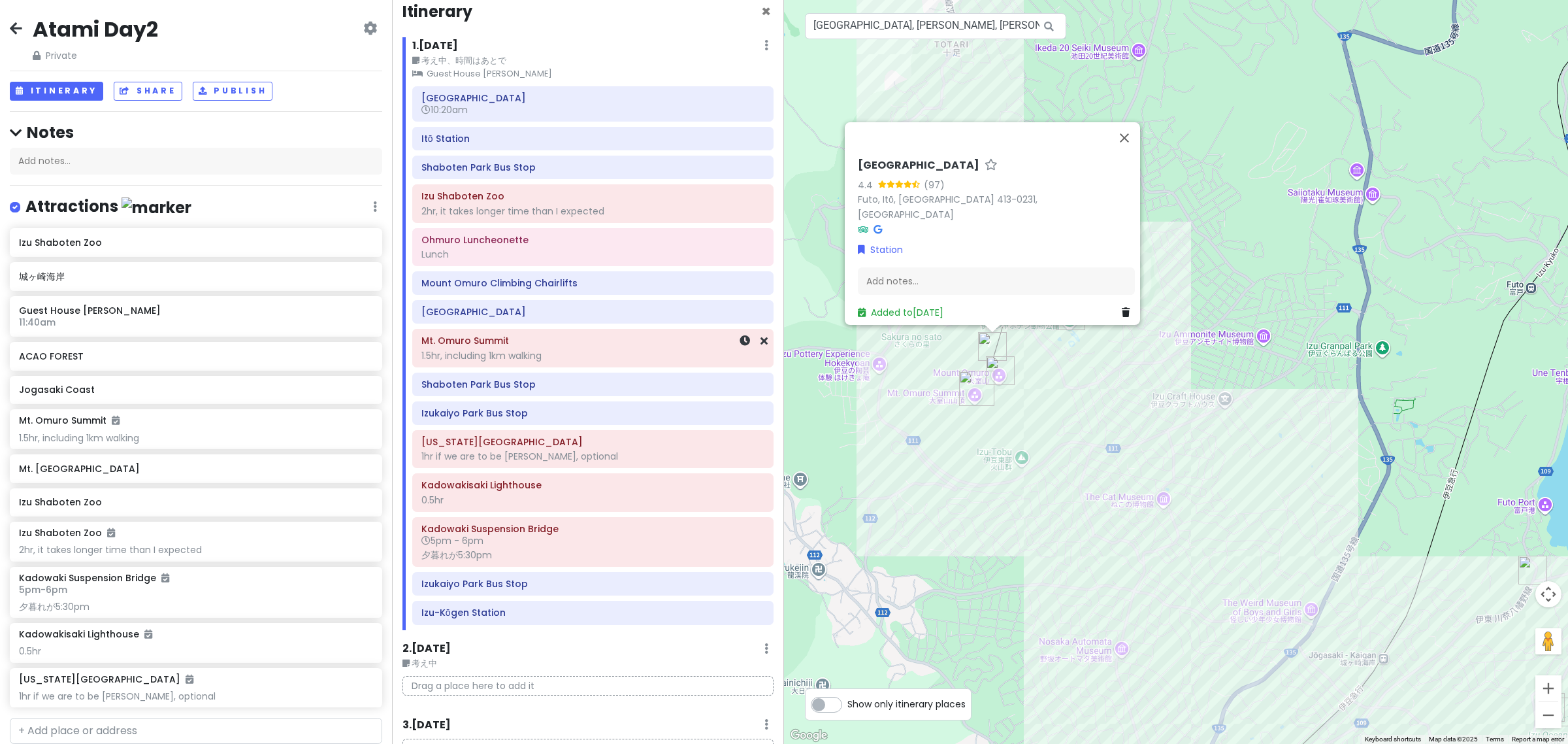
click at [572, 355] on div "1.5hr, including 1km walking" at bounding box center [593, 355] width 343 height 12
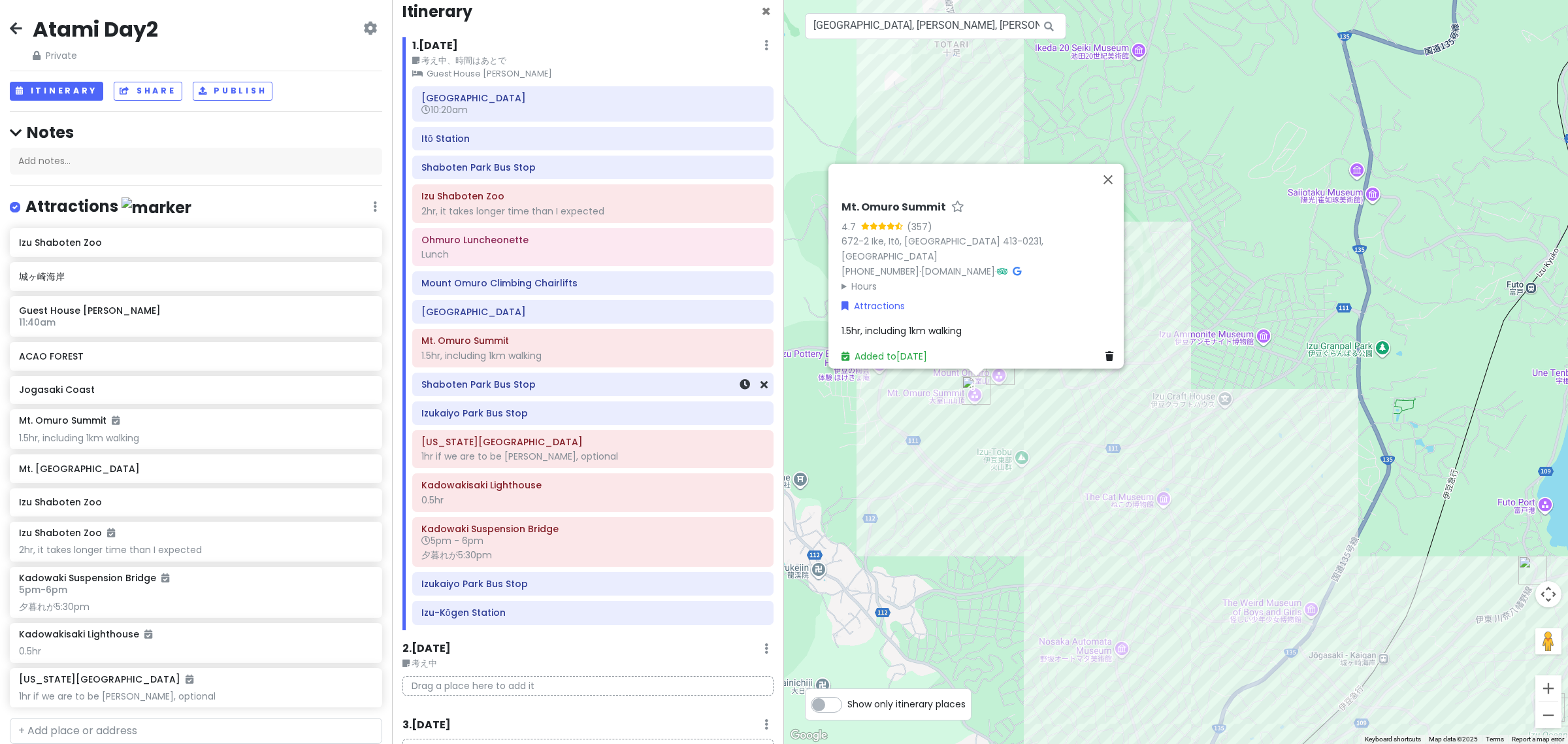
click at [580, 383] on h6 "Shaboten Park Bus Stop" at bounding box center [593, 384] width 343 height 12
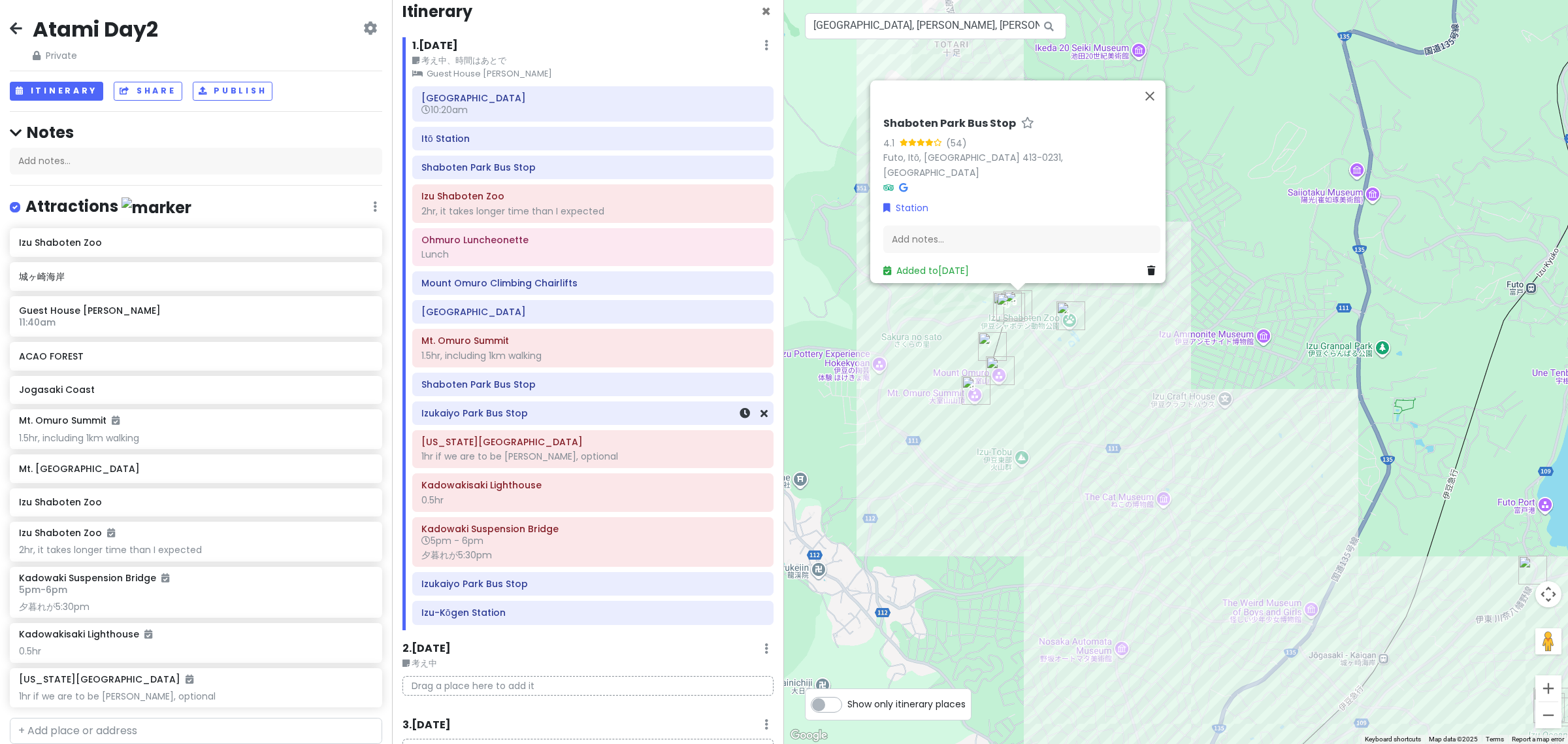
click at [615, 424] on div "Izukaiyo Park Bus Stop" at bounding box center [593, 413] width 360 height 22
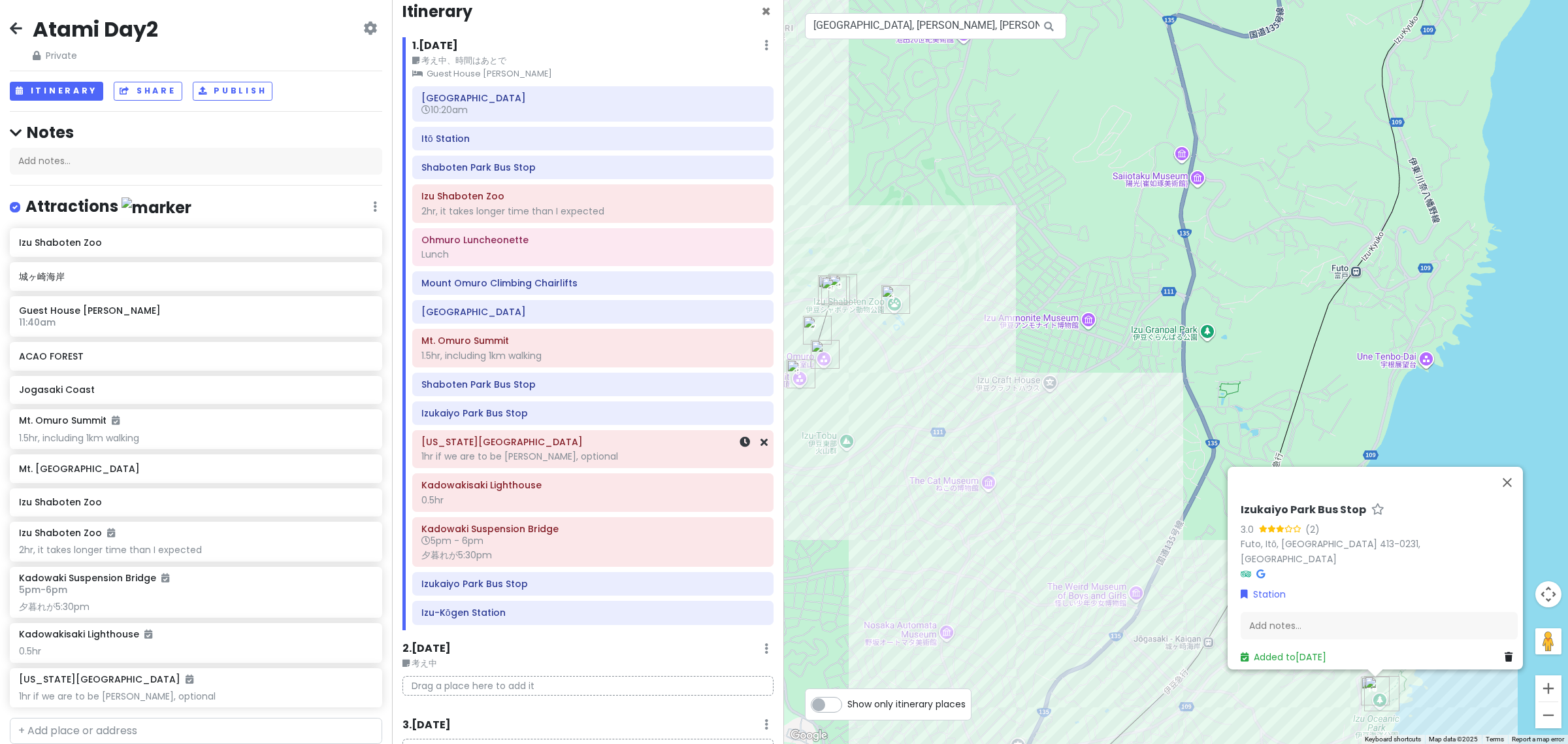
click at [619, 459] on div "1hr if we are to be hasty, optional" at bounding box center [593, 456] width 343 height 12
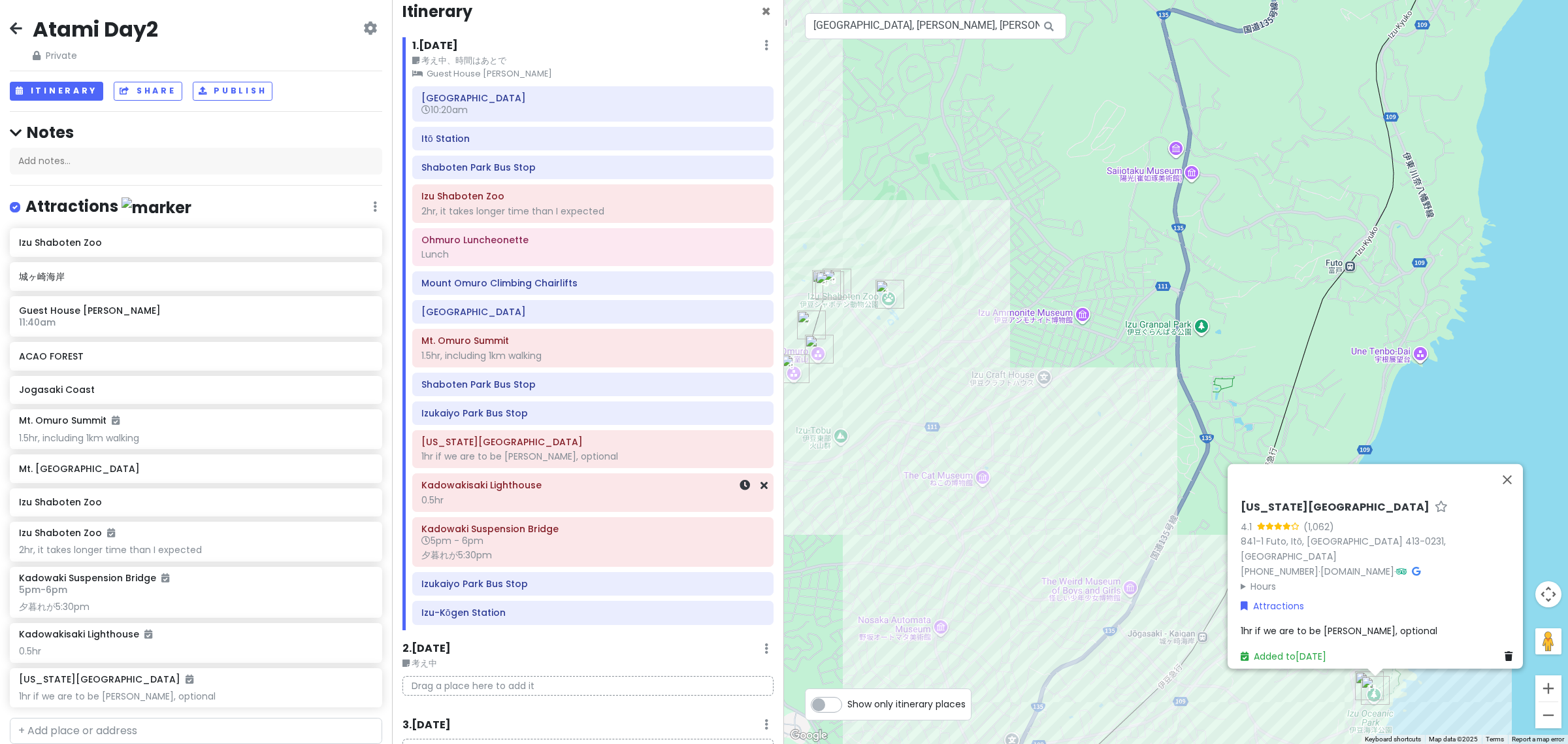
click at [605, 503] on div "0.5hr" at bounding box center [593, 500] width 343 height 12
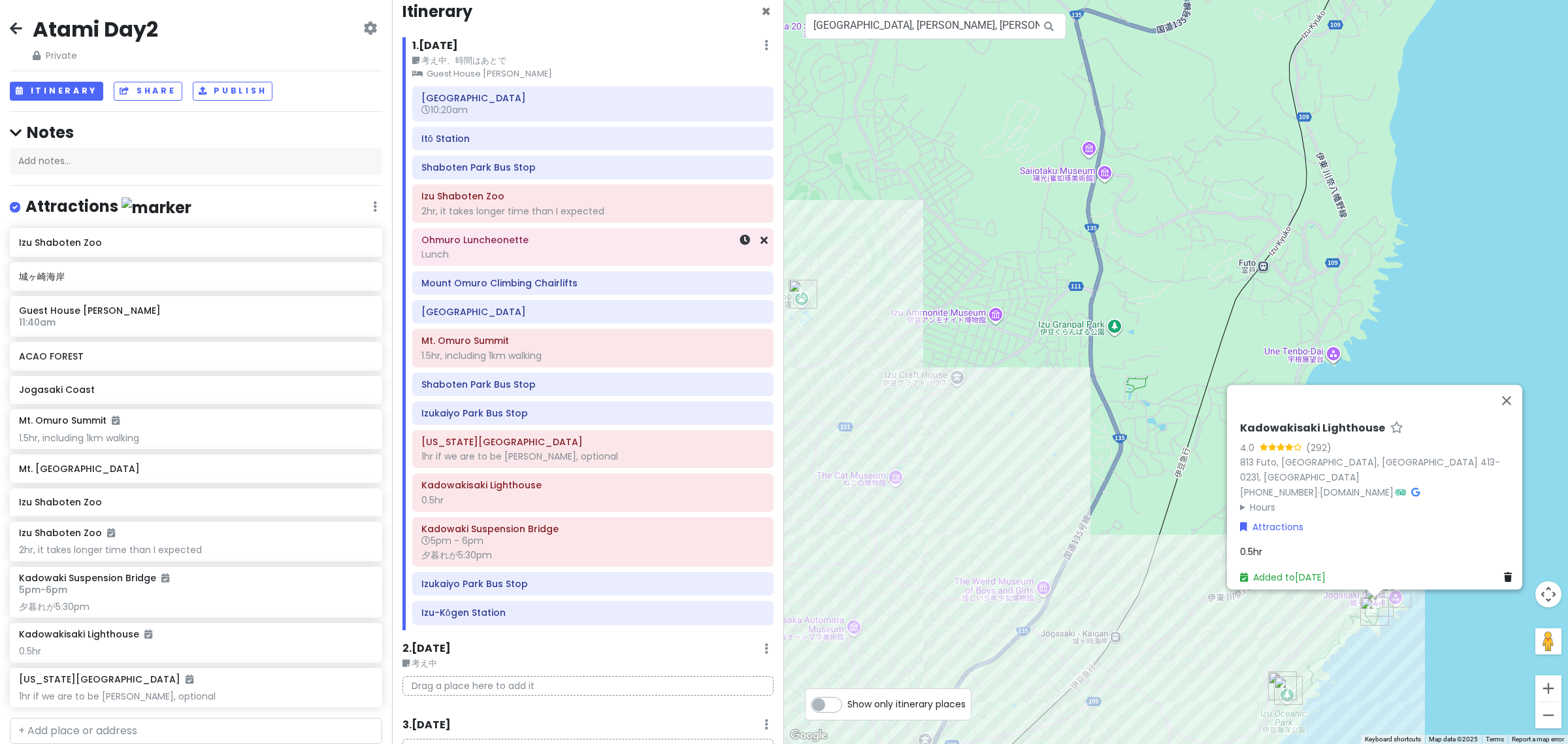
click at [533, 257] on div "Lunch" at bounding box center [593, 255] width 343 height 12
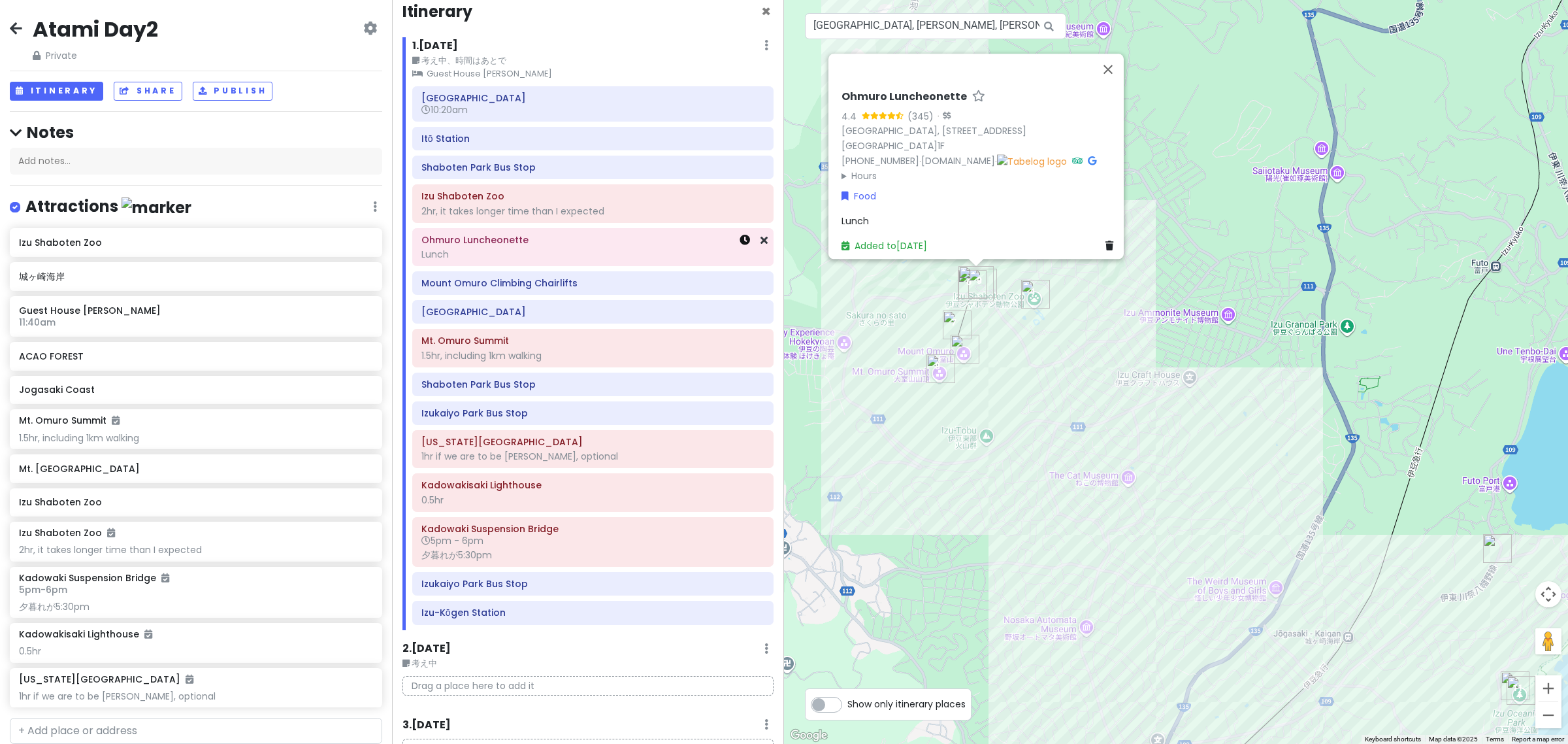
click at [739, 240] on icon at bounding box center [745, 240] width 10 height 10
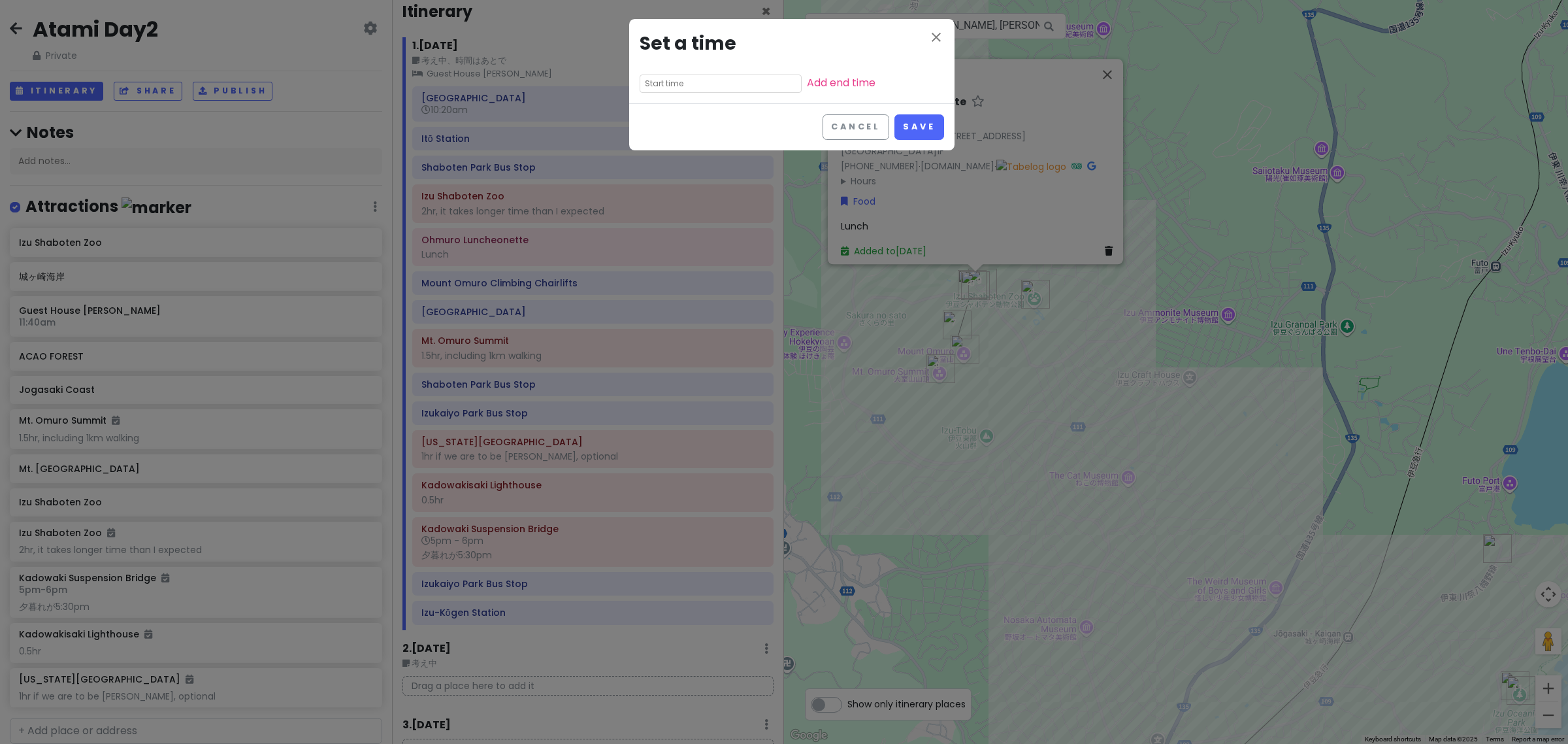
click at [679, 88] on input "text" at bounding box center [720, 84] width 162 height 19
click at [656, 106] on li "12" at bounding box center [658, 103] width 36 height 15
type input "12:15 am"
click at [730, 121] on li "pm" at bounding box center [731, 118] width 36 height 15
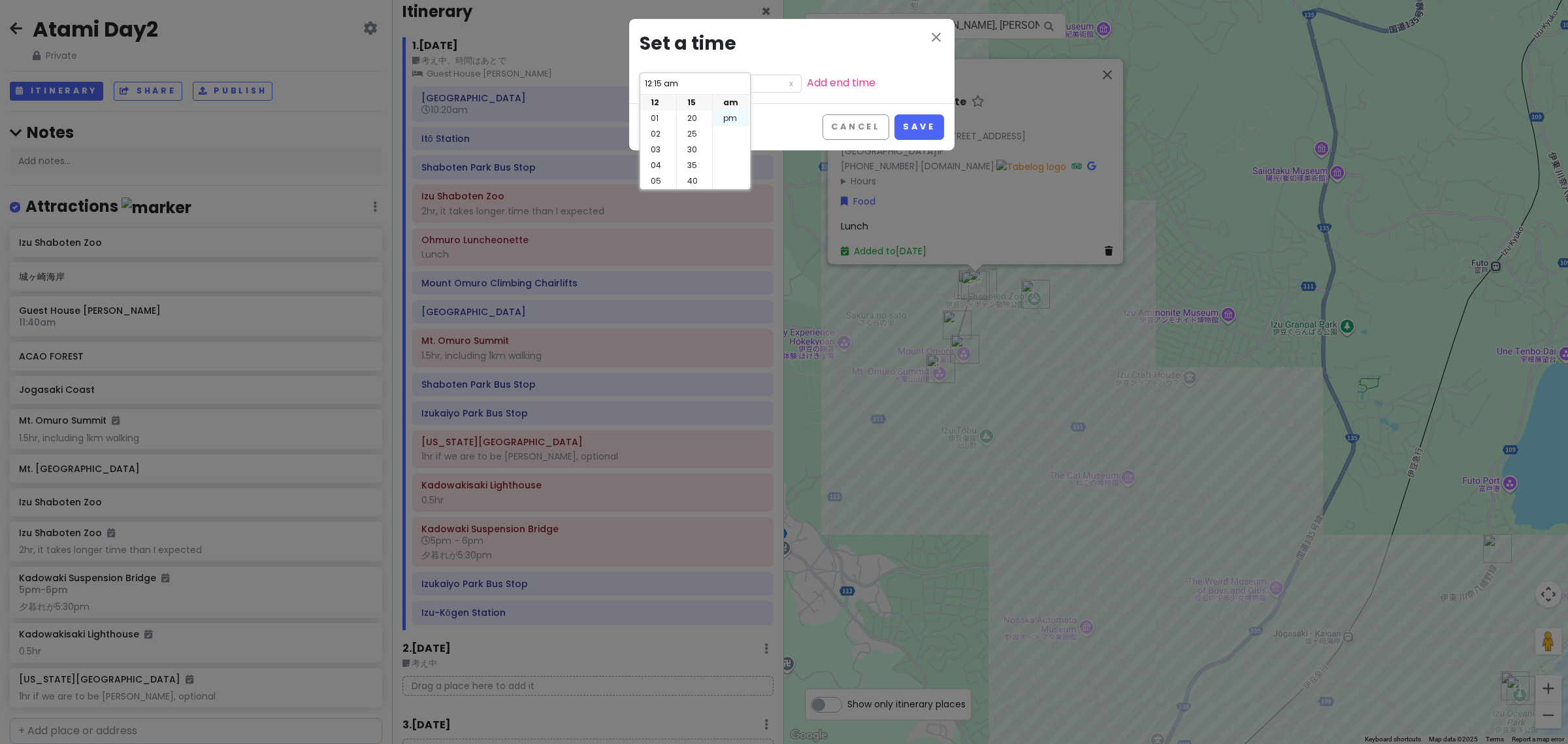
type input "12:15 pm"
click at [690, 106] on li "00" at bounding box center [695, 103] width 36 height 15
type input "12:00 pm"
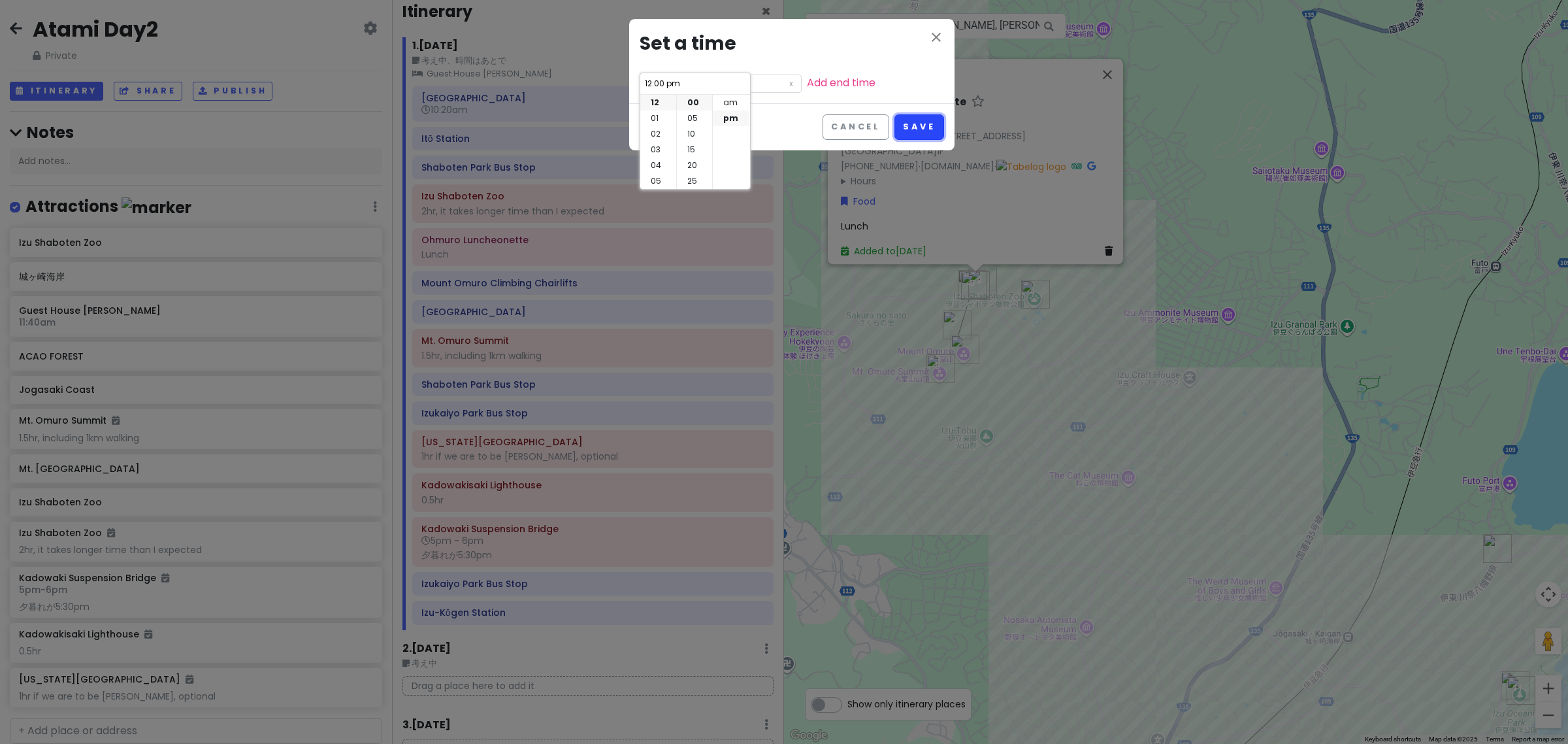
click at [915, 122] on button "Save" at bounding box center [919, 127] width 49 height 25
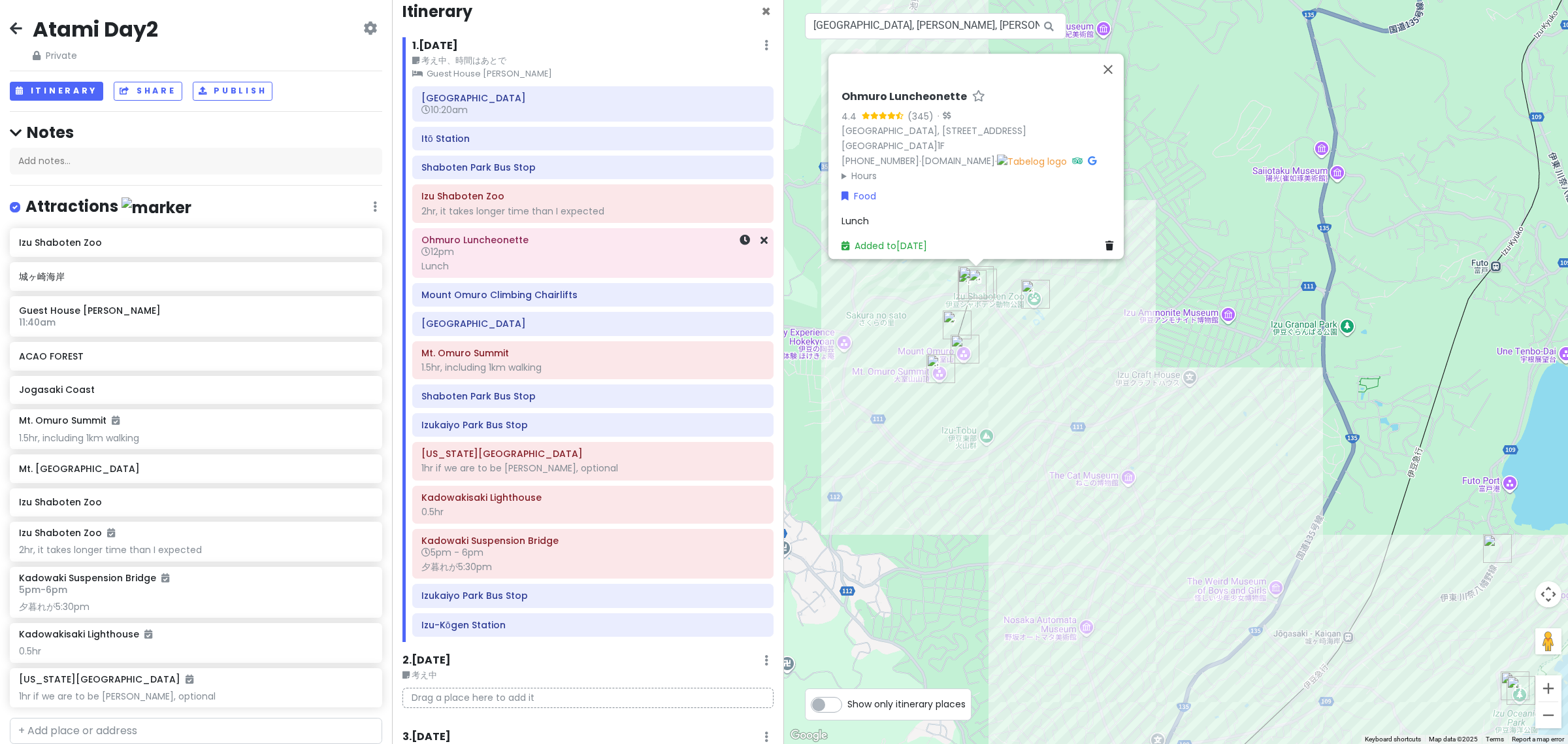
click at [527, 250] on h6 "12pm" at bounding box center [593, 252] width 343 height 12
click at [559, 406] on div "Shaboten Park Bus Stop" at bounding box center [593, 396] width 343 height 19
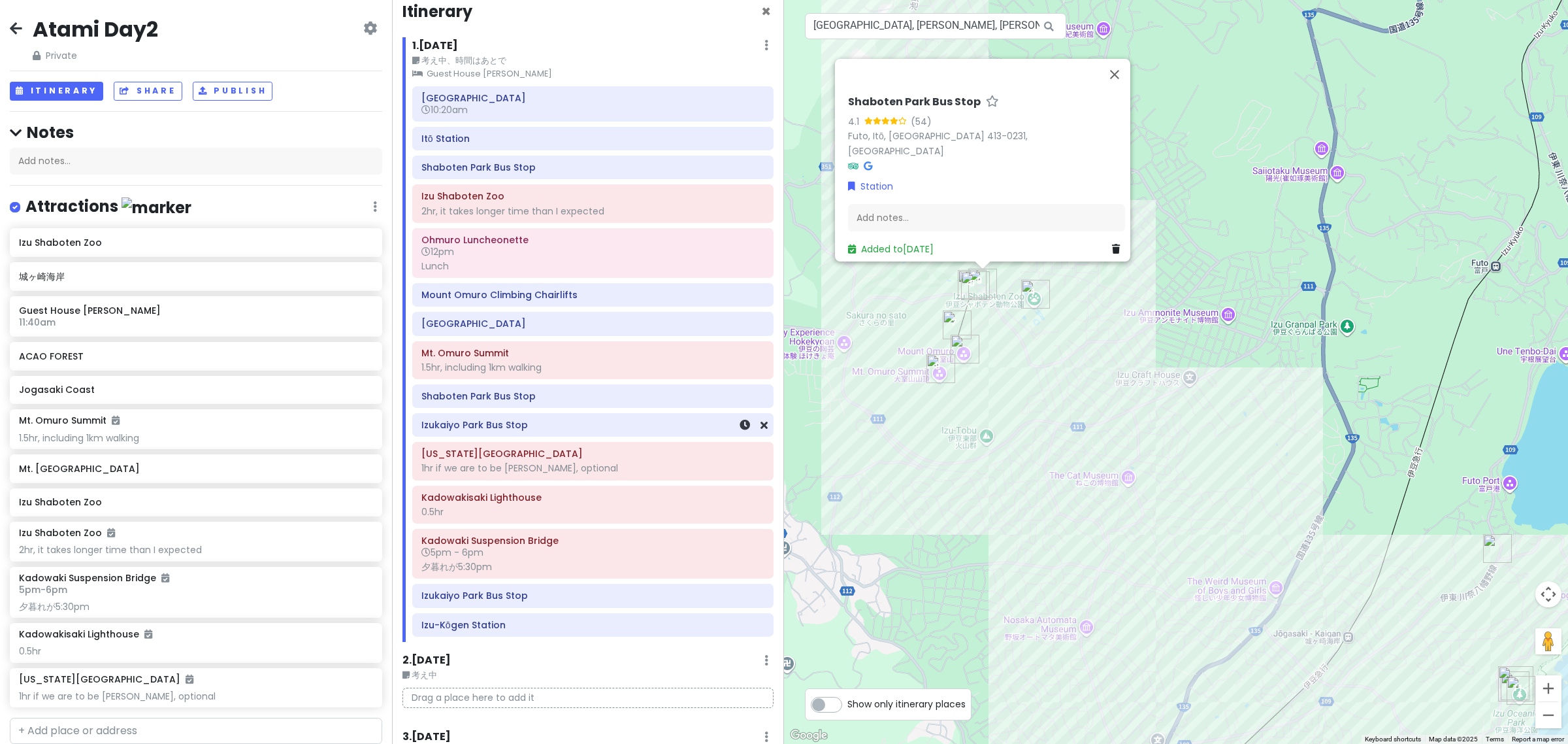
click at [548, 430] on h6 "Izukaiyo Park Bus Stop" at bounding box center [593, 425] width 343 height 12
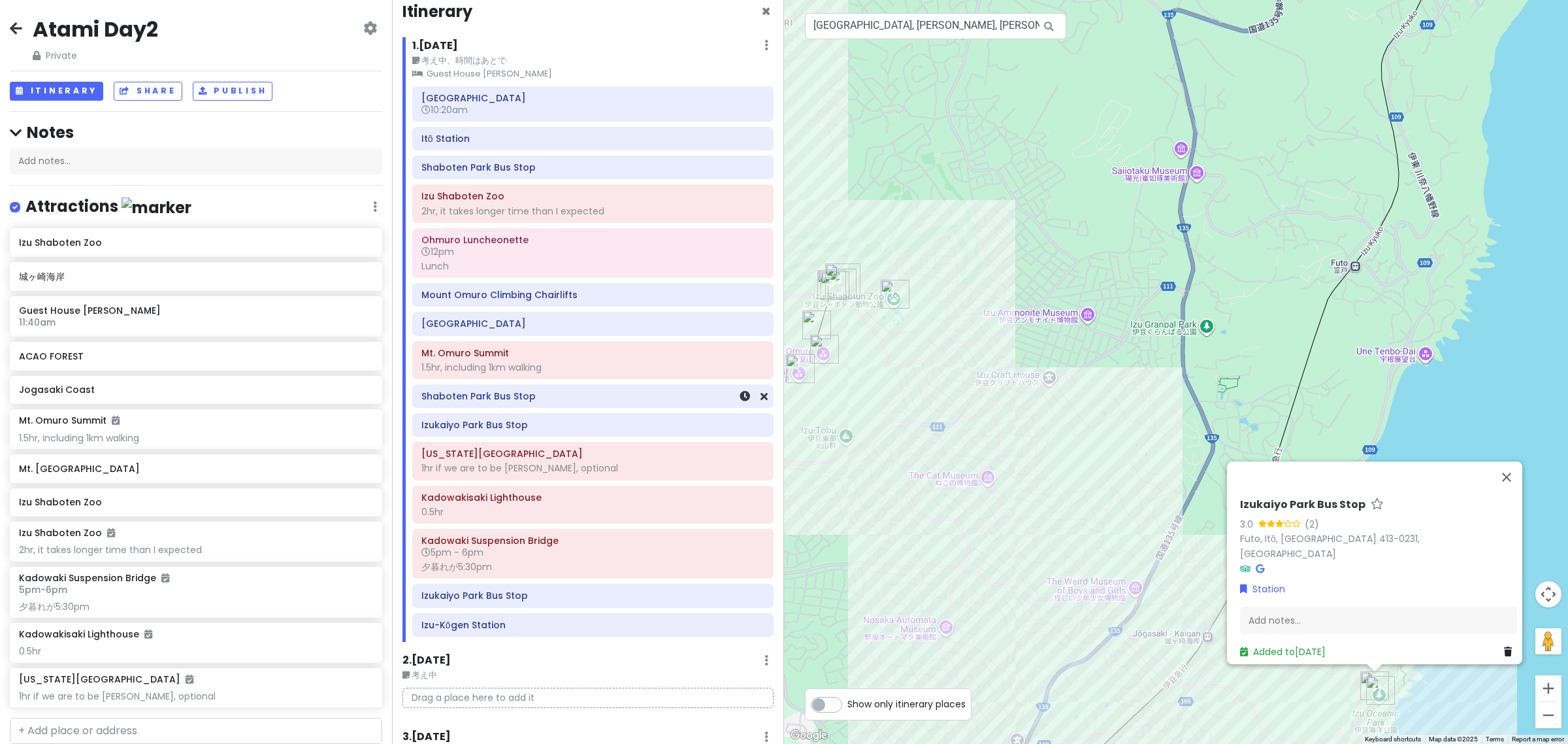
click at [595, 407] on div "Shaboten Park Bus Stop" at bounding box center [593, 396] width 360 height 22
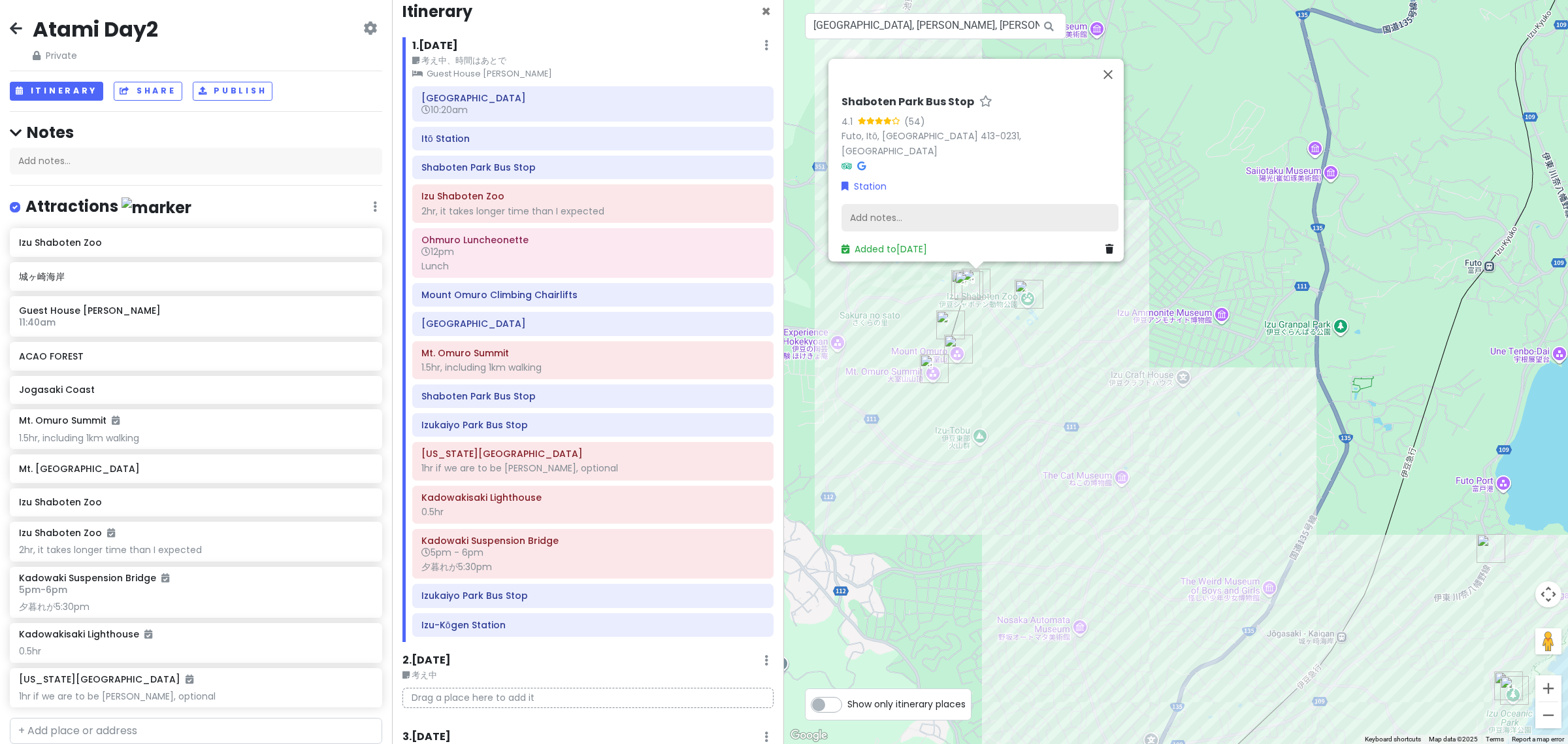
click at [925, 210] on div "Add notes..." at bounding box center [979, 217] width 277 height 27
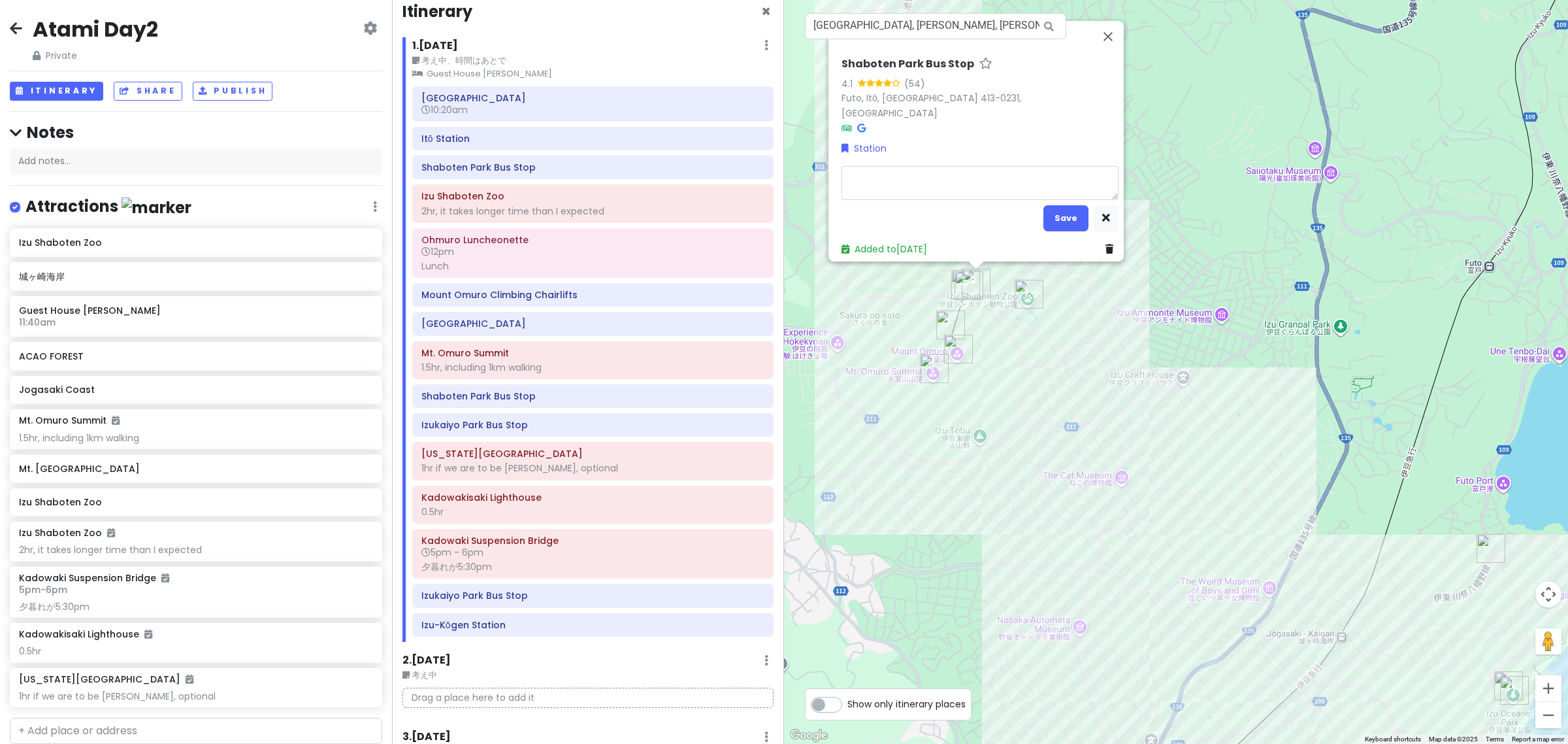
type textarea "x"
type textarea "3"
type textarea "x"
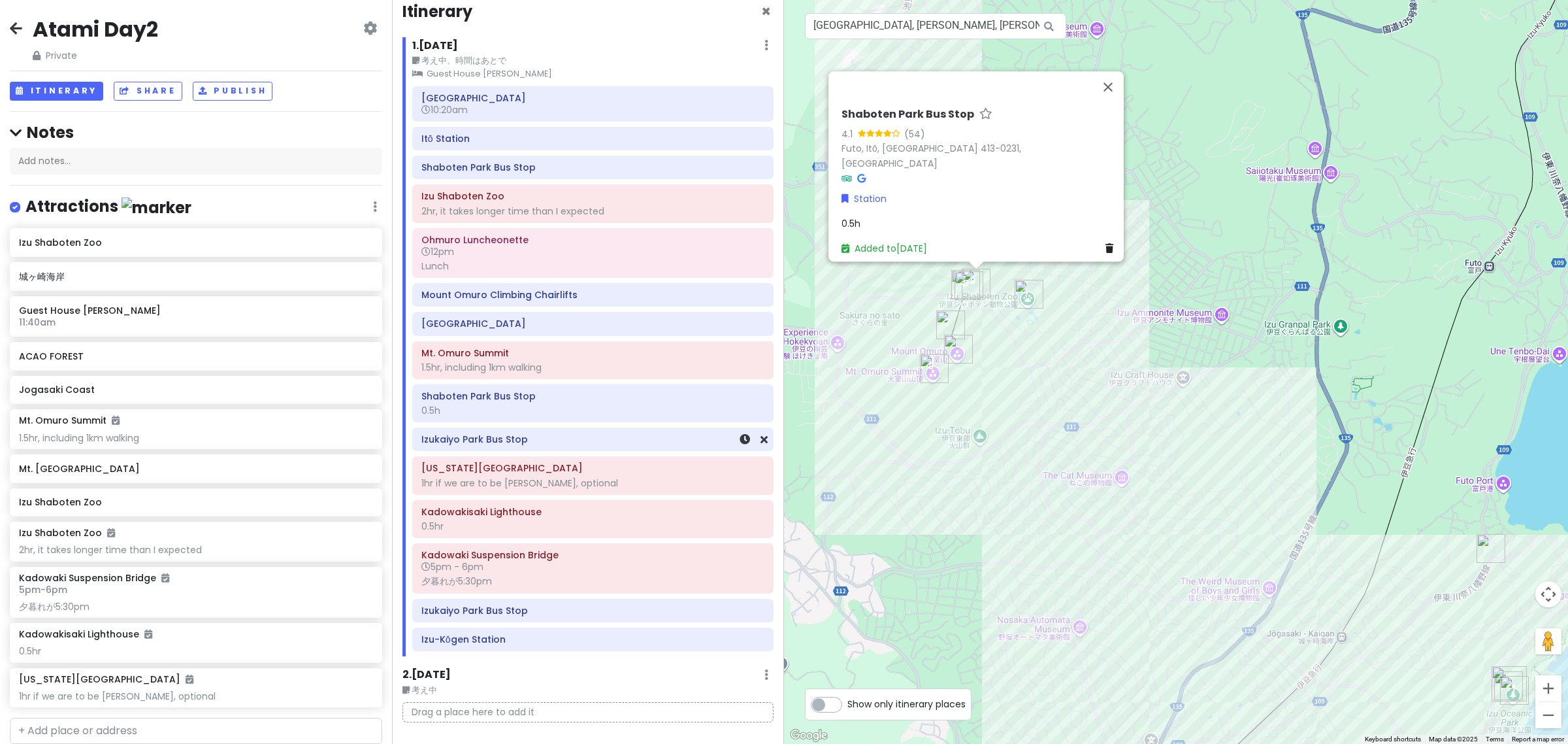
click at [541, 445] on h6 "Izukaiyo Park Bus Stop" at bounding box center [593, 439] width 343 height 12
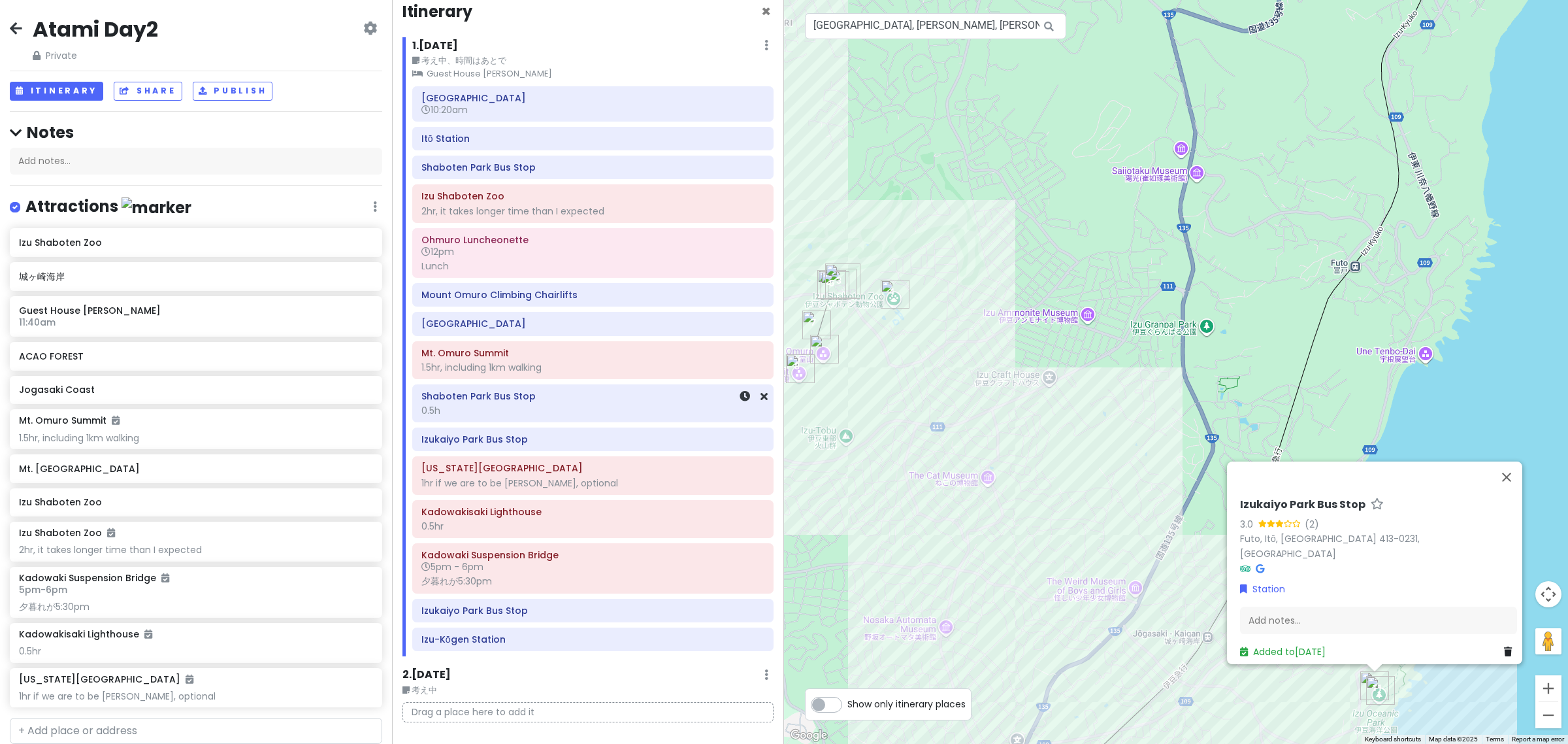
click at [572, 414] on div "0.5h" at bounding box center [593, 411] width 343 height 12
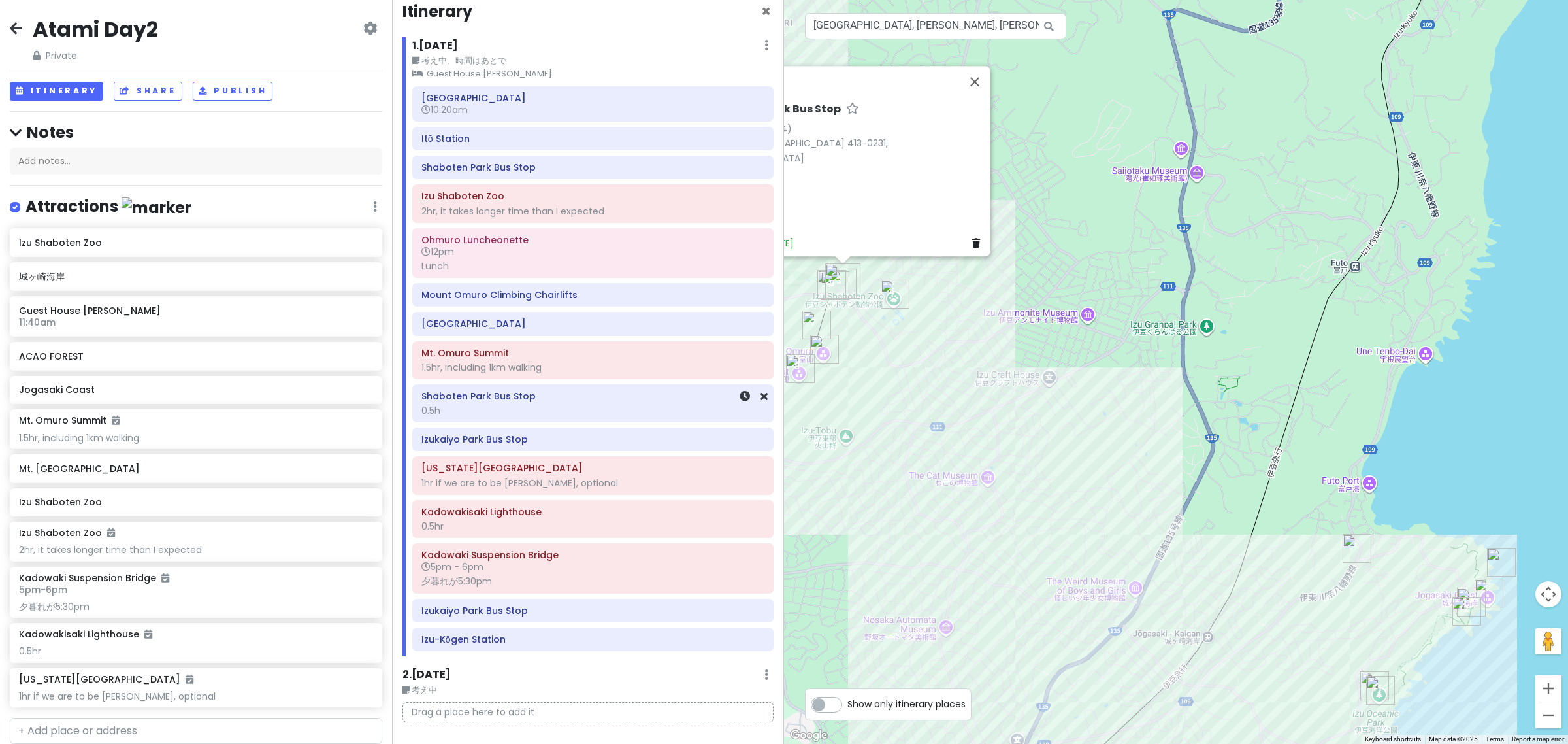
click at [572, 414] on div "0.5h" at bounding box center [593, 411] width 343 height 12
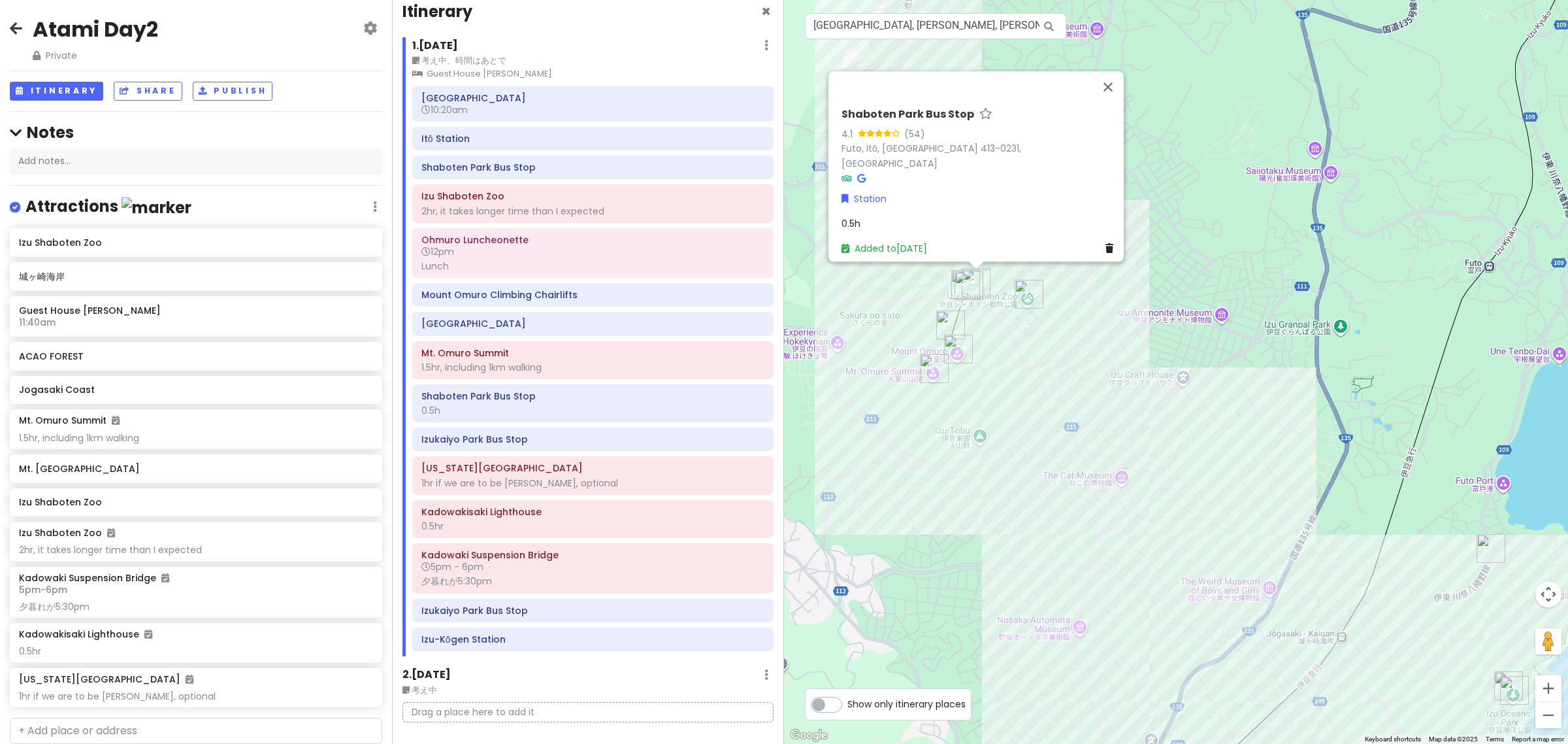
click at [901, 224] on div "0.5h" at bounding box center [979, 223] width 277 height 14
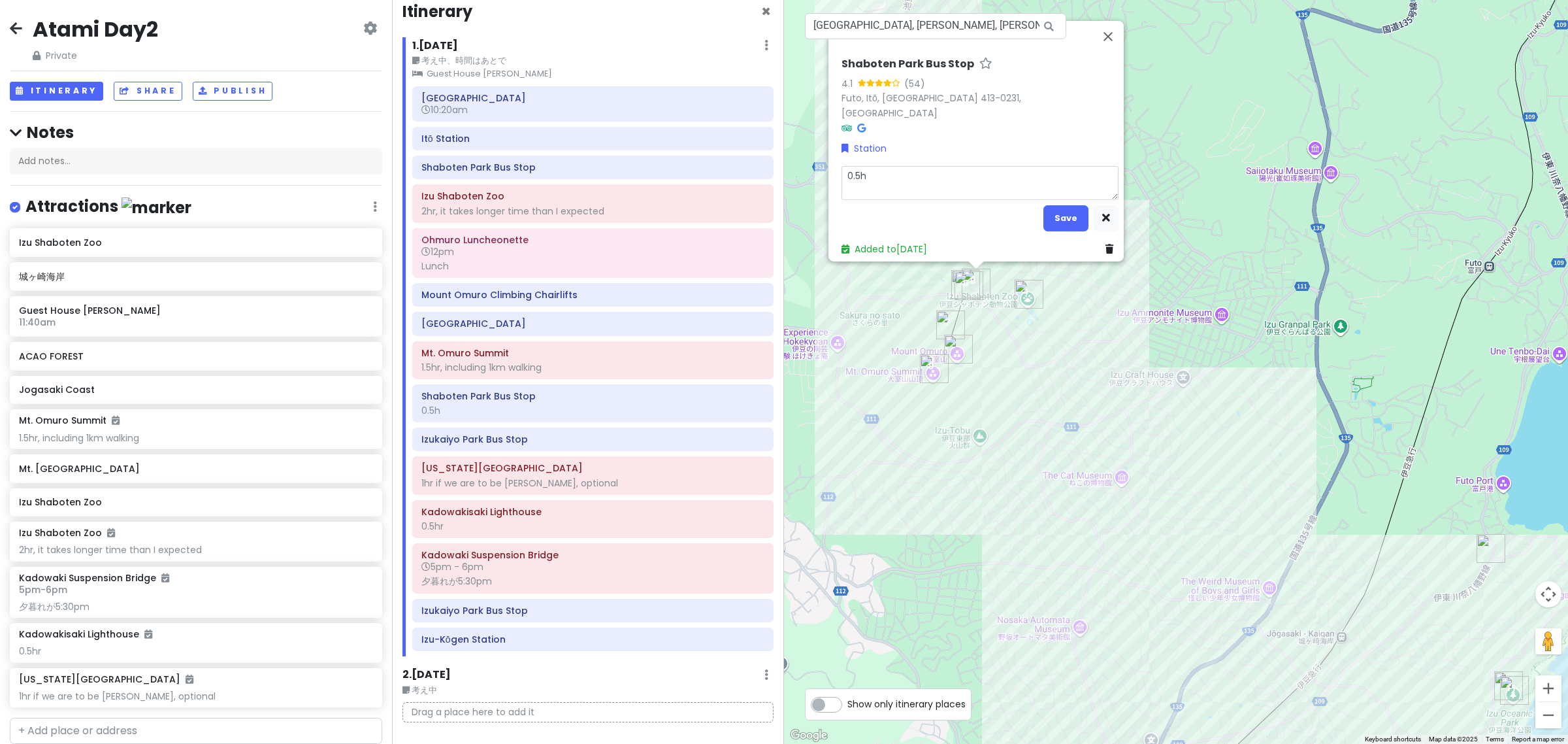
click at [892, 168] on textarea "0.5h" at bounding box center [979, 183] width 277 height 35
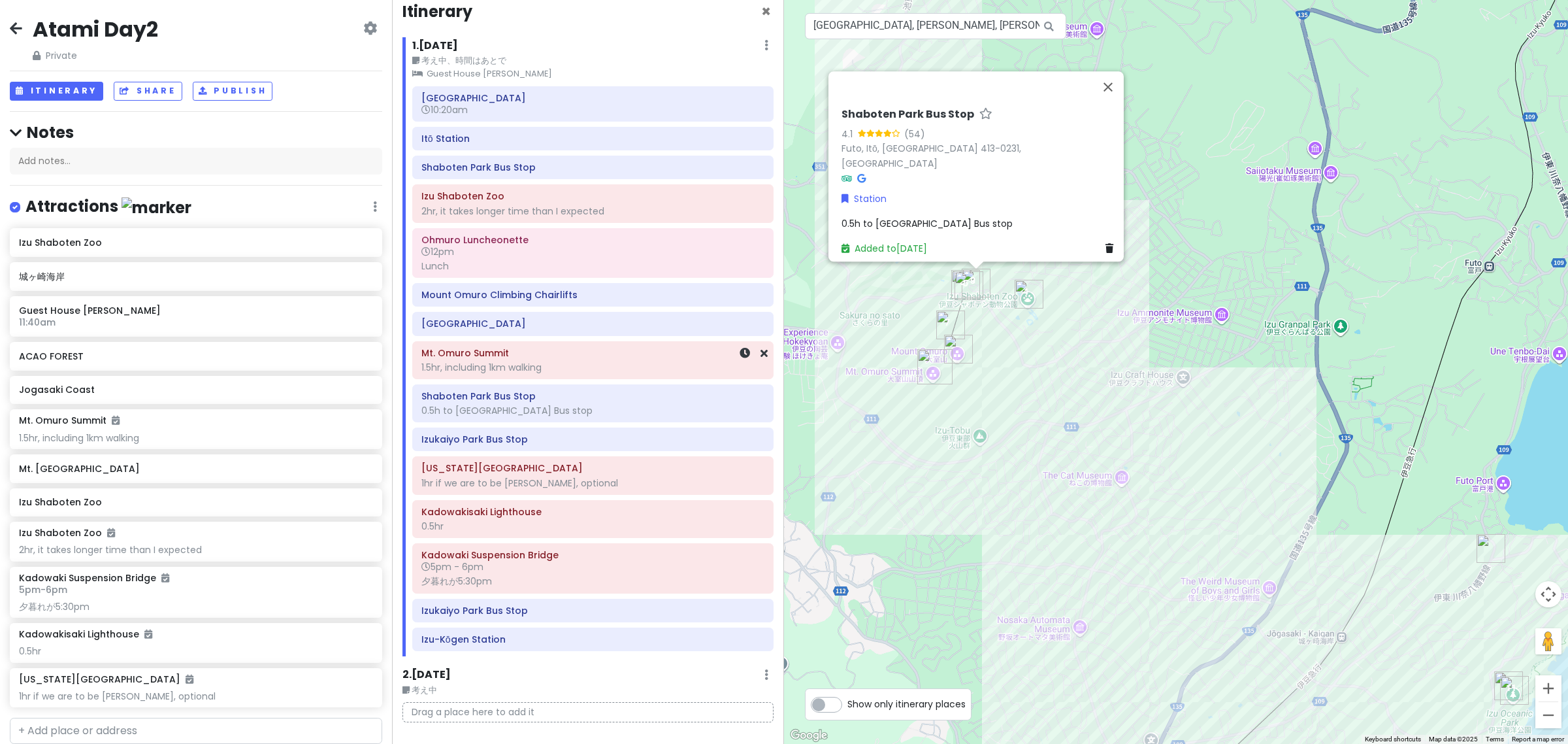
click at [526, 372] on div "1.5hr, including 1km walking" at bounding box center [593, 367] width 343 height 12
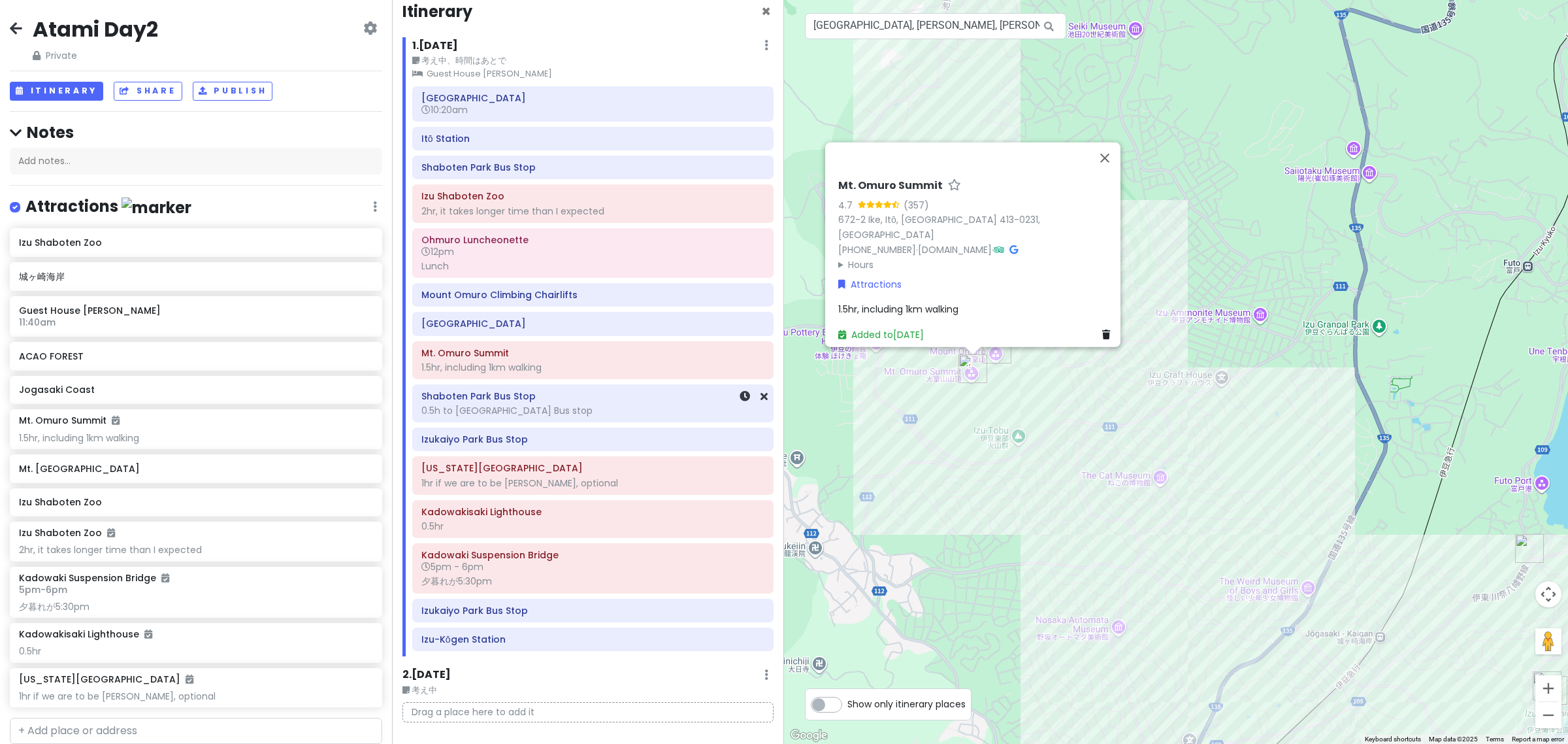
click at [537, 416] on div "0.5h to Izukaiyo Park Bus stop" at bounding box center [593, 411] width 343 height 12
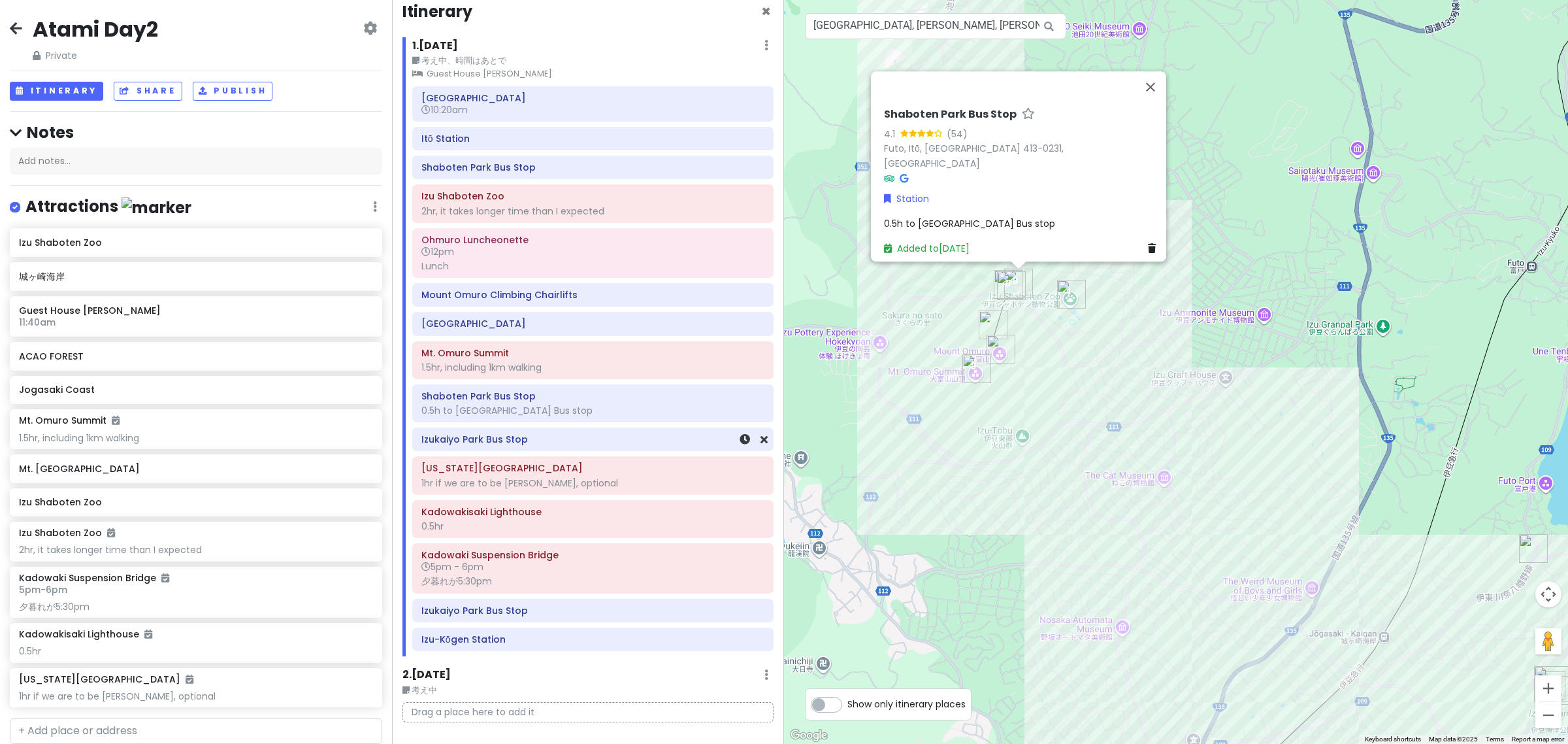
click at [518, 450] on div "Izukaiyo Park Bus Stop" at bounding box center [593, 439] width 360 height 22
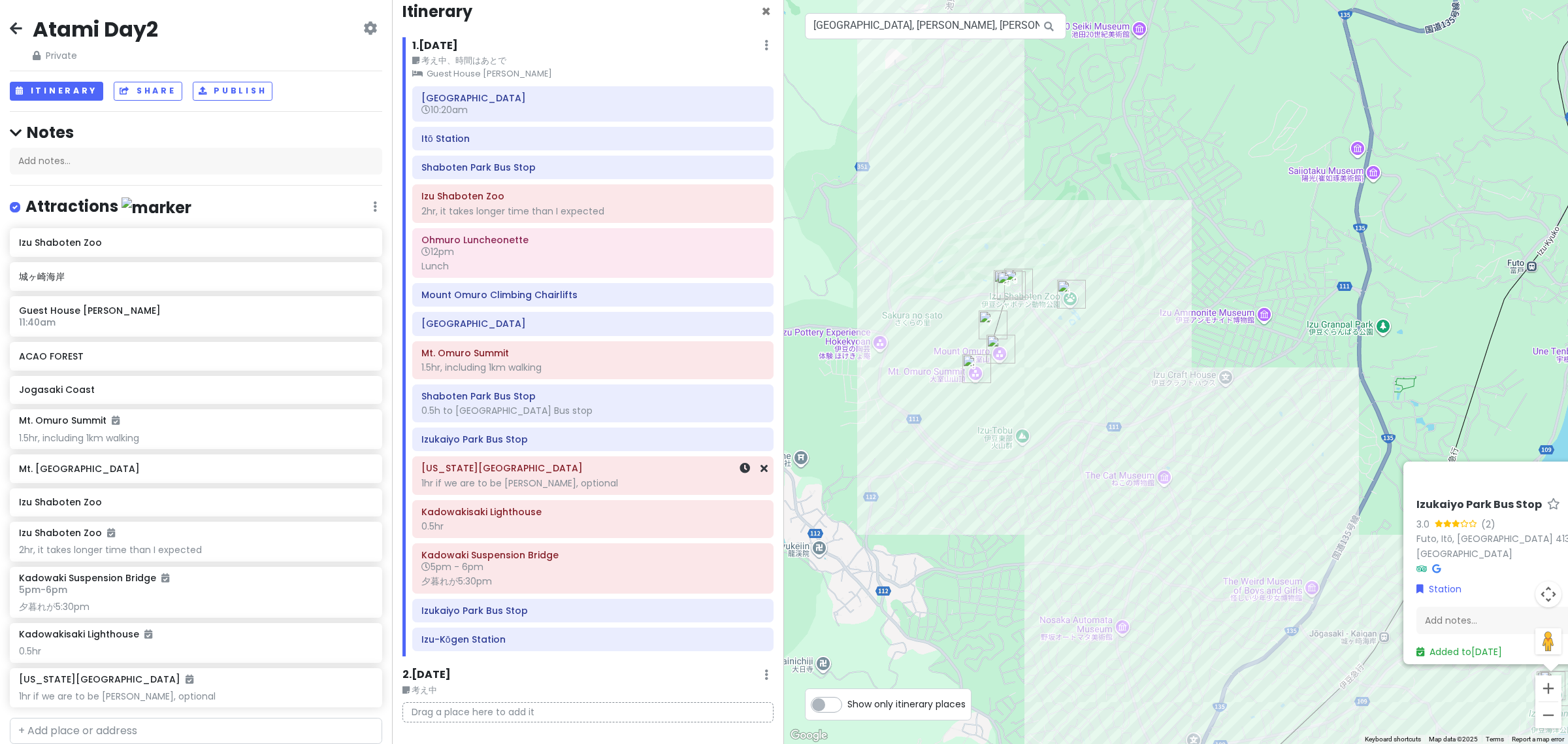
click at [521, 474] on h6 "[US_STATE][GEOGRAPHIC_DATA]" at bounding box center [593, 468] width 343 height 12
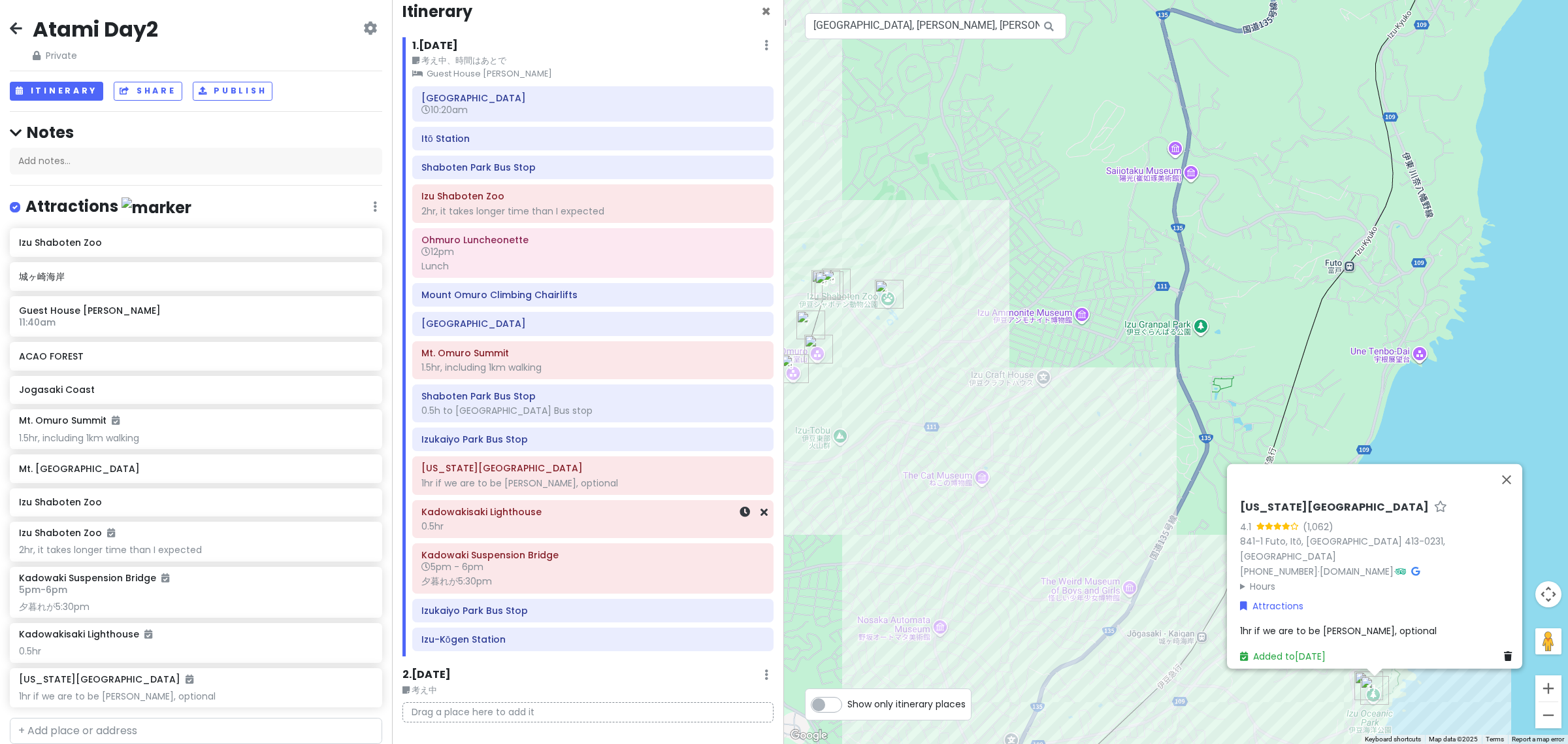
click at [525, 528] on div "0.5hr" at bounding box center [593, 526] width 343 height 12
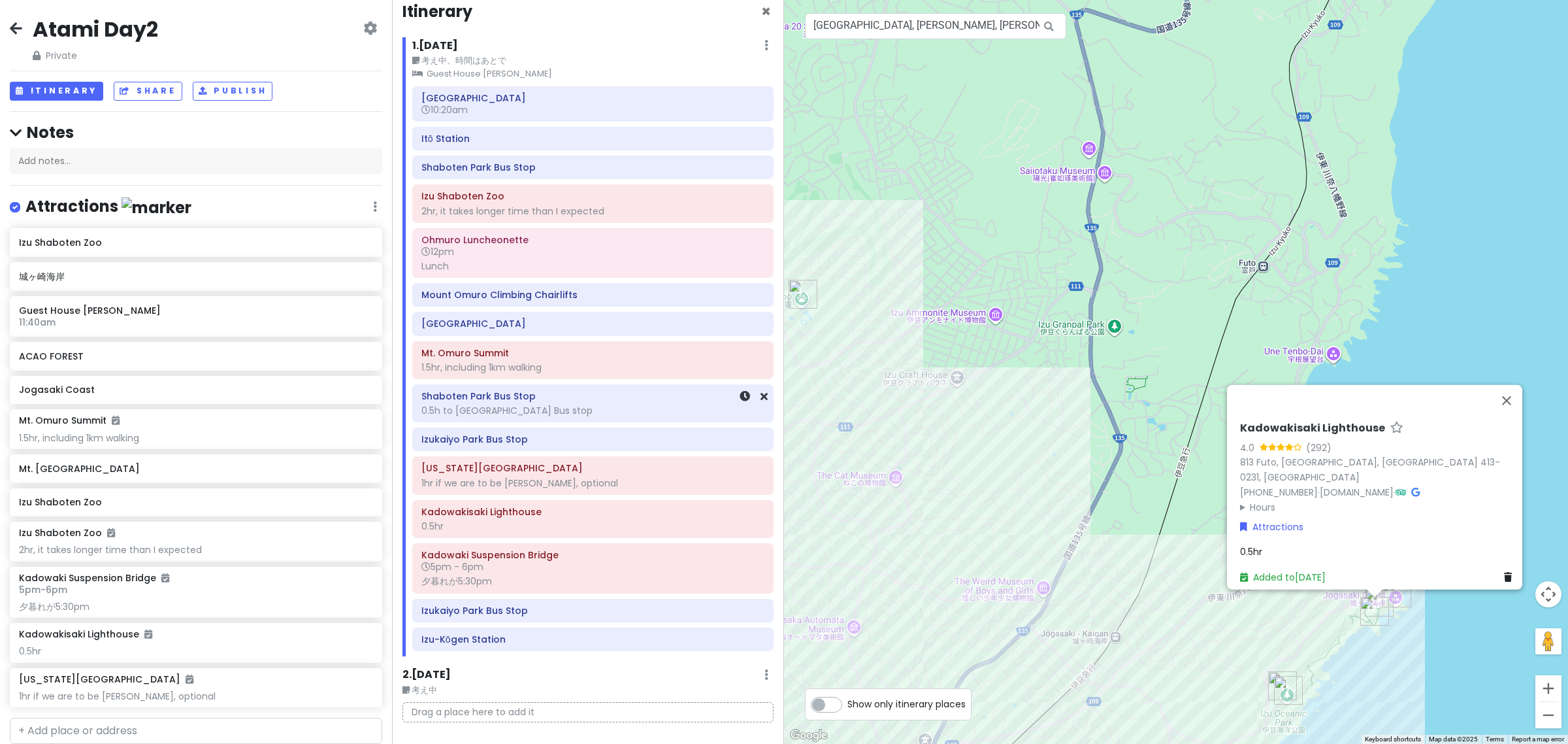
click at [474, 415] on div "0.5h to Izukaiyo Park Bus stop" at bounding box center [593, 411] width 343 height 12
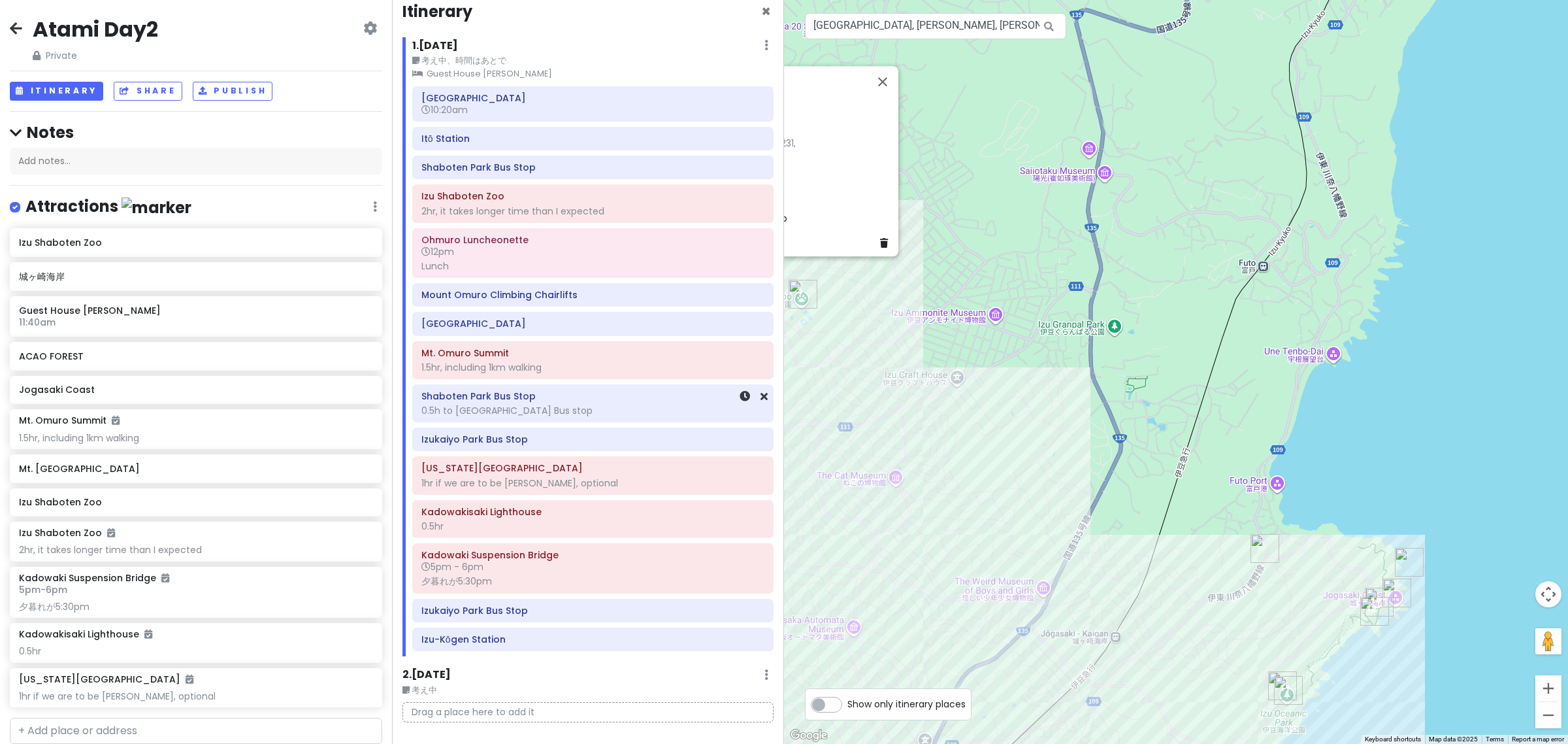
click at [474, 415] on div "0.5h to Izukaiyo Park Bus stop" at bounding box center [593, 411] width 343 height 12
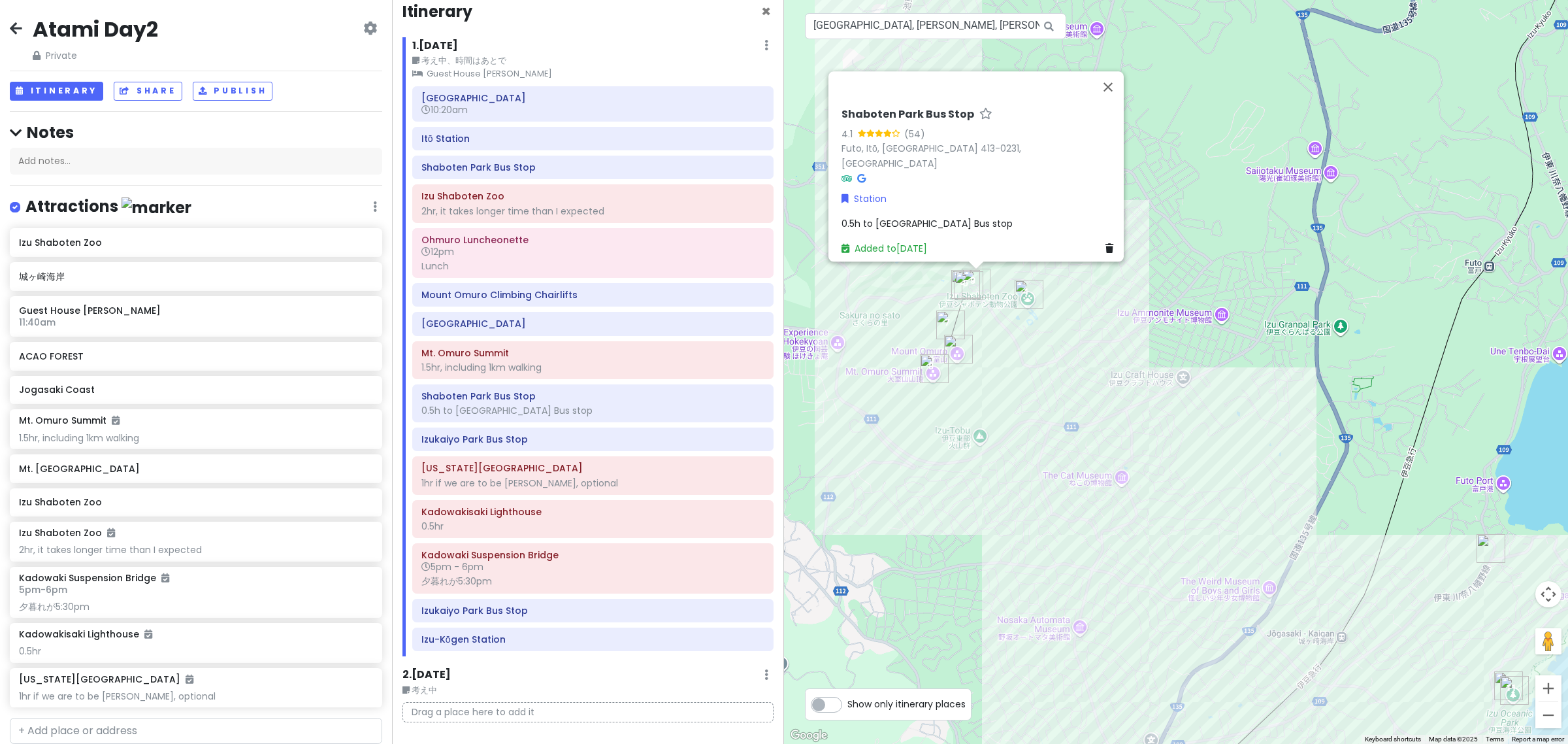
click at [860, 217] on span "0.5h to Izukaiyo Park Bus stop" at bounding box center [927, 223] width 171 height 13
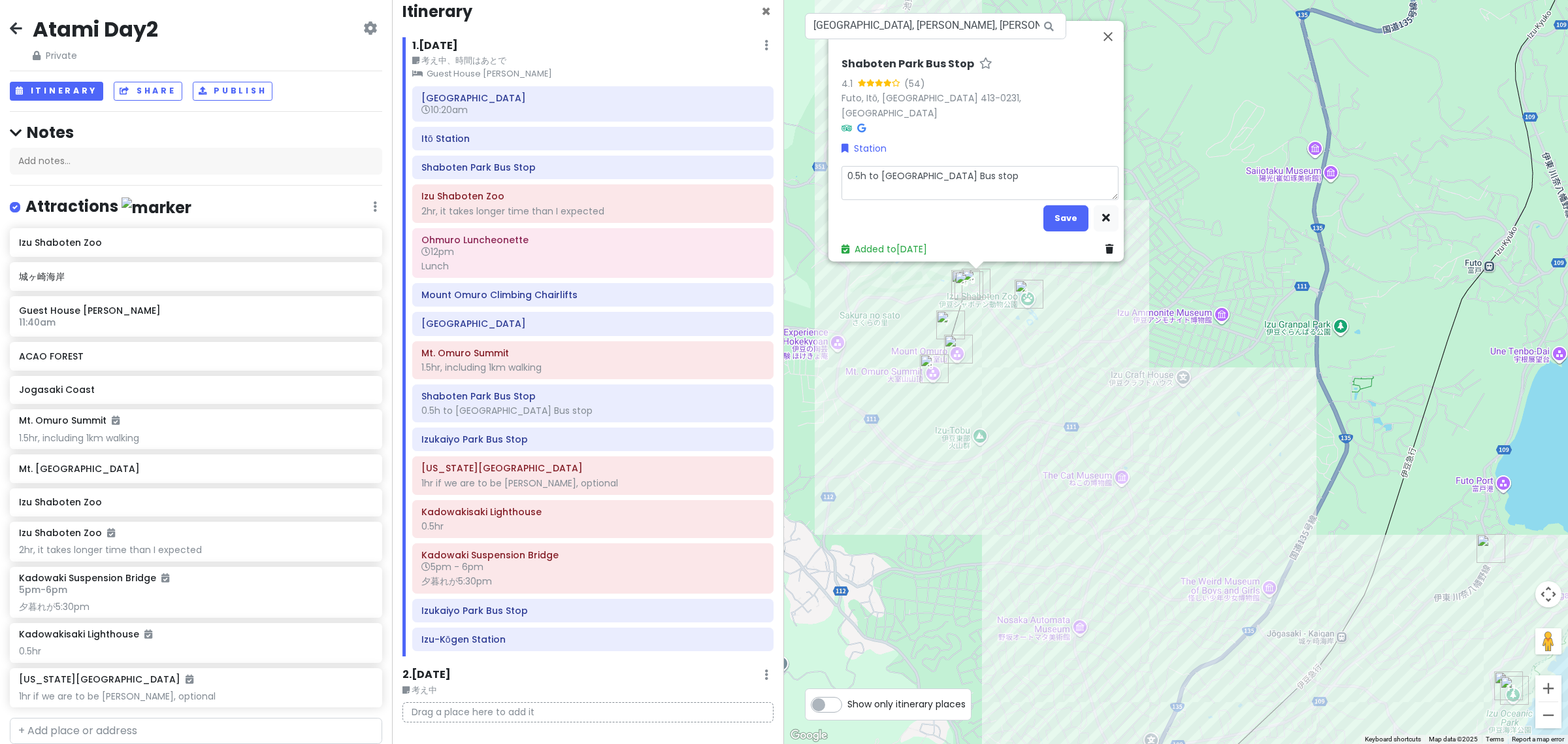
click at [860, 175] on textarea "0.5h to Izukaiyo Park Bus stop" at bounding box center [979, 183] width 277 height 35
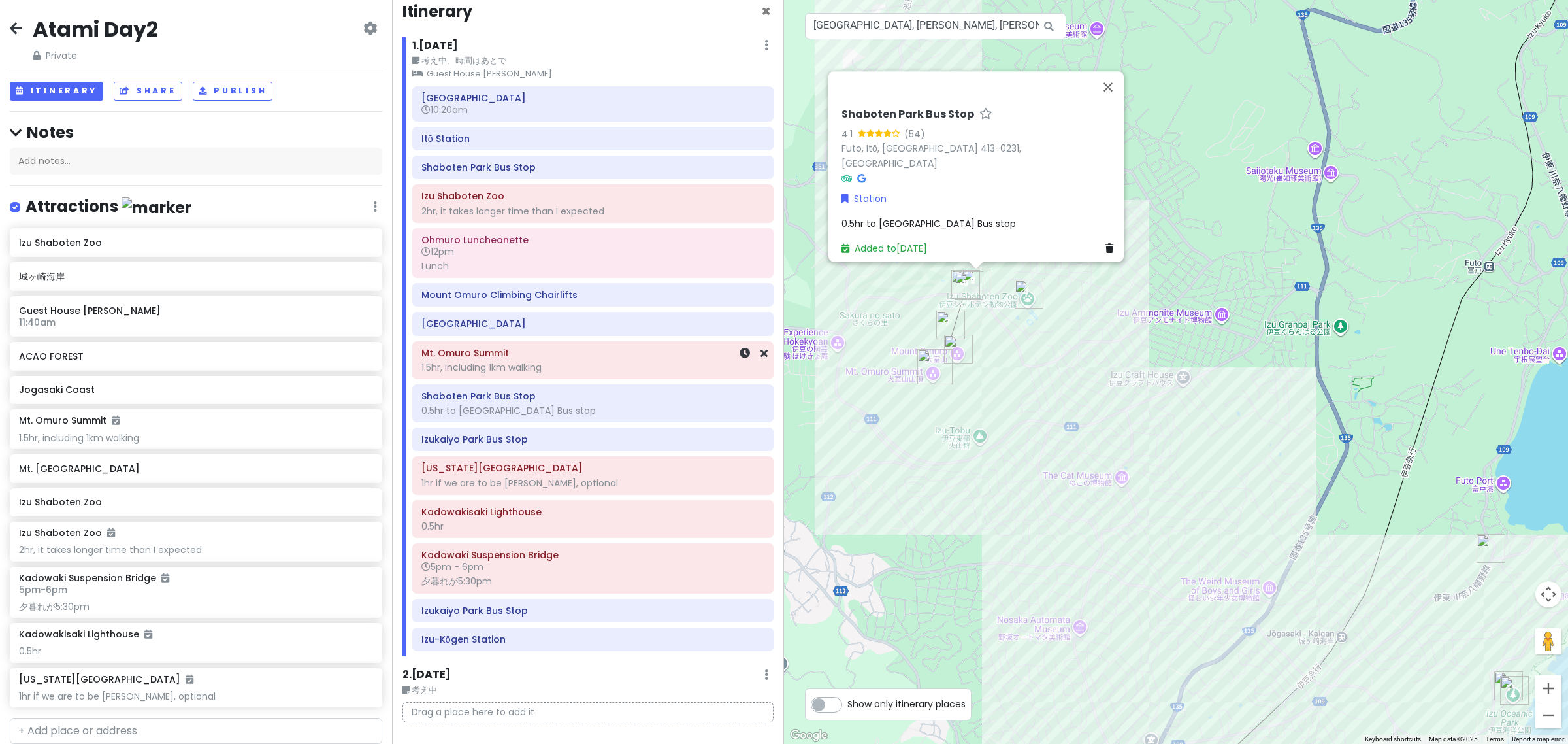
click at [556, 373] on div "1.5hr, including 1km walking" at bounding box center [593, 367] width 343 height 12
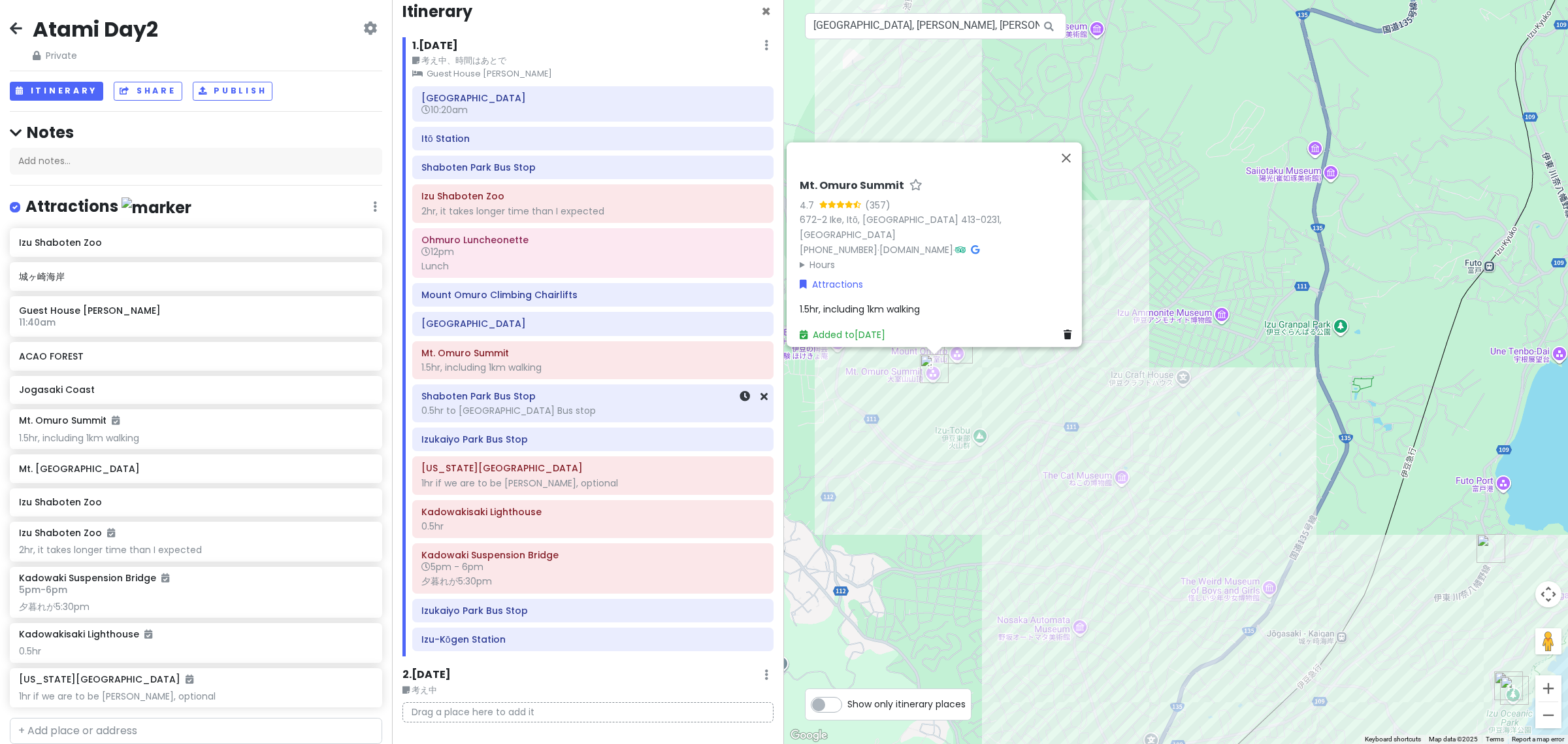
click at [546, 410] on div "0.5hr to [GEOGRAPHIC_DATA] Bus stop" at bounding box center [593, 411] width 343 height 12
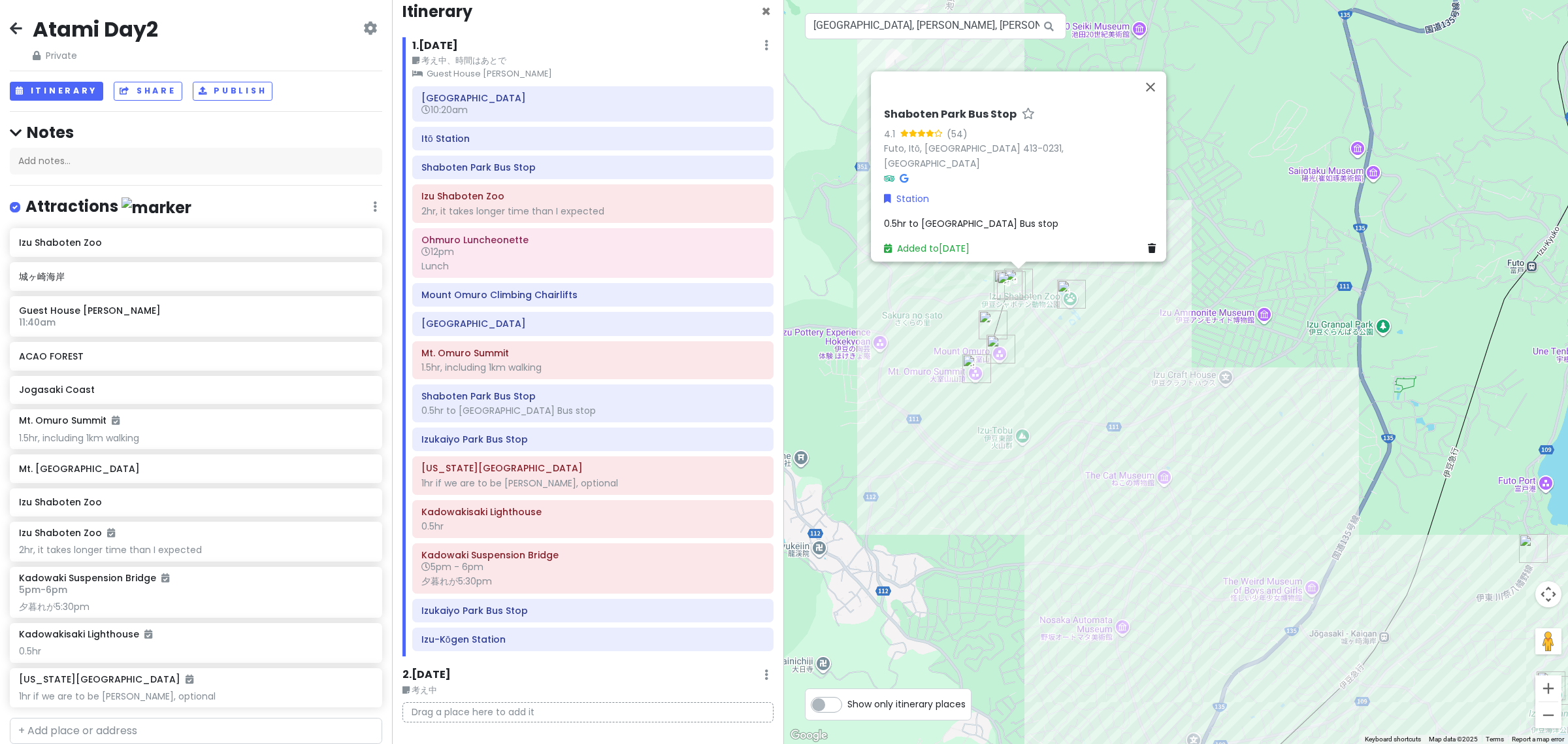
click at [533, 456] on div "Atami Station 10:20am Itō Station Shaboten Park Bus Stop Izu Shaboten Zoo 2hr, …" at bounding box center [593, 372] width 381 height 570
click at [534, 488] on div "1hr if we are to be hasty, optional" at bounding box center [593, 483] width 343 height 12
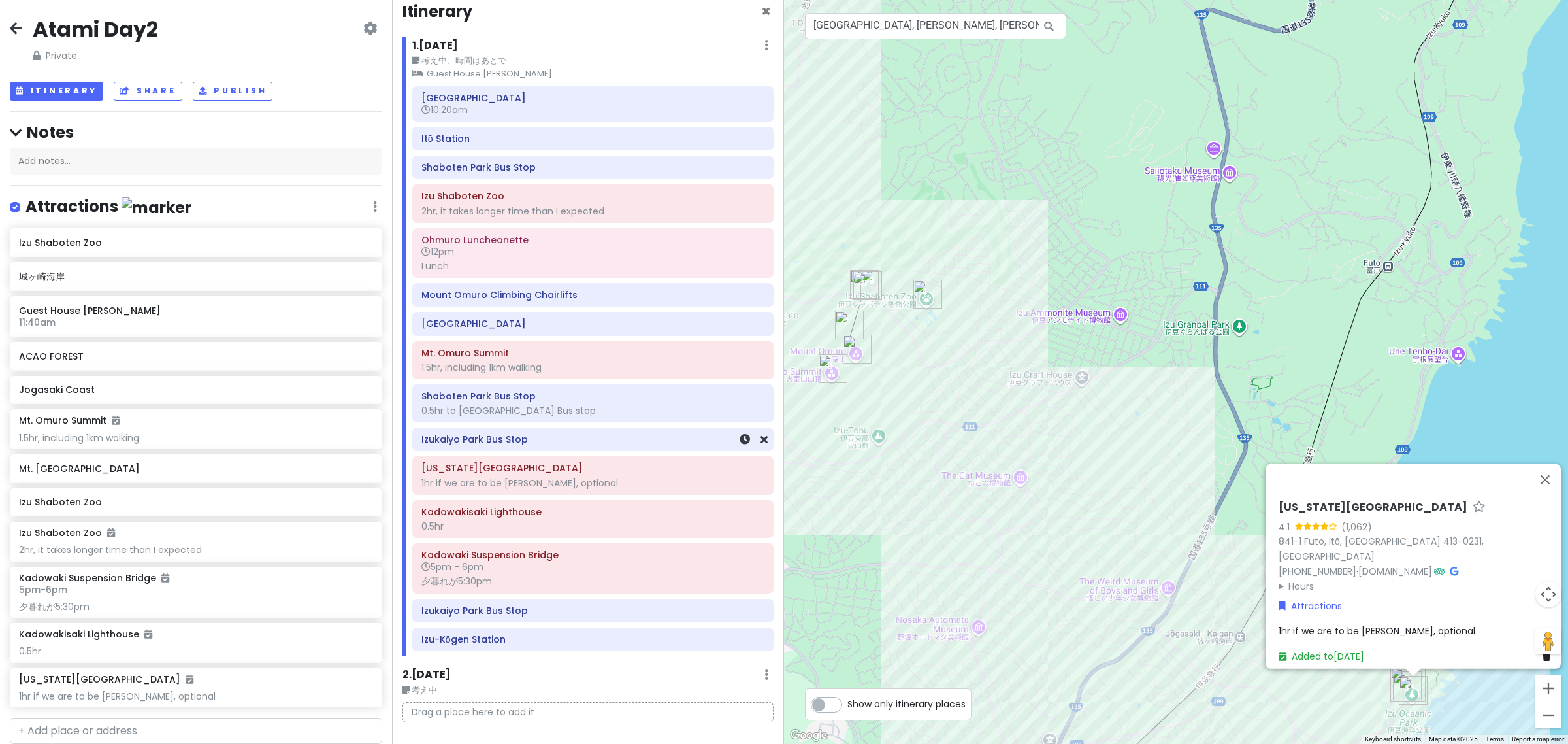
click at [539, 445] on h6 "Izukaiyo Park Bus Stop" at bounding box center [593, 439] width 343 height 12
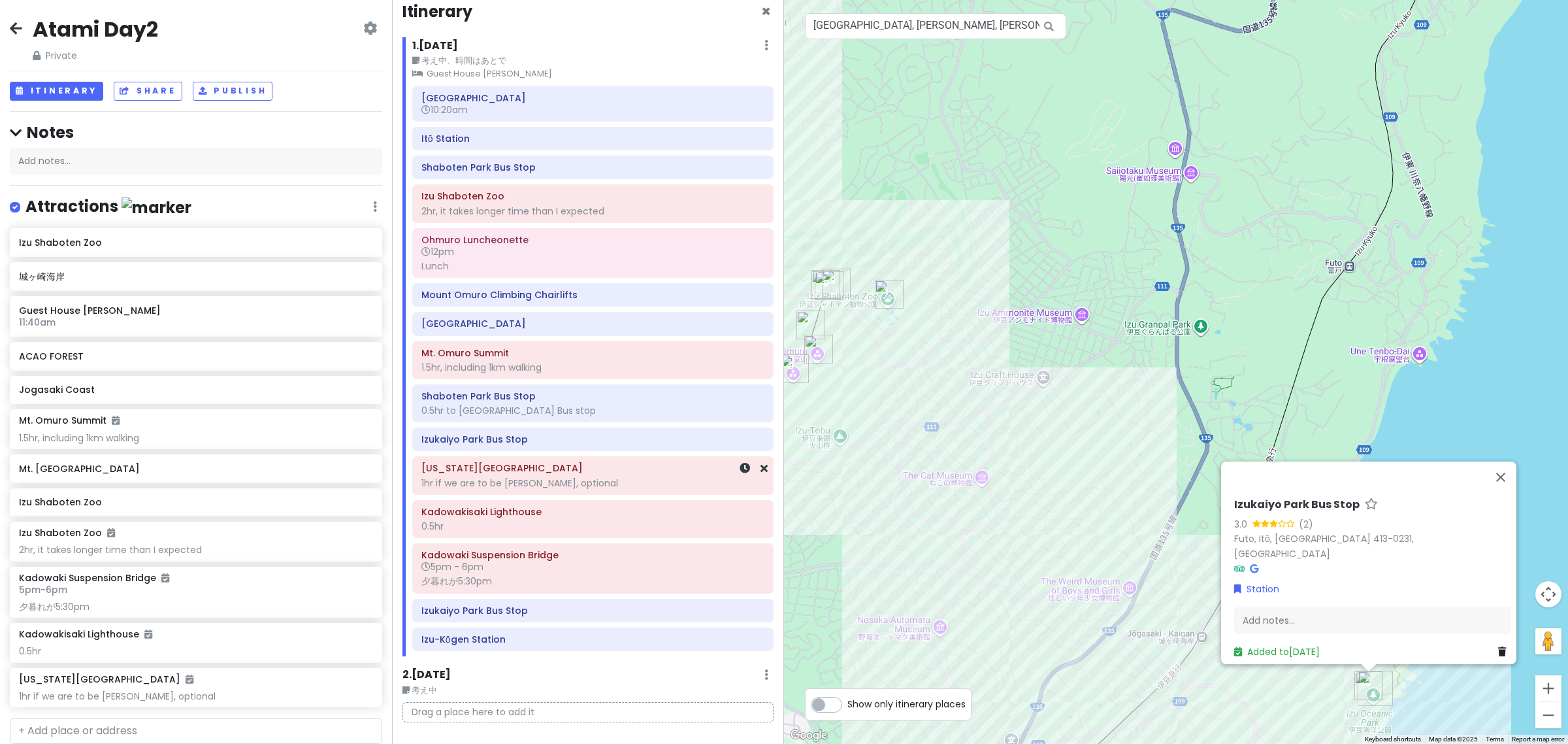
click at [539, 485] on div "1hr if we are to be hasty, optional" at bounding box center [593, 483] width 343 height 12
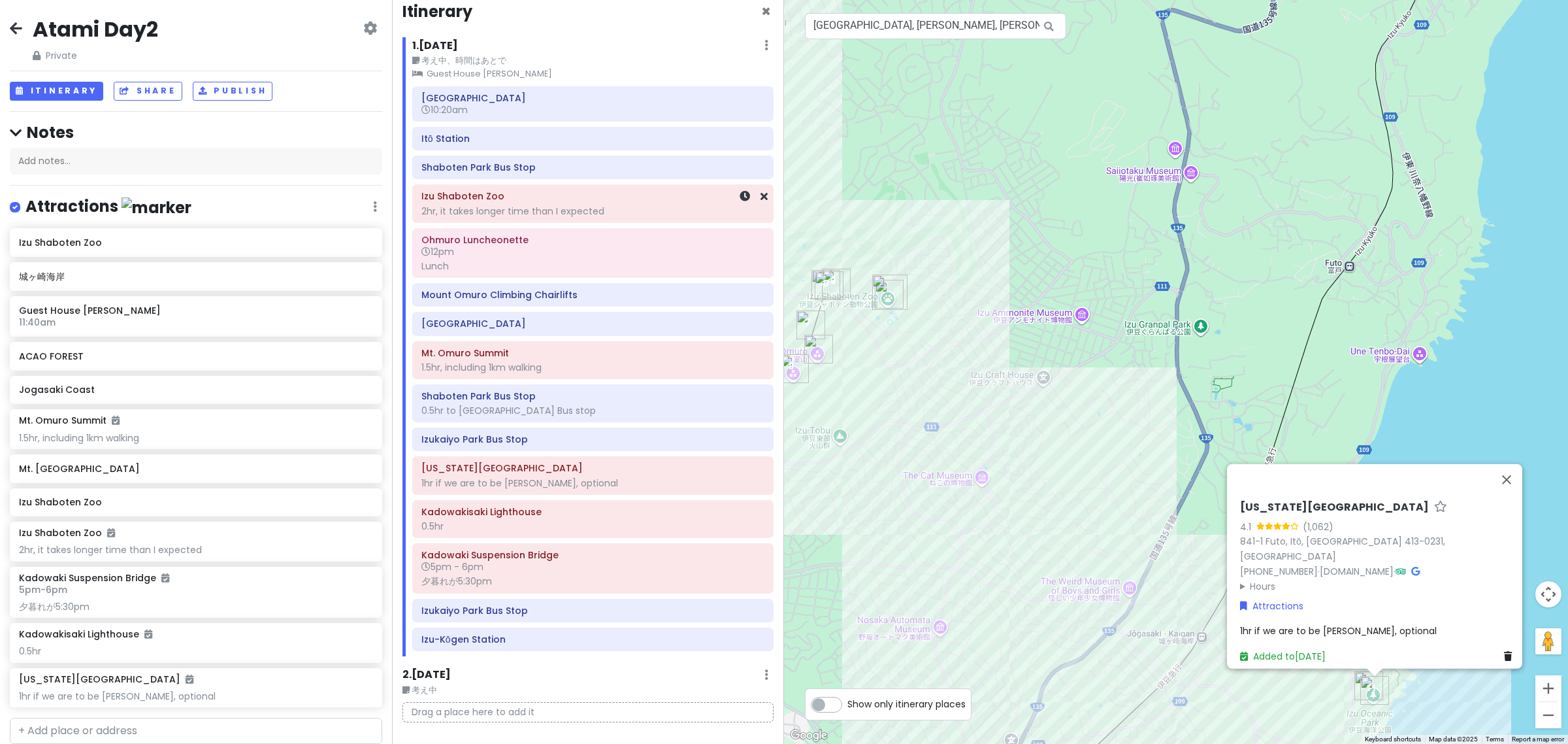
click at [538, 219] on div "Izu Shaboten Zoo 2hr, it takes longer time than I expected" at bounding box center [593, 204] width 343 height 33
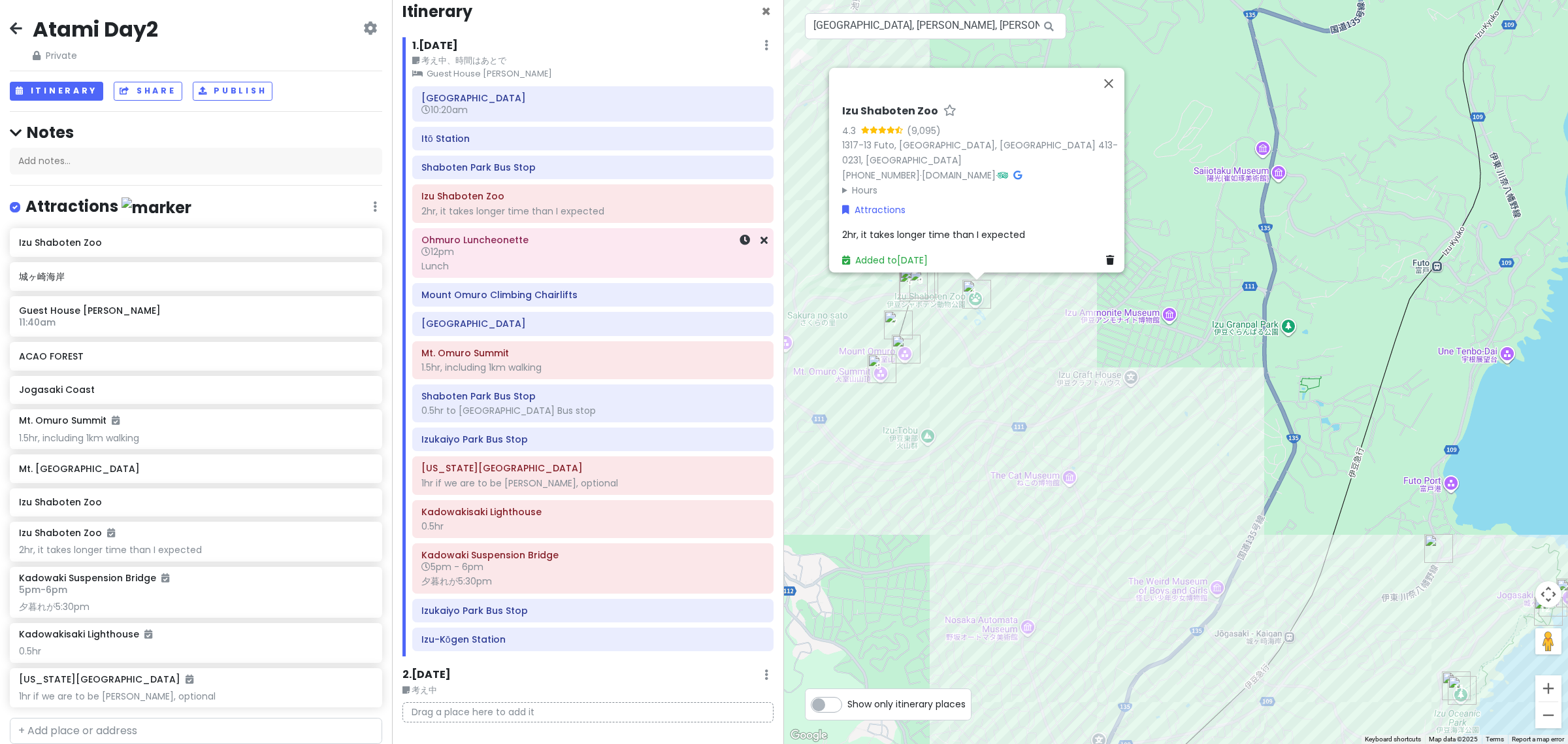
click at [533, 250] on h6 "12pm" at bounding box center [593, 252] width 343 height 12
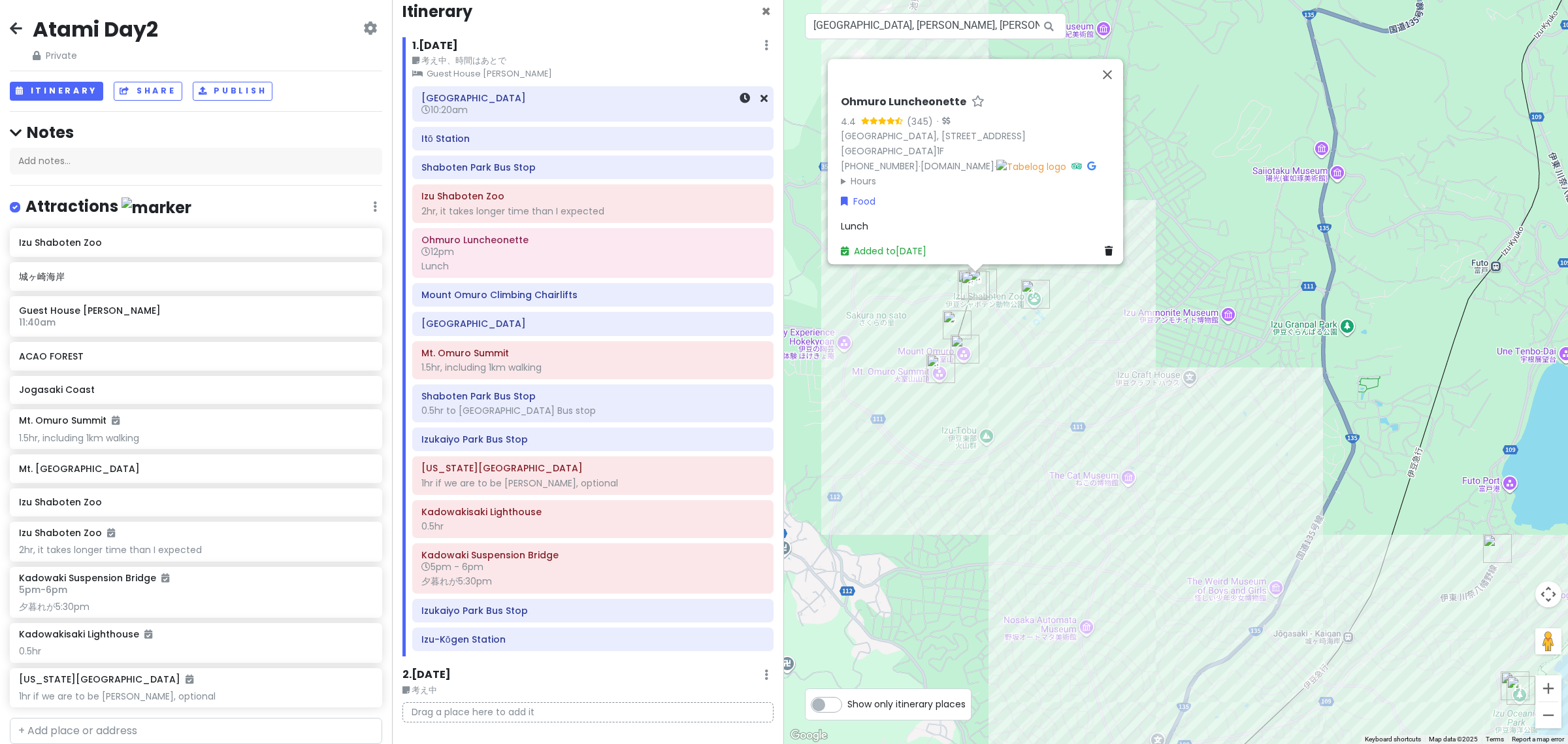
click at [534, 115] on h6 "10:20am" at bounding box center [593, 110] width 343 height 12
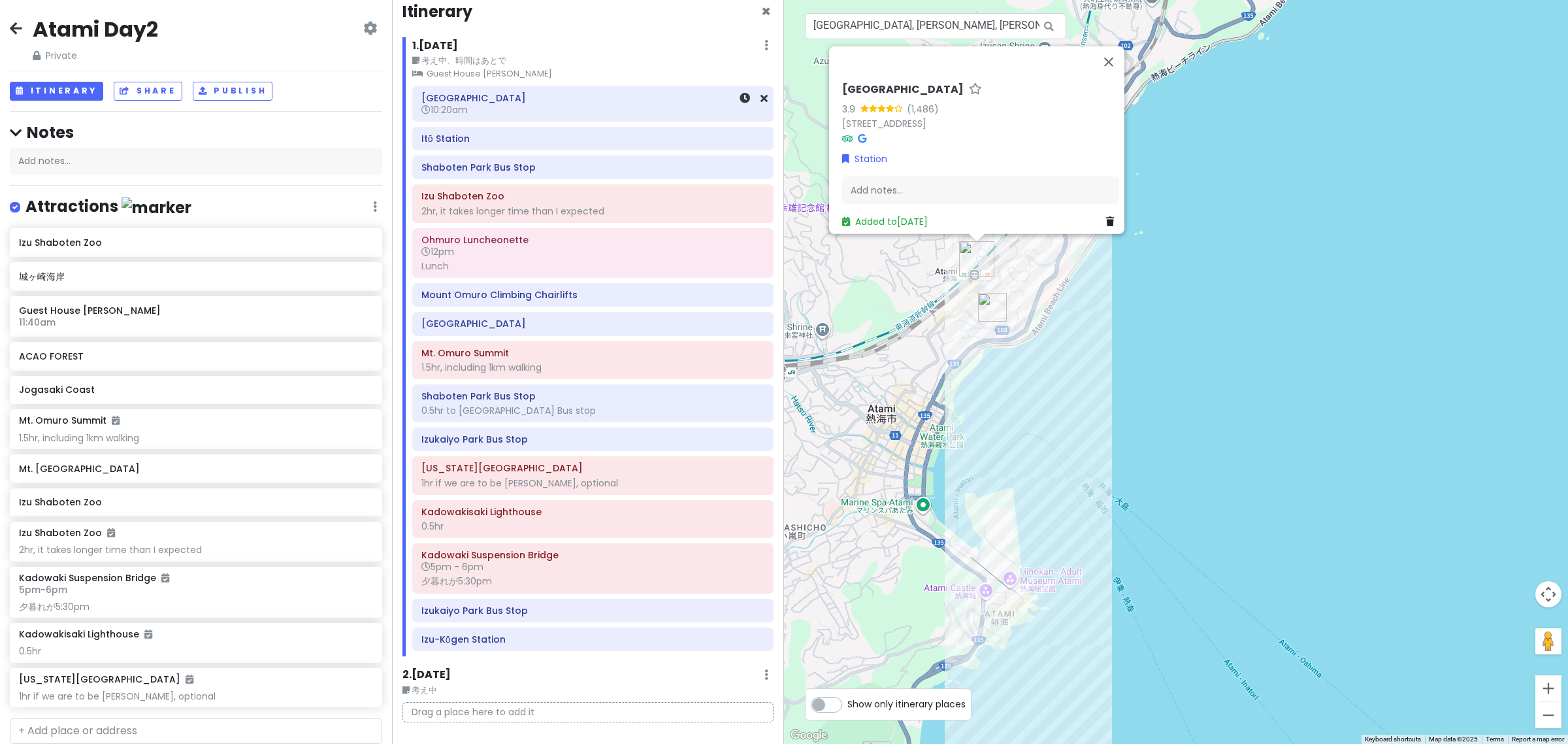
click at [565, 102] on h6 "[GEOGRAPHIC_DATA]" at bounding box center [593, 98] width 343 height 12
click at [739, 101] on icon at bounding box center [745, 98] width 10 height 10
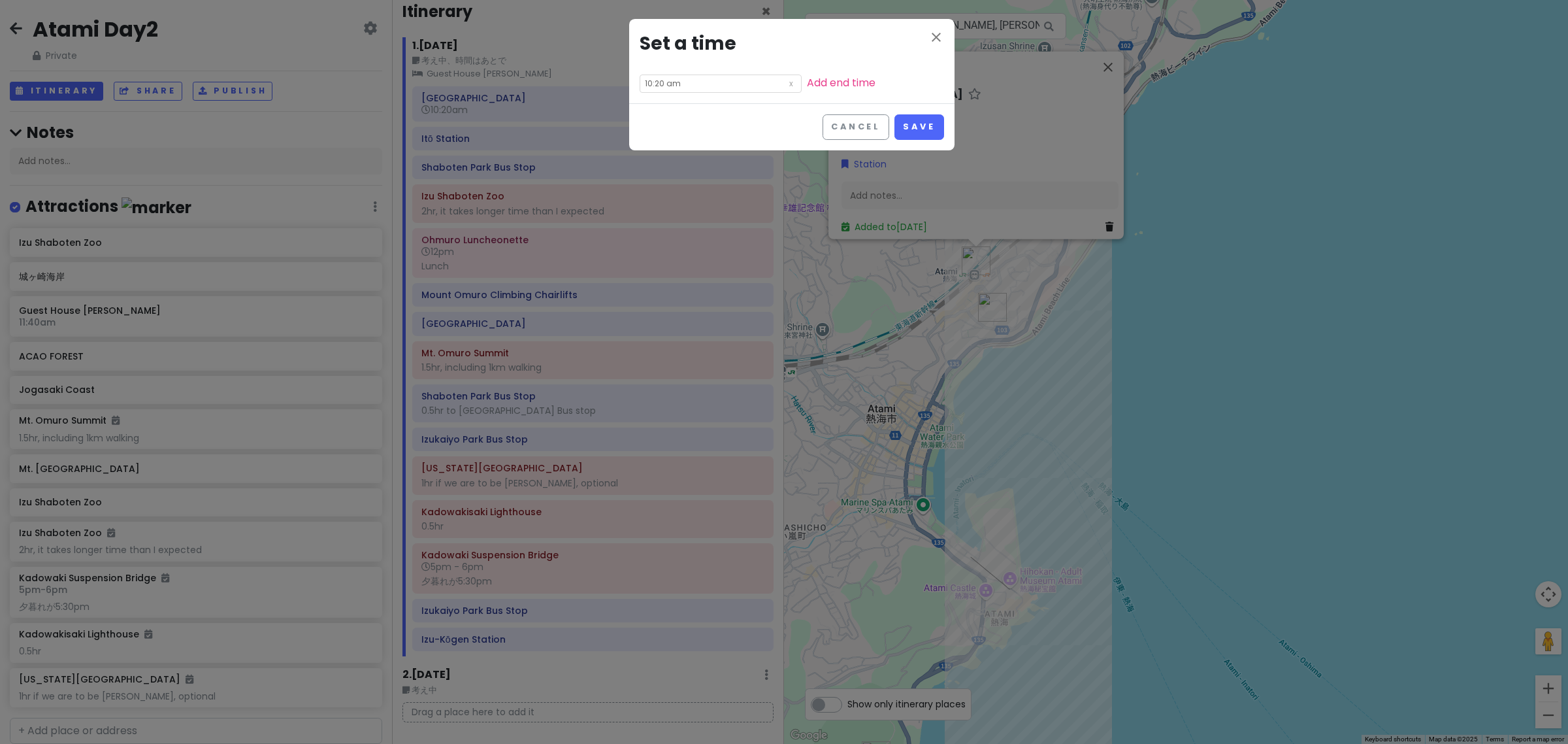
click at [693, 85] on input "10:20 am" at bounding box center [720, 84] width 162 height 19
click at [696, 103] on li "00" at bounding box center [695, 103] width 36 height 15
click at [728, 118] on li "pm" at bounding box center [731, 118] width 36 height 15
click at [733, 105] on li "am" at bounding box center [731, 103] width 36 height 15
click at [915, 138] on button "Save" at bounding box center [919, 127] width 49 height 25
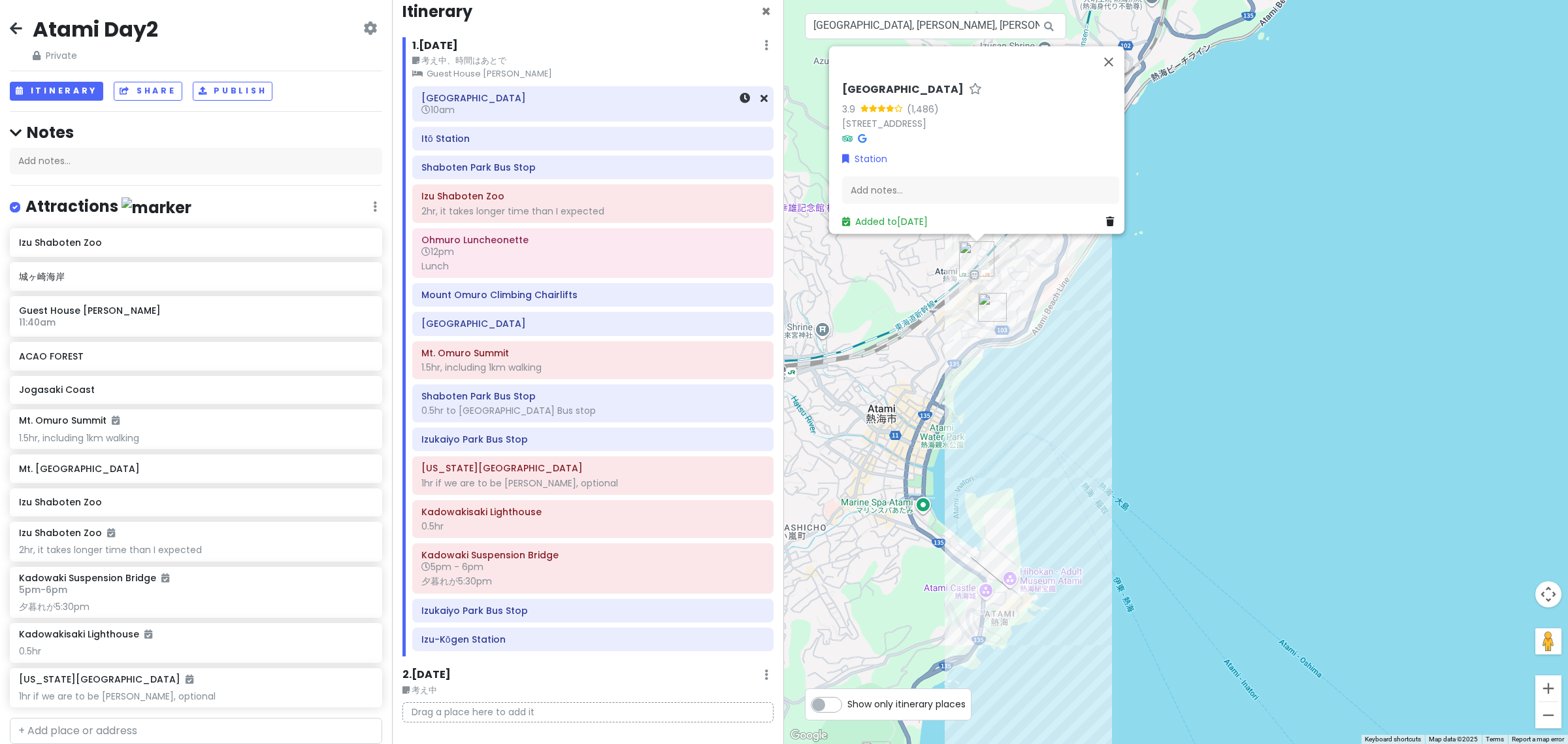
click at [511, 118] on div "Atami Station 10am" at bounding box center [593, 103] width 343 height 30
click at [521, 146] on div "Itō Station" at bounding box center [593, 139] width 343 height 19
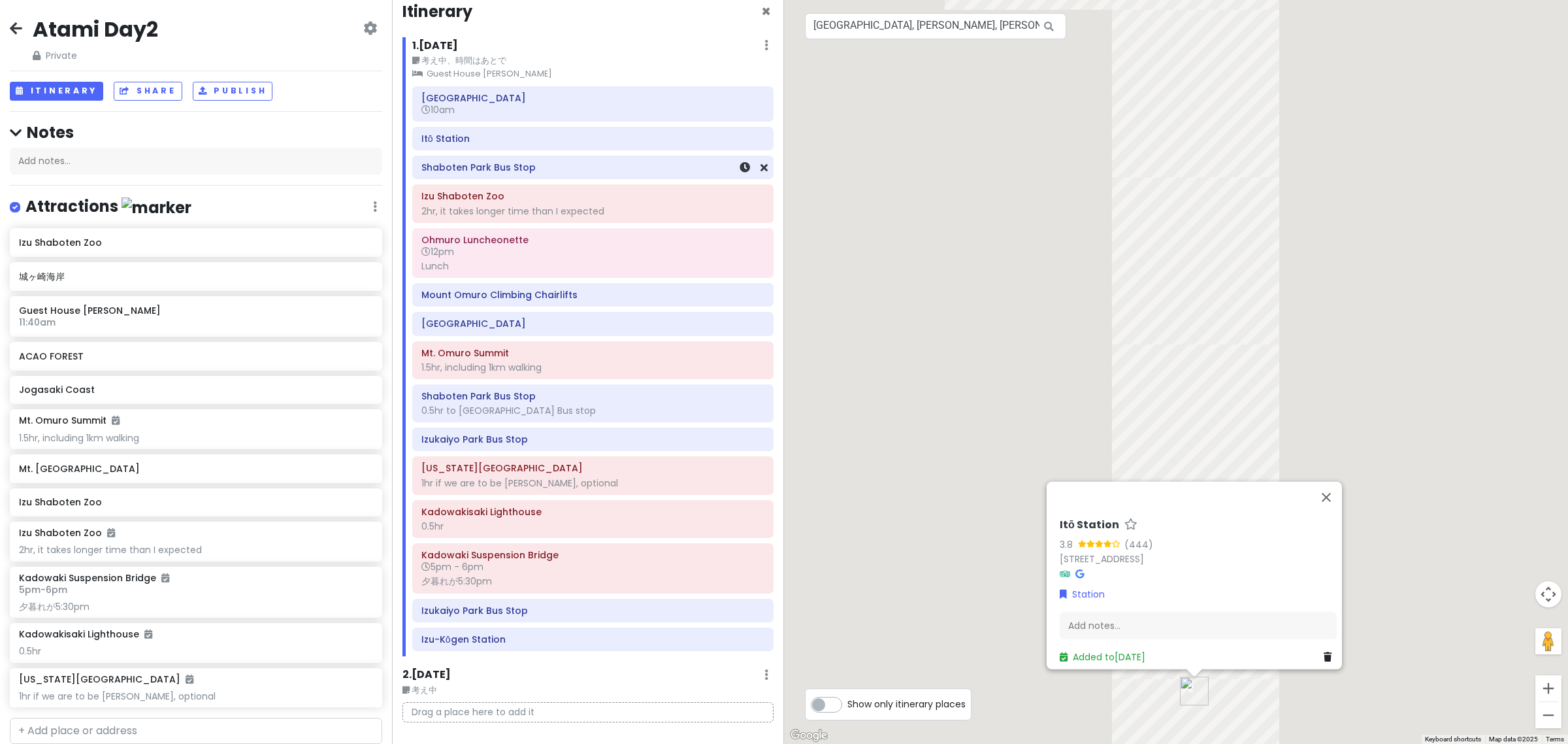
click at [527, 170] on h6 "Shaboten Park Bus Stop" at bounding box center [593, 167] width 343 height 12
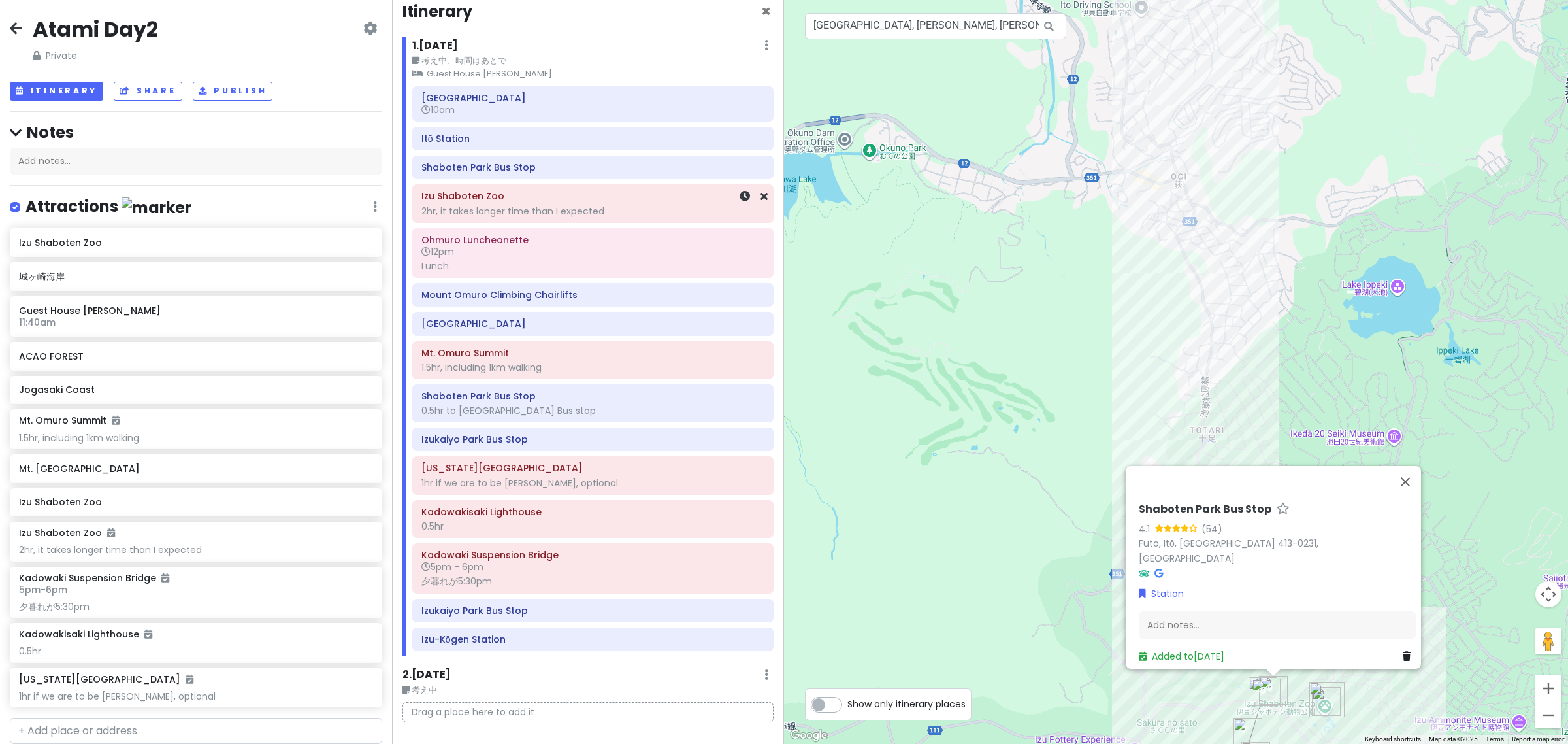
click at [538, 208] on div "2hr, it takes longer time than I expected" at bounding box center [593, 211] width 343 height 12
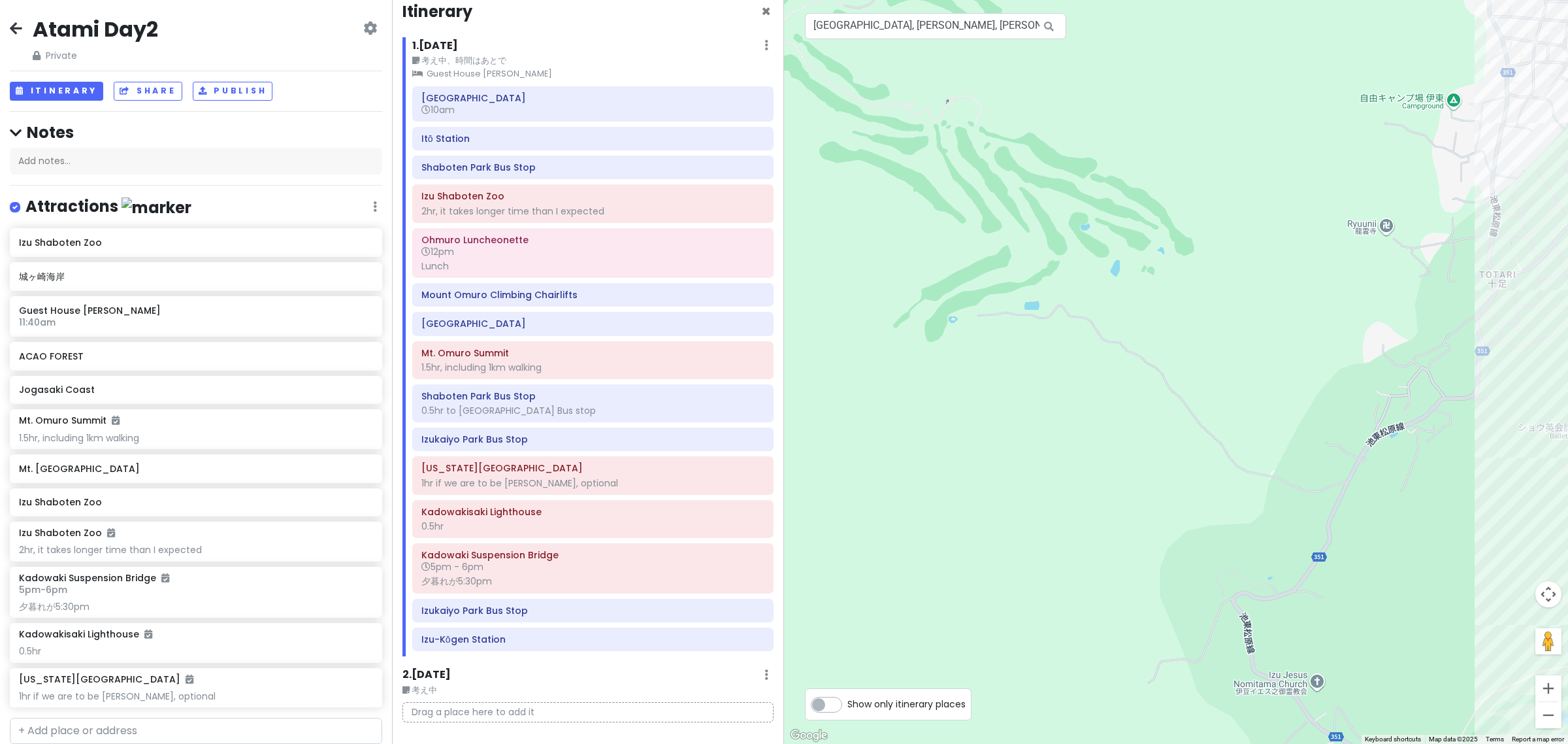
drag, startPoint x: 1054, startPoint y: 360, endPoint x: 908, endPoint y: 184, distance: 228.7
click at [912, 189] on div "No data available. Izu Shaboten Zoo 4.3 (9,095) 1317-13 Futo, Itō, Shizuoka 413…" at bounding box center [1176, 372] width 784 height 744
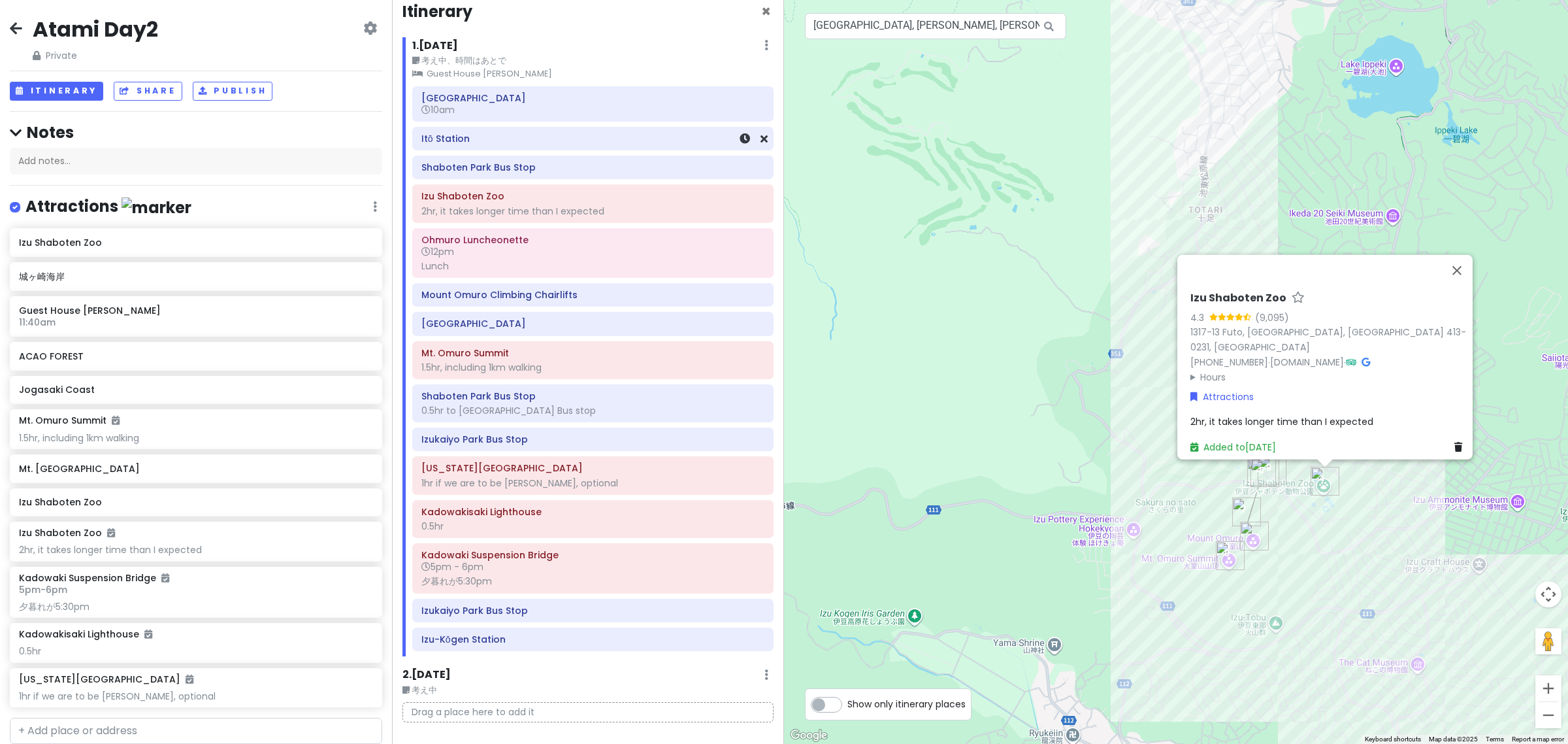
click at [497, 146] on div "Itō Station" at bounding box center [593, 139] width 343 height 19
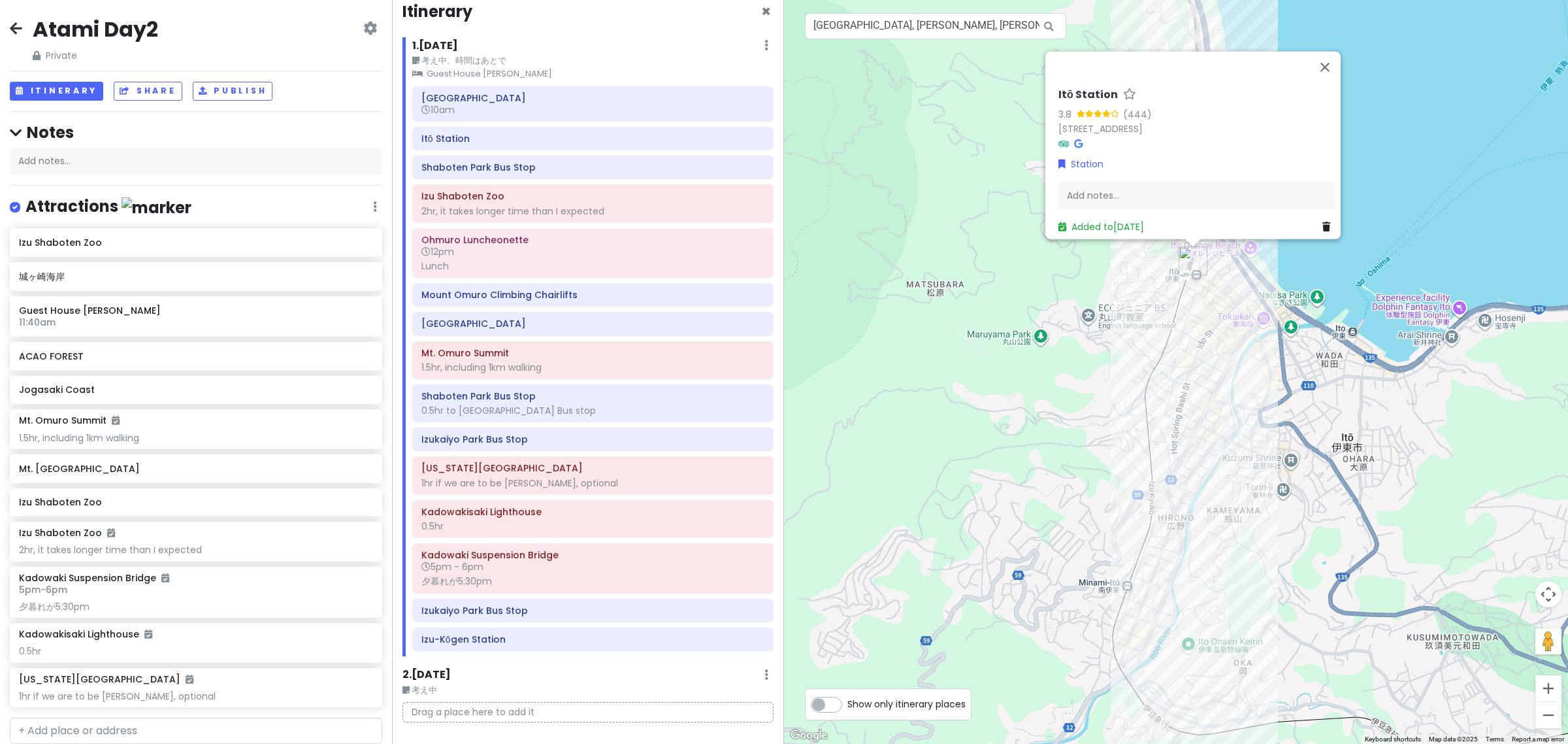
click at [523, 182] on div "Atami Station 10am Itō Station Shaboten Park Bus Stop Izu Shaboten Zoo 2hr, it …" at bounding box center [593, 372] width 381 height 570
click at [522, 171] on h6 "Shaboten Park Bus Stop" at bounding box center [593, 167] width 343 height 12
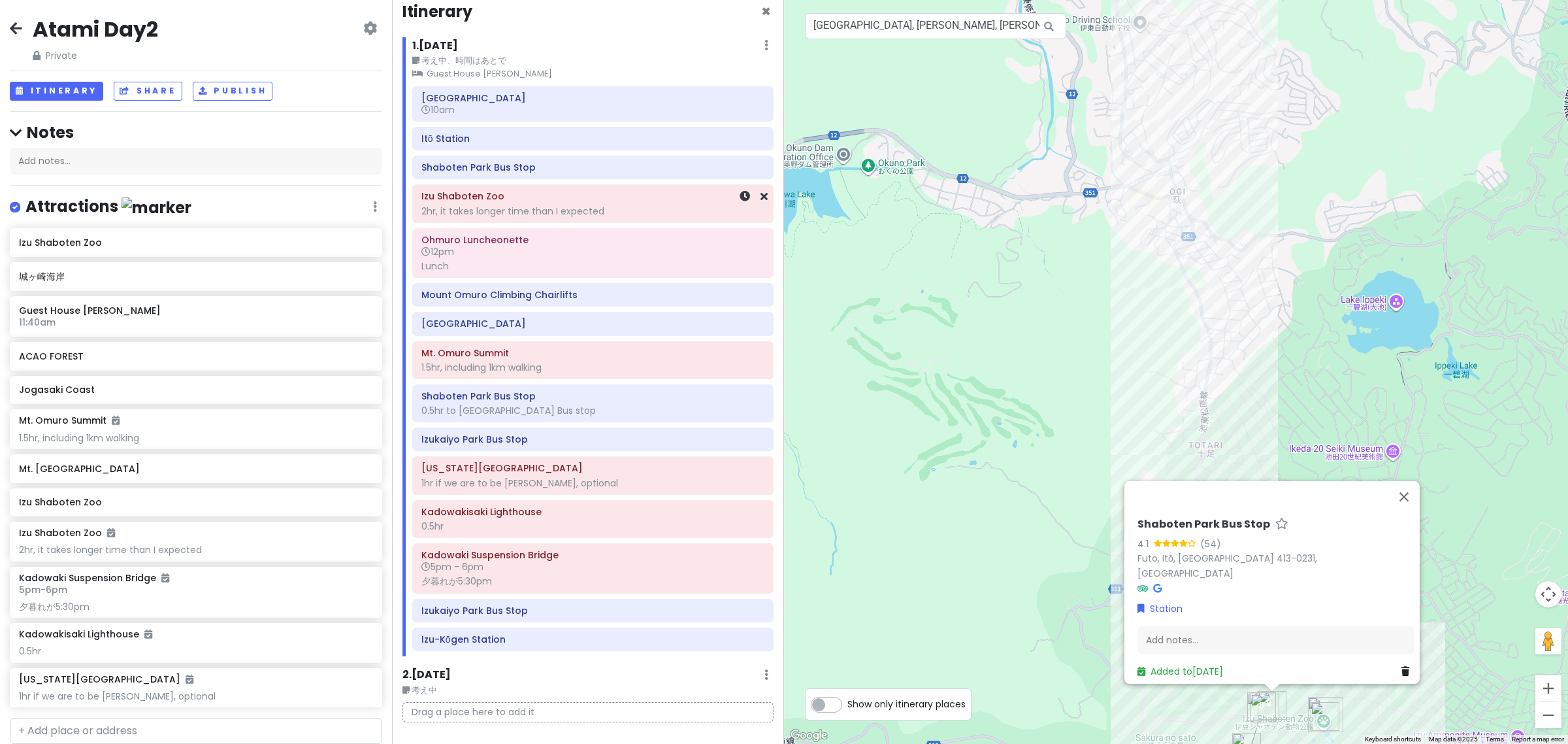
click at [538, 210] on div "2hr, it takes longer time than I expected" at bounding box center [593, 211] width 343 height 12
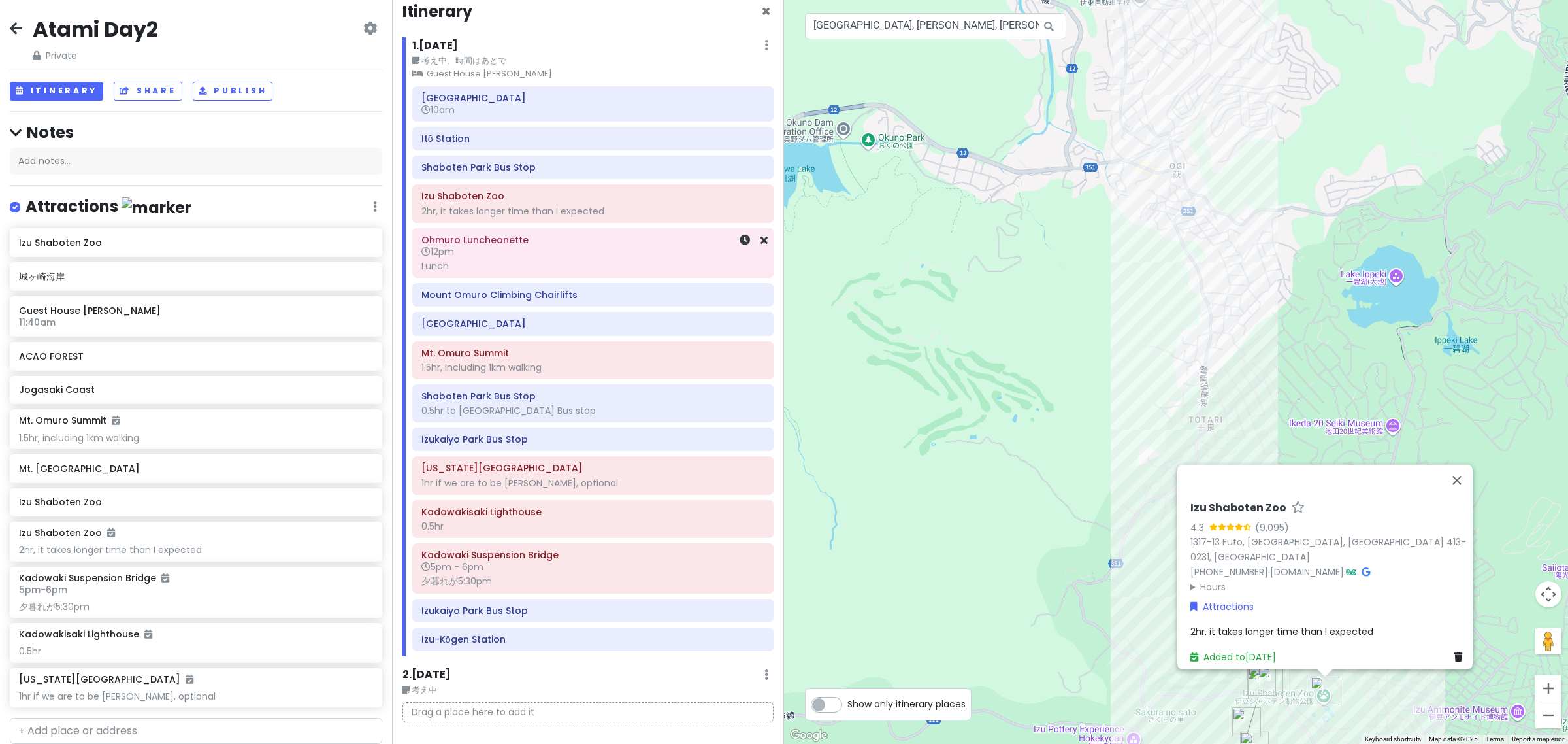
click at [537, 275] on div "Ohmuro Luncheonette 12pm Lunch" at bounding box center [593, 253] width 343 height 44
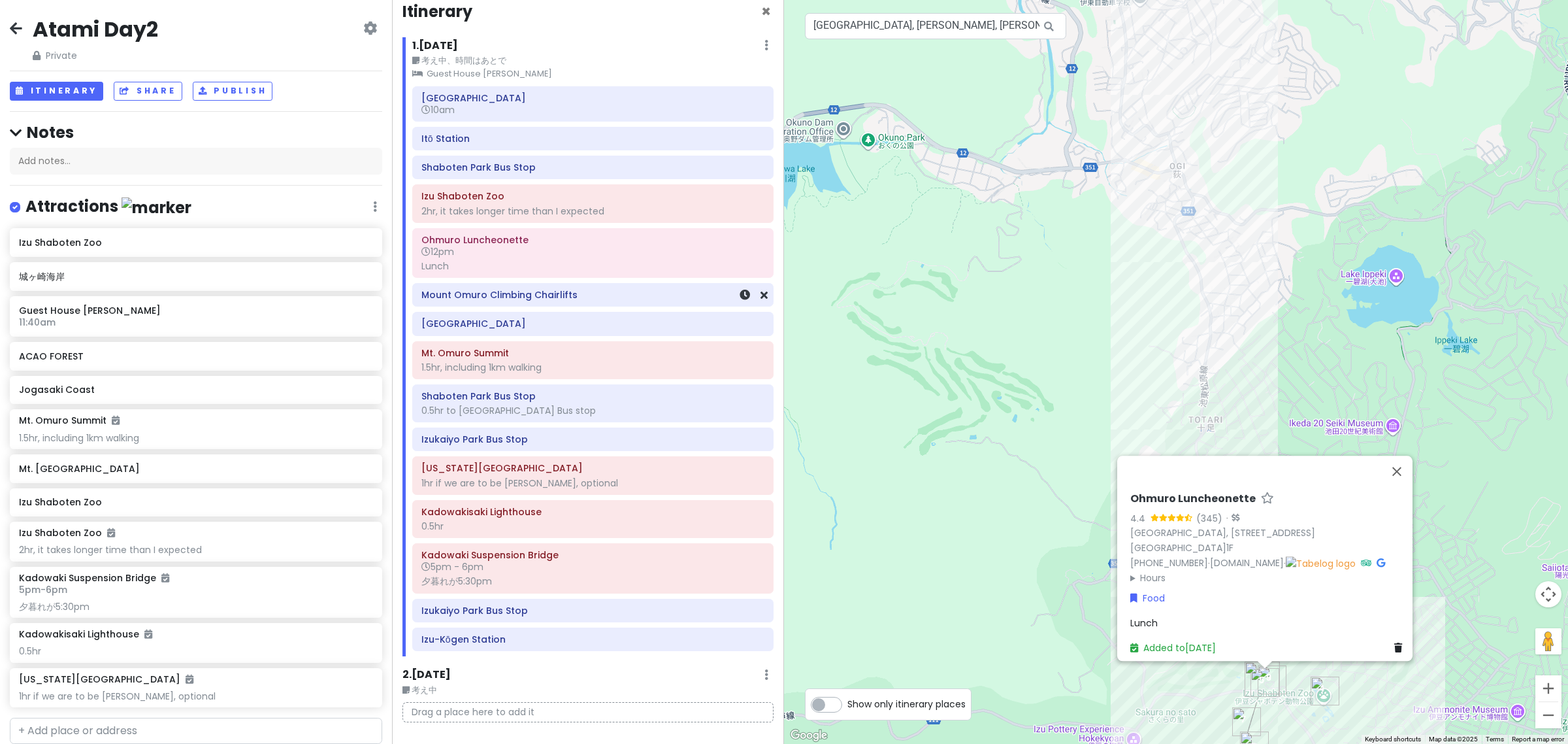
click at [524, 300] on h6 "Mount Omuro Climbing Chairlifts" at bounding box center [593, 295] width 343 height 12
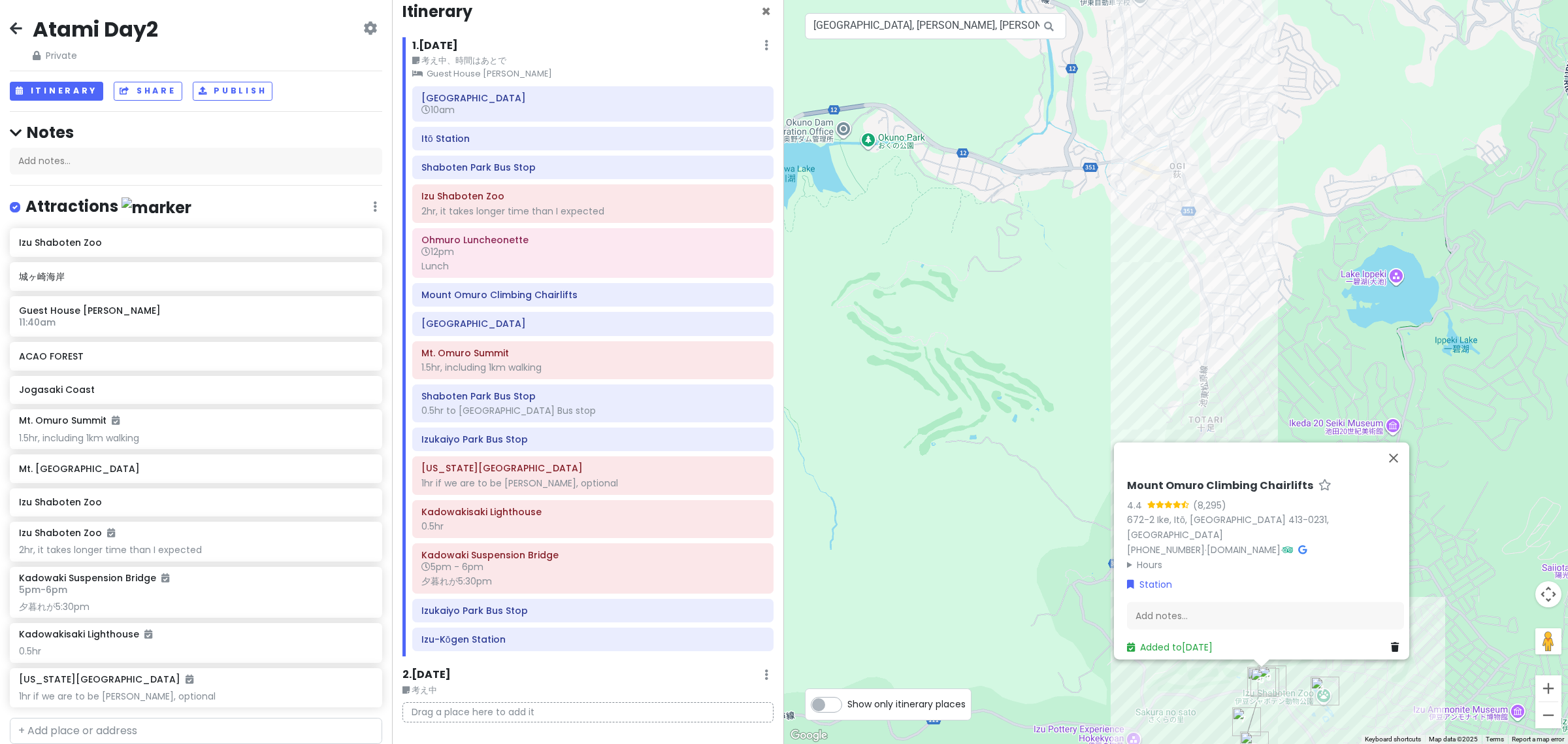
click at [527, 326] on h6 "[GEOGRAPHIC_DATA]" at bounding box center [593, 323] width 343 height 12
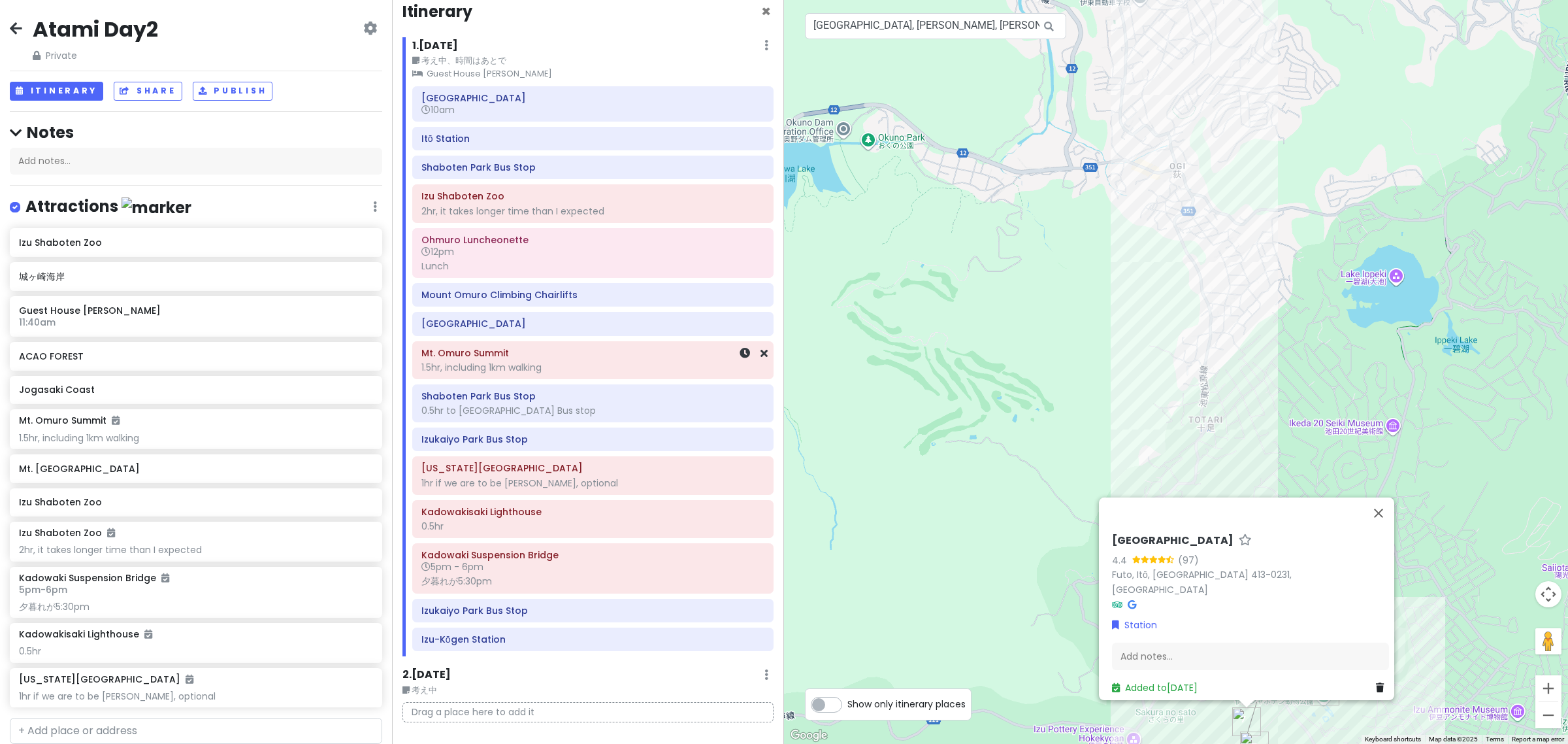
click at [522, 365] on div "1.5hr, including 1km walking" at bounding box center [593, 367] width 343 height 12
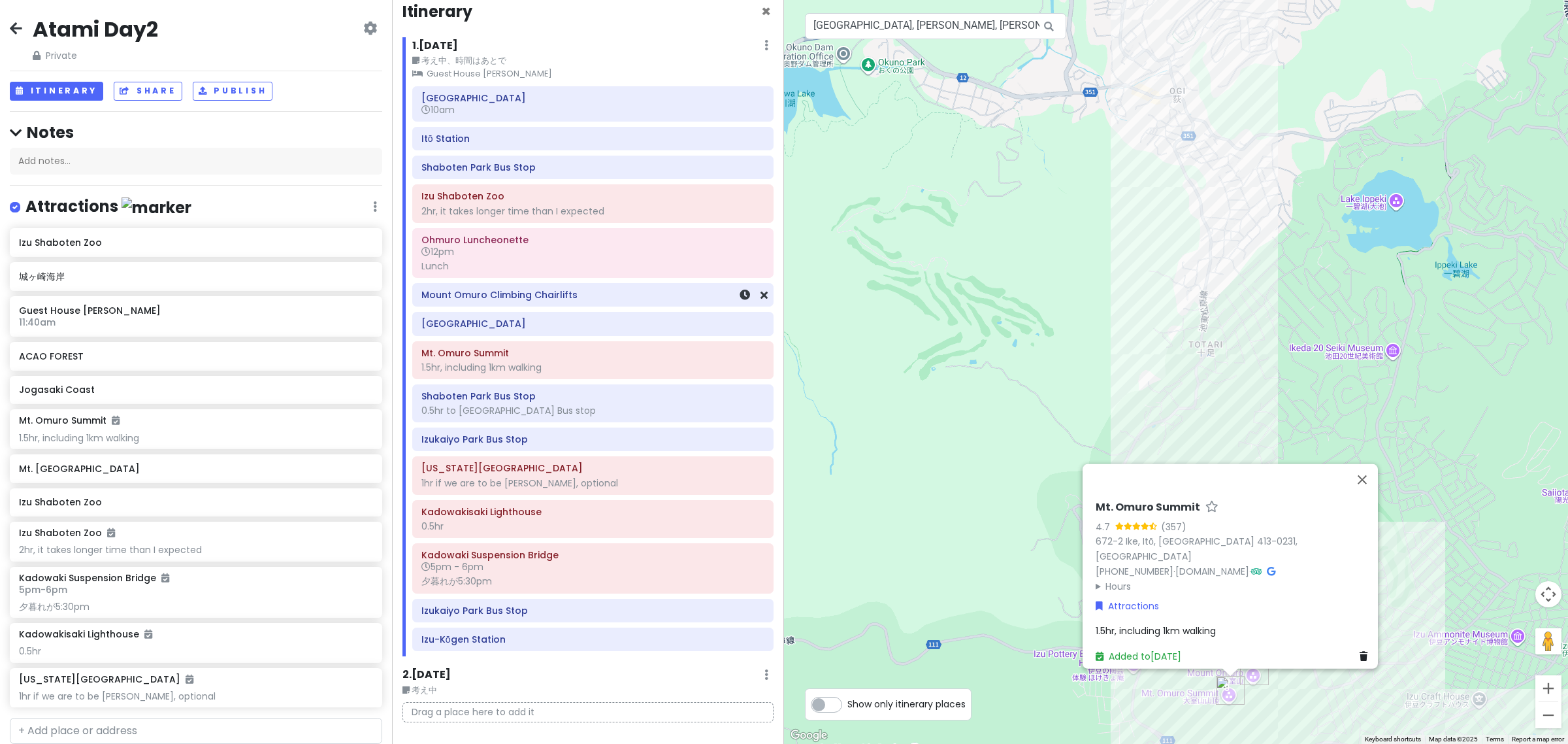
click at [572, 300] on h6 "Mount Omuro Climbing Chairlifts" at bounding box center [593, 295] width 343 height 12
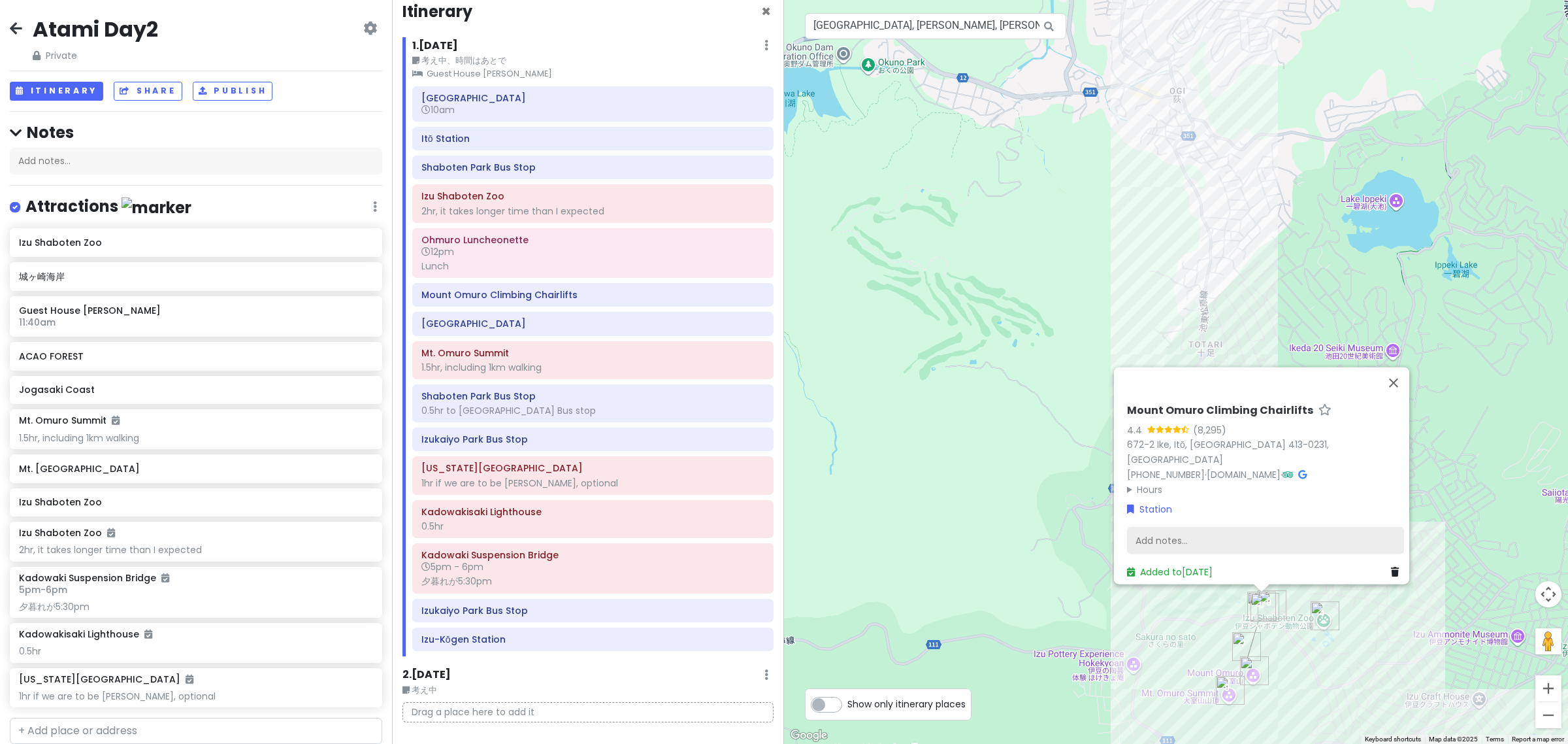
click at [1158, 540] on div "Add notes..." at bounding box center [1265, 540] width 277 height 27
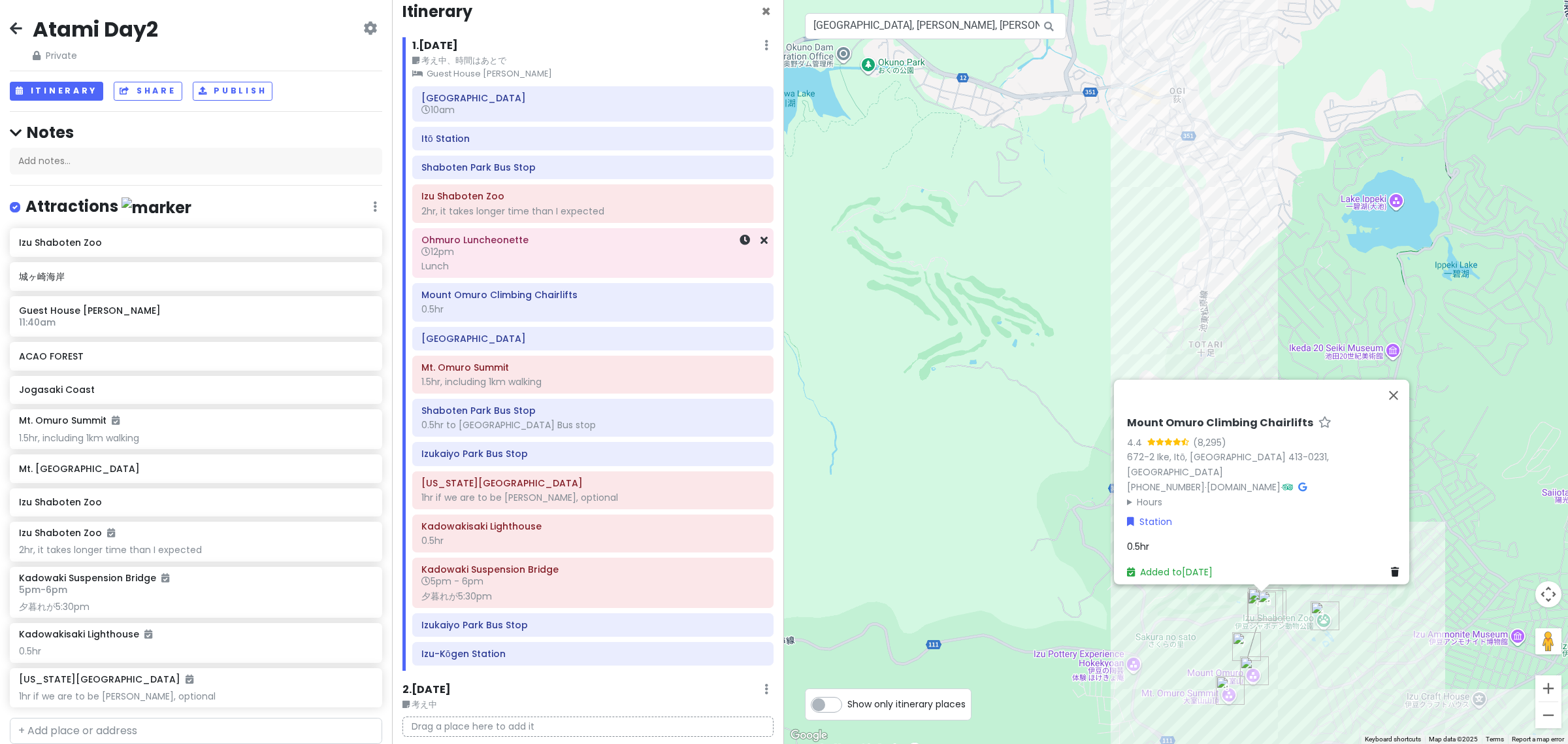
click at [481, 246] on h6 "12pm" at bounding box center [593, 252] width 343 height 12
click at [507, 315] on div "0.5hr" at bounding box center [593, 309] width 343 height 12
click at [528, 380] on div "1.5hr, including 1km walking" at bounding box center [593, 382] width 343 height 12
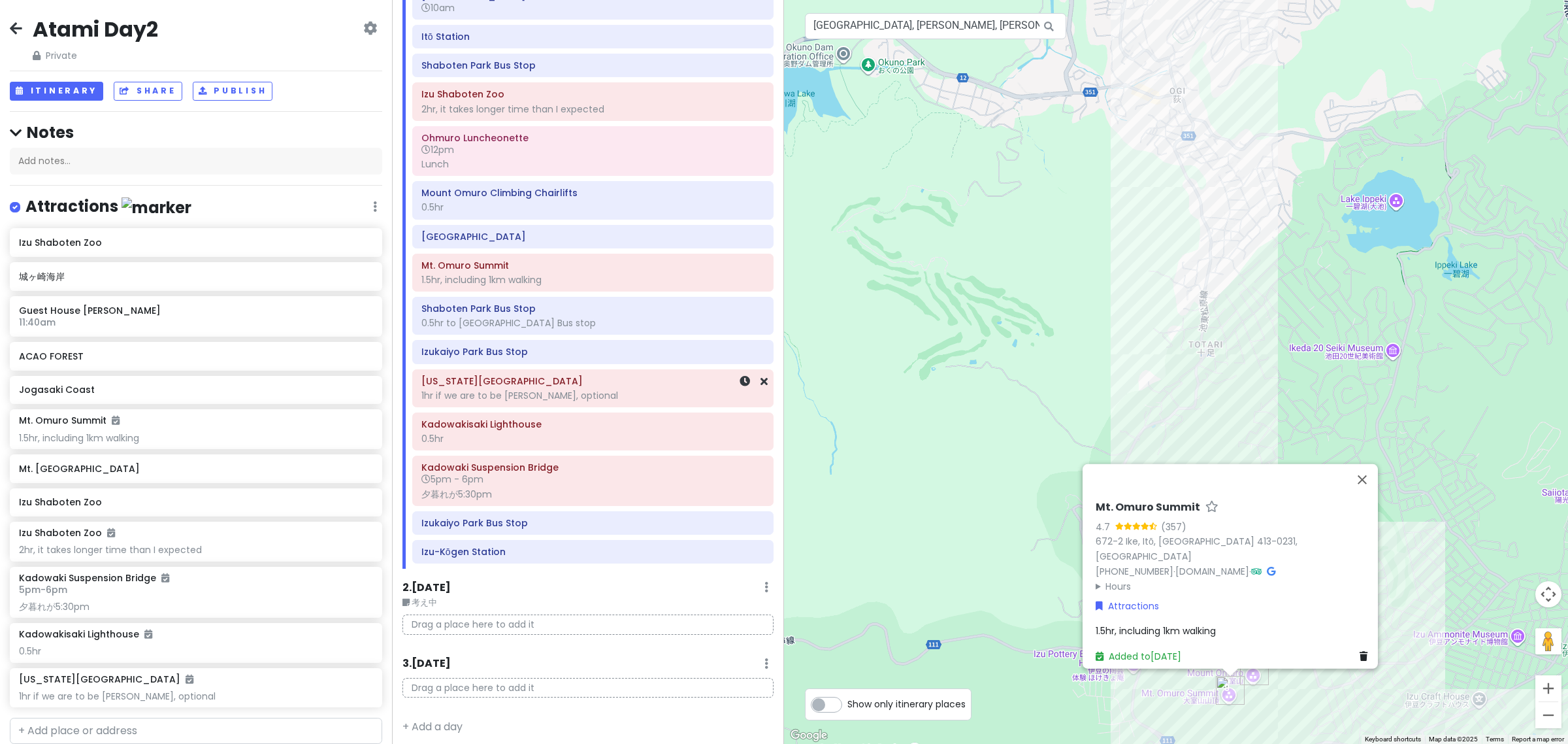
scroll to position [128, 0]
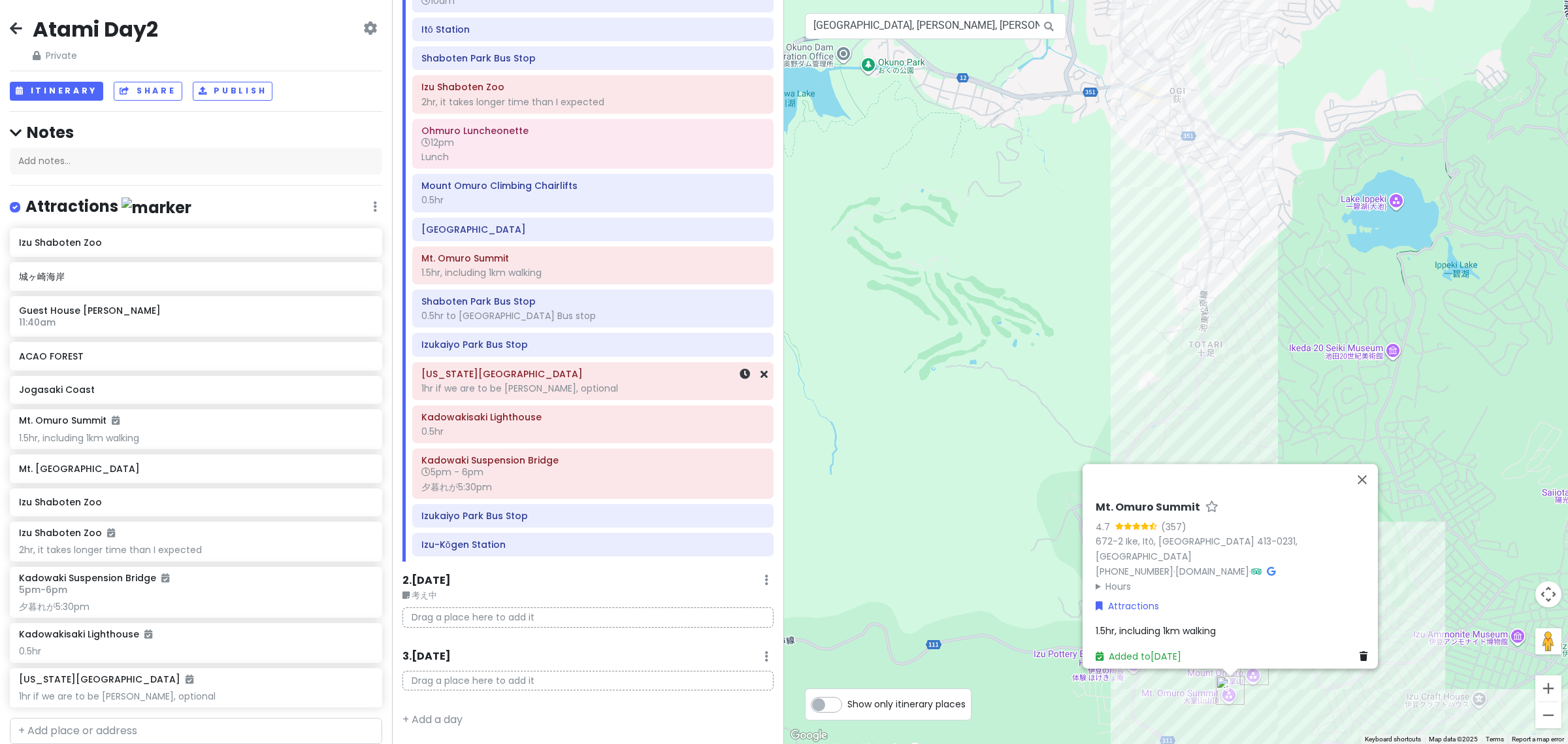
click at [511, 397] on div "New York Lamp Museum & Flower Garden 1hr if we are to be hasty, optional" at bounding box center [593, 381] width 360 height 36
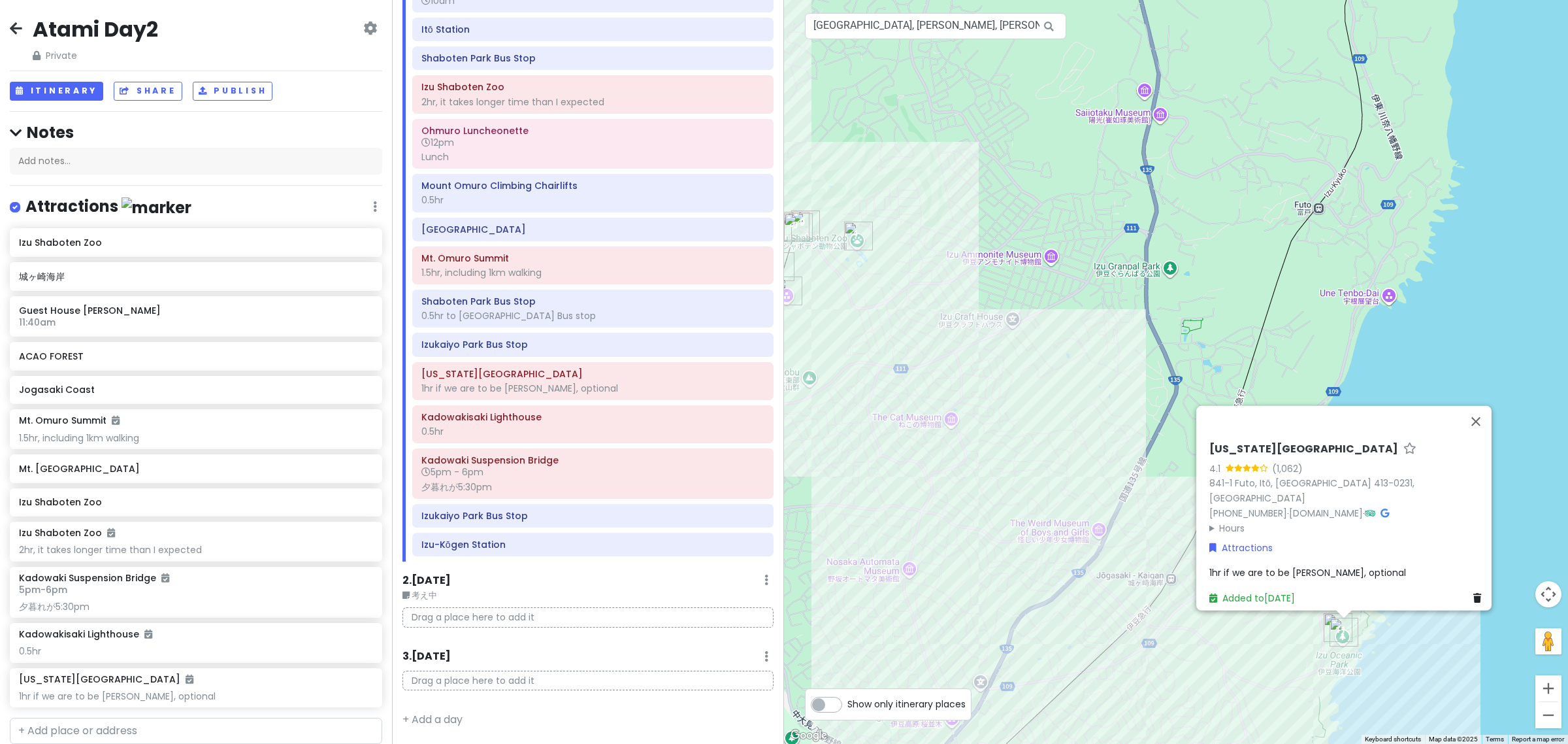
drag, startPoint x: 1028, startPoint y: 525, endPoint x: 964, endPoint y: 380, distance: 158.5
click at [966, 383] on div "No data available. New York Lamp Museum & Flower Garden 4.1 (1,062) 841-1 Futo,…" at bounding box center [1176, 372] width 784 height 744
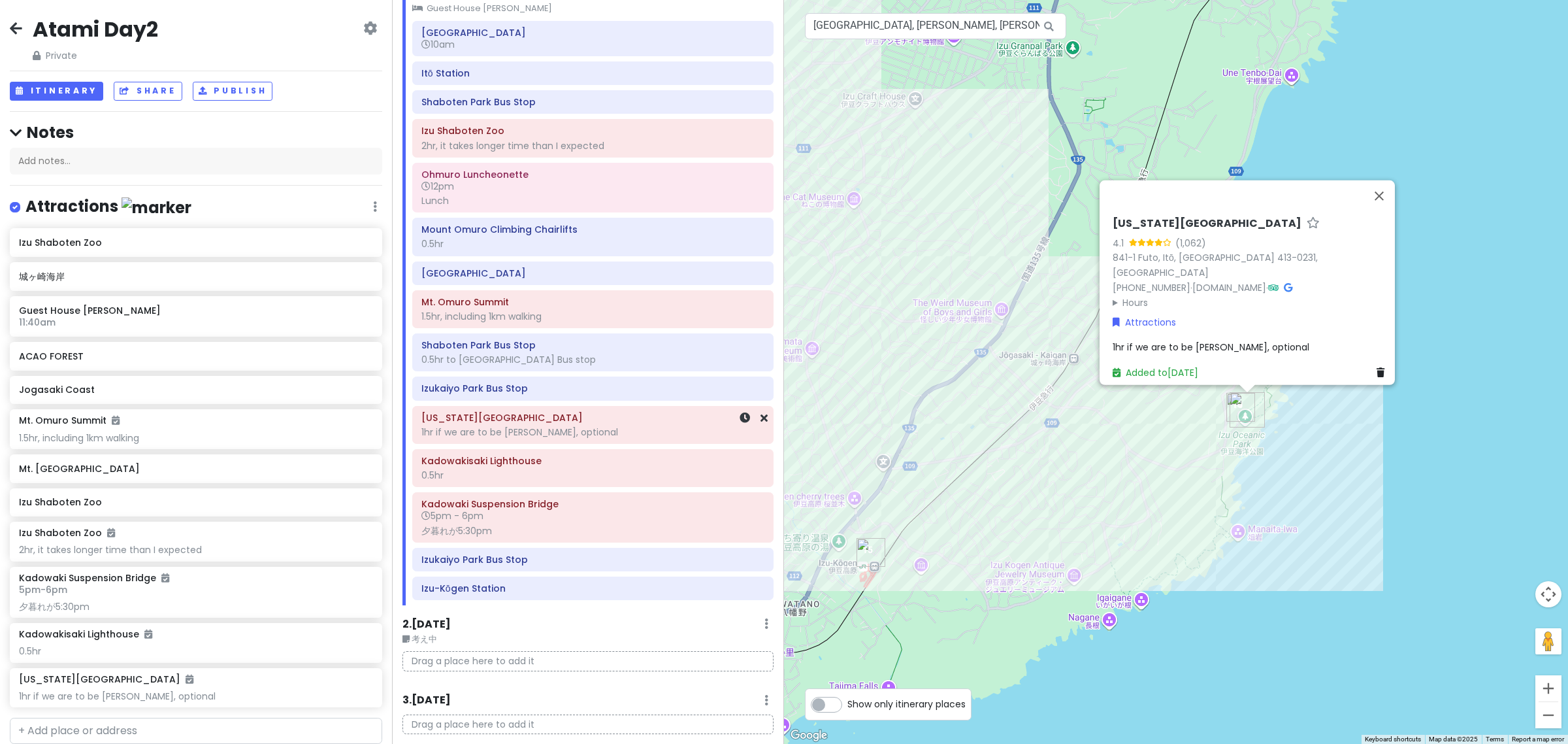
scroll to position [81, 0]
click at [529, 203] on div "Lunch" at bounding box center [593, 199] width 343 height 12
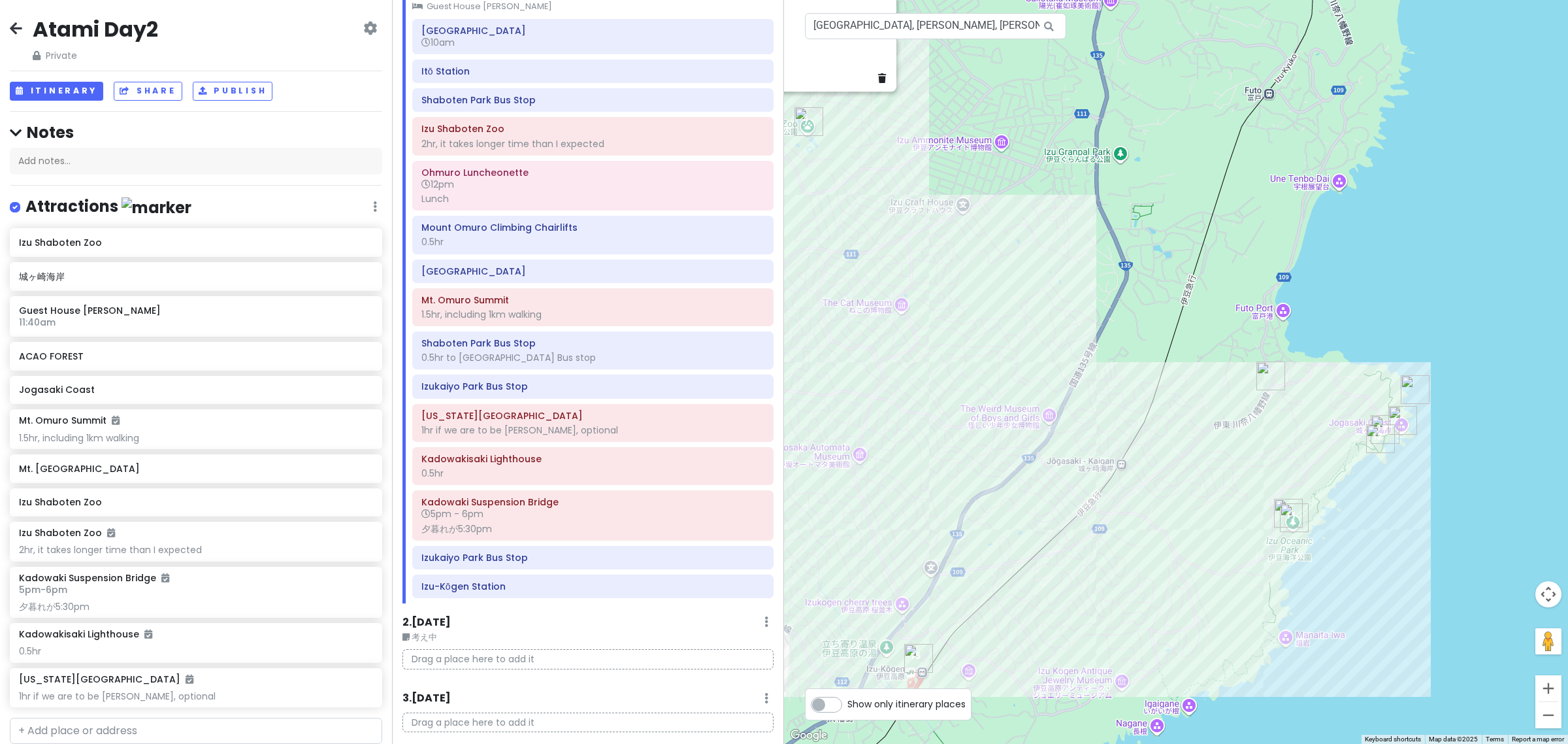
drag, startPoint x: 882, startPoint y: 334, endPoint x: 818, endPoint y: 253, distance: 103.2
click at [827, 273] on div "No data available. Ohmuro Luncheonette 4.4 (345) · Japan, 〒413-0231 Shizuoka, I…" at bounding box center [1176, 372] width 784 height 744
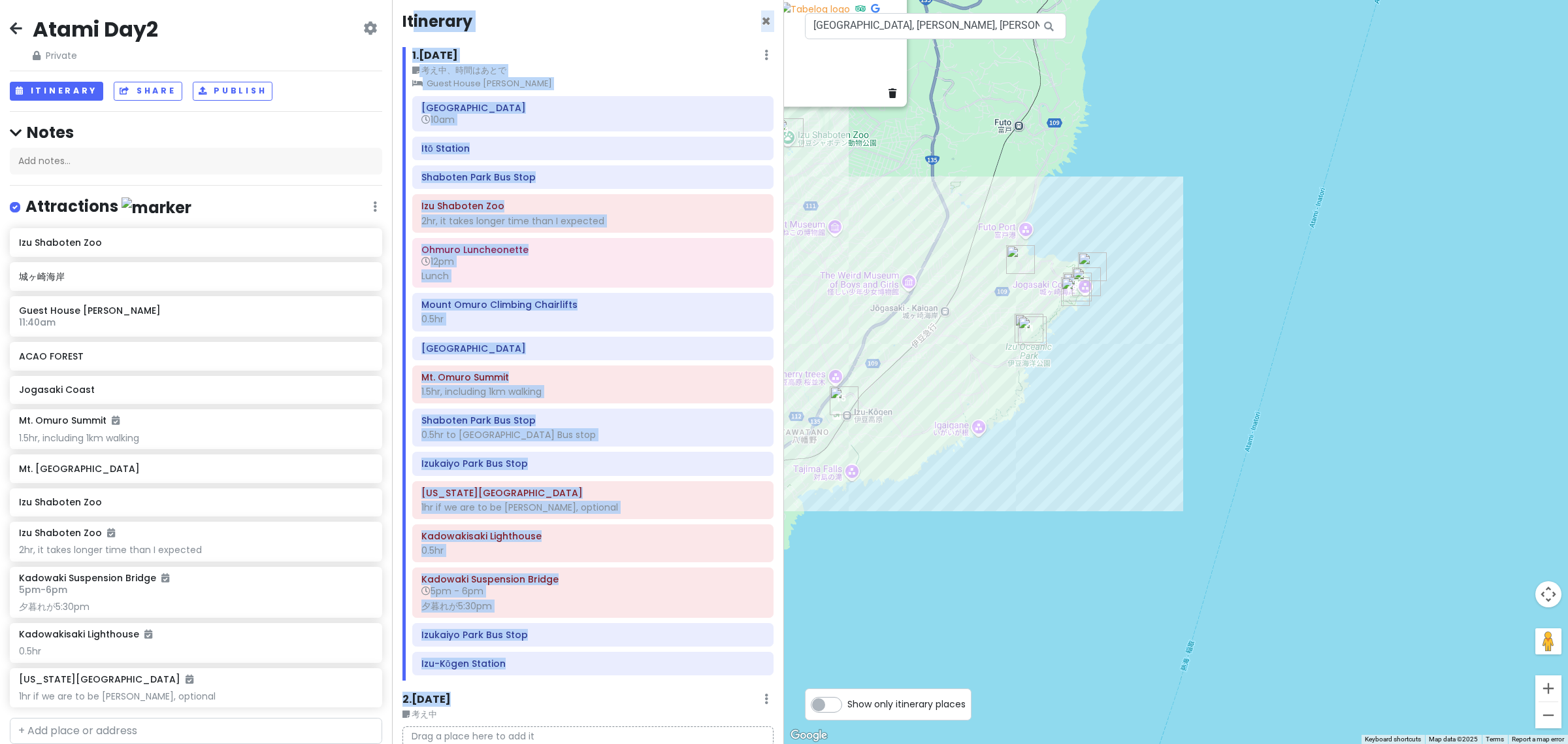
scroll to position [0, 0]
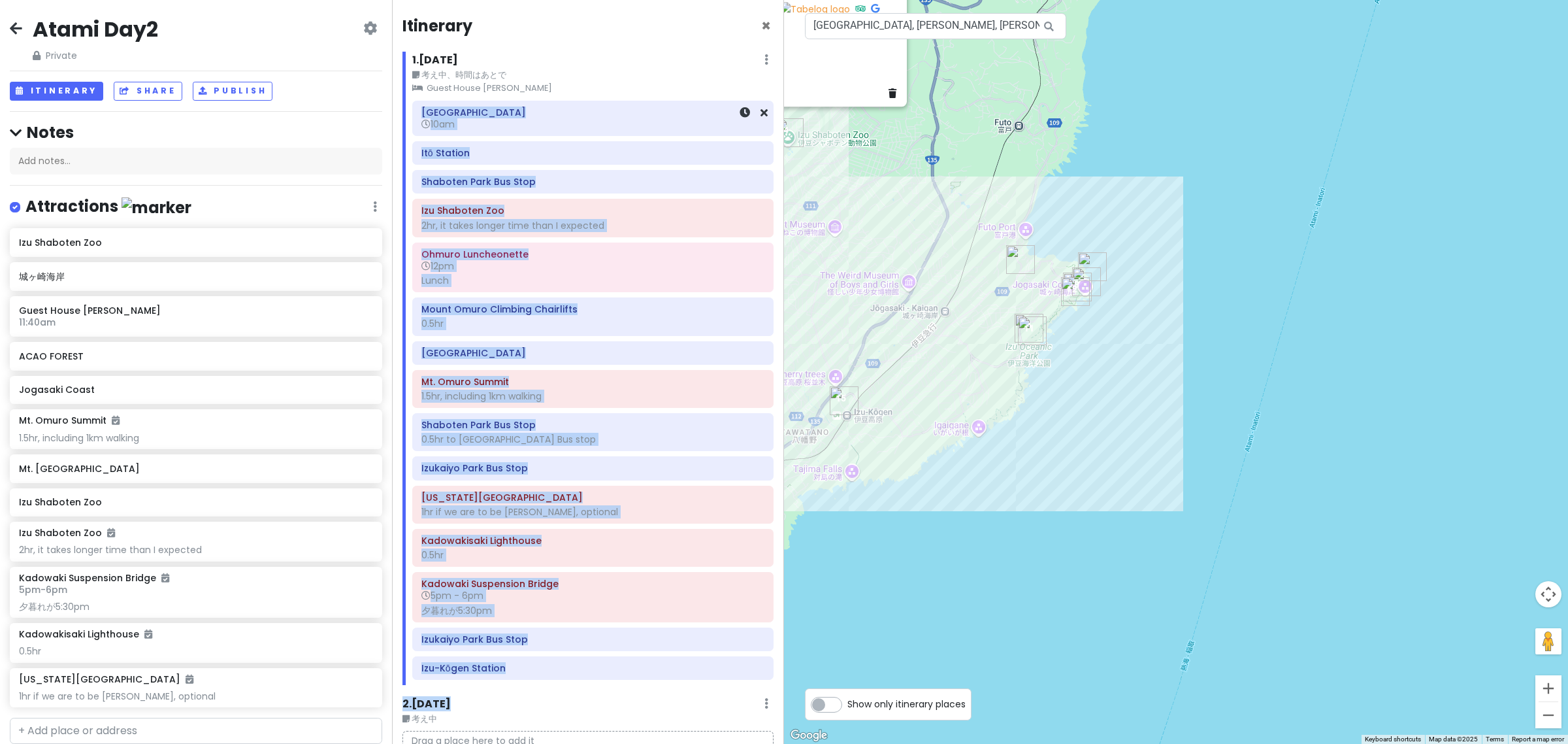
drag, startPoint x: 521, startPoint y: 518, endPoint x: 412, endPoint y: 104, distance: 428.1
click at [412, 104] on div "Itinerary × 1 . Sun 10/5 Edit Day Notes Clear Lodging Delete Day 考え中、時間はあとで Gue…" at bounding box center [588, 372] width 392 height 744
copy div "Atami Station 10am Itō Station Shaboten Park Bus Stop Izu Shaboten Zoo 2hr, it …"
click at [17, 25] on icon at bounding box center [16, 28] width 13 height 10
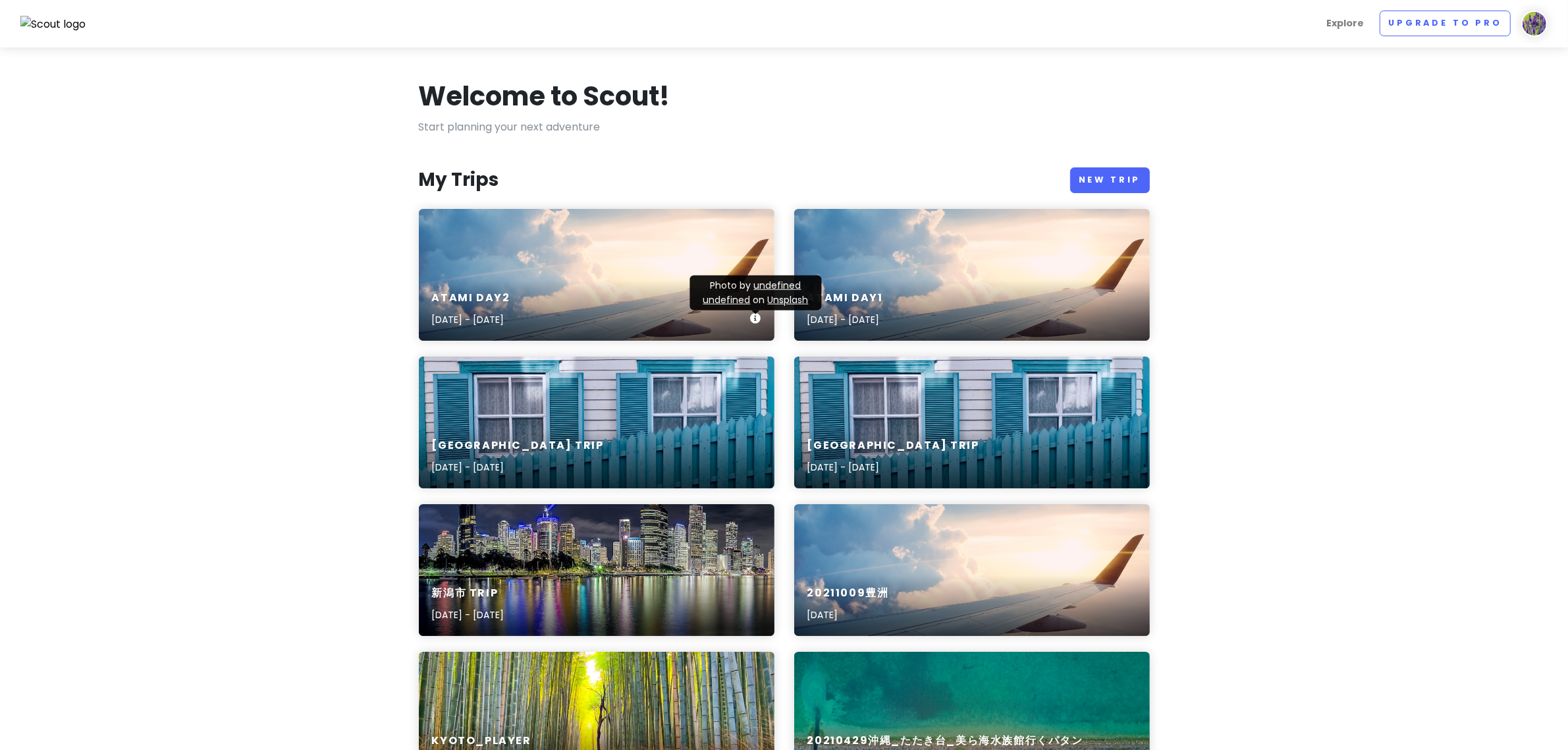
click at [631, 300] on div "Atami Day2 Oct 5, 2025 - Oct 8, 2025" at bounding box center [597, 309] width 356 height 62
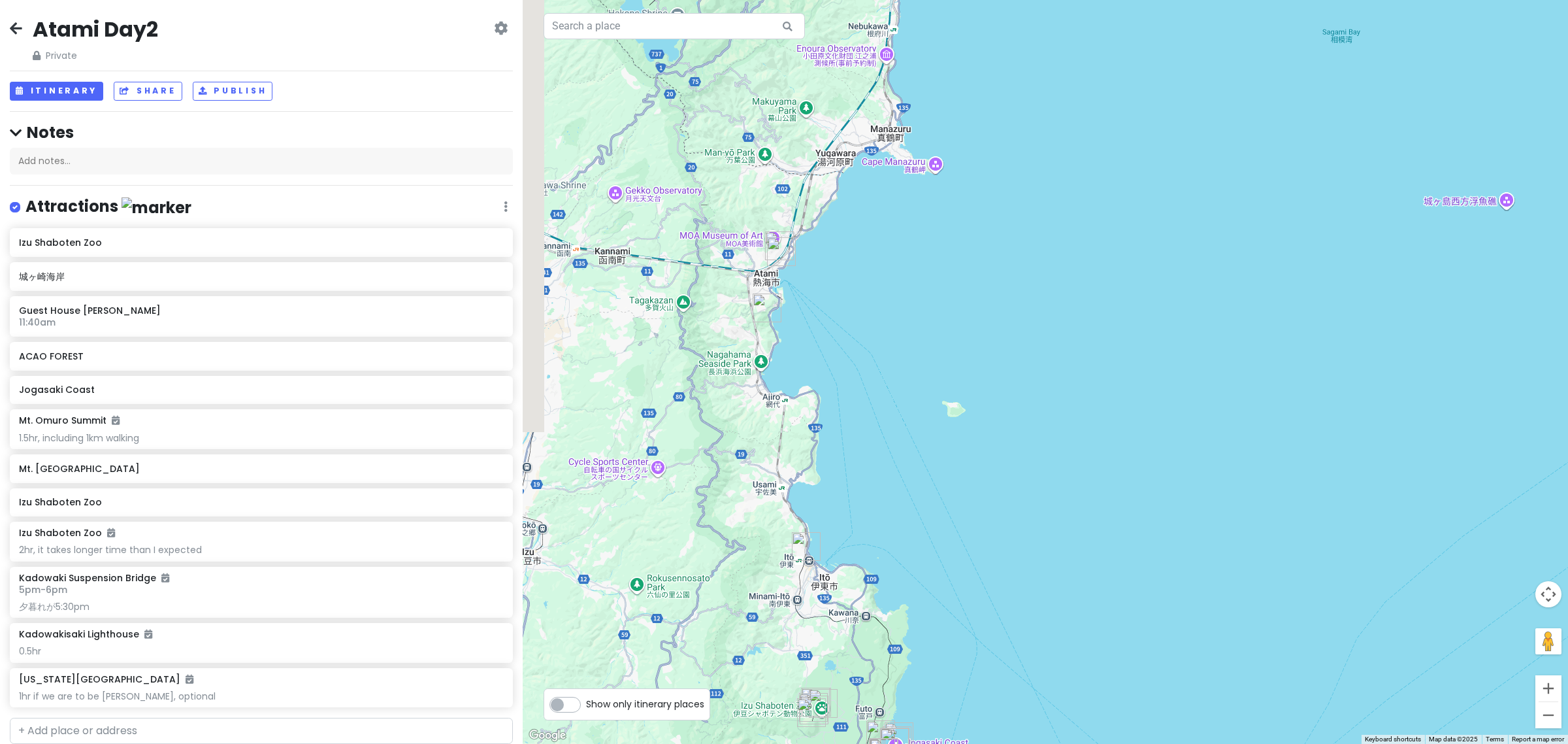
drag, startPoint x: 804, startPoint y: 602, endPoint x: 859, endPoint y: 266, distance: 340.5
click at [862, 294] on div at bounding box center [1045, 372] width 1046 height 744
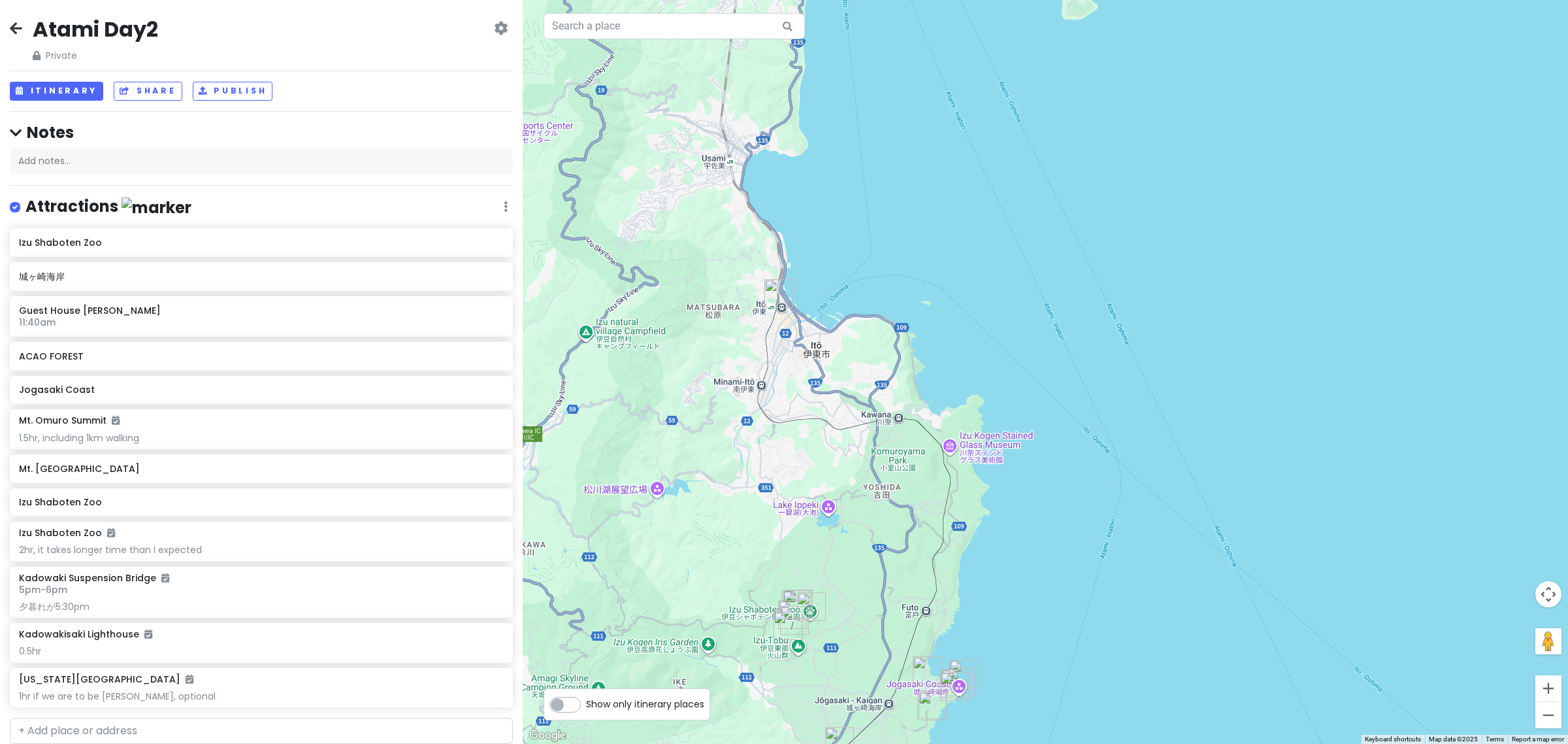
drag, startPoint x: 824, startPoint y: 566, endPoint x: 879, endPoint y: 414, distance: 161.6
click at [879, 415] on div at bounding box center [1045, 372] width 1046 height 744
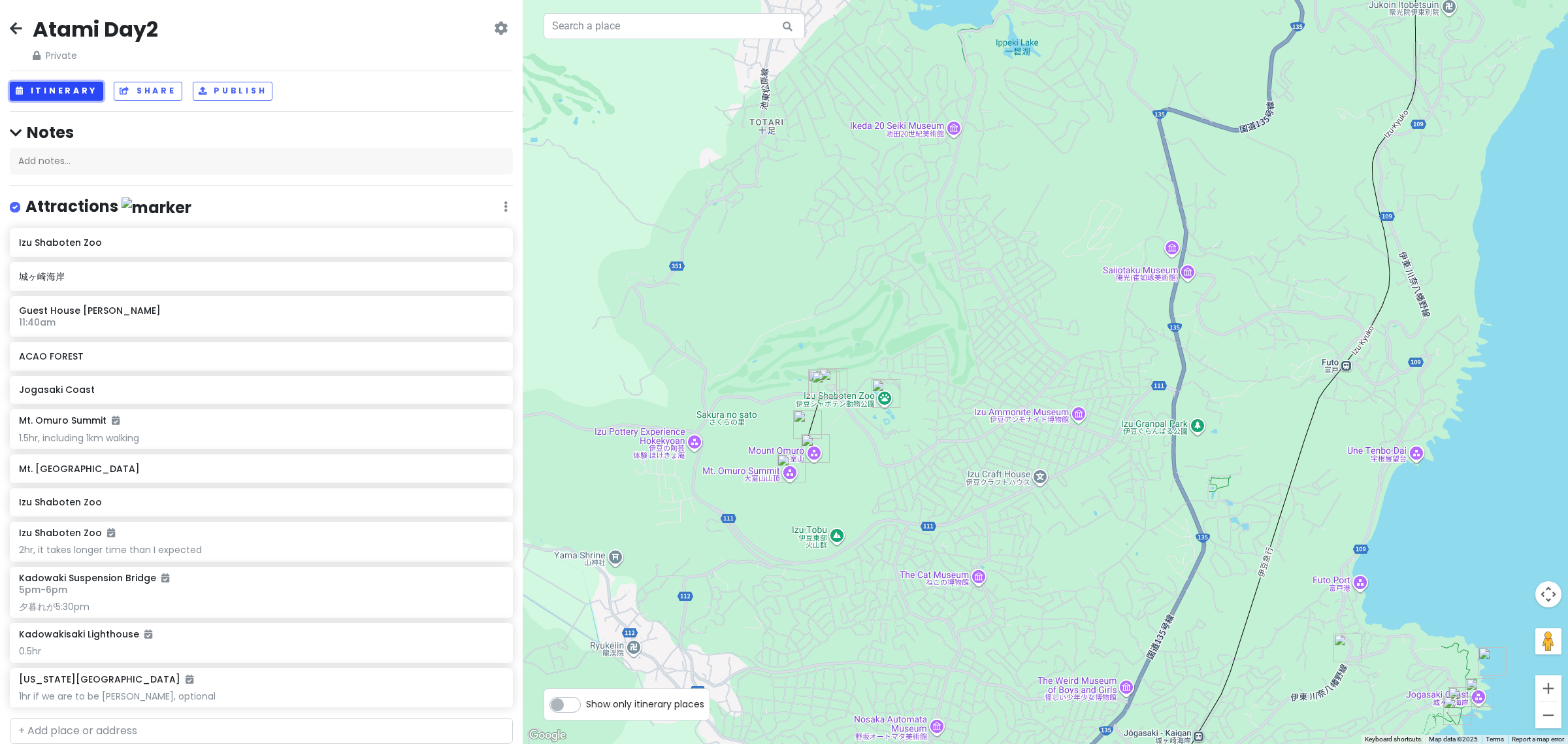
click at [60, 90] on button "Itinerary" at bounding box center [57, 91] width 93 height 19
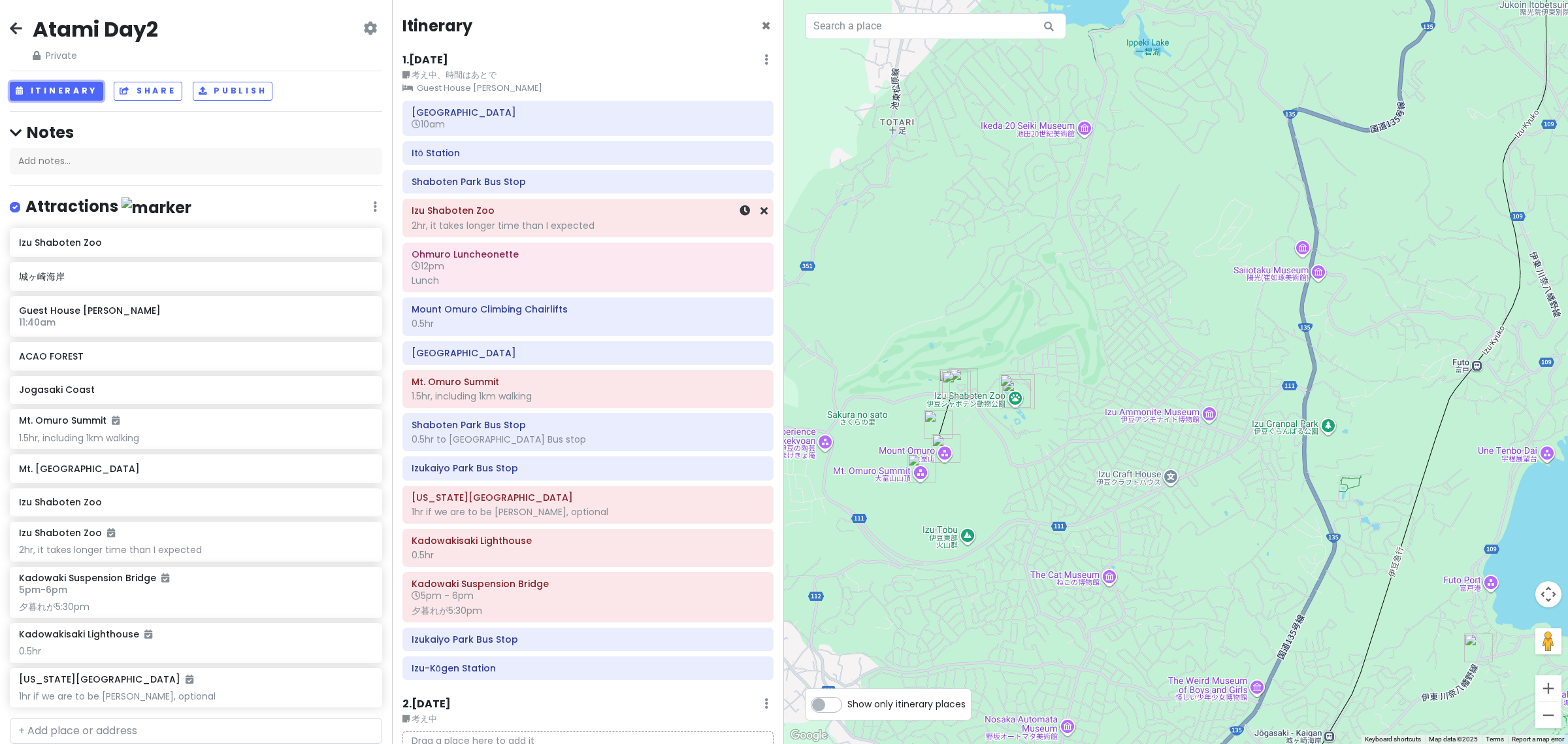
click at [739, 213] on div at bounding box center [746, 217] width 44 height 36
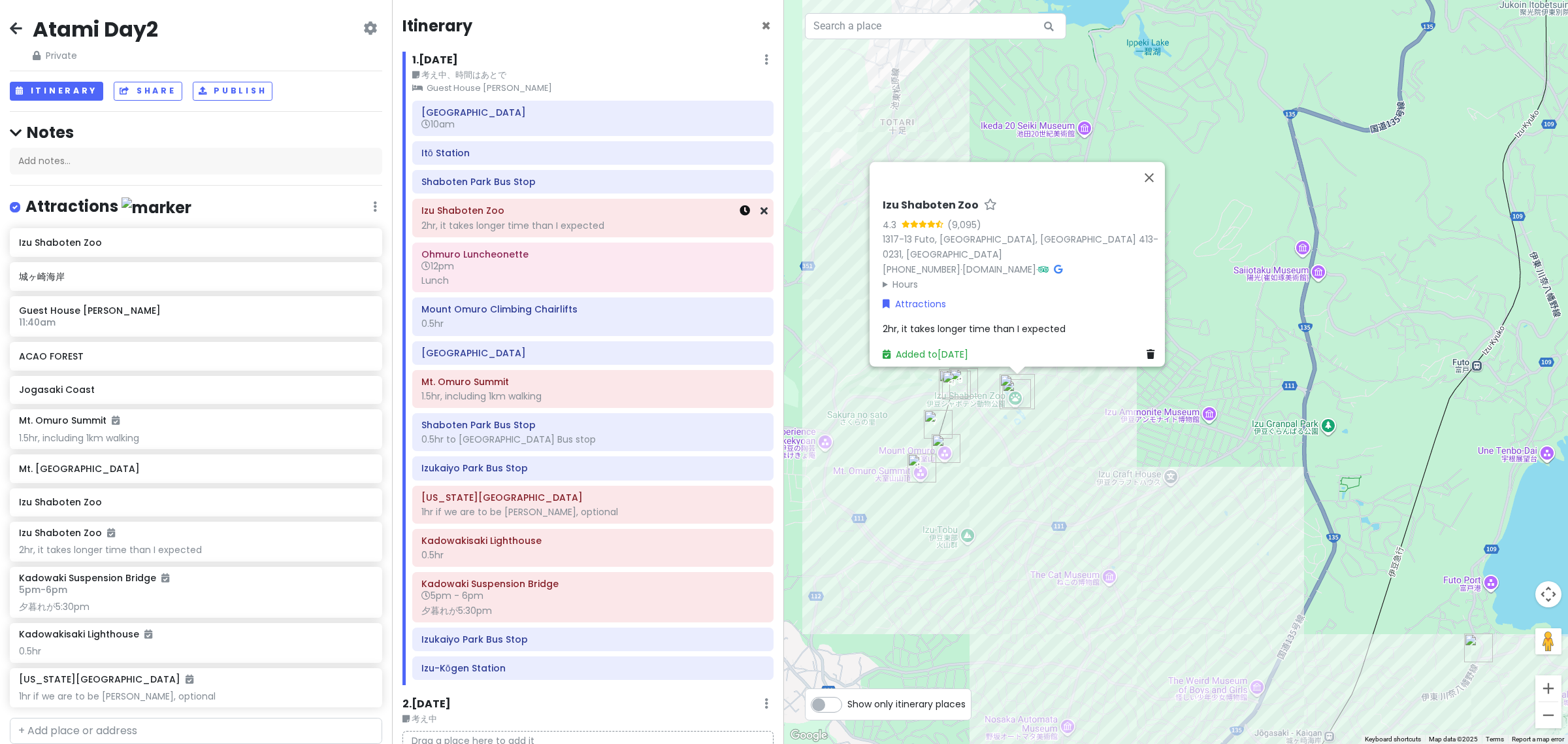
click at [739, 213] on icon at bounding box center [745, 210] width 10 height 10
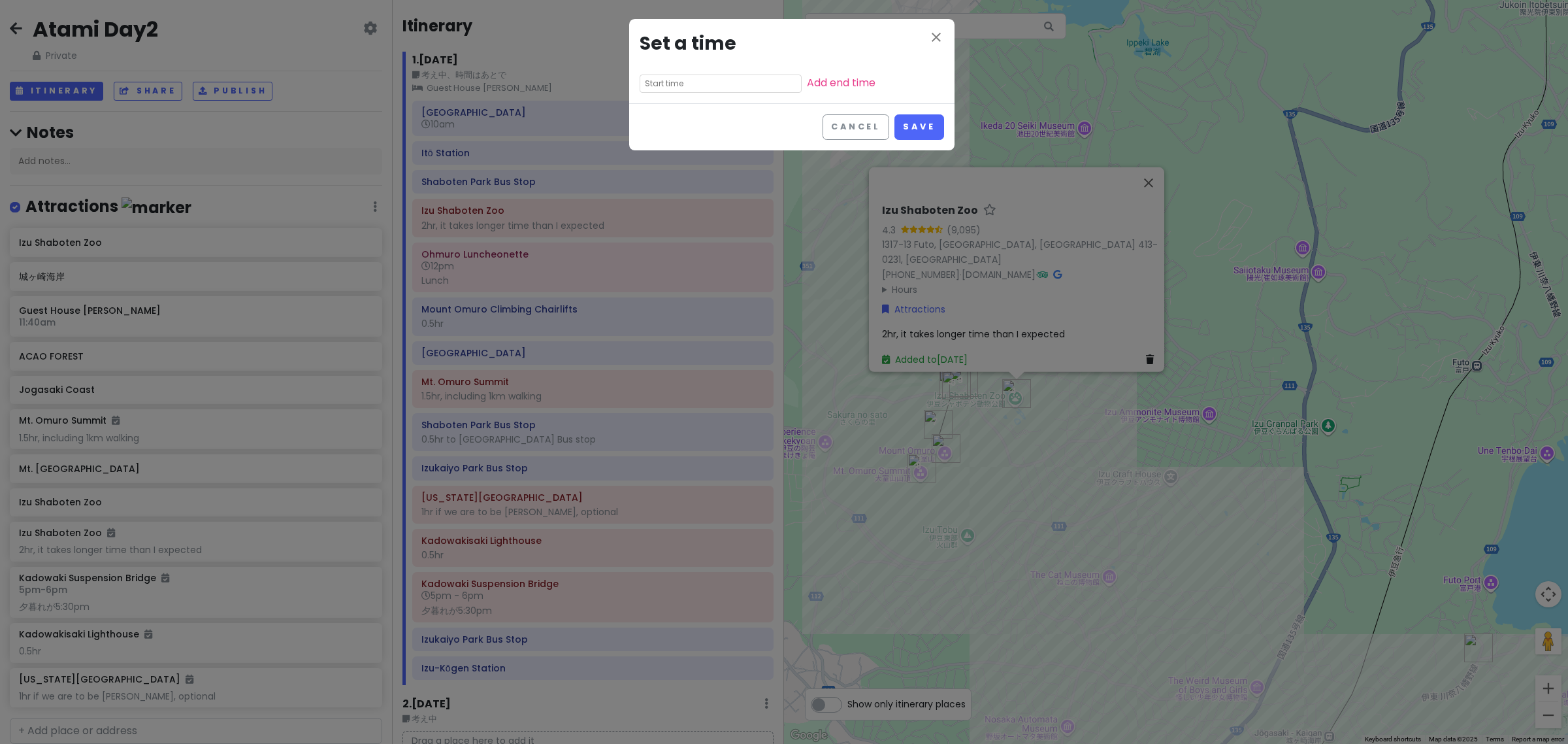
click at [713, 82] on input "text" at bounding box center [720, 84] width 162 height 19
click at [655, 178] on li "11" at bounding box center [658, 182] width 36 height 15
click at [723, 123] on li "pm" at bounding box center [731, 118] width 36 height 15
click at [736, 109] on li "am" at bounding box center [731, 103] width 36 height 15
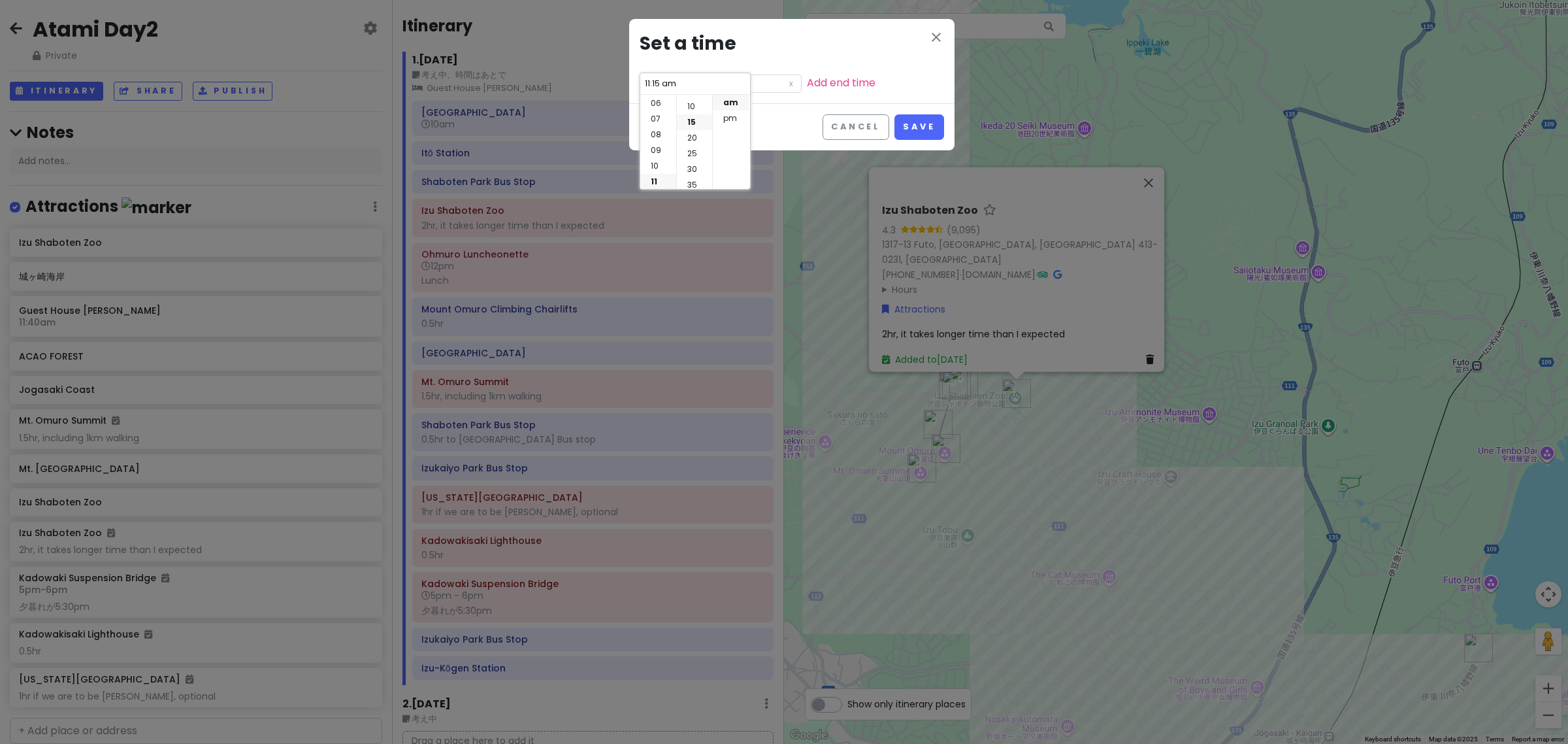
scroll to position [0, 0]
click at [695, 170] on li "20" at bounding box center [695, 165] width 36 height 15
click at [892, 127] on div "Cancel Save" at bounding box center [792, 126] width 326 height 47
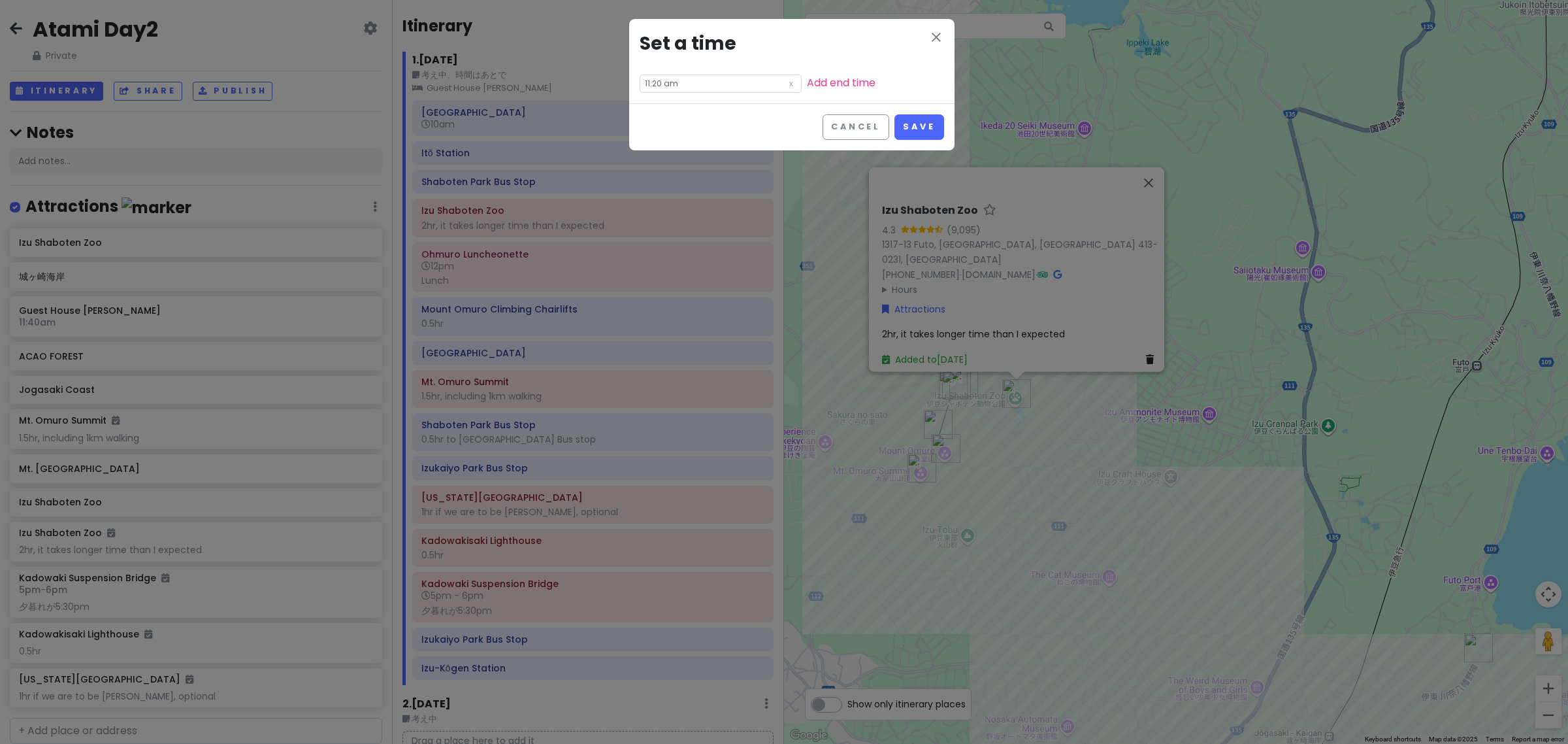
click at [698, 84] on input "11:20 am" at bounding box center [720, 84] width 162 height 19
click at [909, 135] on button "Save" at bounding box center [919, 127] width 49 height 25
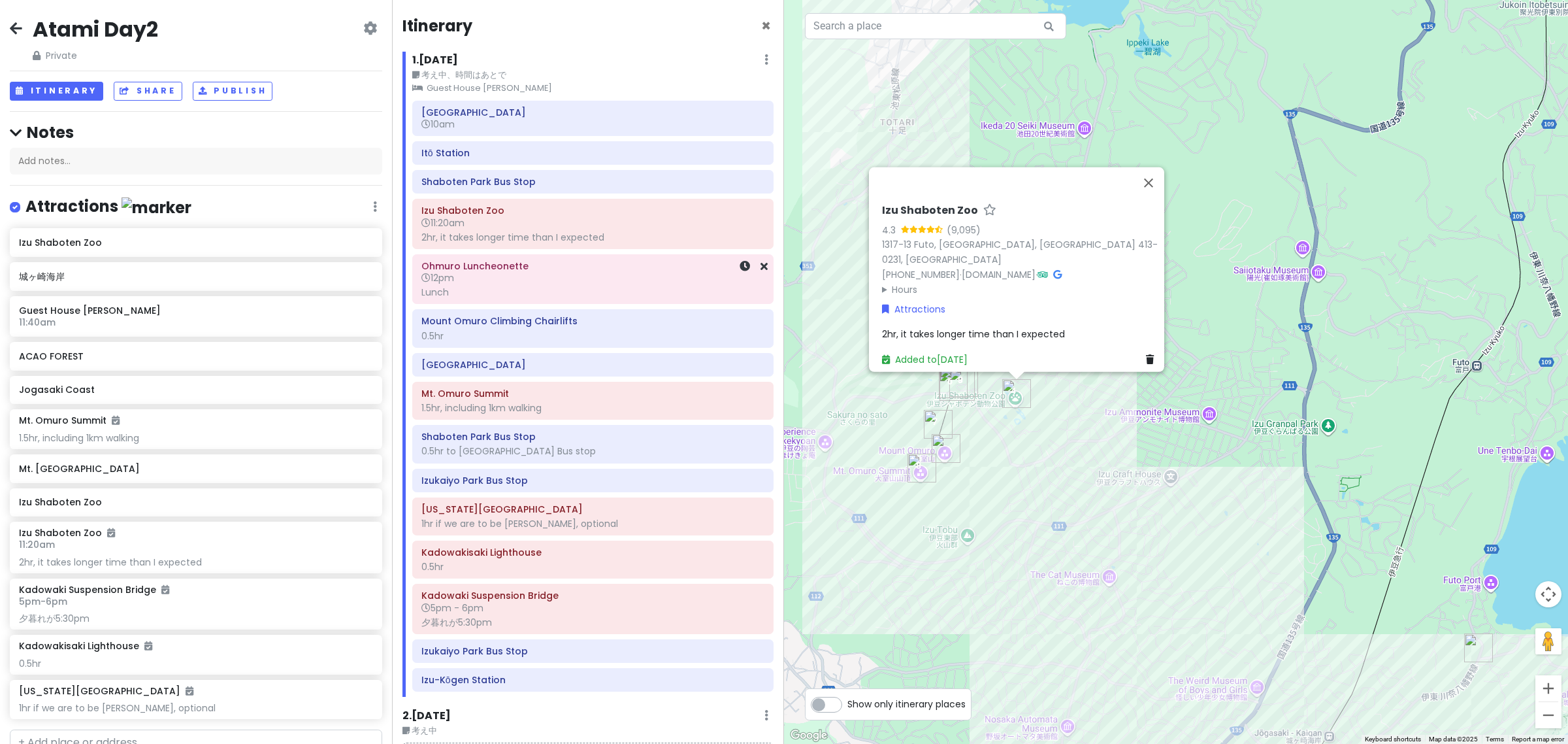
click at [528, 289] on div "Lunch" at bounding box center [593, 292] width 343 height 12
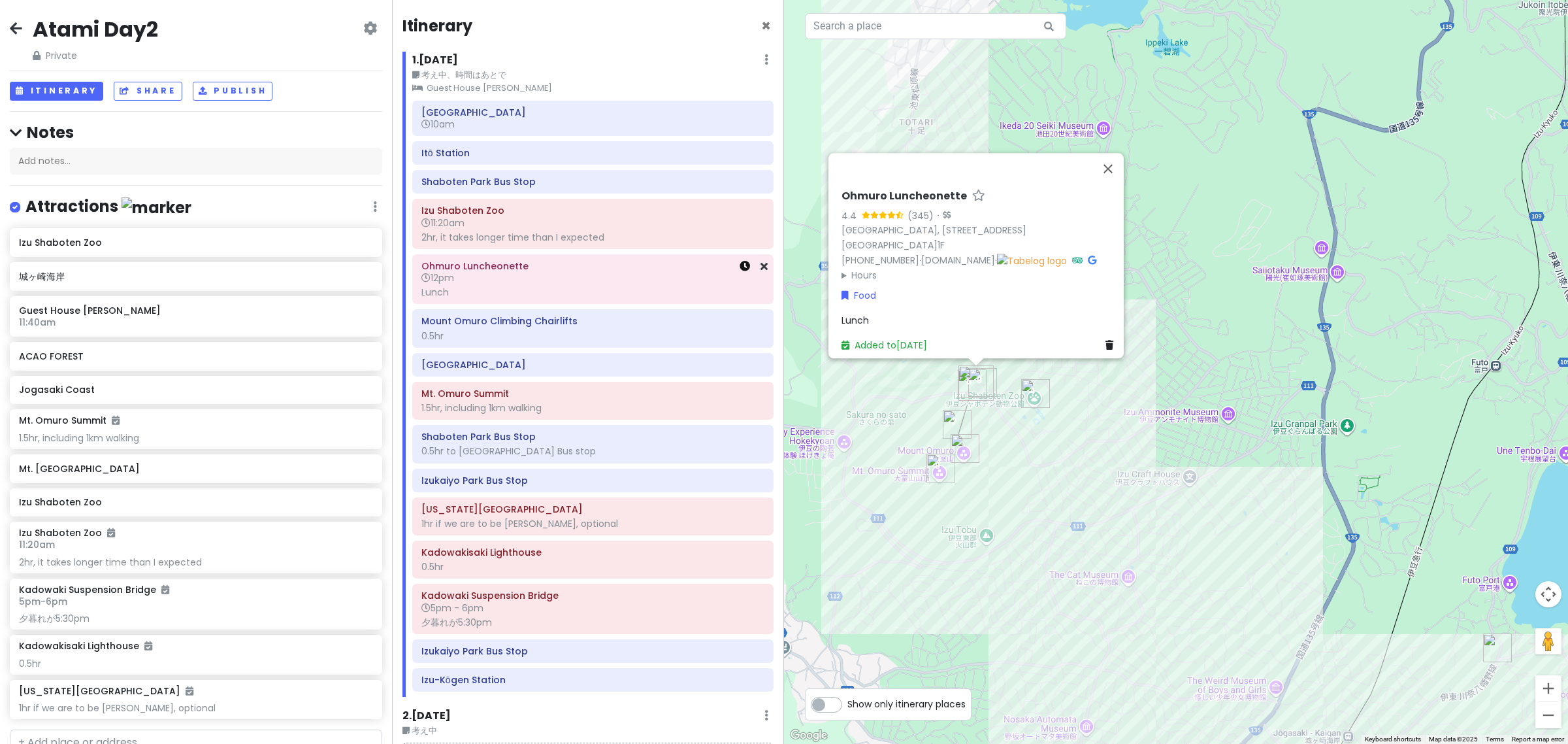
click at [739, 268] on icon at bounding box center [745, 266] width 10 height 10
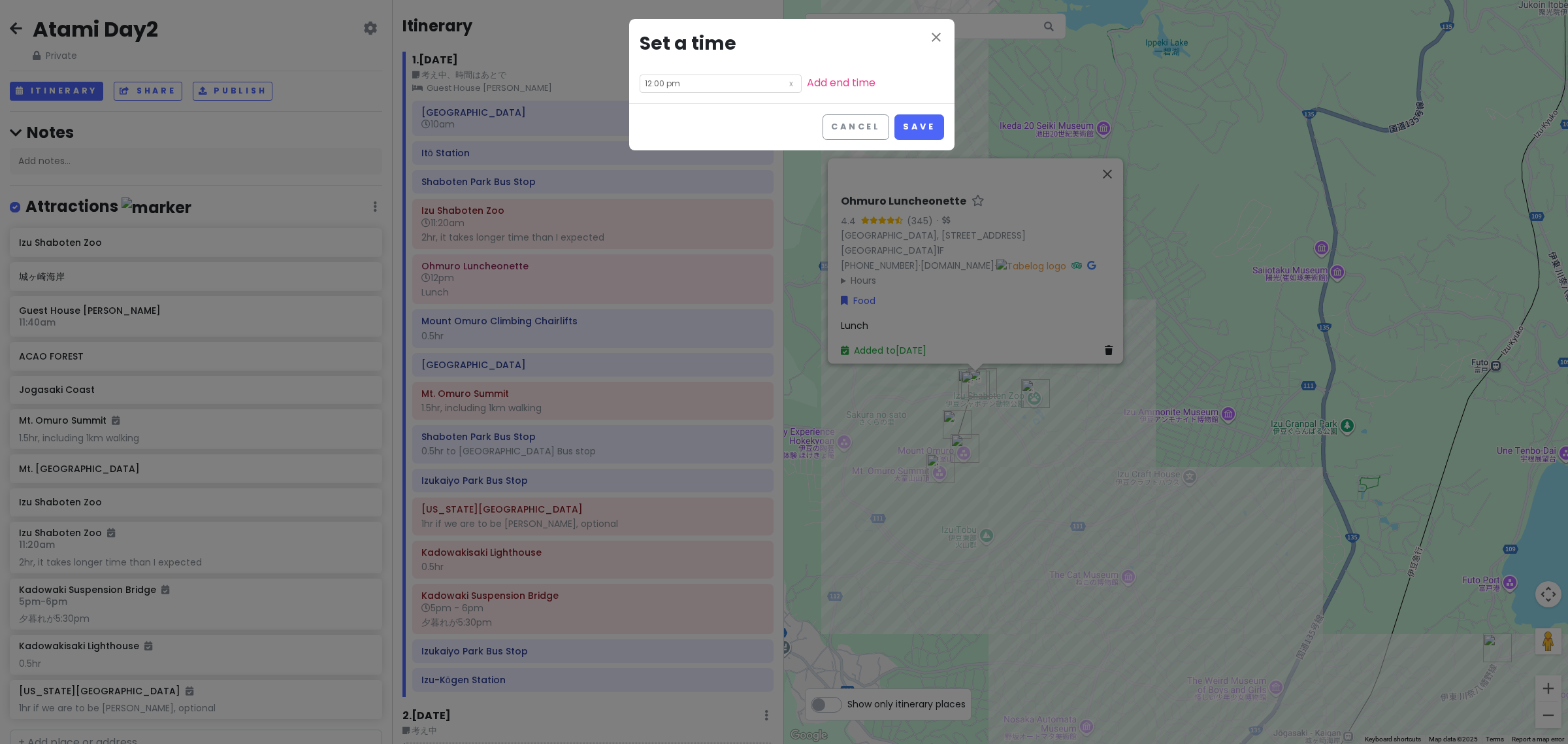
click at [684, 87] on input "12:00 pm" at bounding box center [720, 84] width 162 height 19
click at [659, 115] on li "01" at bounding box center [658, 118] width 36 height 15
click at [916, 134] on button "Save" at bounding box center [919, 127] width 49 height 25
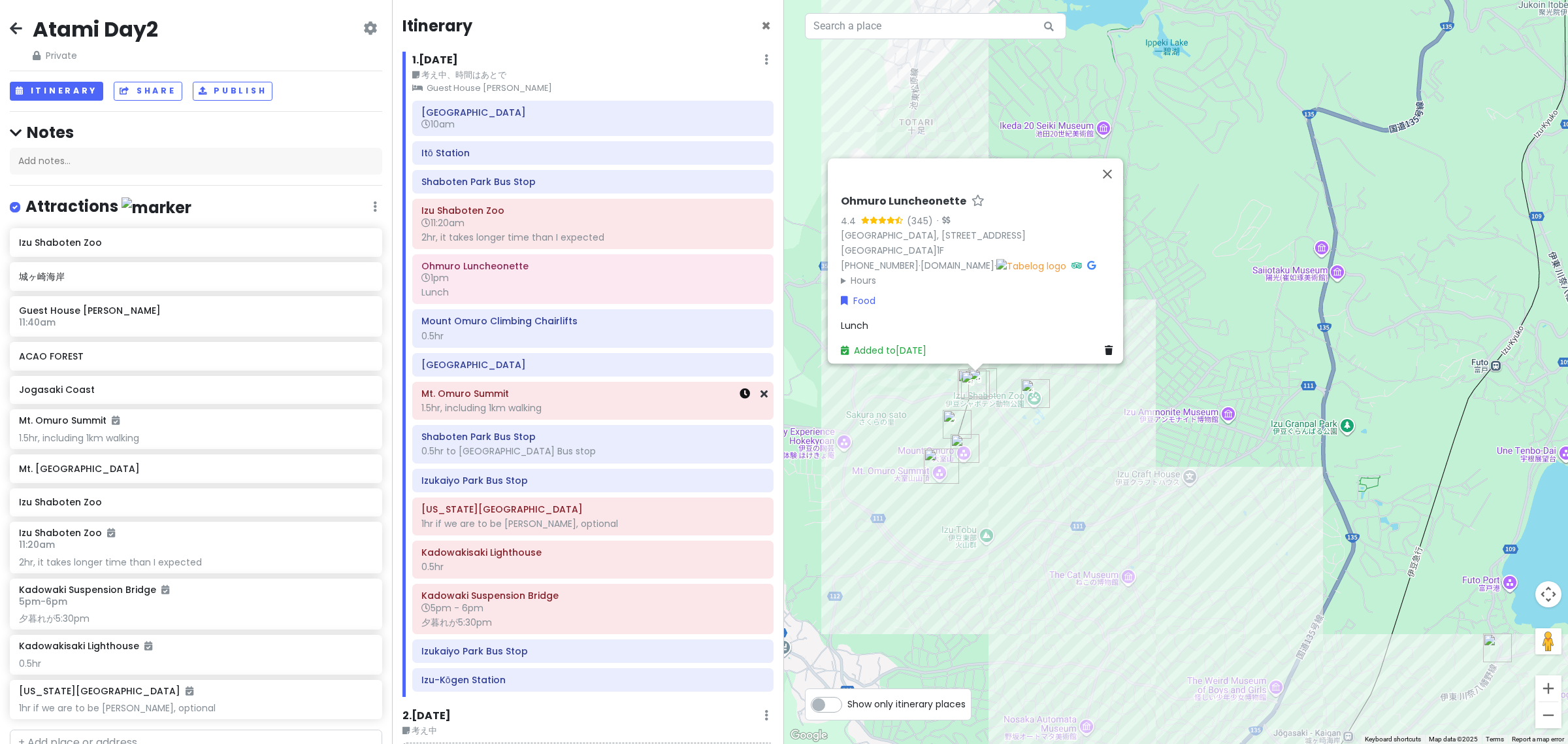
click at [739, 394] on icon at bounding box center [745, 394] width 10 height 10
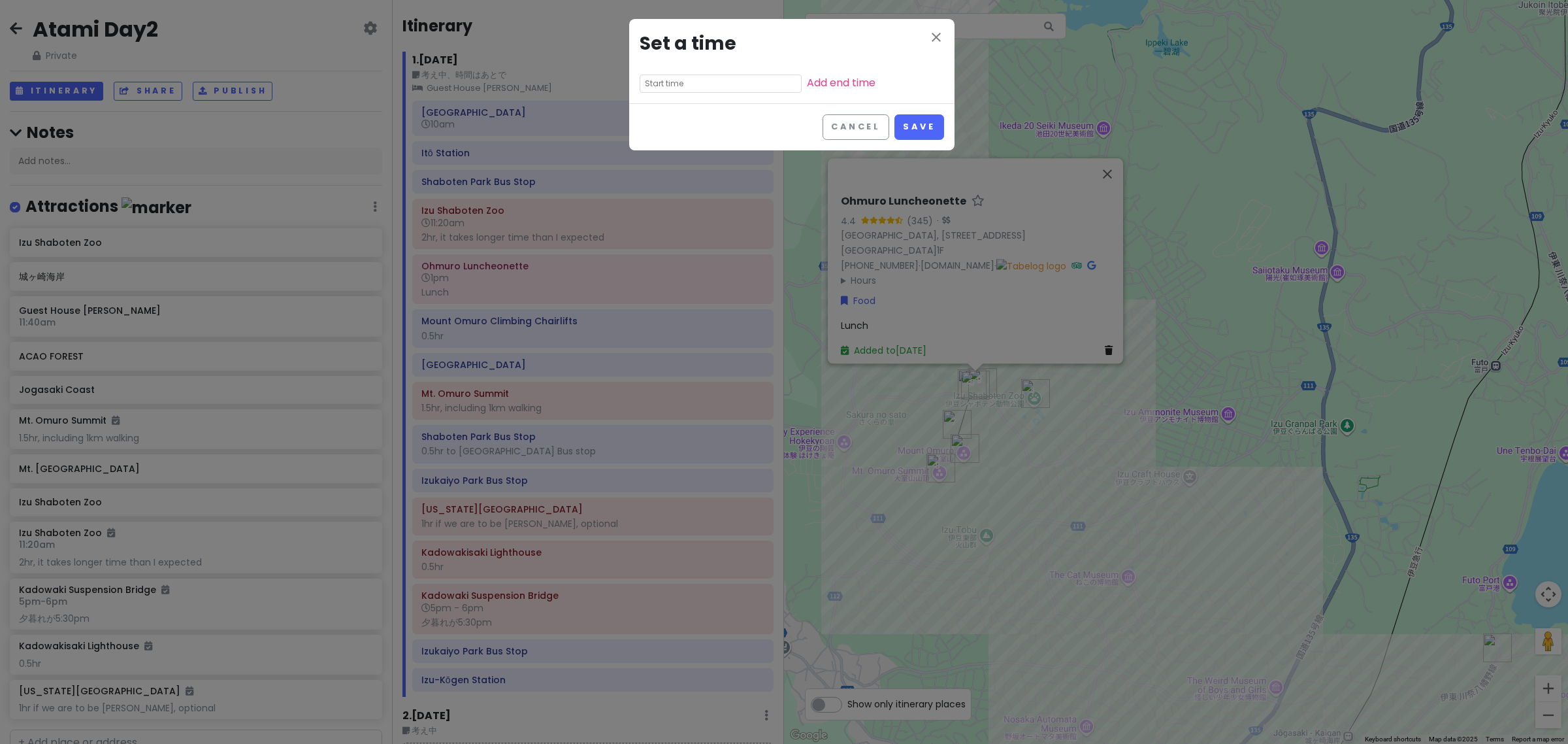
click at [713, 85] on input "text" at bounding box center [720, 84] width 162 height 19
click at [658, 119] on li "01" at bounding box center [658, 118] width 36 height 15
click at [695, 151] on li "45" at bounding box center [695, 150] width 36 height 15
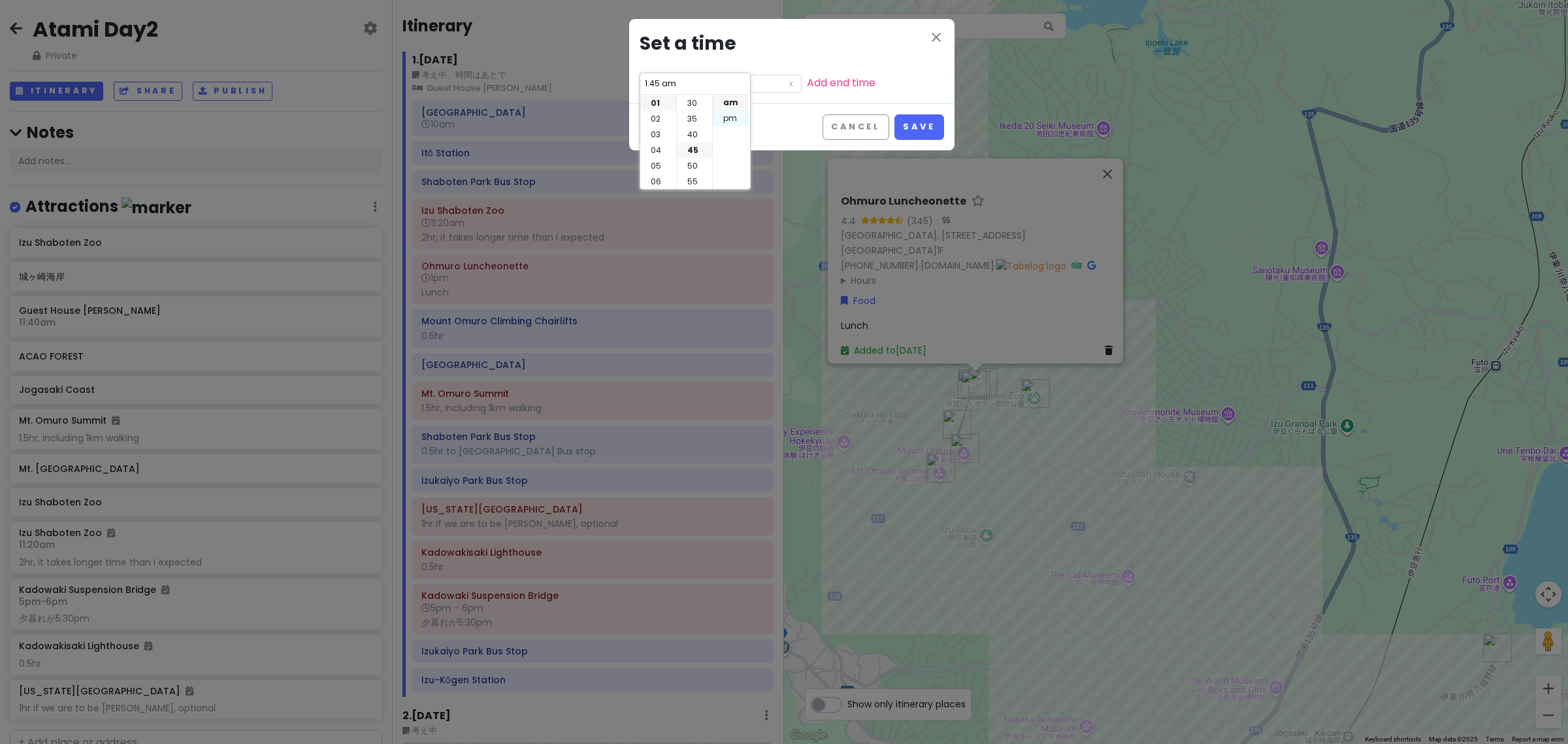
click at [730, 118] on li "pm" at bounding box center [731, 118] width 36 height 15
click at [919, 128] on button "Save" at bounding box center [919, 127] width 49 height 25
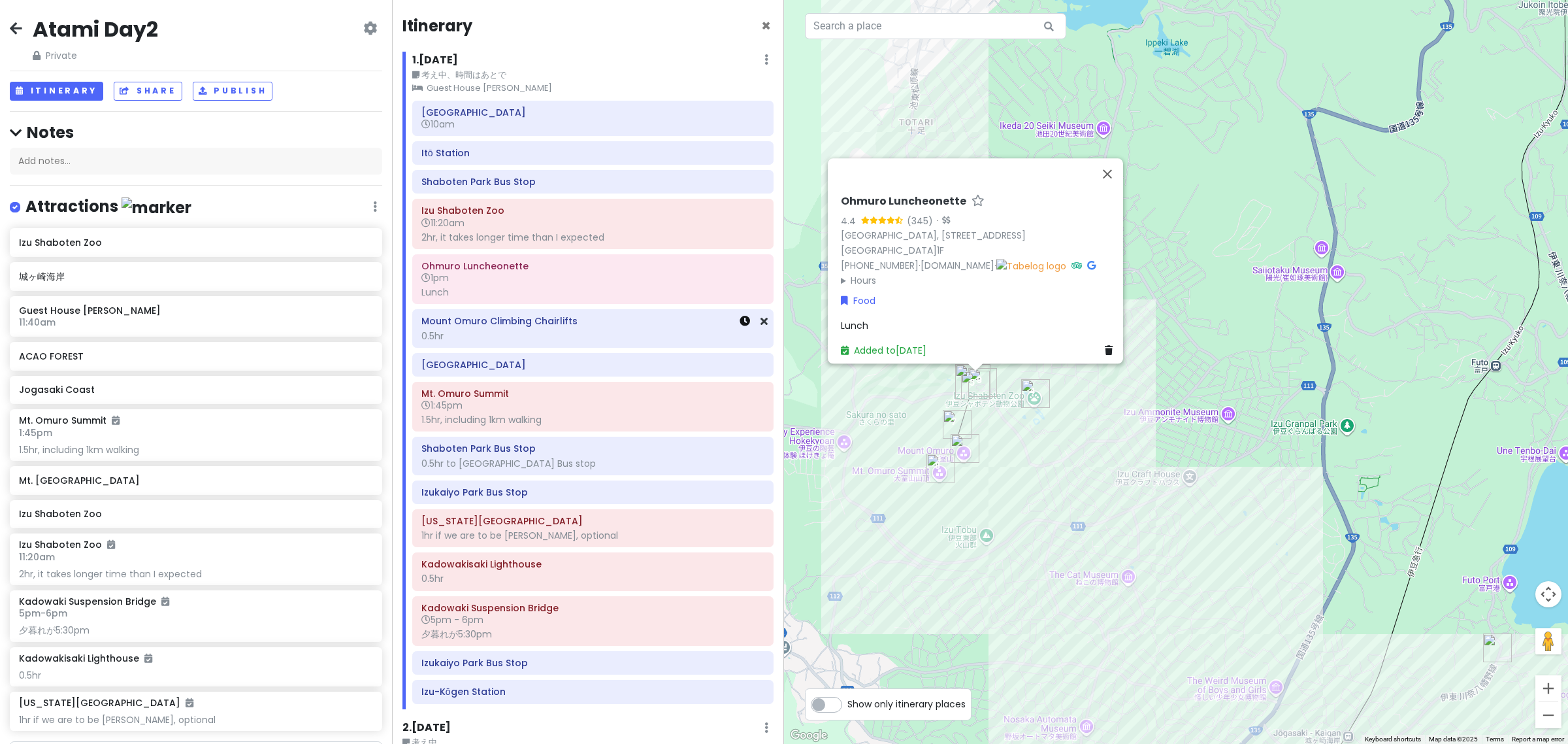
click at [739, 322] on icon at bounding box center [745, 321] width 10 height 10
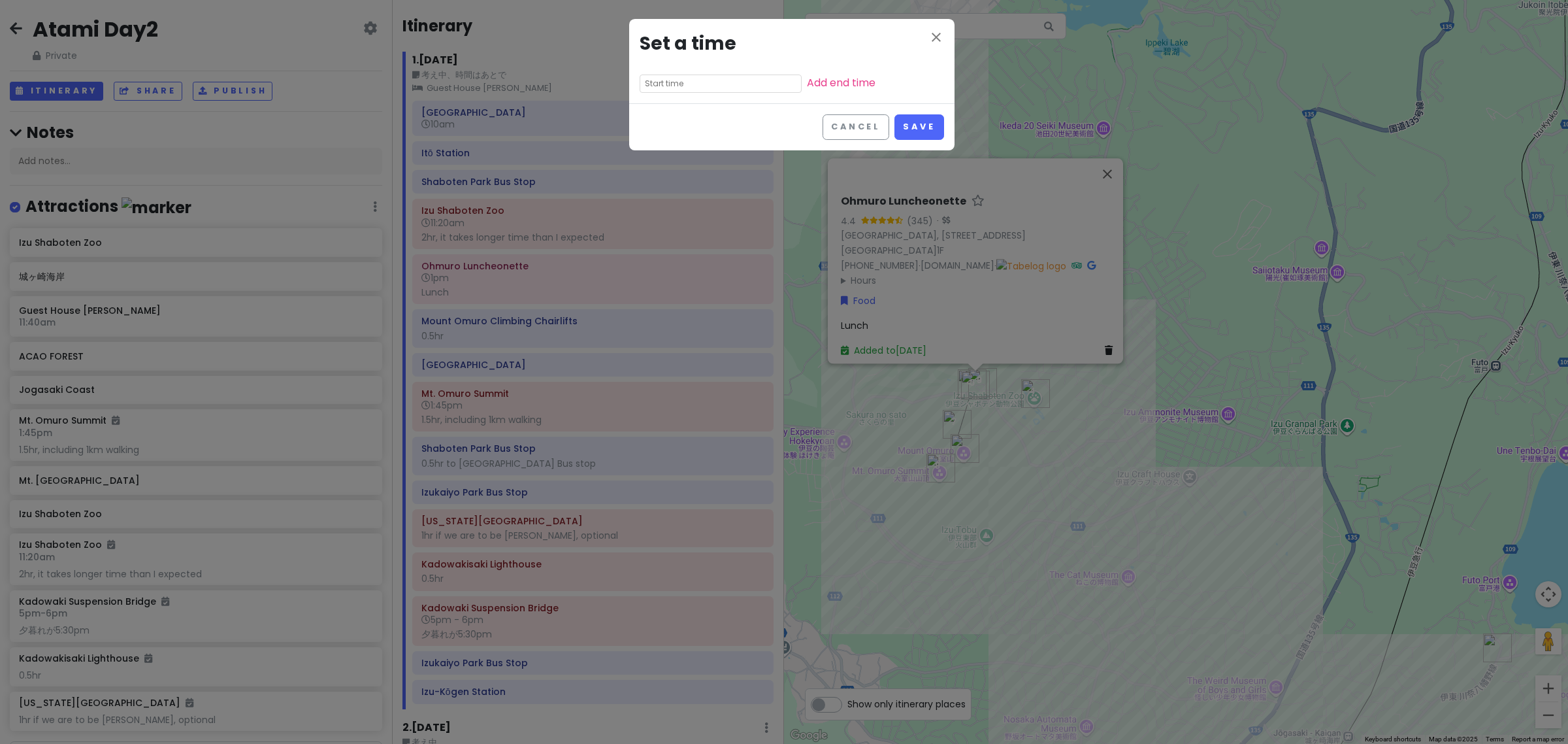
click at [674, 79] on input "text" at bounding box center [720, 84] width 162 height 19
click at [663, 115] on li "01" at bounding box center [658, 118] width 36 height 15
click at [693, 121] on li "20" at bounding box center [695, 118] width 36 height 15
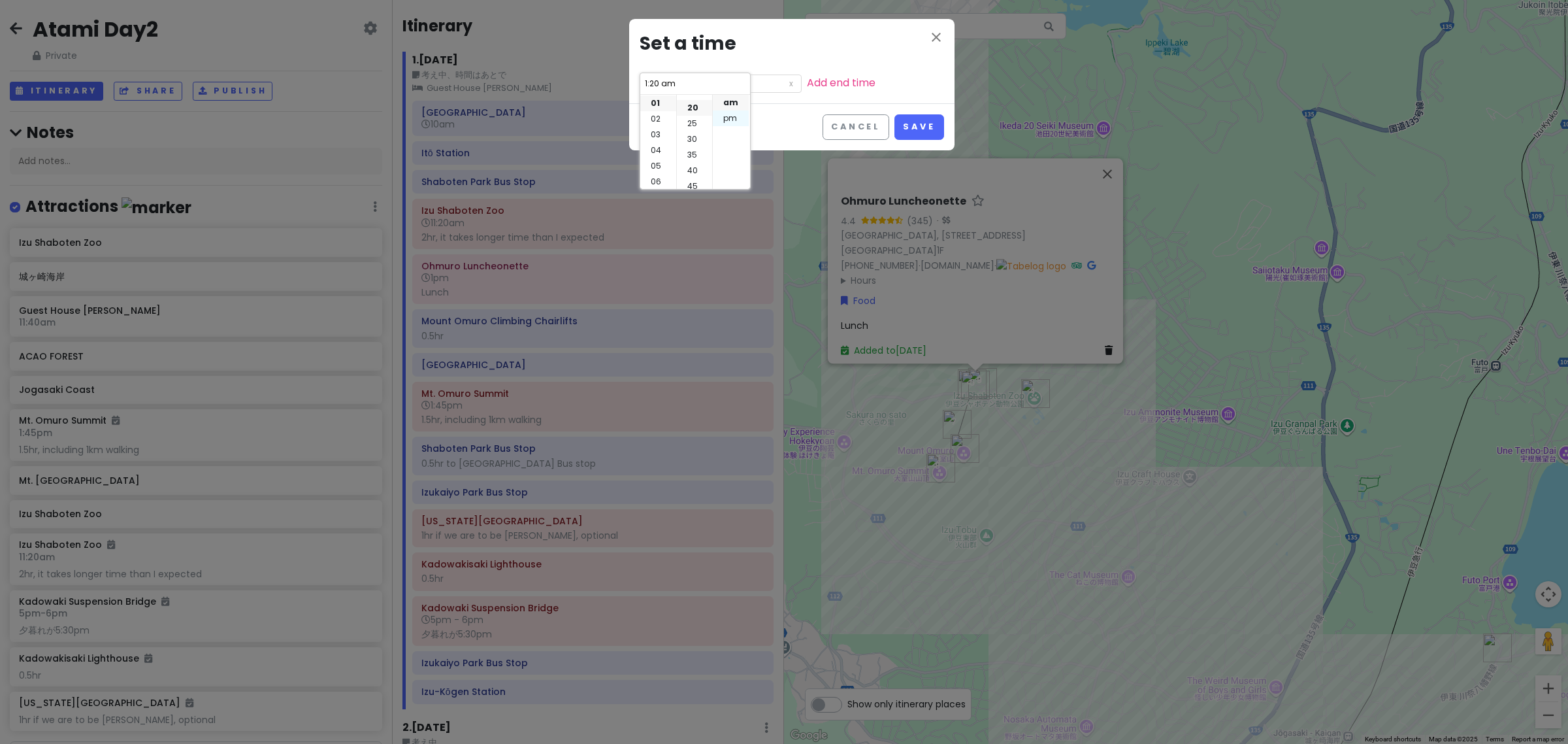
scroll to position [63, 0]
click at [739, 121] on li "pm" at bounding box center [731, 118] width 36 height 15
click at [913, 132] on button "Save" at bounding box center [919, 127] width 49 height 25
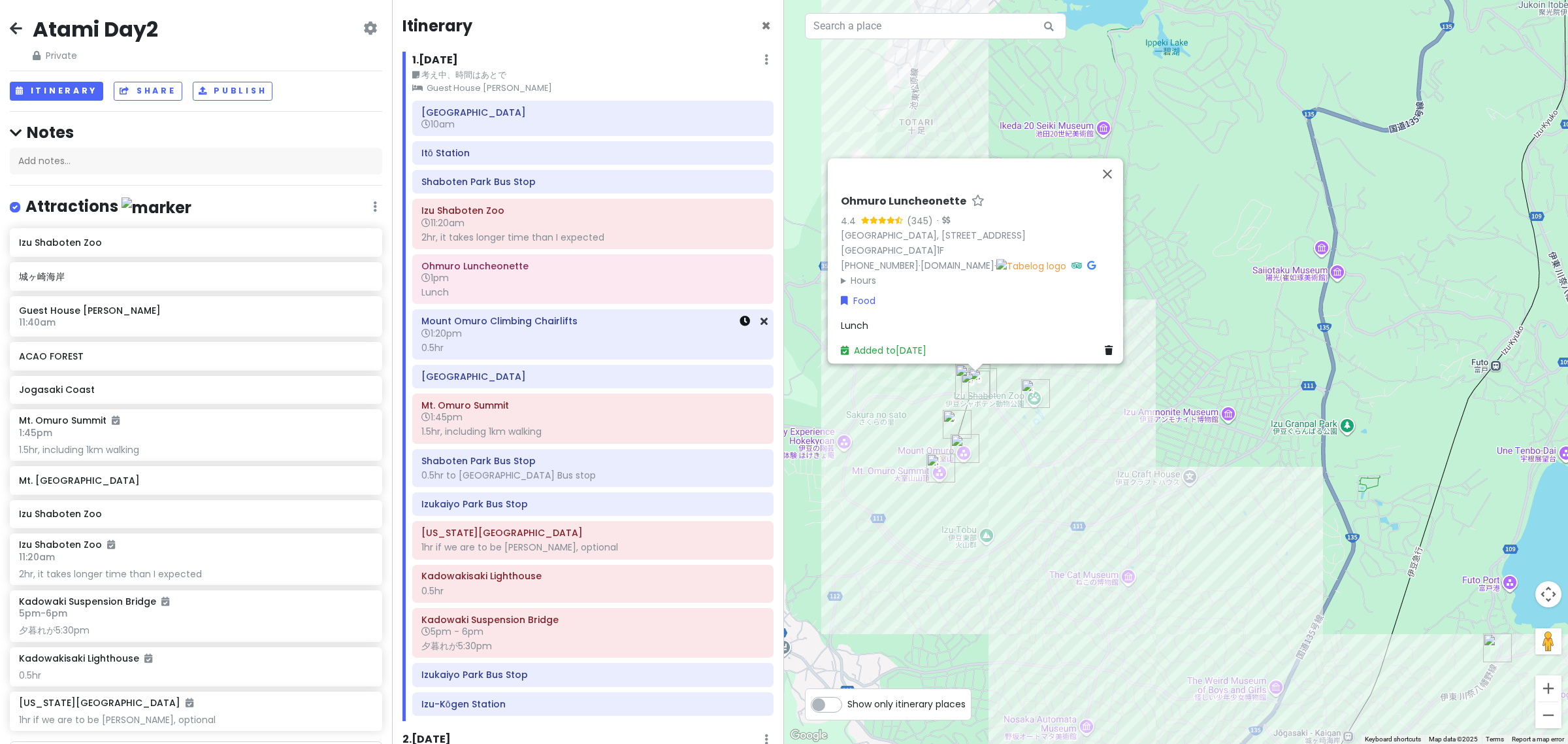
click at [739, 323] on icon at bounding box center [745, 321] width 10 height 10
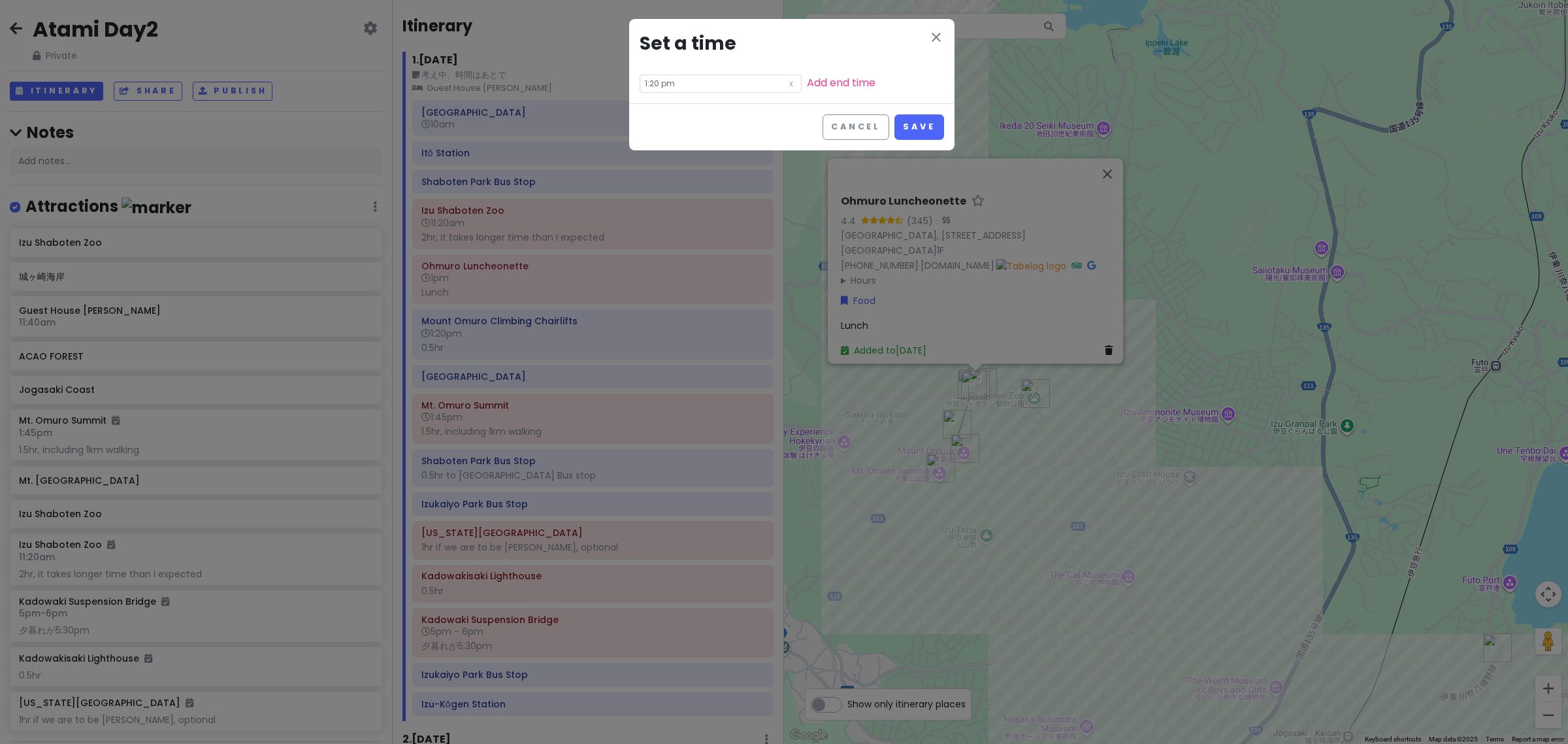
click at [694, 81] on input "1:20 pm" at bounding box center [720, 84] width 162 height 19
click at [696, 135] on li "30" at bounding box center [695, 134] width 36 height 15
click at [916, 126] on button "Save" at bounding box center [919, 127] width 49 height 25
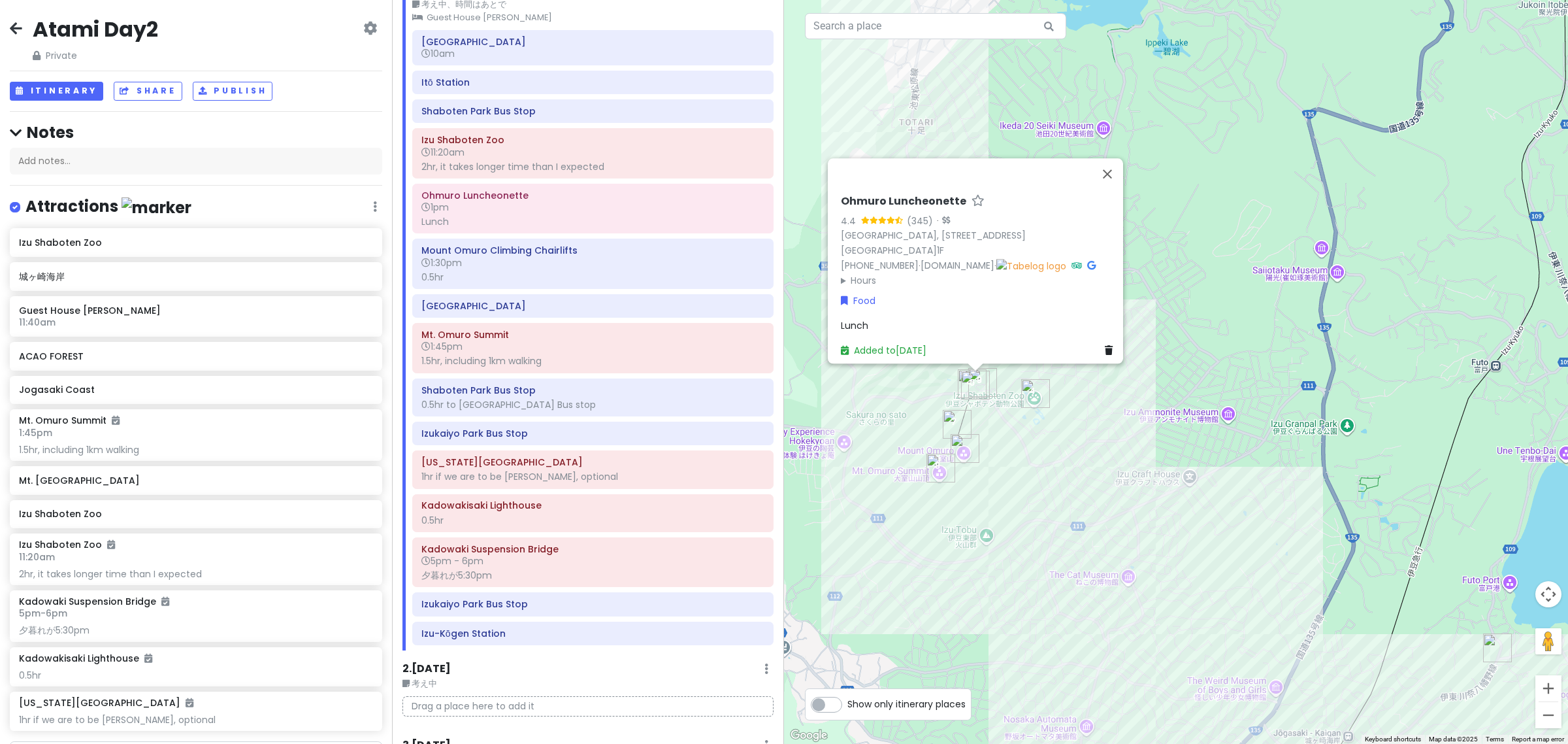
scroll to position [164, 0]
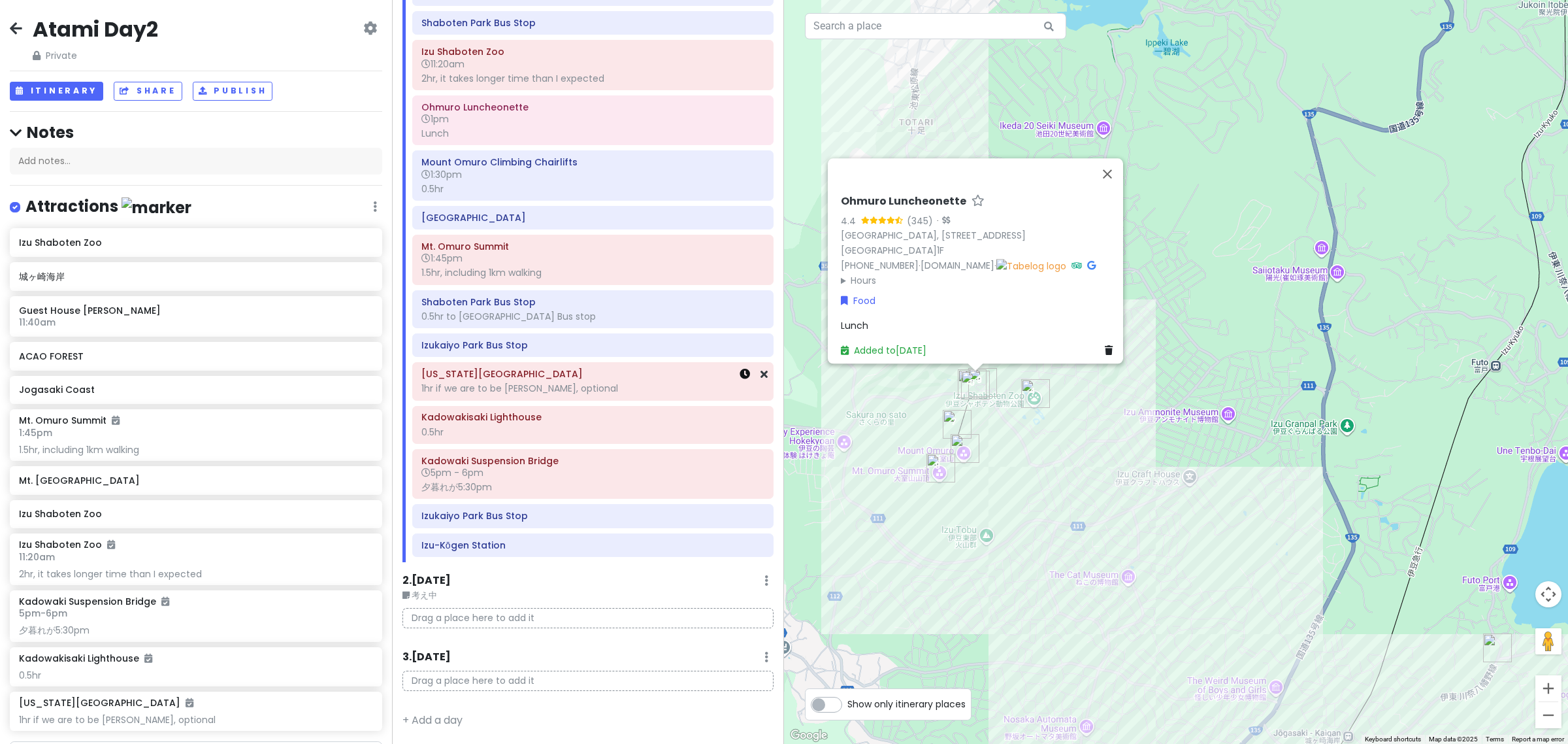
click at [739, 374] on icon at bounding box center [745, 374] width 10 height 10
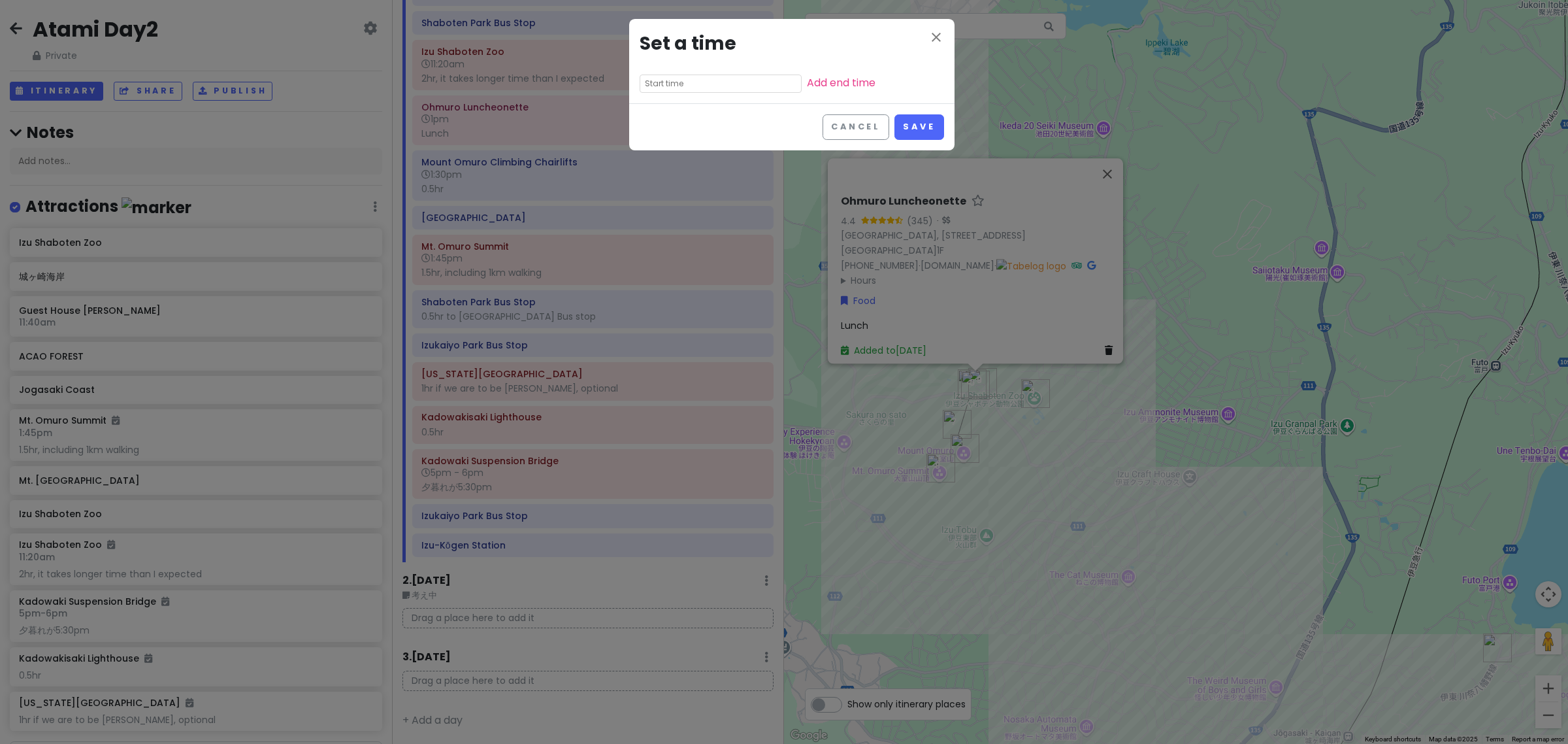
click at [680, 70] on div "close Set a time Add end time" at bounding box center [792, 60] width 326 height 84
click at [679, 83] on input "text" at bounding box center [720, 84] width 162 height 19
click at [660, 116] on li "03" at bounding box center [658, 119] width 36 height 15
click at [727, 118] on li "pm" at bounding box center [731, 118] width 36 height 15
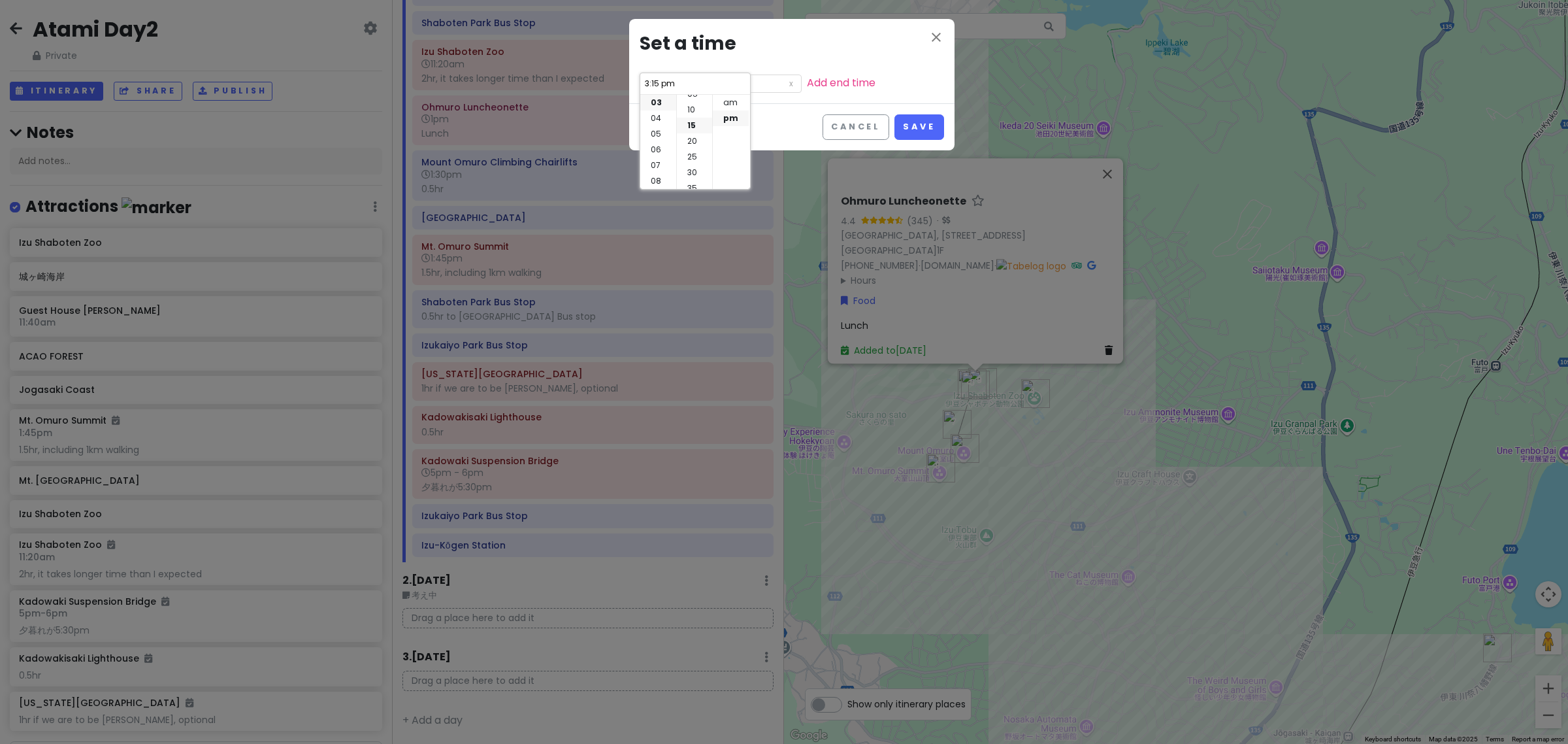
scroll to position [14, 0]
click at [695, 103] on li "05" at bounding box center [695, 103] width 36 height 15
click at [696, 107] on li "00" at bounding box center [695, 103] width 36 height 15
click at [932, 126] on button "Save" at bounding box center [919, 127] width 49 height 25
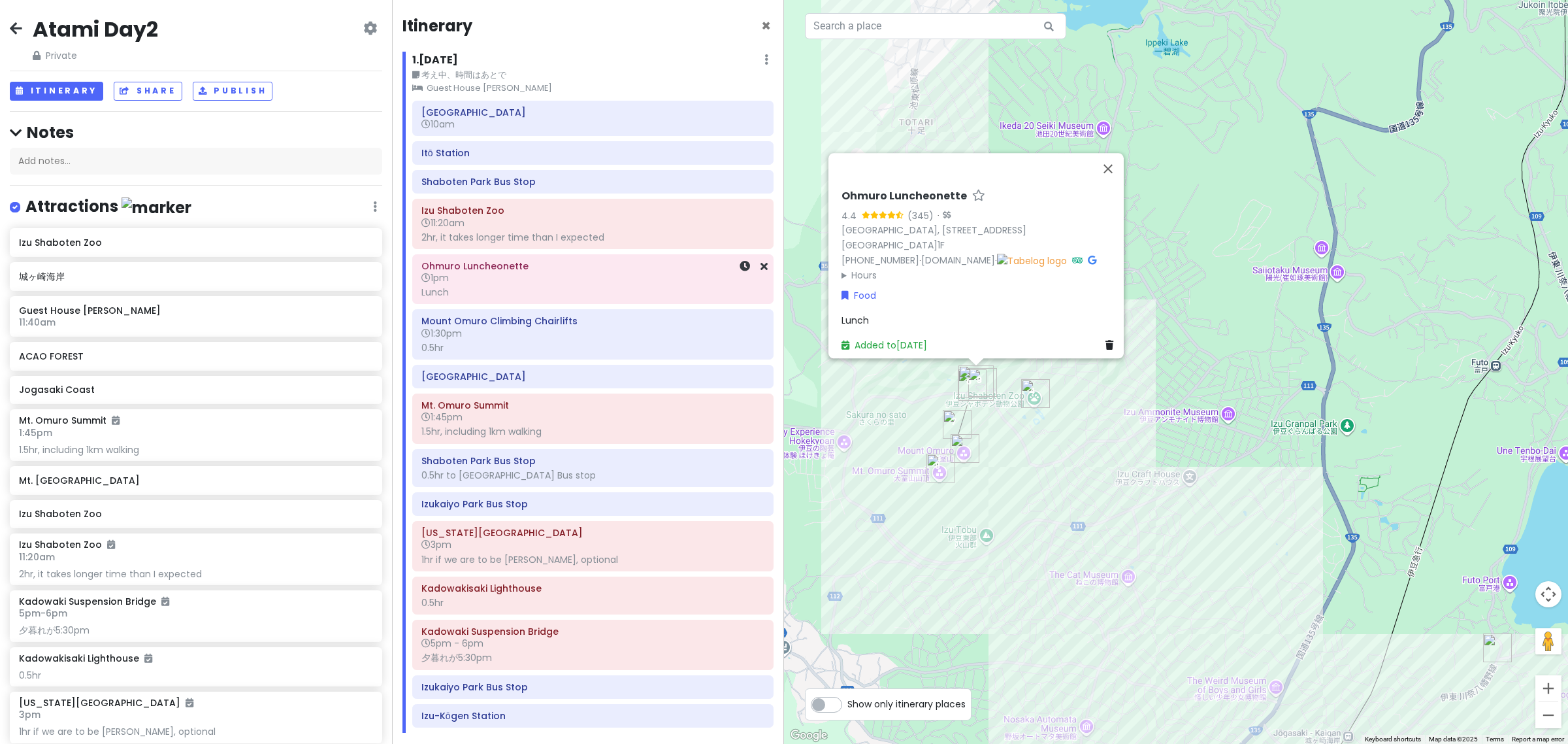
click at [546, 263] on h6 "Ohmuro Luncheonette" at bounding box center [593, 266] width 343 height 12
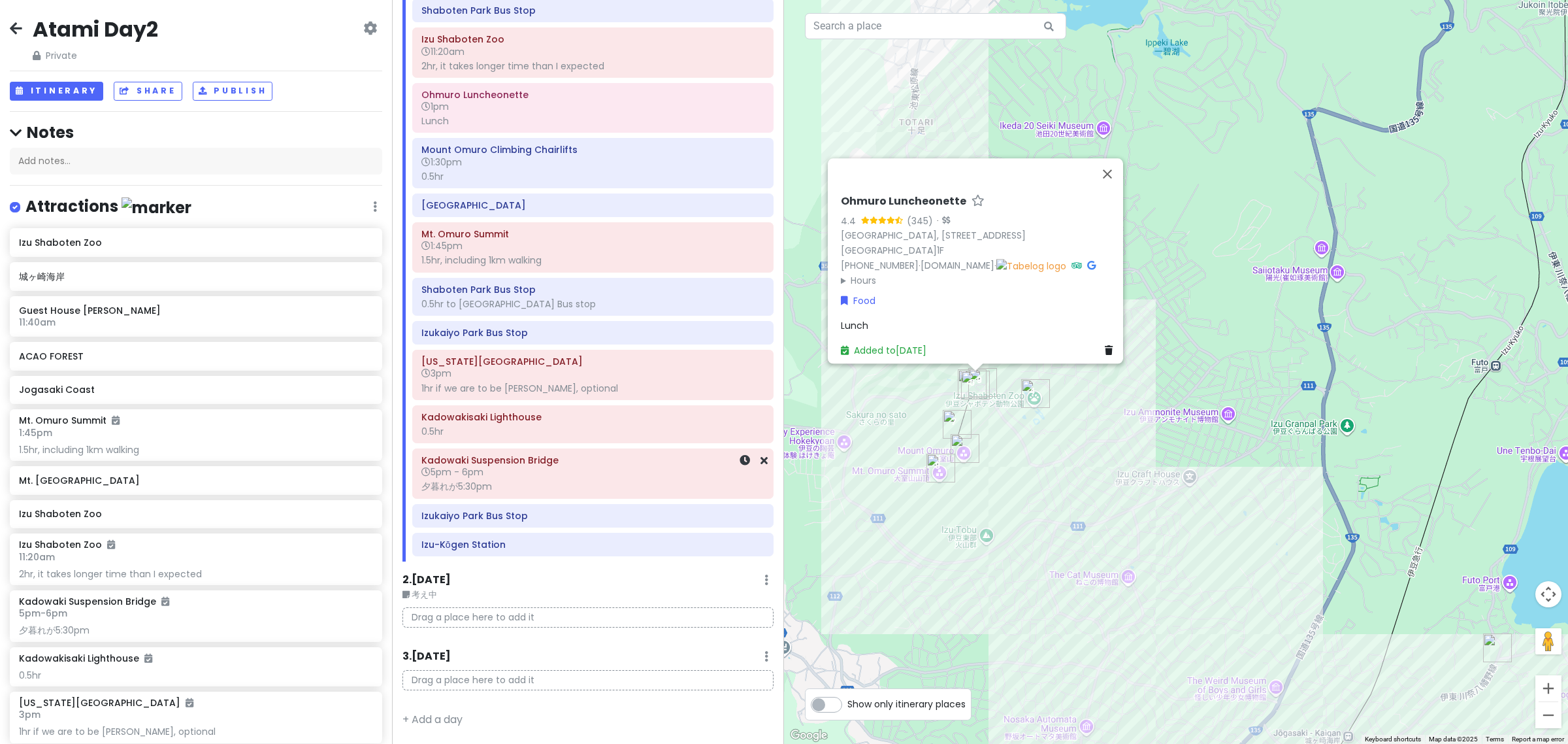
scroll to position [175, 0]
click at [739, 417] on icon at bounding box center [745, 417] width 10 height 10
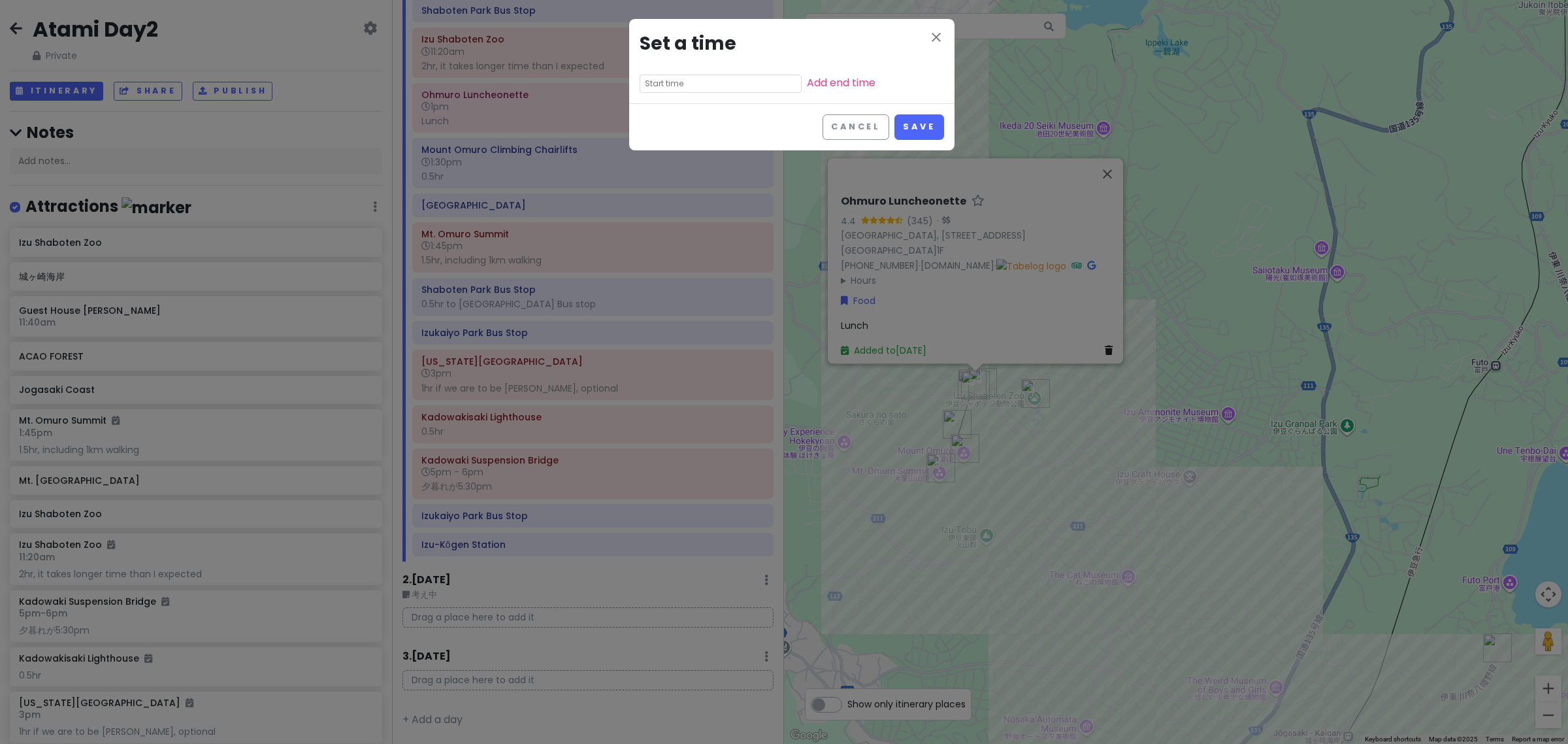
click at [697, 73] on div "close Set a time Add end time" at bounding box center [792, 60] width 326 height 84
click at [697, 82] on input "text" at bounding box center [720, 84] width 162 height 19
click at [661, 135] on li "04" at bounding box center [658, 134] width 36 height 15
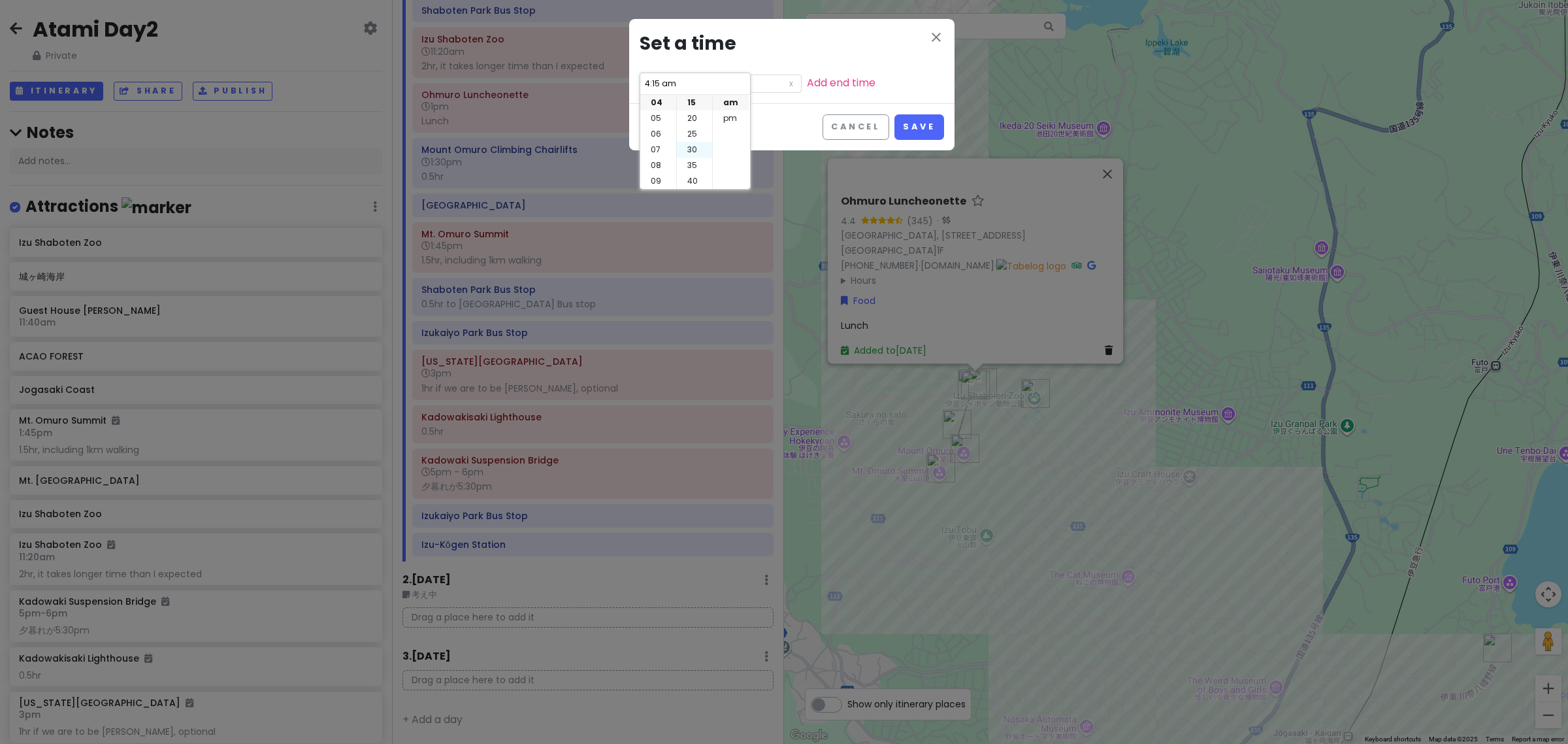
click at [691, 150] on li "30" at bounding box center [695, 149] width 36 height 15
click at [725, 121] on li "pm" at bounding box center [731, 118] width 36 height 15
click at [912, 135] on button "Save" at bounding box center [919, 127] width 49 height 25
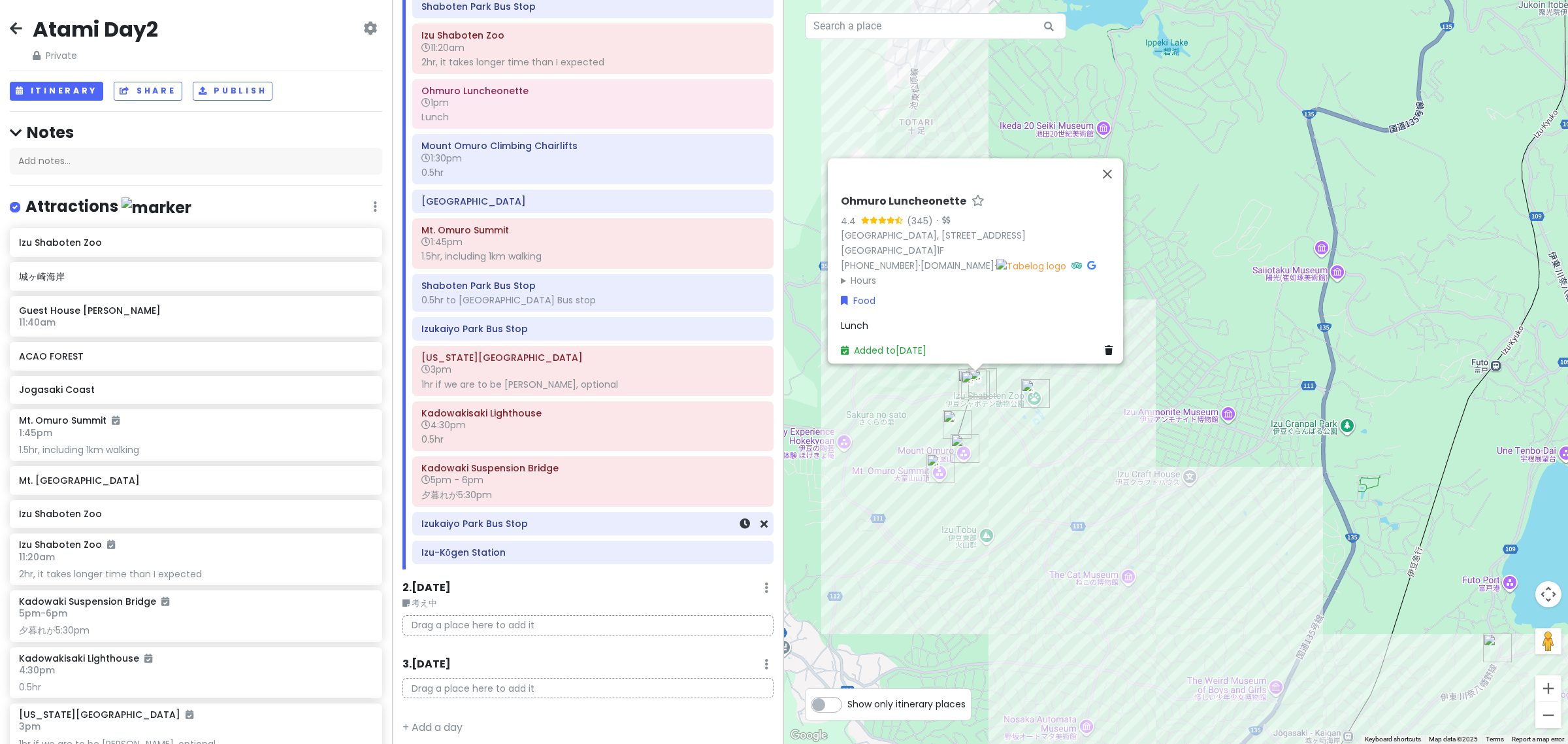
click at [589, 534] on div "Izukaiyo Park Bus Stop" at bounding box center [593, 523] width 360 height 22
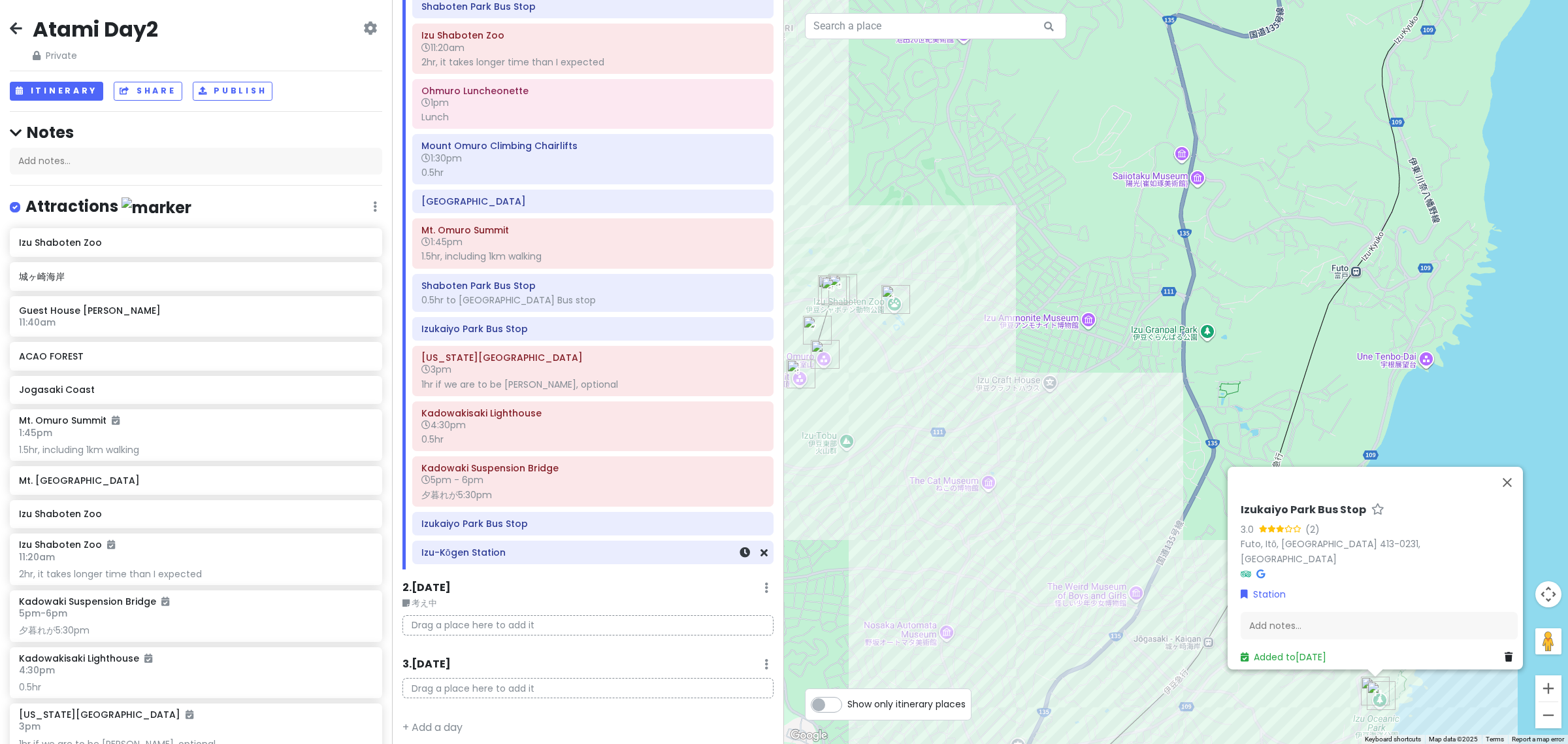
click at [589, 558] on h6 "Izu-Kōgen Station" at bounding box center [593, 552] width 343 height 12
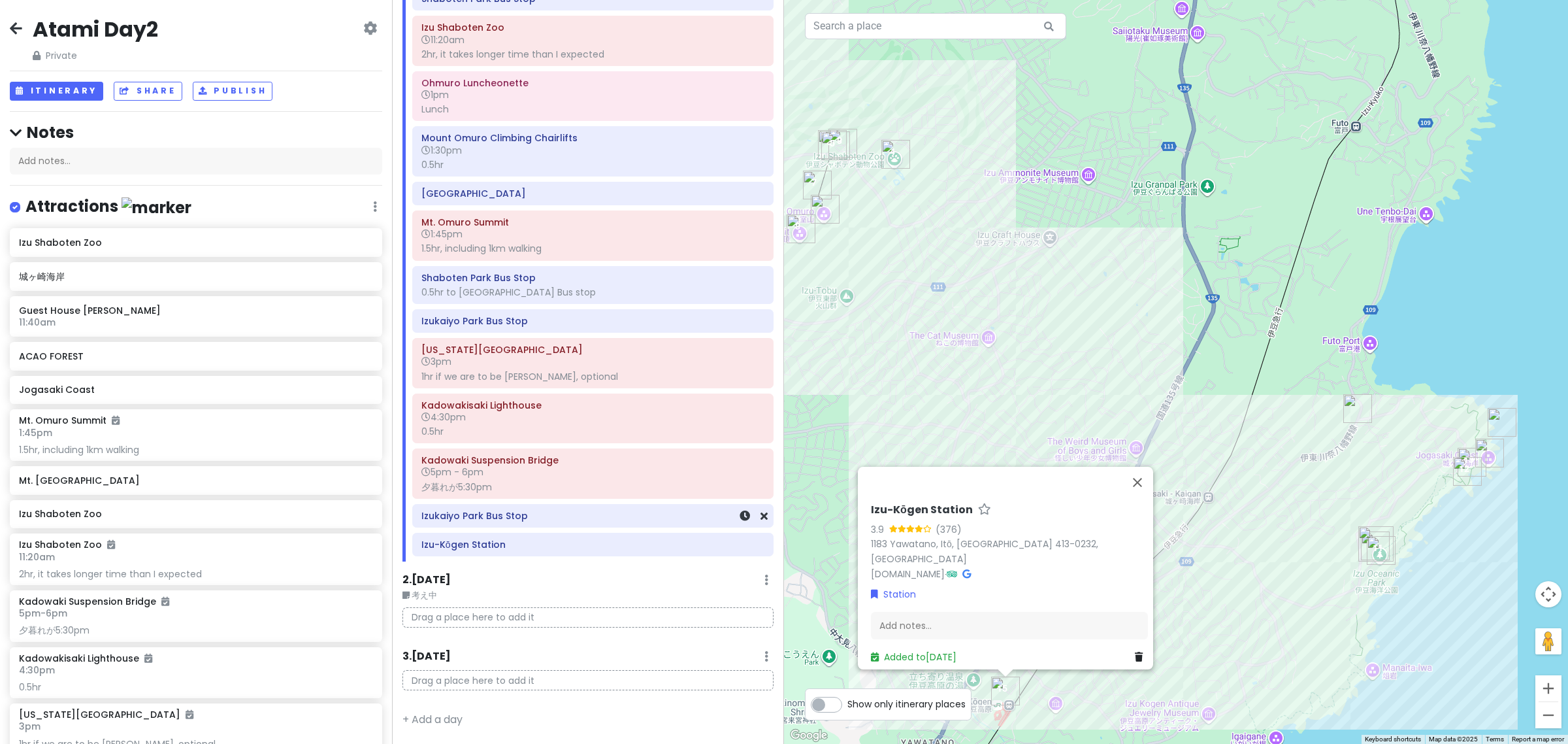
scroll to position [187, 0]
click at [739, 542] on icon at bounding box center [745, 545] width 10 height 10
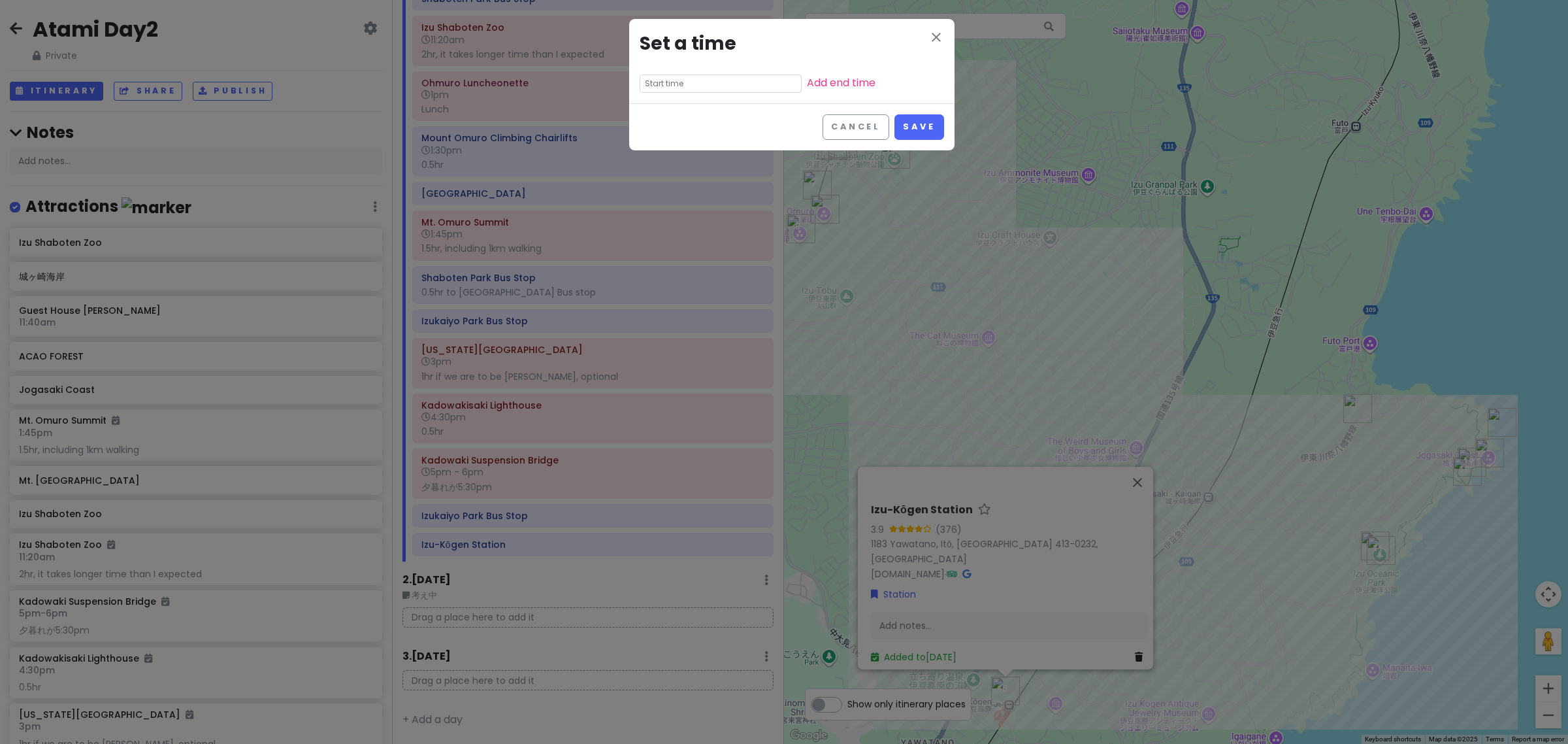
click at [700, 81] on input "text" at bounding box center [720, 84] width 162 height 19
click at [658, 166] on li "06" at bounding box center [658, 165] width 36 height 15
click at [696, 148] on li "30" at bounding box center [695, 149] width 36 height 15
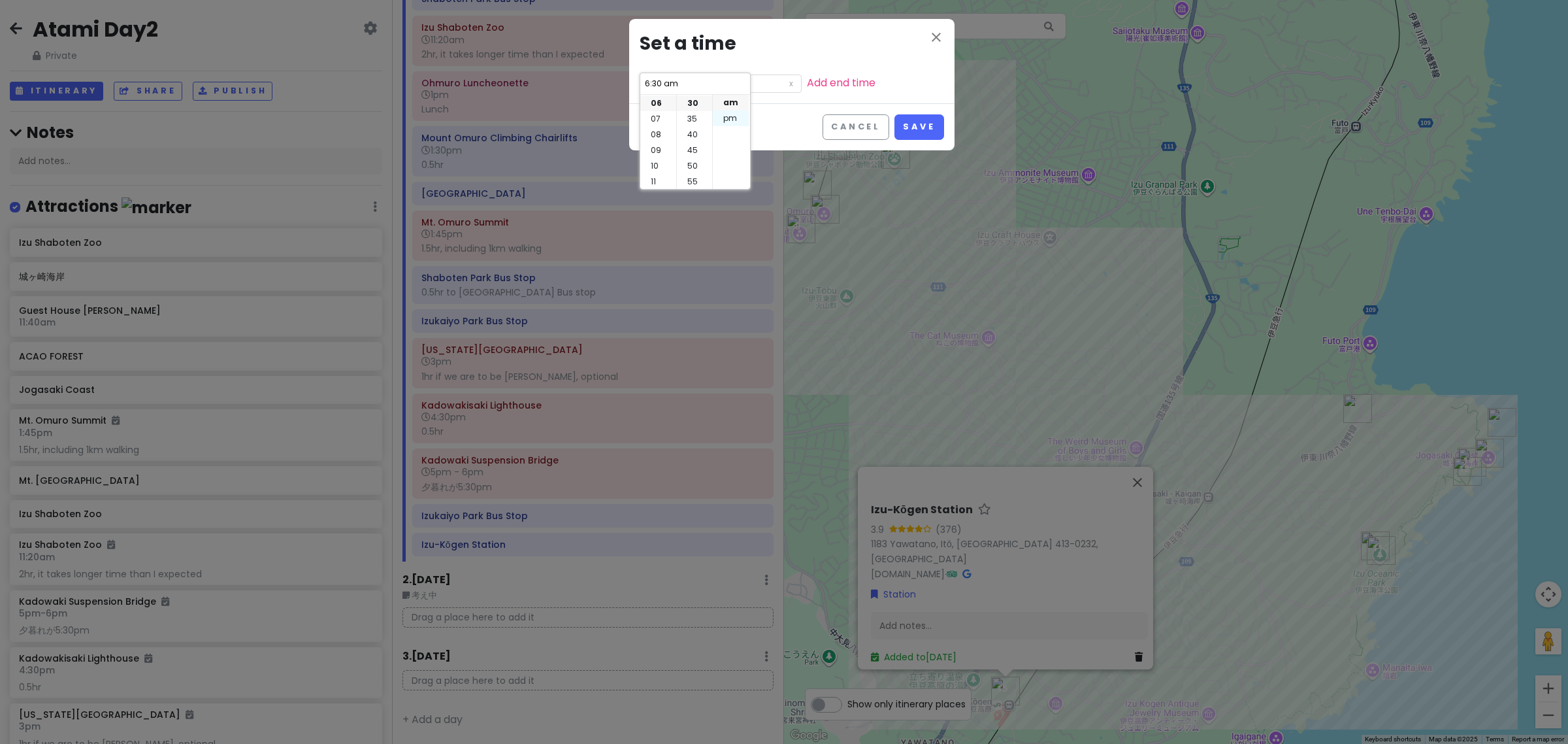
drag, startPoint x: 724, startPoint y: 121, endPoint x: 739, endPoint y: 118, distance: 15.3
click at [725, 121] on li "pm" at bounding box center [731, 118] width 36 height 15
click at [929, 126] on button "Save" at bounding box center [919, 127] width 49 height 25
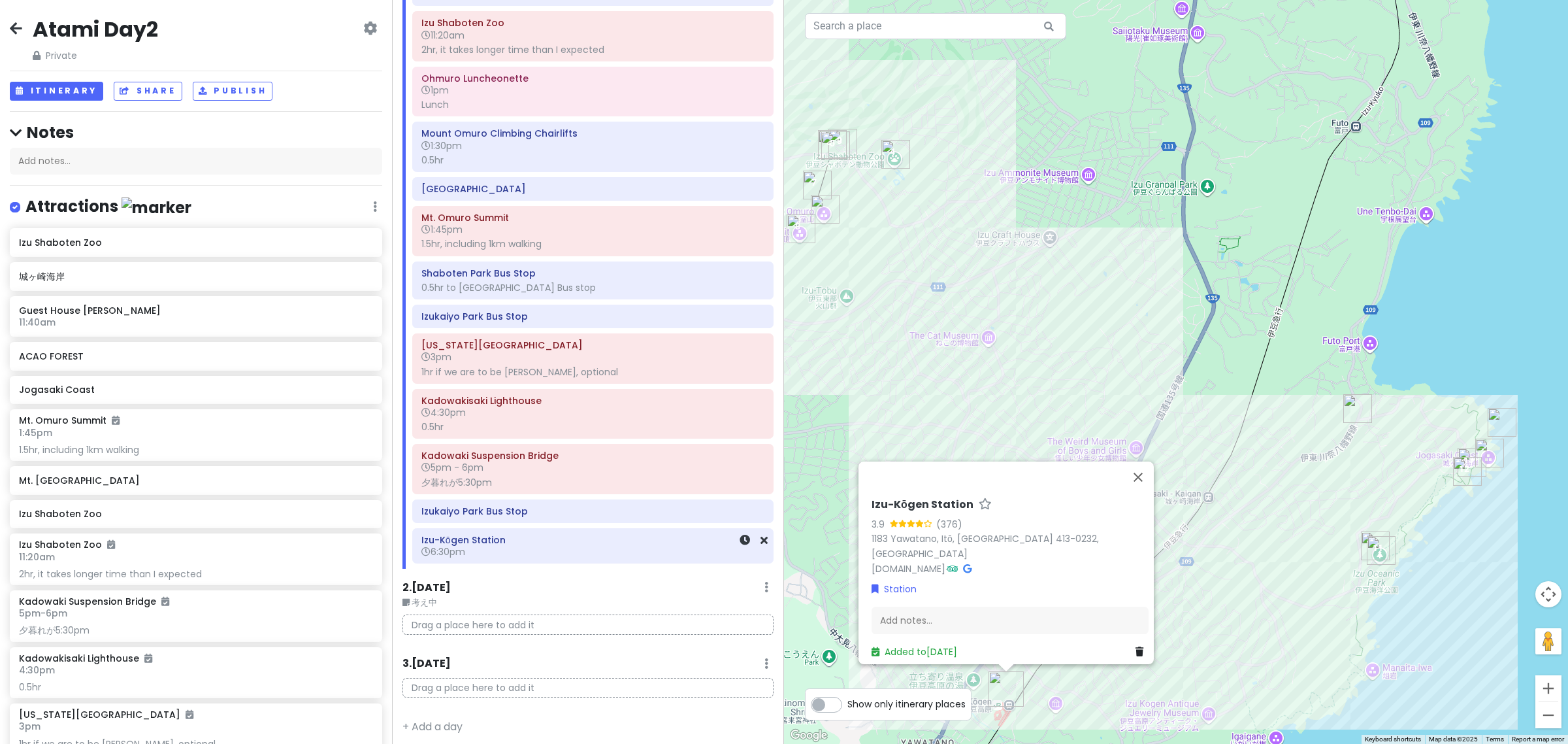
click at [534, 562] on div "Izu-Kōgen Station 6:30pm" at bounding box center [593, 545] width 360 height 34
click at [517, 569] on div "Atami Station 10am Itō Station Shaboten Park Bus Stop Izu Shaboten Zoo 11:20am …" at bounding box center [593, 242] width 381 height 657
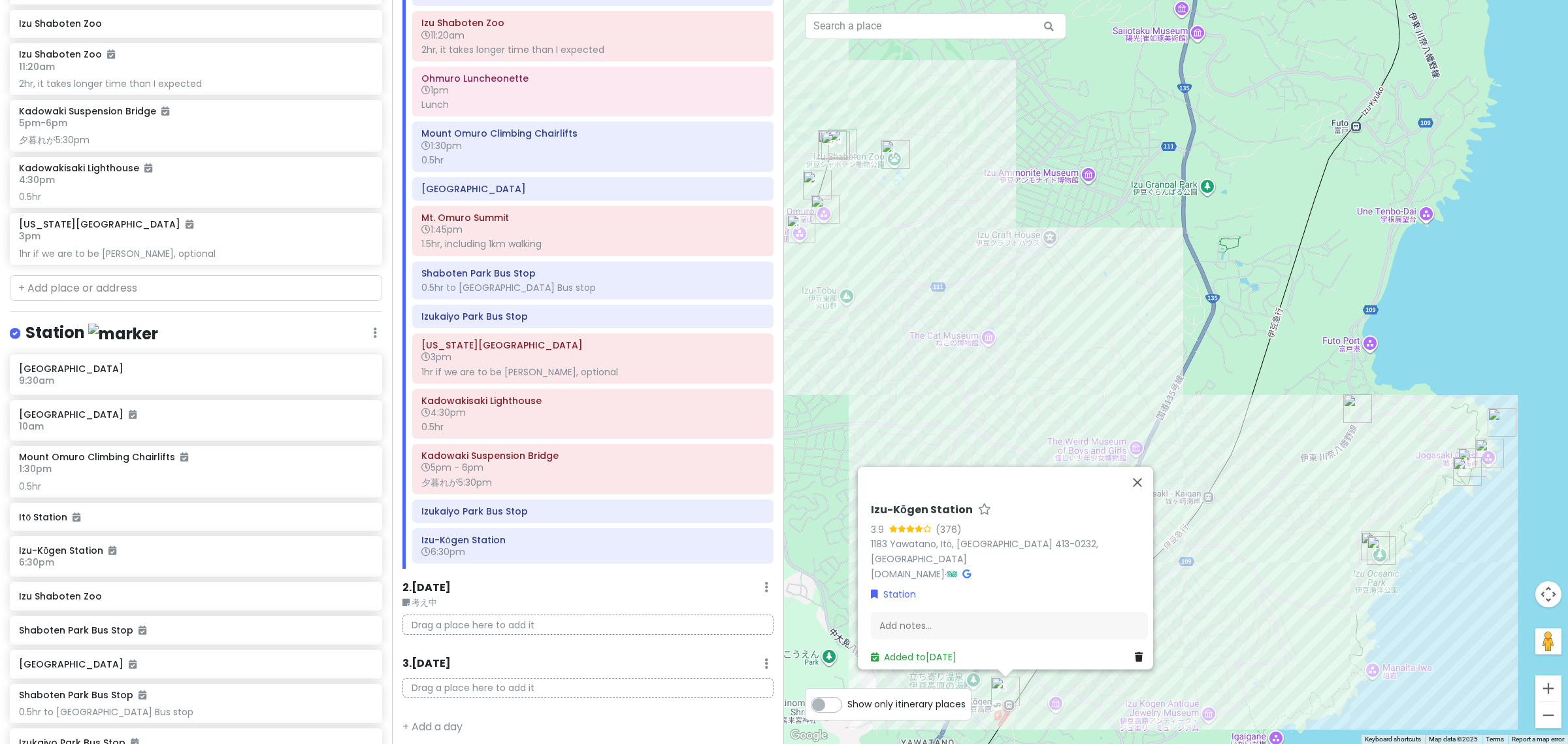
scroll to position [898, 0]
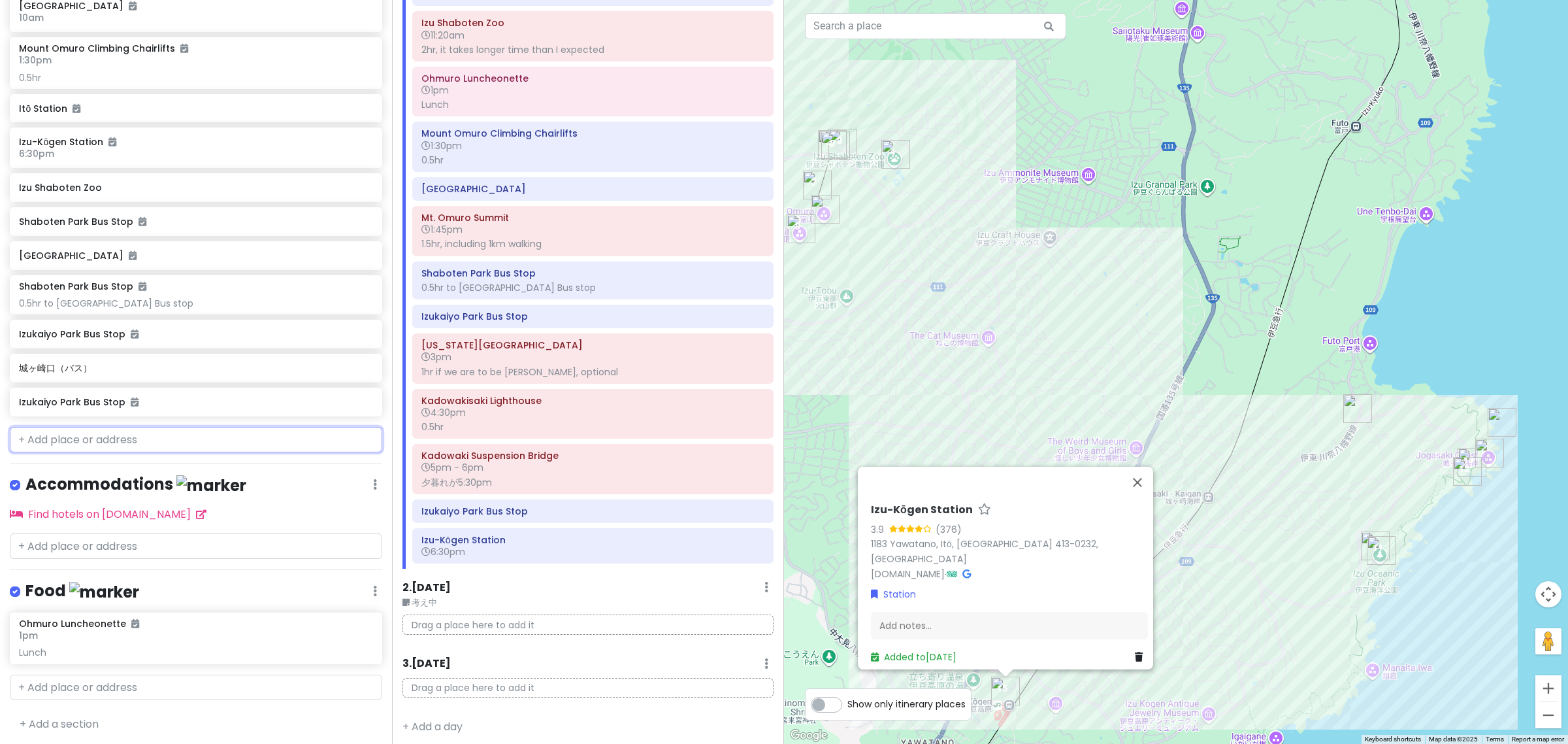
click at [137, 439] on input "text" at bounding box center [196, 439] width 372 height 26
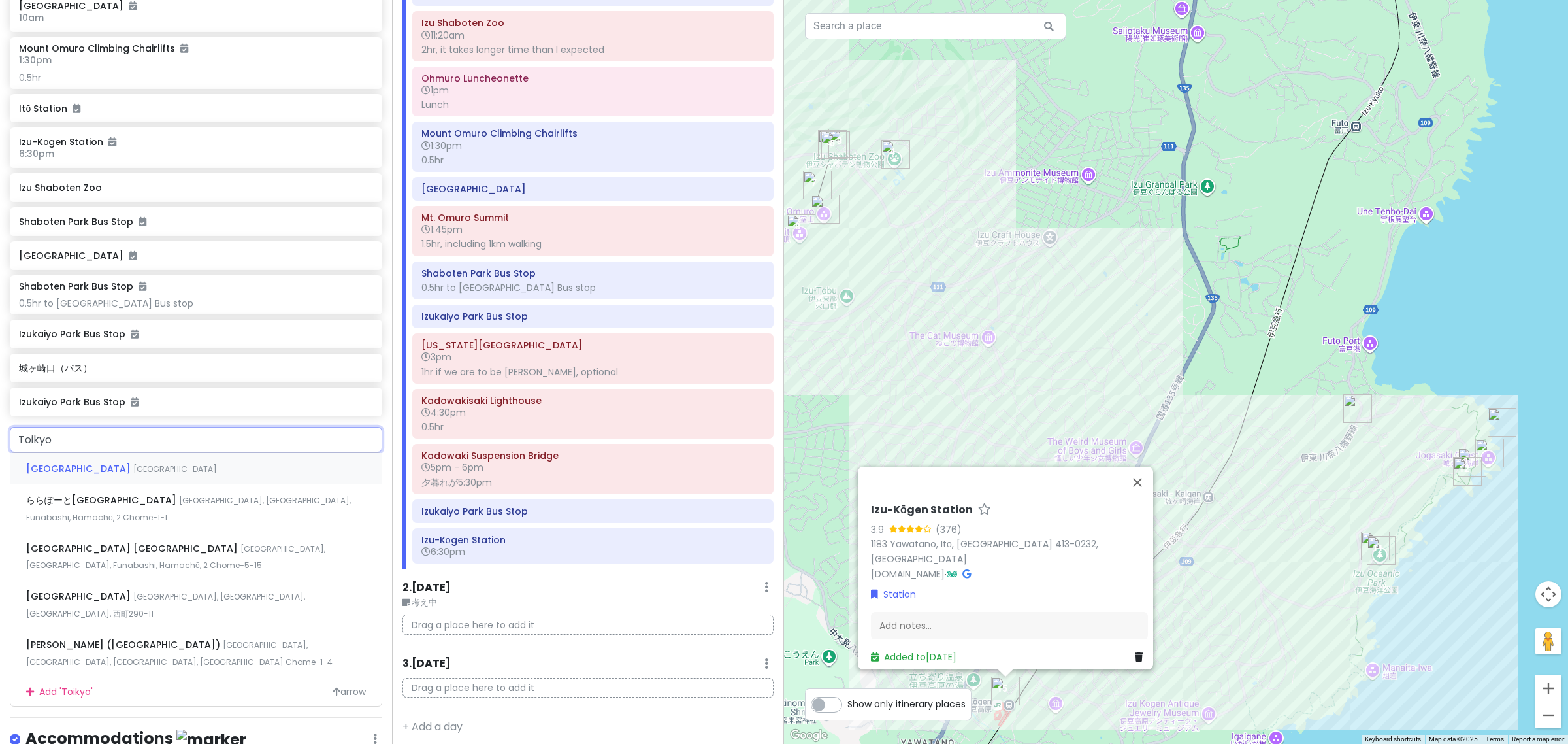
click at [135, 460] on div "Tokyo Japan" at bounding box center [196, 468] width 371 height 31
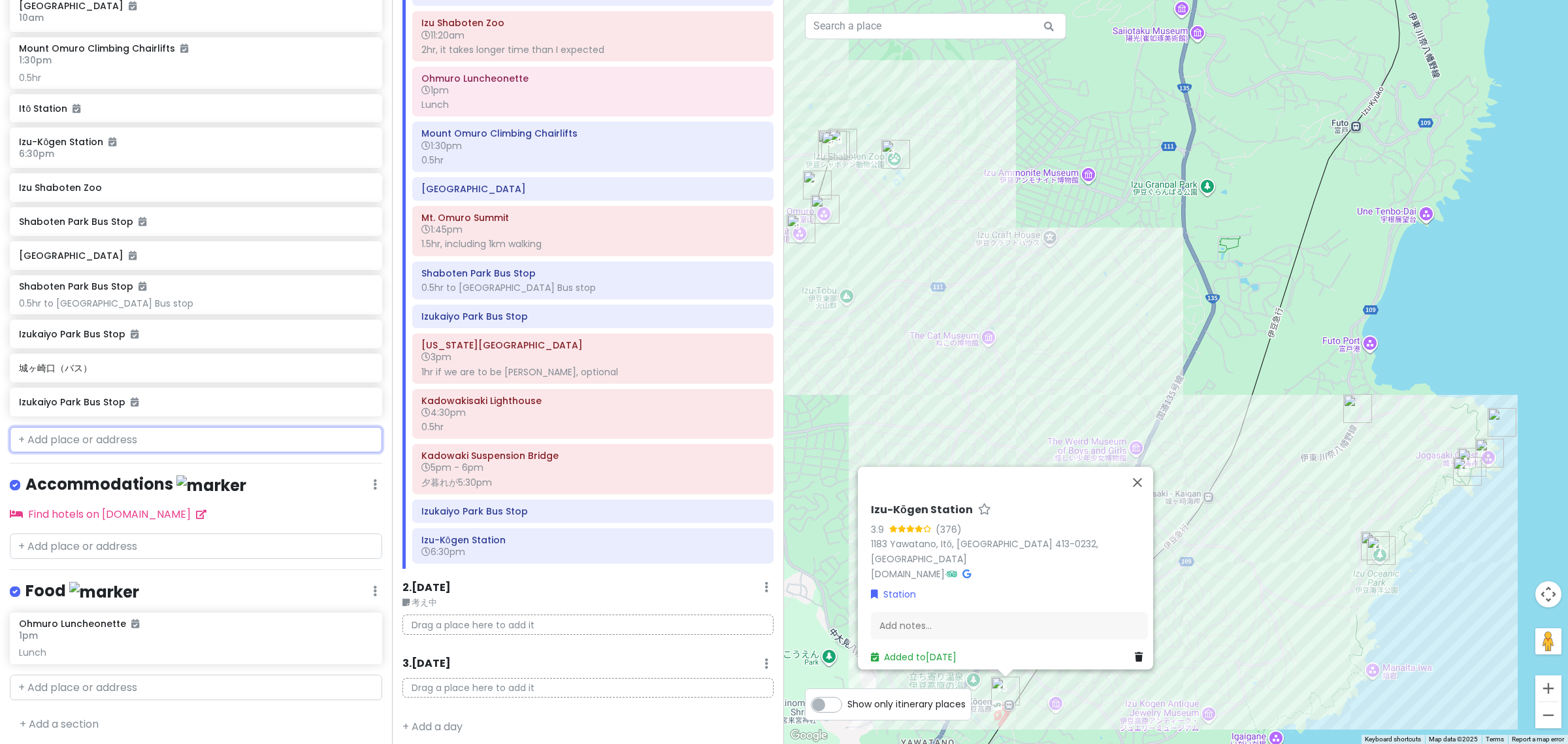
scroll to position [932, 0]
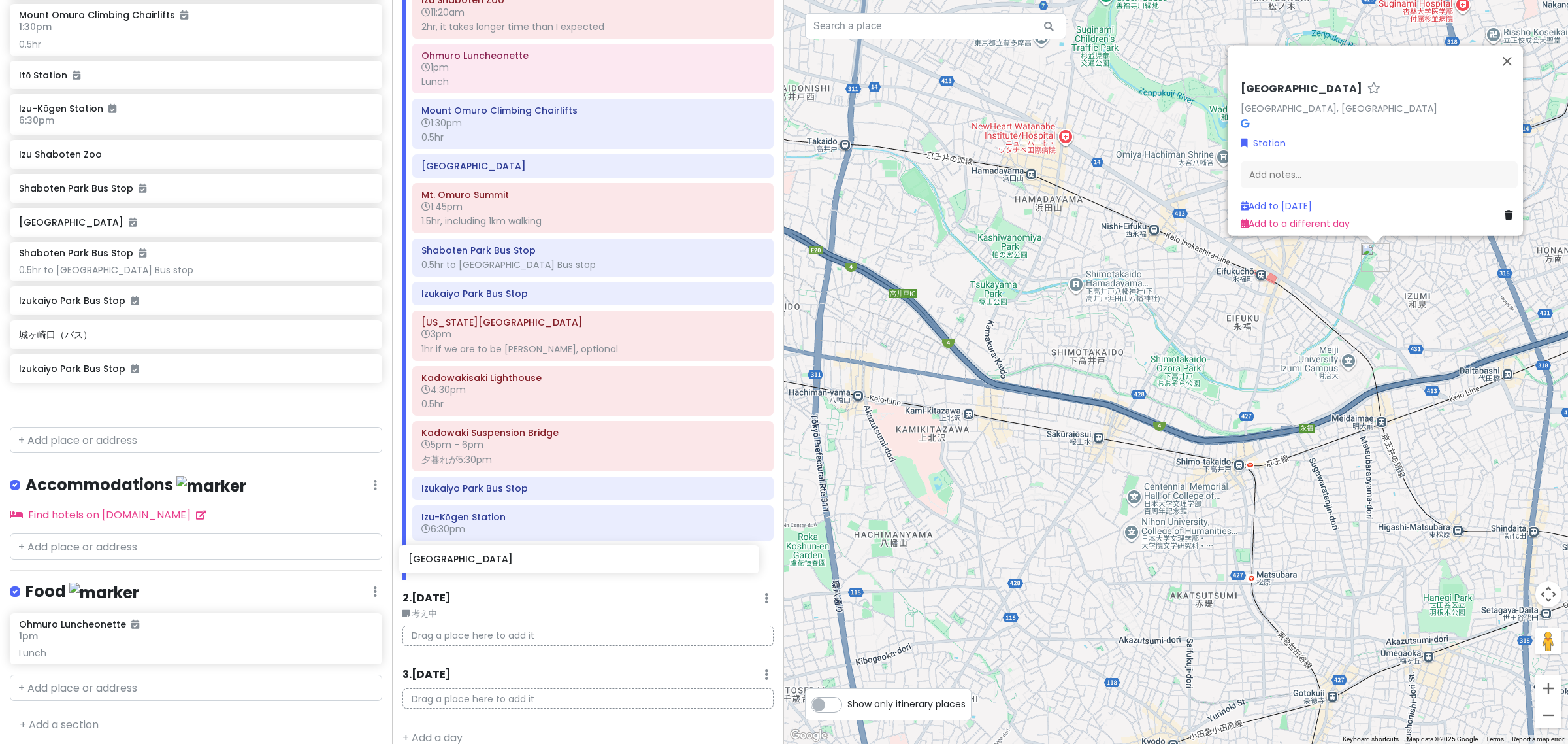
drag, startPoint x: 194, startPoint y: 397, endPoint x: 591, endPoint y: 554, distance: 426.9
click at [591, 554] on div "Atami Day2 Private Change Dates Make a Copy Delete Trip Go Pro ⚡️ Give Feedback…" at bounding box center [784, 372] width 1568 height 744
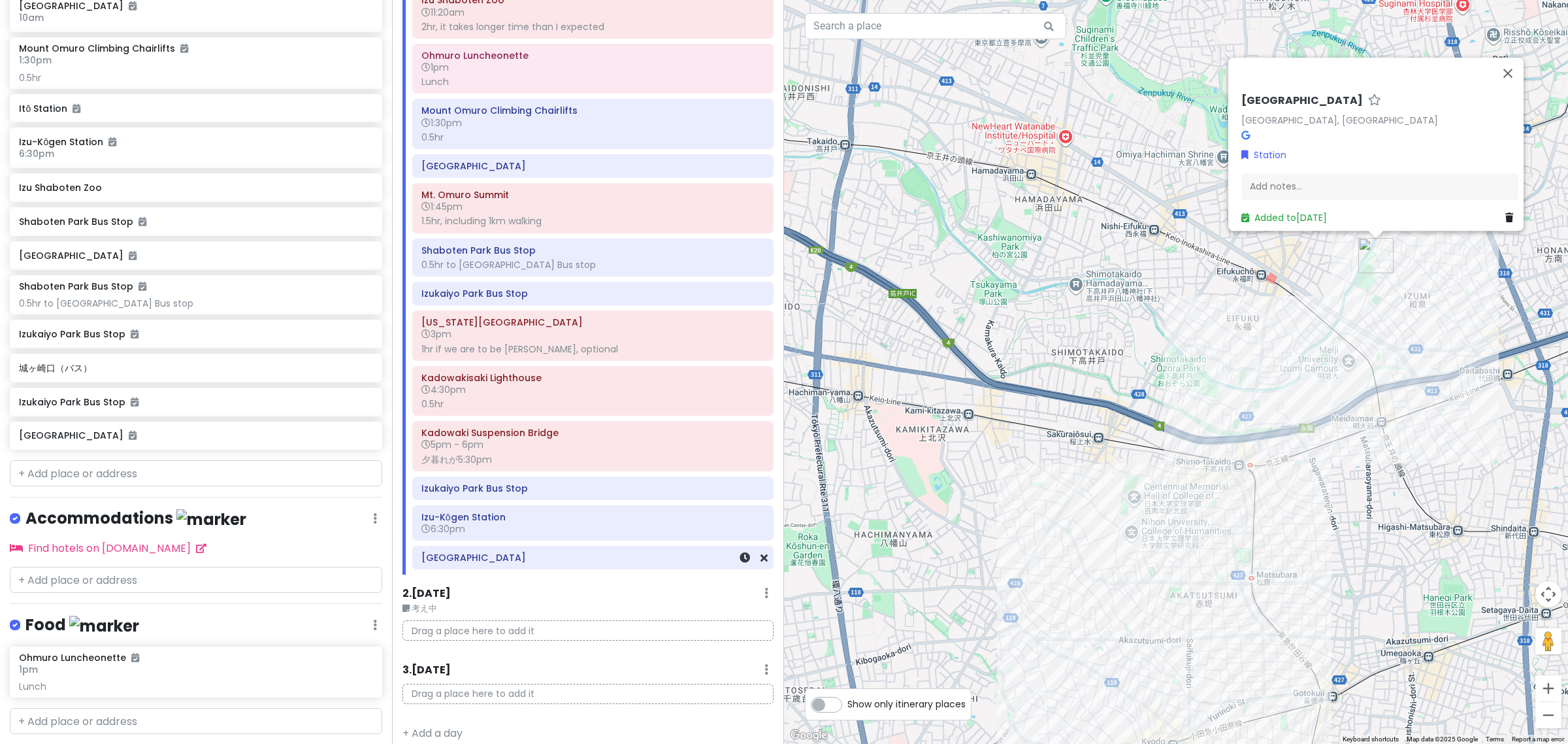
scroll to position [898, 0]
click at [739, 562] on icon at bounding box center [745, 557] width 10 height 10
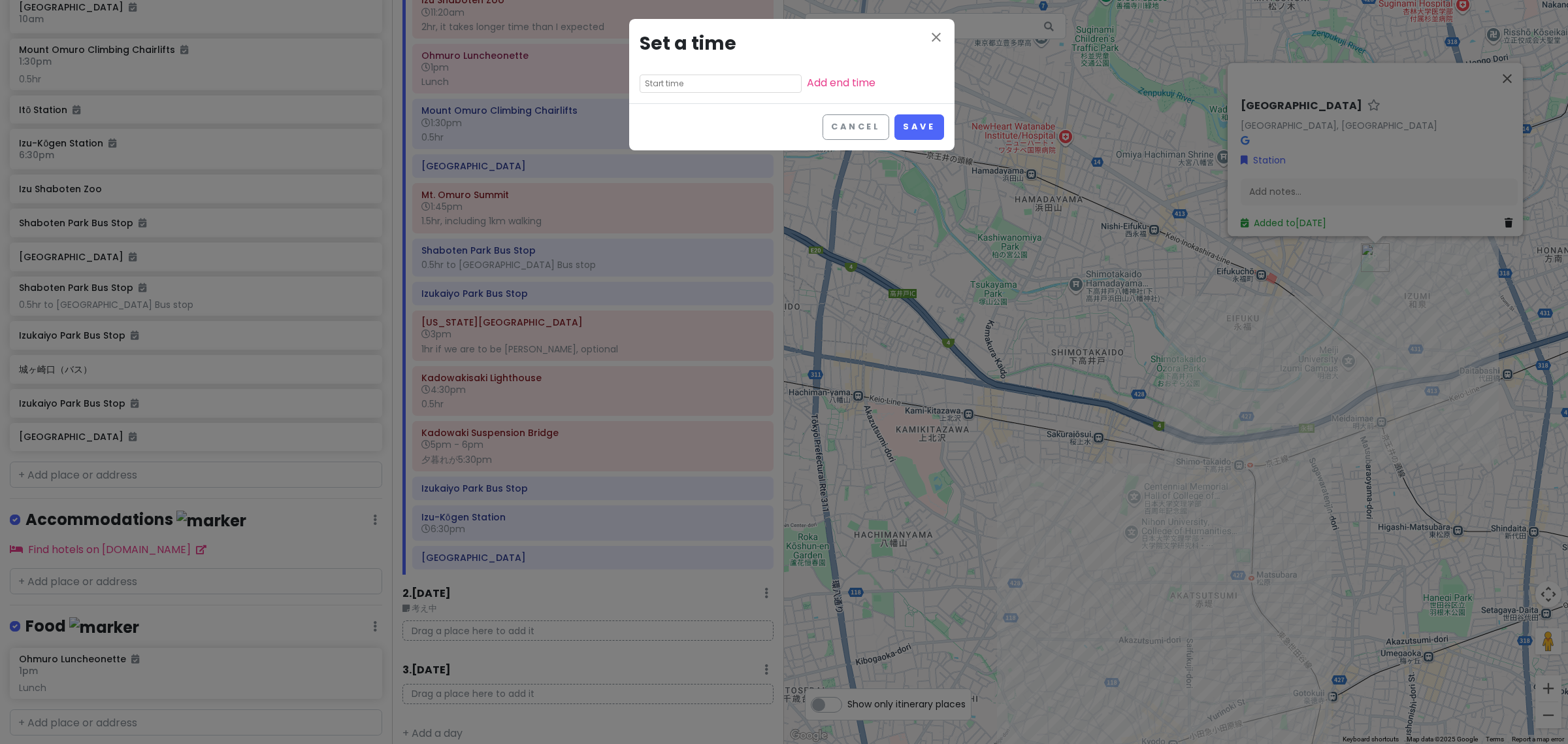
click at [696, 88] on input "text" at bounding box center [720, 84] width 162 height 19
click at [660, 147] on li "09" at bounding box center [658, 150] width 36 height 15
click at [719, 115] on li "pm" at bounding box center [731, 118] width 36 height 15
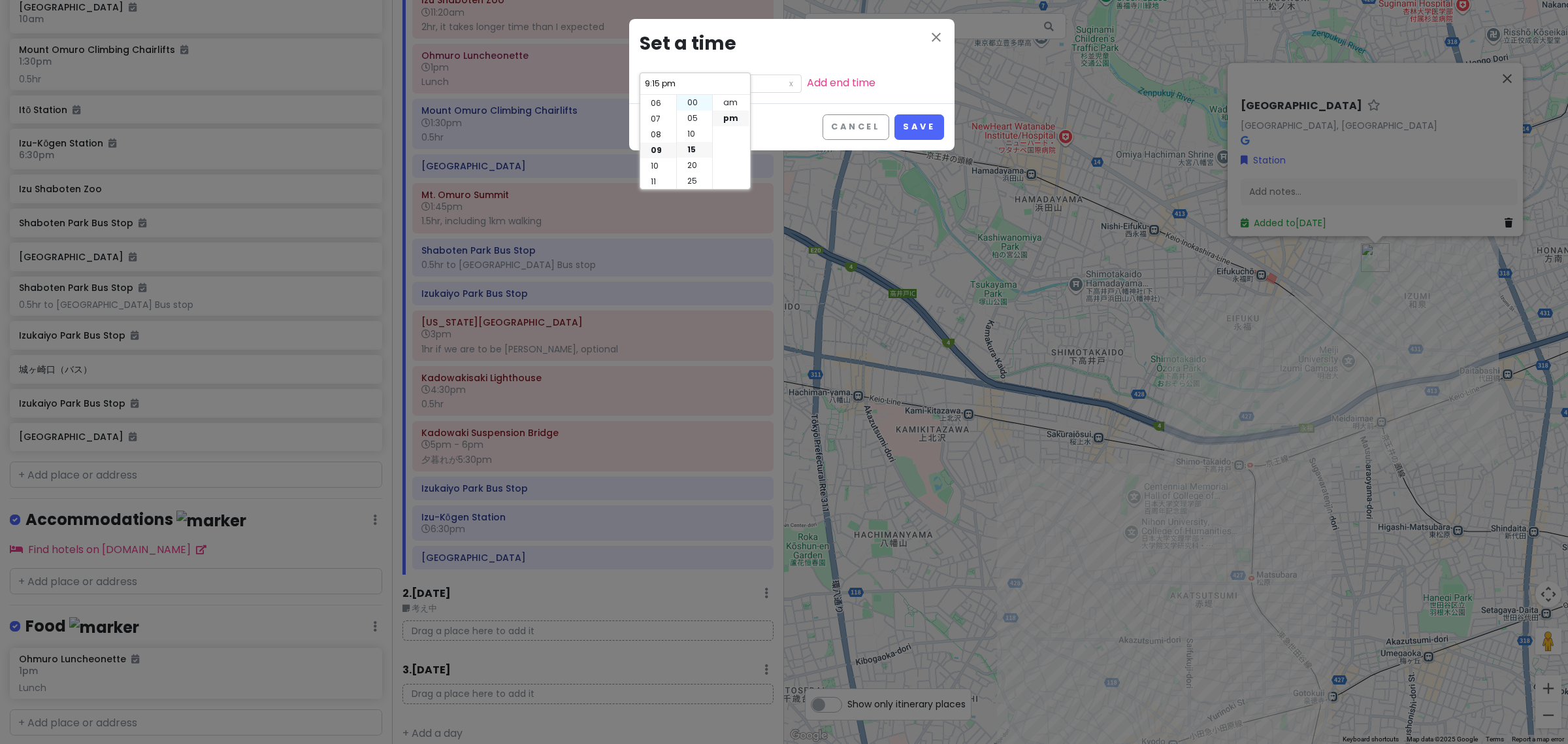
click at [693, 104] on li "00" at bounding box center [695, 103] width 36 height 15
click at [929, 132] on button "Save" at bounding box center [919, 127] width 49 height 25
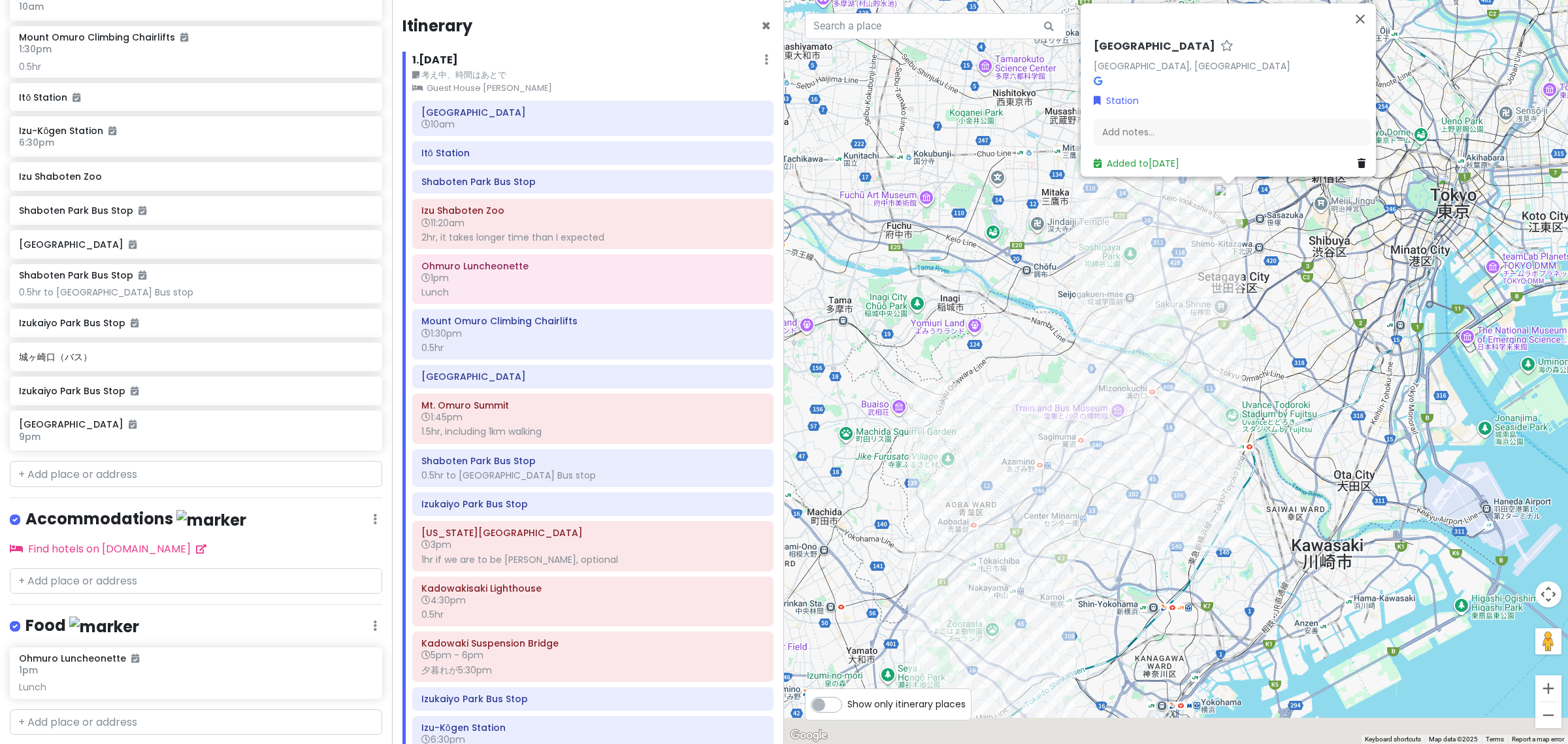
drag, startPoint x: 1085, startPoint y: 312, endPoint x: 1158, endPoint y: 115, distance: 210.1
click at [1147, 95] on div "Tokyo Tokyo, Japan Station Add notes... Added to Sun 10/5" at bounding box center [1176, 372] width 784 height 744
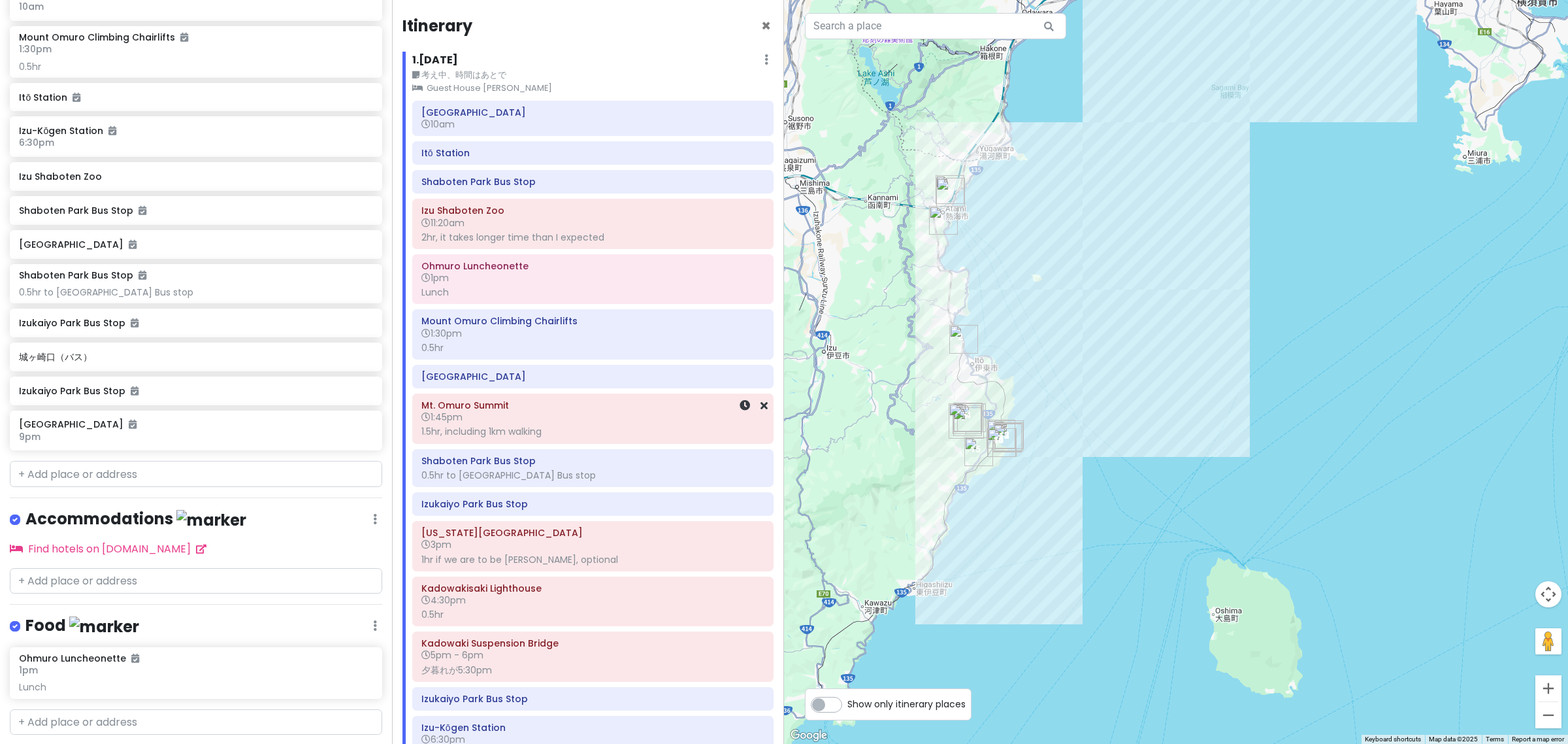
click at [552, 437] on div "1.5hr, including 1km walking" at bounding box center [593, 432] width 343 height 12
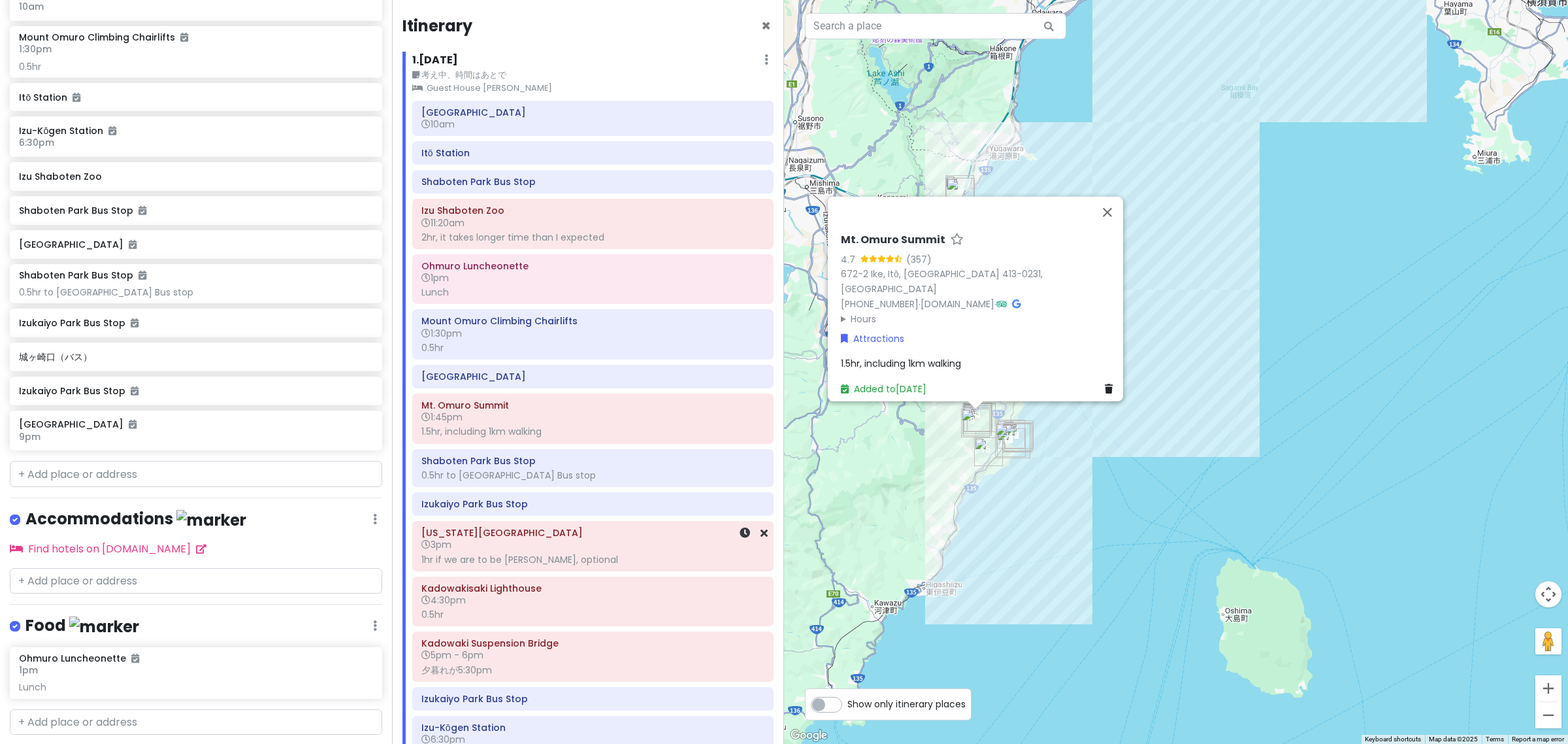
click at [527, 562] on div "1hr if we are to be hasty, optional" at bounding box center [593, 560] width 343 height 12
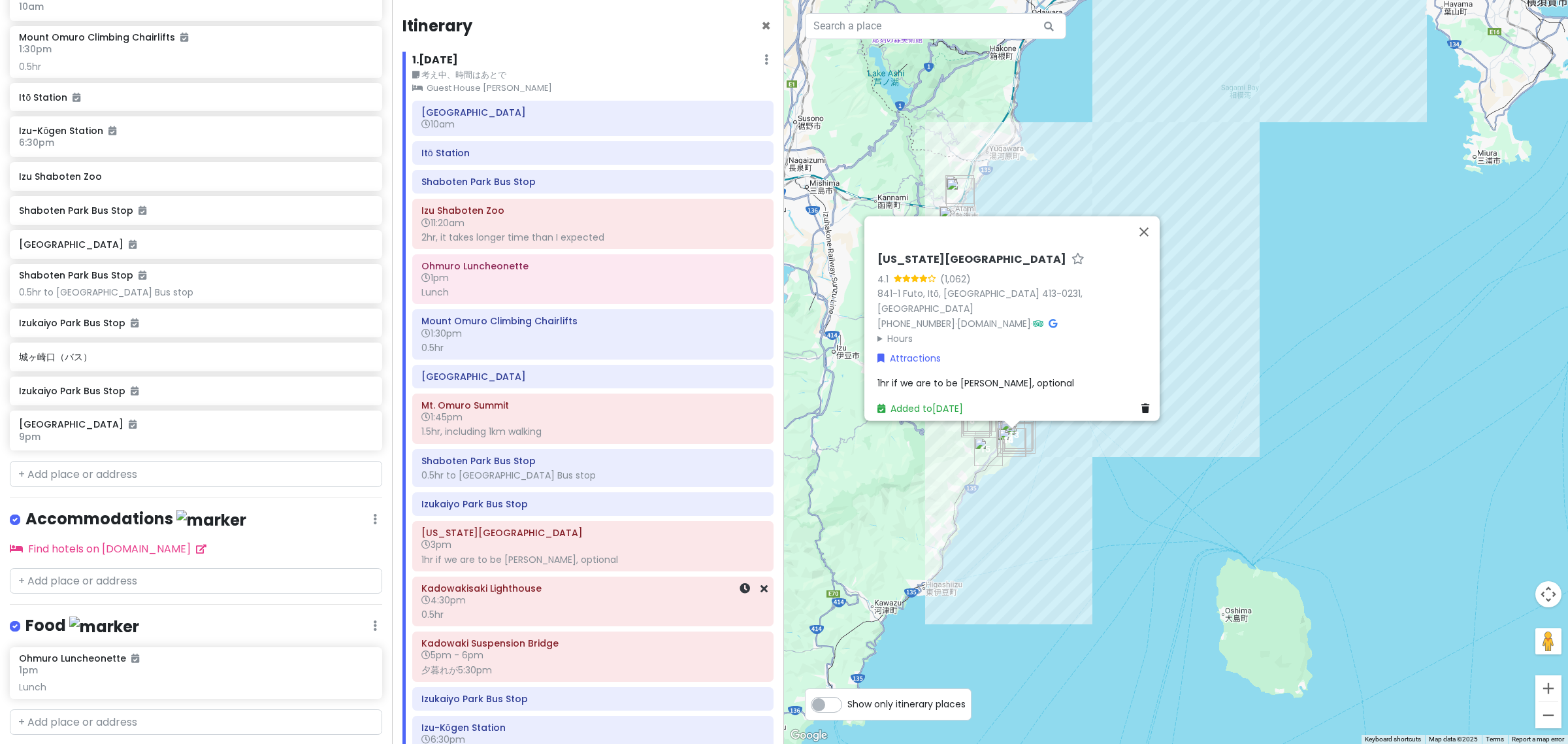
click at [552, 613] on div "0.5hr" at bounding box center [593, 614] width 343 height 12
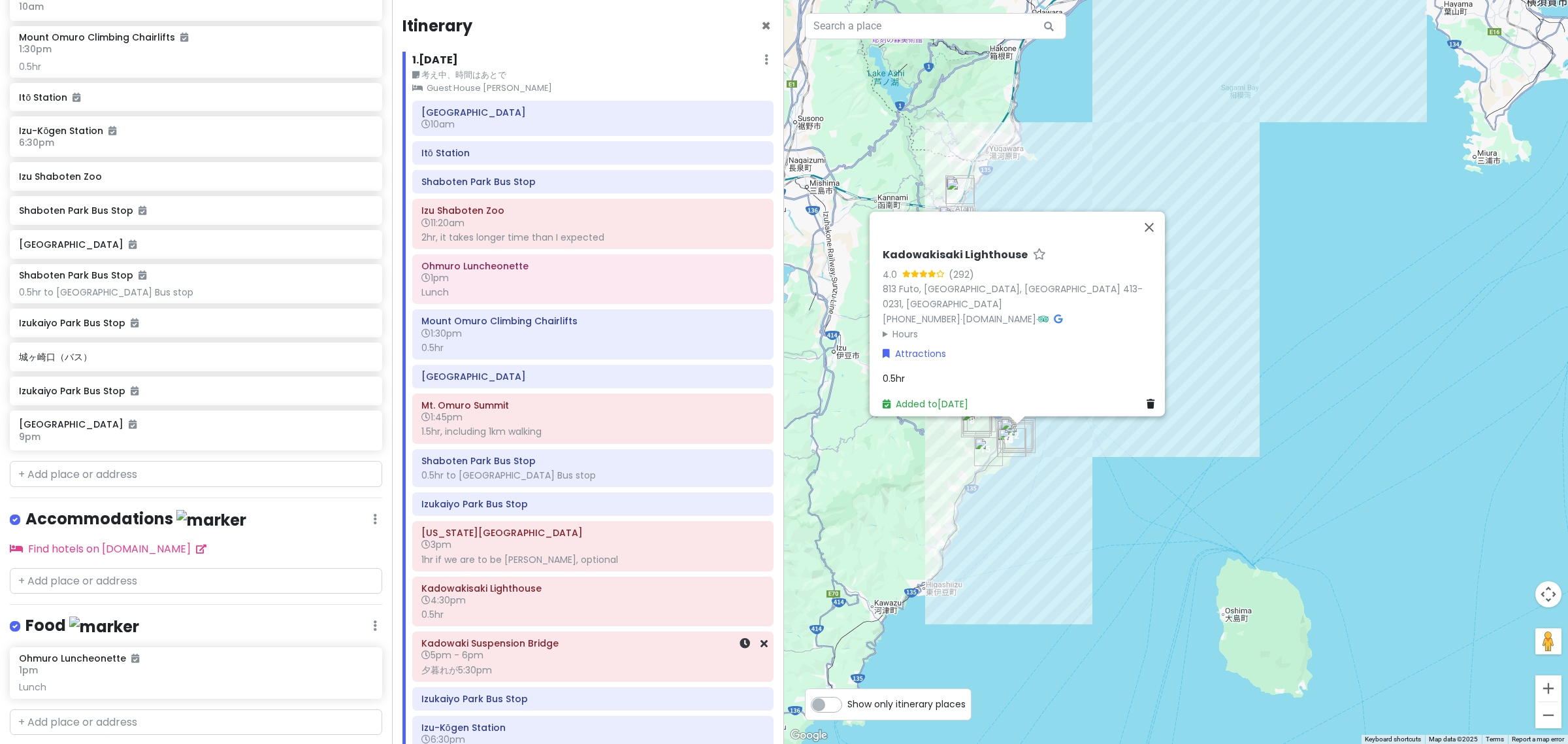
click at [565, 648] on h6 "Kadowaki Suspension Bridge" at bounding box center [593, 643] width 343 height 12
click at [560, 602] on h6 "4:30pm" at bounding box center [593, 600] width 343 height 12
click at [562, 545] on h6 "3pm" at bounding box center [593, 545] width 343 height 12
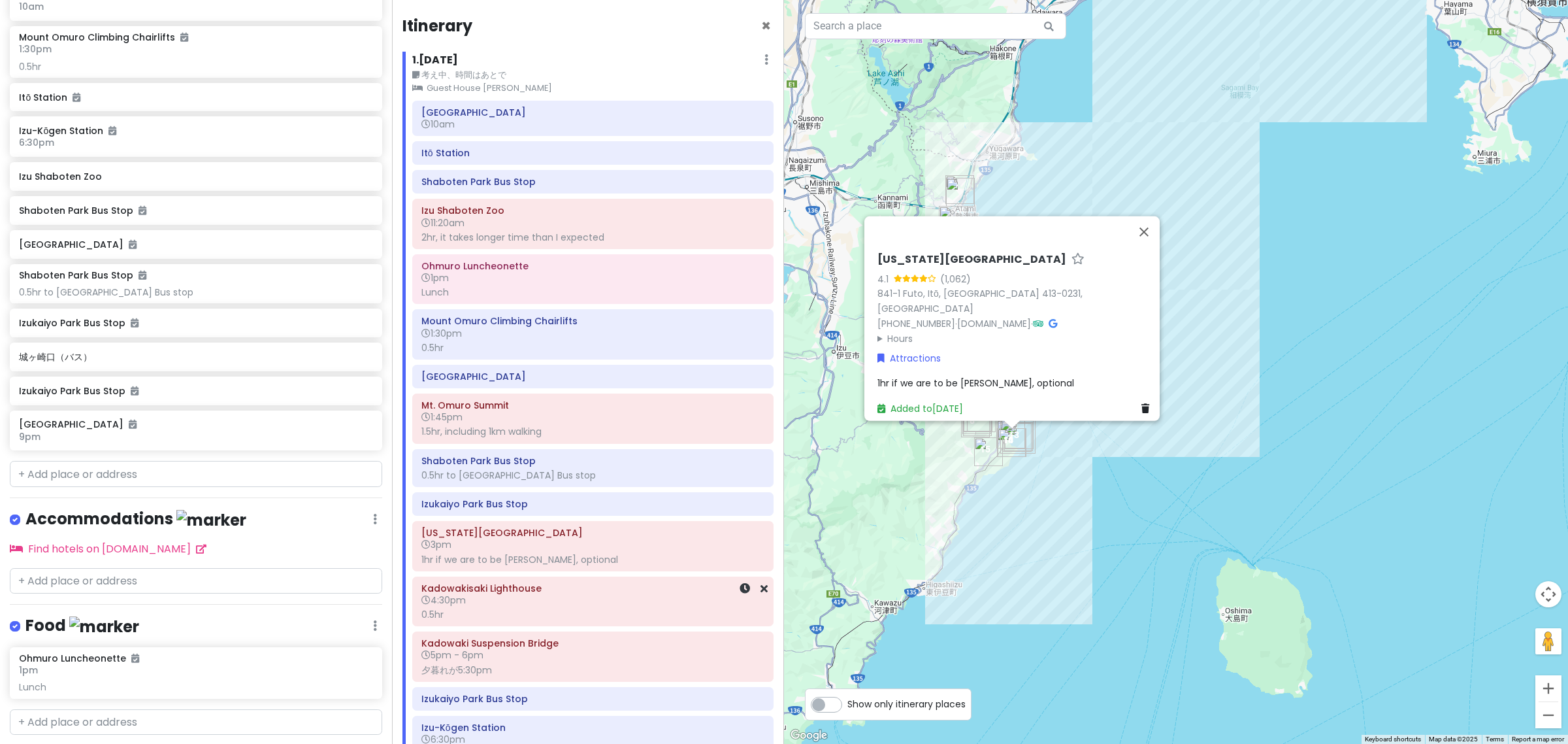
click at [595, 613] on div "0.5hr" at bounding box center [593, 614] width 343 height 12
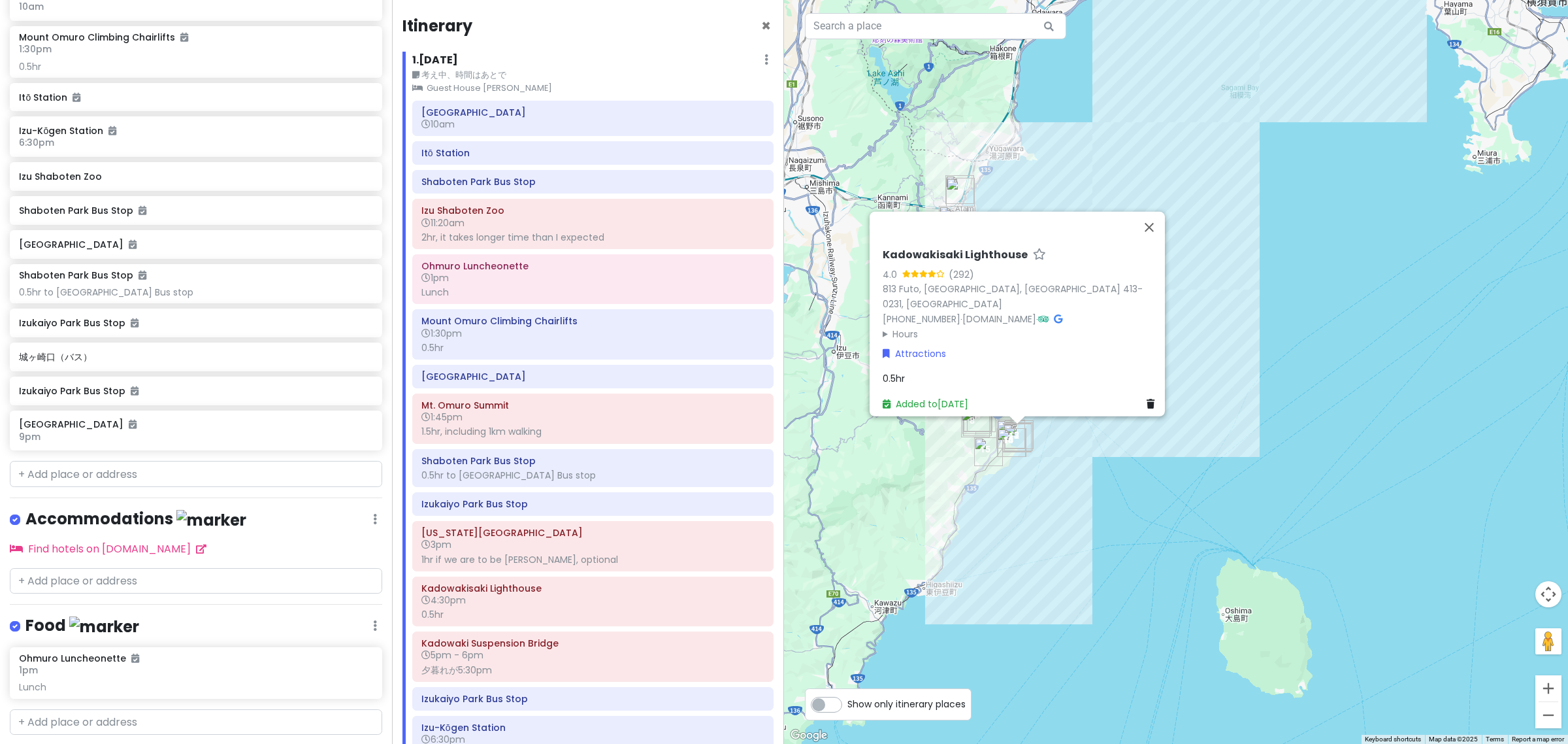
click at [900, 372] on div "0.5hr" at bounding box center [1021, 378] width 277 height 14
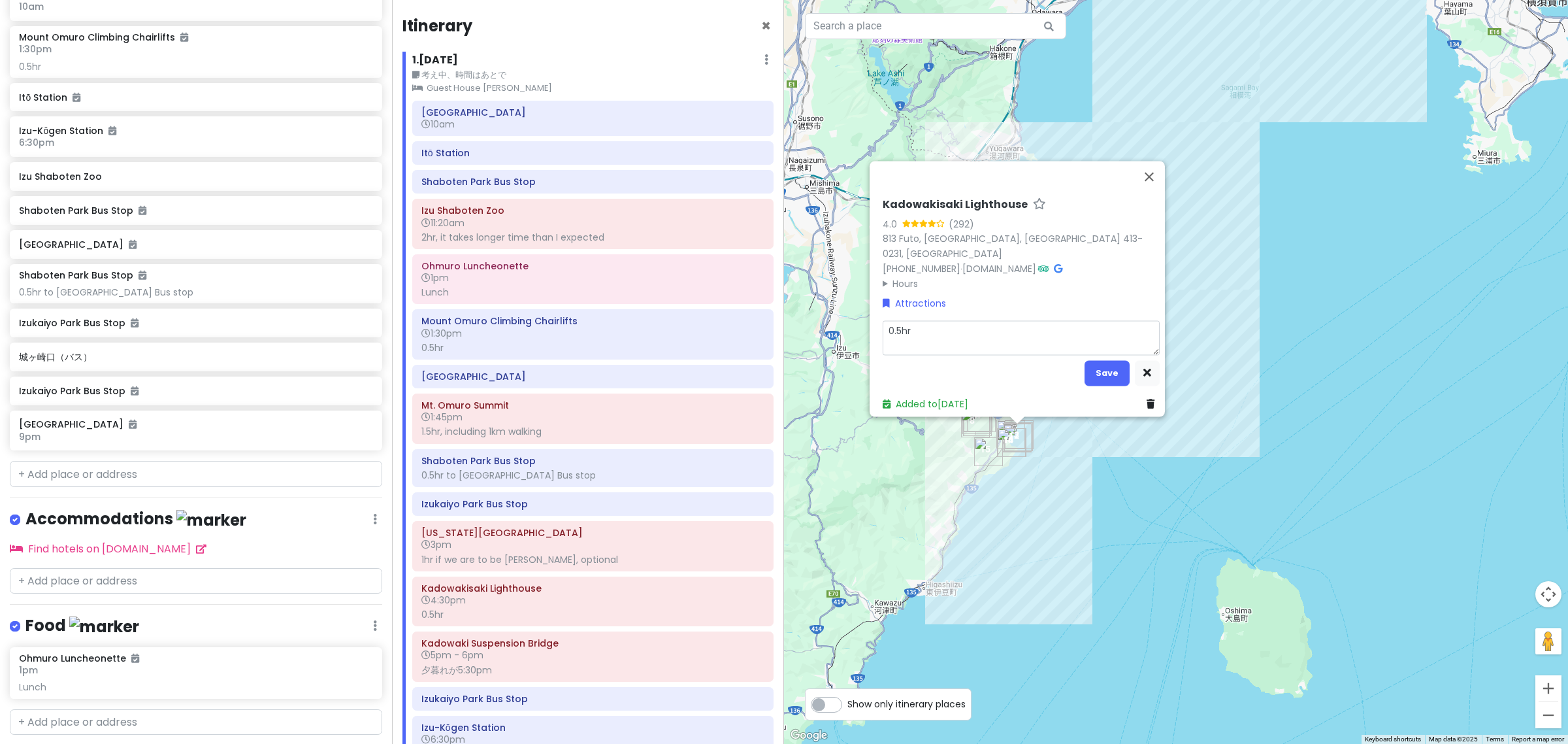
click at [938, 330] on textarea "0.5hr" at bounding box center [1021, 338] width 277 height 35
click at [1088, 352] on div "Kadowakisaki Lighthouse 4.0 (292) 813 Futo, Itō, Shizuoka 413-0231, Japan +81 5…" at bounding box center [1021, 305] width 287 height 224
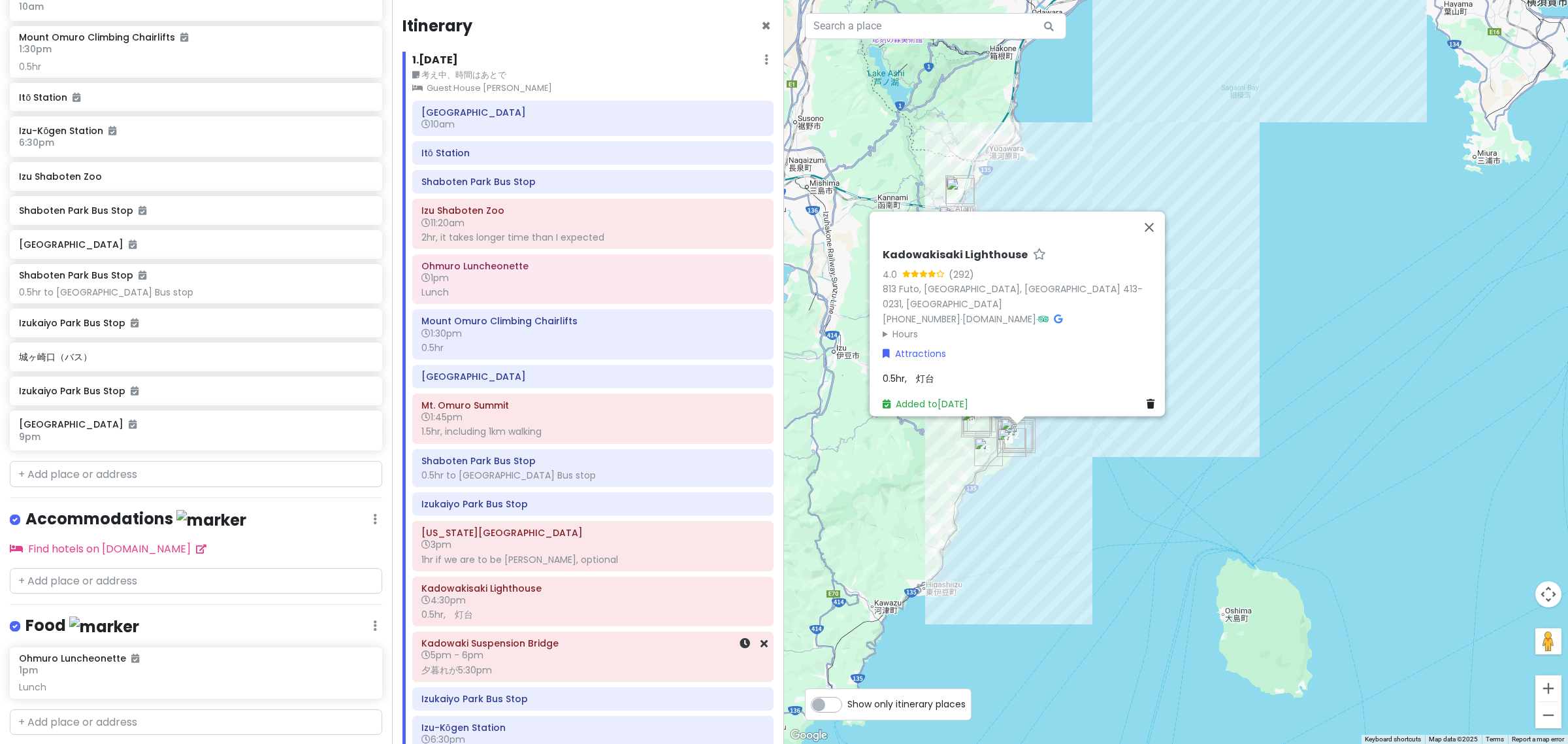
click at [583, 668] on div "夕暮れが5:30pm" at bounding box center [593, 670] width 343 height 12
drag, startPoint x: 945, startPoint y: 358, endPoint x: 945, endPoint y: 368, distance: 10.0
click at [945, 363] on div "Kadowaki Suspension Bridge 4.3 (1,759) 842-65 Futo, Itō, Shizuoka 413-0231, Jap…" at bounding box center [1021, 329] width 287 height 173
click at [945, 372] on span "夕暮れが5:30pm" at bounding box center [918, 378] width 70 height 13
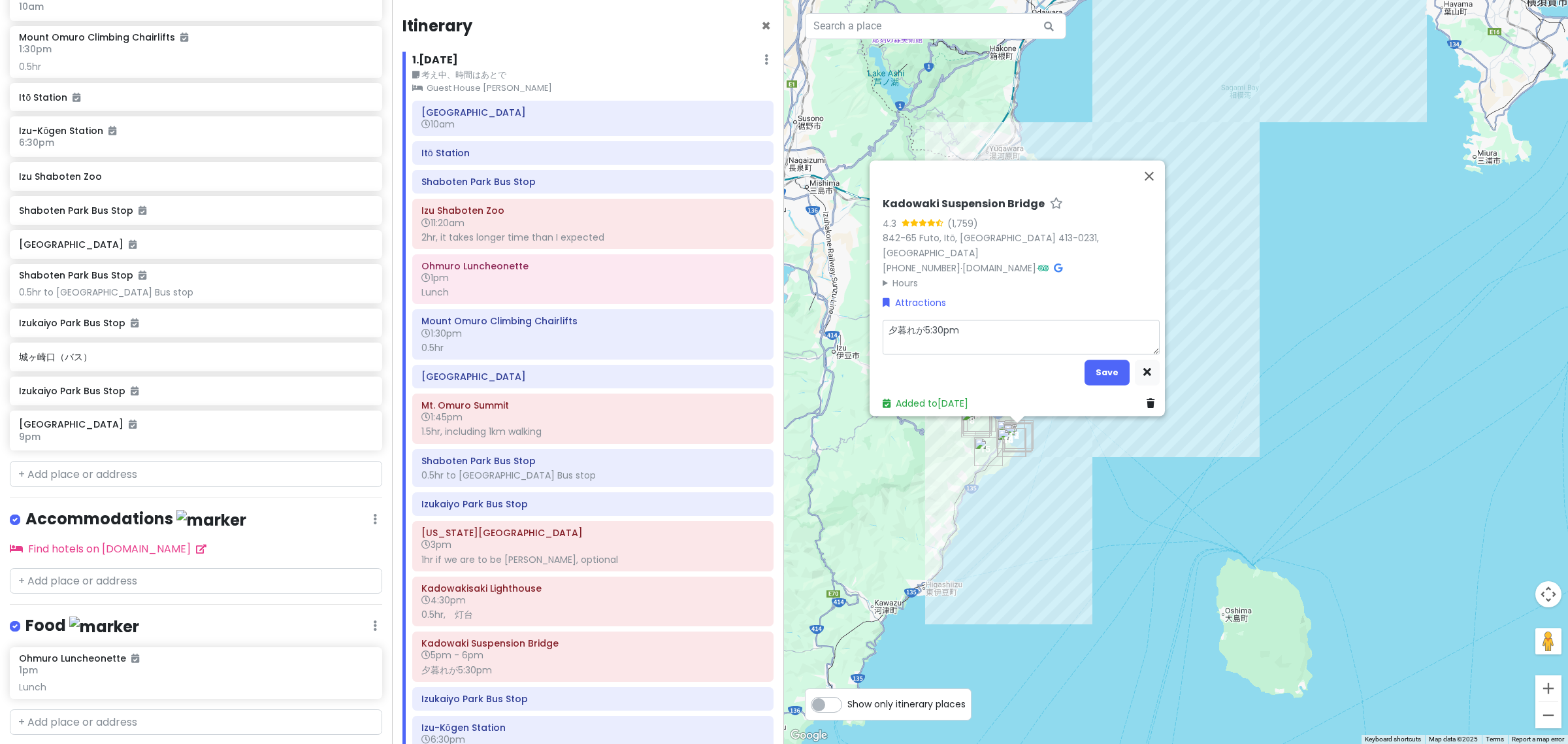
click at [970, 328] on textarea "夕暮れが5:30pm" at bounding box center [1021, 338] width 277 height 35
click at [885, 324] on textarea "夕暮れが5:30pm" at bounding box center [1021, 338] width 277 height 35
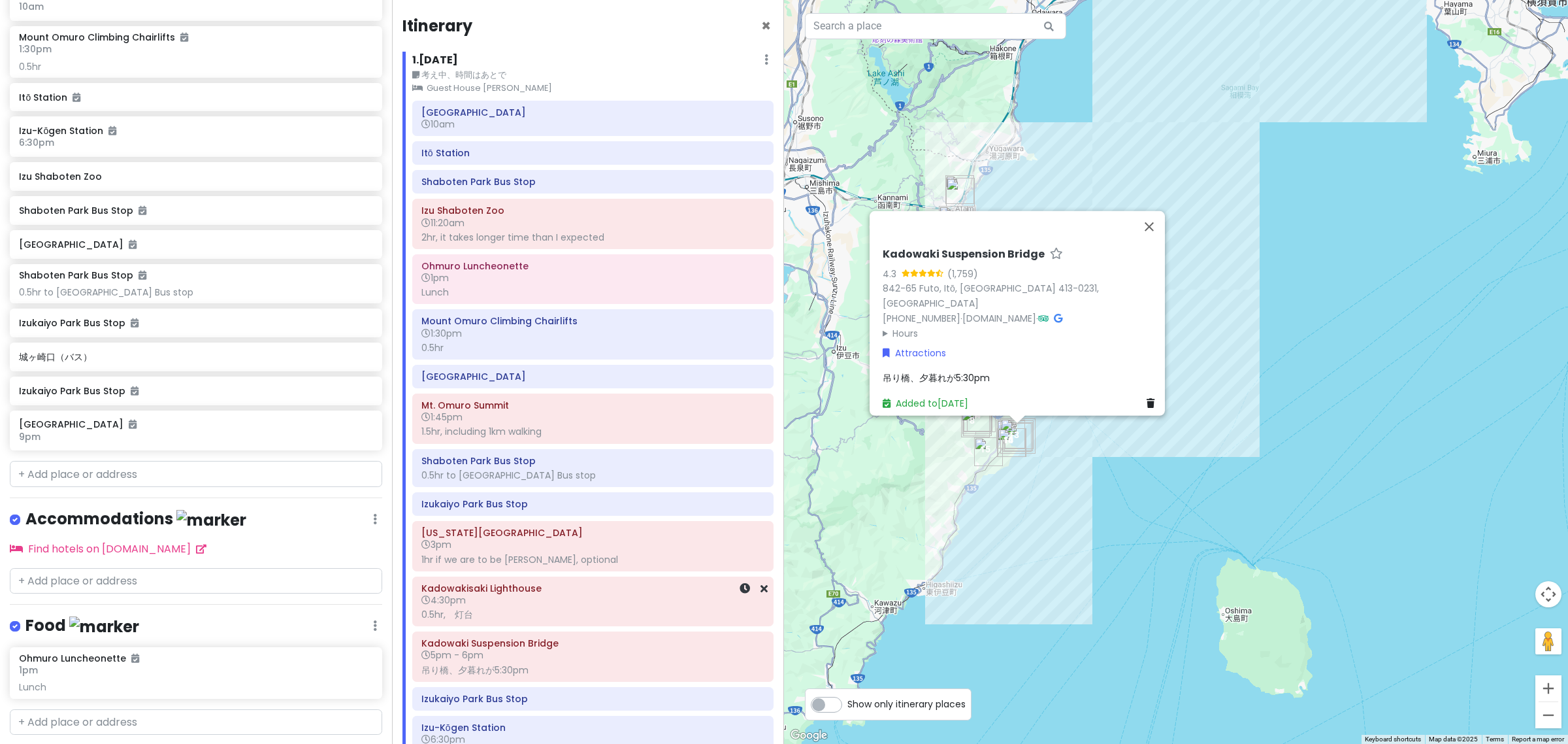
click at [554, 623] on div "Kadowakisaki Lighthouse 4:30pm 0.5hr,　灯台" at bounding box center [593, 601] width 343 height 44
click at [551, 557] on div "1hr if we are to be hasty, optional" at bounding box center [593, 560] width 343 height 12
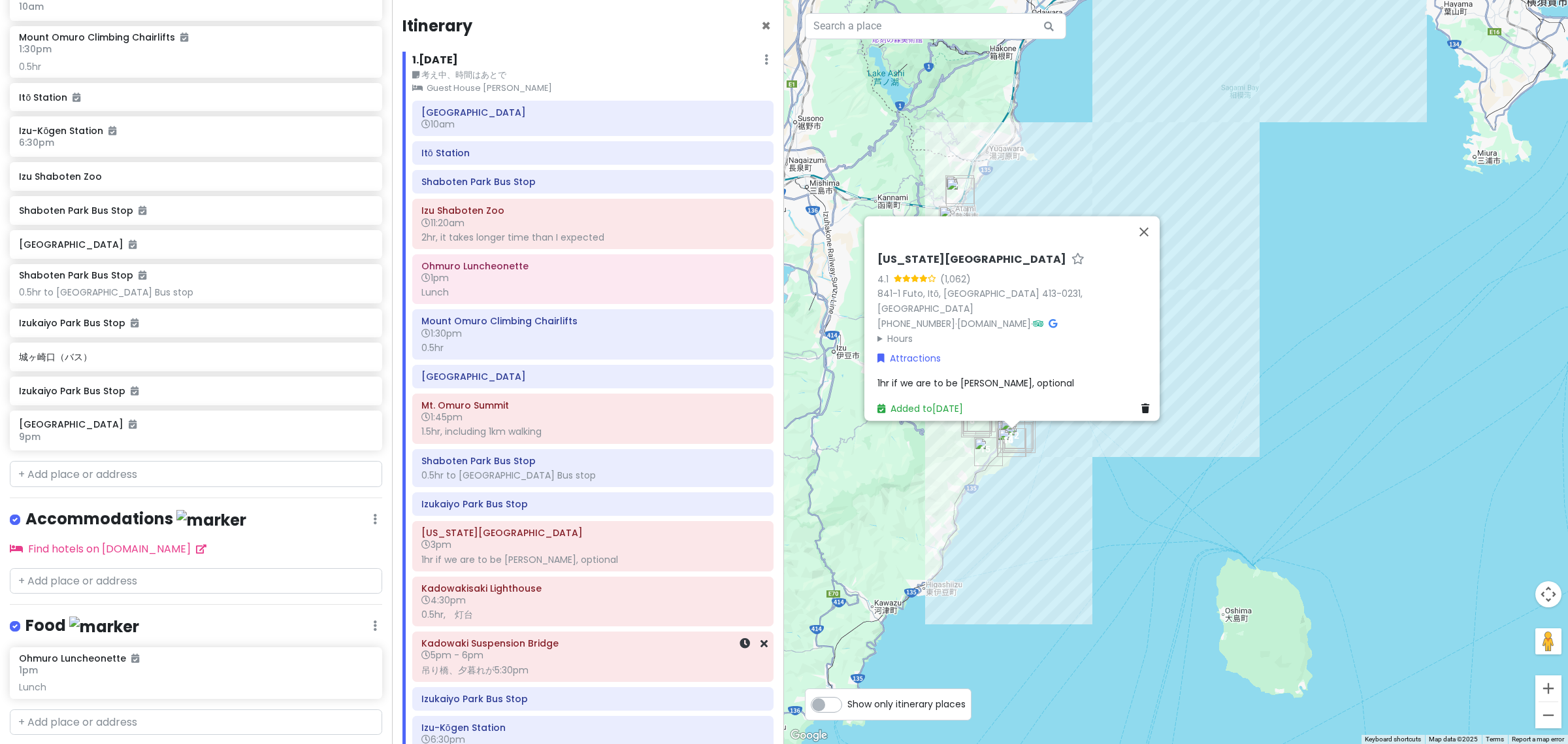
click at [569, 655] on h6 "5pm - 6pm" at bounding box center [593, 655] width 343 height 12
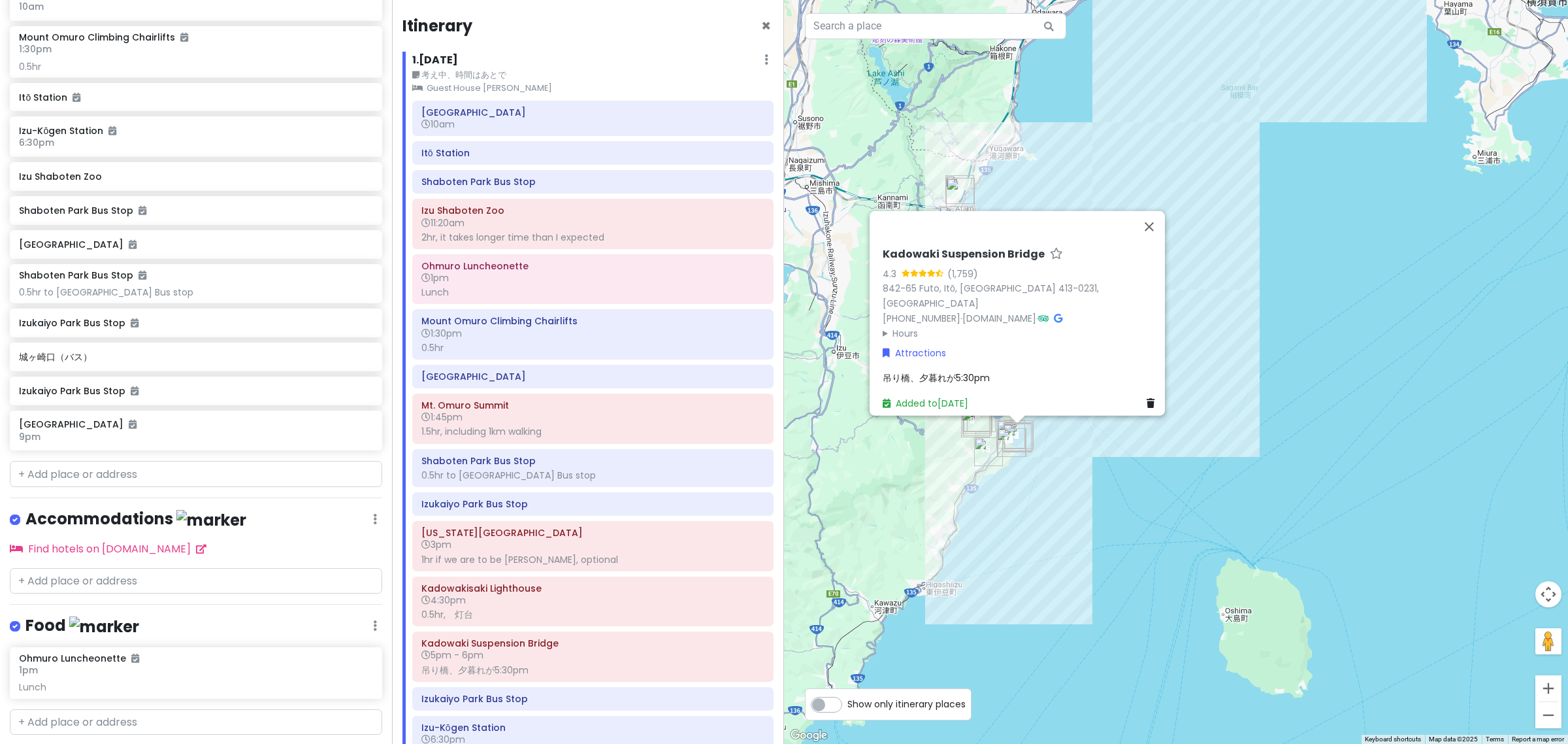
click at [943, 374] on span "吊り橋、夕暮れが5:30pm" at bounding box center [936, 378] width 107 height 13
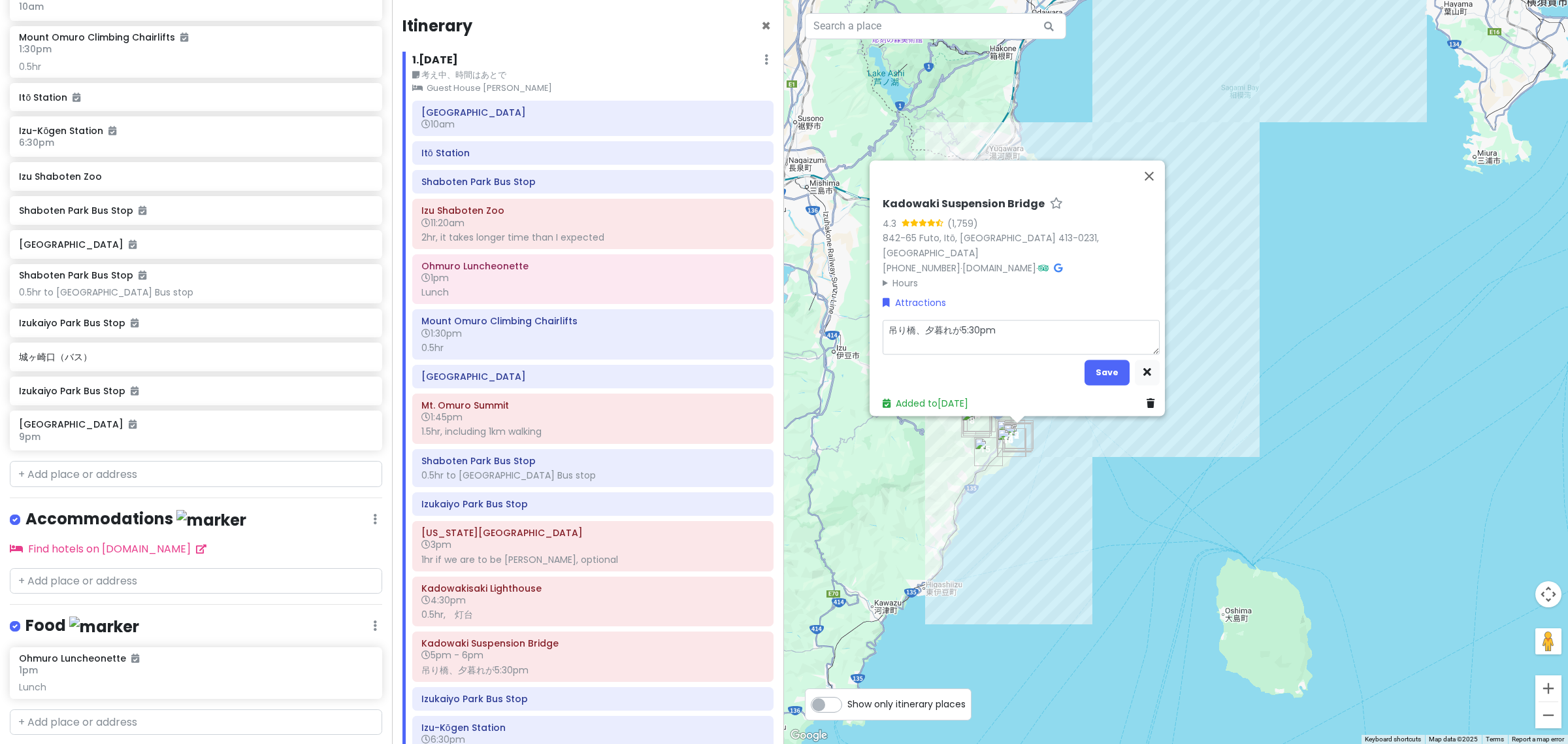
click at [998, 333] on textarea "吊り橋、夕暮れが5:30pm" at bounding box center [1021, 338] width 277 height 35
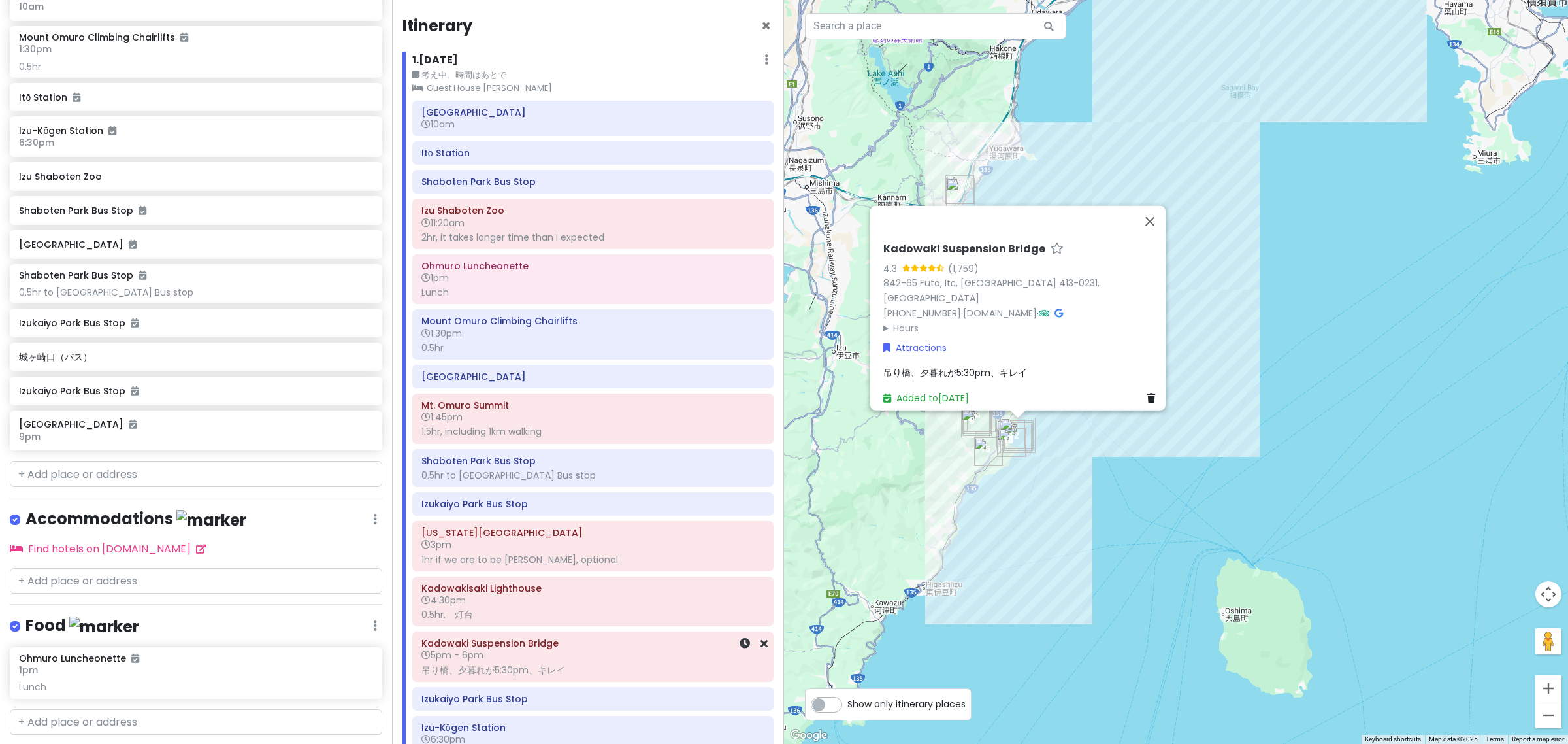
click at [614, 659] on h6 "5pm - 6pm" at bounding box center [593, 655] width 343 height 12
drag, startPoint x: 995, startPoint y: 361, endPoint x: 997, endPoint y: 369, distance: 8.2
click at [995, 363] on div "Kadowaki Suspension Bridge 4.3 (1,759) 842-65 Futo, Itō, Shizuoka 413-0231, Jap…" at bounding box center [1021, 329] width 287 height 173
click at [998, 372] on span "吊り橋、夕暮れが5:30pm、キレイ" at bounding box center [955, 378] width 144 height 13
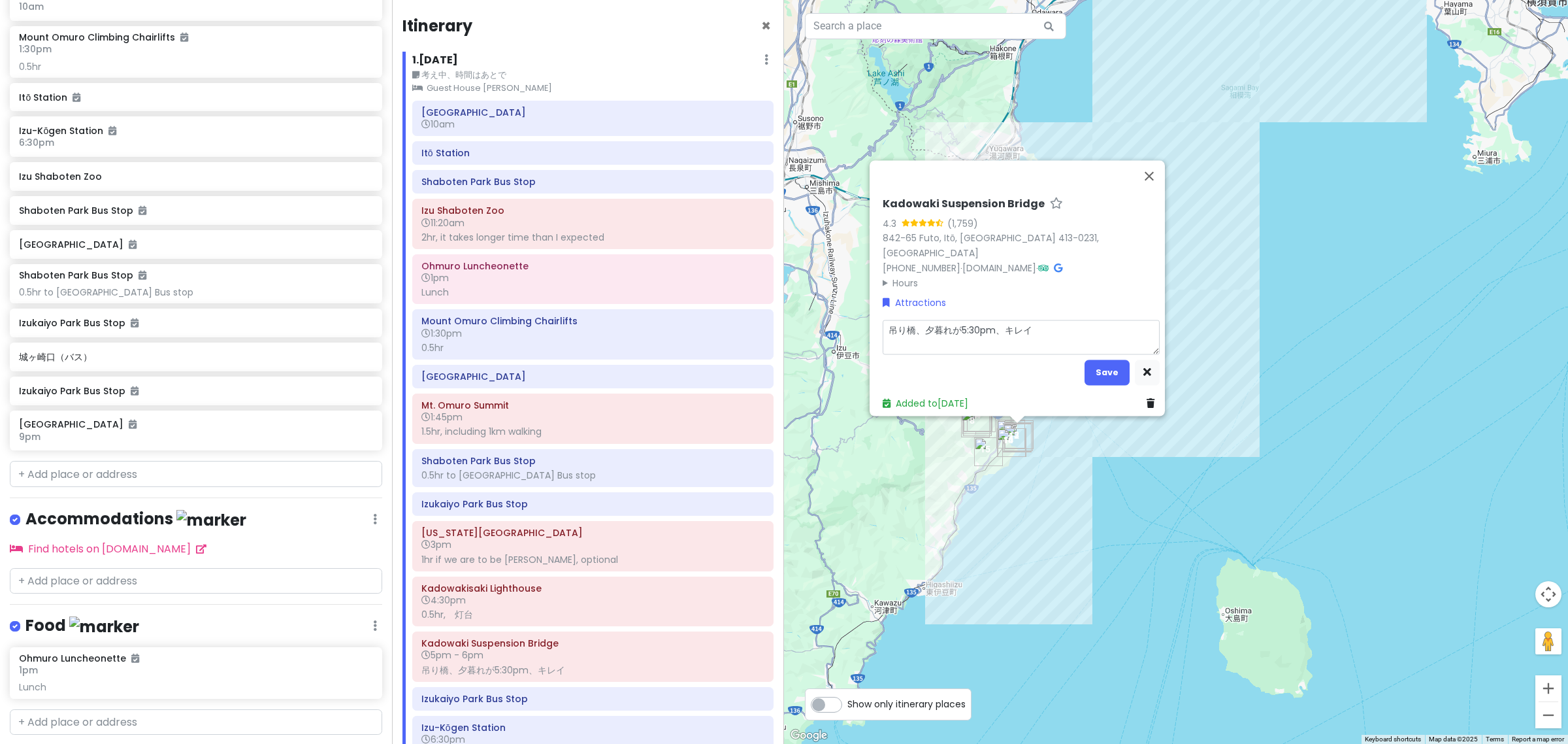
drag, startPoint x: 996, startPoint y: 326, endPoint x: 1004, endPoint y: 327, distance: 8.1
click at [998, 326] on textarea "吊り橋、夕暮れが5:30pm、キレイ" at bounding box center [1021, 338] width 277 height 35
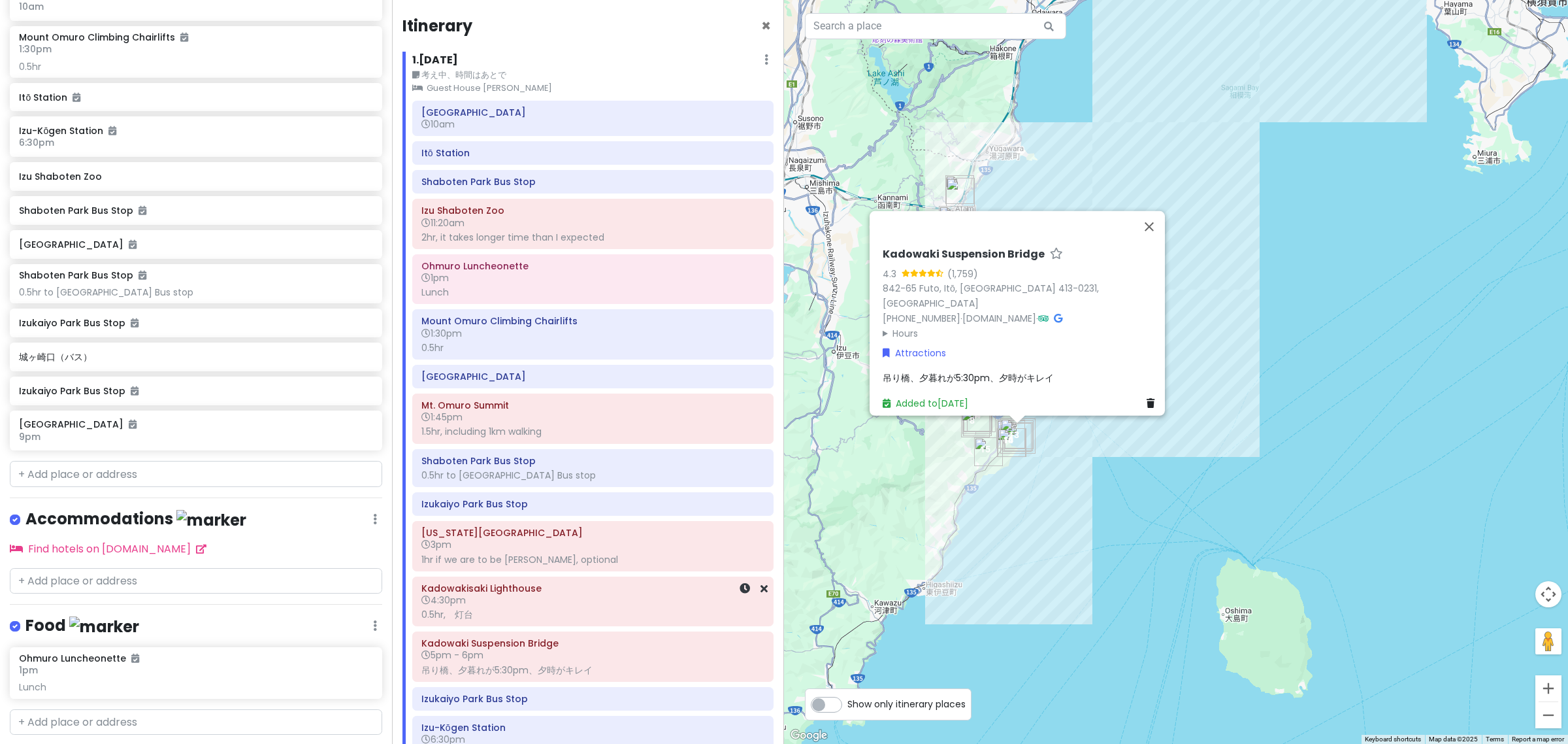
click at [600, 603] on h6 "4:30pm" at bounding box center [593, 600] width 343 height 12
click at [598, 542] on h6 "3pm" at bounding box center [593, 545] width 343 height 12
click at [961, 377] on span "1hr if we are to be hasty, optional" at bounding box center [976, 383] width 197 height 13
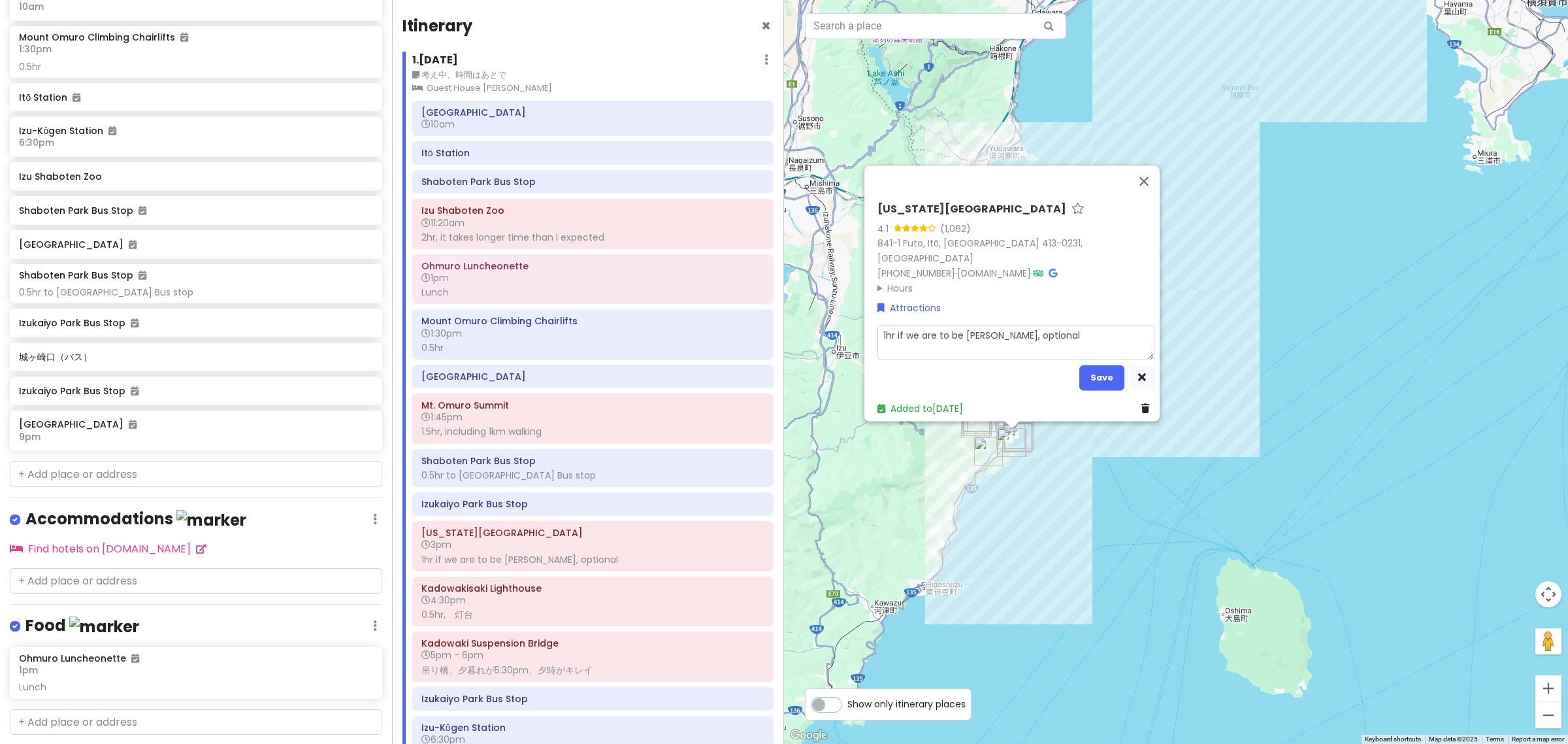
click at [890, 332] on textarea "1hr if we are to be hasty, optional" at bounding box center [1016, 343] width 277 height 35
click at [1039, 331] on textarea "1hr if we are to be hasty, optional" at bounding box center [1016, 343] width 277 height 35
drag, startPoint x: 985, startPoint y: 333, endPoint x: 890, endPoint y: 333, distance: 95.0
click at [890, 333] on textarea "1hr if we are to be hasty, optional" at bounding box center [1016, 343] width 277 height 35
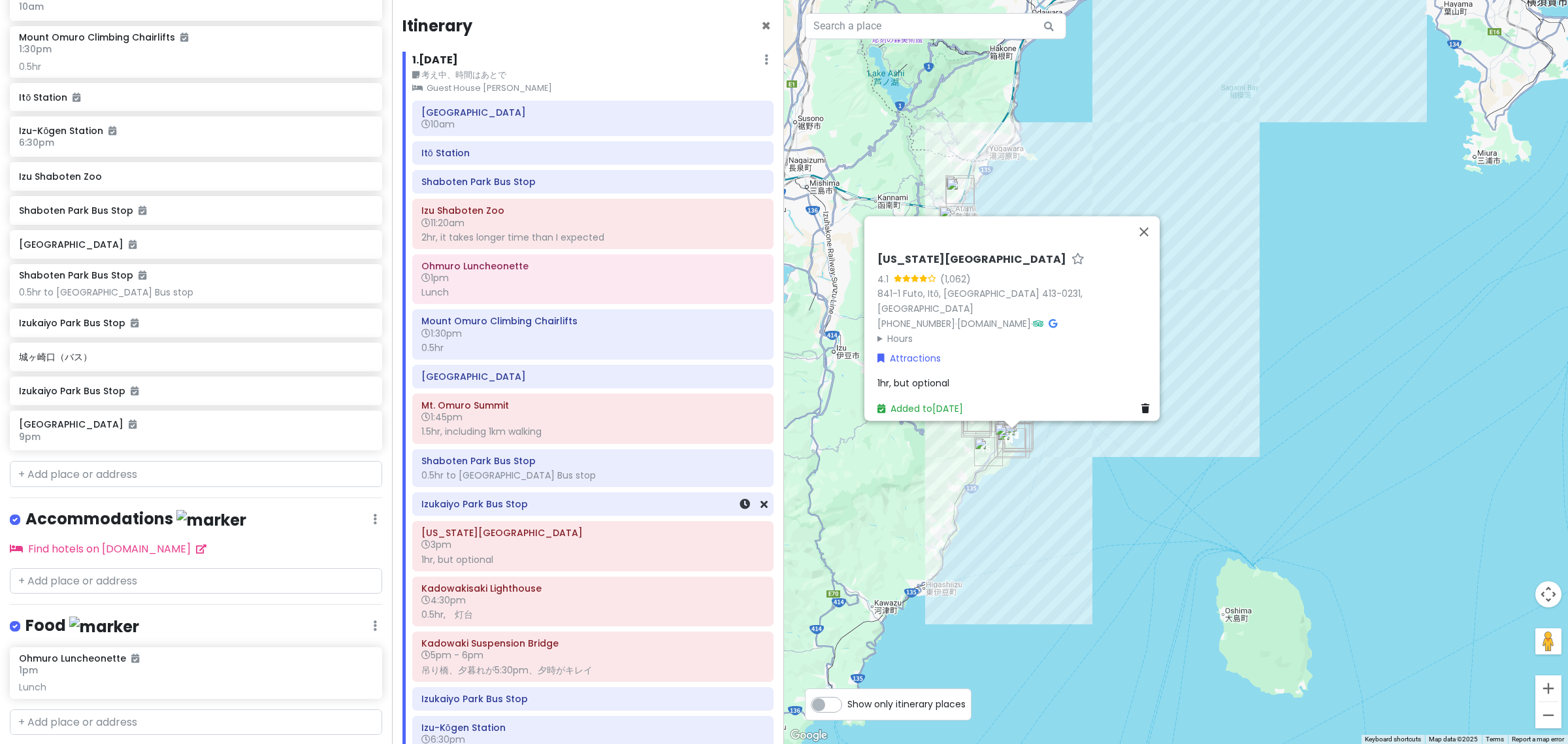
click at [582, 510] on h6 "Izukaiyo Park Bus Stop" at bounding box center [593, 504] width 343 height 12
click at [579, 477] on div "0.5hr to [GEOGRAPHIC_DATA] Bus stop" at bounding box center [593, 475] width 343 height 12
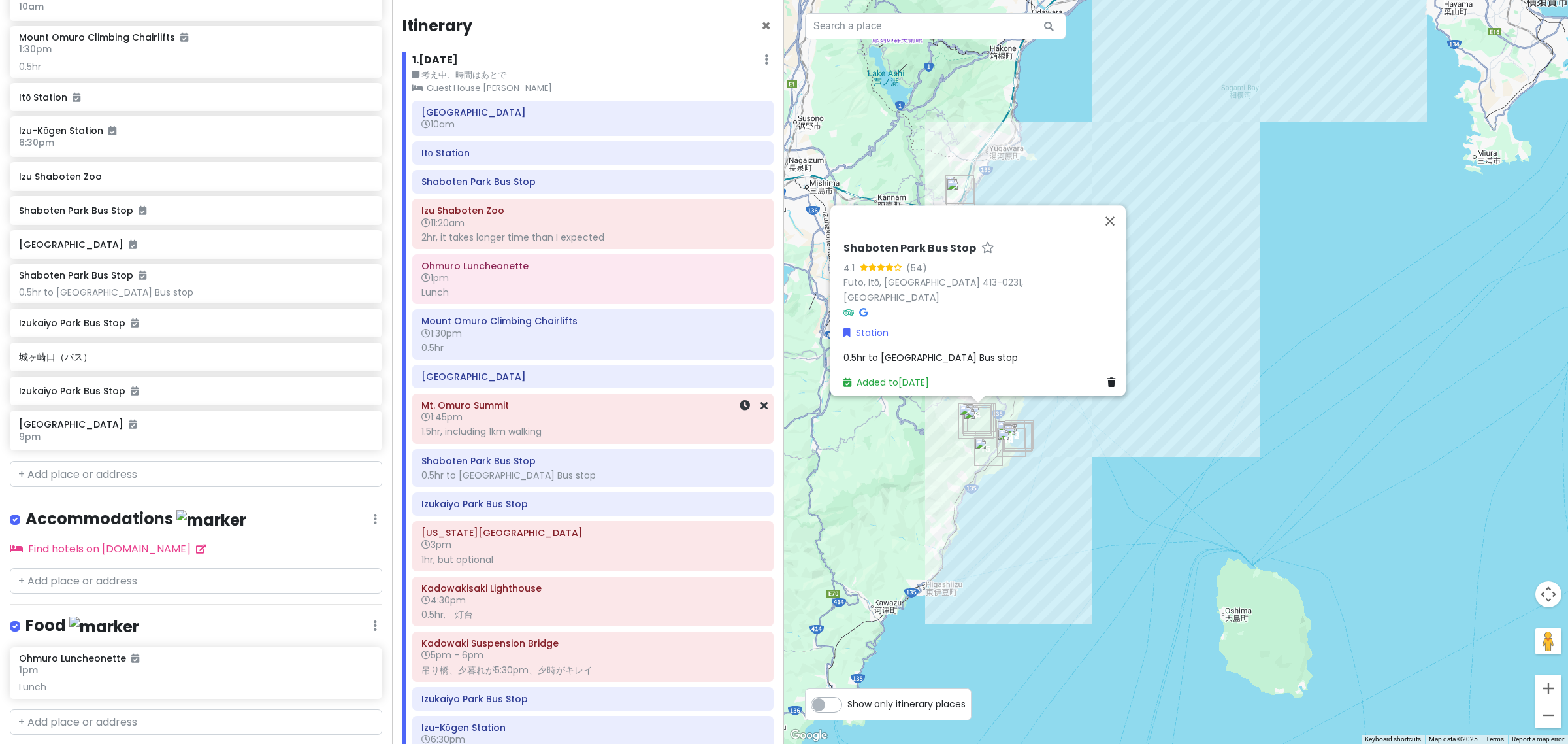
click at [586, 436] on div "1.5hr, including 1km walking" at bounding box center [593, 432] width 343 height 12
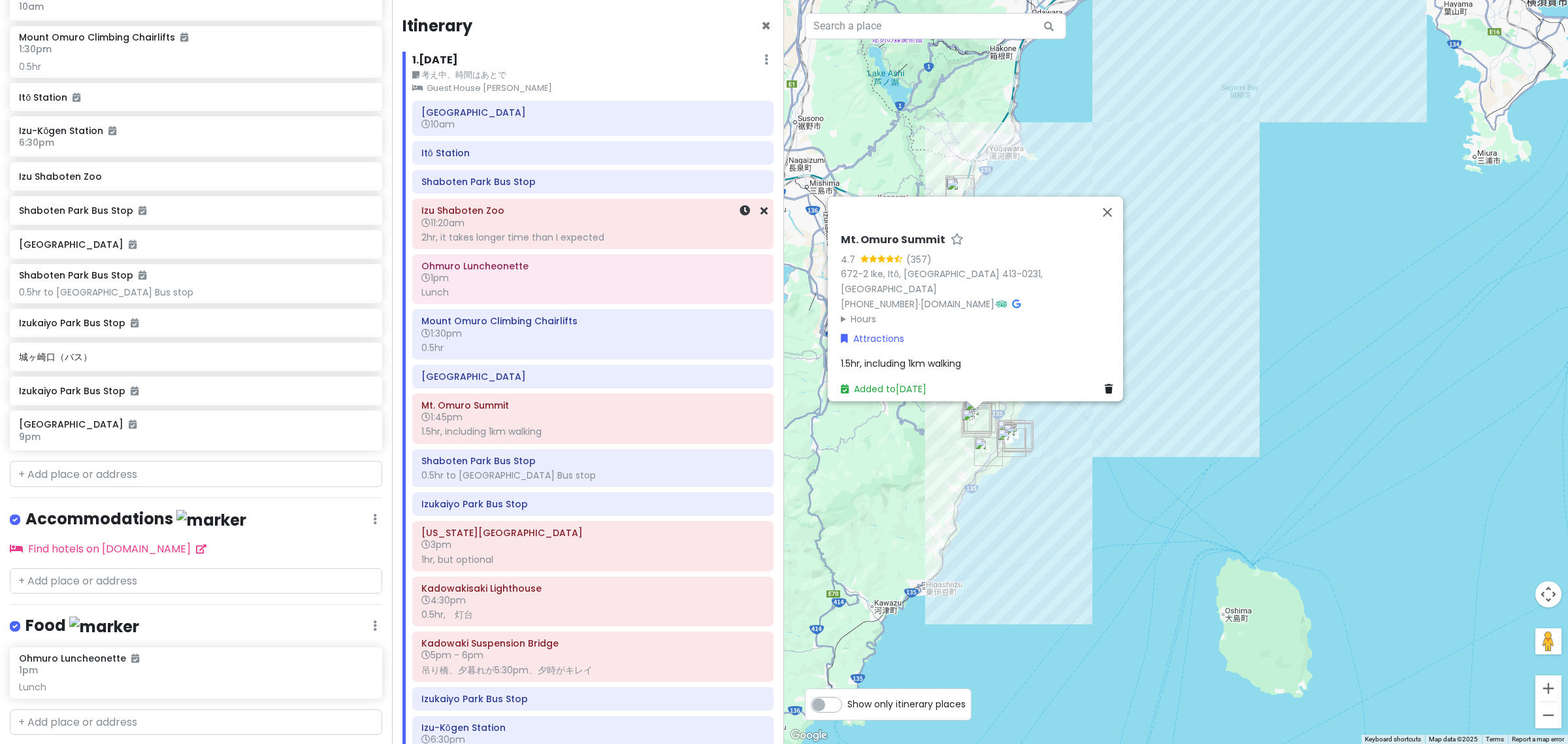
click at [548, 239] on div "2hr, it takes longer time than I expected" at bounding box center [593, 238] width 343 height 12
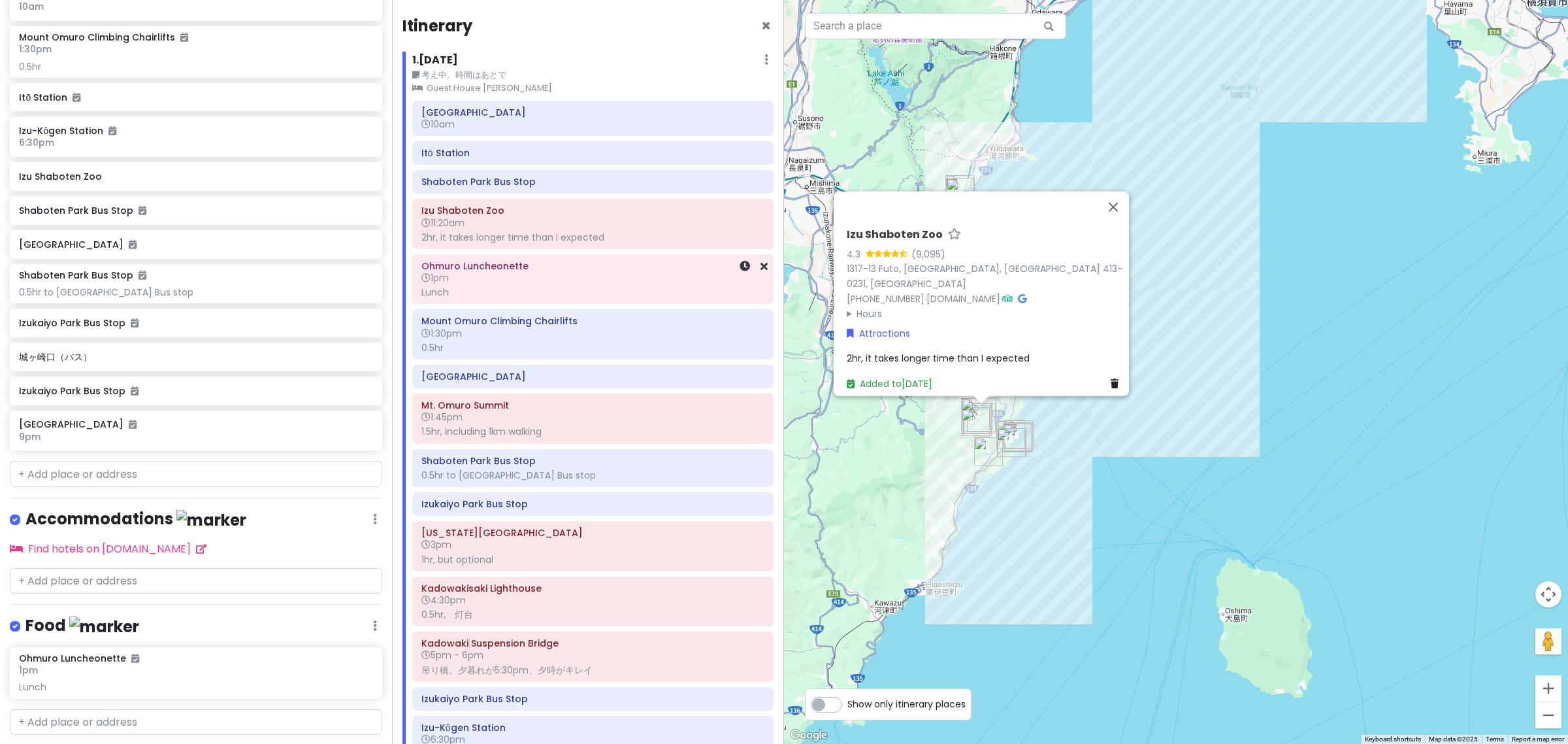
click at [517, 291] on div "Lunch" at bounding box center [593, 292] width 343 height 12
click at [515, 242] on div "2hr, it takes longer time than I expected" at bounding box center [593, 238] width 343 height 12
click at [900, 352] on span "2hr, it takes longer time than I expected" at bounding box center [939, 358] width 183 height 13
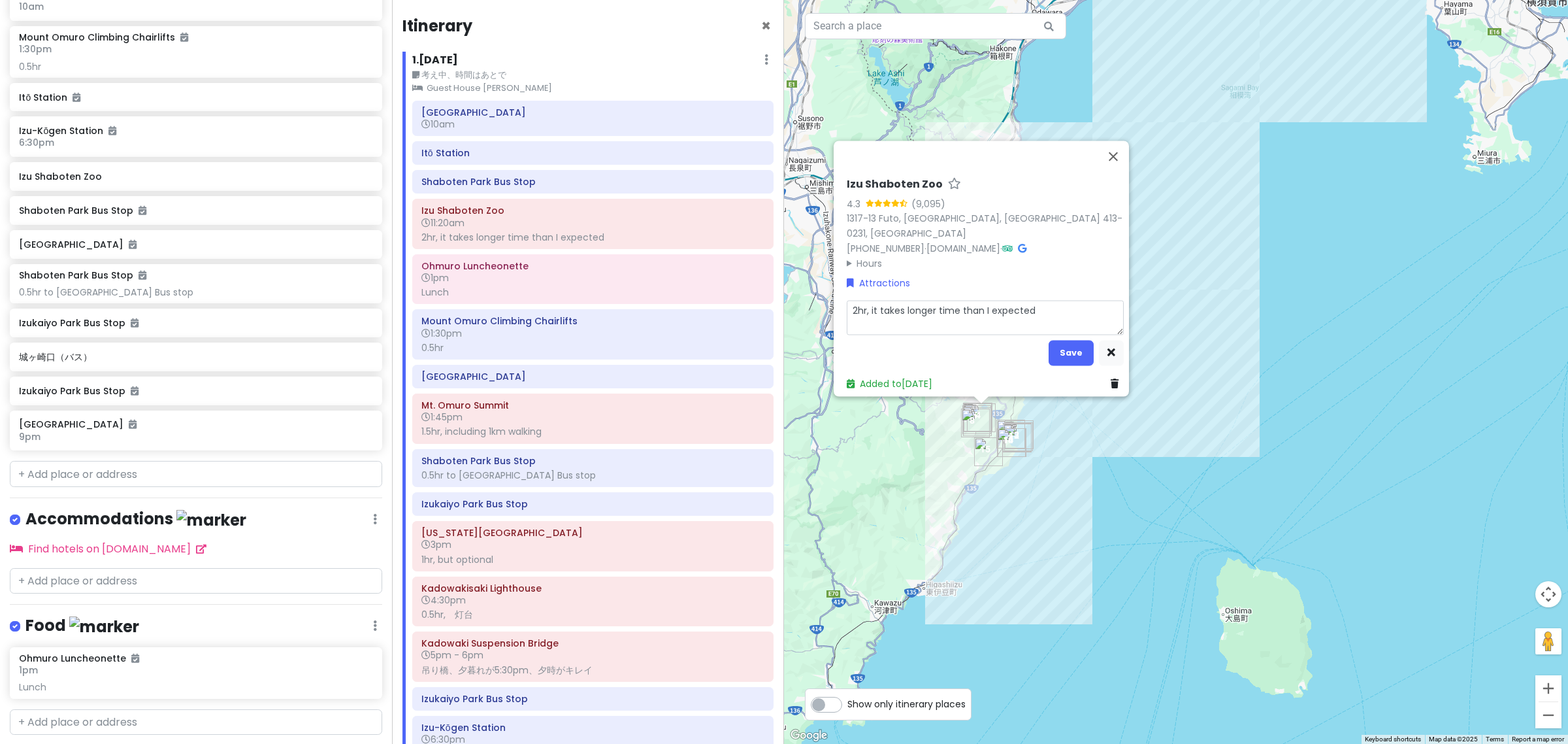
click at [850, 300] on textarea "2hr, it takes longer time than I expected" at bounding box center [985, 317] width 277 height 35
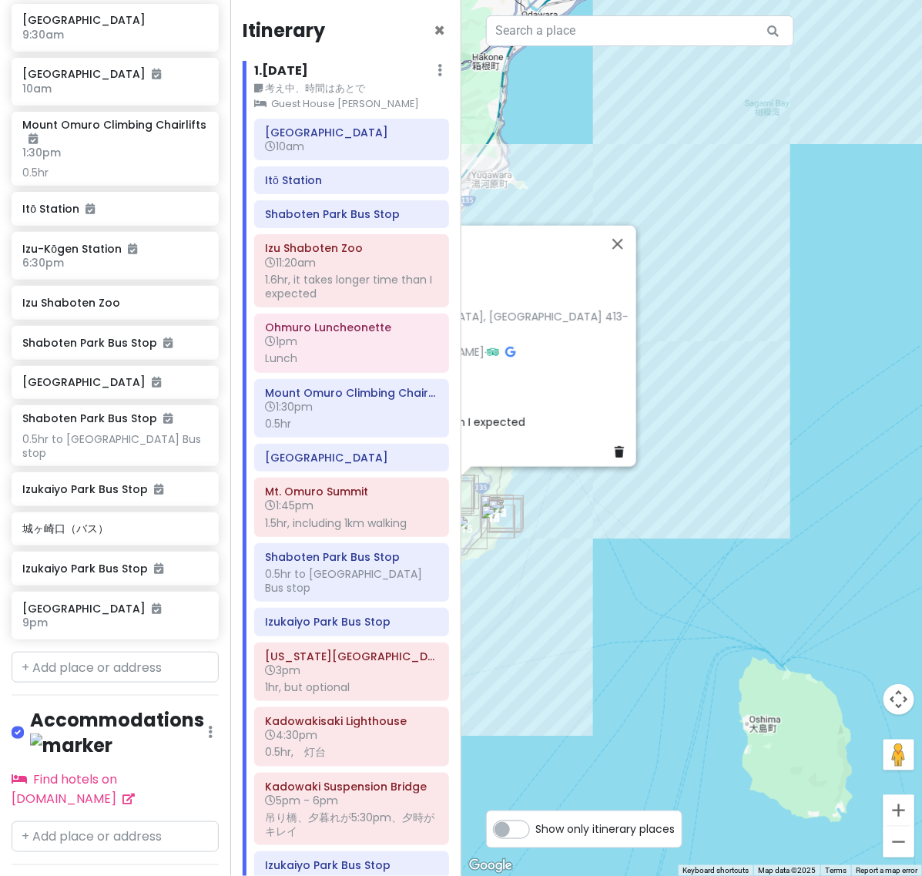
click at [321, 87] on small "考え中、時間はあとで" at bounding box center [351, 88] width 194 height 15
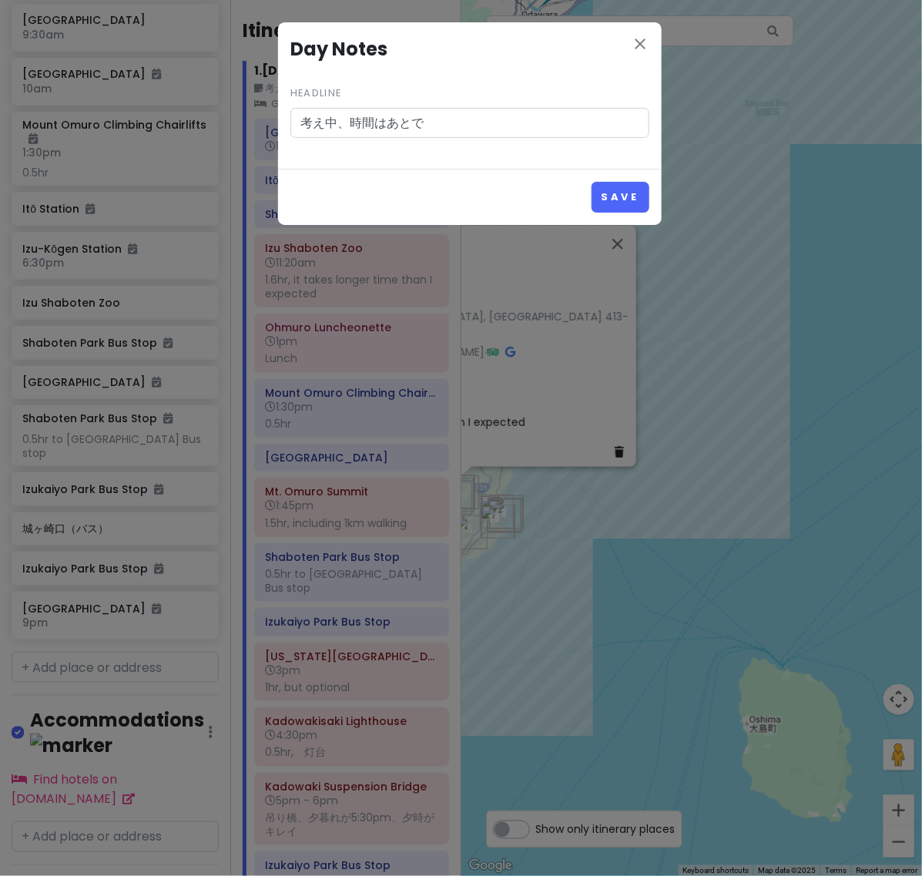
drag, startPoint x: 430, startPoint y: 122, endPoint x: 159, endPoint y: 127, distance: 271.3
click at [159, 126] on div "close Day Notes Headline 考え中、時間はあとで Save" at bounding box center [461, 438] width 922 height 876
type input "z"
type input "a"
type input "rough plan"
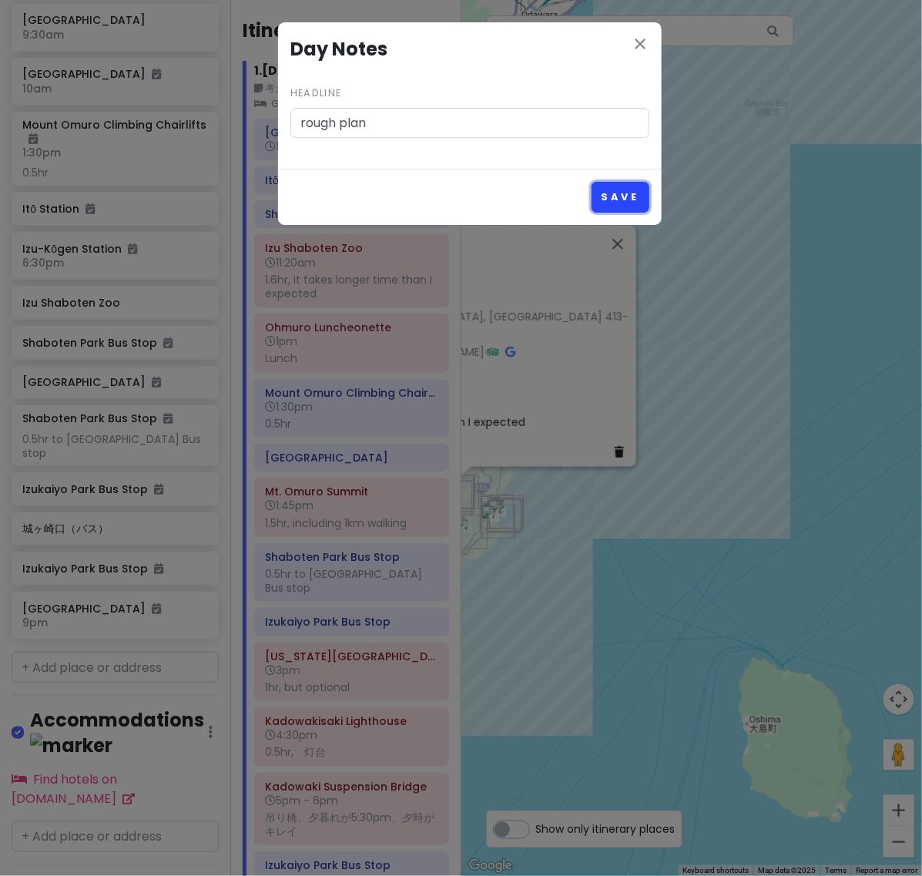
click at [633, 200] on button "Save" at bounding box center [621, 197] width 58 height 30
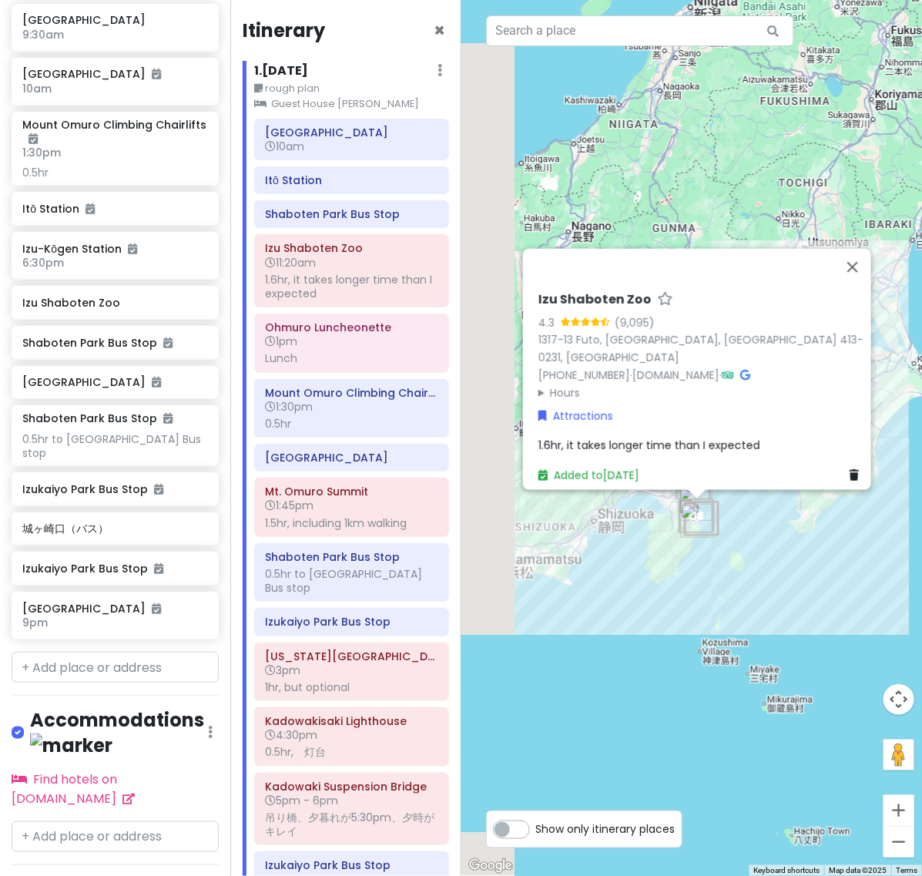
drag, startPoint x: 488, startPoint y: 522, endPoint x: 669, endPoint y: 556, distance: 184.2
click at [669, 556] on div "Izu Shaboten Zoo 4.3 (9,095) 1317-13 Futo, [GEOGRAPHIC_DATA], [GEOGRAPHIC_DATA]…" at bounding box center [693, 438] width 462 height 876
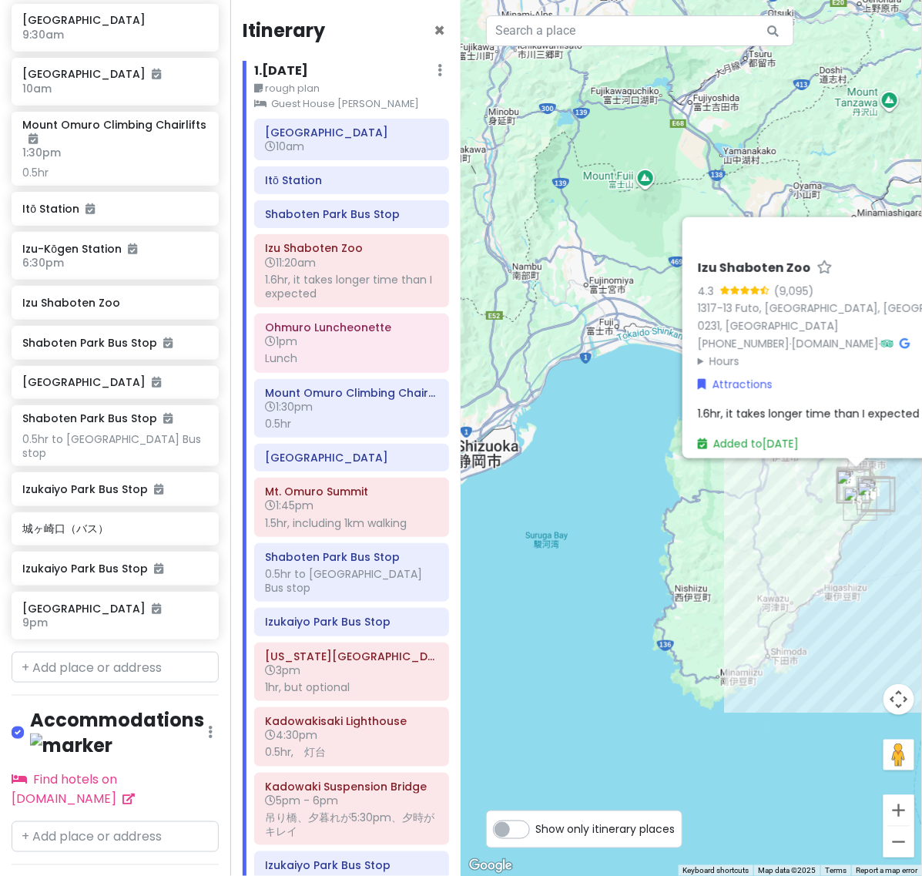
drag, startPoint x: 811, startPoint y: 533, endPoint x: 552, endPoint y: 540, distance: 259.0
click at [579, 541] on div "Izu Shaboten Zoo 4.3 (9,095) 1317-13 Futo, [GEOGRAPHIC_DATA], [GEOGRAPHIC_DATA]…" at bounding box center [693, 438] width 462 height 876
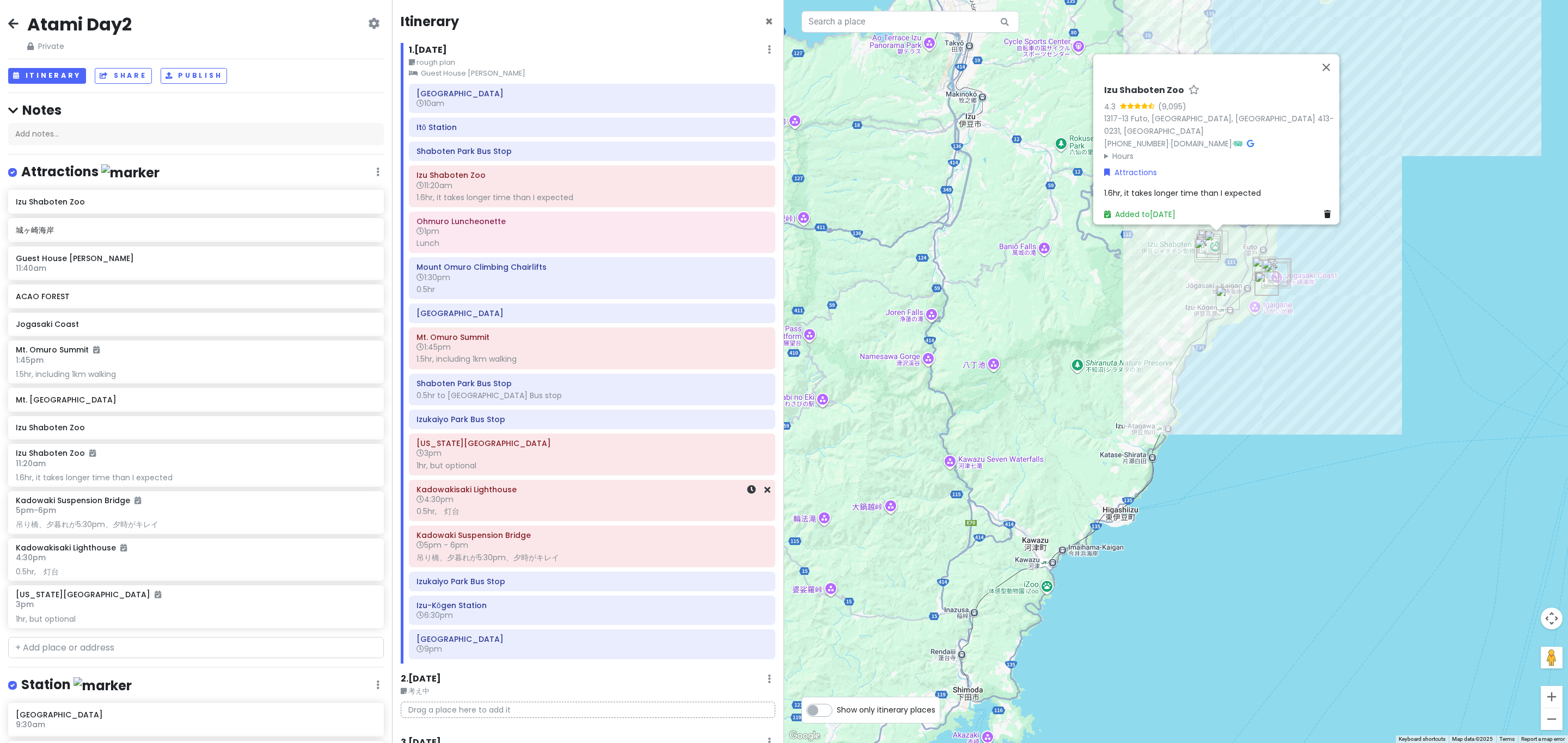
click at [549, 504] on h6 "4:30pm" at bounding box center [591, 499] width 351 height 10
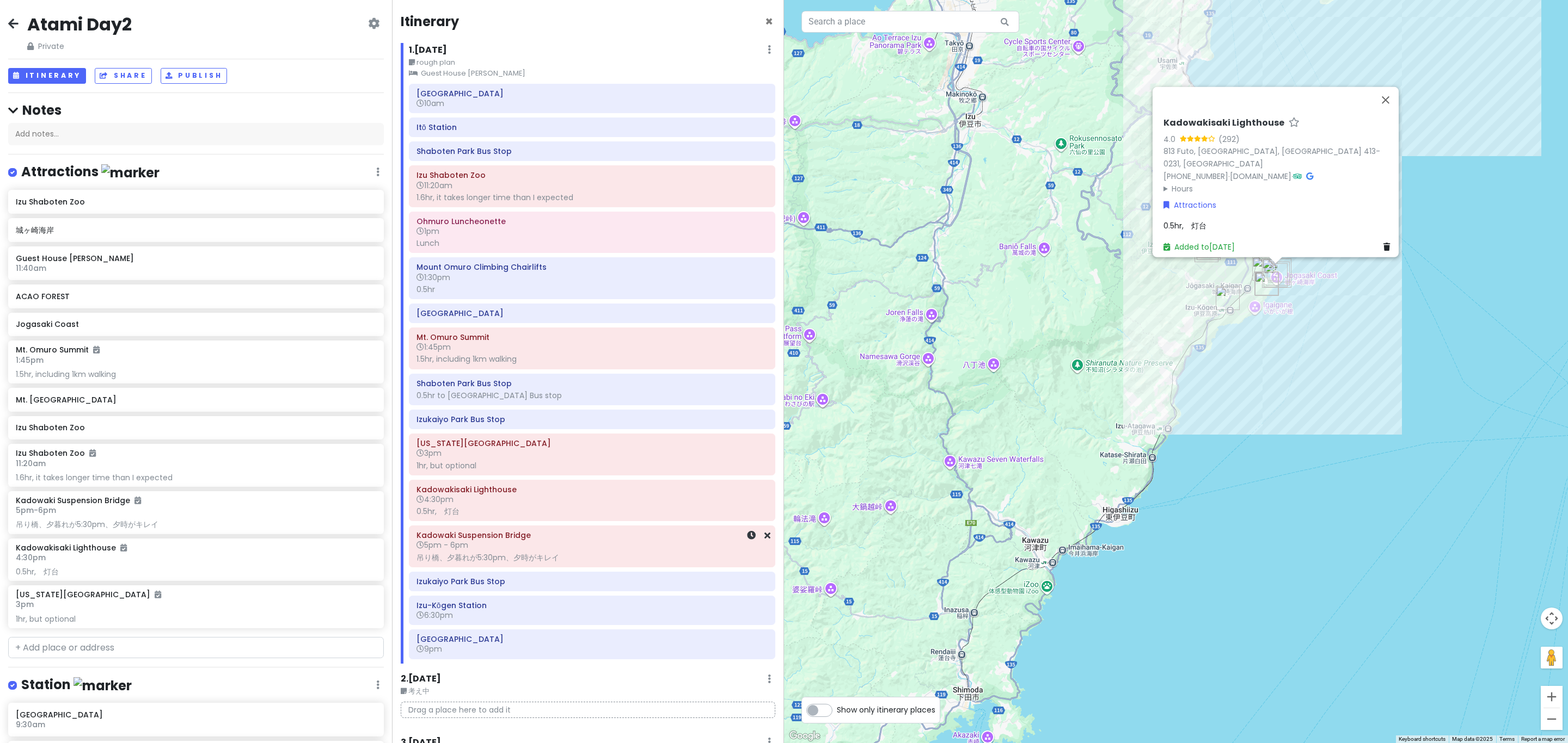
click at [561, 550] on h6 "5pm - 6pm" at bounding box center [591, 545] width 351 height 10
click at [565, 516] on div "0.5hr,　灯台" at bounding box center [591, 511] width 351 height 10
click at [561, 470] on div "1hr, but optional" at bounding box center [591, 466] width 351 height 10
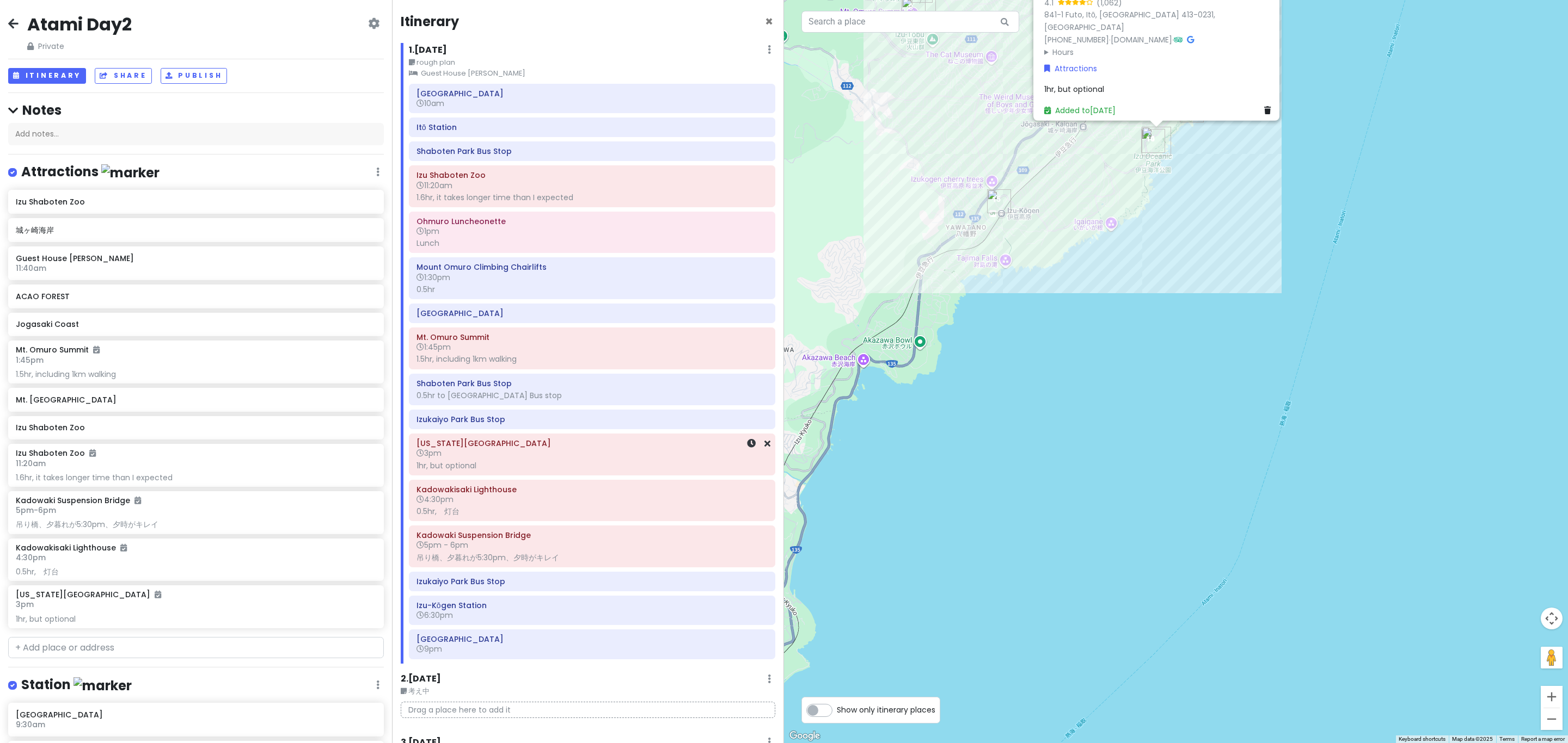
click at [580, 470] on div "1hr, but optional" at bounding box center [591, 466] width 351 height 10
click at [651, 88] on span "1hr, but optional" at bounding box center [1073, 93] width 60 height 11
type textarea "x"
click at [478, 458] on h6 "3pm" at bounding box center [591, 453] width 351 height 10
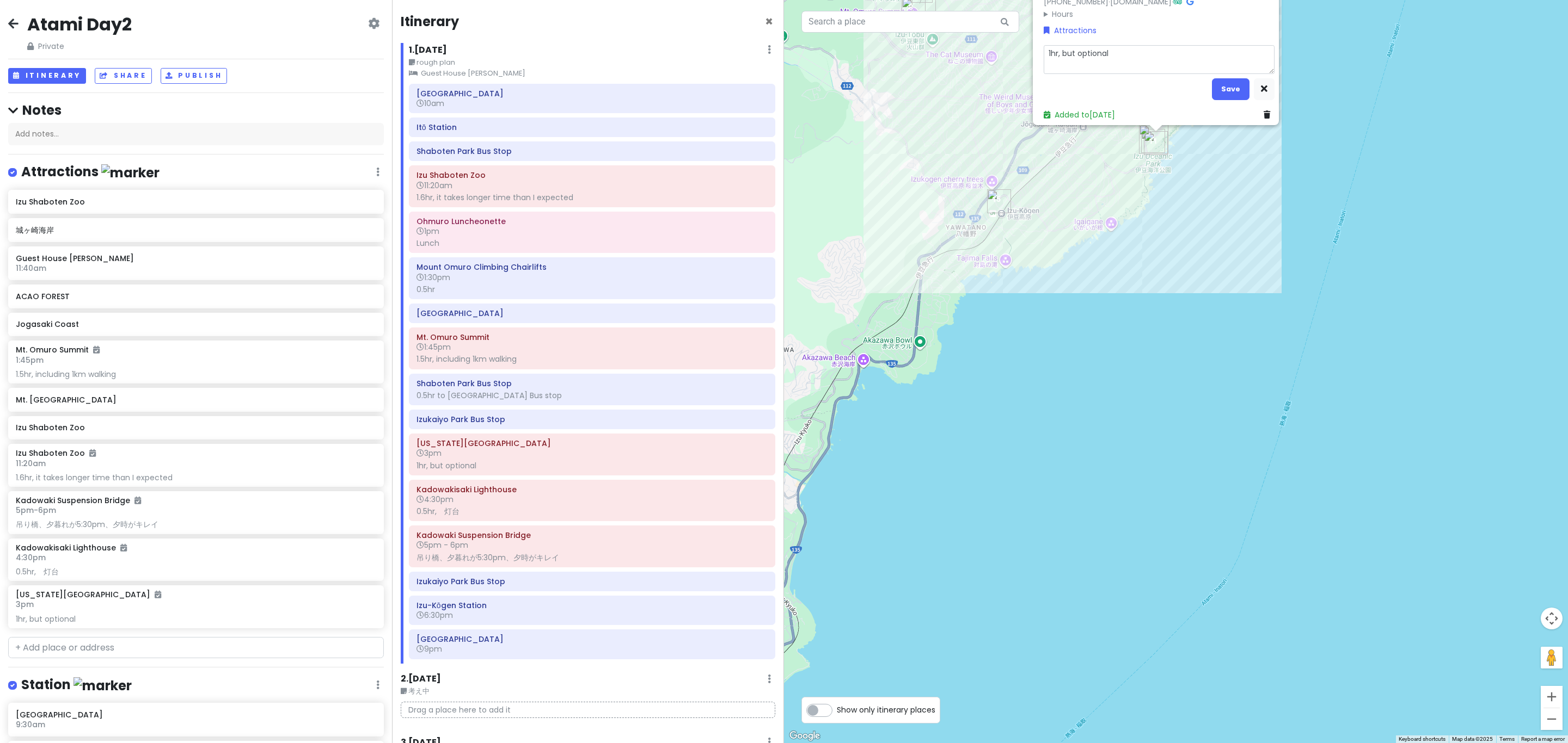
click at [651, 397] on div "[US_STATE][GEOGRAPHIC_DATA] 4.1 (1,062) 841-1 Futo, [GEOGRAPHIC_DATA], [GEOGRAP…" at bounding box center [1175, 372] width 784 height 743
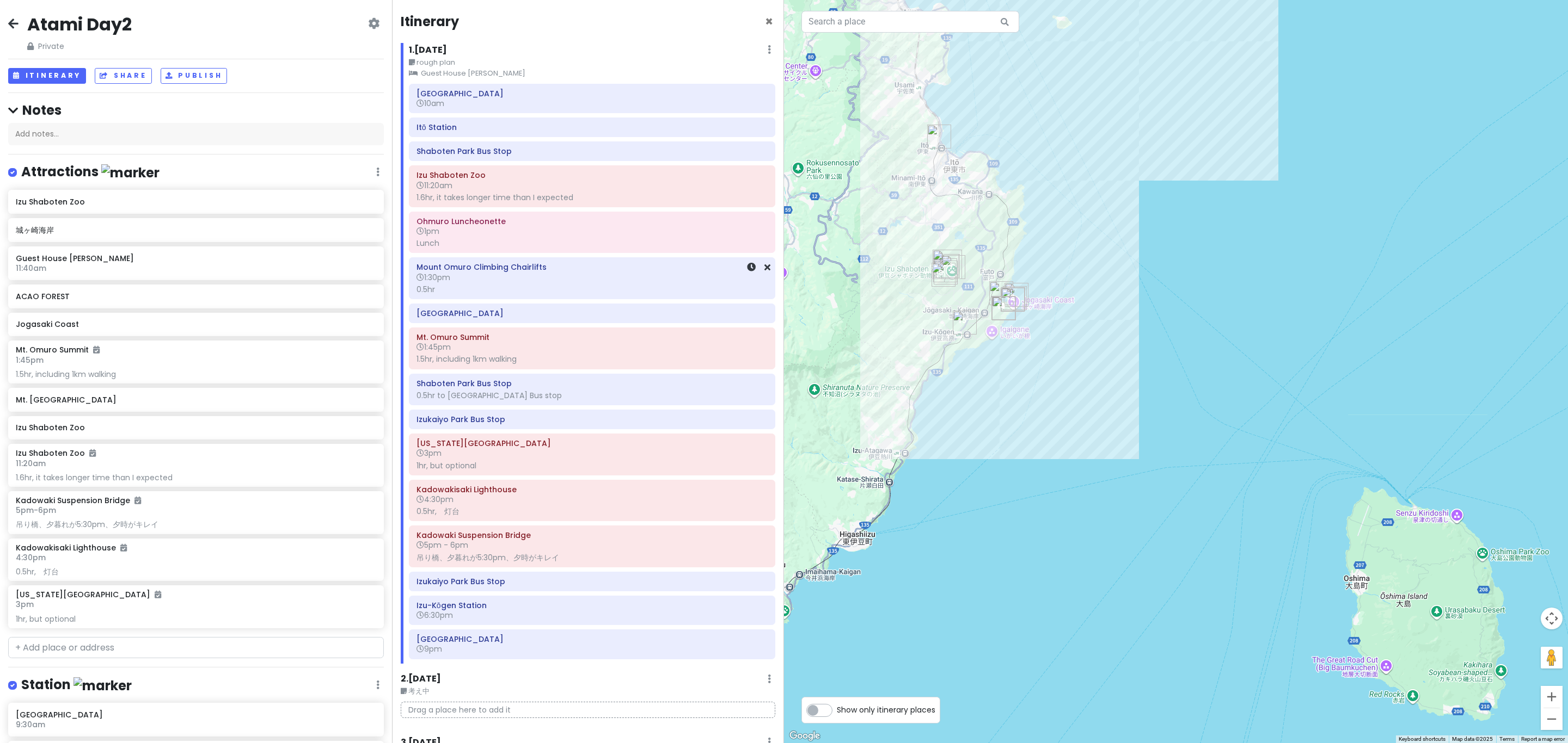
click at [533, 293] on div "0.5hr" at bounding box center [591, 290] width 351 height 10
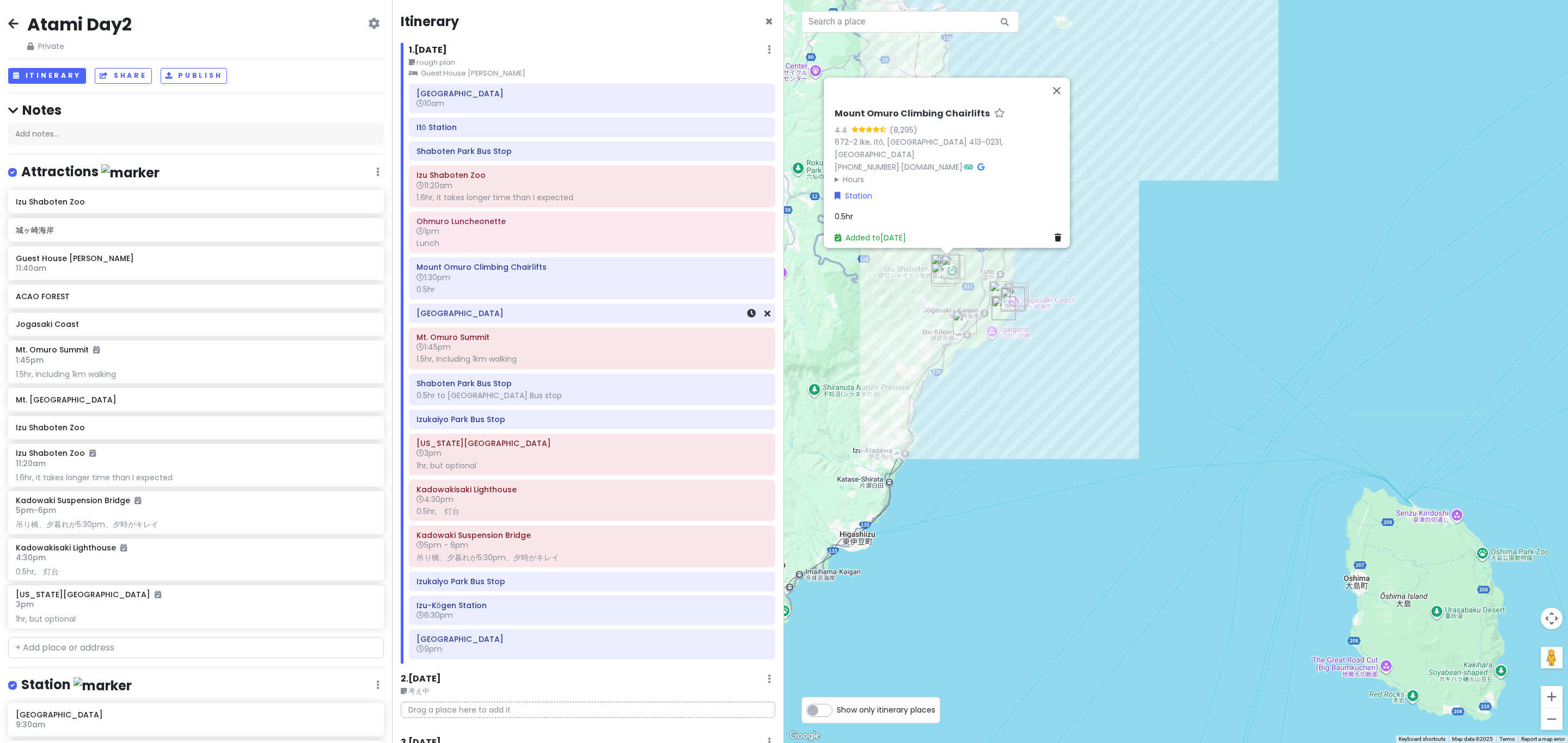
click at [539, 317] on h6 "[GEOGRAPHIC_DATA]" at bounding box center [591, 314] width 351 height 10
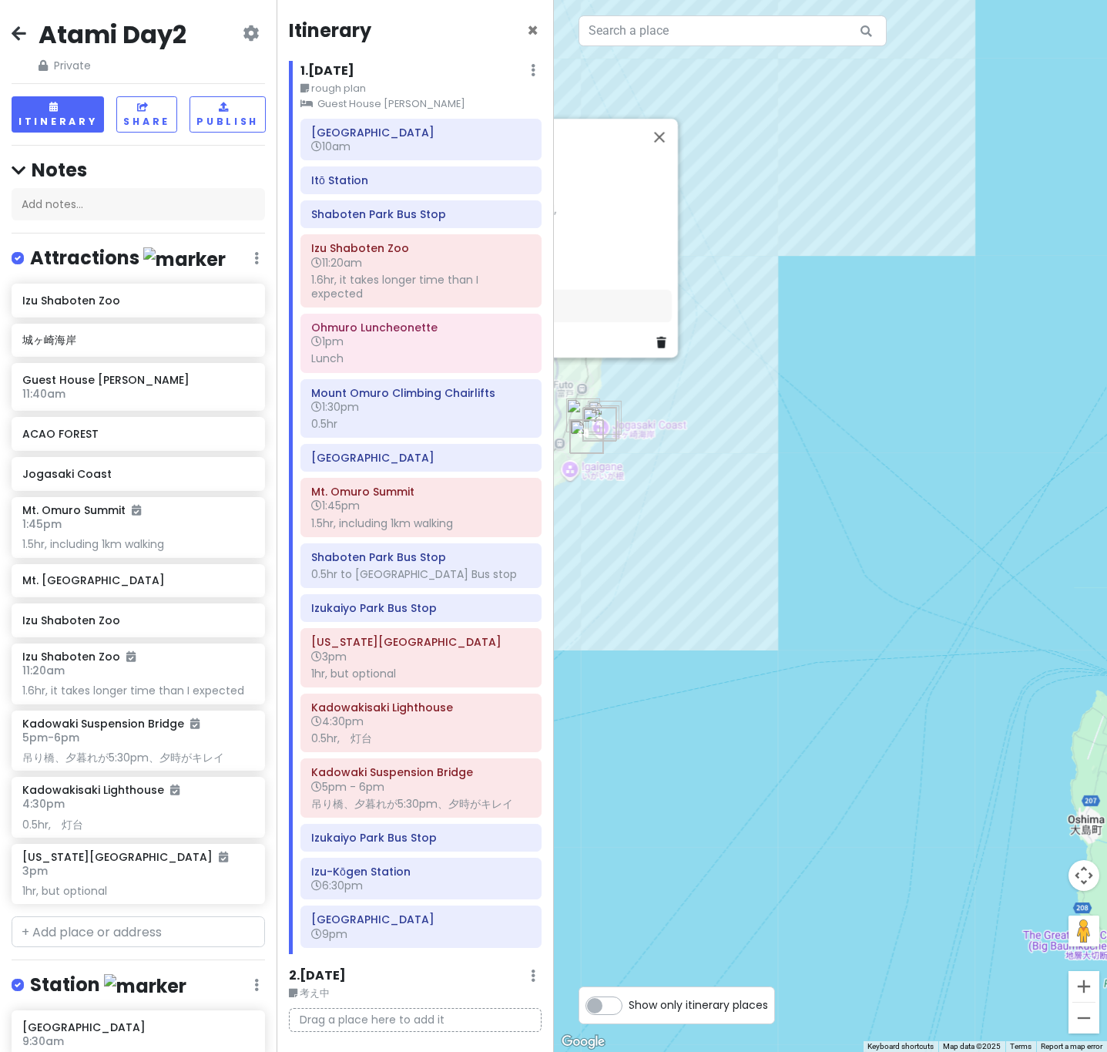
click at [349, 82] on small "rough plan" at bounding box center [420, 88] width 240 height 15
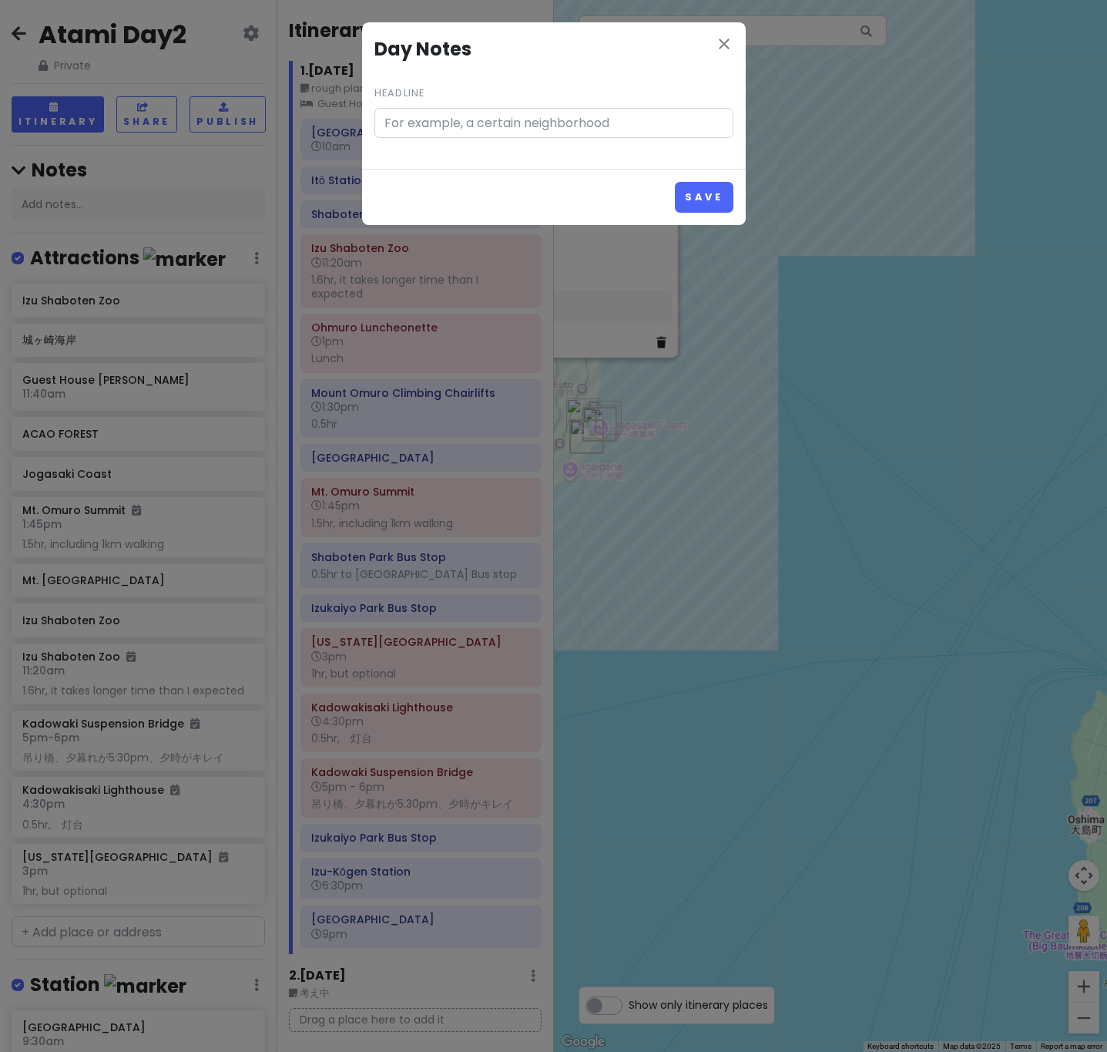
type input "rough plan"
drag, startPoint x: 465, startPoint y: 116, endPoint x: 366, endPoint y: 118, distance: 99.4
click at [352, 116] on div "close Day Notes Headline rough plan Save" at bounding box center [553, 526] width 1107 height 1052
click at [693, 197] on button "Save" at bounding box center [704, 197] width 58 height 30
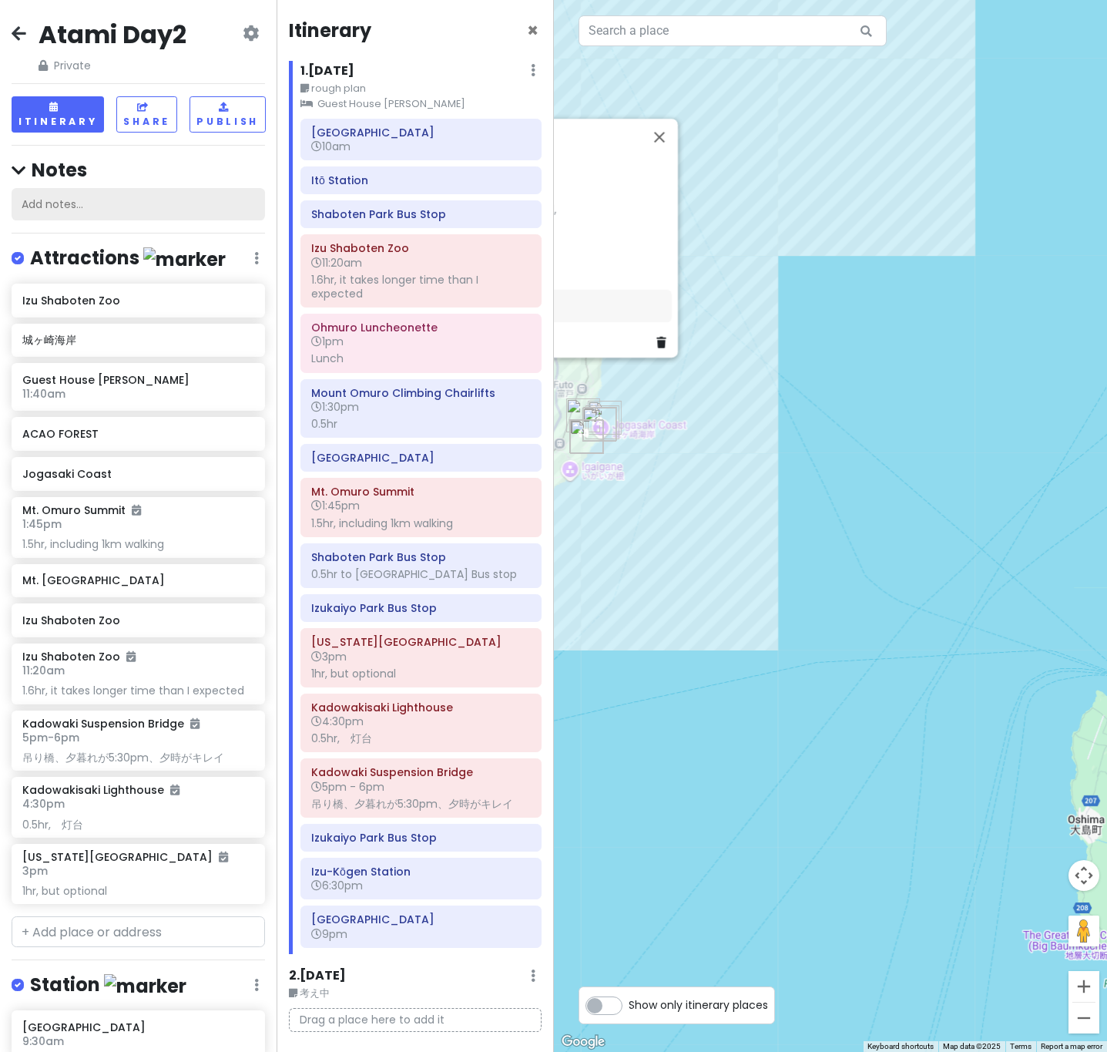
click at [227, 201] on div "Add notes..." at bounding box center [138, 204] width 253 height 32
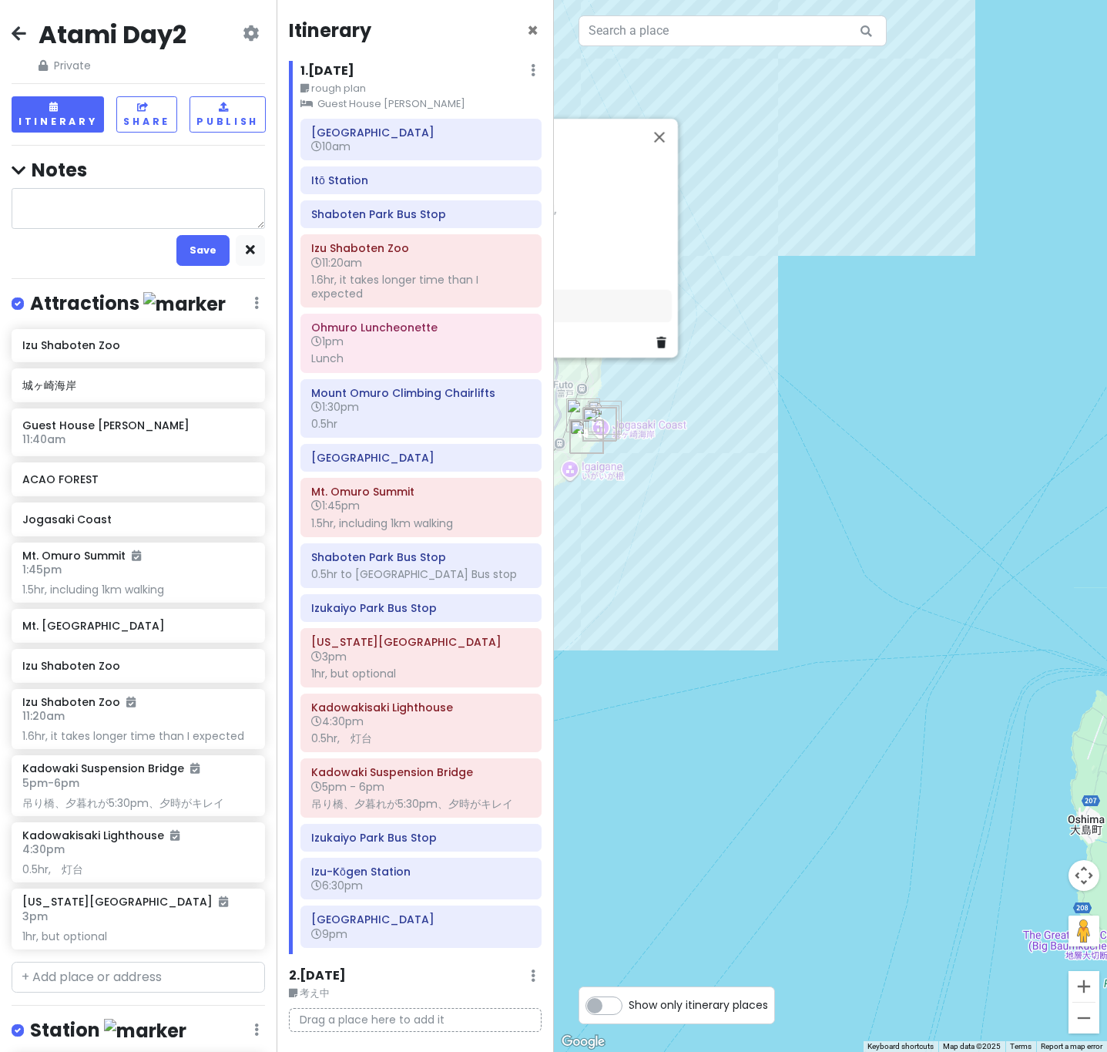
type textarea "x"
type textarea "rough plan"
type textarea "x"
type textarea "rough plan"
type textarea "x"
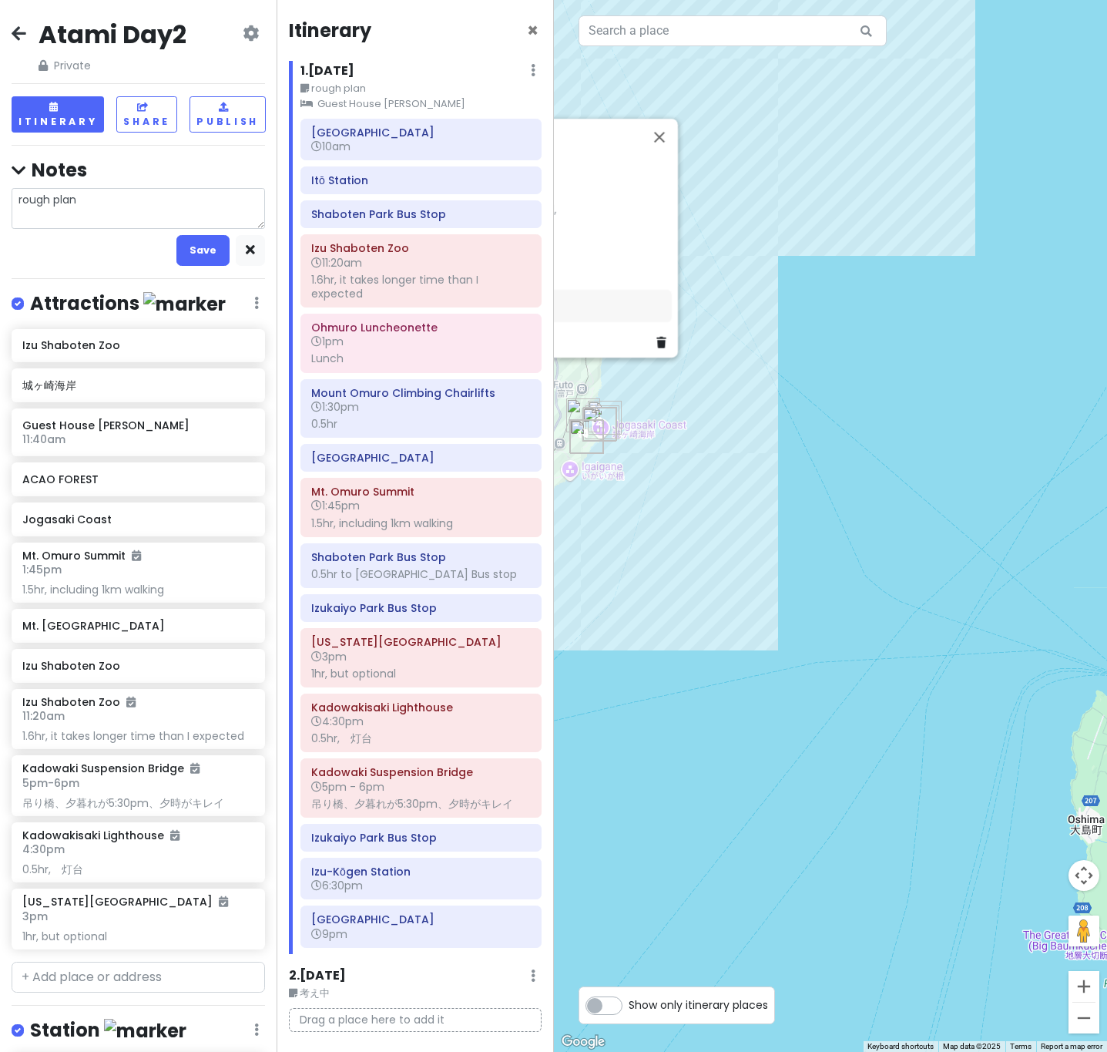
type textarea "rough plan"
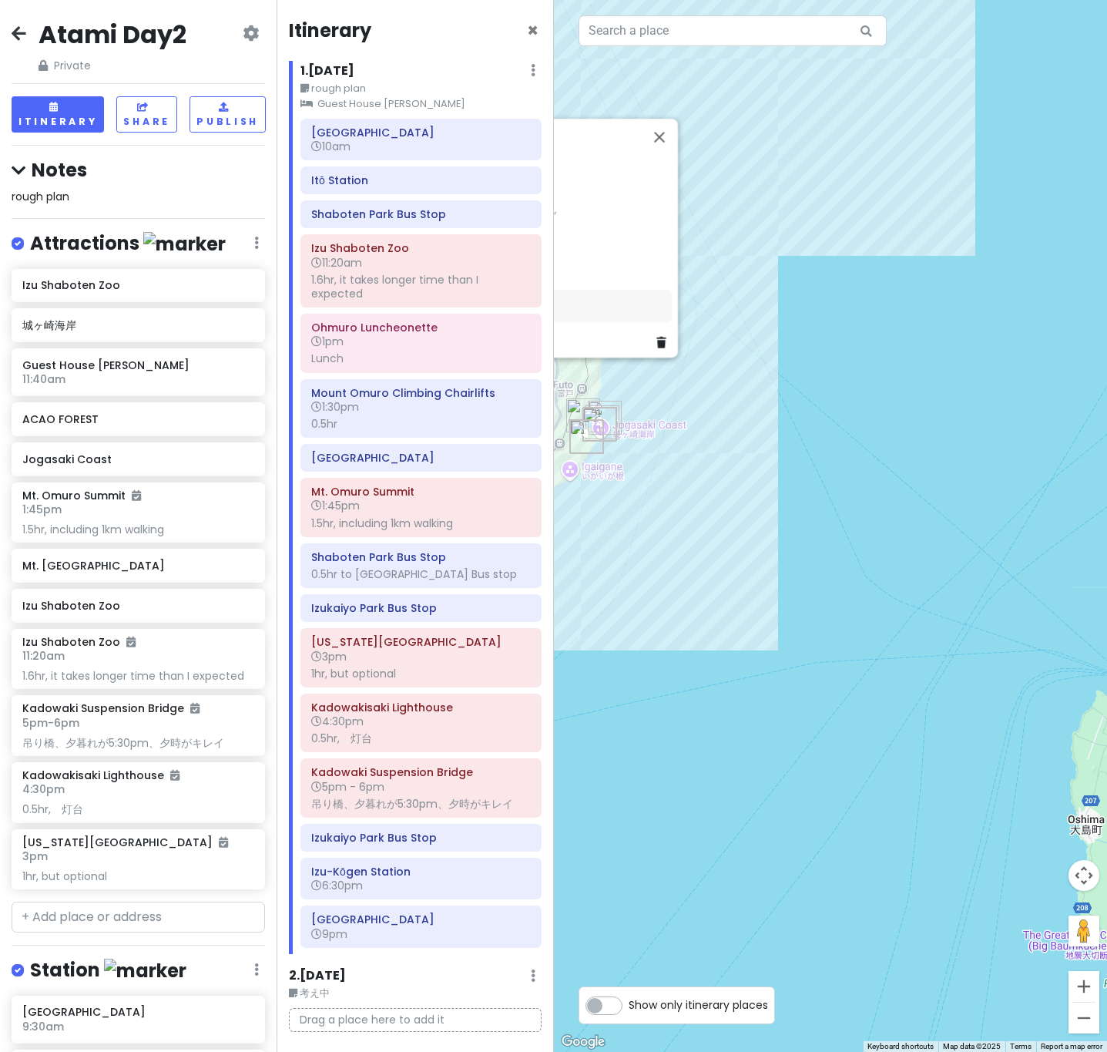
click at [24, 37] on icon at bounding box center [19, 33] width 15 height 12
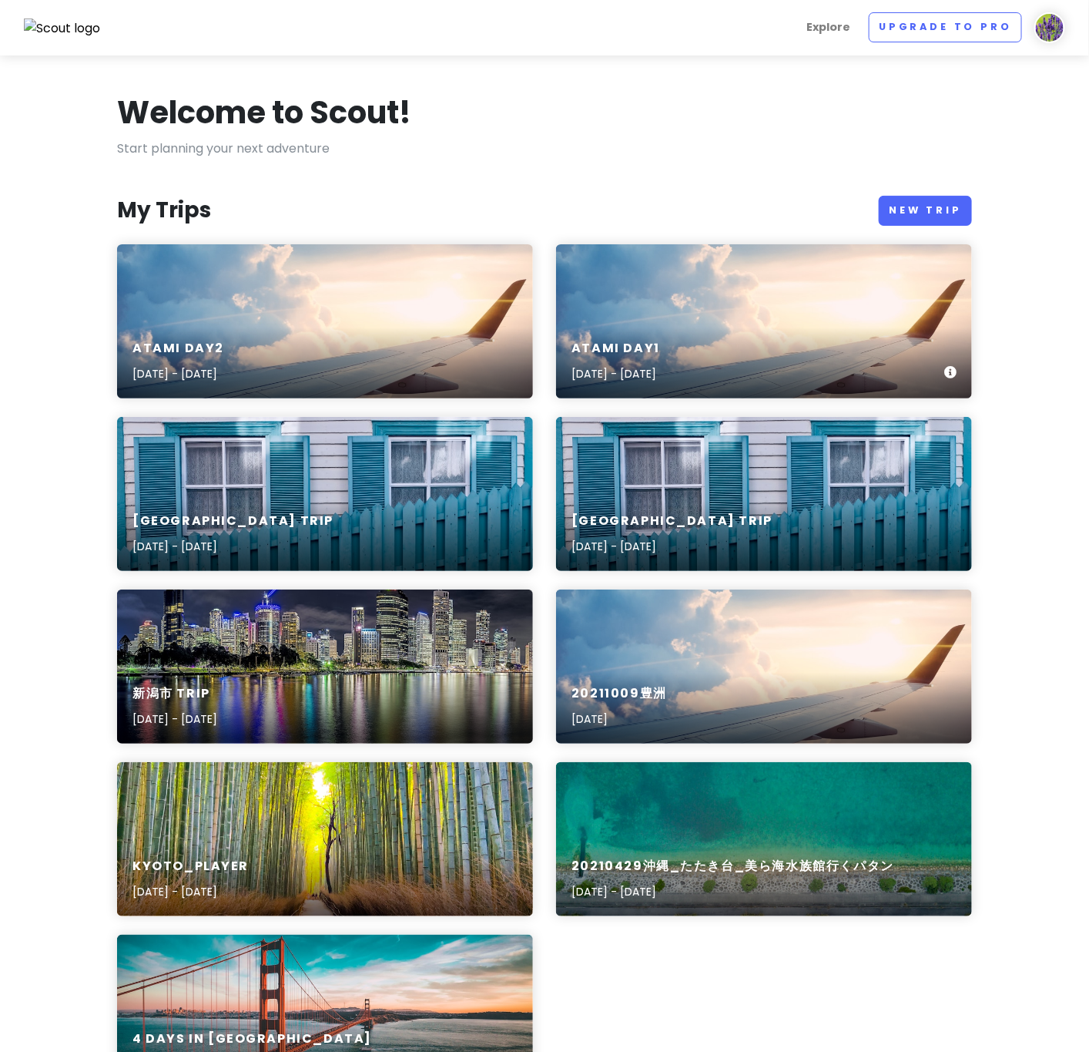
click at [673, 338] on div "Atami Day1 [DATE] - [DATE]" at bounding box center [764, 361] width 416 height 73
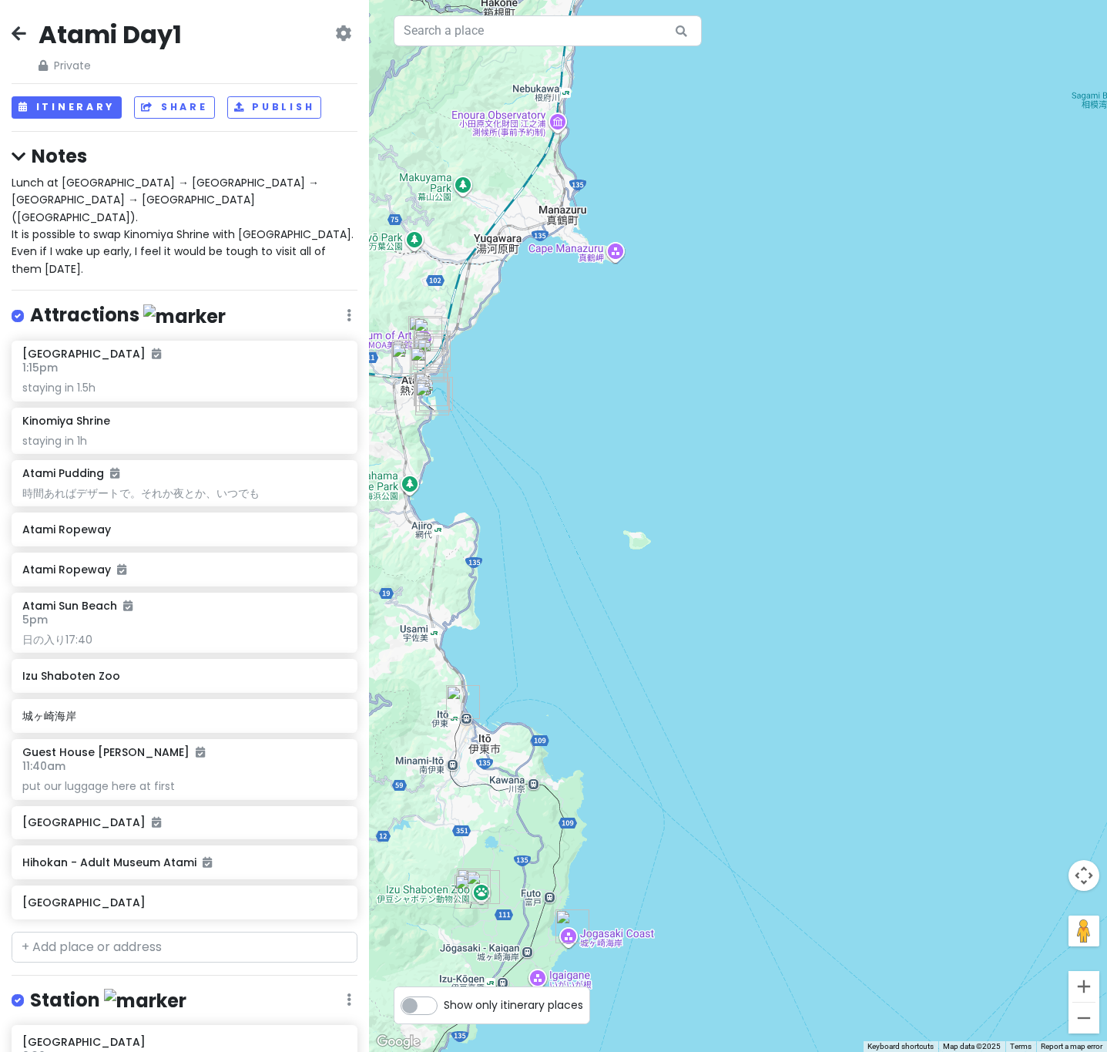
drag, startPoint x: 567, startPoint y: 743, endPoint x: 616, endPoint y: 689, distance: 72.6
click at [613, 691] on div at bounding box center [738, 526] width 738 height 1052
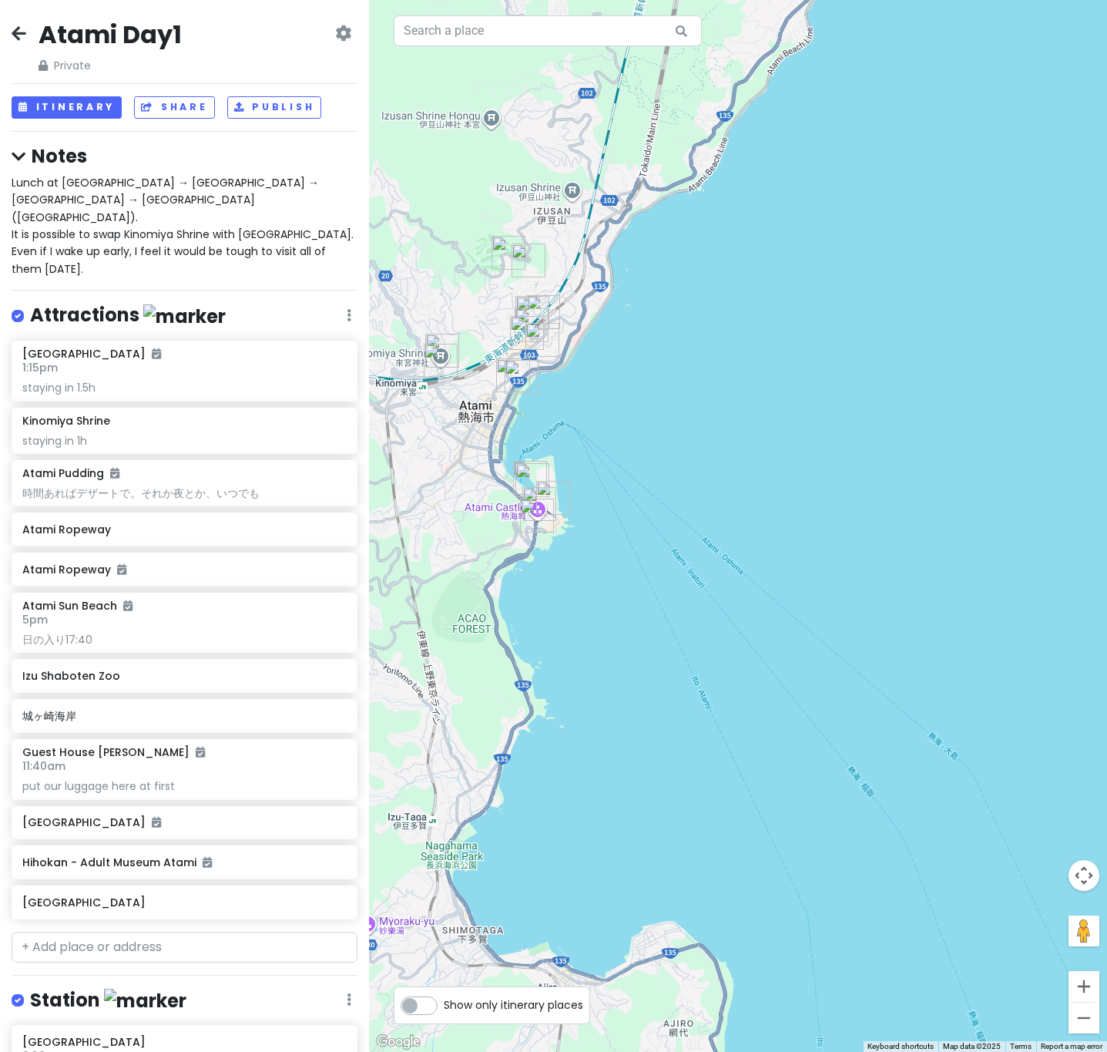
drag, startPoint x: 472, startPoint y: 425, endPoint x: 479, endPoint y: 587, distance: 161.9
click at [479, 583] on div at bounding box center [738, 526] width 738 height 1052
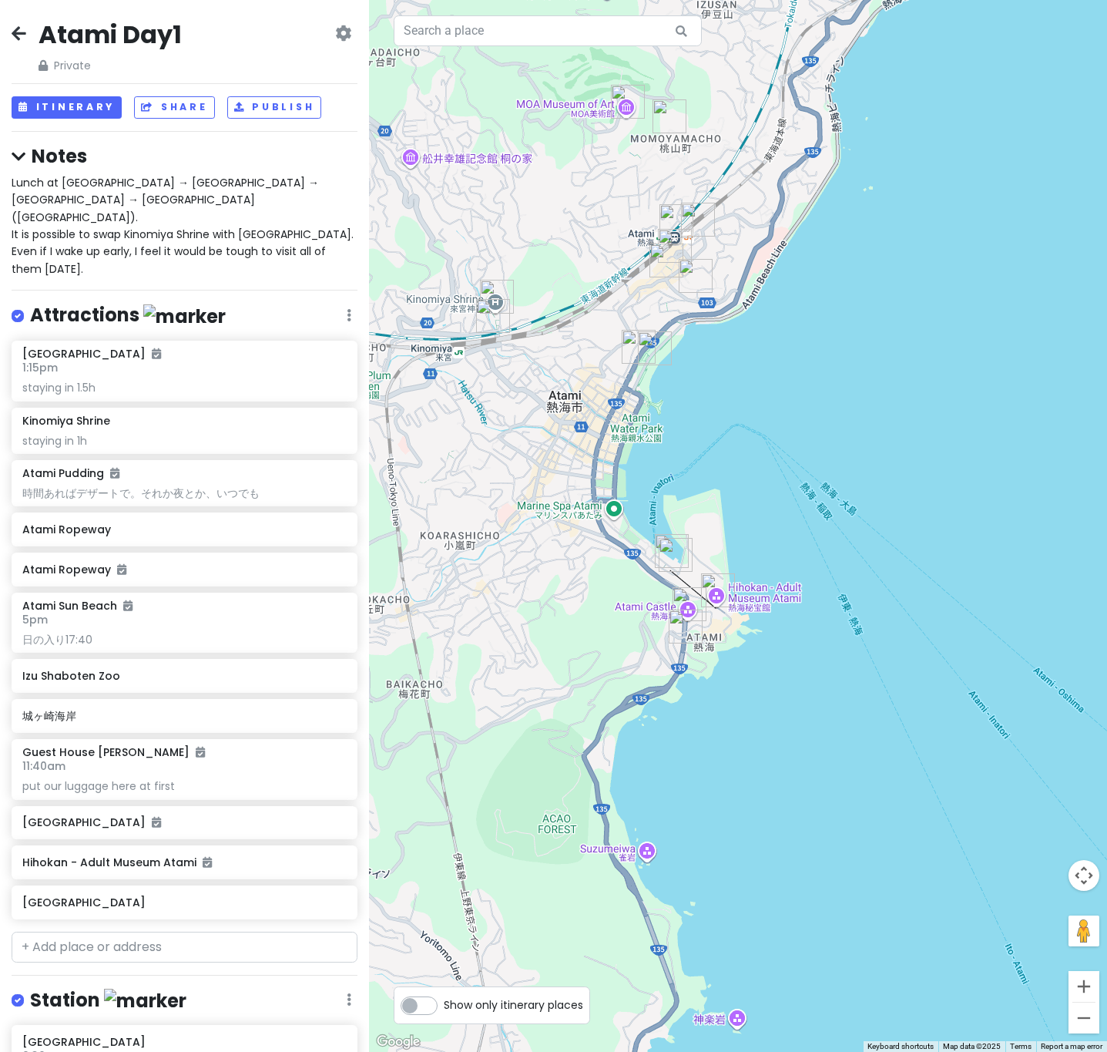
drag, startPoint x: 483, startPoint y: 310, endPoint x: 541, endPoint y: 476, distance: 175.4
click at [541, 475] on div at bounding box center [738, 526] width 738 height 1052
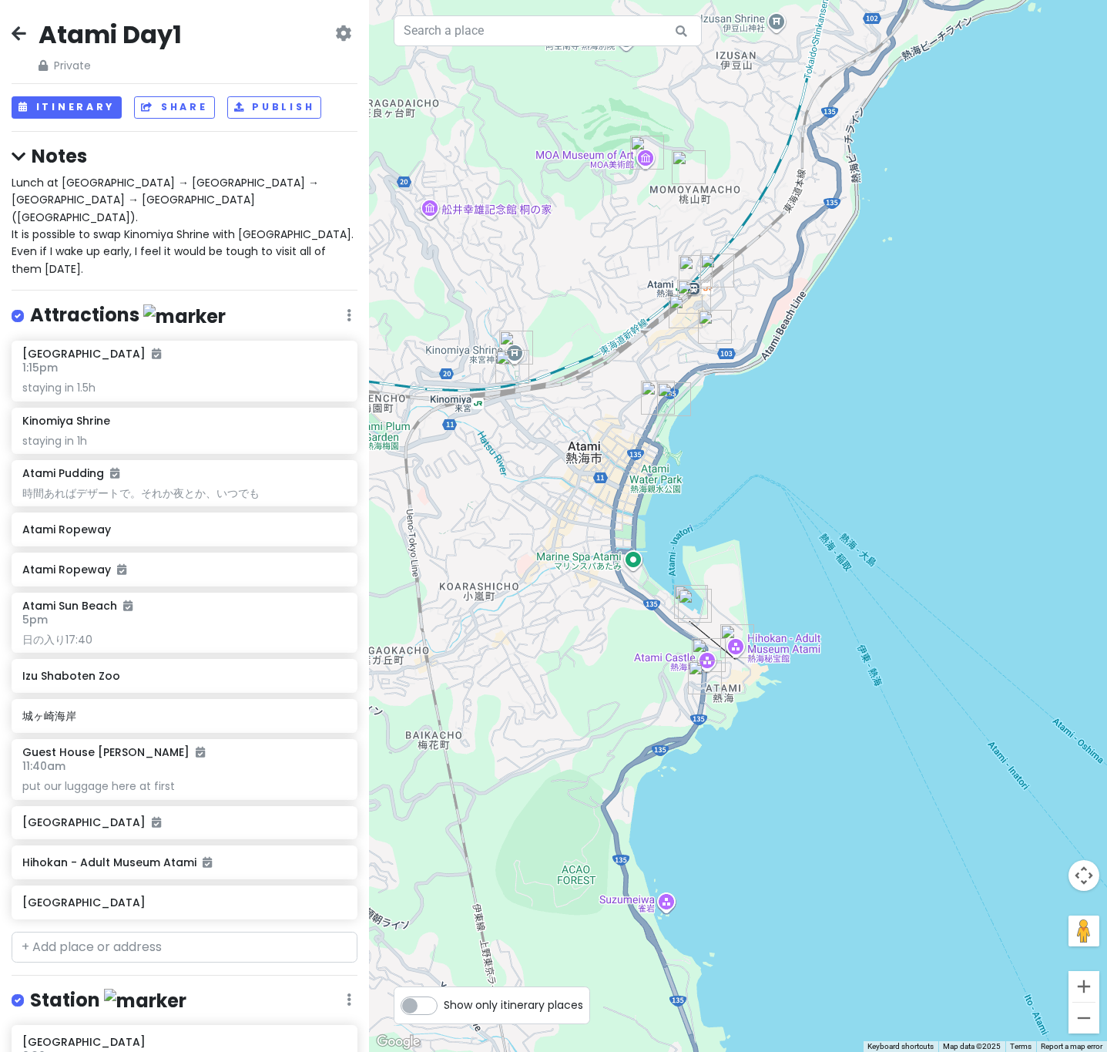
click at [199, 237] on span "Lunch at [GEOGRAPHIC_DATA] → [GEOGRAPHIC_DATA] → [GEOGRAPHIC_DATA] → [GEOGRAPHI…" at bounding box center [183, 226] width 342 height 102
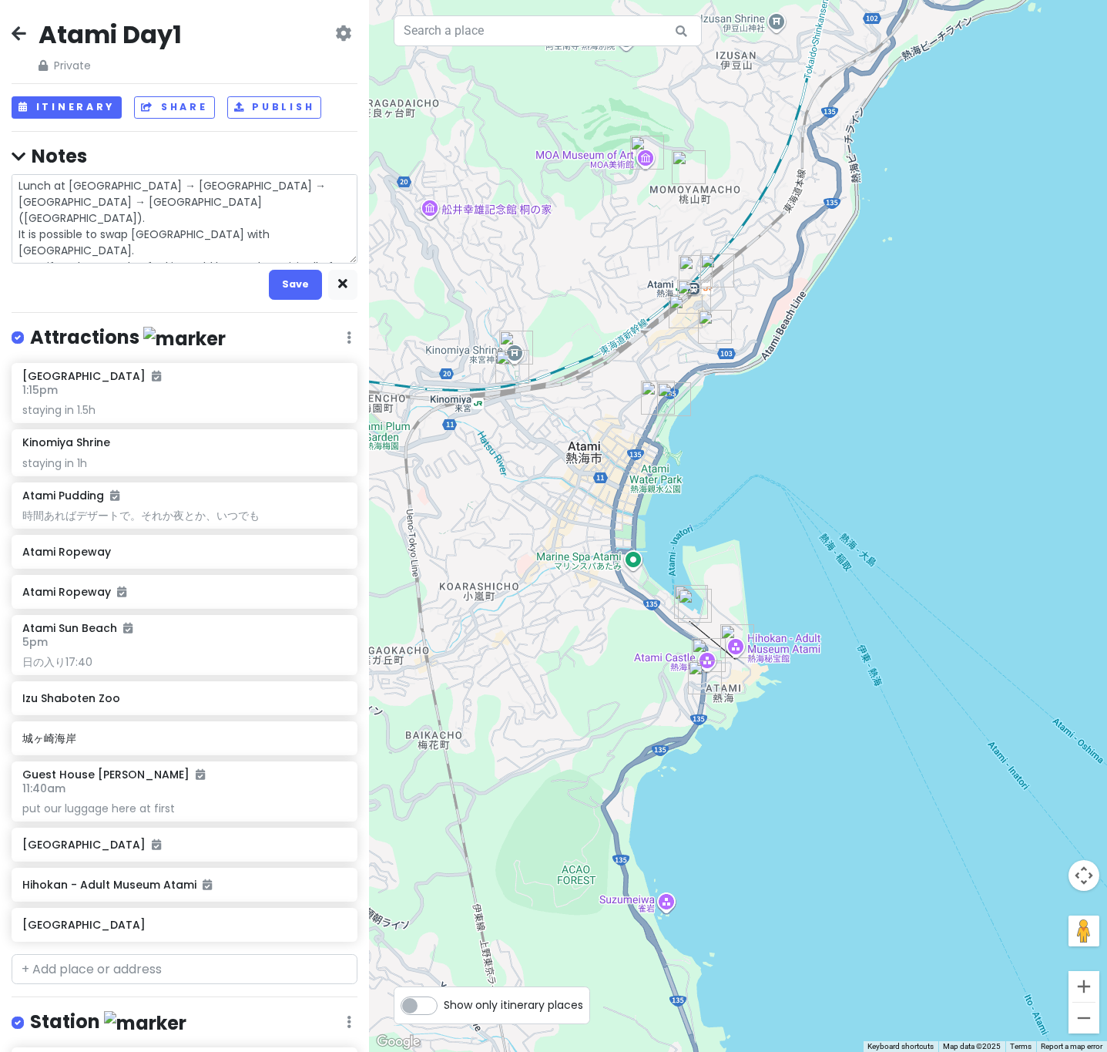
scroll to position [16, 0]
drag, startPoint x: 146, startPoint y: 237, endPoint x: 196, endPoint y: 297, distance: 78.2
click at [196, 297] on div "Lunch at [GEOGRAPHIC_DATA] → [GEOGRAPHIC_DATA] → [GEOGRAPHIC_DATA] → [GEOGRAPHI…" at bounding box center [185, 237] width 346 height 126
click at [170, 260] on textarea "Lunch at [GEOGRAPHIC_DATA] → [GEOGRAPHIC_DATA] → [GEOGRAPHIC_DATA] → [GEOGRAPHI…" at bounding box center [185, 218] width 346 height 89
click at [160, 215] on textarea "Lunch at [GEOGRAPHIC_DATA] → [GEOGRAPHIC_DATA] → [GEOGRAPHIC_DATA] → [GEOGRAPHI…" at bounding box center [185, 218] width 346 height 89
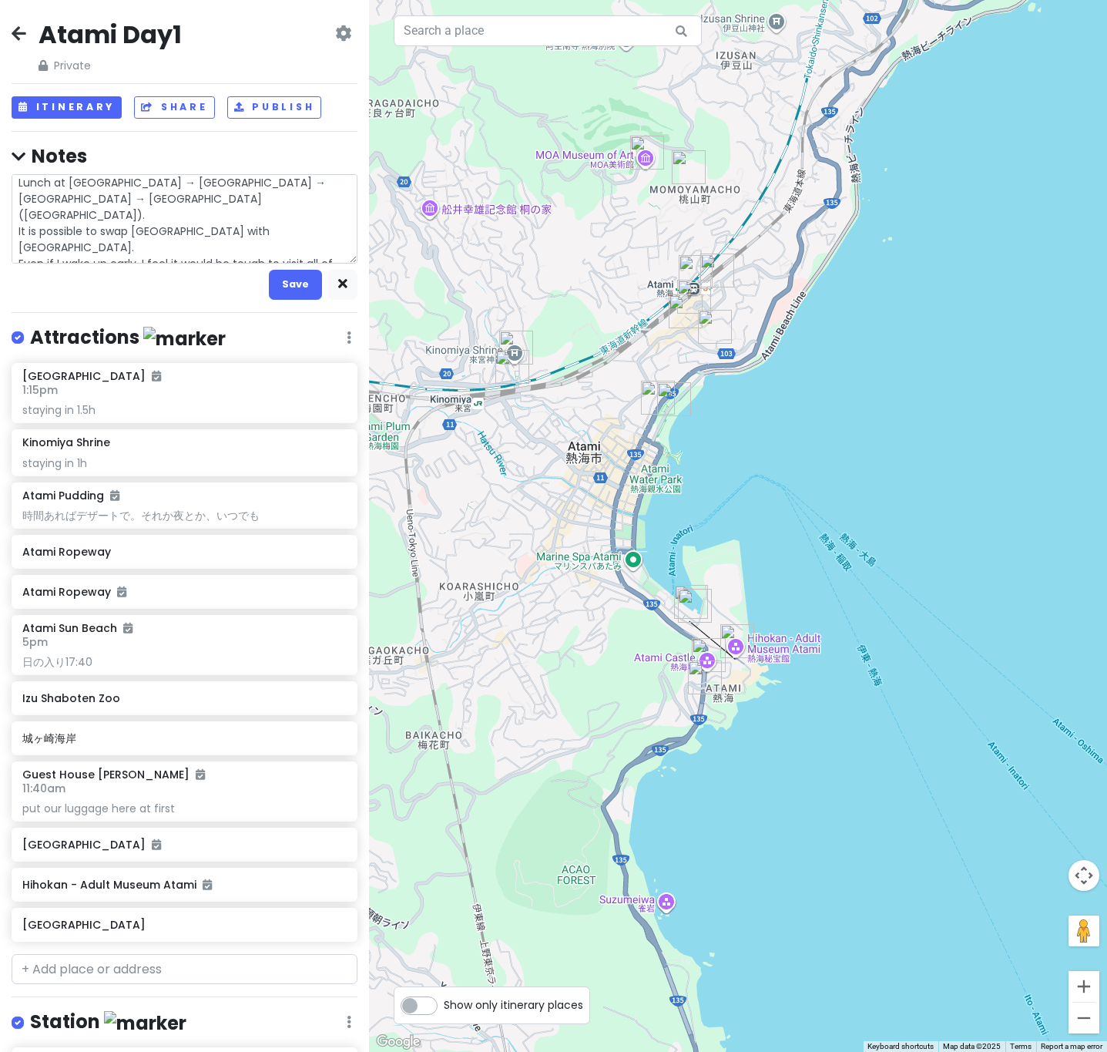
scroll to position [0, 0]
drag, startPoint x: 303, startPoint y: 201, endPoint x: 201, endPoint y: 186, distance: 102.9
click at [201, 186] on textarea "Lunch at [GEOGRAPHIC_DATA] → [GEOGRAPHIC_DATA] → [GEOGRAPHIC_DATA] → [GEOGRAPHI…" at bounding box center [185, 218] width 346 height 89
type textarea "x"
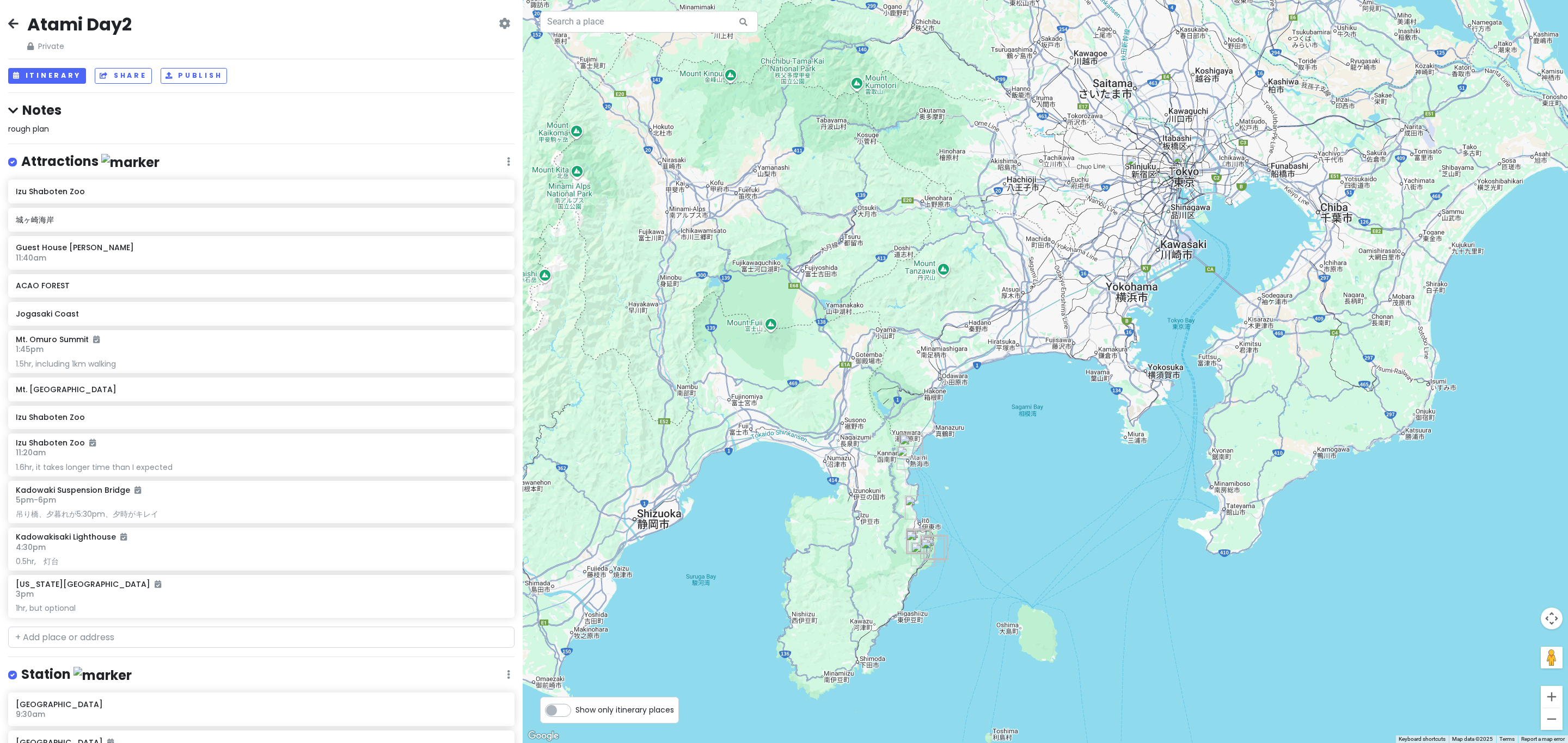
scroll to position [408, 0]
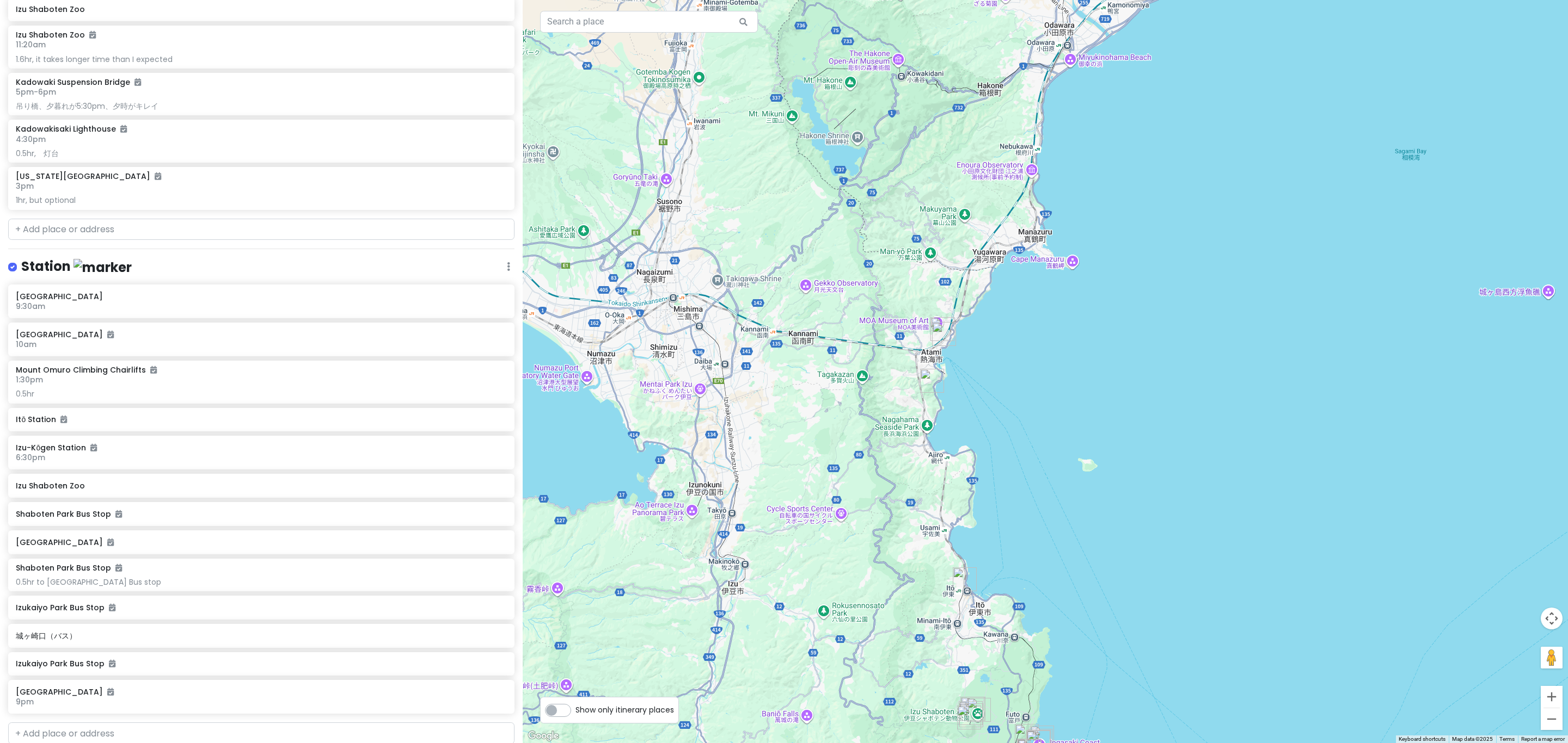
click at [782, 390] on img "ACAO FOREST" at bounding box center [932, 381] width 24 height 24
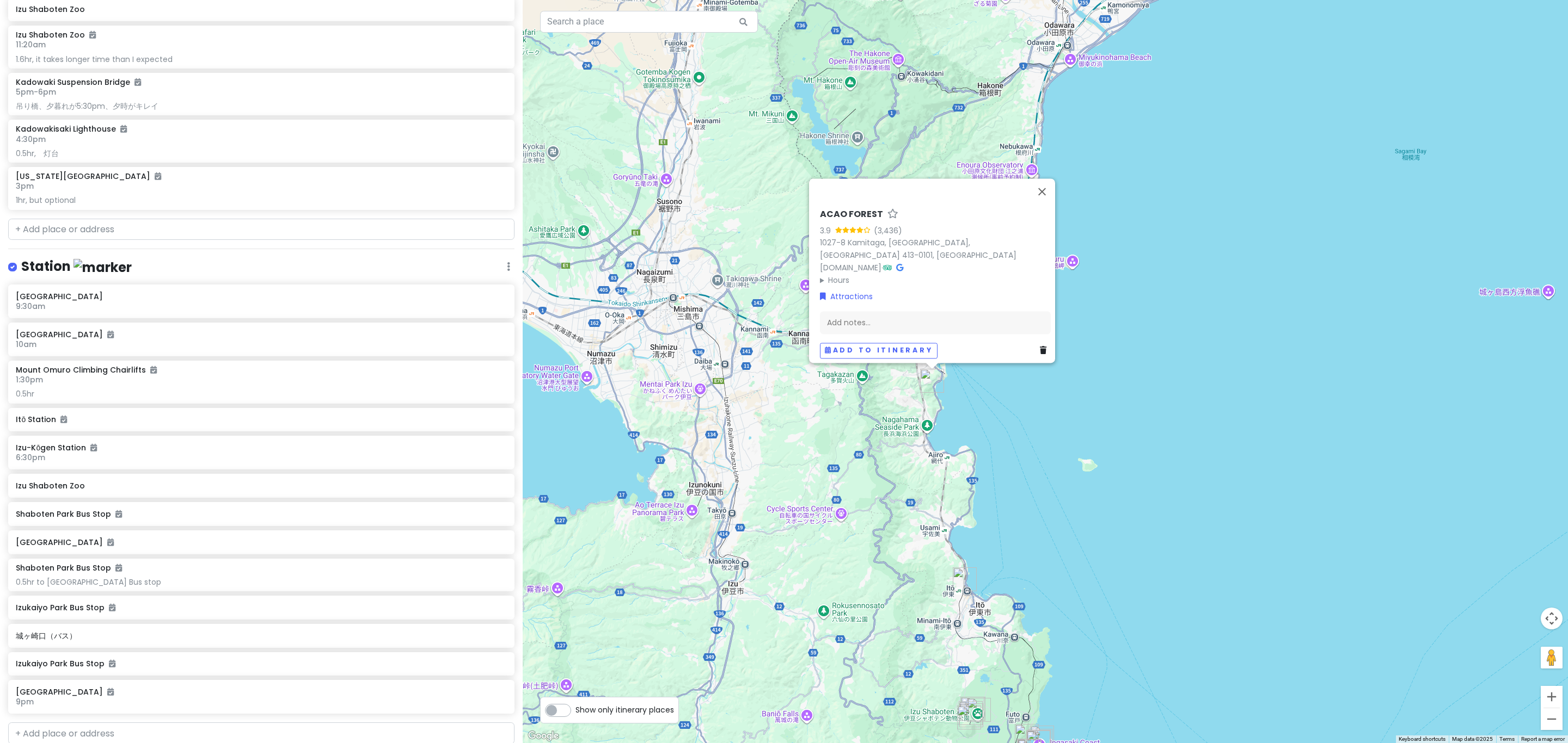
drag, startPoint x: 969, startPoint y: 454, endPoint x: 956, endPoint y: 446, distance: 15.3
click at [782, 447] on div "ACAO FOREST 3.9 (3,436) 1027-8 [GEOGRAPHIC_DATA], [GEOGRAPHIC_DATA], [GEOGRAPHI…" at bounding box center [1045, 372] width 1045 height 743
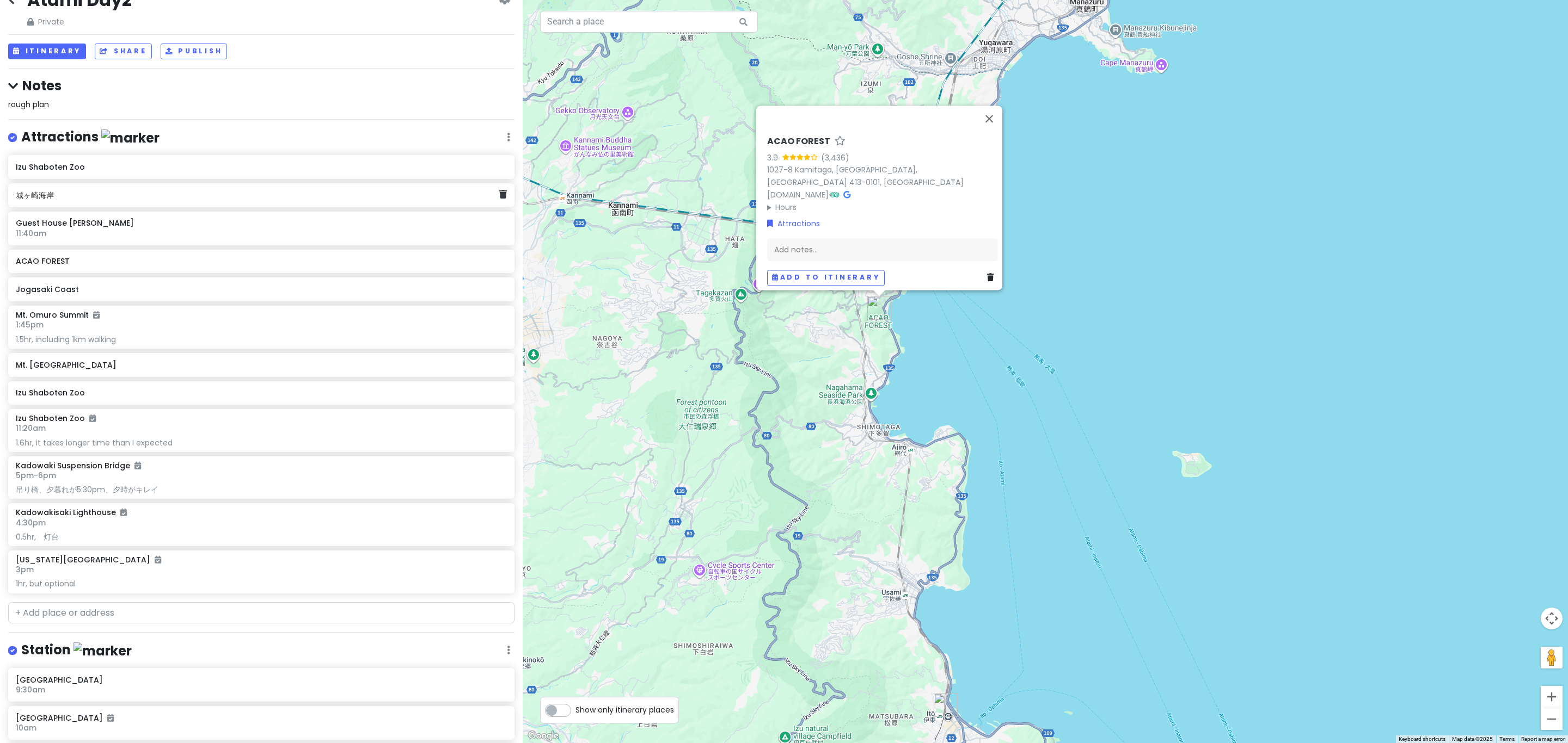
scroll to position [0, 0]
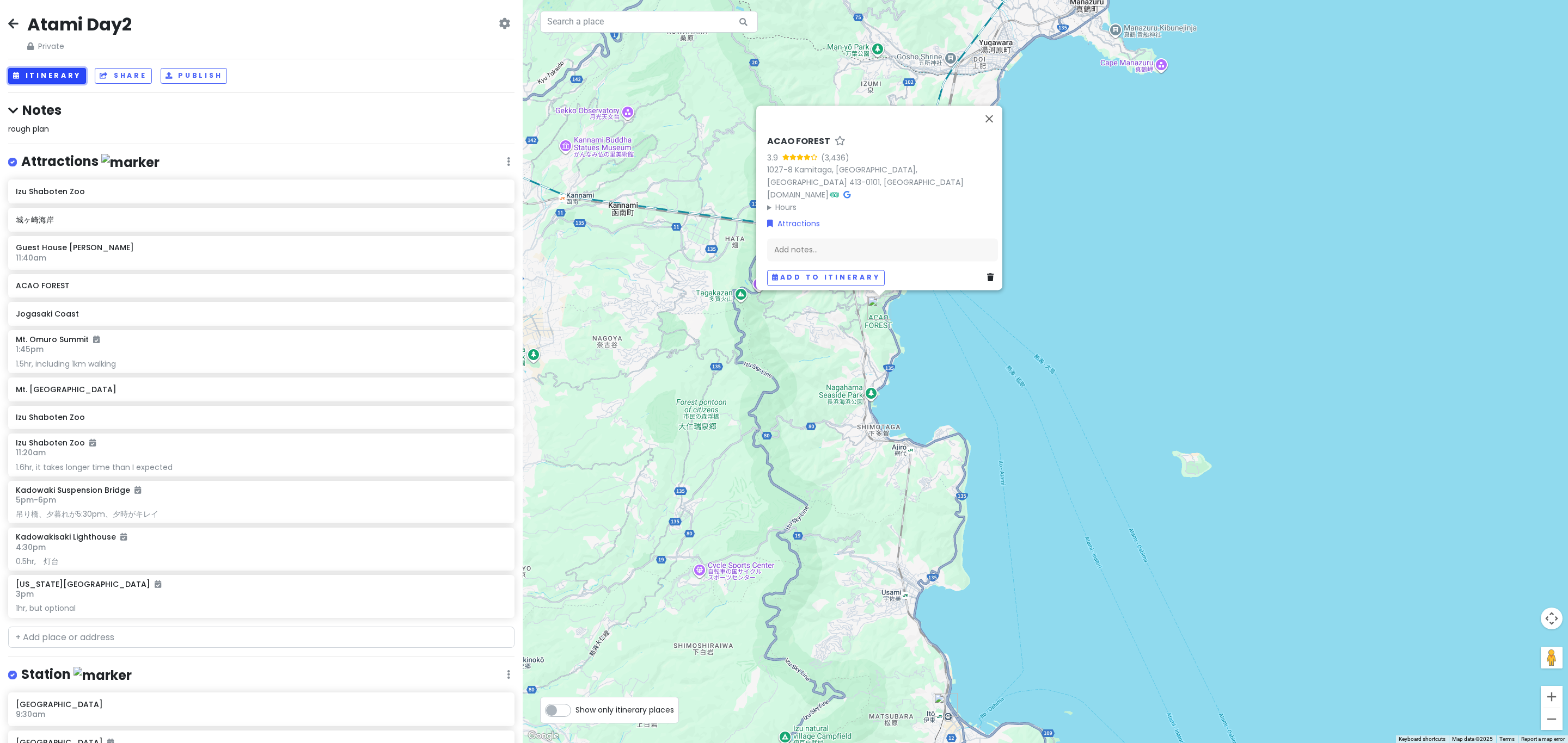
click at [51, 81] on button "Itinerary" at bounding box center [47, 76] width 78 height 16
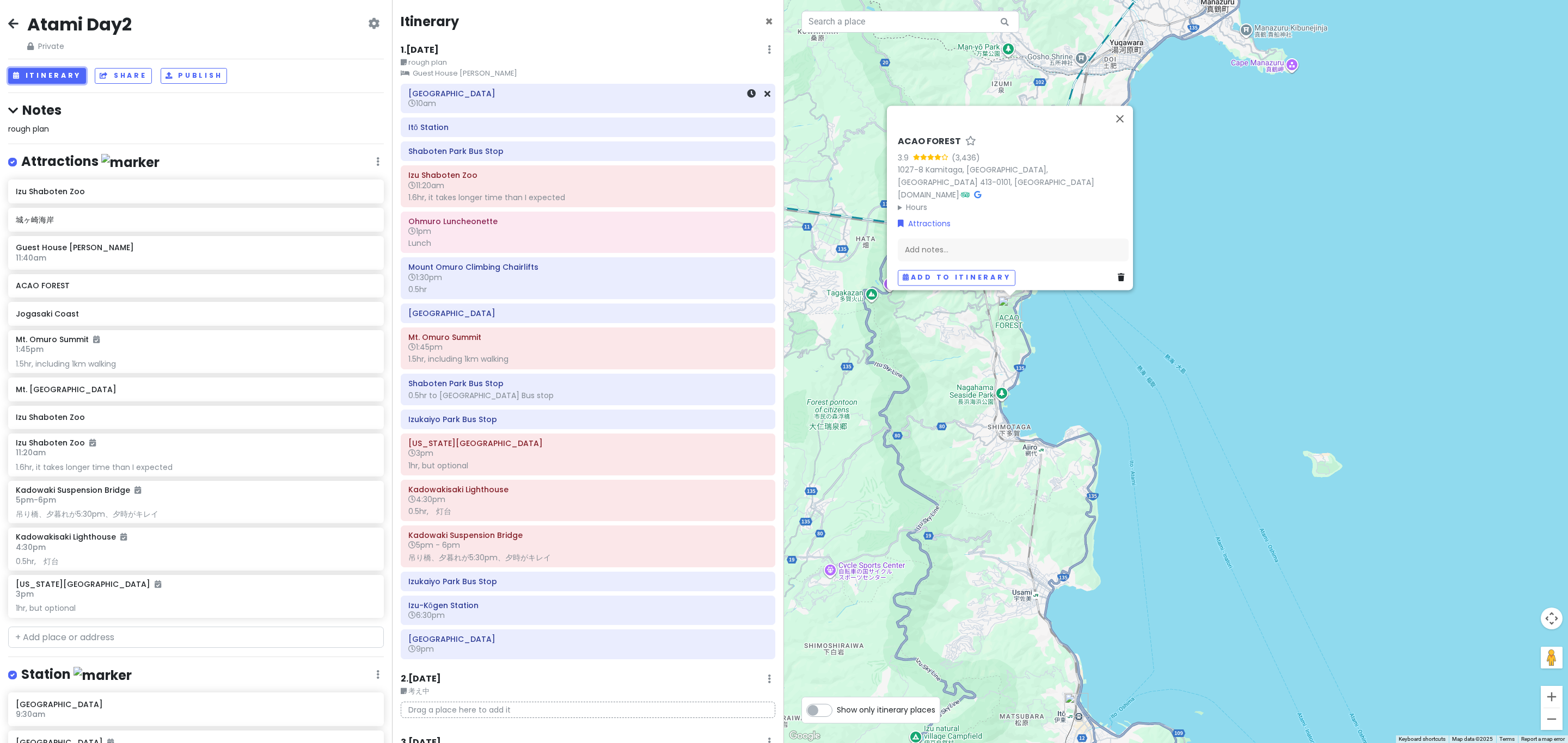
click at [536, 110] on div "Atami Station 10am" at bounding box center [588, 98] width 360 height 25
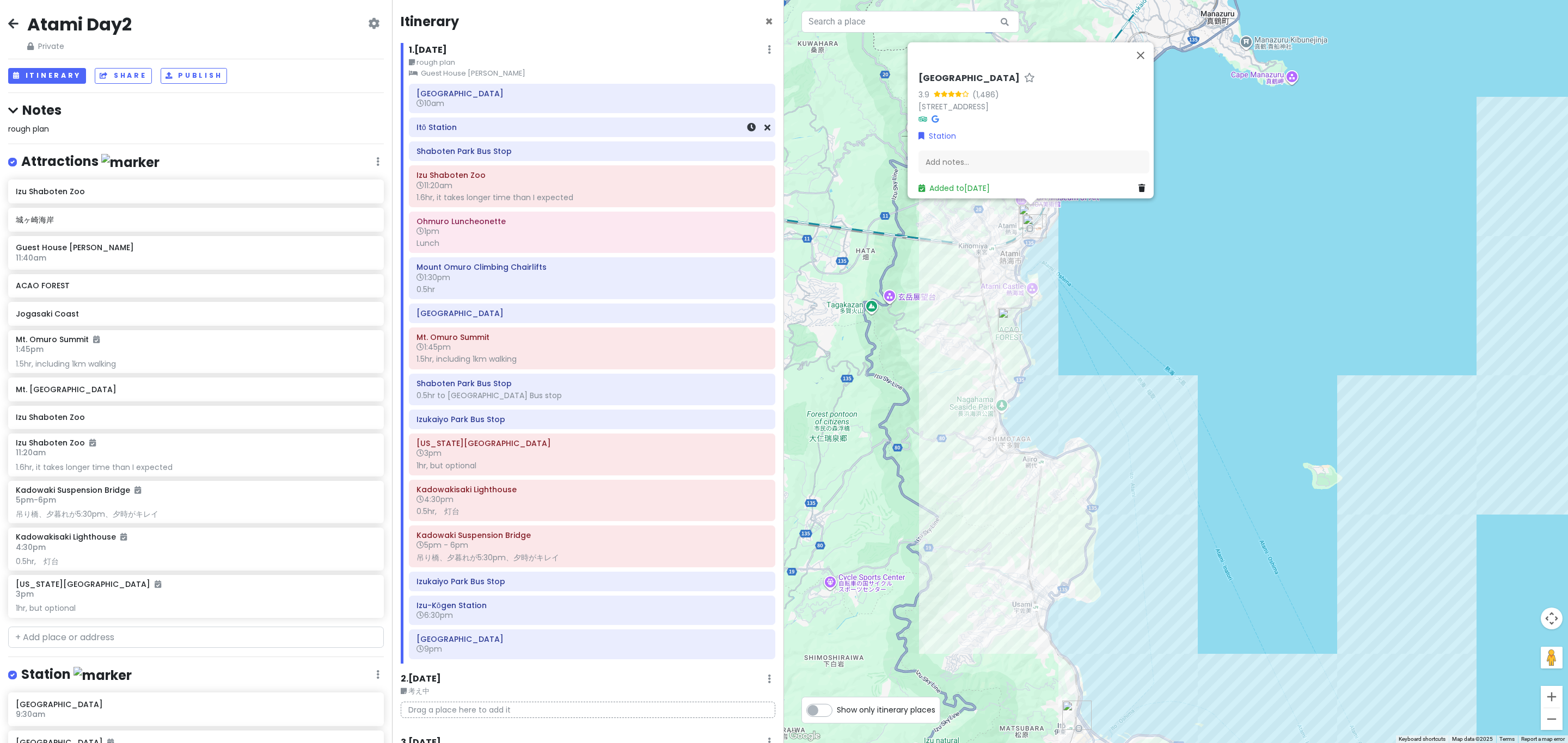
click at [544, 134] on div "Itō Station" at bounding box center [591, 128] width 351 height 16
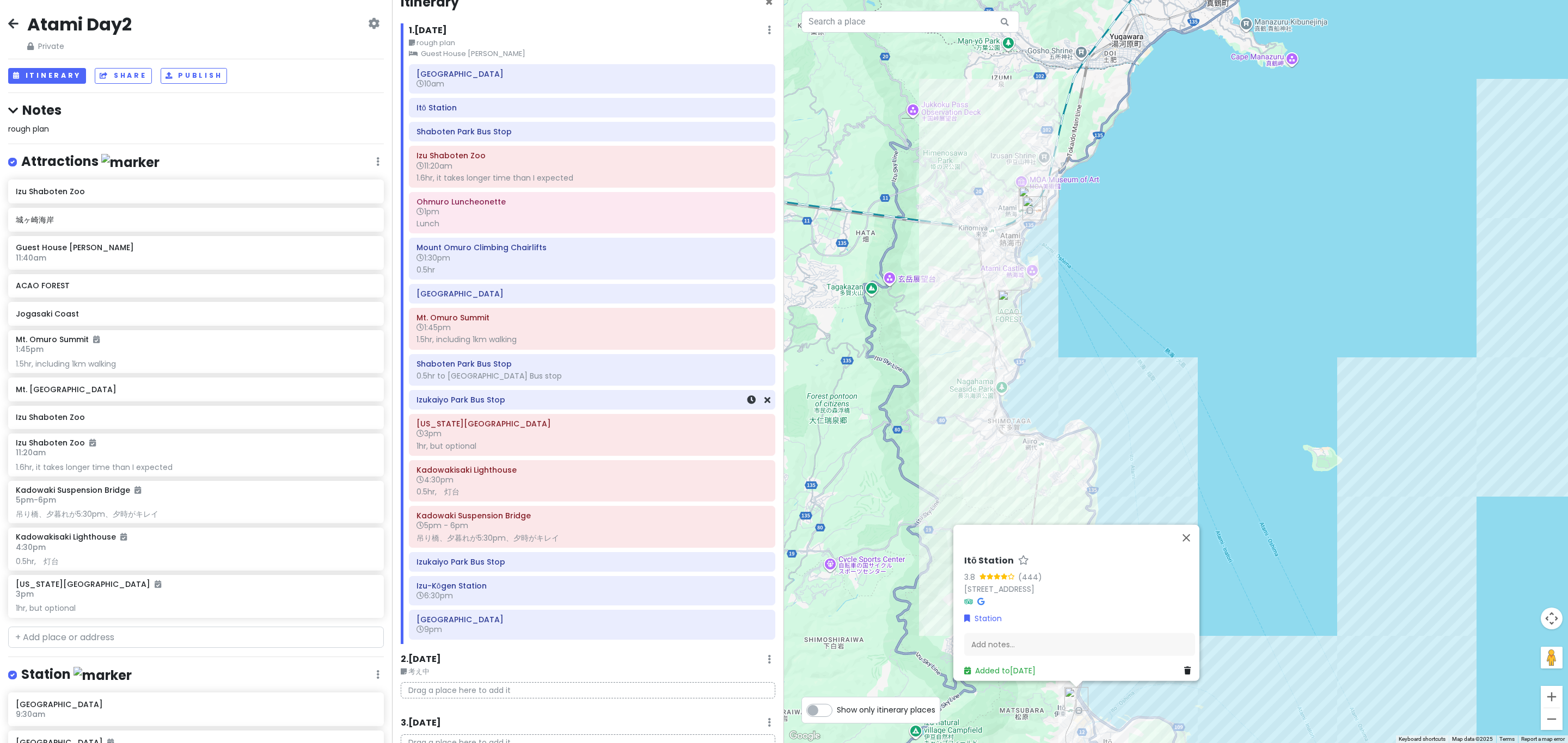
scroll to position [81, 0]
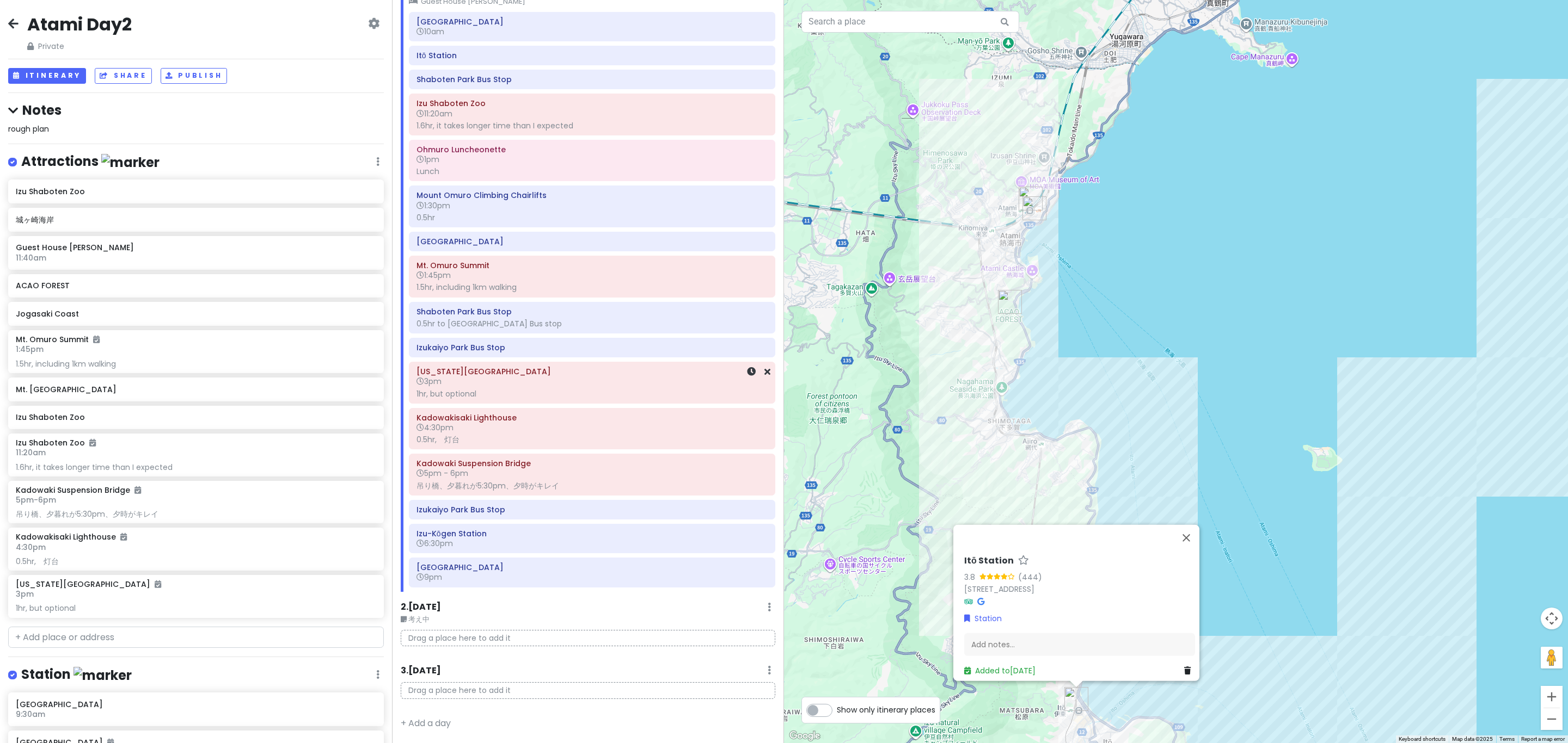
click at [538, 389] on div "1hr, but optional" at bounding box center [591, 394] width 351 height 10
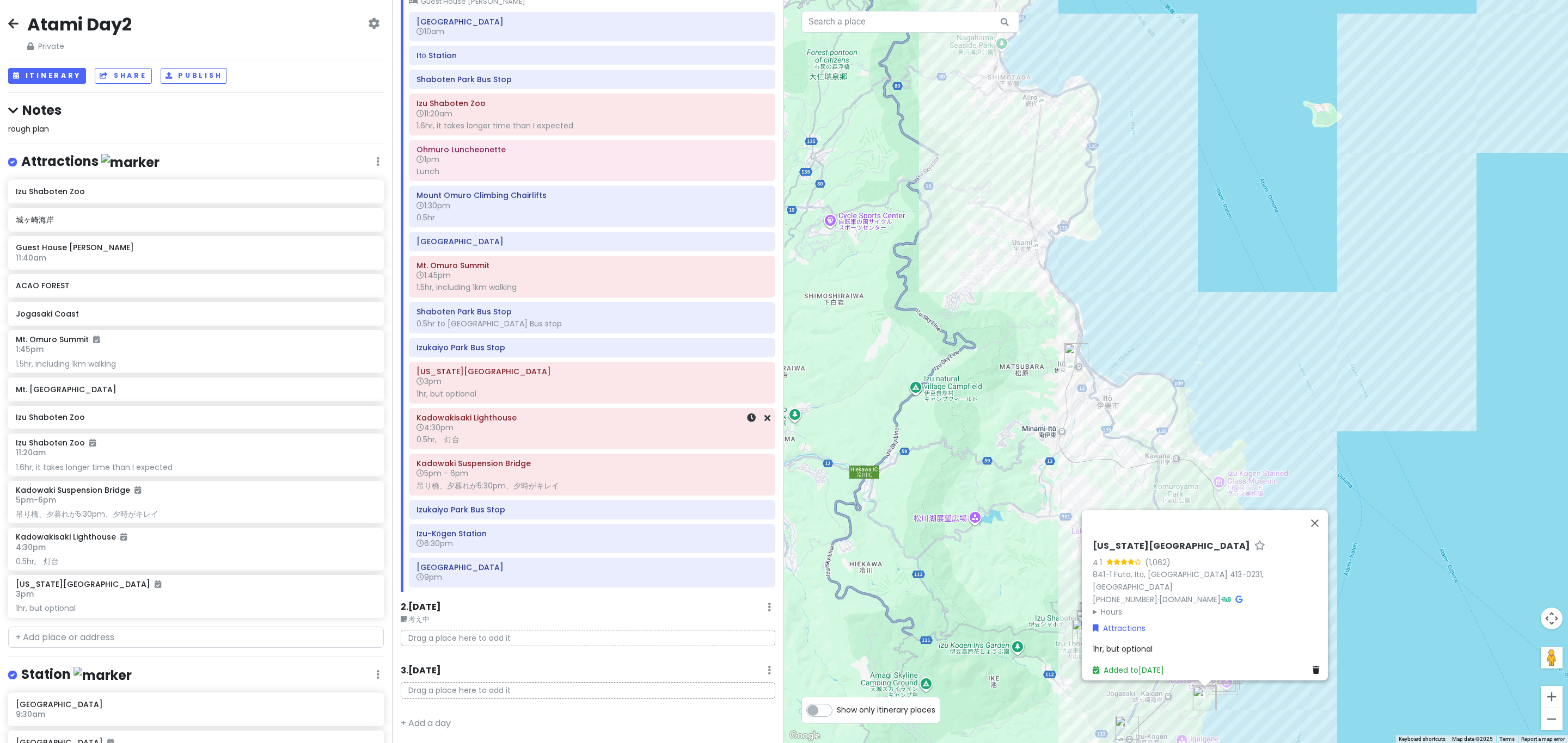
click at [544, 435] on div "0.5hr,　灯台" at bounding box center [591, 440] width 351 height 10
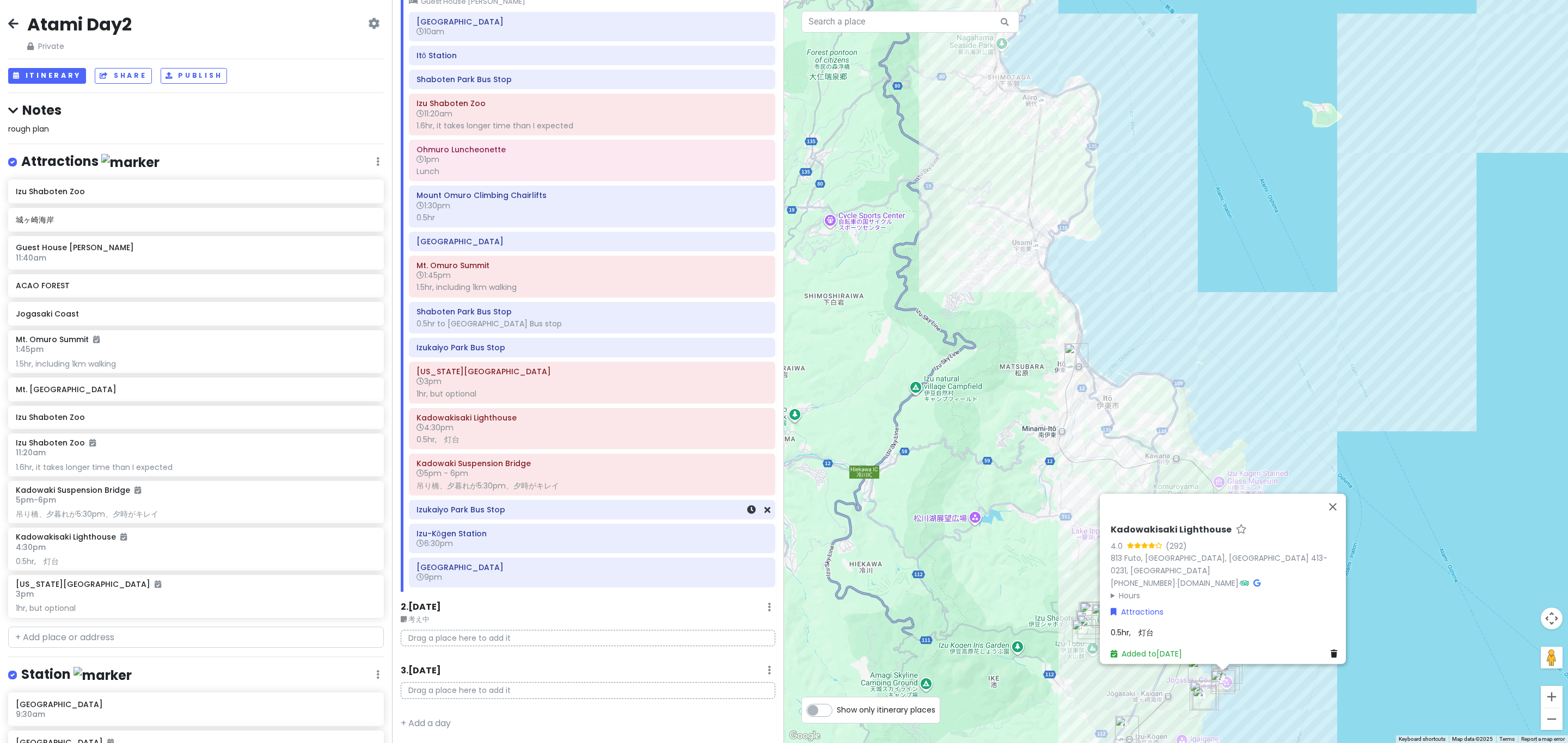
click at [534, 516] on div "Izukaiyo Park Bus Stop" at bounding box center [591, 510] width 365 height 18
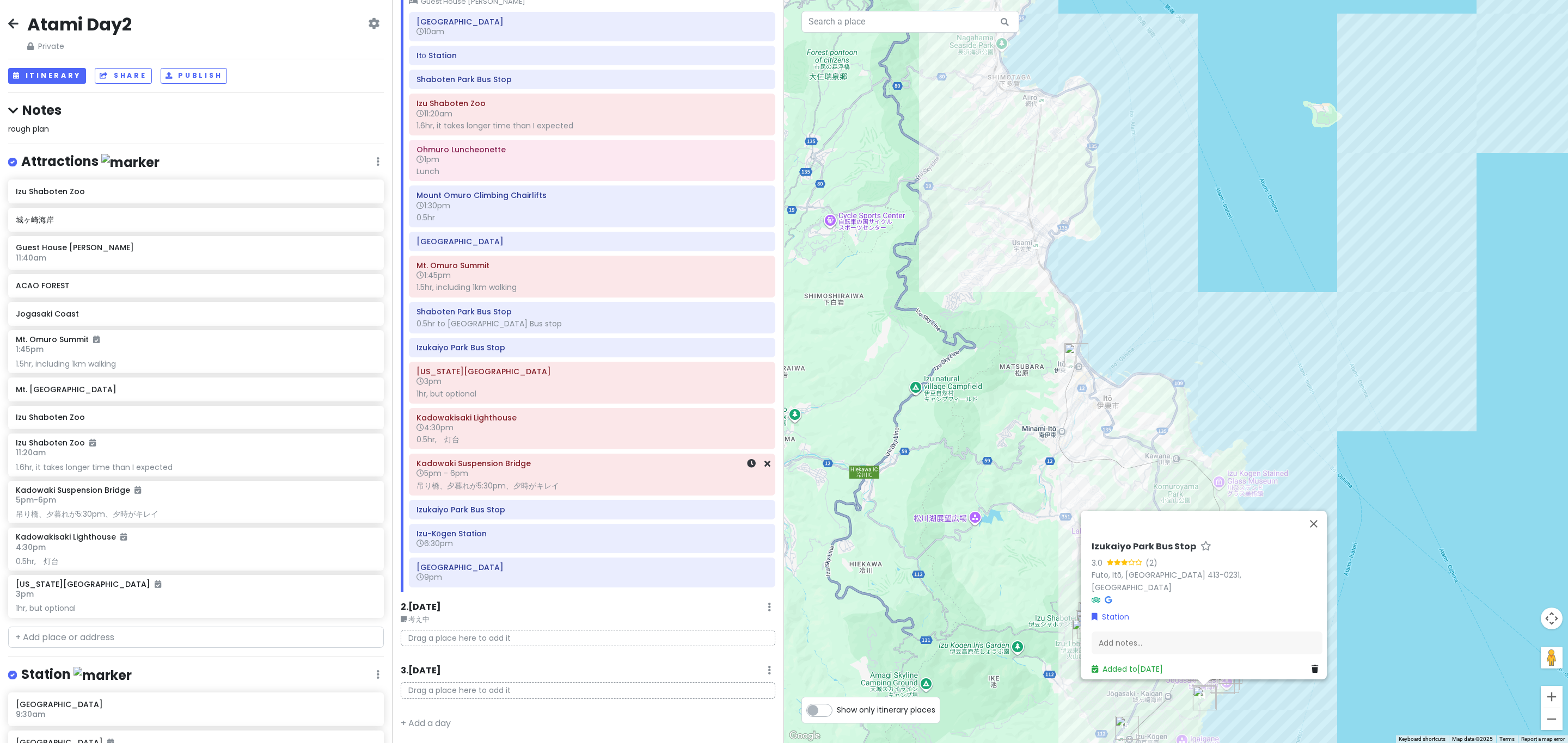
click at [513, 481] on div "吊り橋、夕暮れが5:30pm、夕時がキレイ" at bounding box center [591, 486] width 351 height 10
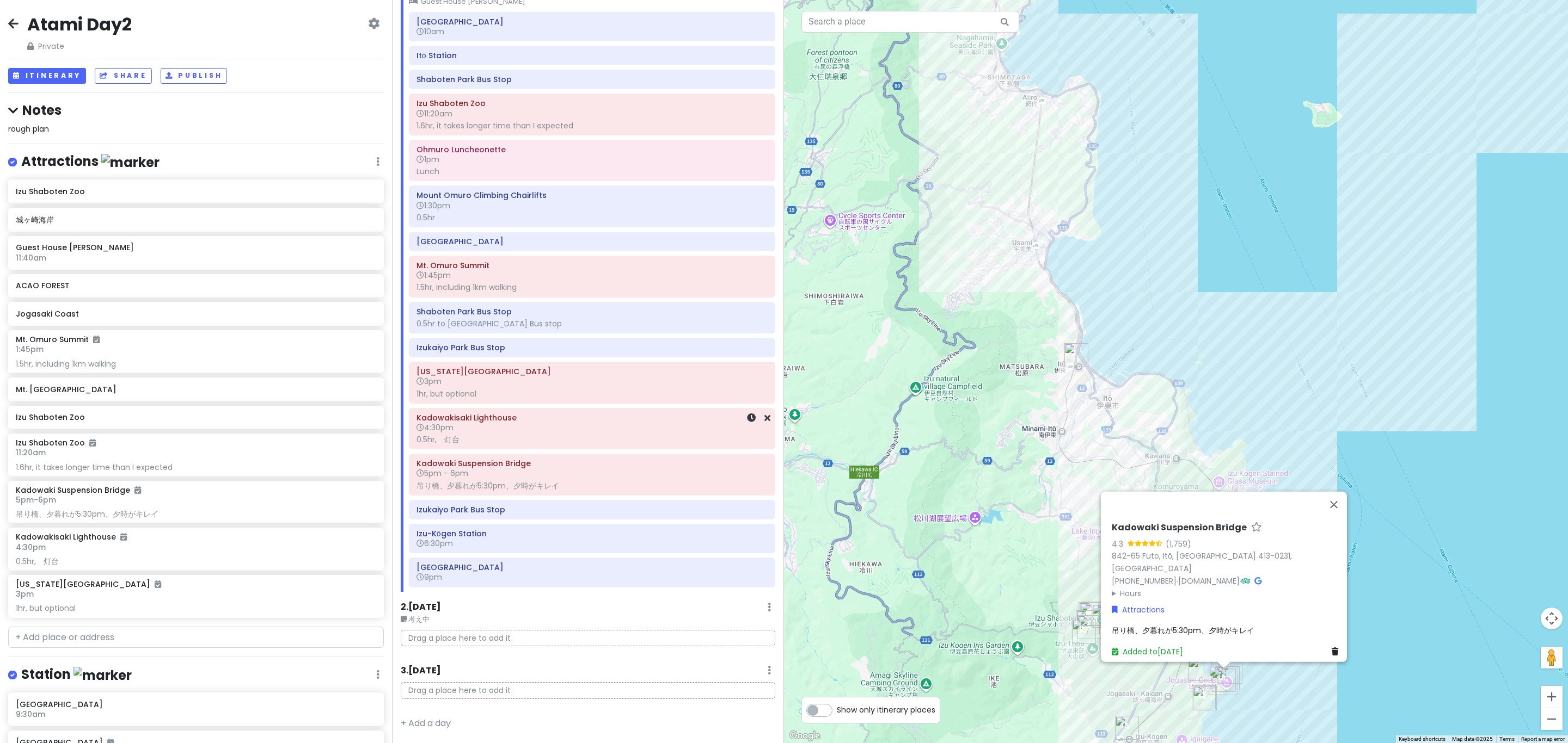
click at [507, 440] on div "0.5hr,　灯台" at bounding box center [591, 440] width 351 height 10
click at [511, 398] on div "[US_STATE][GEOGRAPHIC_DATA] 3pm 1hr, but optional" at bounding box center [591, 383] width 365 height 41
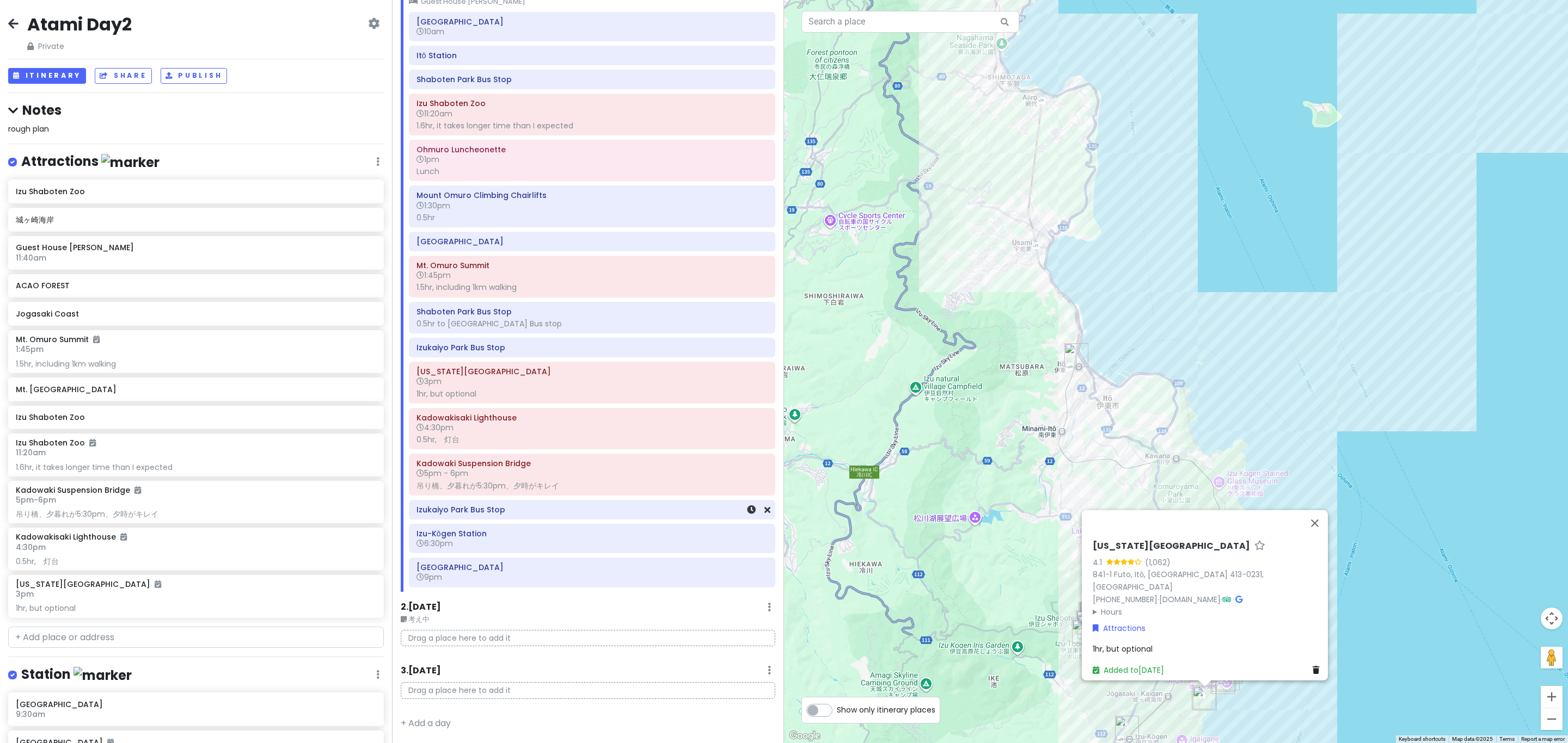
click at [538, 508] on h6 "Izukaiyo Park Bus Stop" at bounding box center [591, 510] width 351 height 10
click at [548, 551] on div "Izu-[GEOGRAPHIC_DATA] 6:30pm" at bounding box center [591, 539] width 365 height 28
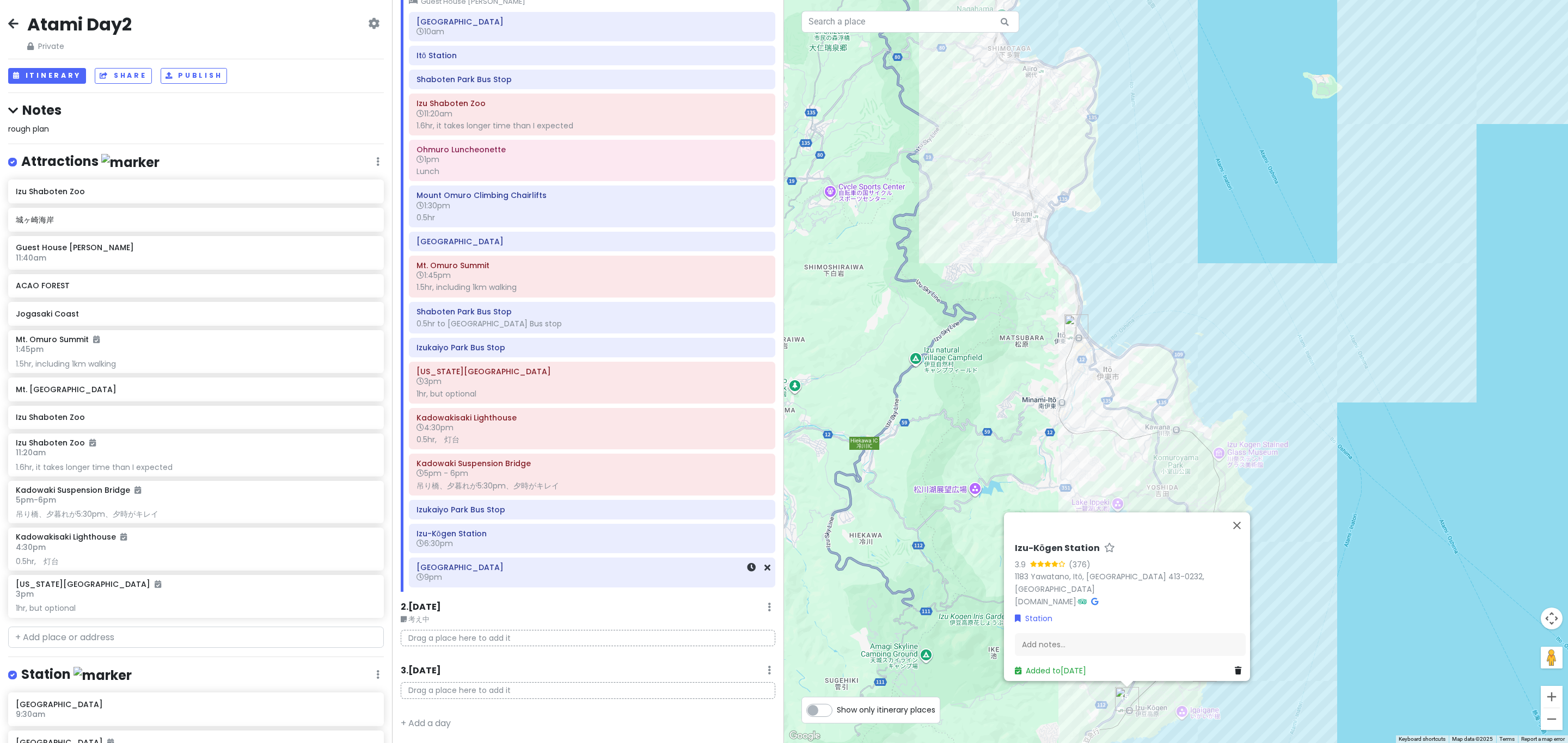
click at [546, 576] on h6 "9pm" at bounding box center [591, 578] width 351 height 10
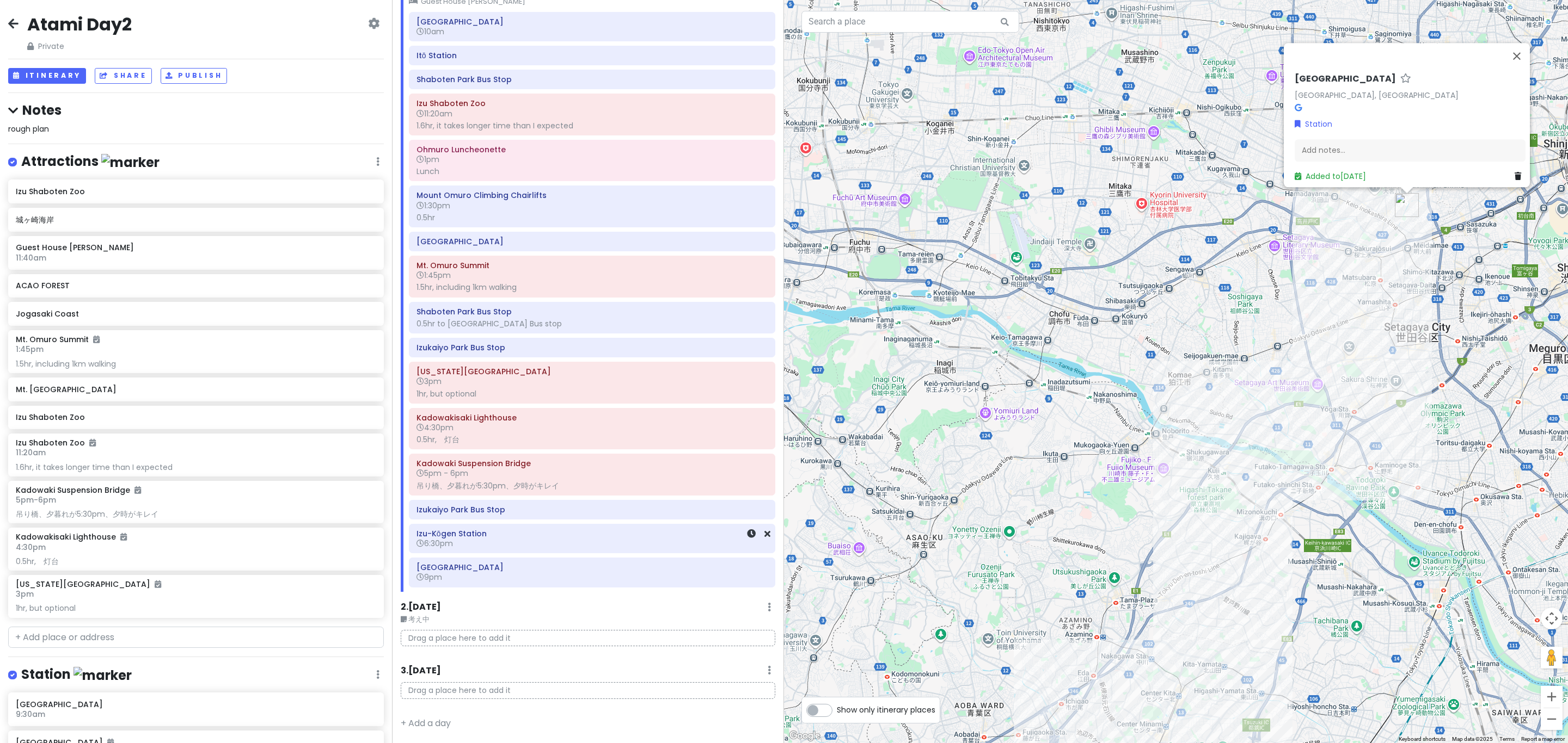
click at [544, 534] on h6 "Izu-Kōgen Station" at bounding box center [591, 534] width 351 height 10
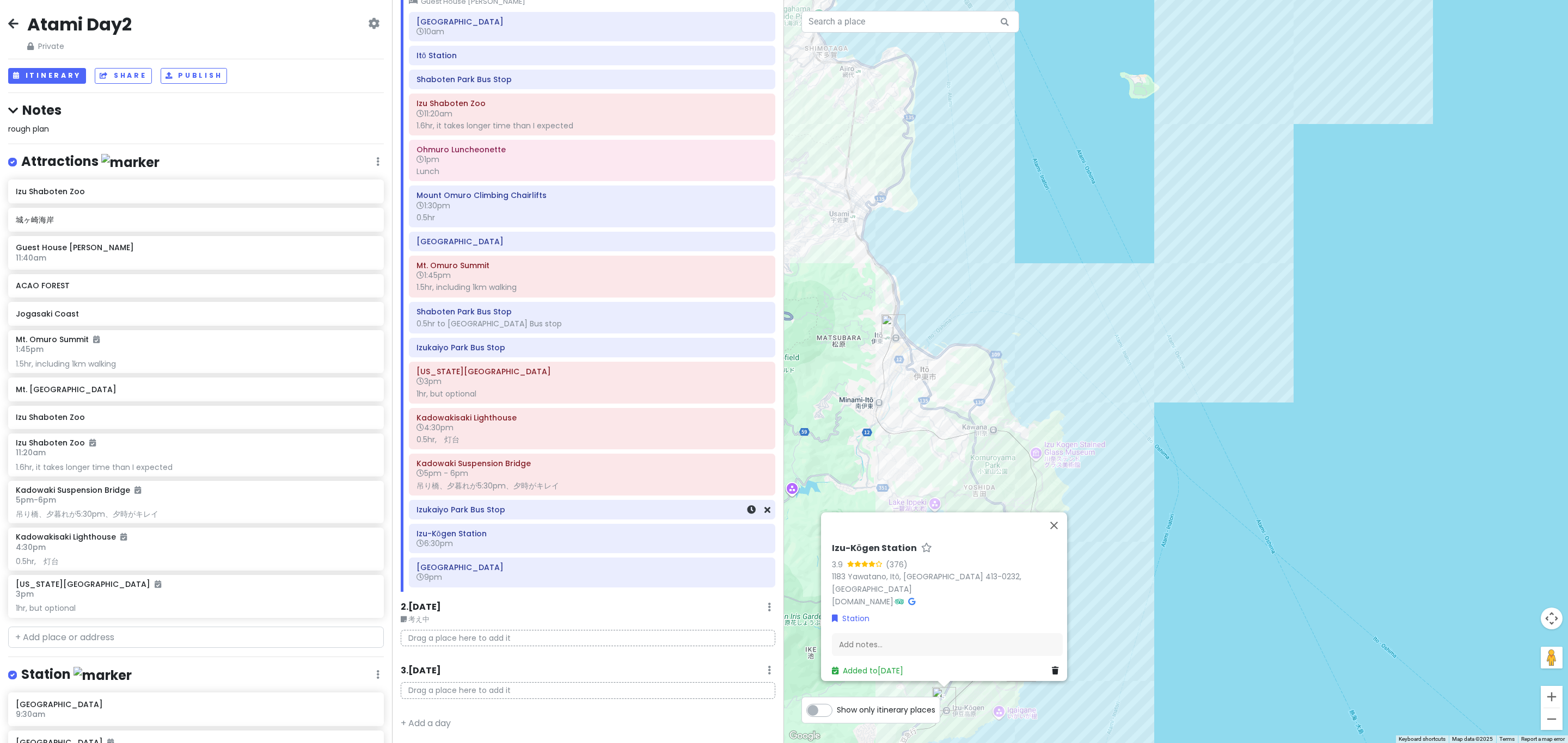
click at [549, 513] on h6 "Izukaiyo Park Bus Stop" at bounding box center [591, 510] width 351 height 10
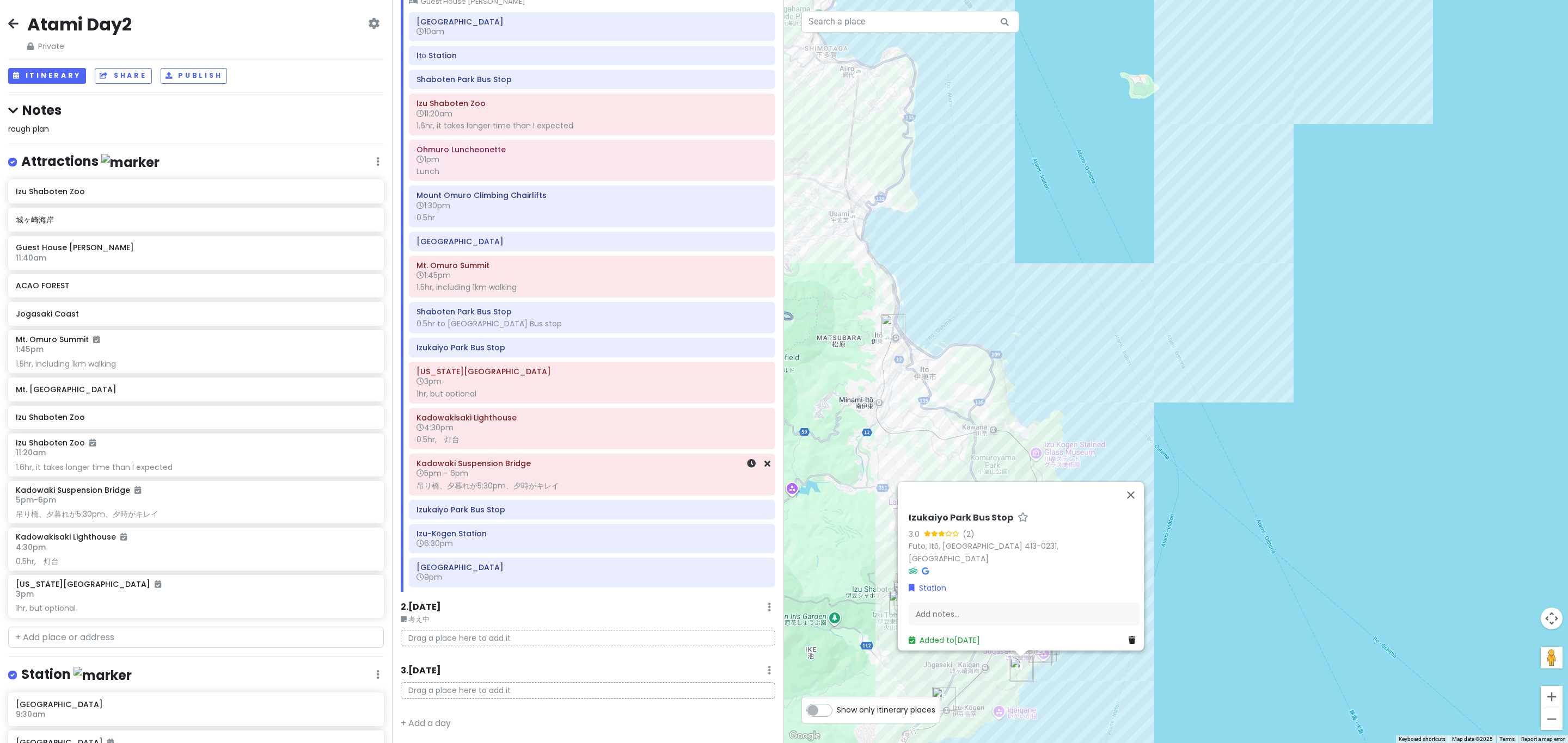
click at [552, 482] on div "吊り橋、夕暮れが5:30pm、夕時がキレイ" at bounding box center [591, 486] width 351 height 10
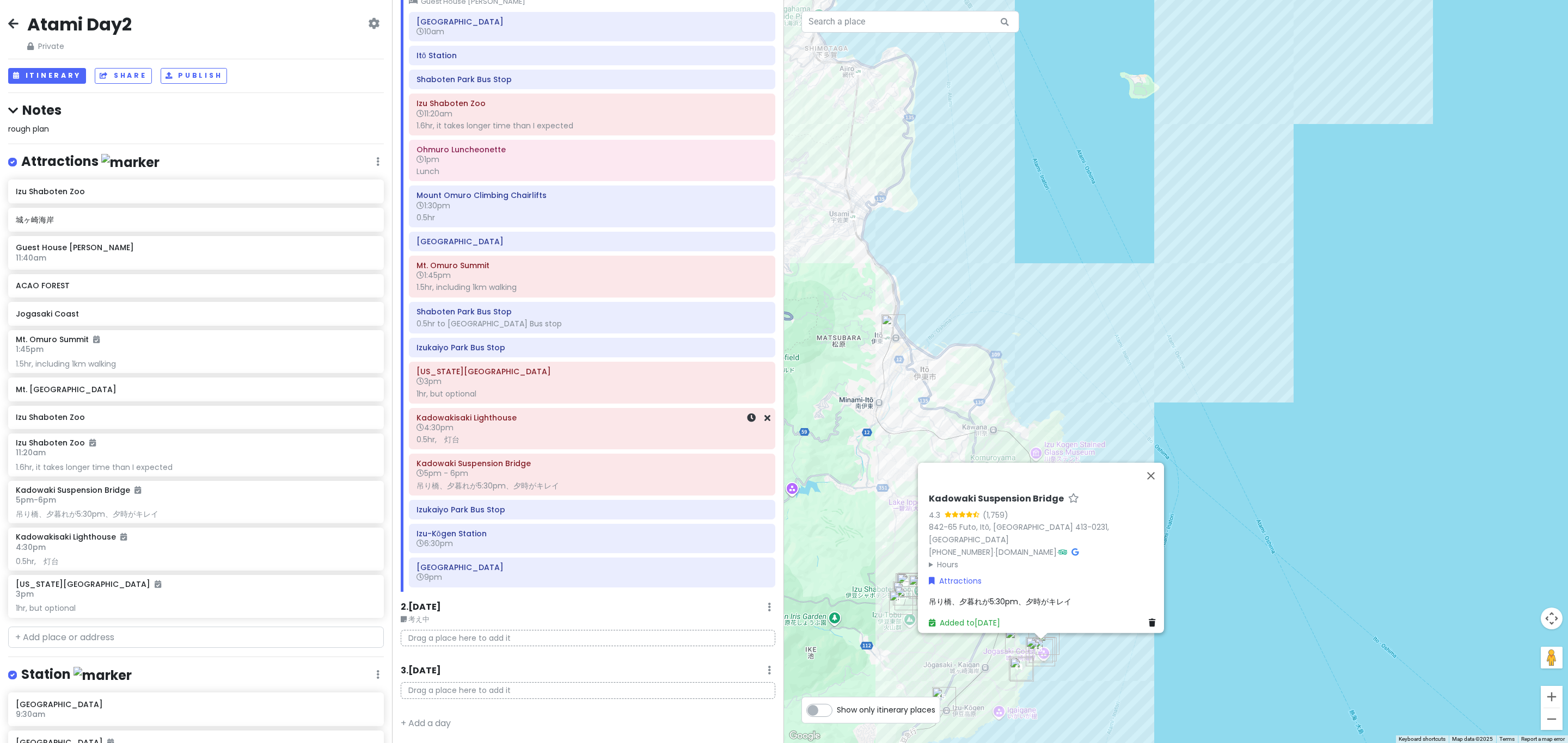
click at [551, 446] on div "Kadowakisaki Lighthouse 4:30pm 0.5hr,　灯台" at bounding box center [592, 429] width 367 height 42
click at [546, 418] on h6 "Kadowakisaki Lighthouse" at bounding box center [591, 418] width 351 height 10
click at [548, 391] on div "1hr, but optional" at bounding box center [591, 394] width 351 height 10
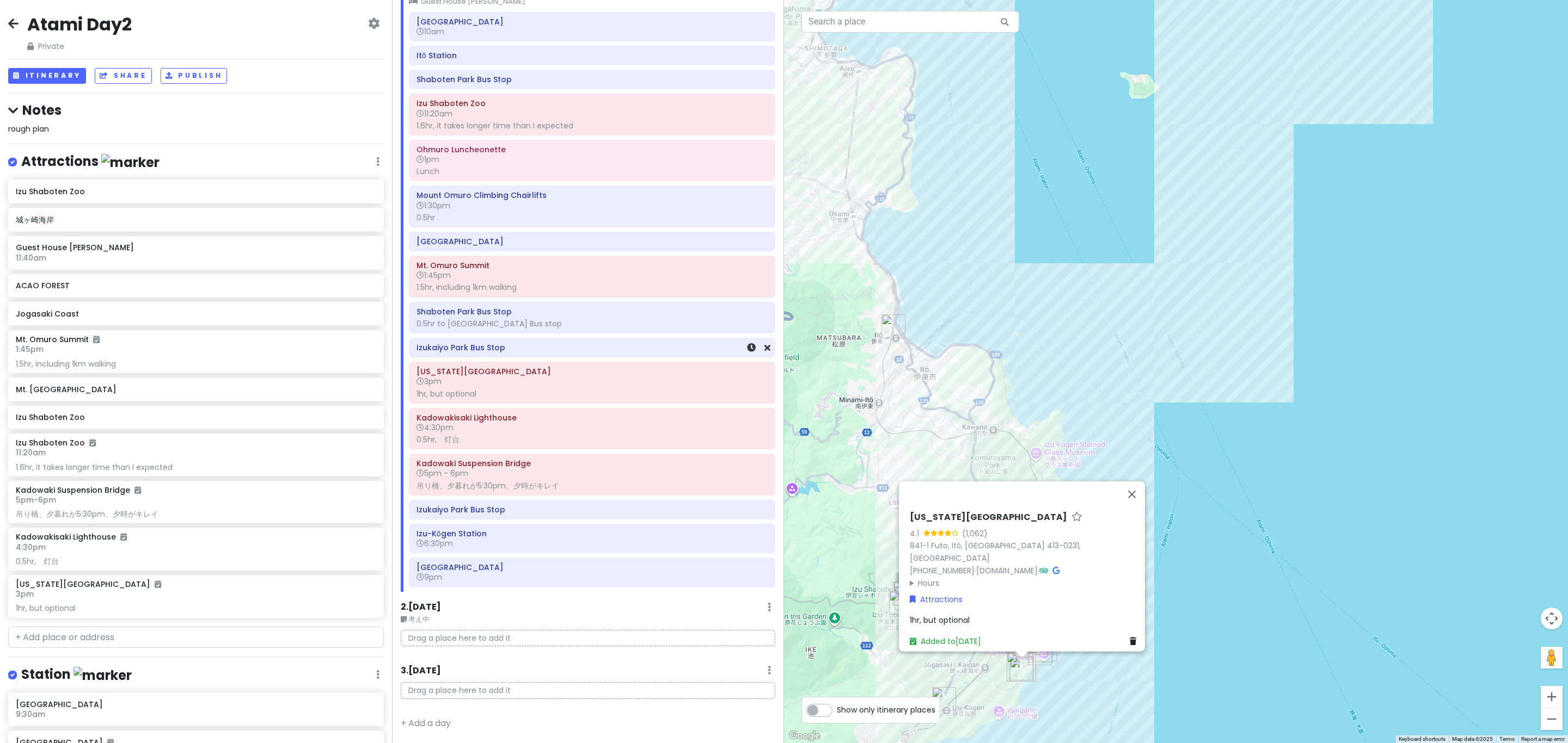
click at [561, 347] on h6 "Izukaiyo Park Bus Stop" at bounding box center [591, 347] width 351 height 10
click at [561, 323] on div "0.5hr to [GEOGRAPHIC_DATA] Bus stop" at bounding box center [591, 323] width 351 height 10
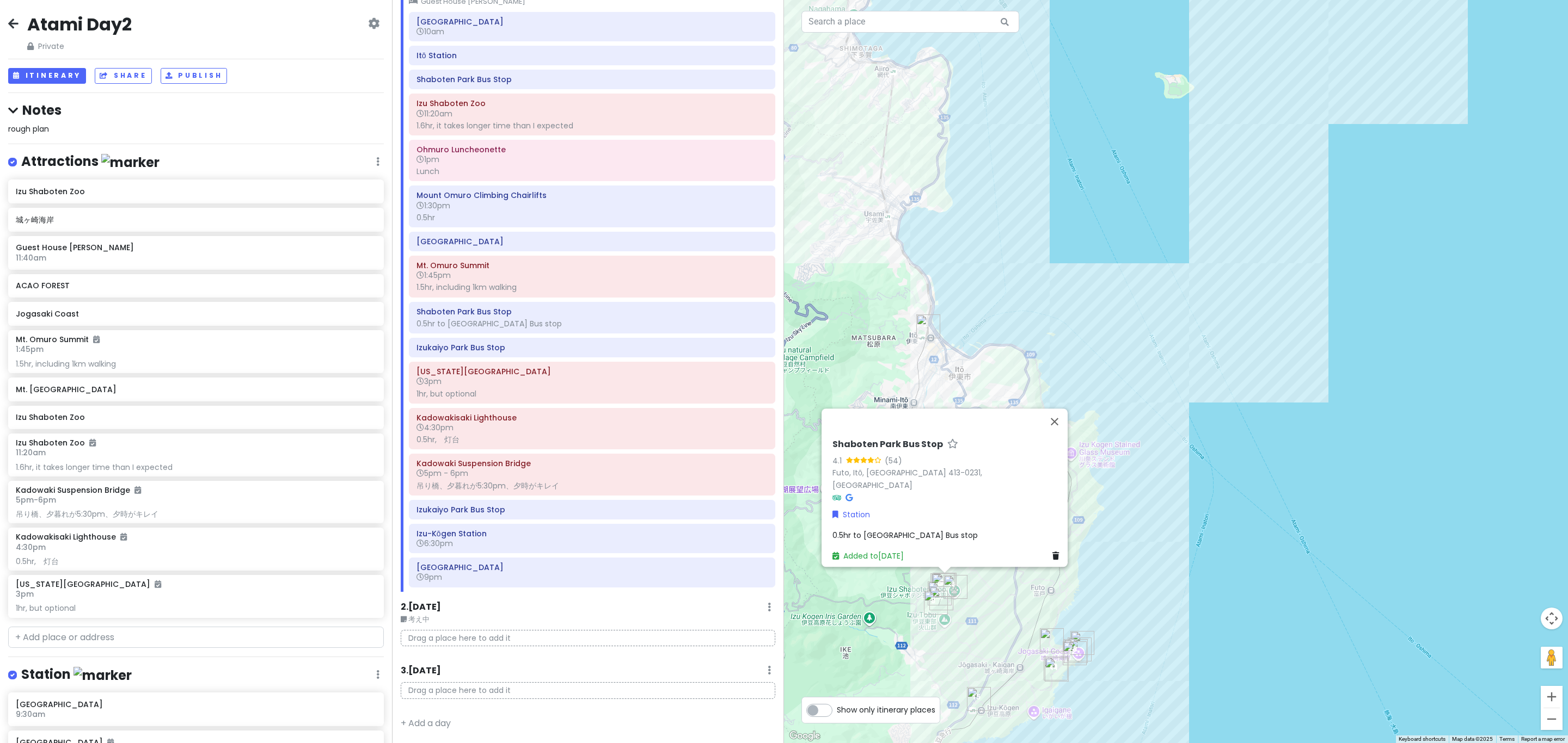
click at [573, 295] on div "[GEOGRAPHIC_DATA] 10am [GEOGRAPHIC_DATA] [GEOGRAPHIC_DATA] Bus Stop [GEOGRAPHIC…" at bounding box center [592, 302] width 383 height 580
click at [573, 285] on div "1.5hr, including 1km walking" at bounding box center [591, 287] width 351 height 10
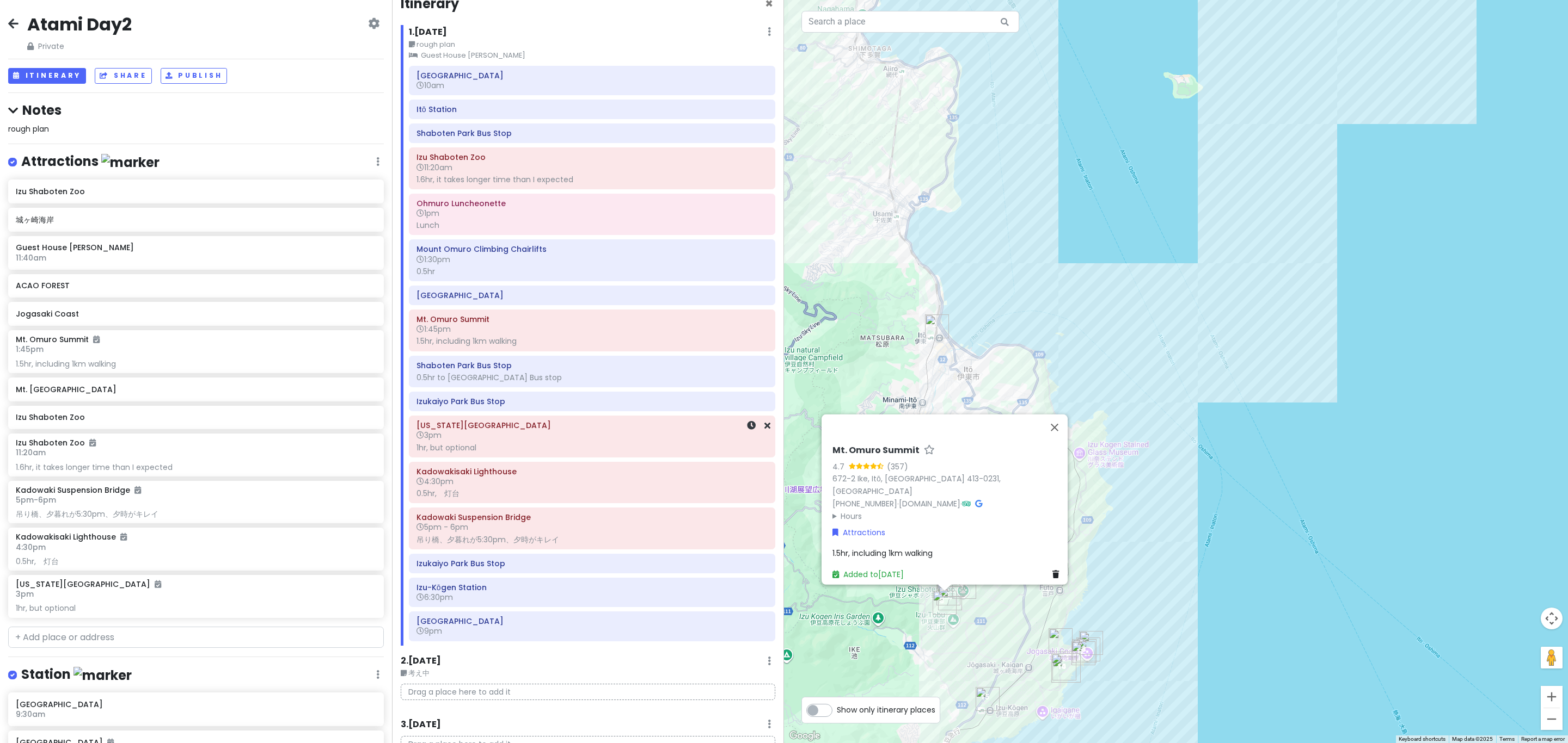
scroll to position [0, 0]
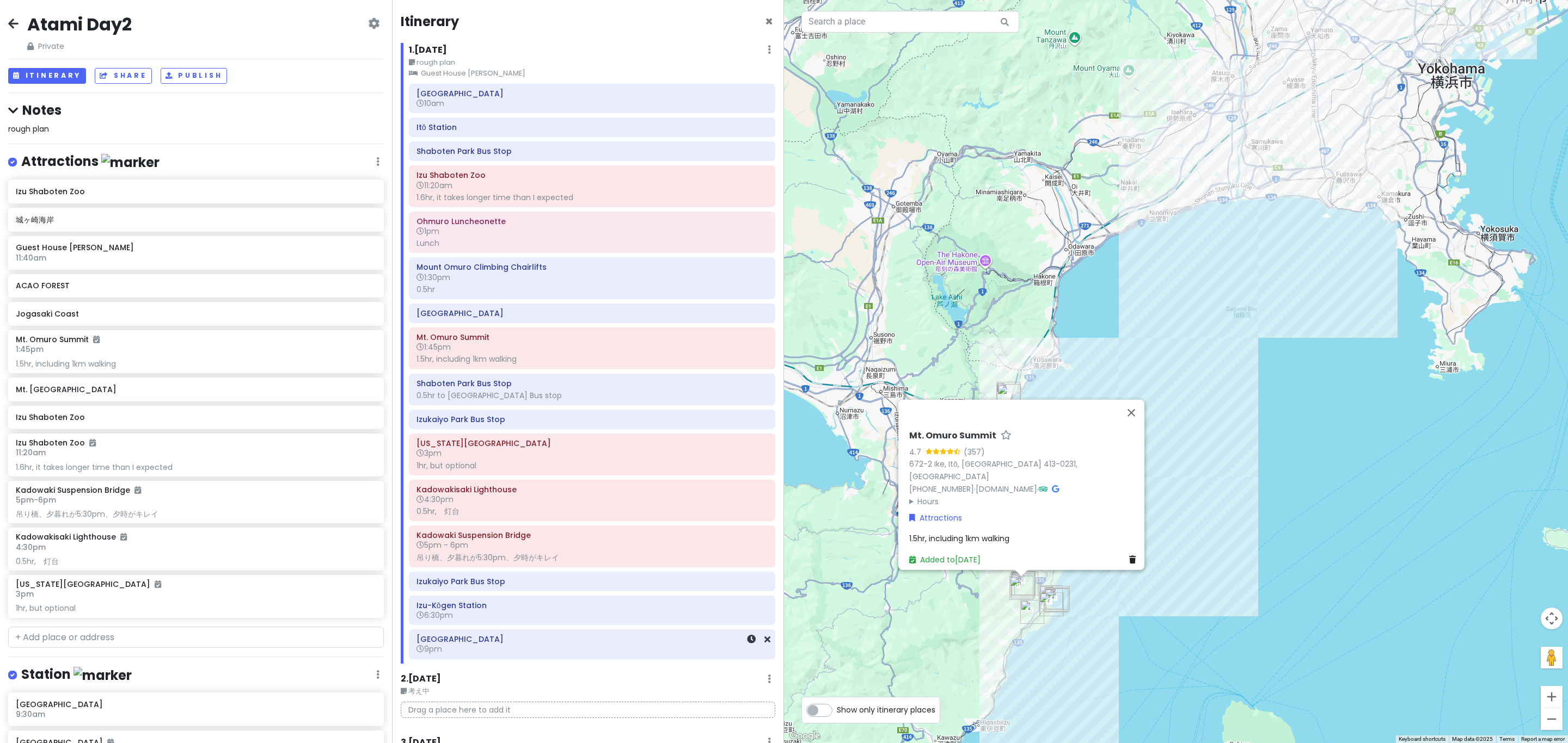
click at [476, 654] on h6 "9pm" at bounding box center [591, 649] width 351 height 10
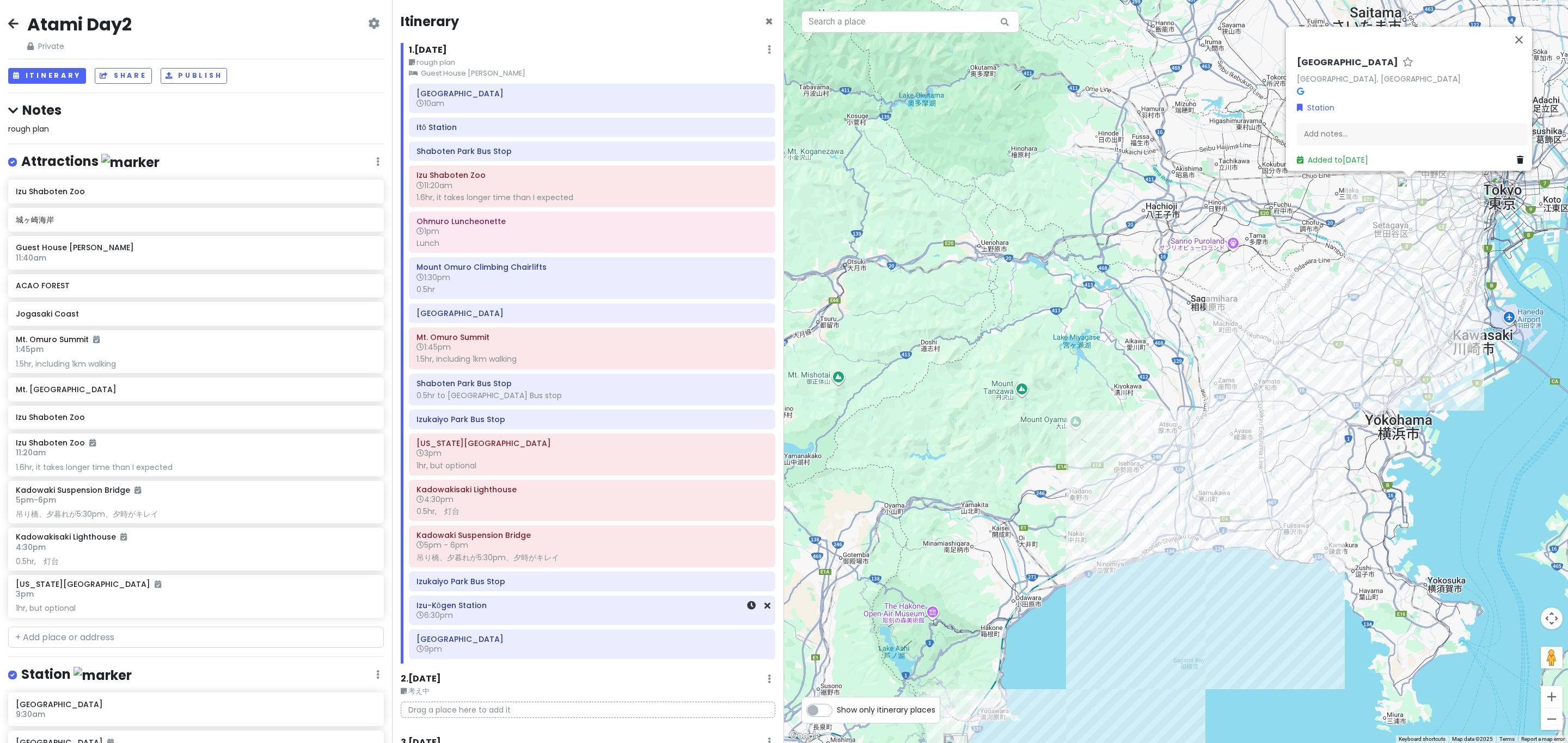
click at [494, 620] on h6 "6:30pm" at bounding box center [591, 615] width 351 height 10
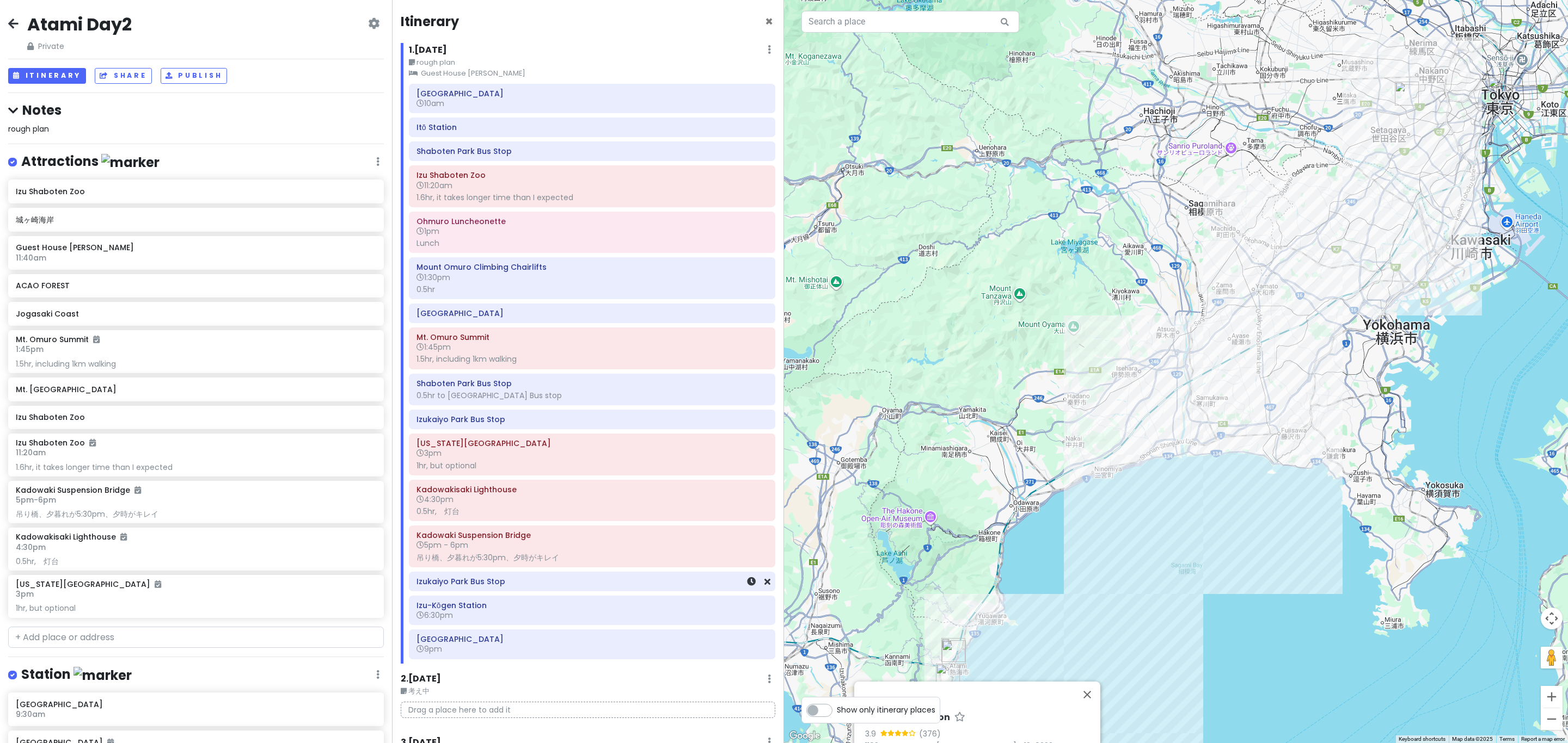
click at [507, 587] on h6 "Izukaiyo Park Bus Stop" at bounding box center [591, 582] width 351 height 10
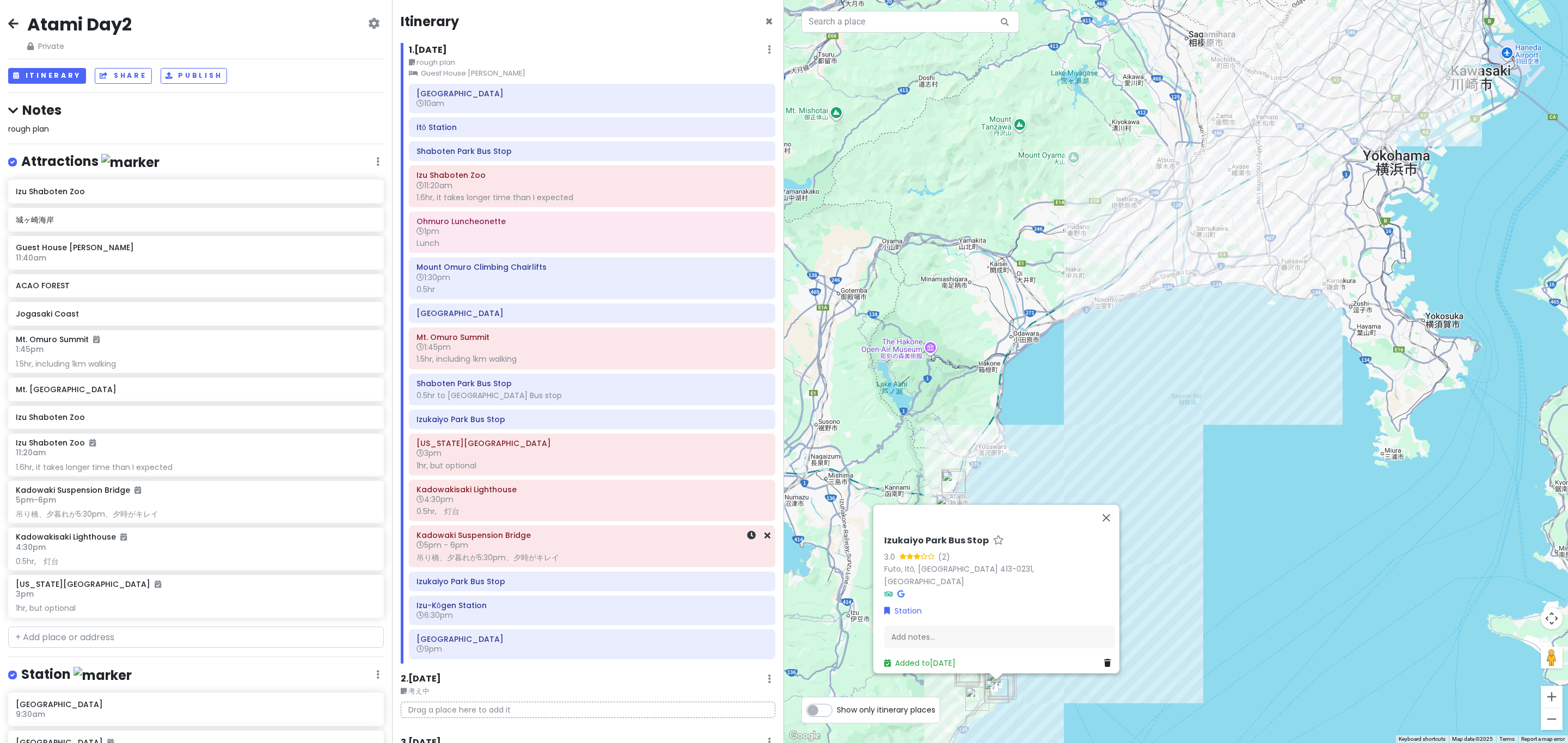
click at [508, 559] on div "吊り橋、夕暮れが5:30pm、夕時がキレイ" at bounding box center [591, 558] width 351 height 10
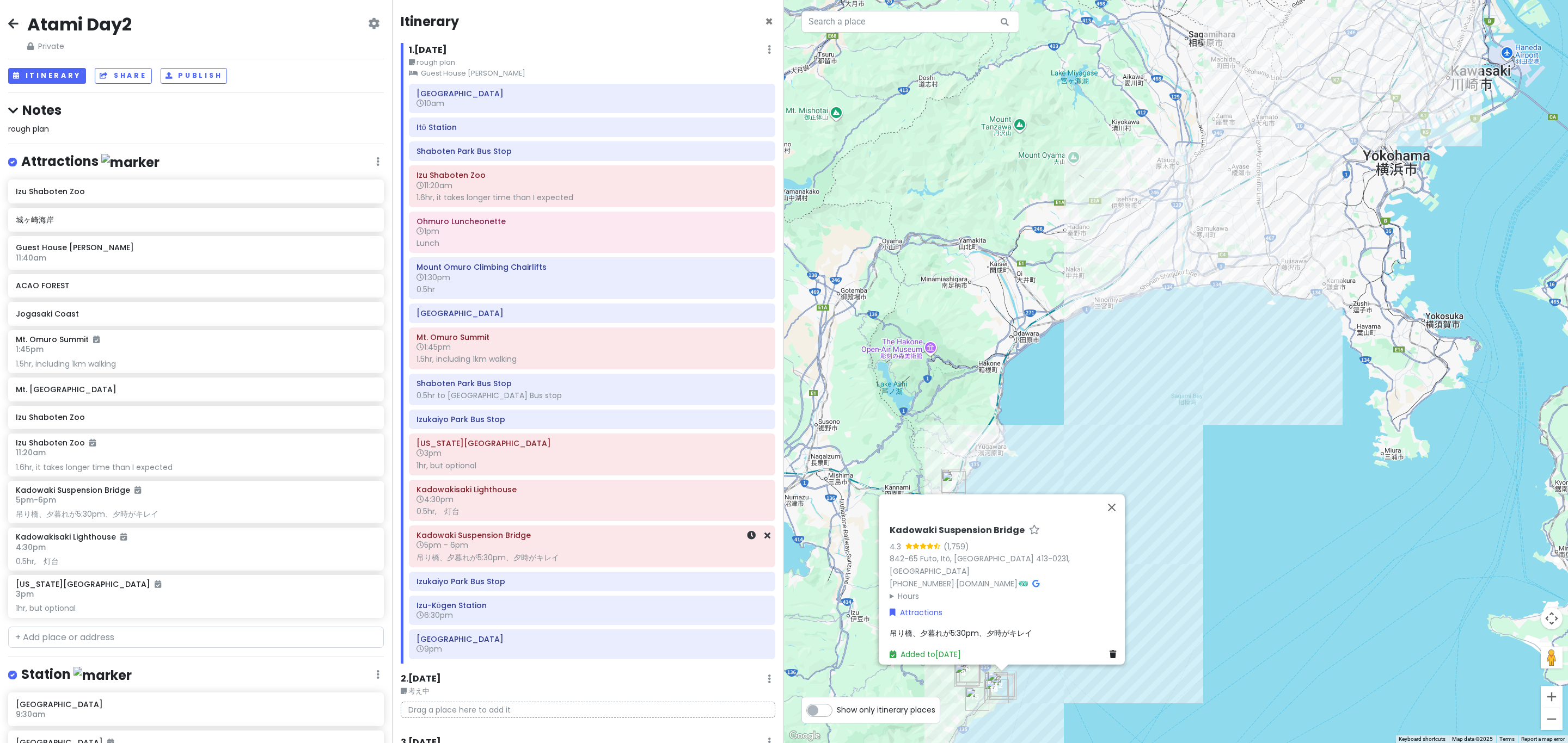
drag, startPoint x: 509, startPoint y: 525, endPoint x: 511, endPoint y: 508, distance: 17.1
click at [509, 519] on div "Kadowakisaki Lighthouse 4:30pm 0.5hr,　灯台" at bounding box center [591, 501] width 351 height 37
click at [509, 475] on div "[US_STATE][GEOGRAPHIC_DATA] 3pm 1hr, but optional" at bounding box center [591, 455] width 365 height 41
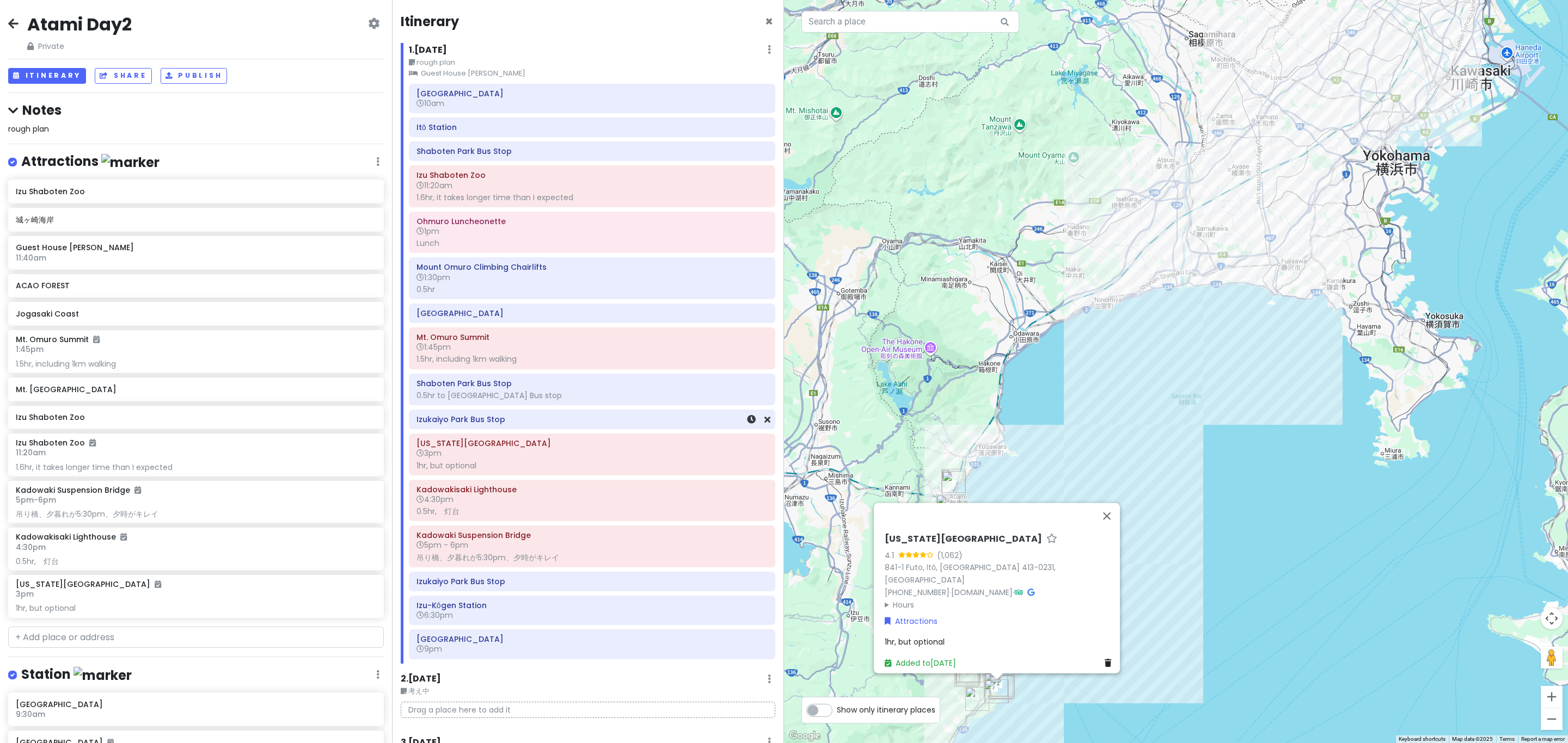
click at [493, 424] on h6 "Izukaiyo Park Bus Stop" at bounding box center [591, 420] width 351 height 10
click at [483, 397] on div "0.5hr to [GEOGRAPHIC_DATA] Bus stop" at bounding box center [591, 396] width 351 height 10
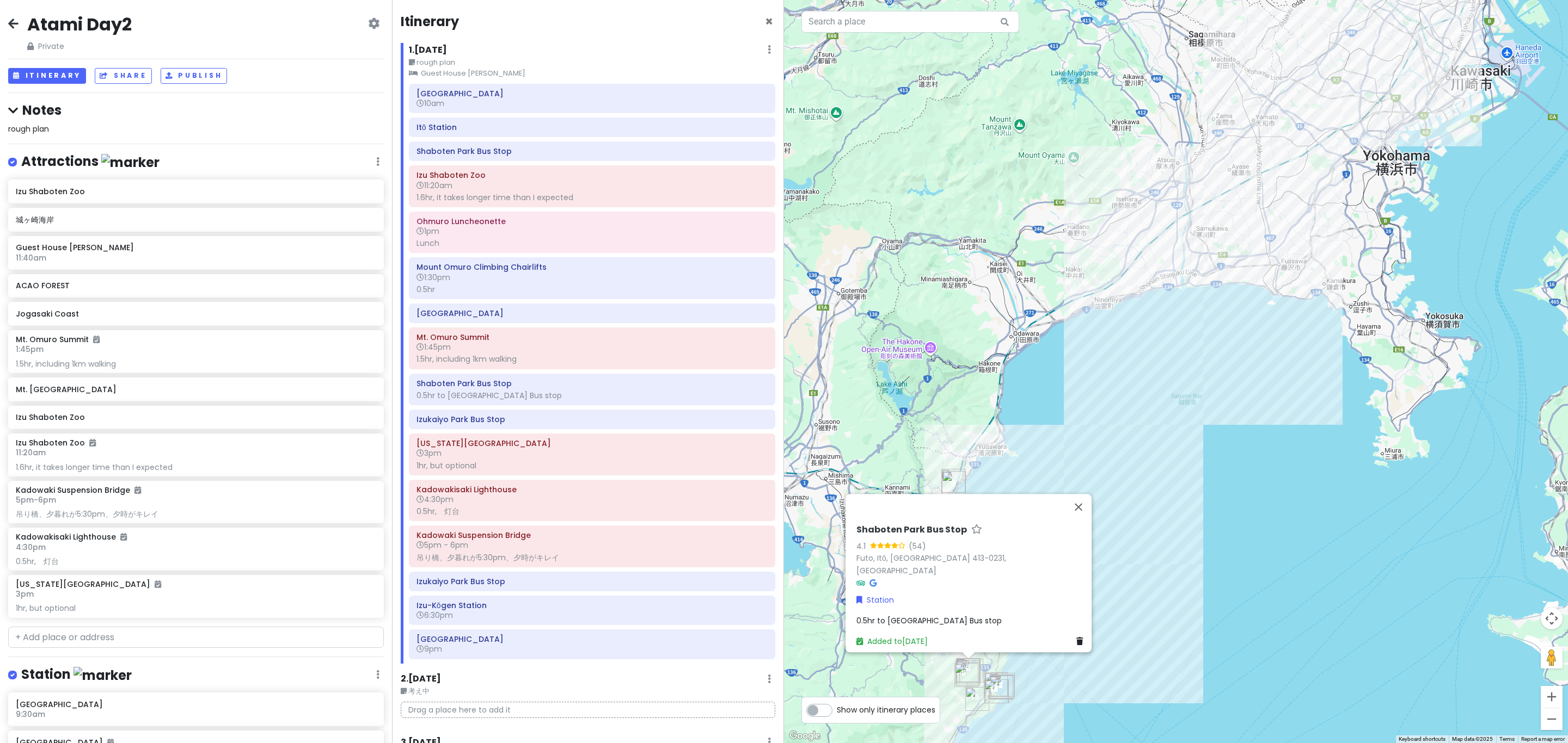
click at [528, 374] on div "[GEOGRAPHIC_DATA] 10am [GEOGRAPHIC_DATA] [GEOGRAPHIC_DATA] Bus Stop [GEOGRAPHIC…" at bounding box center [592, 374] width 383 height 580
drag, startPoint x: 526, startPoint y: 368, endPoint x: 510, endPoint y: 489, distance: 122.1
click at [525, 371] on div "[GEOGRAPHIC_DATA] 10am [GEOGRAPHIC_DATA] [GEOGRAPHIC_DATA] Bus Stop [GEOGRAPHIC…" at bounding box center [592, 374] width 383 height 580
drag, startPoint x: 473, startPoint y: 244, endPoint x: 504, endPoint y: 283, distance: 49.8
click at [474, 244] on div "Lunch" at bounding box center [591, 243] width 351 height 10
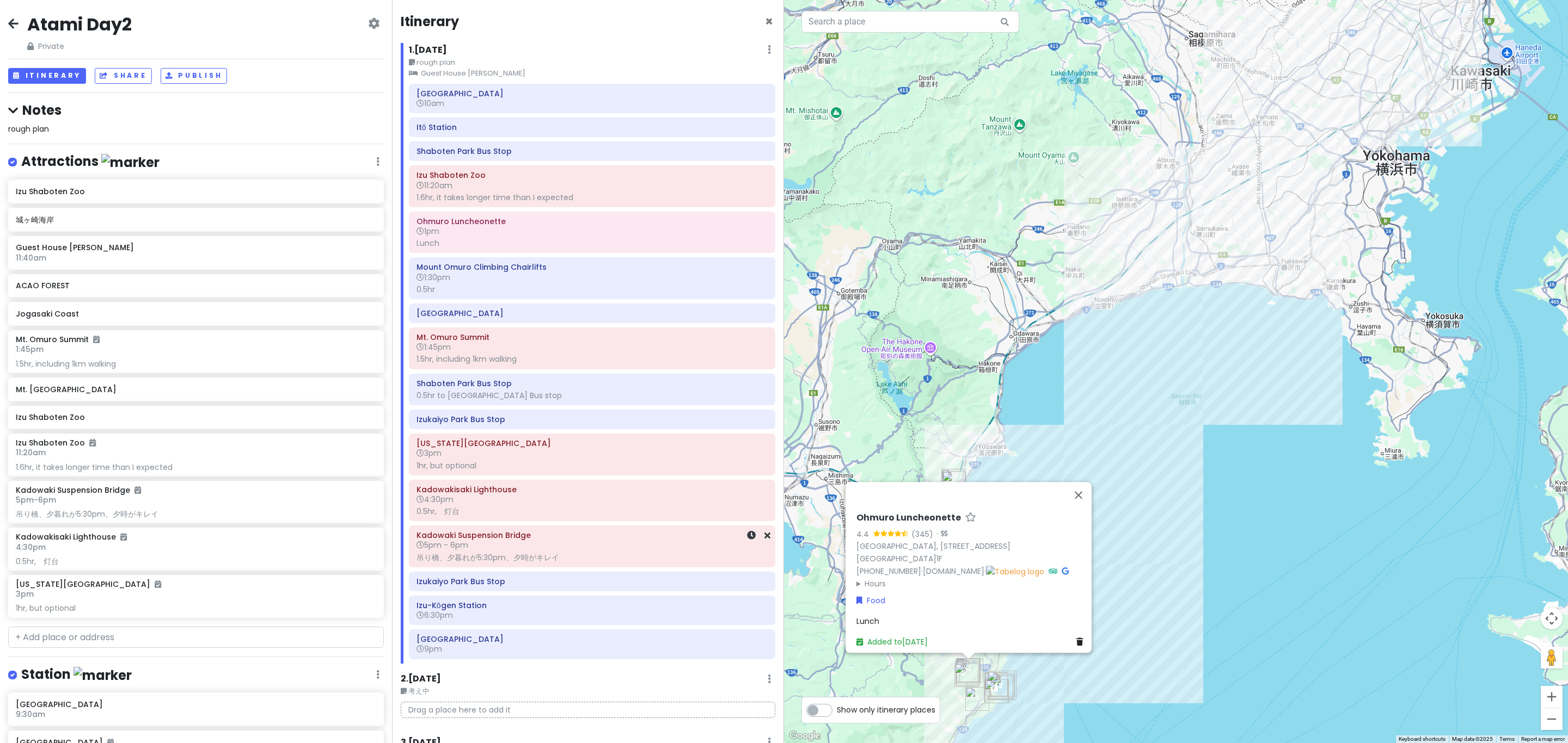
click at [572, 565] on div "[GEOGRAPHIC_DATA] 5pm - 6pm 吊り橋、夕暮れが5:30pm、夕時がキレイ" at bounding box center [591, 546] width 351 height 37
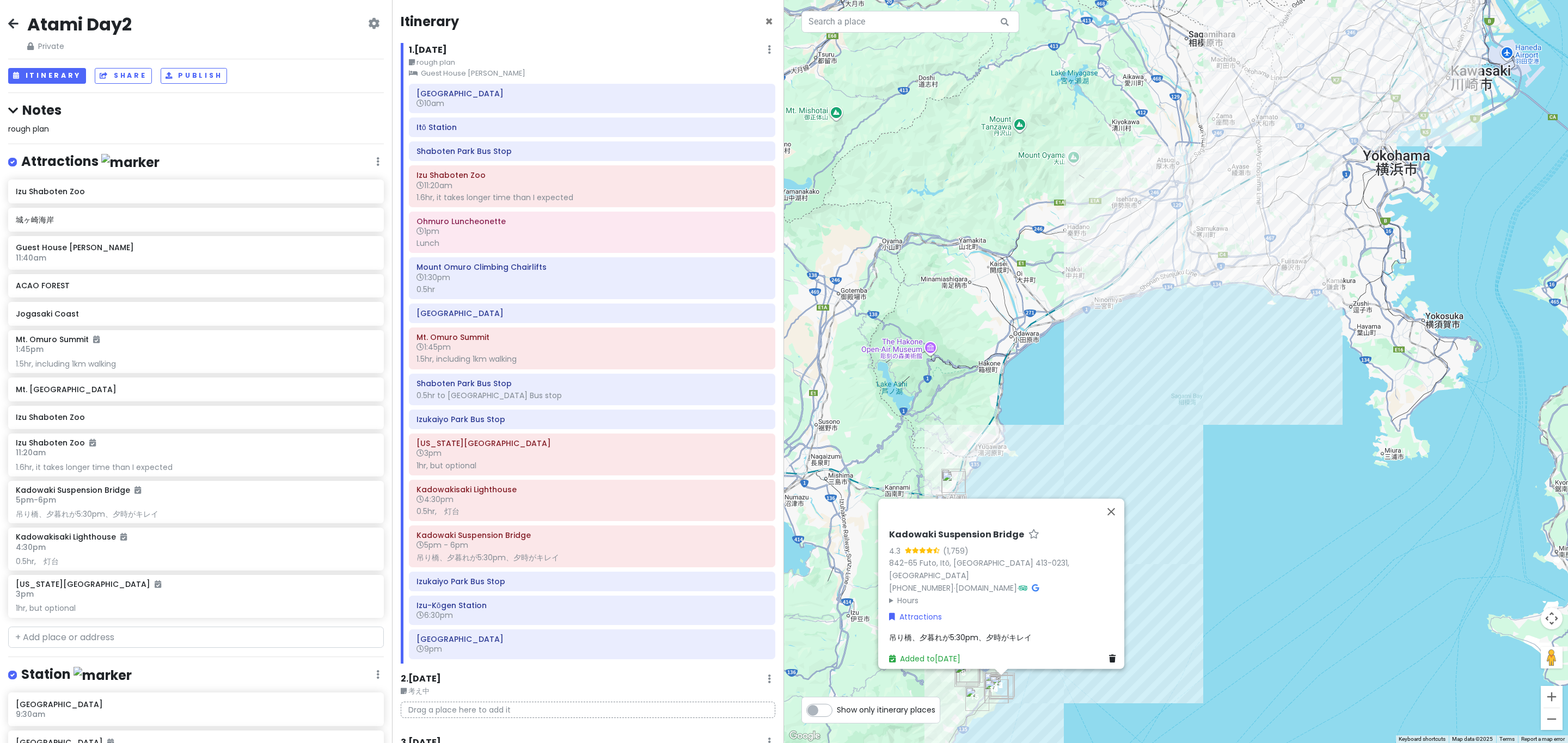
click at [782, 622] on div "Kadowaki Suspension Bridge 4.3 (1,759) 842-65 Futo, Itō, [GEOGRAPHIC_DATA] 413-…" at bounding box center [1004, 598] width 240 height 144
click at [782, 632] on span "吊り橋、夕暮れが5:30pm、夕時がキレイ" at bounding box center [960, 637] width 143 height 11
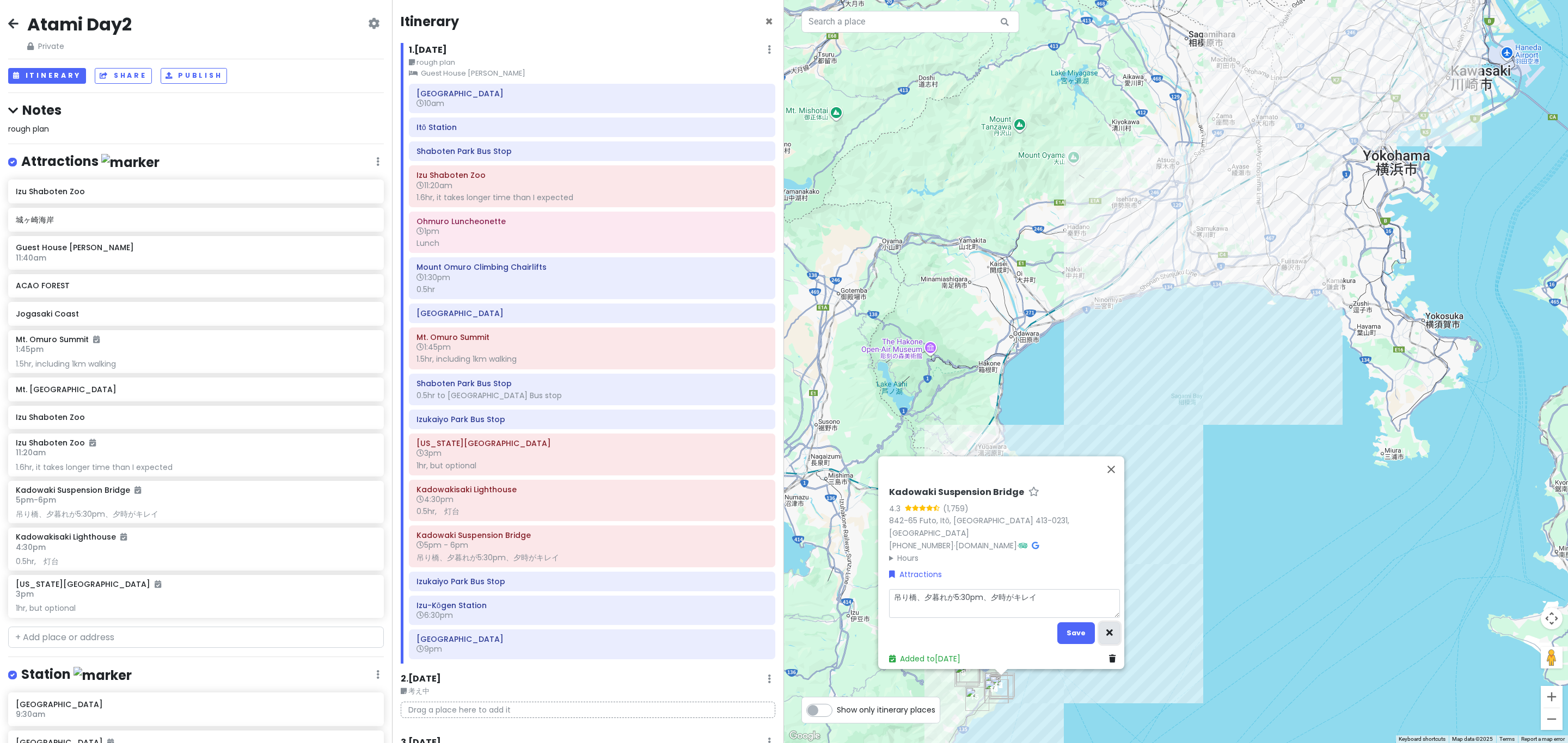
click at [782, 629] on icon "button" at bounding box center [1109, 633] width 6 height 7
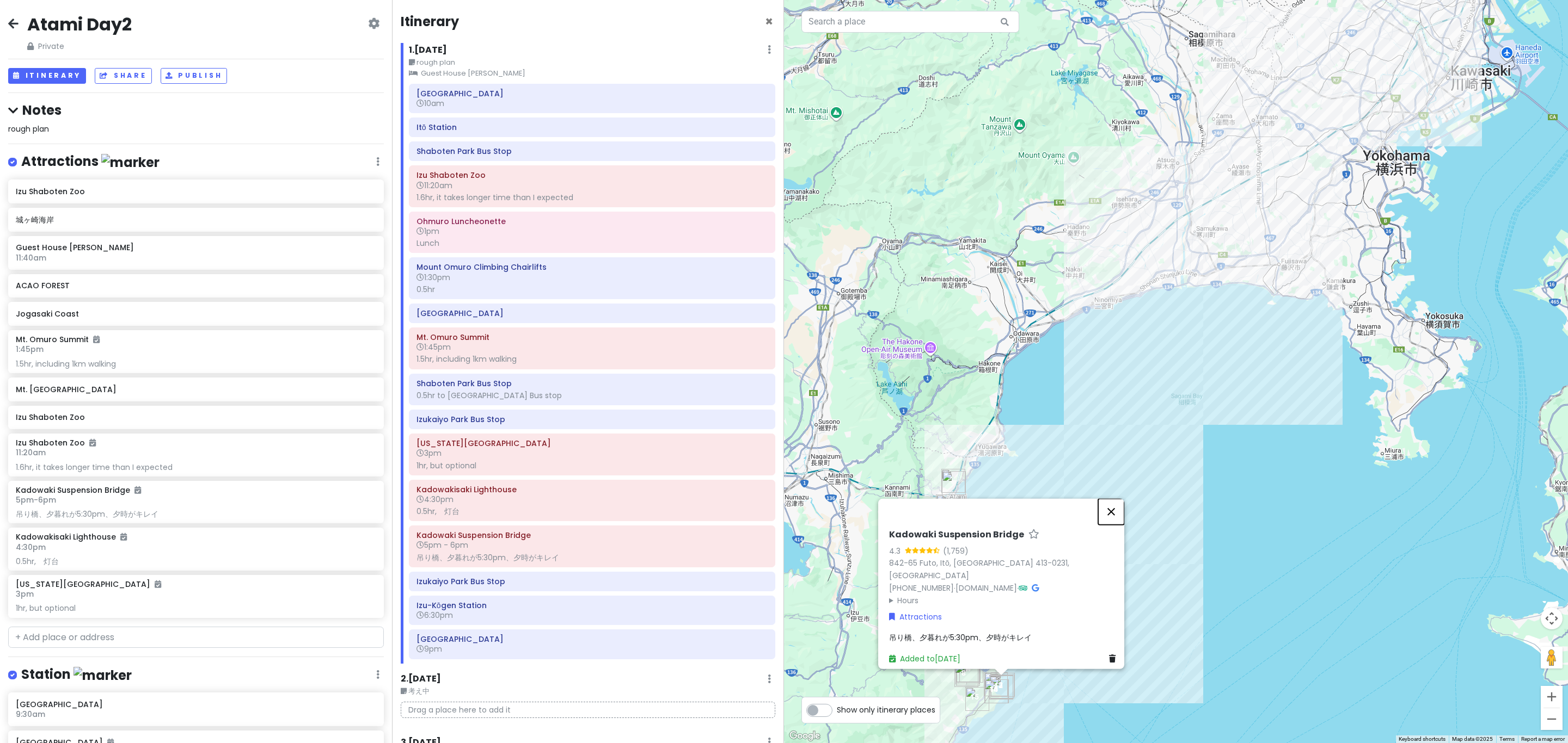
click at [782, 523] on button "Close" at bounding box center [1111, 512] width 26 height 26
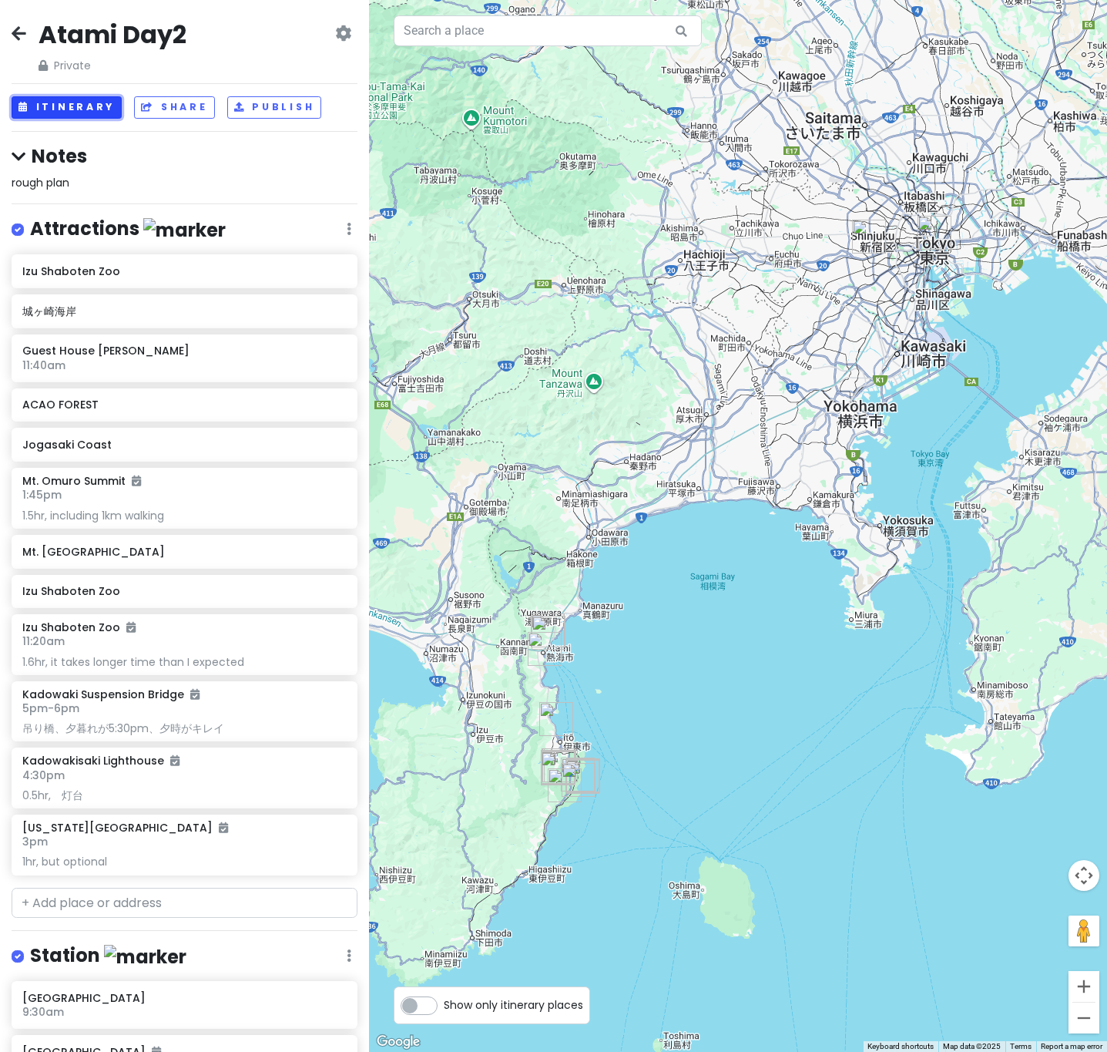
click at [88, 111] on button "Itinerary" at bounding box center [67, 107] width 110 height 22
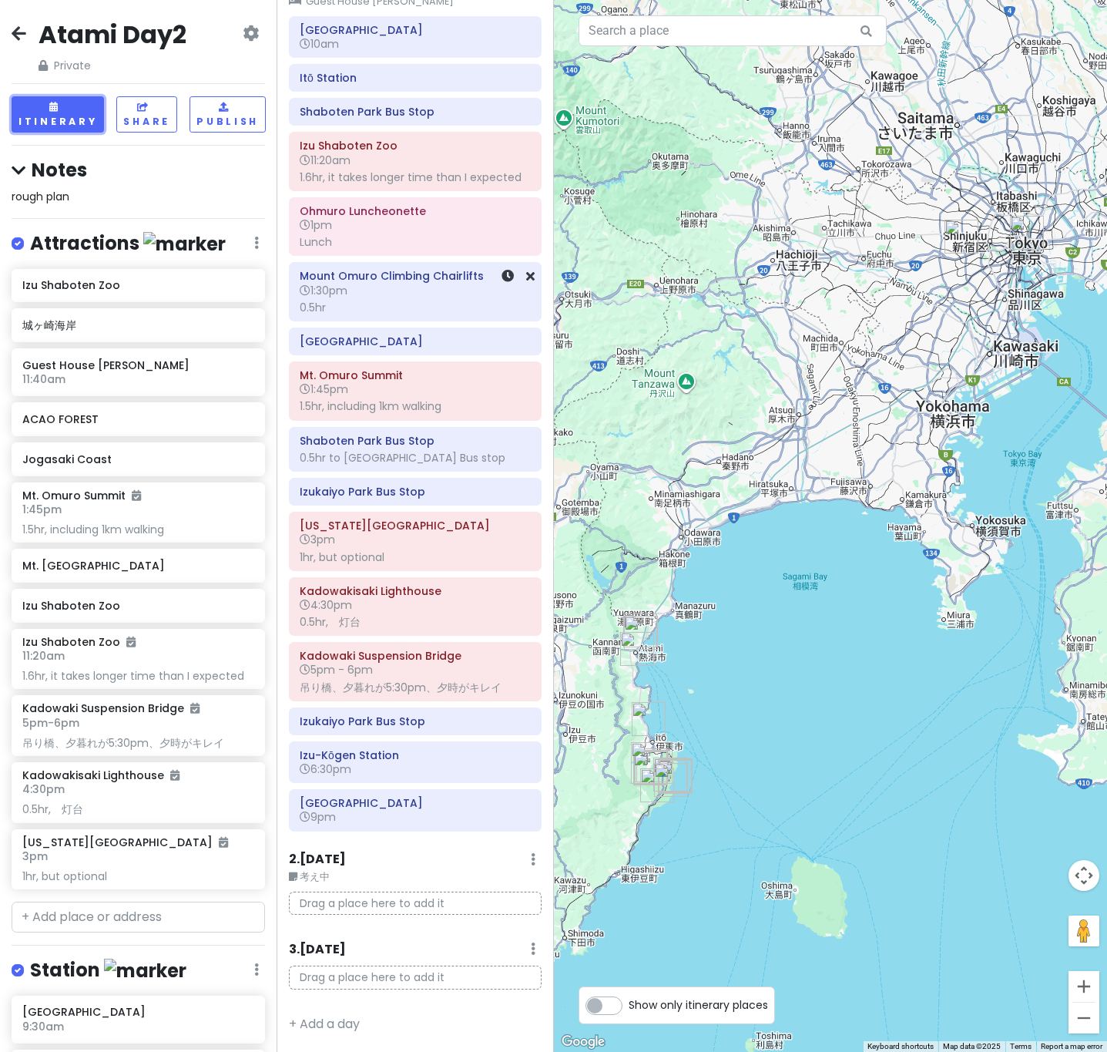
scroll to position [129, 0]
